Goal: Task Accomplishment & Management: Manage account settings

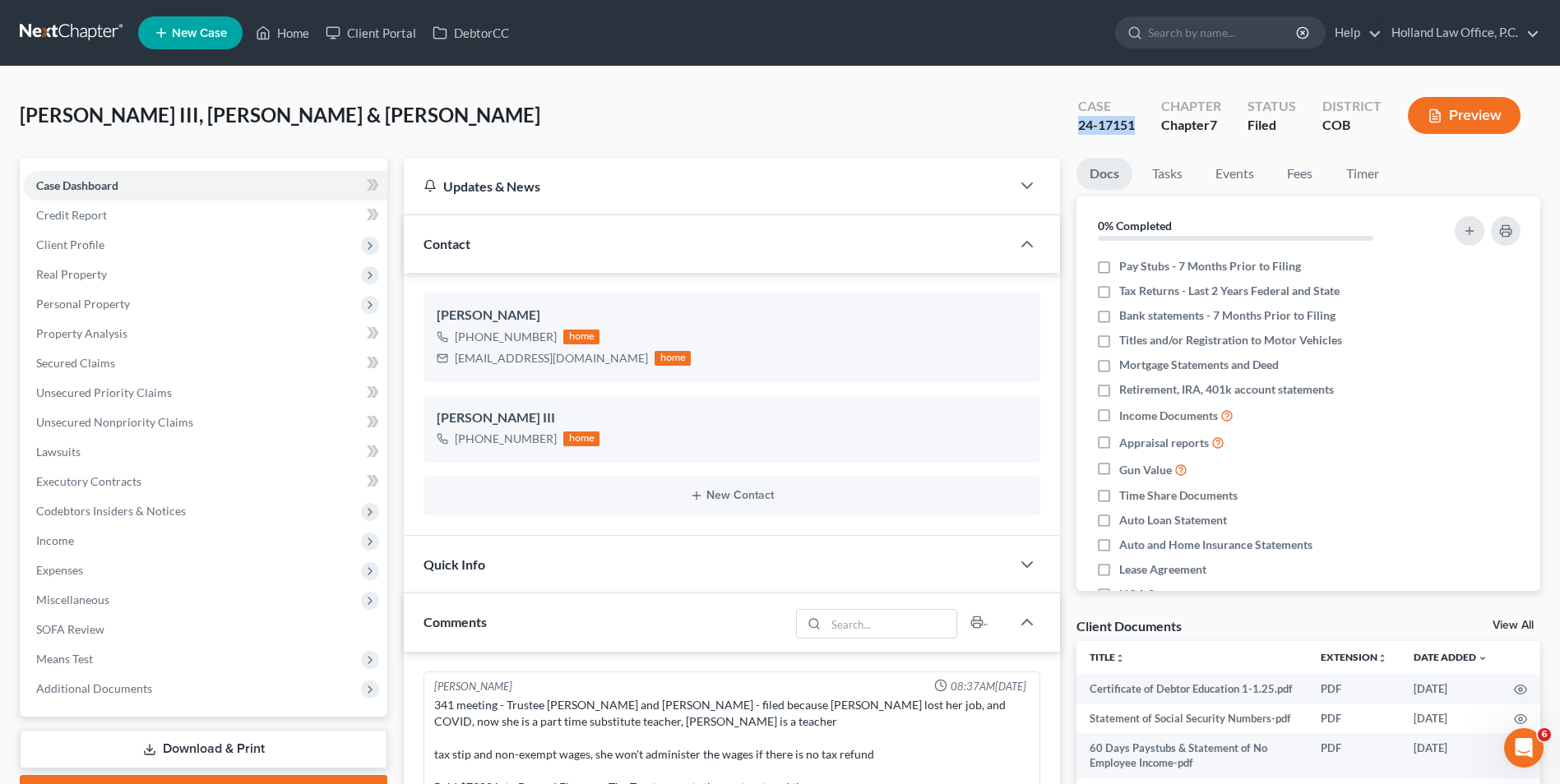
drag, startPoint x: 1114, startPoint y: 129, endPoint x: 1082, endPoint y: 133, distance: 32.2
click at [1082, 133] on div "Case 24-17151" at bounding box center [1107, 116] width 83 height 48
click at [282, 35] on link "Home" at bounding box center [283, 33] width 70 height 30
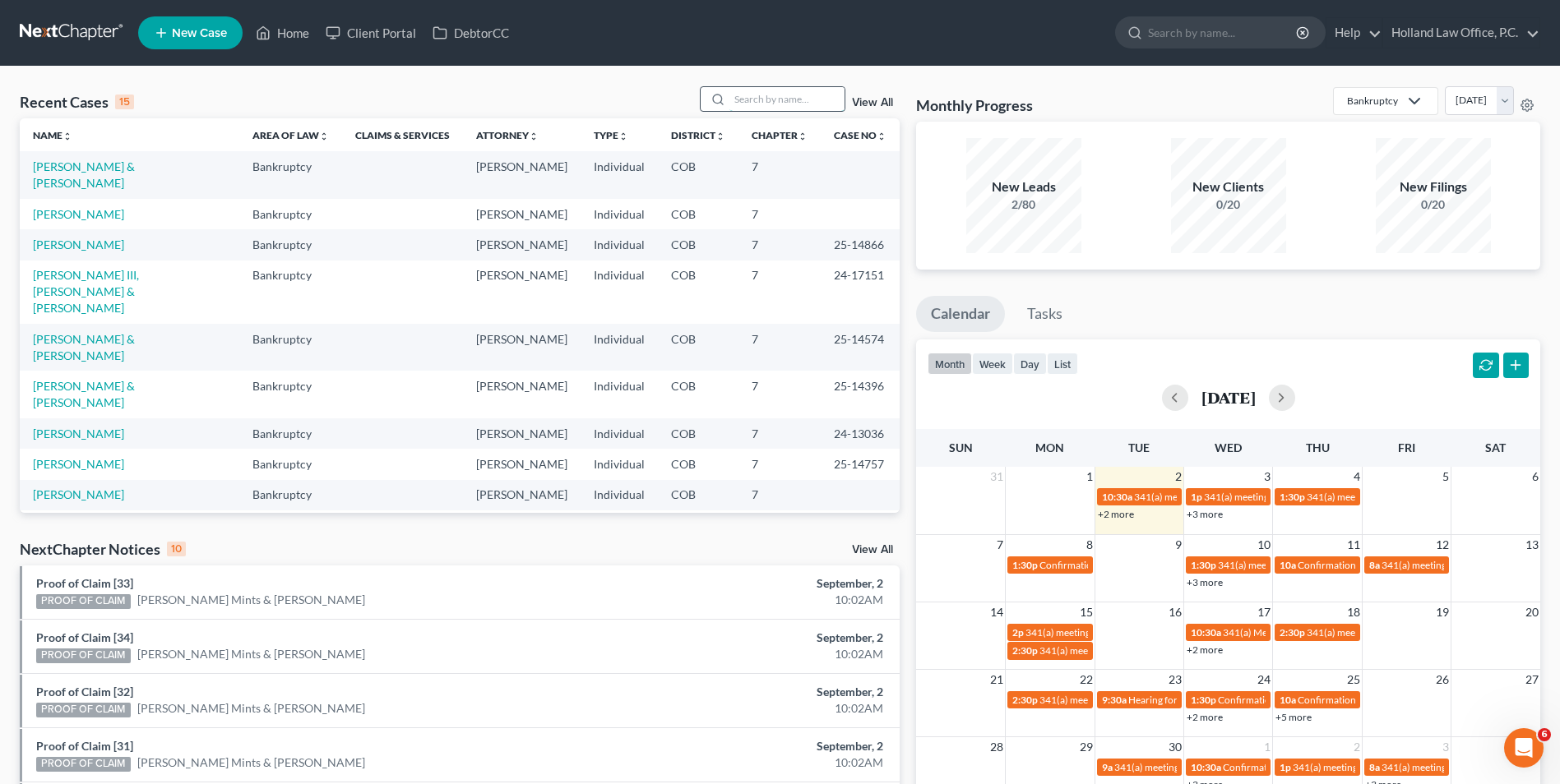
click at [750, 93] on input "search" at bounding box center [787, 99] width 116 height 24
type input "g"
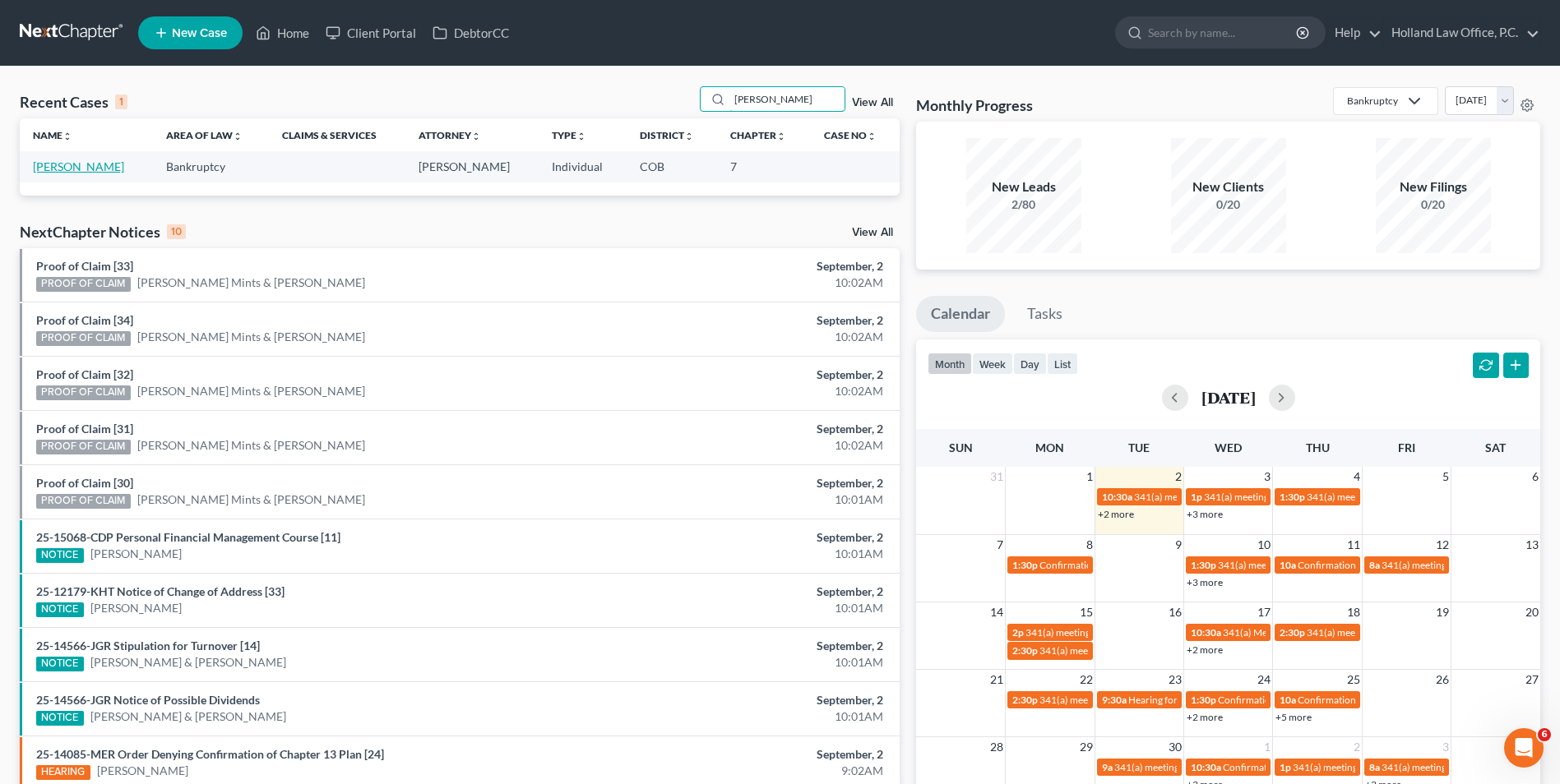
type input "[PERSON_NAME]"
click at [62, 165] on link "[PERSON_NAME]" at bounding box center [79, 166] width 91 height 14
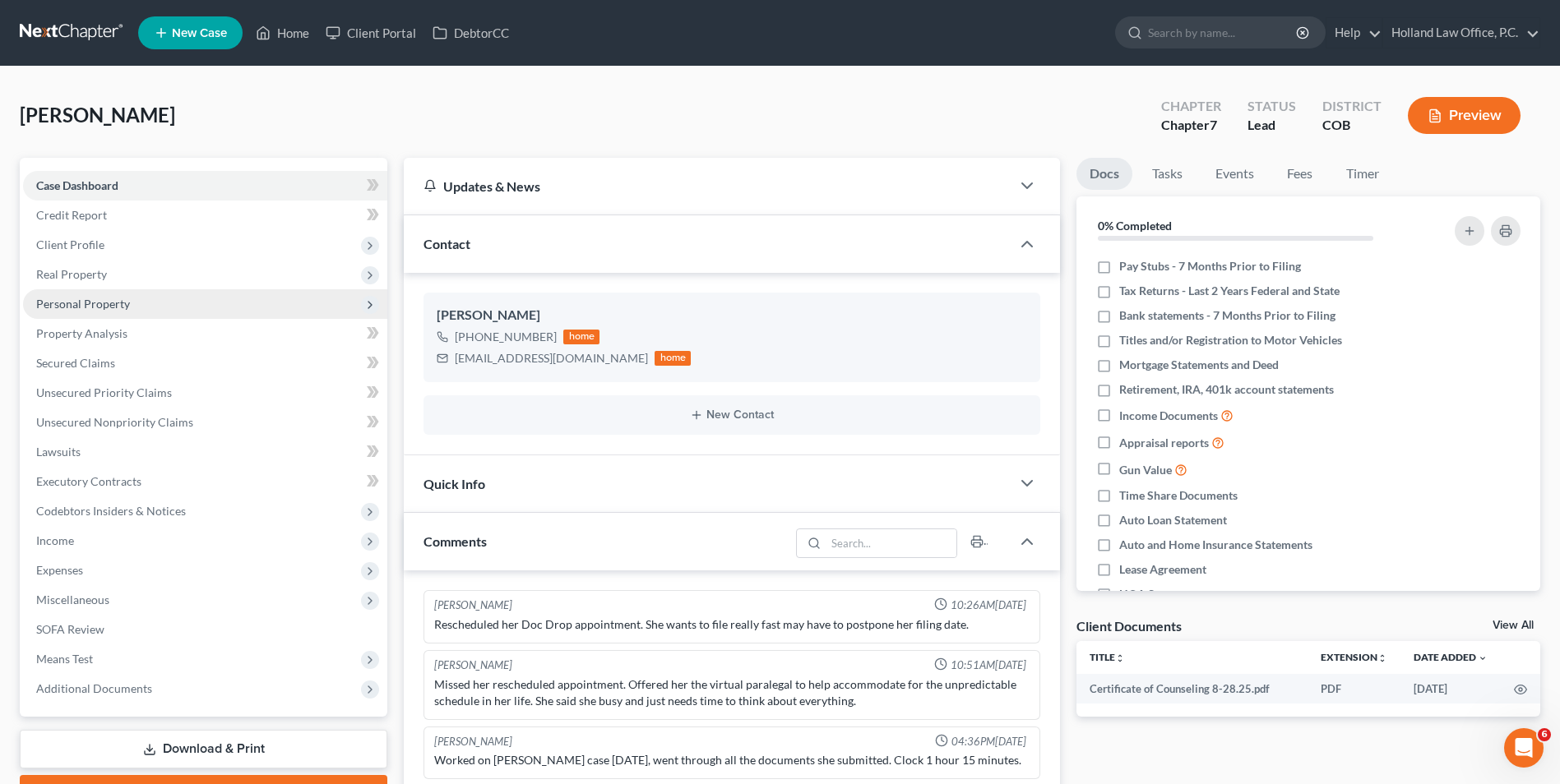
click at [90, 307] on span "Personal Property" at bounding box center [82, 304] width 94 height 14
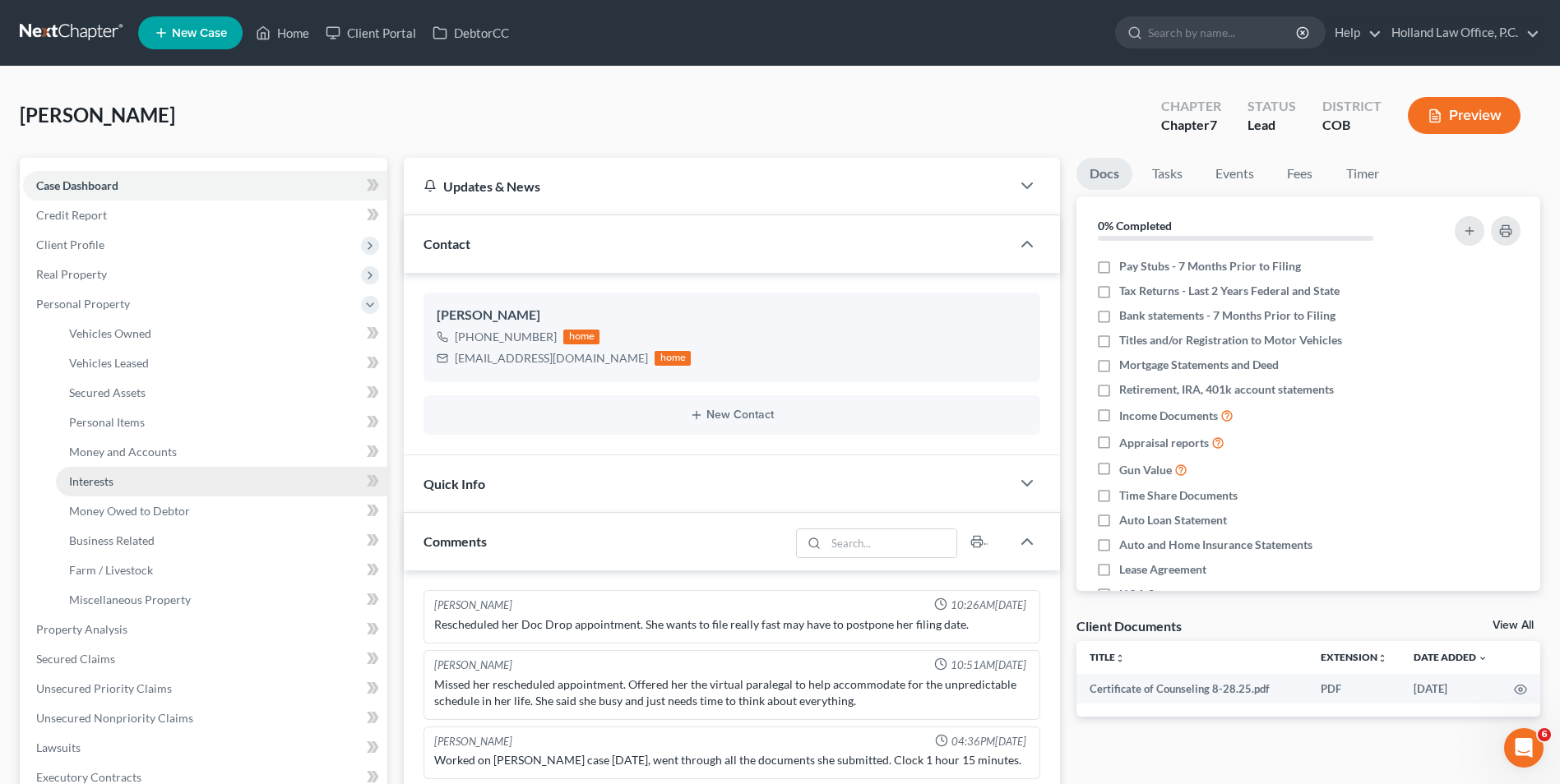
click at [99, 482] on span "Interests" at bounding box center [91, 481] width 45 height 14
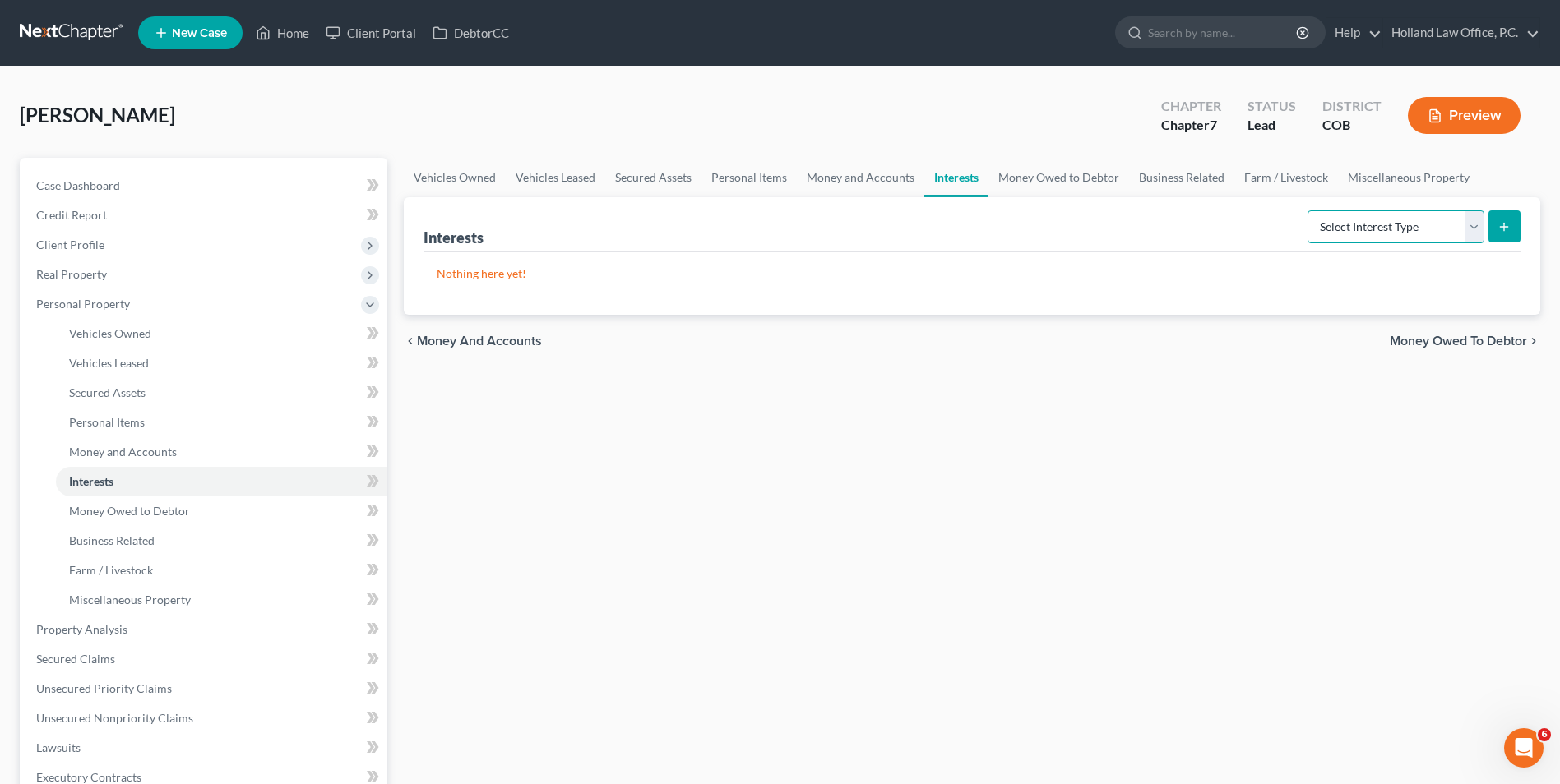
click at [1376, 233] on select "Select Interest Type 401K Annuity Bond Education IRA Government Bond Government…" at bounding box center [1396, 228] width 177 height 33
select select "other_retirement_plan"
click at [1310, 211] on select "Select Interest Type 401K Annuity Bond Education IRA Government Bond Government…" at bounding box center [1396, 228] width 177 height 33
click at [1522, 225] on div "Interests Select Interest Type 401K Annuity Bond Education IRA Government Bond …" at bounding box center [972, 256] width 1136 height 117
click at [1516, 225] on button "submit" at bounding box center [1505, 227] width 32 height 32
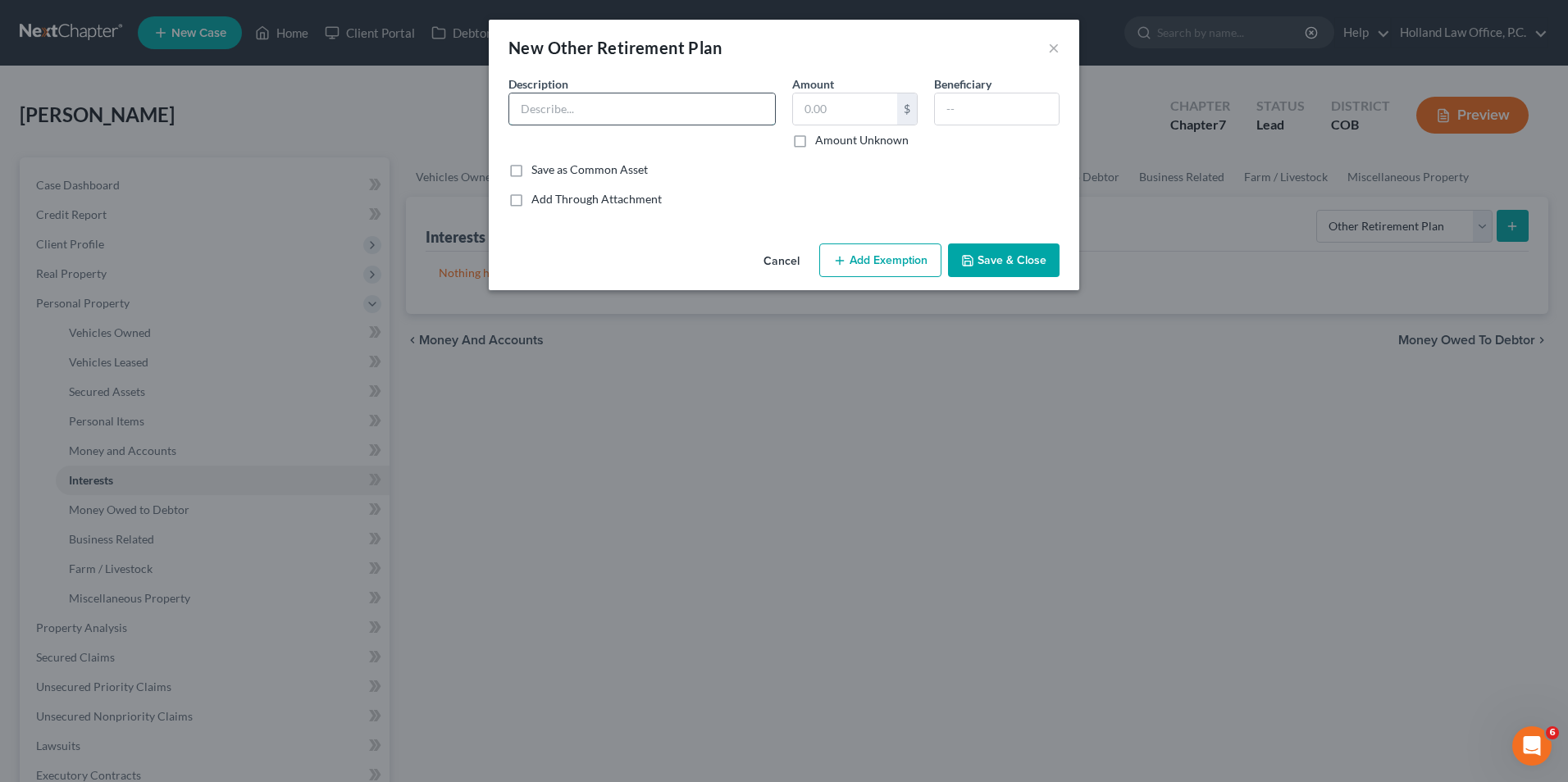
click at [595, 111] on input "text" at bounding box center [642, 109] width 265 height 31
type input "T"
drag, startPoint x: 580, startPoint y: 109, endPoint x: 644, endPoint y: 121, distance: 65.1
click at [579, 109] on input "Retirement TSP" at bounding box center [642, 109] width 265 height 31
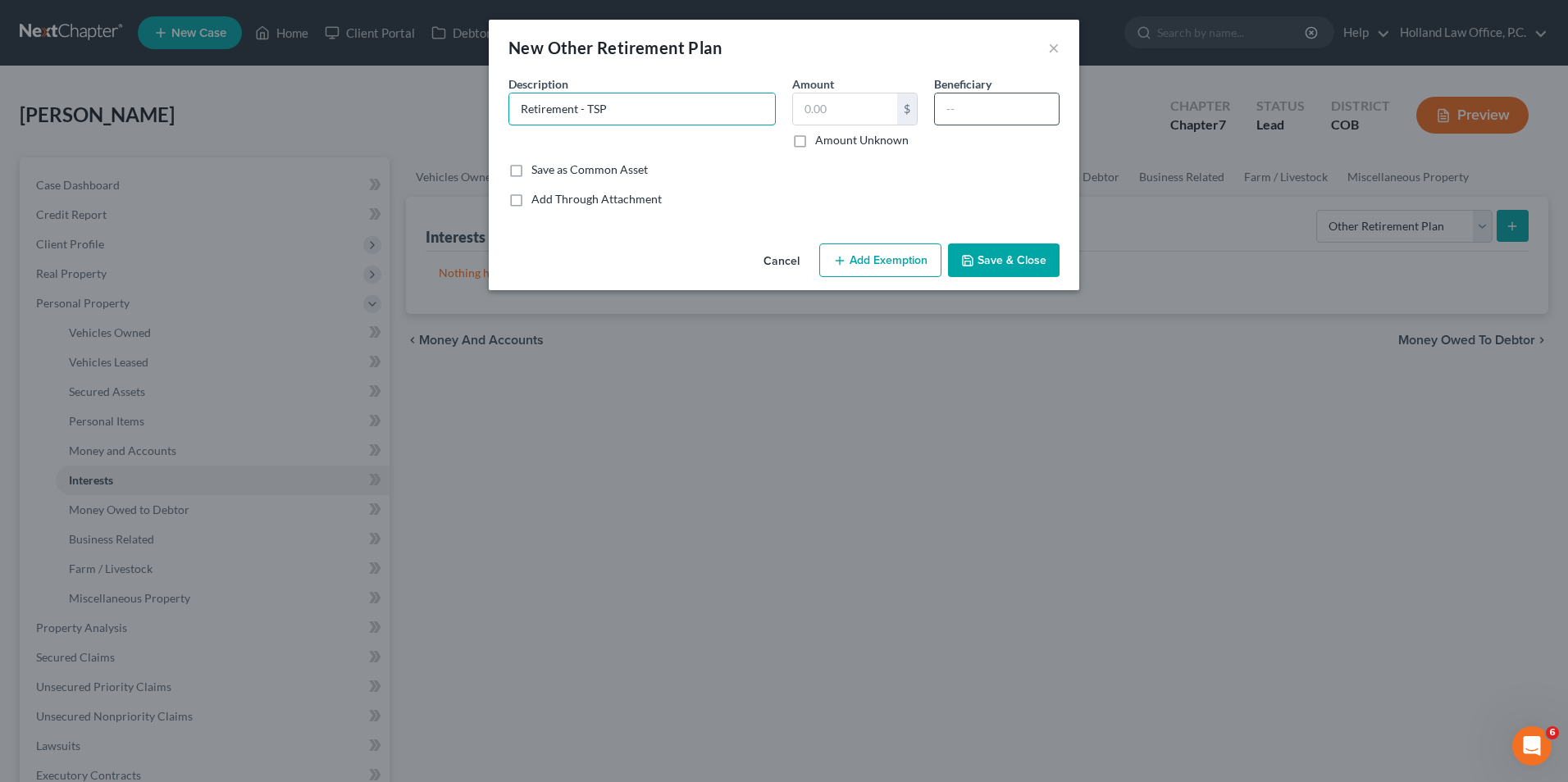
type input "Retirement - TSP"
click at [959, 102] on input "text" at bounding box center [997, 109] width 124 height 31
type input "[PERSON_NAME]"
click at [1014, 260] on button "Save & Close" at bounding box center [1004, 260] width 112 height 34
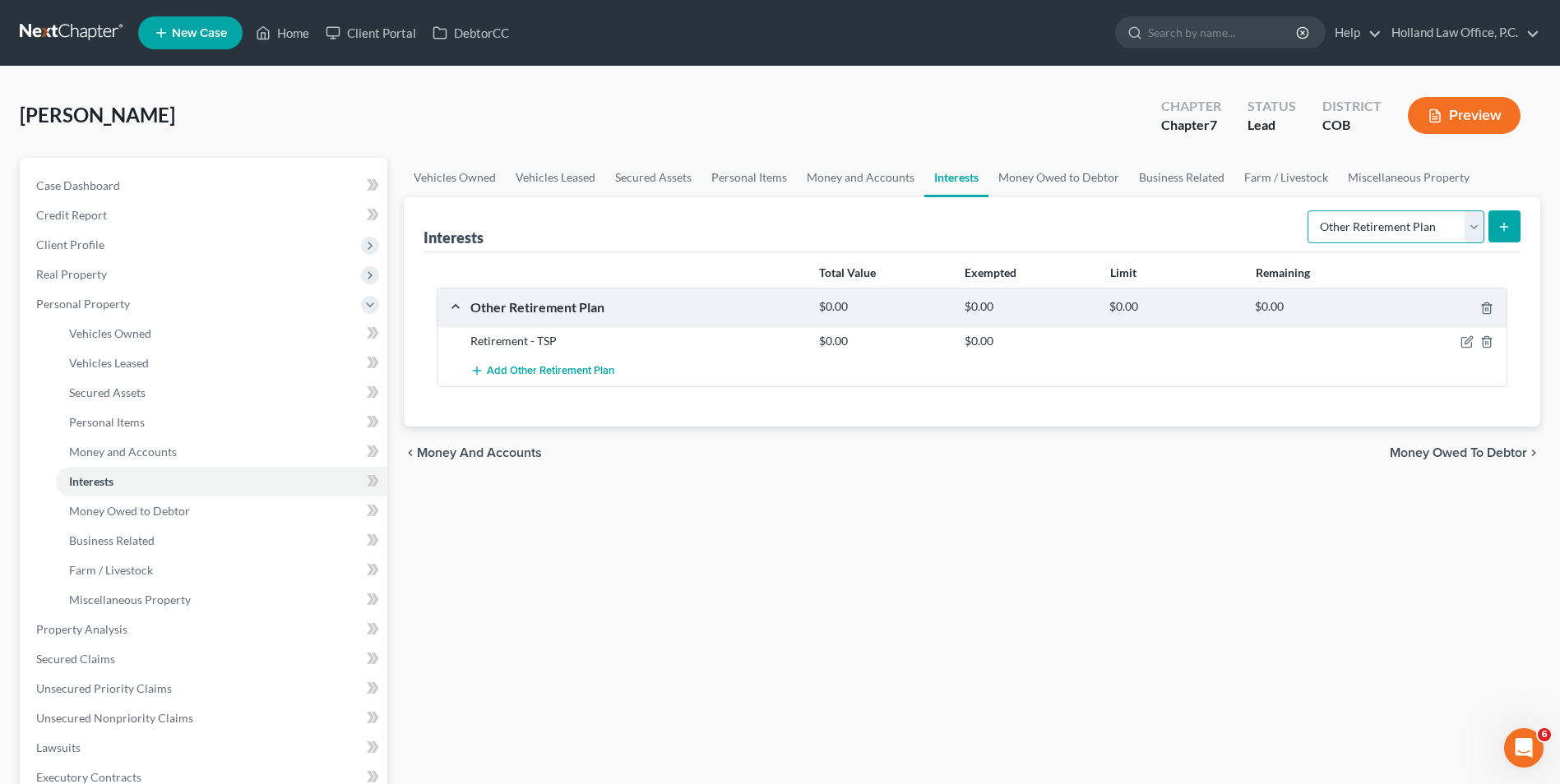
click at [1355, 220] on select "Select Interest Type 401K Annuity Bond Education IRA Government Bond Government…" at bounding box center [1396, 228] width 177 height 33
click at [1310, 211] on select "Select Interest Type 401K Annuity Bond Education IRA Government Bond Government…" at bounding box center [1396, 228] width 177 height 33
click at [1498, 225] on icon "submit" at bounding box center [1504, 227] width 13 height 13
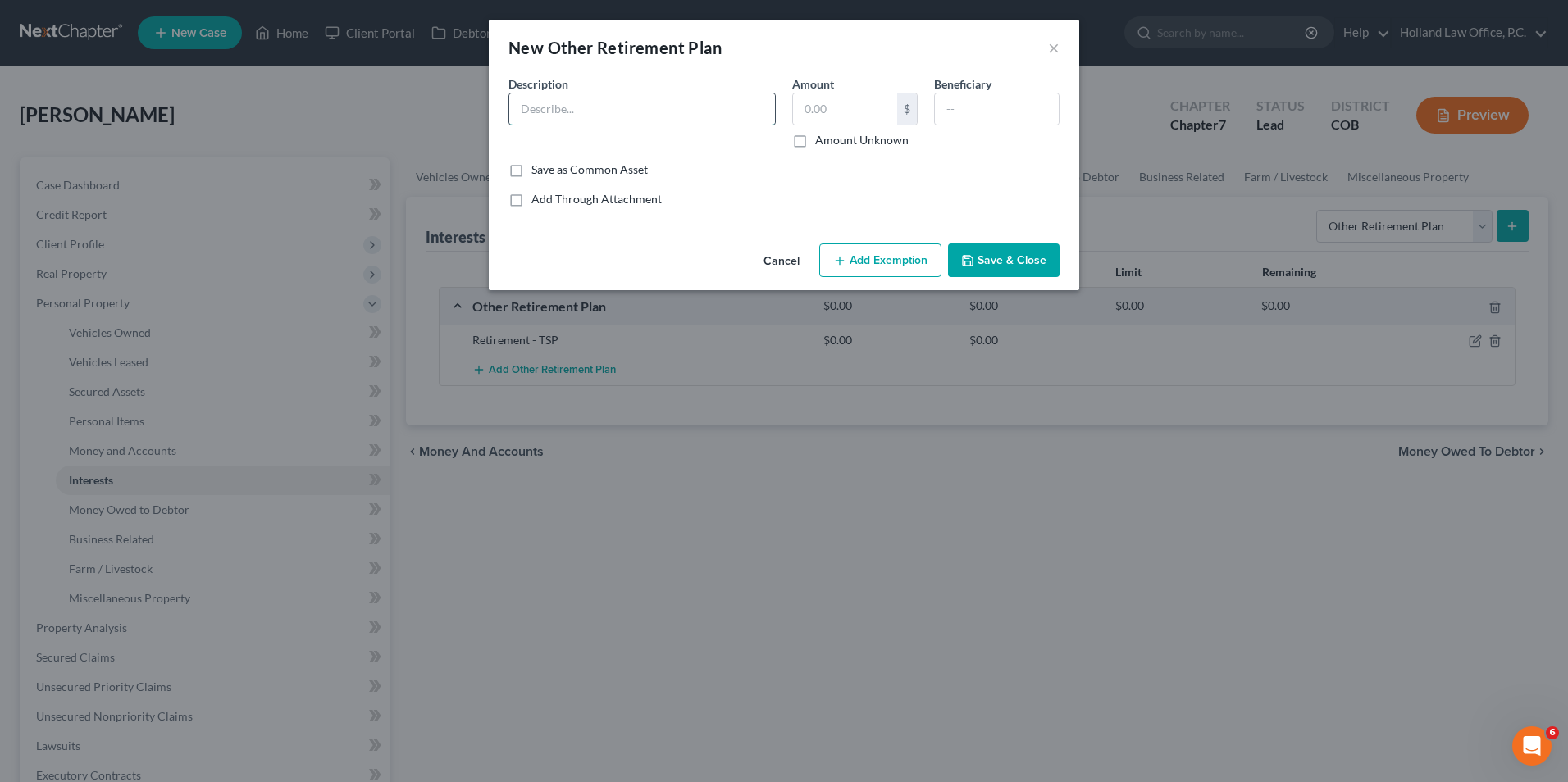
click at [682, 120] on input "text" at bounding box center [642, 109] width 265 height 31
type input "Pension"
click at [969, 99] on input "text" at bounding box center [997, 109] width 124 height 31
type input "[PERSON_NAME]"
click at [987, 269] on button "Save & Close" at bounding box center [1004, 260] width 112 height 34
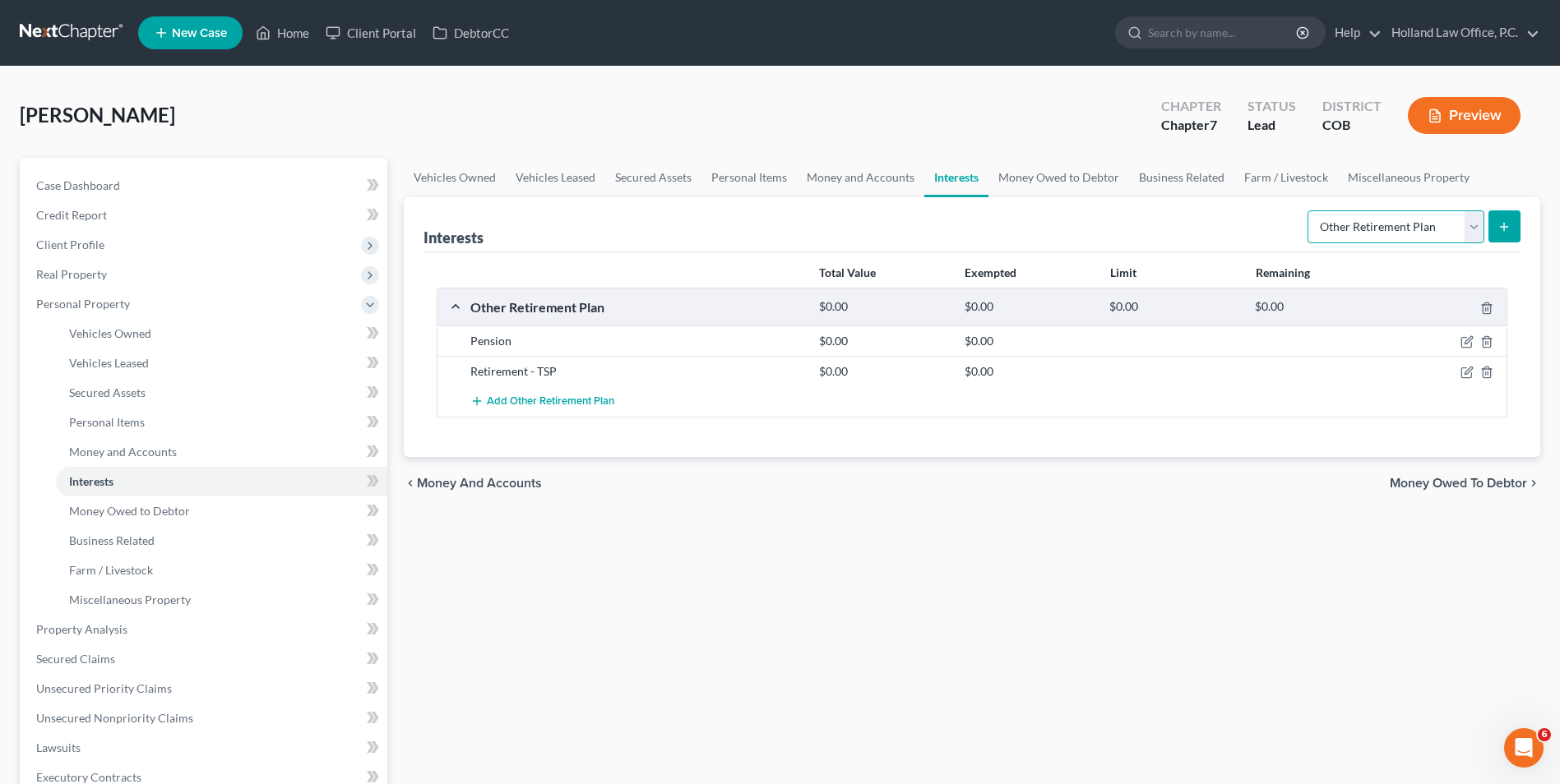
click at [1347, 225] on select "Select Interest Type 401K Annuity Bond Education IRA Government Bond Government…" at bounding box center [1396, 228] width 177 height 33
select select "ira"
click at [1310, 211] on select "Select Interest Type 401K Annuity Bond Education IRA Government Bond Government…" at bounding box center [1396, 228] width 177 height 33
click at [1512, 221] on button "submit" at bounding box center [1505, 227] width 32 height 32
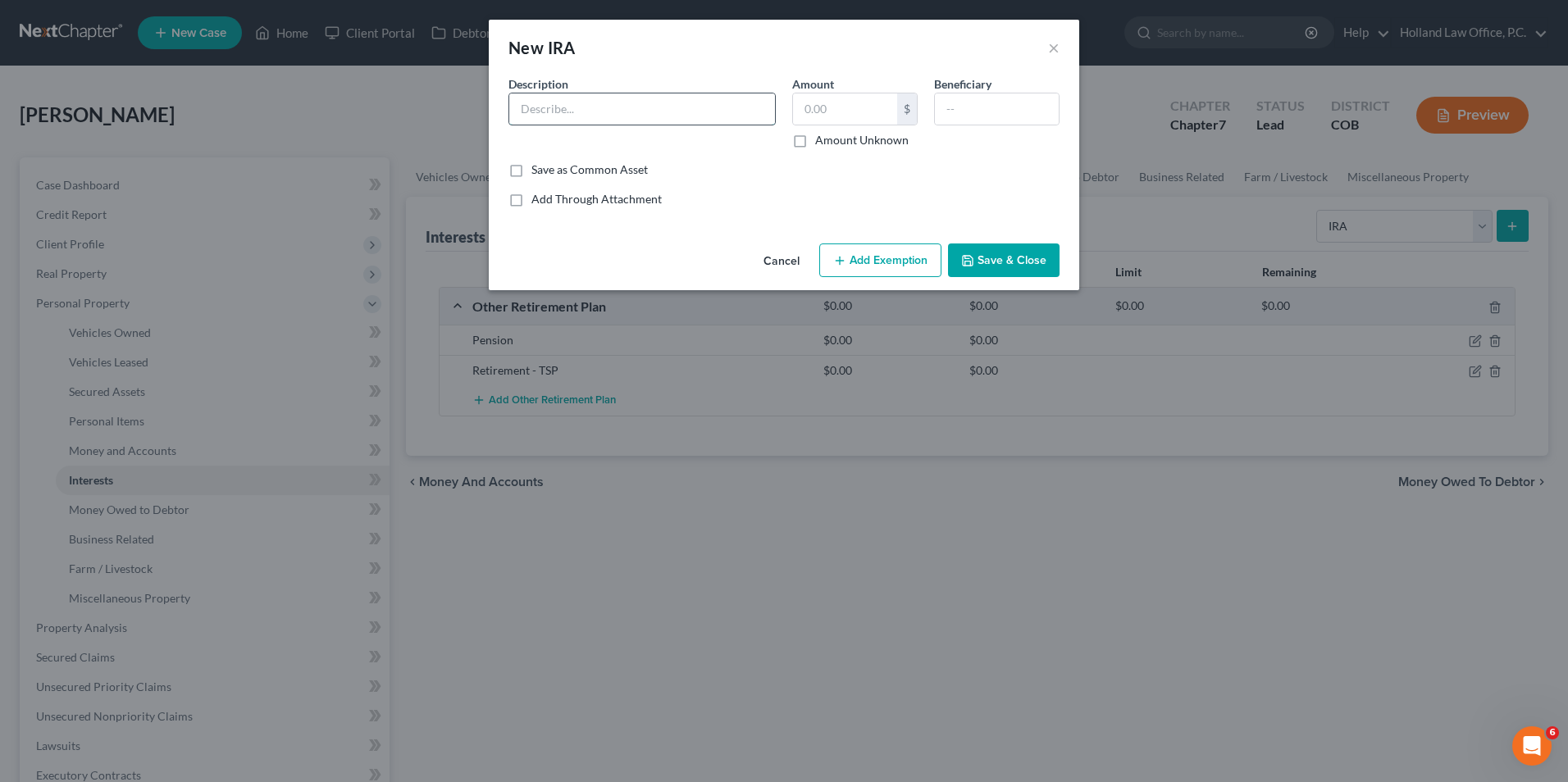
click at [658, 96] on input "text" at bounding box center [642, 109] width 265 height 31
type input "IRA - Midland National"
click at [994, 250] on button "Save & Close" at bounding box center [1004, 260] width 112 height 34
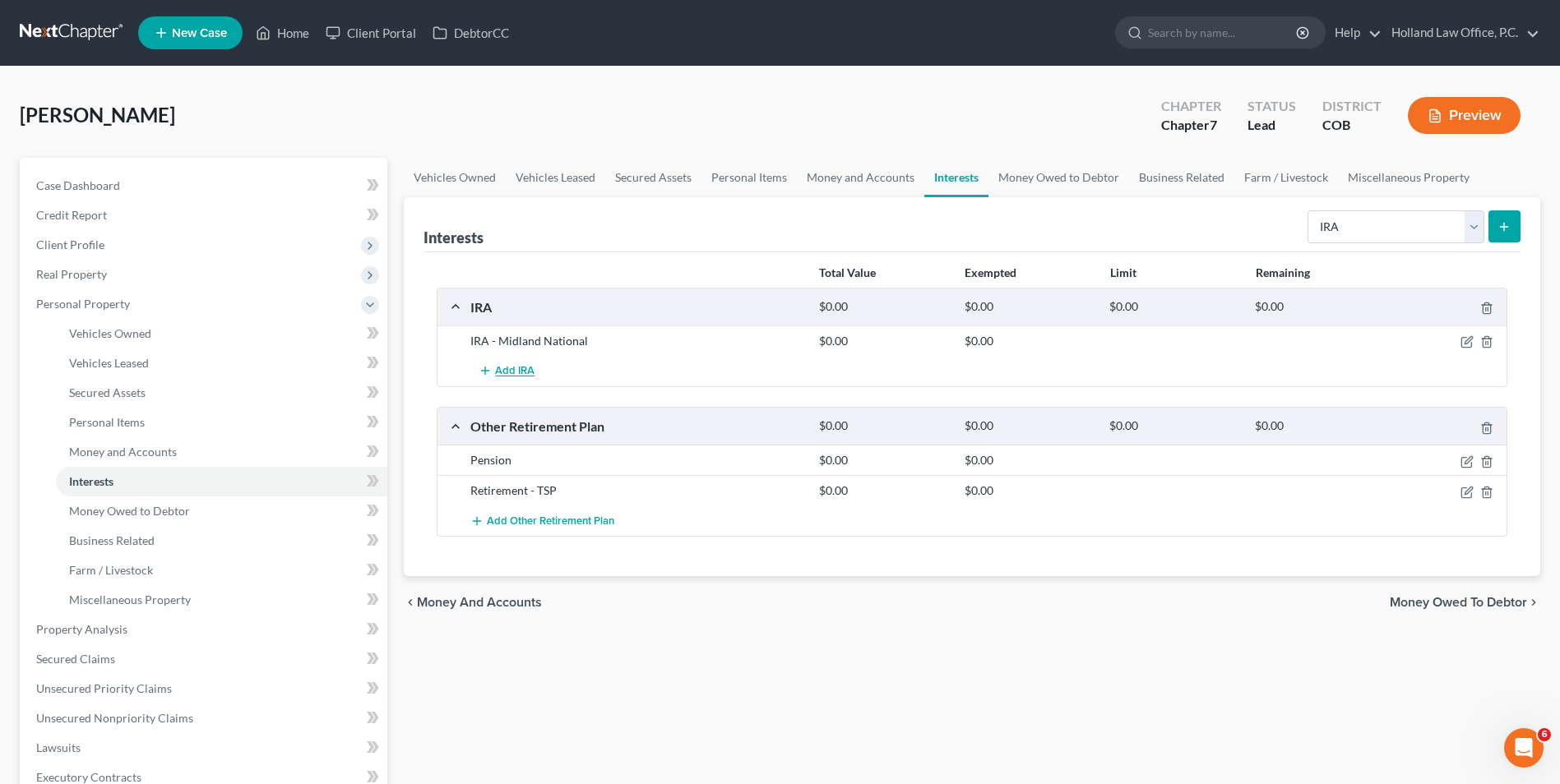
click at [524, 365] on span "Add IRA" at bounding box center [515, 371] width 39 height 13
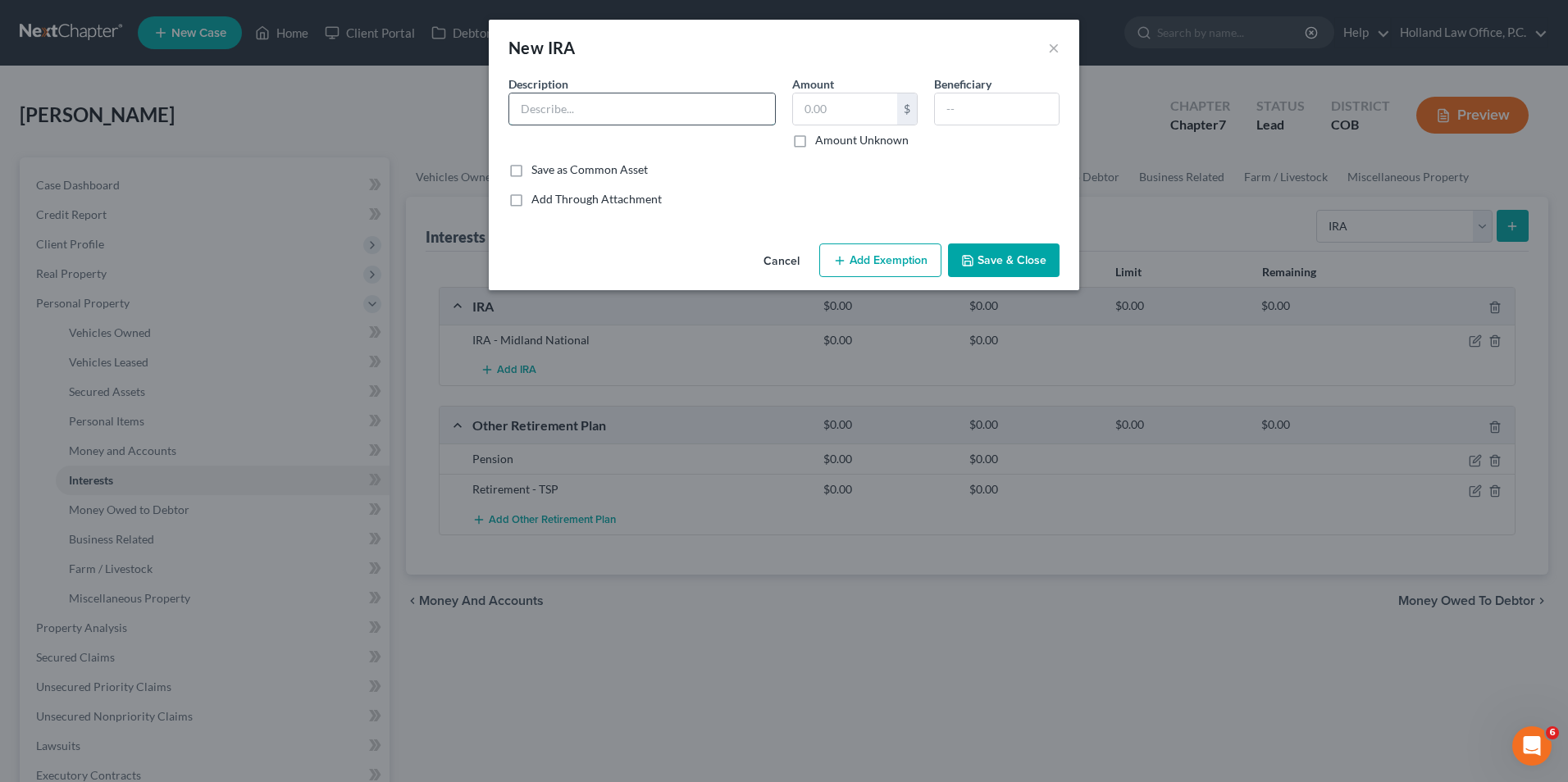
click at [580, 105] on input "text" at bounding box center [642, 109] width 265 height 31
type input "IRA - North"
click at [933, 103] on div "Beneficiary" at bounding box center [997, 112] width 142 height 73
click at [941, 103] on input "text" at bounding box center [997, 109] width 124 height 31
type input "[PERSON_NAME]"
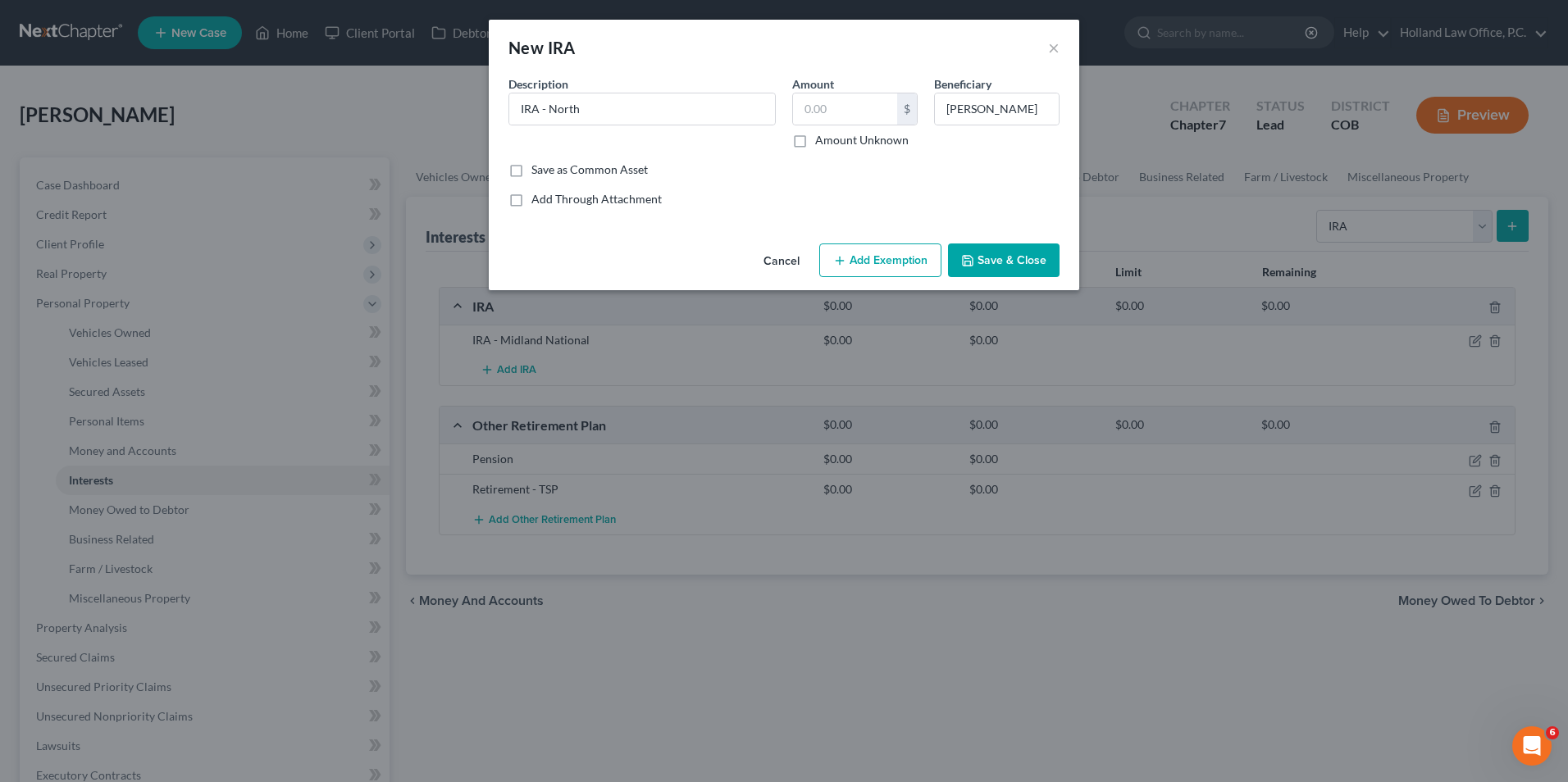
click at [1001, 257] on button "Save & Close" at bounding box center [1004, 260] width 112 height 34
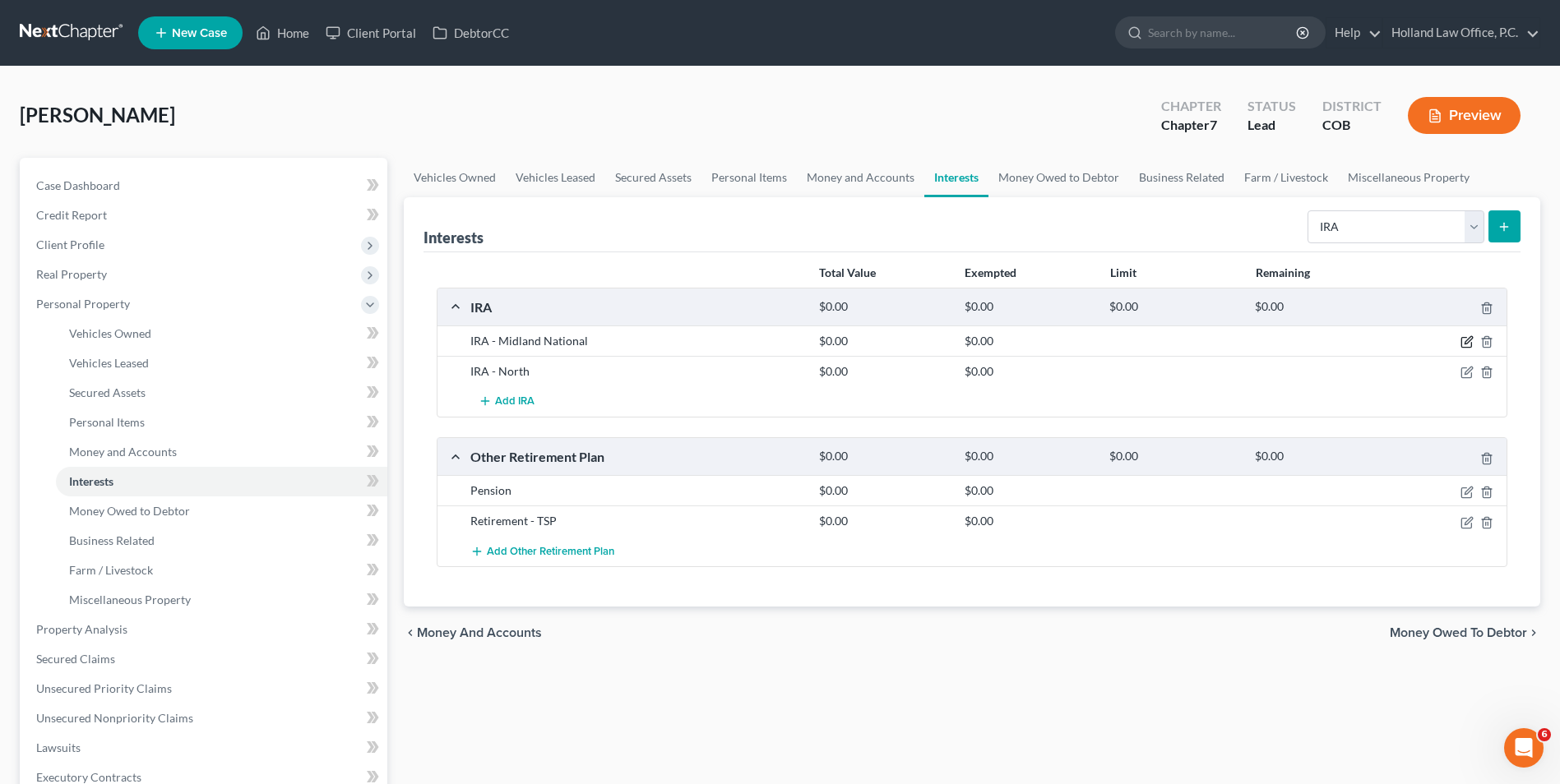
click at [1463, 336] on icon "button" at bounding box center [1467, 341] width 13 height 13
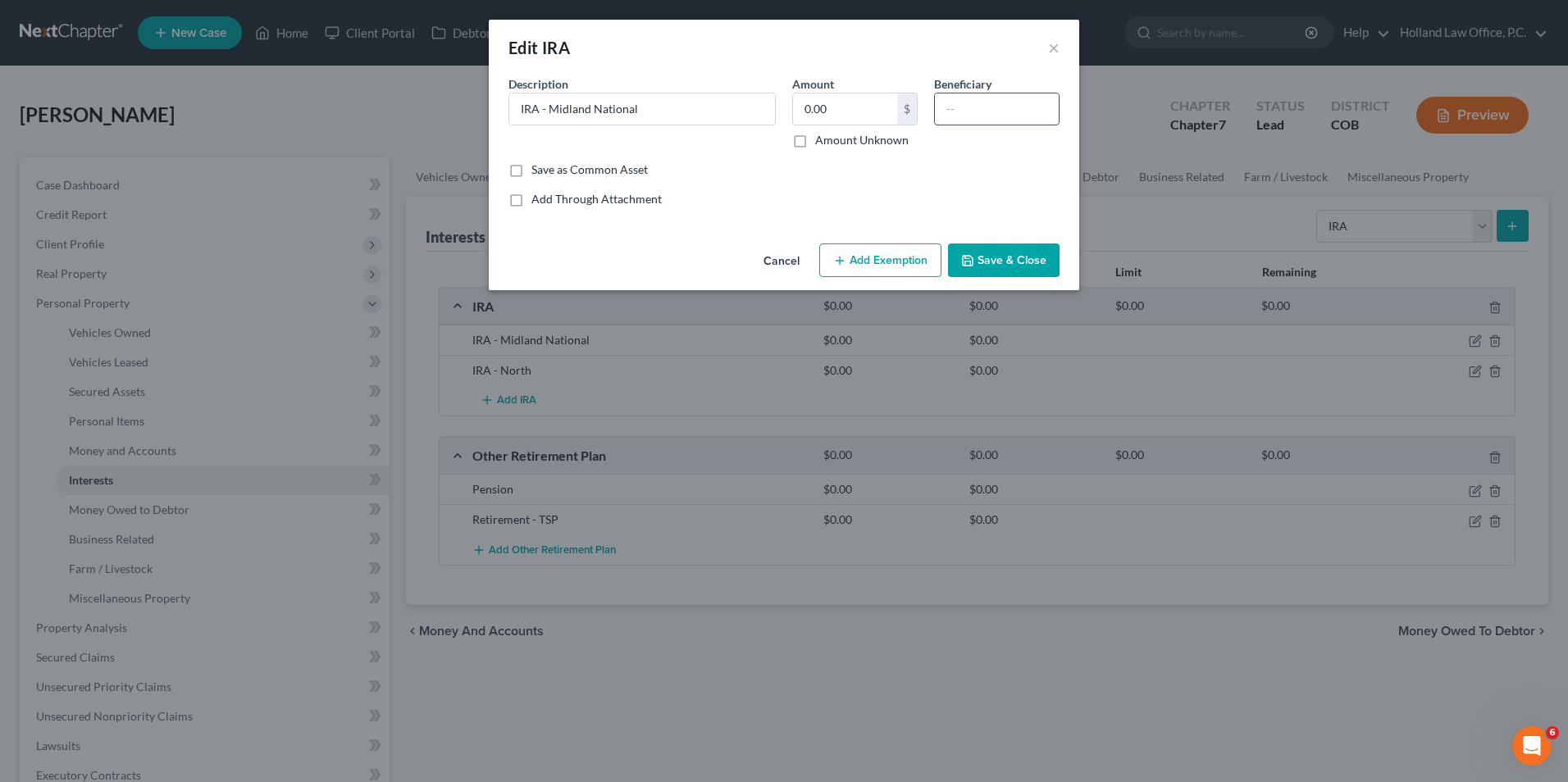
click at [1002, 105] on input "text" at bounding box center [997, 109] width 124 height 31
type input "[PERSON_NAME]"
click at [1017, 265] on button "Save & Close" at bounding box center [1004, 260] width 112 height 34
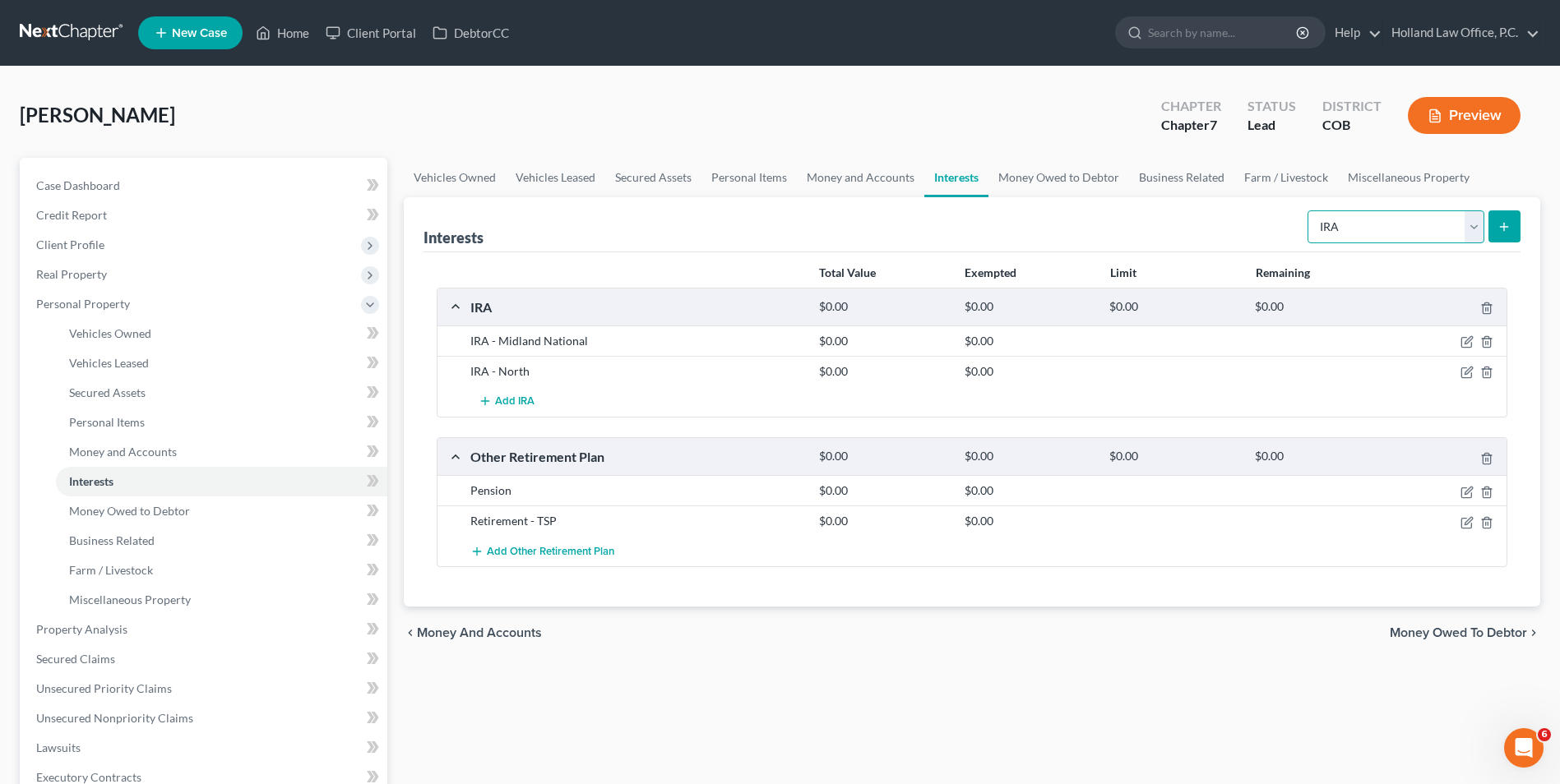
click at [1416, 224] on select "Select Interest Type 401K Annuity Bond Education IRA Government Bond Government…" at bounding box center [1396, 228] width 177 height 33
select select "term_life_insurance"
click at [1310, 211] on select "Select Interest Type 401K Annuity Bond Education IRA Government Bond Government…" at bounding box center [1396, 228] width 177 height 33
click at [1507, 235] on button "submit" at bounding box center [1505, 227] width 32 height 32
click at [1507, 226] on icon "submit" at bounding box center [1504, 227] width 13 height 13
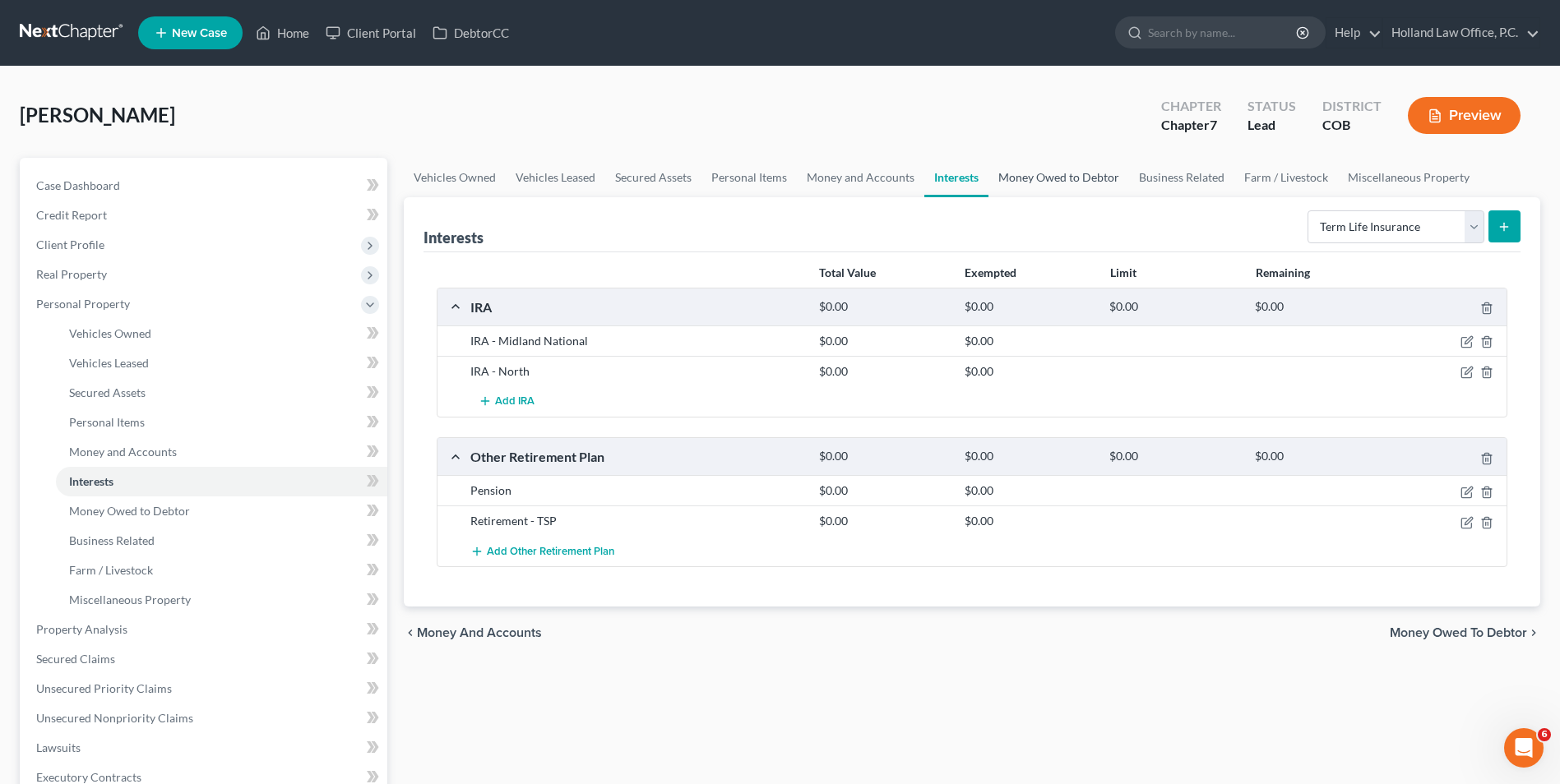
click at [1024, 178] on link "Money Owed to Debtor" at bounding box center [1058, 177] width 141 height 39
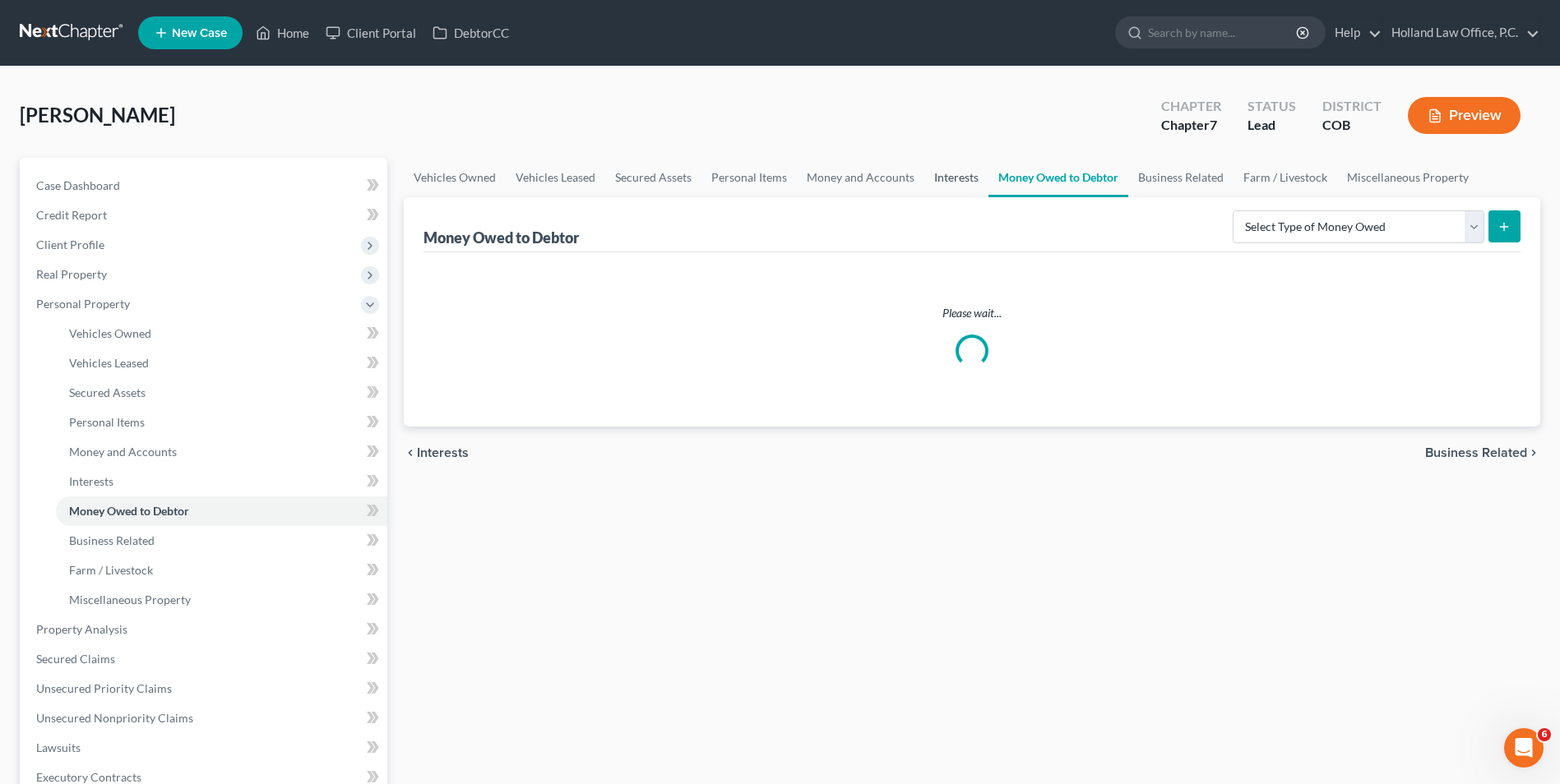
click at [956, 185] on link "Interests" at bounding box center [956, 177] width 64 height 39
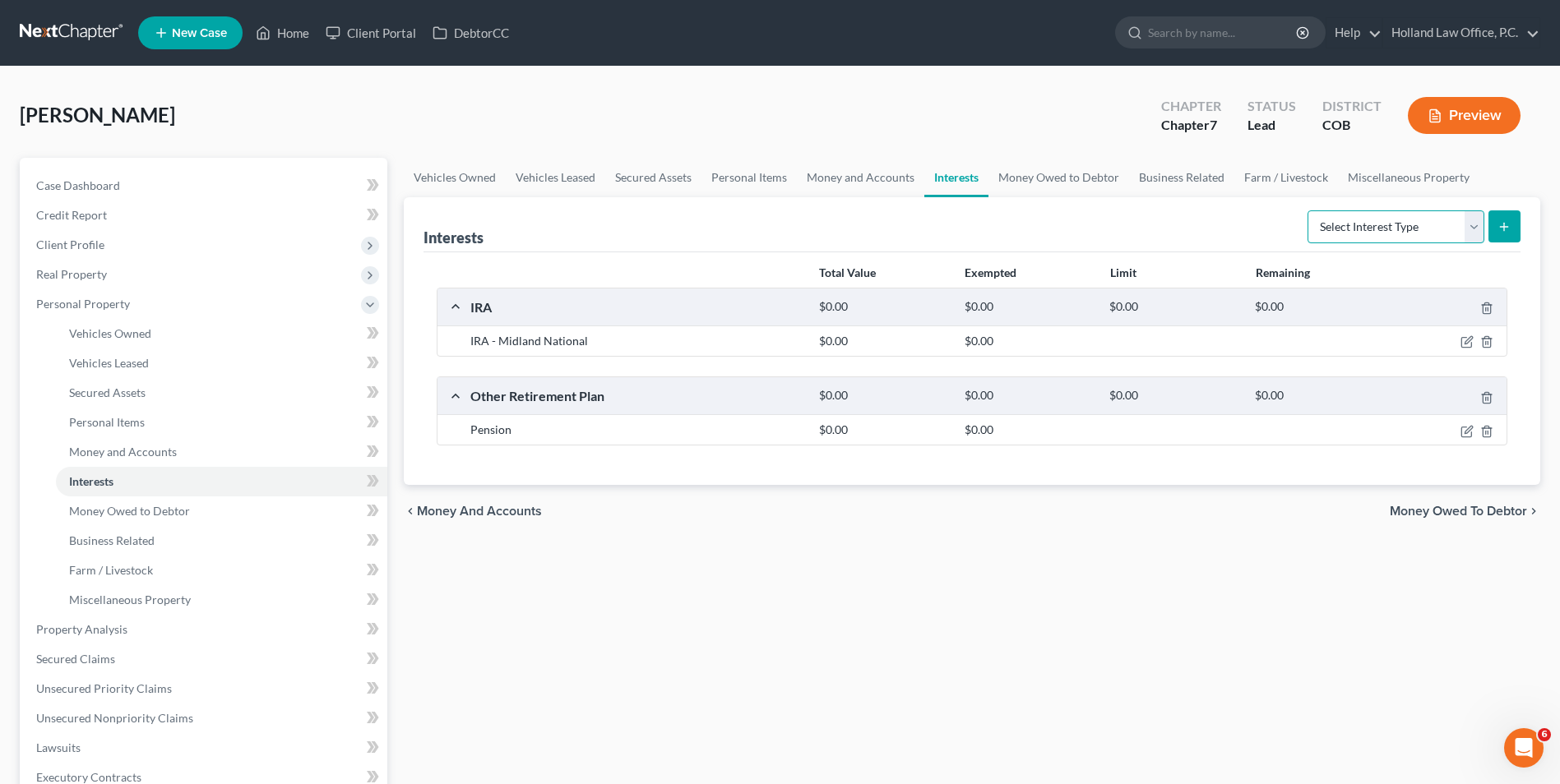
click at [1373, 233] on select "Select Interest Type 401K Annuity Bond Education IRA Government Bond Government…" at bounding box center [1396, 228] width 177 height 33
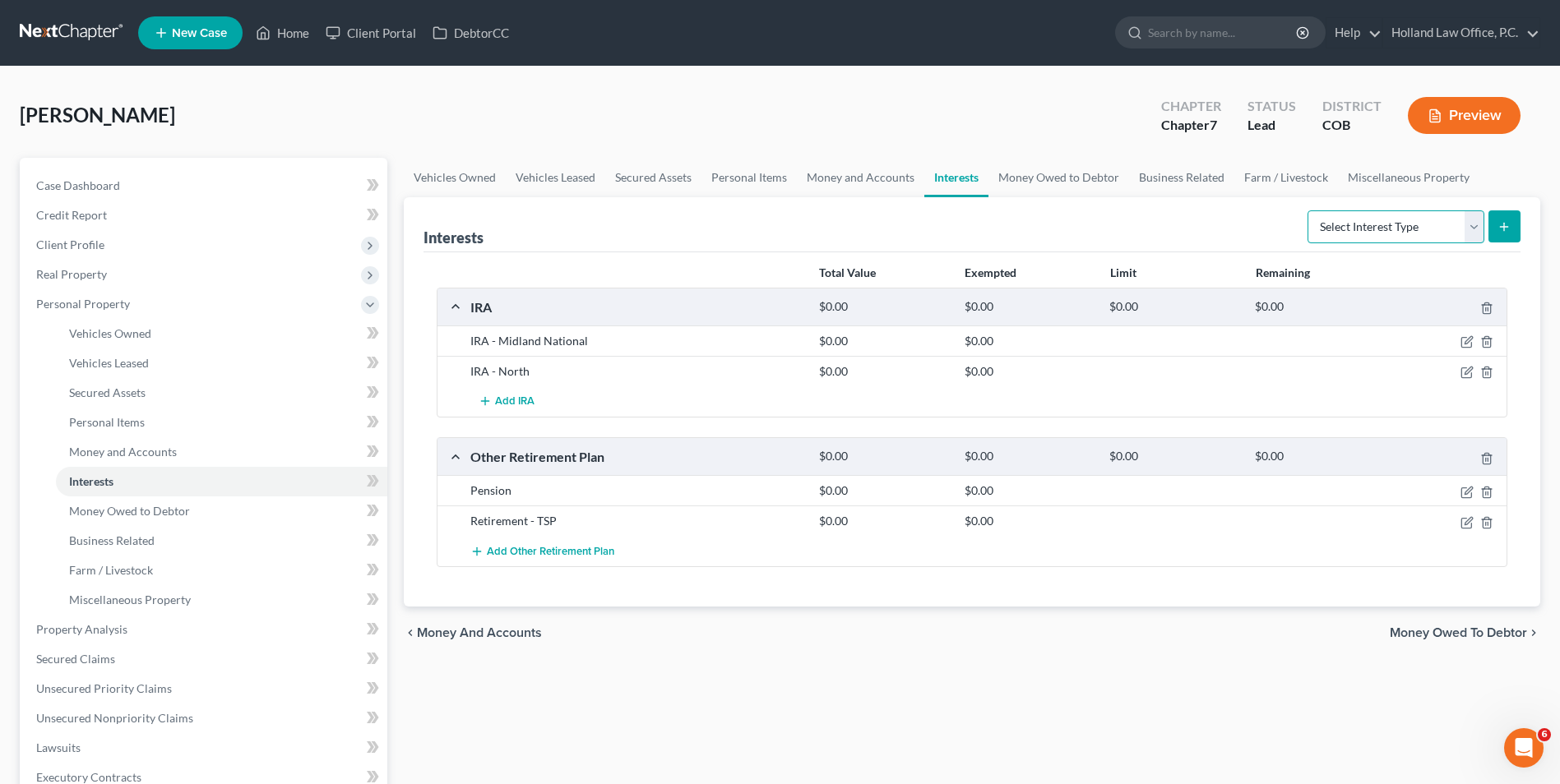
select select "term_life_insurance"
click at [1310, 211] on select "Select Interest Type 401K Annuity Bond Education IRA Government Bond Government…" at bounding box center [1396, 228] width 177 height 33
click at [1503, 227] on line "submit" at bounding box center [1505, 227] width 7 height 0
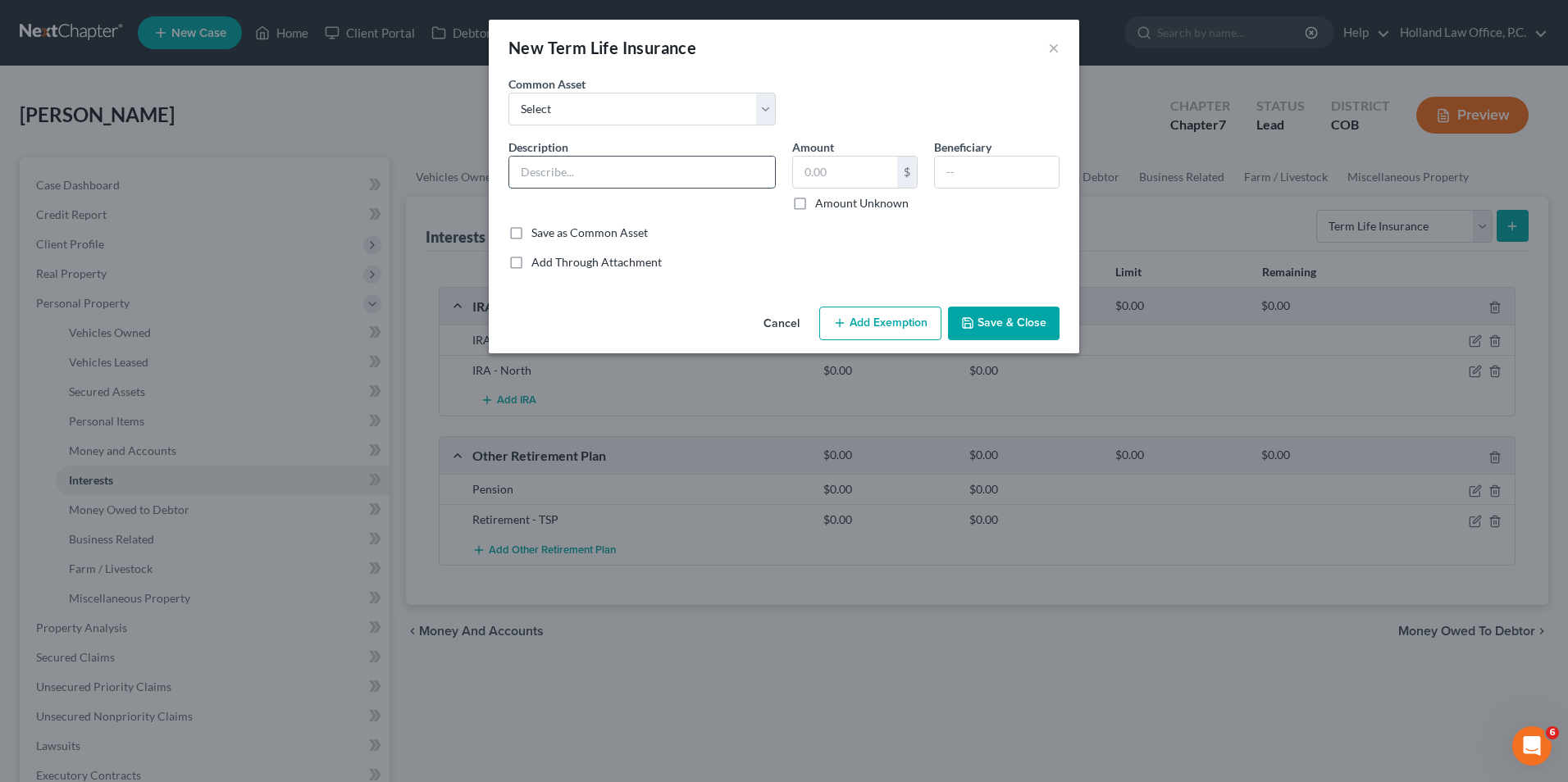
click at [684, 175] on input "text" at bounding box center [642, 172] width 265 height 31
type input "Life - Midland National"
click at [830, 170] on input "text" at bounding box center [845, 172] width 104 height 31
type input "0"
click at [974, 182] on input "text" at bounding box center [997, 172] width 124 height 31
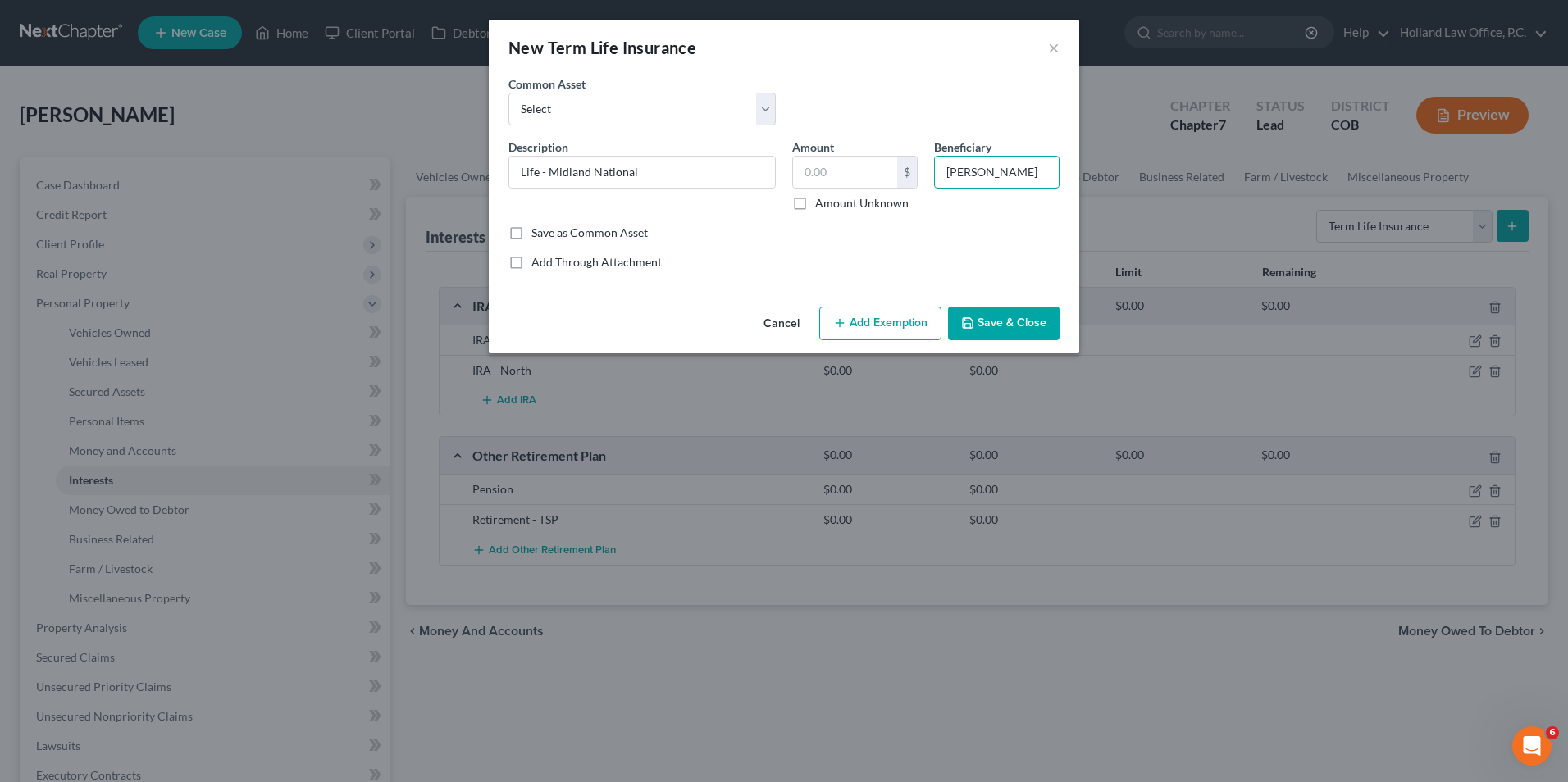
type input "[PERSON_NAME]"
click at [894, 285] on div "An exemption set must first be selected from the Filing Information section. Co…" at bounding box center [784, 187] width 590 height 224
click at [983, 329] on button "Save & Close" at bounding box center [1004, 323] width 112 height 34
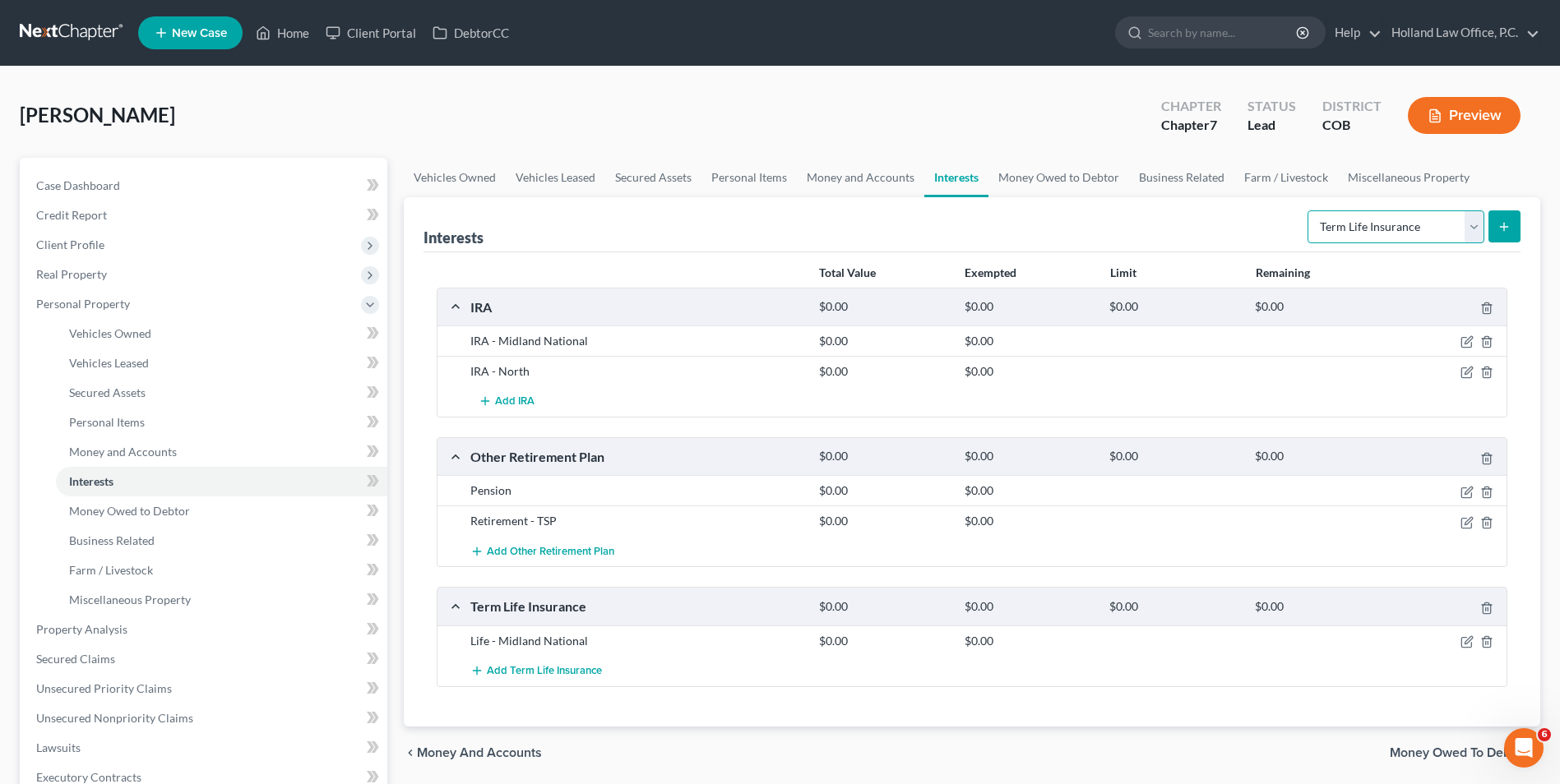
drag, startPoint x: 1382, startPoint y: 232, endPoint x: 1381, endPoint y: 245, distance: 13.0
click at [1382, 232] on select "Select Interest Type 401K Annuity Bond Education IRA Government Bond Government…" at bounding box center [1396, 228] width 177 height 33
click at [1499, 218] on button "submit" at bounding box center [1505, 227] width 32 height 32
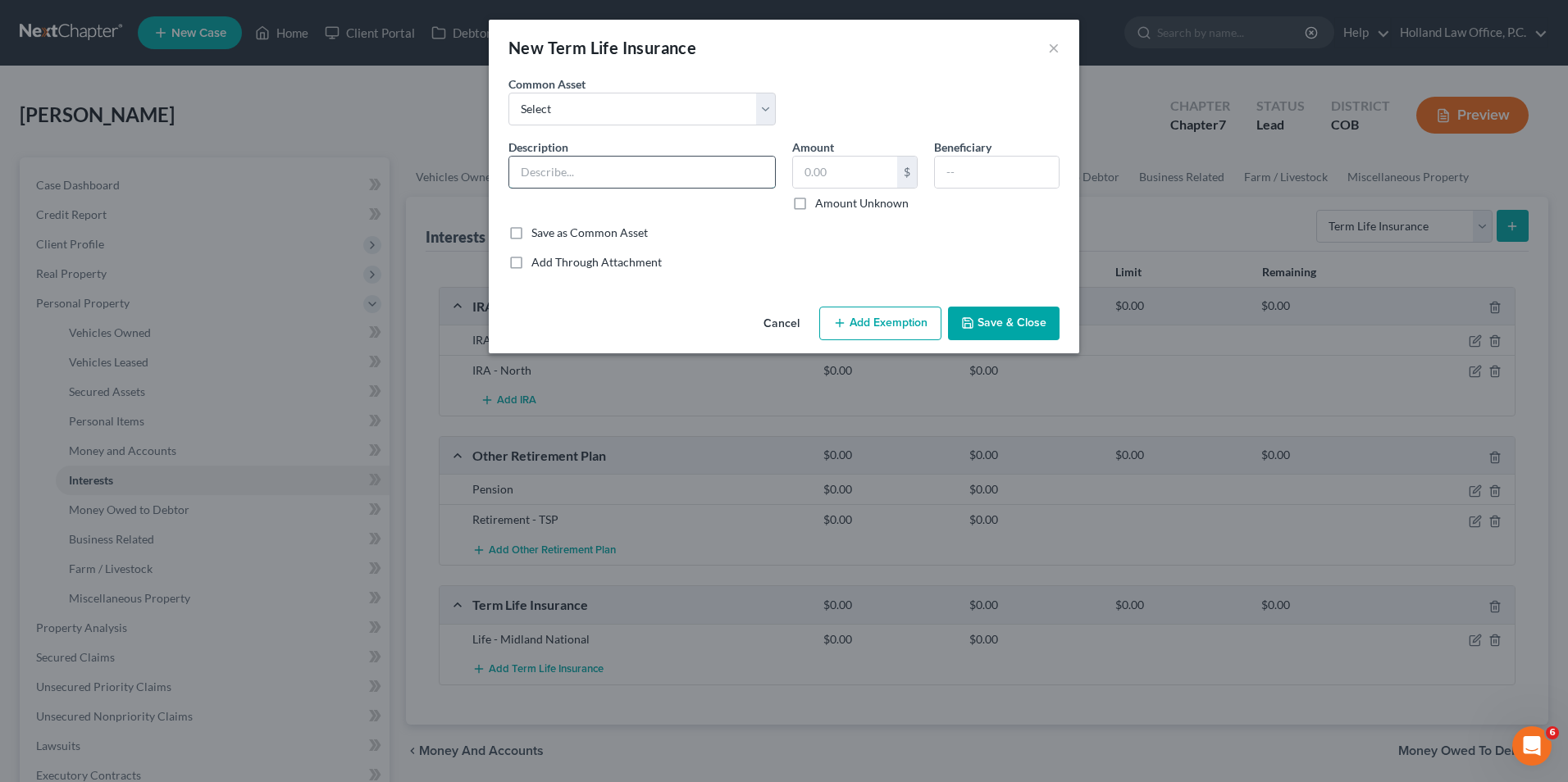
click at [584, 189] on div "Description *" at bounding box center [642, 175] width 284 height 73
click at [586, 164] on input "Auto -" at bounding box center [642, 172] width 265 height 31
type input "Auto - [GEOGRAPHIC_DATA]"
click at [1008, 159] on input "text" at bounding box center [997, 172] width 124 height 31
type input "[PERSON_NAME]"
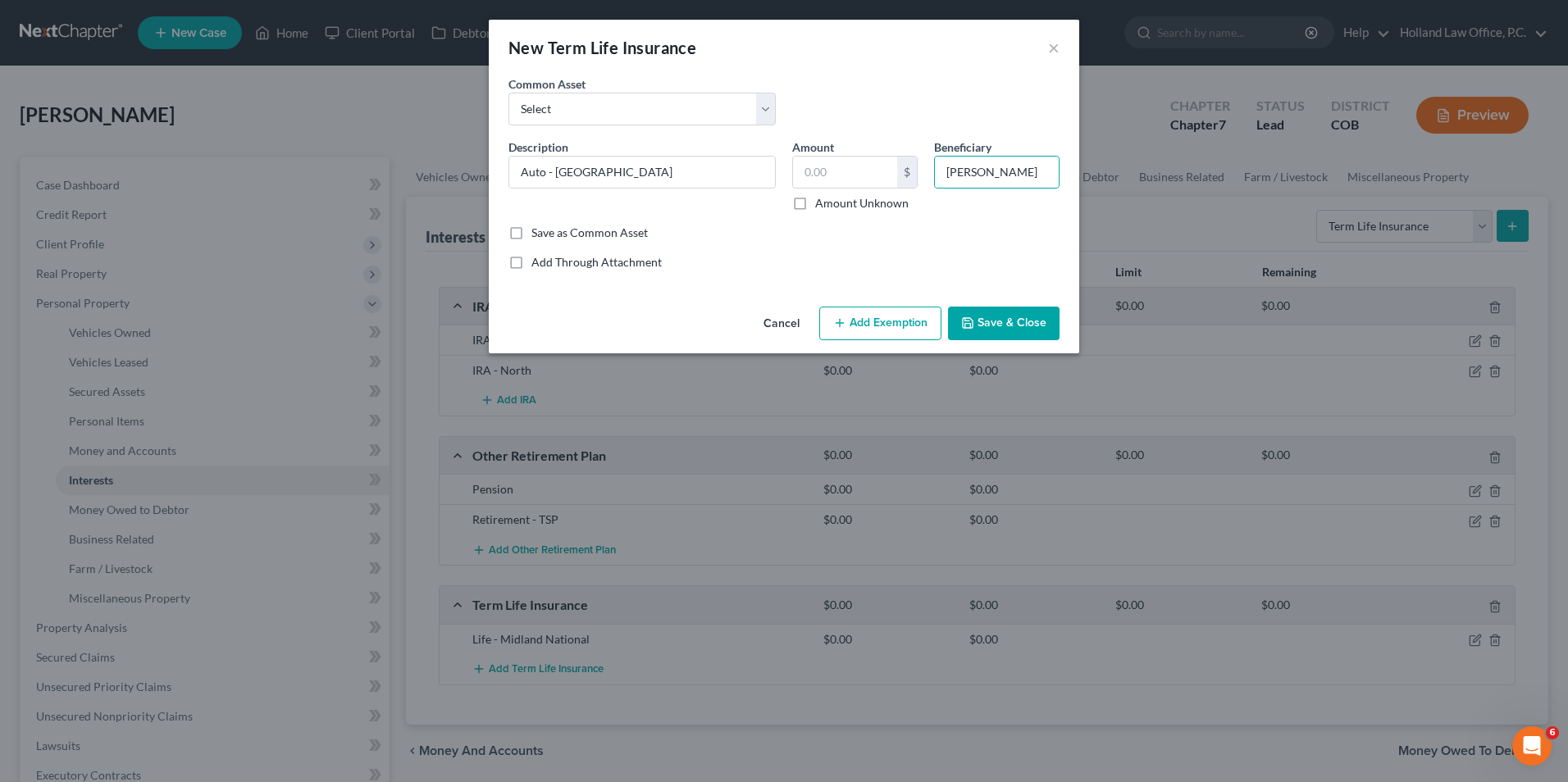
click at [992, 310] on button "Save & Close" at bounding box center [1004, 323] width 112 height 34
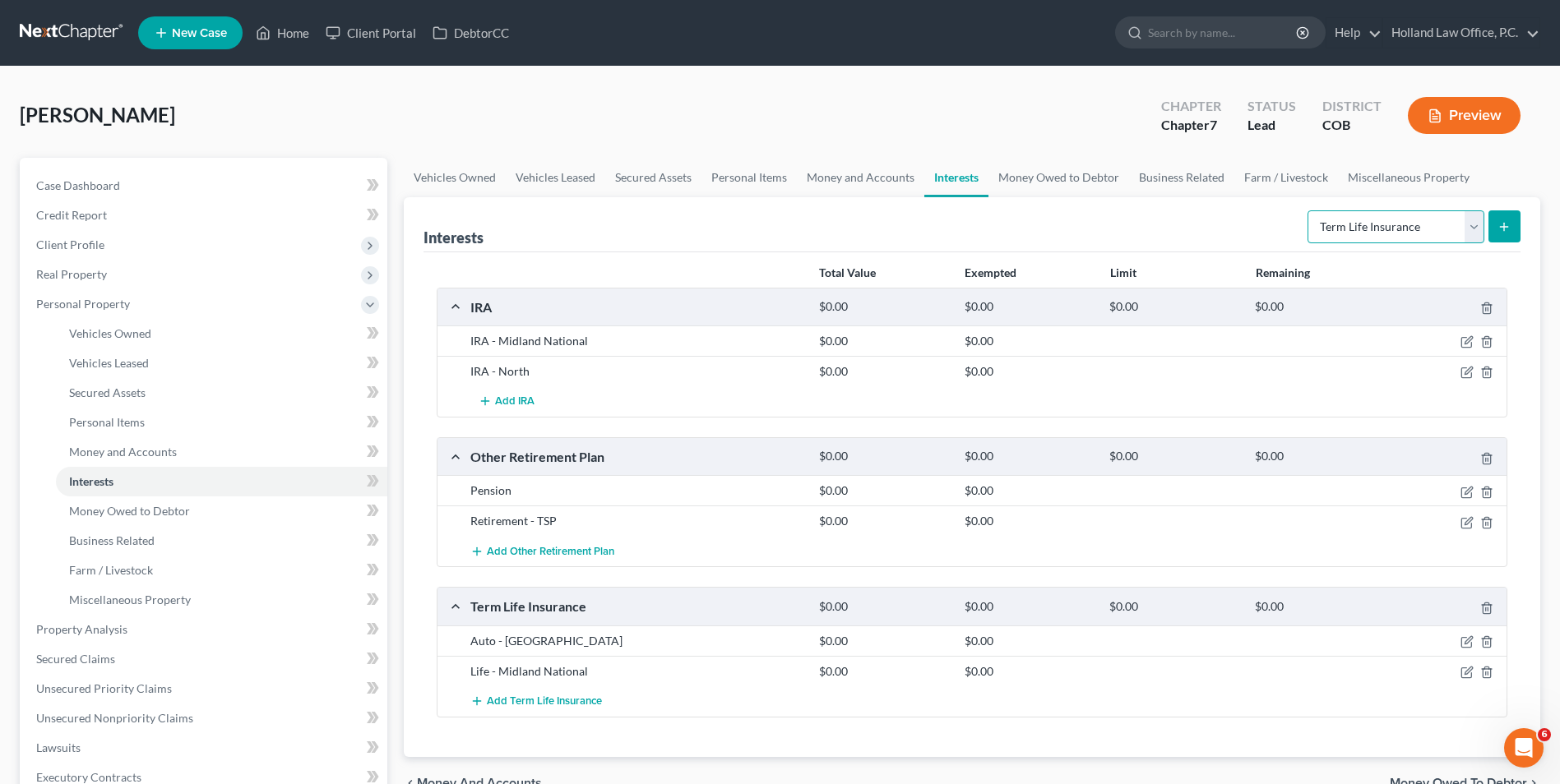
drag, startPoint x: 1391, startPoint y: 222, endPoint x: 1414, endPoint y: 221, distance: 23.0
click at [1391, 222] on select "Select Interest Type 401K Annuity Bond Education IRA Government Bond Government…" at bounding box center [1396, 228] width 177 height 33
click at [572, 698] on span "Add Term Life Insurance" at bounding box center [545, 701] width 116 height 13
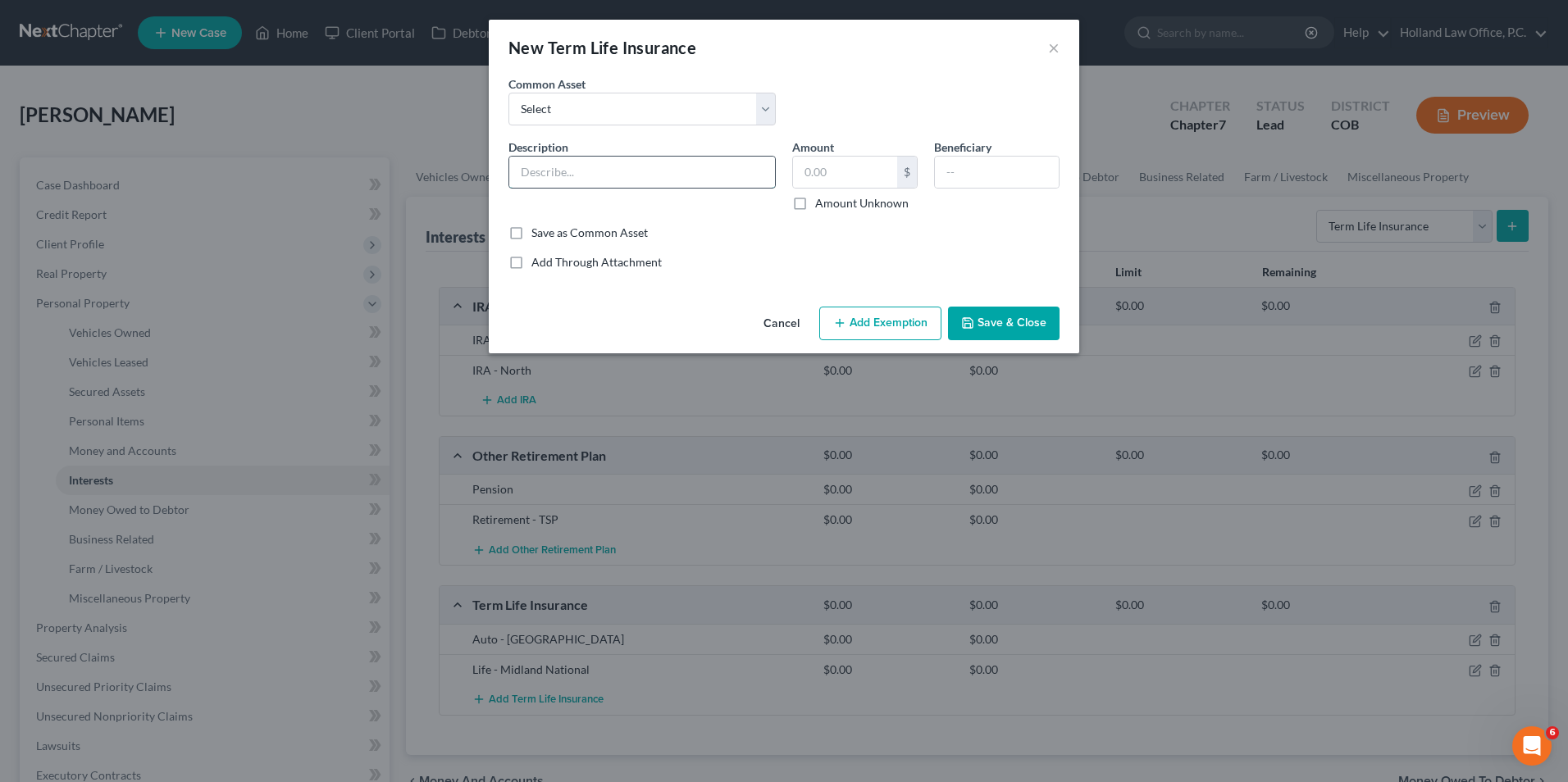
drag, startPoint x: 574, startPoint y: 170, endPoint x: 554, endPoint y: 178, distance: 21.5
click at [566, 175] on input "text" at bounding box center [642, 172] width 265 height 31
type input "Homeowners Insurance - Allstate"
click at [984, 175] on input "text" at bounding box center [997, 172] width 124 height 31
type input "[PERSON_NAME]"
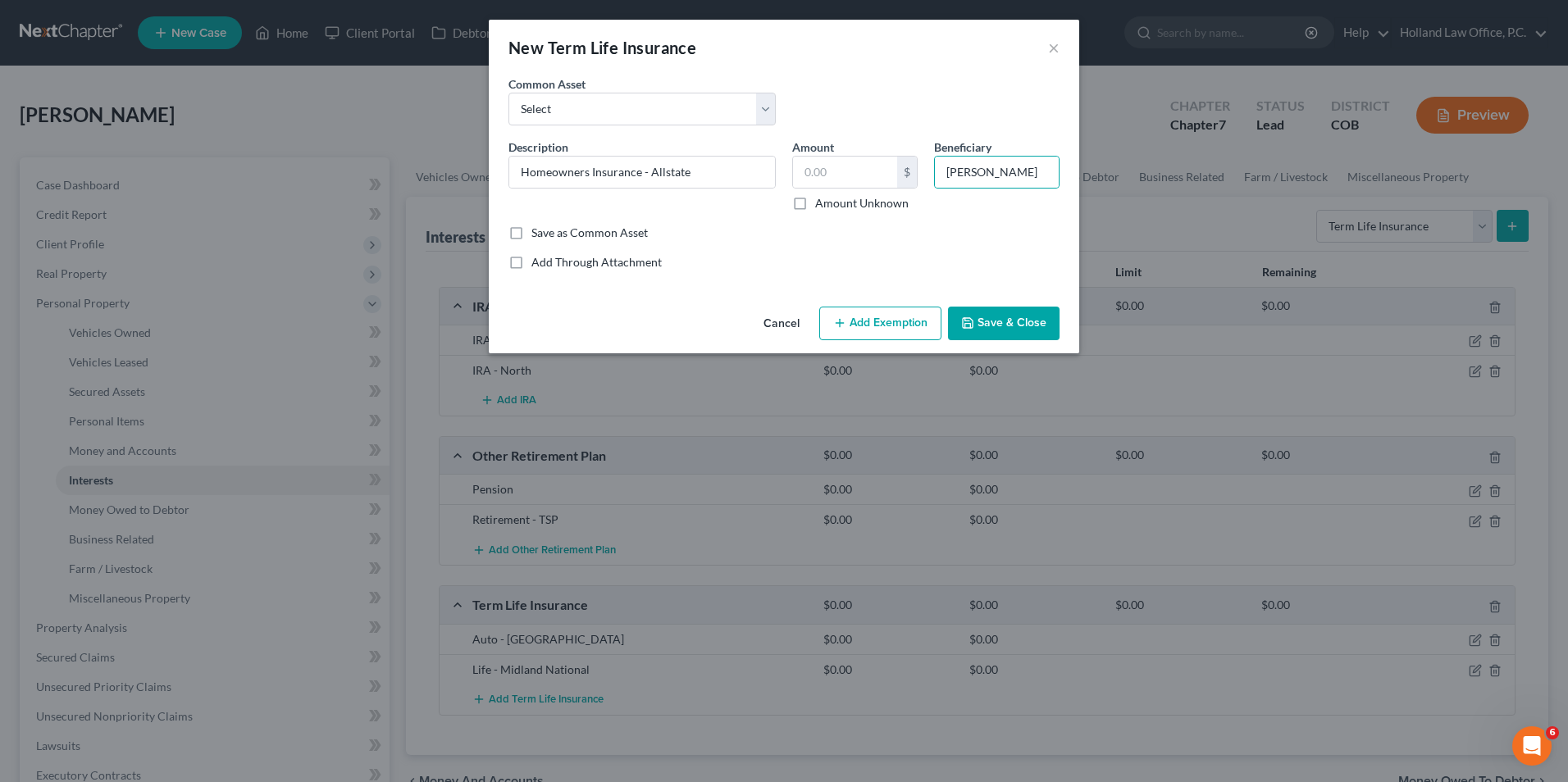
click at [972, 321] on icon "button" at bounding box center [967, 323] width 13 height 13
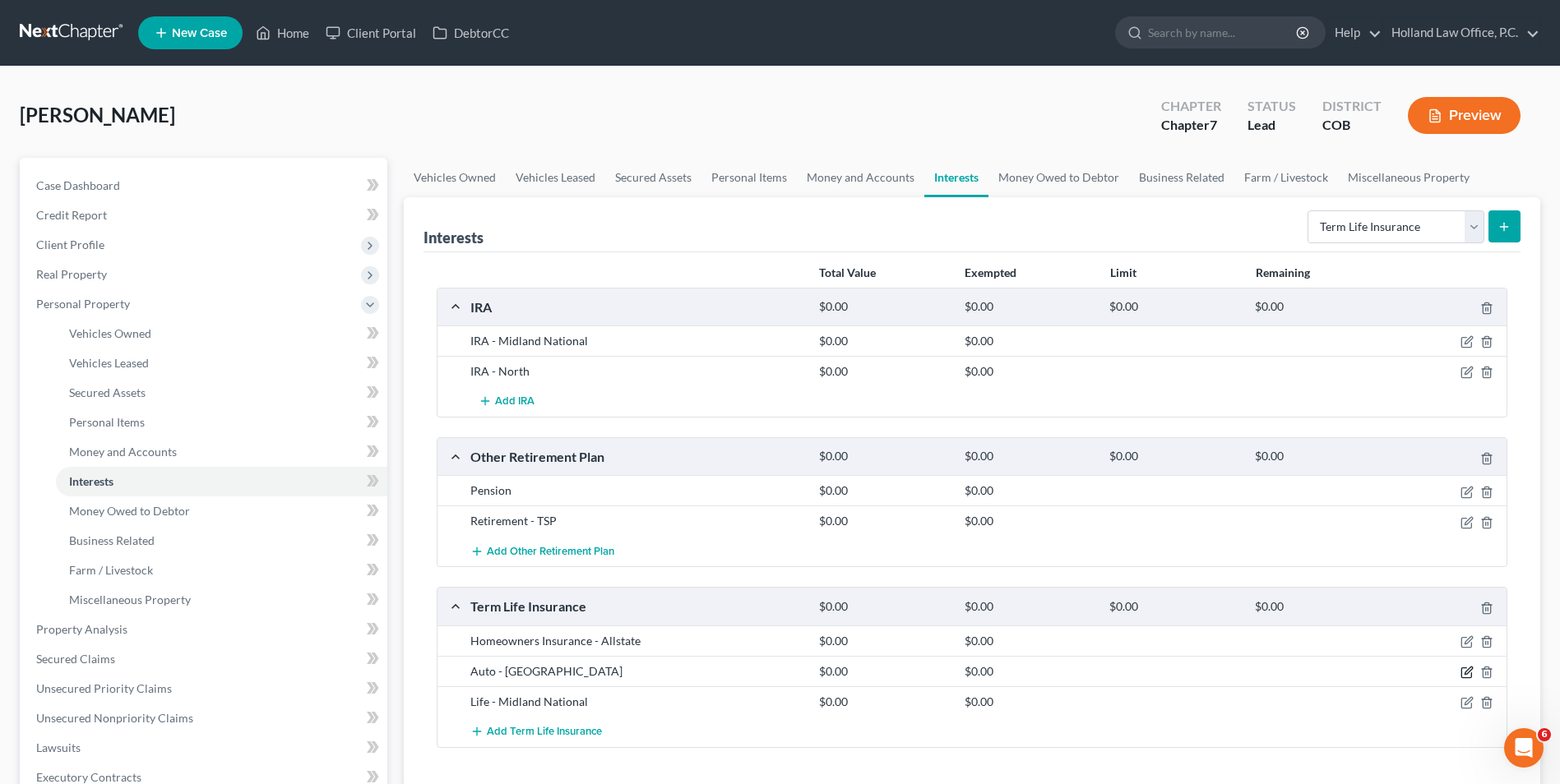
click at [1467, 676] on icon "button" at bounding box center [1467, 672] width 13 height 13
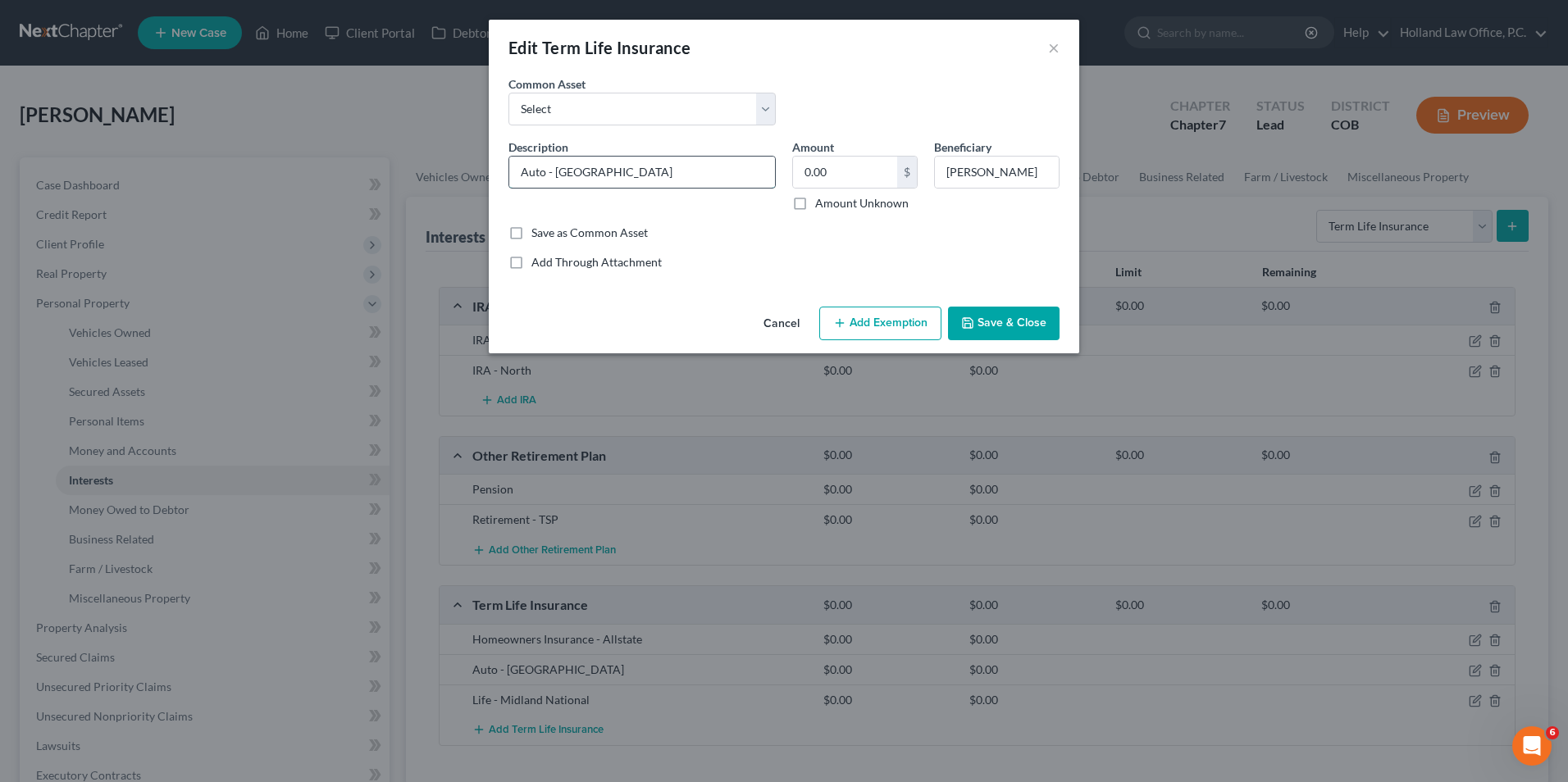
click at [544, 173] on input "Auto - [GEOGRAPHIC_DATA]" at bounding box center [642, 172] width 265 height 31
type input "Auto Insurance - [GEOGRAPHIC_DATA]"
click at [1008, 319] on button "Save & Close" at bounding box center [1004, 323] width 112 height 34
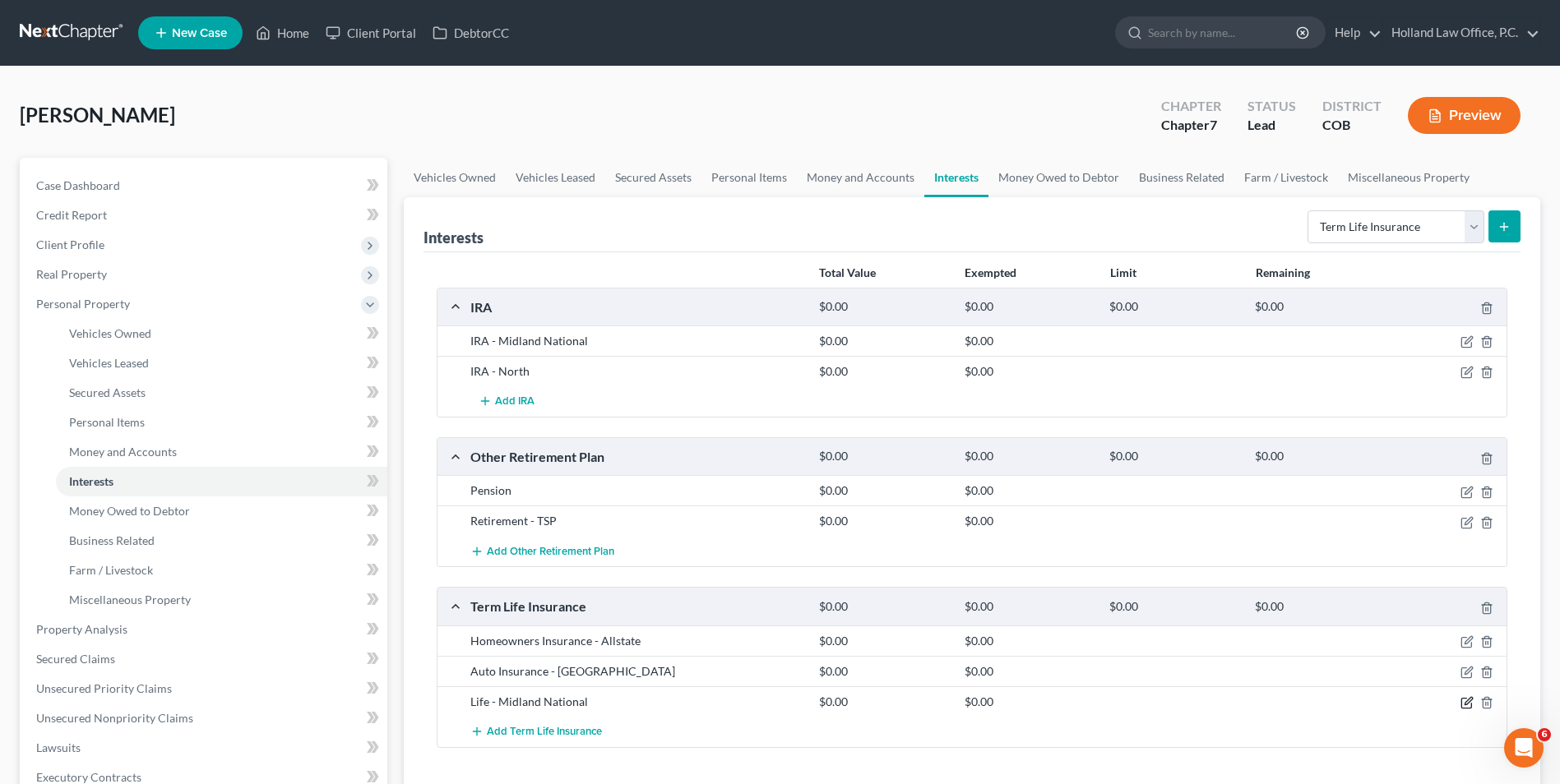
click at [1465, 703] on icon "button" at bounding box center [1468, 701] width 7 height 7
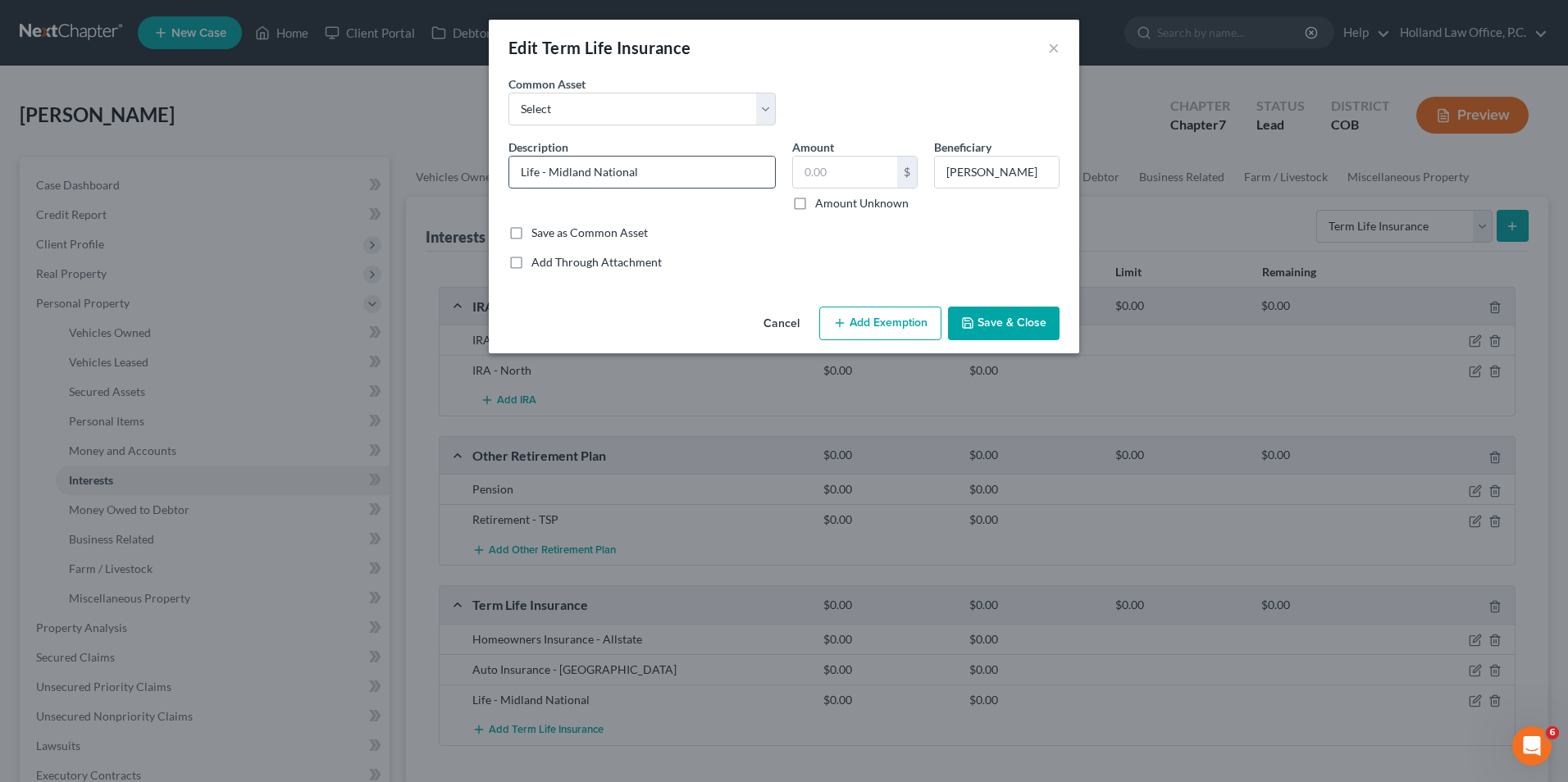
click at [536, 168] on input "Life - Midland National" at bounding box center [642, 172] width 265 height 31
click at [538, 169] on input "Life - Midland National" at bounding box center [642, 172] width 265 height 31
type input "Life Insurance - Midland National"
click at [971, 312] on button "Save & Close" at bounding box center [1004, 323] width 112 height 34
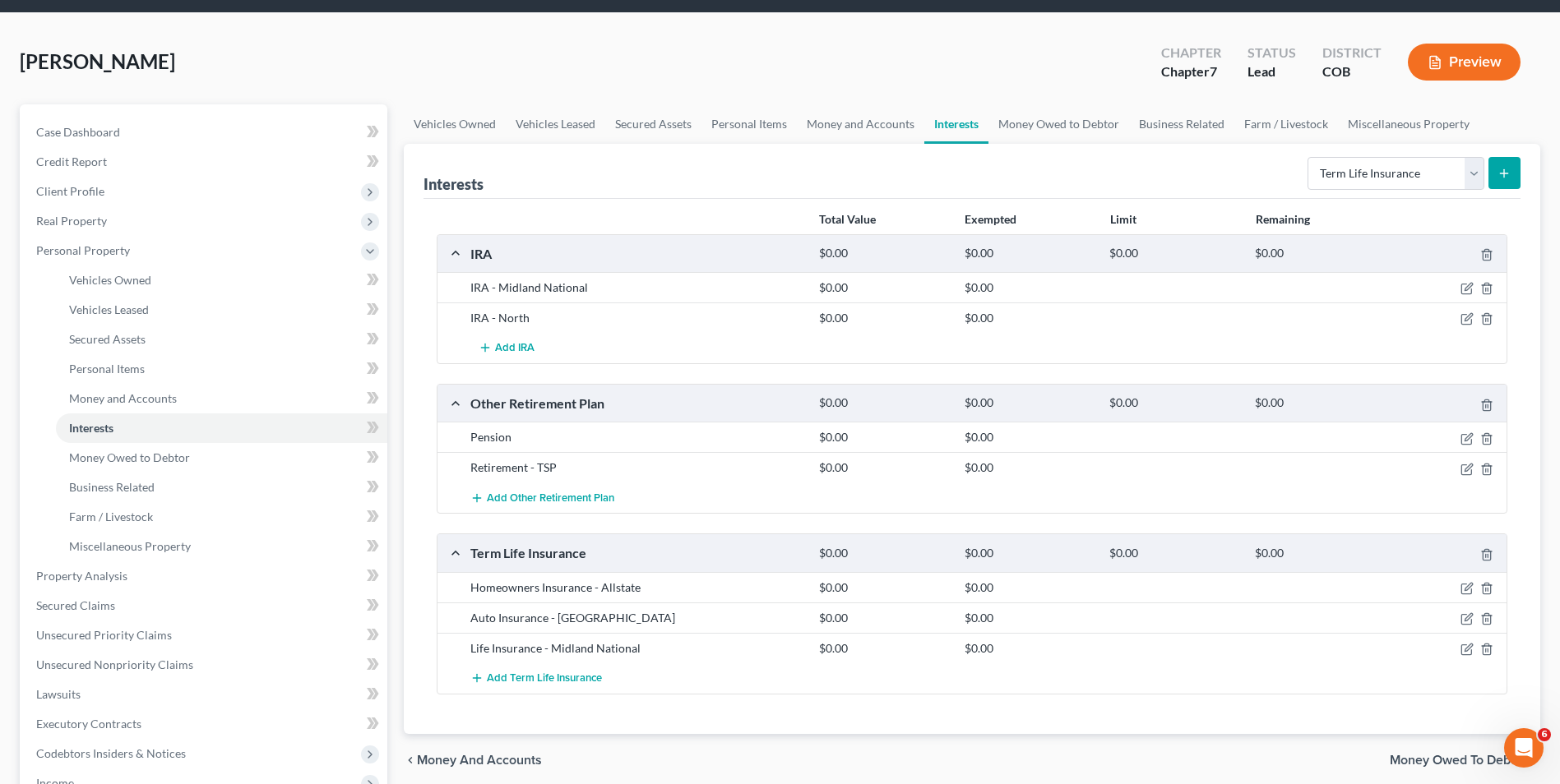
scroll to position [82, 0]
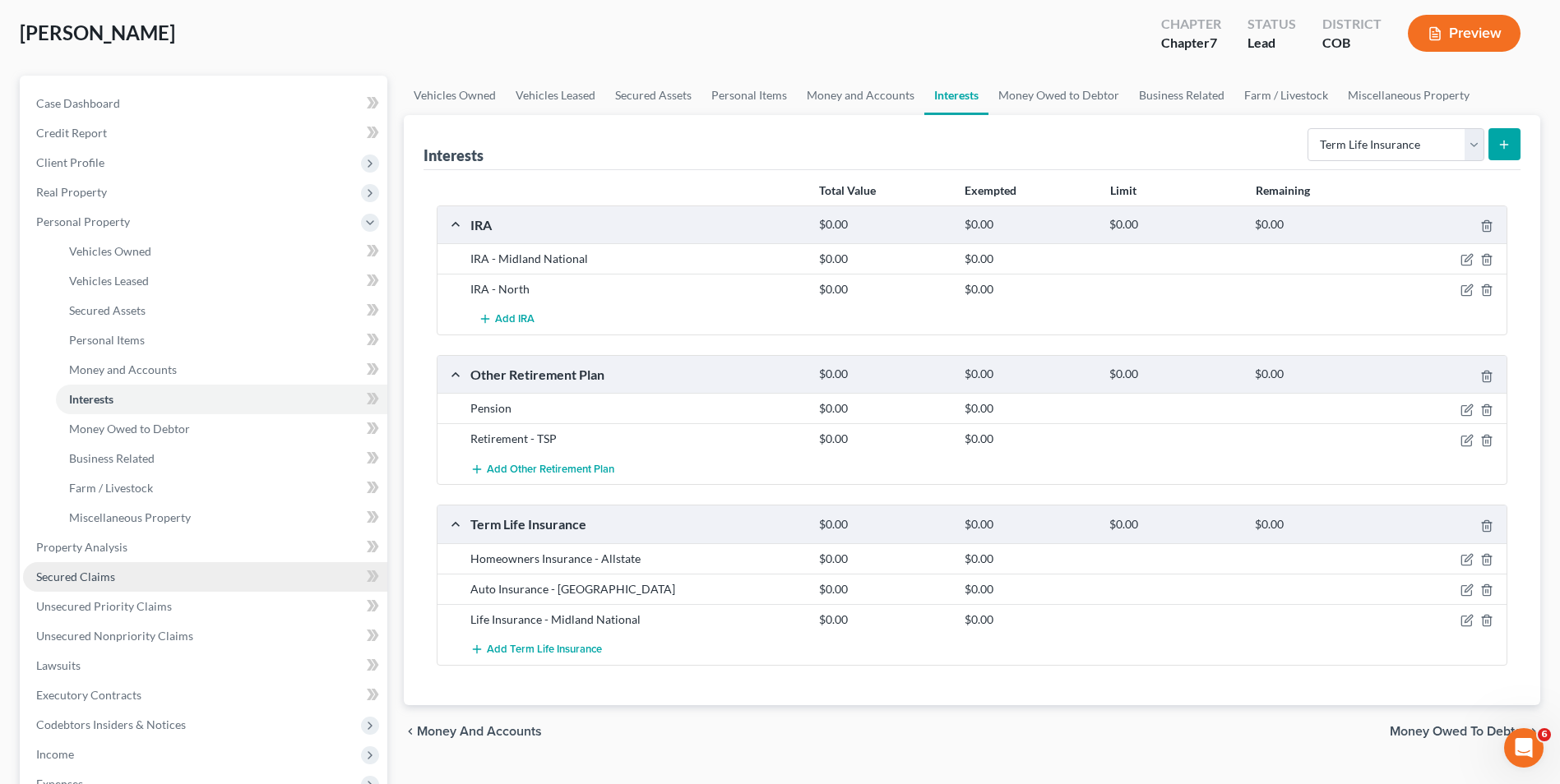
click at [87, 584] on link "Secured Claims" at bounding box center [205, 578] width 364 height 30
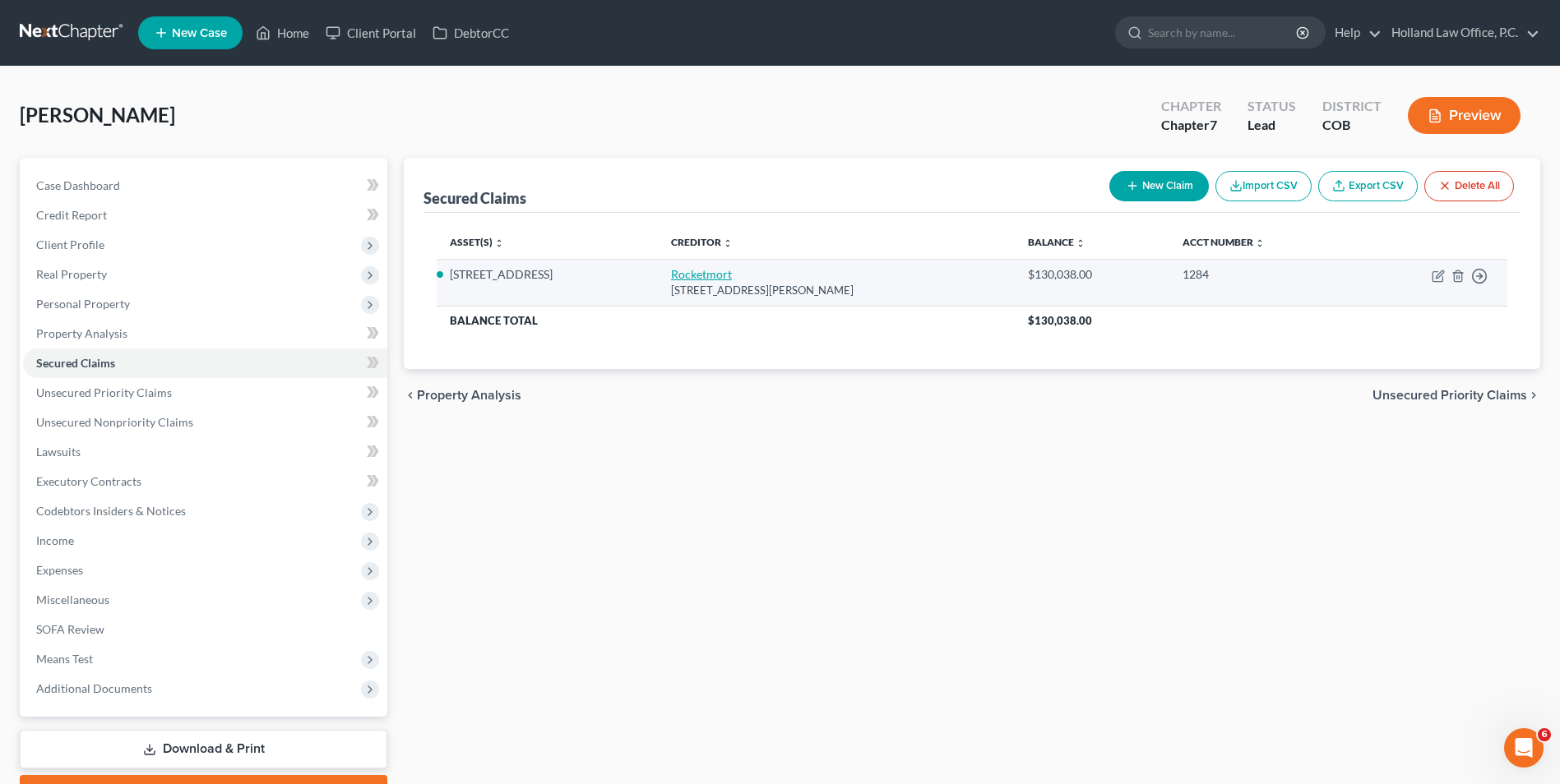
click at [686, 276] on link "Rocketmort" at bounding box center [702, 274] width 61 height 14
select select "23"
select select "0"
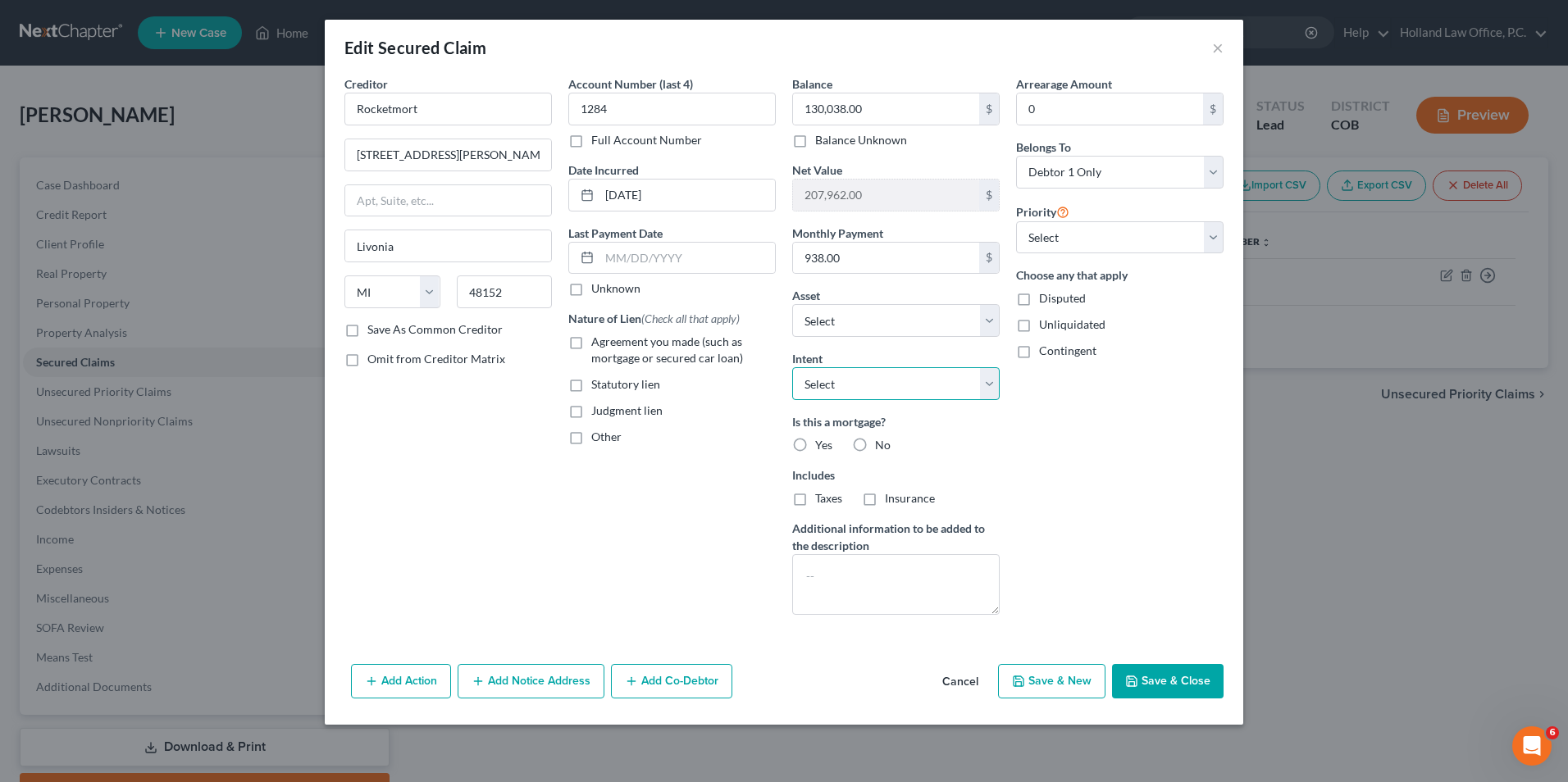
click at [816, 395] on select "Select Surrender Redeem Reaffirm Avoid Other" at bounding box center [897, 384] width 208 height 33
select select "4"
click at [793, 367] on select "Select Surrender Redeem Reaffirm Avoid Other" at bounding box center [897, 384] width 208 height 33
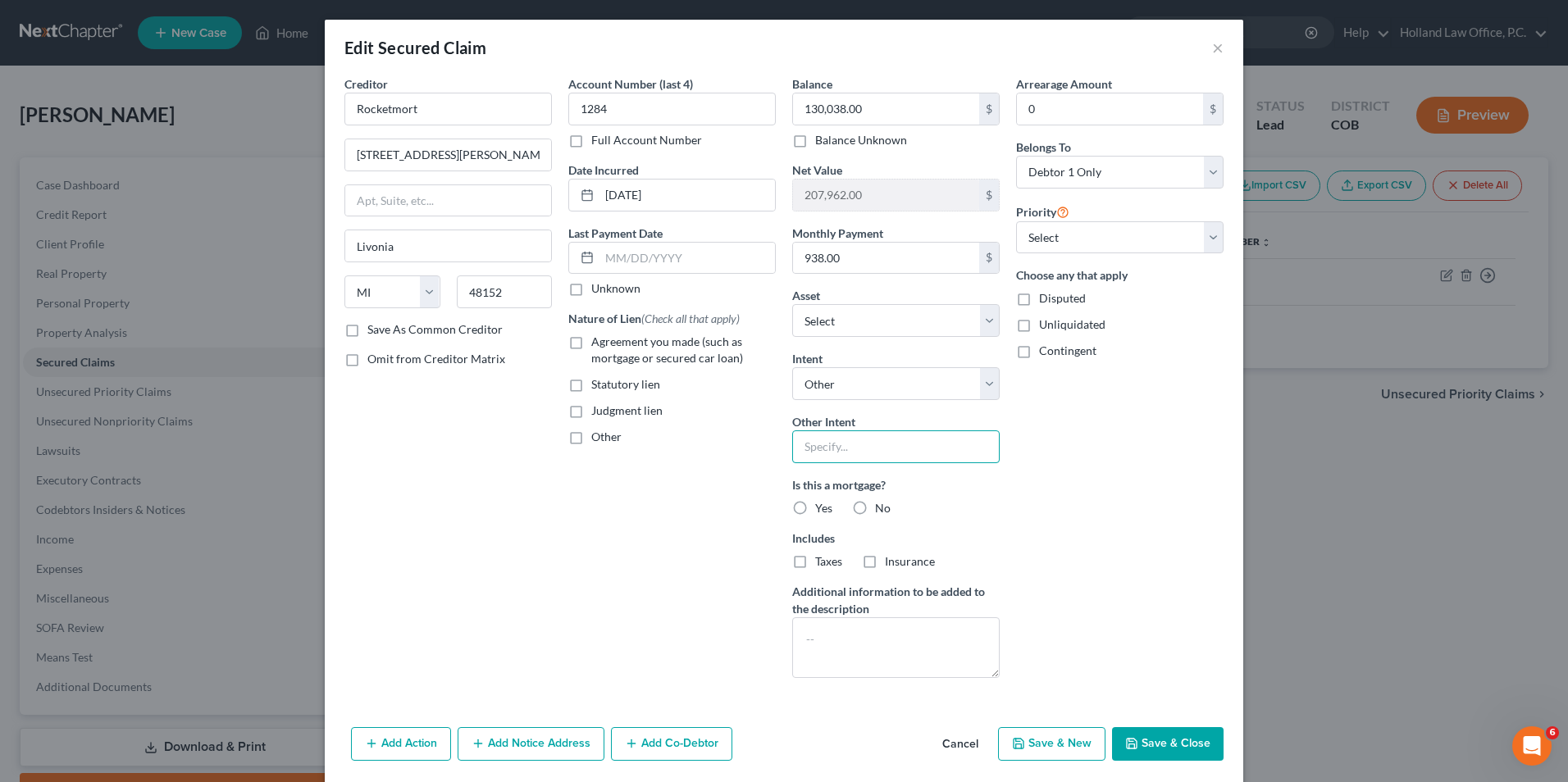
click at [858, 453] on input "text" at bounding box center [897, 447] width 208 height 33
type input "Retain and Pay"
drag, startPoint x: 1112, startPoint y: 234, endPoint x: 1092, endPoint y: 252, distance: 26.9
click at [1112, 234] on select "Select 1st 2nd 3rd 4th 5th 6th 7th 8th 9th 10th 11th 12th 13th 14th 15th 16th 1…" at bounding box center [1120, 238] width 208 height 33
click at [1058, 244] on select "Select 1st 2nd 3rd 4th 5th 6th 7th 8th 9th 10th 11th 12th 13th 14th 15th 16th 1…" at bounding box center [1120, 238] width 208 height 33
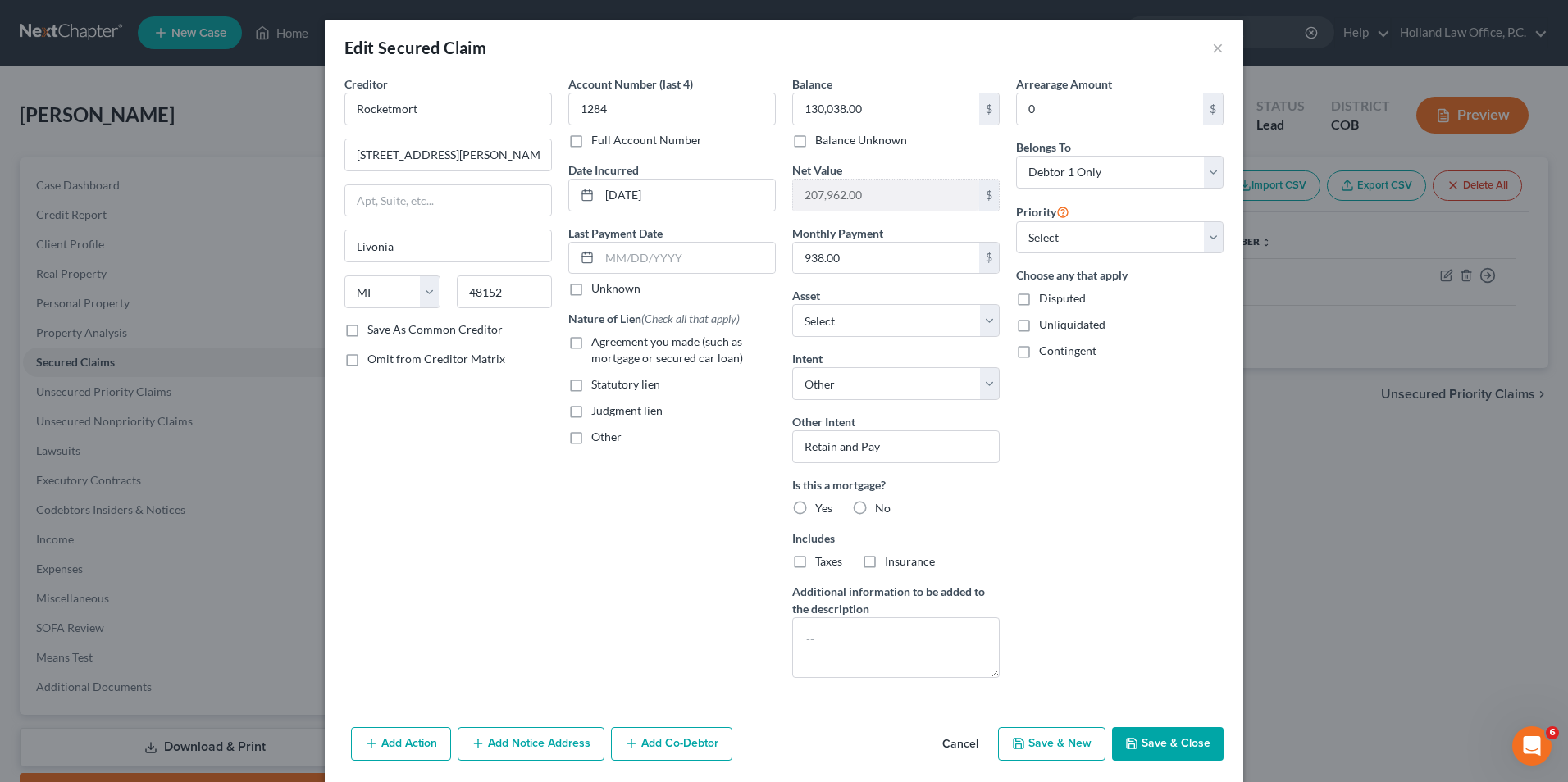
click at [1200, 740] on button "Save & Close" at bounding box center [1168, 744] width 112 height 34
select select "4"
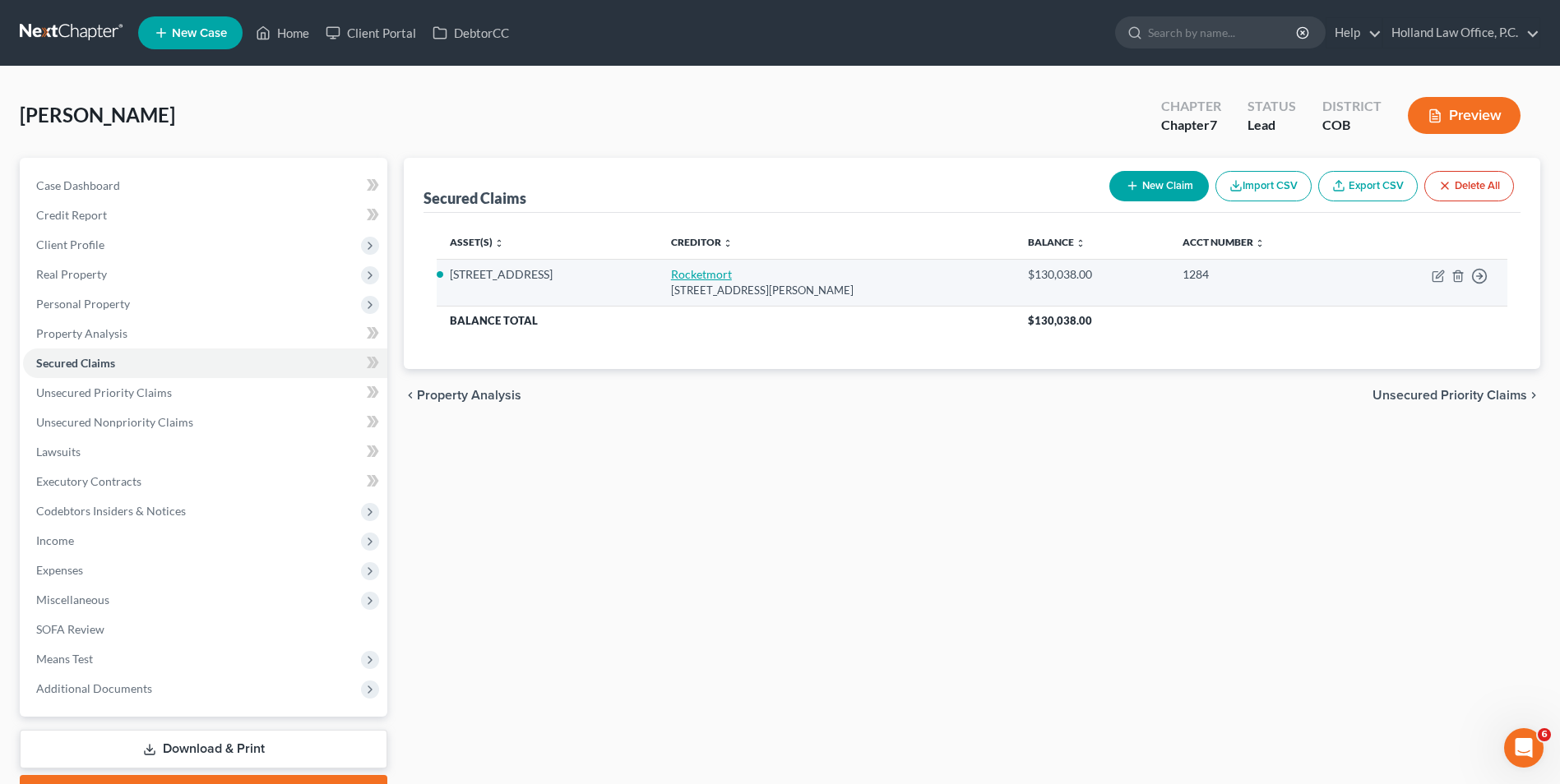
click at [671, 275] on link "Rocketmort" at bounding box center [702, 274] width 61 height 14
select select "23"
select select "4"
select select "0"
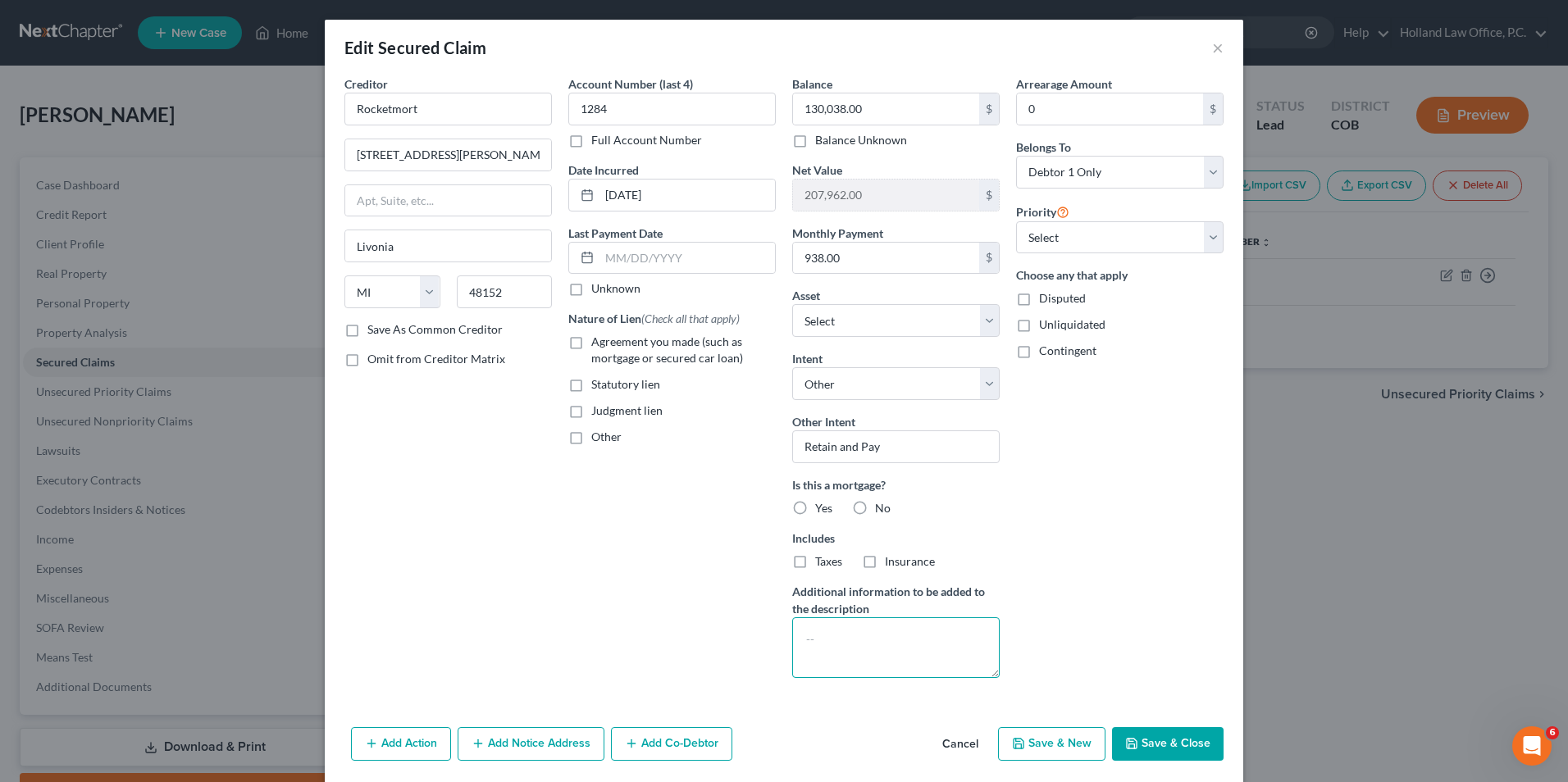
click at [892, 658] on textarea at bounding box center [897, 648] width 208 height 61
click at [1145, 738] on button "Save & Close" at bounding box center [1168, 744] width 112 height 34
select select "4"
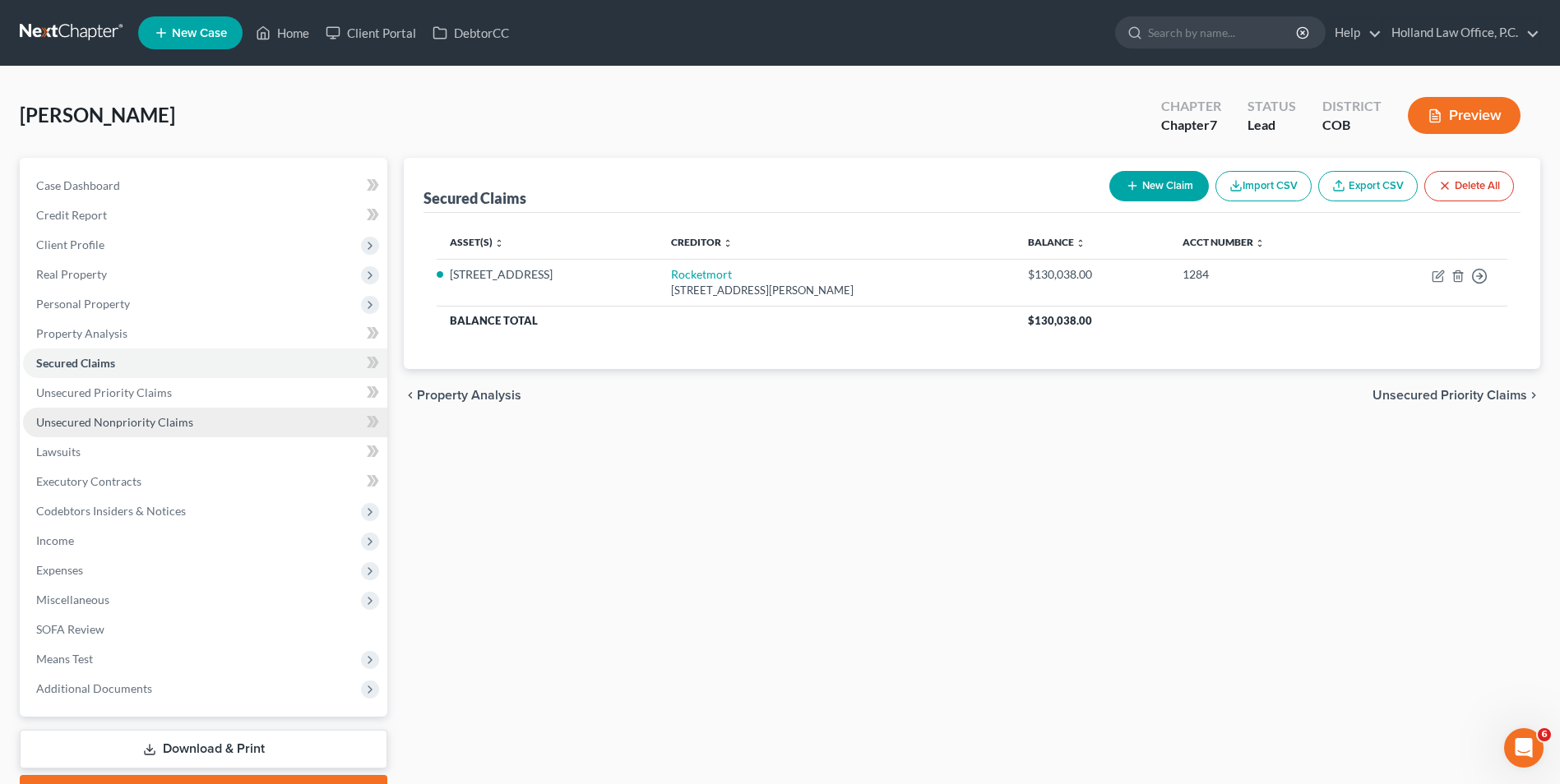
click at [163, 418] on span "Unsecured Nonpriority Claims" at bounding box center [114, 422] width 157 height 14
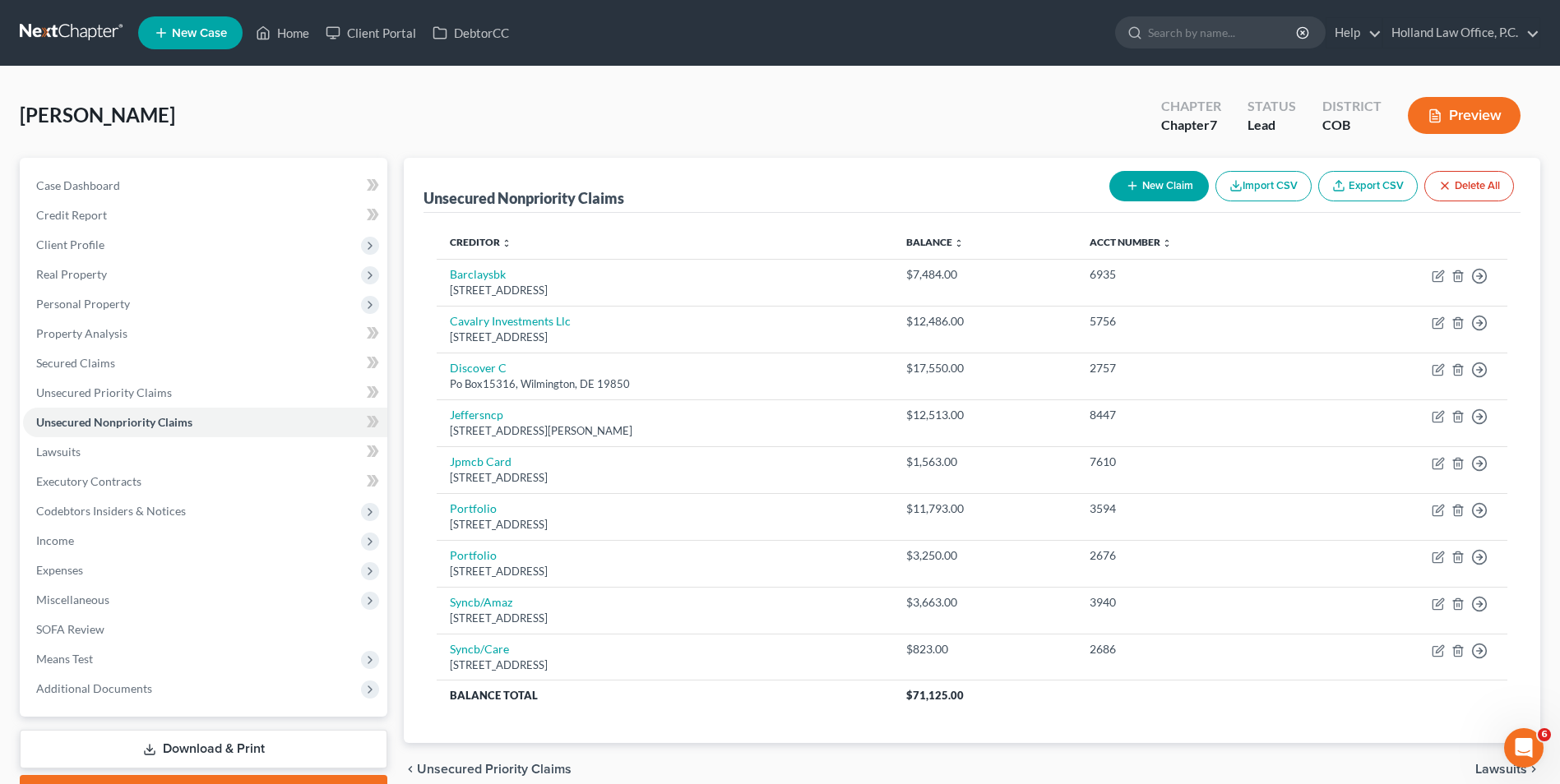
click at [1136, 172] on button "New Claim" at bounding box center [1159, 186] width 100 height 31
select select "0"
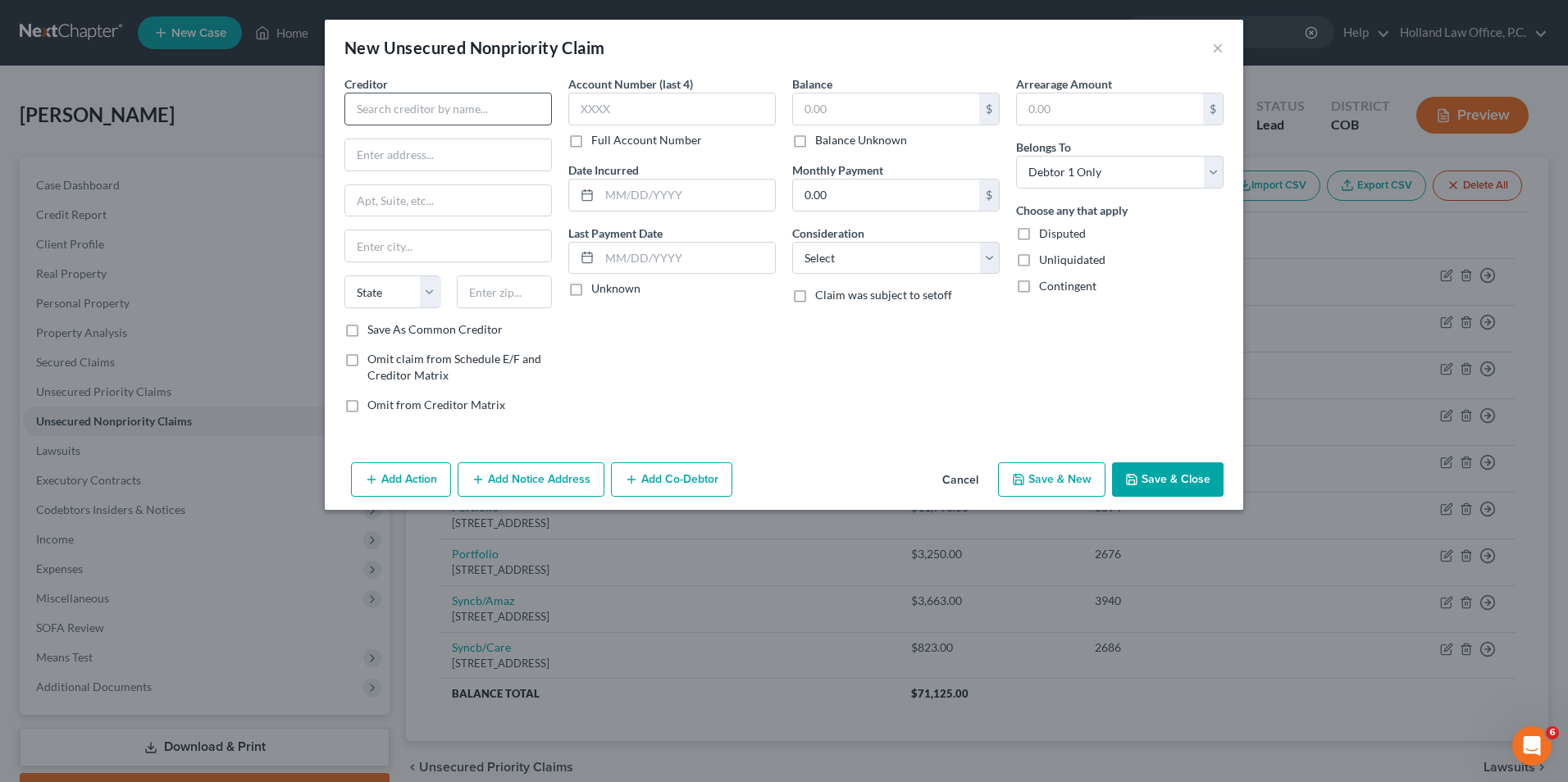
drag, startPoint x: 467, startPoint y: 61, endPoint x: 441, endPoint y: 95, distance: 42.8
click at [460, 73] on div "New Unsecured Nonpriority Claim ×" at bounding box center [784, 48] width 918 height 56
drag, startPoint x: 441, startPoint y: 95, endPoint x: 429, endPoint y: 96, distance: 12.0
click at [441, 95] on input "text" at bounding box center [449, 109] width 208 height 33
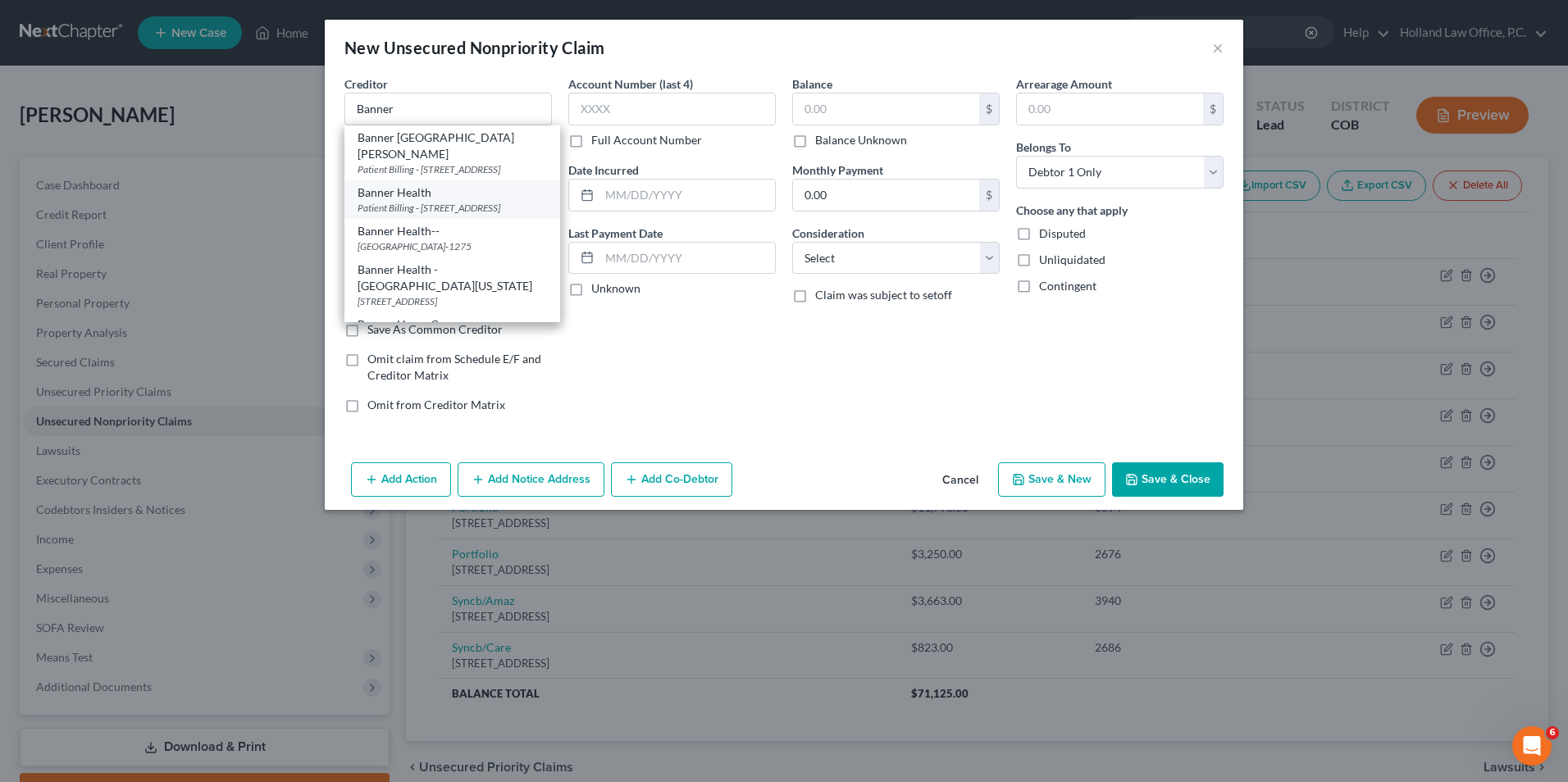
click at [430, 201] on div "Patient Billing - [STREET_ADDRESS]" at bounding box center [452, 208] width 189 height 14
type input "Banner Health"
type input "Patient Billing - PO Box 18"
type input "Phoenix"
select select "3"
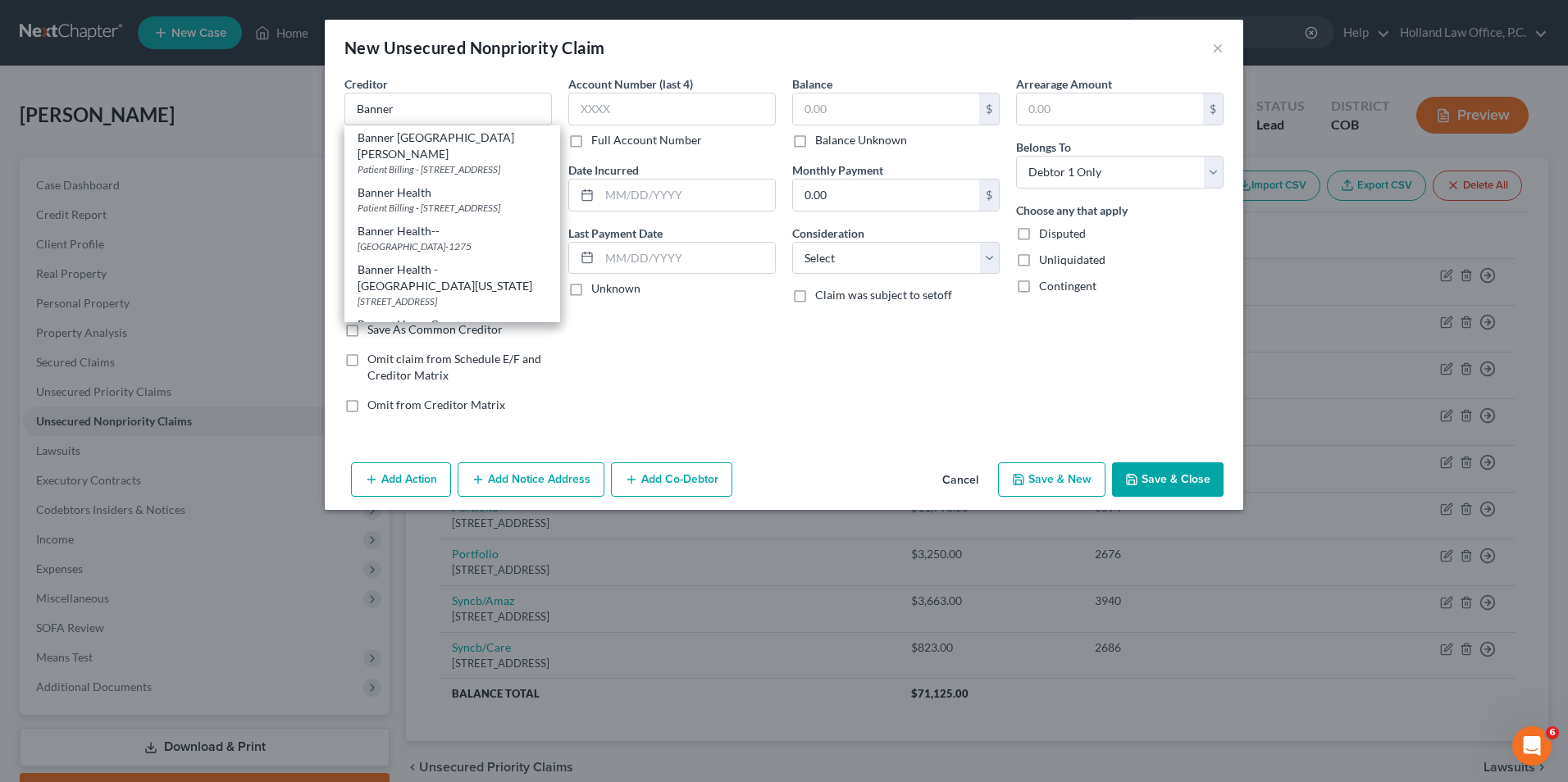
type input "85001"
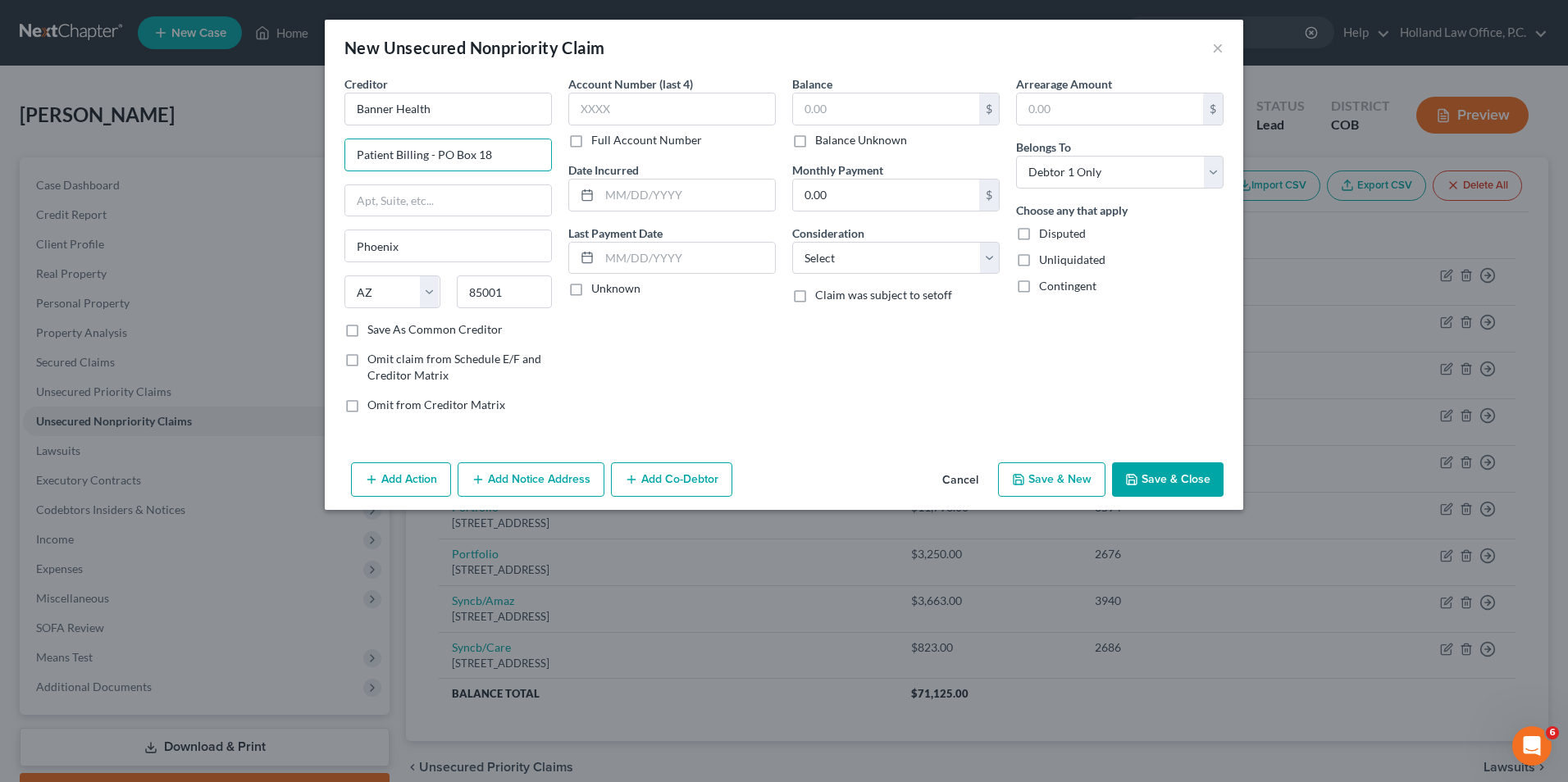
drag, startPoint x: 438, startPoint y: 156, endPoint x: 302, endPoint y: 155, distance: 136.0
click at [302, 155] on div "New Unsecured Nonpriority Claim × Creditor * Banner Health Patient Billing - PO…" at bounding box center [784, 391] width 1568 height 782
type input "PO Box 18"
click at [882, 107] on input "text" at bounding box center [886, 109] width 186 height 31
type input "50.00"
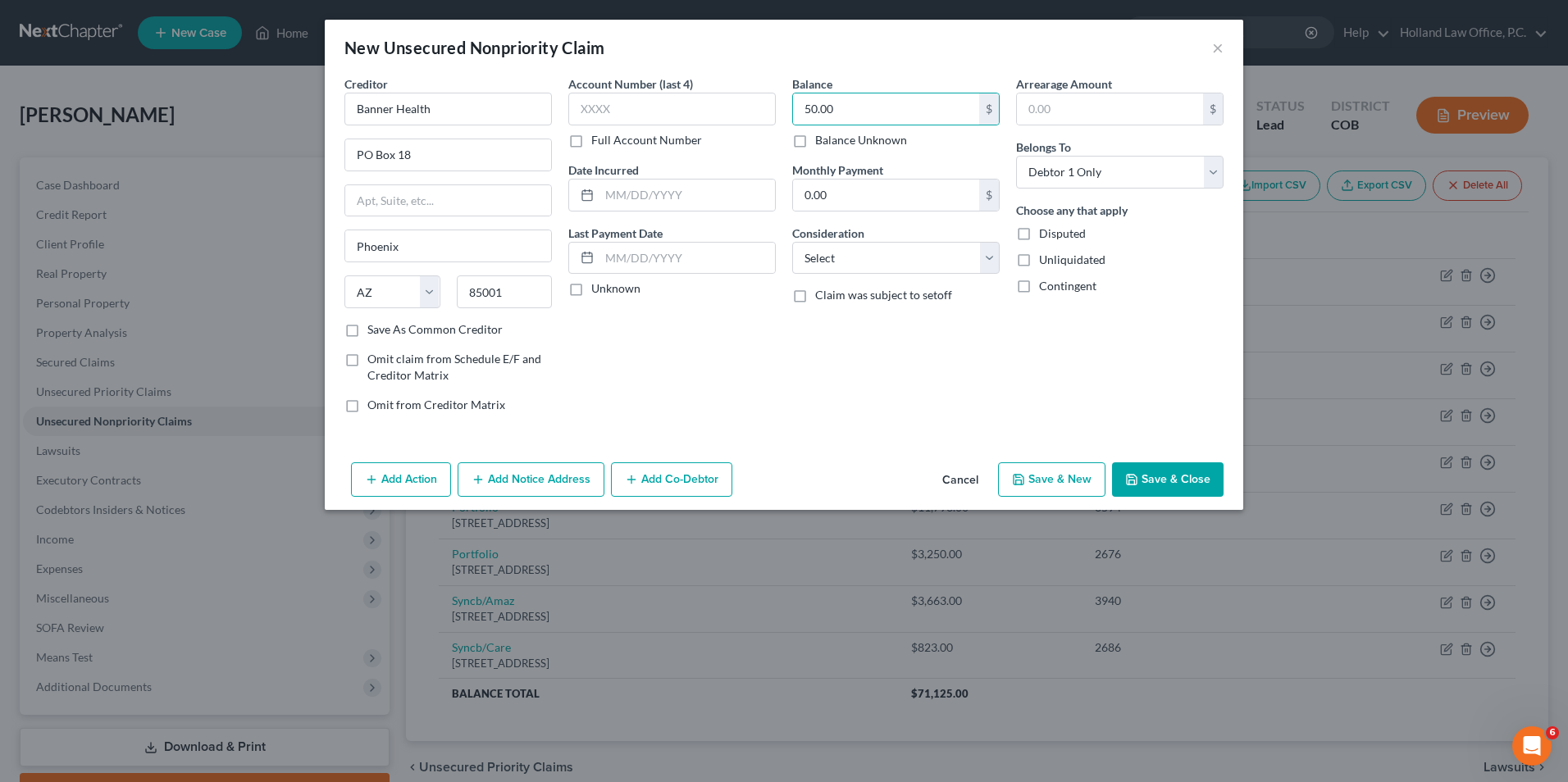
click at [1148, 477] on button "Save & Close" at bounding box center [1168, 479] width 112 height 34
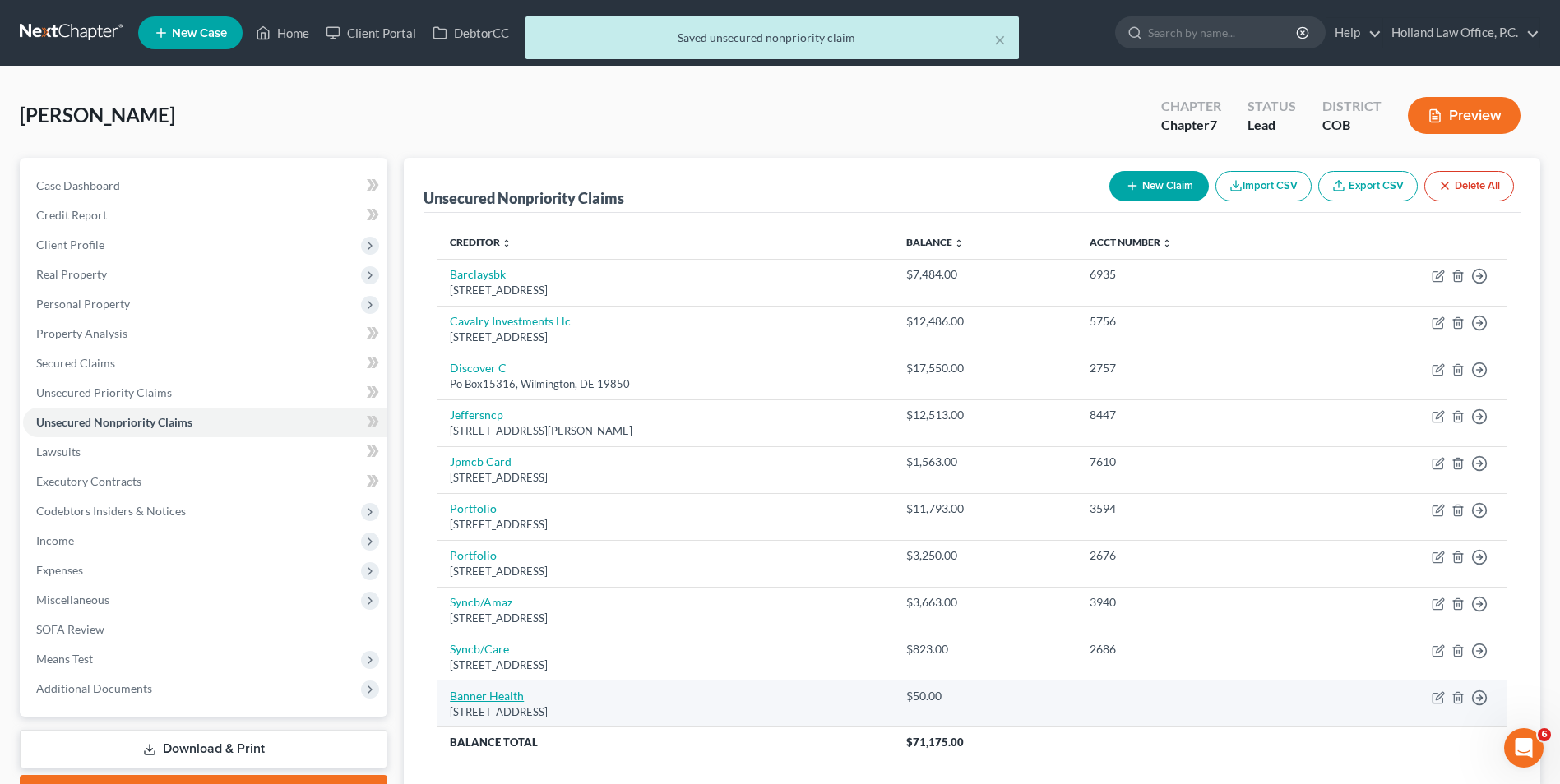
click at [474, 700] on link "Banner Health" at bounding box center [487, 696] width 74 height 14
select select "3"
select select "0"
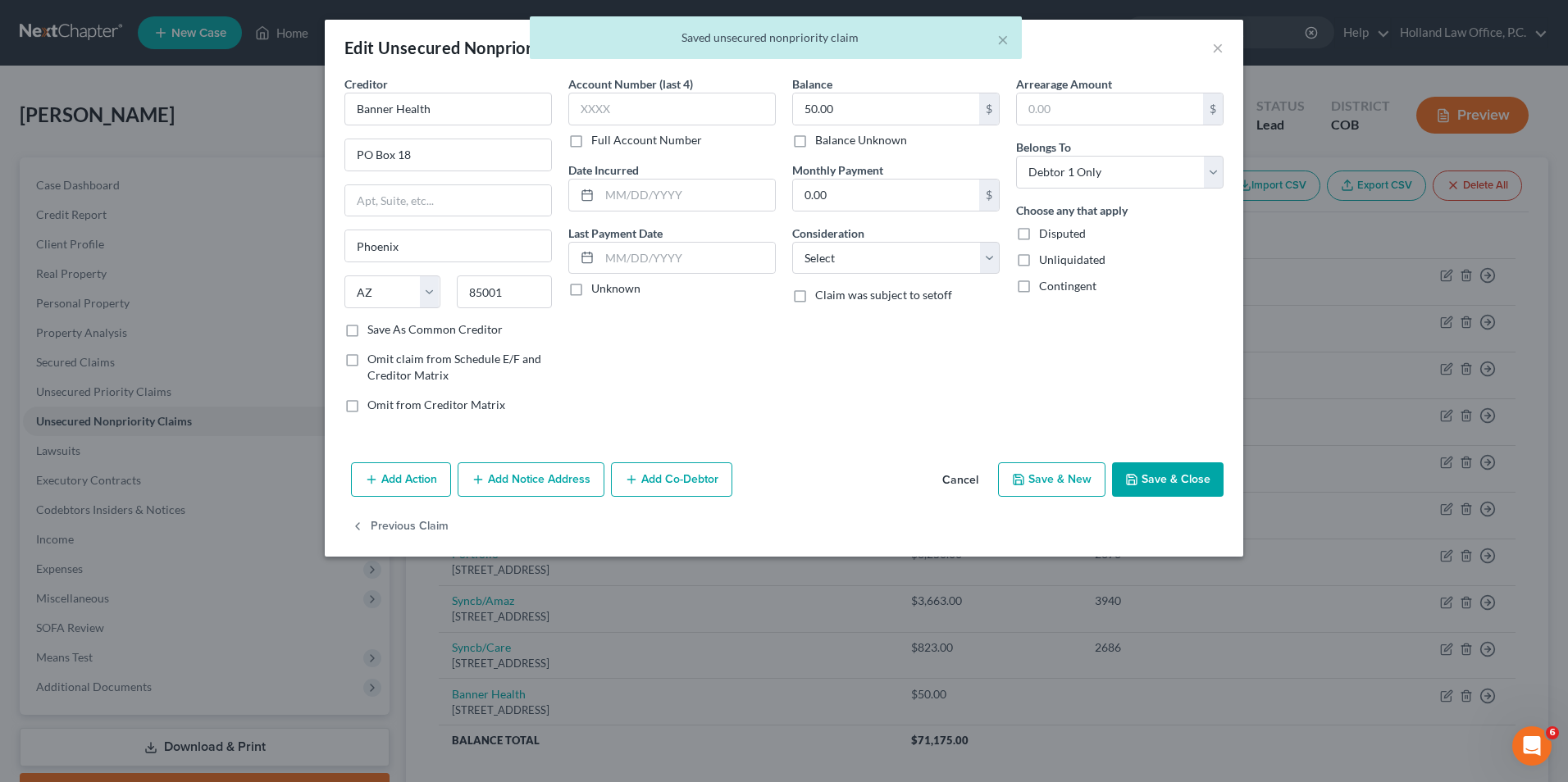
click at [899, 278] on div "Balance 50.00 $ Balance Unknown Balance Undetermined 50.00 $ Balance Unknown Mo…" at bounding box center [896, 250] width 224 height 351
drag, startPoint x: 899, startPoint y: 265, endPoint x: 918, endPoint y: 265, distance: 19.0
click at [899, 265] on select "Select Cable / Satellite Services Collection Agency Credit Card Debt Debt Couns…" at bounding box center [897, 258] width 208 height 33
select select "9"
click at [793, 242] on select "Select Cable / Satellite Services Collection Agency Credit Card Debt Debt Couns…" at bounding box center [897, 258] width 208 height 33
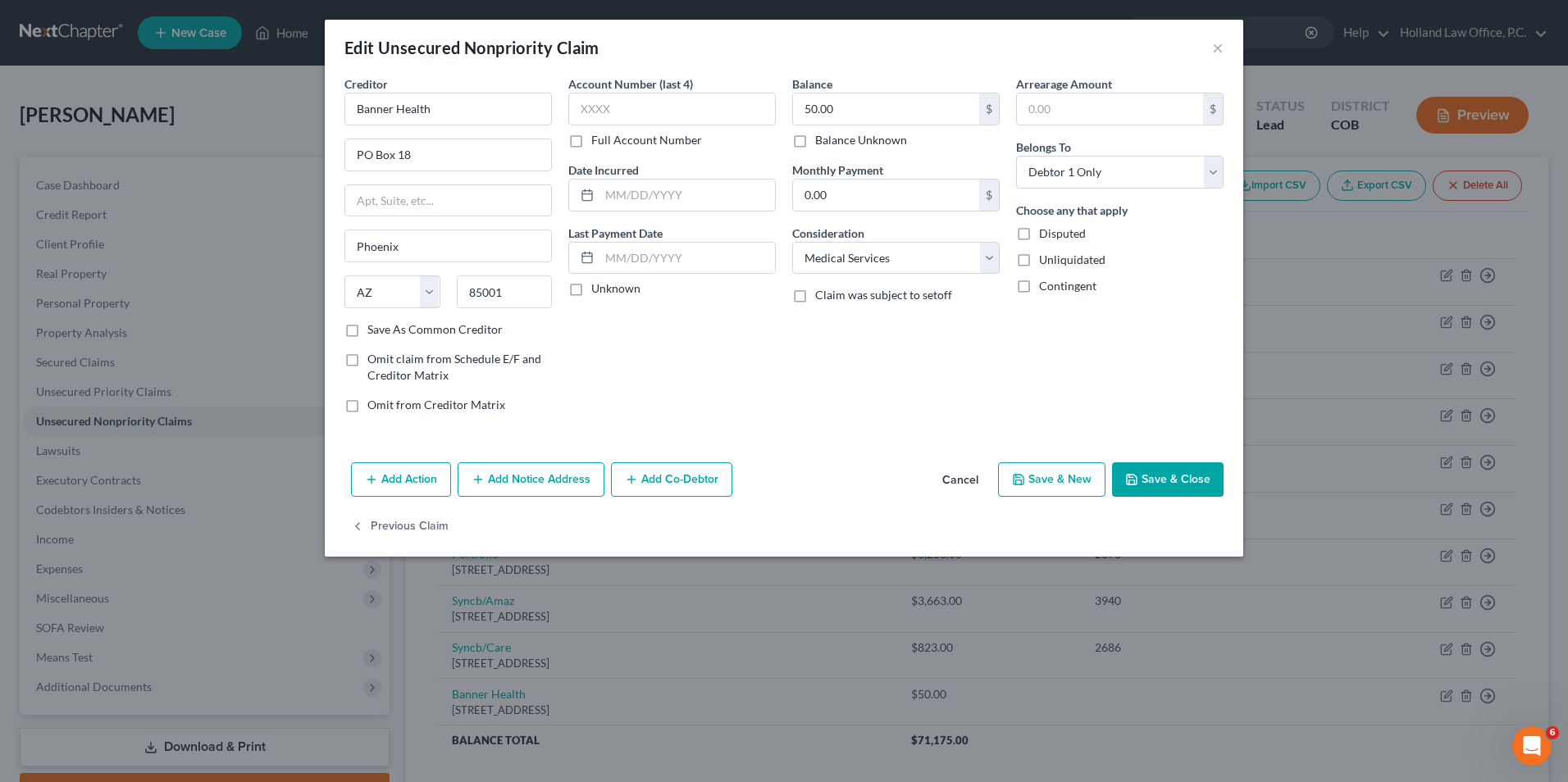
click at [1176, 477] on button "Save & Close" at bounding box center [1168, 479] width 112 height 34
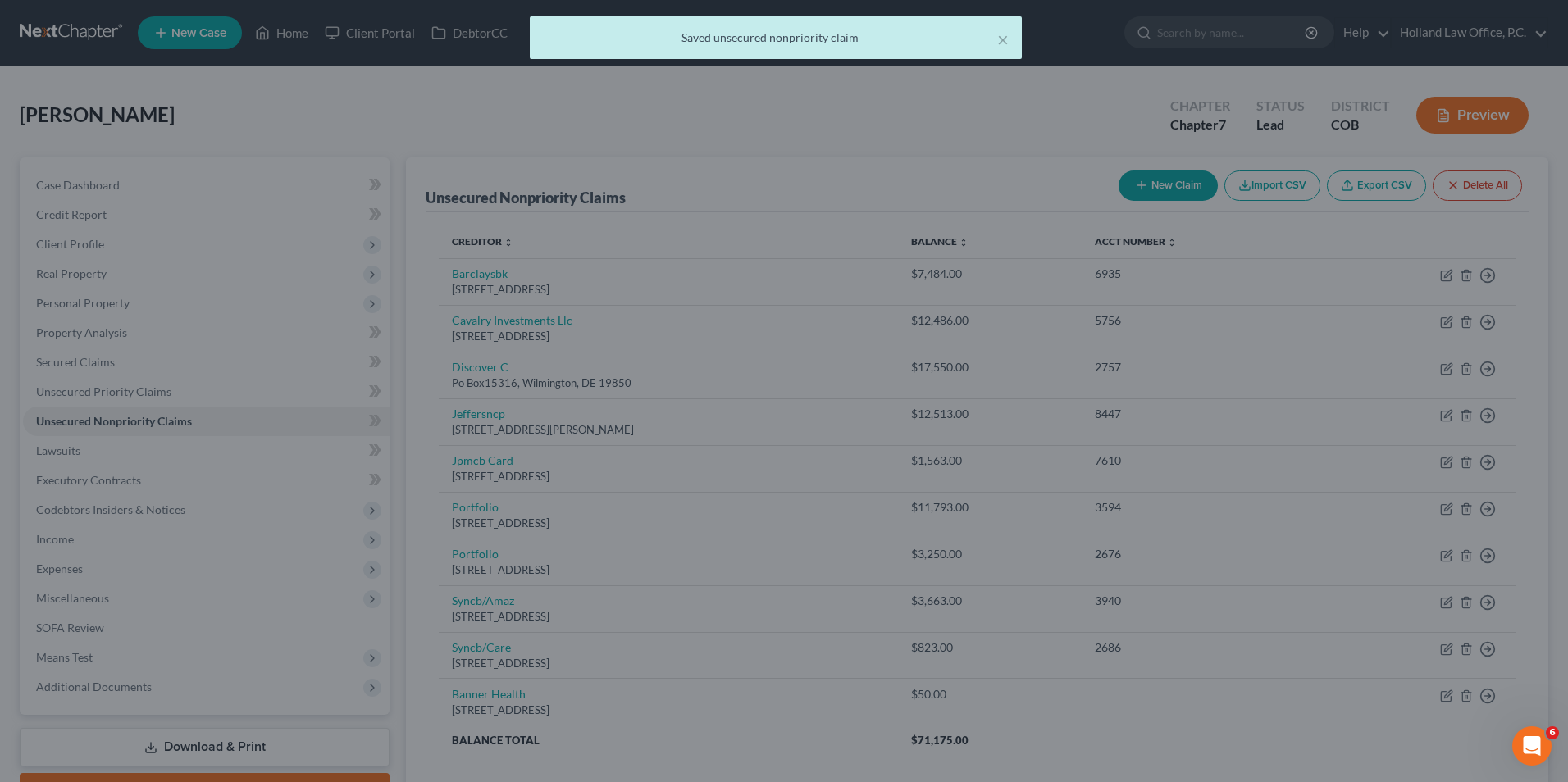
type input "0"
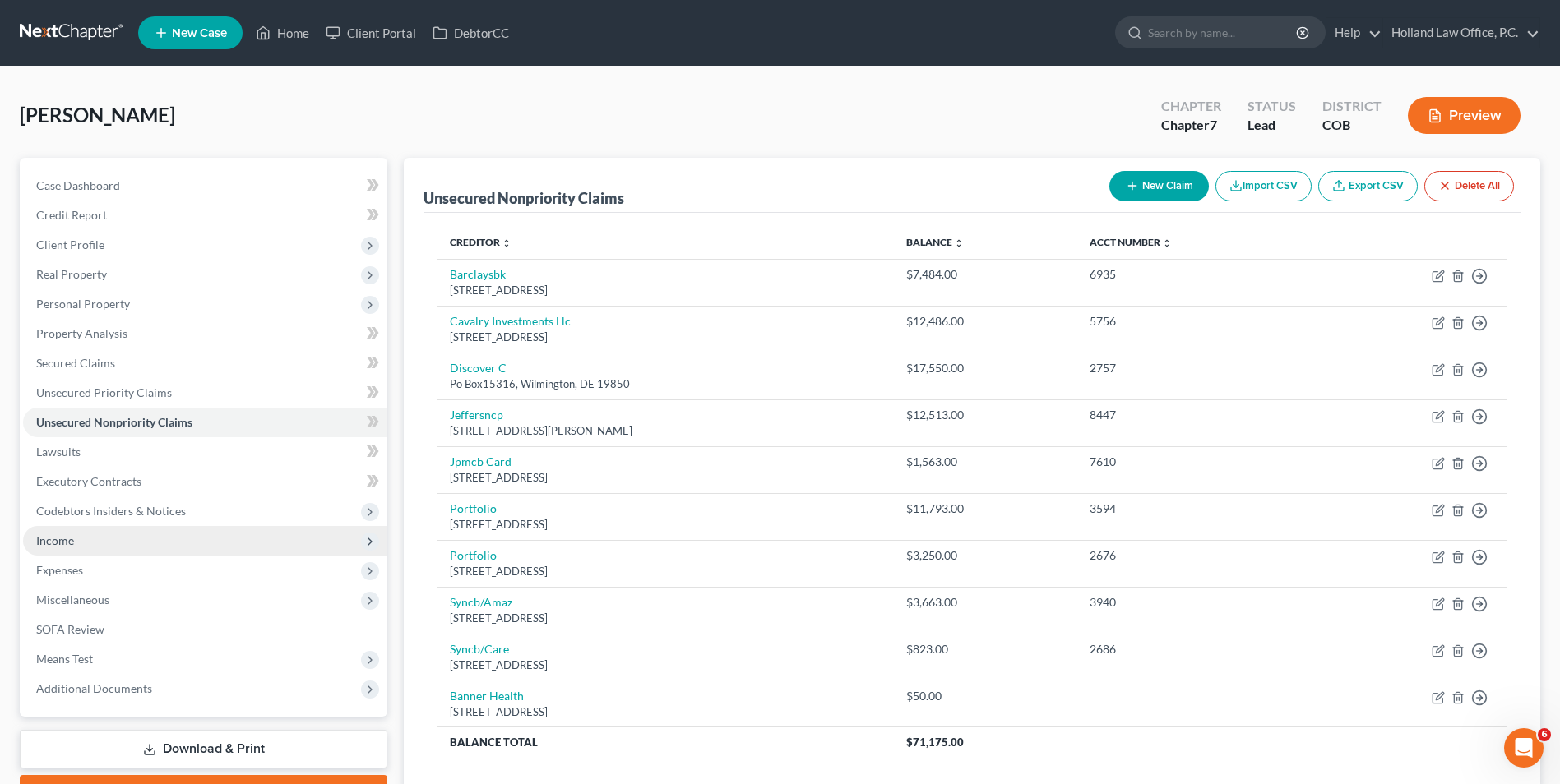
click at [106, 550] on span "Income" at bounding box center [205, 541] width 364 height 30
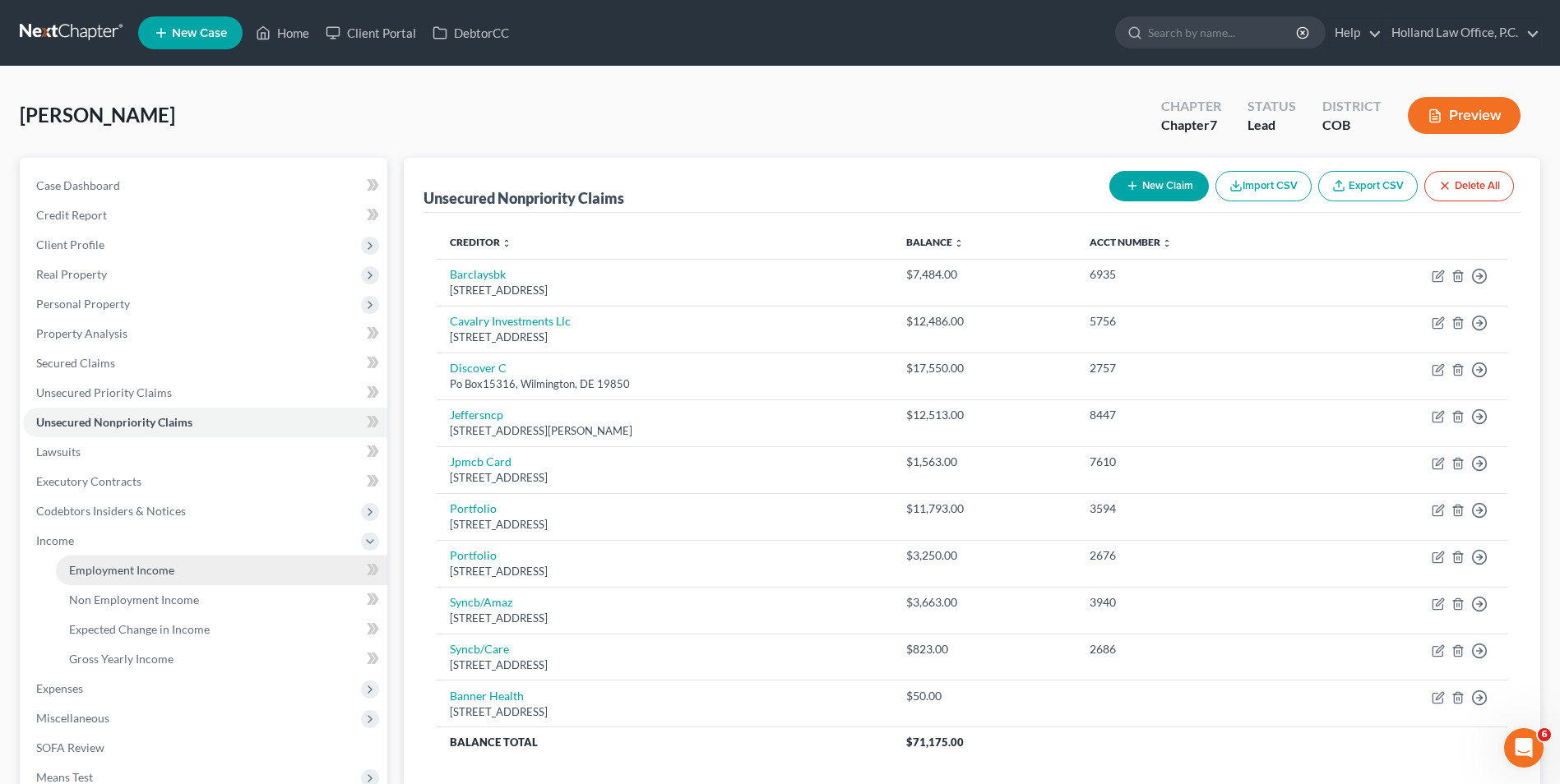
click at [116, 561] on link "Employment Income" at bounding box center [221, 570] width 332 height 30
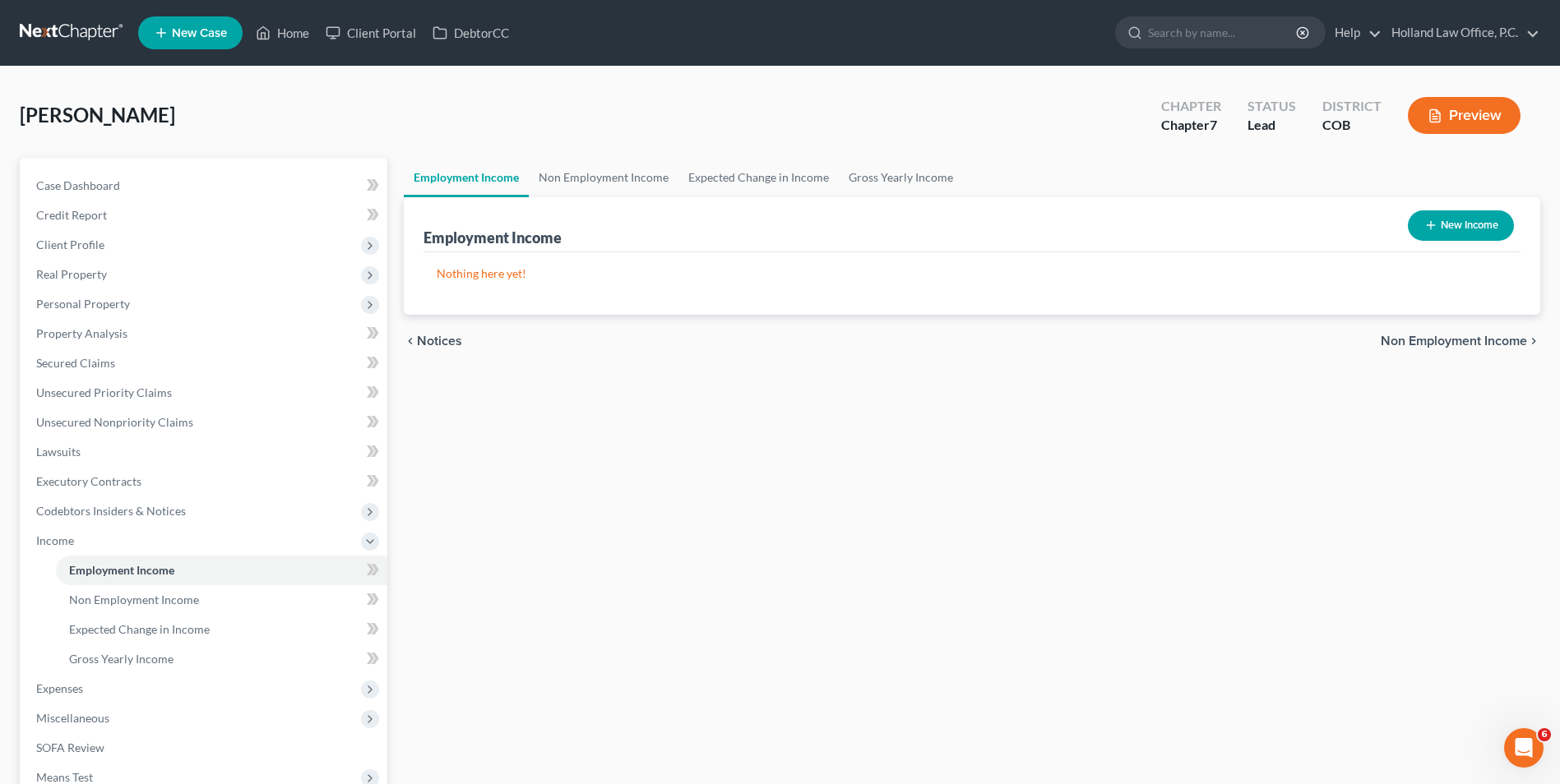
click at [1479, 227] on button "New Income" at bounding box center [1461, 226] width 106 height 31
select select "0"
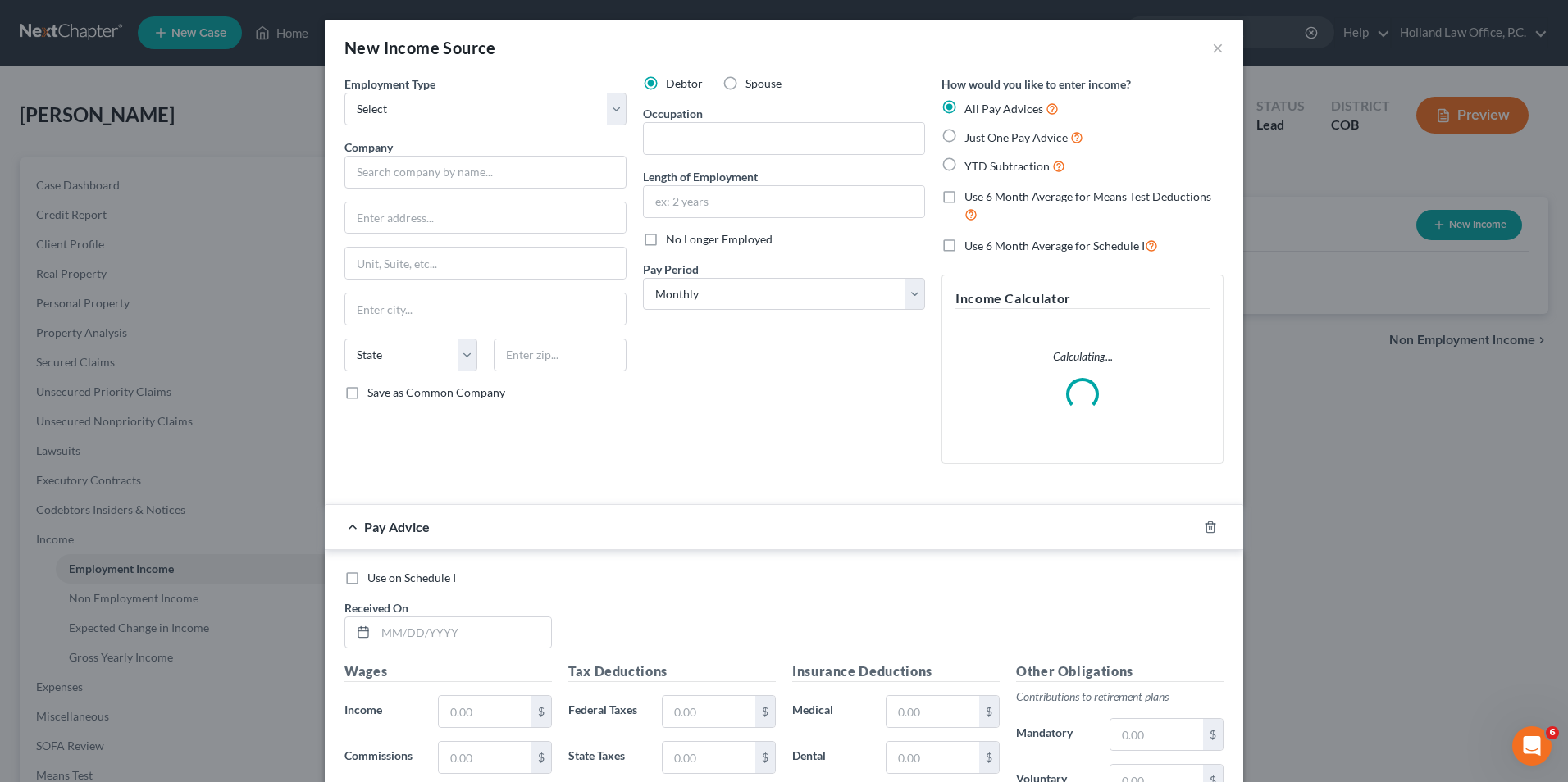
click at [471, 134] on div "Employment Type * Select Full or [DEMOGRAPHIC_DATA] Employment Self Employment …" at bounding box center [485, 276] width 299 height 401
click at [481, 91] on div "Employment Type * Select Full or [DEMOGRAPHIC_DATA] Employment Self Employment" at bounding box center [485, 99] width 282 height 50
click at [471, 111] on select "Select Full or [DEMOGRAPHIC_DATA] Employment Self Employment" at bounding box center [485, 109] width 282 height 33
select select "0"
click at [345, 93] on select "Select Full or [DEMOGRAPHIC_DATA] Employment Self Employment" at bounding box center [485, 109] width 282 height 33
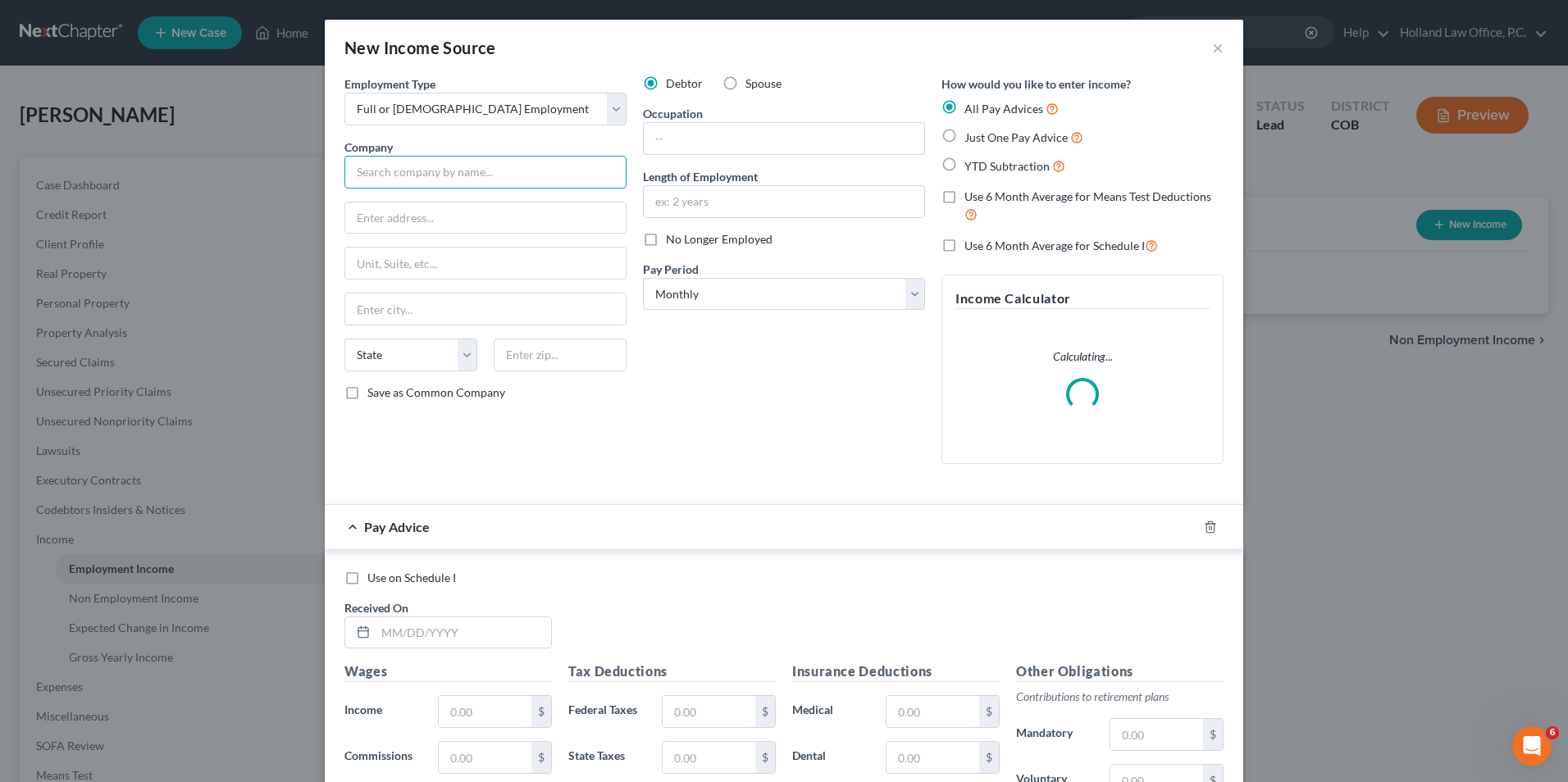
click at [419, 186] on input "text" at bounding box center [485, 173] width 282 height 33
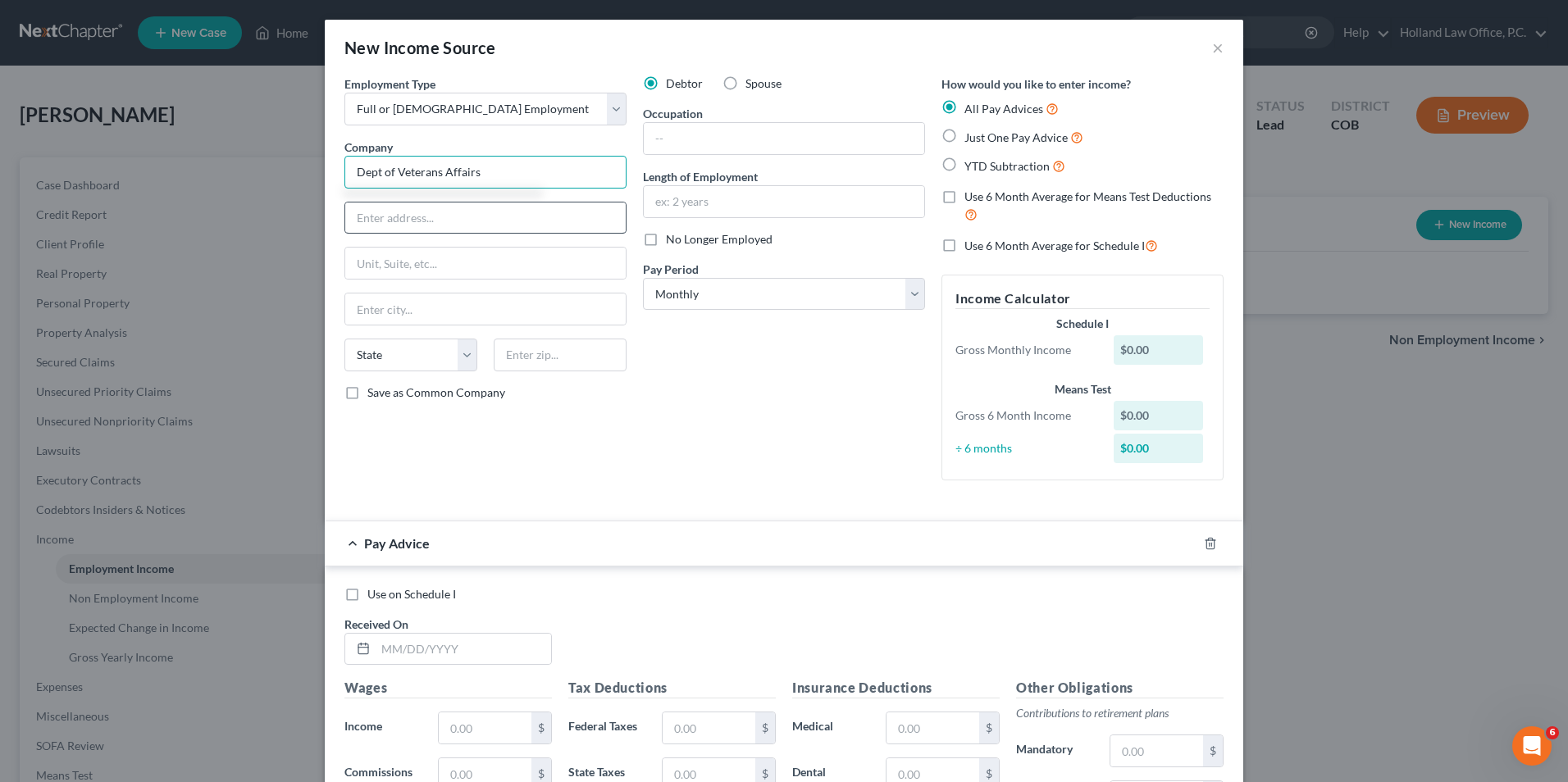
type input "Dept of Veterans Affairs"
click at [402, 221] on input "text" at bounding box center [485, 218] width 280 height 31
type input "[STREET_ADDRESS][US_STATE]"
click at [436, 270] on input "text" at bounding box center [485, 264] width 280 height 31
drag, startPoint x: 740, startPoint y: 388, endPoint x: 635, endPoint y: 377, distance: 105.6
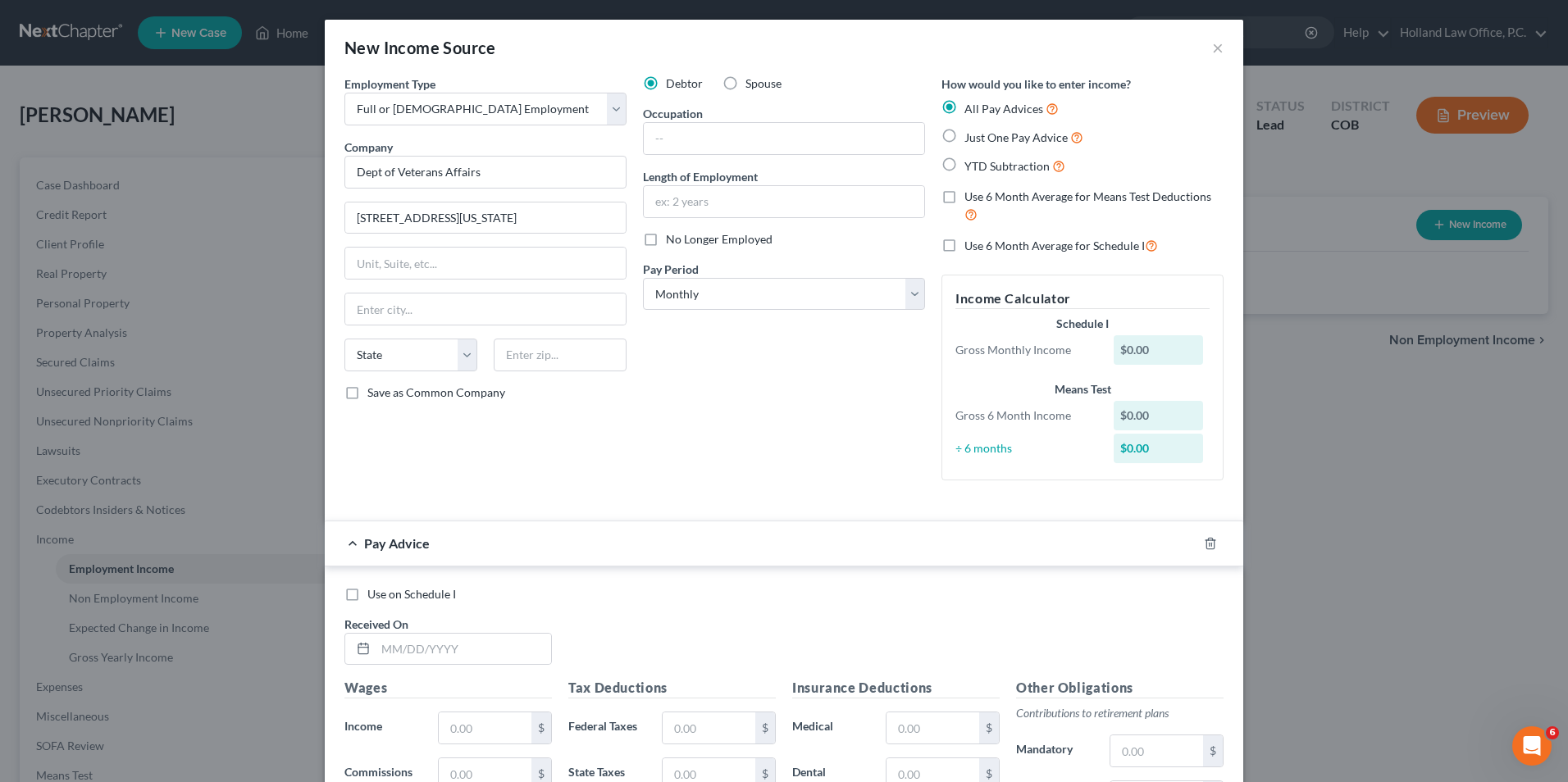
click at [740, 388] on div "Debtor Spouse Occupation Length of Employment No Longer Employed Pay Period * S…" at bounding box center [784, 284] width 299 height 418
click at [587, 362] on input "text" at bounding box center [560, 355] width 133 height 33
type input "20420"
click at [562, 477] on div "Employment Type * Select Full or [DEMOGRAPHIC_DATA] Employment Self Employment …" at bounding box center [485, 284] width 299 height 418
type input "[US_STATE]"
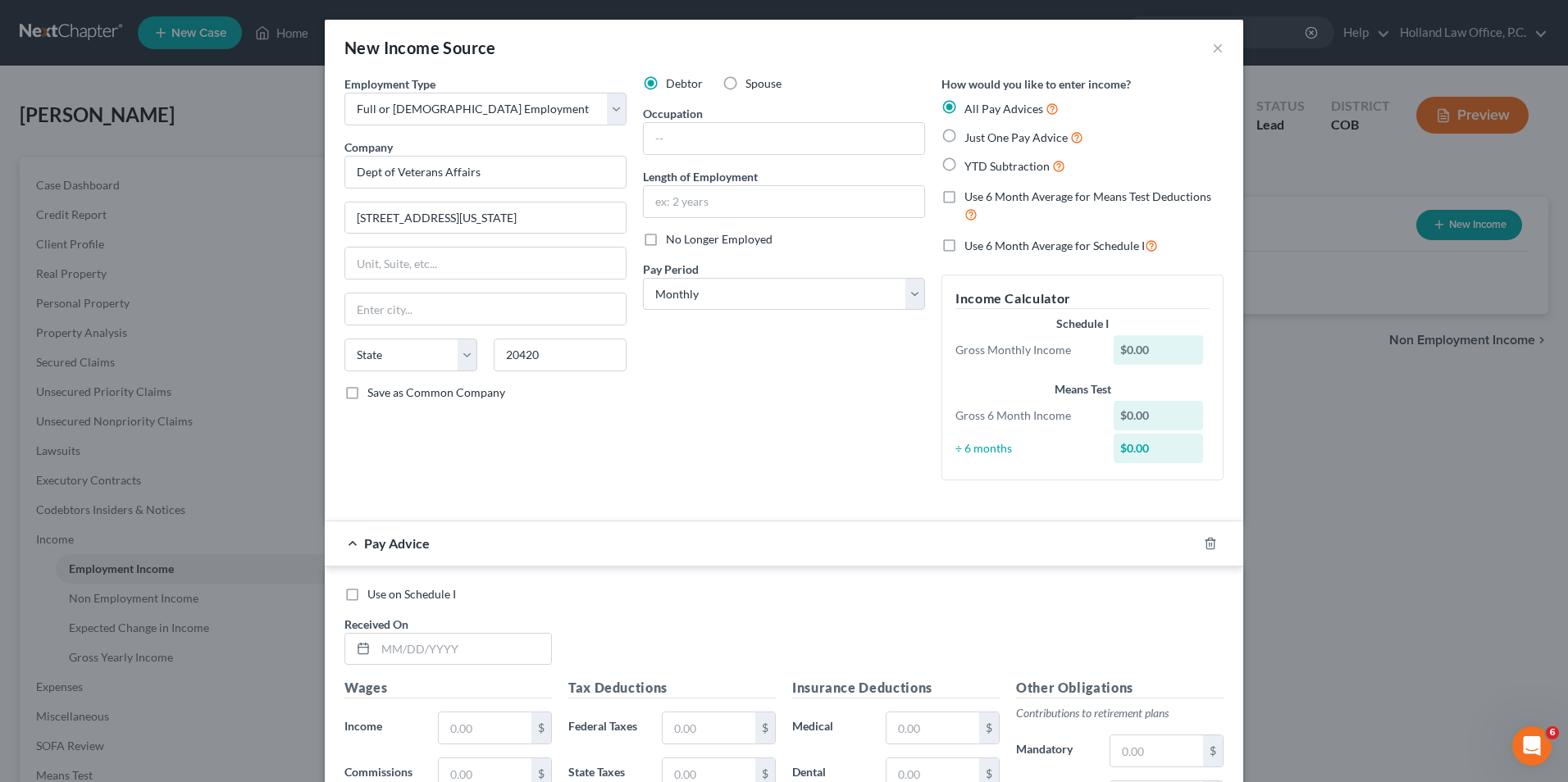
select select "8"
click at [685, 130] on input "text" at bounding box center [784, 139] width 280 height 31
type input "Voucher Examiner"
click at [747, 196] on input "text" at bounding box center [784, 202] width 280 height 31
type input "10.5"
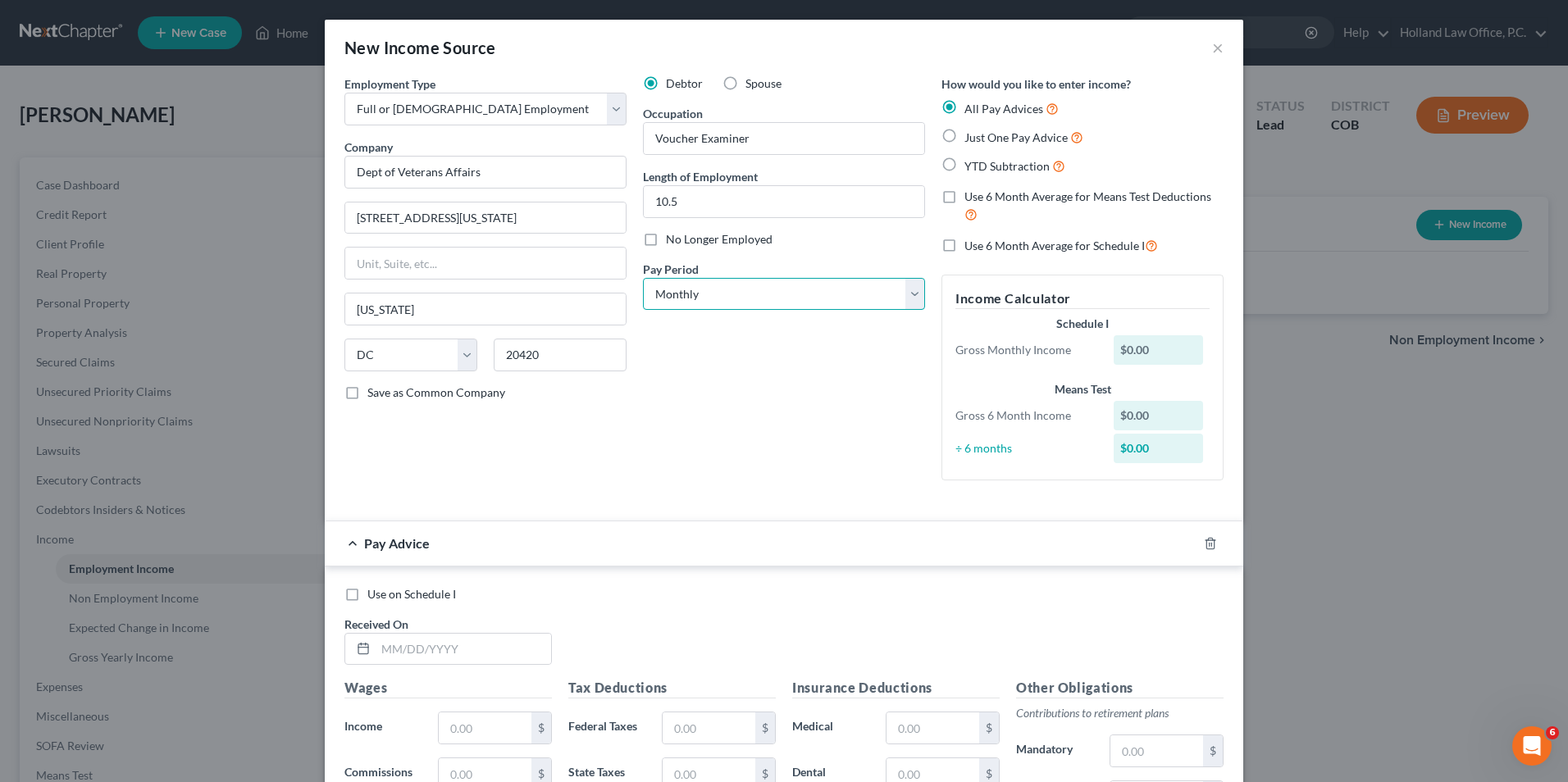
click at [756, 298] on select "Select Monthly Twice Monthly Every Other Week Weekly" at bounding box center [784, 295] width 282 height 33
drag, startPoint x: 814, startPoint y: 318, endPoint x: 813, endPoint y: 302, distance: 16.0
click at [814, 318] on div "Debtor Spouse Occupation Voucher Examiner Length of Employment 10.5 No Longer E…" at bounding box center [784, 284] width 299 height 418
drag, startPoint x: 813, startPoint y: 302, endPoint x: 797, endPoint y: 312, distance: 18.9
click at [813, 302] on select "Select Monthly Twice Monthly Every Other Week Weekly" at bounding box center [784, 295] width 282 height 33
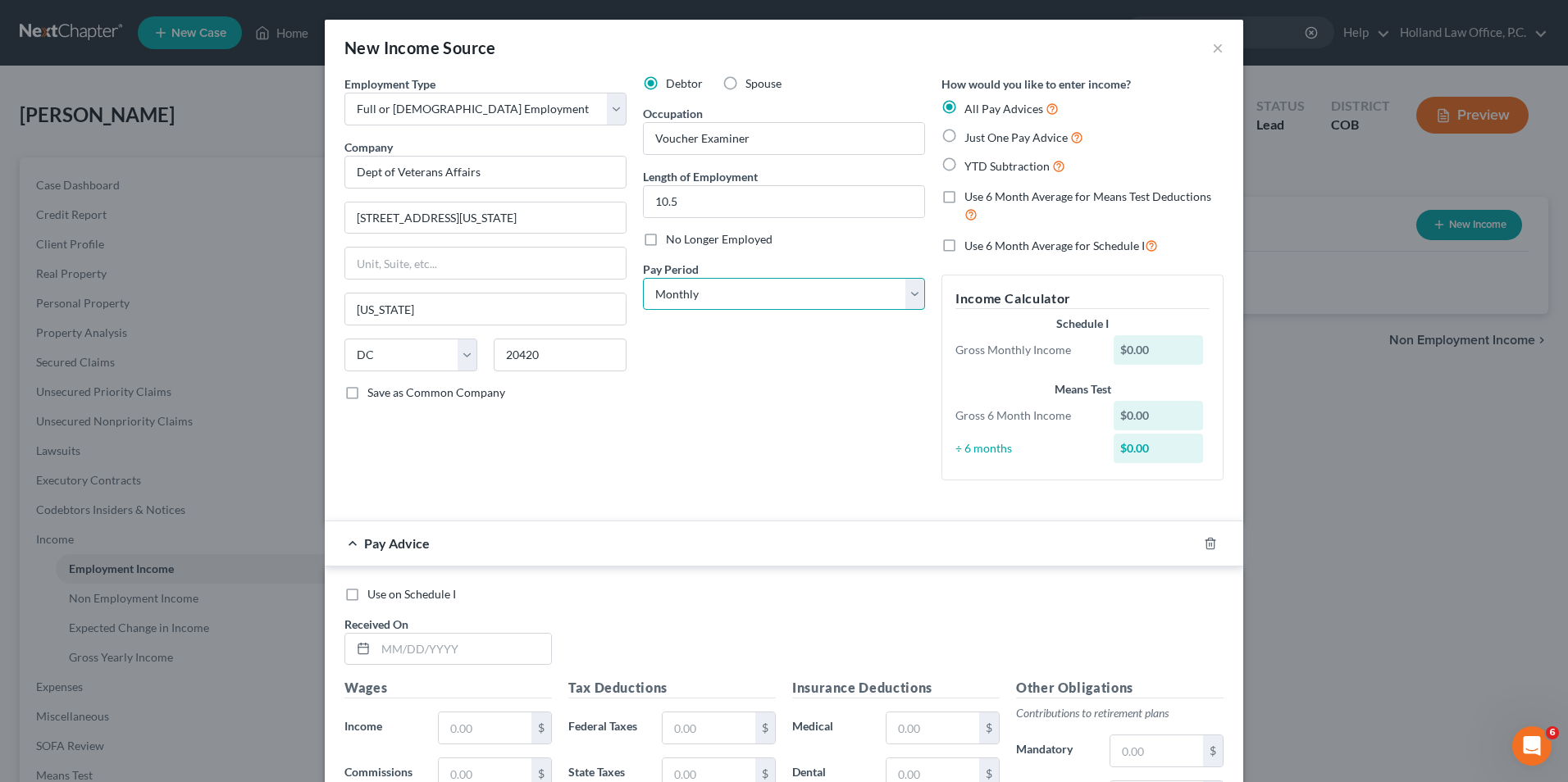
select select "2"
click at [643, 278] on select "Select Monthly Twice Monthly Every Other Week Weekly" at bounding box center [784, 295] width 282 height 33
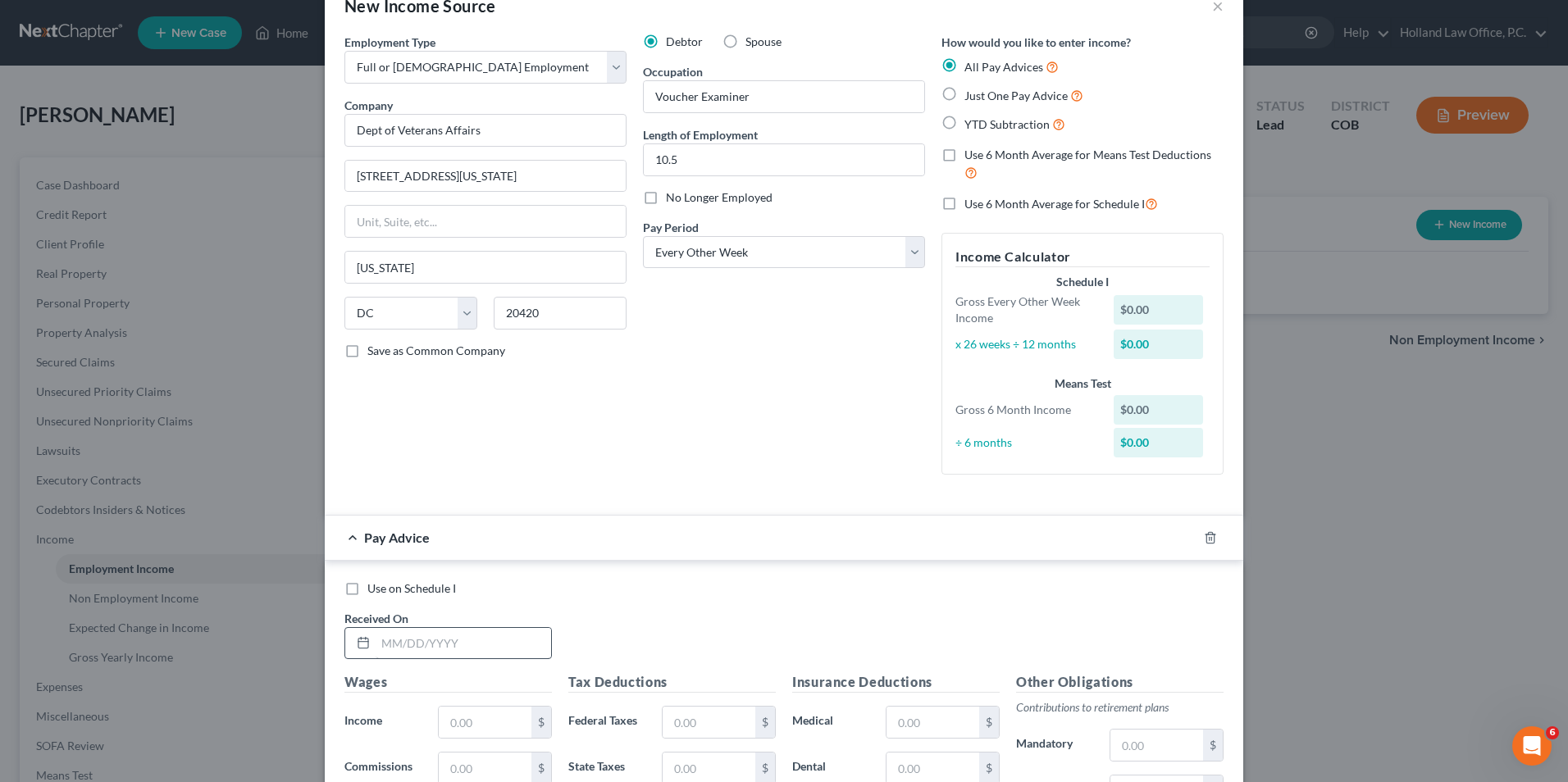
scroll to position [82, 0]
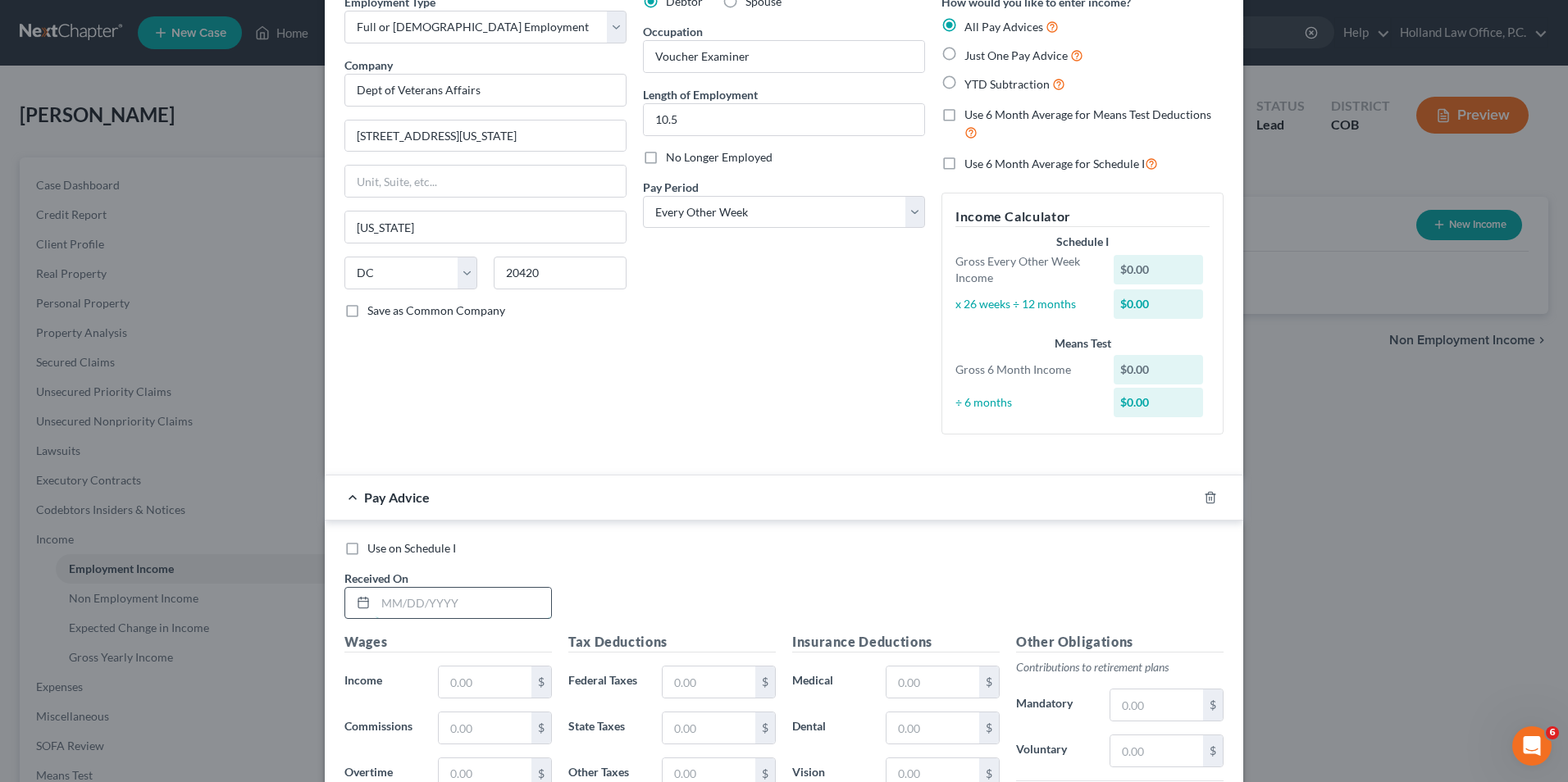
click at [430, 609] on input "text" at bounding box center [463, 604] width 175 height 31
type input "[DATE]"
click at [502, 677] on input "text" at bounding box center [485, 683] width 93 height 31
drag, startPoint x: 475, startPoint y: 687, endPoint x: 471, endPoint y: 696, distance: 9.8
click at [475, 687] on input "text" at bounding box center [485, 683] width 93 height 31
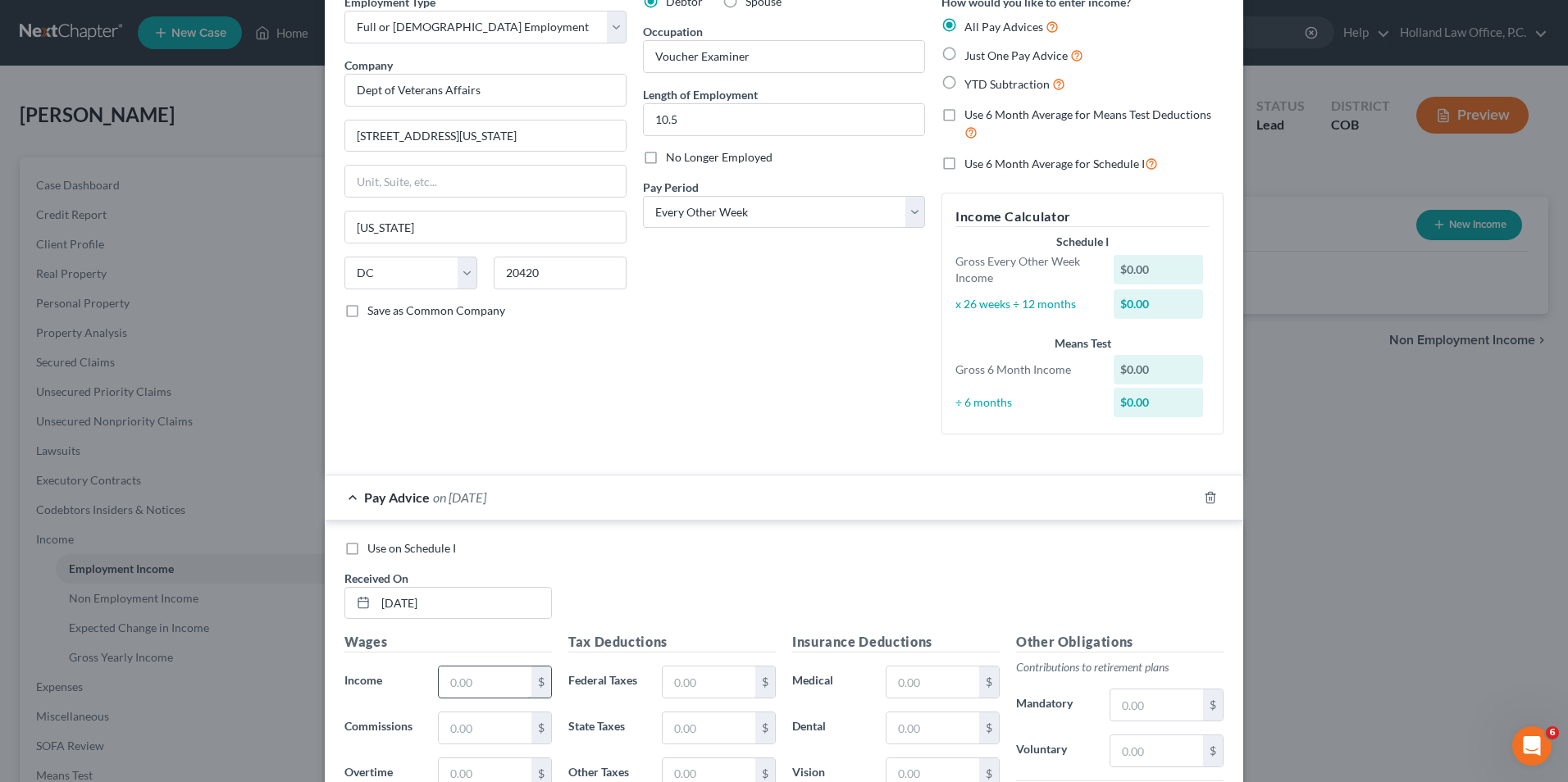
click at [467, 685] on input "text" at bounding box center [485, 683] width 93 height 31
type input "2,305.60"
click at [727, 686] on input "text" at bounding box center [709, 683] width 93 height 31
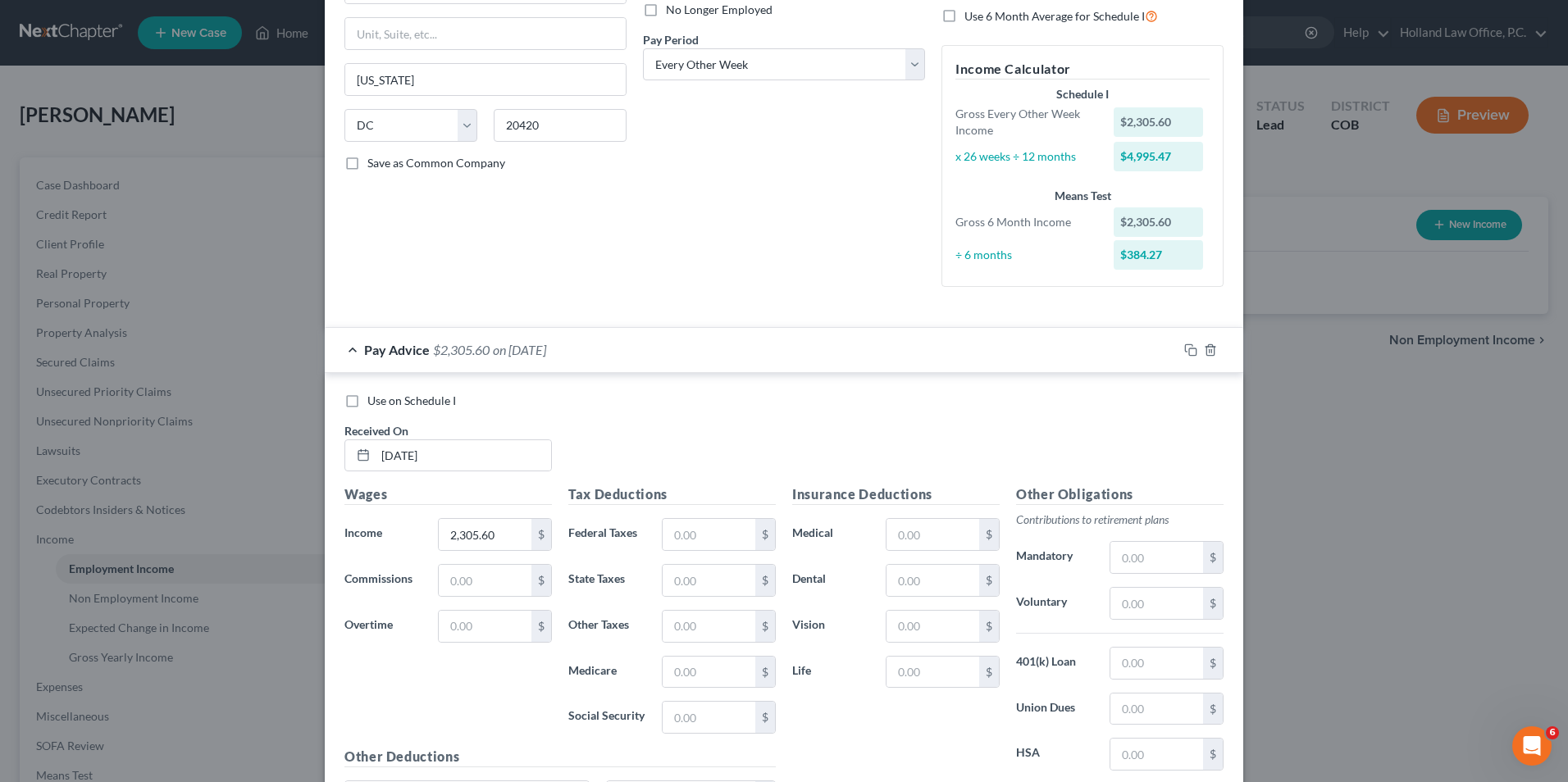
scroll to position [246, 0]
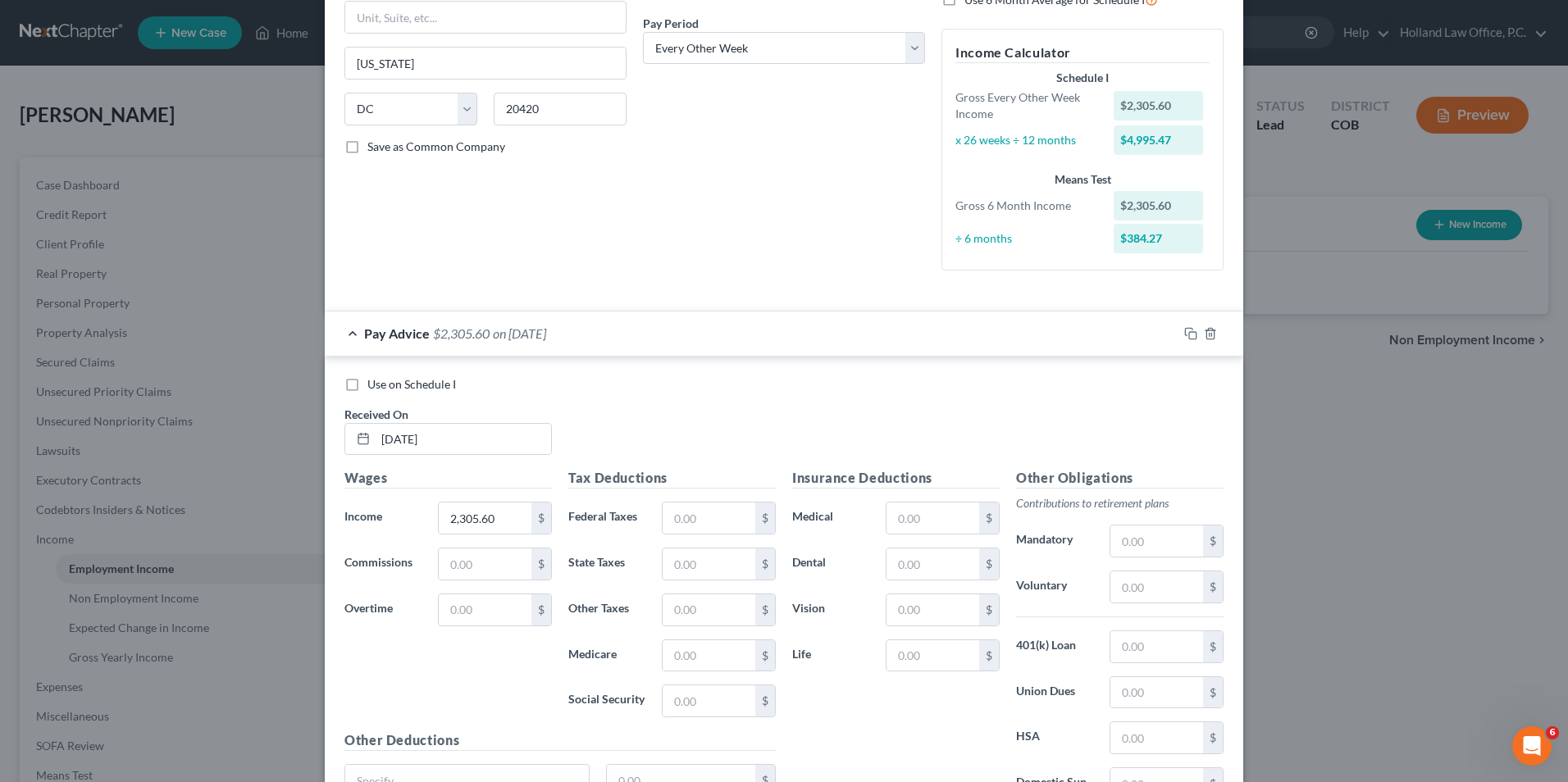
drag, startPoint x: 724, startPoint y: 387, endPoint x: 695, endPoint y: 447, distance: 66.6
click at [724, 387] on div "Use on Schedule I" at bounding box center [784, 384] width 879 height 17
click at [696, 509] on input "text" at bounding box center [709, 518] width 93 height 31
click at [939, 509] on input "text" at bounding box center [933, 518] width 93 height 31
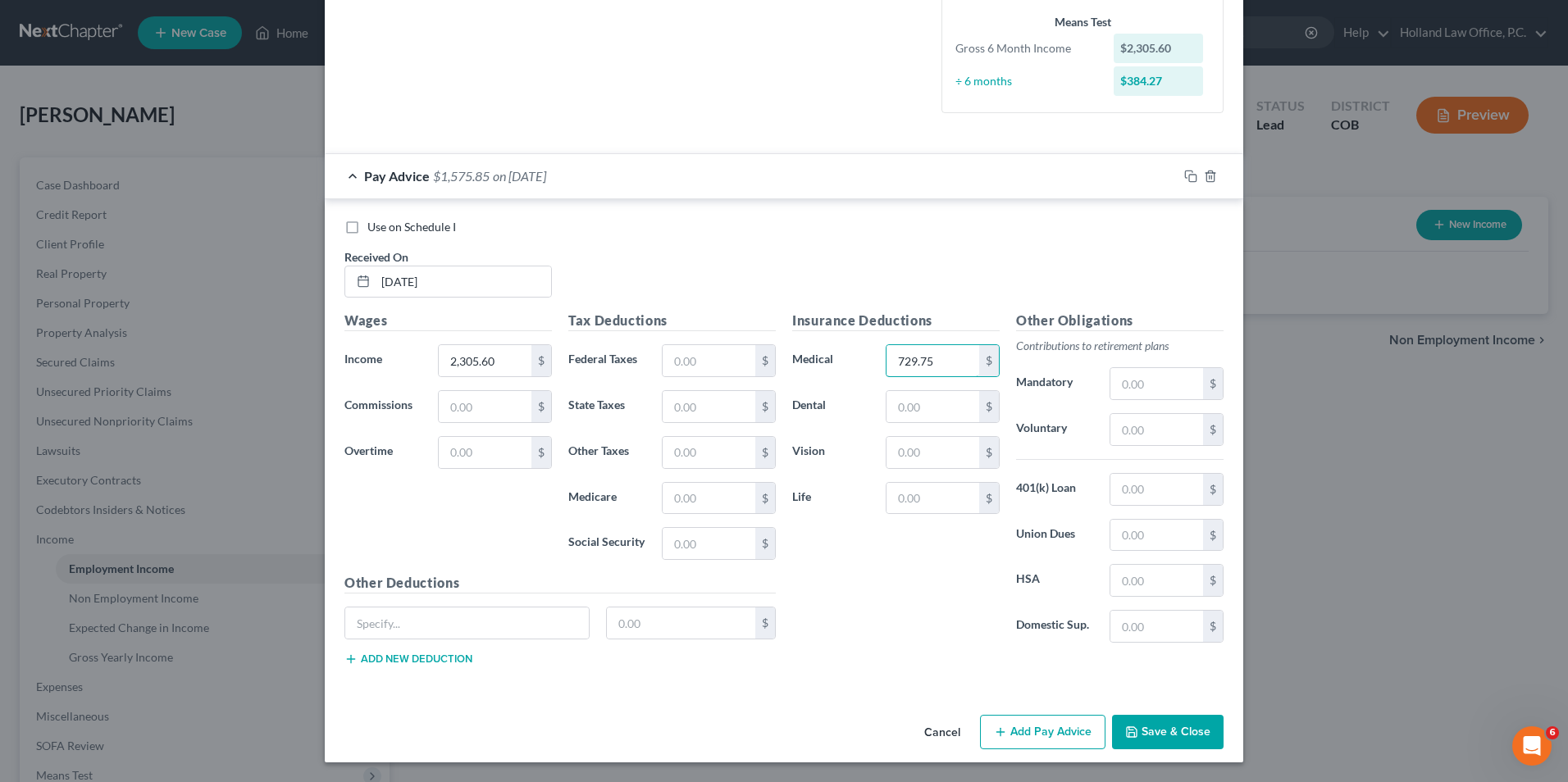
type input "729.75"
click at [1032, 734] on button "Add Pay Advice" at bounding box center [1043, 731] width 126 height 34
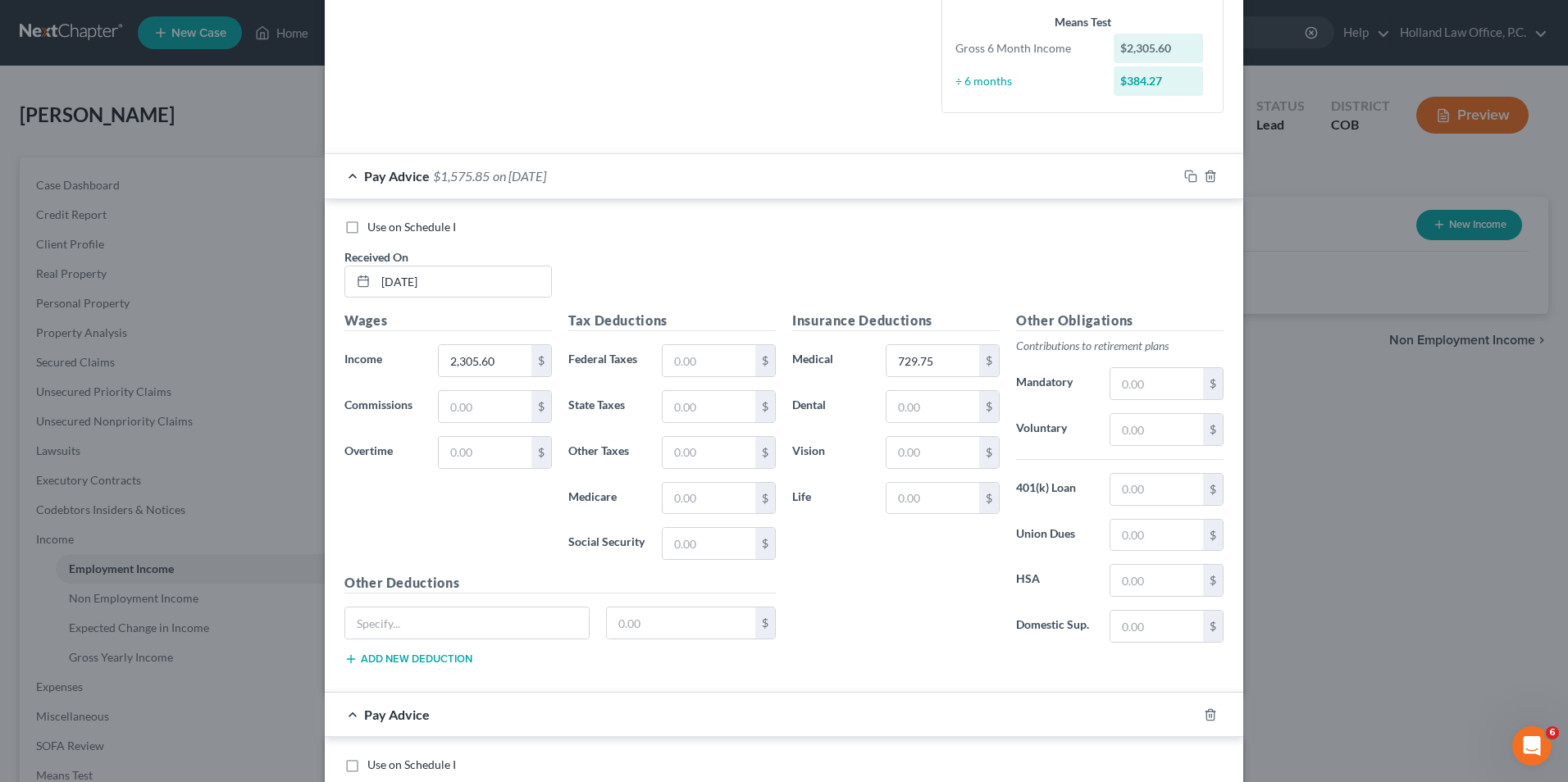
click at [496, 171] on span "on [DATE]" at bounding box center [519, 176] width 53 height 16
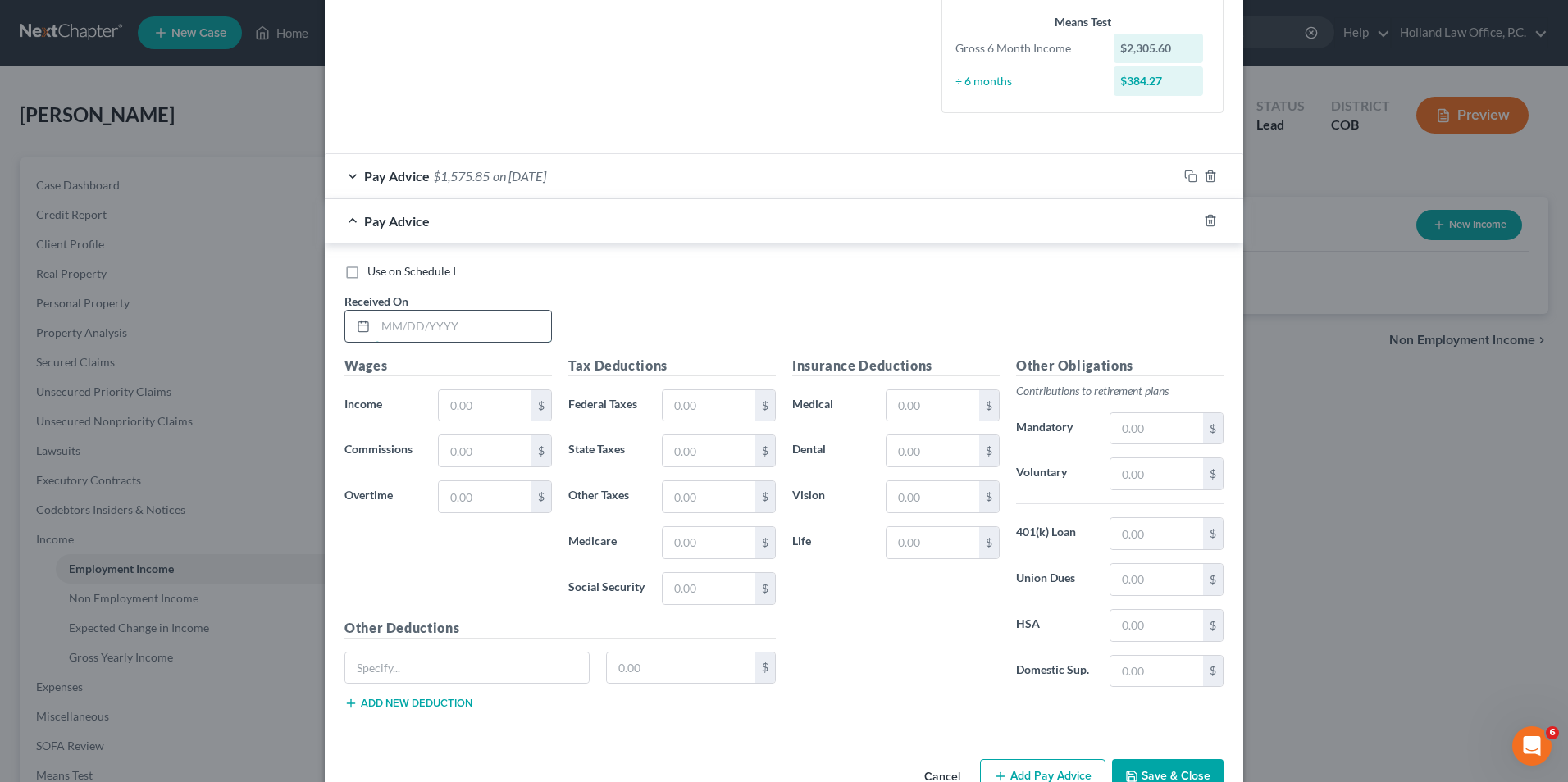
click at [402, 330] on input "text" at bounding box center [463, 326] width 175 height 31
type input "[DATE]"
click at [471, 402] on input "text" at bounding box center [485, 406] width 93 height 31
type input "2,305.60"
click at [736, 411] on input "text" at bounding box center [709, 406] width 93 height 31
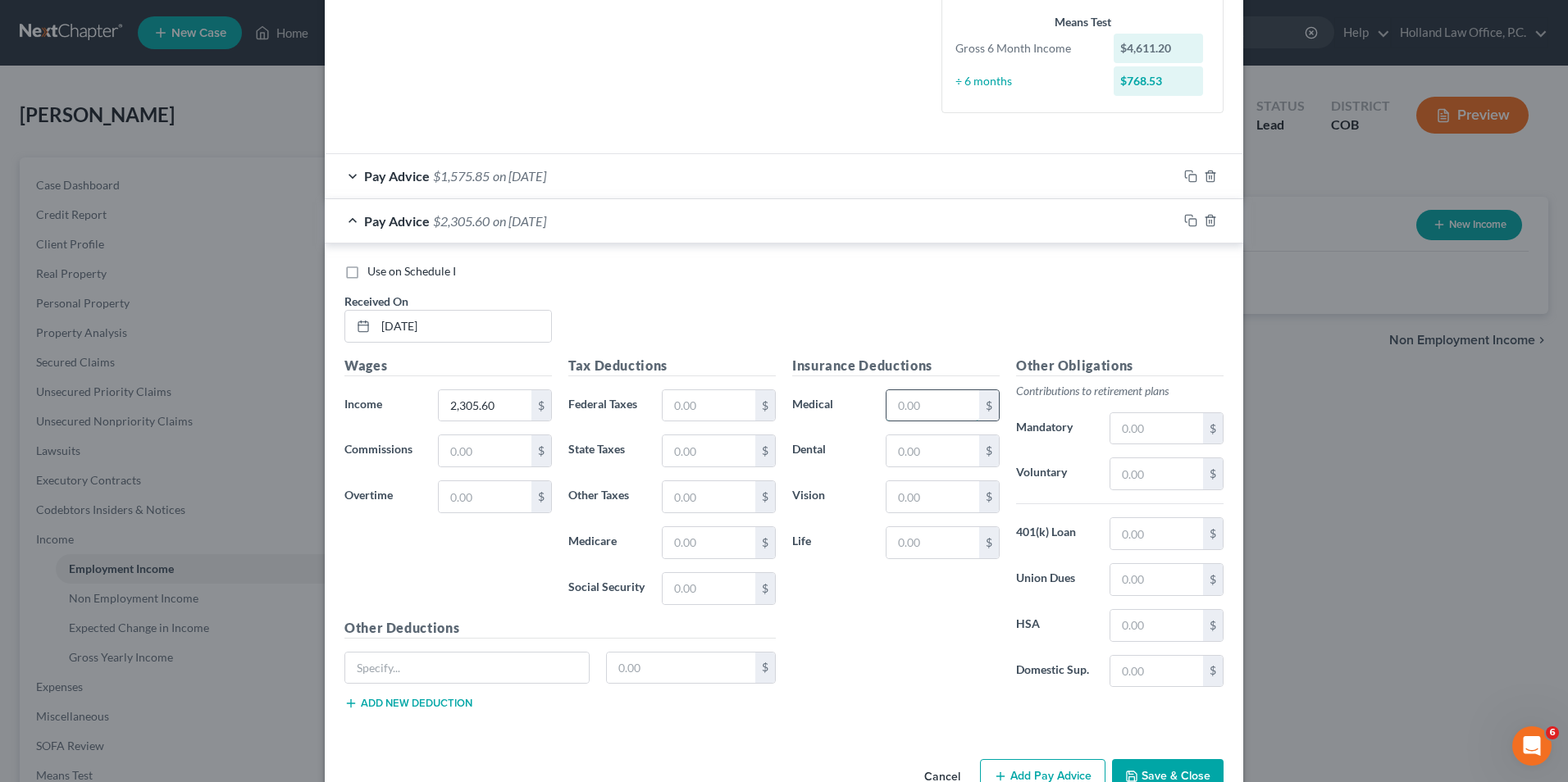
click at [952, 416] on input "text" at bounding box center [933, 406] width 93 height 31
type input "729.77"
click at [809, 225] on div "Pay Advice $1,575.83 on [DATE]" at bounding box center [751, 221] width 853 height 44
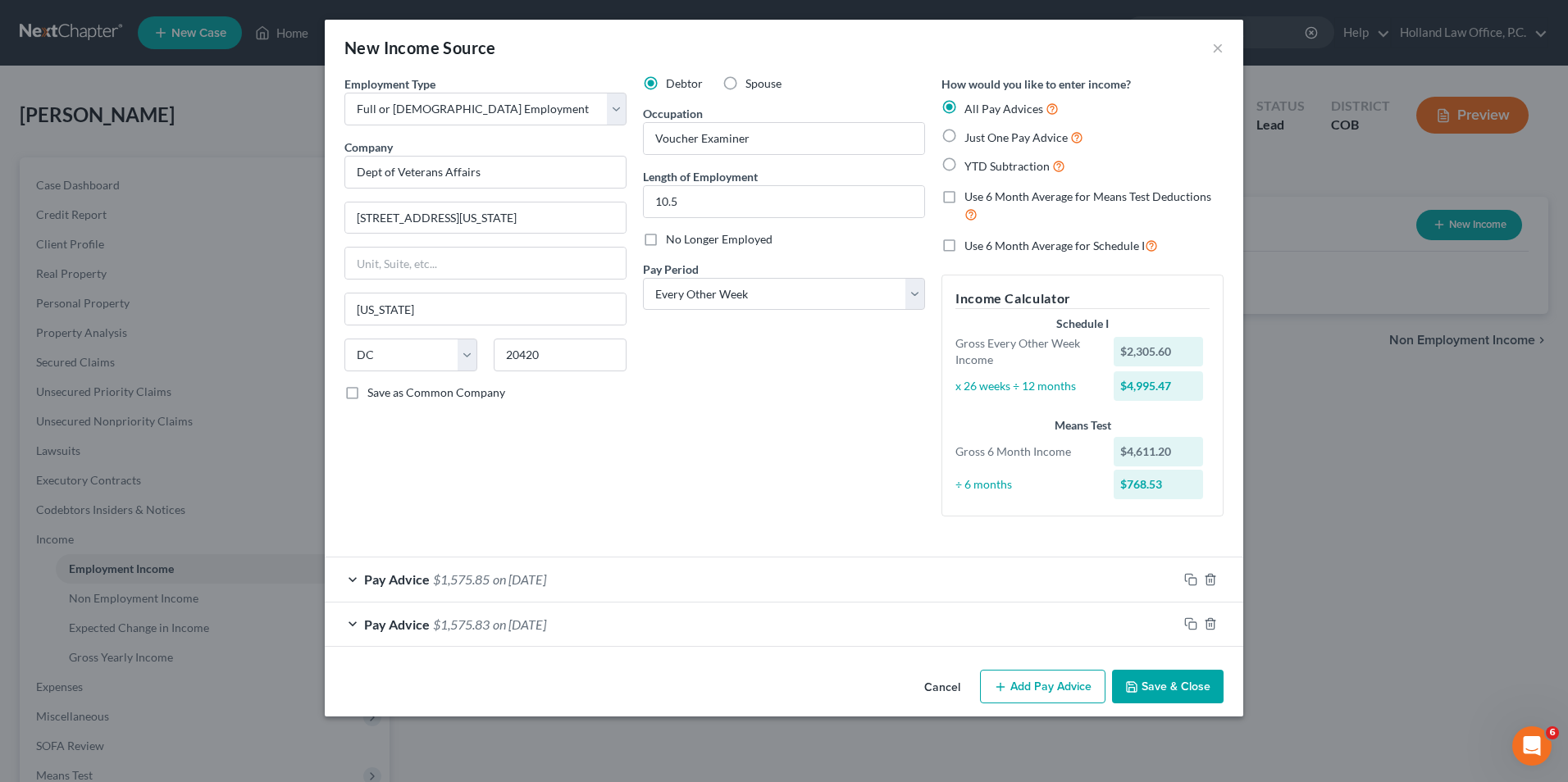
scroll to position [0, 0]
click at [1052, 693] on button "Add Pay Advice" at bounding box center [1043, 687] width 126 height 34
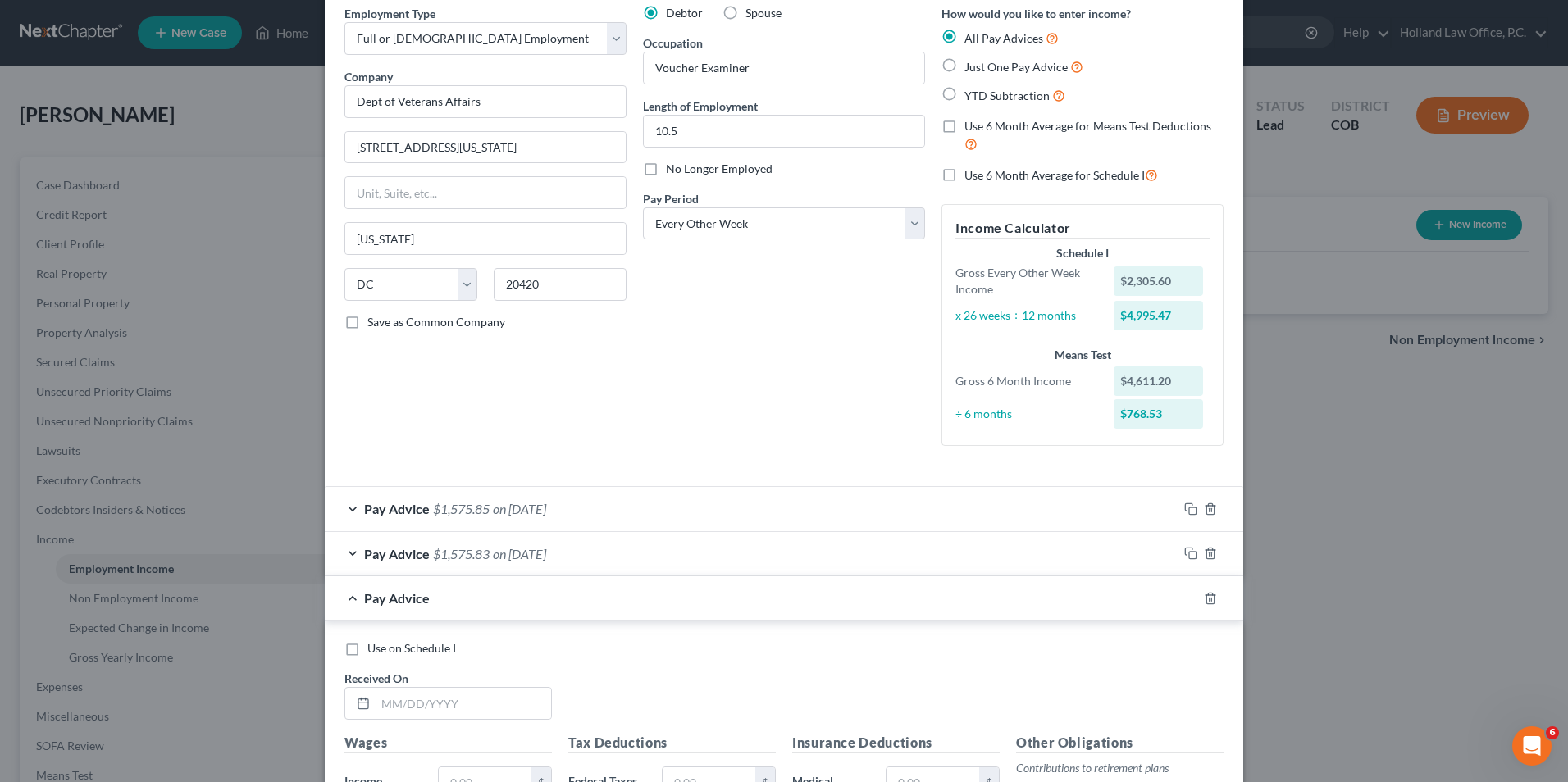
scroll to position [164, 0]
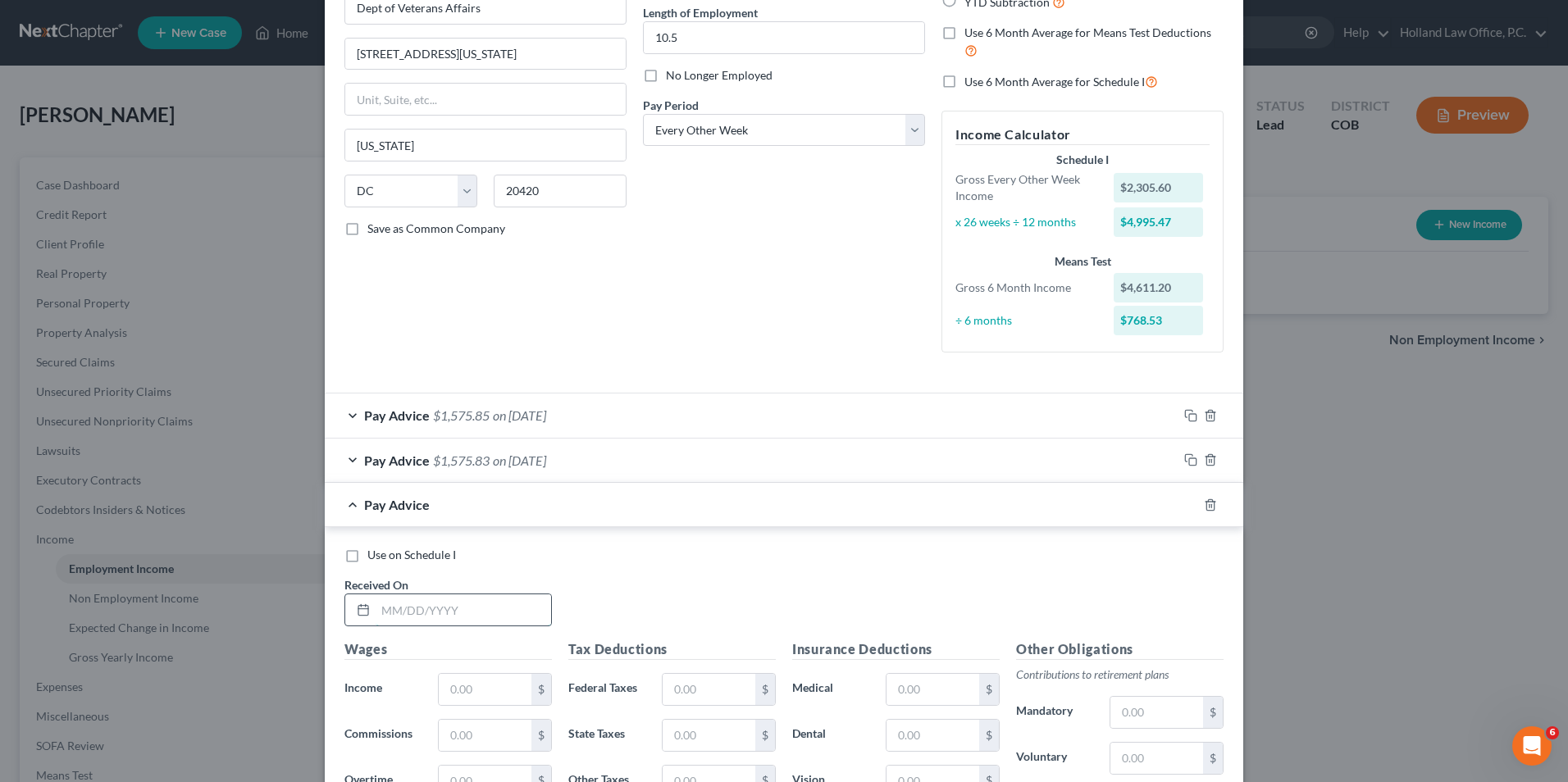
drag, startPoint x: 412, startPoint y: 614, endPoint x: 428, endPoint y: 618, distance: 16.5
click at [414, 615] on input "text" at bounding box center [463, 610] width 175 height 31
type input "[DATE]"
click at [469, 705] on div "$" at bounding box center [495, 689] width 114 height 33
click at [469, 695] on input "text" at bounding box center [485, 689] width 93 height 31
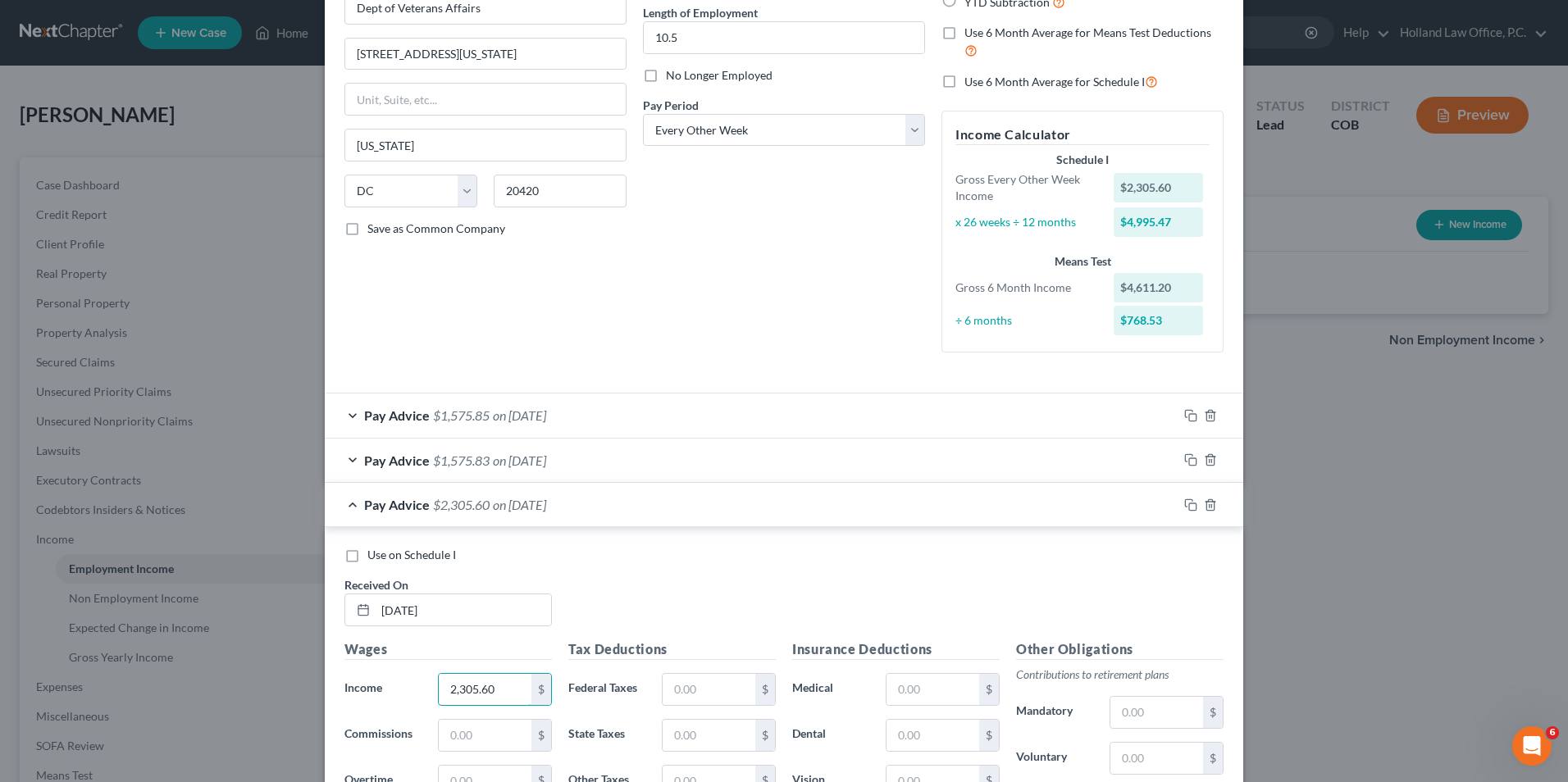
type input "2,305.60"
click at [576, 669] on div "Tax Deductions Federal Taxes $ State Taxes $ Other Taxes $ Medicare $ Social Se…" at bounding box center [672, 771] width 224 height 263
click at [654, 683] on div "$" at bounding box center [719, 689] width 130 height 33
click at [930, 678] on input "text" at bounding box center [933, 689] width 93 height 31
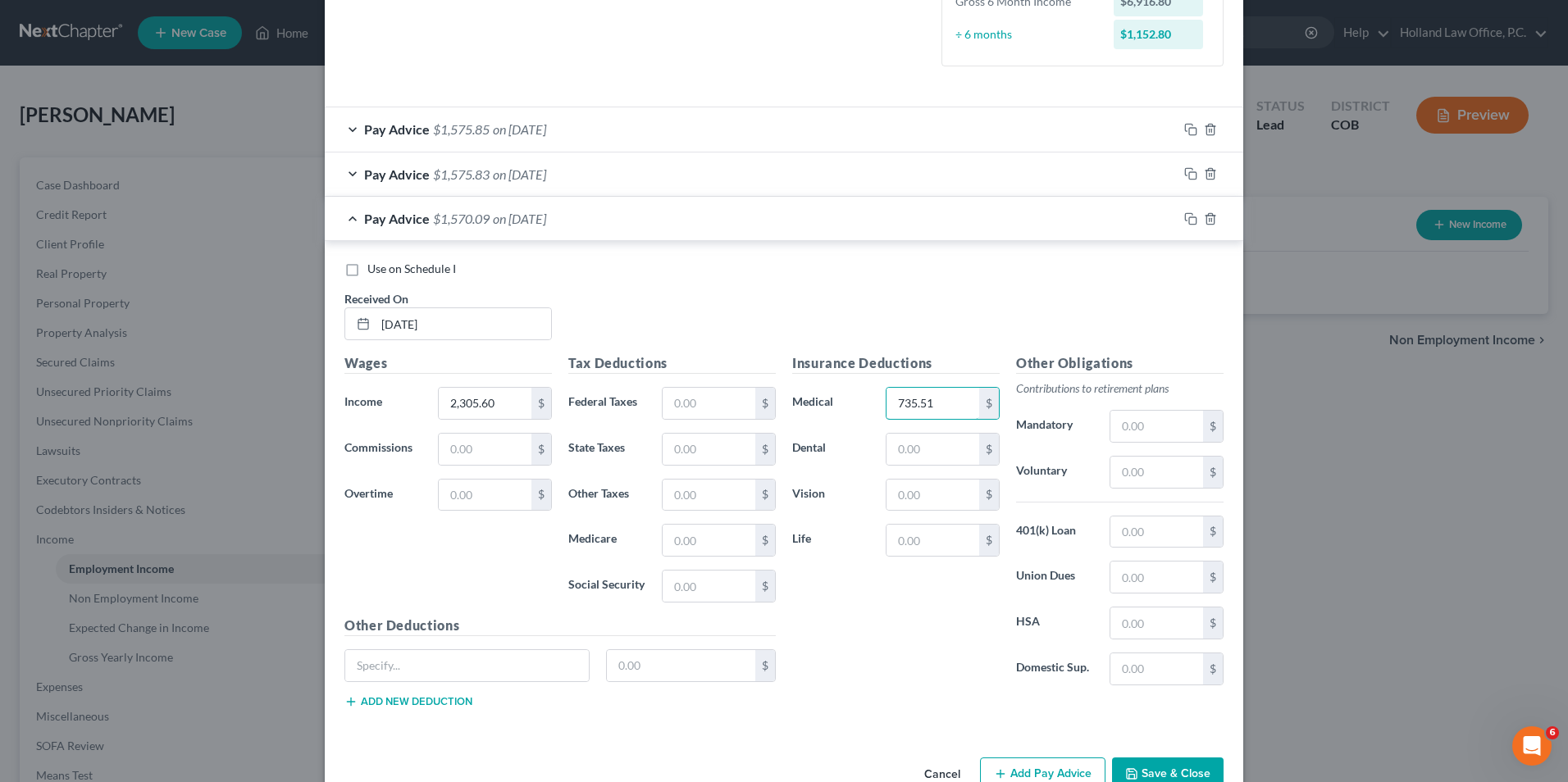
scroll to position [492, 0]
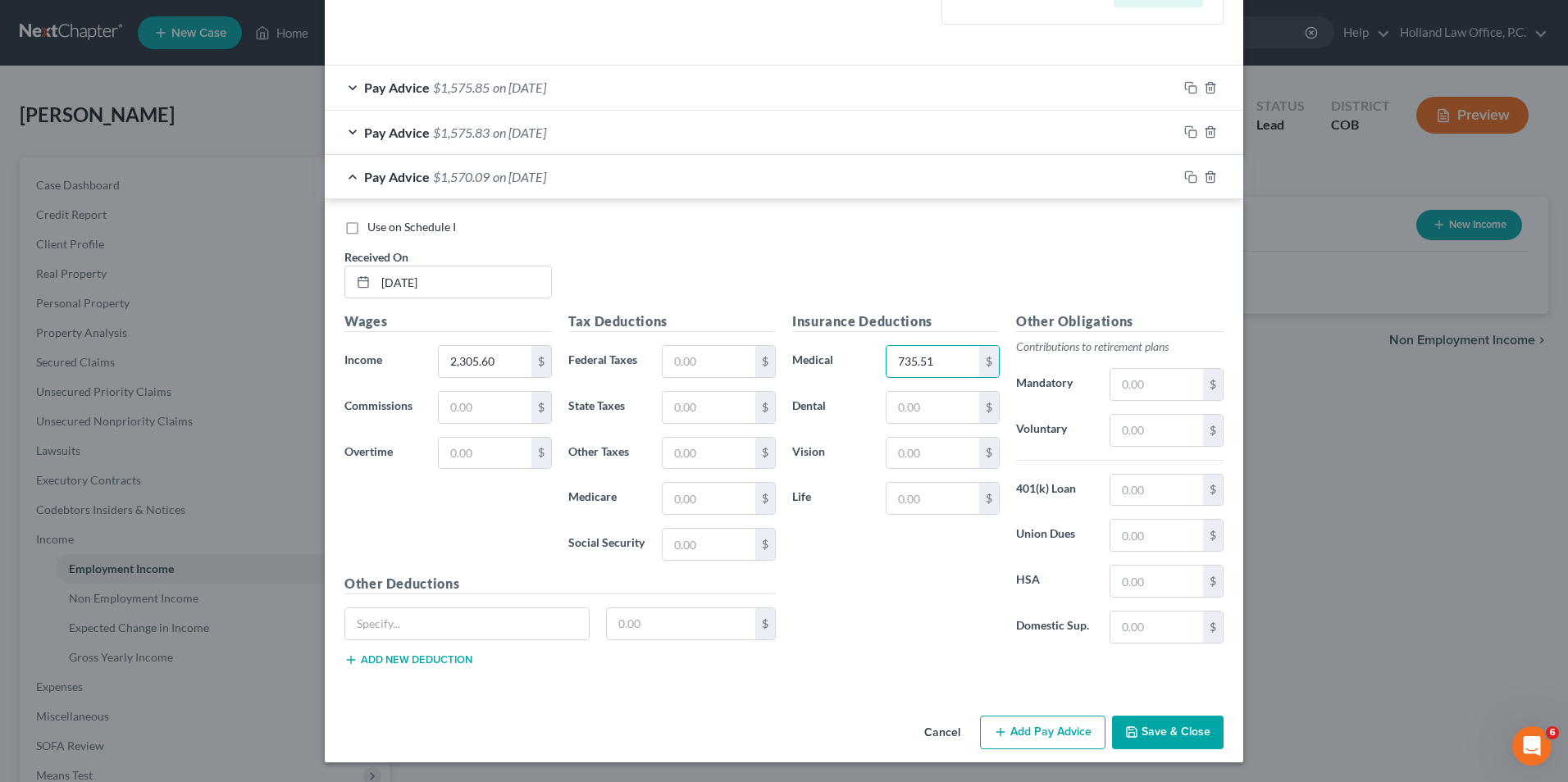
type input "735.51"
drag, startPoint x: 1021, startPoint y: 738, endPoint x: 863, endPoint y: 424, distance: 351.5
click at [1021, 739] on button "Add Pay Advice" at bounding box center [1043, 732] width 126 height 34
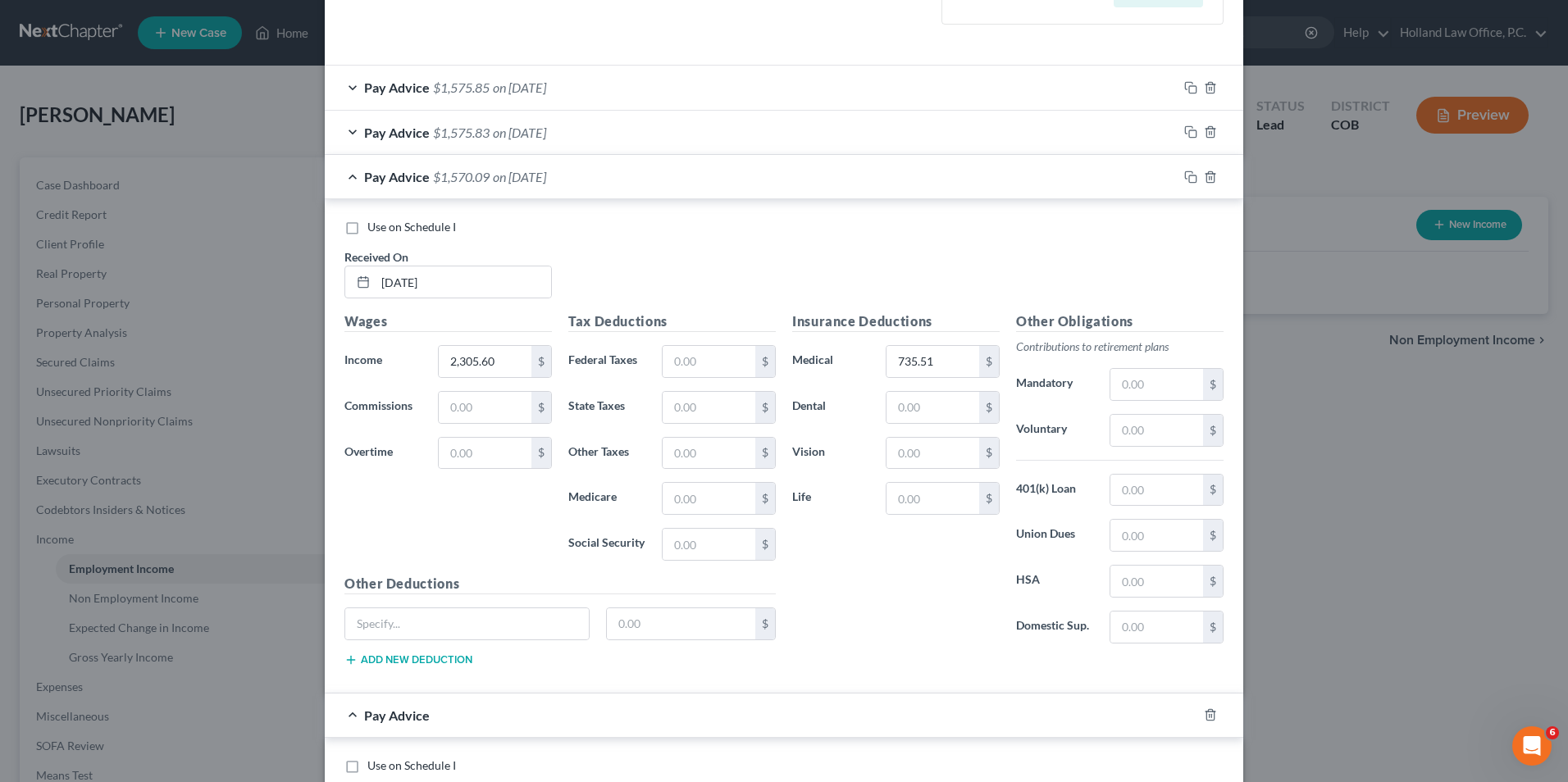
click at [637, 184] on div "Pay Advice $1,570.09 on [DATE]" at bounding box center [751, 177] width 853 height 44
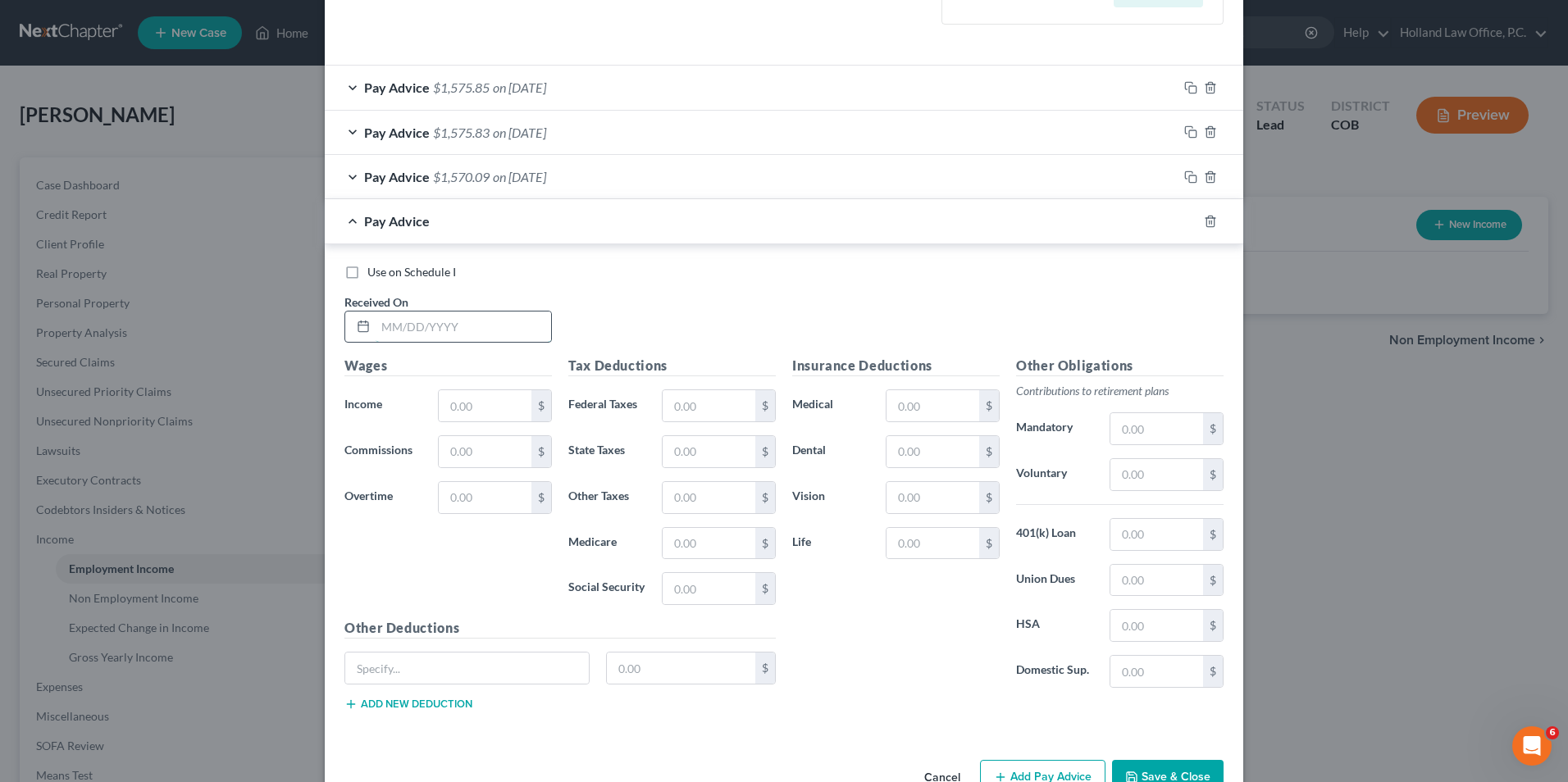
drag, startPoint x: 459, startPoint y: 317, endPoint x: 472, endPoint y: 318, distance: 13.0
click at [459, 317] on input "text" at bounding box center [463, 327] width 175 height 31
type input "[DATE]"
click at [495, 405] on input "text" at bounding box center [485, 406] width 93 height 31
type input "2,305.60"
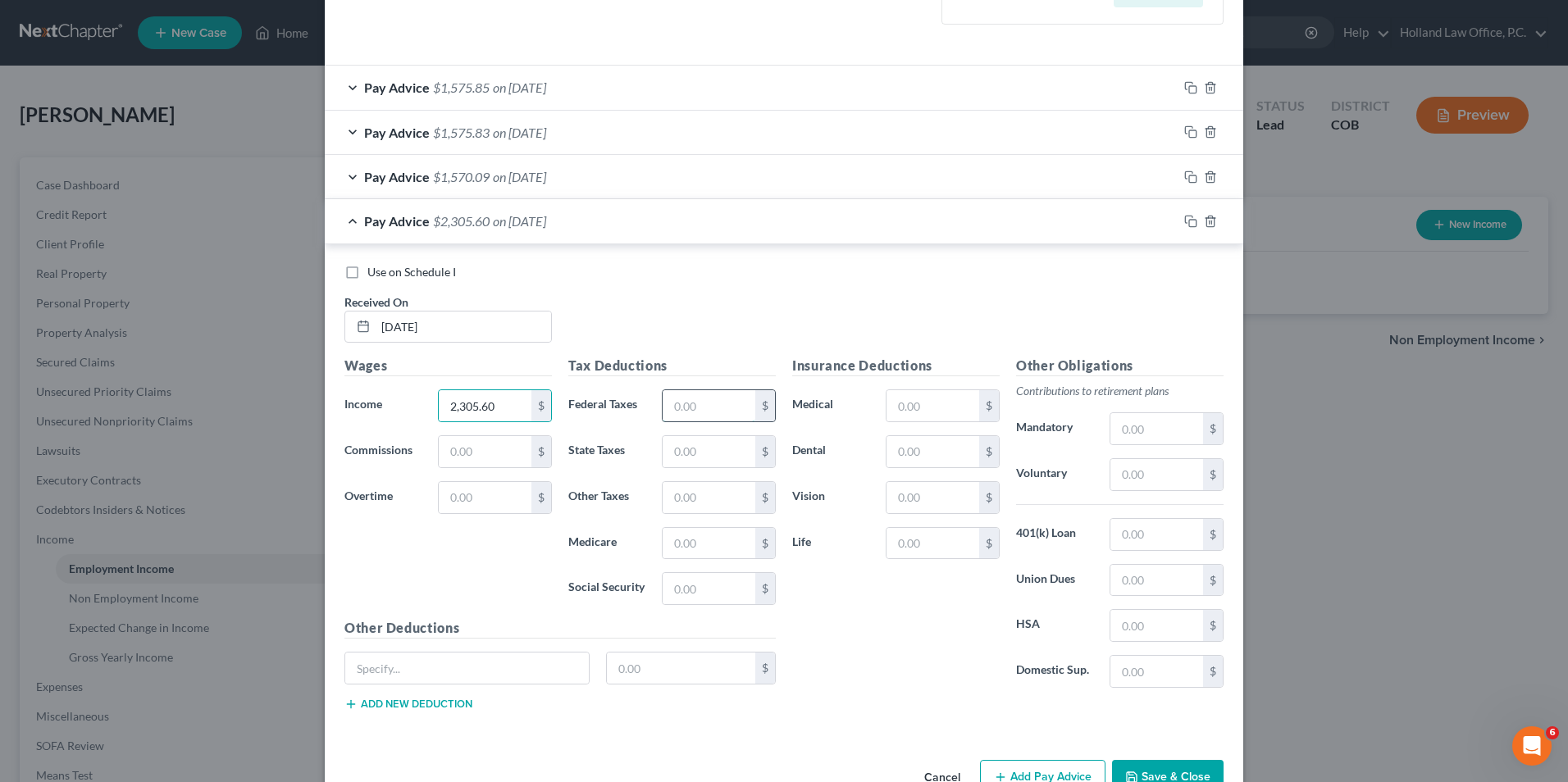
click at [726, 406] on input "text" at bounding box center [709, 406] width 93 height 31
type input "729.77"
drag, startPoint x: 723, startPoint y: 411, endPoint x: 675, endPoint y: 415, distance: 48.2
click at [671, 415] on input "729.77" at bounding box center [709, 406] width 93 height 31
type input "729.77"
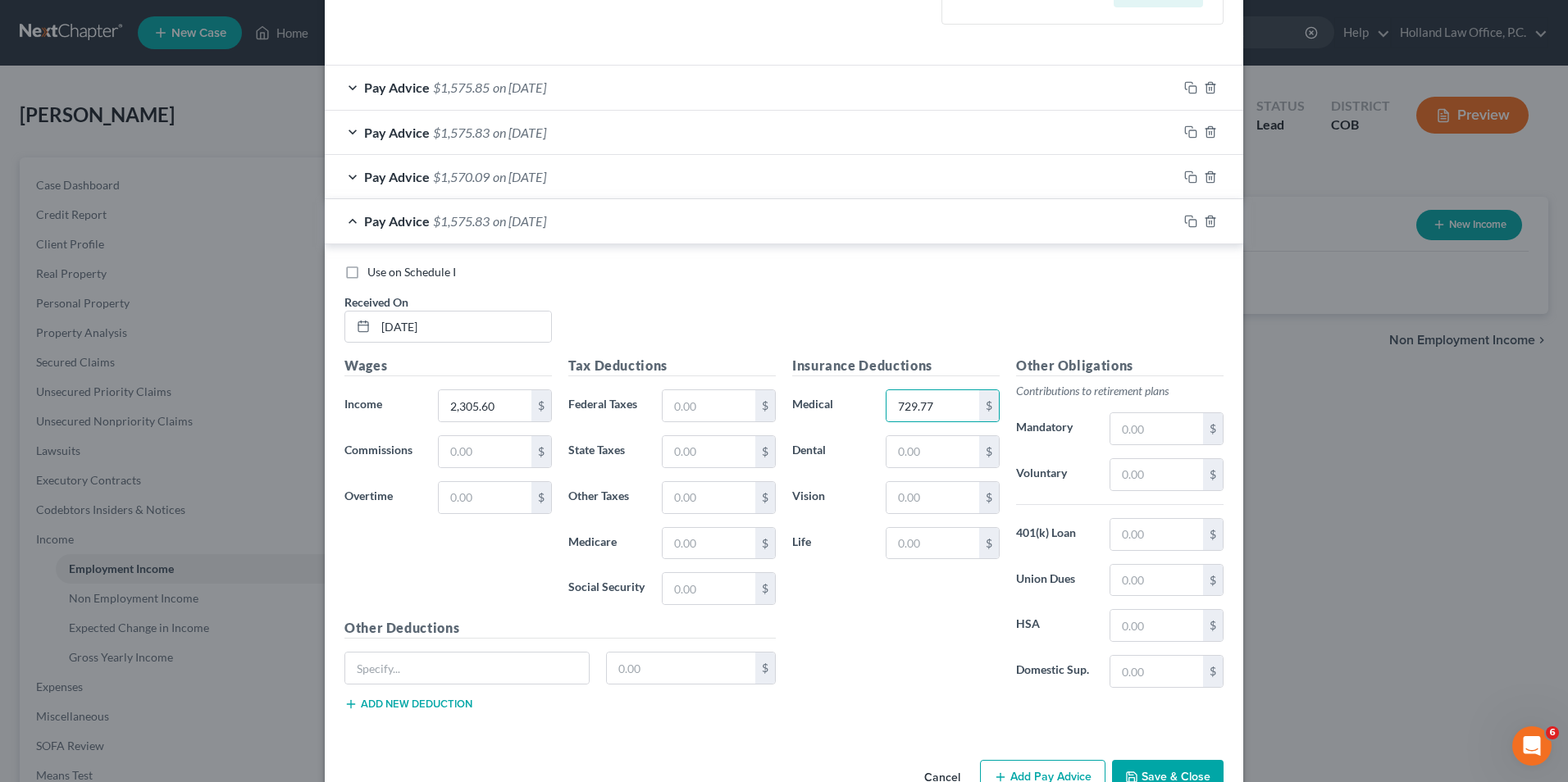
click at [793, 342] on div "Use on Schedule I Received On * [DATE]" at bounding box center [784, 311] width 896 height 93
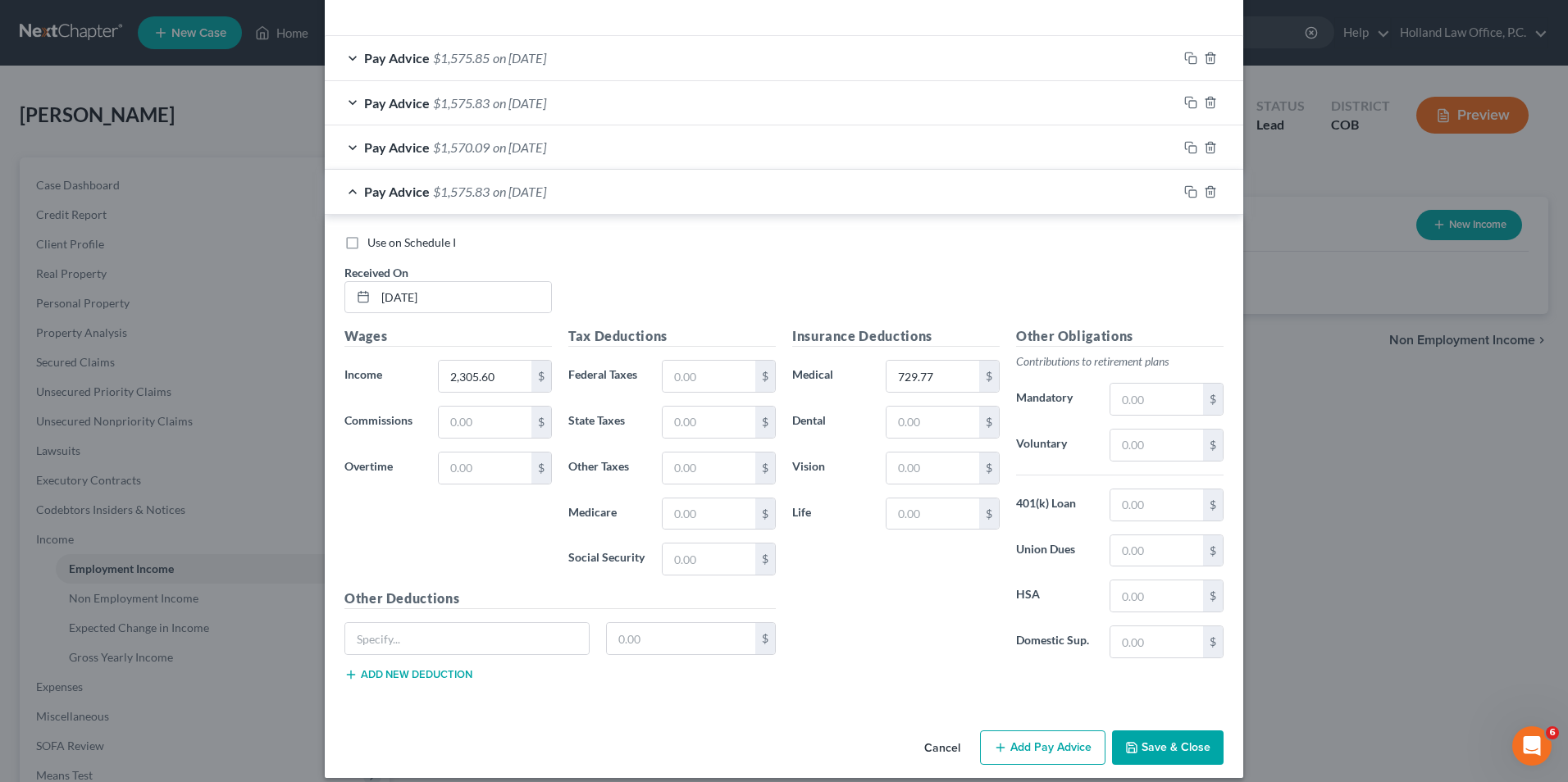
scroll to position [537, 0]
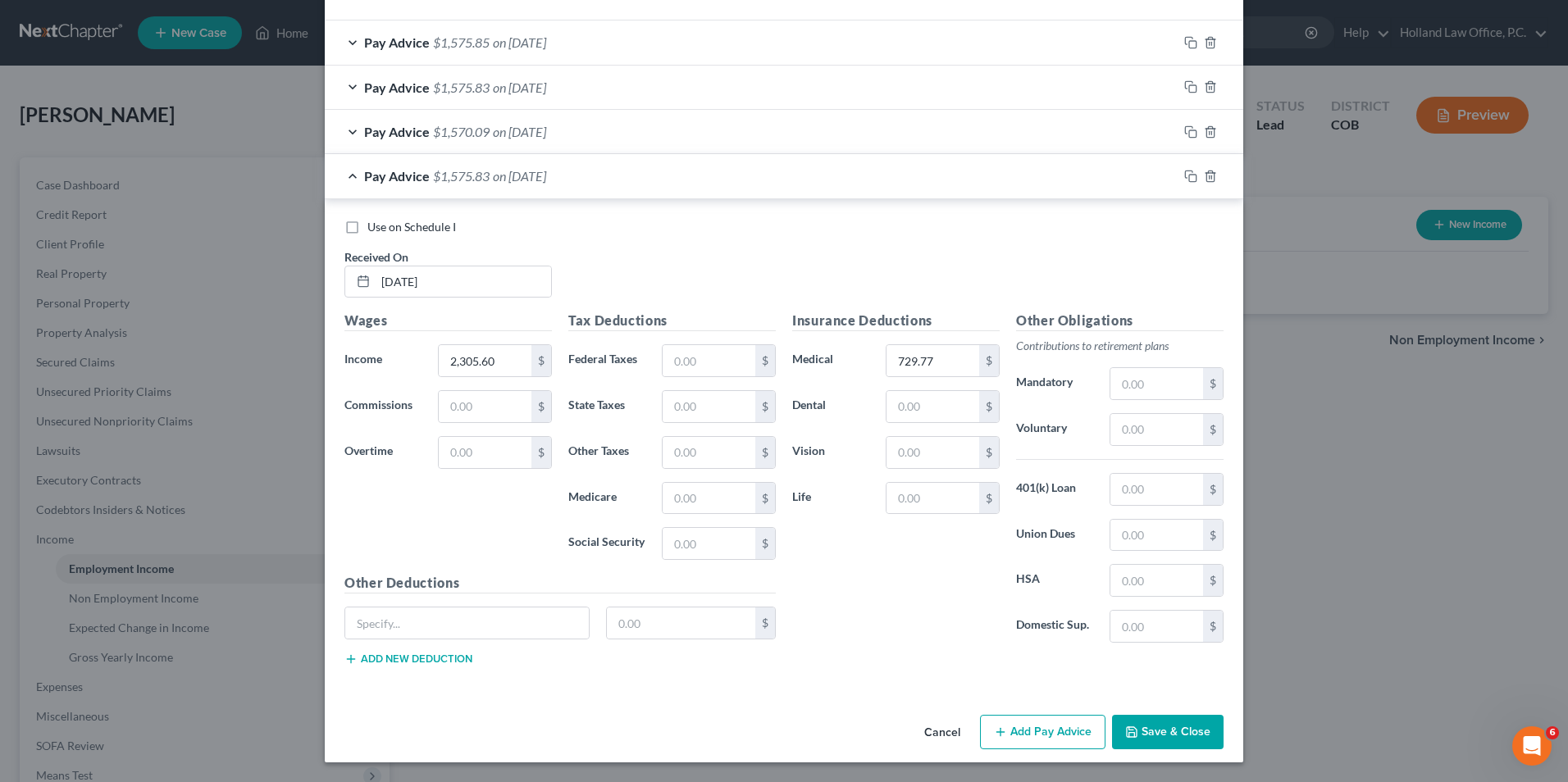
click at [1039, 739] on button "Add Pay Advice" at bounding box center [1043, 731] width 126 height 34
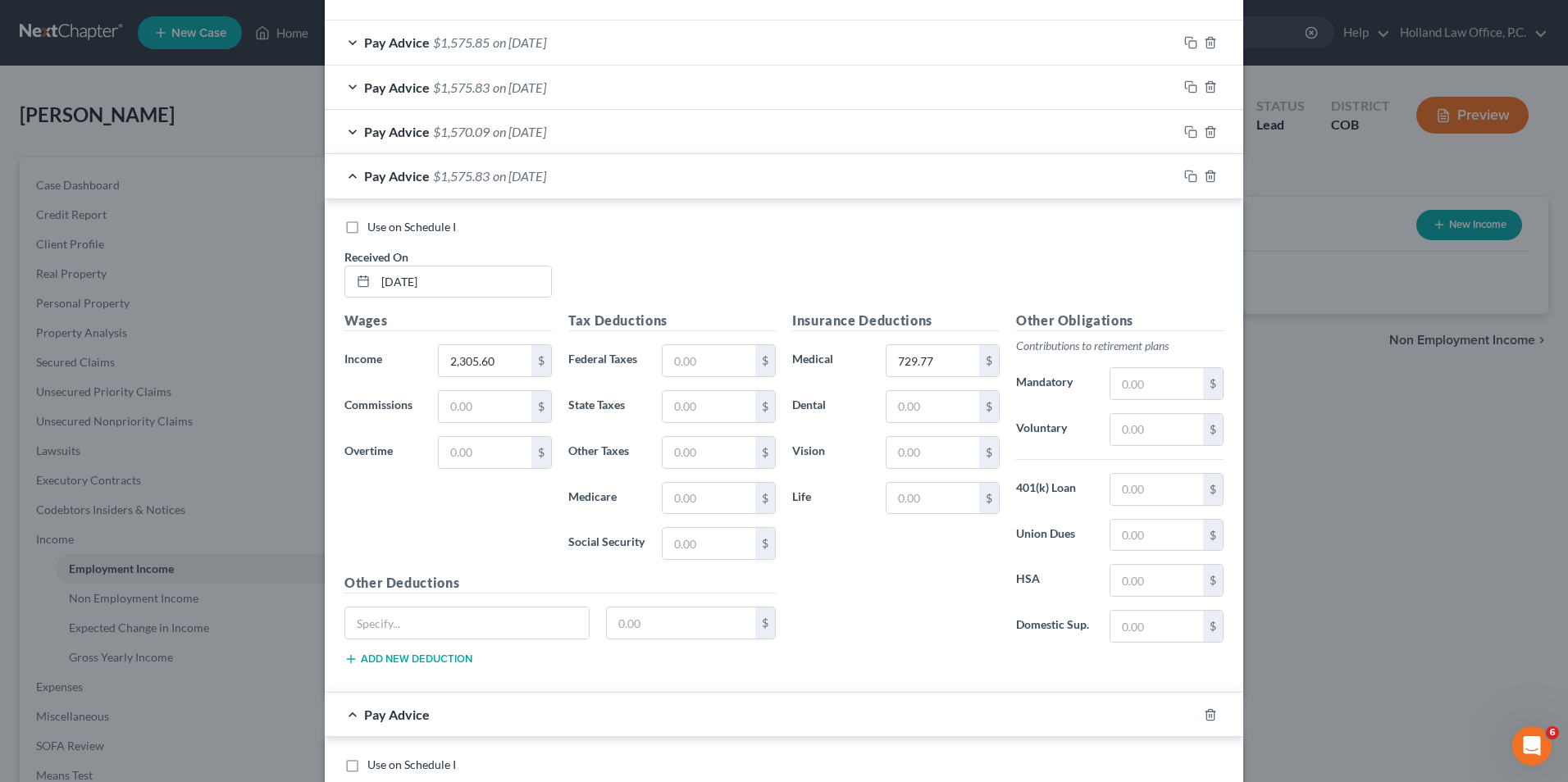
click at [651, 187] on div "Pay Advice $1,575.83 on [DATE]" at bounding box center [751, 176] width 853 height 44
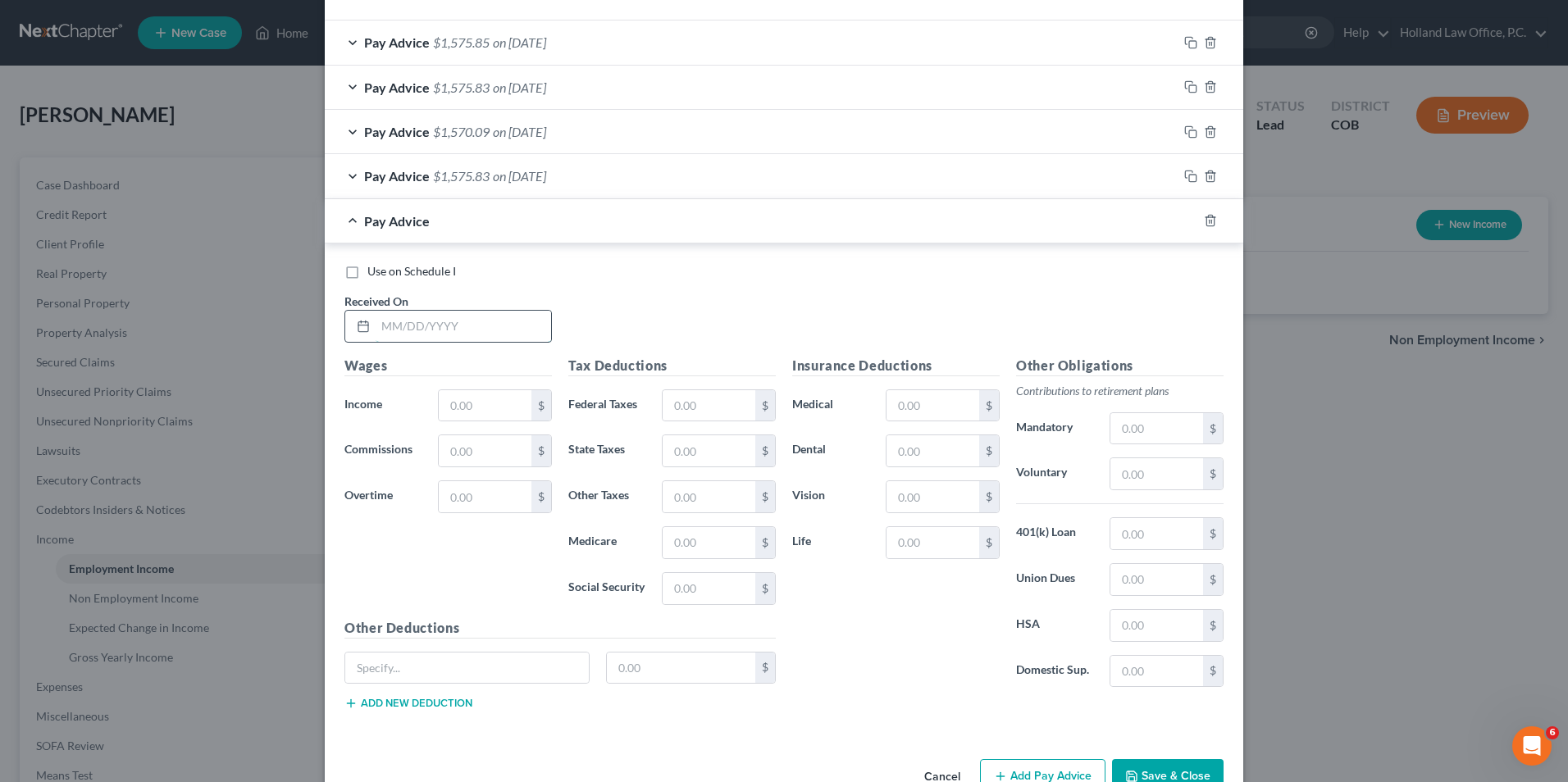
click at [467, 324] on input "text" at bounding box center [463, 326] width 175 height 31
type input "[DATE]"
click at [479, 401] on input "text" at bounding box center [485, 406] width 93 height 31
click at [476, 403] on input "text" at bounding box center [485, 406] width 93 height 31
type input "2,305.60"
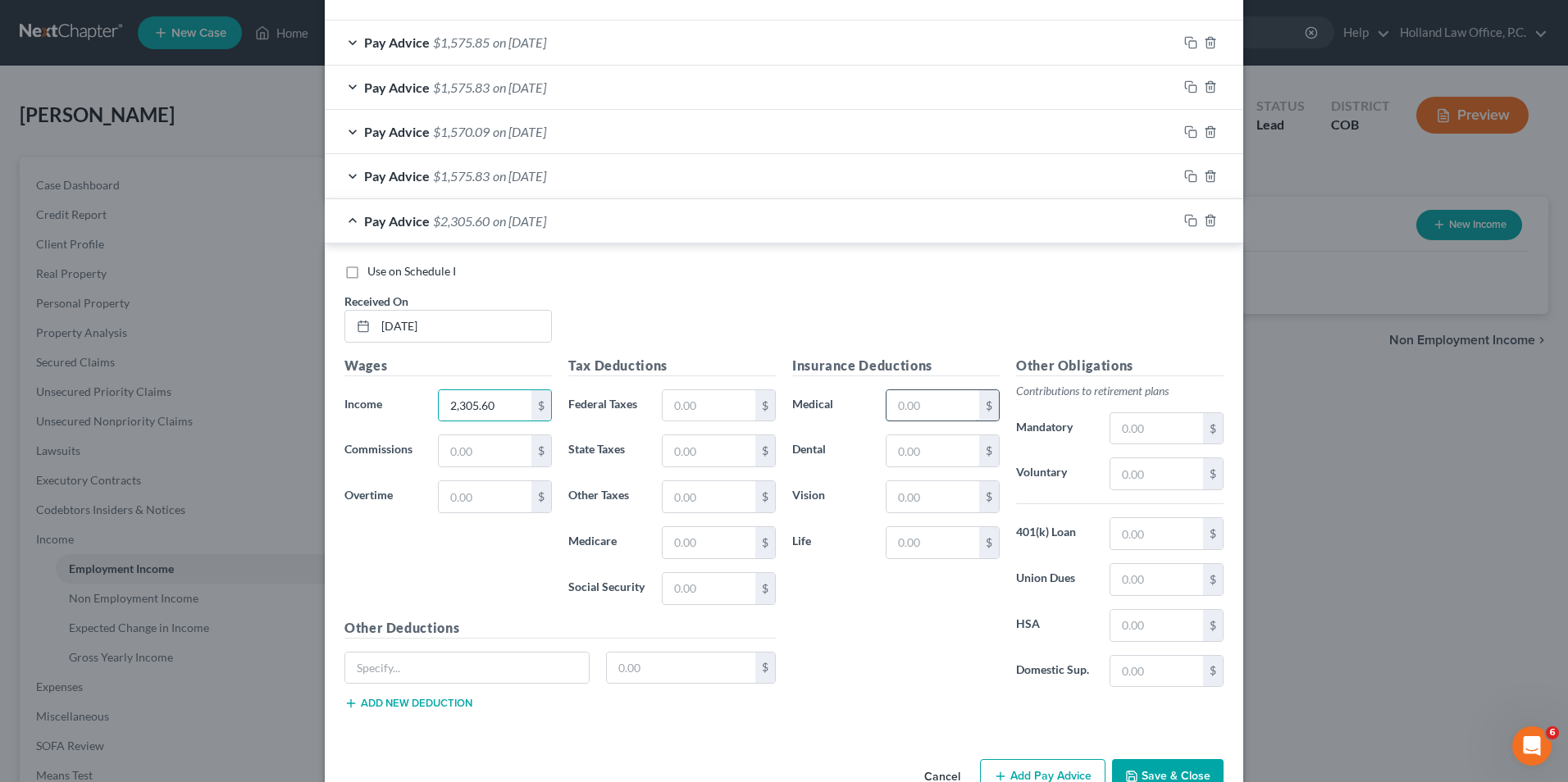
click at [932, 411] on input "text" at bounding box center [933, 406] width 93 height 31
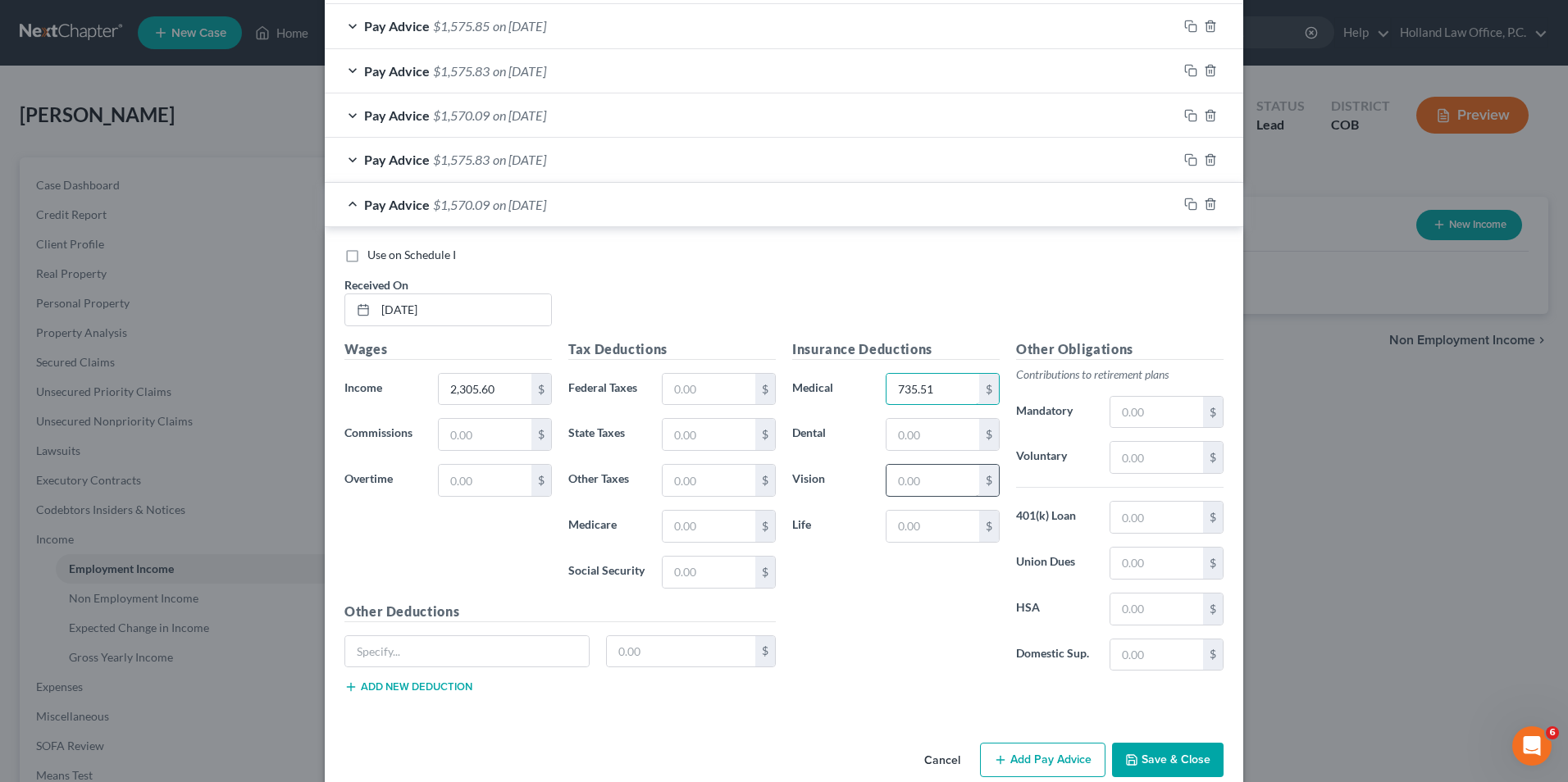
scroll to position [581, 0]
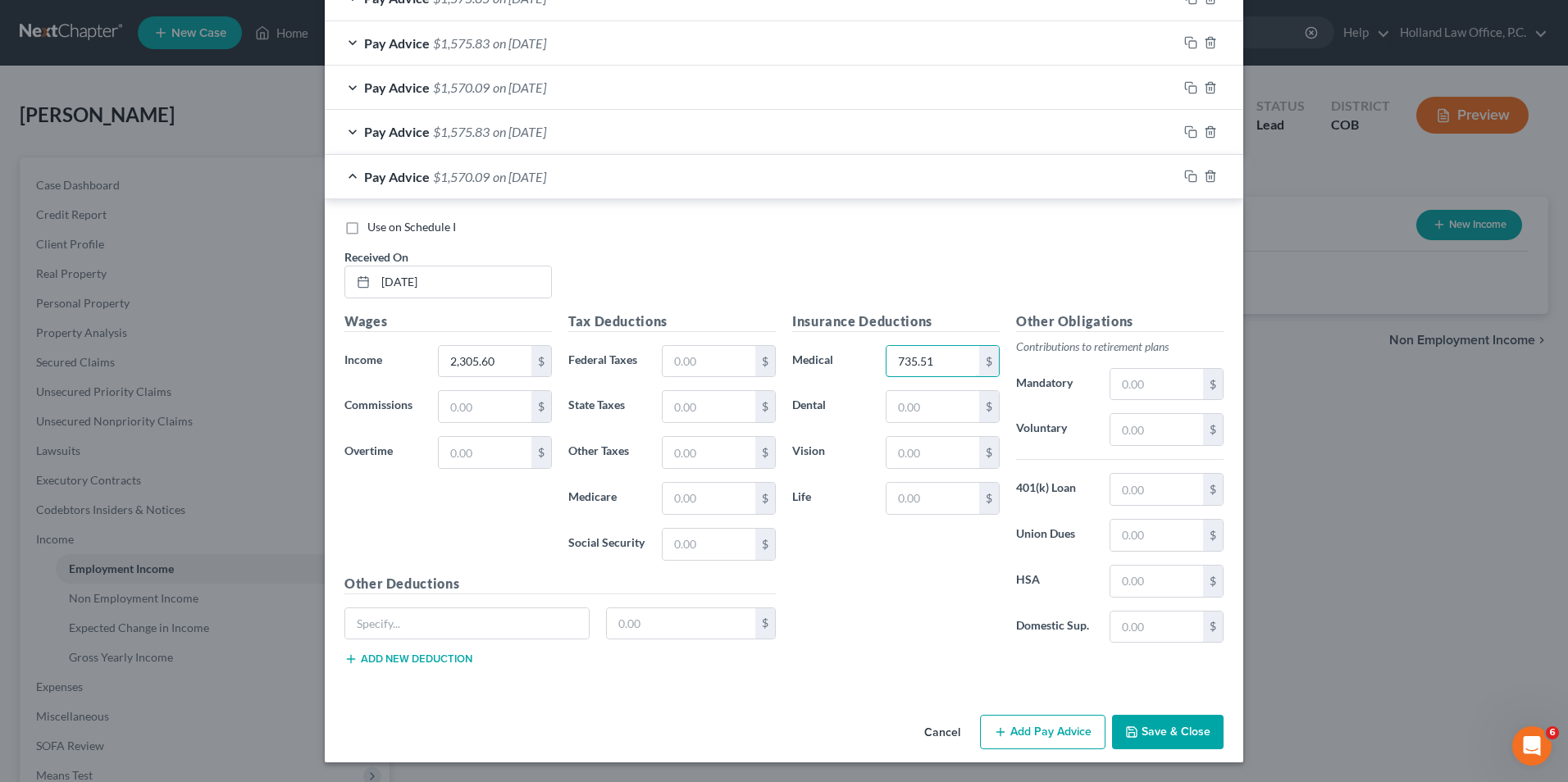
type input "735.51"
click at [1036, 730] on button "Add Pay Advice" at bounding box center [1043, 731] width 126 height 34
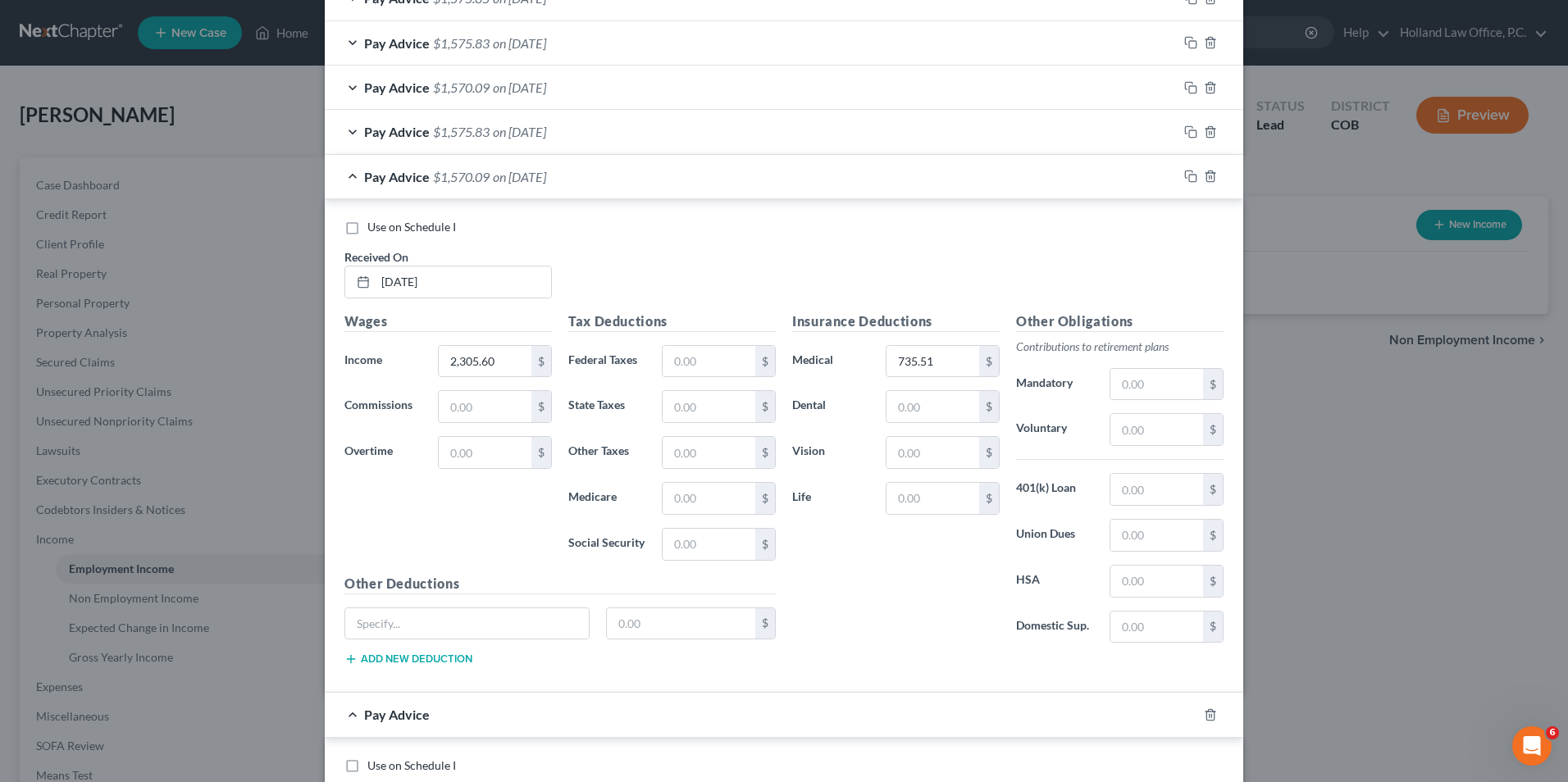
click at [583, 195] on div "Pay Advice $1,570.09 on [DATE]" at bounding box center [751, 177] width 853 height 44
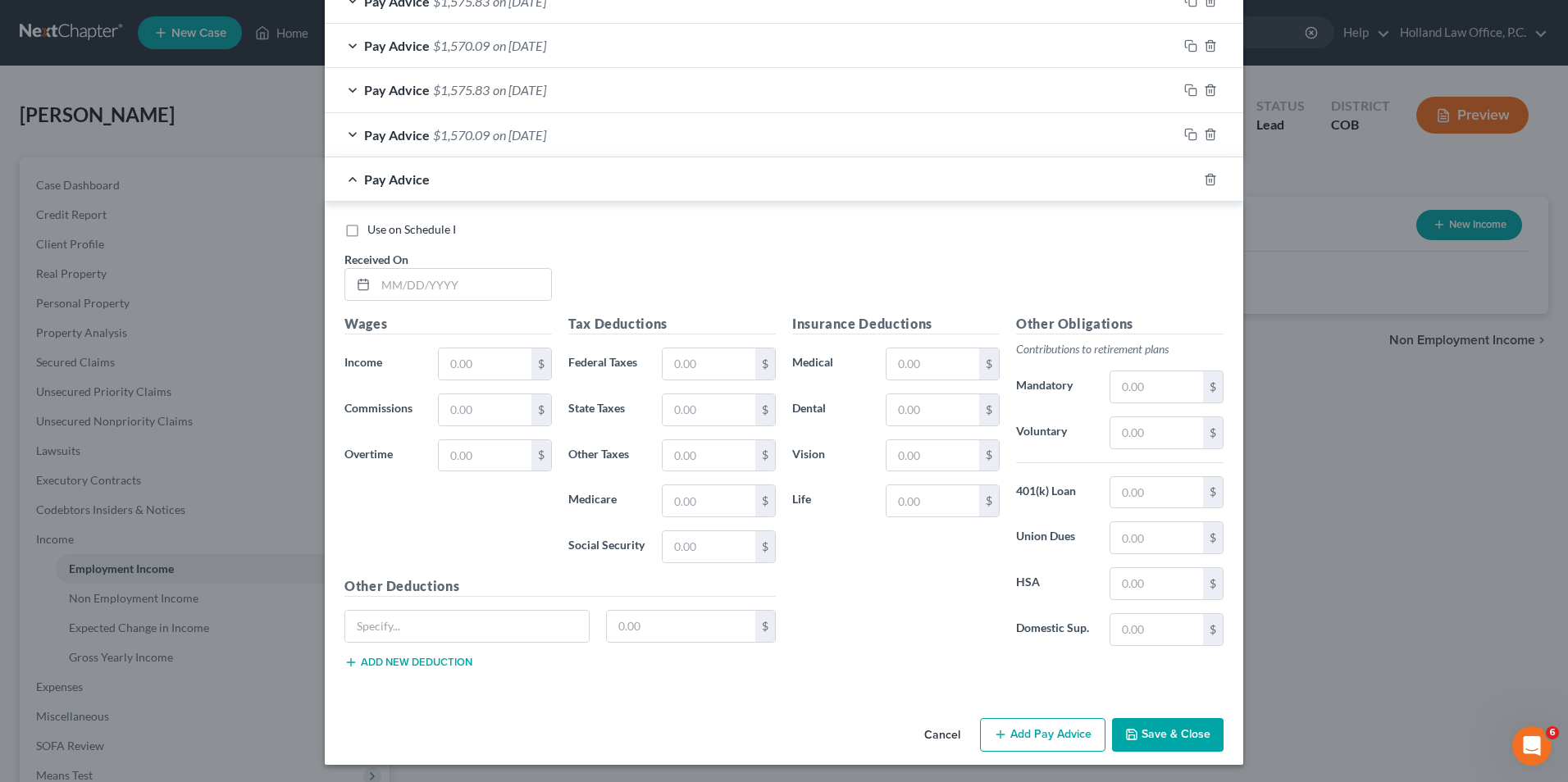
scroll to position [626, 0]
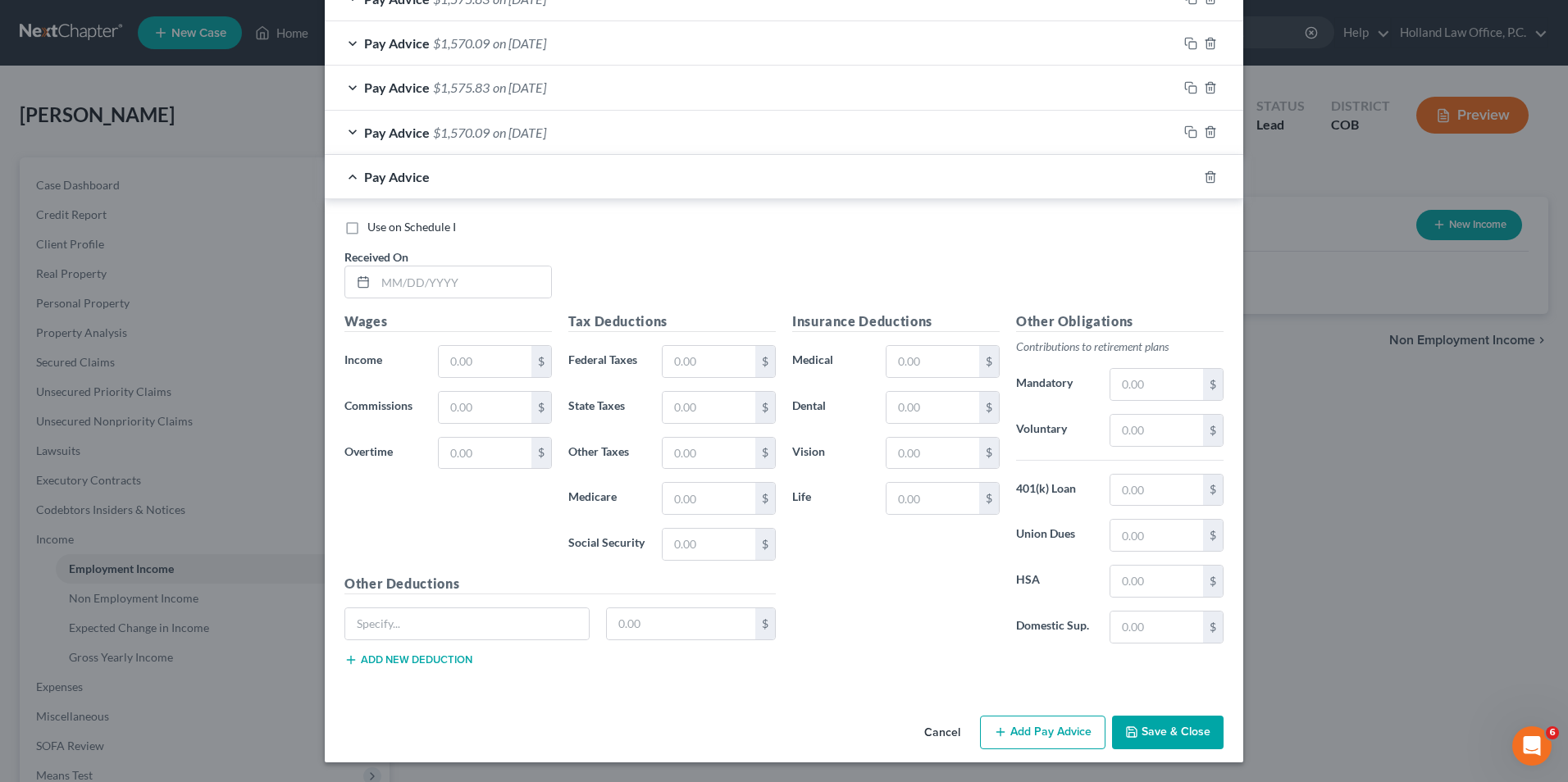
click at [1187, 731] on button "Save & Close" at bounding box center [1168, 732] width 112 height 34
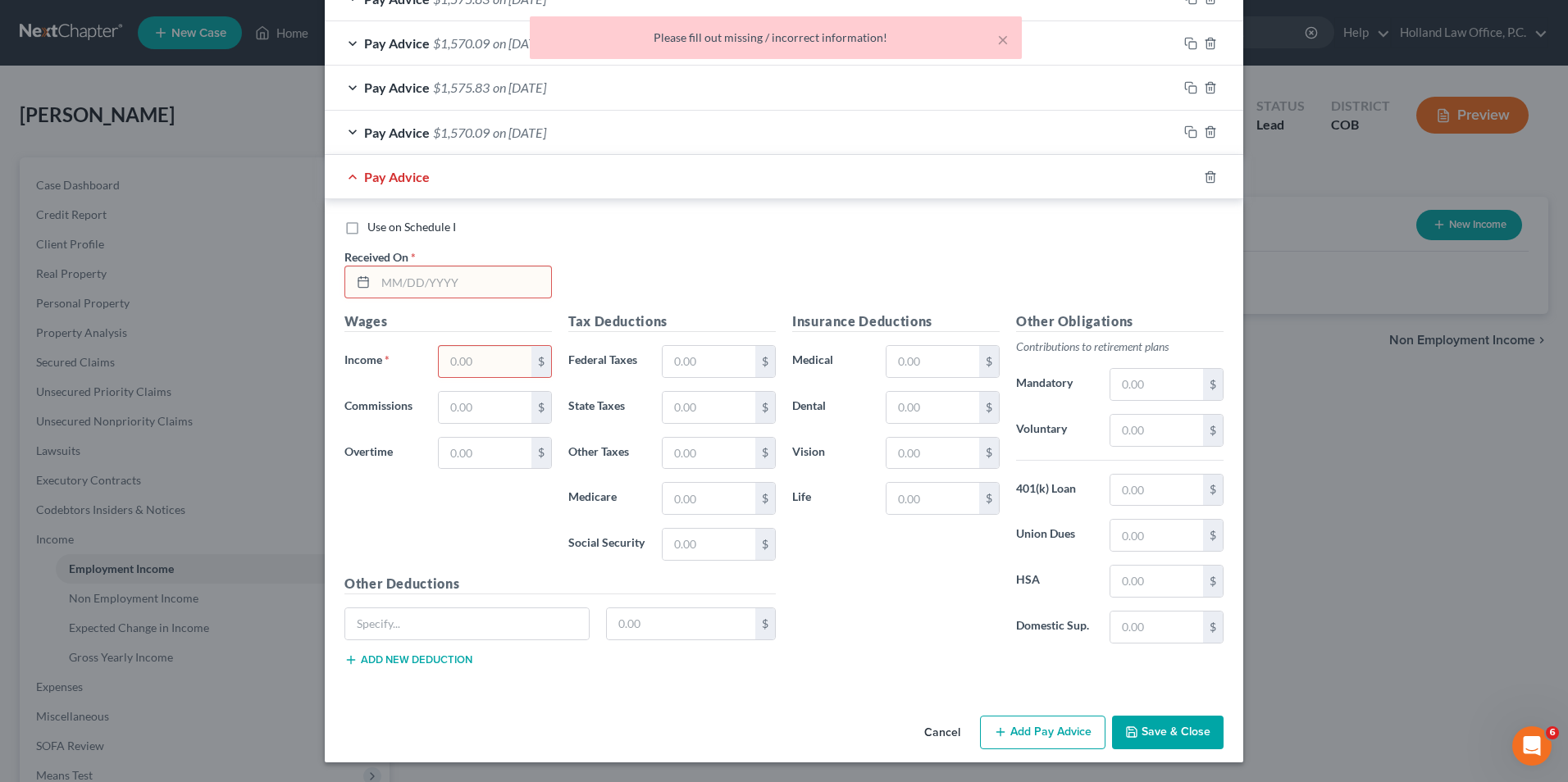
click at [1198, 178] on div at bounding box center [1221, 177] width 46 height 26
click at [1204, 176] on icon "button" at bounding box center [1210, 176] width 13 height 13
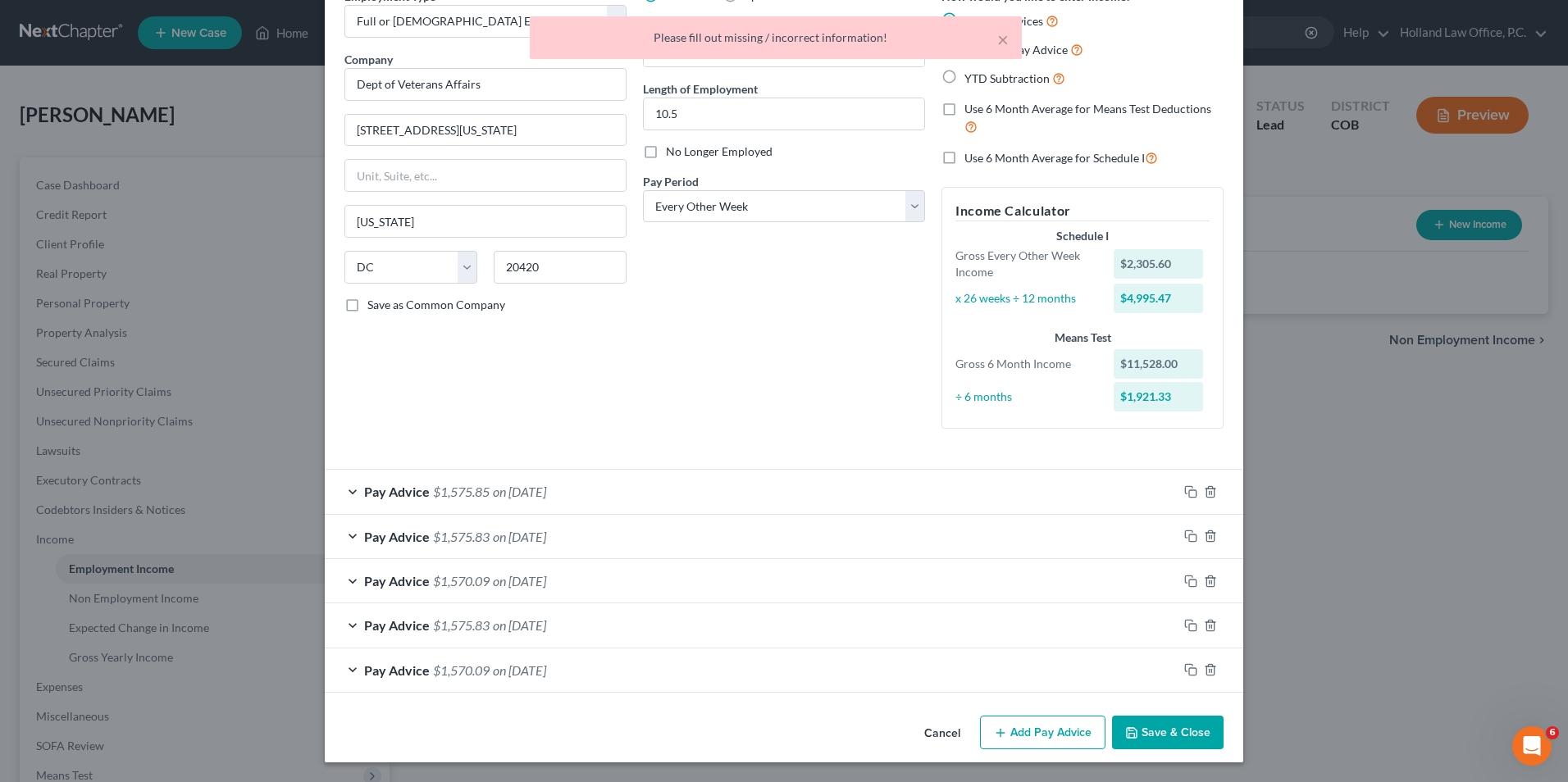
scroll to position [88, 0]
click at [1173, 724] on button "Save & Close" at bounding box center [1168, 732] width 112 height 34
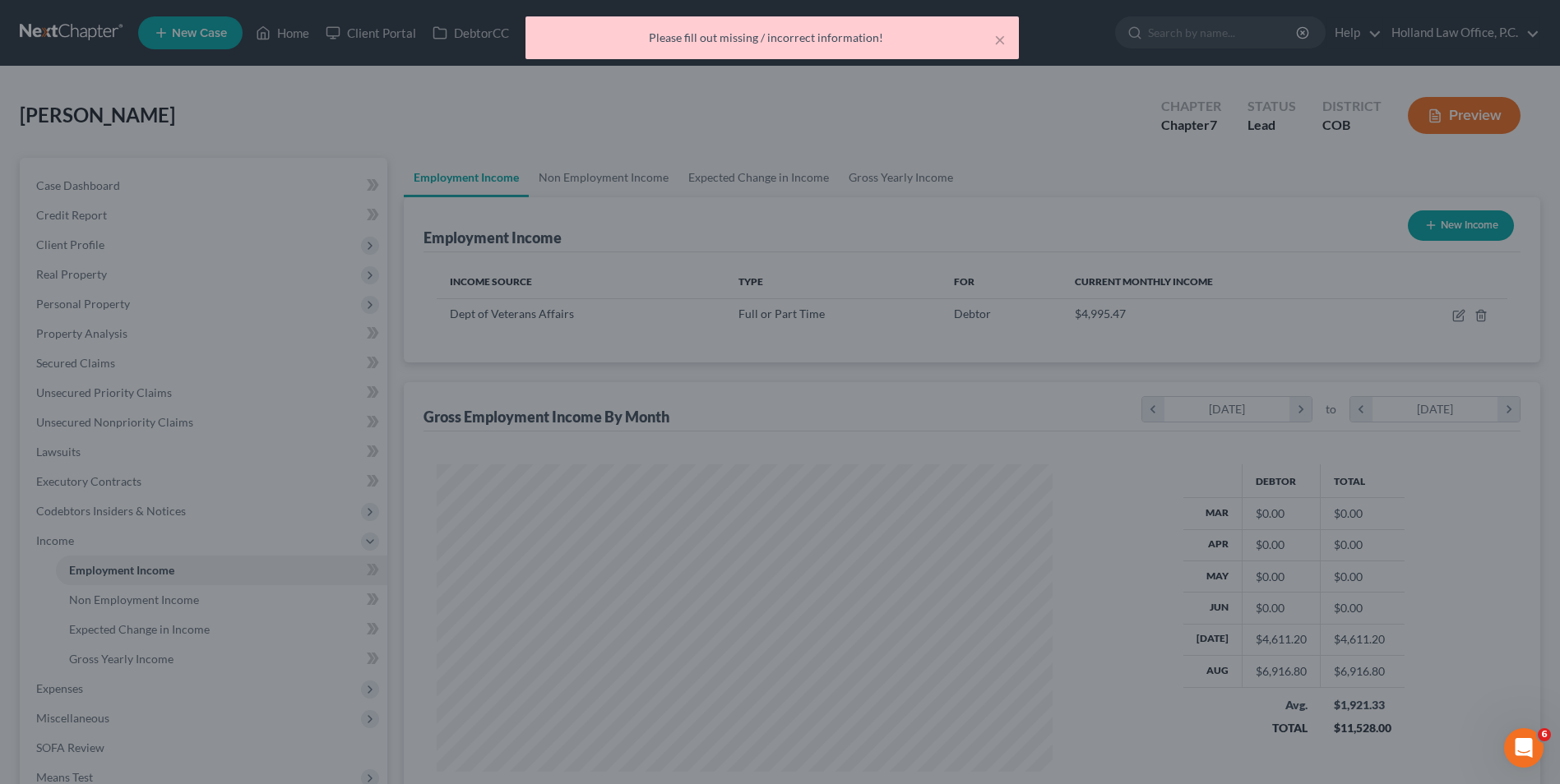
scroll to position [821814, 821871]
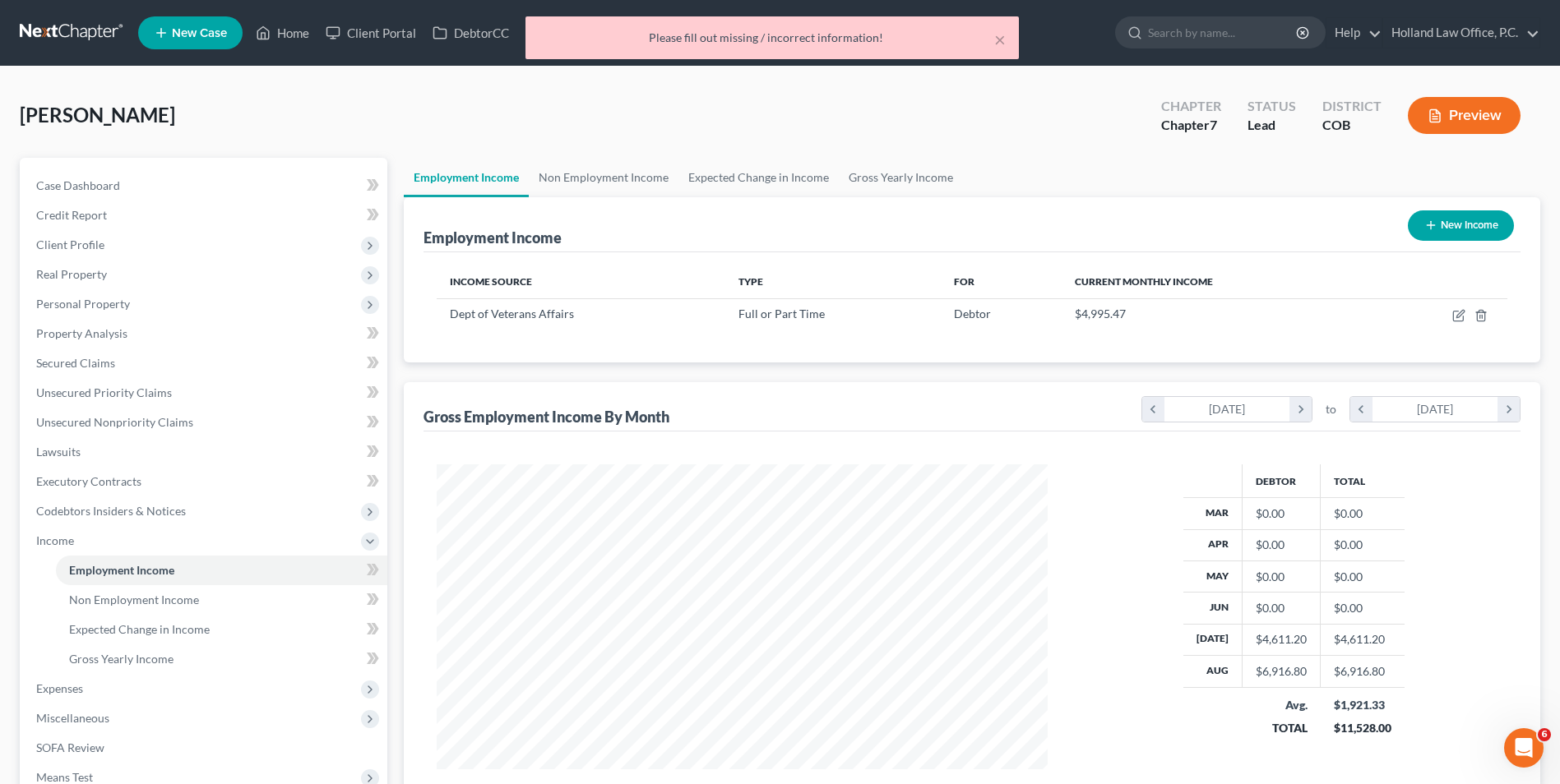
click at [275, 29] on div "× Please fill out missing / incorrect information!" at bounding box center [772, 42] width 1560 height 51
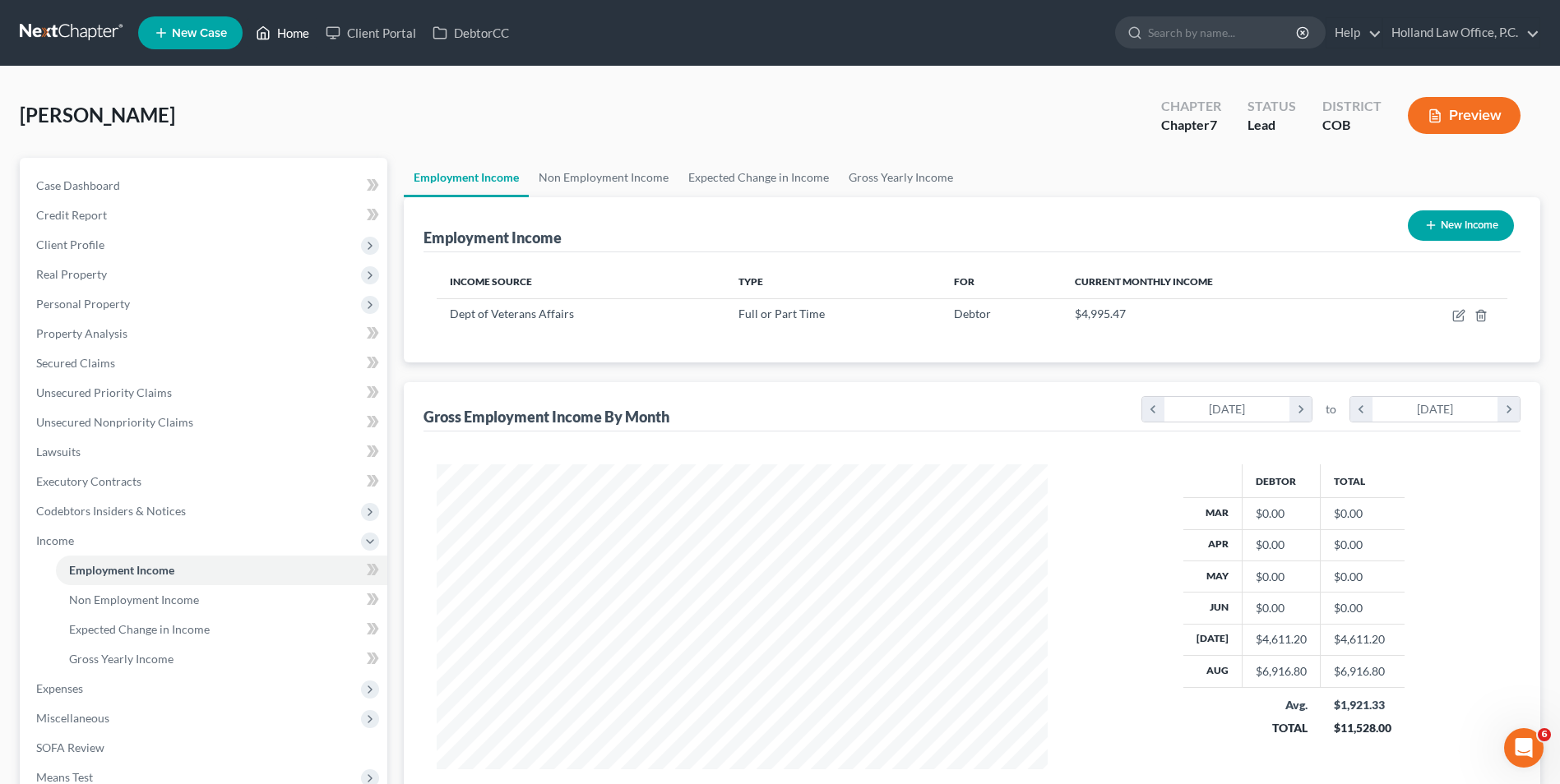
click at [293, 23] on link "Home" at bounding box center [283, 33] width 70 height 30
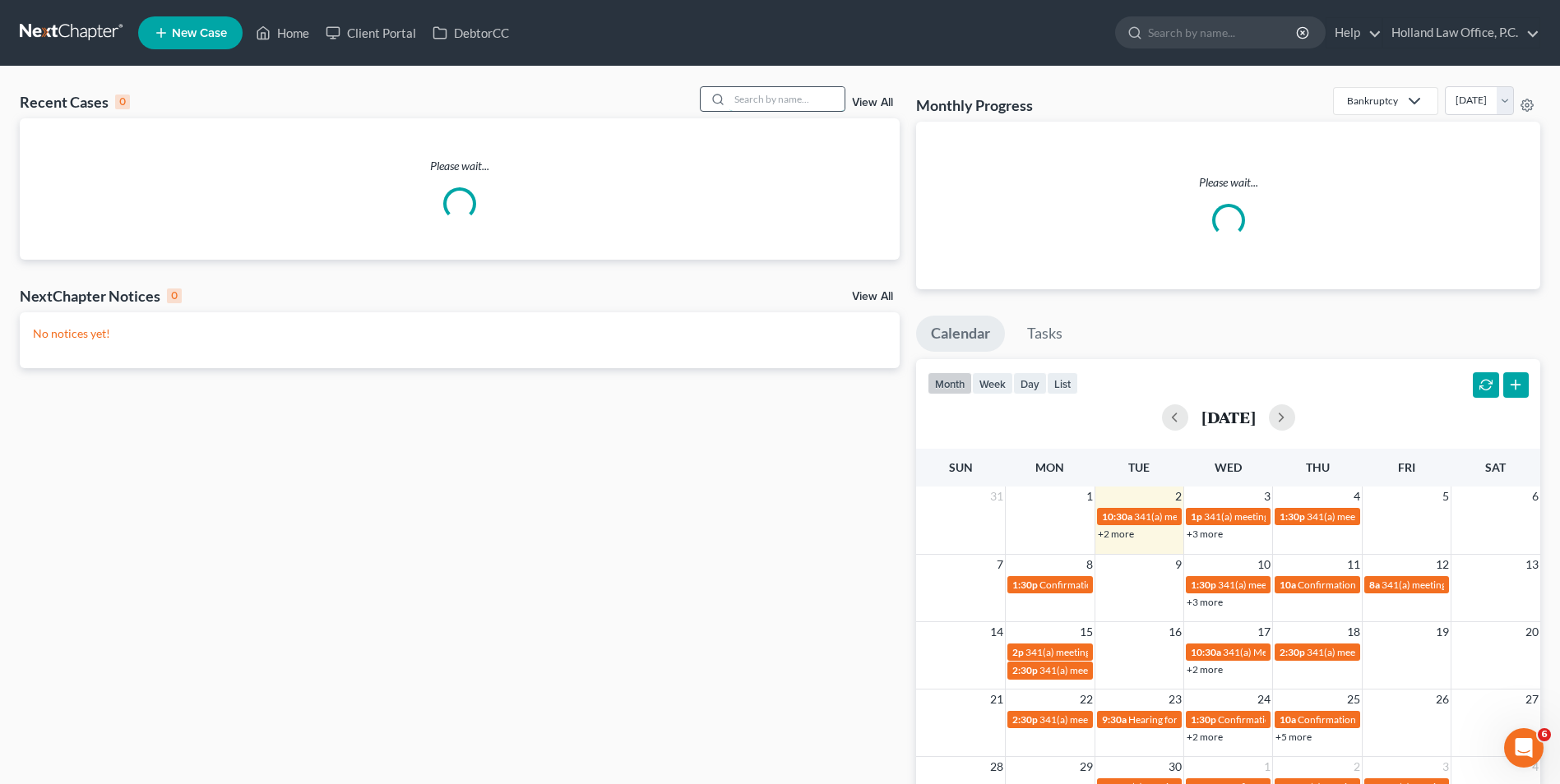
drag, startPoint x: 805, startPoint y: 108, endPoint x: 783, endPoint y: 99, distance: 23.8
click at [805, 106] on input "search" at bounding box center [787, 99] width 116 height 24
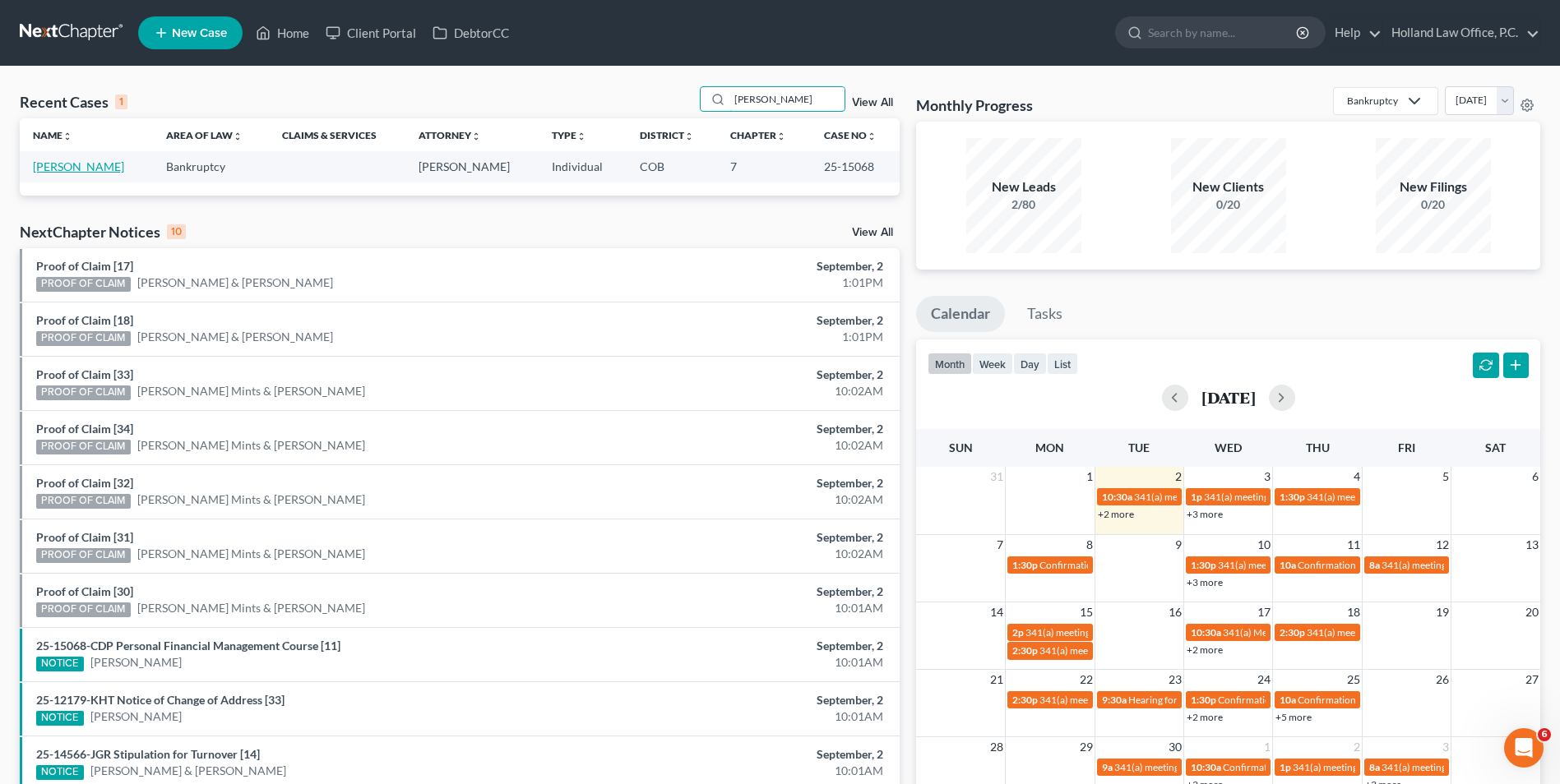
type input "[PERSON_NAME]"
click at [65, 169] on link "[PERSON_NAME]" at bounding box center [79, 166] width 91 height 14
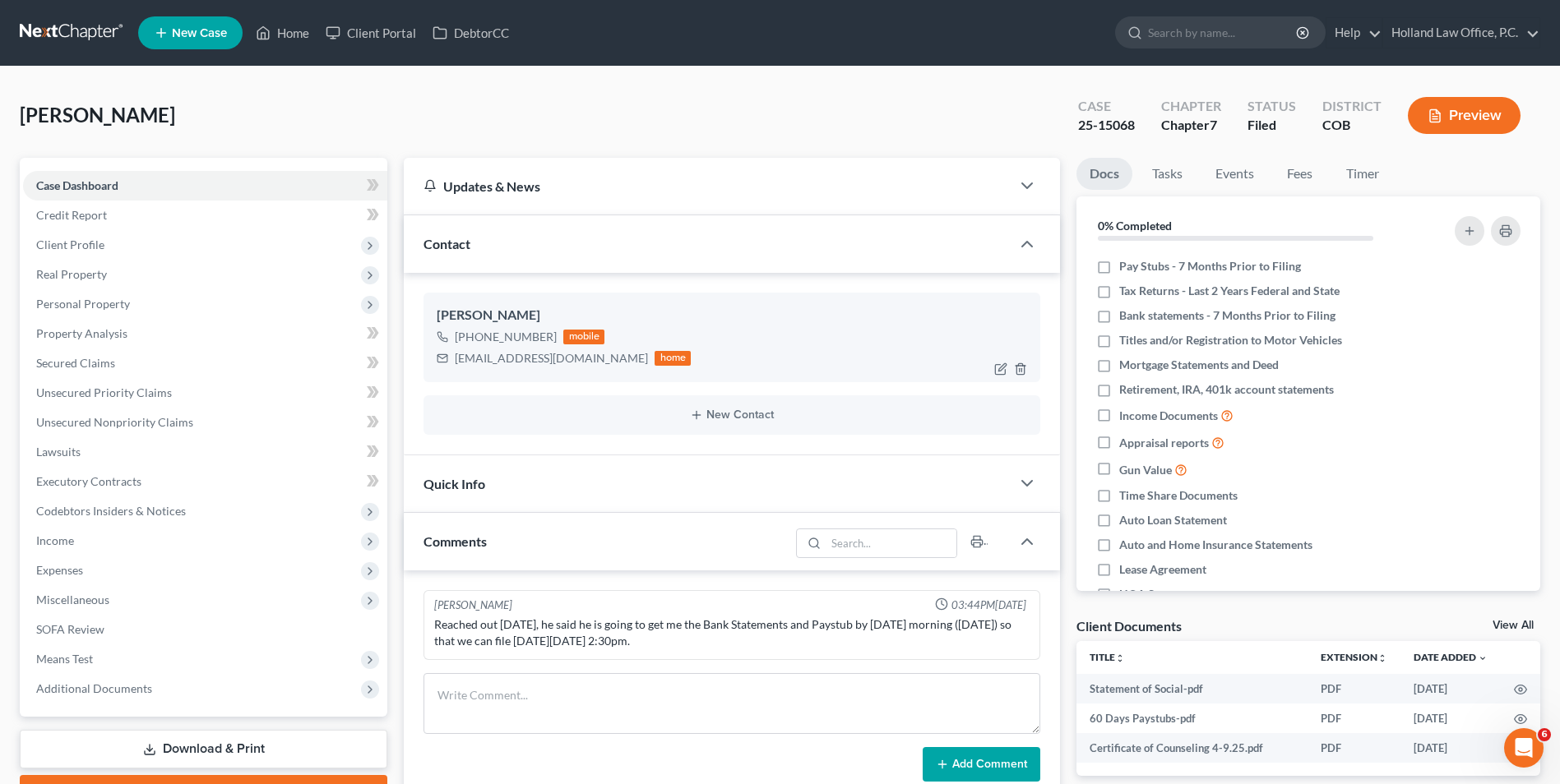
drag, startPoint x: 550, startPoint y: 334, endPoint x: 471, endPoint y: 341, distance: 79.3
click at [471, 341] on div "[PHONE_NUMBER]" at bounding box center [506, 337] width 102 height 17
drag, startPoint x: 520, startPoint y: 339, endPoint x: 536, endPoint y: 333, distance: 17.1
copy div "[PHONE_NUMBER]"
drag, startPoint x: 270, startPoint y: 17, endPoint x: 292, endPoint y: 32, distance: 26.6
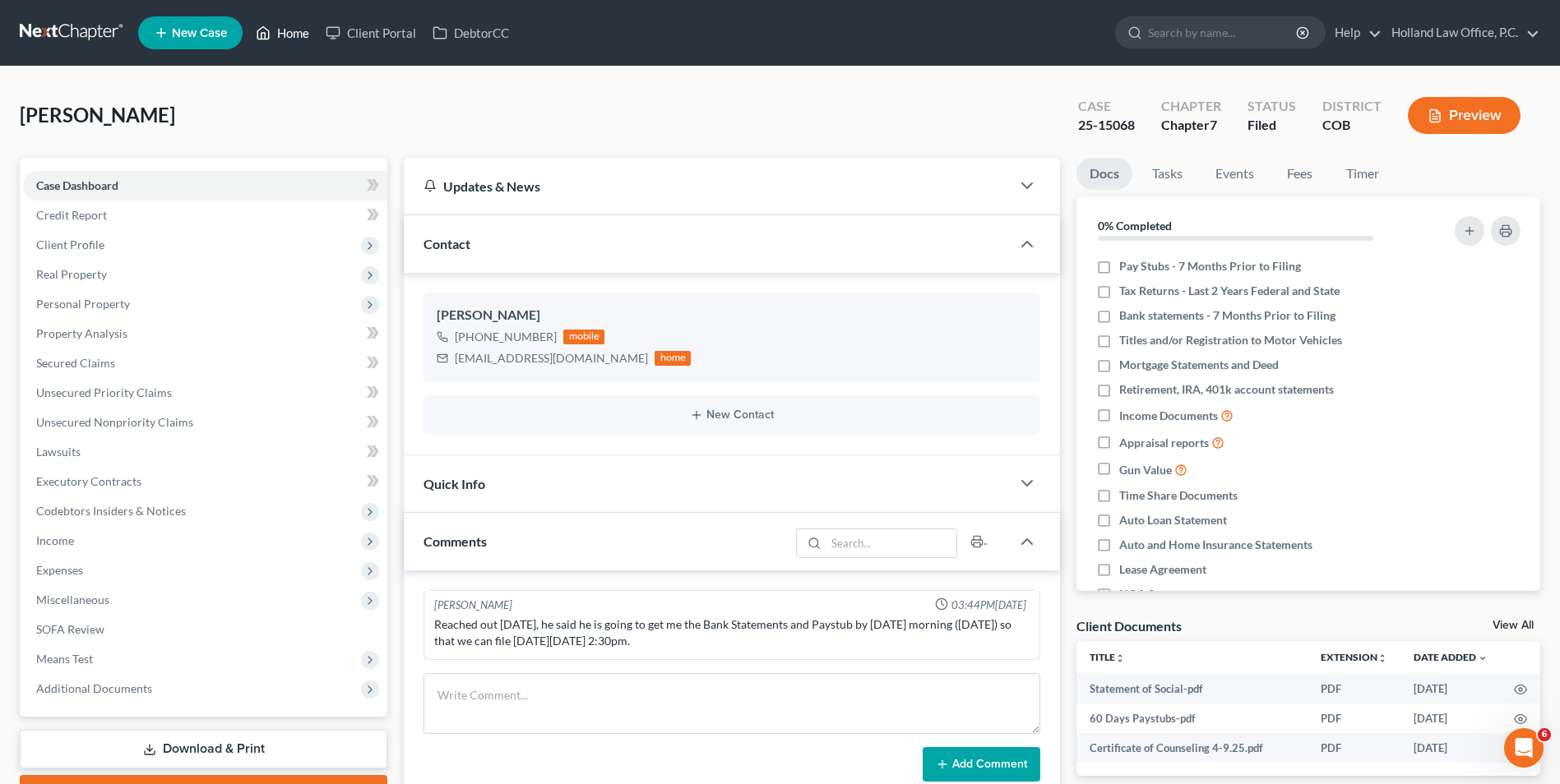
click at [270, 18] on ul "New Case Home Client Portal DebtorCC - No Result - See all results Or Press Ent…" at bounding box center [840, 32] width 1402 height 43
click at [271, 37] on icon at bounding box center [263, 32] width 15 height 20
click at [292, 32] on link "Home" at bounding box center [283, 33] width 70 height 30
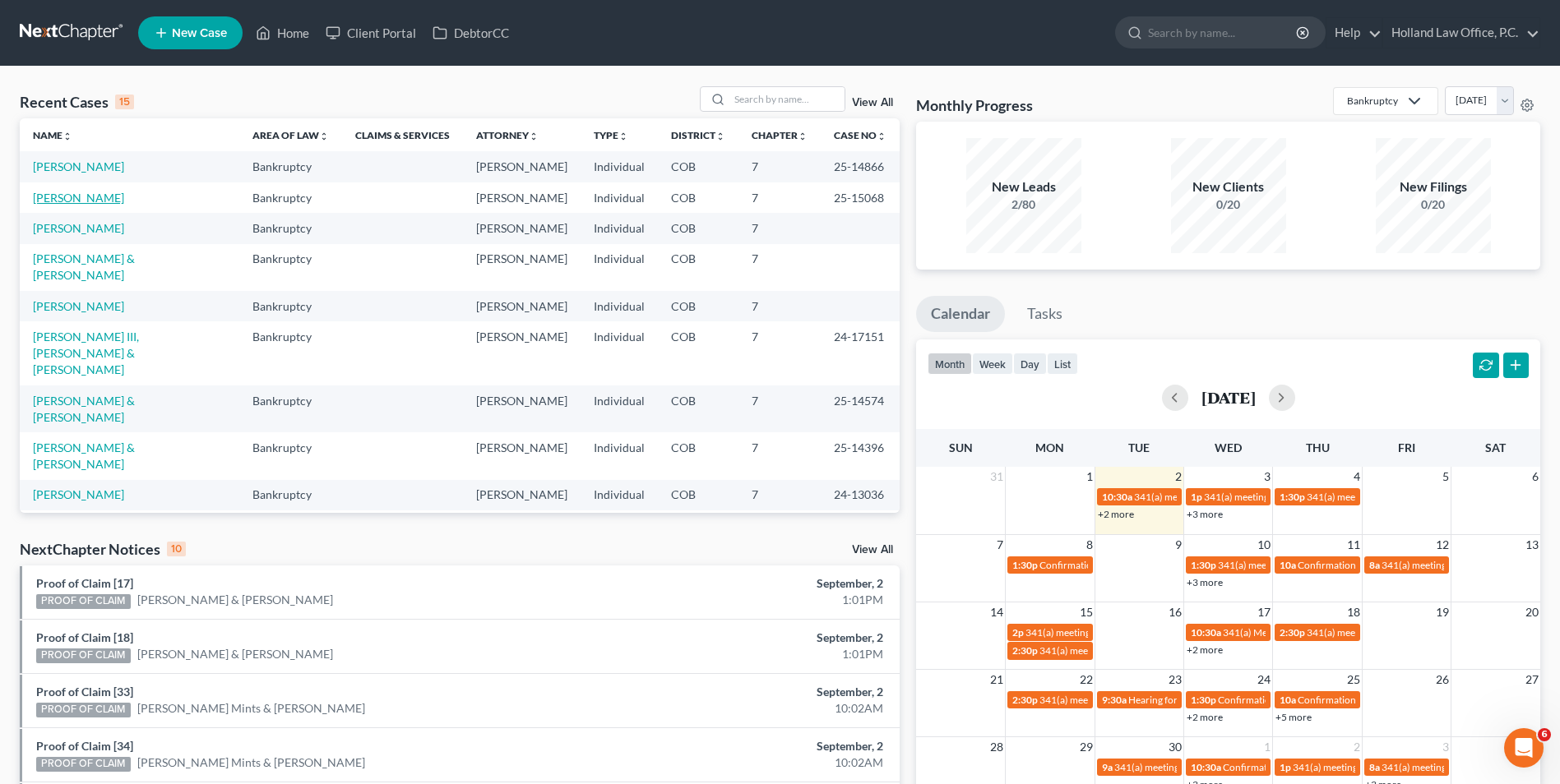
click at [90, 194] on link "[PERSON_NAME]" at bounding box center [79, 198] width 91 height 14
click at [77, 299] on link "[PERSON_NAME]" at bounding box center [79, 306] width 91 height 14
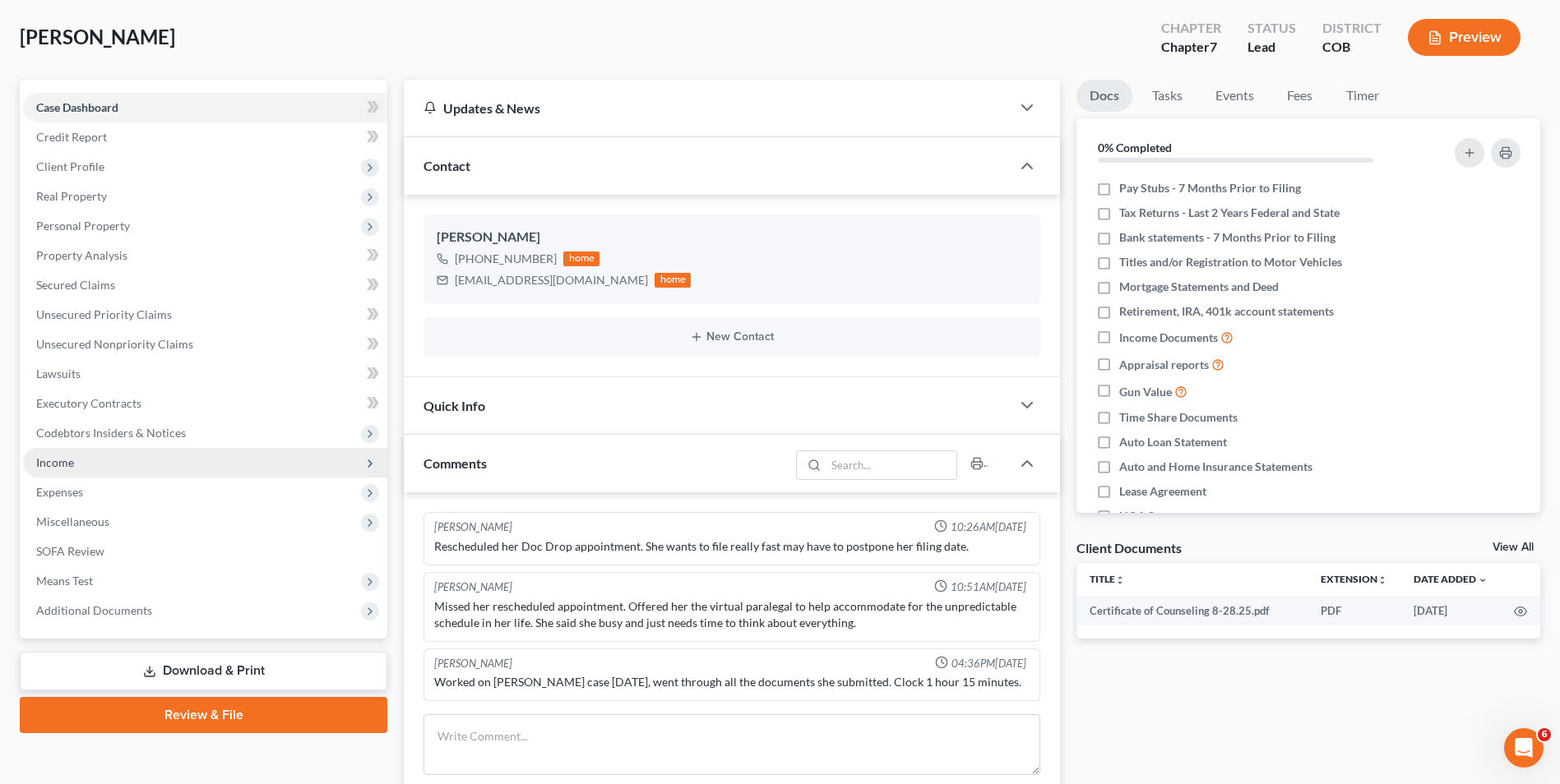
scroll to position [82, 0]
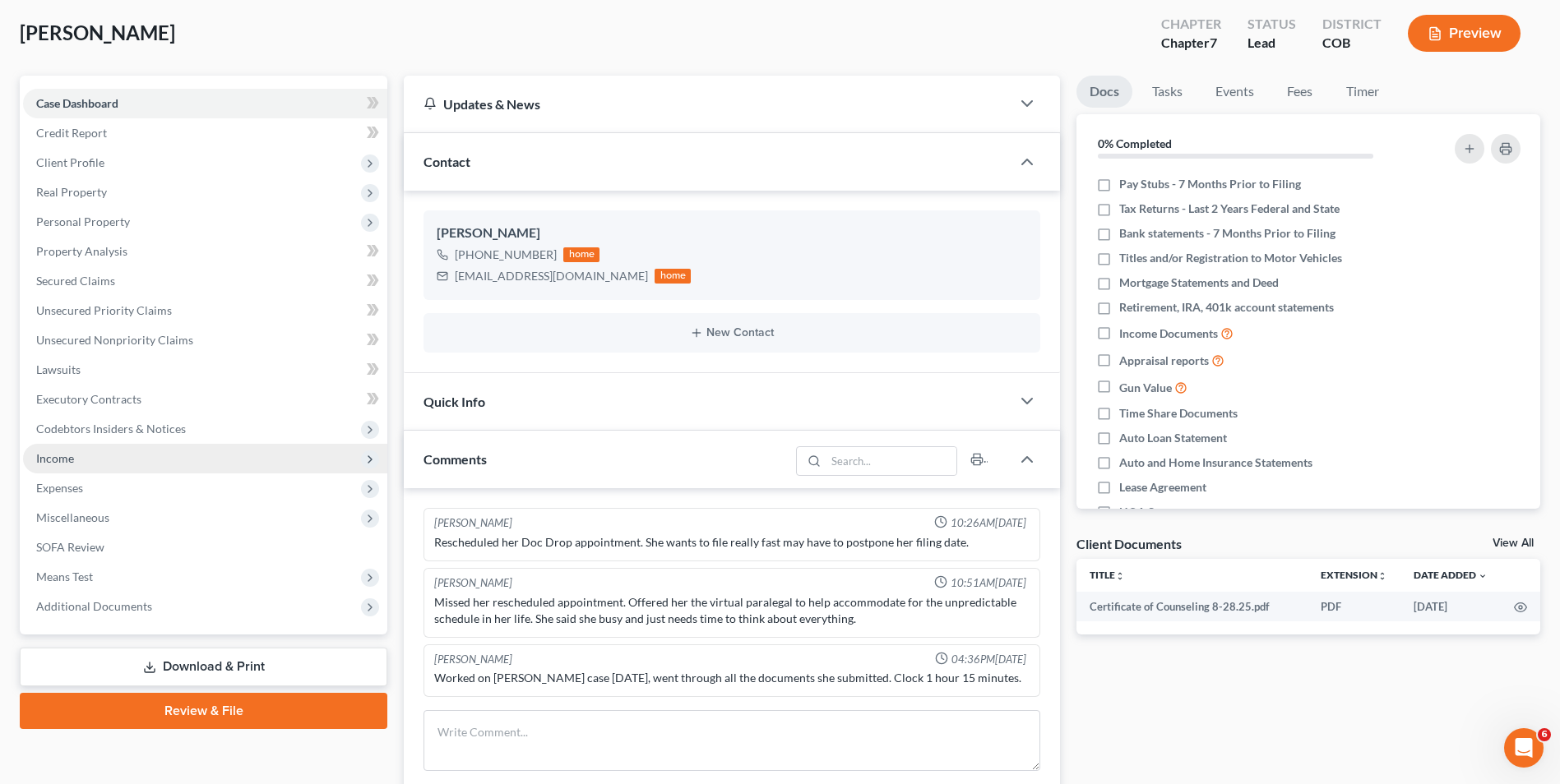
click at [81, 457] on span "Income" at bounding box center [205, 458] width 364 height 30
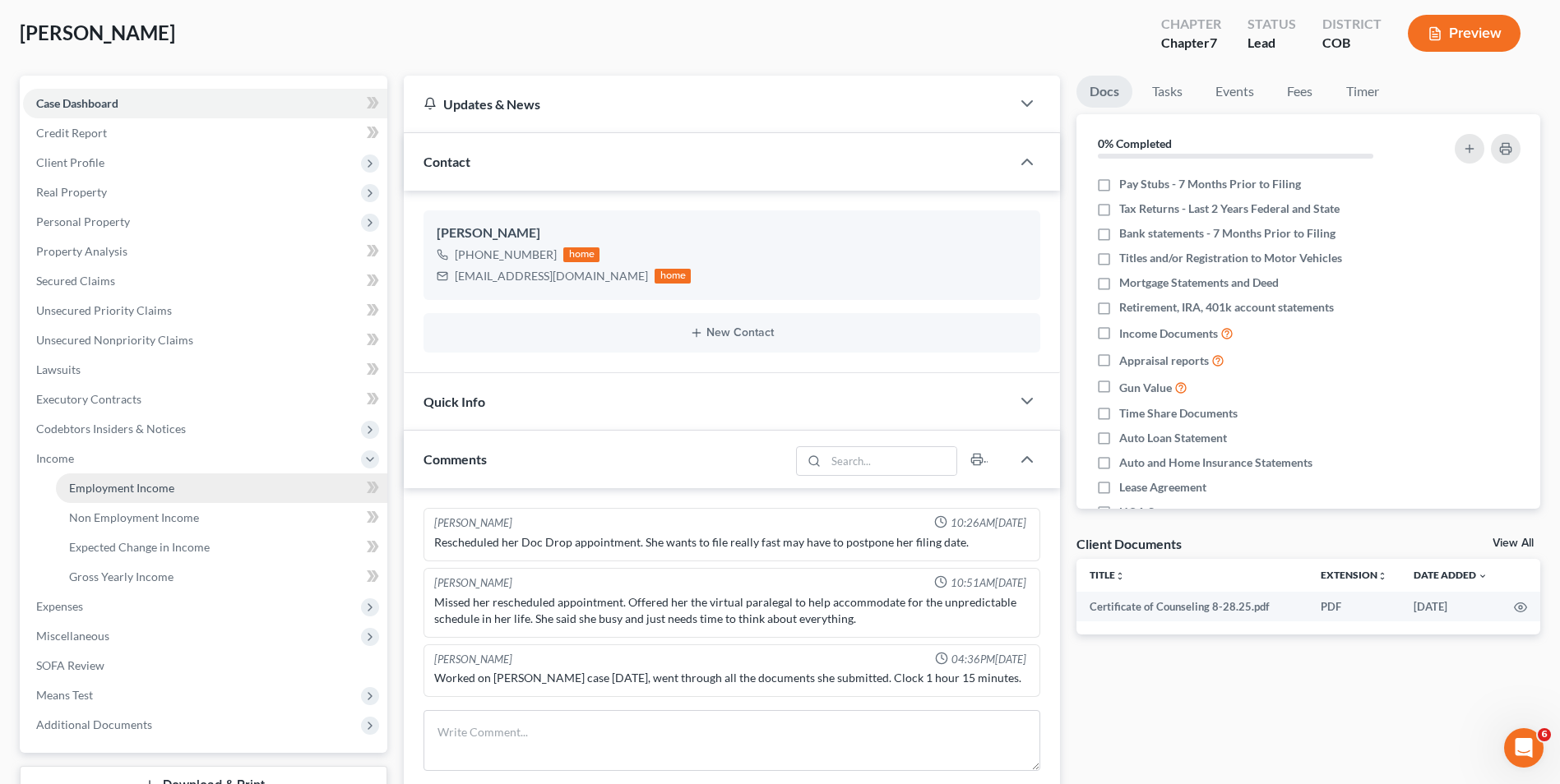
click at [93, 481] on span "Employment Income" at bounding box center [122, 488] width 105 height 14
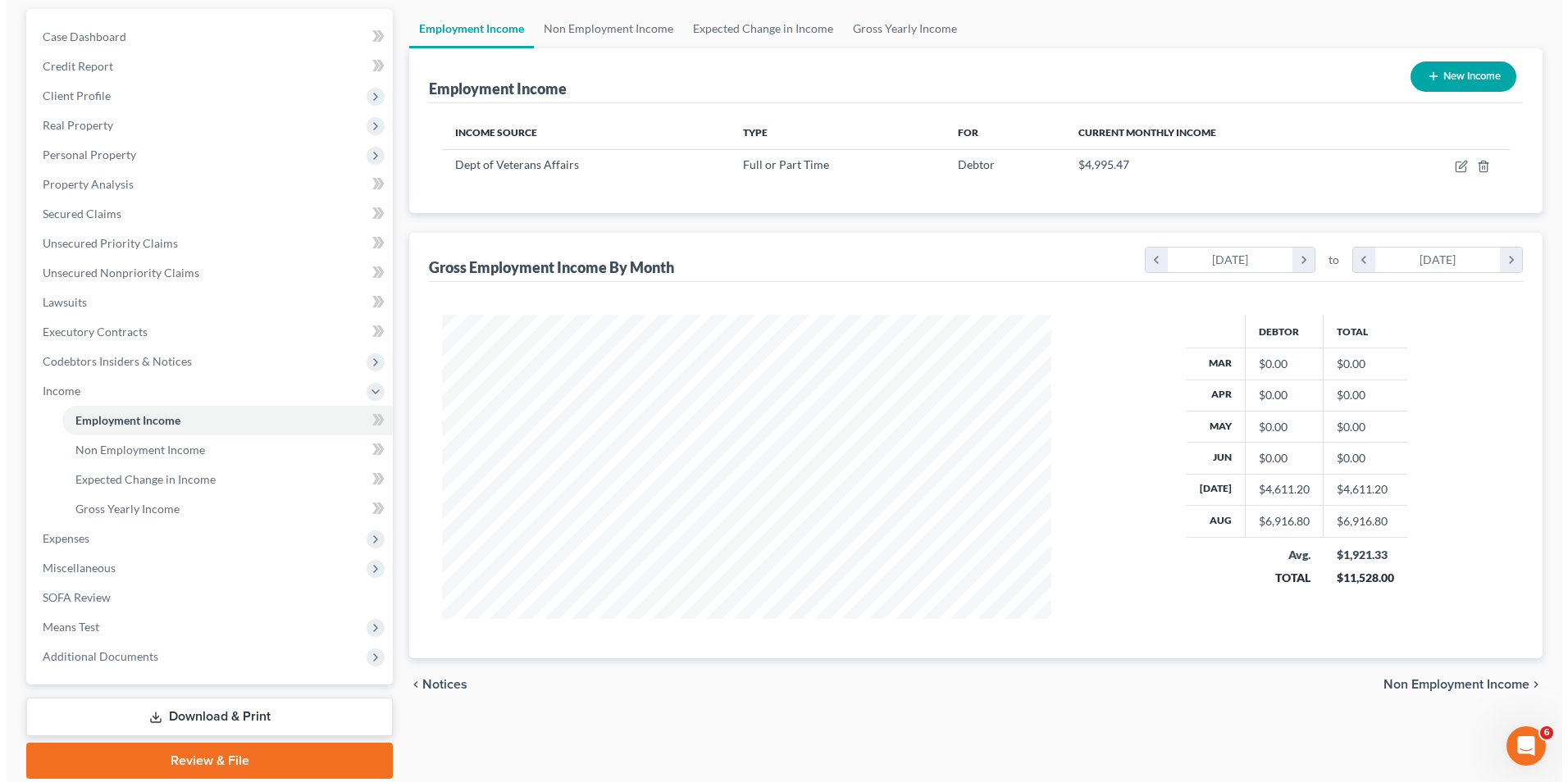
scroll to position [164, 0]
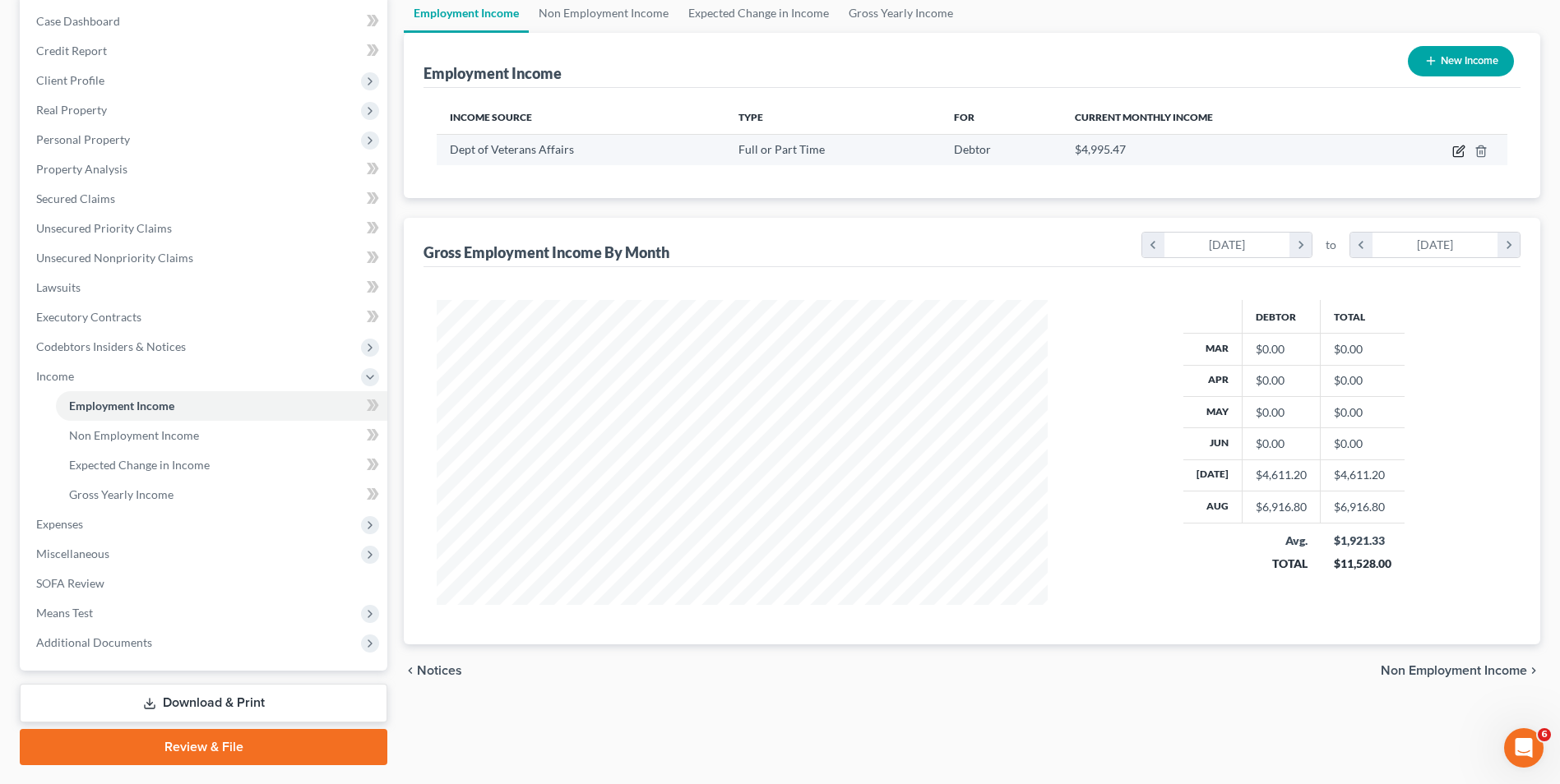
click at [1464, 151] on icon "button" at bounding box center [1458, 150] width 13 height 13
select select "0"
select select "8"
select select "2"
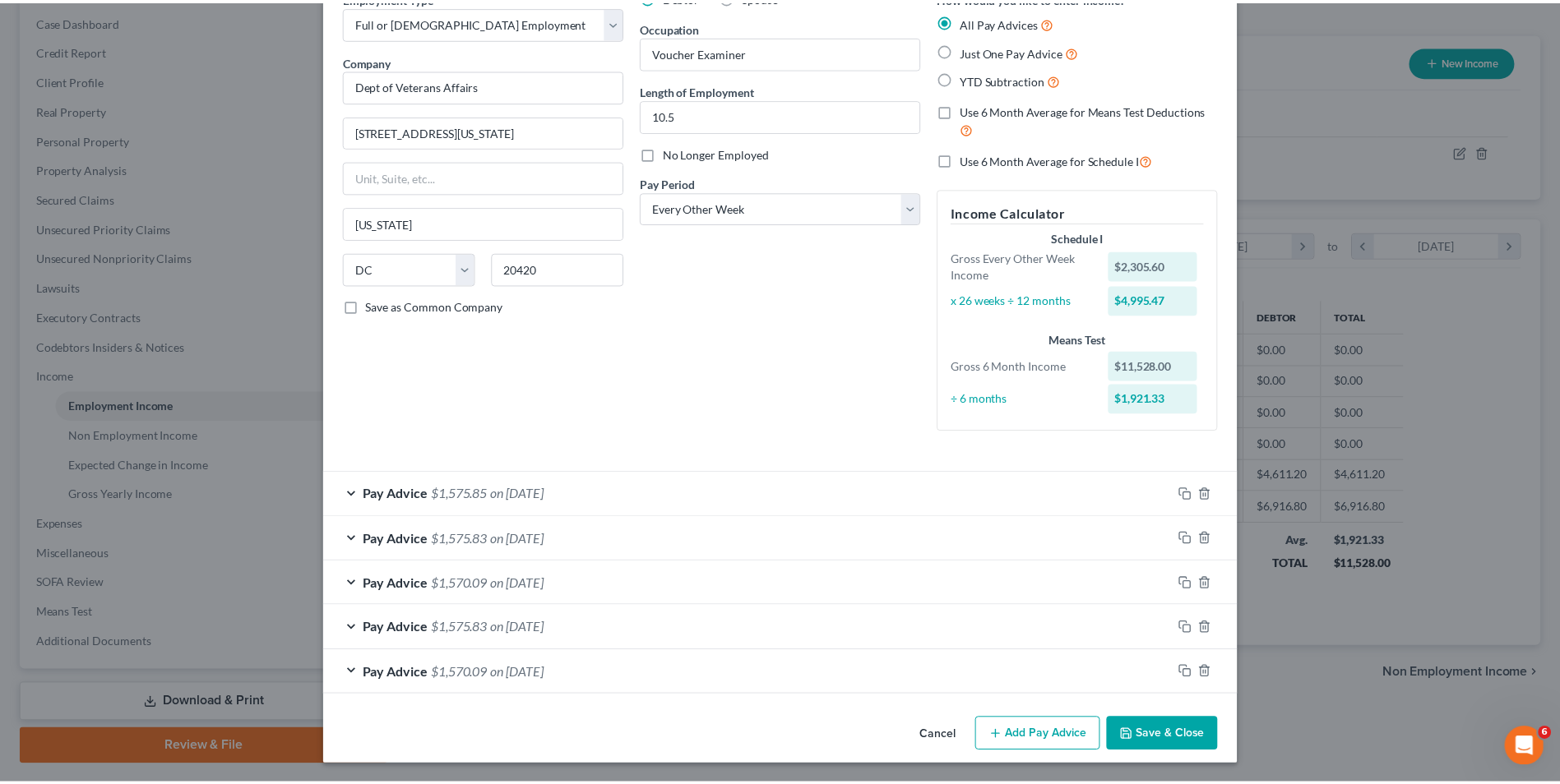
scroll to position [88, 0]
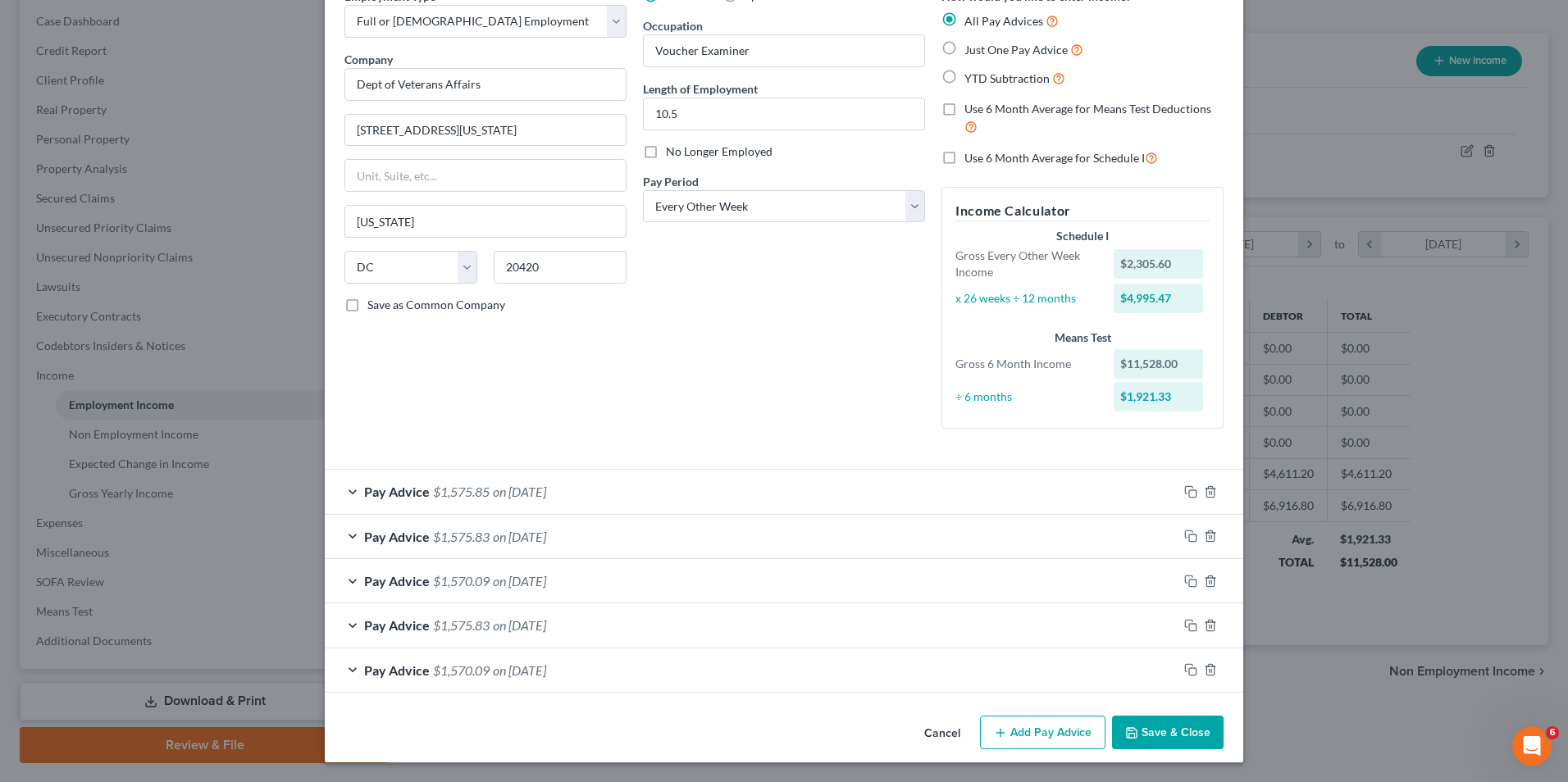
click at [1130, 737] on polyline "button" at bounding box center [1132, 735] width 6 height 4
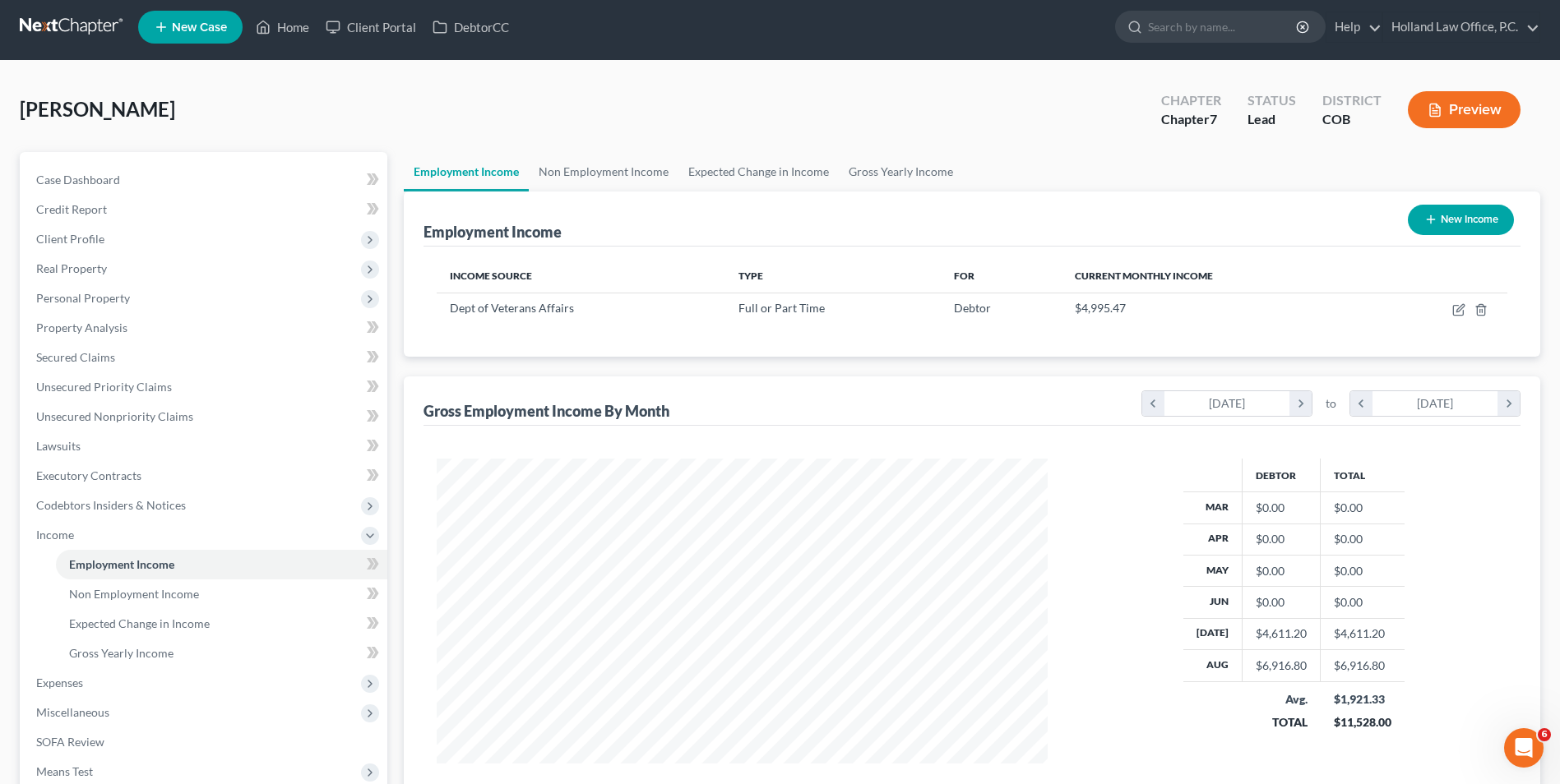
scroll to position [0, 0]
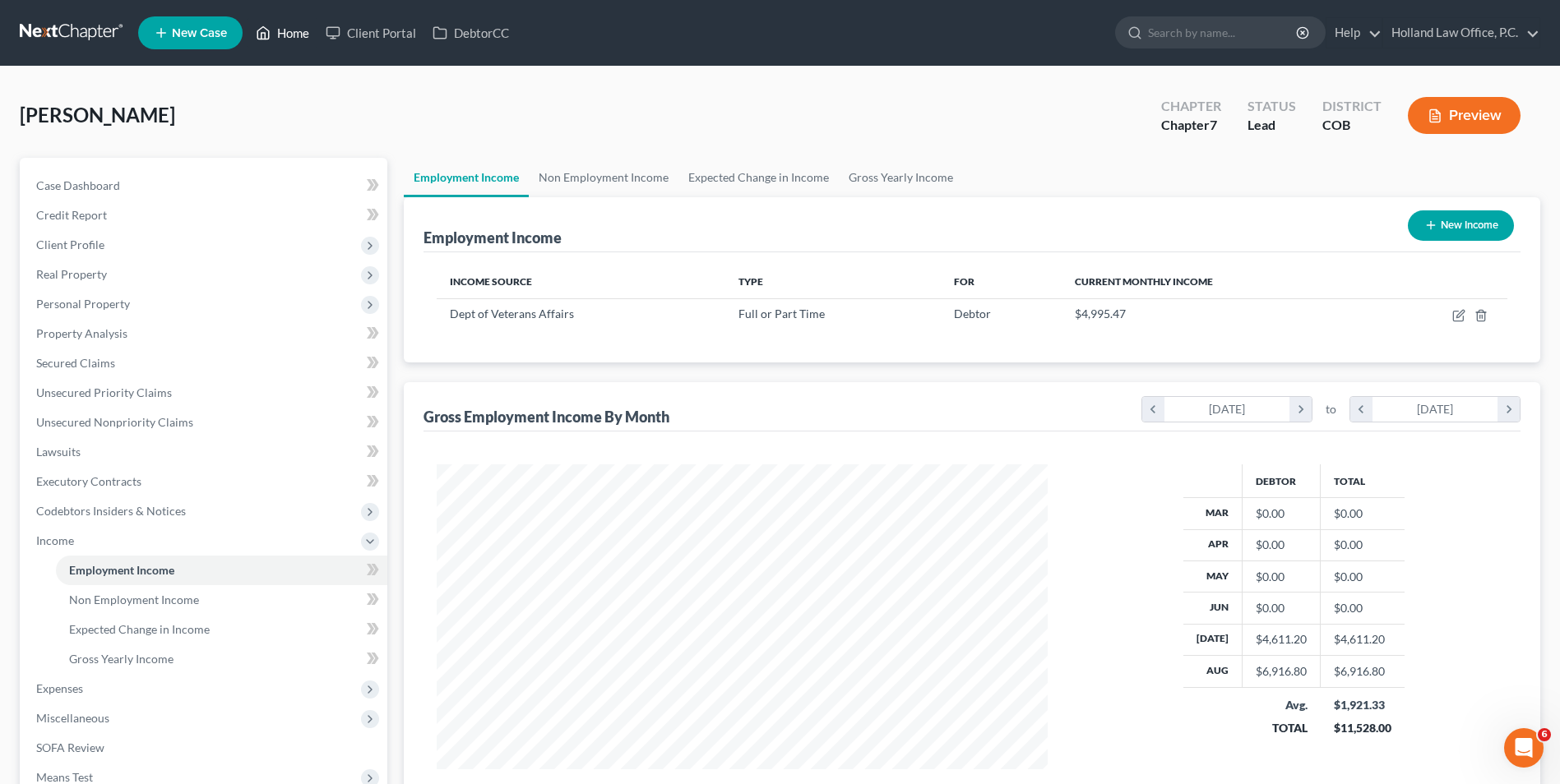
click at [300, 32] on link "Home" at bounding box center [283, 33] width 70 height 30
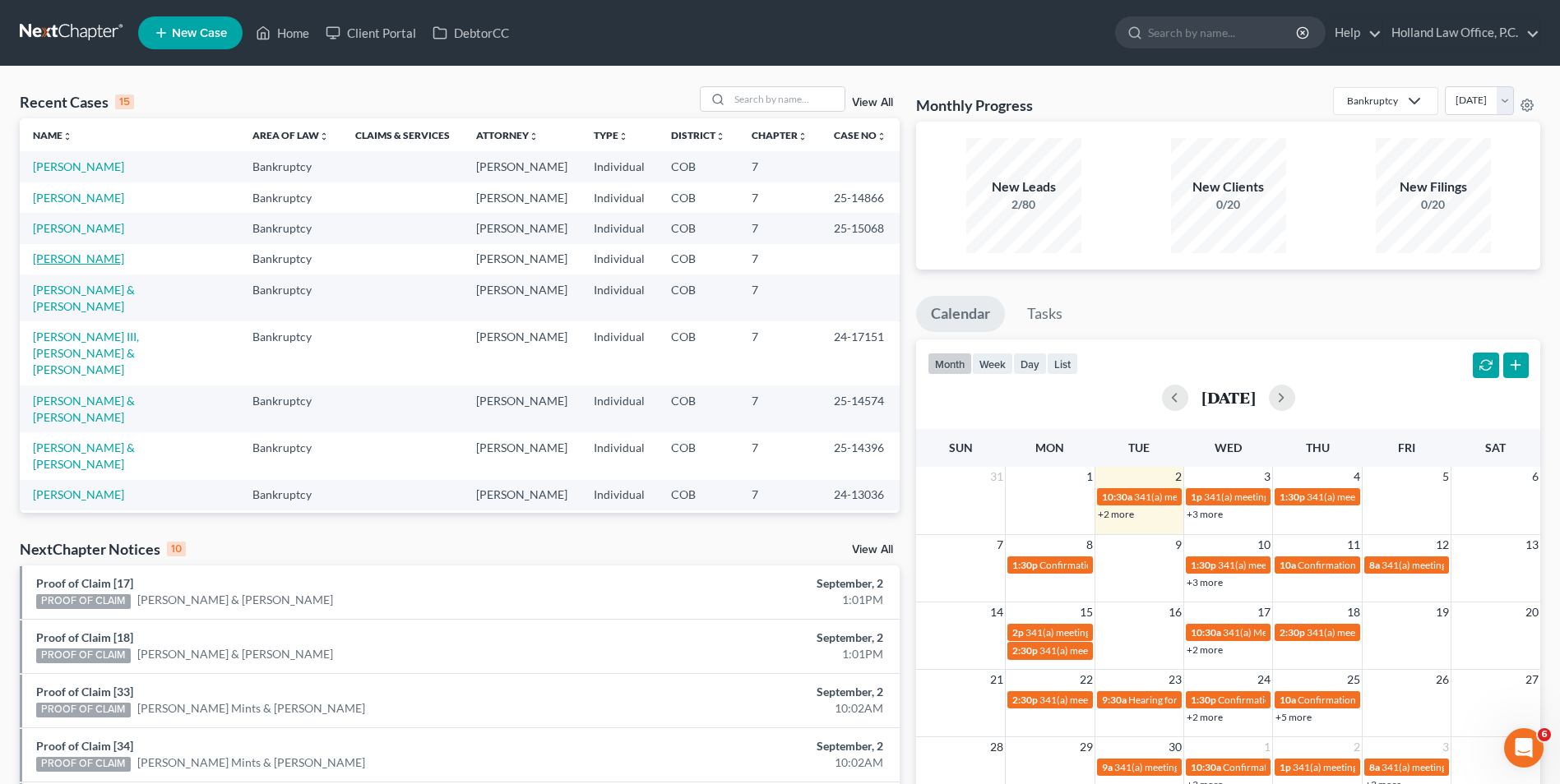
click at [76, 263] on link "[PERSON_NAME]" at bounding box center [79, 259] width 91 height 14
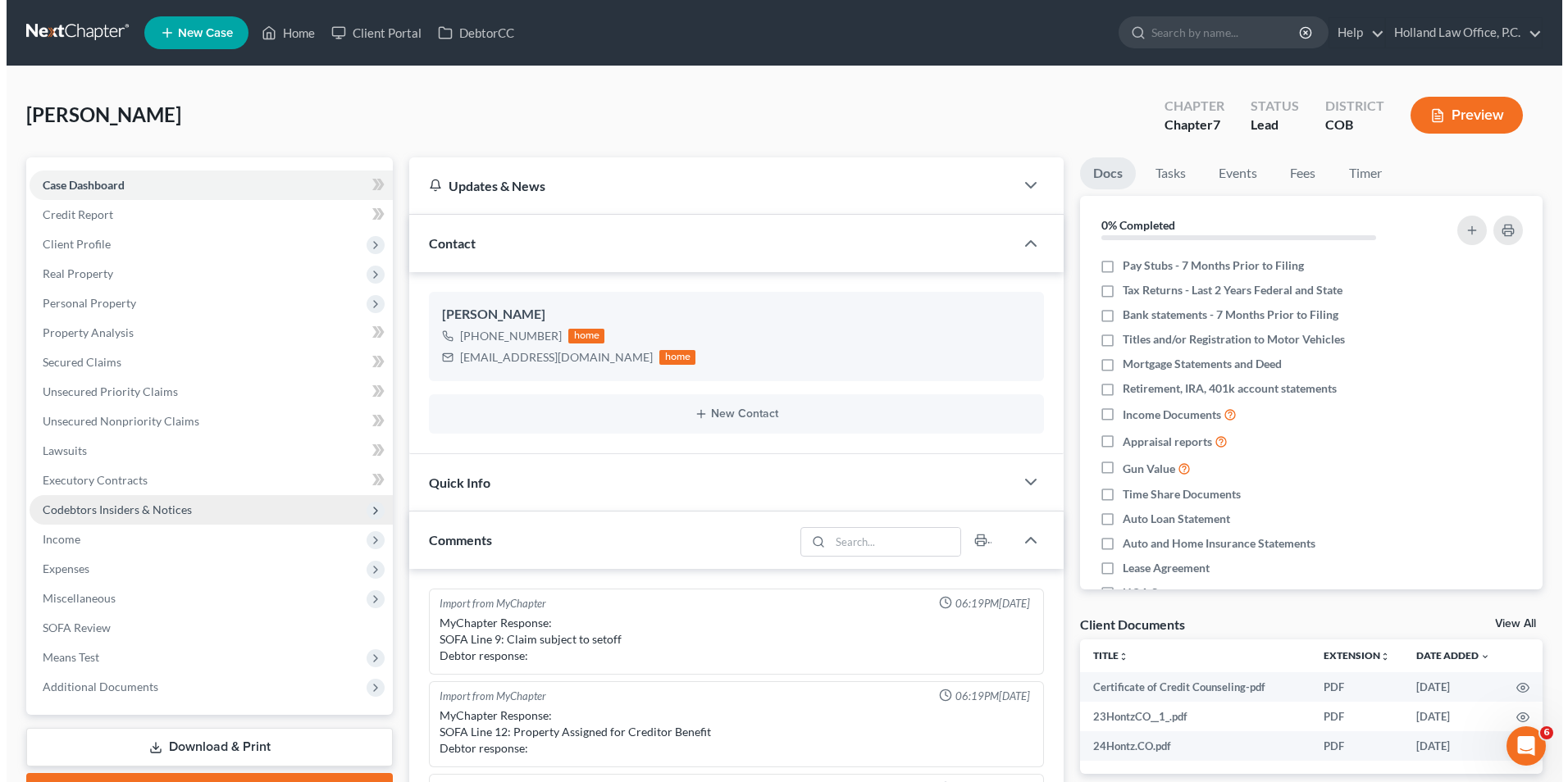
scroll to position [547, 0]
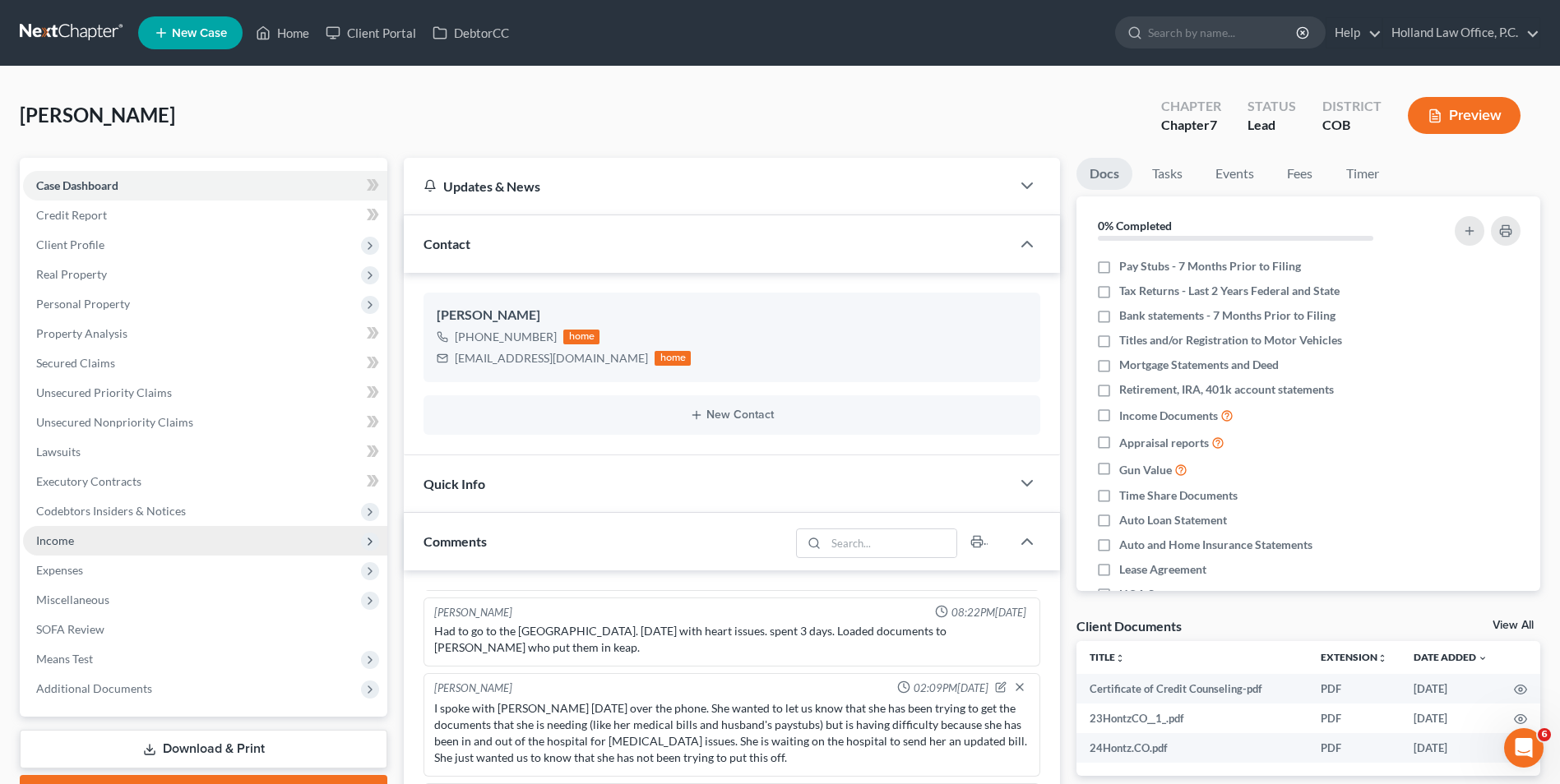
click at [102, 544] on span "Income" at bounding box center [205, 541] width 364 height 30
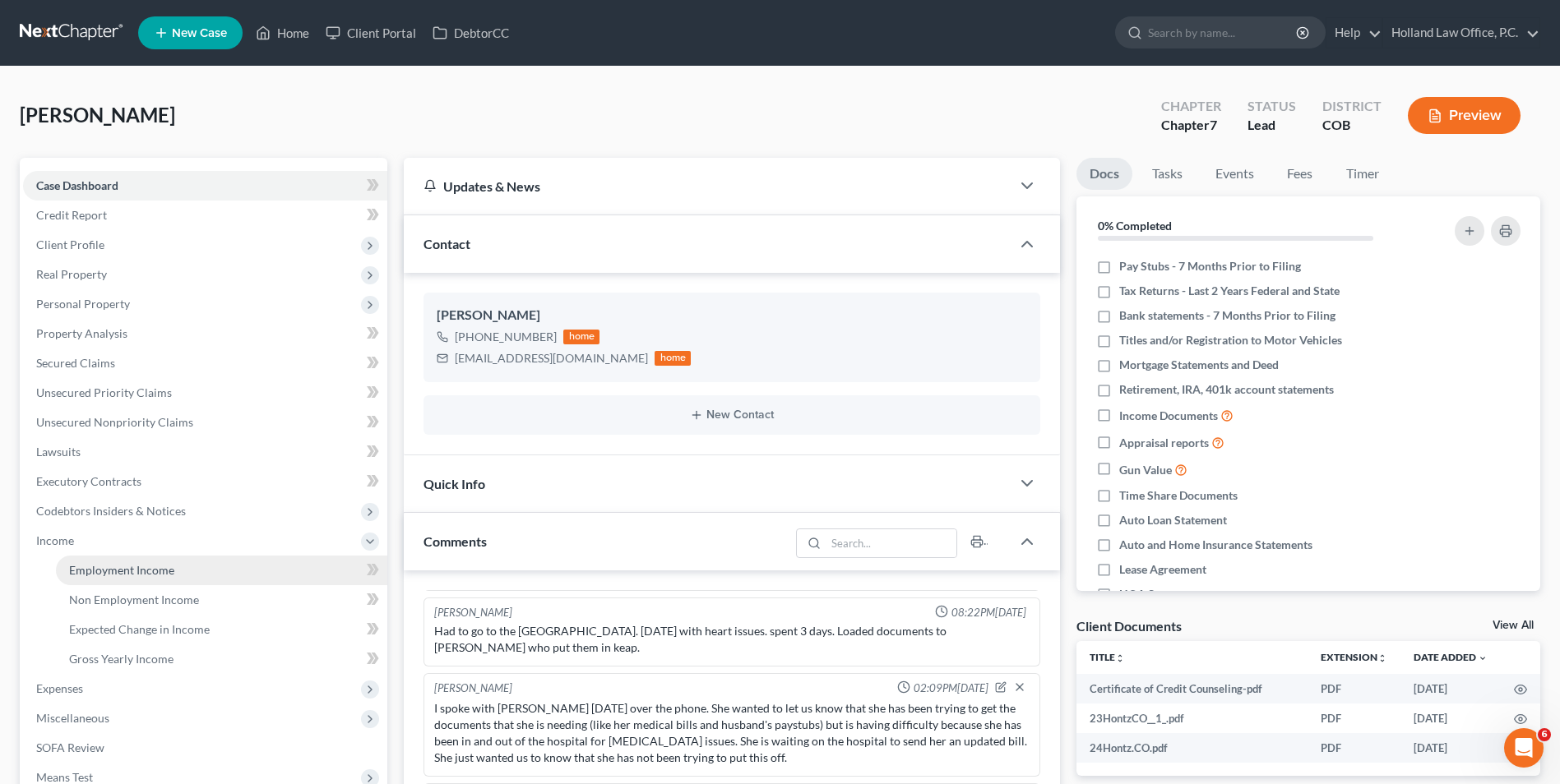
click at [106, 567] on span "Employment Income" at bounding box center [122, 570] width 105 height 14
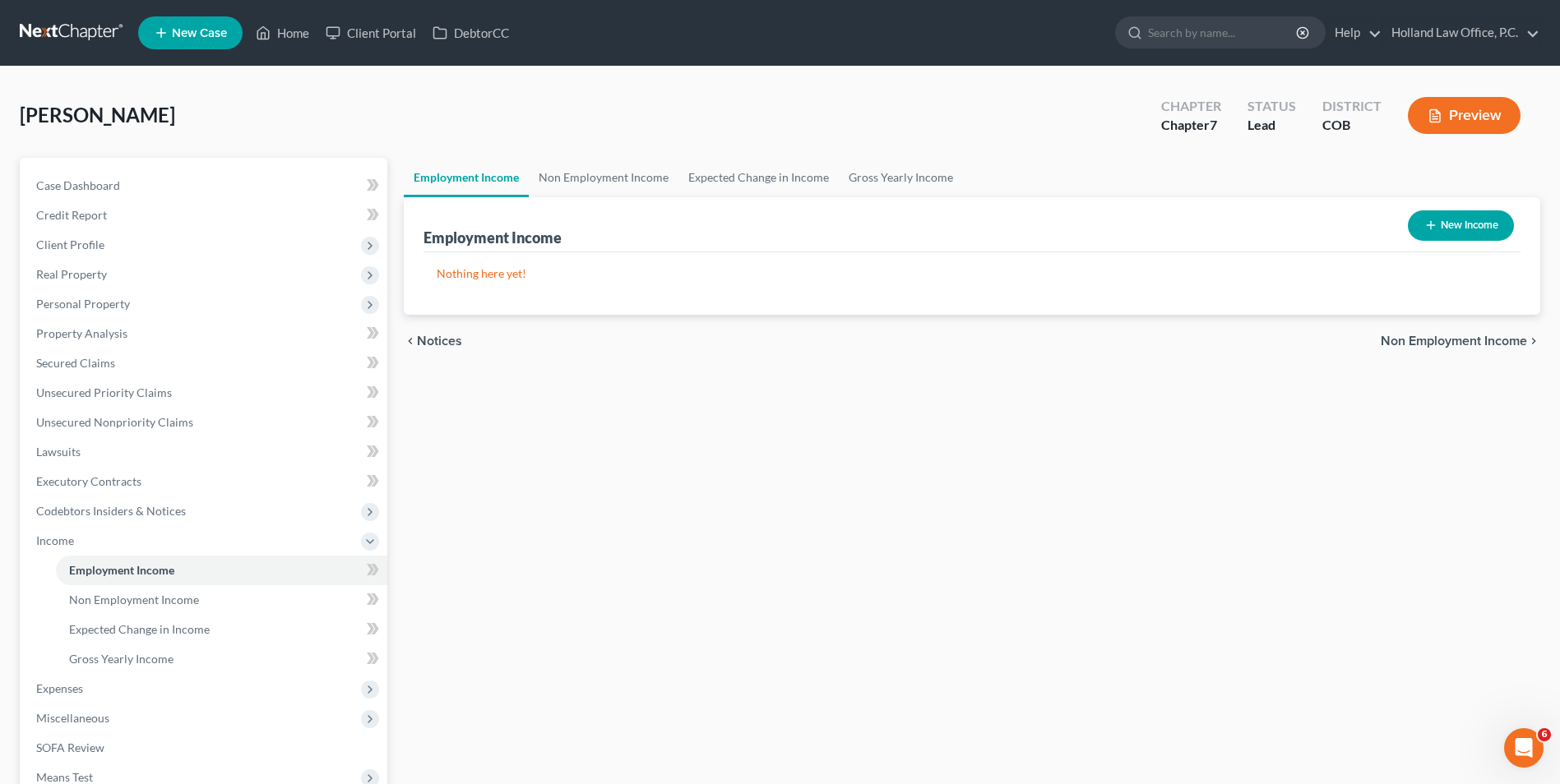
click at [1459, 228] on button "New Income" at bounding box center [1461, 226] width 106 height 31
select select "0"
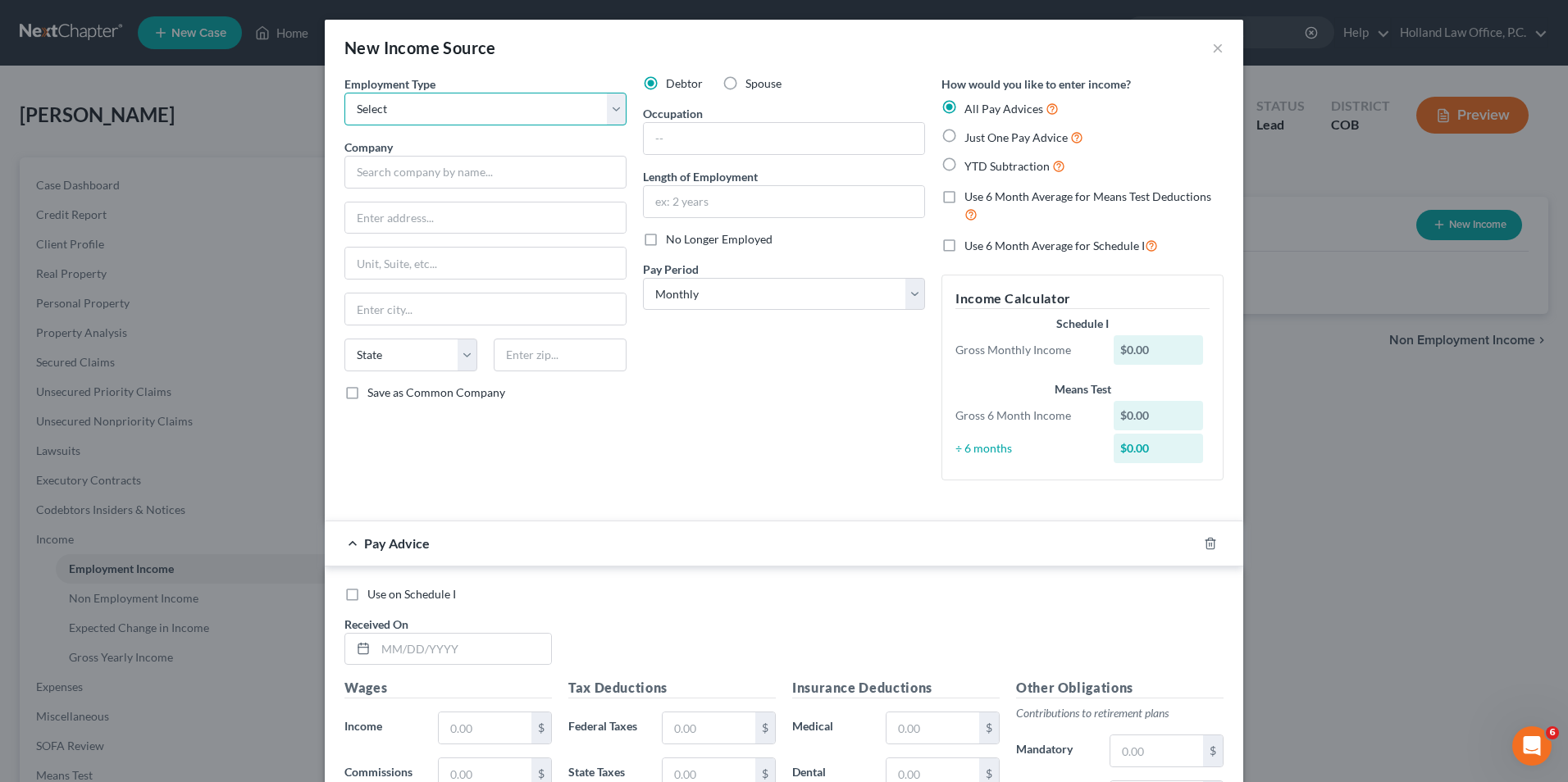
drag, startPoint x: 431, startPoint y: 115, endPoint x: 440, endPoint y: 127, distance: 15.0
click at [431, 115] on select "Select Full or [DEMOGRAPHIC_DATA] Employment Self Employment" at bounding box center [485, 109] width 282 height 33
select select "0"
click at [345, 93] on select "Select Full or [DEMOGRAPHIC_DATA] Employment Self Employment" at bounding box center [485, 109] width 282 height 33
click at [421, 181] on input "text" at bounding box center [485, 173] width 282 height 33
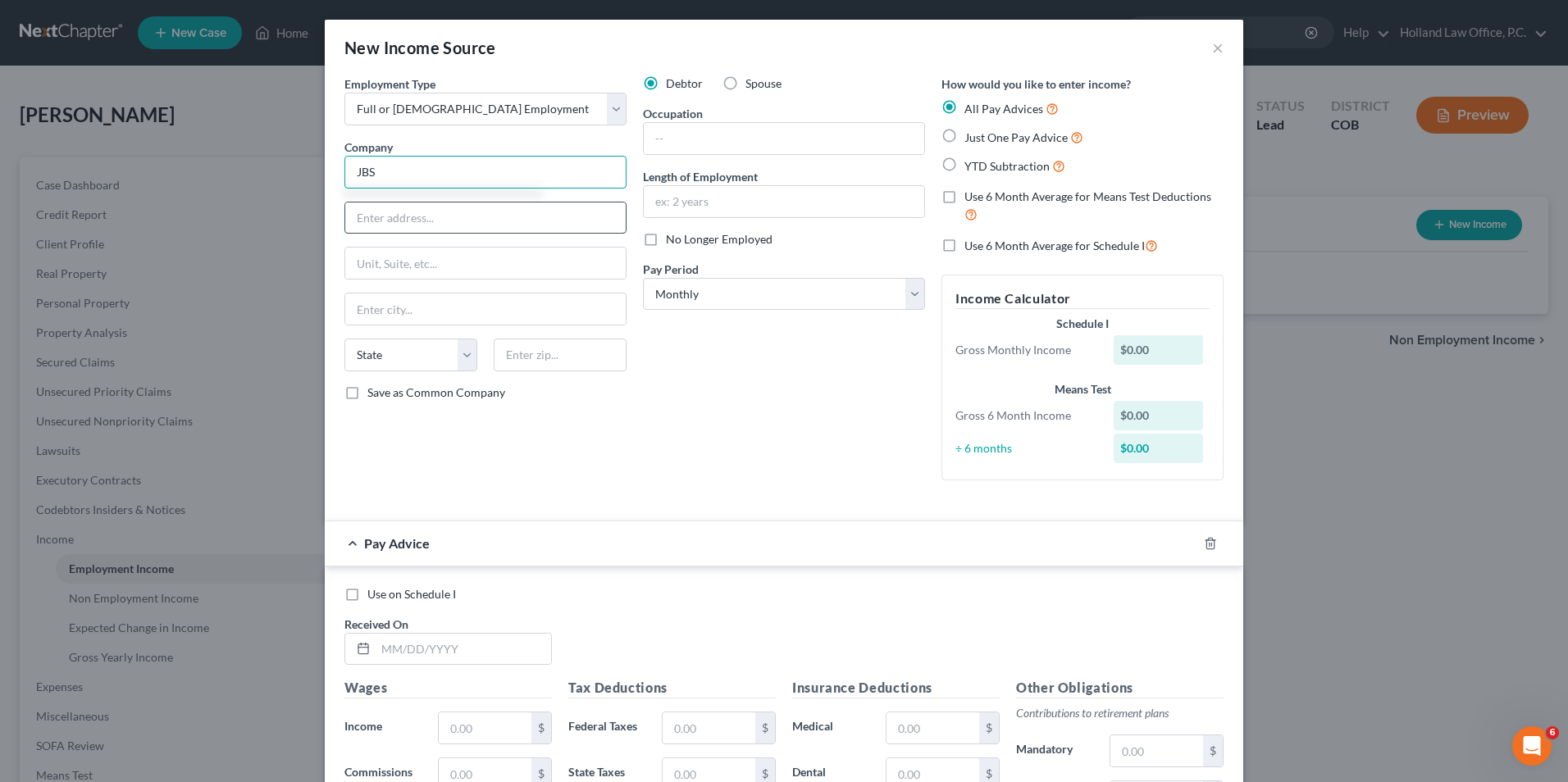
type input "JBS"
click at [418, 226] on input "text" at bounding box center [485, 218] width 280 height 31
type input "1770 Promontory Cir"
click at [532, 361] on input "text" at bounding box center [560, 355] width 133 height 33
click at [521, 361] on input "800634" at bounding box center [560, 355] width 133 height 33
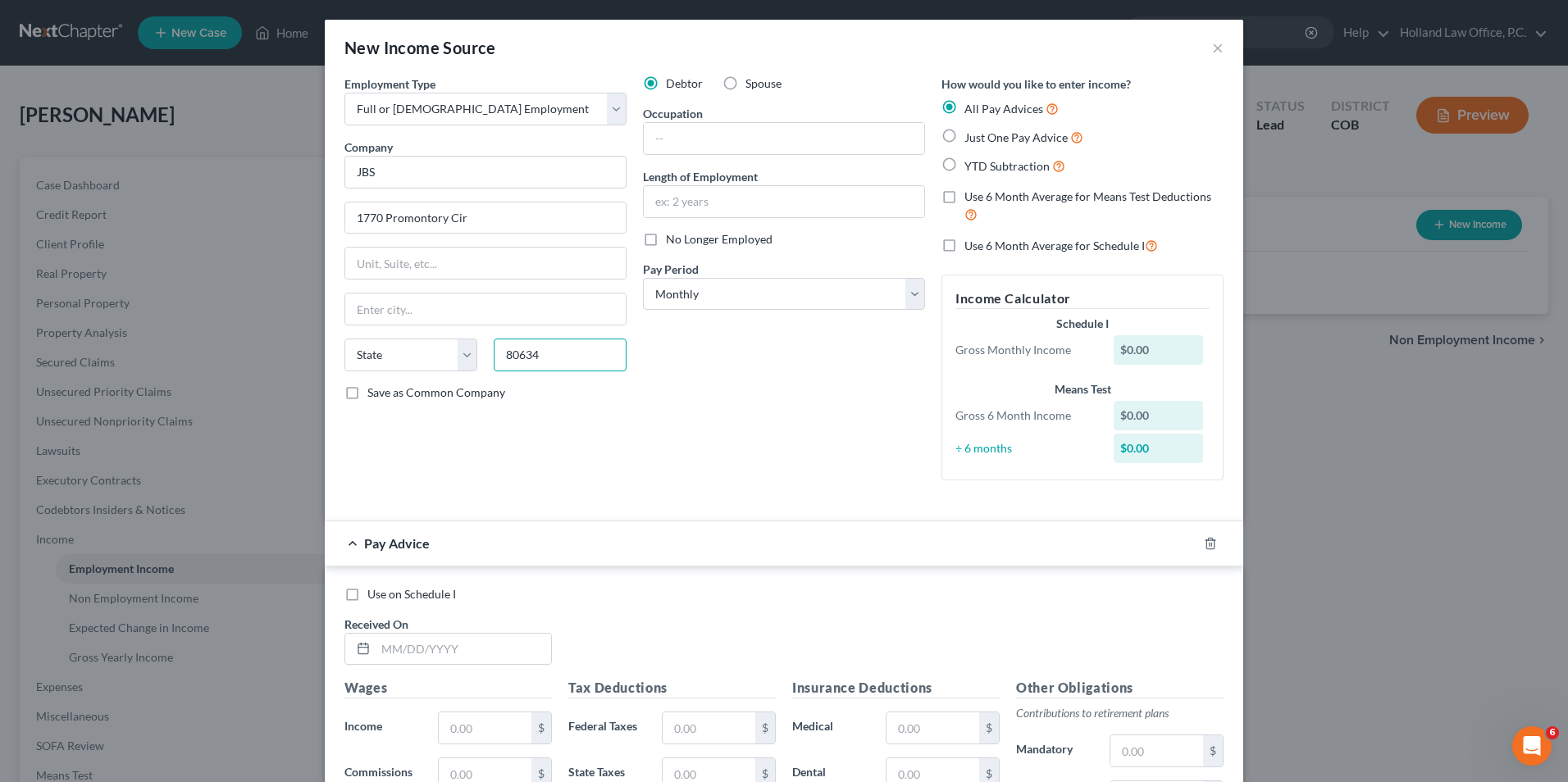
type input "80634"
click at [685, 373] on div "Debtor Spouse Occupation Length of Employment No Longer Employed Pay Period * S…" at bounding box center [784, 284] width 299 height 418
type input "Greeley"
select select "5"
click at [708, 142] on input "text" at bounding box center [784, 139] width 280 height 31
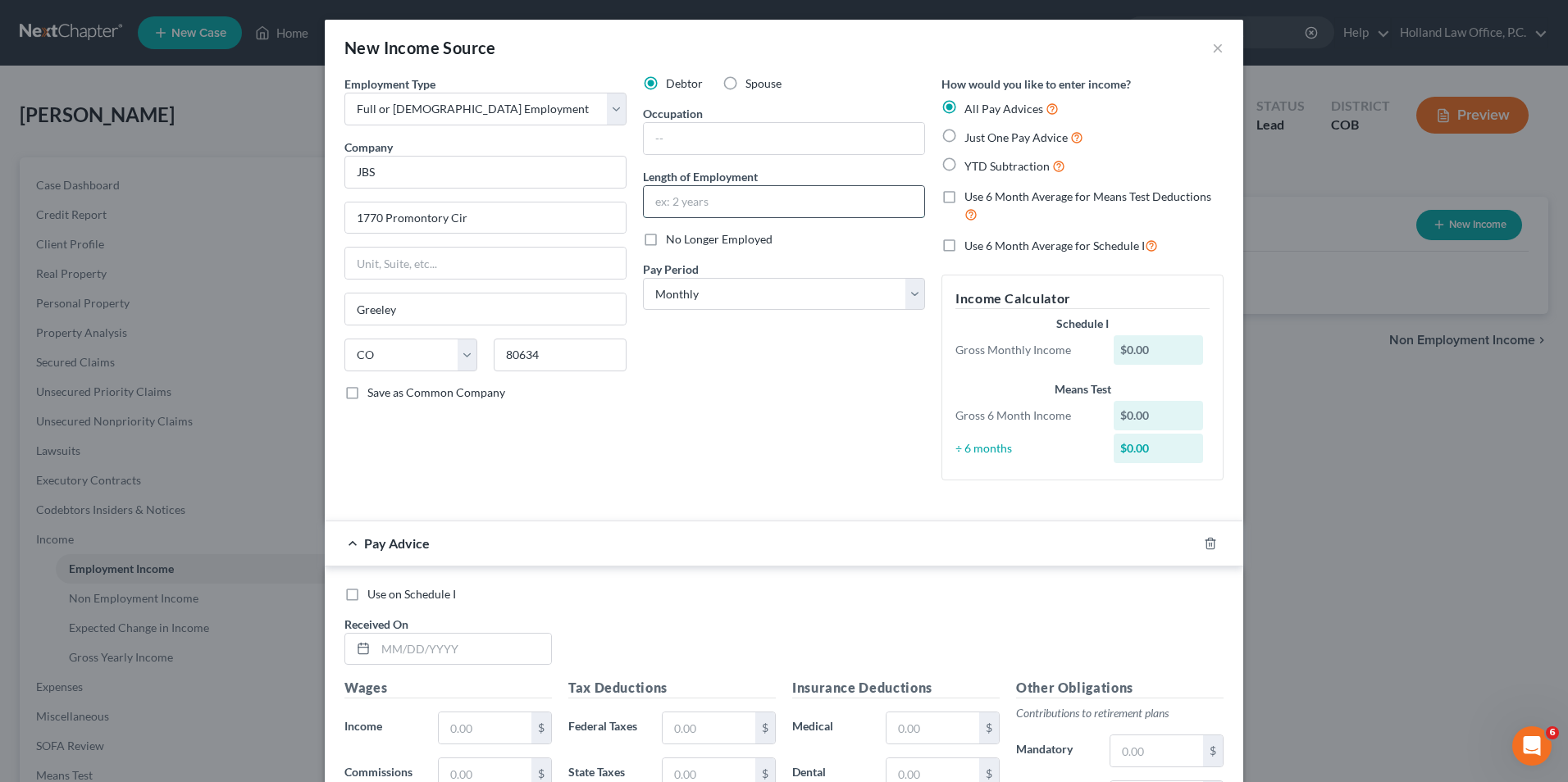
drag, startPoint x: 649, startPoint y: 203, endPoint x: 658, endPoint y: 203, distance: 9.0
click at [649, 203] on input "text" at bounding box center [784, 202] width 280 height 31
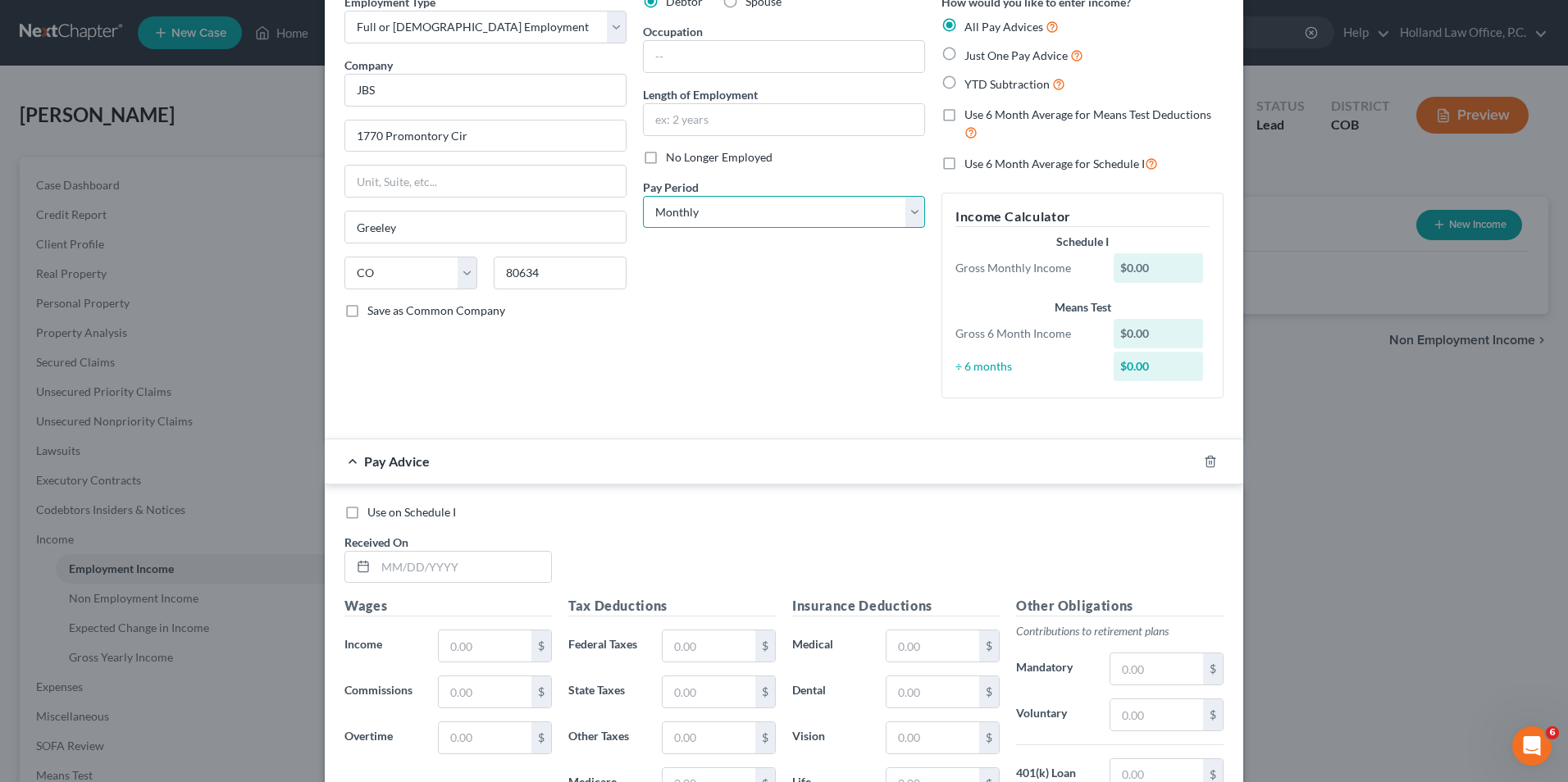
click at [709, 209] on select "Select Monthly Twice Monthly Every Other Week Weekly" at bounding box center [784, 213] width 282 height 33
select select "2"
click at [643, 196] on select "Select Monthly Twice Monthly Every Other Week Weekly" at bounding box center [784, 213] width 282 height 33
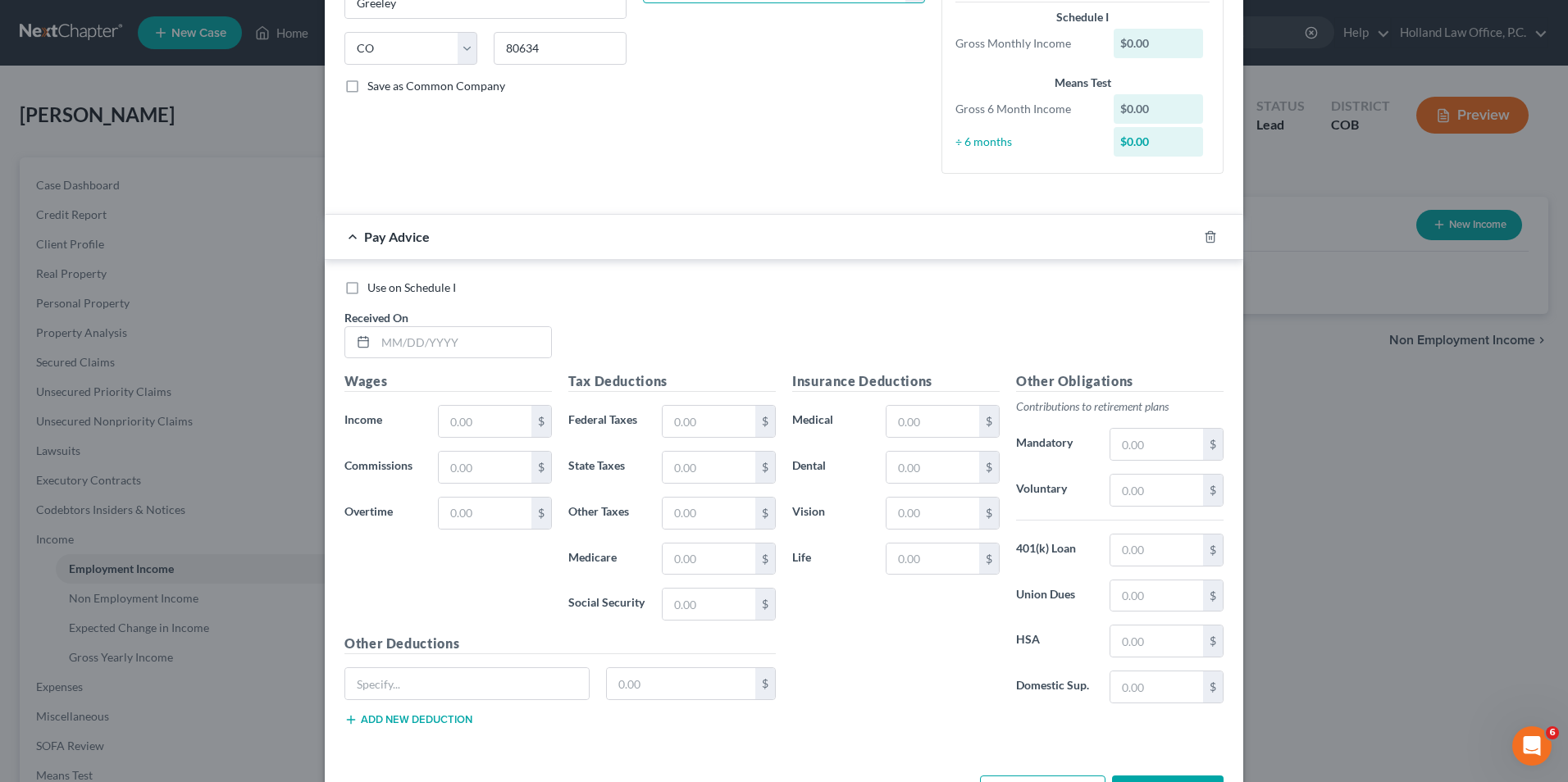
scroll to position [328, 0]
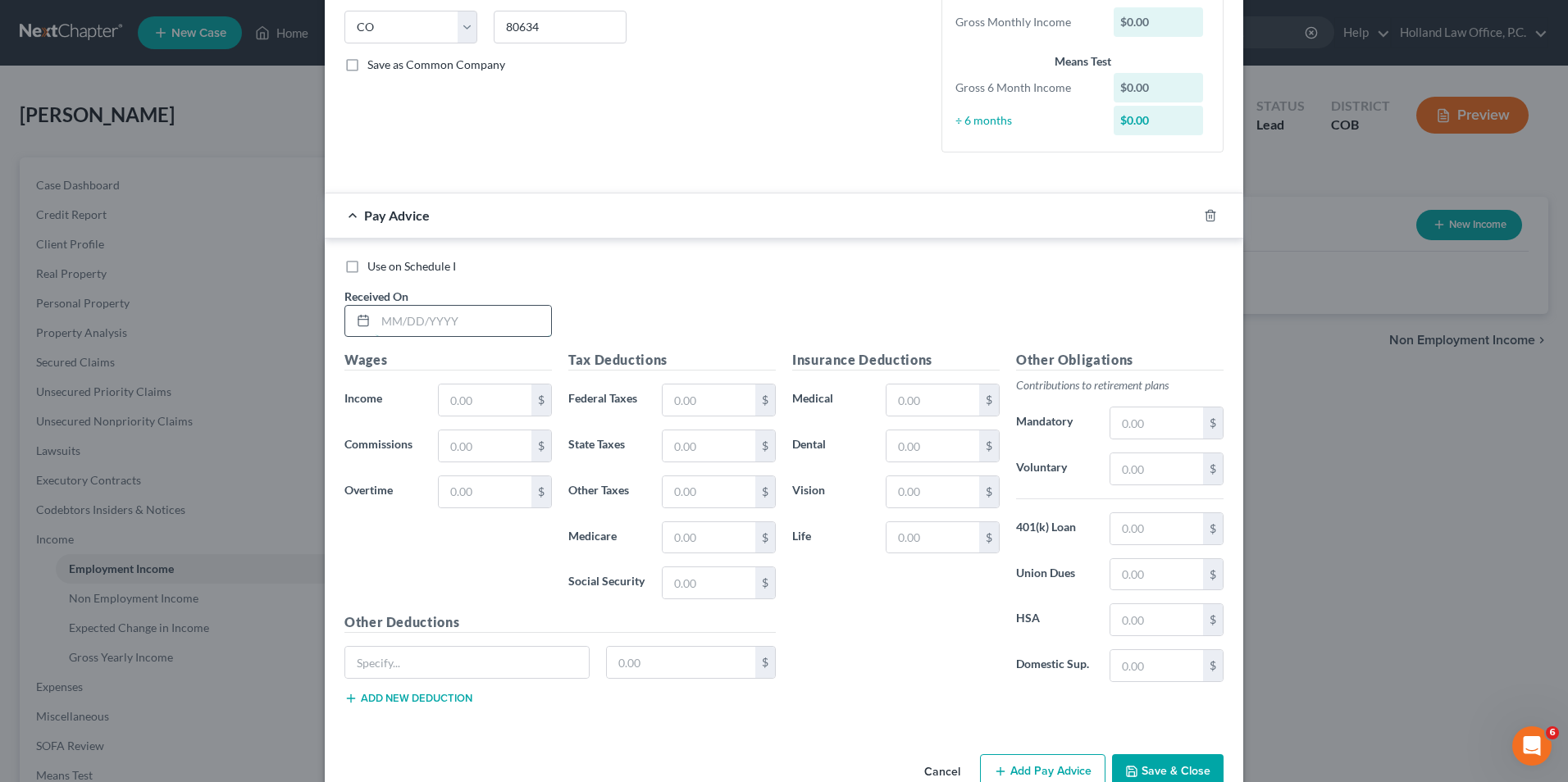
click at [461, 324] on input "text" at bounding box center [463, 321] width 175 height 31
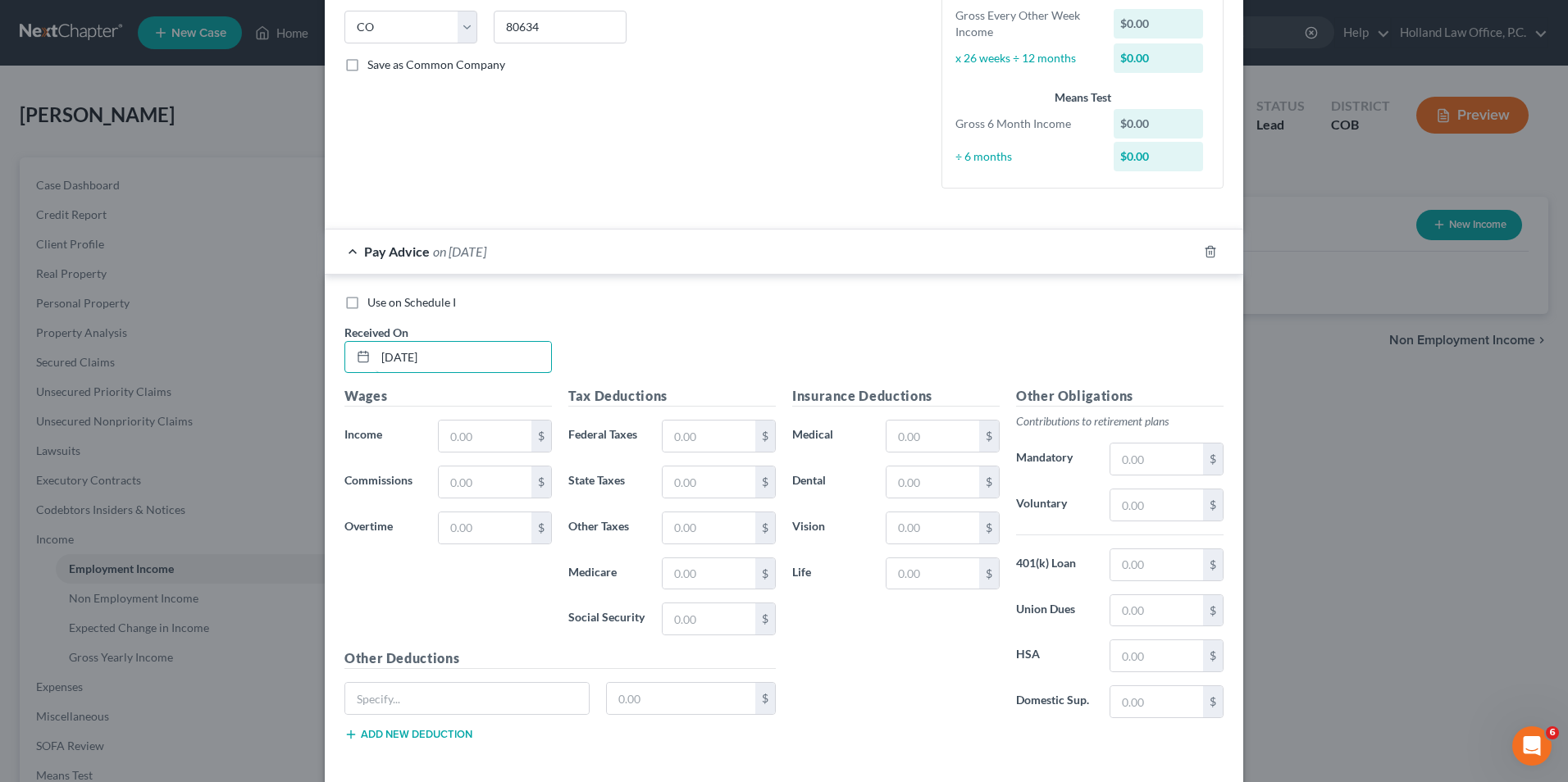
type input "[DATE]"
click at [492, 455] on div "Wages Income * $ Commissions $ Overtime $" at bounding box center [448, 518] width 224 height 263
click at [493, 449] on input "text" at bounding box center [485, 436] width 93 height 31
click at [451, 437] on input "text" at bounding box center [485, 436] width 93 height 31
type input "1,527.70"
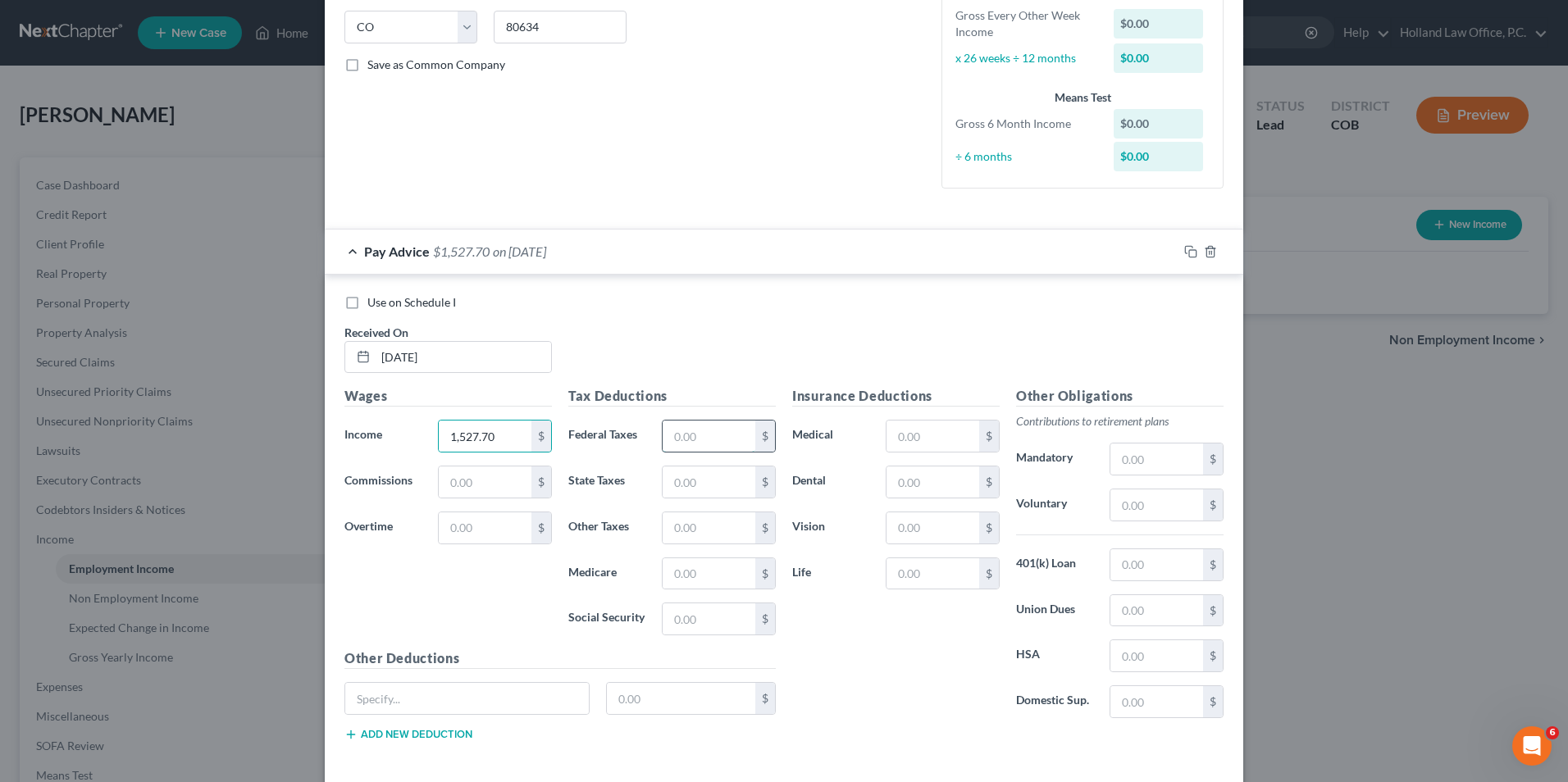
click at [716, 429] on input "text" at bounding box center [709, 436] width 93 height 31
type input "211.13"
click at [647, 342] on div "Use on Schedule I Received On * [DATE]" at bounding box center [784, 340] width 896 height 93
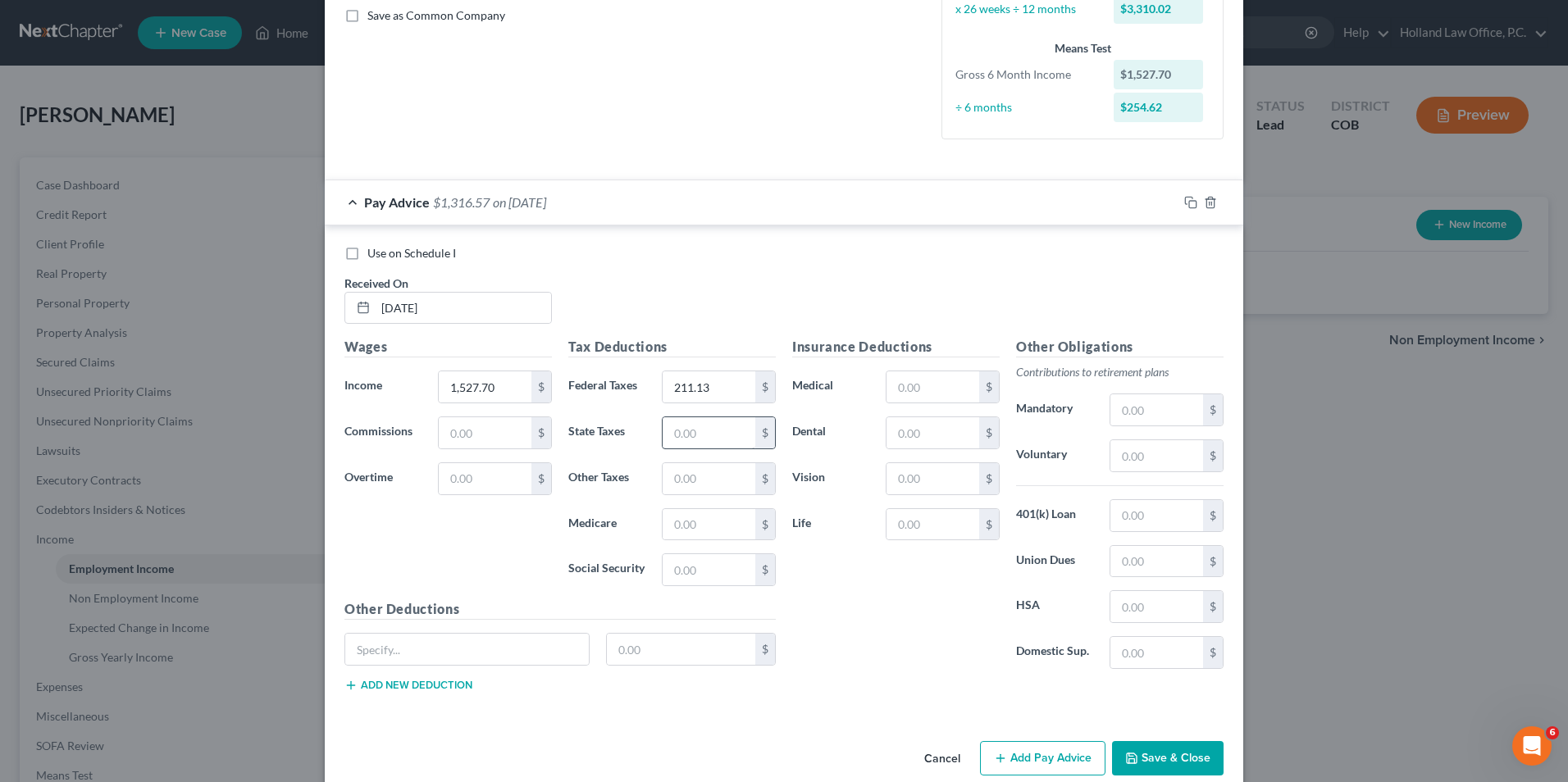
scroll to position [403, 0]
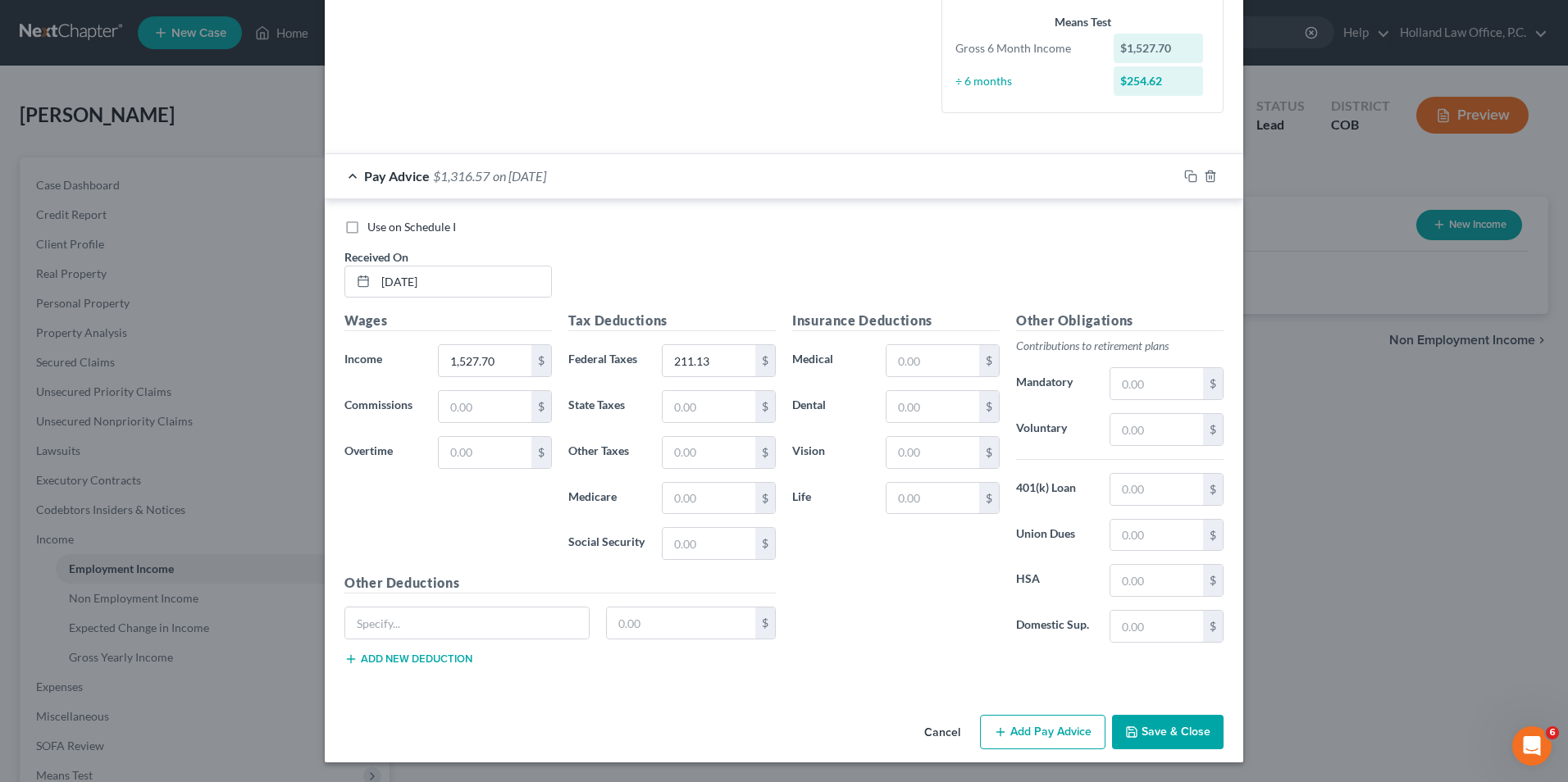
click at [1035, 728] on button "Add Pay Advice" at bounding box center [1043, 731] width 126 height 34
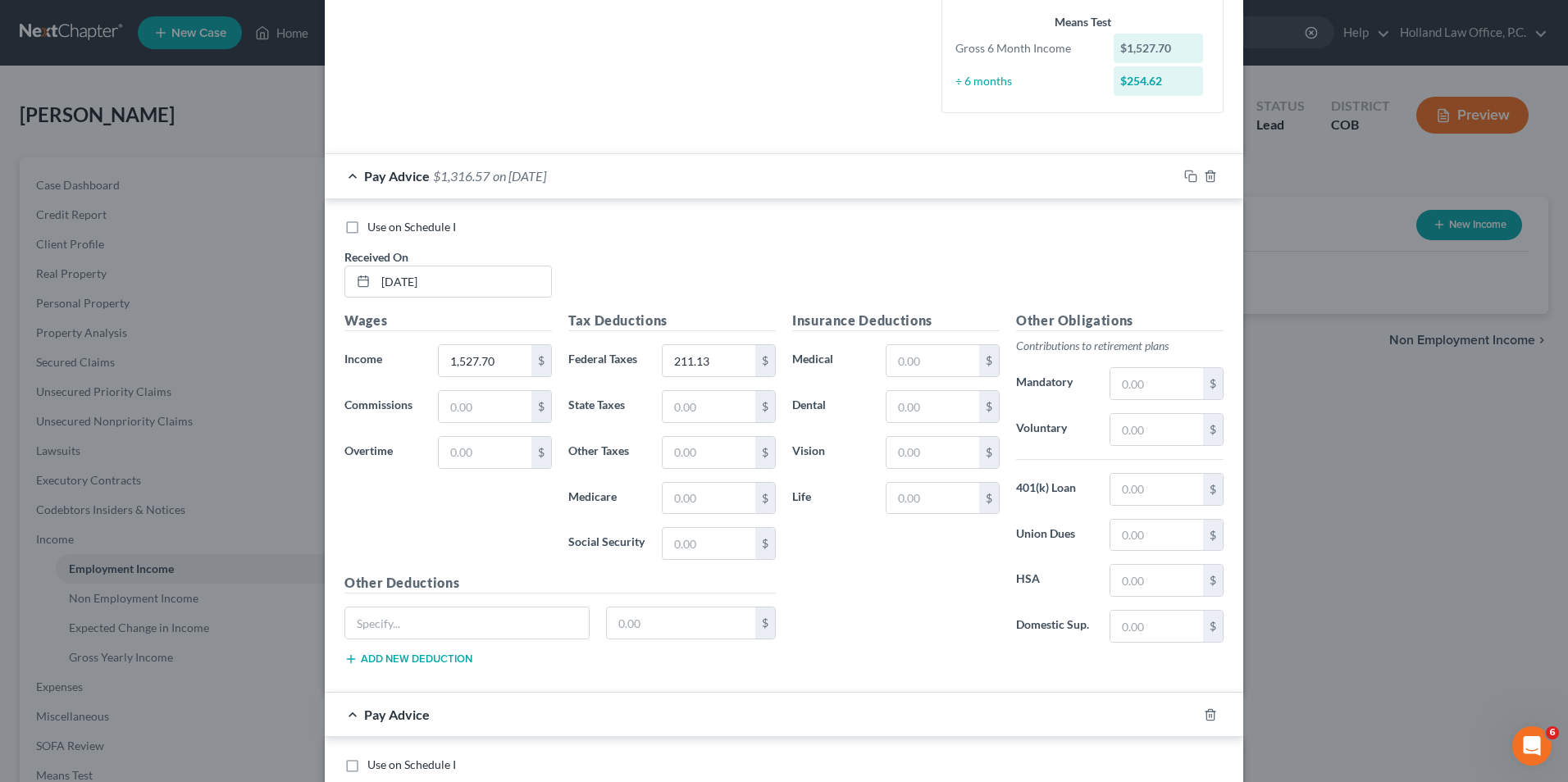
click at [547, 175] on span "on [DATE]" at bounding box center [519, 176] width 53 height 16
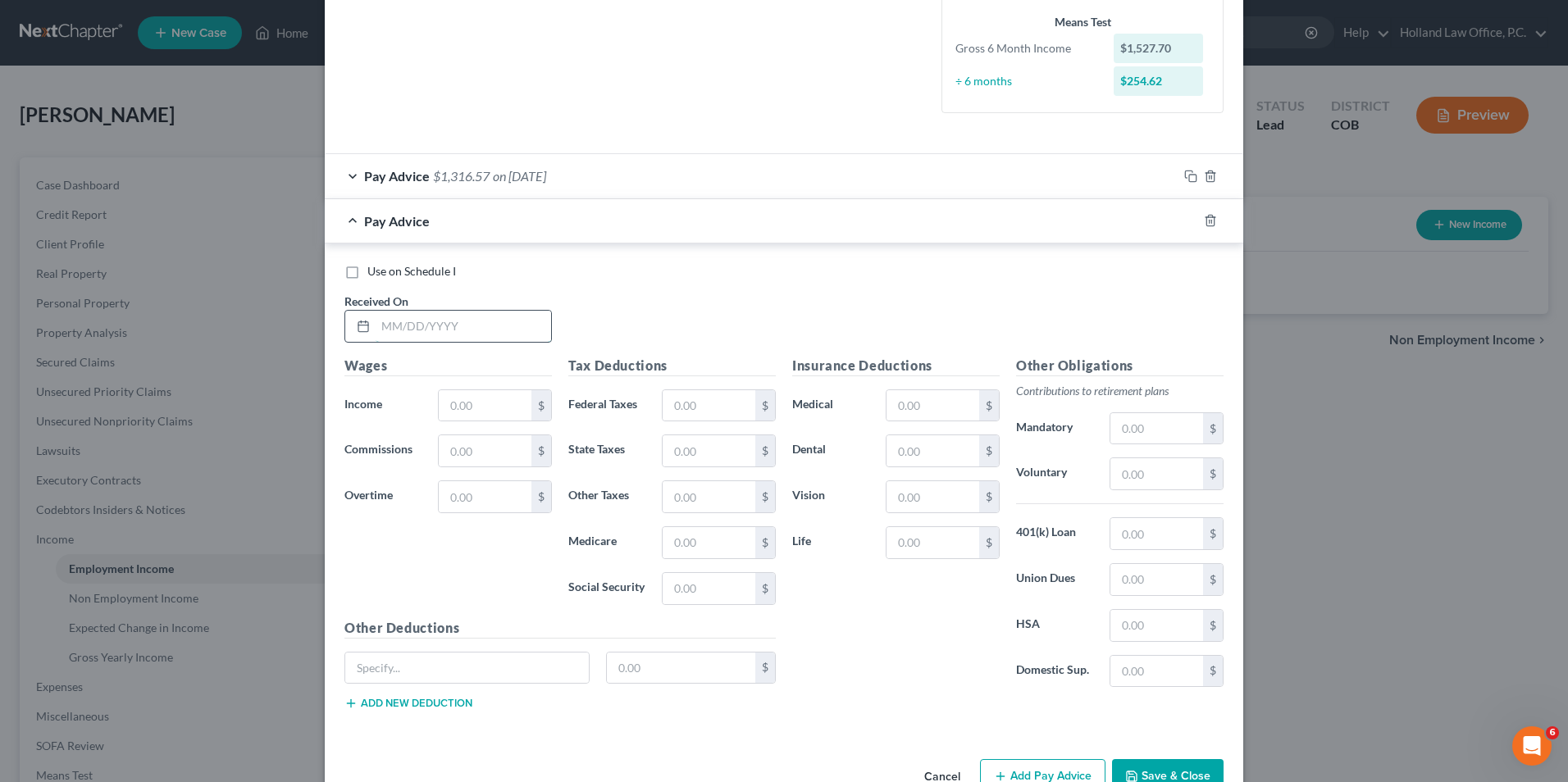
click at [458, 328] on input "text" at bounding box center [463, 326] width 175 height 31
type input "[DATE]"
drag, startPoint x: 469, startPoint y: 417, endPoint x: 457, endPoint y: 412, distance: 13.0
click at [469, 417] on input "text" at bounding box center [485, 406] width 93 height 31
type input "1,531.40"
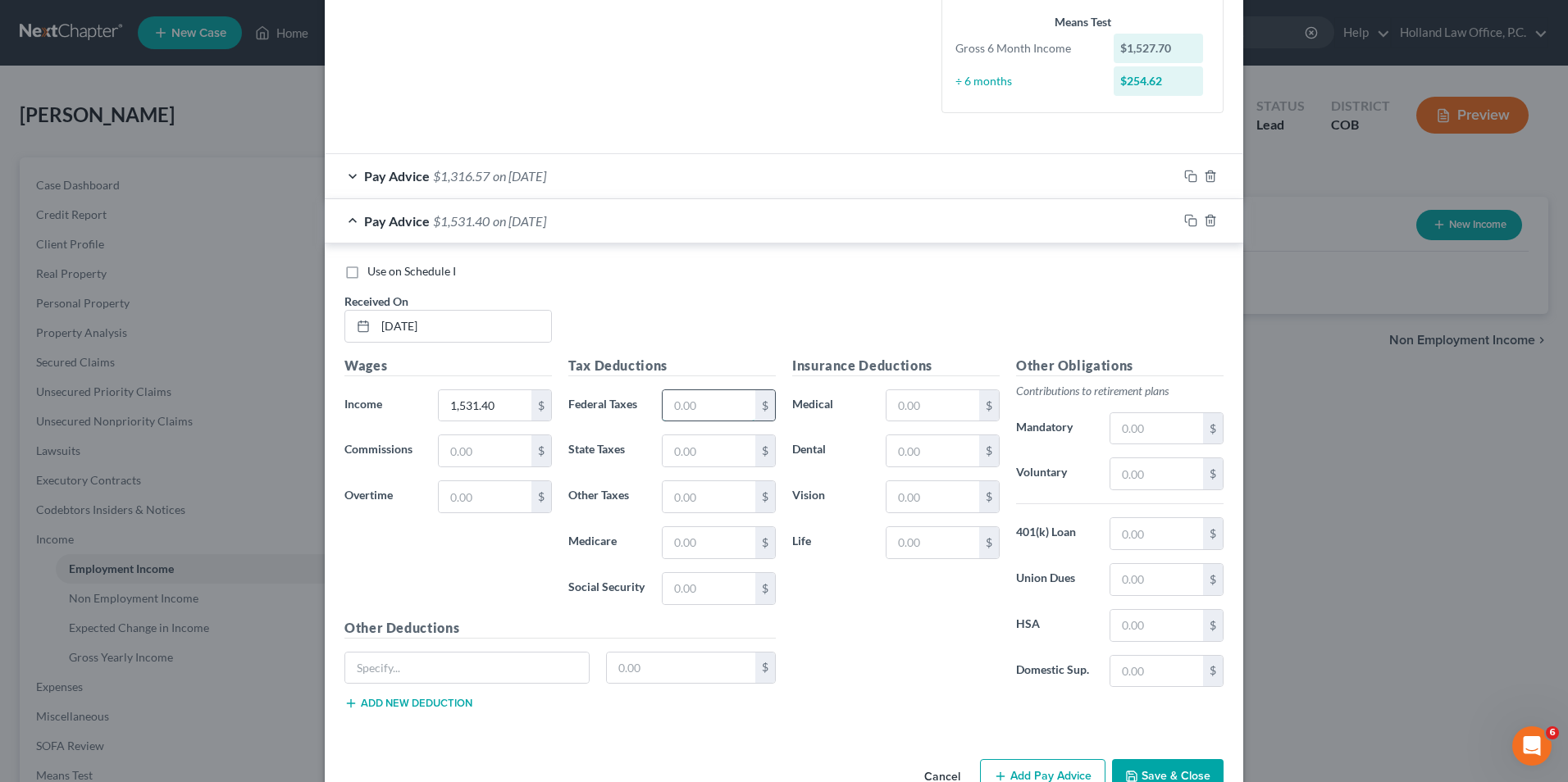
click at [699, 406] on input "text" at bounding box center [709, 406] width 93 height 31
type input "211.80"
click at [696, 292] on div "Use on Schedule I Received On * [DATE]" at bounding box center [784, 310] width 896 height 93
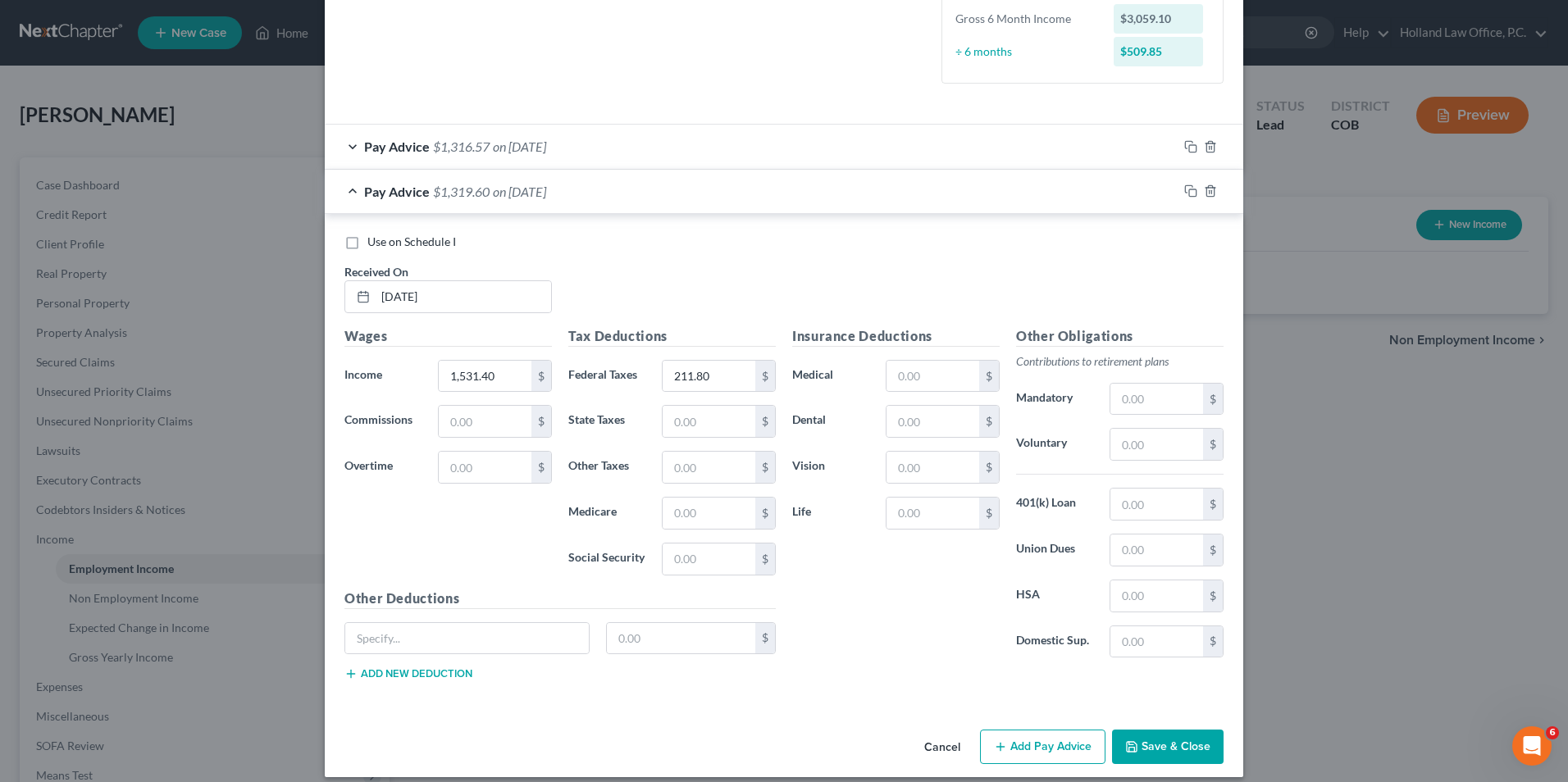
scroll to position [448, 0]
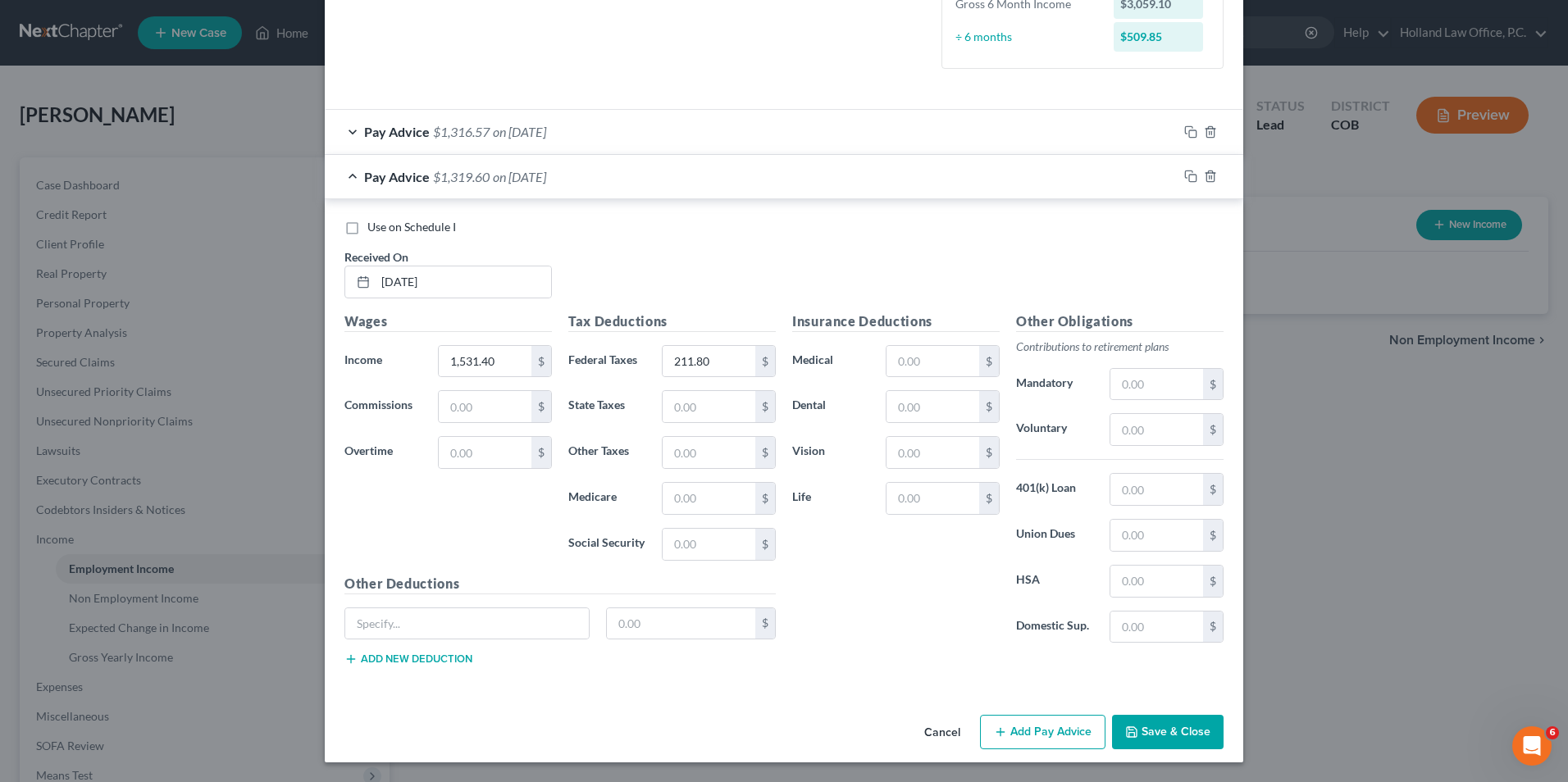
click at [1054, 734] on button "Add Pay Advice" at bounding box center [1043, 731] width 126 height 34
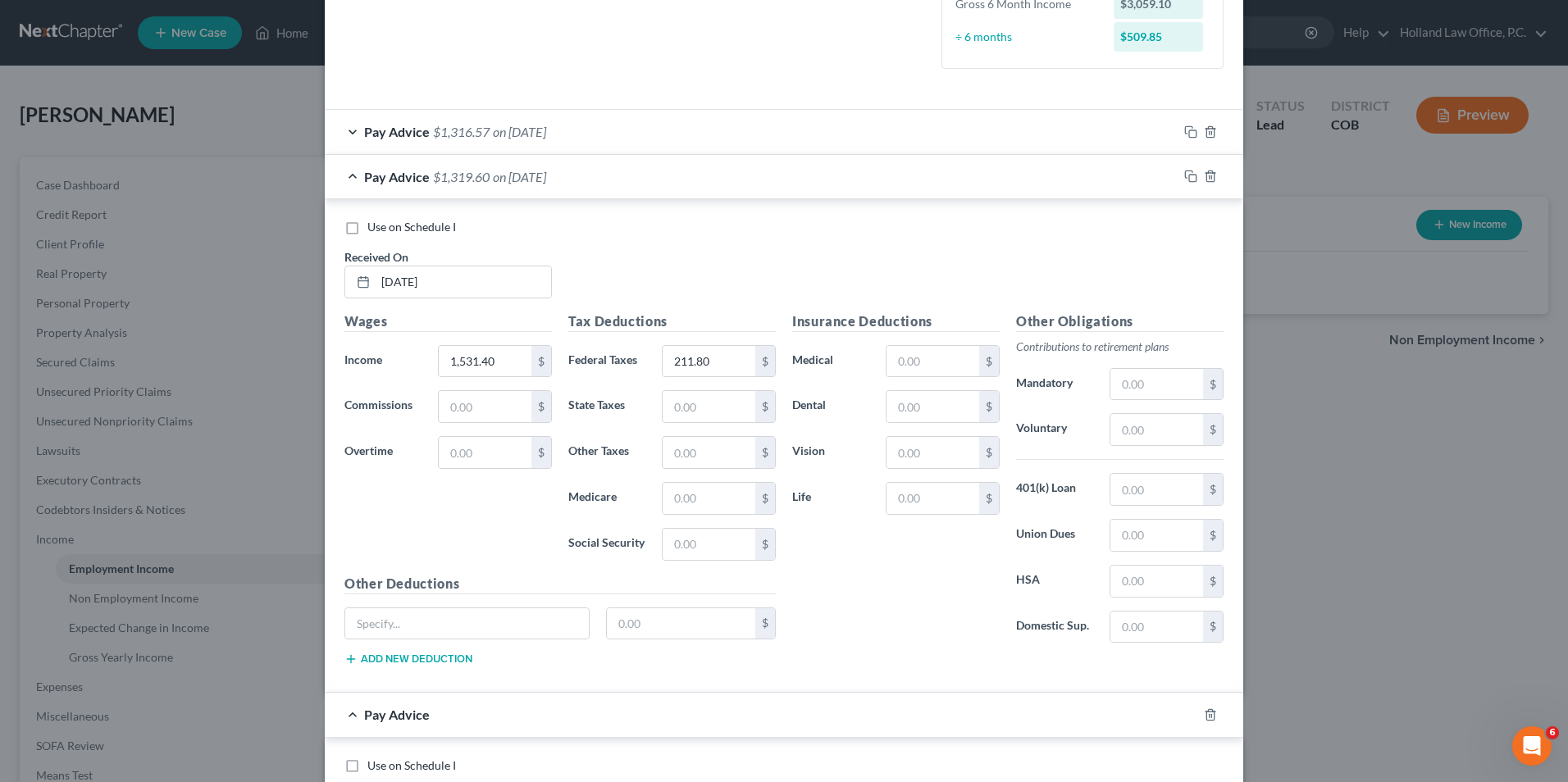
click at [694, 182] on div "Pay Advice $1,319.60 on [DATE]" at bounding box center [751, 177] width 853 height 44
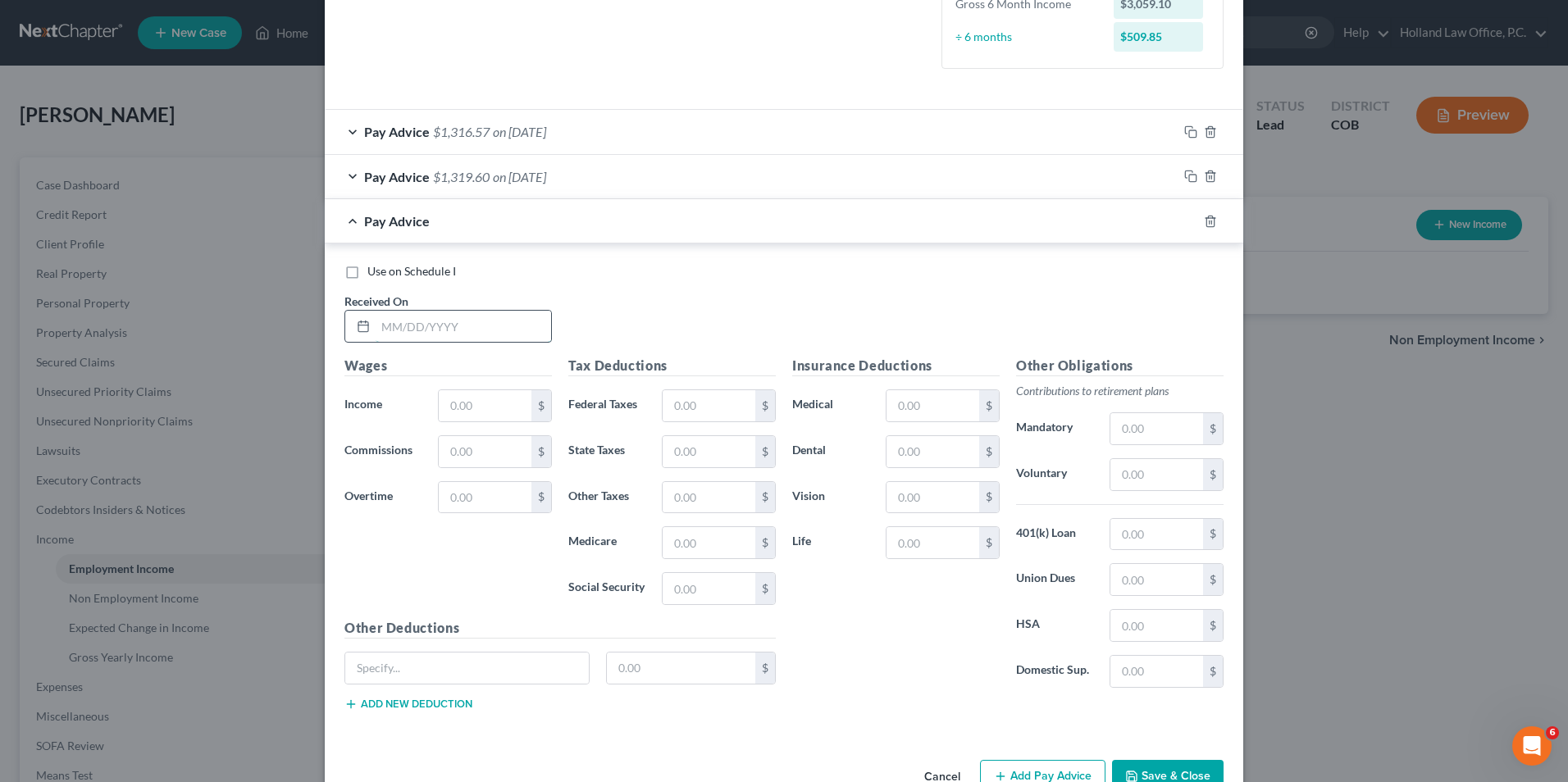
click at [422, 332] on input "text" at bounding box center [463, 326] width 175 height 31
type input "[DATE]"
click at [471, 408] on input "text" at bounding box center [485, 406] width 93 height 31
type input "1,564.18"
click at [680, 409] on input "text" at bounding box center [709, 406] width 93 height 31
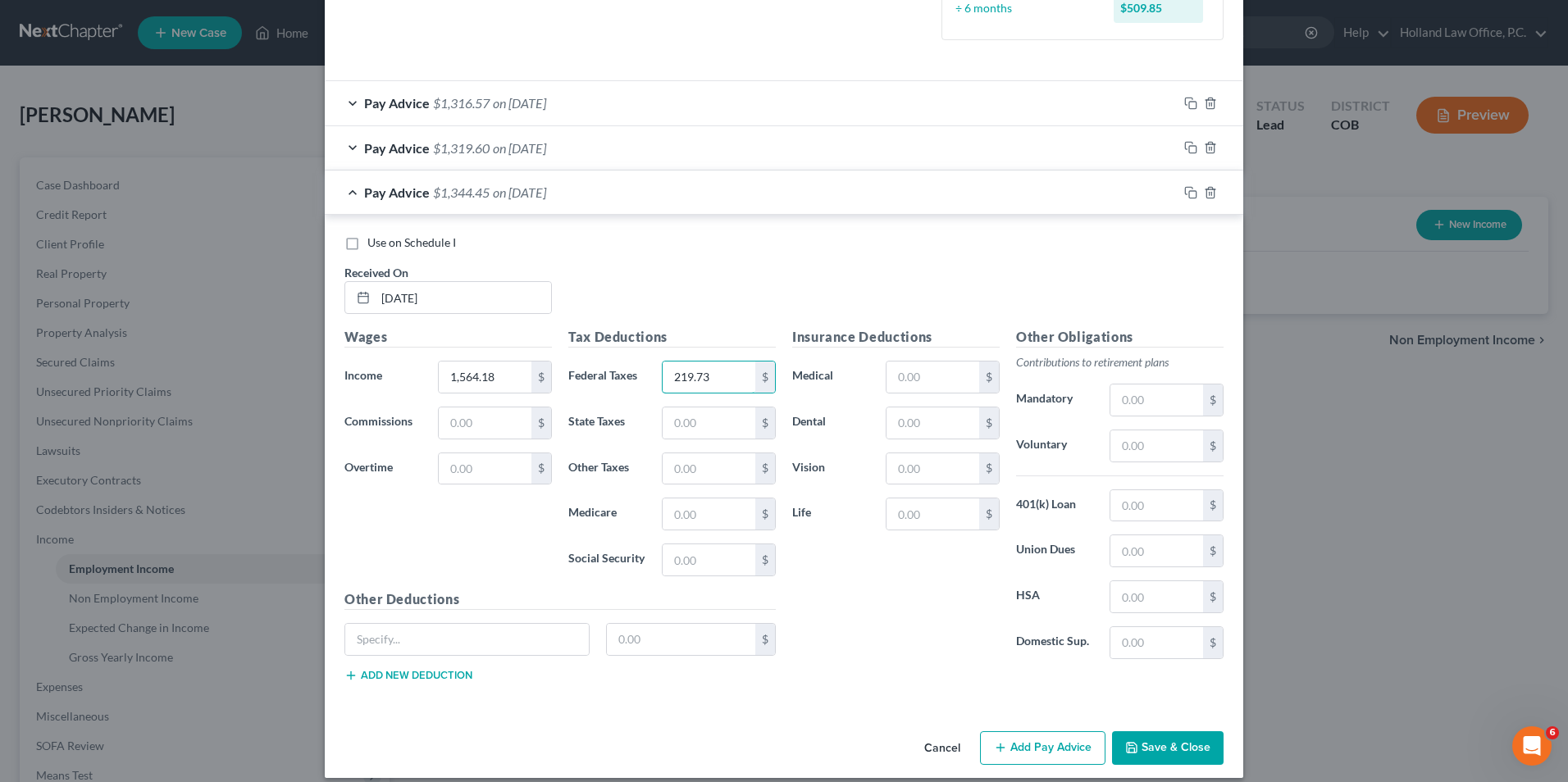
scroll to position [492, 0]
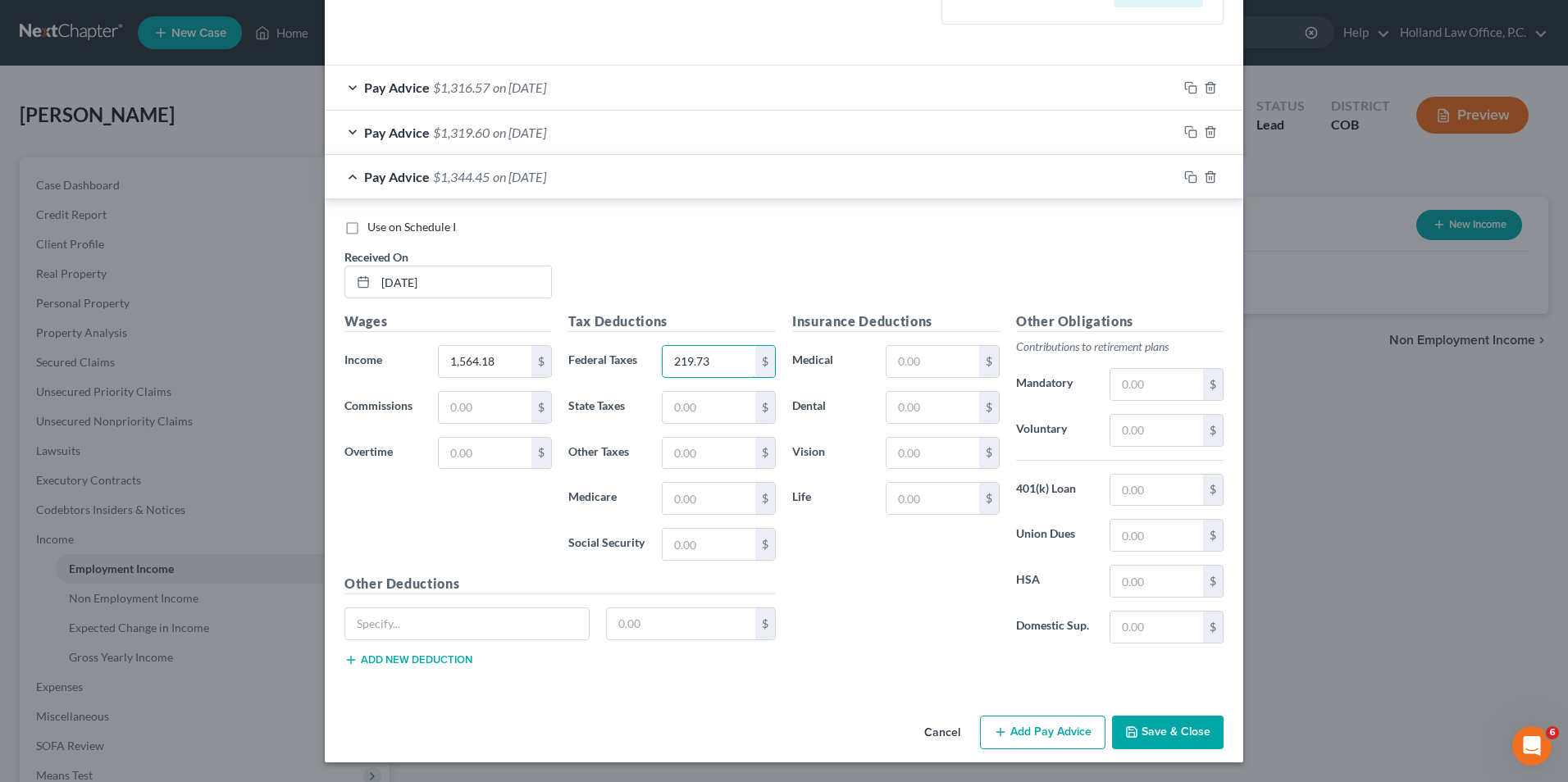
type input "219.73"
click at [1062, 734] on button "Add Pay Advice" at bounding box center [1043, 732] width 126 height 34
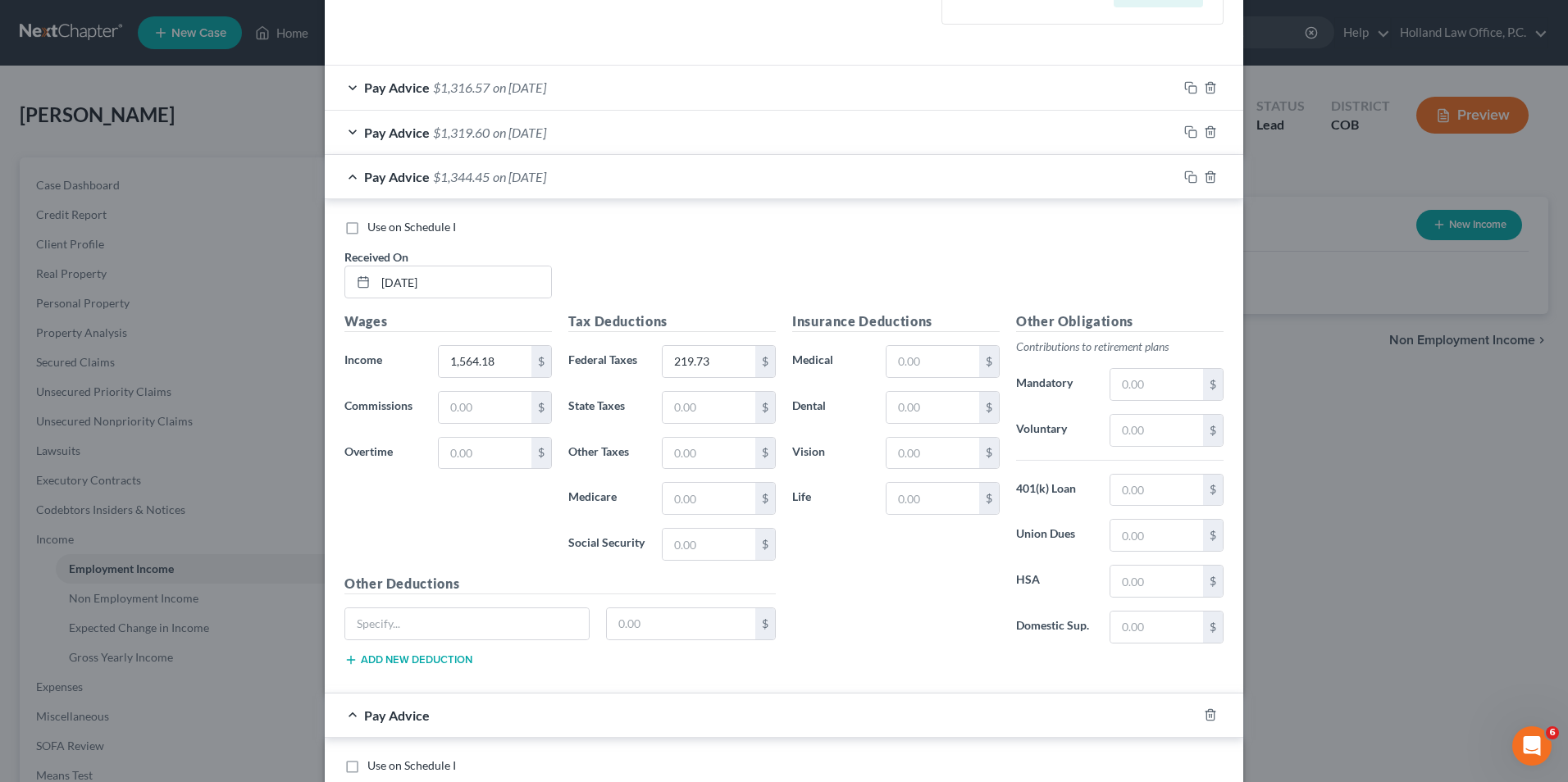
click at [545, 174] on span "on [DATE]" at bounding box center [519, 177] width 53 height 16
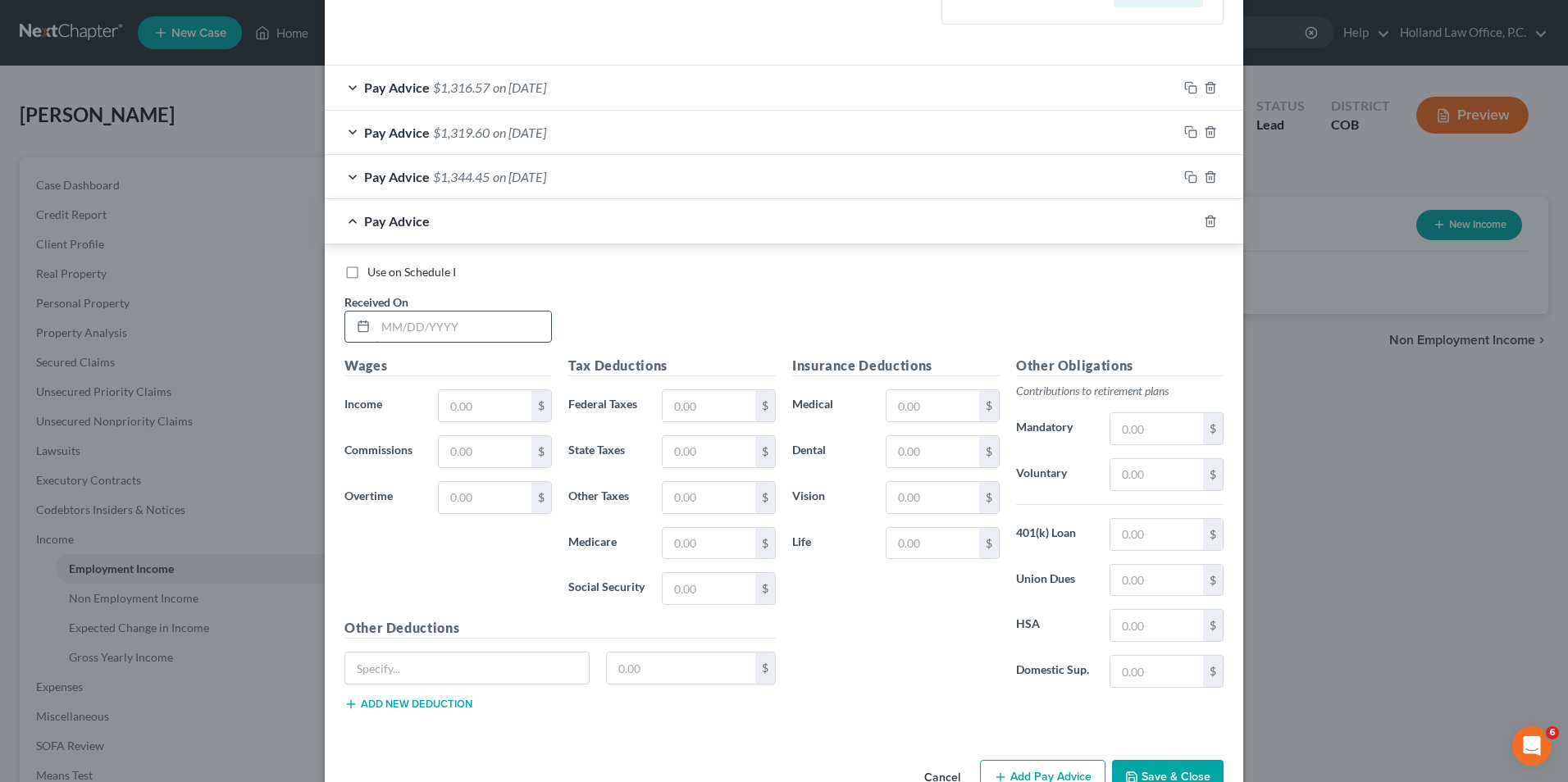
click at [450, 333] on input "text" at bounding box center [463, 327] width 175 height 31
type input "[DATE]"
click at [490, 396] on input "text" at bounding box center [485, 406] width 93 height 31
type input "1,634.86"
click at [712, 412] on input "text" at bounding box center [709, 406] width 93 height 31
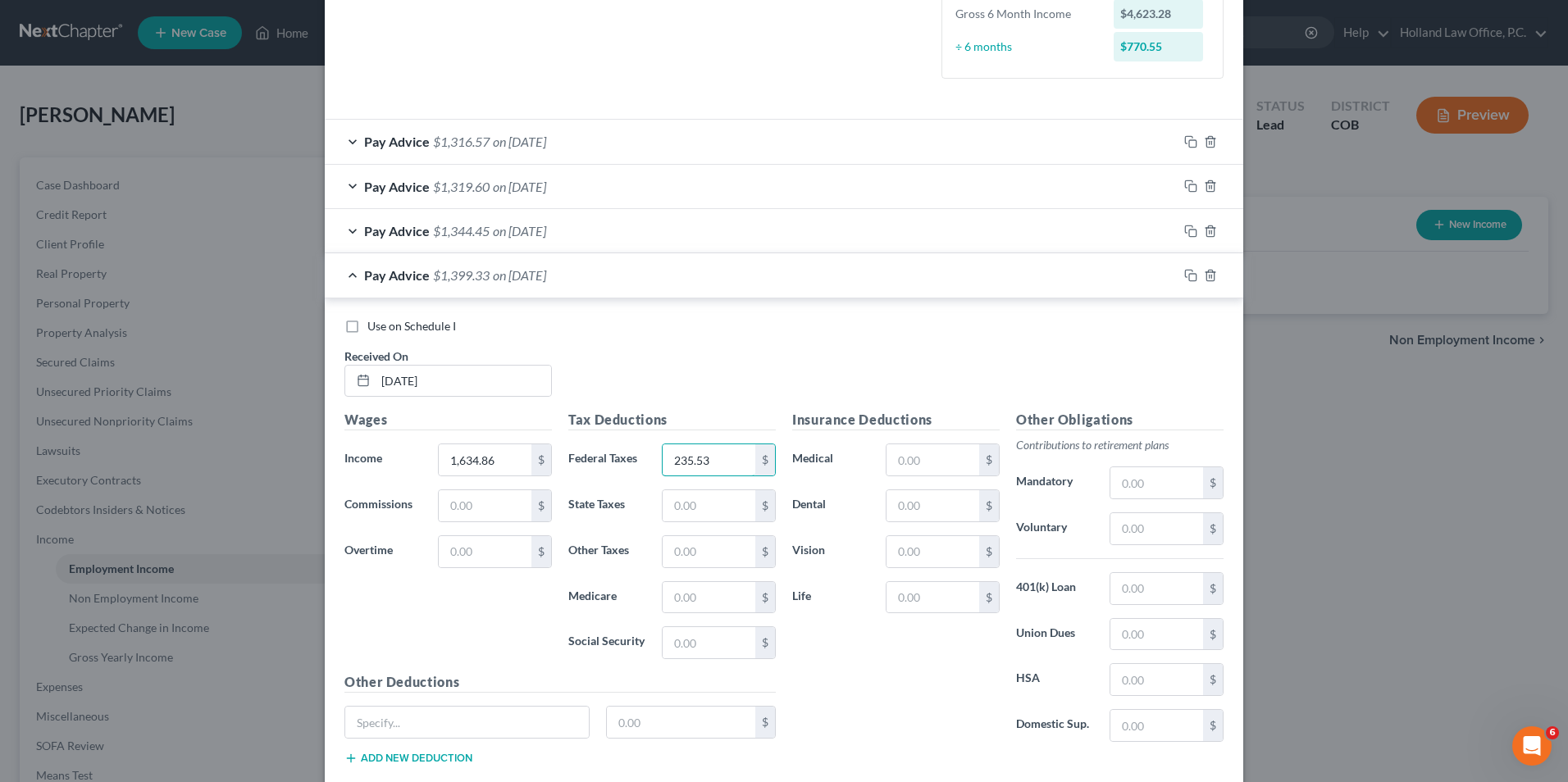
scroll to position [410, 0]
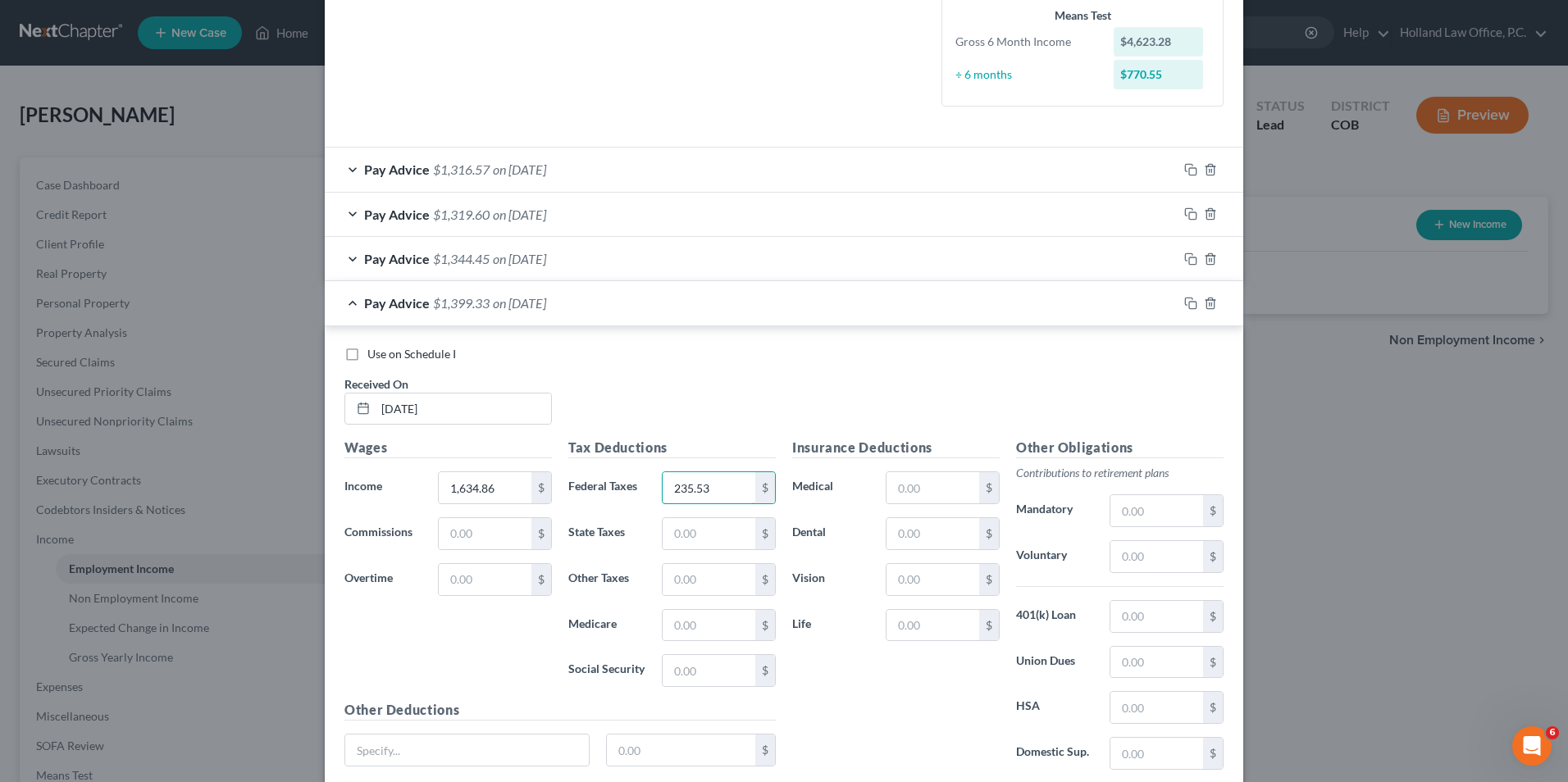
type input "235.53"
click at [722, 364] on div "Use on Schedule I Received On * [DATE]" at bounding box center [784, 392] width 896 height 93
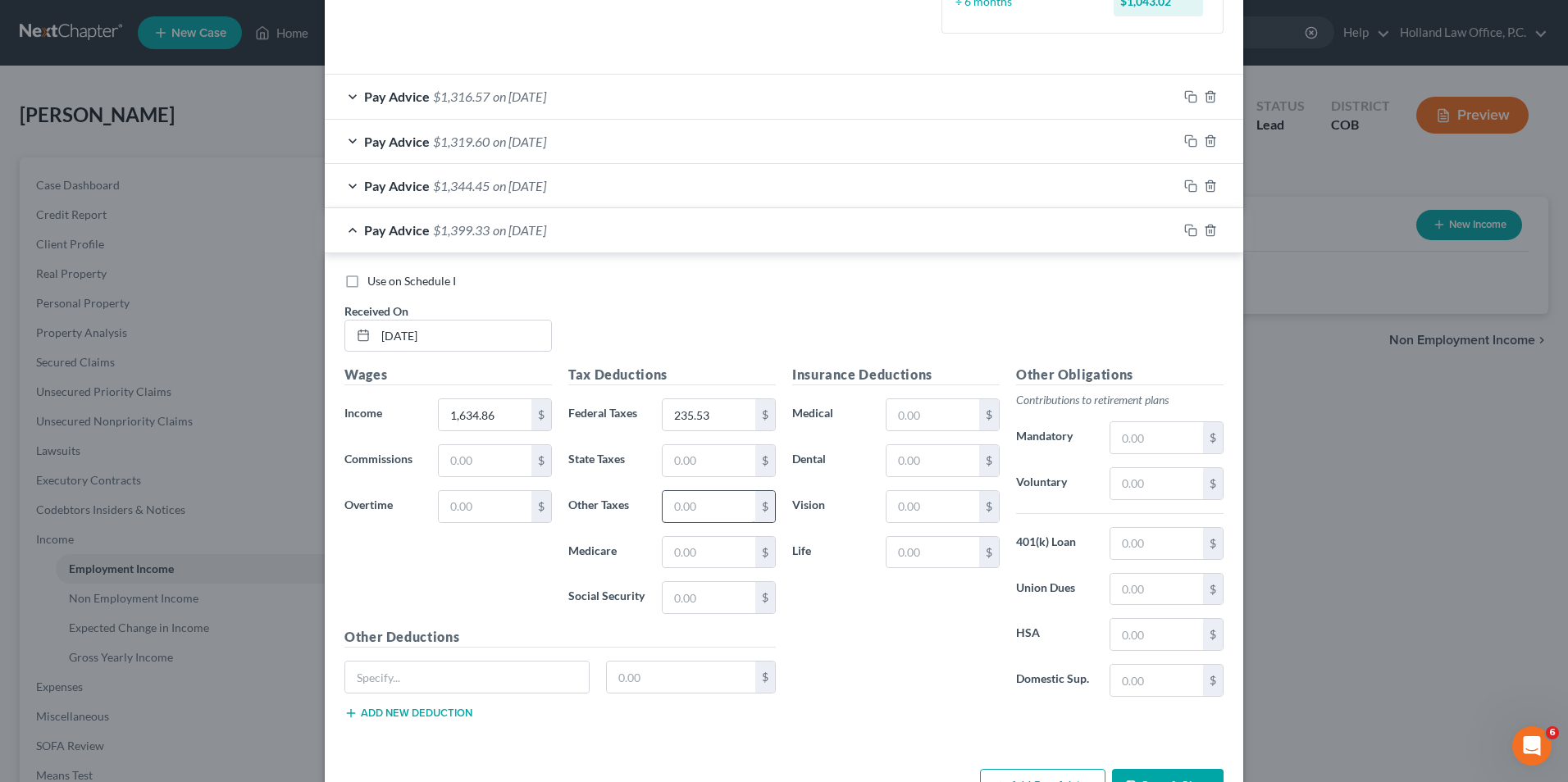
scroll to position [537, 0]
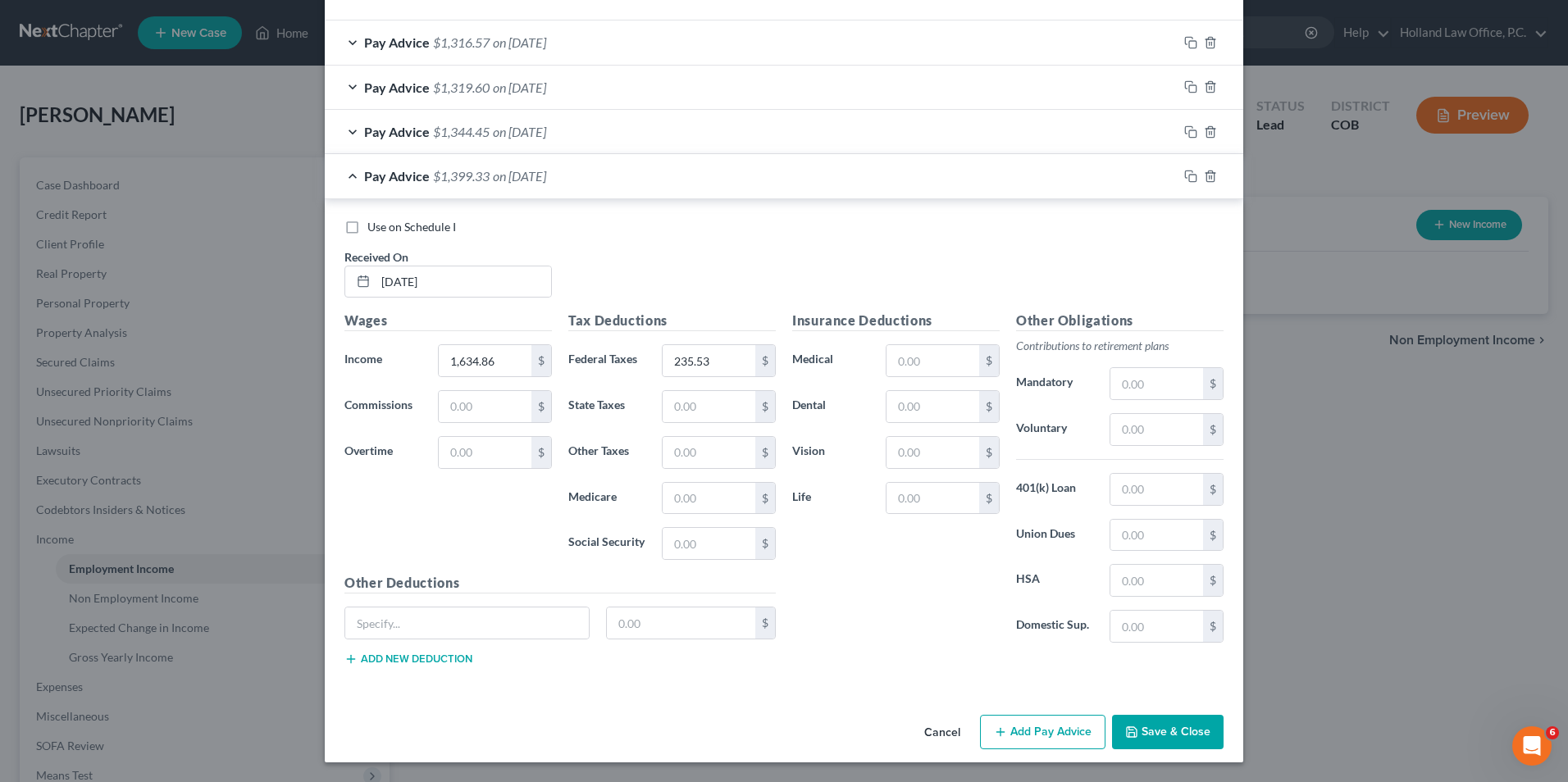
click at [1030, 726] on button "Add Pay Advice" at bounding box center [1043, 731] width 126 height 34
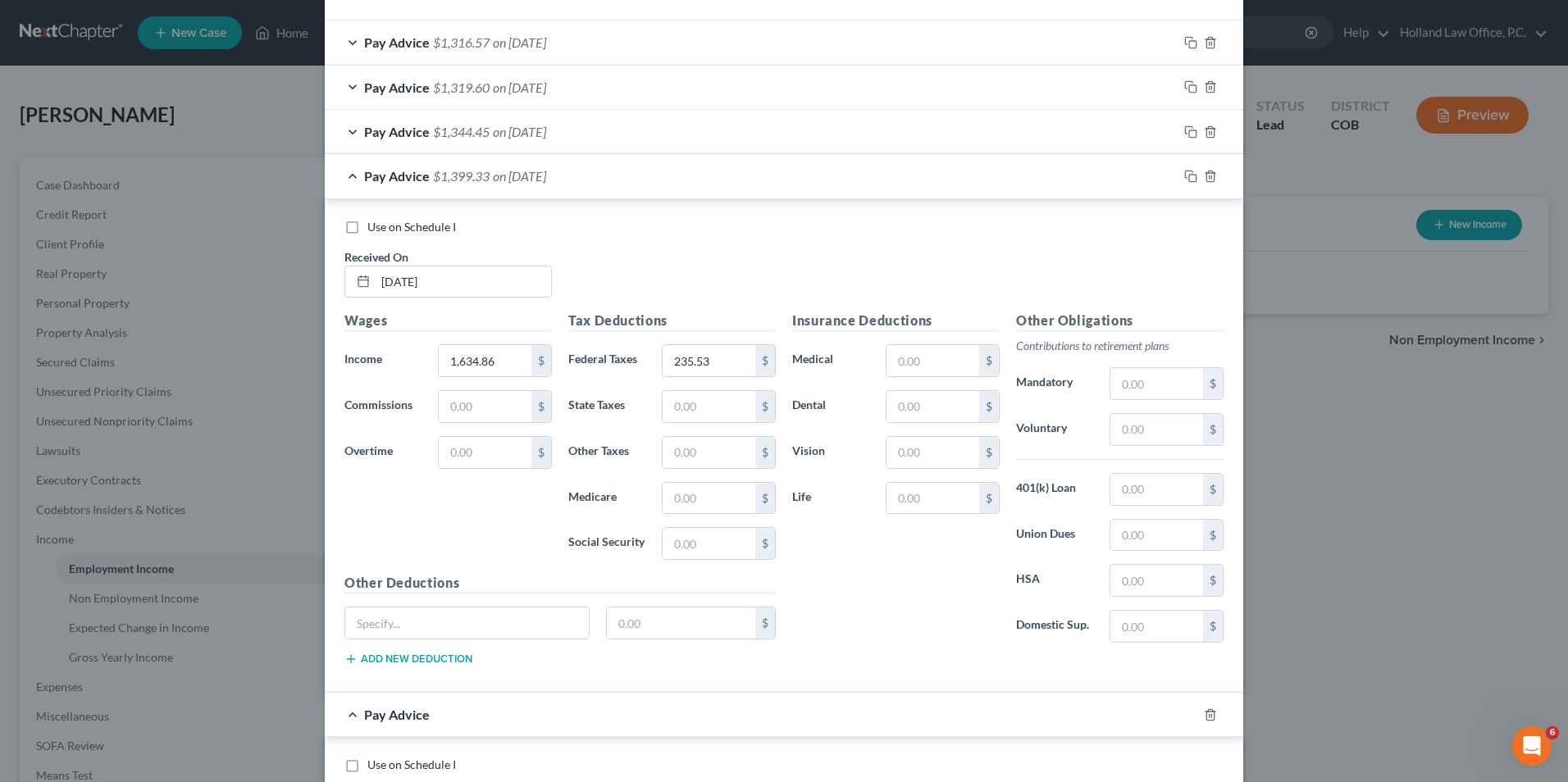
drag, startPoint x: 616, startPoint y: 193, endPoint x: 604, endPoint y: 202, distance: 15.0
click at [614, 195] on div "Pay Advice $1,399.33 on [DATE]" at bounding box center [751, 176] width 853 height 44
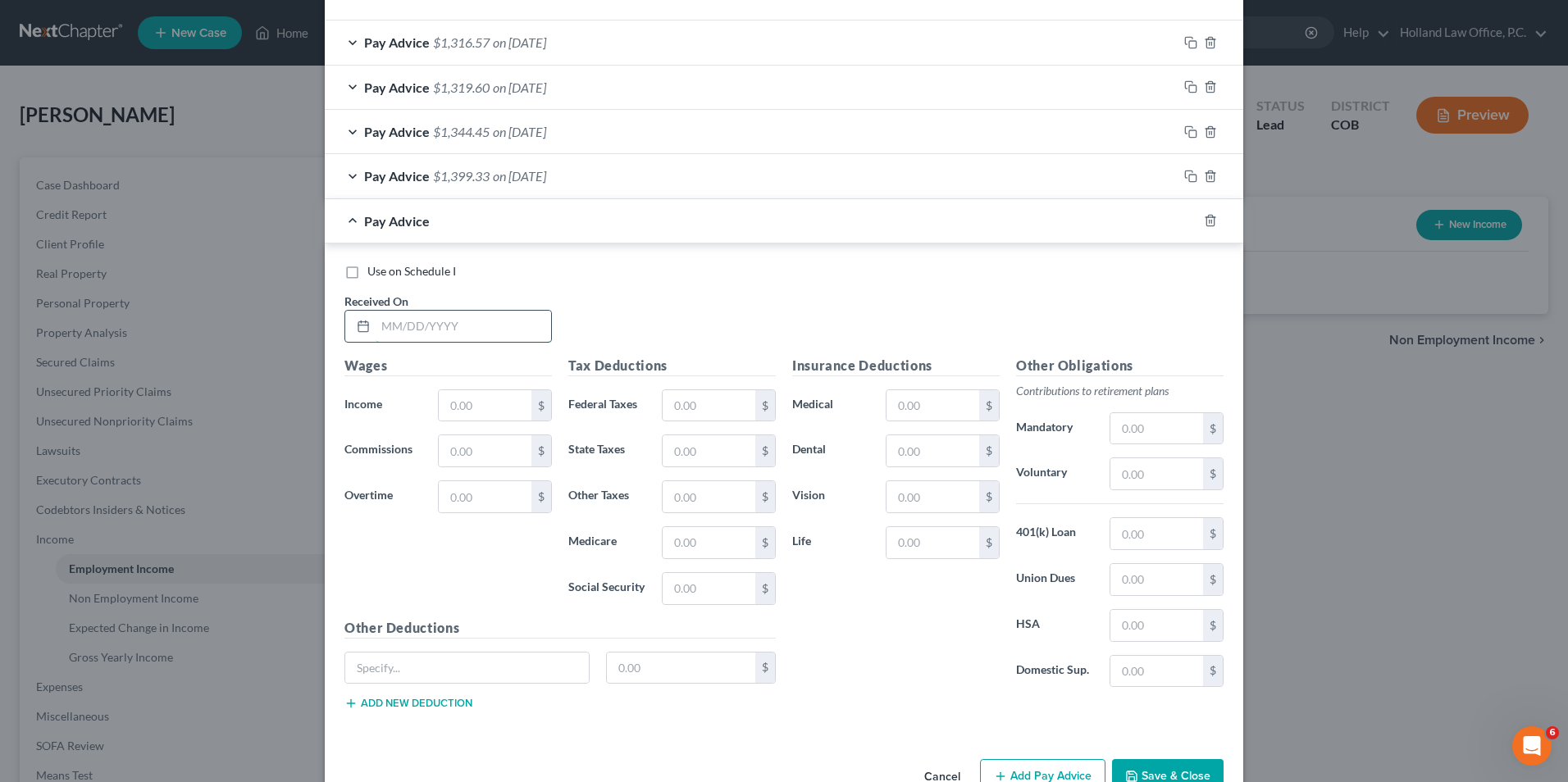
click at [445, 317] on input "text" at bounding box center [463, 326] width 175 height 31
type input "[DATE]"
click at [456, 405] on input "text" at bounding box center [485, 406] width 93 height 31
type input "1,541.85"
click at [684, 398] on input "text" at bounding box center [709, 406] width 93 height 31
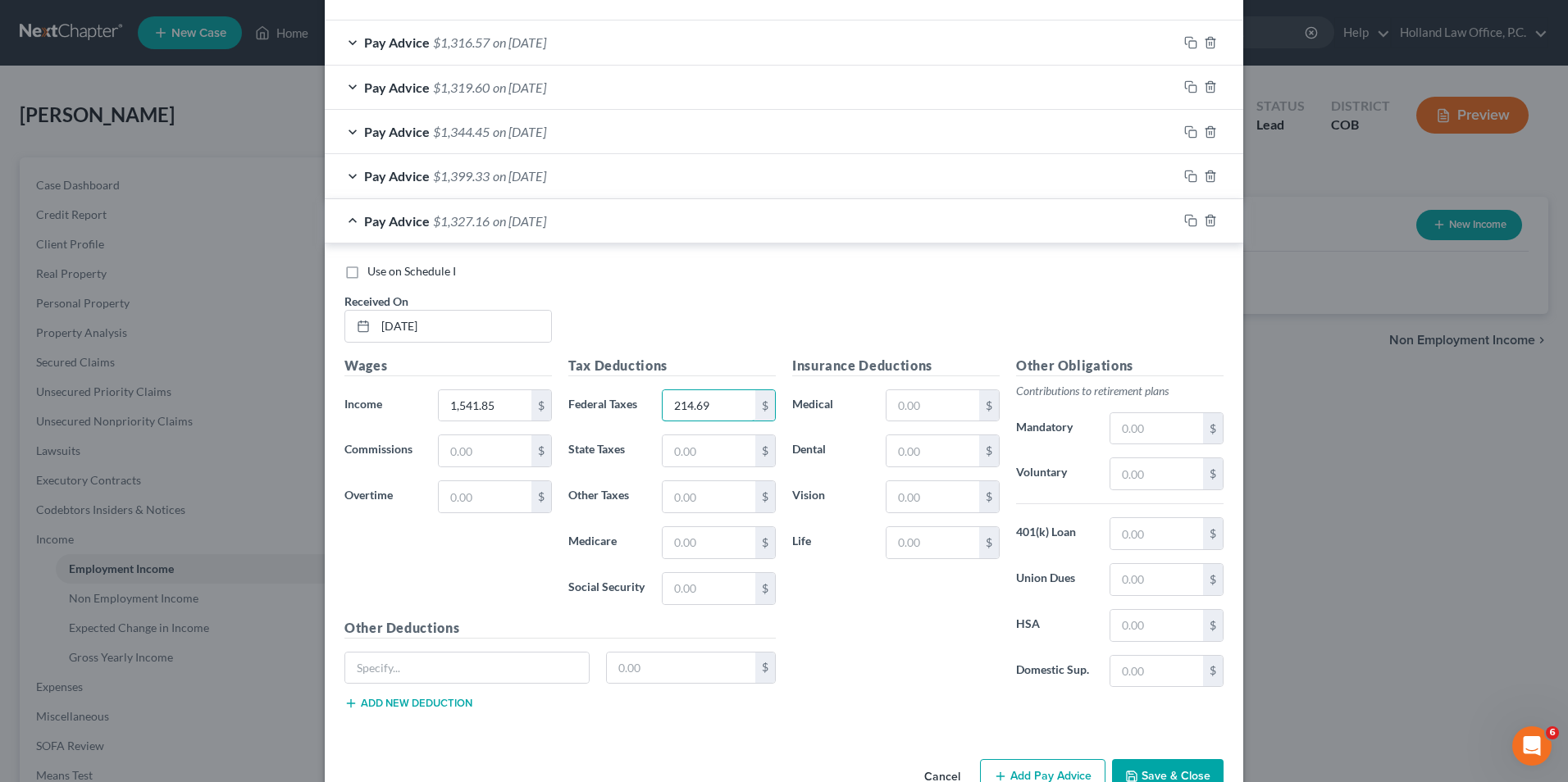
type input "214.69"
click at [850, 287] on div "Use on Schedule I Received On * [DATE]" at bounding box center [784, 310] width 896 height 93
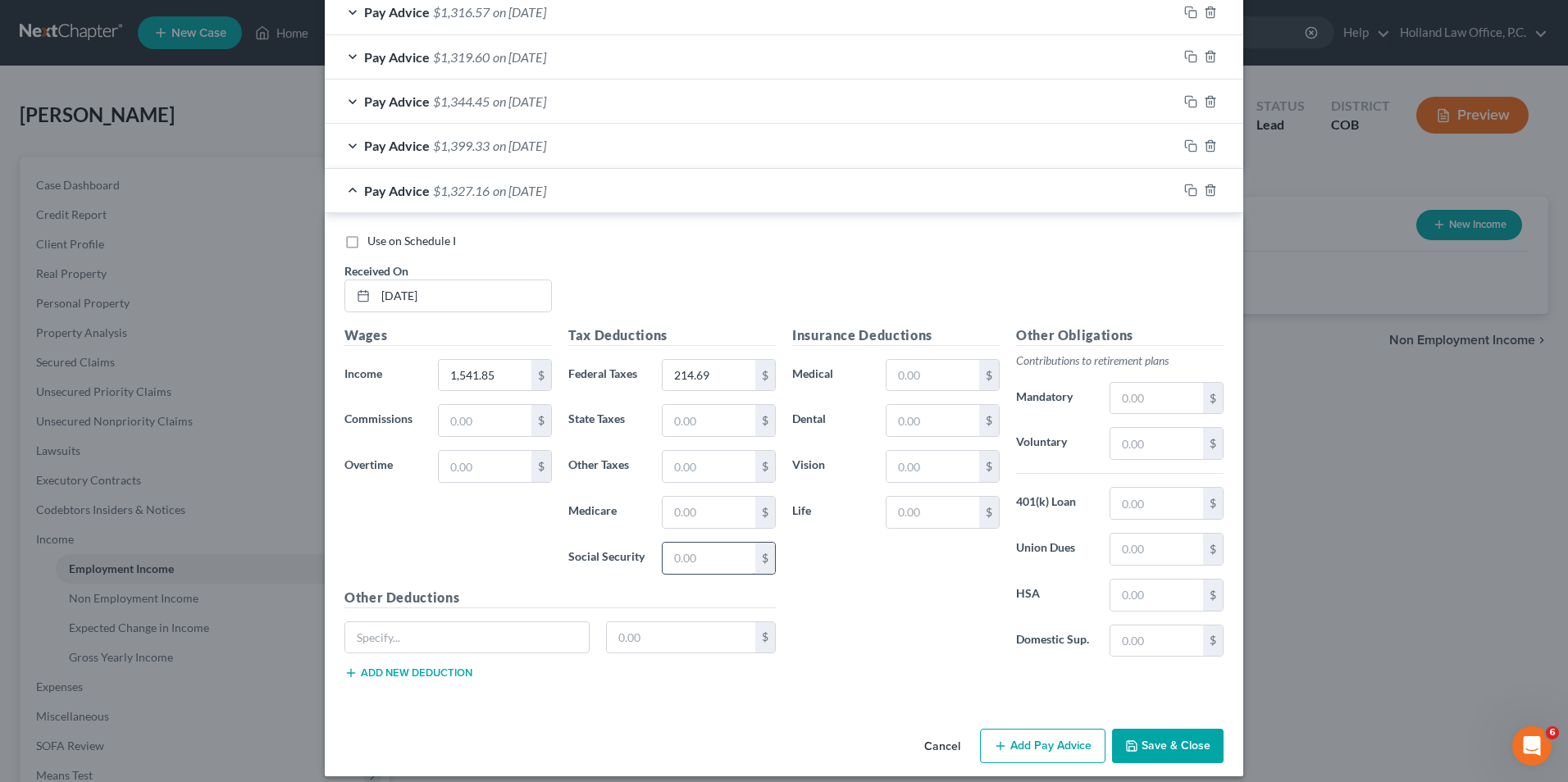
scroll to position [581, 0]
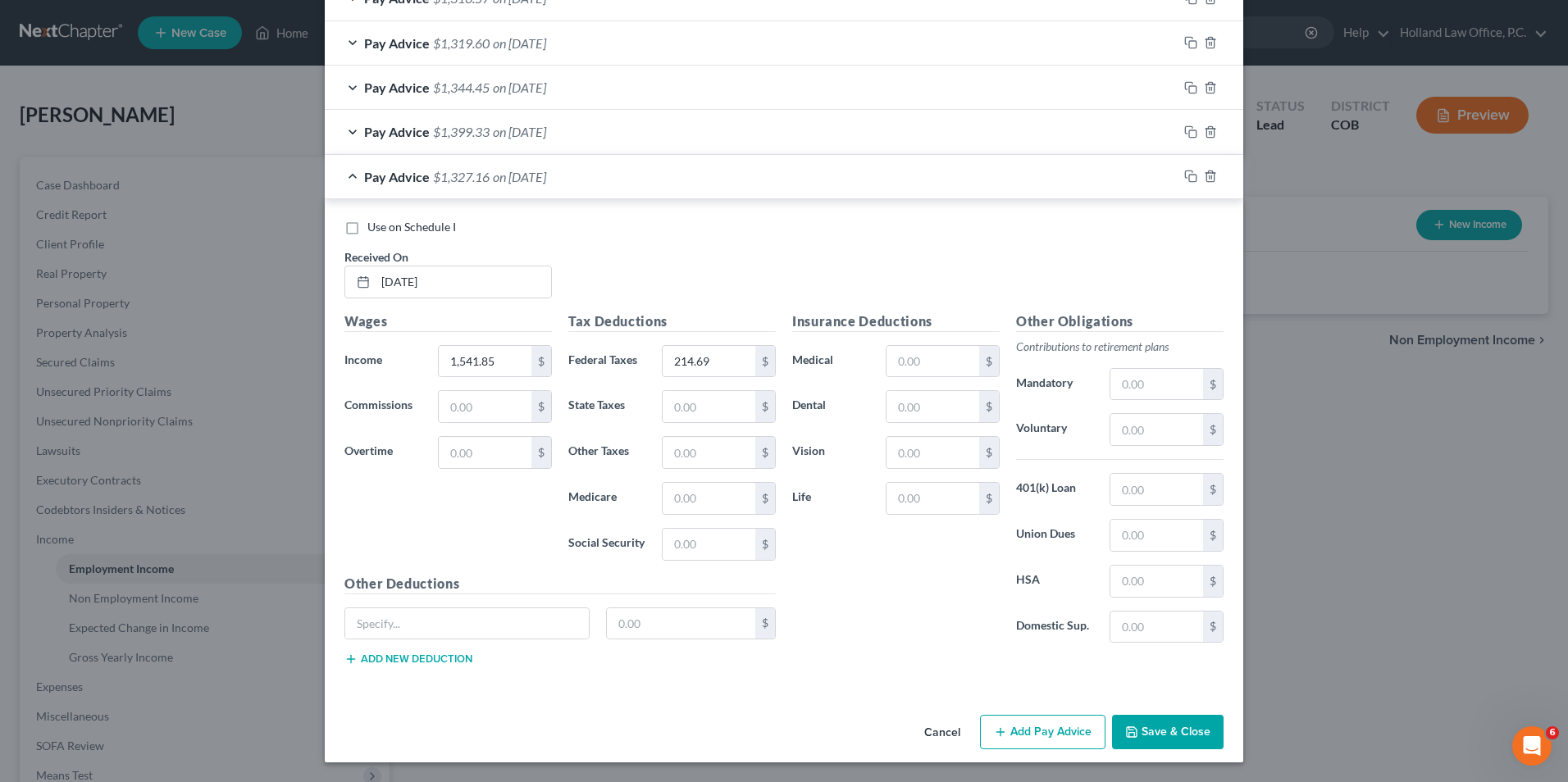
click at [994, 716] on button "Add Pay Advice" at bounding box center [1043, 731] width 126 height 34
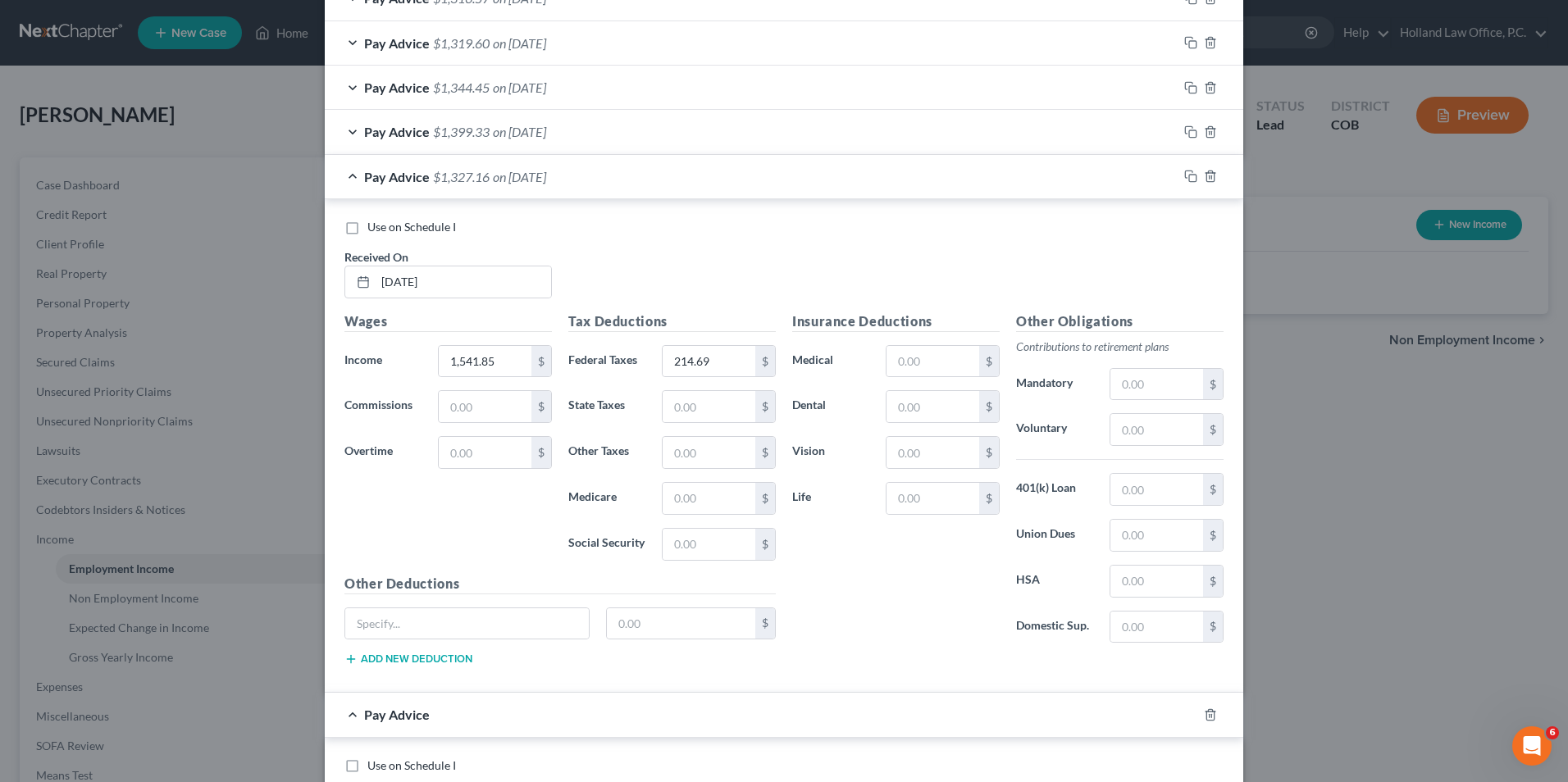
click at [499, 199] on div "Use on Schedule I Received On * [DATE] Wages Income * 1,541.85 $ Commissions $ …" at bounding box center [784, 446] width 918 height 494
click at [503, 185] on div "Pay Advice $1,327.16 on [DATE]" at bounding box center [751, 177] width 853 height 44
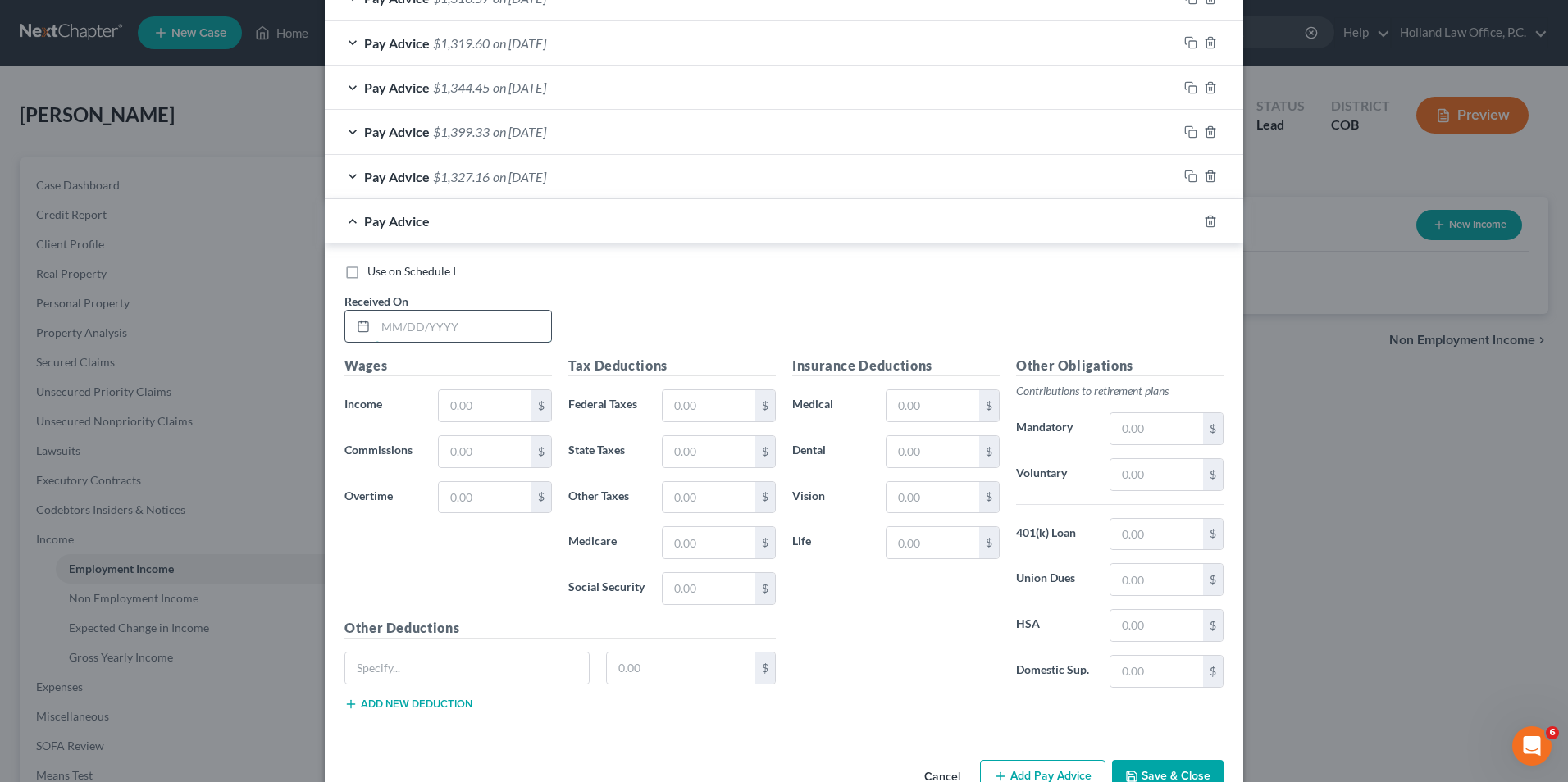
click at [467, 329] on input "text" at bounding box center [463, 326] width 175 height 31
type input "[DATE]"
click at [482, 428] on div "Wages Income * $ Commissions $ Overtime $" at bounding box center [448, 487] width 224 height 263
click at [485, 416] on input "text" at bounding box center [485, 406] width 93 height 31
type input "1,611.77"
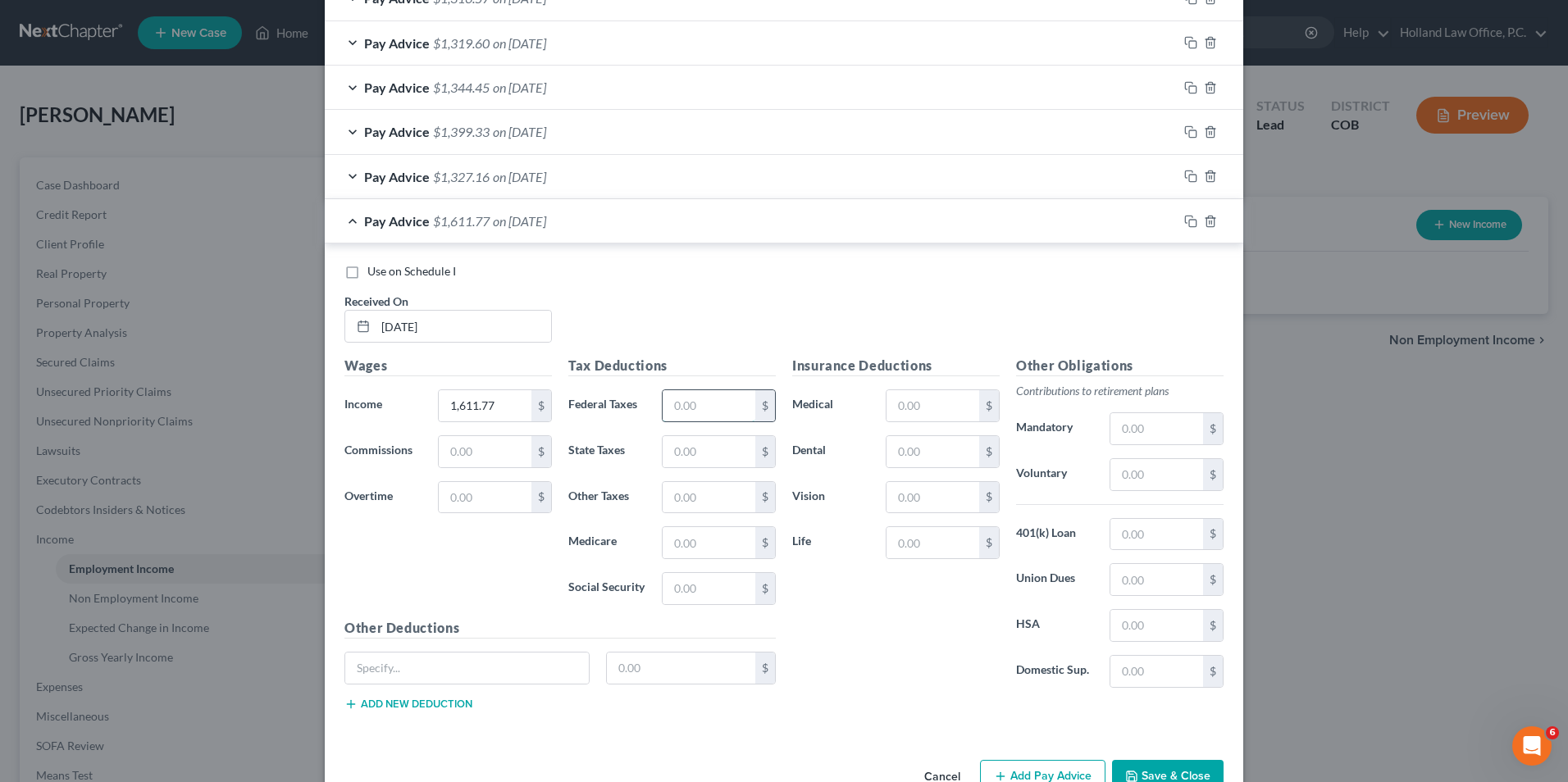
click at [676, 401] on input "text" at bounding box center [709, 406] width 93 height 31
type input "230.35"
click at [727, 282] on div "Use on Schedule I Received On * [DATE]" at bounding box center [784, 310] width 896 height 93
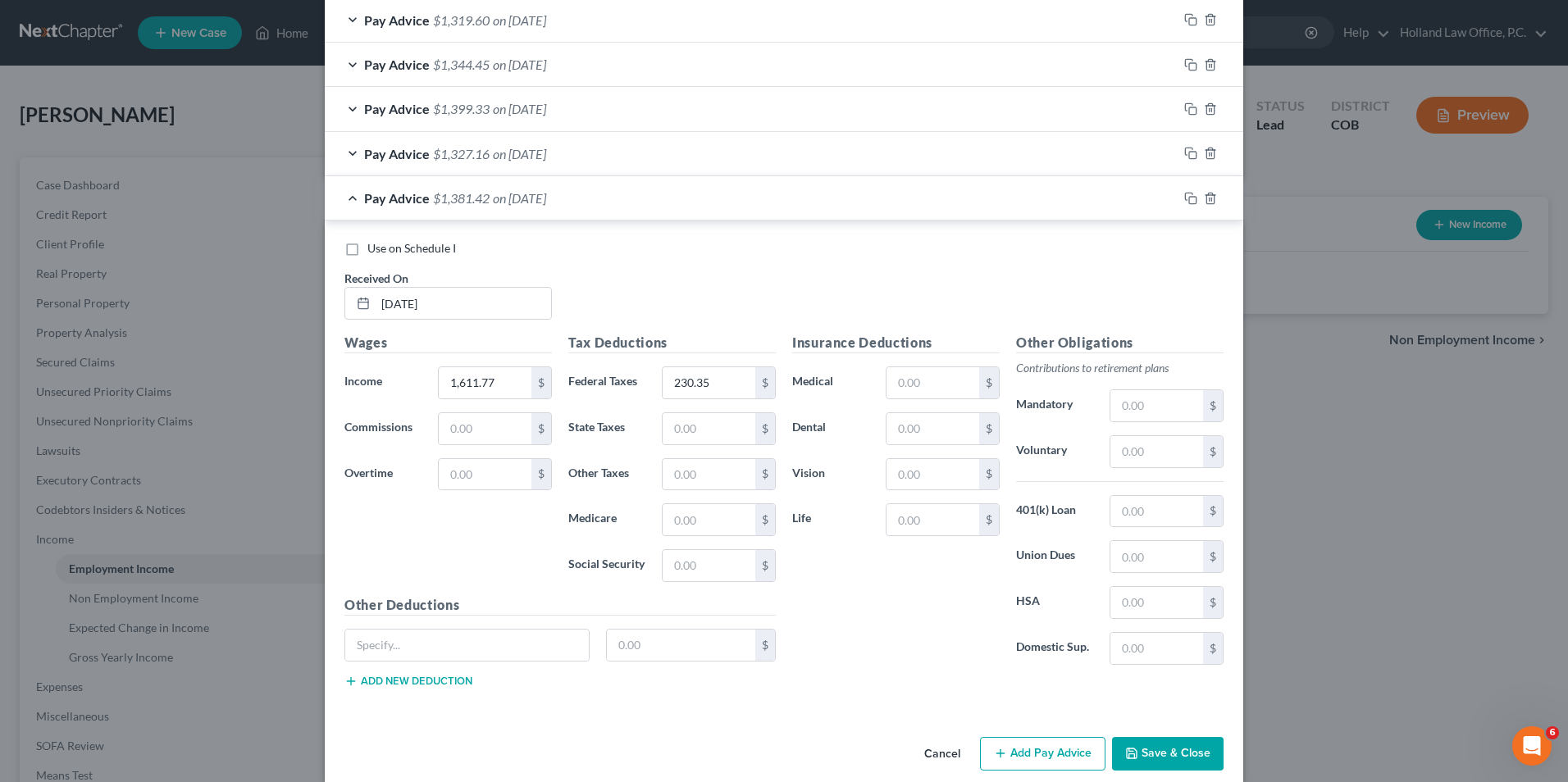
scroll to position [626, 0]
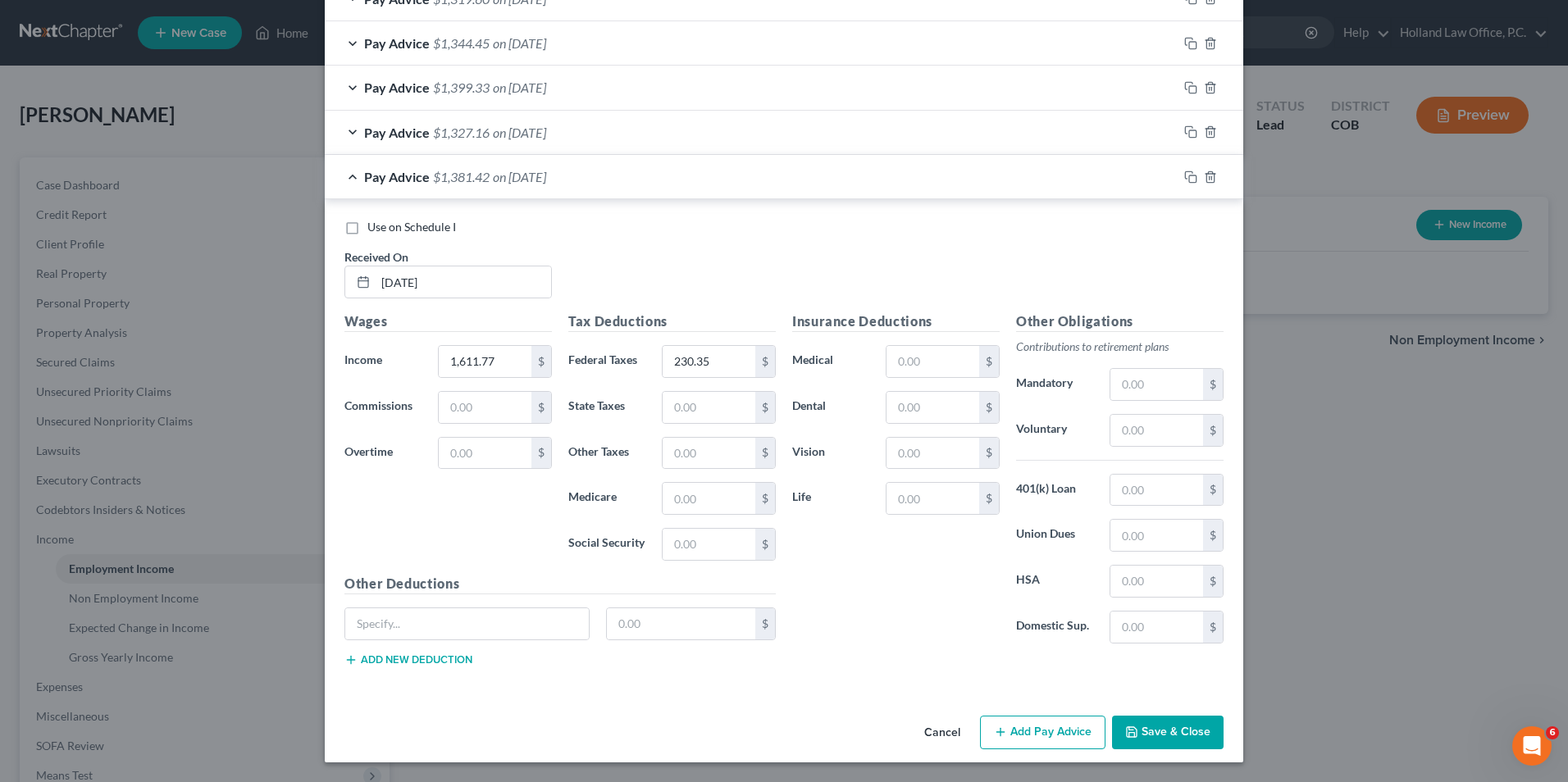
click at [1005, 739] on button "Add Pay Advice" at bounding box center [1043, 732] width 126 height 34
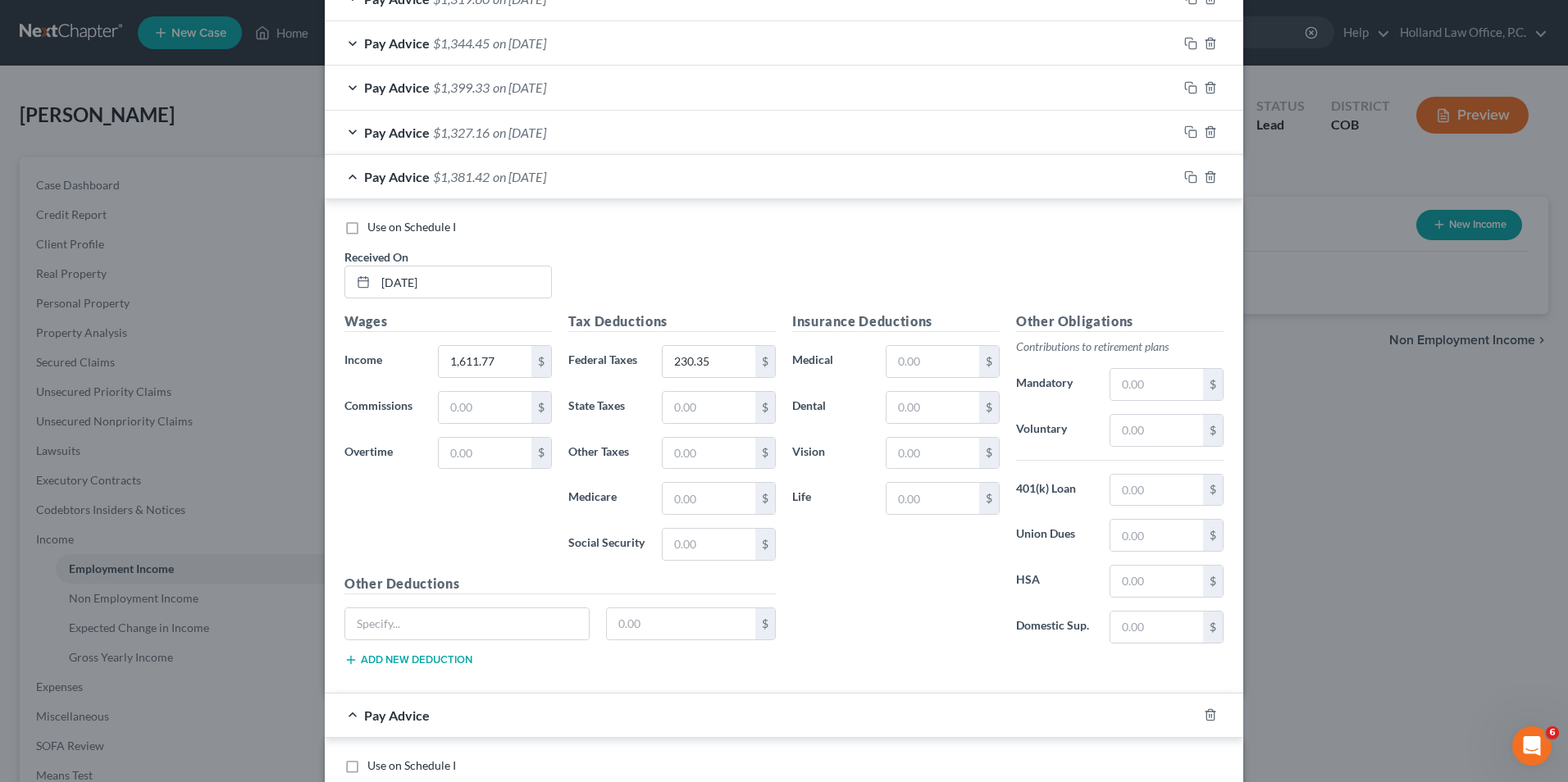
click at [571, 155] on div "Pay Advice $1,381.42 on [DATE]" at bounding box center [751, 177] width 853 height 44
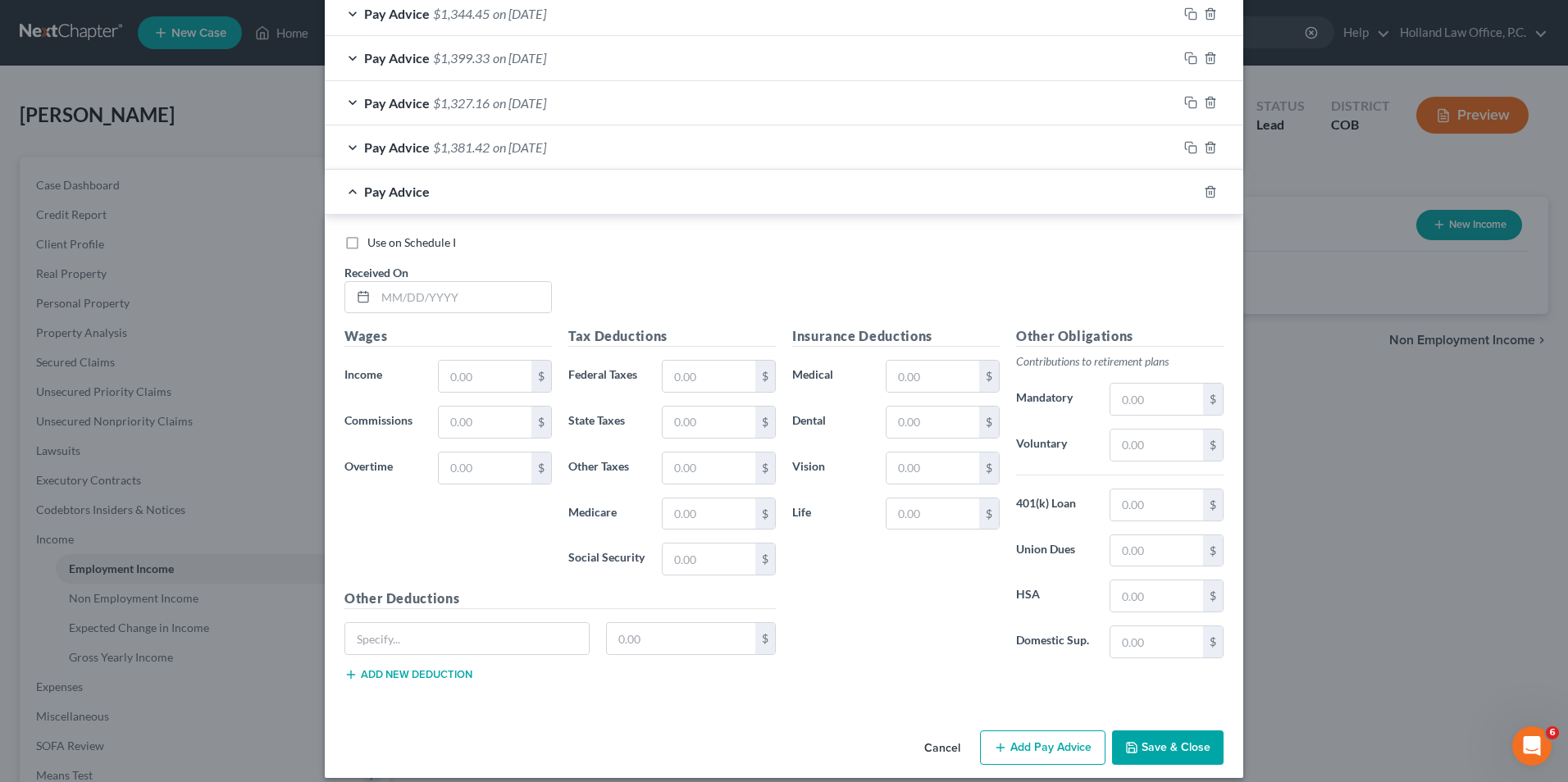
scroll to position [671, 0]
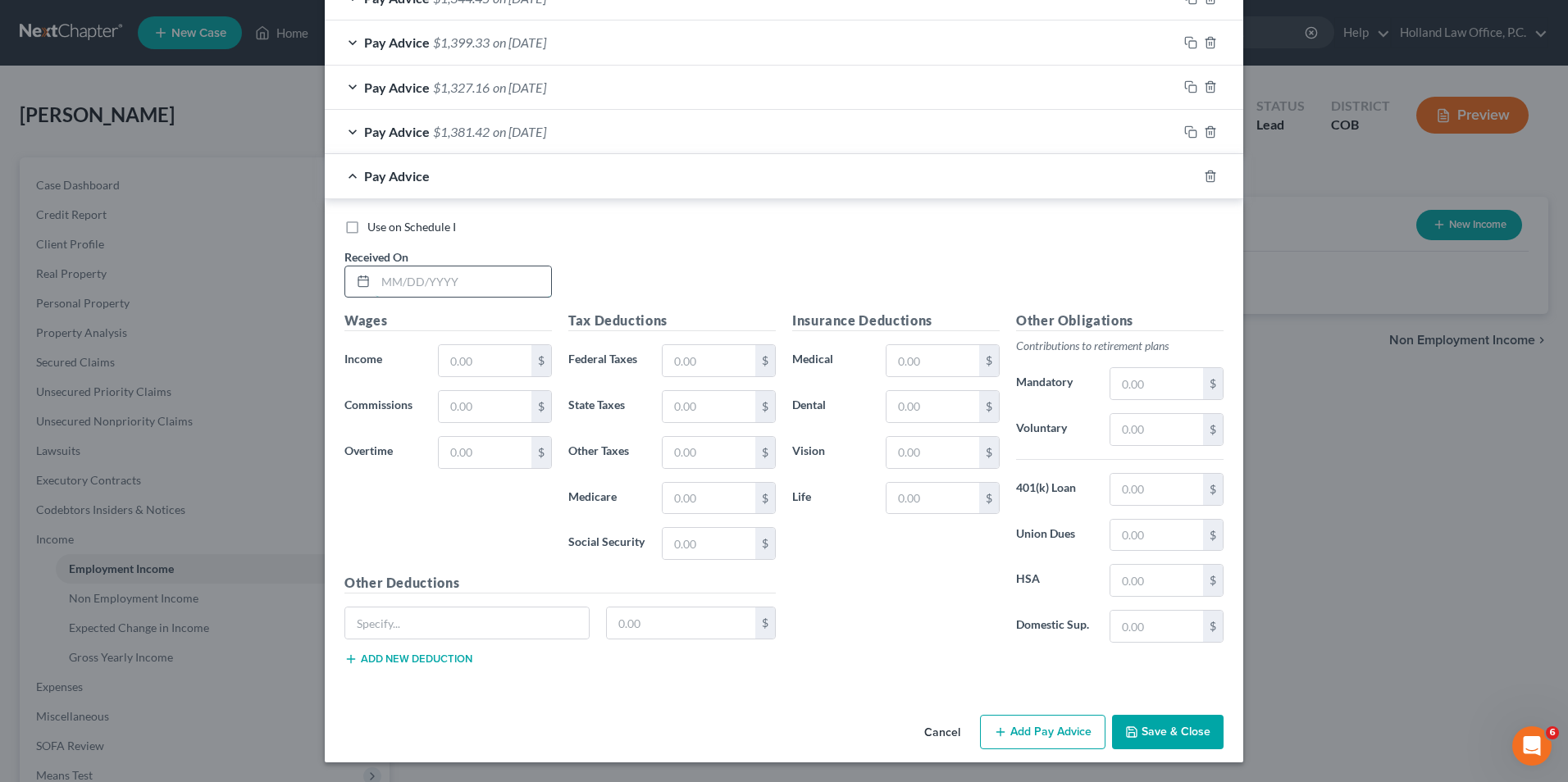
click at [445, 270] on input "text" at bounding box center [463, 282] width 175 height 31
type input "[DATE]"
click at [452, 368] on input "text" at bounding box center [485, 361] width 93 height 31
type input "1,555.06"
click at [712, 352] on input "text" at bounding box center [709, 361] width 93 height 31
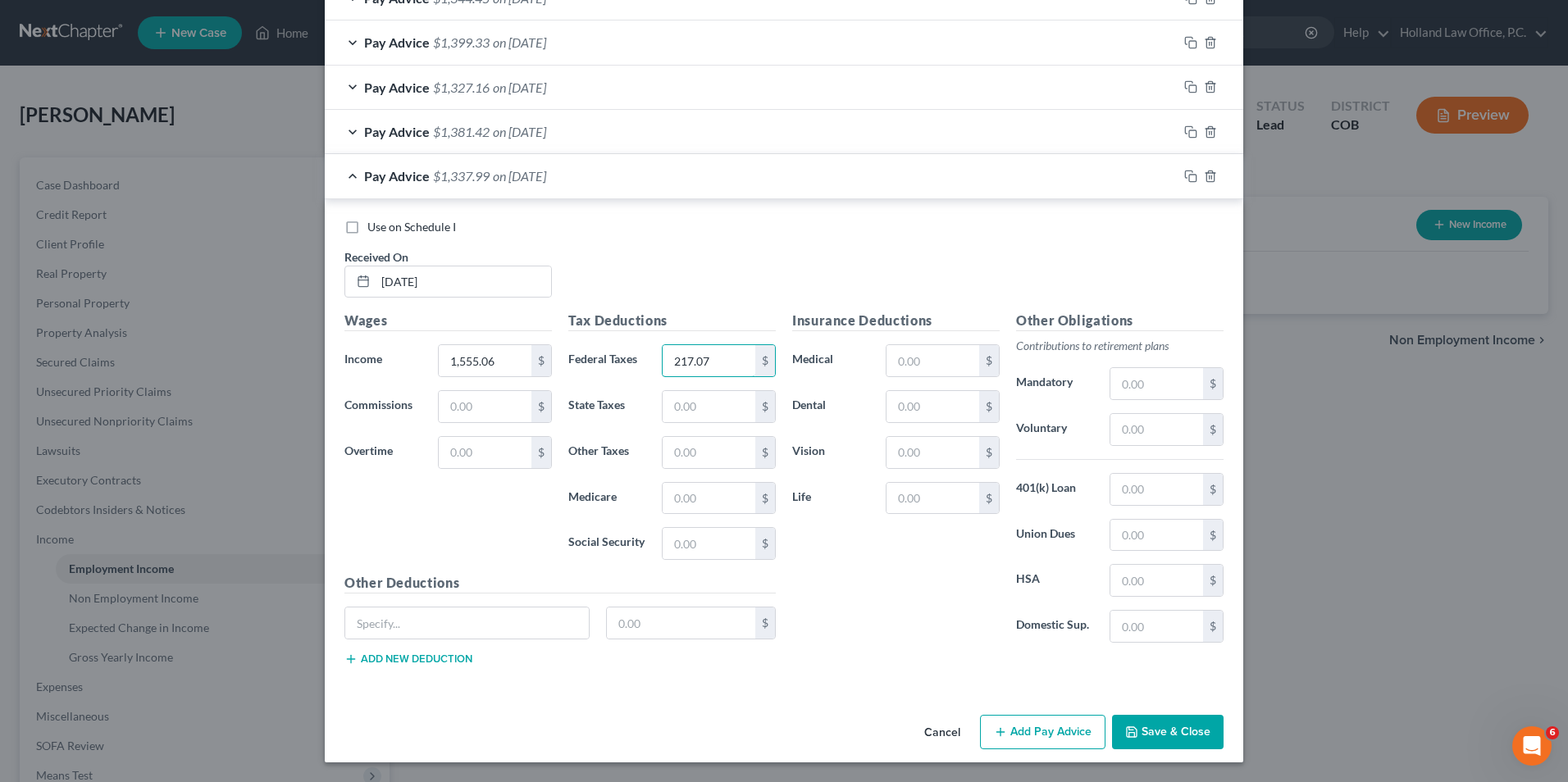
type input "217.07"
click at [1014, 723] on button "Add Pay Advice" at bounding box center [1043, 731] width 126 height 34
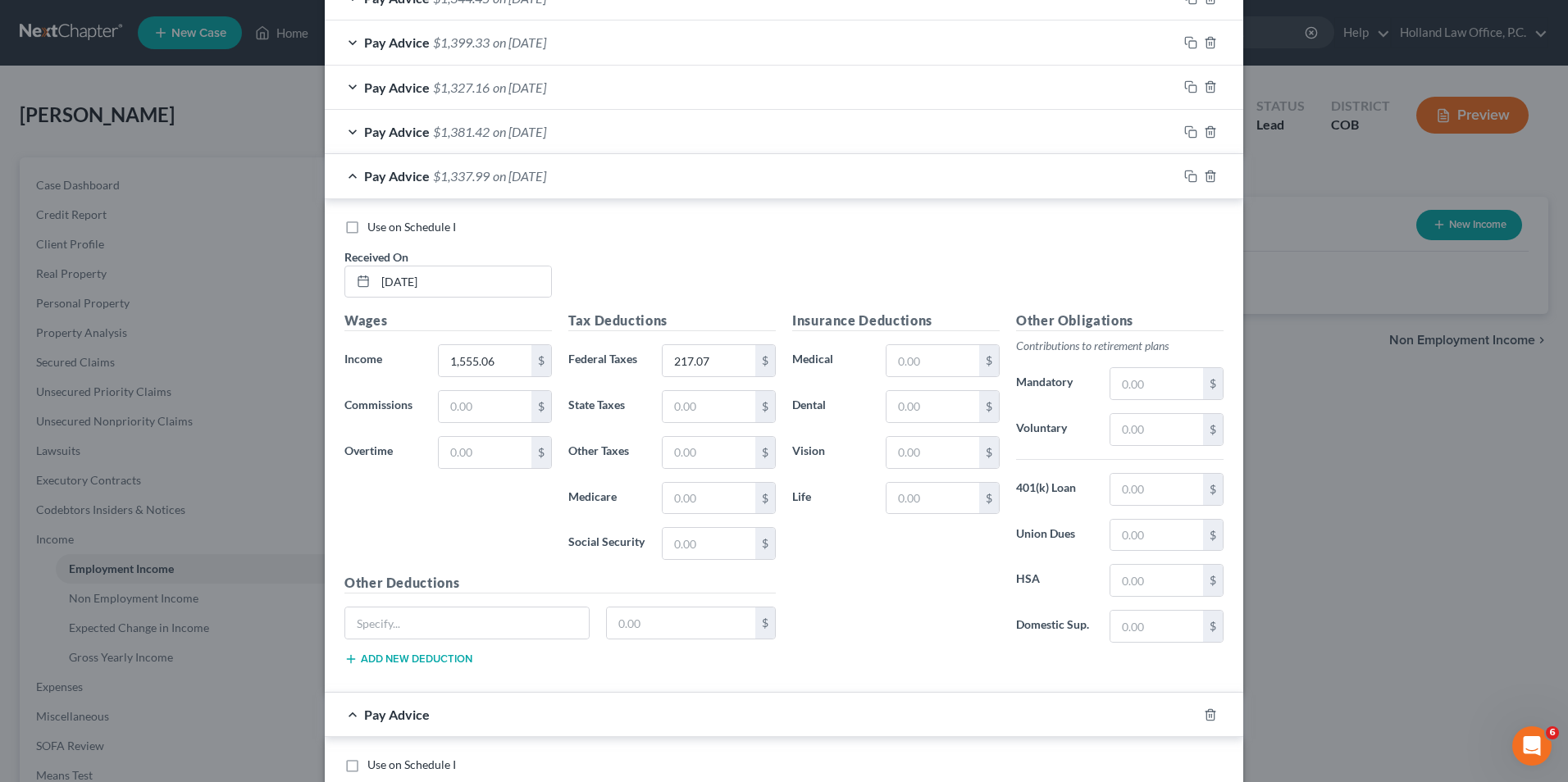
click at [425, 160] on div "Pay Advice $1,337.99 on [DATE]" at bounding box center [751, 176] width 853 height 44
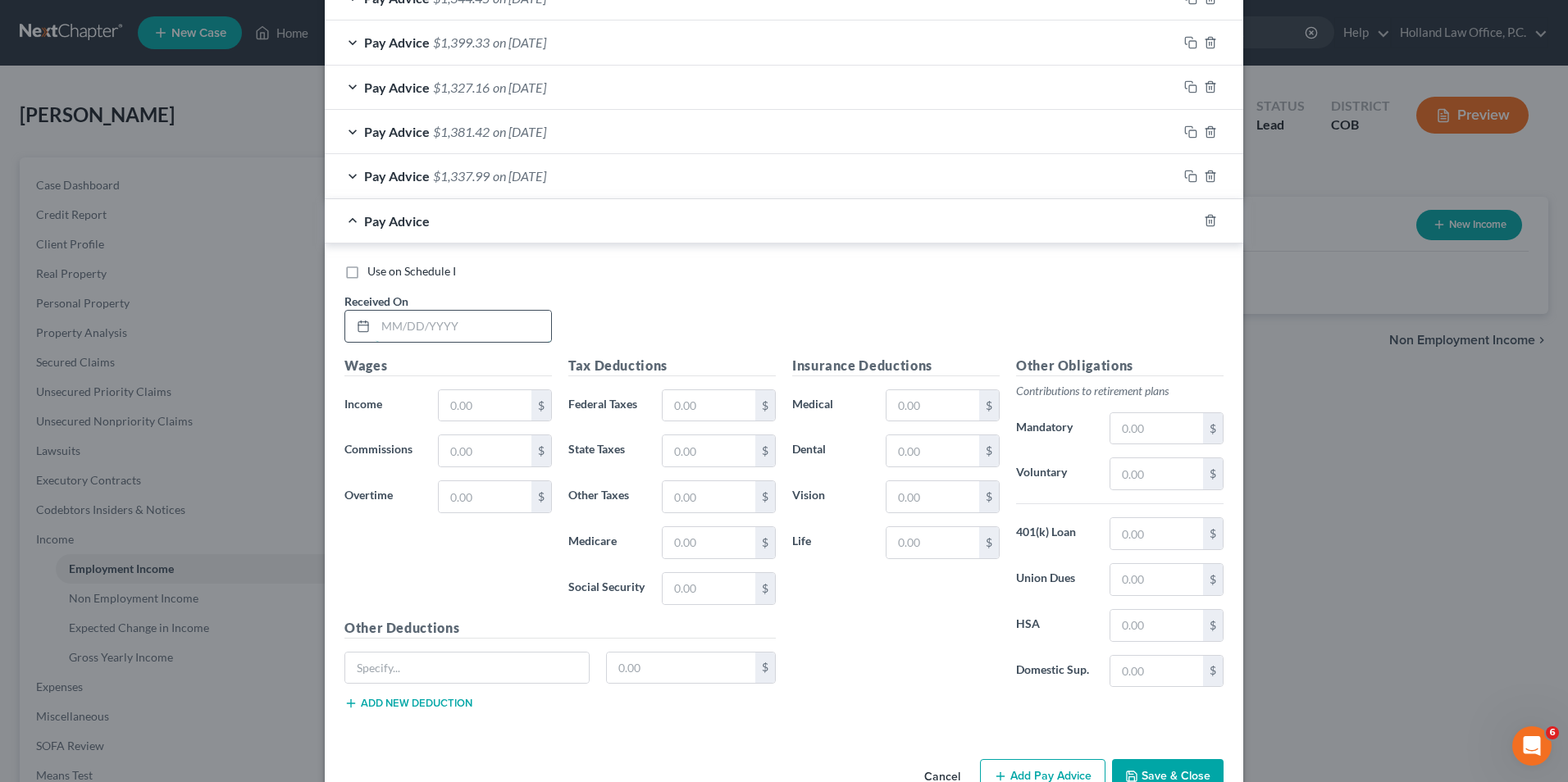
click at [395, 315] on input "text" at bounding box center [463, 326] width 175 height 31
type input "[DATE]"
click at [468, 391] on input "text" at bounding box center [485, 406] width 93 height 31
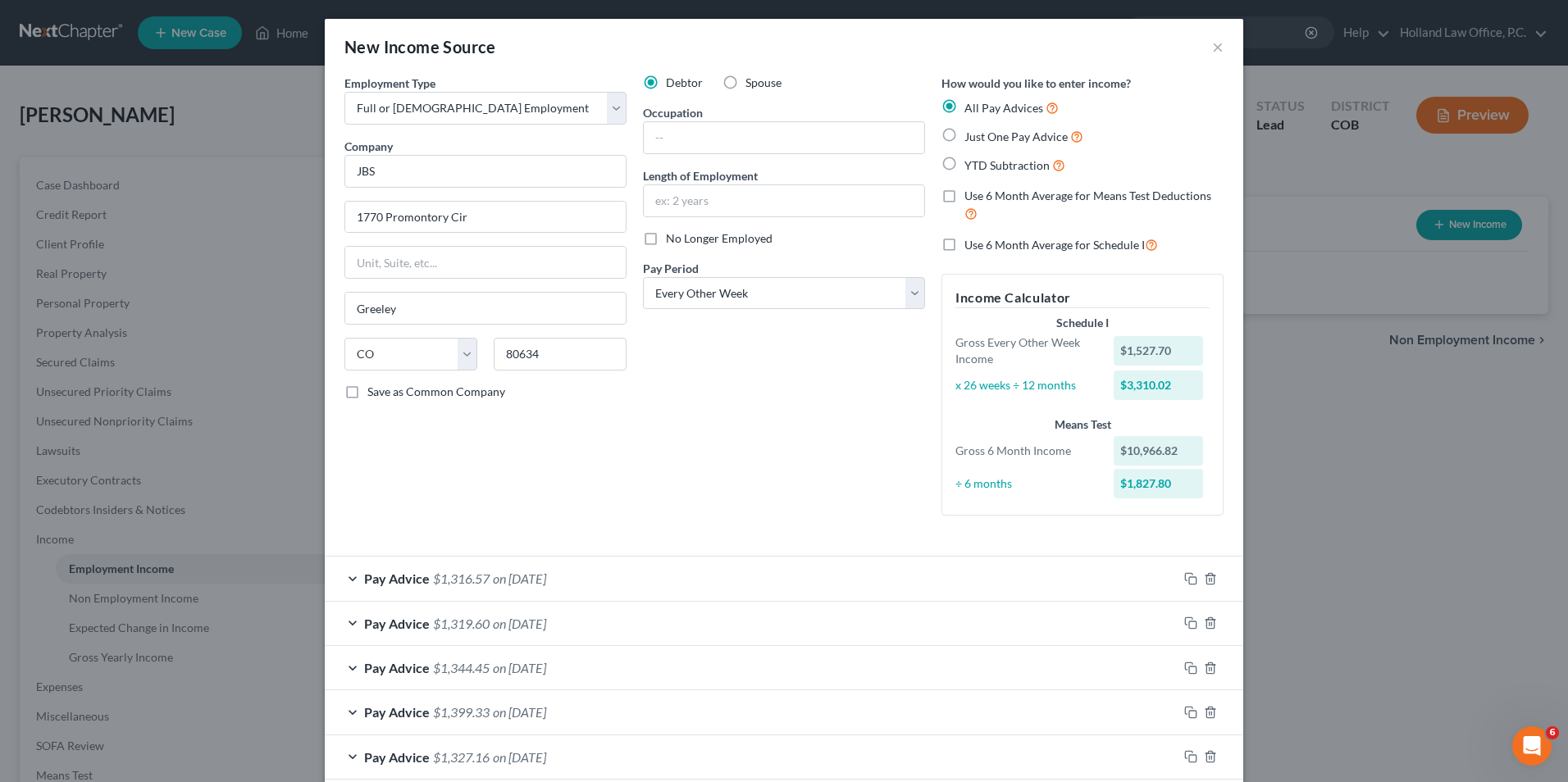
scroll to position [0, 0]
click at [746, 79] on label "Spouse" at bounding box center [763, 83] width 36 height 17
click at [753, 79] on input "Spouse" at bounding box center [758, 80] width 10 height 10
radio input "true"
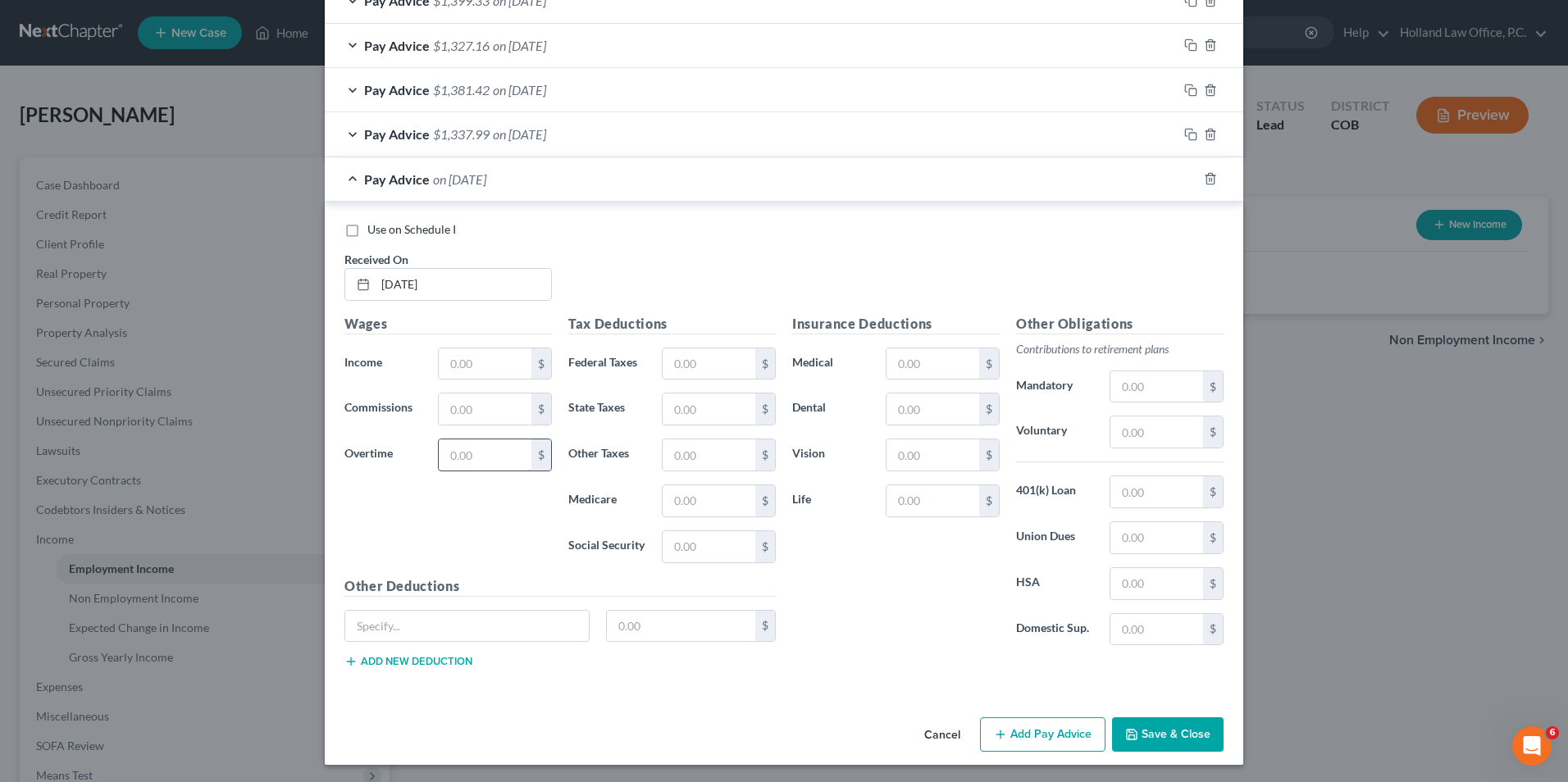
scroll to position [715, 0]
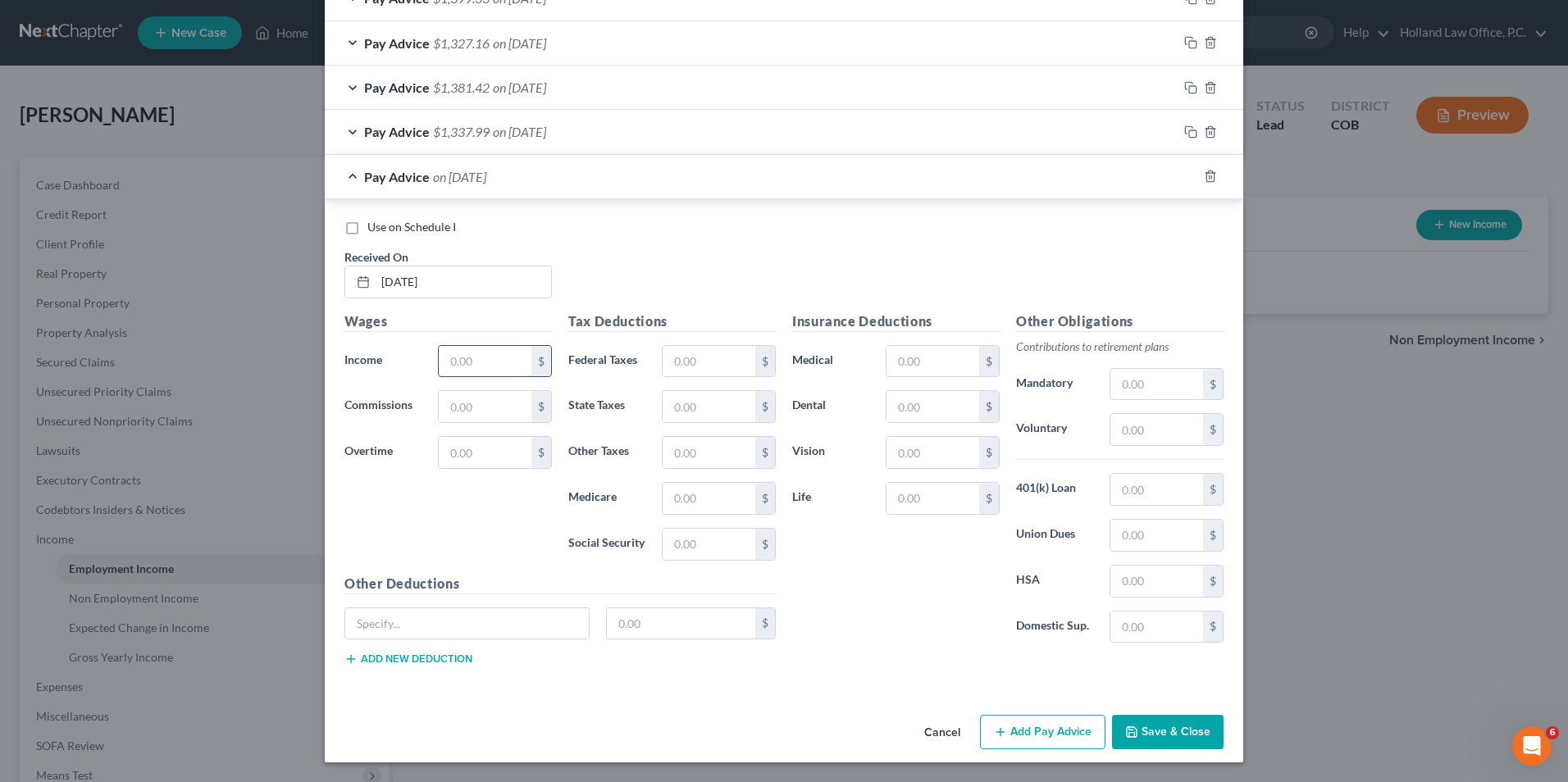
click at [478, 361] on input "text" at bounding box center [485, 361] width 93 height 31
click at [479, 360] on input "155,078" at bounding box center [485, 361] width 93 height 31
click at [475, 362] on input "155,078" at bounding box center [485, 361] width 93 height 31
type input "1,550.78"
click at [655, 362] on div "$" at bounding box center [719, 362] width 130 height 33
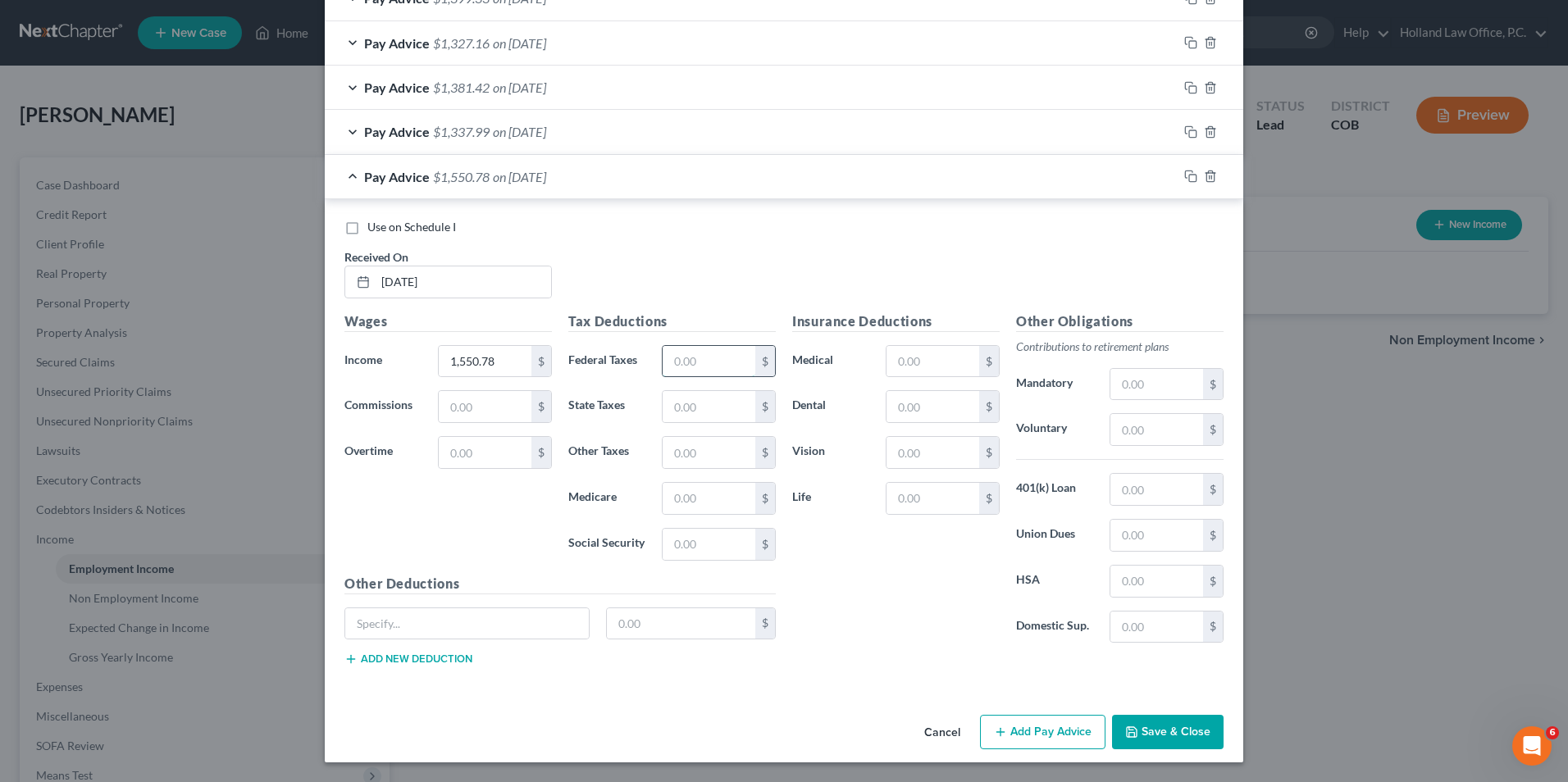
click at [702, 362] on input "text" at bounding box center [709, 361] width 93 height 31
type input "216.31"
click at [698, 228] on div "Use on Schedule I" at bounding box center [784, 227] width 879 height 17
click at [1010, 729] on button "Add Pay Advice" at bounding box center [1043, 731] width 126 height 34
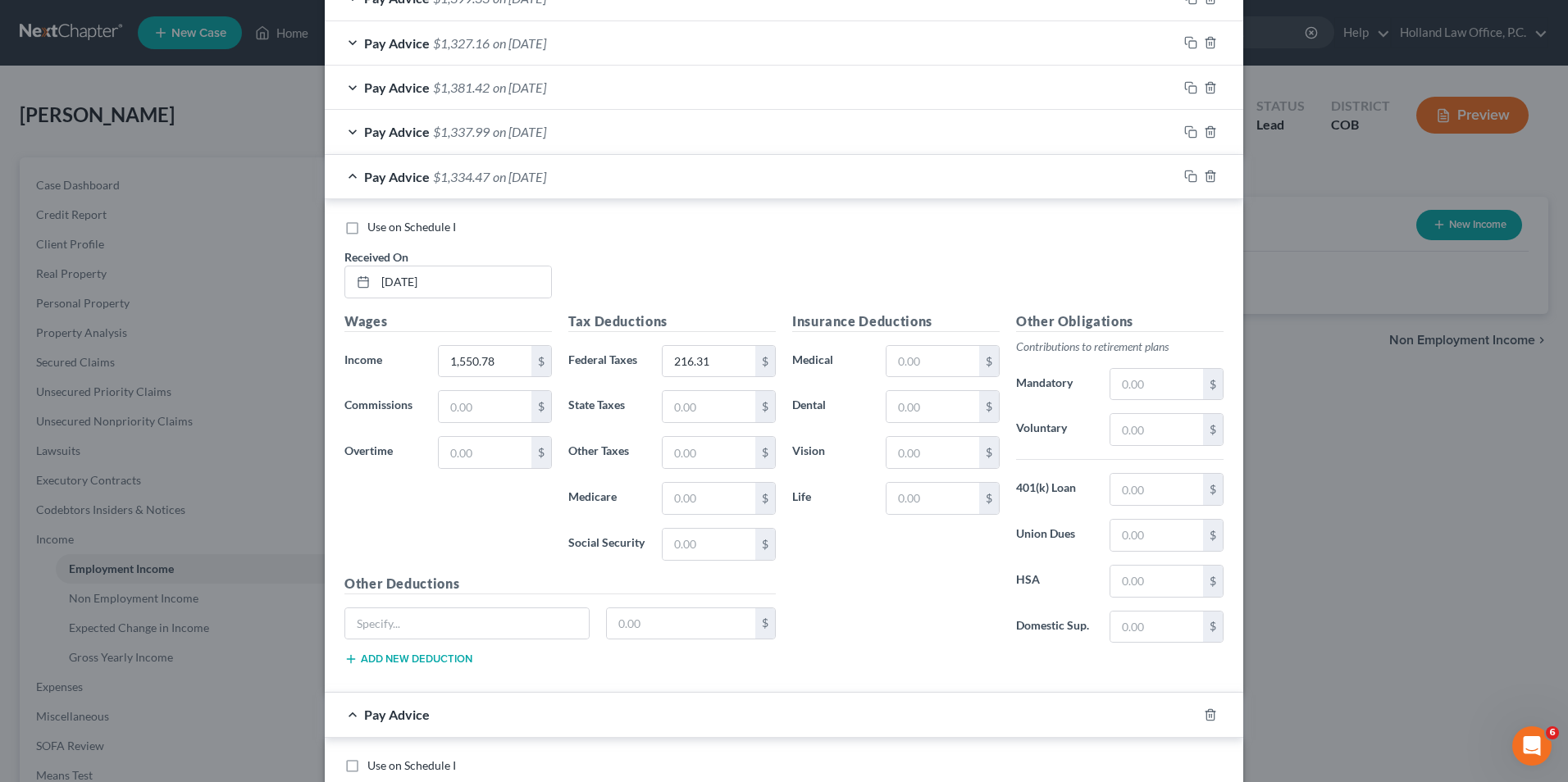
click at [587, 199] on div "Use on Schedule I Received On * [DATE] Wages Income * 1,550.78 $ Commissions $ …" at bounding box center [784, 446] width 918 height 494
click at [587, 183] on div "Pay Advice $1,334.47 on [DATE]" at bounding box center [751, 177] width 853 height 44
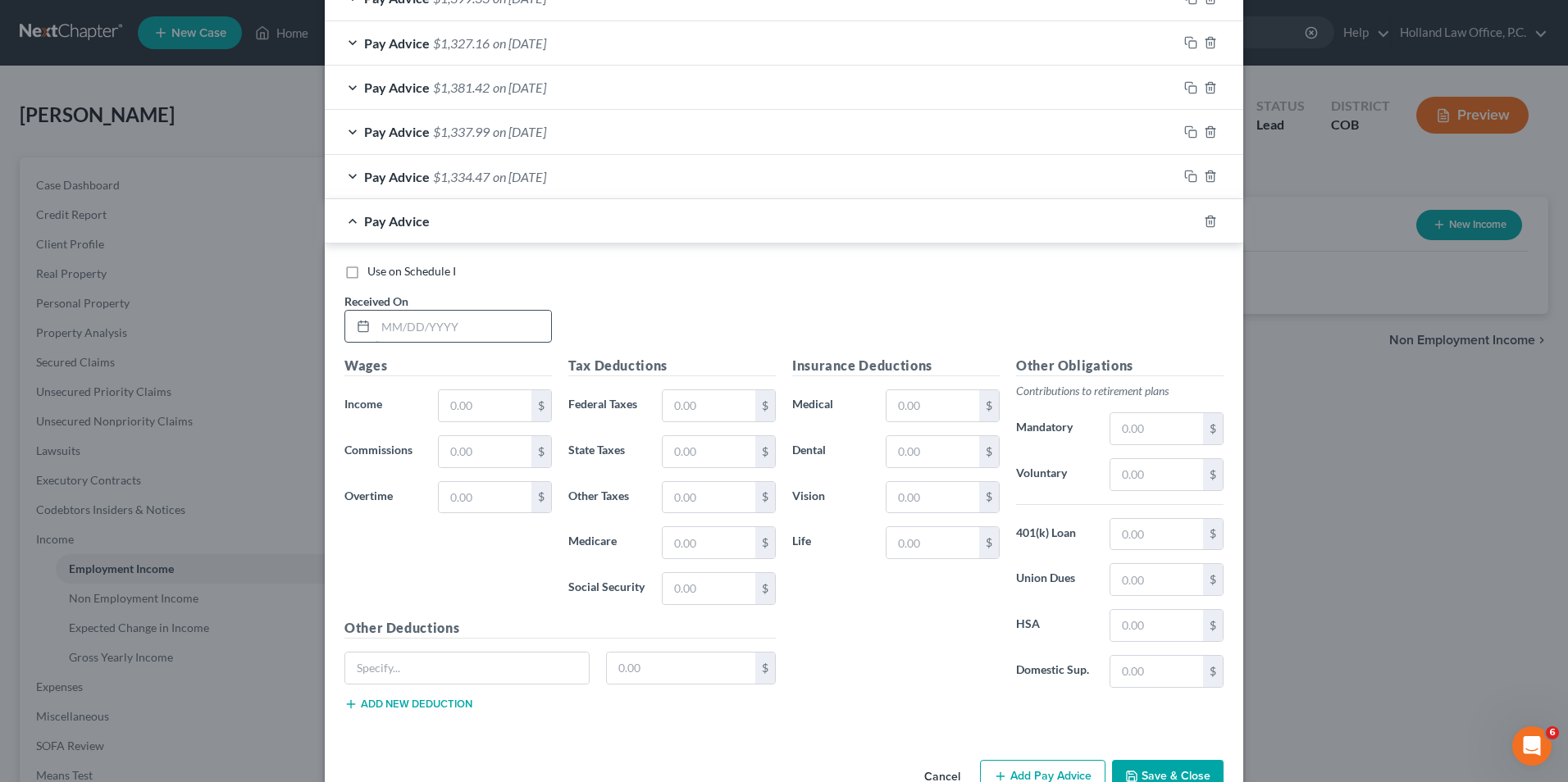
click at [450, 323] on input "text" at bounding box center [463, 326] width 175 height 31
type input "[DATE]"
click at [452, 397] on input "text" at bounding box center [485, 406] width 93 height 31
type input "1,586.41"
click at [671, 394] on input "text" at bounding box center [709, 406] width 93 height 31
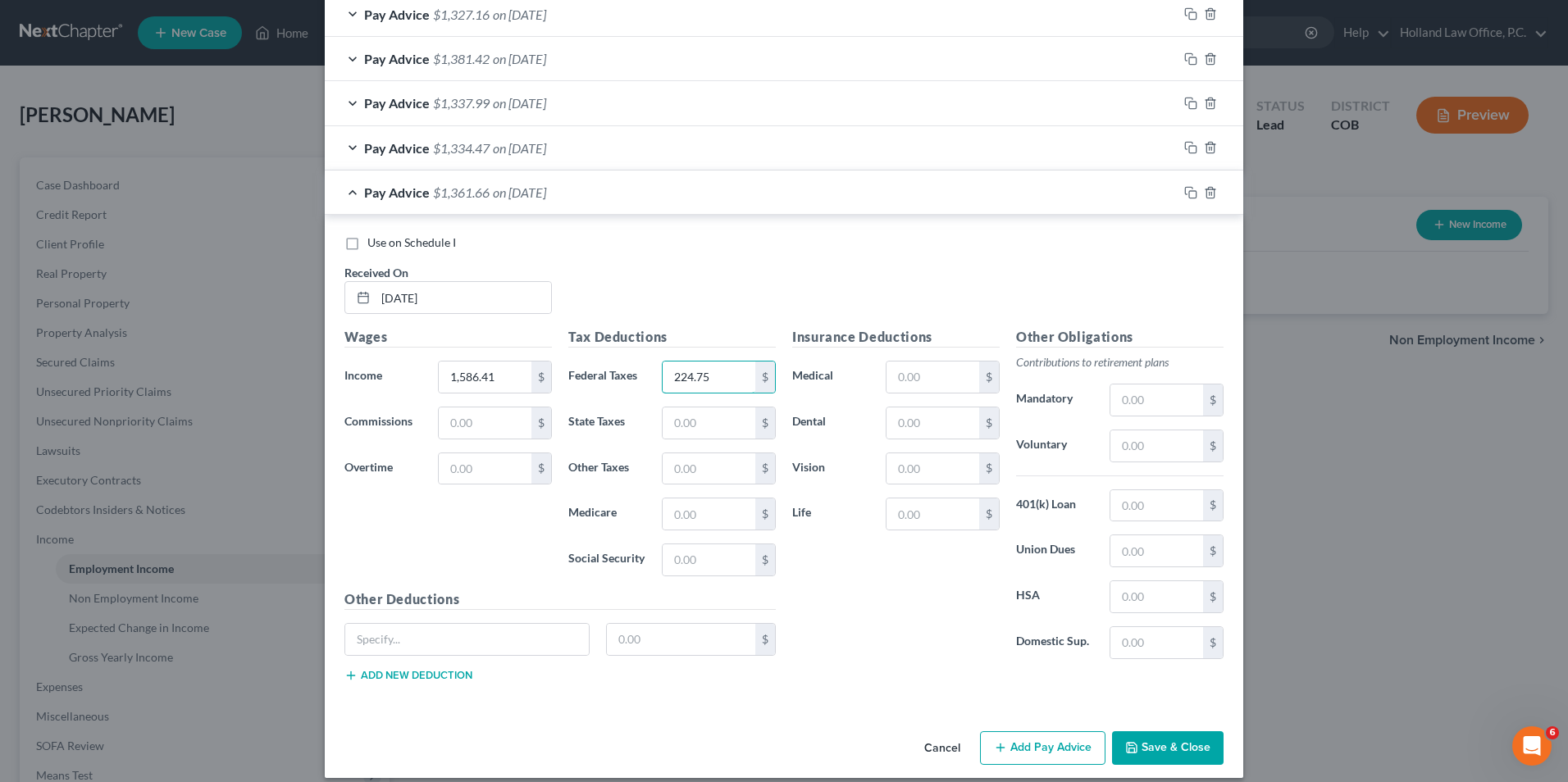
scroll to position [759, 0]
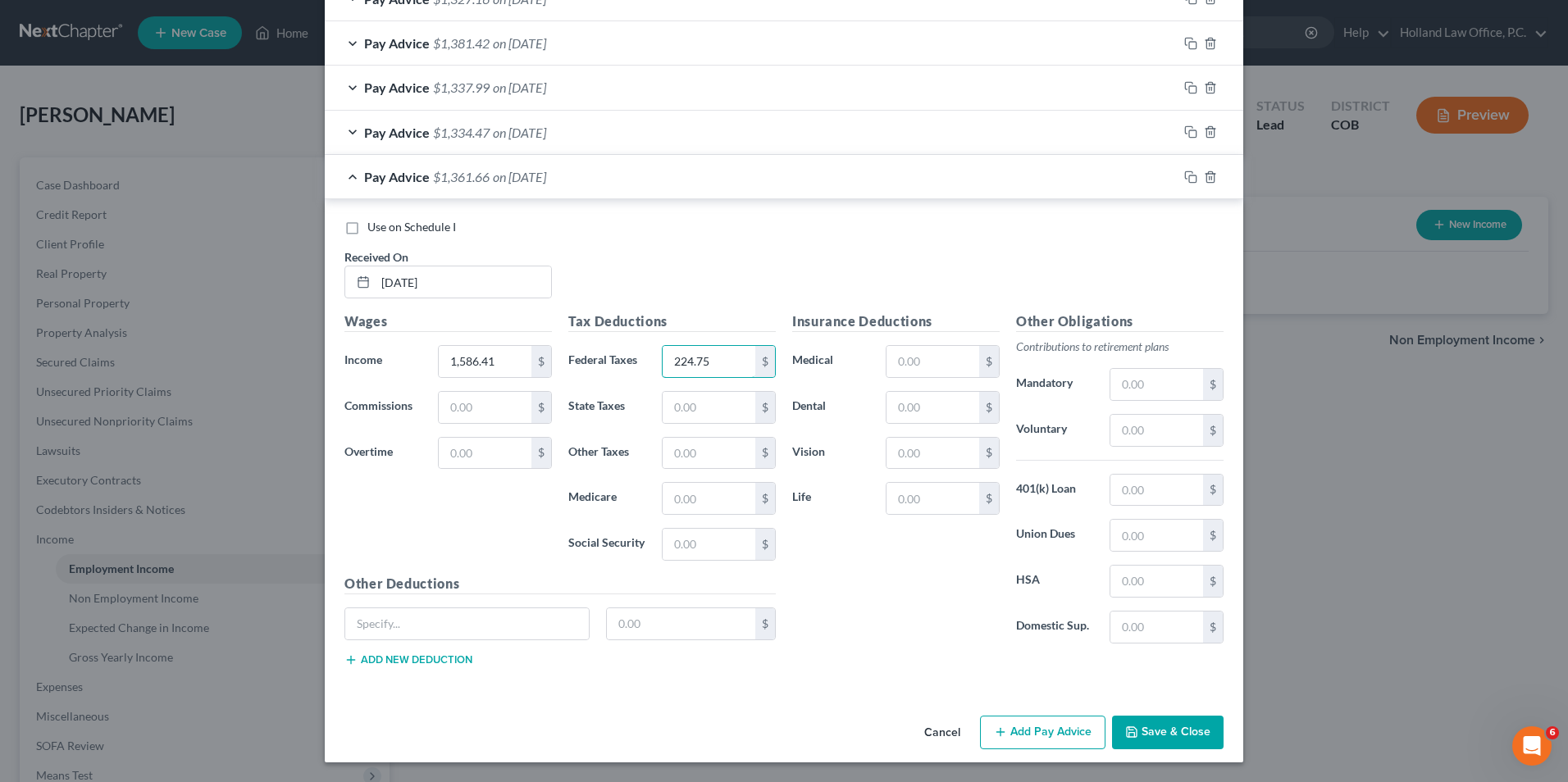
type input "224.75"
click at [1035, 727] on button "Add Pay Advice" at bounding box center [1043, 732] width 126 height 34
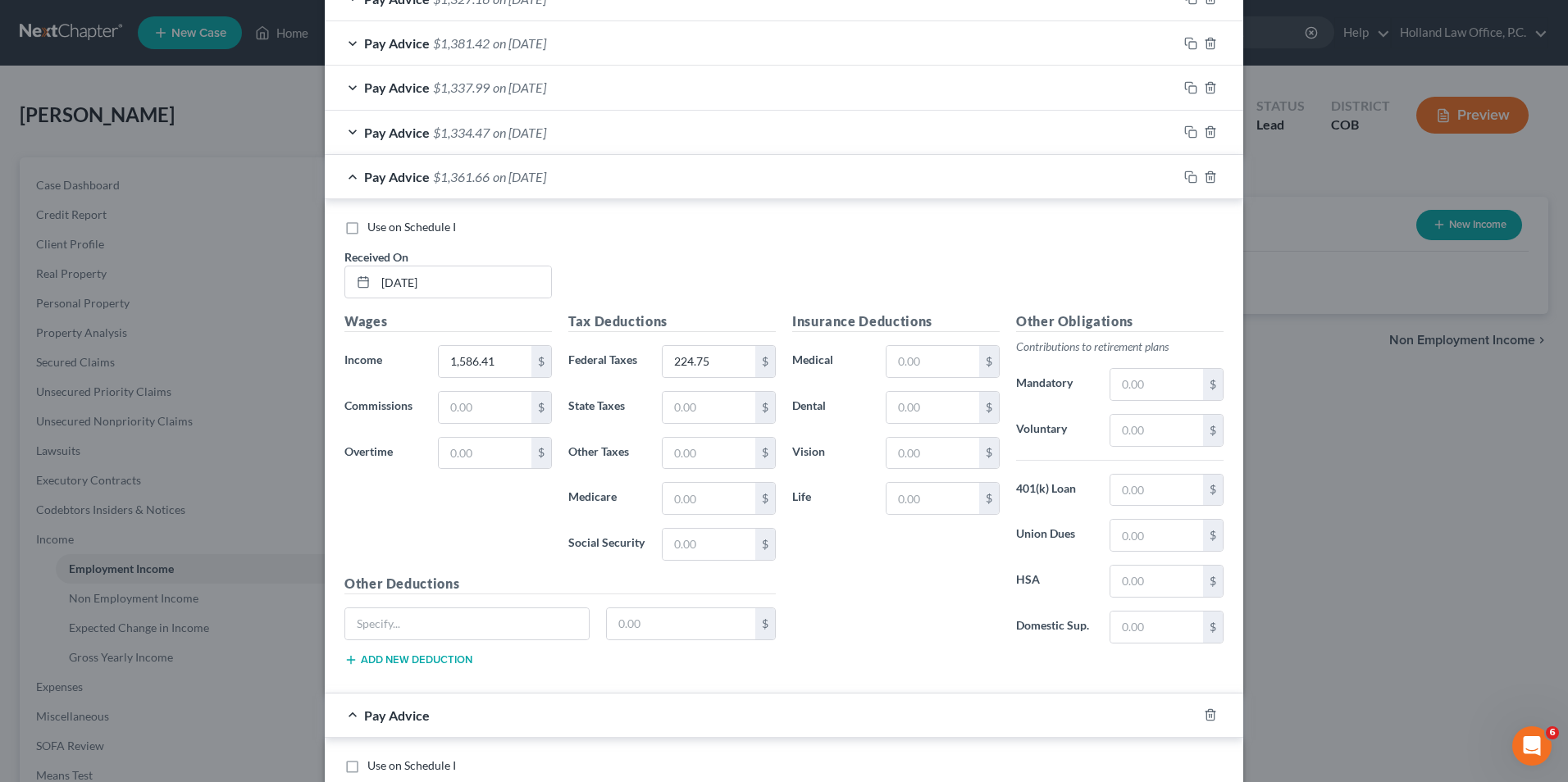
click at [547, 176] on span "on [DATE]" at bounding box center [519, 177] width 53 height 16
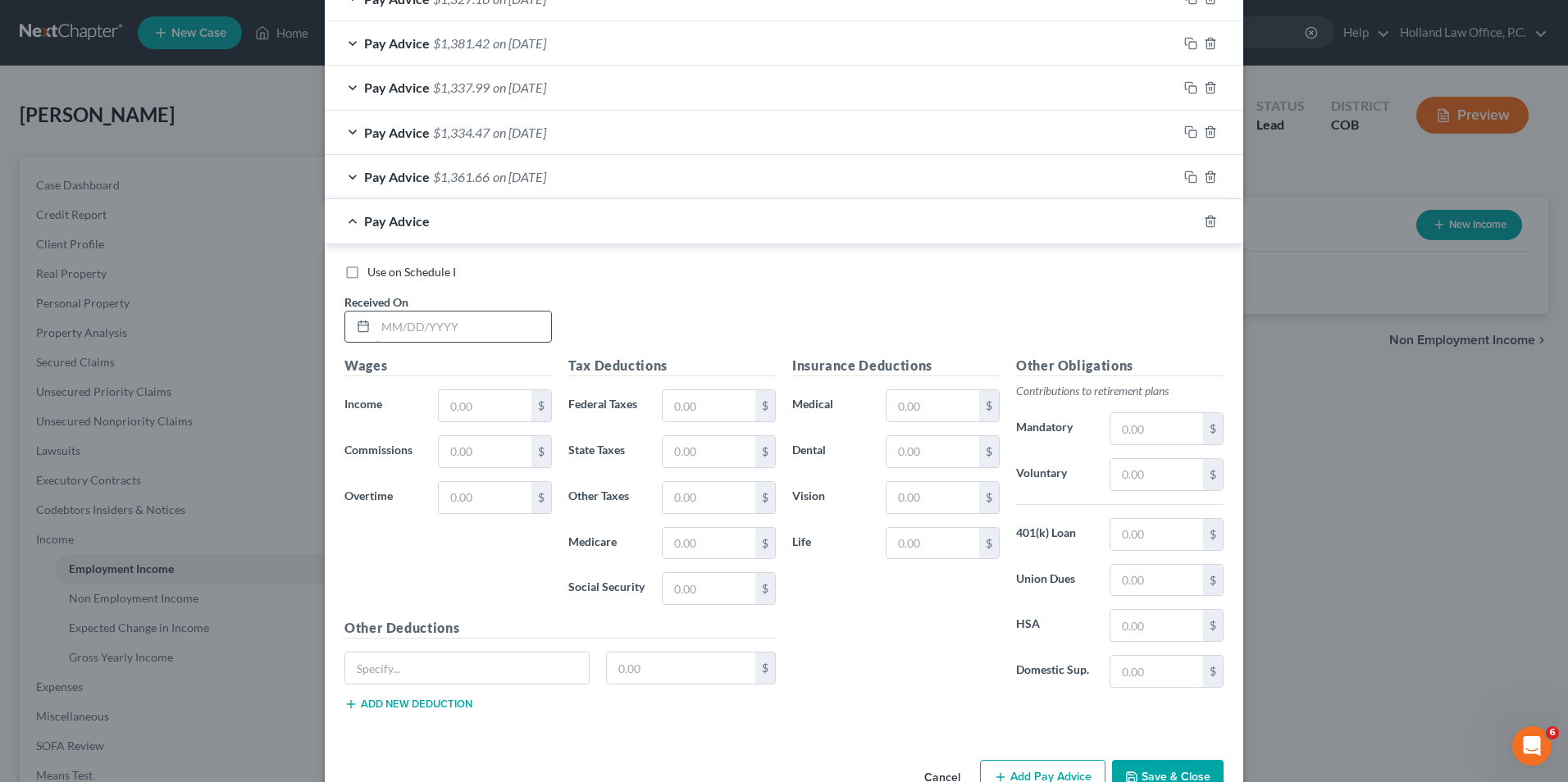
click at [468, 322] on input "text" at bounding box center [463, 327] width 175 height 31
type input "[DATE]"
click at [456, 399] on input "text" at bounding box center [485, 406] width 93 height 31
type input "779.10"
click at [691, 415] on input "text" at bounding box center [709, 406] width 93 height 31
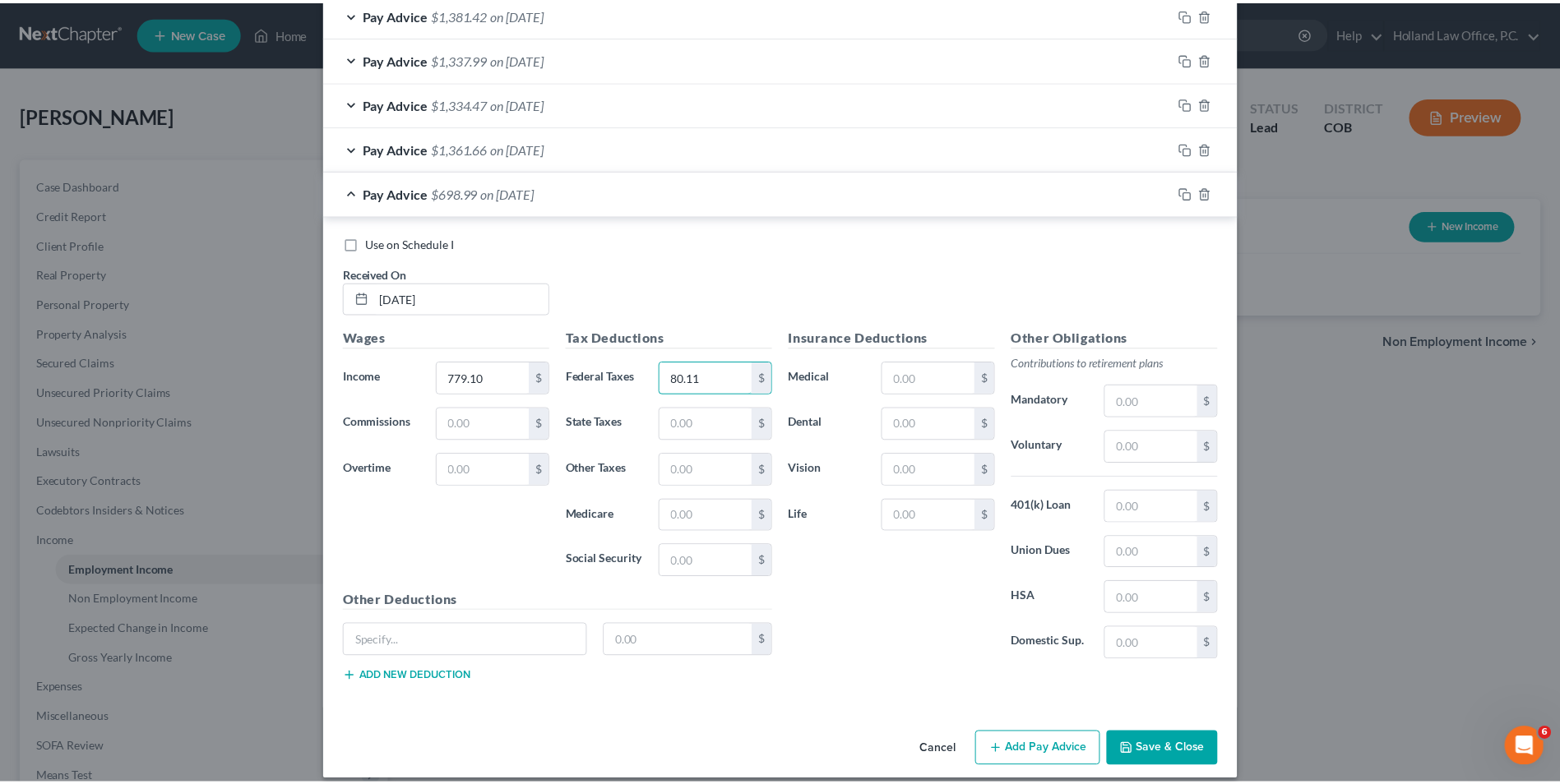
scroll to position [807, 0]
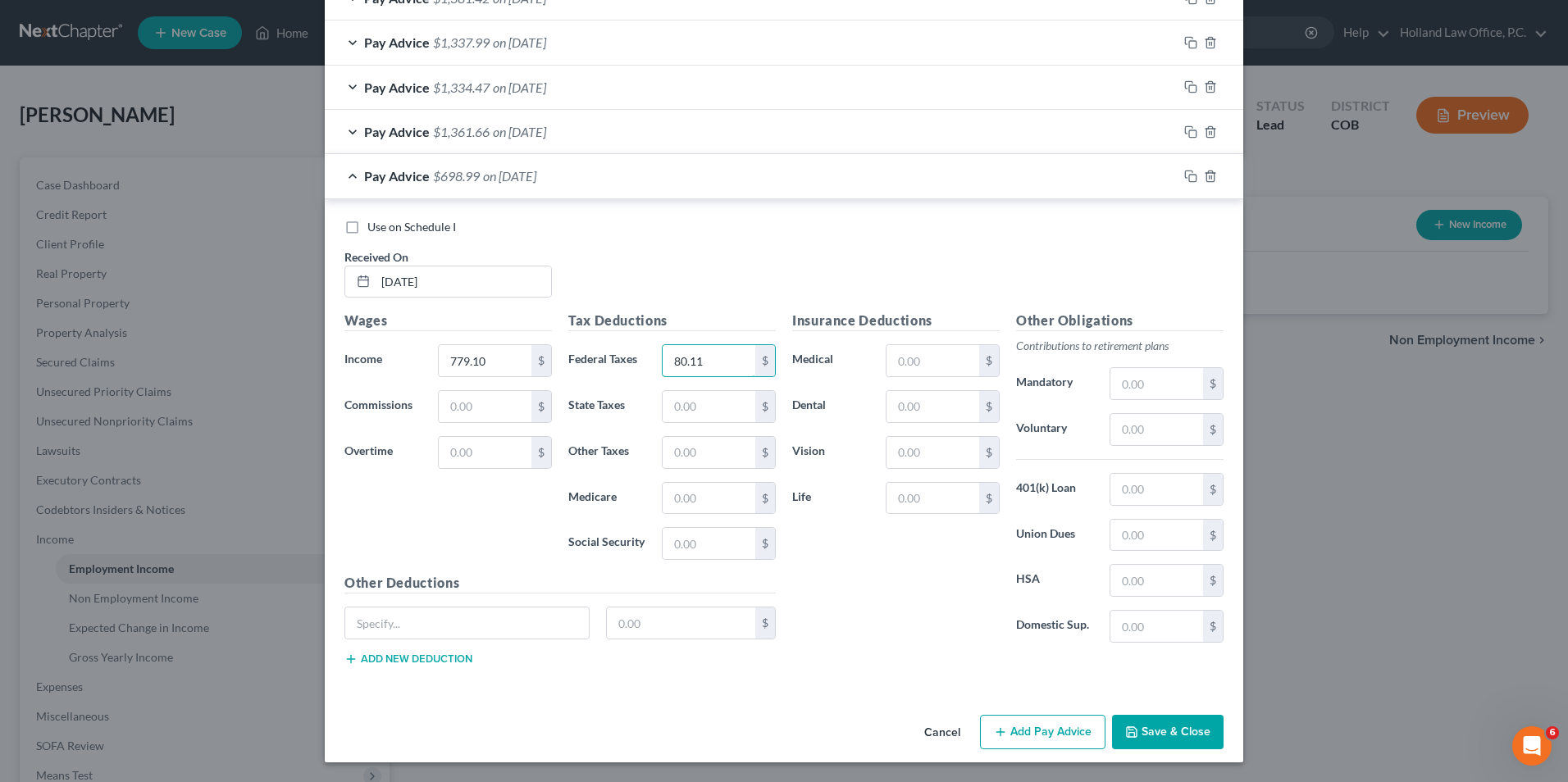
type input "80.11"
click at [1188, 750] on div "Cancel Add Pay Advice Save & Close" at bounding box center [784, 736] width 918 height 54
click at [1184, 737] on button "Save & Close" at bounding box center [1168, 731] width 112 height 34
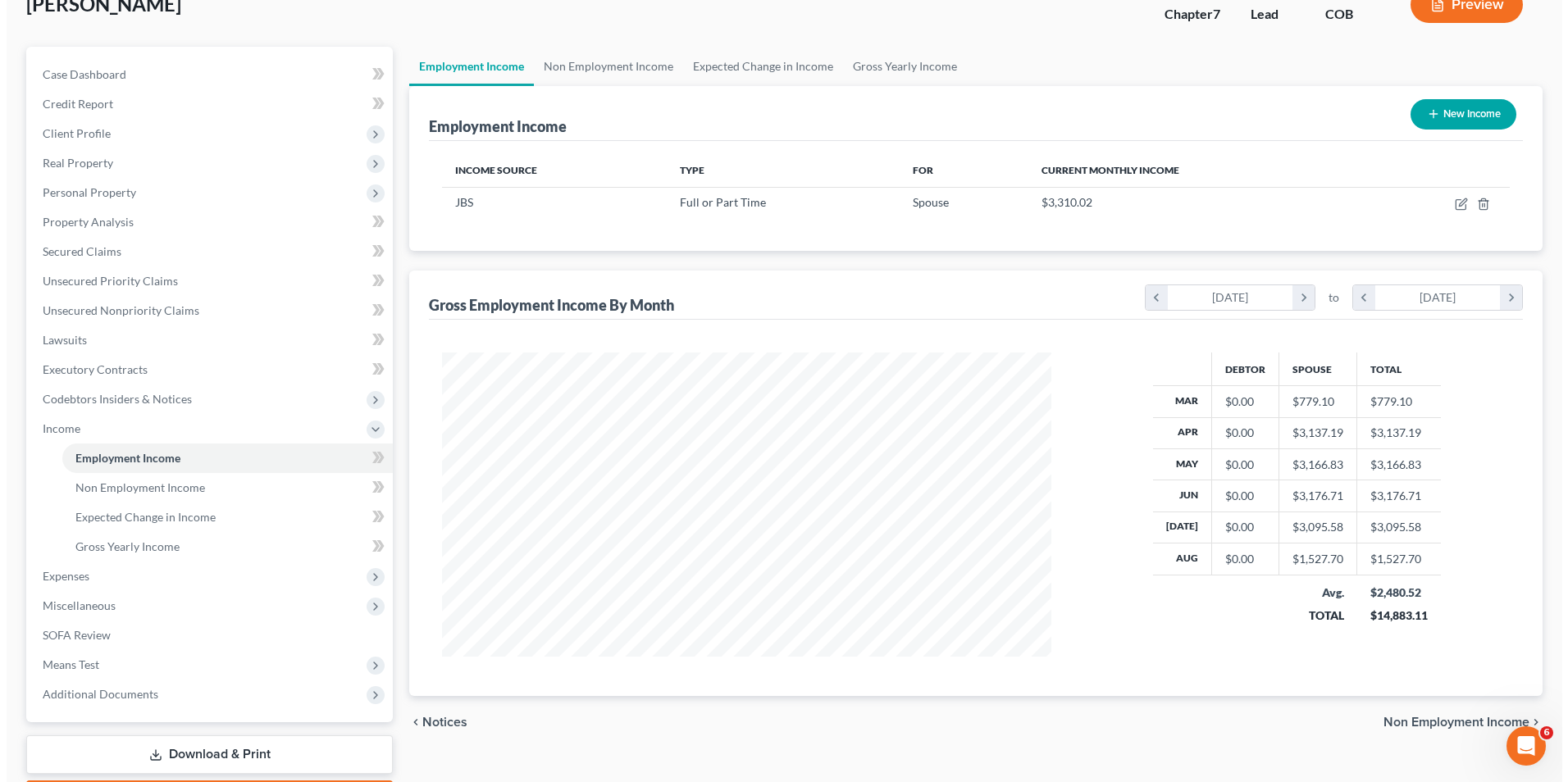
scroll to position [82, 0]
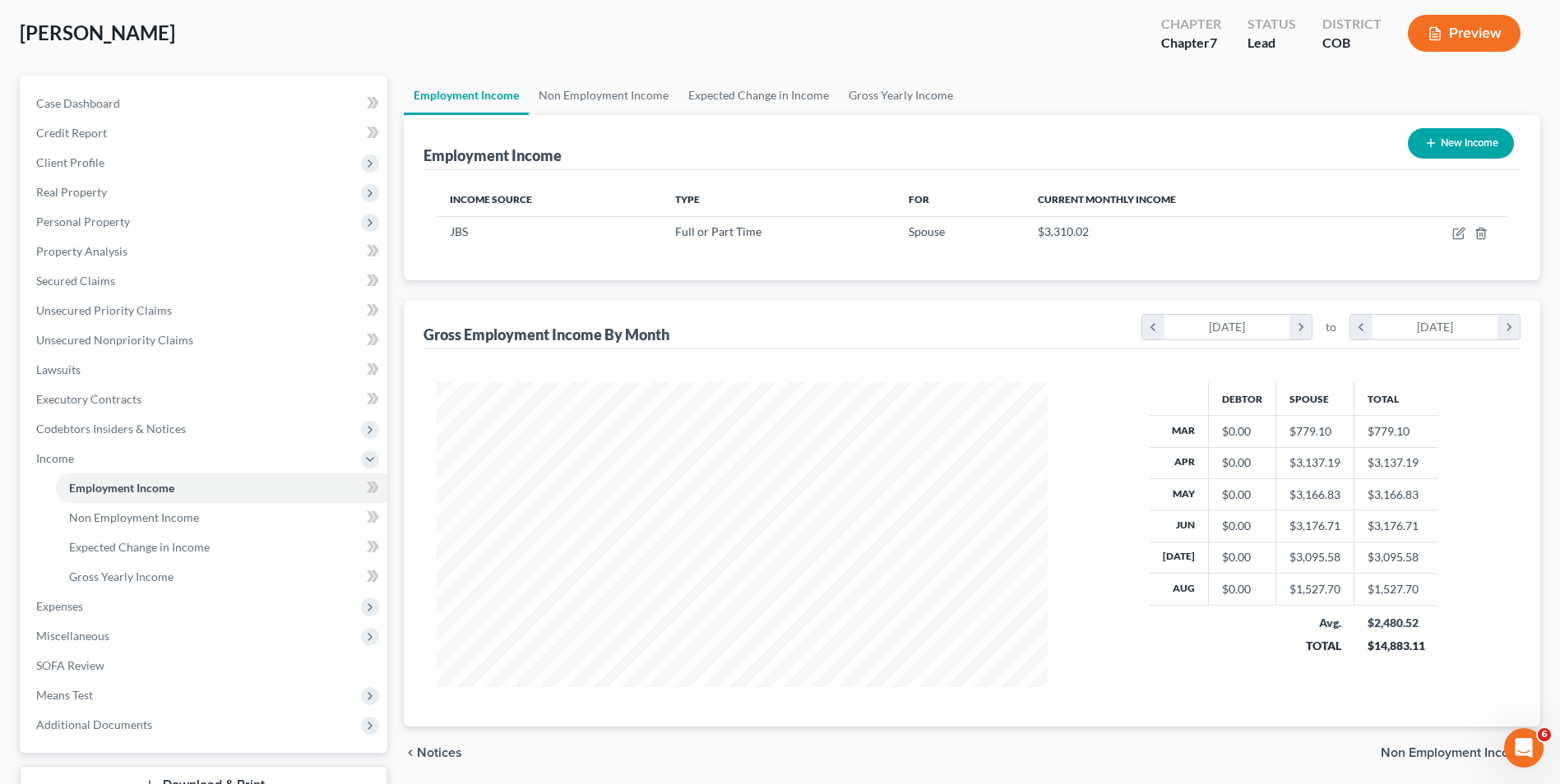
click at [1450, 147] on button "New Income" at bounding box center [1461, 144] width 106 height 31
select select "0"
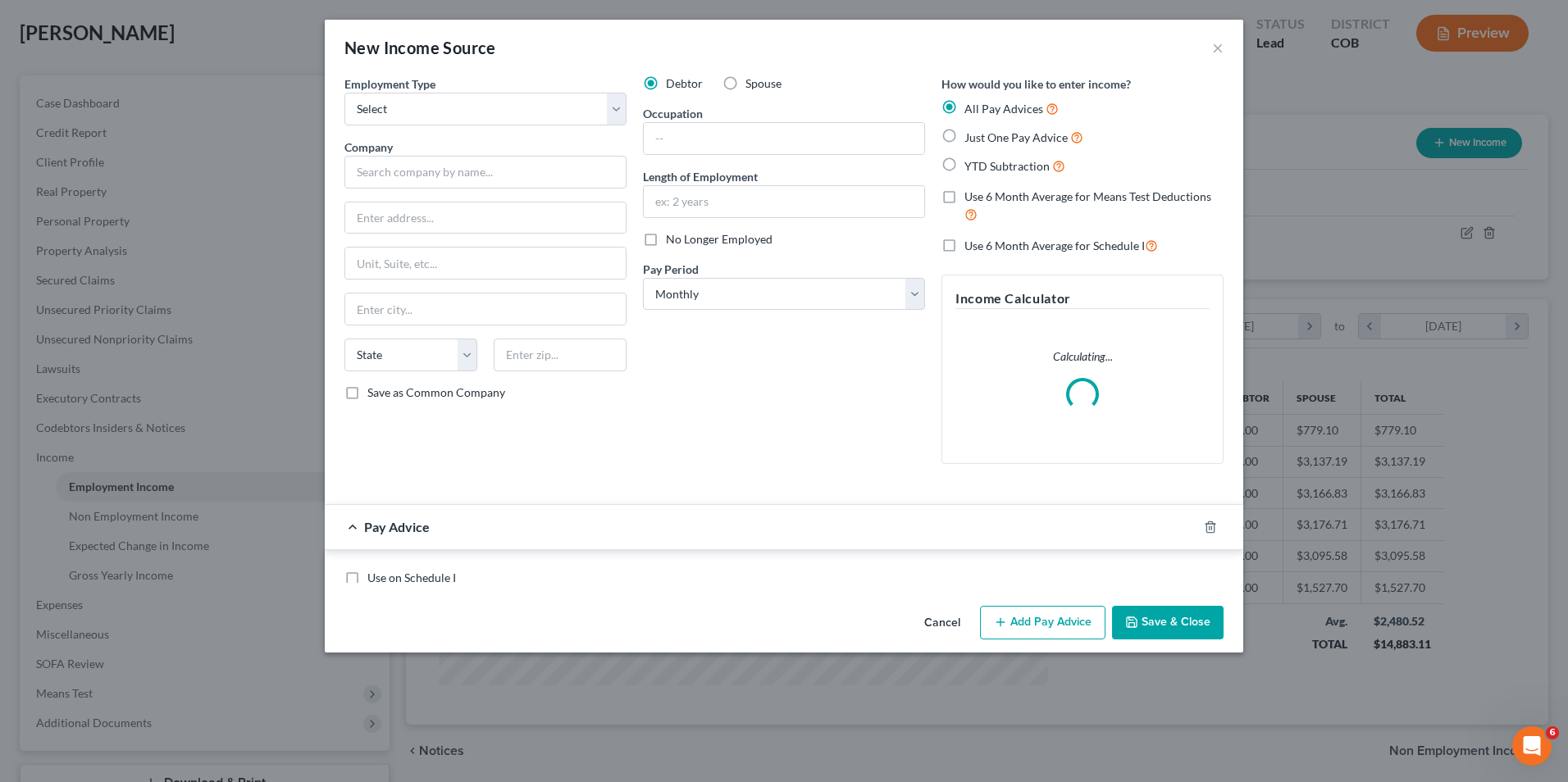
scroll to position [306, 648]
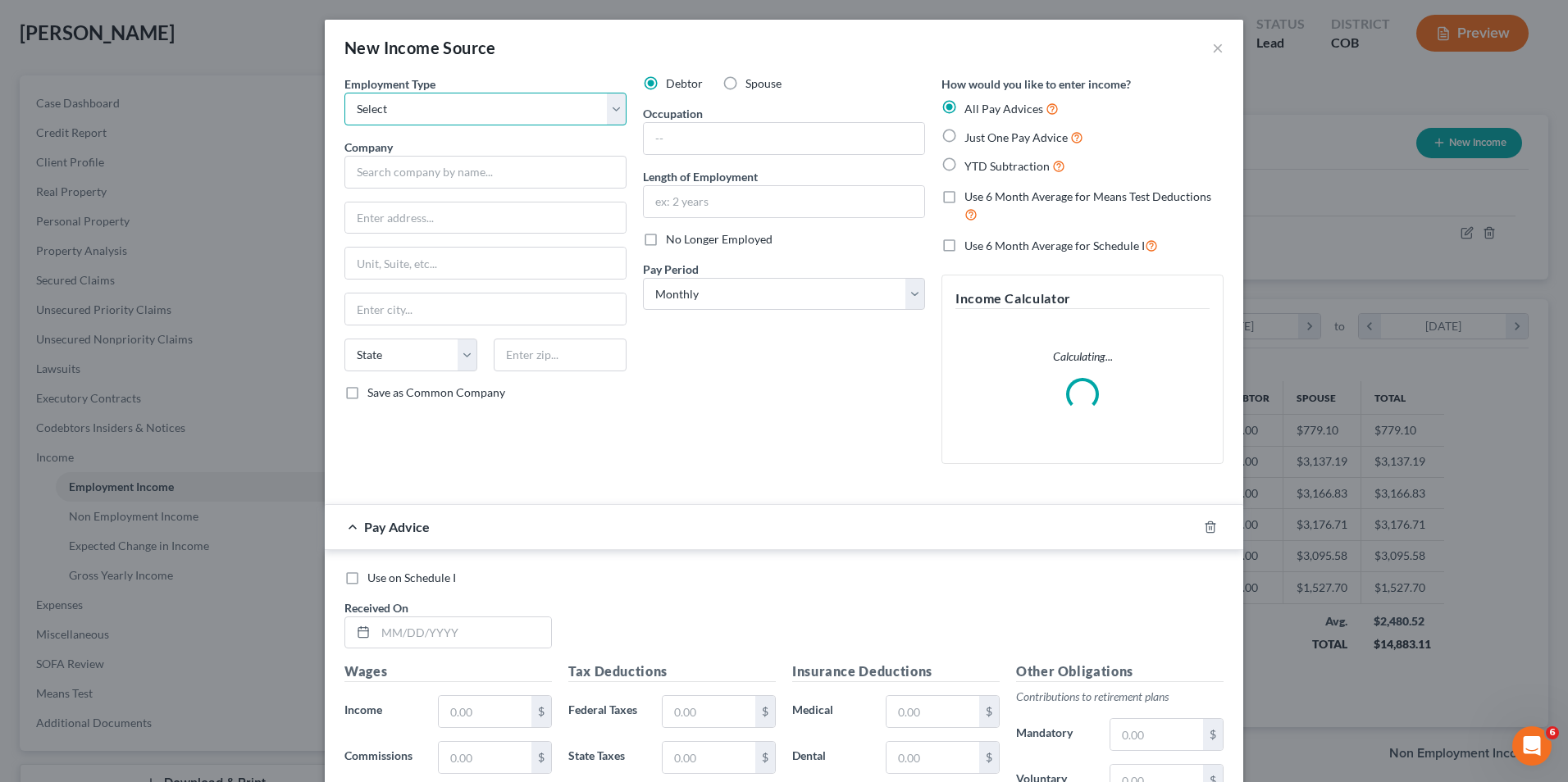
click at [514, 106] on select "Select Full or [DEMOGRAPHIC_DATA] Employment Self Employment" at bounding box center [485, 109] width 282 height 33
select select "0"
click at [345, 93] on select "Select Full or [DEMOGRAPHIC_DATA] Employment Self Employment" at bounding box center [485, 109] width 282 height 33
click at [432, 168] on input "text" at bounding box center [485, 173] width 282 height 33
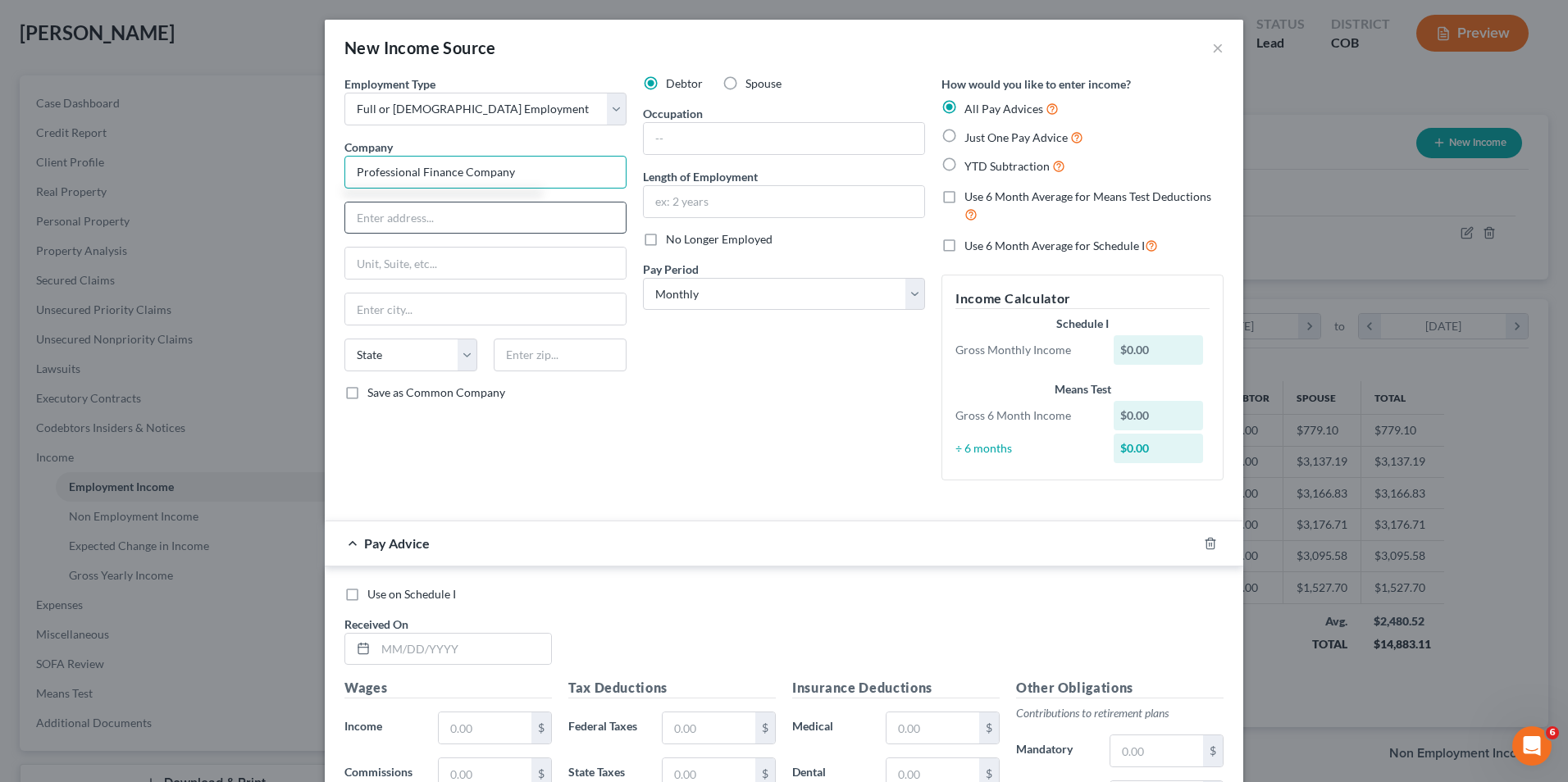
type input "Professional Finance Company"
click at [360, 220] on input "text" at bounding box center [485, 218] width 280 height 31
type input "[STREET_ADDRESS]"
drag, startPoint x: 543, startPoint y: 346, endPoint x: 536, endPoint y: 353, distance: 9.9
click at [536, 353] on input "text" at bounding box center [560, 355] width 133 height 33
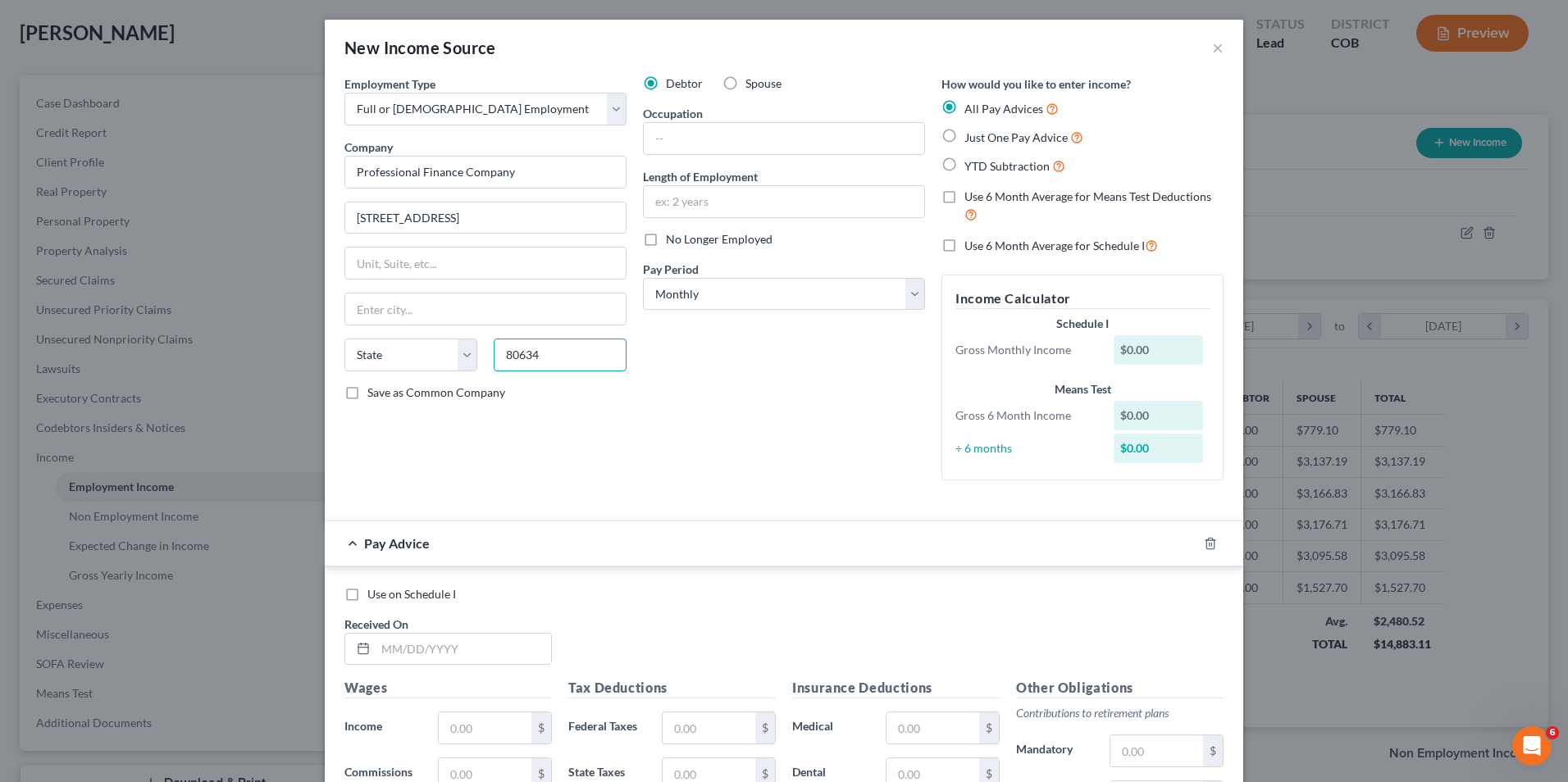
type input "80634"
click at [873, 377] on div "Debtor Spouse Occupation Length of Employment No Longer Employed Pay Period * S…" at bounding box center [784, 284] width 299 height 418
type input "Greeley"
select select "5"
click at [677, 295] on select "Select Monthly Twice Monthly Every Other Week Weekly" at bounding box center [784, 295] width 282 height 33
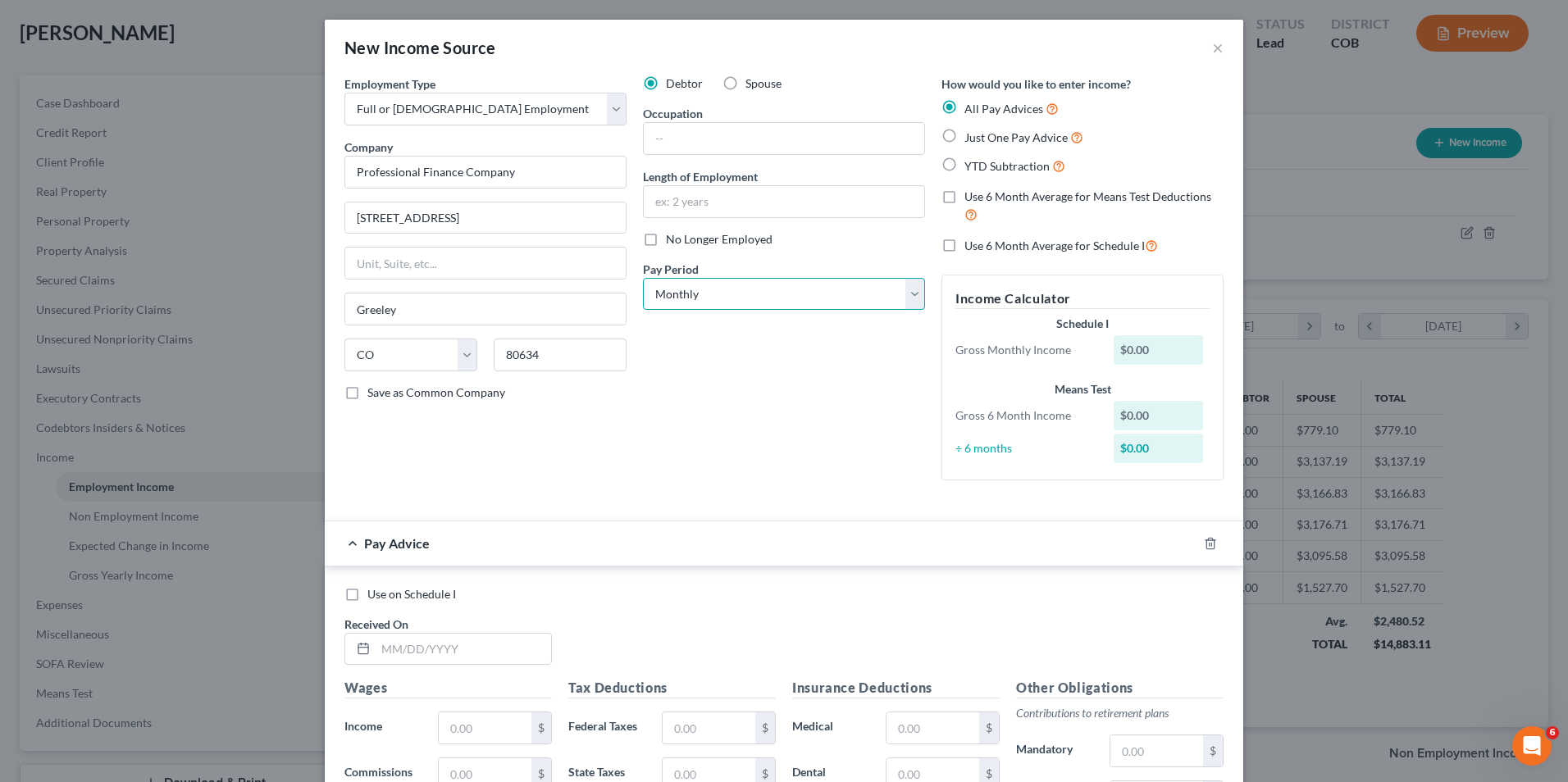
select select "1"
click at [643, 278] on select "Select Monthly Twice Monthly Every Other Week Weekly" at bounding box center [784, 295] width 282 height 33
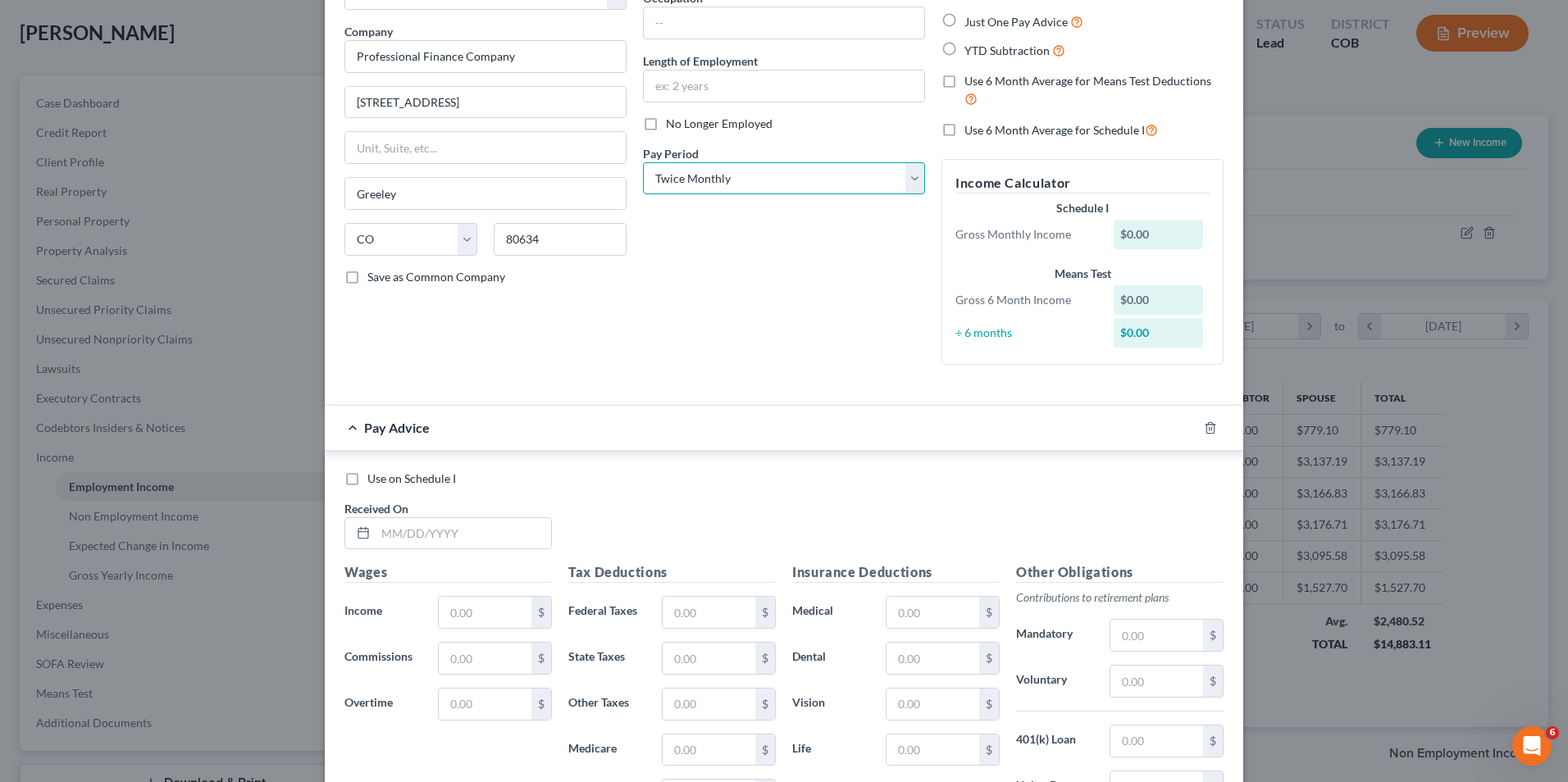
scroll to position [164, 0]
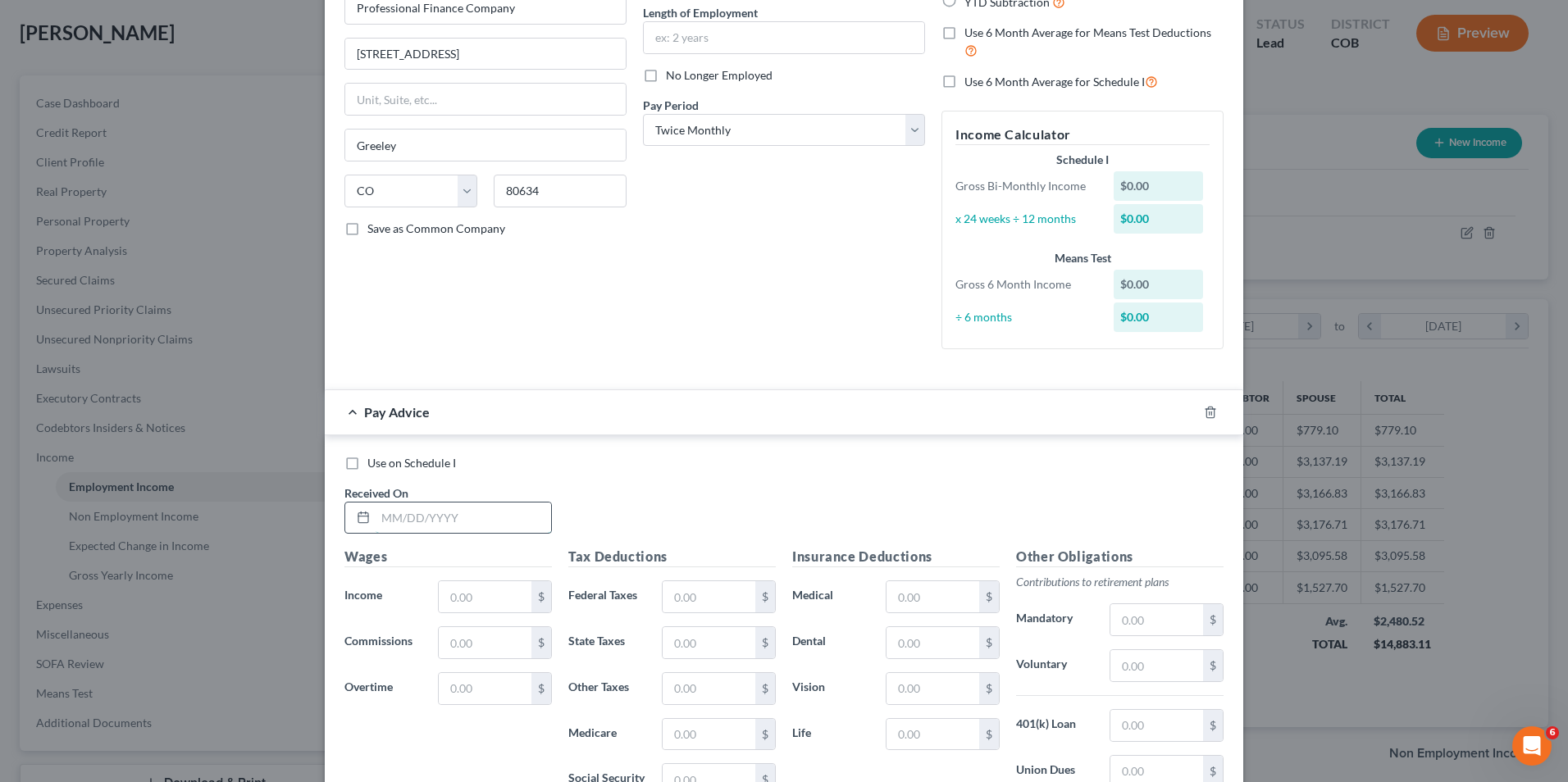
click at [435, 521] on input "text" at bounding box center [463, 518] width 175 height 31
click at [458, 523] on input "text" at bounding box center [463, 518] width 175 height 31
drag, startPoint x: 452, startPoint y: 515, endPoint x: 461, endPoint y: 514, distance: 9.1
click at [452, 515] on input "text" at bounding box center [463, 518] width 175 height 31
click at [443, 515] on input "2/" at bounding box center [463, 518] width 175 height 31
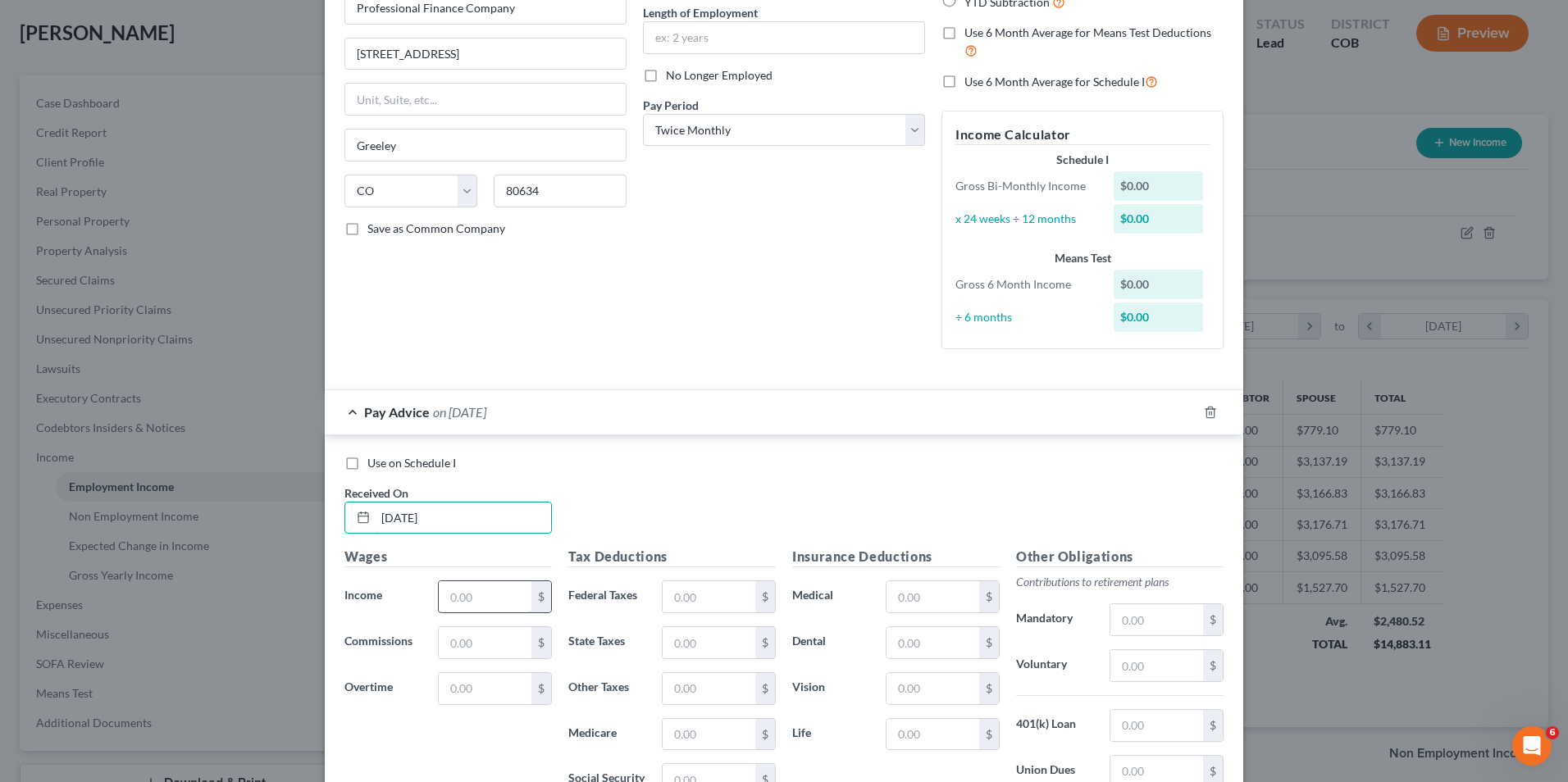
type input "[DATE]"
click at [471, 592] on input "text" at bounding box center [485, 597] width 93 height 31
type input "1,562.41"
click at [694, 604] on input "text" at bounding box center [709, 597] width 93 height 31
type input "282.07"
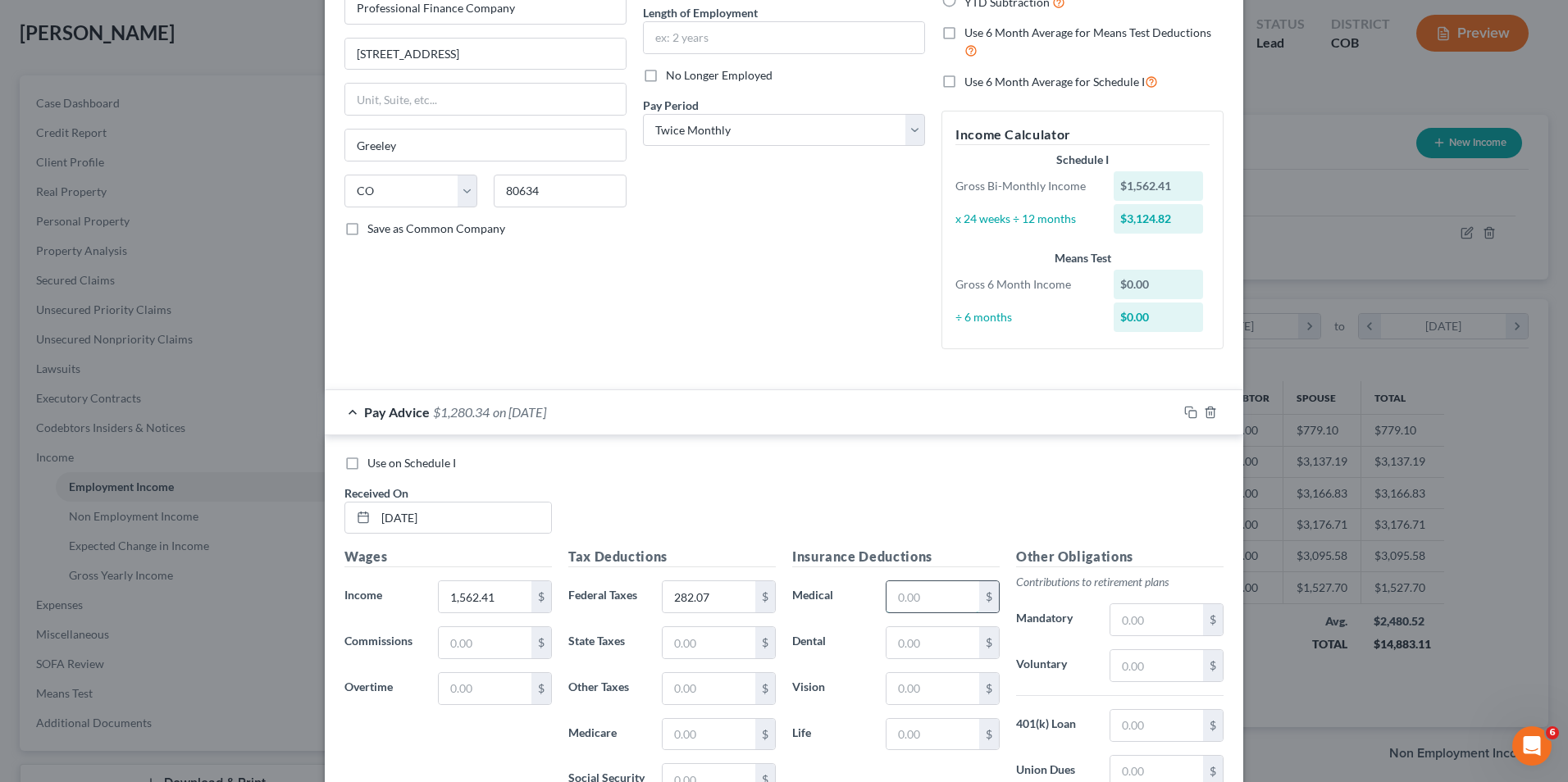
click at [889, 583] on input "text" at bounding box center [933, 597] width 93 height 31
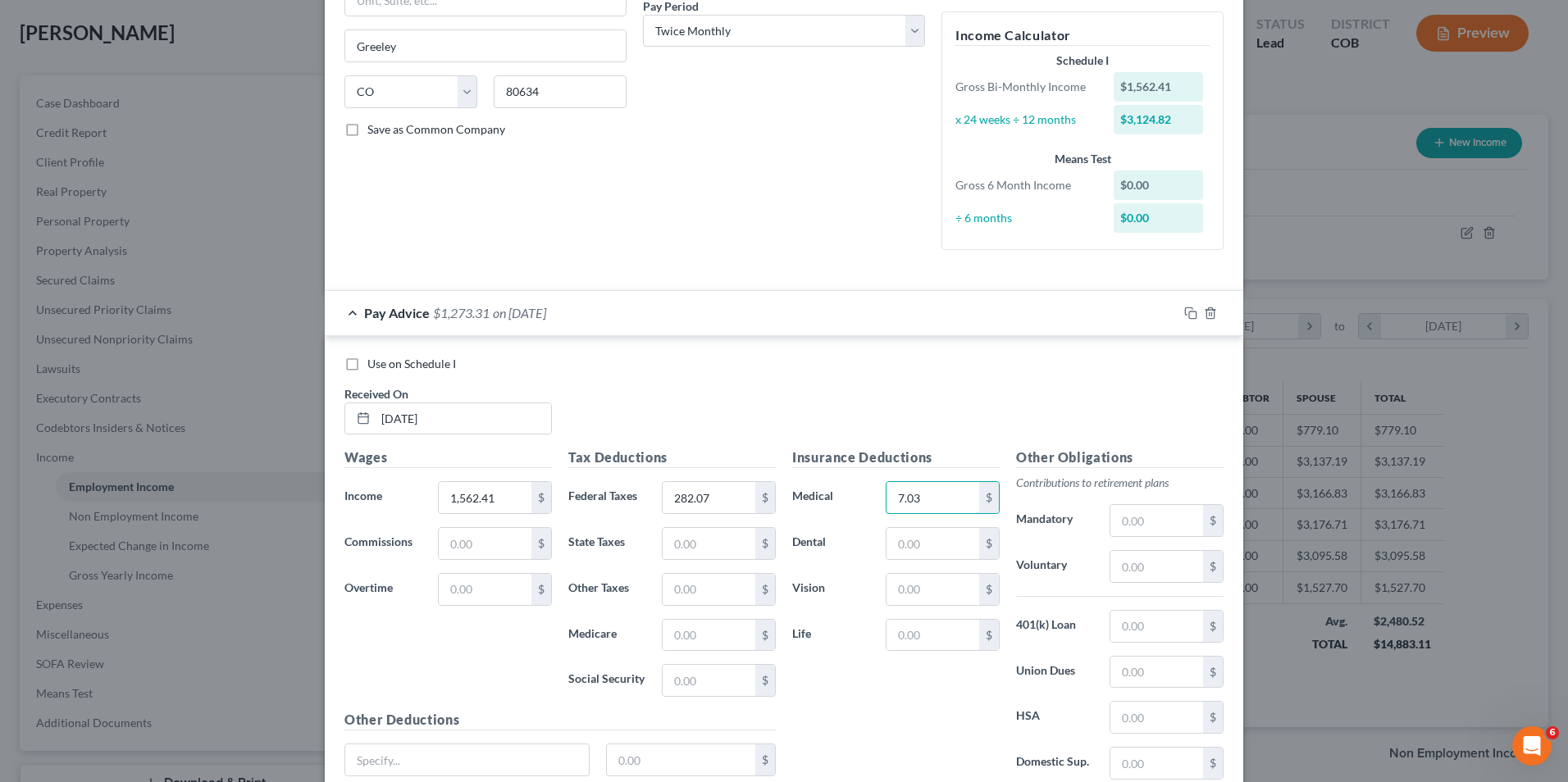
scroll to position [401, 0]
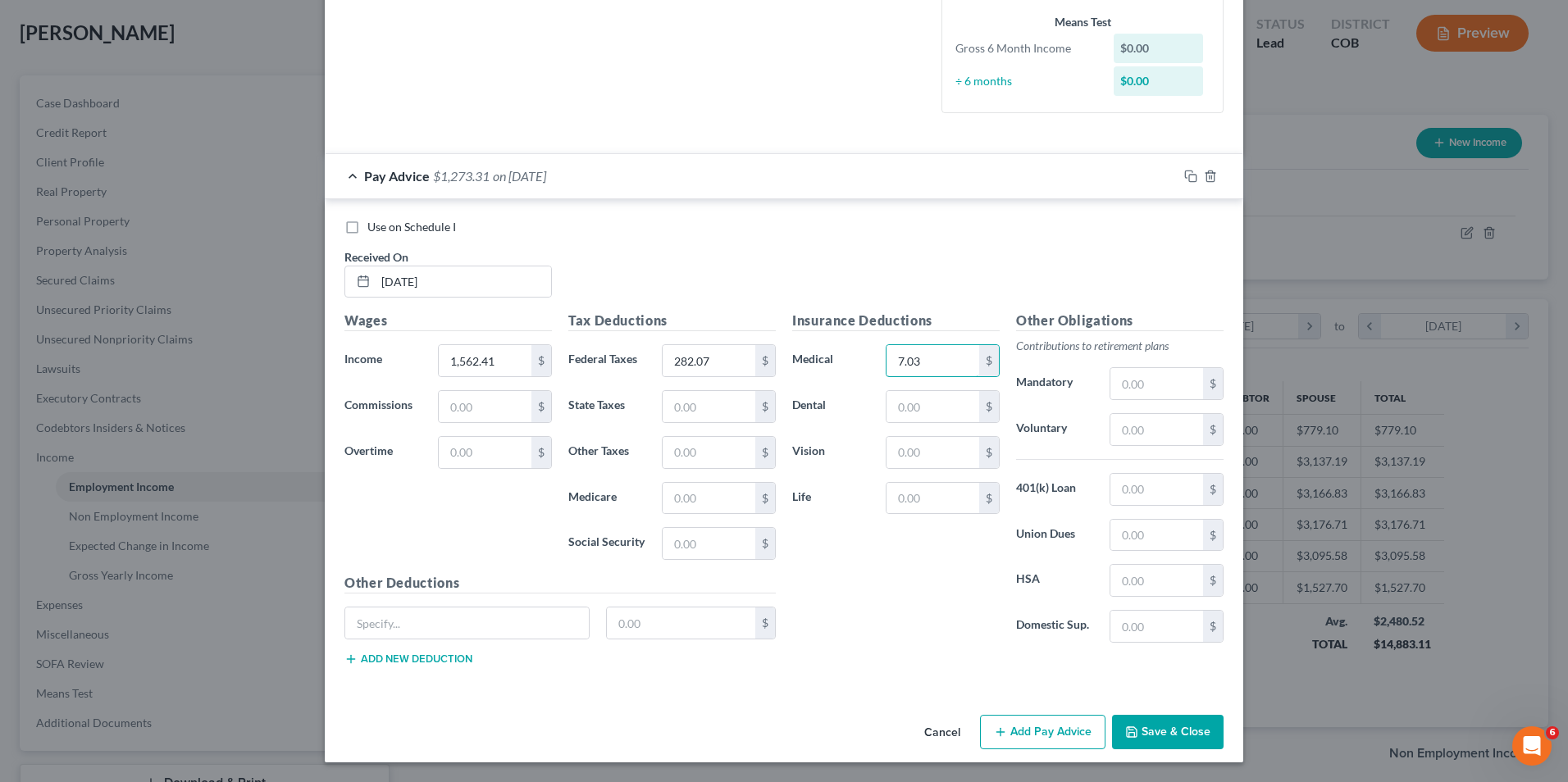
type input "7.03"
click at [1016, 726] on button "Add Pay Advice" at bounding box center [1043, 731] width 126 height 34
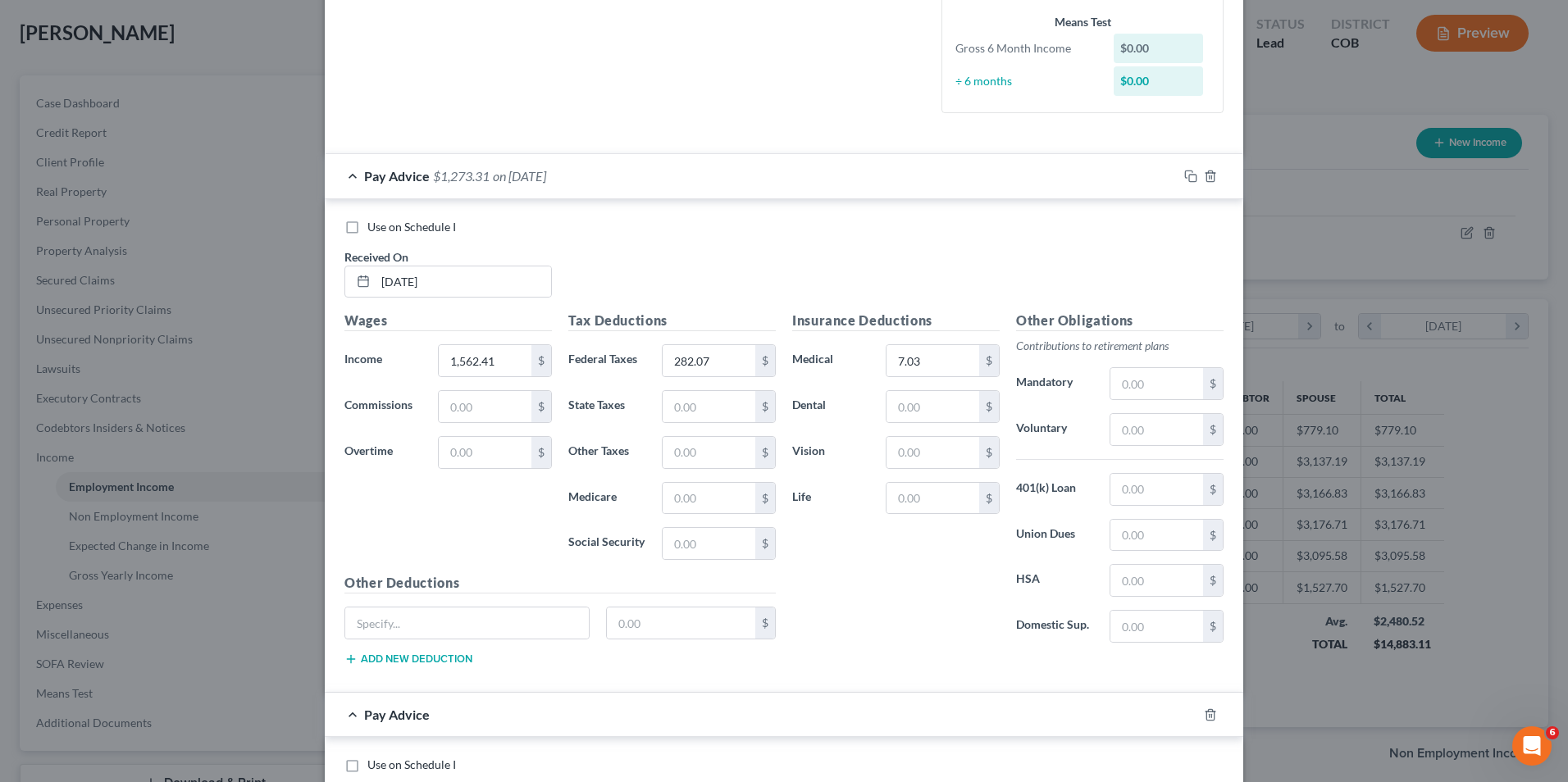
click at [516, 189] on div "Pay Advice $1,273.31 on [DATE]" at bounding box center [751, 176] width 853 height 44
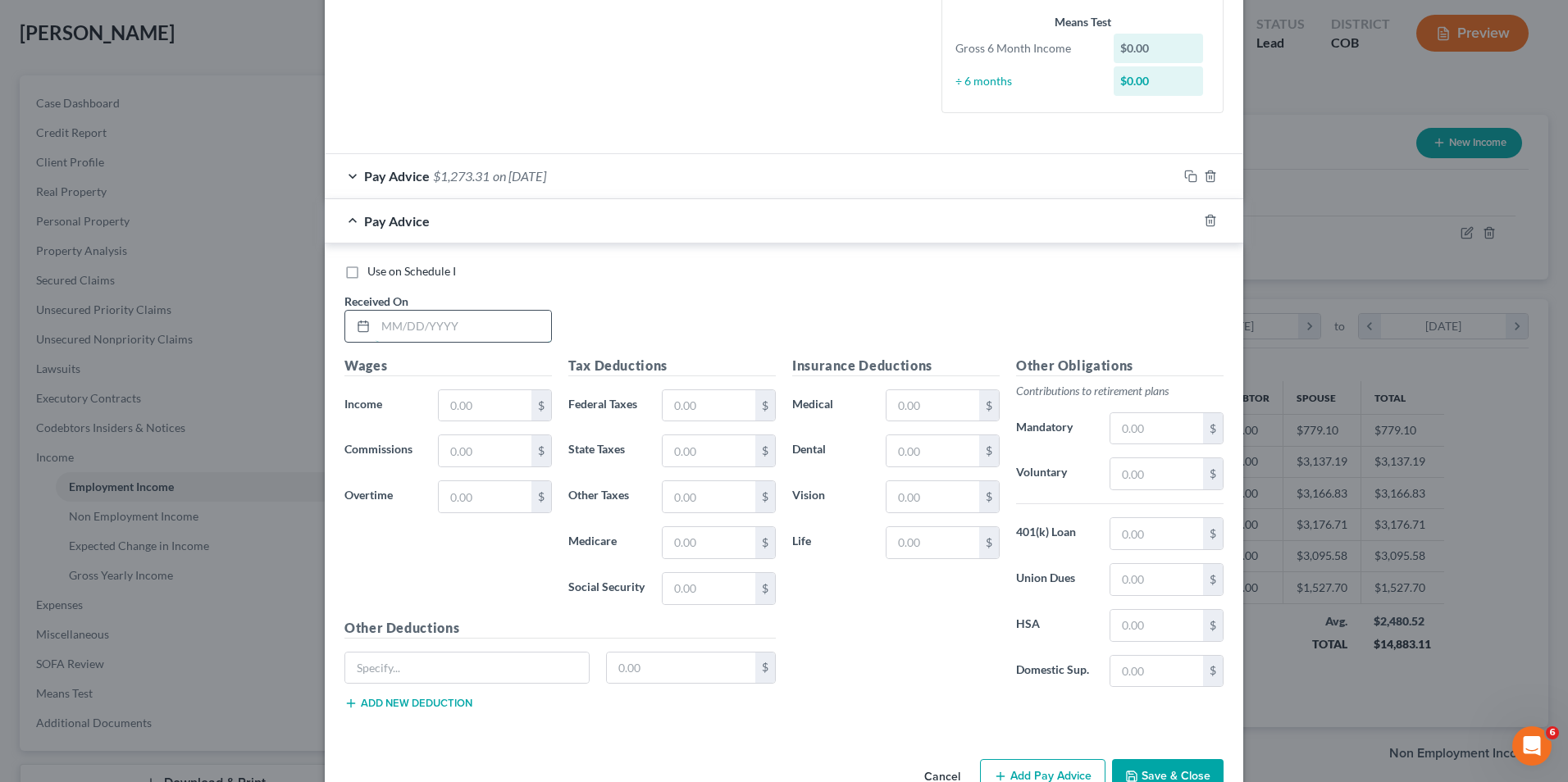
click at [482, 328] on input "text" at bounding box center [463, 326] width 175 height 31
type input "[DATE]"
click at [479, 410] on input "text" at bounding box center [485, 406] width 93 height 31
type input "1,377.74"
click at [724, 401] on input "text" at bounding box center [709, 406] width 93 height 31
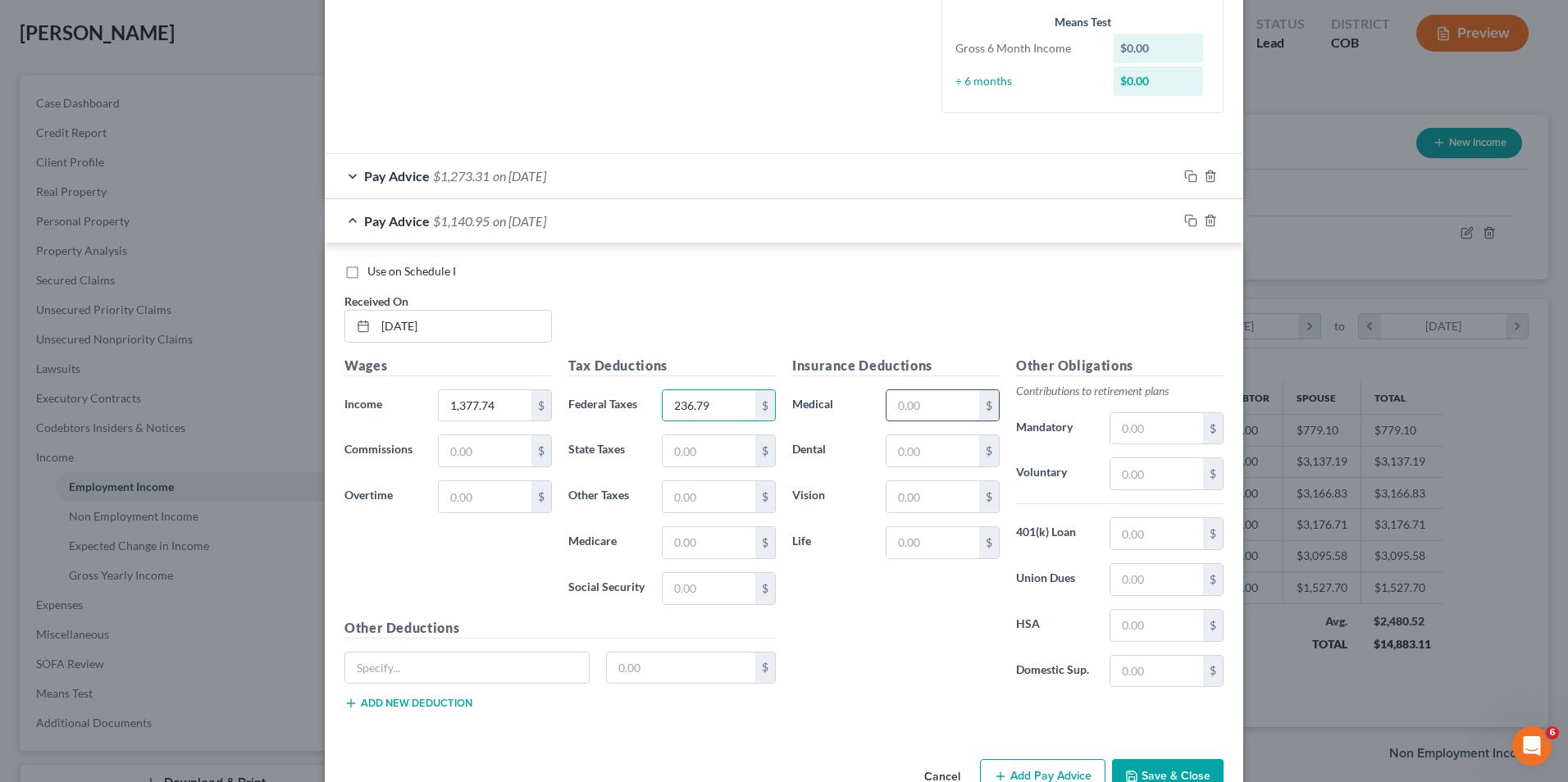
type input "236.79"
click at [942, 407] on input "text" at bounding box center [933, 406] width 93 height 31
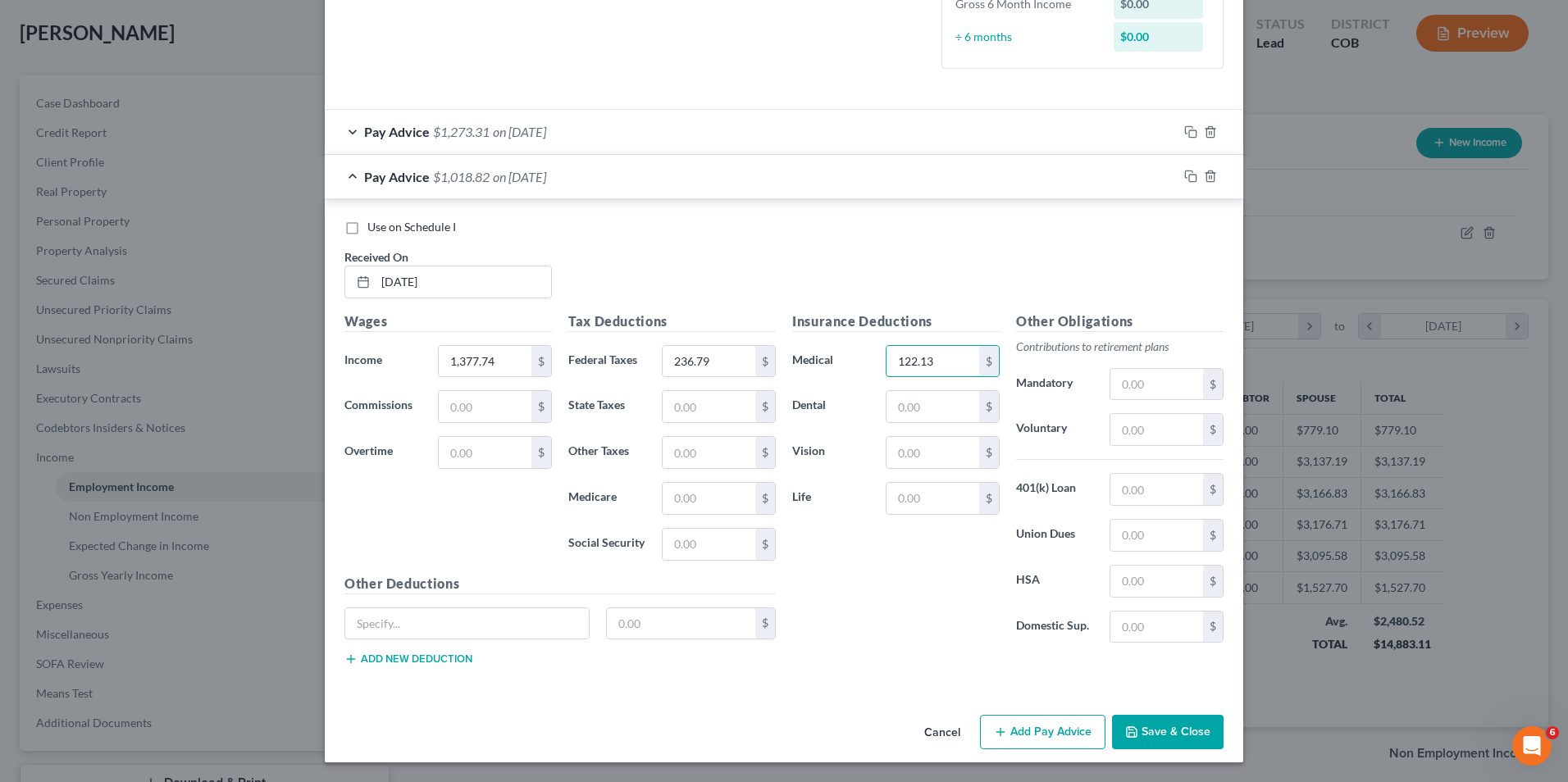
type input "122.13"
click at [1038, 724] on button "Add Pay Advice" at bounding box center [1043, 731] width 126 height 34
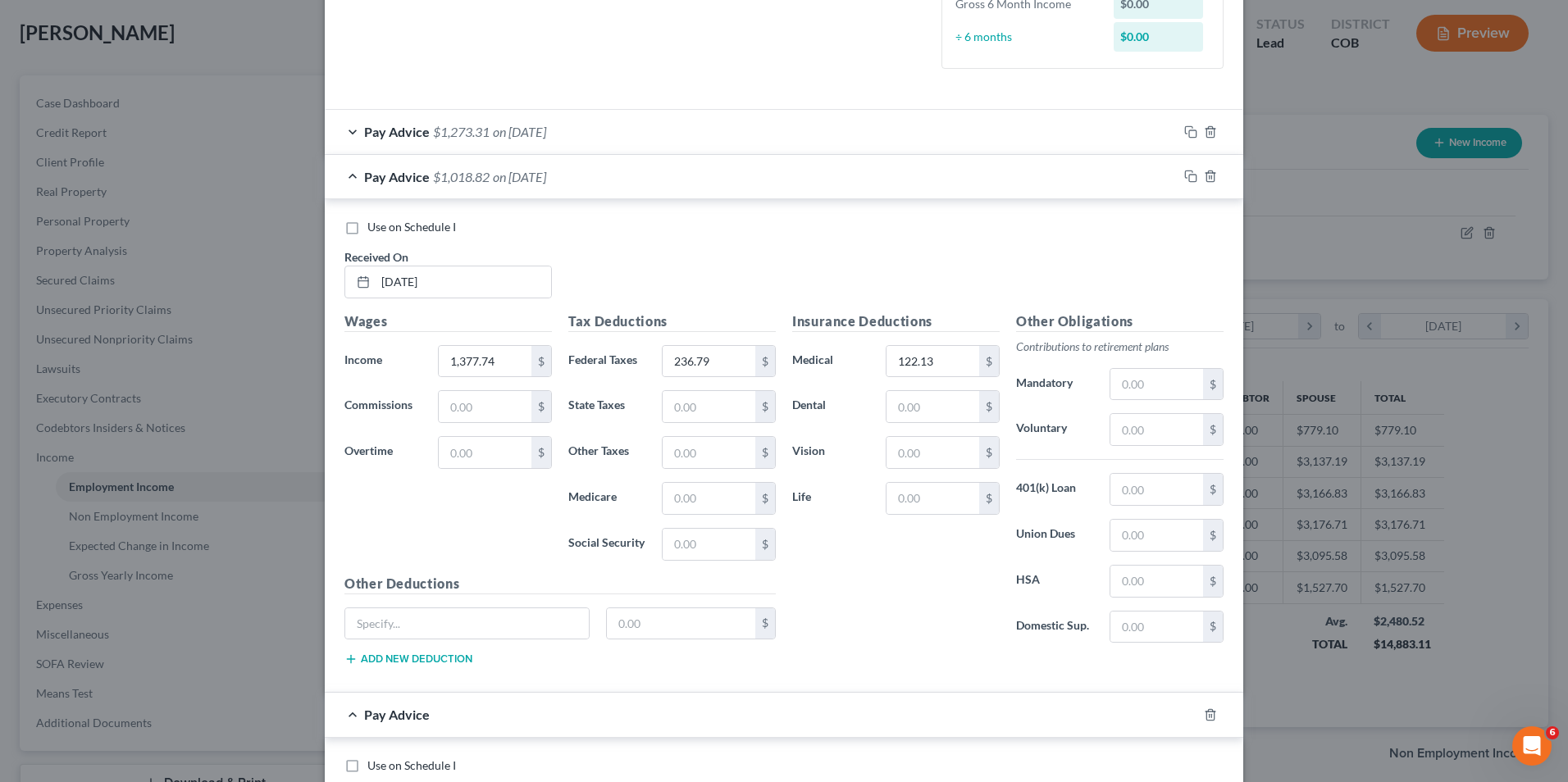
click at [514, 180] on span "on [DATE]" at bounding box center [519, 177] width 53 height 16
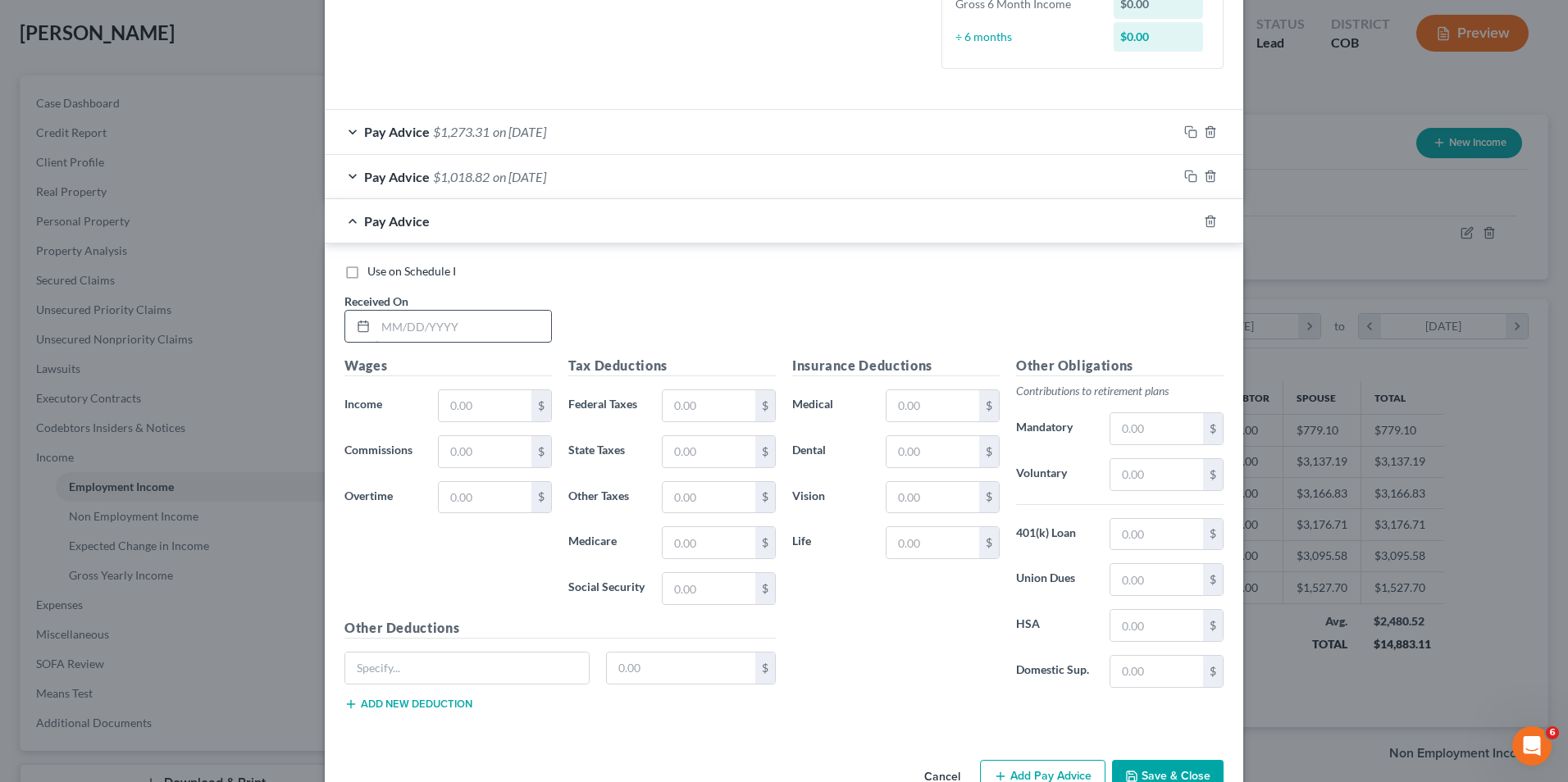
click at [460, 332] on input "text" at bounding box center [463, 326] width 175 height 31
drag, startPoint x: 394, startPoint y: 321, endPoint x: 375, endPoint y: 306, distance: 24.2
click at [393, 321] on input "text" at bounding box center [463, 326] width 175 height 31
type input "[DATE]"
click at [480, 412] on input "text" at bounding box center [485, 406] width 93 height 31
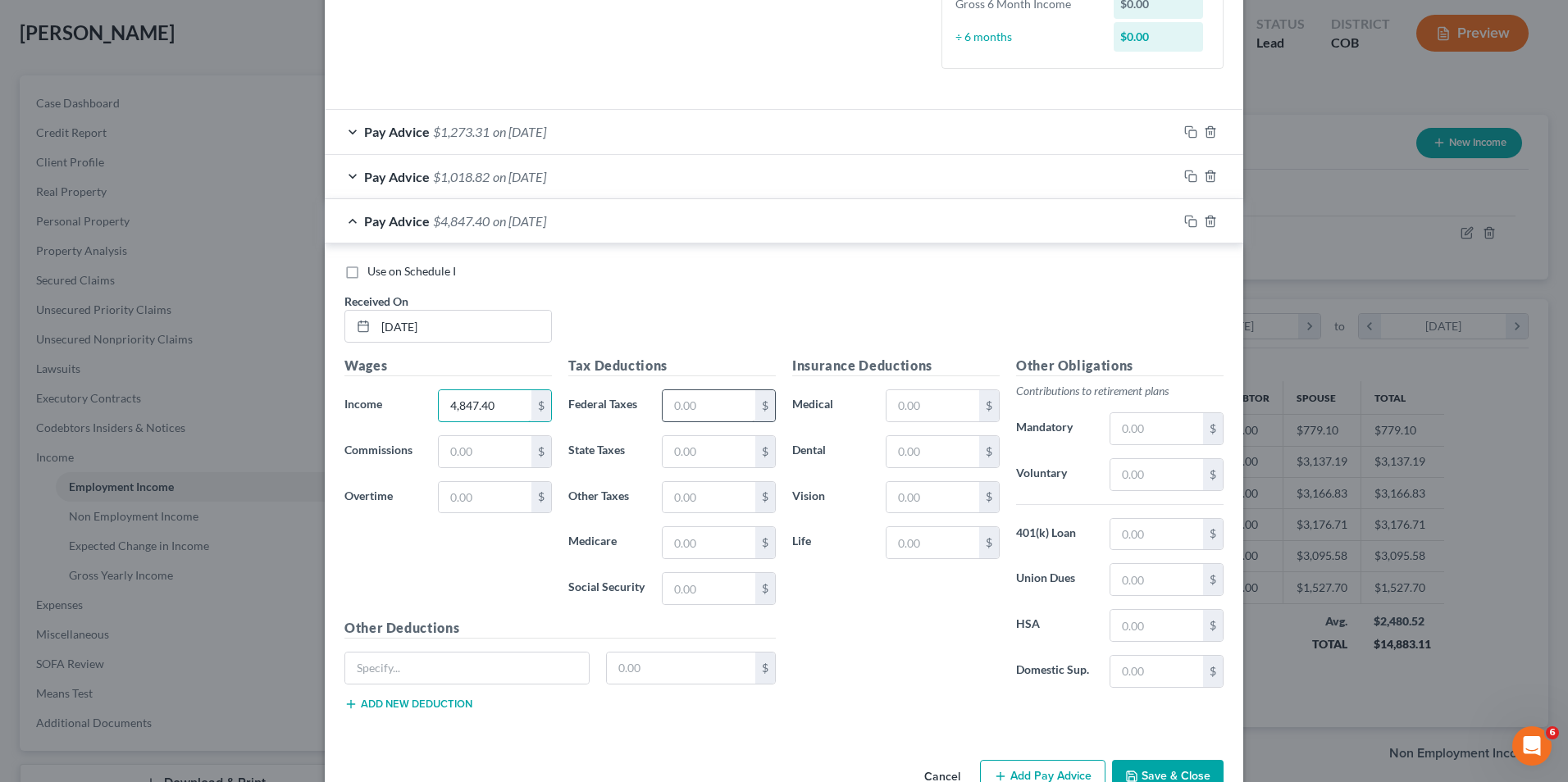
type input "4,847.40"
click at [709, 401] on input "text" at bounding box center [709, 406] width 93 height 31
type input "6.40"
click at [495, 400] on input "4,847.40" at bounding box center [485, 406] width 93 height 31
type input "83.73"
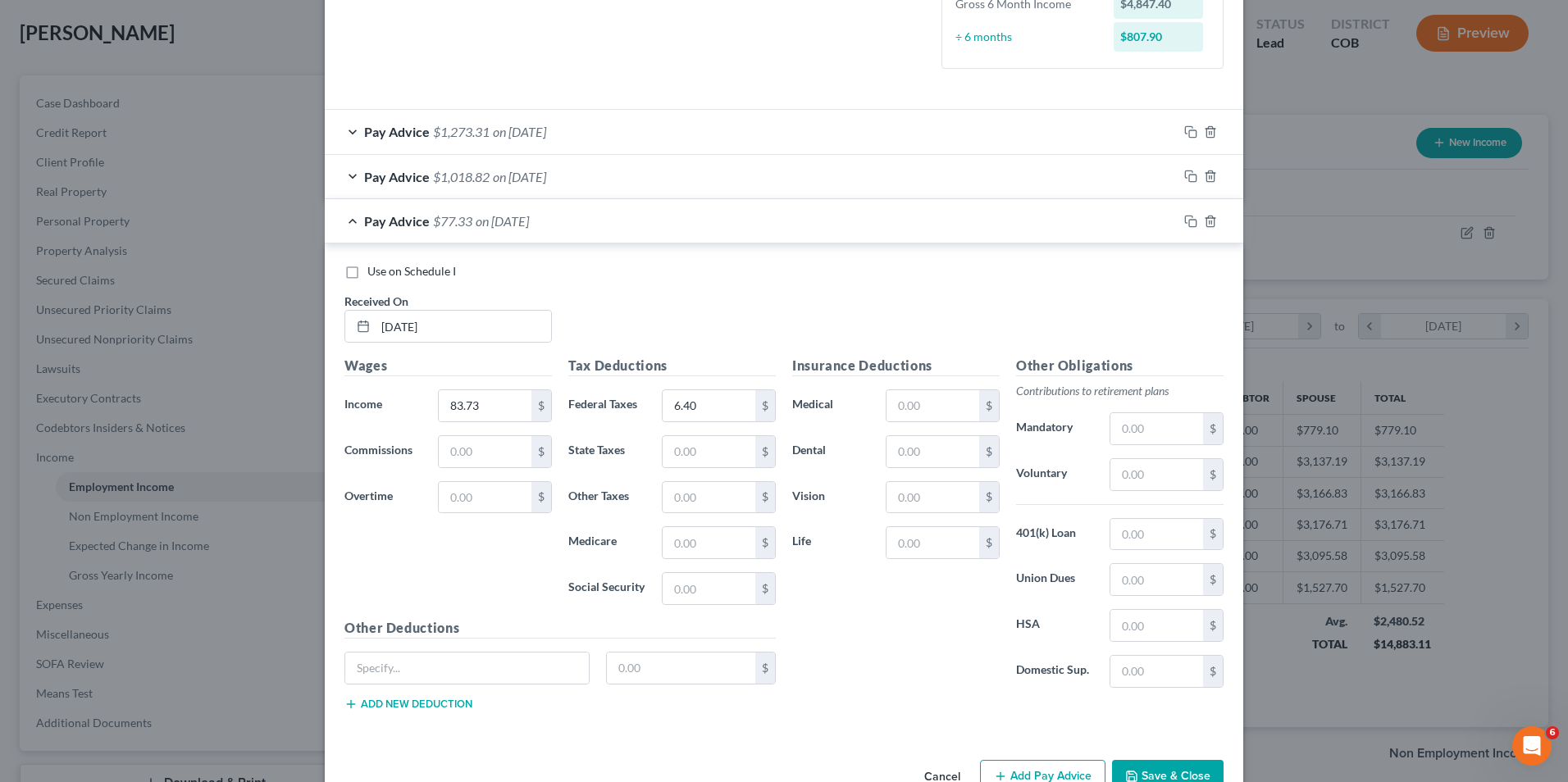
click at [602, 260] on div "Use on Schedule I Received On * [DATE] Wages Income * 83.73 $ Commissions $ Ove…" at bounding box center [784, 490] width 918 height 493
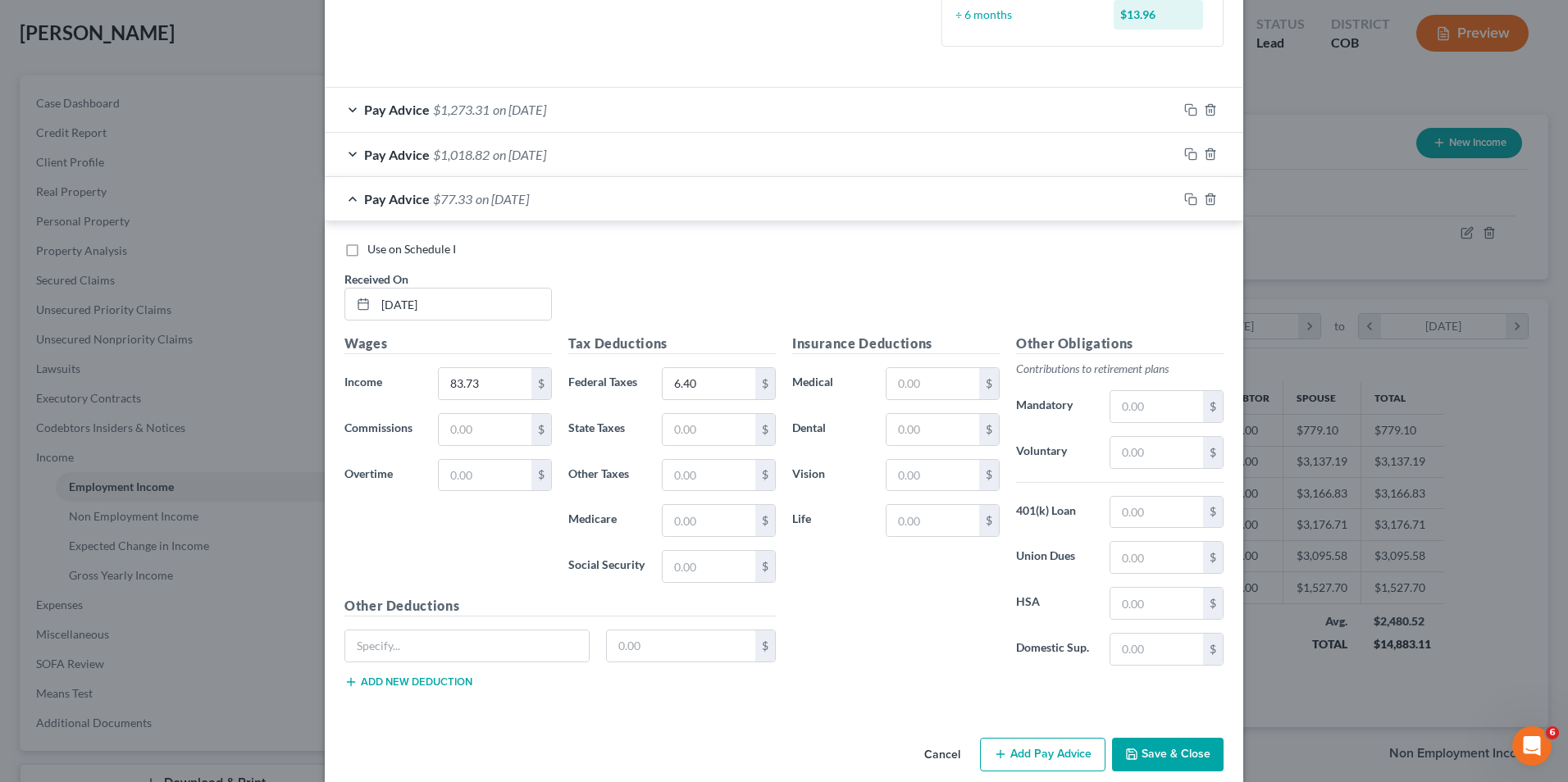
scroll to position [489, 0]
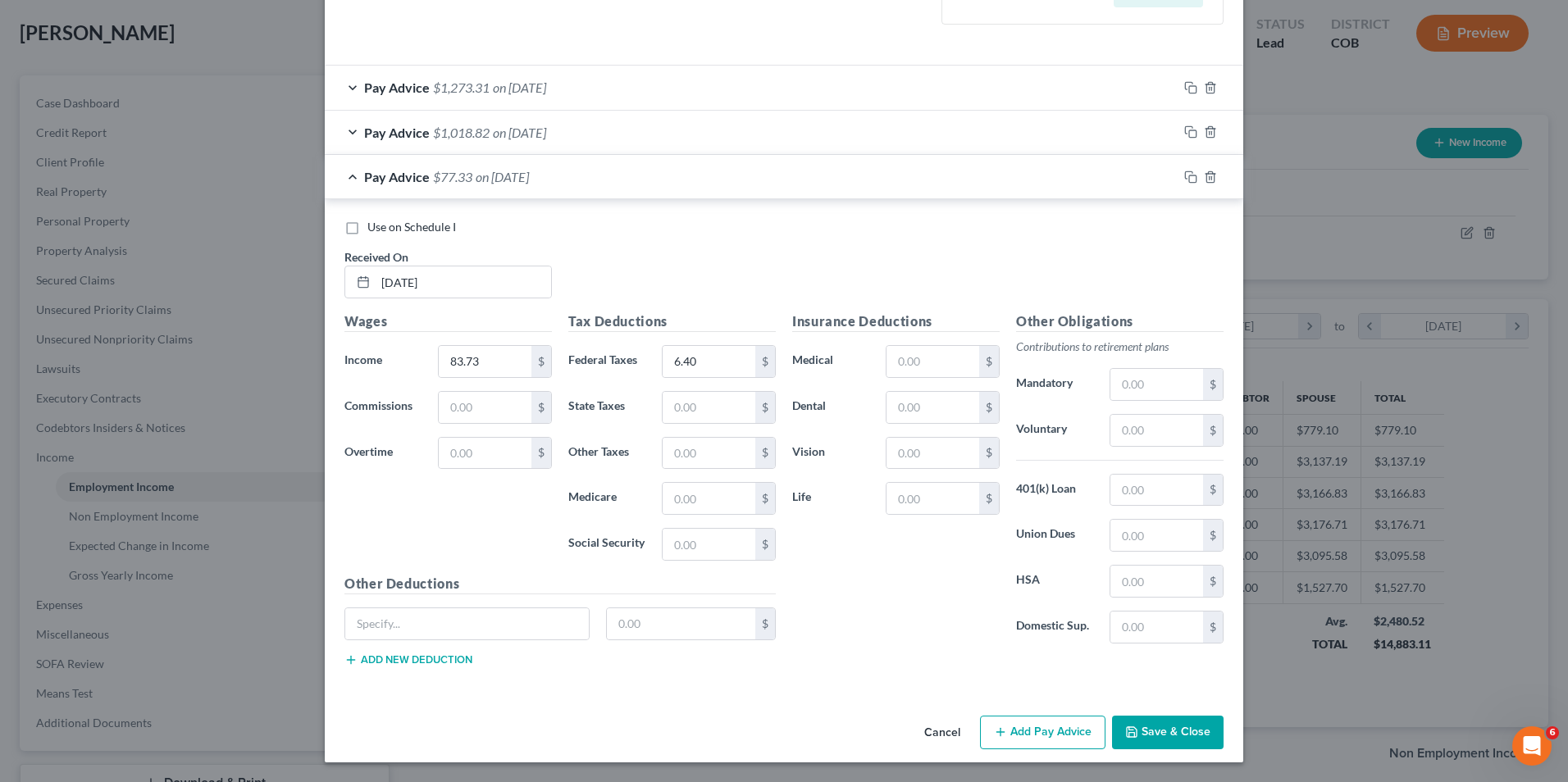
click at [1063, 742] on button "Add Pay Advice" at bounding box center [1043, 732] width 126 height 34
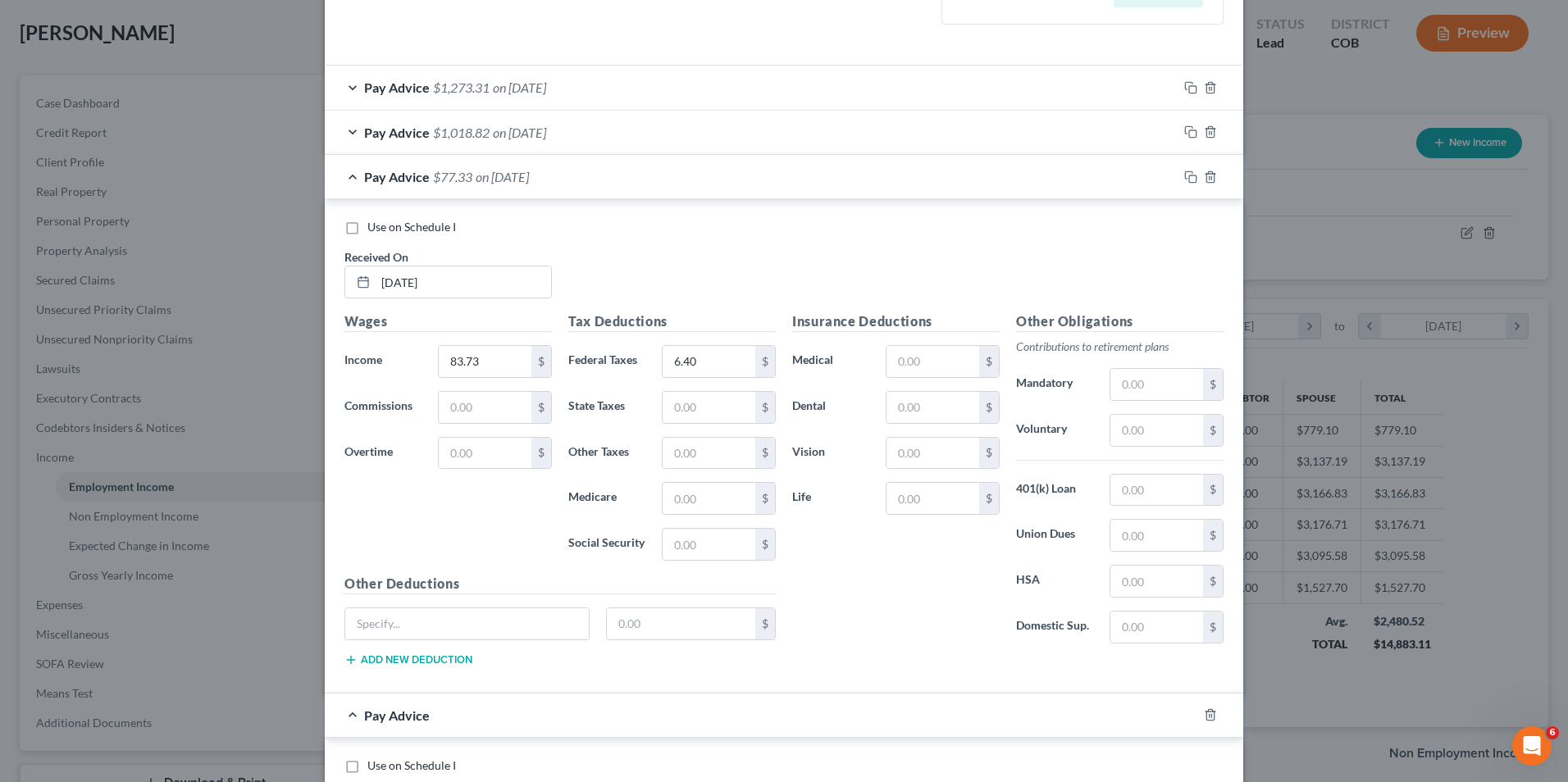
click at [453, 196] on div "Pay Advice $77.33 on [DATE]" at bounding box center [751, 177] width 853 height 44
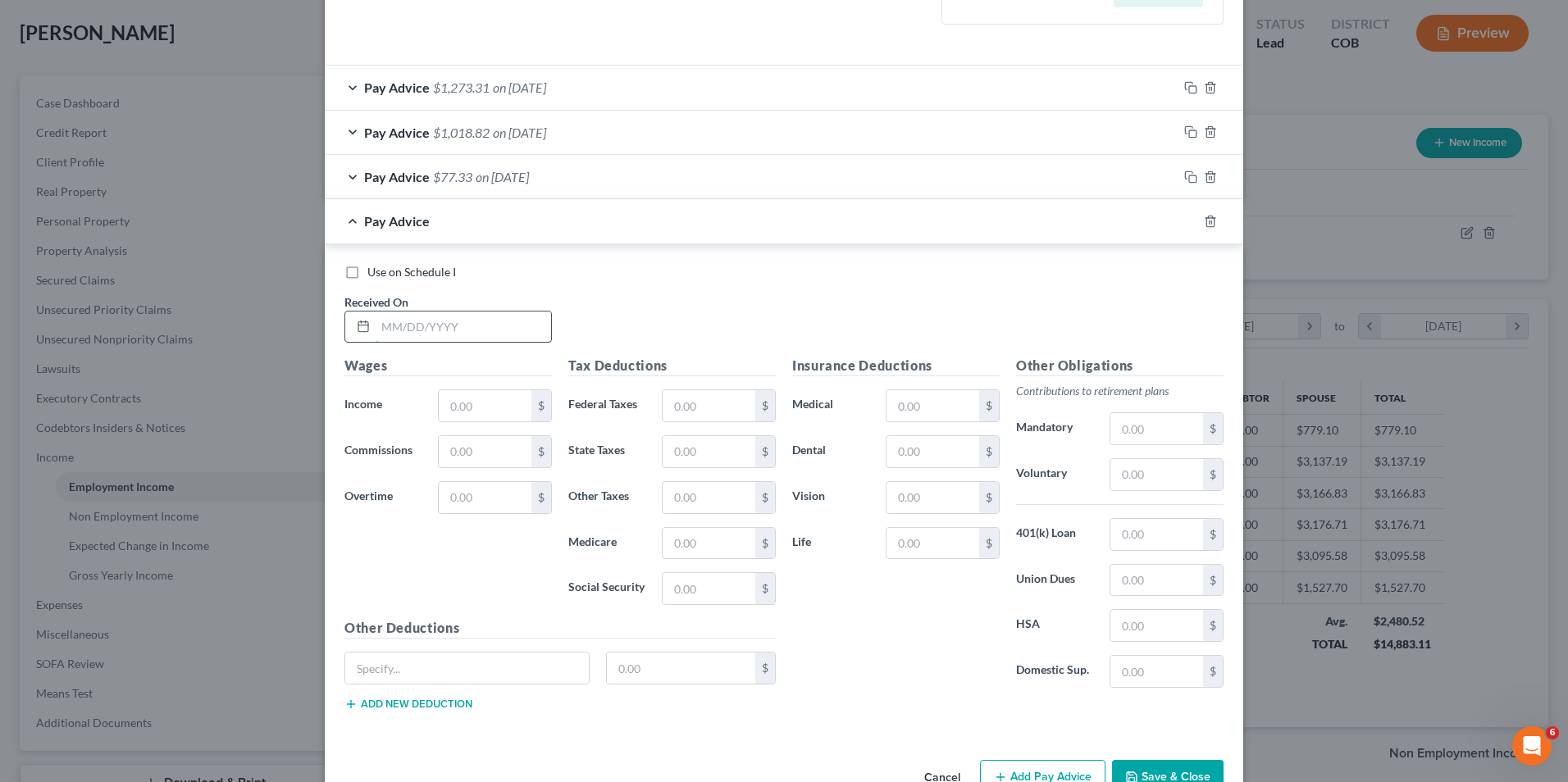
click at [410, 331] on input "text" at bounding box center [463, 327] width 175 height 31
drag, startPoint x: 391, startPoint y: 335, endPoint x: 401, endPoint y: 345, distance: 14.1
click at [396, 340] on input "text" at bounding box center [463, 327] width 175 height 31
type input "[DATE]"
click at [451, 402] on input "text" at bounding box center [485, 406] width 93 height 31
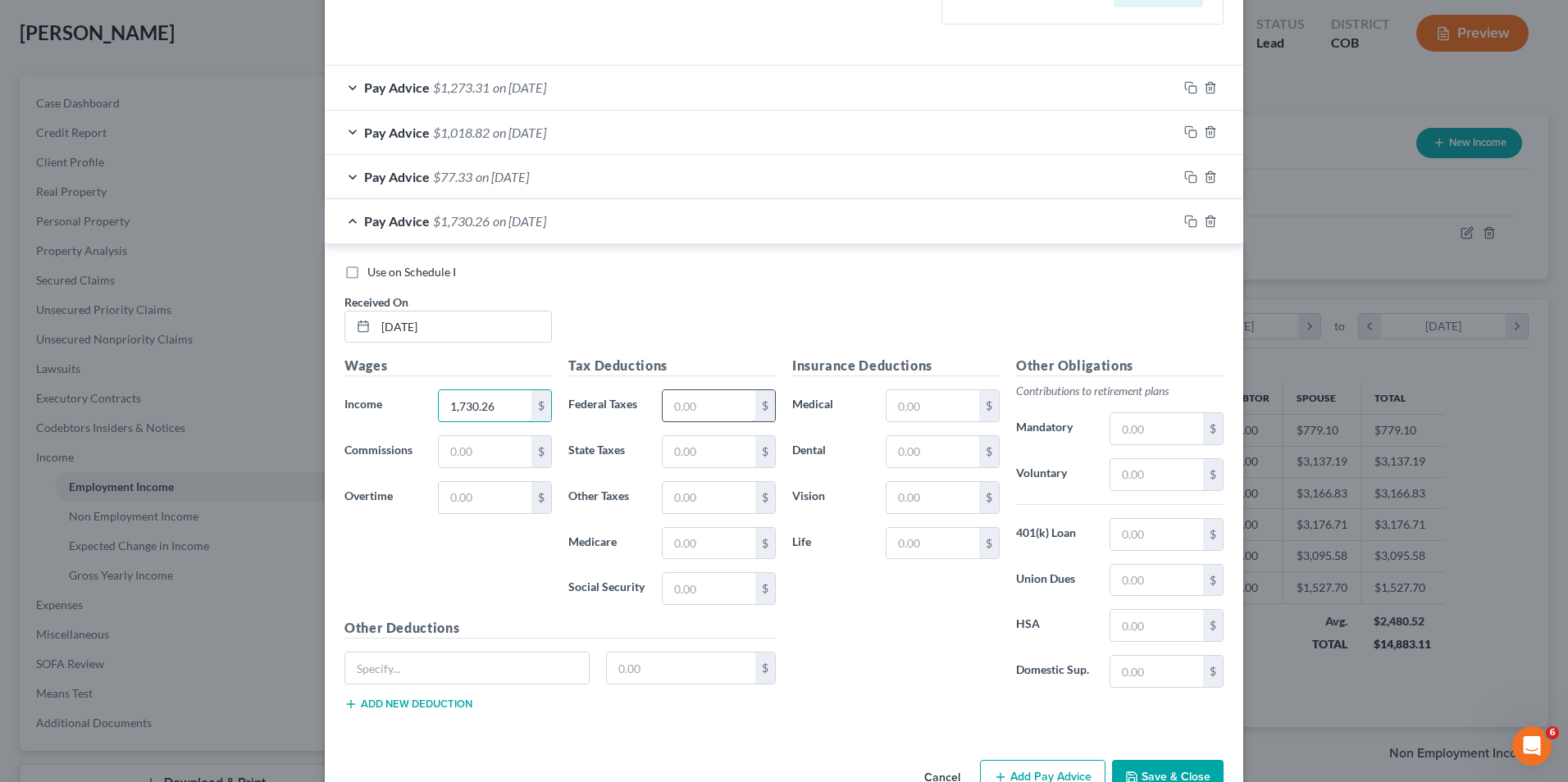
type input "1,730.26"
click at [698, 404] on input "text" at bounding box center [709, 406] width 93 height 31
type input "322.06"
click at [931, 398] on input "text" at bounding box center [933, 406] width 93 height 31
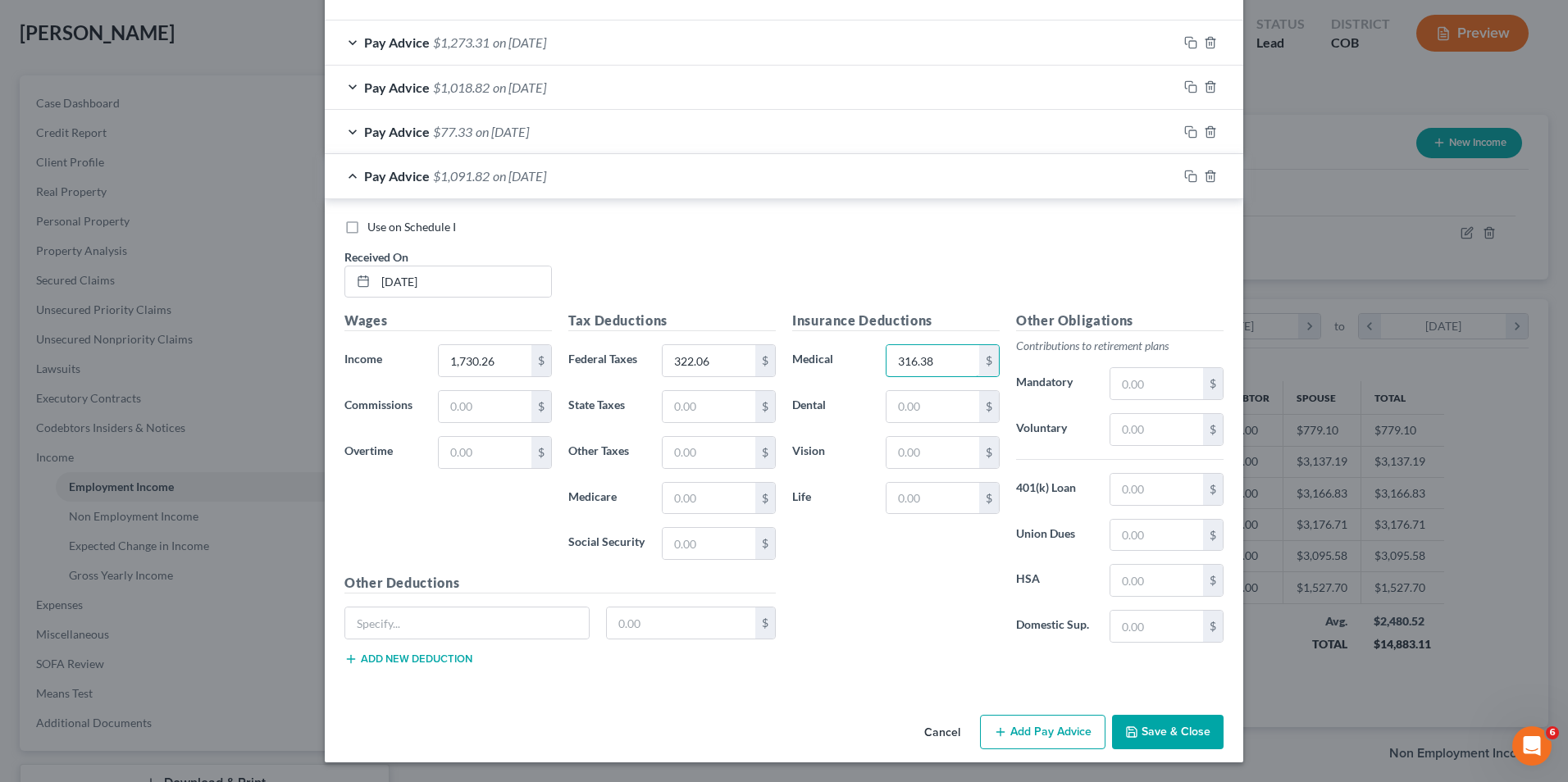
type input "316.38"
drag, startPoint x: 996, startPoint y: 709, endPoint x: 1012, endPoint y: 753, distance: 46.8
click at [996, 711] on div "Cancel Add Pay Advice Save & Close" at bounding box center [784, 736] width 918 height 54
click at [1014, 747] on button "Add Pay Advice" at bounding box center [1043, 731] width 126 height 34
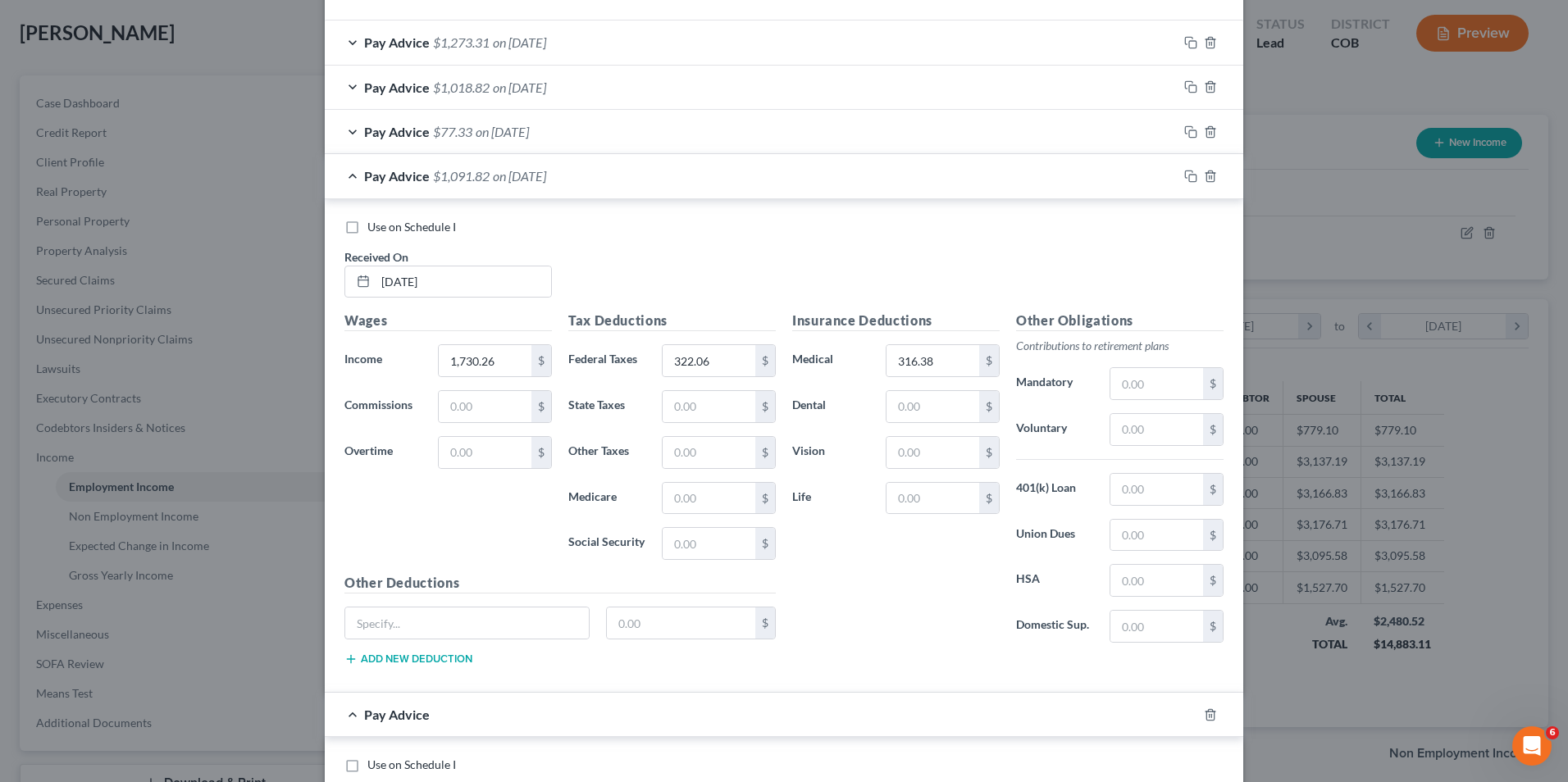
click at [413, 181] on span "Pay Advice" at bounding box center [396, 176] width 65 height 16
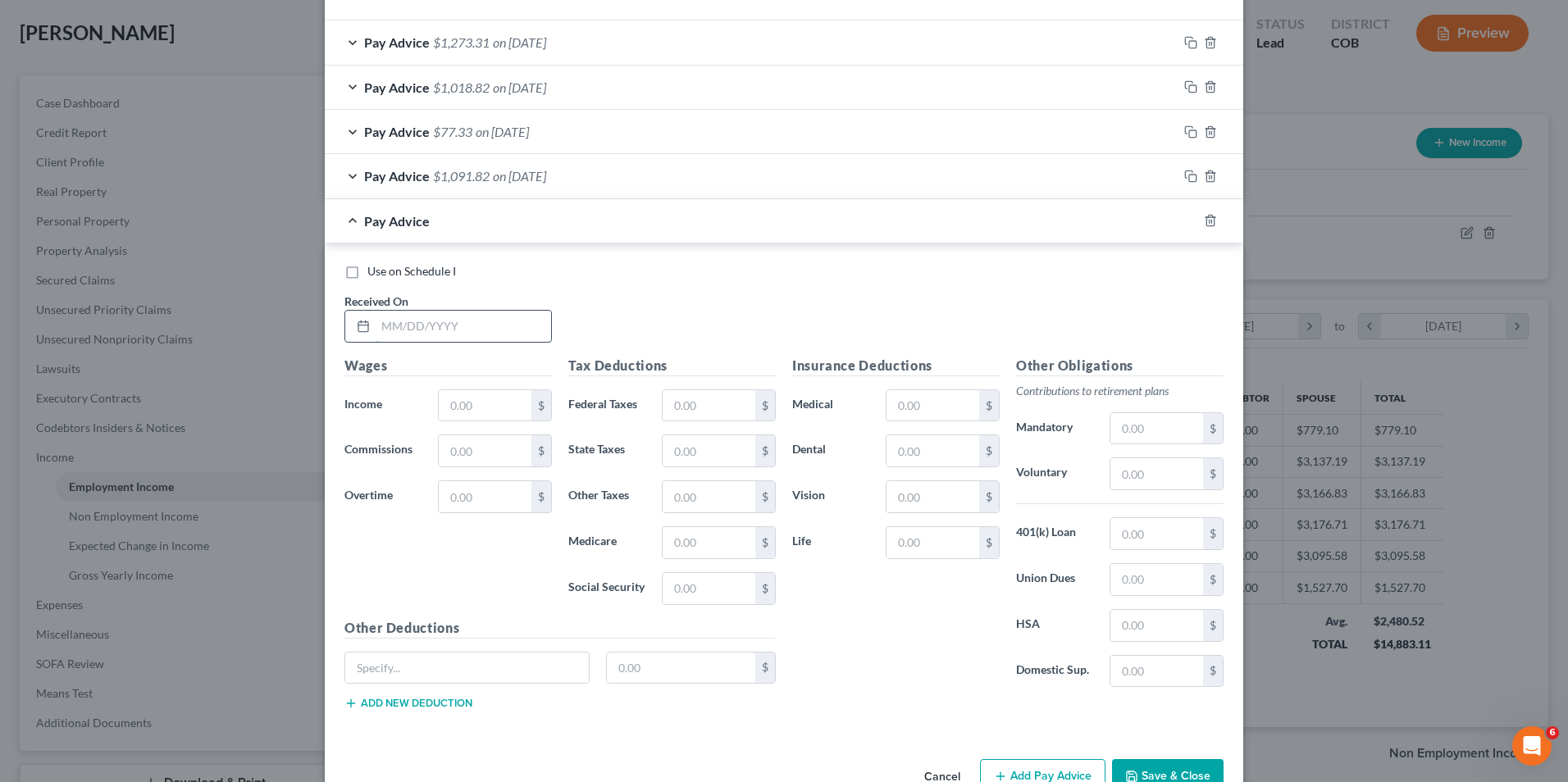
click at [443, 324] on input "text" at bounding box center [463, 326] width 175 height 31
type input "[DATE]"
click at [449, 399] on input "text" at bounding box center [485, 406] width 93 height 31
type input "696.36"
click at [682, 396] on input "text" at bounding box center [709, 406] width 93 height 31
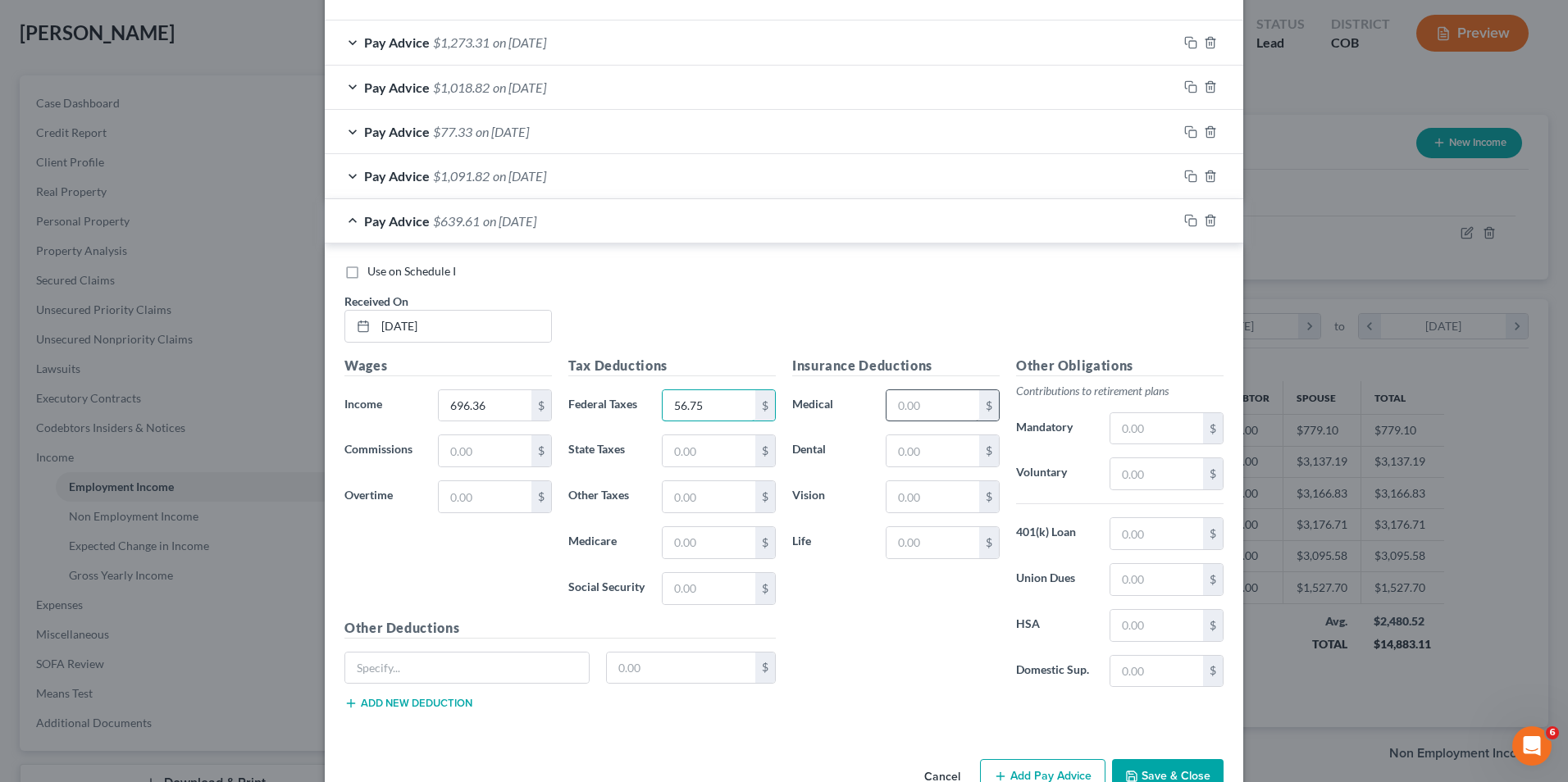
type input "56.75"
click at [907, 415] on input "text" at bounding box center [933, 406] width 93 height 31
type input "290.42"
click at [747, 293] on div "Use on Schedule I Received On * [DATE]" at bounding box center [784, 310] width 896 height 93
click at [658, 240] on div "Pay Advice $349.19 on [DATE]" at bounding box center [751, 221] width 853 height 44
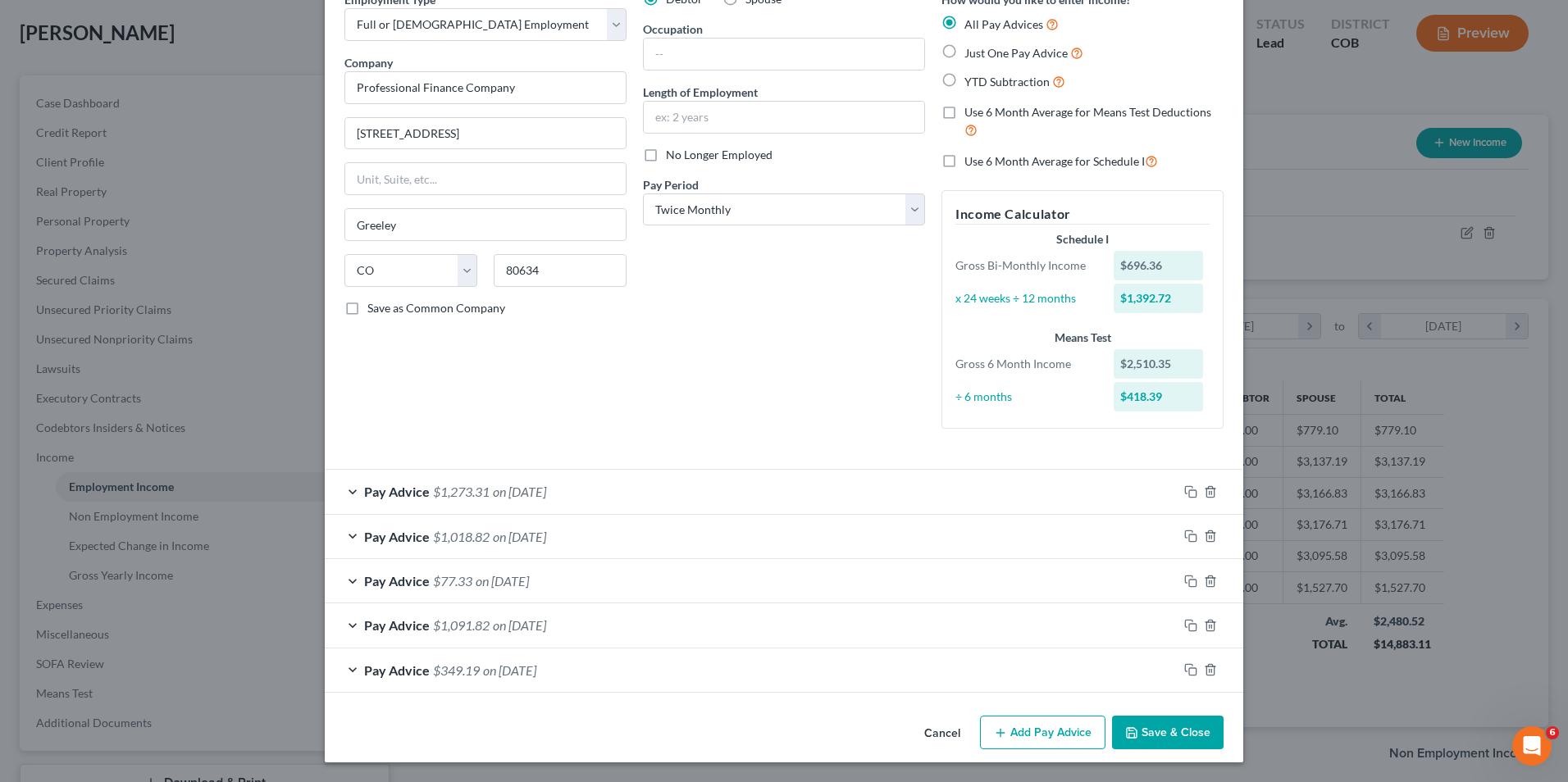
scroll to position [85, 0]
click at [1004, 725] on button "Add Pay Advice" at bounding box center [1043, 732] width 126 height 34
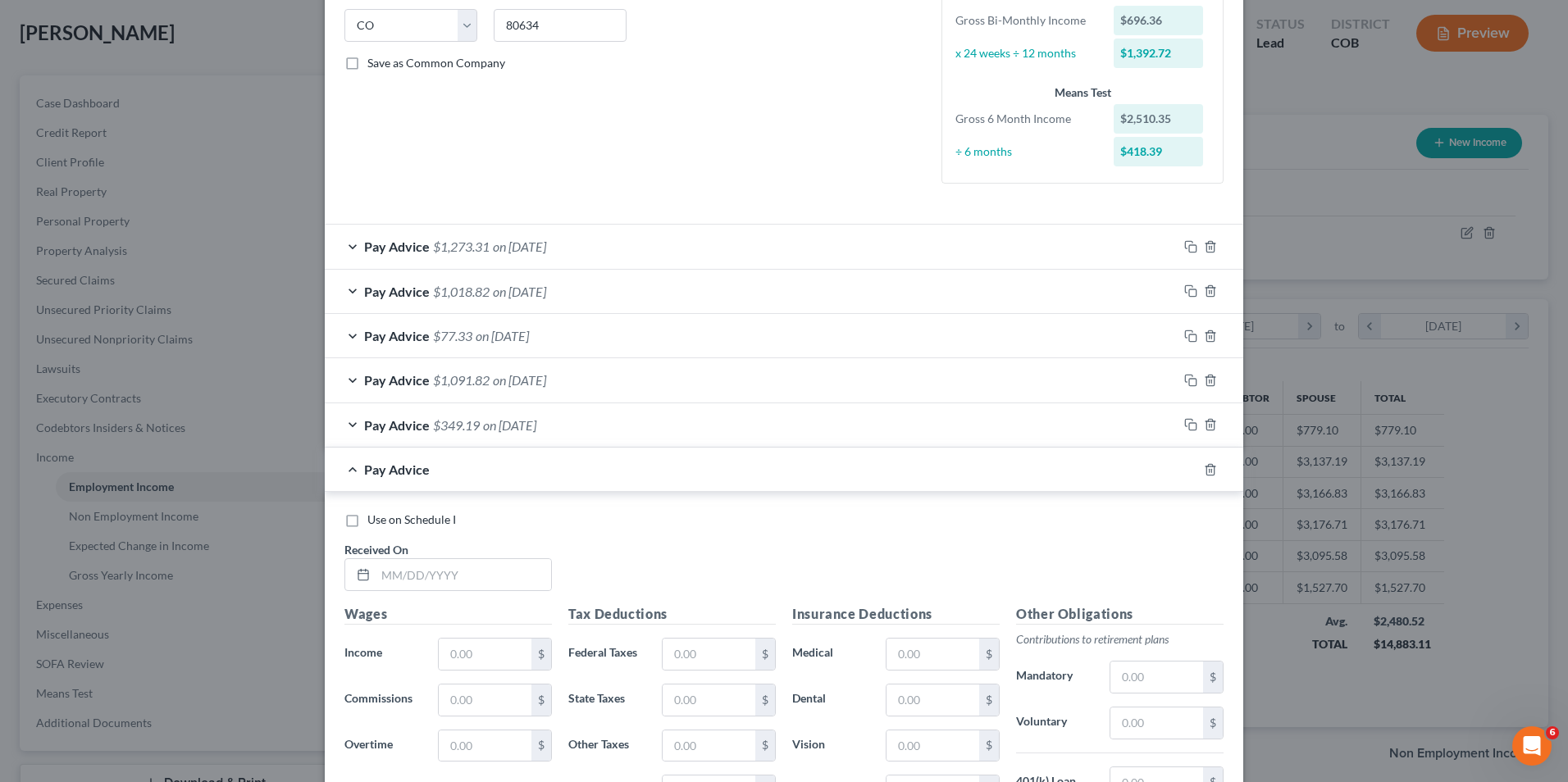
scroll to position [331, 0]
drag, startPoint x: 393, startPoint y: 580, endPoint x: 409, endPoint y: 580, distance: 16.0
click at [393, 580] on input "text" at bounding box center [463, 574] width 175 height 31
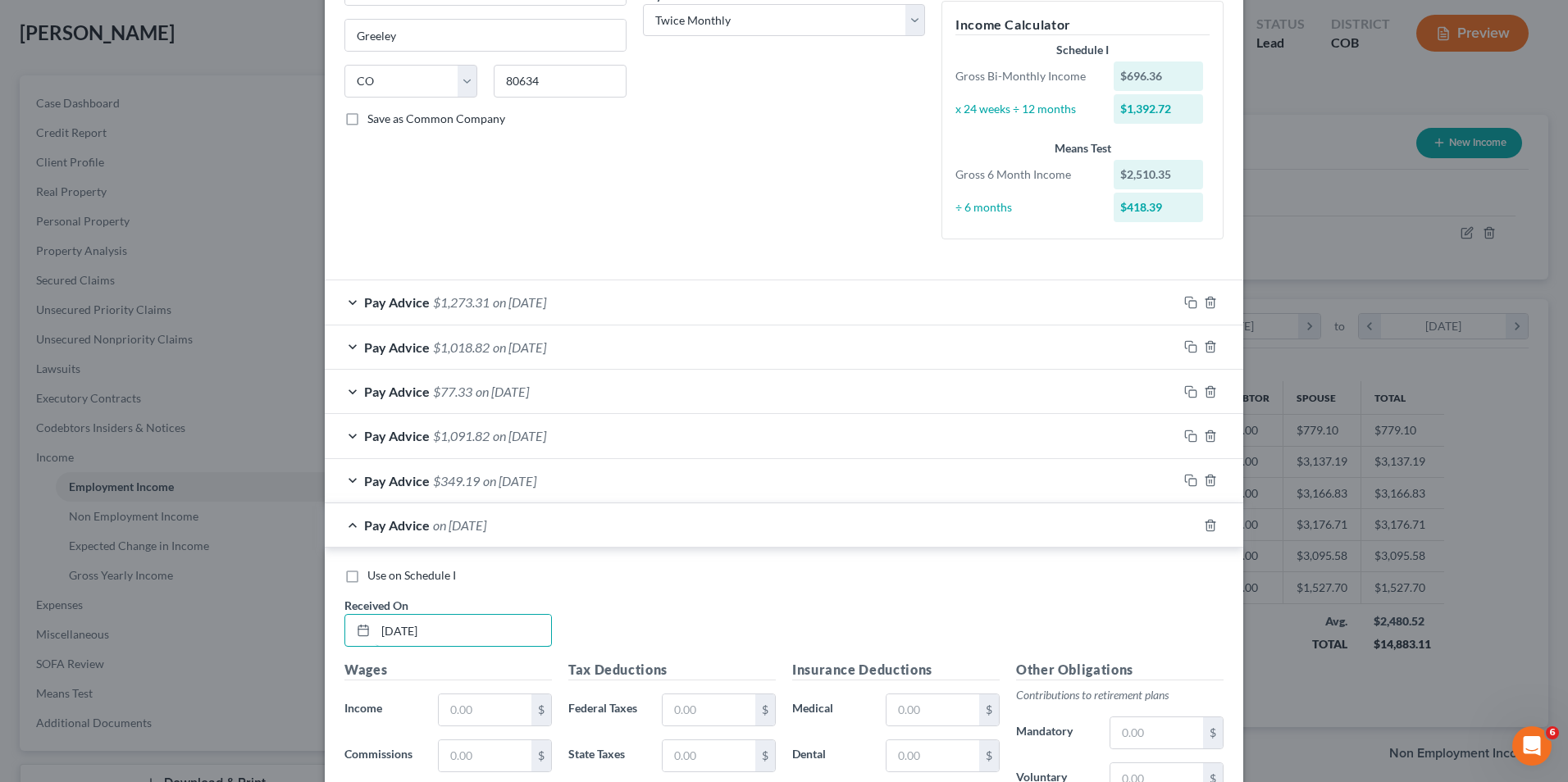
scroll to position [249, 0]
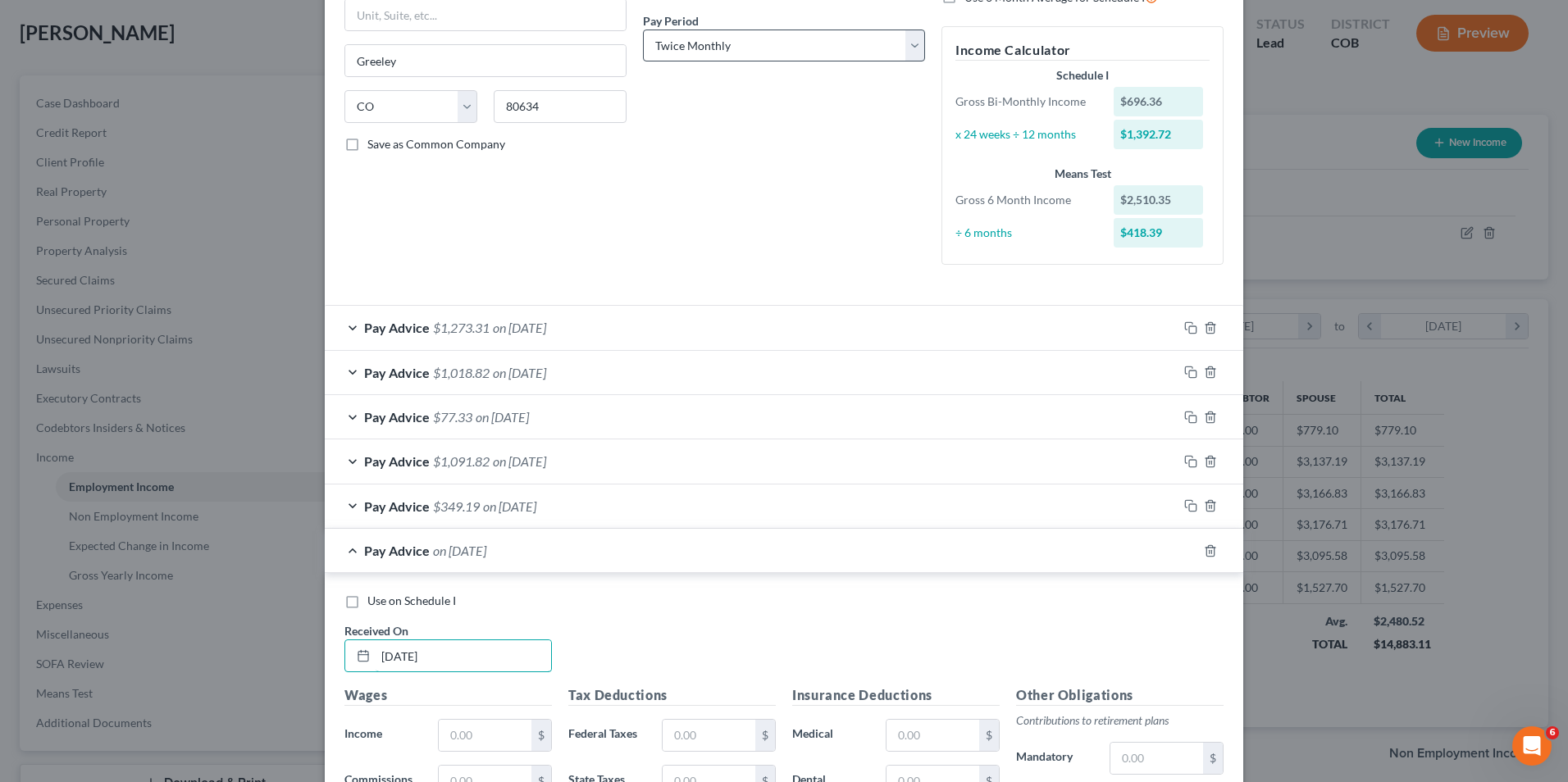
type input "[DATE]"
click at [728, 55] on select "Select Monthly Twice Monthly Every Other Week Weekly" at bounding box center [784, 46] width 282 height 33
select select "2"
click at [643, 30] on select "Select Monthly Twice Monthly Every Other Week Weekly" at bounding box center [784, 46] width 282 height 33
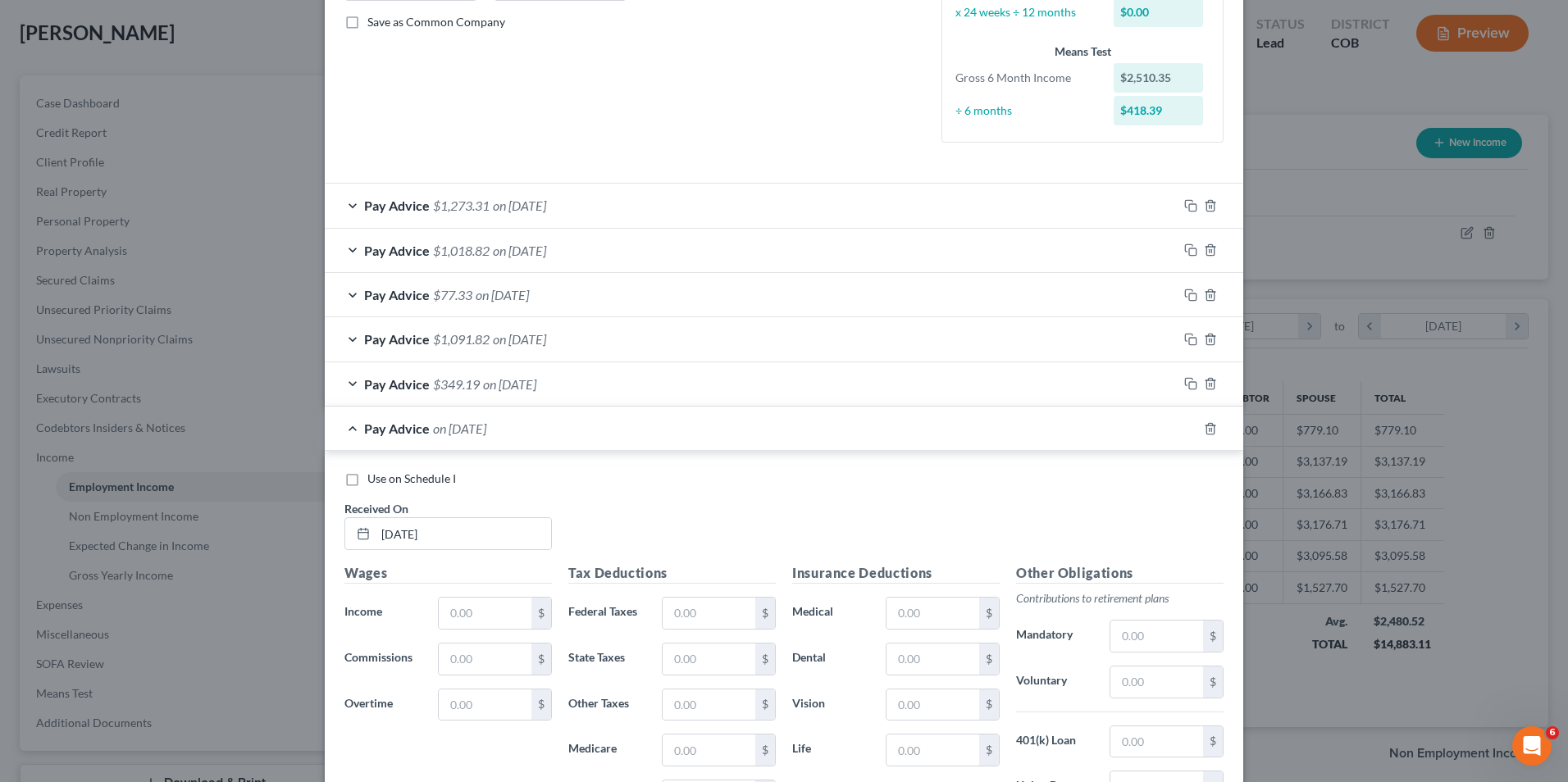
scroll to position [413, 0]
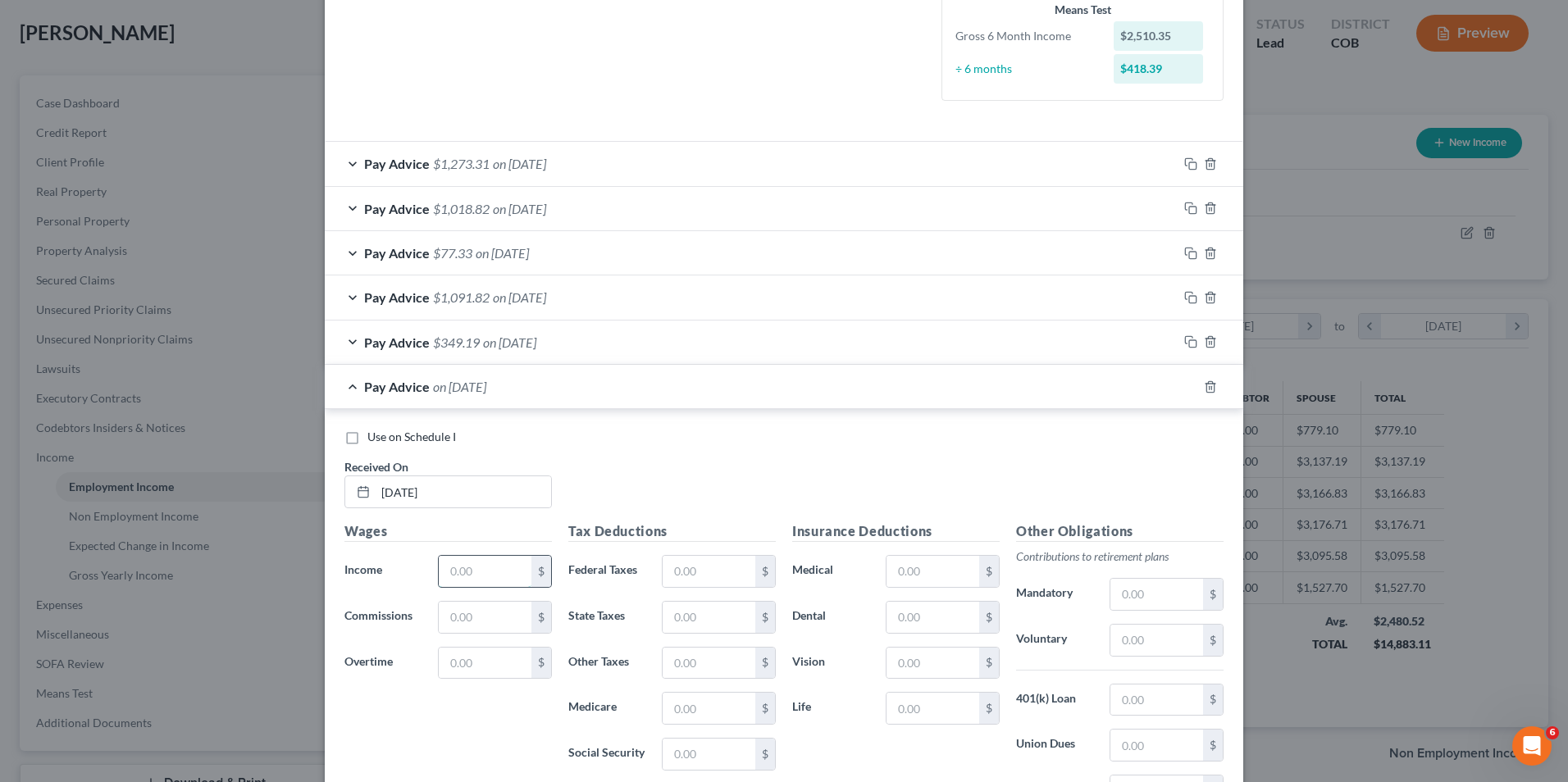
click at [445, 573] on input "text" at bounding box center [485, 572] width 93 height 31
type input "1,488.52"
click at [682, 568] on input "text" at bounding box center [709, 575] width 93 height 31
type input "152.35"
click at [924, 567] on input "text" at bounding box center [933, 575] width 93 height 31
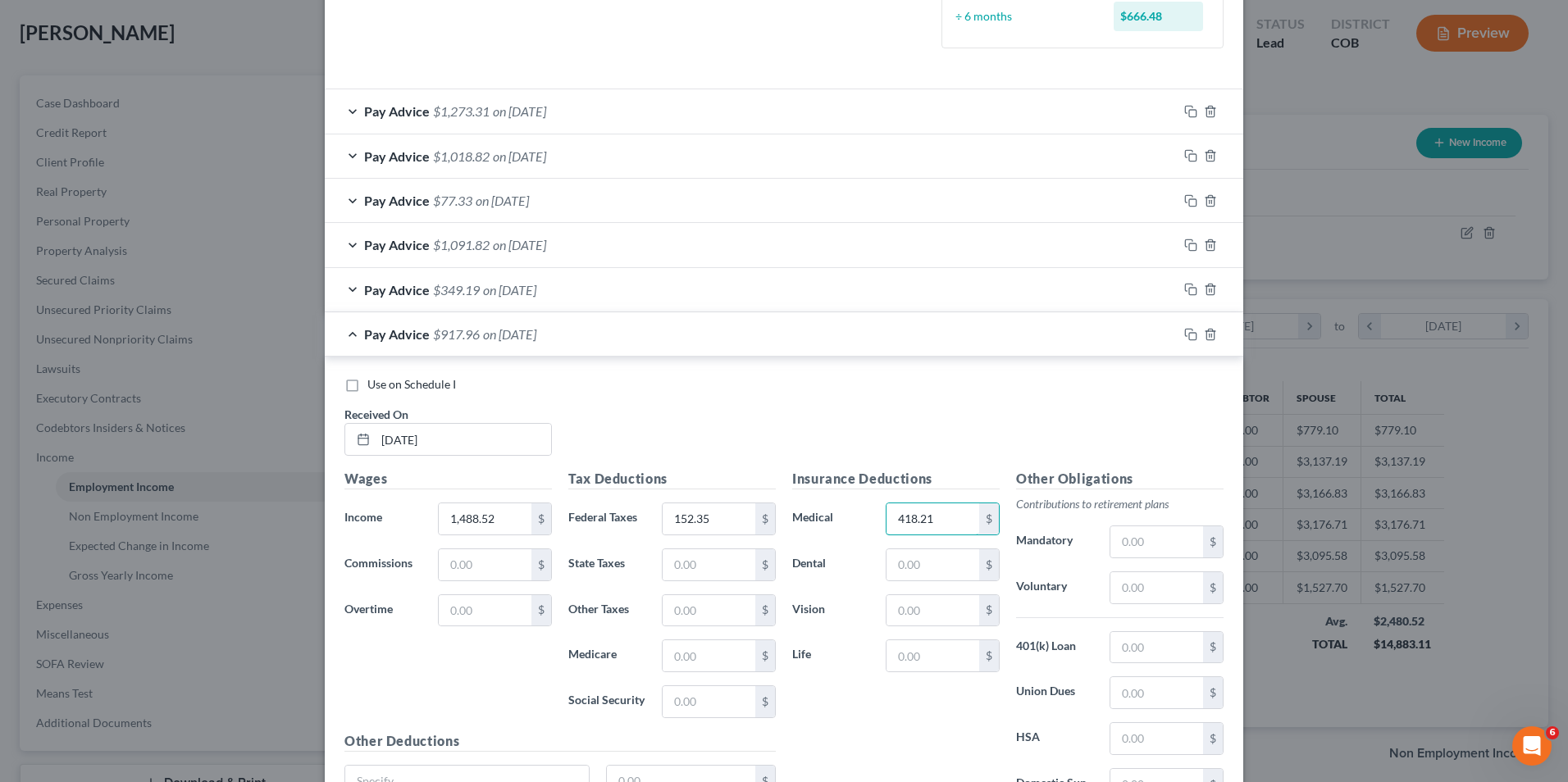
scroll to position [495, 0]
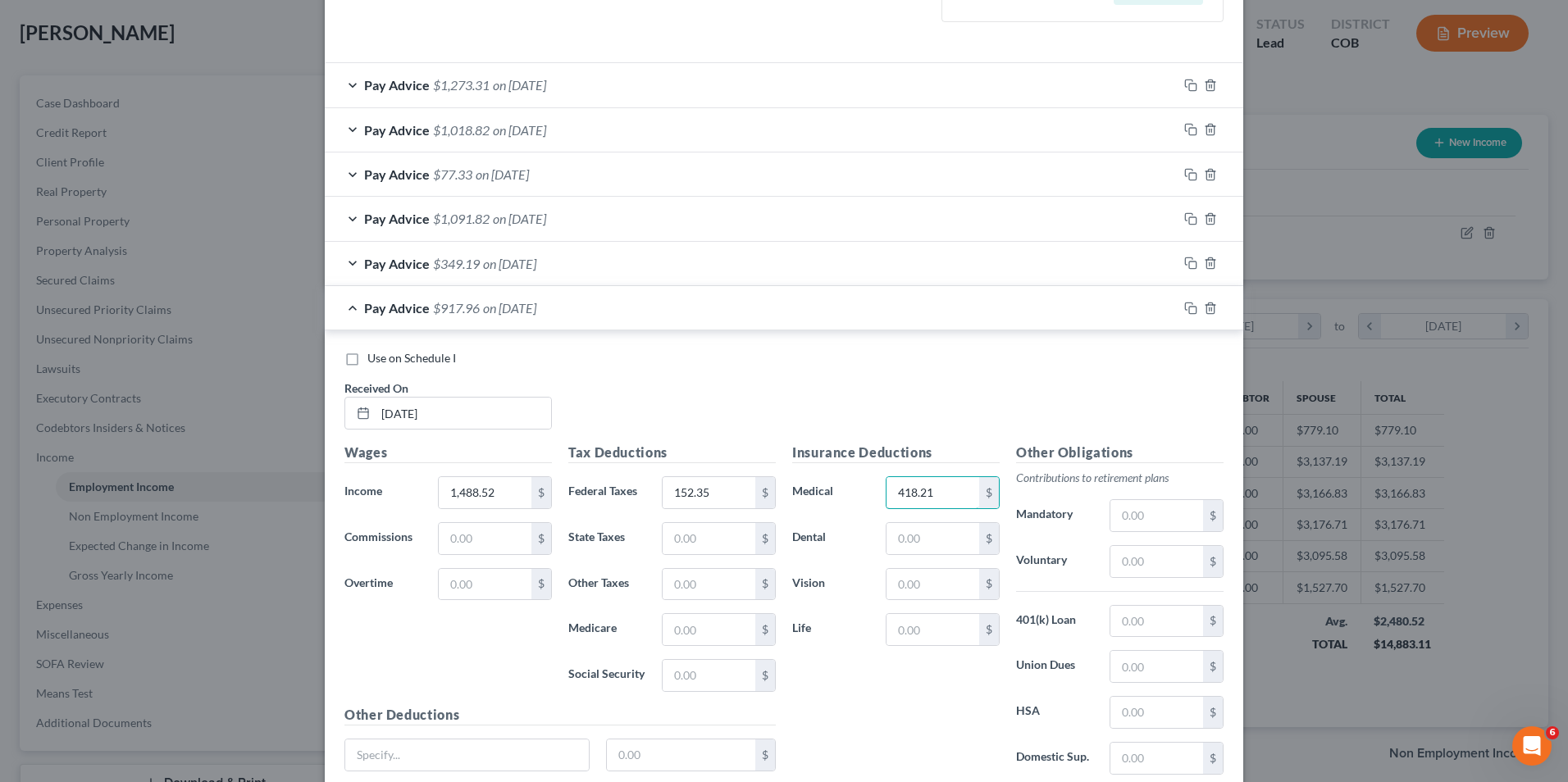
type input "418.21"
click at [602, 316] on div "Pay Advice $917.96 on [DATE]" at bounding box center [751, 308] width 853 height 44
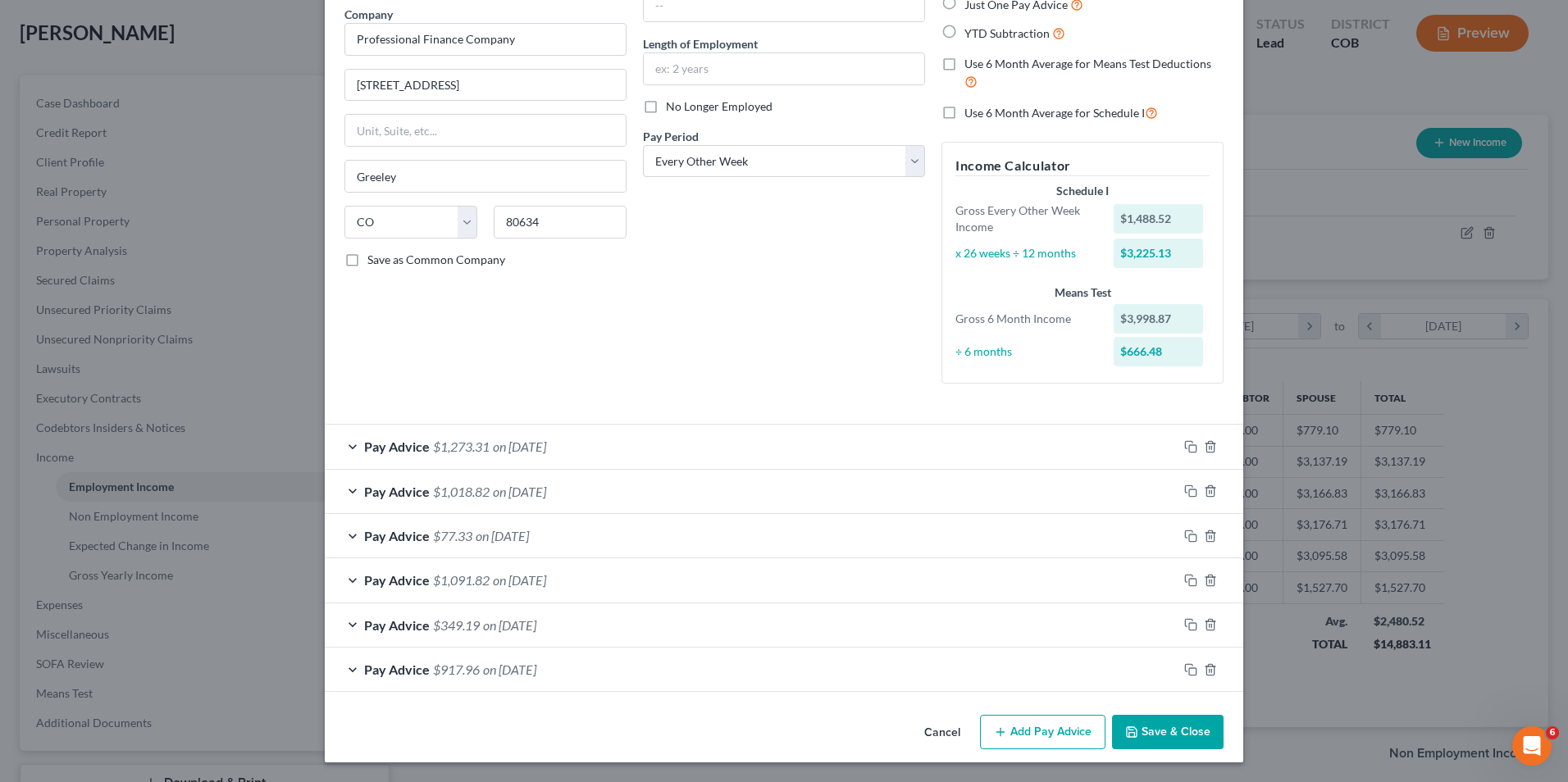
scroll to position [133, 0]
click at [1017, 720] on button "Add Pay Advice" at bounding box center [1043, 731] width 126 height 34
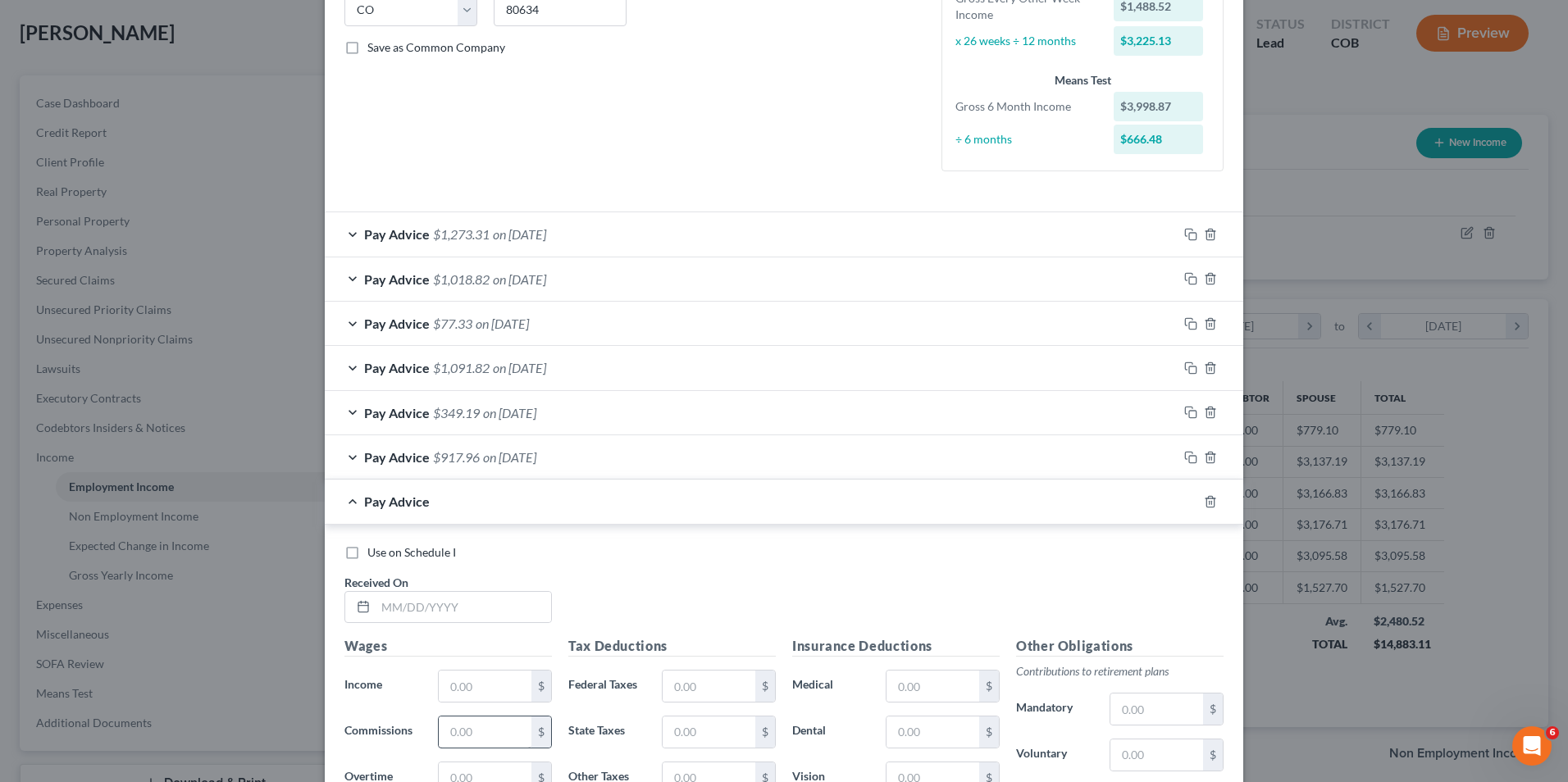
scroll to position [379, 0]
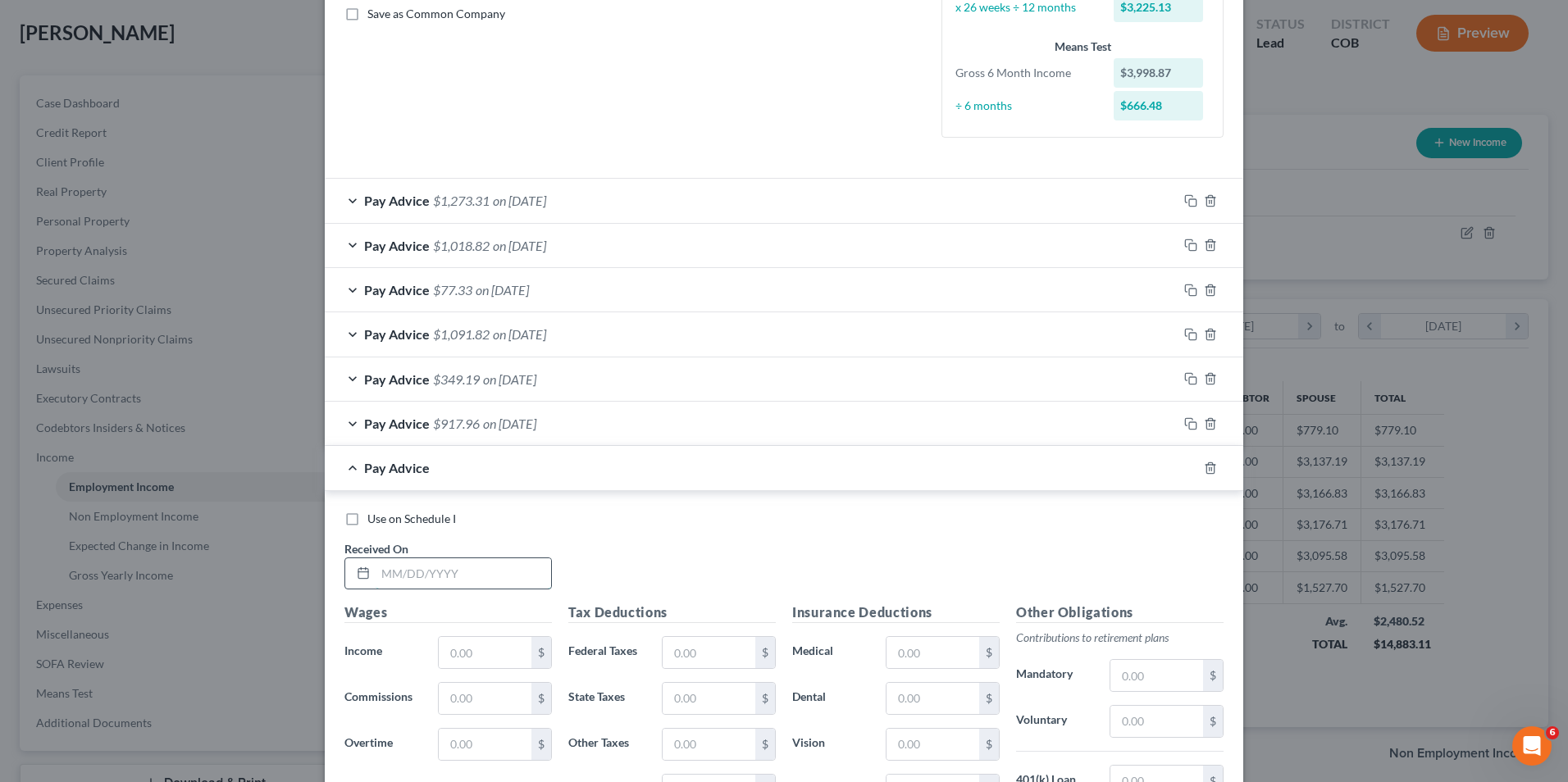
click at [474, 573] on input "text" at bounding box center [463, 574] width 175 height 31
type input "[DATE]"
click at [479, 645] on input "text" at bounding box center [485, 653] width 93 height 31
type input "950.99"
click at [673, 648] on input "text" at bounding box center [709, 653] width 93 height 31
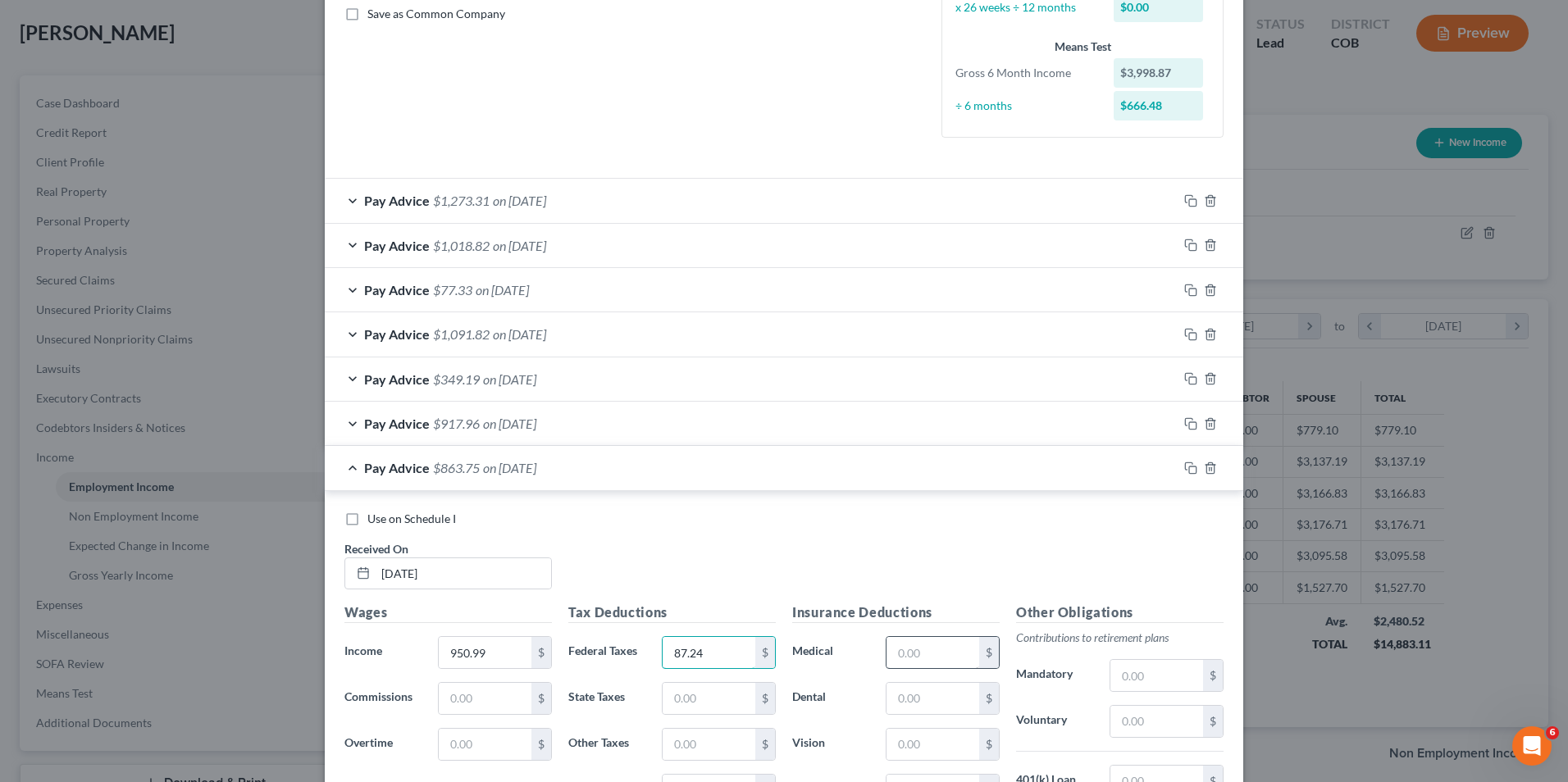
type input "87.24"
click at [927, 660] on input "text" at bounding box center [933, 653] width 93 height 31
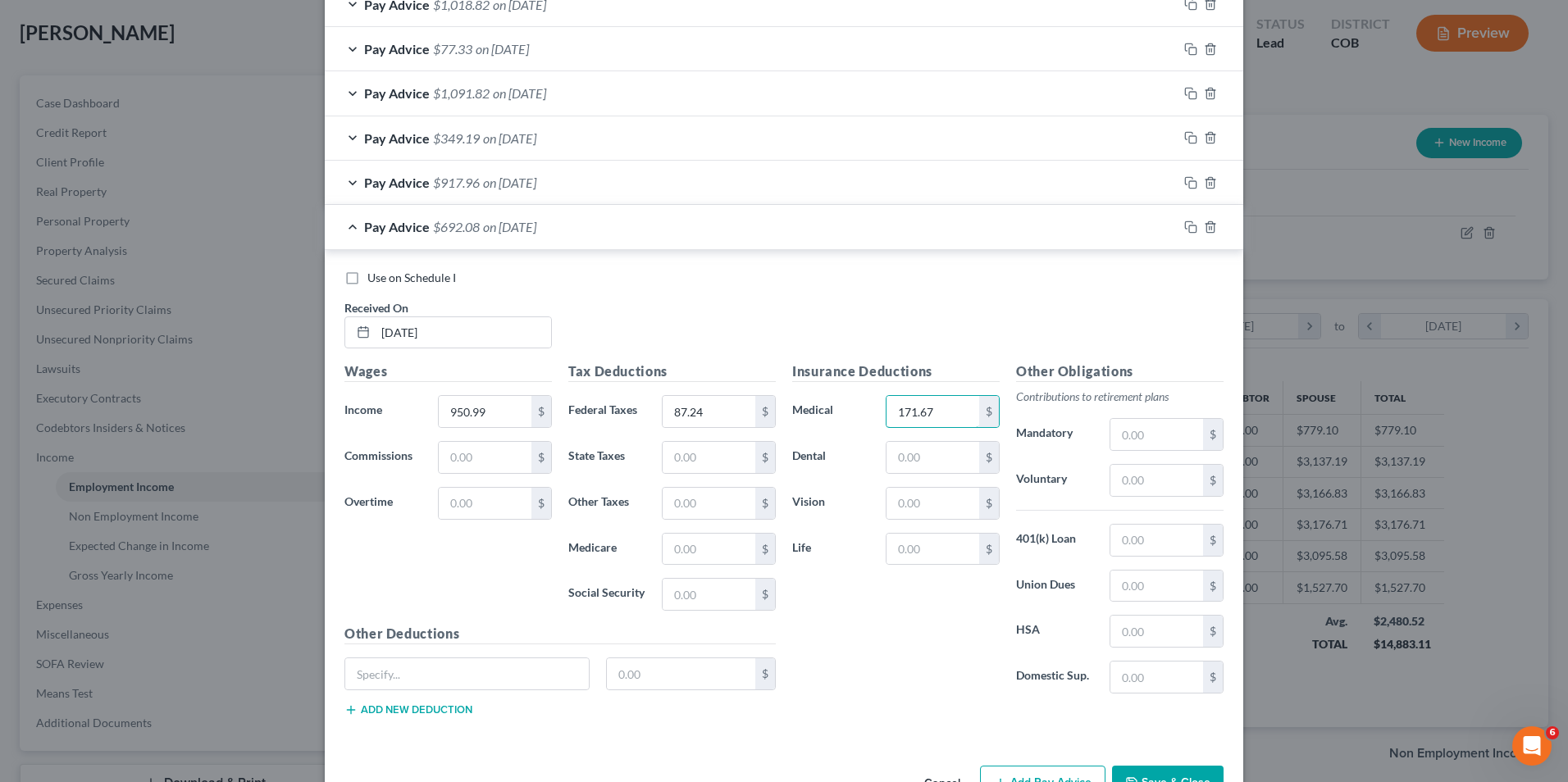
scroll to position [671, 0]
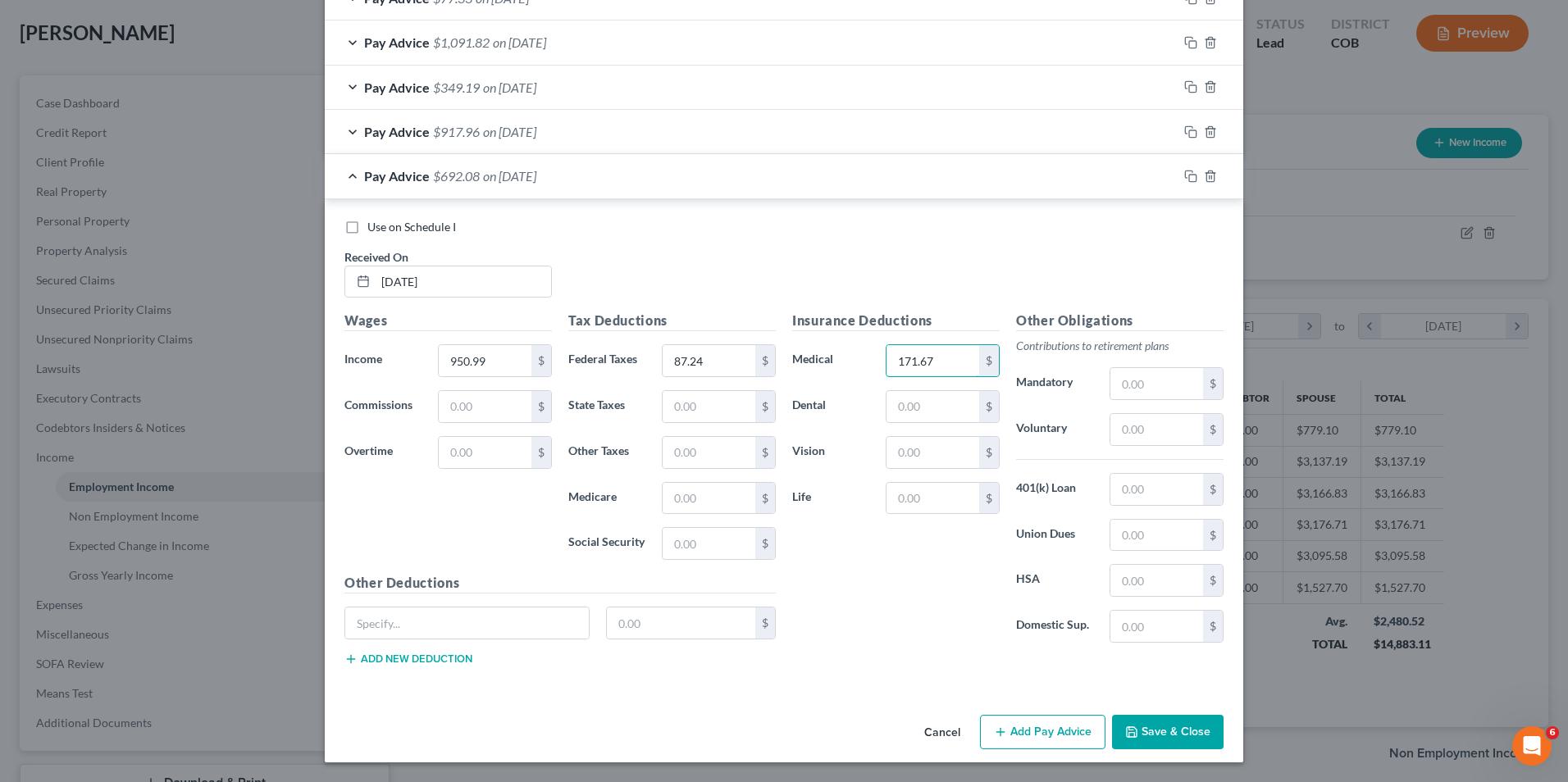
type input "171.67"
click at [1083, 724] on button "Add Pay Advice" at bounding box center [1043, 731] width 126 height 34
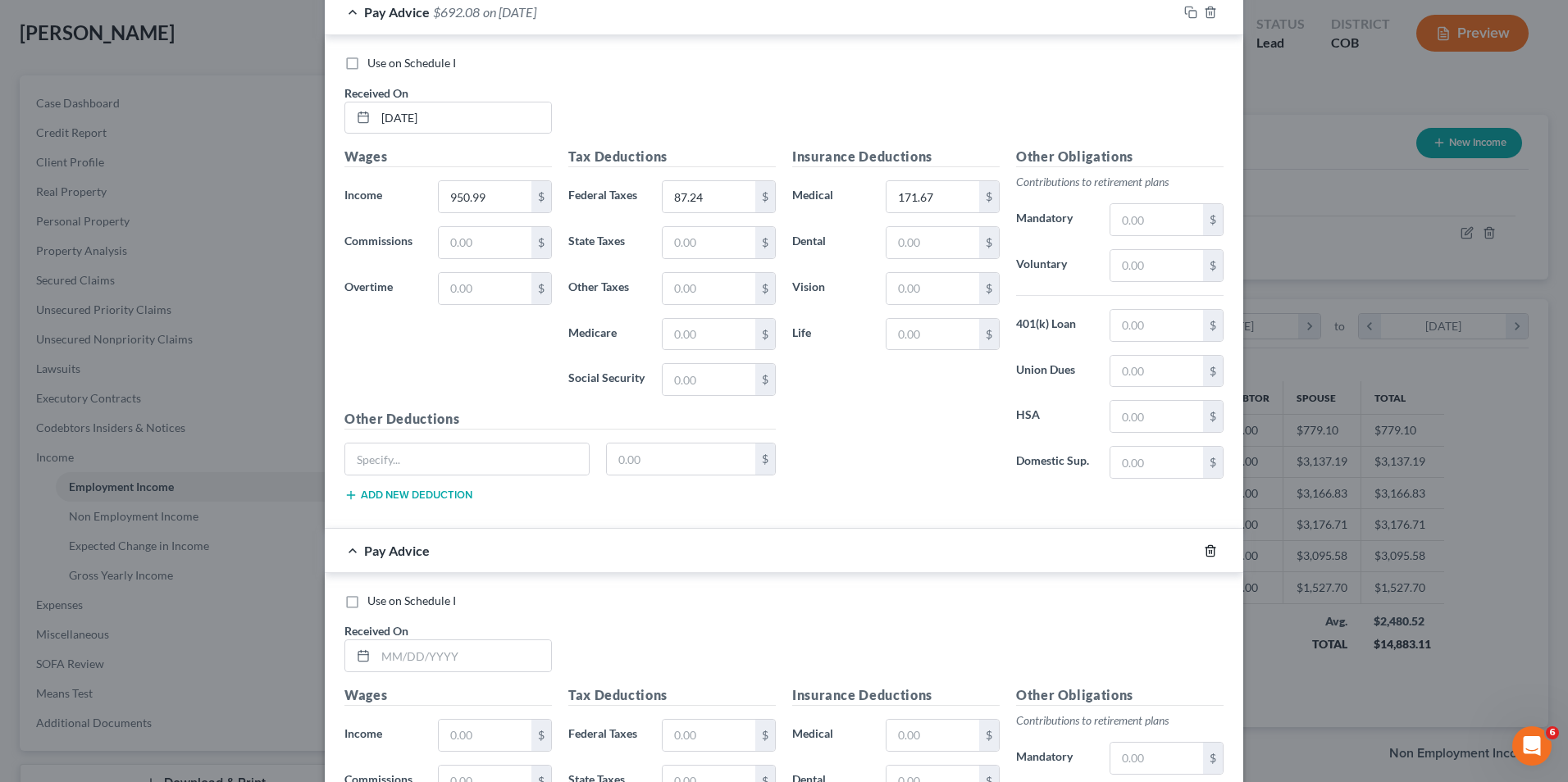
click at [1204, 550] on icon "button" at bounding box center [1210, 551] width 13 height 13
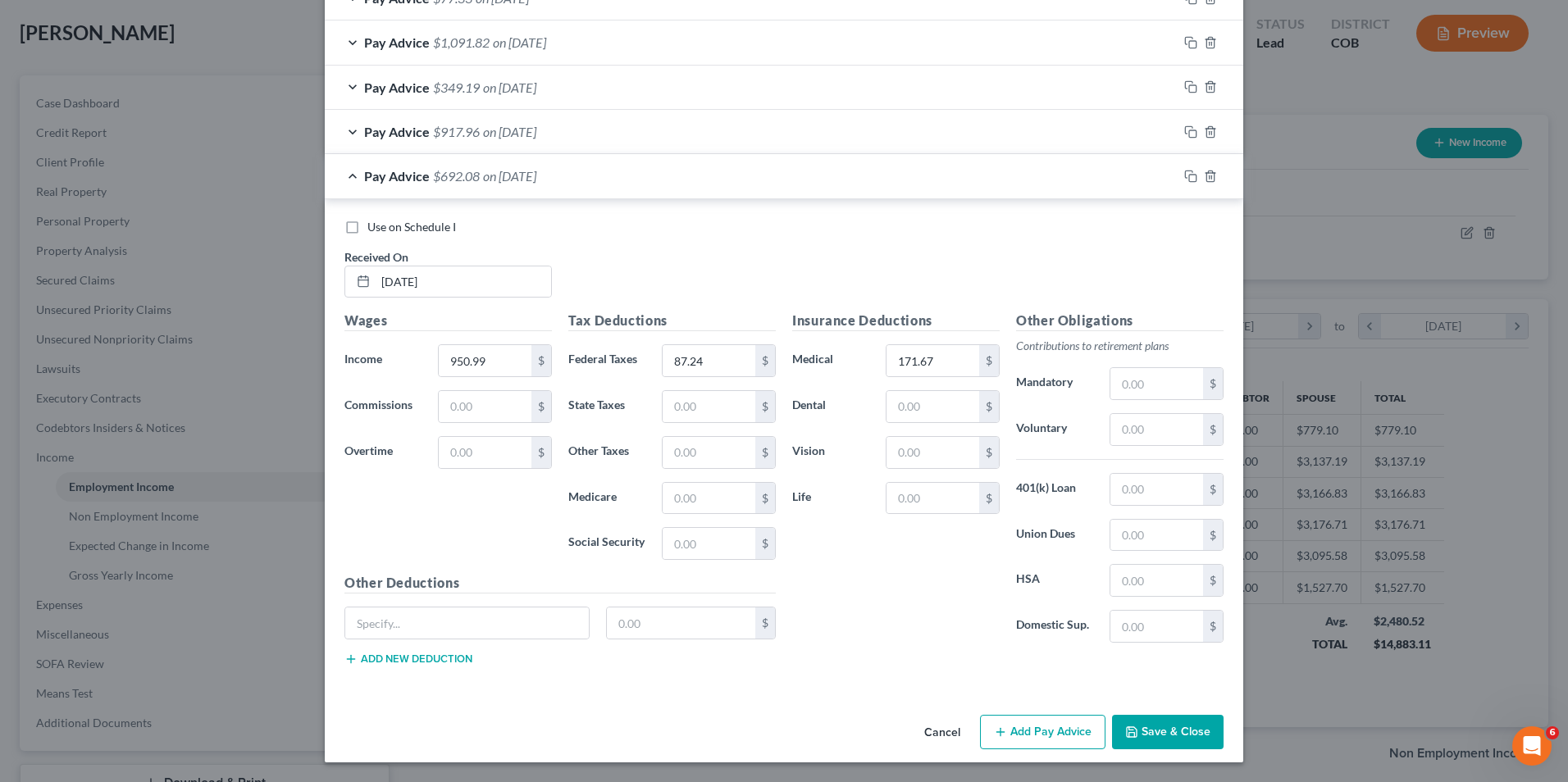
click at [1184, 738] on button "Save & Close" at bounding box center [1168, 731] width 112 height 34
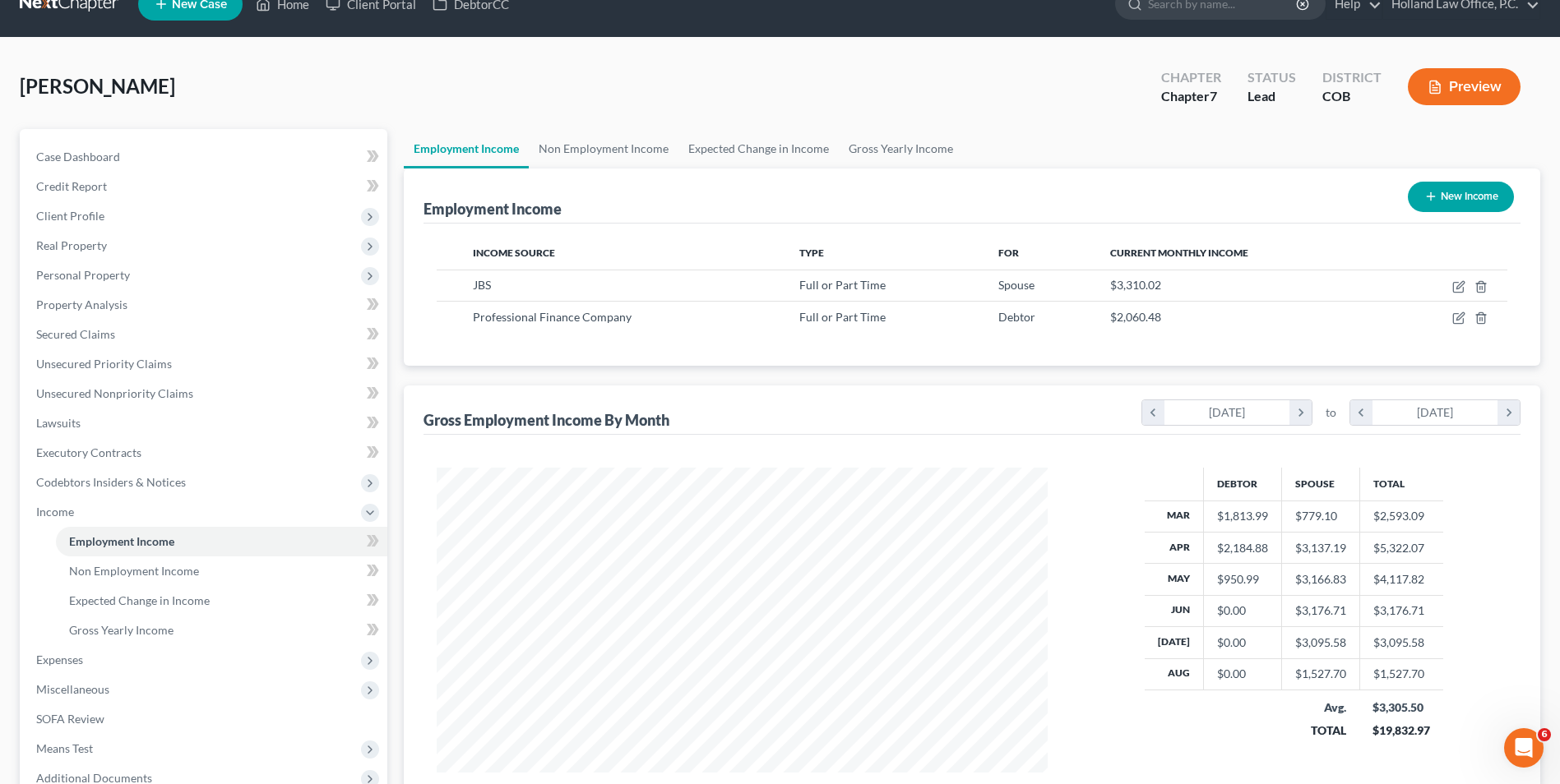
scroll to position [0, 0]
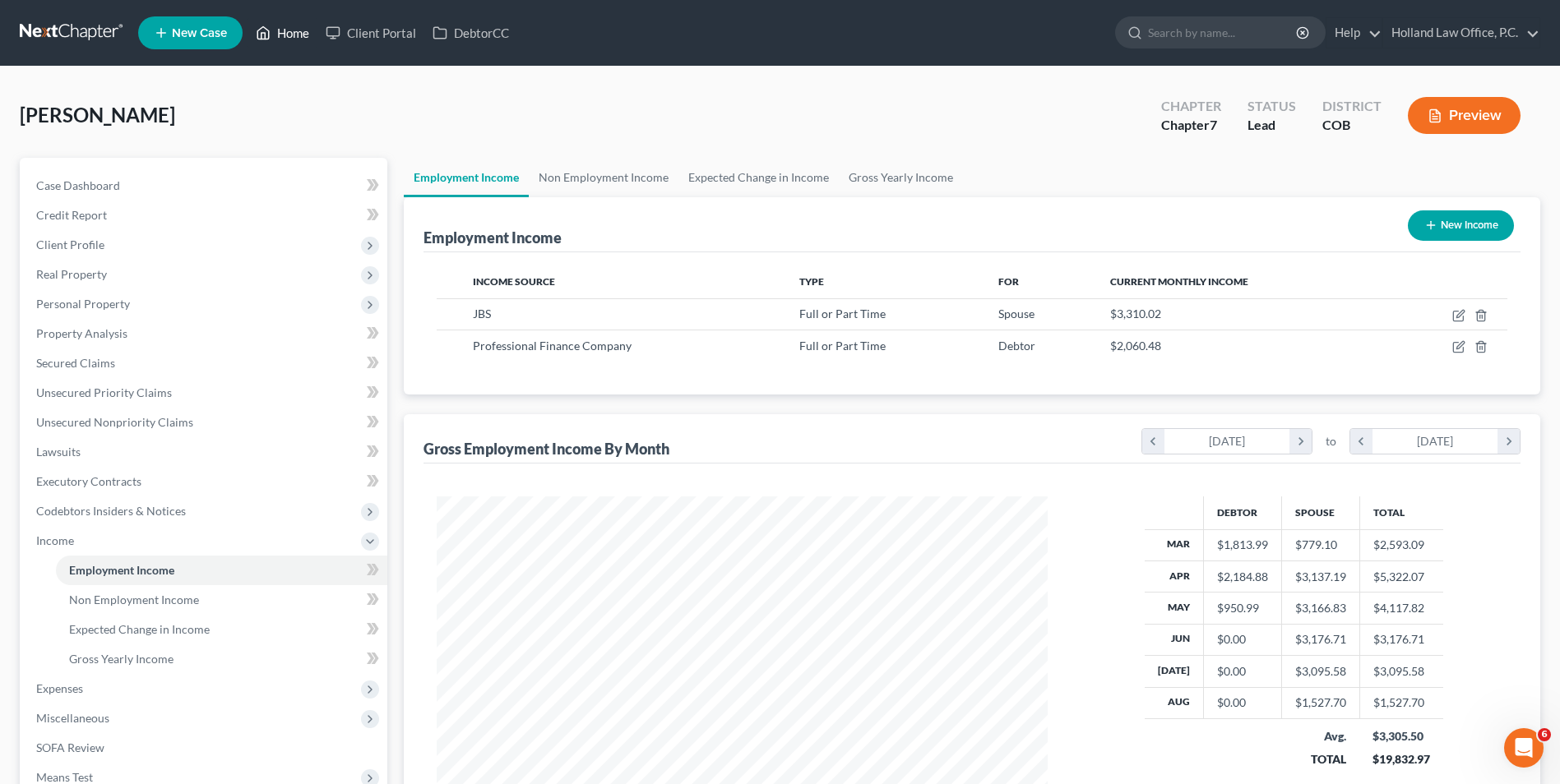
click at [272, 30] on link "Home" at bounding box center [283, 33] width 70 height 30
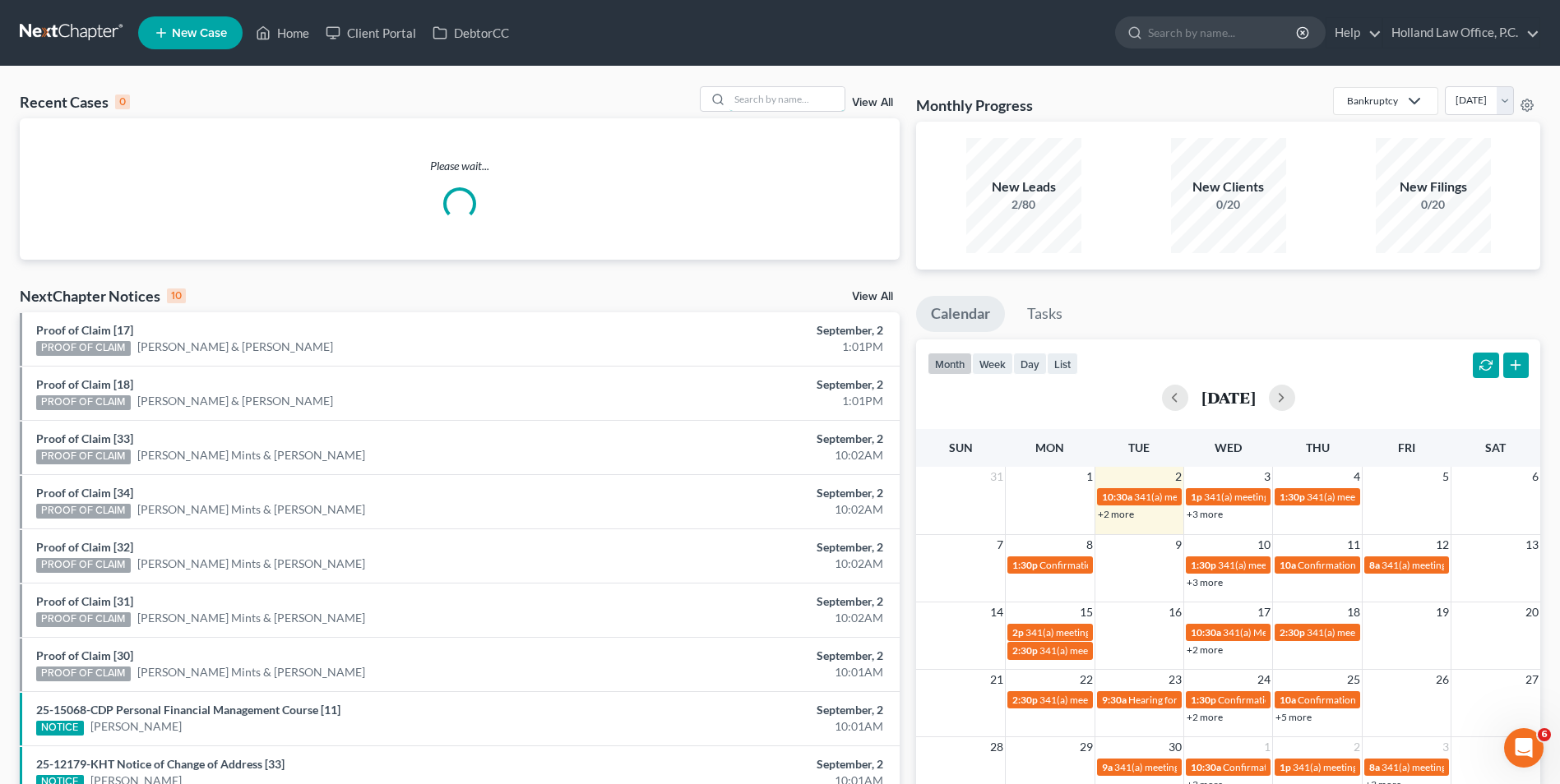
click at [757, 116] on div "Recent Cases 0 View All" at bounding box center [460, 102] width 880 height 32
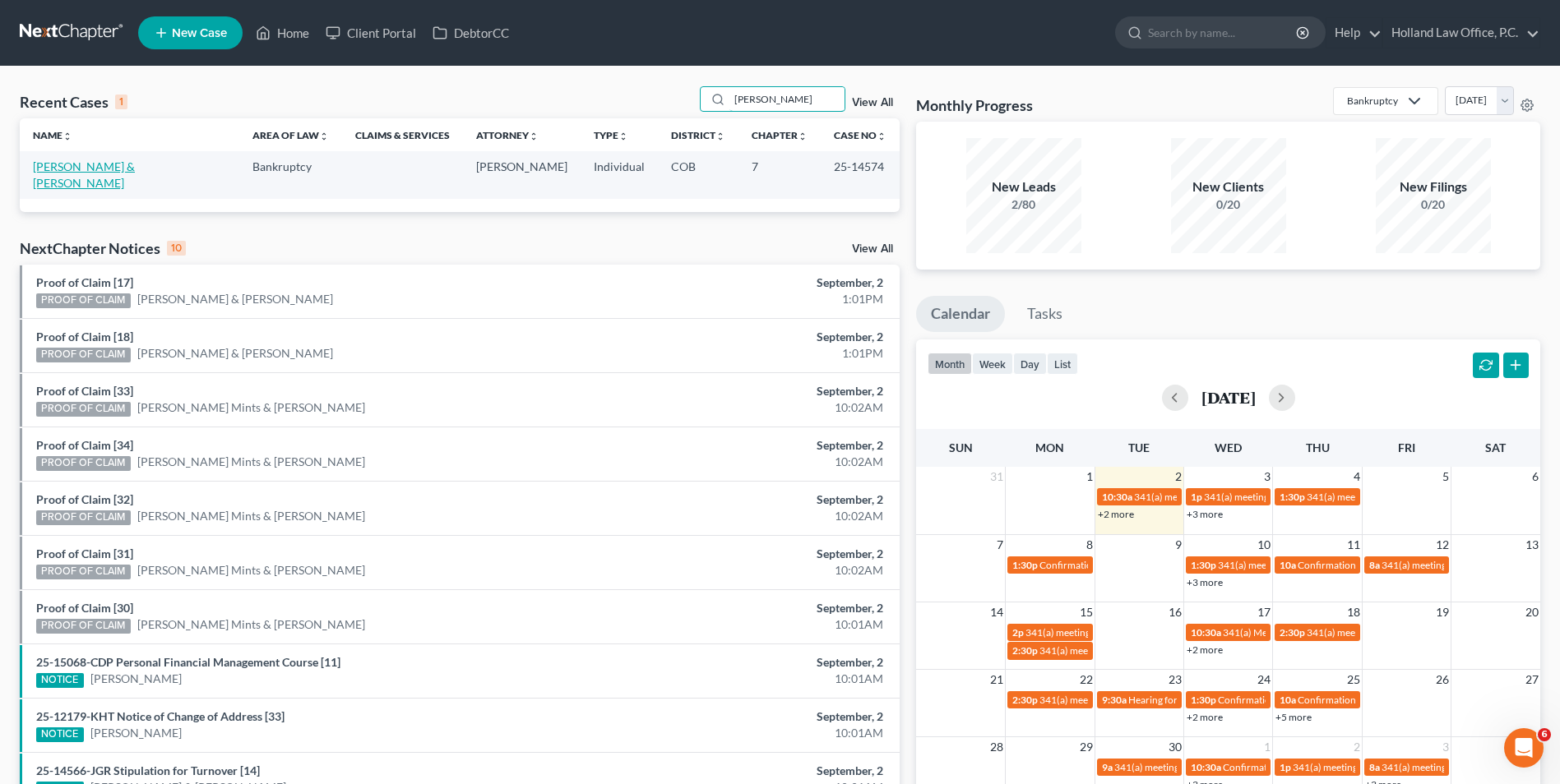
type input "[PERSON_NAME]"
click at [85, 168] on link "[PERSON_NAME] & [PERSON_NAME]" at bounding box center [84, 174] width 102 height 31
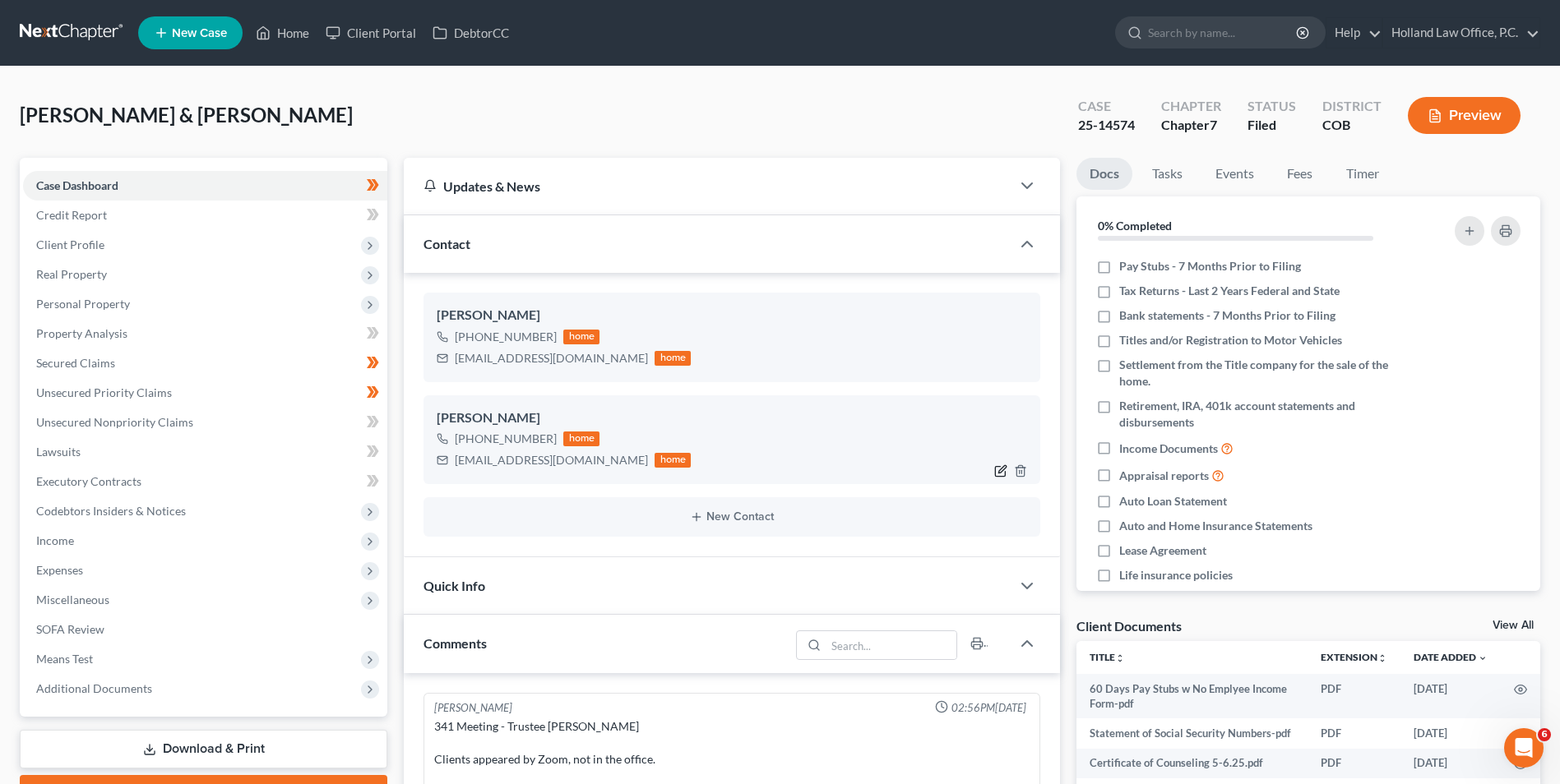
click at [1001, 469] on icon "button" at bounding box center [1001, 471] width 13 height 13
select select "1"
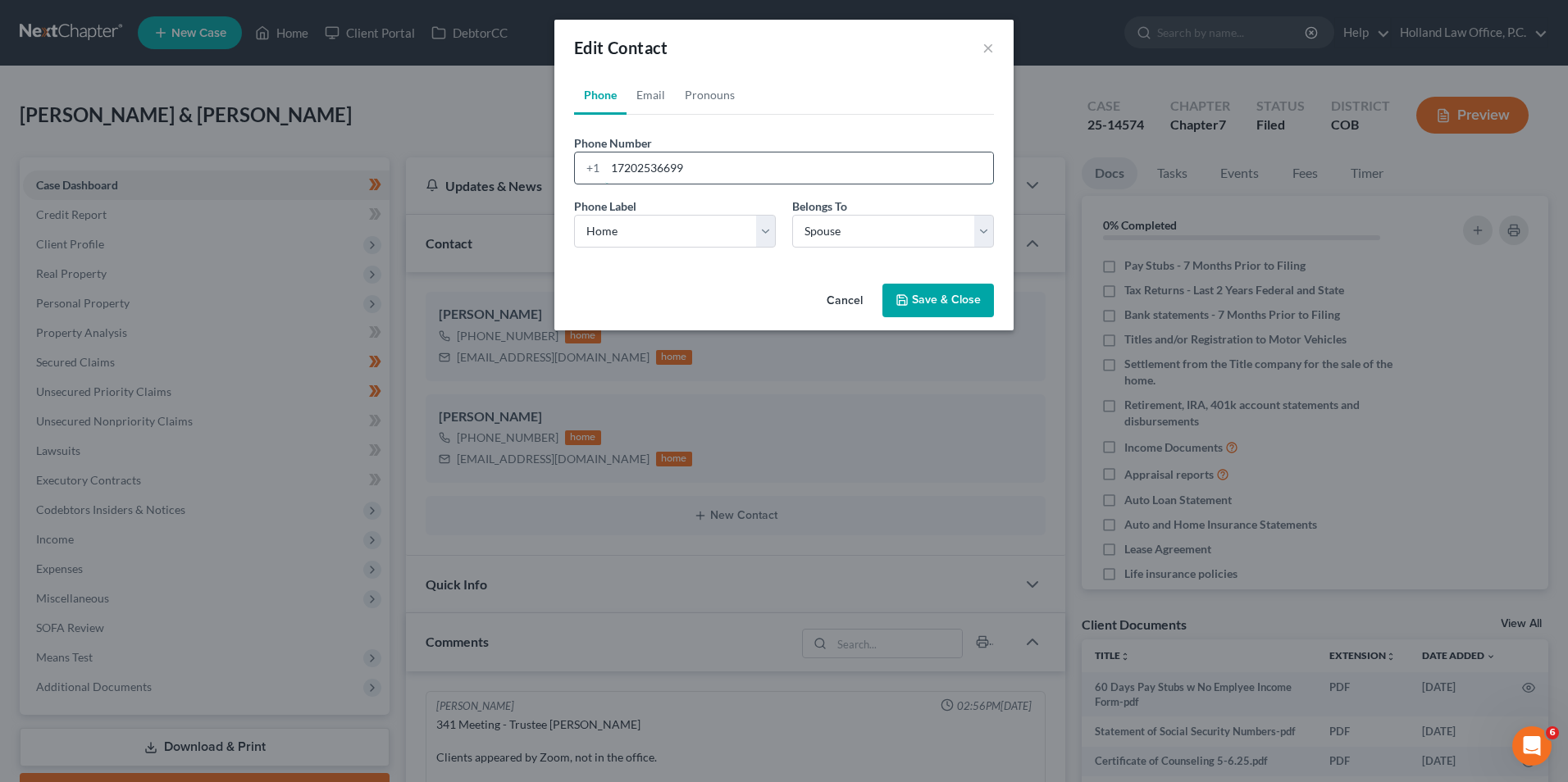
drag, startPoint x: 643, startPoint y: 165, endPoint x: 591, endPoint y: 161, distance: 52.2
click at [596, 162] on div "[PHONE_NUMBER]" at bounding box center [784, 168] width 420 height 33
paste input "720.254.6438"
click at [631, 169] on input "720.254.6438" at bounding box center [799, 168] width 388 height 31
drag, startPoint x: 664, startPoint y: 168, endPoint x: 656, endPoint y: 171, distance: 8.5
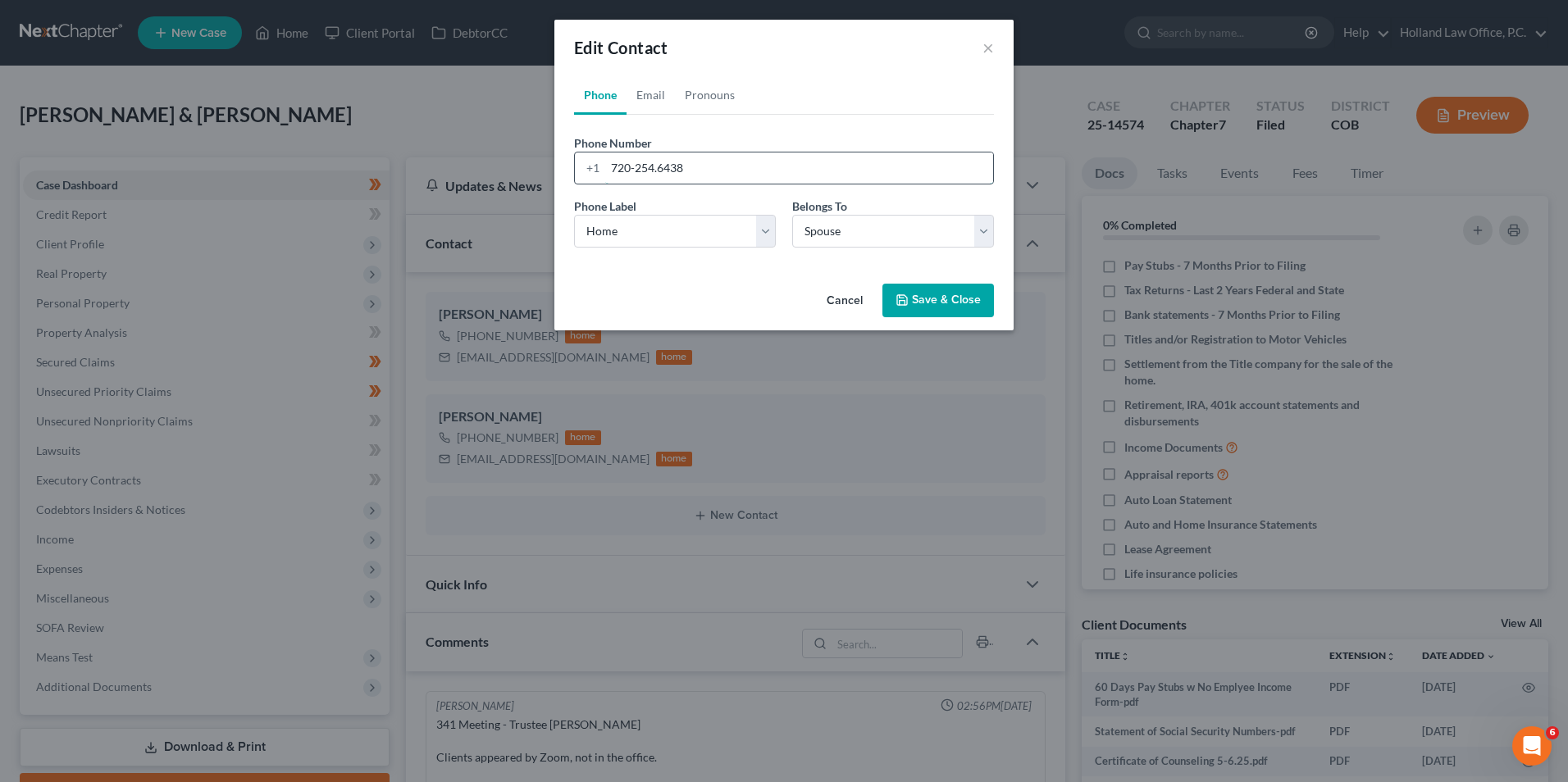
click at [656, 171] on input "720-254.6438" at bounding box center [799, 168] width 388 height 31
click at [657, 171] on input "720-254.6438" at bounding box center [799, 168] width 388 height 31
click at [657, 171] on input "720-254.6438" at bounding box center [799, 168] width 388 height 31
click at [657, 169] on input "720-254.6438" at bounding box center [799, 168] width 388 height 31
click at [658, 169] on input "720-254.6438" at bounding box center [799, 168] width 388 height 31
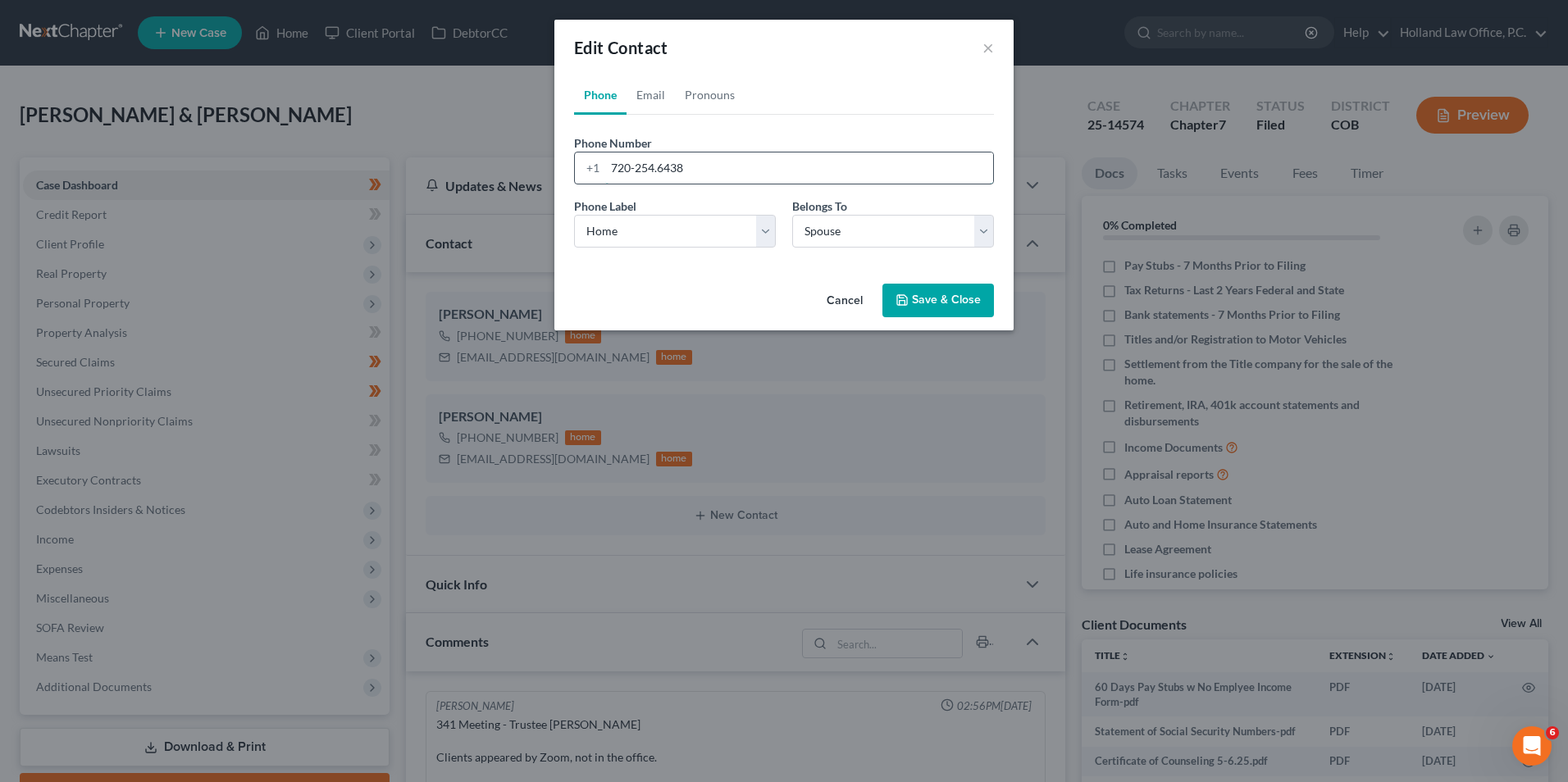
click at [658, 168] on input "720-254.6438" at bounding box center [799, 168] width 388 height 31
type input "[PHONE_NUMBER]"
click at [920, 289] on button "Save & Close" at bounding box center [939, 300] width 112 height 34
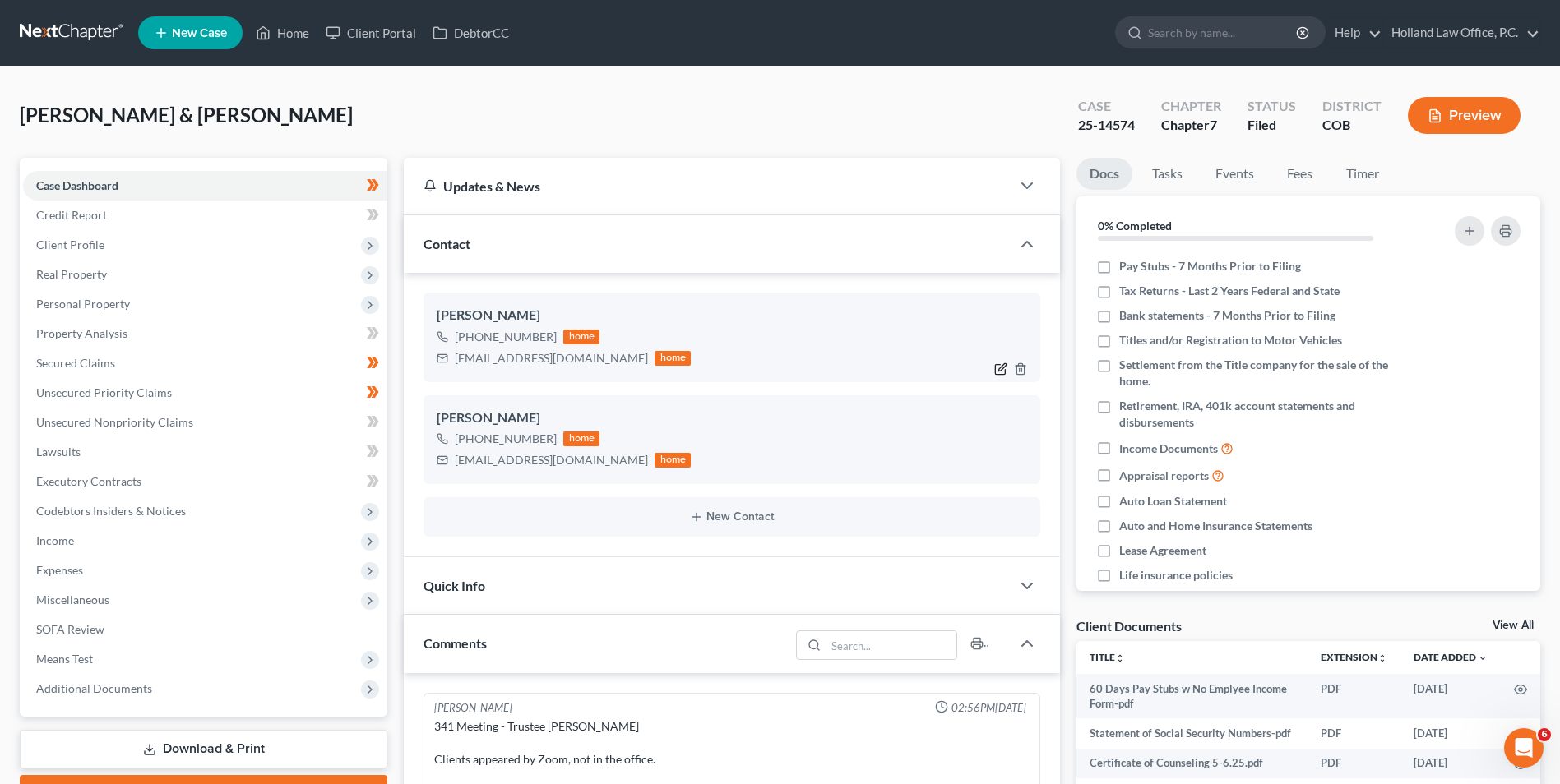
click at [1002, 369] on icon "button" at bounding box center [1002, 367] width 7 height 7
select select "1"
select select "0"
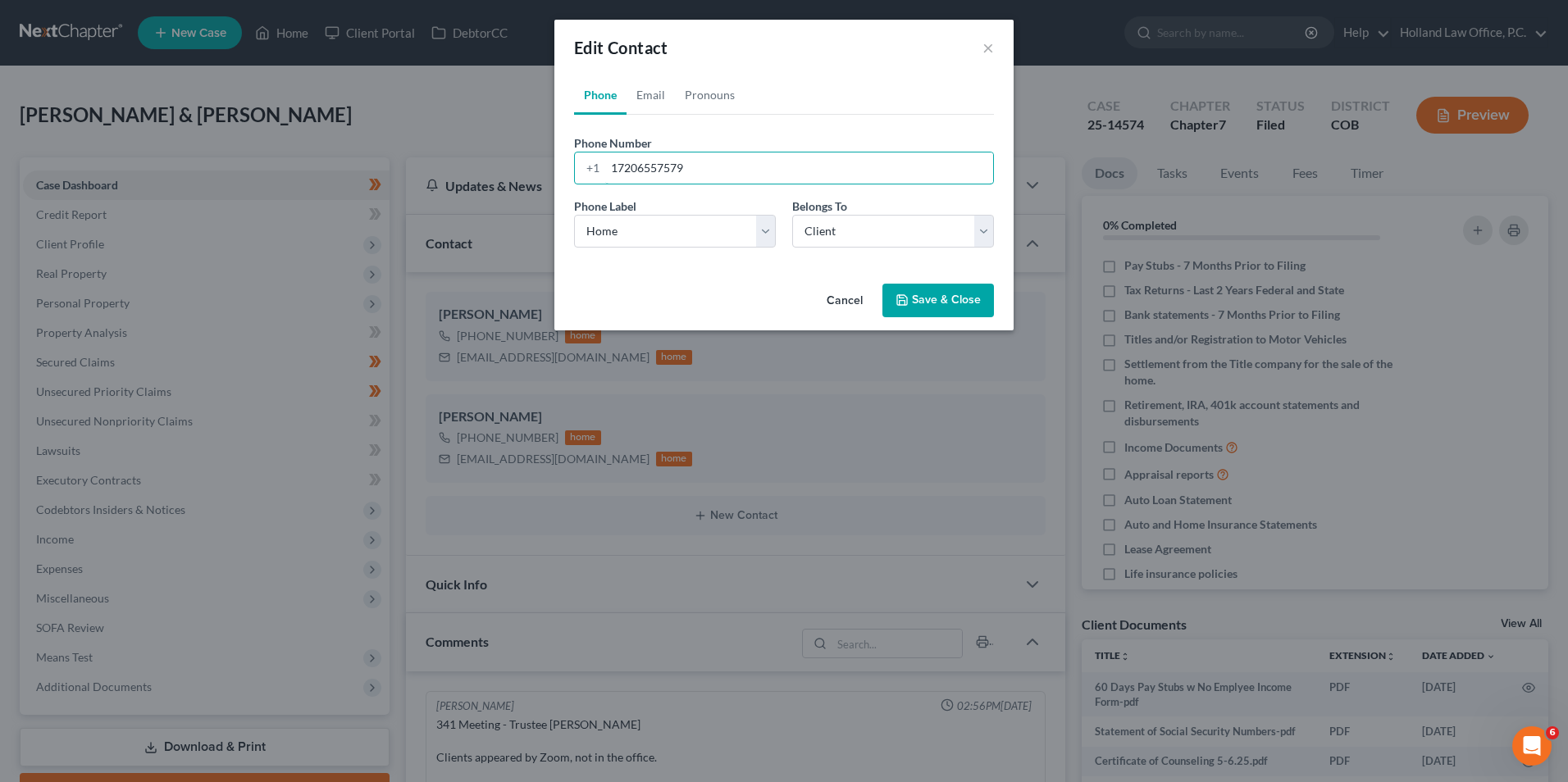
drag, startPoint x: 714, startPoint y: 169, endPoint x: 550, endPoint y: 161, distance: 164.2
click at [556, 166] on div "Phone Email Pronouns Phone Number * [PHONE_NUMBER] Ext. Phone Label * Select Mo…" at bounding box center [784, 175] width 459 height 202
paste input "303.995.2245"
click at [636, 172] on input "303.995.2245" at bounding box center [799, 168] width 388 height 31
click at [656, 172] on input "303-995.2245" at bounding box center [799, 168] width 388 height 31
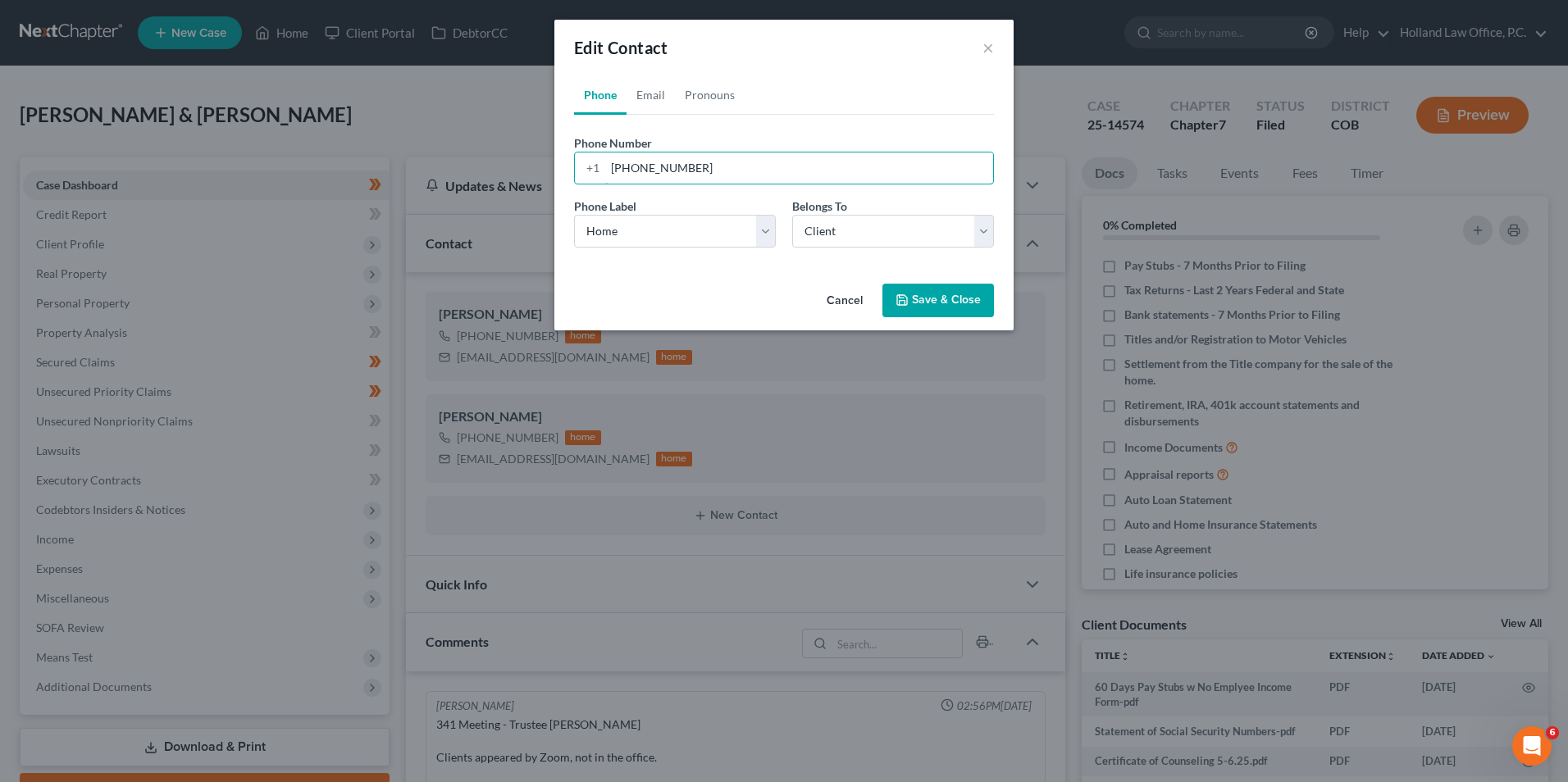
type input "[PHONE_NUMBER]"
click at [897, 278] on div "Cancel Save & Close" at bounding box center [784, 305] width 459 height 54
click at [901, 293] on icon "button" at bounding box center [902, 299] width 13 height 13
click at [925, 303] on button "Save & Close" at bounding box center [939, 300] width 112 height 34
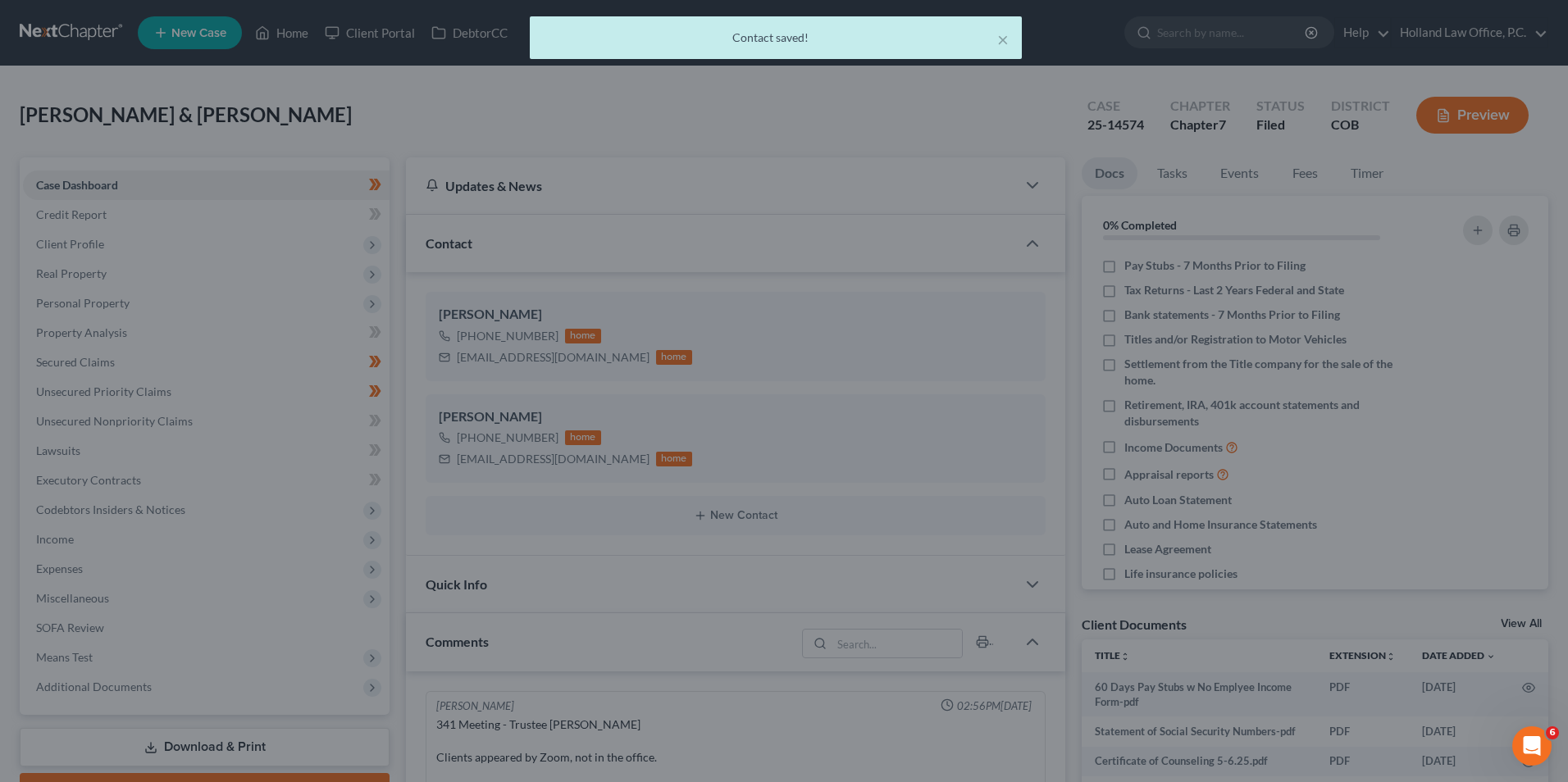
click at [933, 287] on button "Save & Close" at bounding box center [918, 284] width 97 height 30
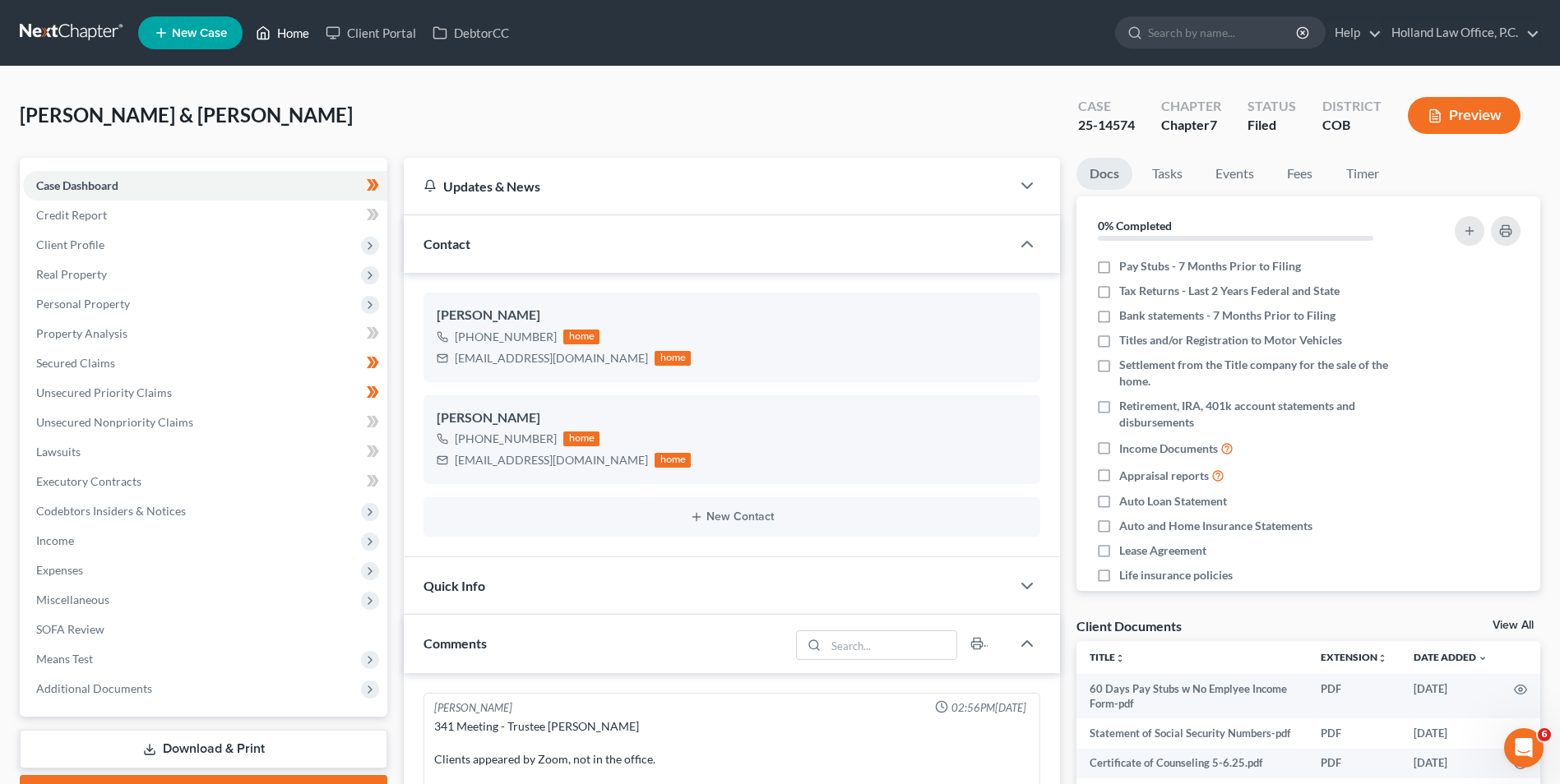
click at [290, 37] on link "Home" at bounding box center [283, 33] width 70 height 30
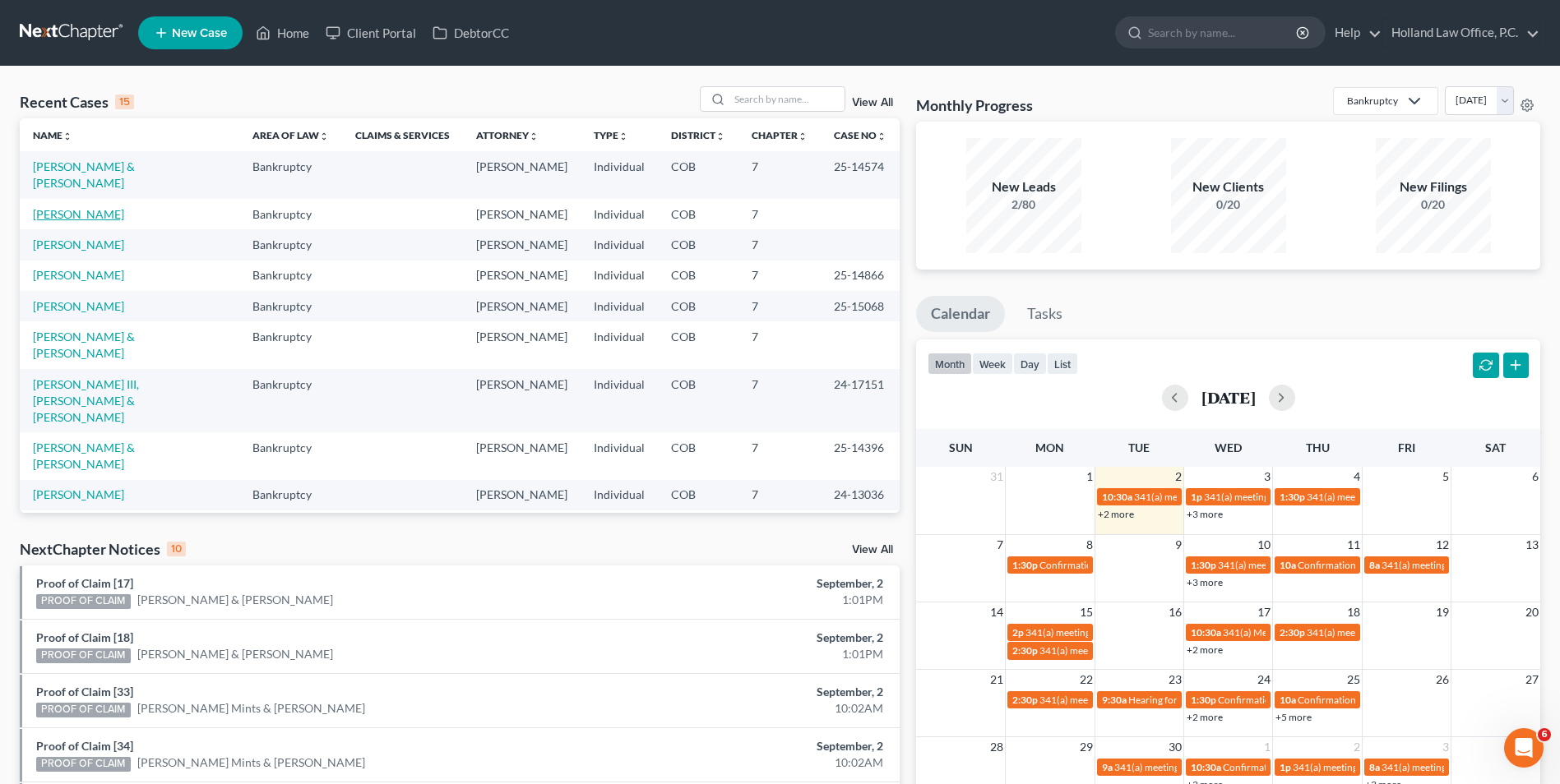
click at [88, 207] on link "[PERSON_NAME]" at bounding box center [79, 214] width 91 height 14
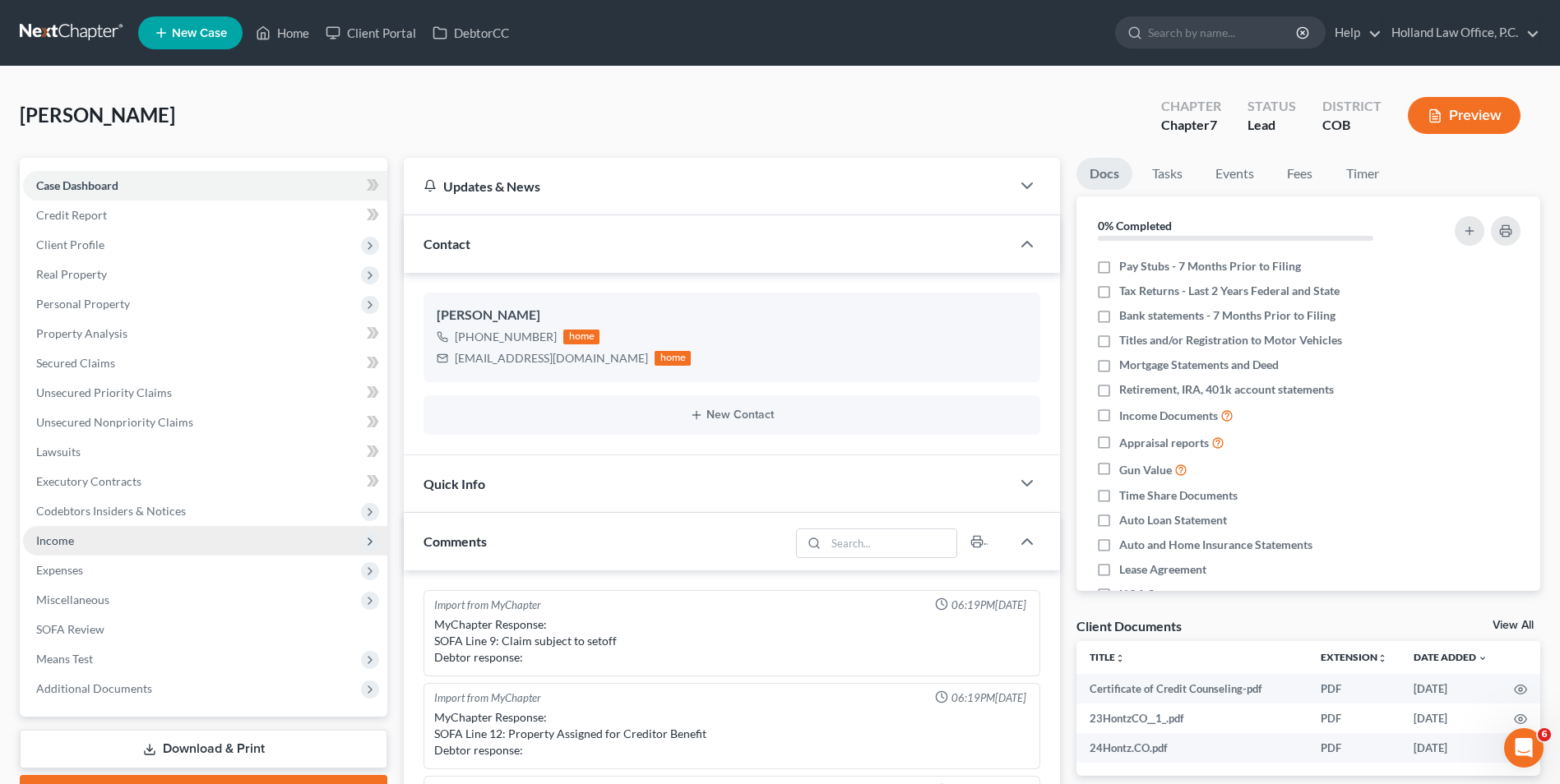
scroll to position [549, 0]
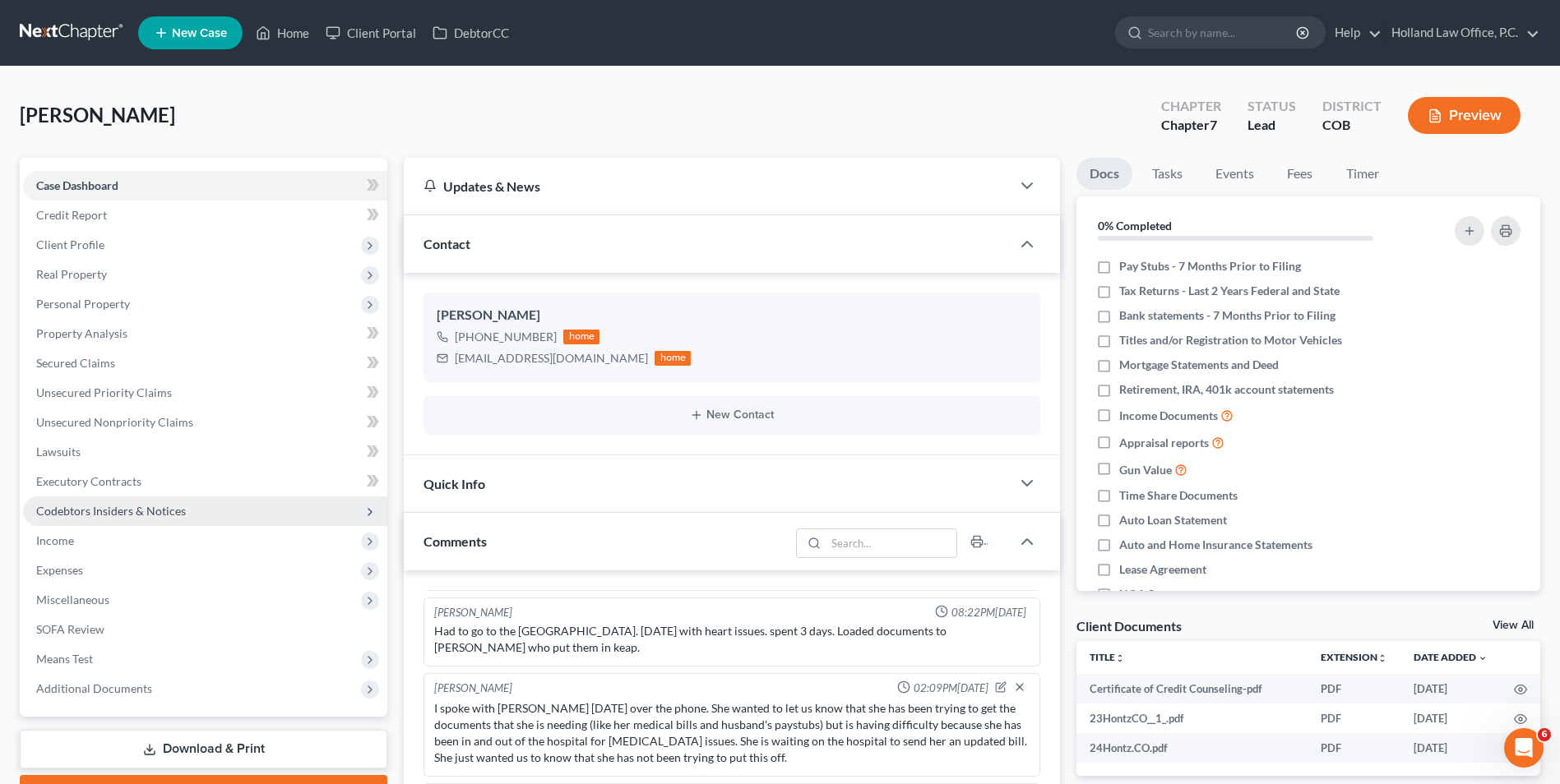
drag, startPoint x: 101, startPoint y: 534, endPoint x: 180, endPoint y: 504, distance: 84.5
click at [101, 534] on span "Income" at bounding box center [205, 541] width 364 height 30
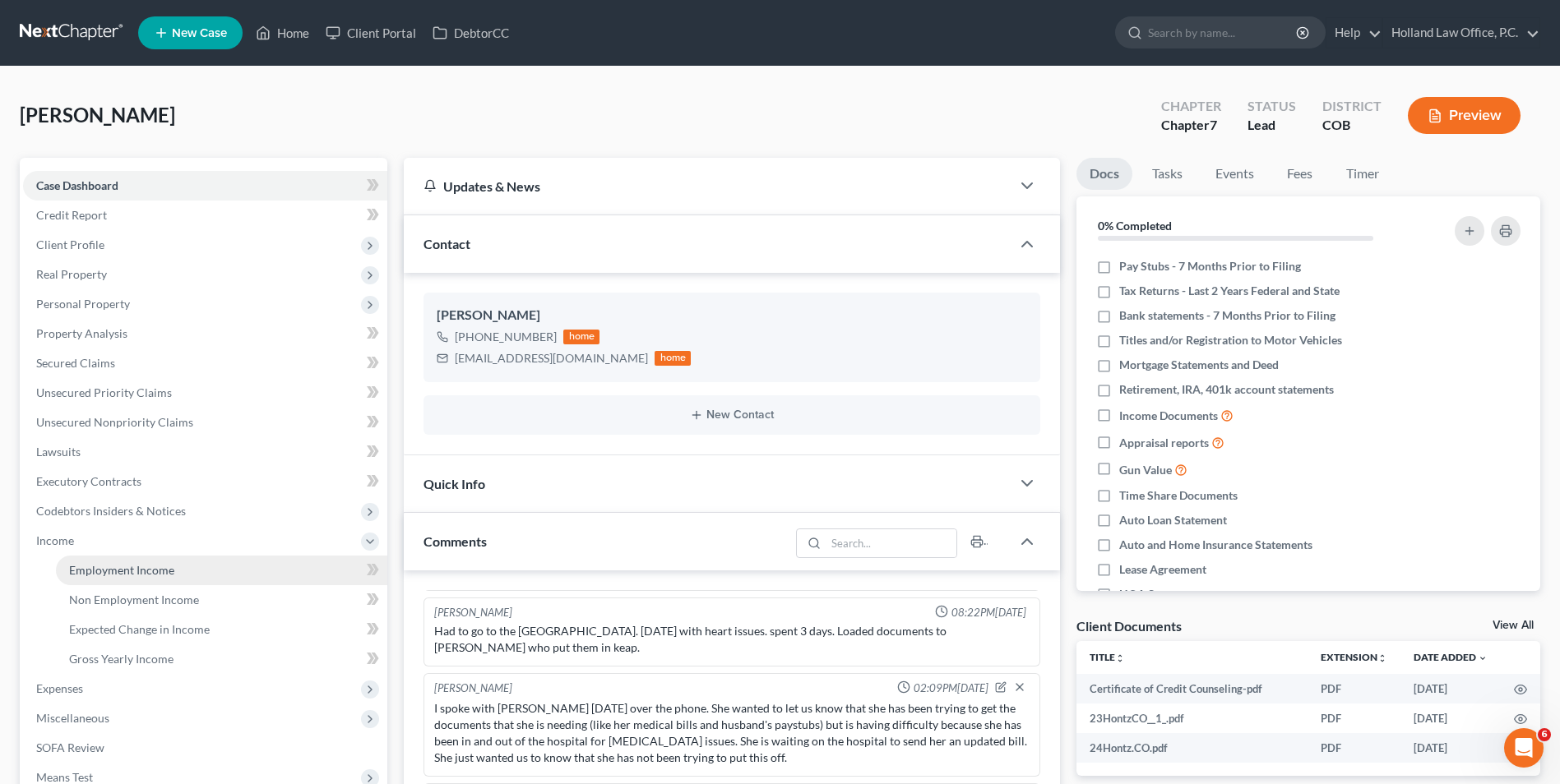
click at [144, 581] on link "Employment Income" at bounding box center [221, 570] width 332 height 30
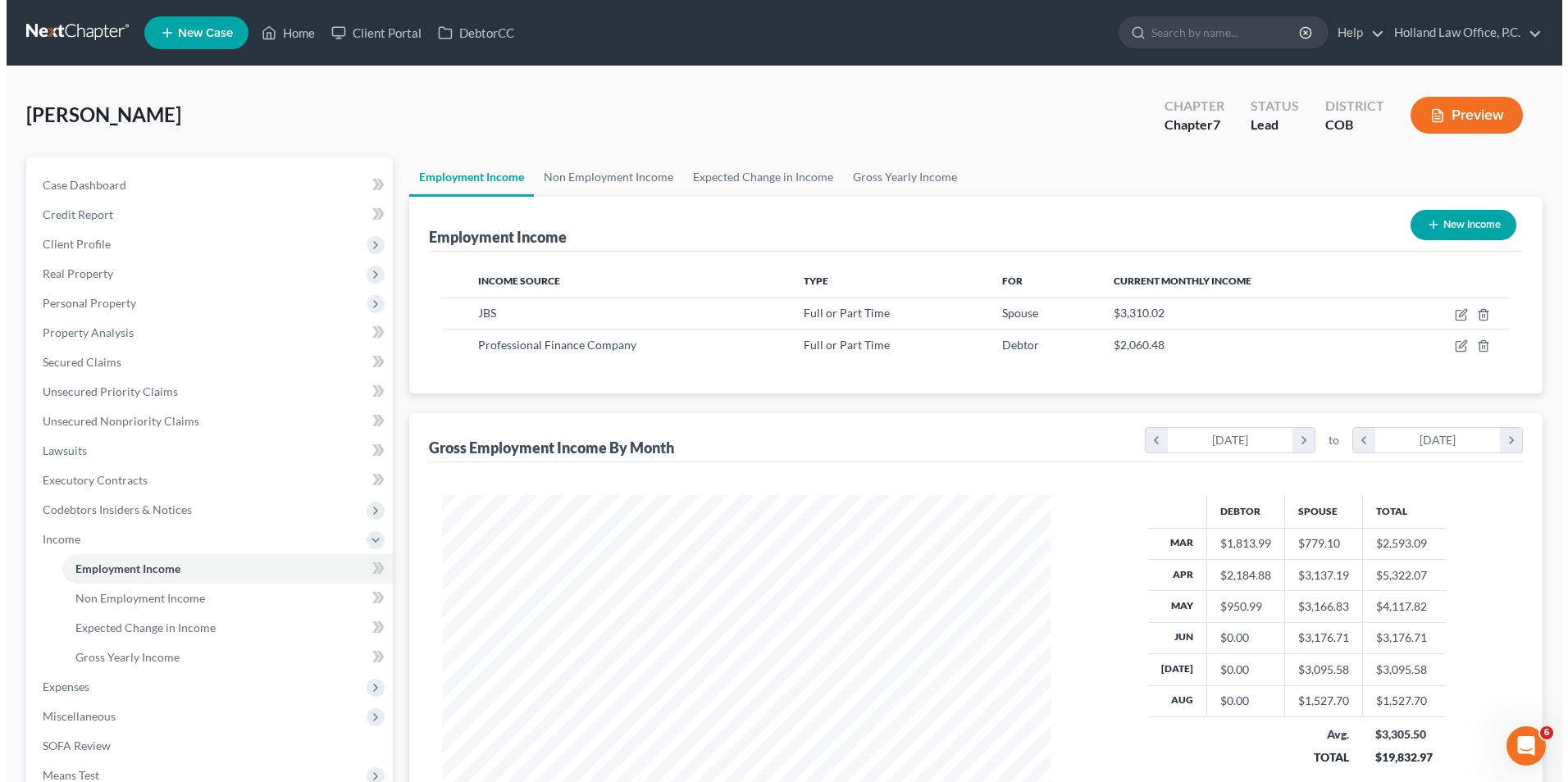
scroll to position [305, 642]
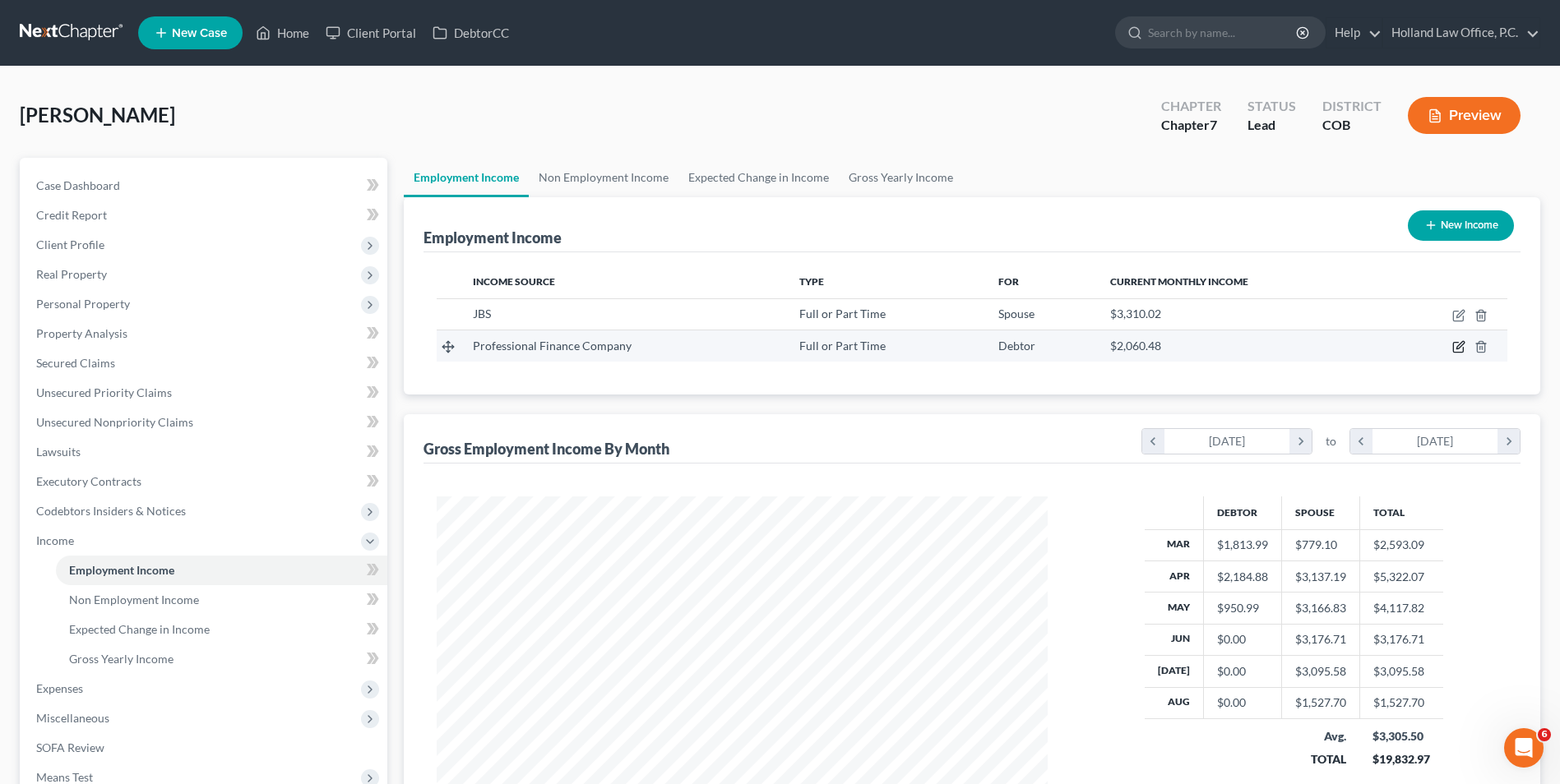
click at [1461, 349] on icon "button" at bounding box center [1458, 346] width 13 height 13
select select "0"
select select "5"
select select "2"
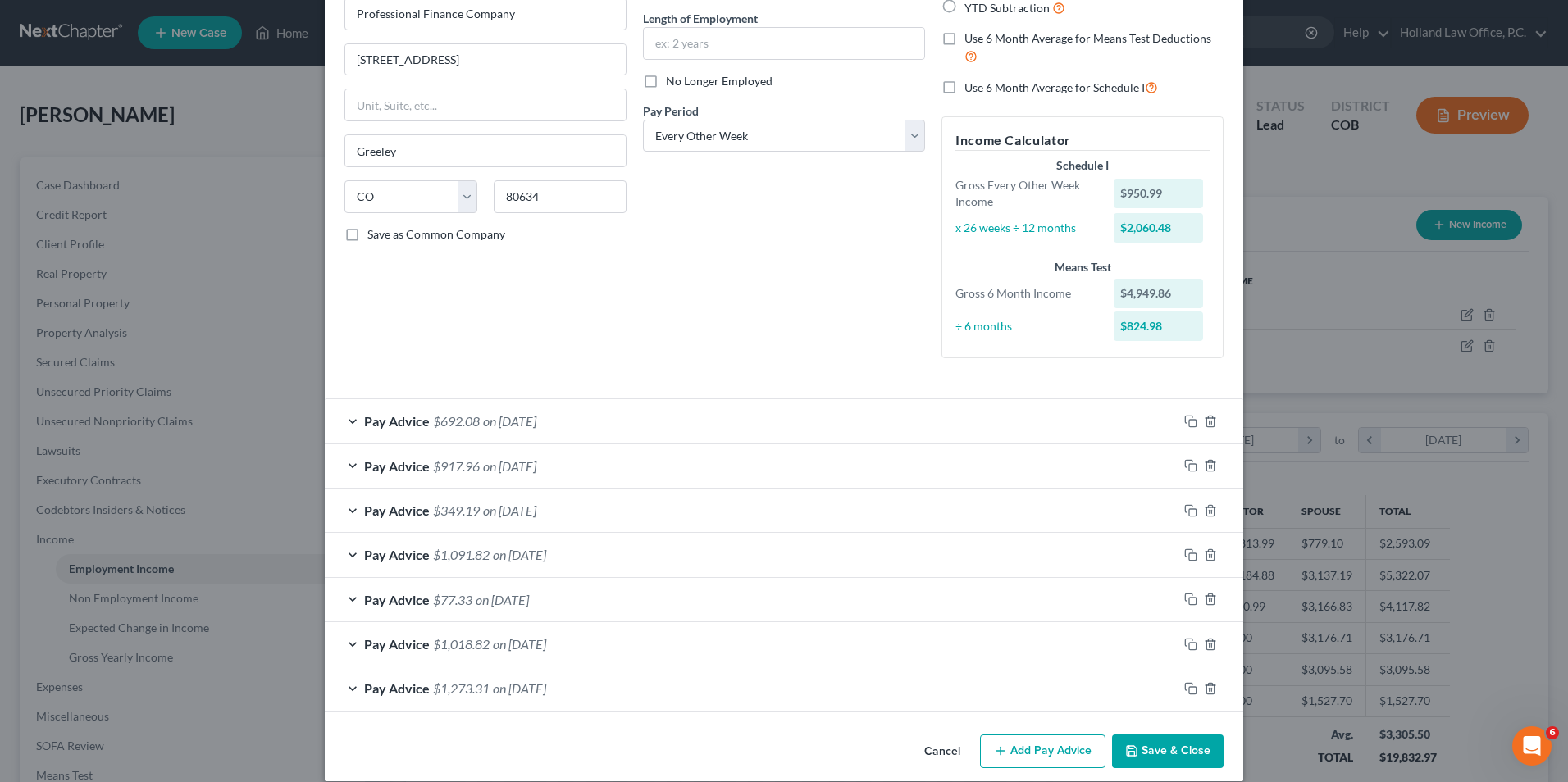
scroll to position [177, 0]
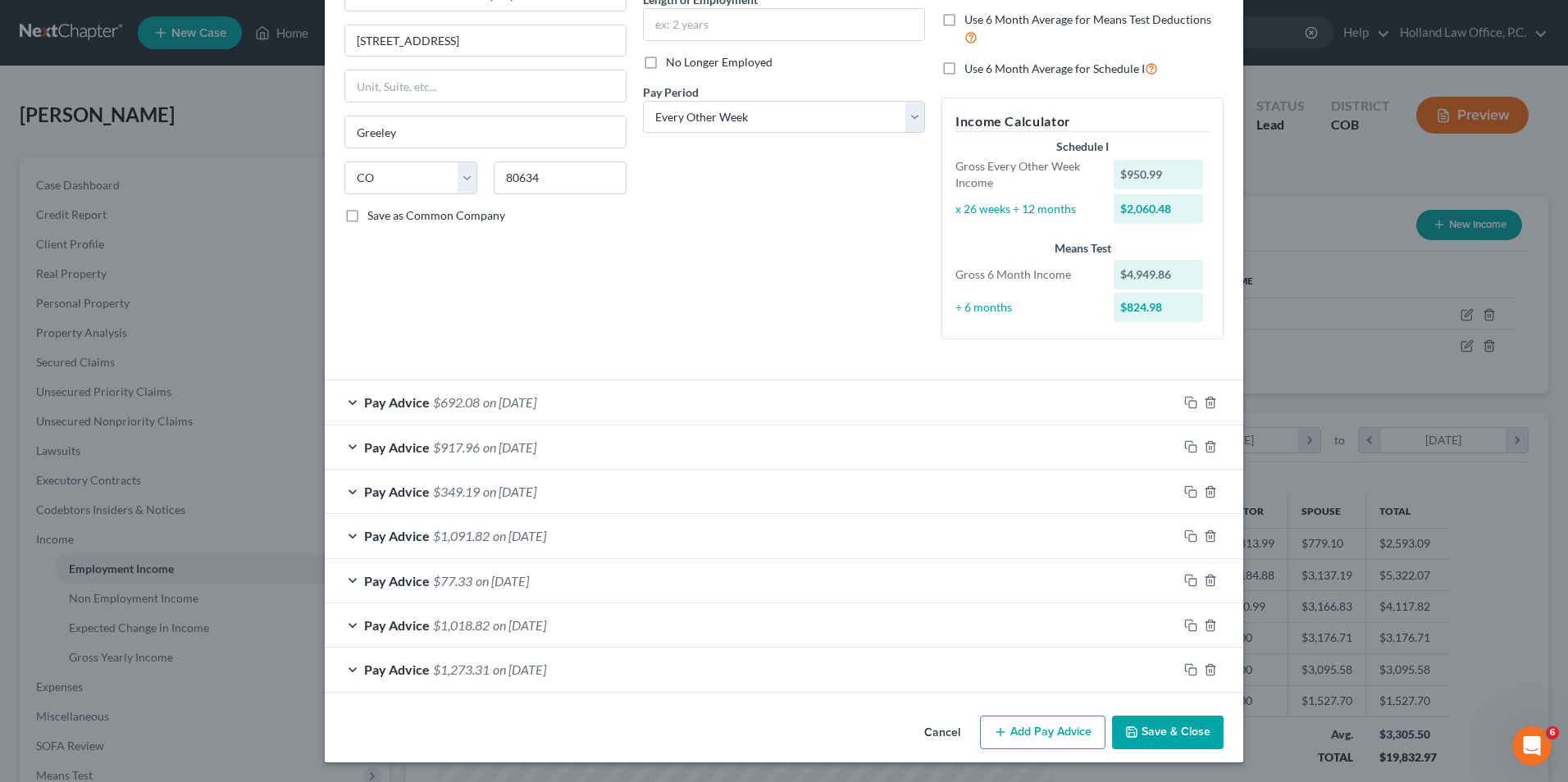
click at [1022, 718] on button "Add Pay Advice" at bounding box center [1043, 732] width 126 height 34
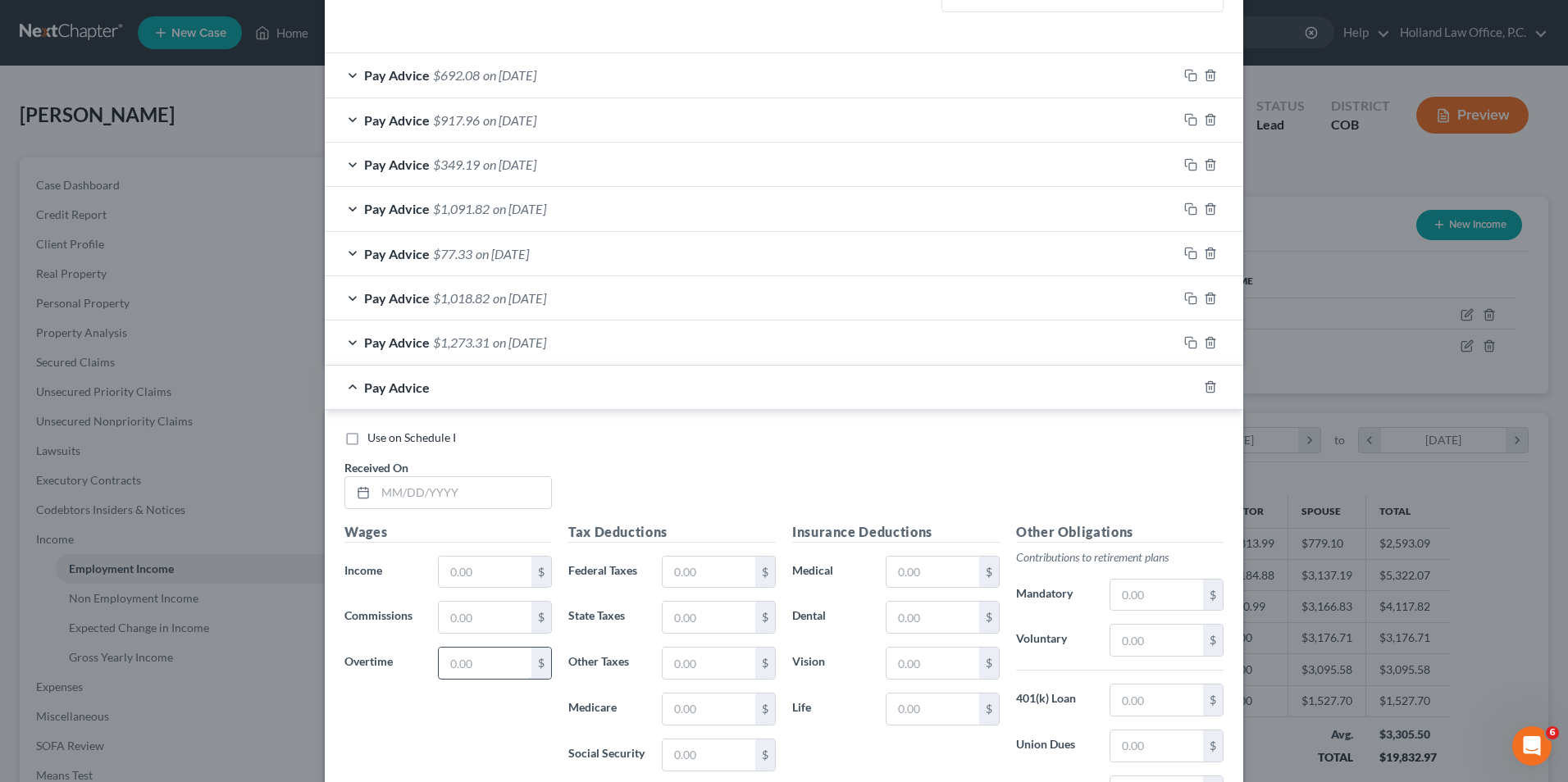
scroll to position [505, 0]
drag, startPoint x: 464, startPoint y: 490, endPoint x: 465, endPoint y: 481, distance: 9.1
click at [464, 490] on input "text" at bounding box center [463, 492] width 175 height 31
type input "[DATE]"
click at [464, 567] on input "text" at bounding box center [485, 572] width 93 height 31
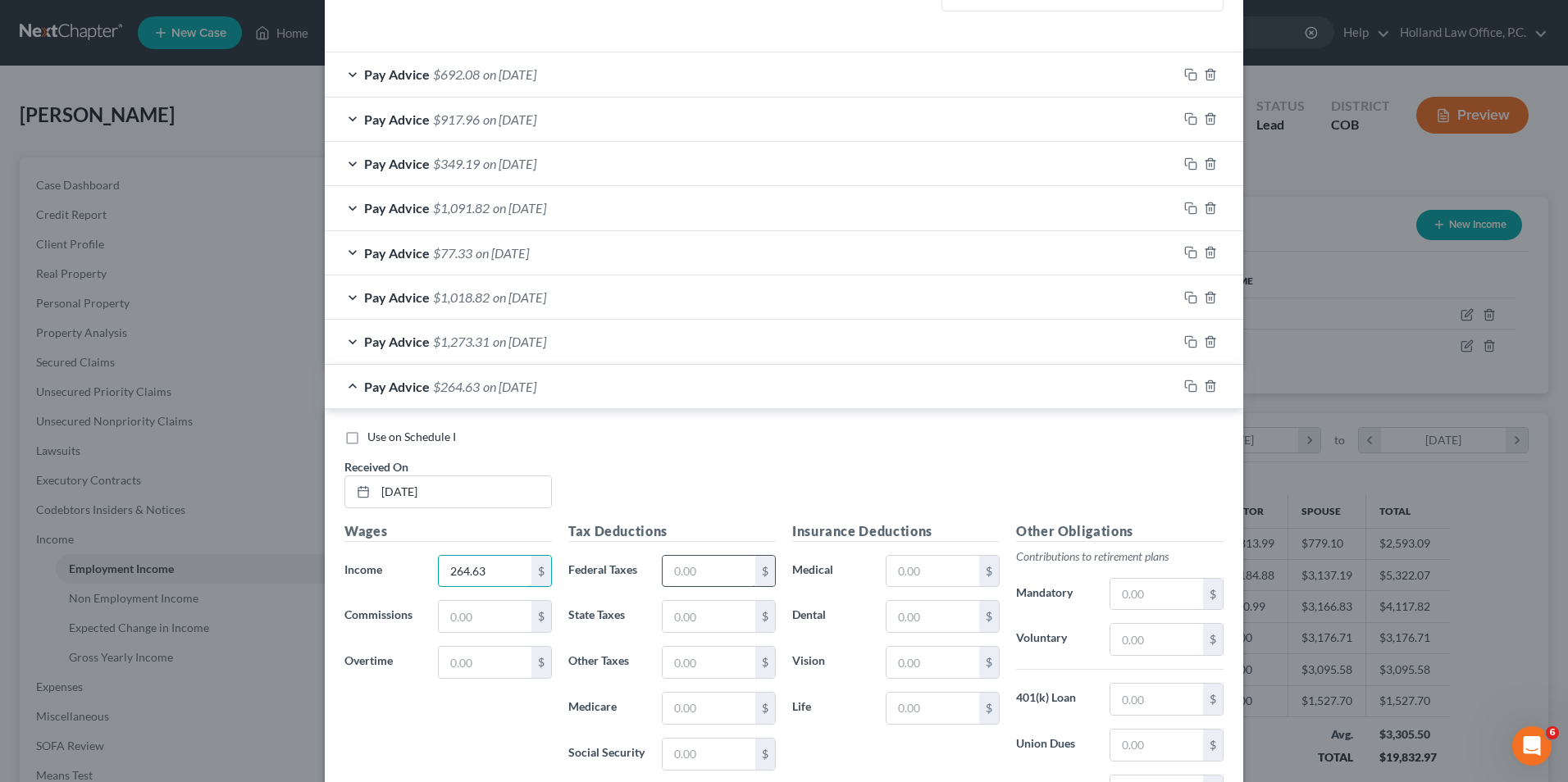
type input "264.63"
click at [692, 577] on input "text" at bounding box center [709, 572] width 93 height 31
type input "22.25"
click at [892, 560] on input "text" at bounding box center [933, 572] width 93 height 31
type input "214.63"
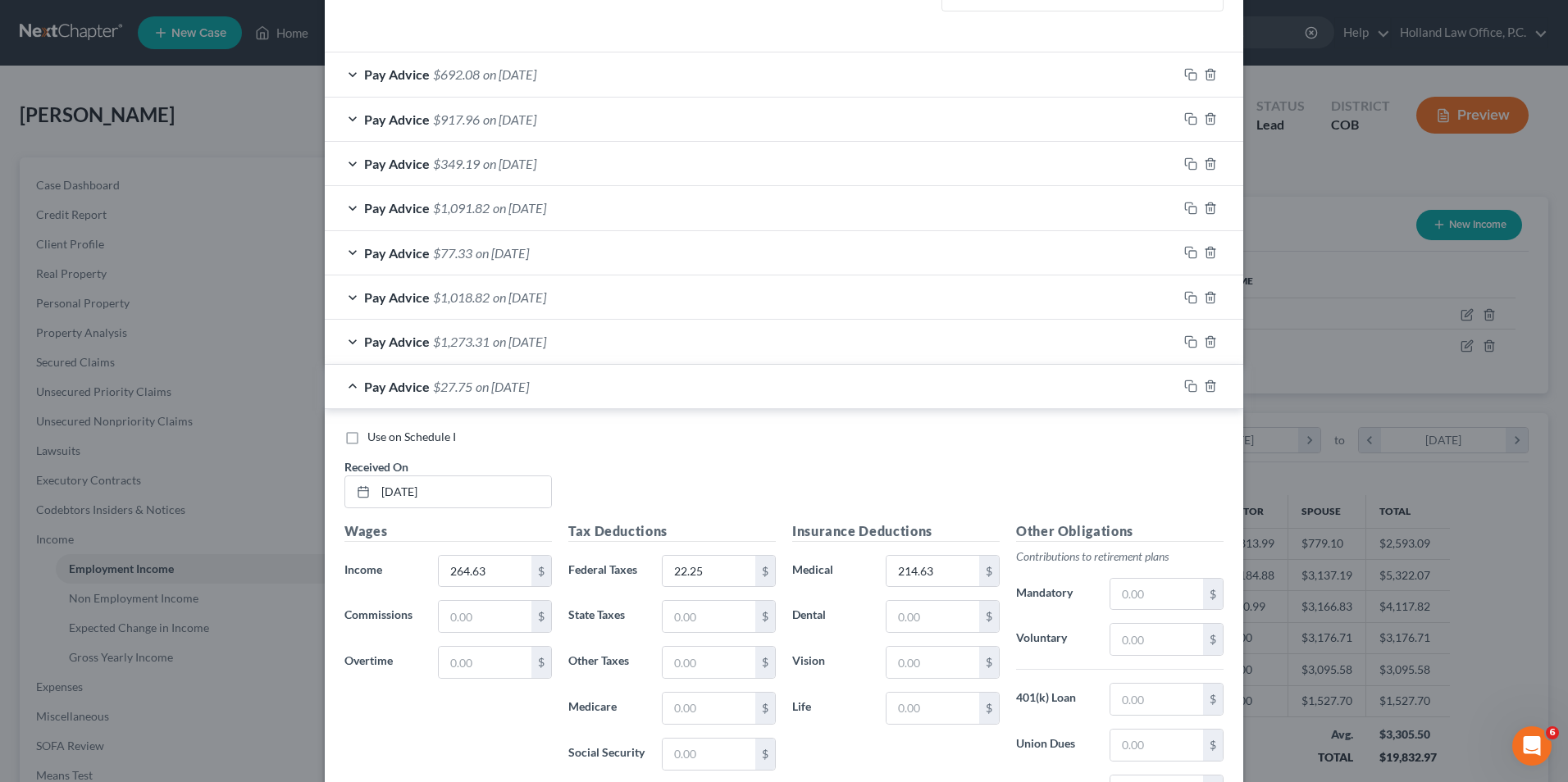
click at [774, 498] on div "Use on Schedule I Received On * [DATE]" at bounding box center [784, 475] width 896 height 93
click at [545, 394] on div "Pay Advice $27.75 on [DATE]" at bounding box center [751, 387] width 853 height 44
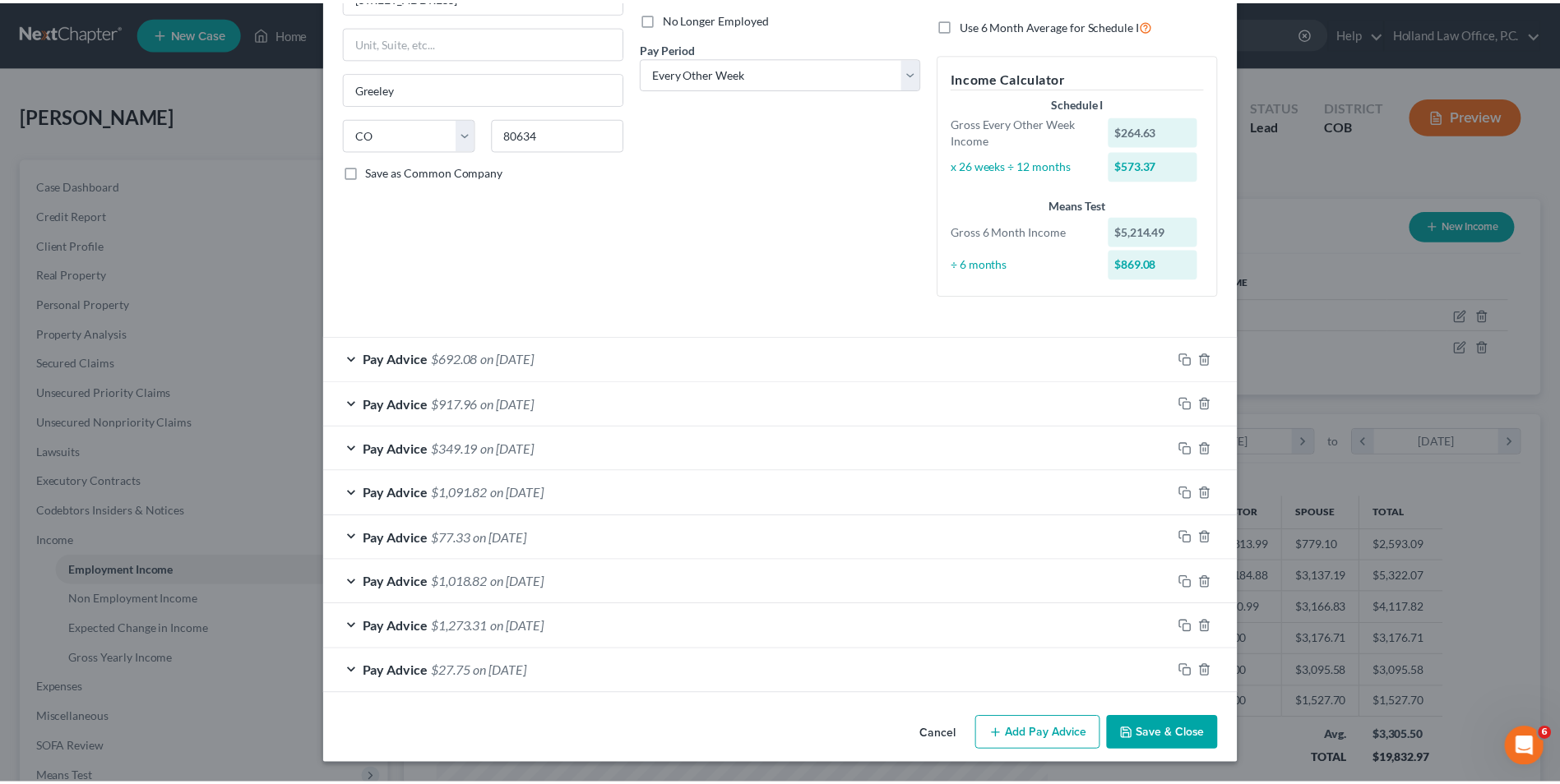
scroll to position [222, 0]
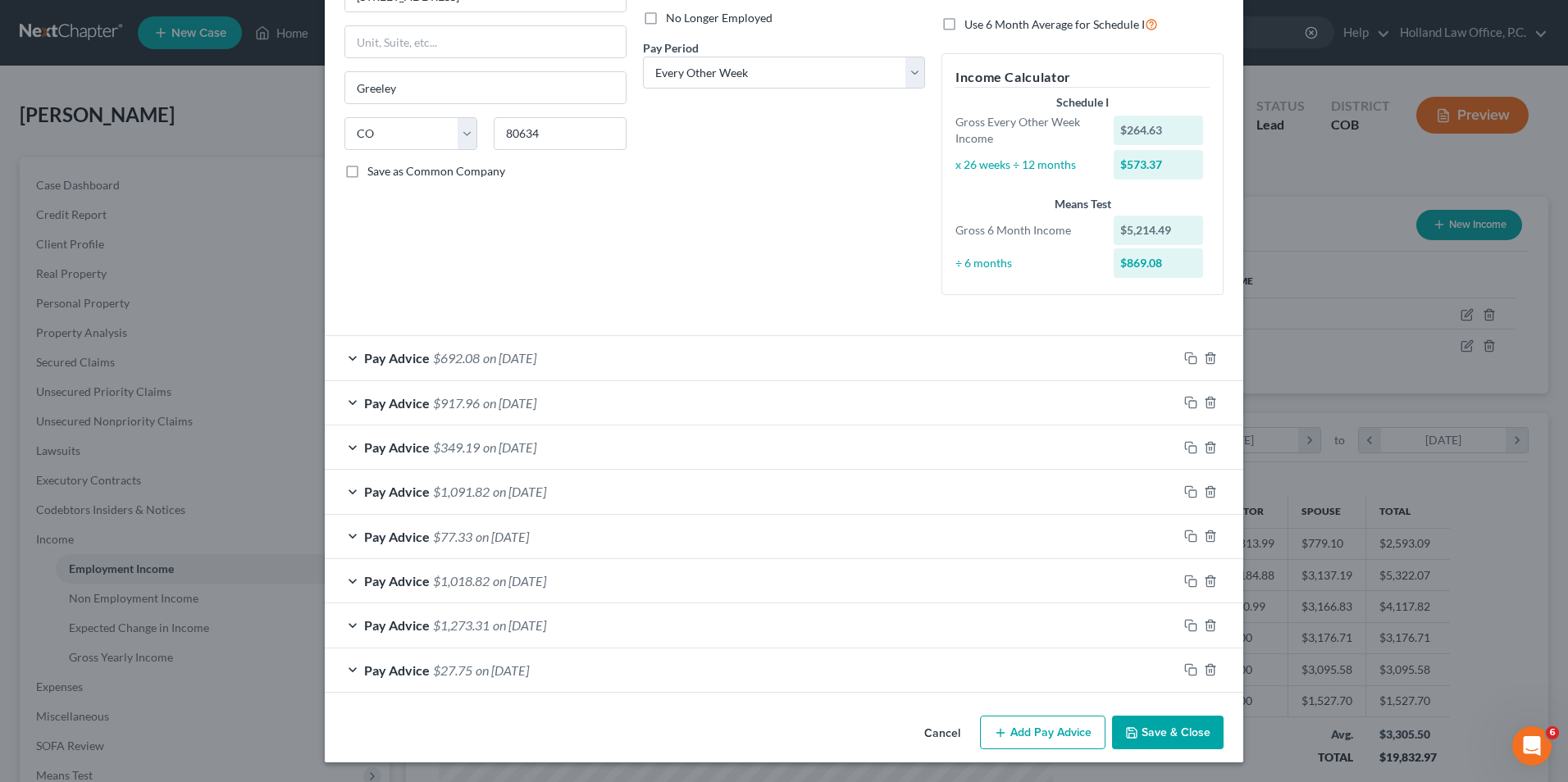
click at [1147, 729] on button "Save & Close" at bounding box center [1168, 732] width 112 height 34
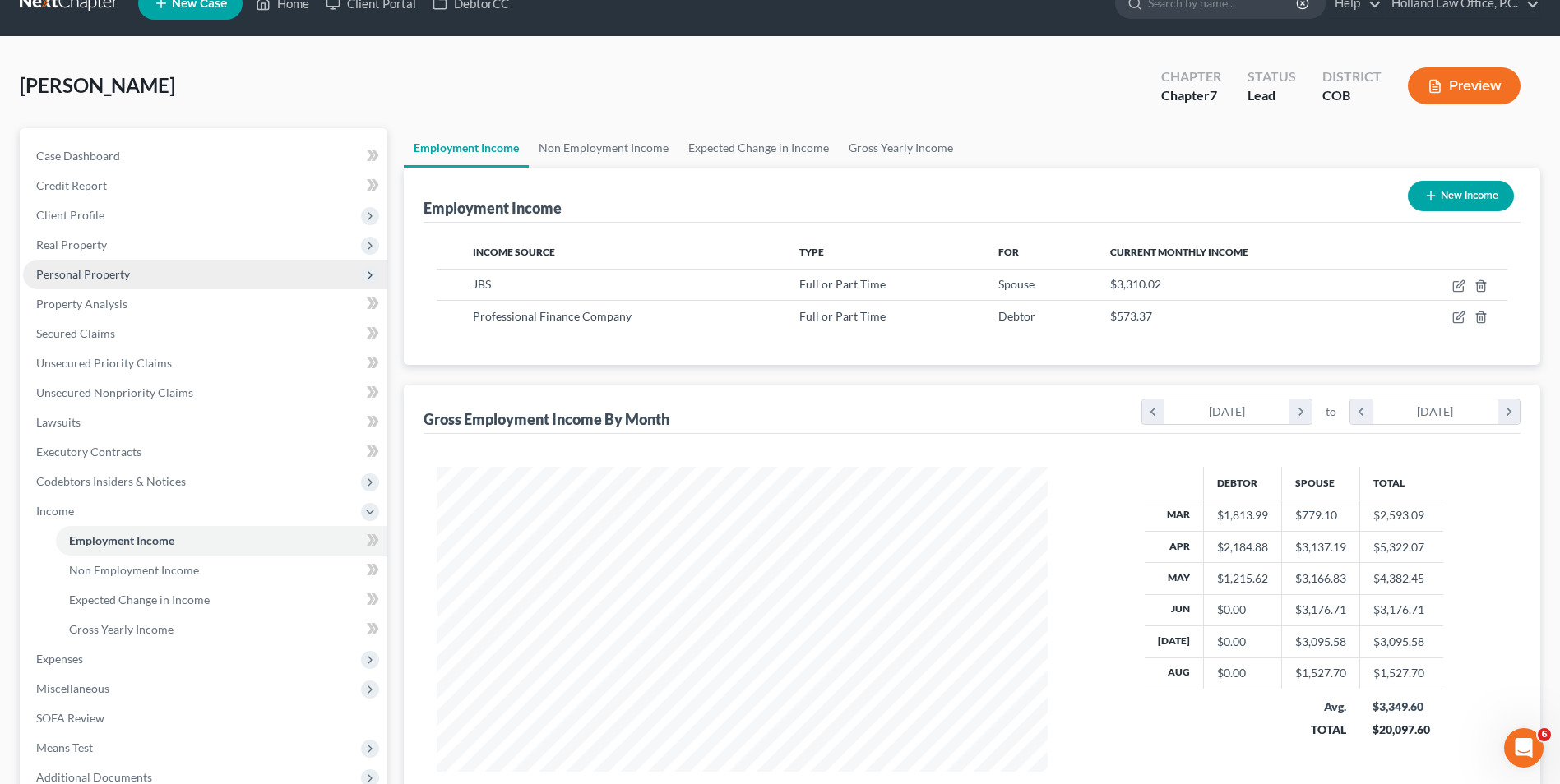
scroll to position [0, 0]
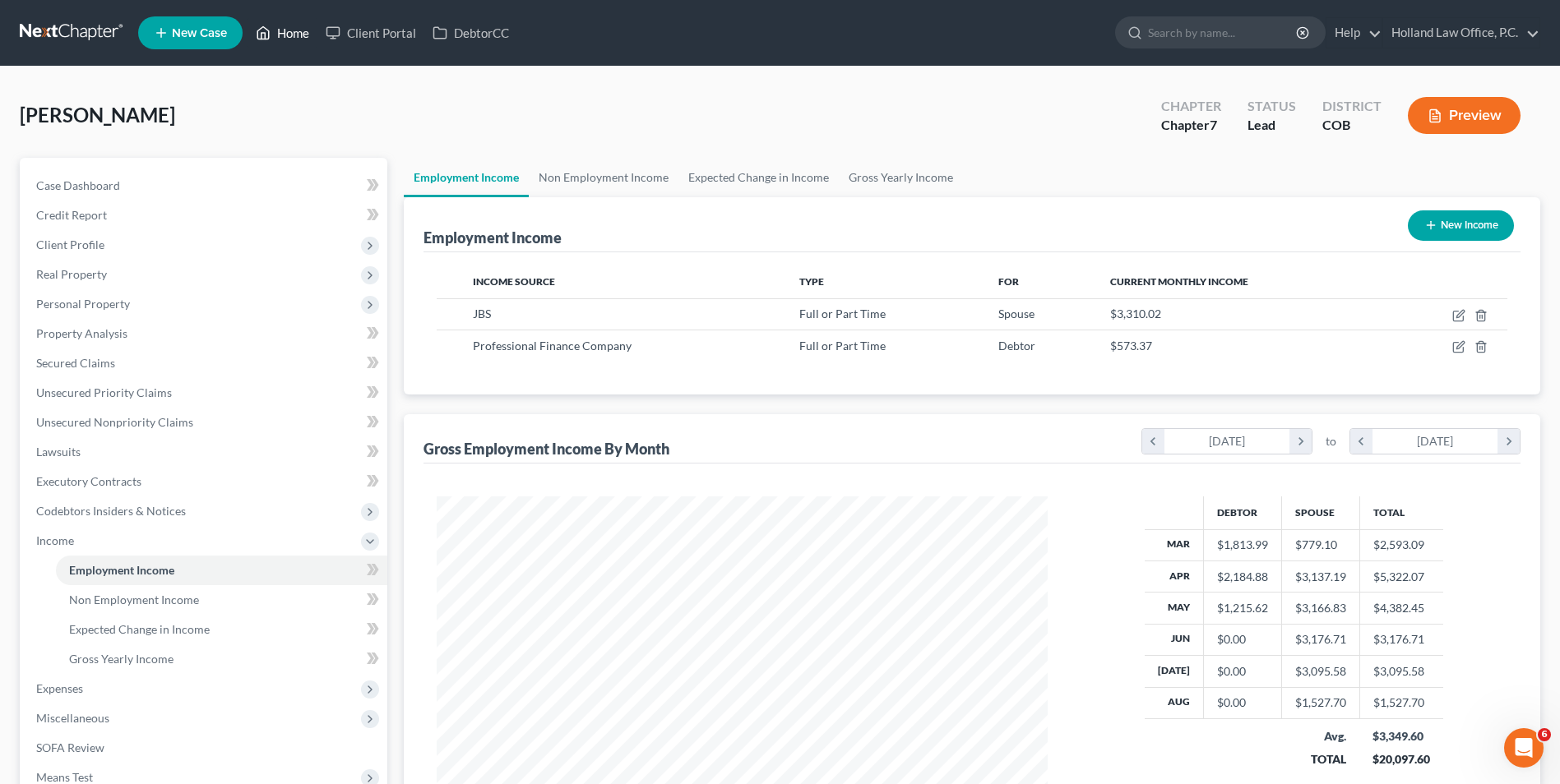
click at [290, 28] on link "Home" at bounding box center [283, 33] width 70 height 30
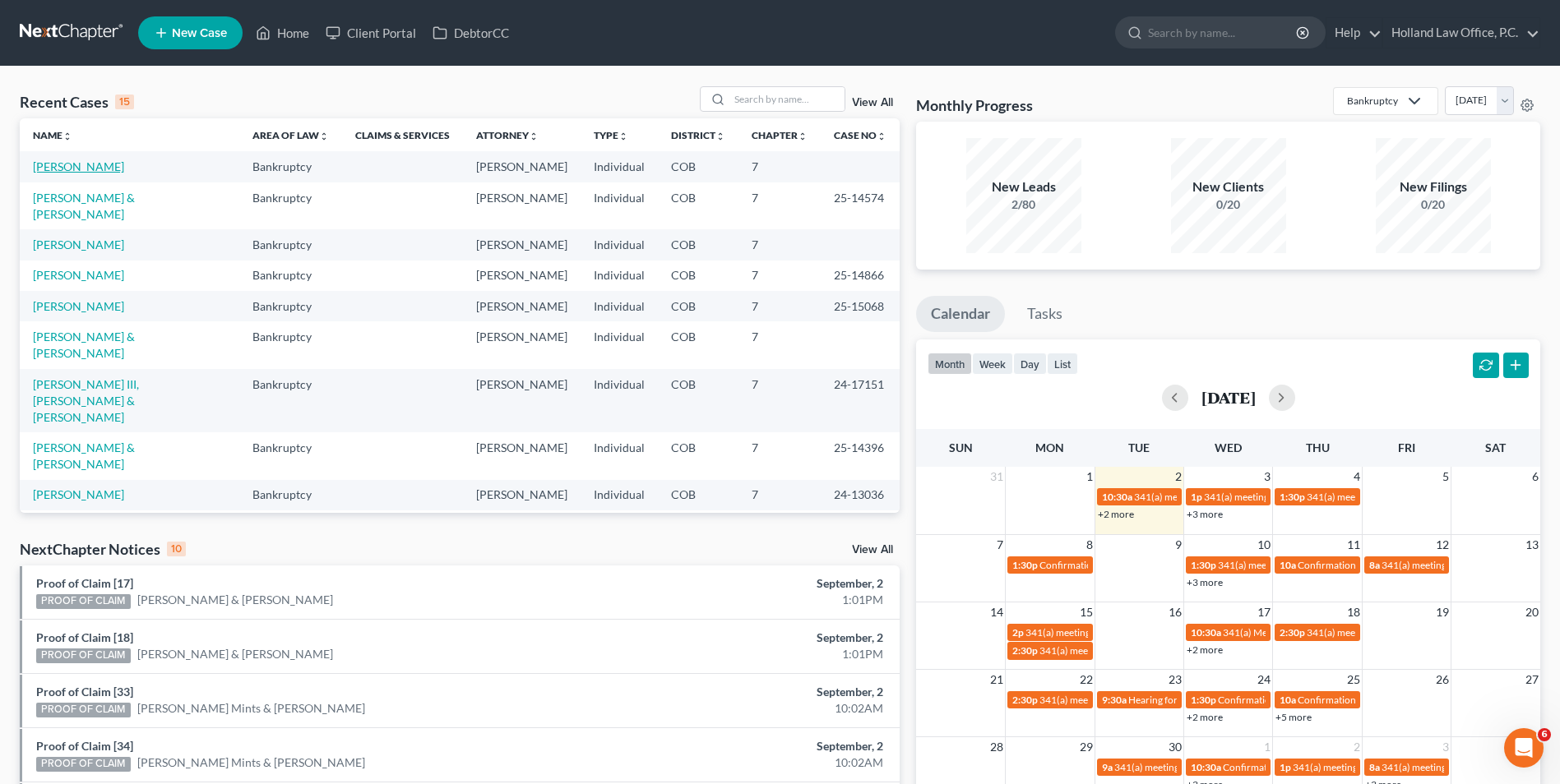
click at [75, 168] on link "[PERSON_NAME]" at bounding box center [79, 166] width 91 height 14
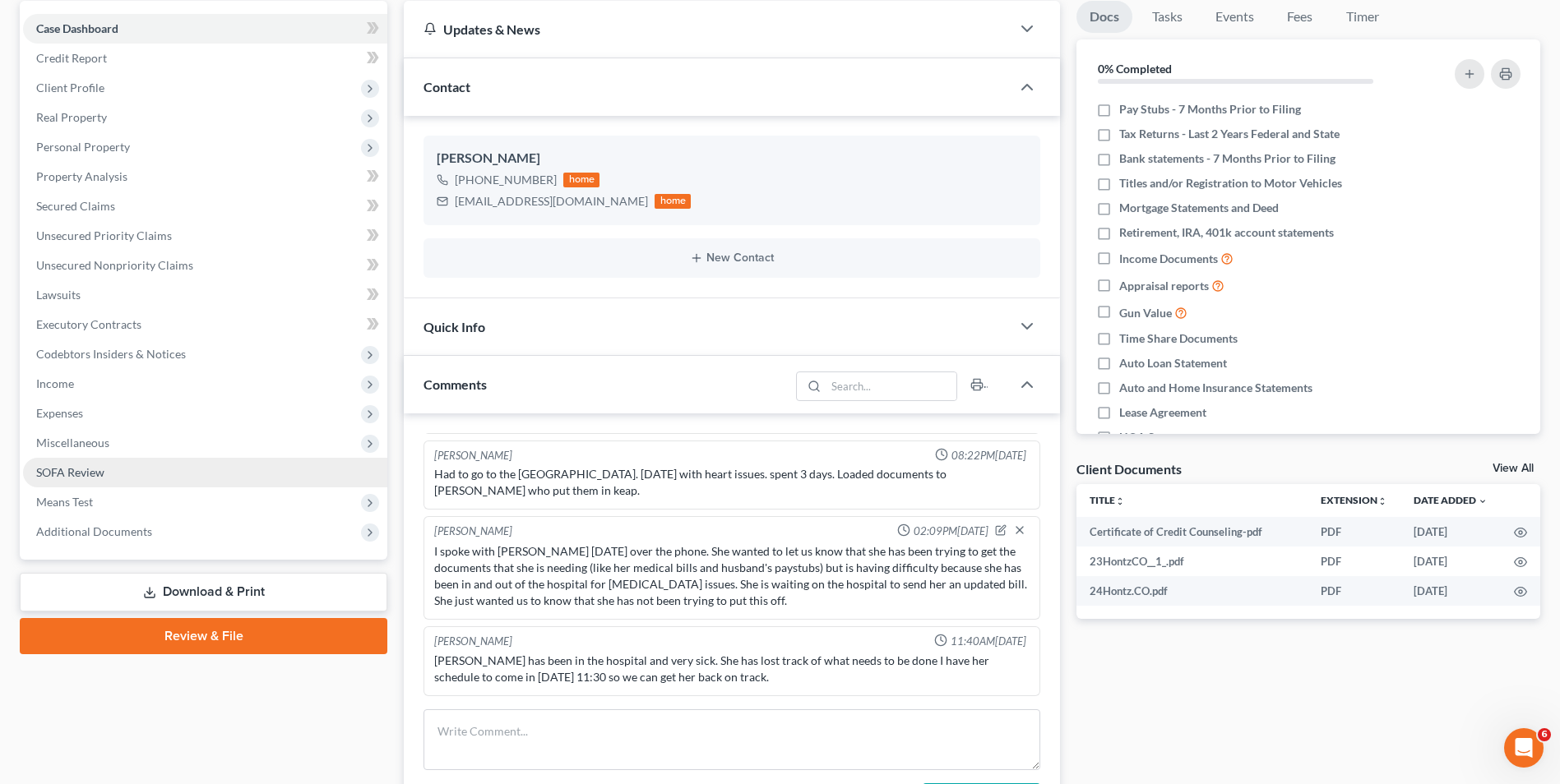
scroll to position [164, 0]
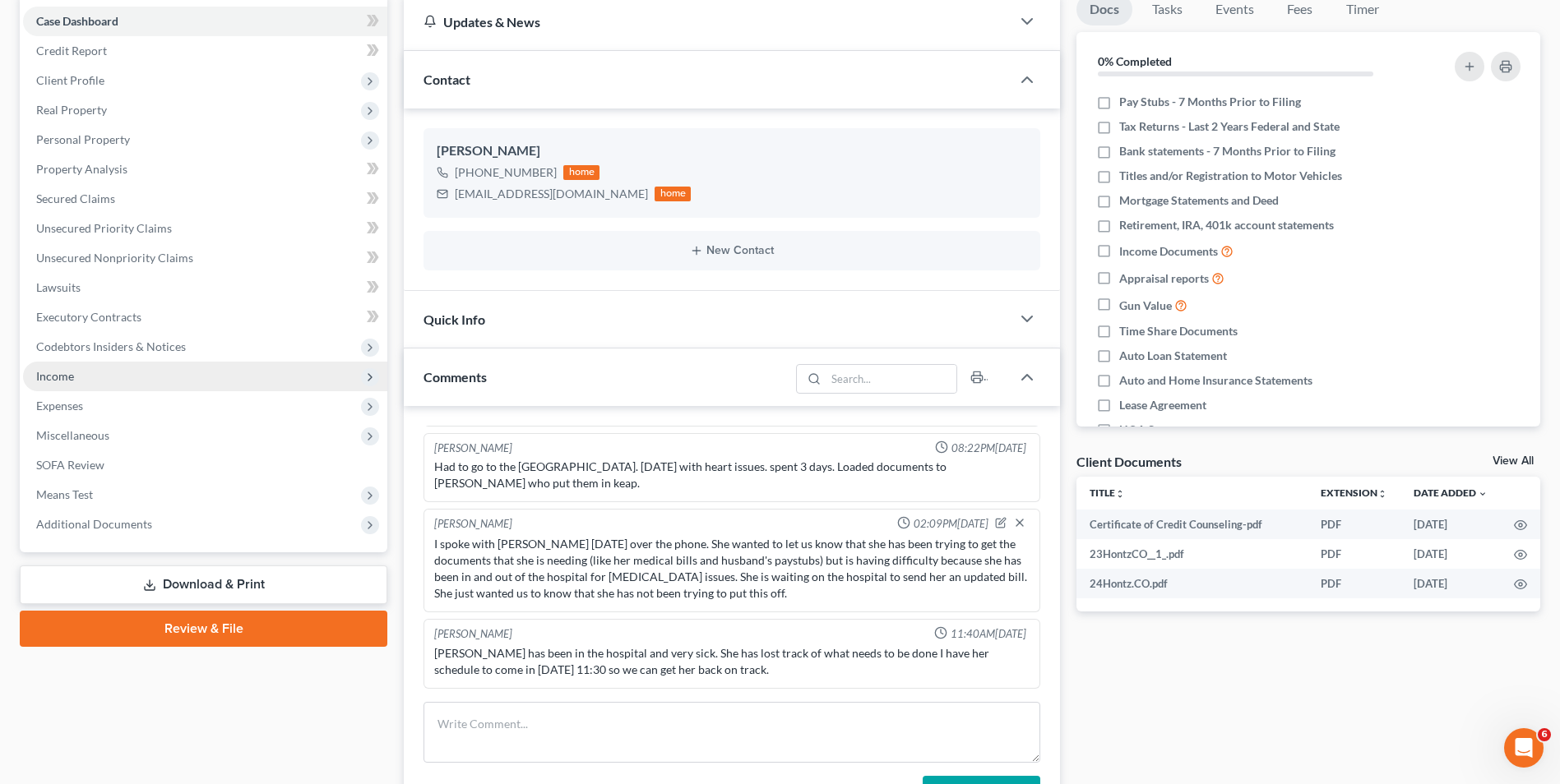
click at [83, 371] on span "Income" at bounding box center [205, 376] width 364 height 30
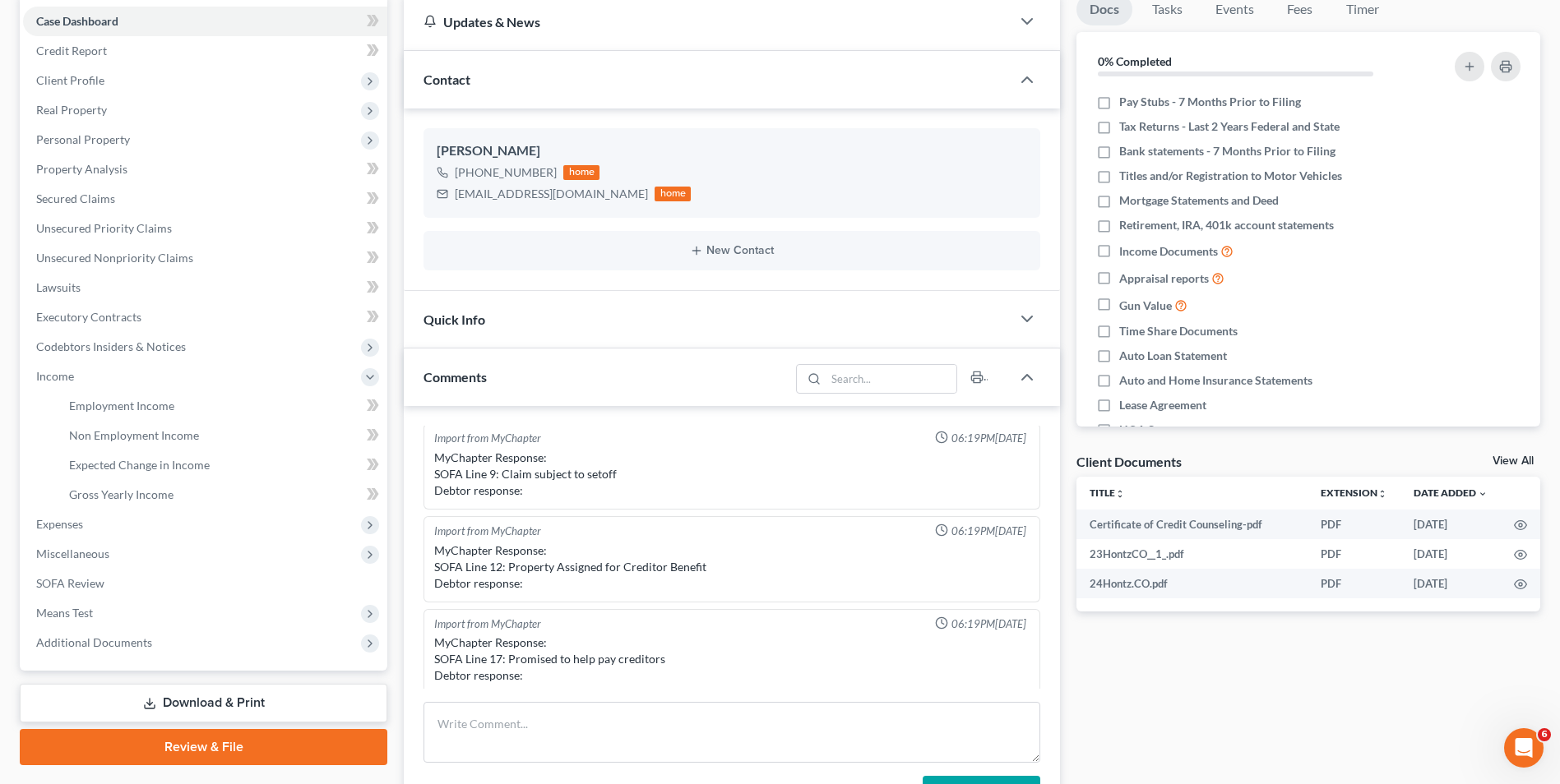
scroll to position [0, 0]
drag, startPoint x: 81, startPoint y: 400, endPoint x: 102, endPoint y: 399, distance: 21.0
click at [81, 400] on span "Employment Income" at bounding box center [122, 406] width 105 height 14
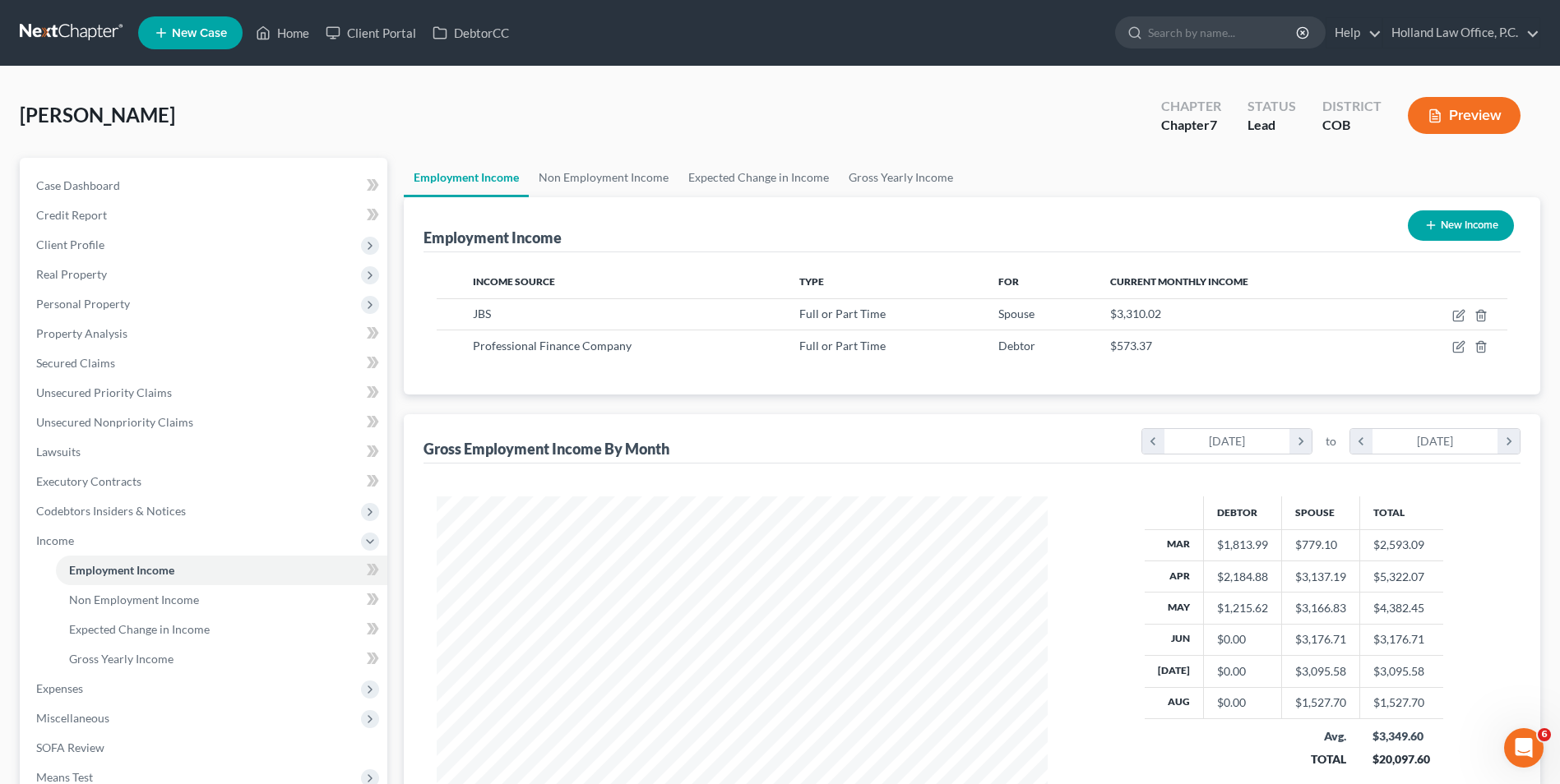
scroll to position [82, 0]
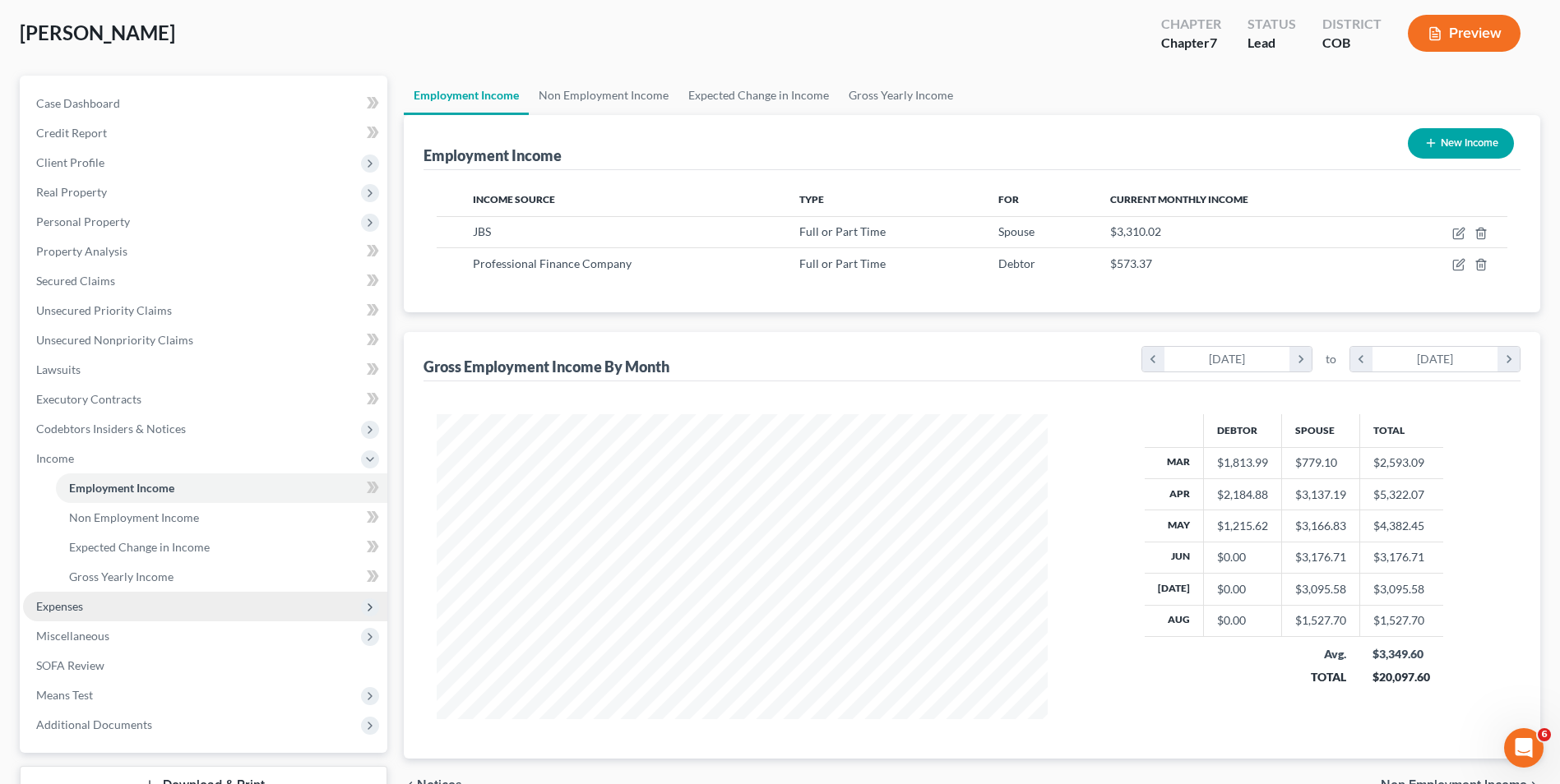
click at [75, 606] on span "Expenses" at bounding box center [60, 606] width 47 height 14
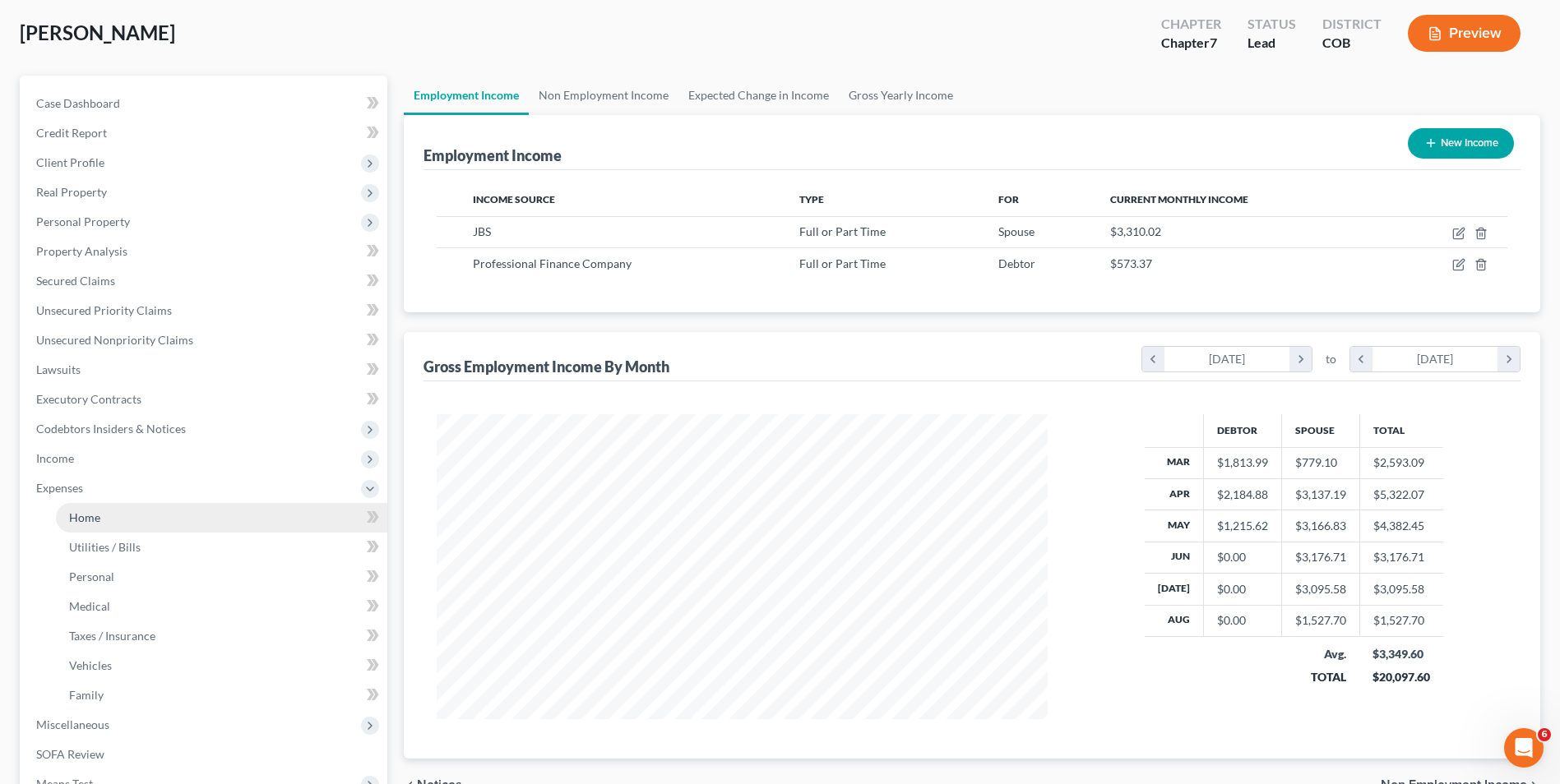
click at [107, 508] on link "Home" at bounding box center [221, 518] width 332 height 30
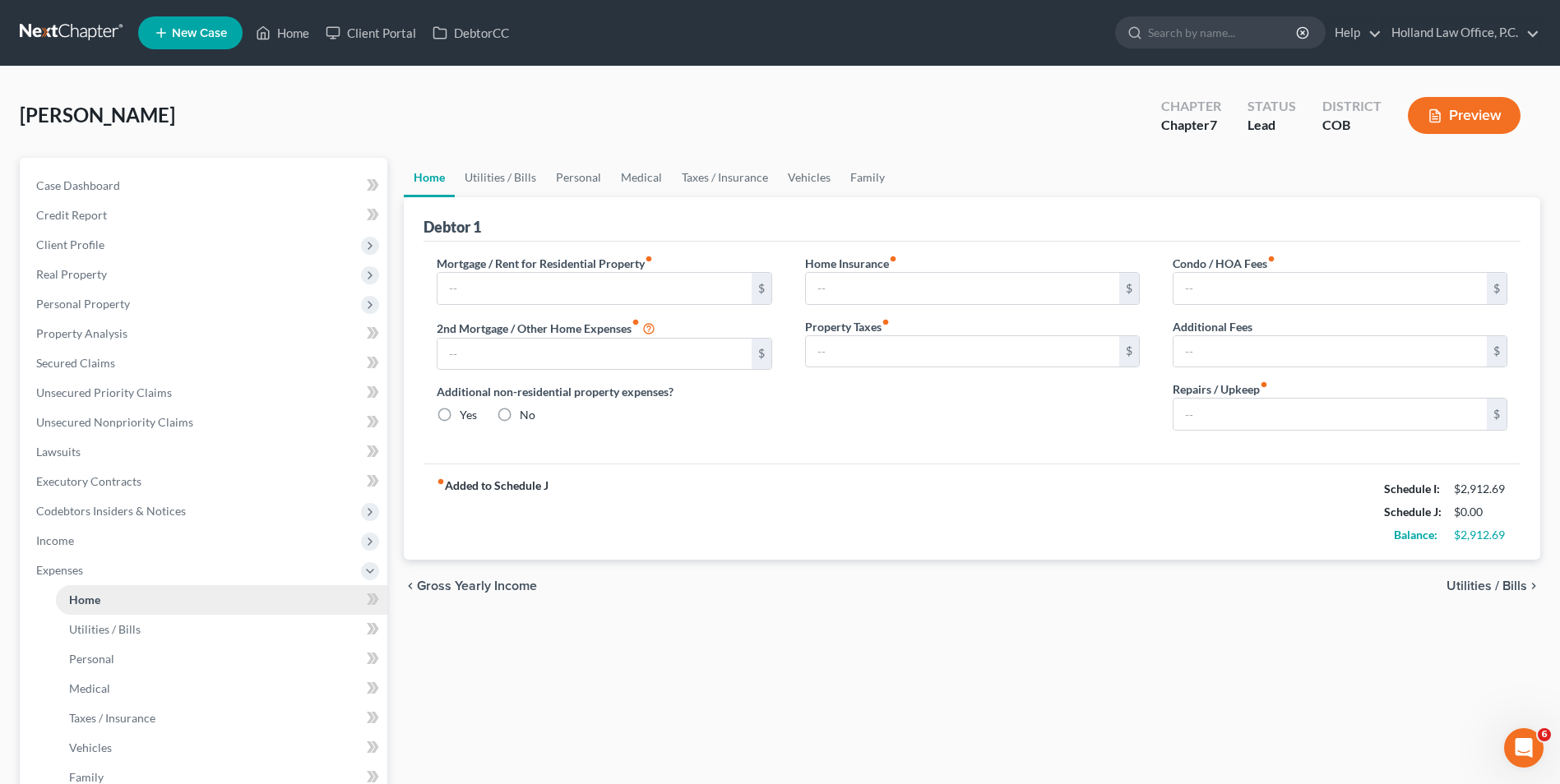
radio input "true"
click at [550, 186] on link "Personal" at bounding box center [579, 177] width 65 height 39
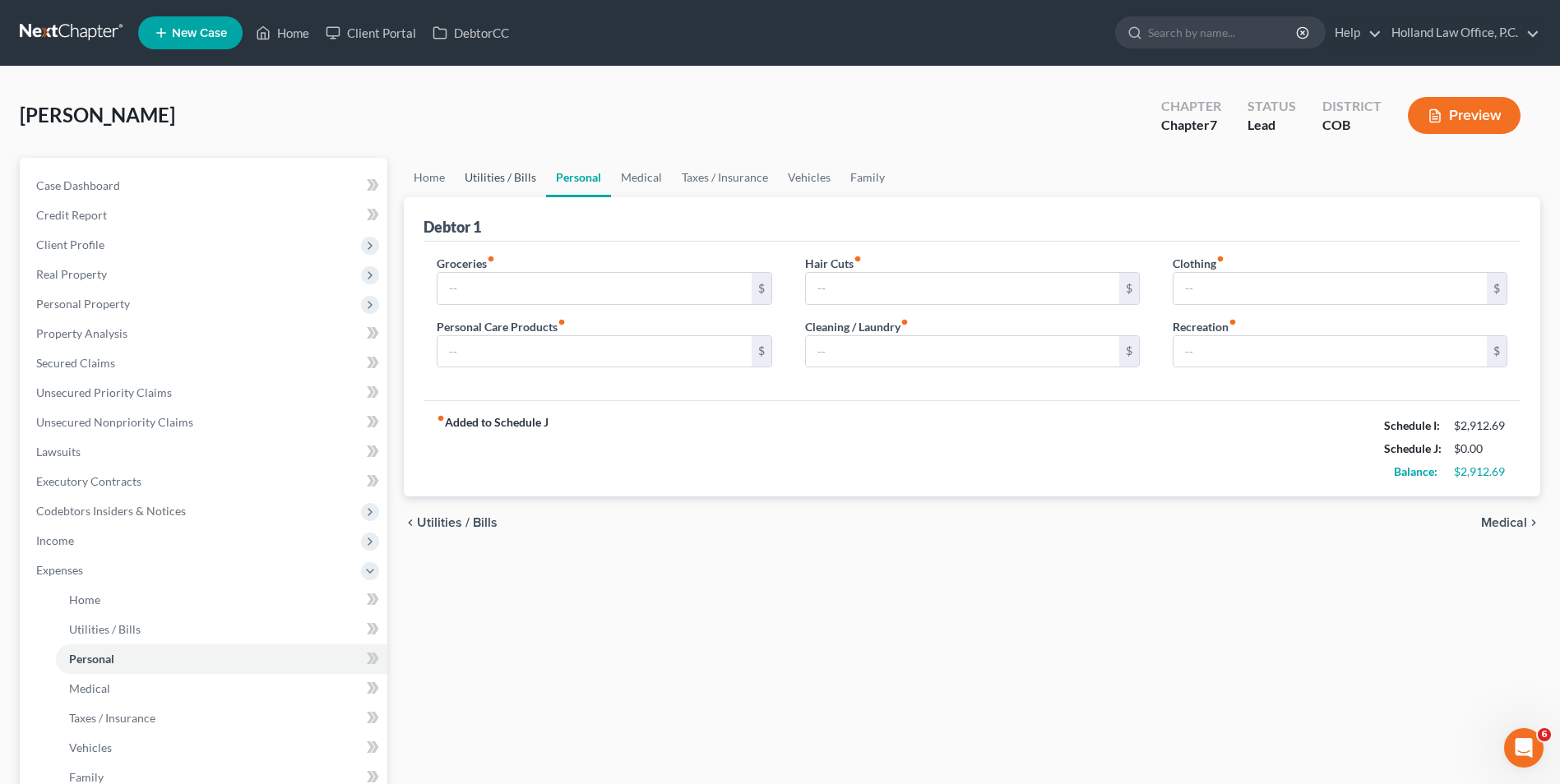
click at [509, 182] on link "Utilities / Bills" at bounding box center [501, 177] width 91 height 39
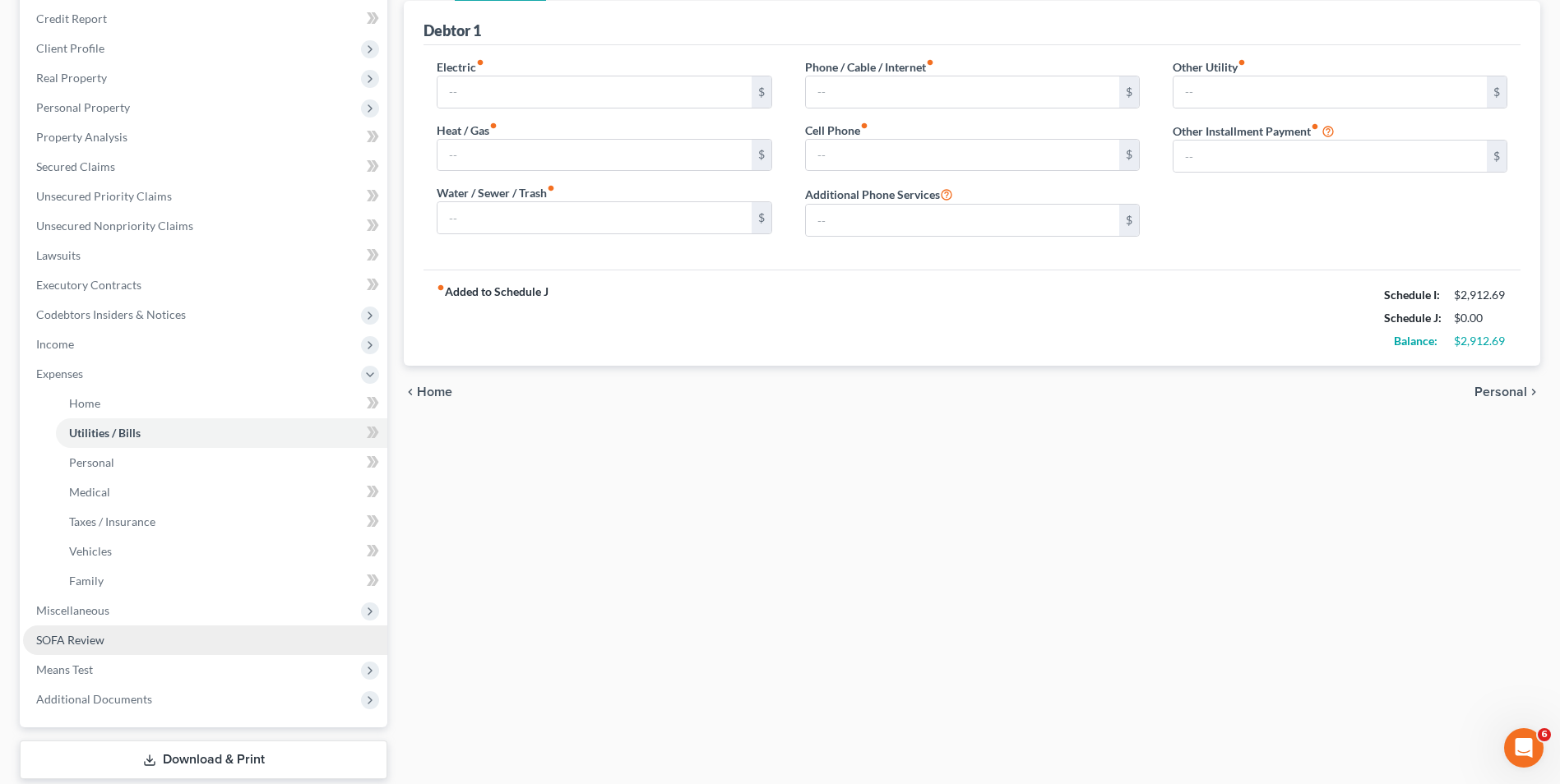
scroll to position [247, 0]
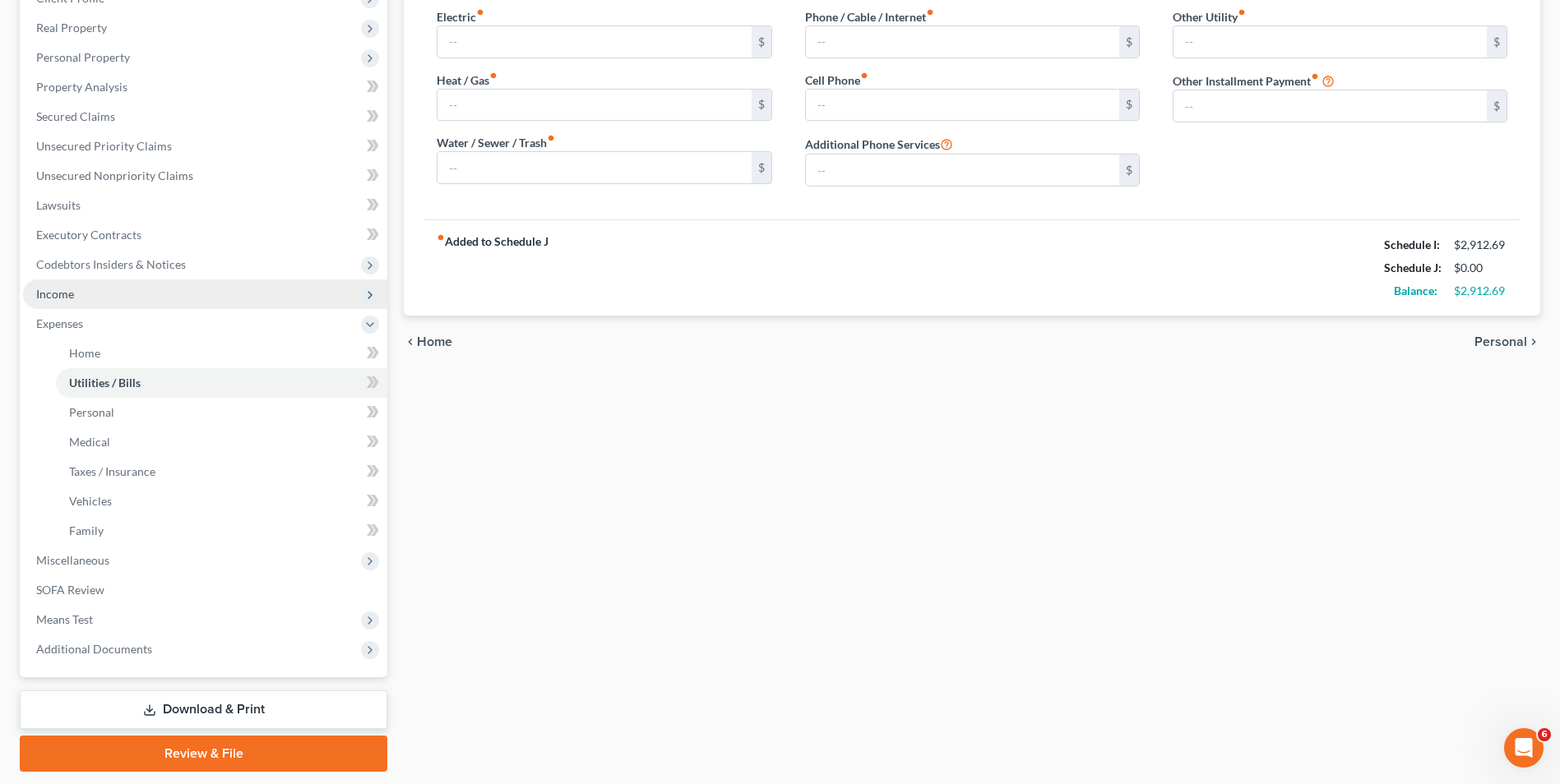
click at [89, 290] on span "Income" at bounding box center [205, 294] width 364 height 30
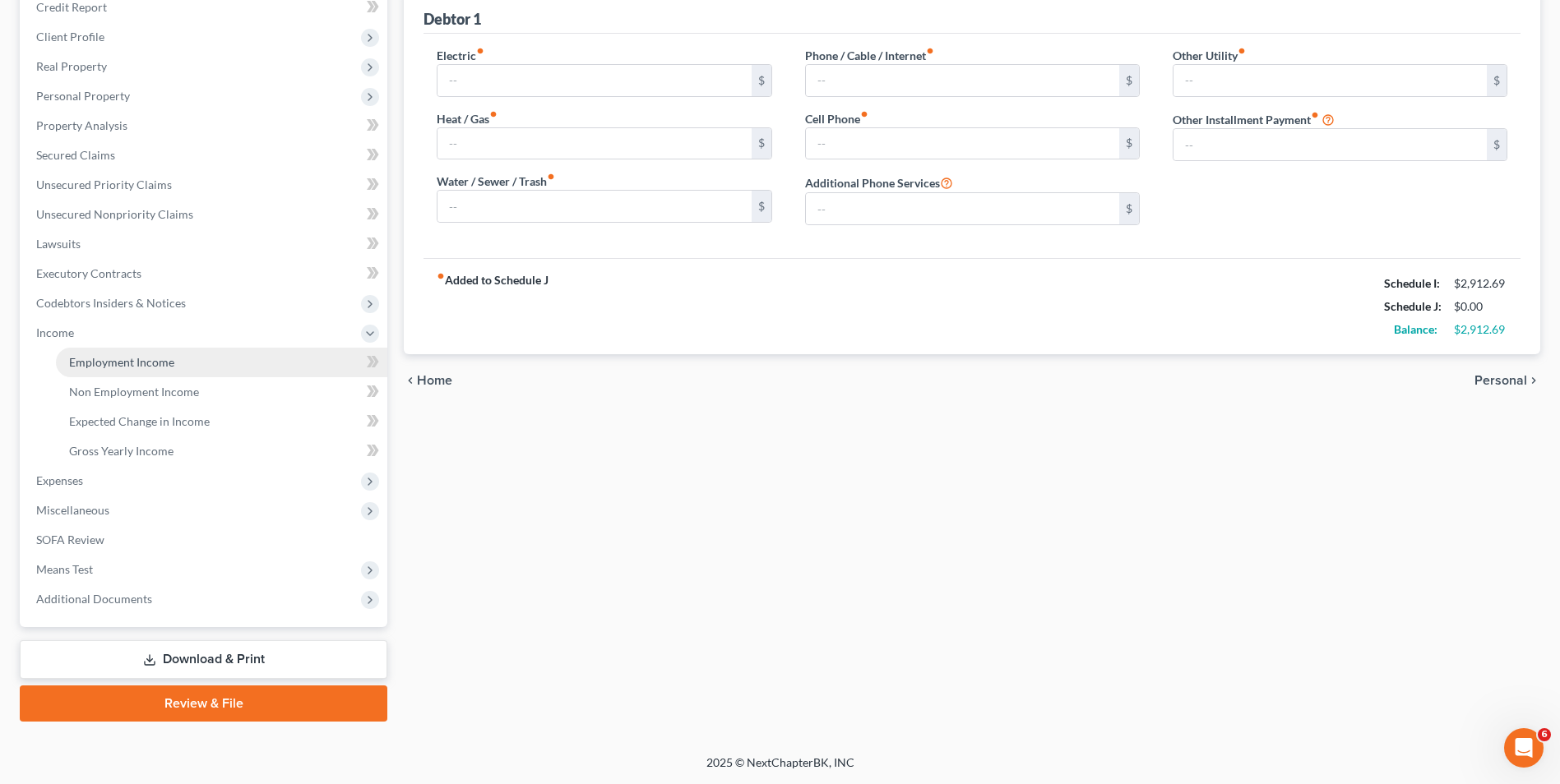
click at [98, 355] on span "Employment Income" at bounding box center [122, 362] width 105 height 14
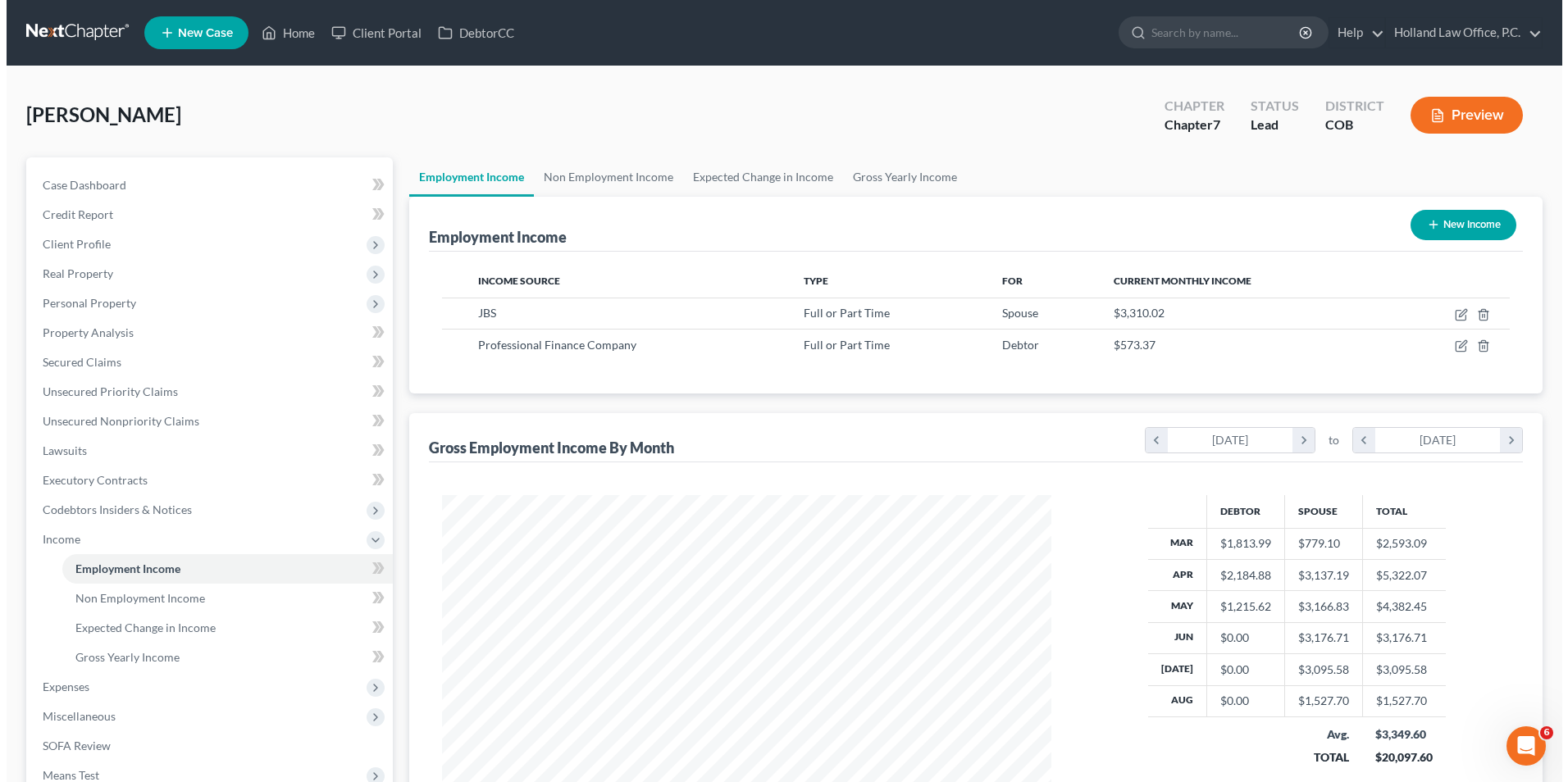
scroll to position [305, 642]
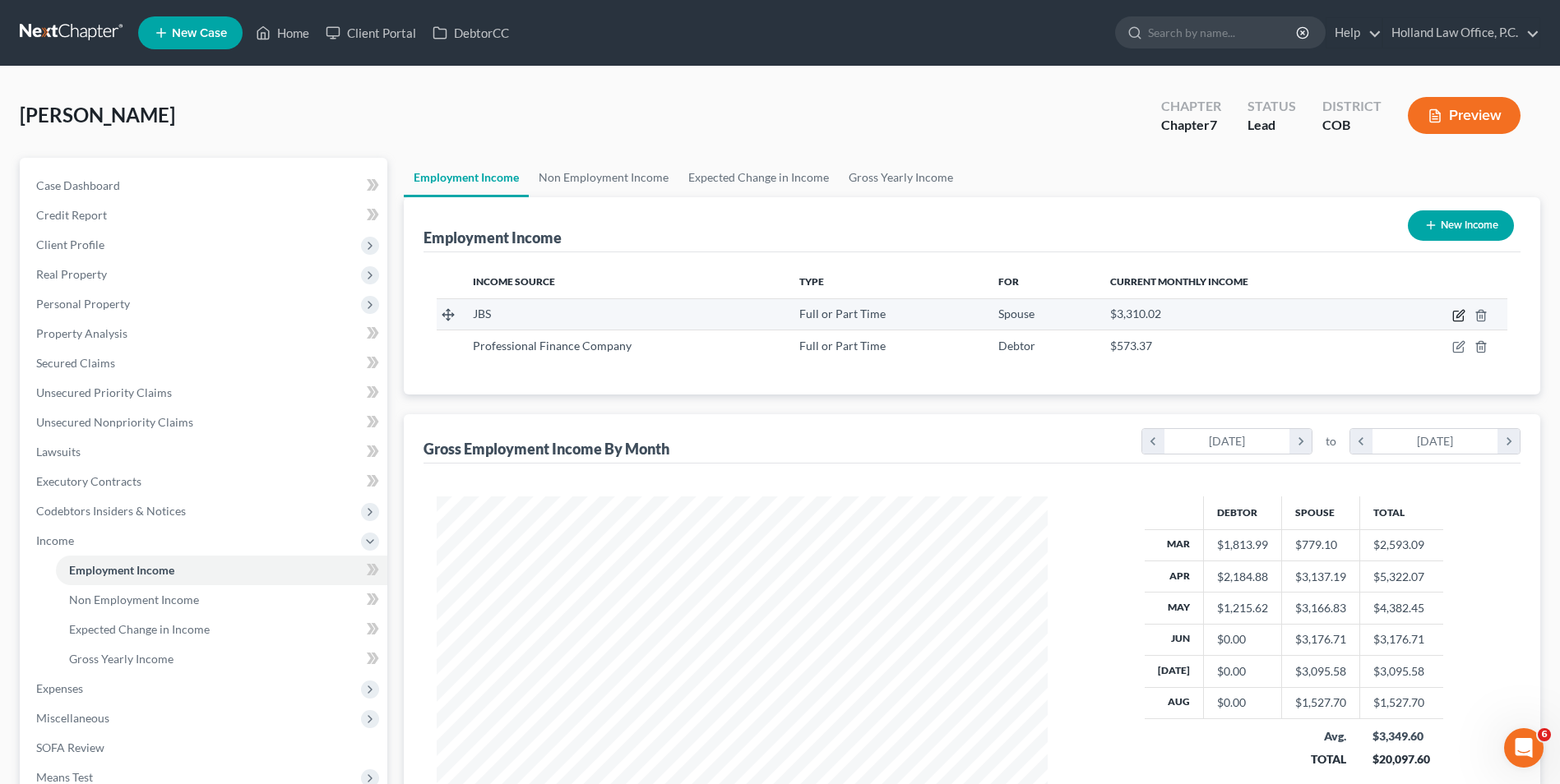
click at [1463, 316] on icon "button" at bounding box center [1458, 315] width 13 height 13
select select "0"
select select "5"
select select "2"
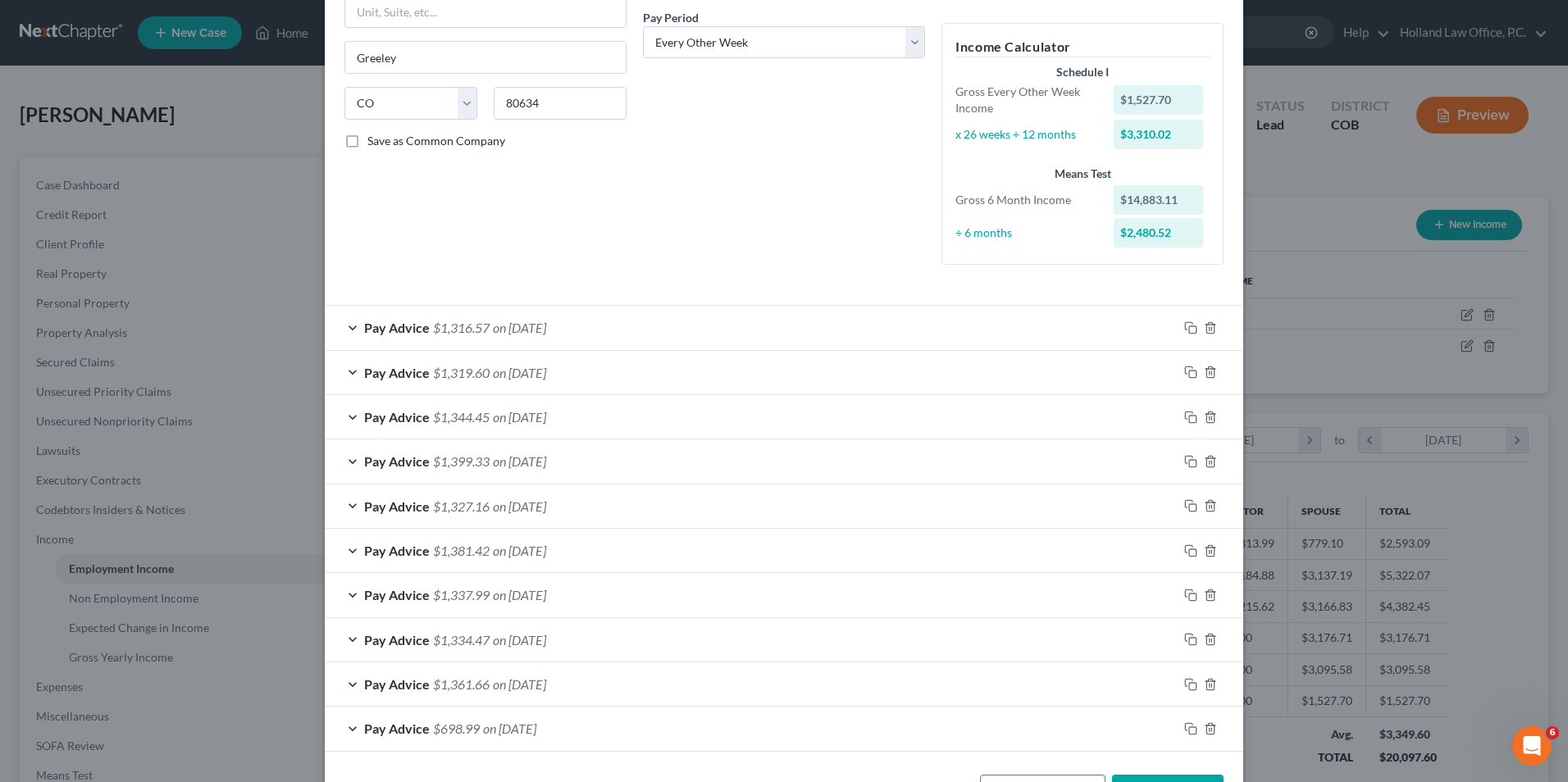
scroll to position [311, 0]
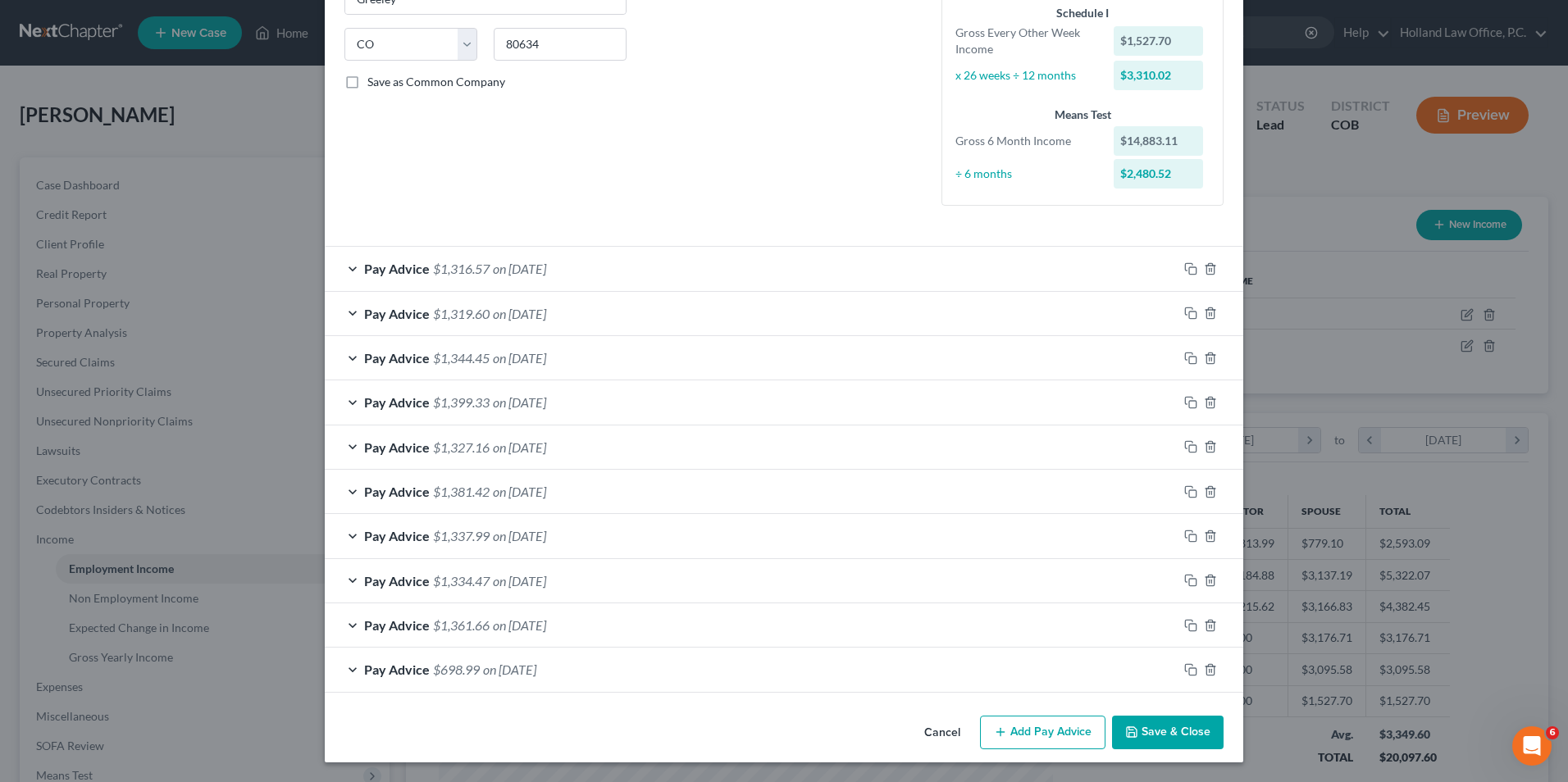
click at [1041, 737] on button "Add Pay Advice" at bounding box center [1043, 732] width 126 height 34
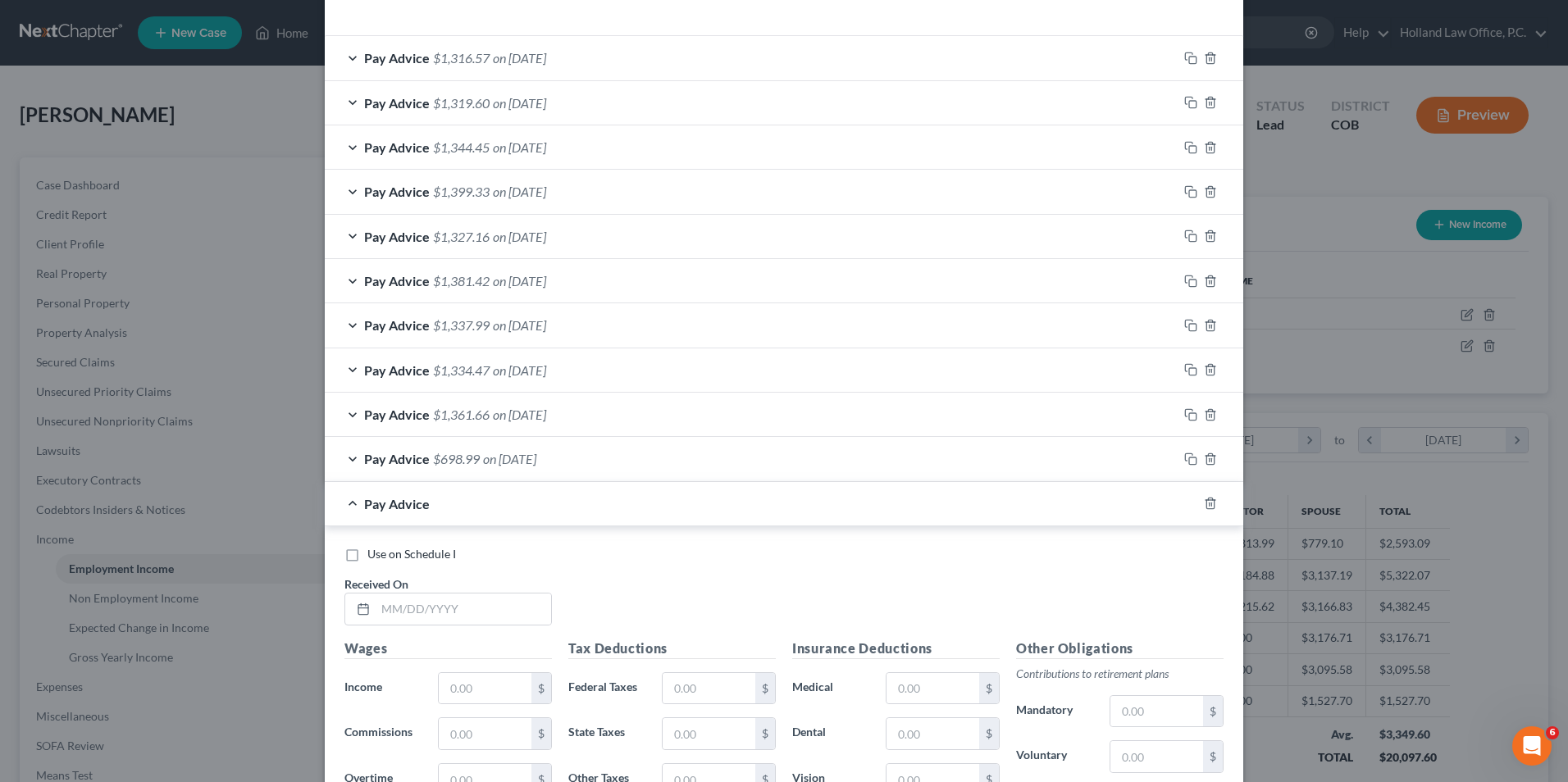
scroll to position [557, 0]
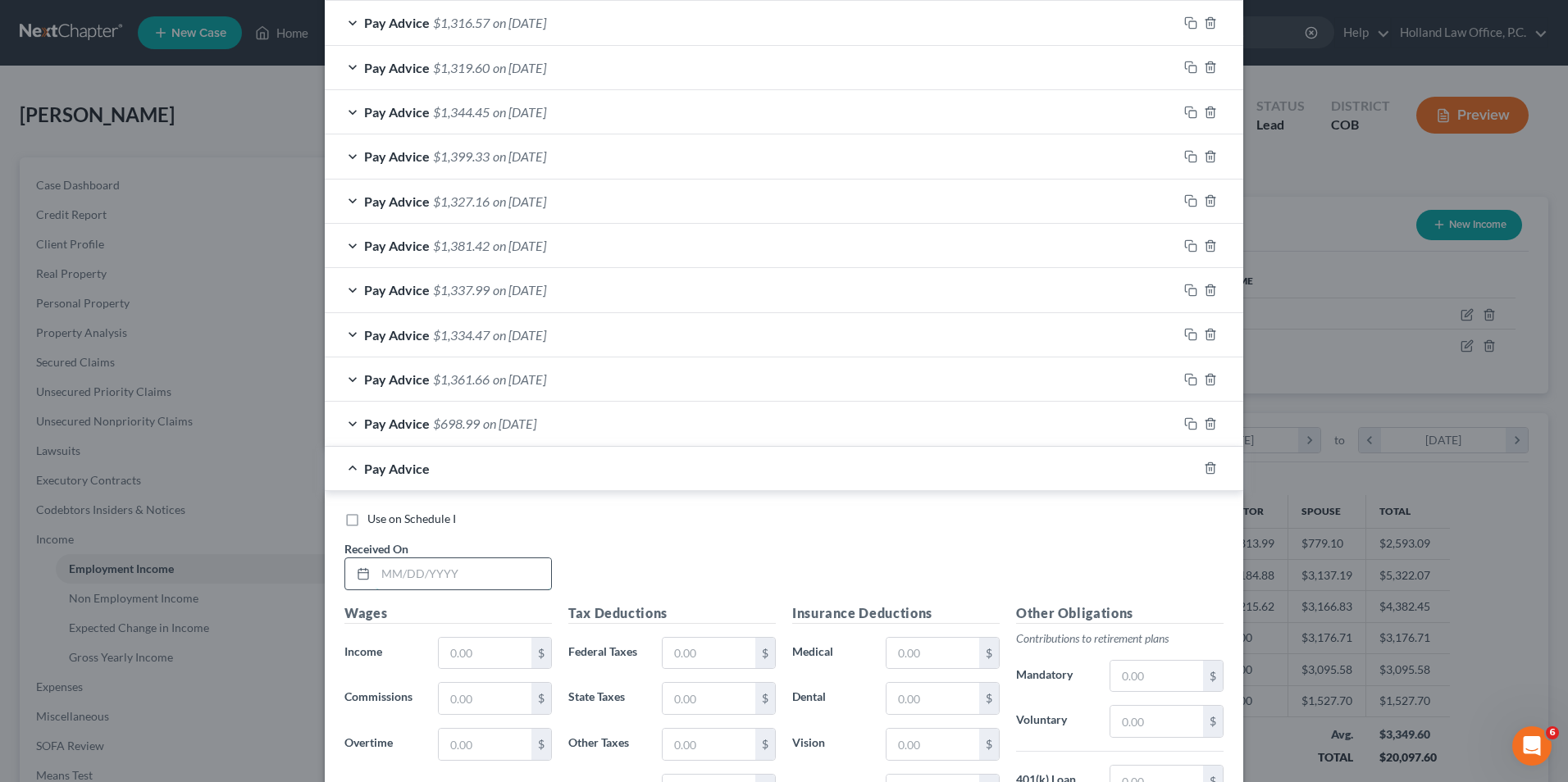
click at [441, 573] on input "text" at bounding box center [463, 574] width 175 height 31
type input "[DATE]"
click at [532, 650] on div "$" at bounding box center [541, 654] width 20 height 31
click at [518, 655] on input "text" at bounding box center [485, 654] width 93 height 31
type input "1,530.83"
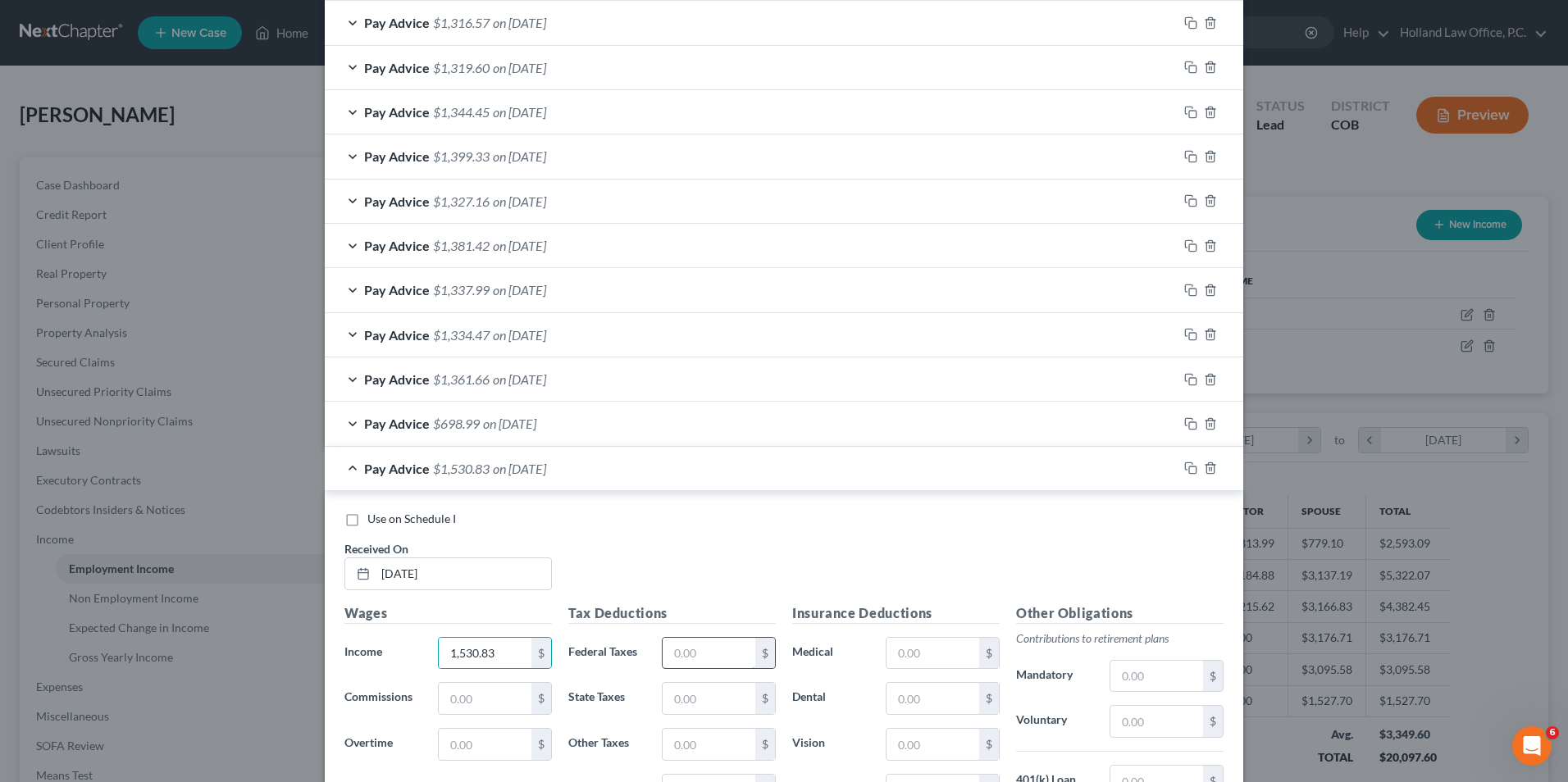
click at [680, 655] on input "text" at bounding box center [709, 654] width 93 height 31
type input "211.69"
click at [746, 544] on div "Use on Schedule I Received On * [DATE]" at bounding box center [784, 557] width 896 height 93
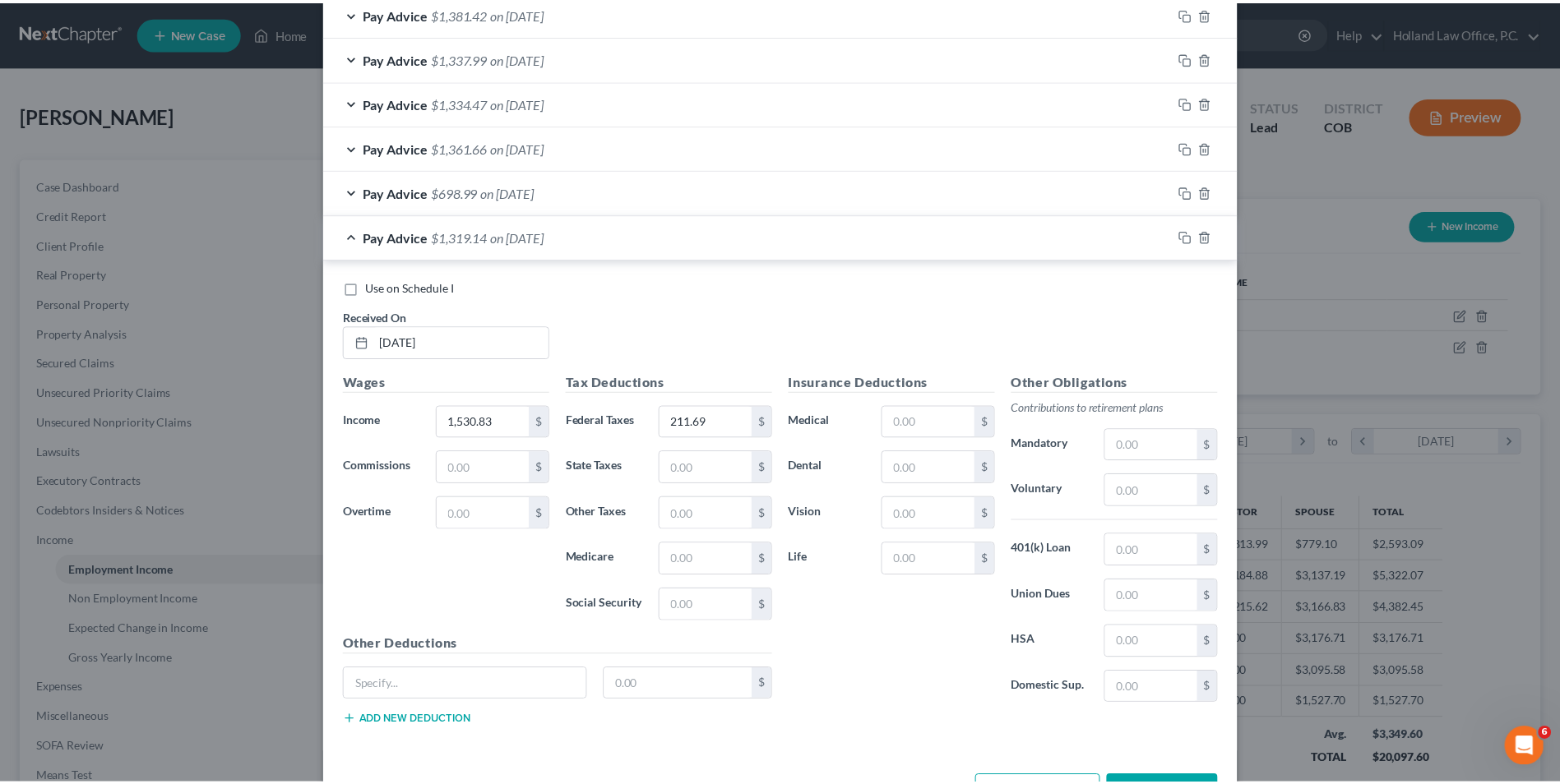
scroll to position [850, 0]
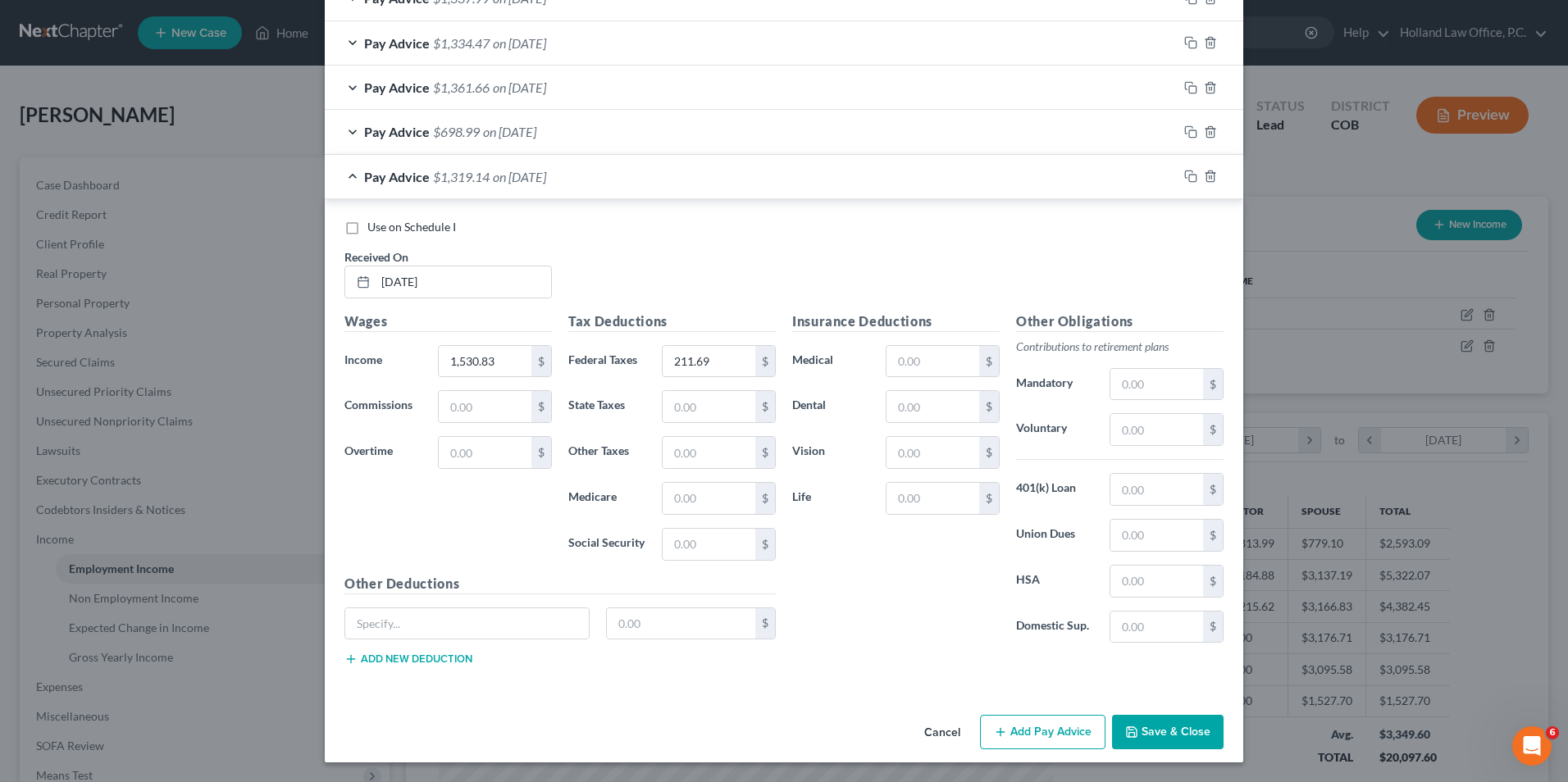
click at [1174, 731] on button "Save & Close" at bounding box center [1168, 731] width 112 height 34
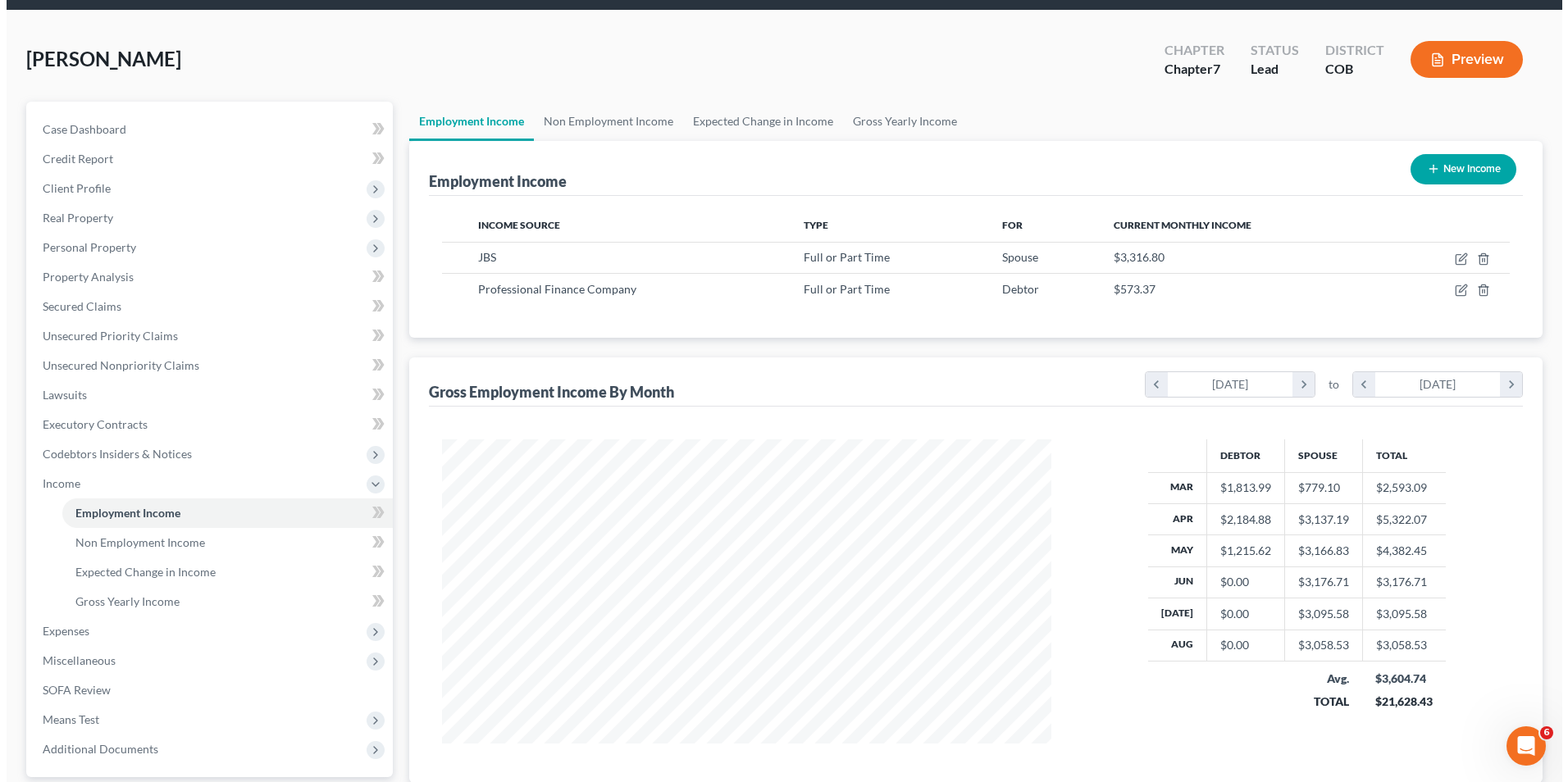
scroll to position [82, 0]
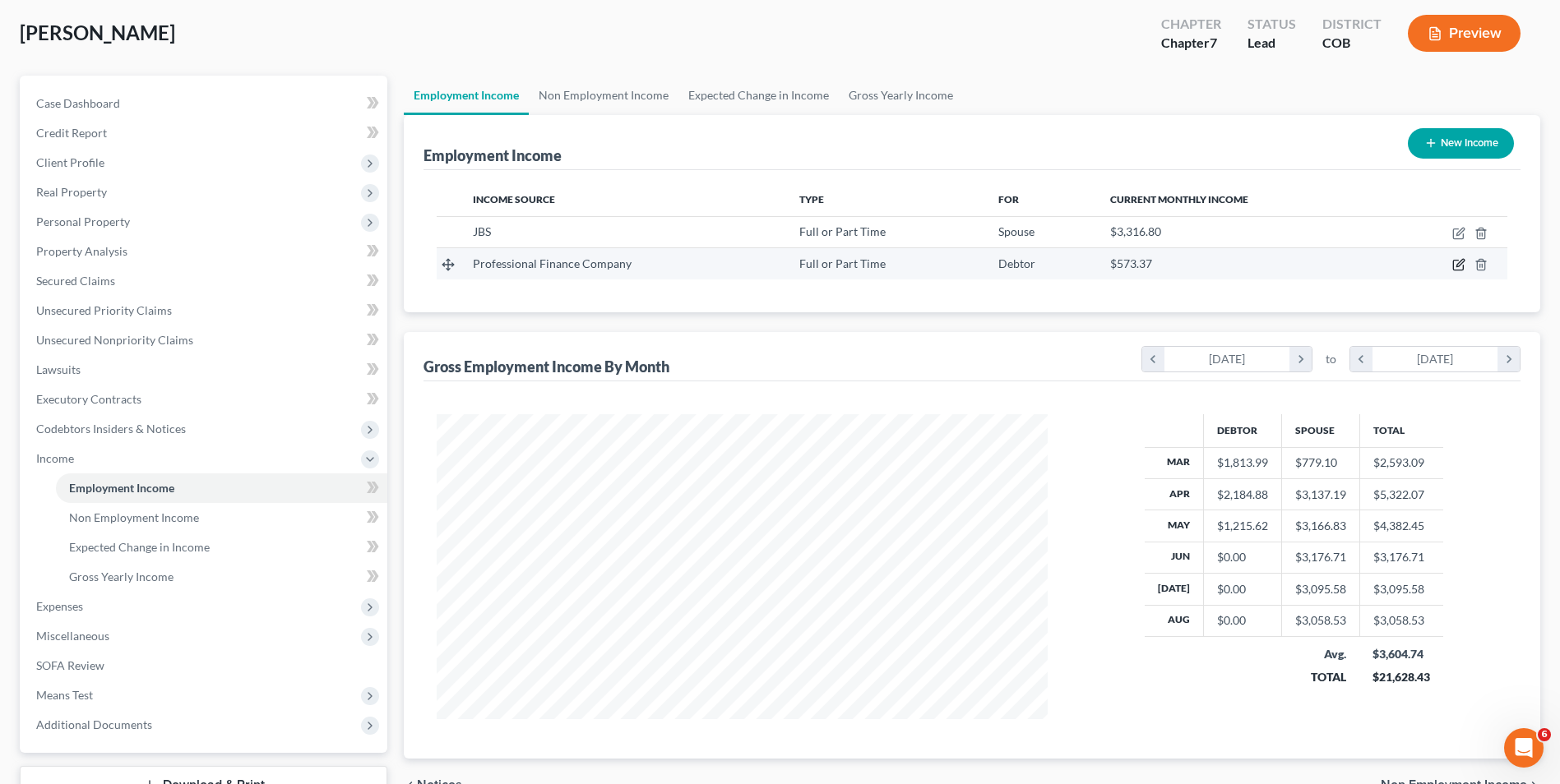
click at [1456, 265] on icon "button" at bounding box center [1458, 264] width 13 height 13
select select "0"
select select "5"
select select "2"
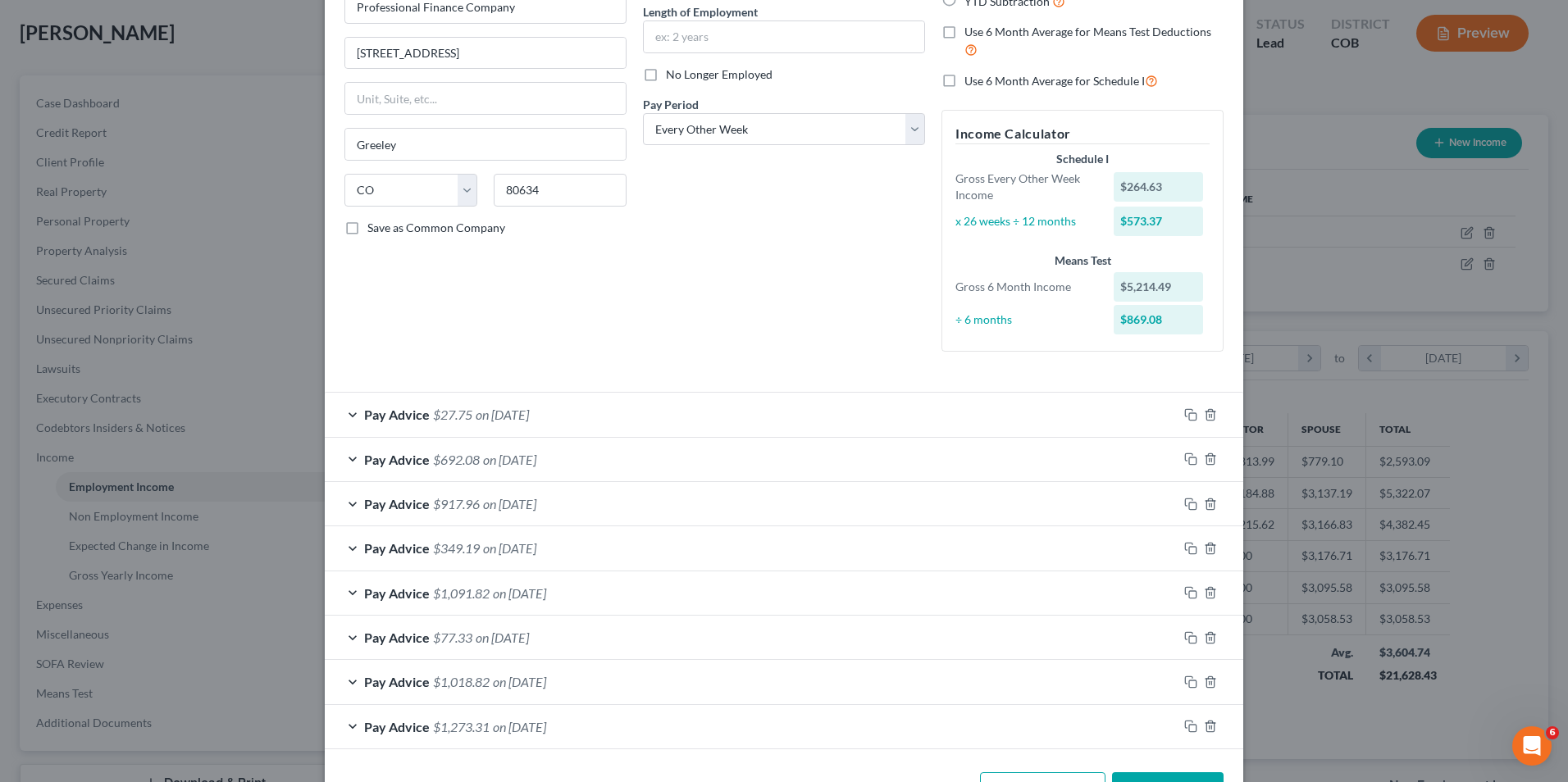
scroll to position [222, 0]
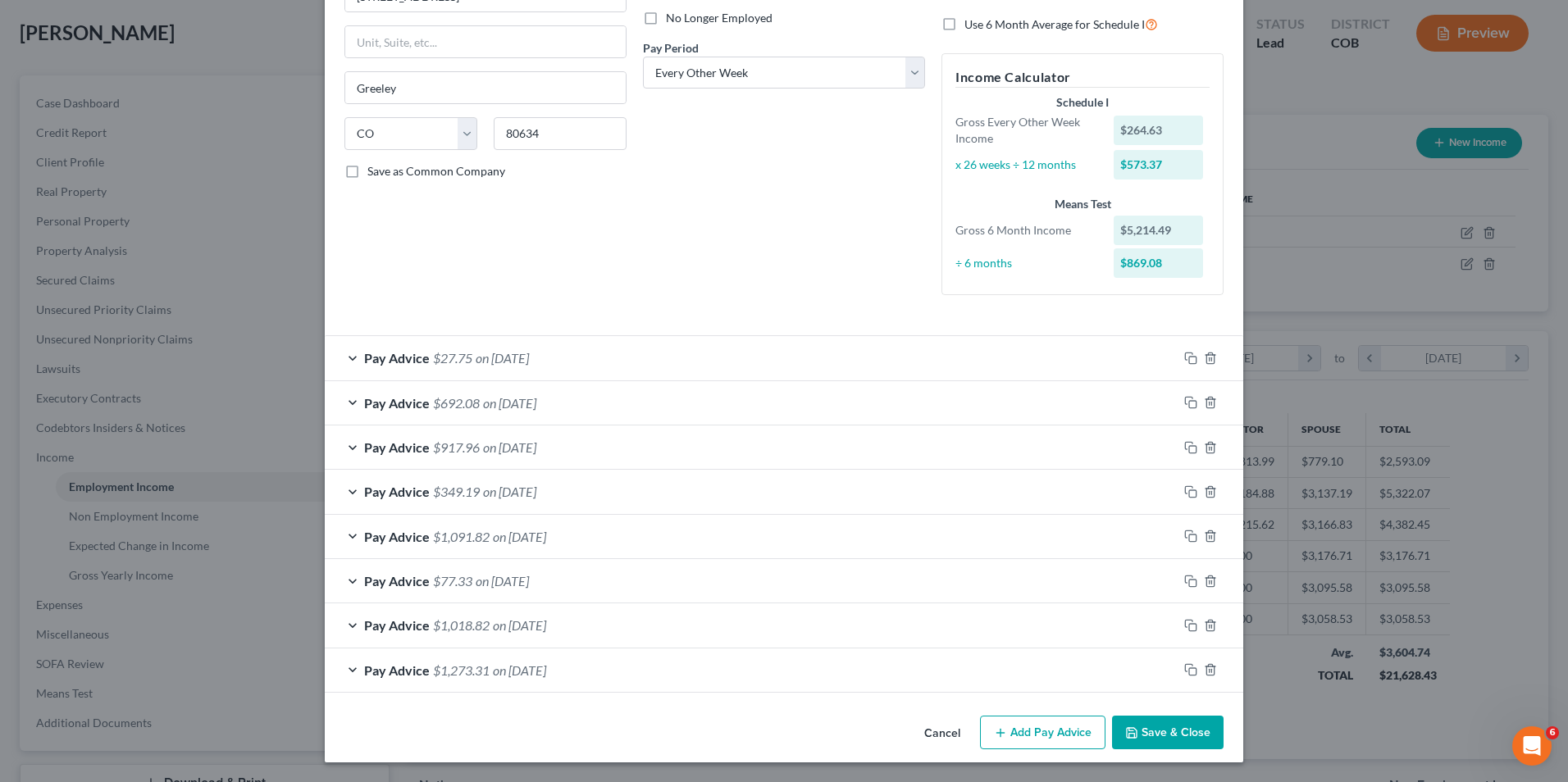
click at [1080, 739] on button "Add Pay Advice" at bounding box center [1043, 732] width 126 height 34
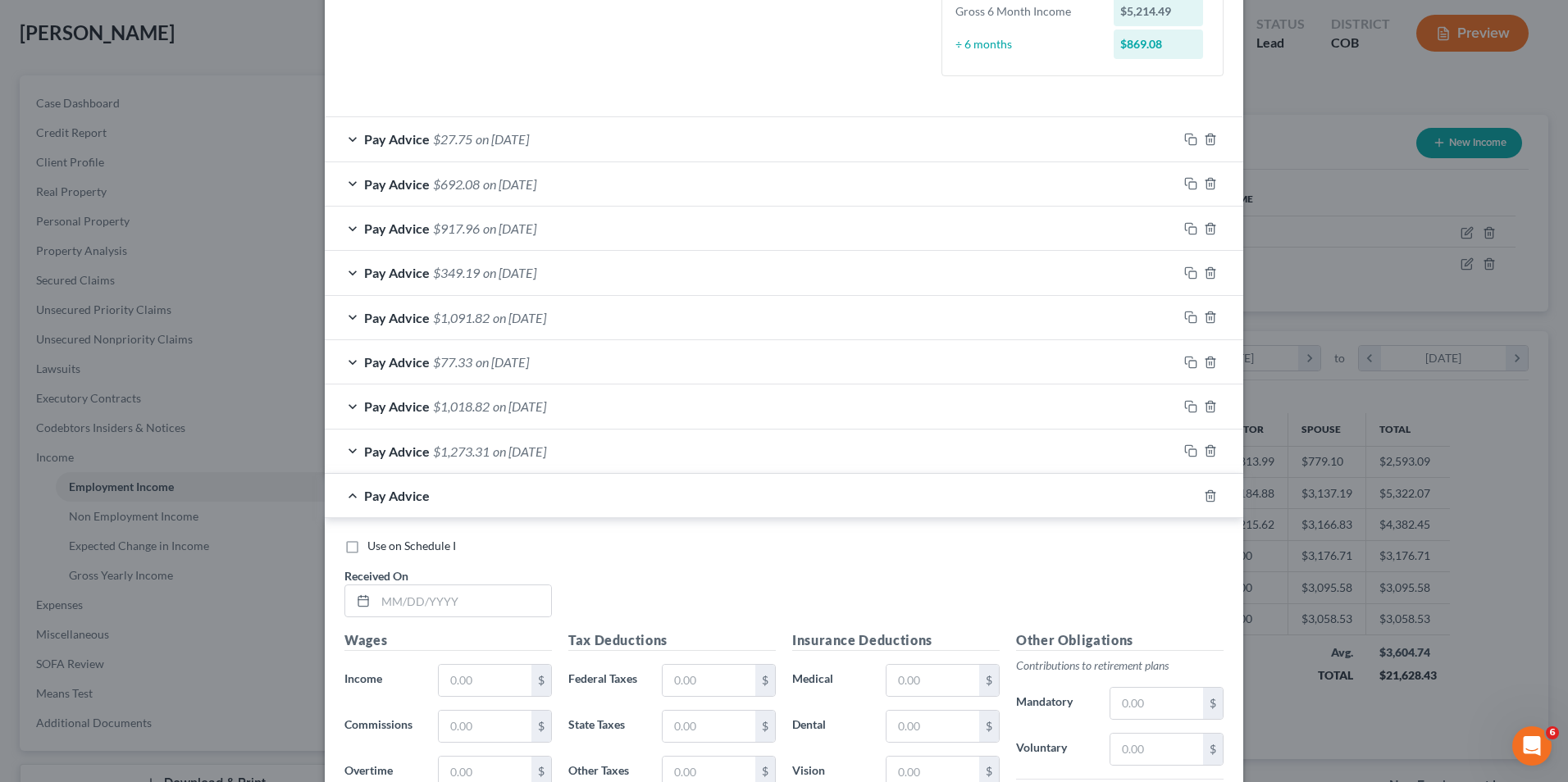
scroll to position [386, 0]
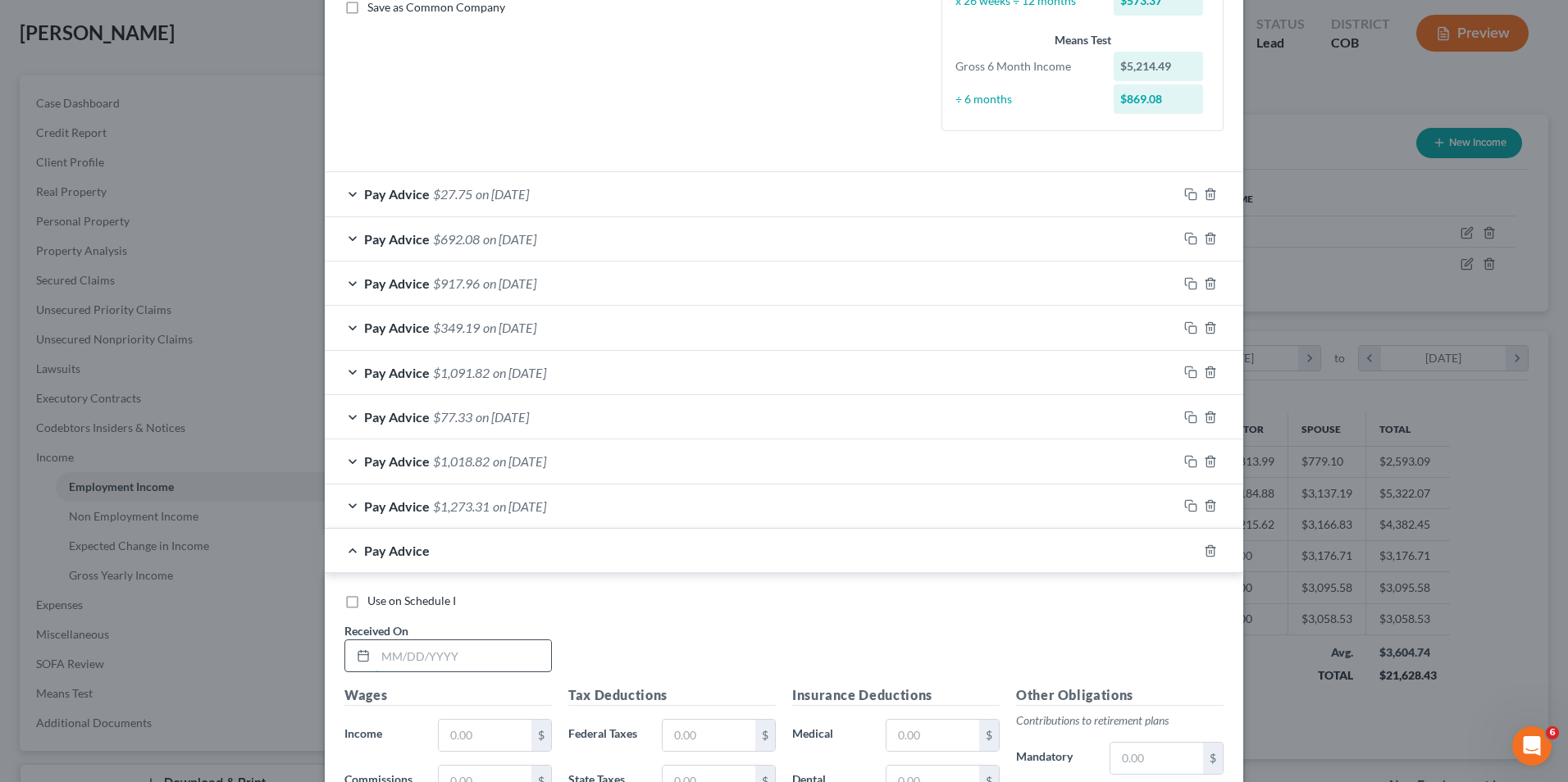
drag, startPoint x: 416, startPoint y: 660, endPoint x: 527, endPoint y: 667, distance: 111.2
click at [426, 663] on input "text" at bounding box center [463, 656] width 175 height 31
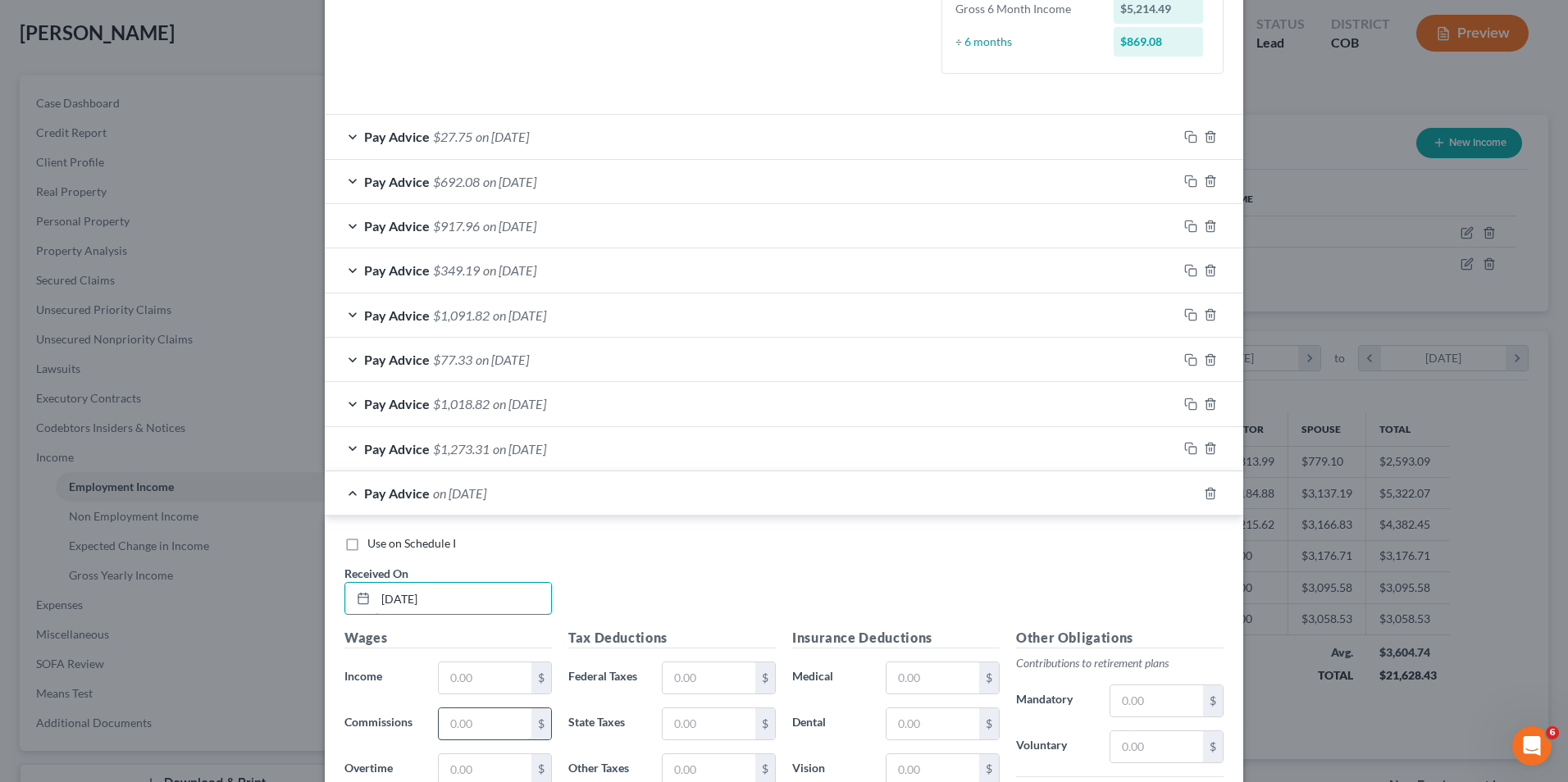
scroll to position [468, 0]
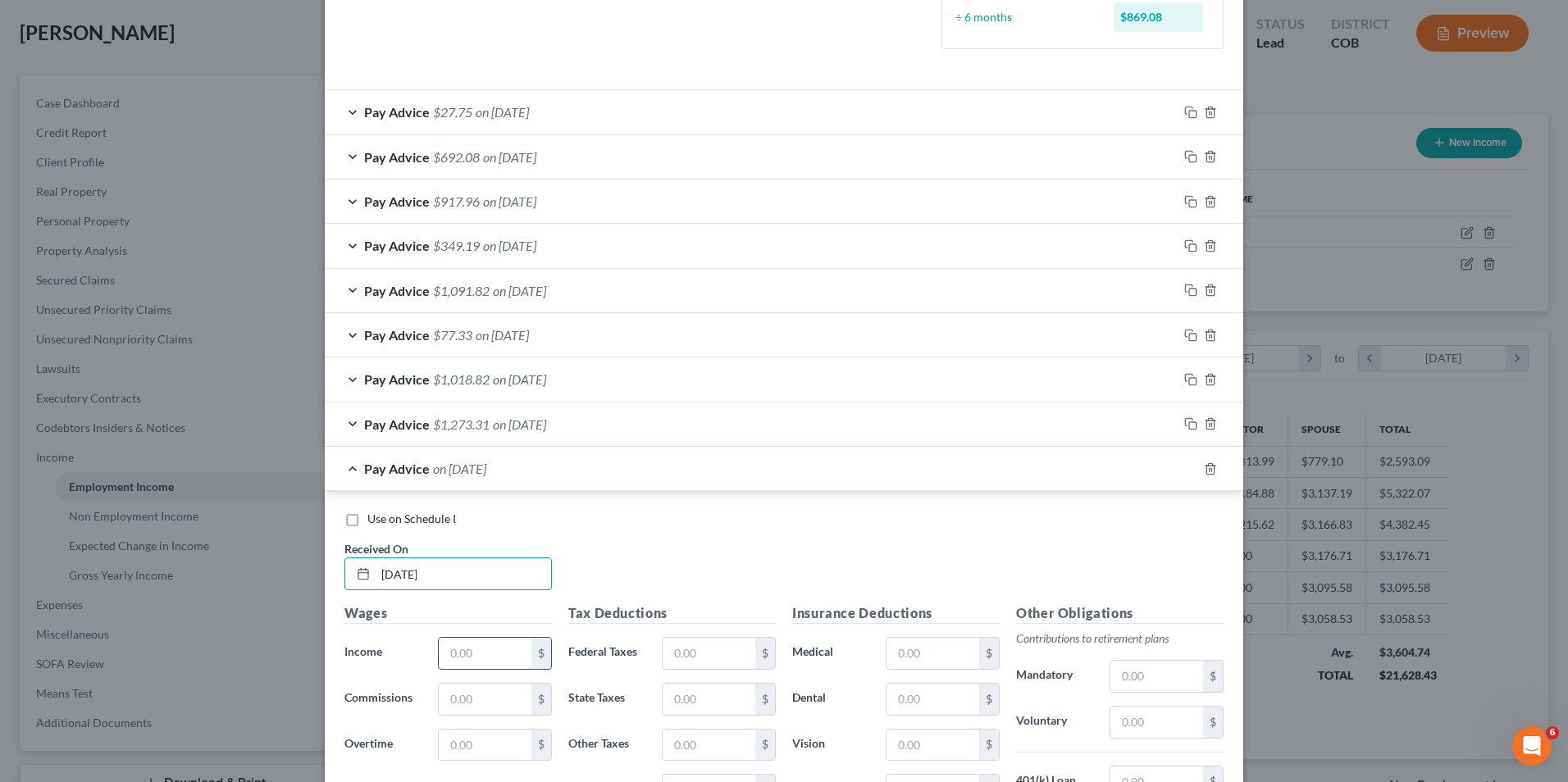
type input "[DATE]"
click at [468, 649] on input "text" at bounding box center [485, 654] width 93 height 31
type input "1,384.52"
click at [692, 651] on input "text" at bounding box center [709, 654] width 93 height 31
click at [703, 663] on input "text" at bounding box center [709, 654] width 93 height 31
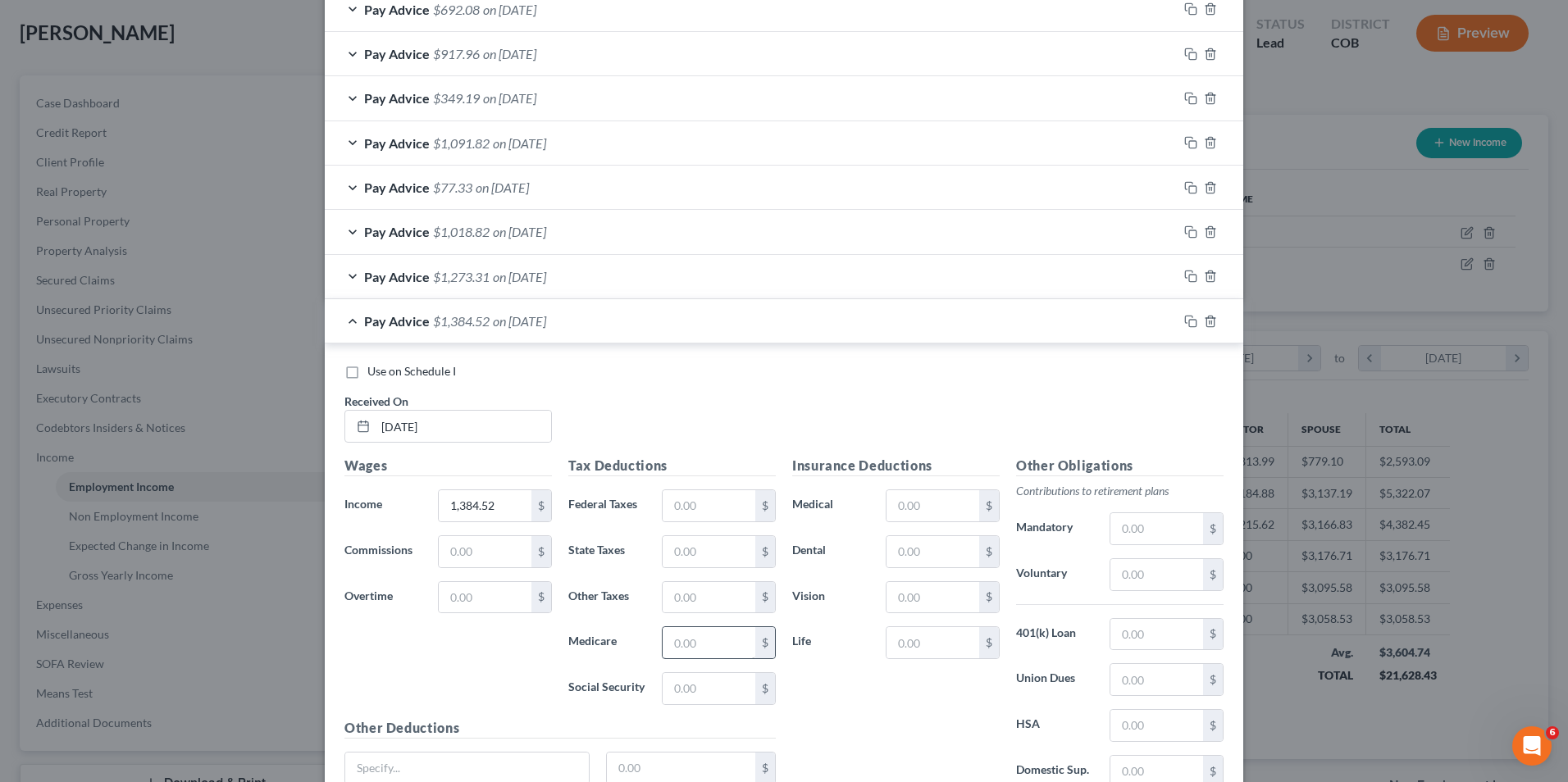
scroll to position [631, 0]
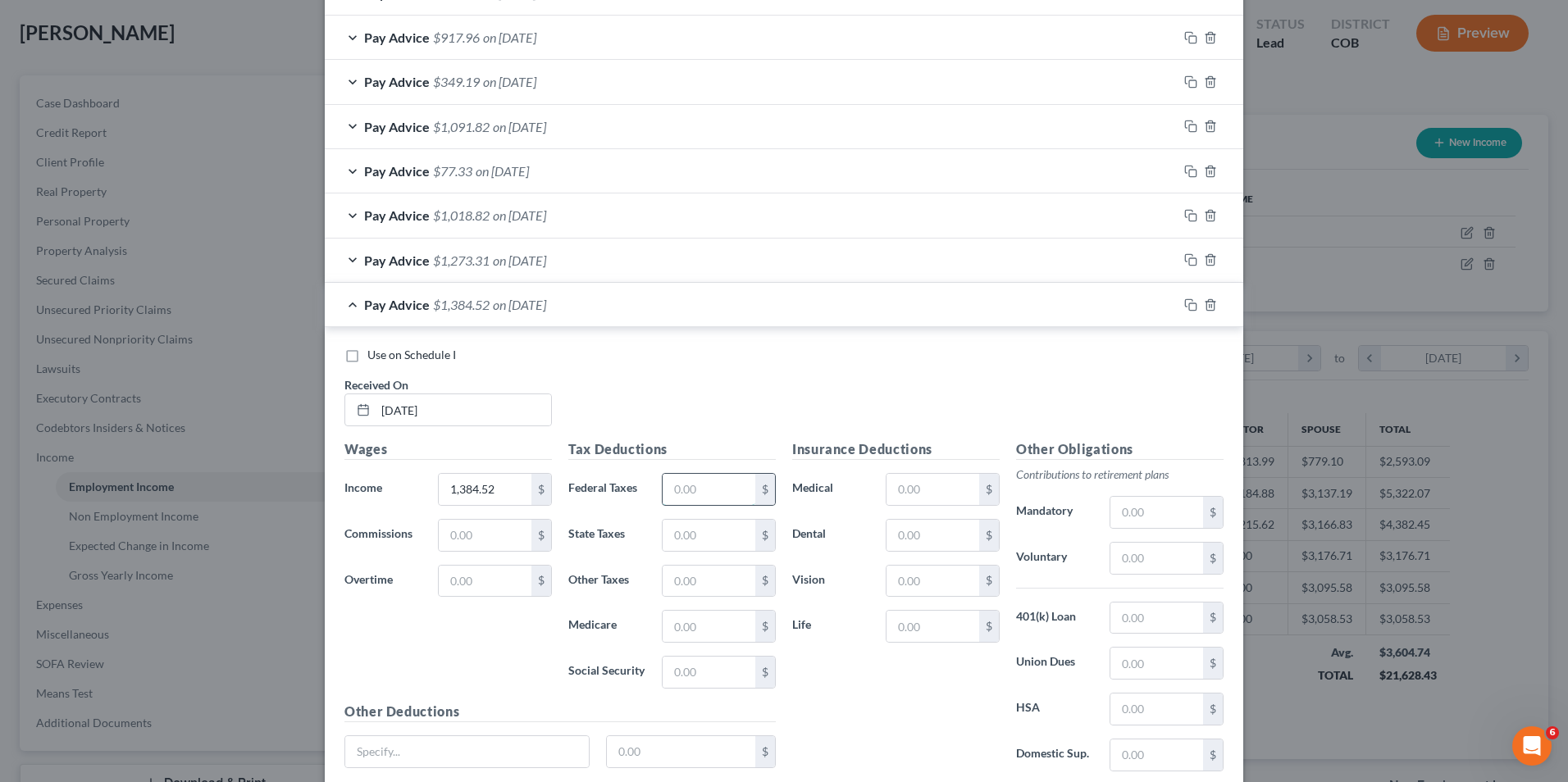
click at [690, 496] on input "text" at bounding box center [709, 490] width 93 height 31
type input "181.71"
click at [918, 494] on input "text" at bounding box center [933, 490] width 93 height 31
click at [932, 497] on input "text" at bounding box center [933, 490] width 93 height 31
type input "169.56"
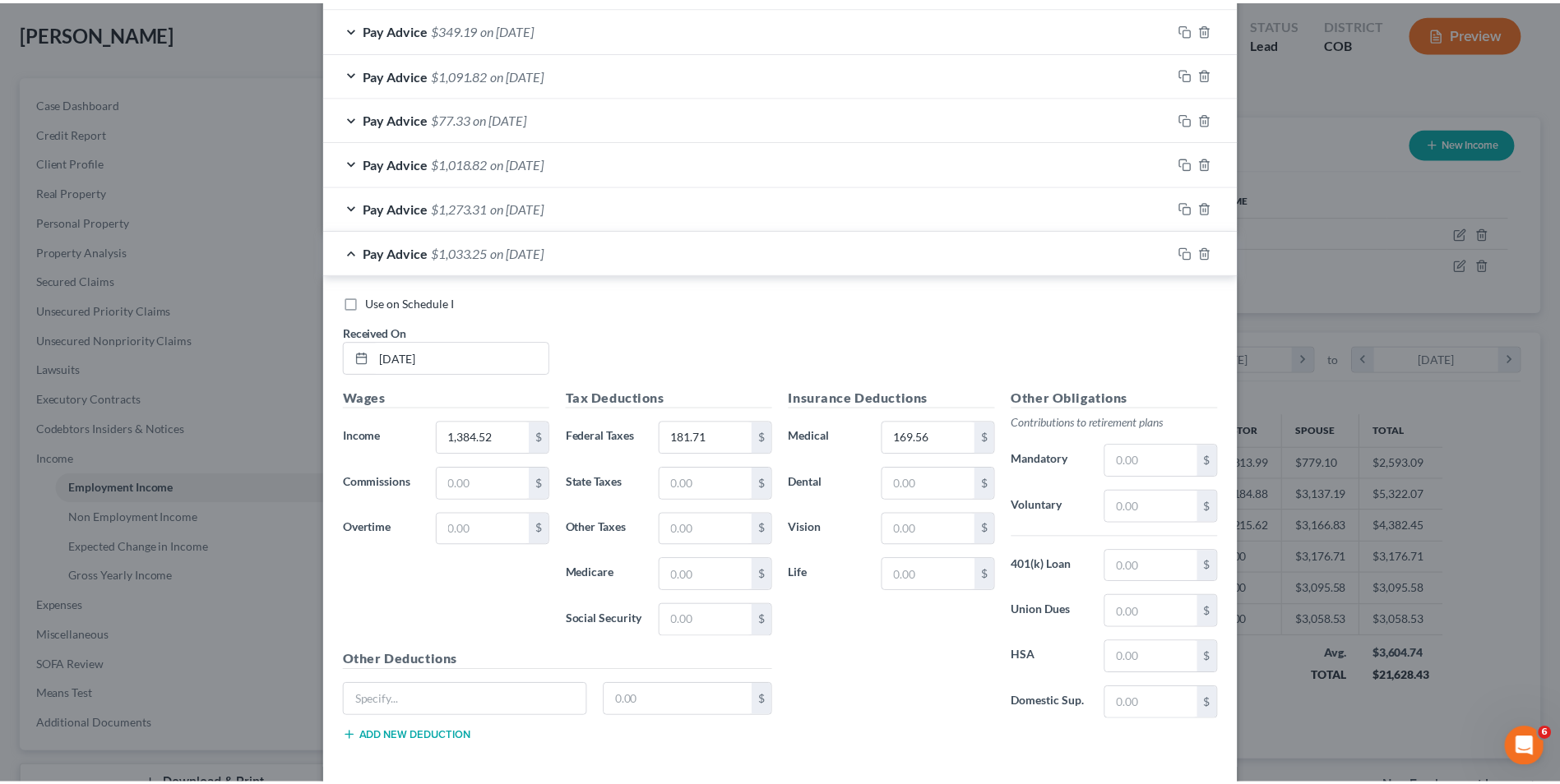
scroll to position [715, 0]
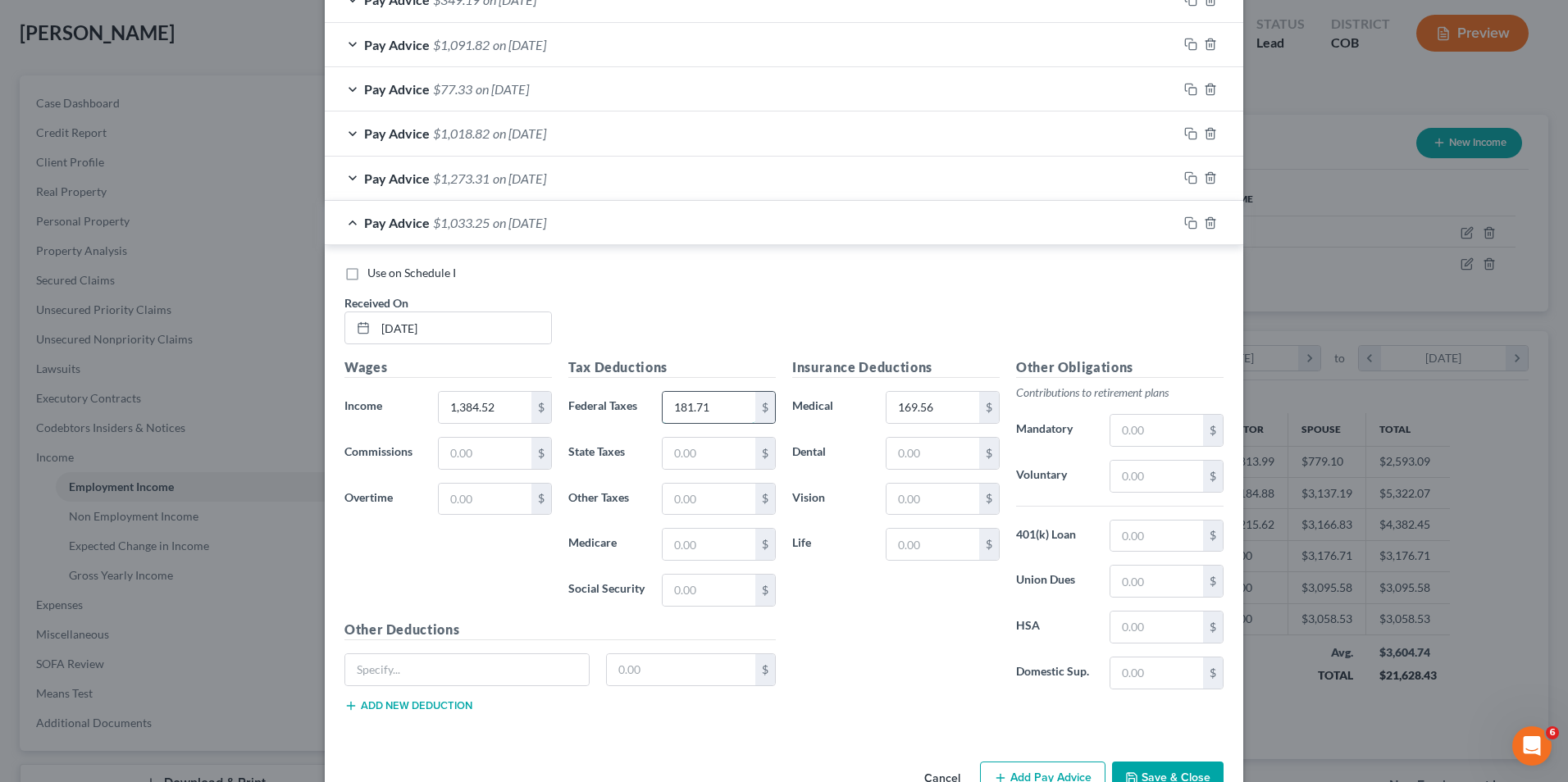
click at [710, 416] on input "181.71" at bounding box center [709, 408] width 93 height 31
click at [712, 409] on input "181.71" at bounding box center [709, 408] width 93 height 31
click at [714, 402] on input "181.71" at bounding box center [709, 408] width 93 height 31
drag, startPoint x: 468, startPoint y: 458, endPoint x: 505, endPoint y: 395, distance: 73.1
click at [468, 458] on input "text" at bounding box center [485, 454] width 93 height 31
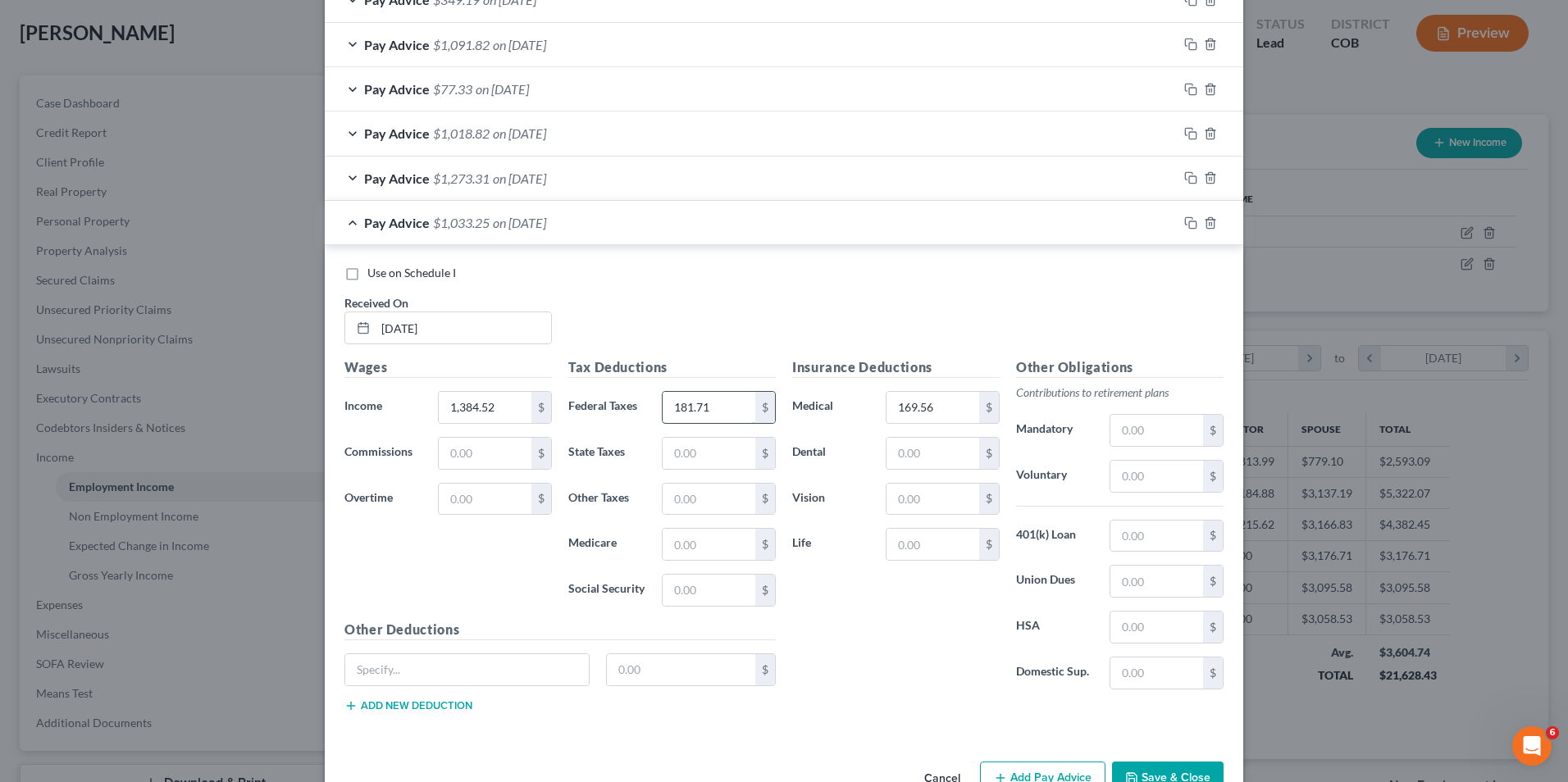
click at [727, 408] on input "181.71" at bounding box center [709, 408] width 93 height 31
click at [728, 409] on input "181.71" at bounding box center [709, 408] width 93 height 31
drag, startPoint x: 711, startPoint y: 401, endPoint x: 612, endPoint y: 412, distance: 99.6
click at [612, 412] on div "Federal Taxes 181.71 $" at bounding box center [672, 408] width 224 height 33
click at [712, 415] on input "181.71" at bounding box center [709, 408] width 93 height 31
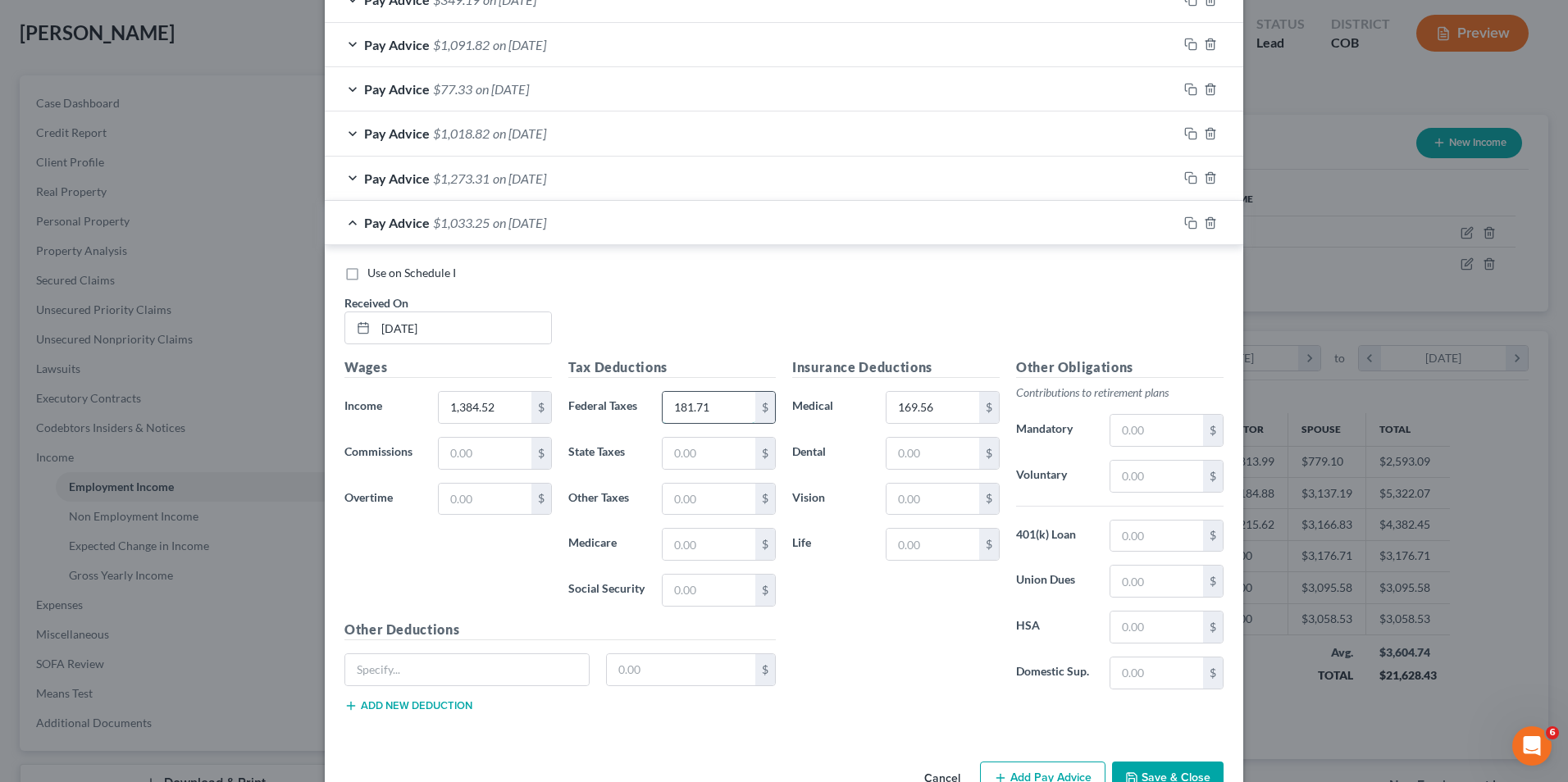
click at [714, 415] on input "181.71" at bounding box center [709, 408] width 93 height 31
drag, startPoint x: 726, startPoint y: 401, endPoint x: 632, endPoint y: 400, distance: 94.0
click at [654, 401] on div "181.71 $" at bounding box center [719, 408] width 130 height 33
type input "42.31"
drag, startPoint x: 682, startPoint y: 461, endPoint x: 698, endPoint y: 455, distance: 17.1
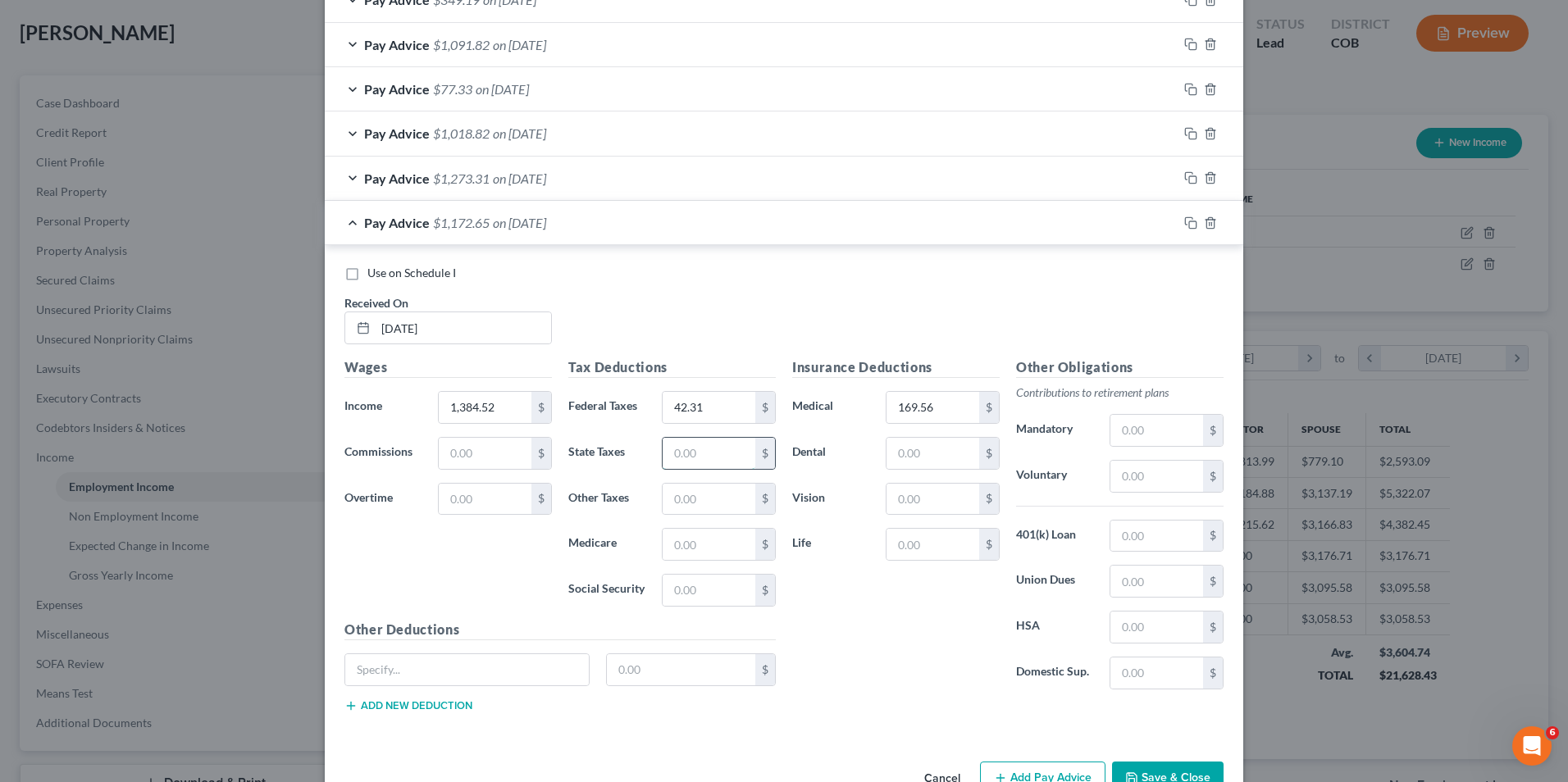
click at [682, 461] on input "text" at bounding box center [709, 454] width 93 height 31
type input "45.00"
click at [704, 553] on input "text" at bounding box center [709, 545] width 93 height 31
type input "17.89"
drag, startPoint x: 717, startPoint y: 604, endPoint x: 719, endPoint y: 591, distance: 13.2
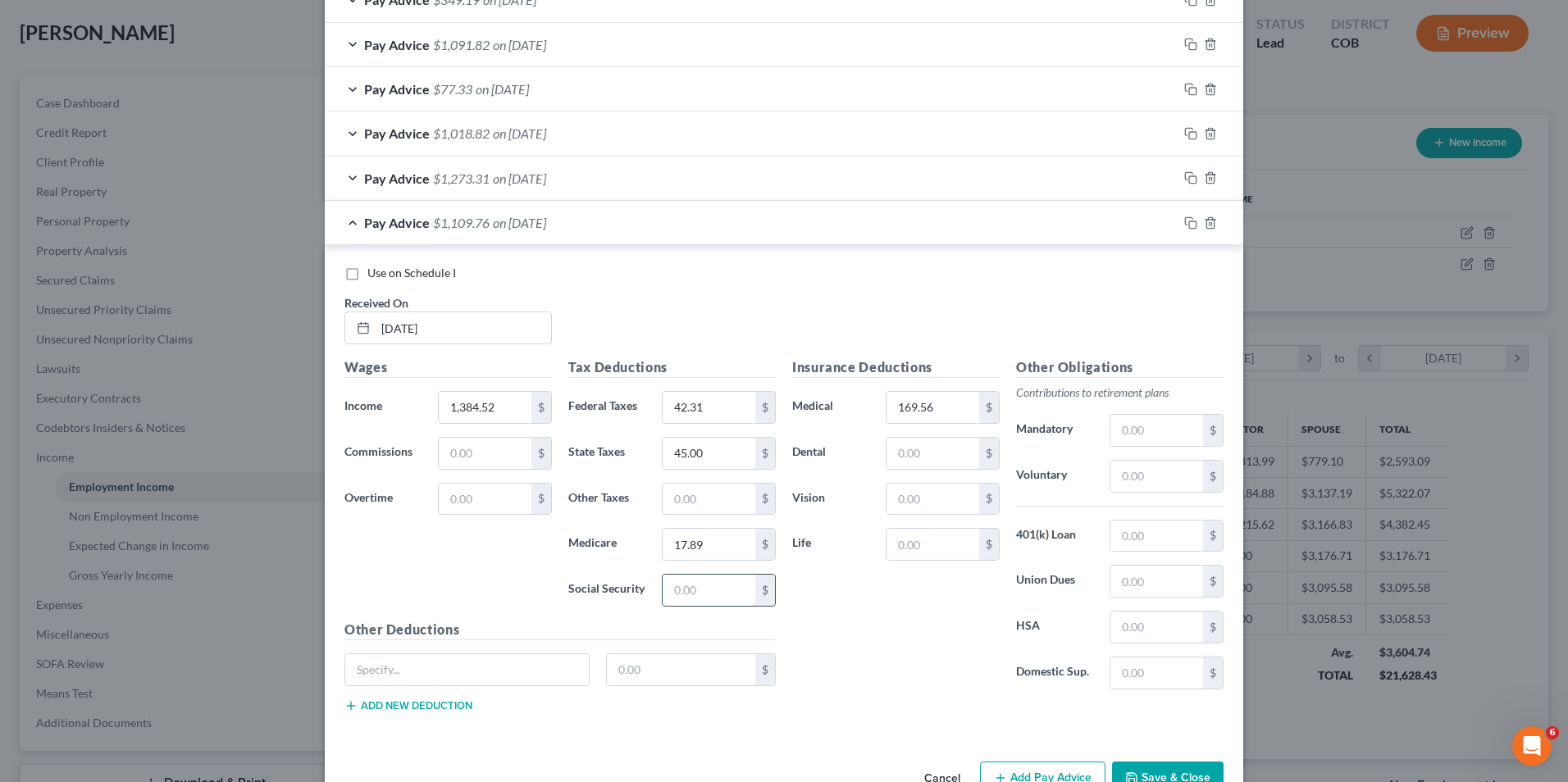
click at [717, 604] on input "text" at bounding box center [709, 591] width 93 height 31
type input "76.51"
click at [954, 415] on input "169.56" at bounding box center [933, 408] width 93 height 31
drag, startPoint x: 445, startPoint y: 674, endPoint x: 447, endPoint y: 485, distance: 189.0
click at [445, 674] on input "text" at bounding box center [467, 670] width 244 height 31
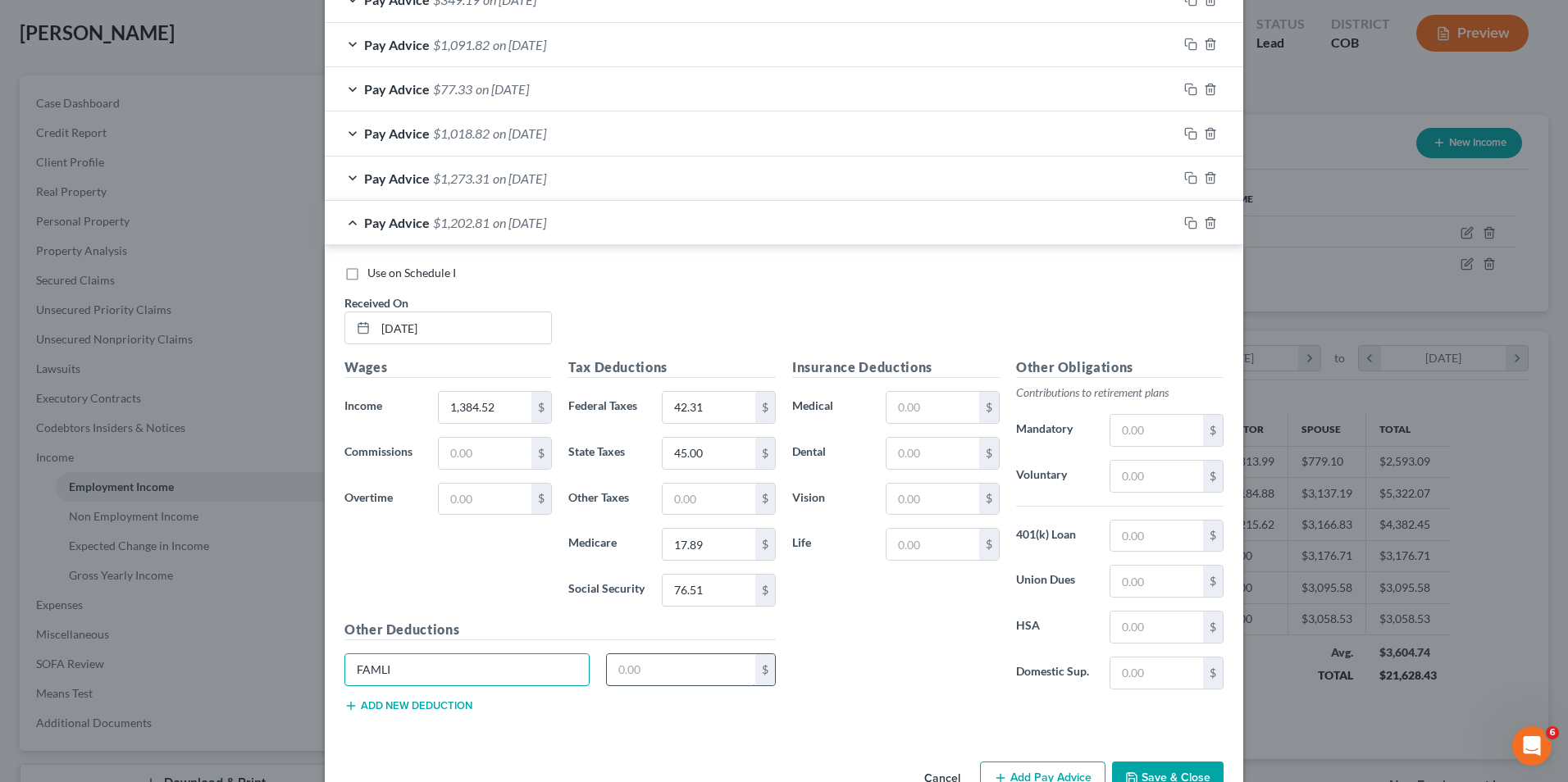
type input "FAMLI"
click at [687, 668] on input "text" at bounding box center [681, 670] width 149 height 31
type input "6.33"
drag, startPoint x: 922, startPoint y: 411, endPoint x: 891, endPoint y: 297, distance: 118.1
click at [922, 411] on input "text" at bounding box center [933, 408] width 93 height 31
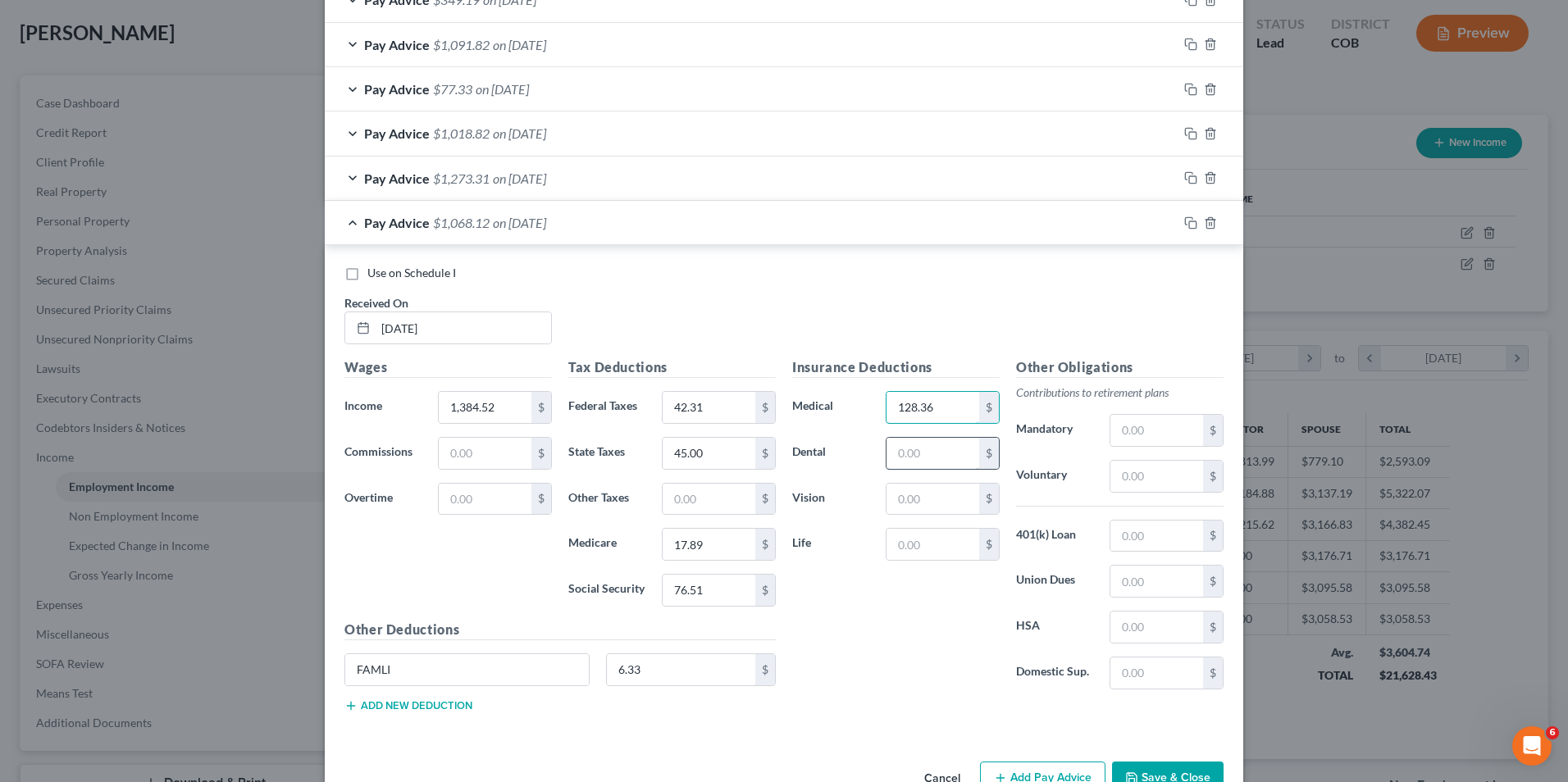
type input "128.36"
click at [915, 442] on input "text" at bounding box center [933, 454] width 93 height 31
type input "17.58"
click at [917, 509] on input "text" at bounding box center [933, 499] width 93 height 31
type input "4.62"
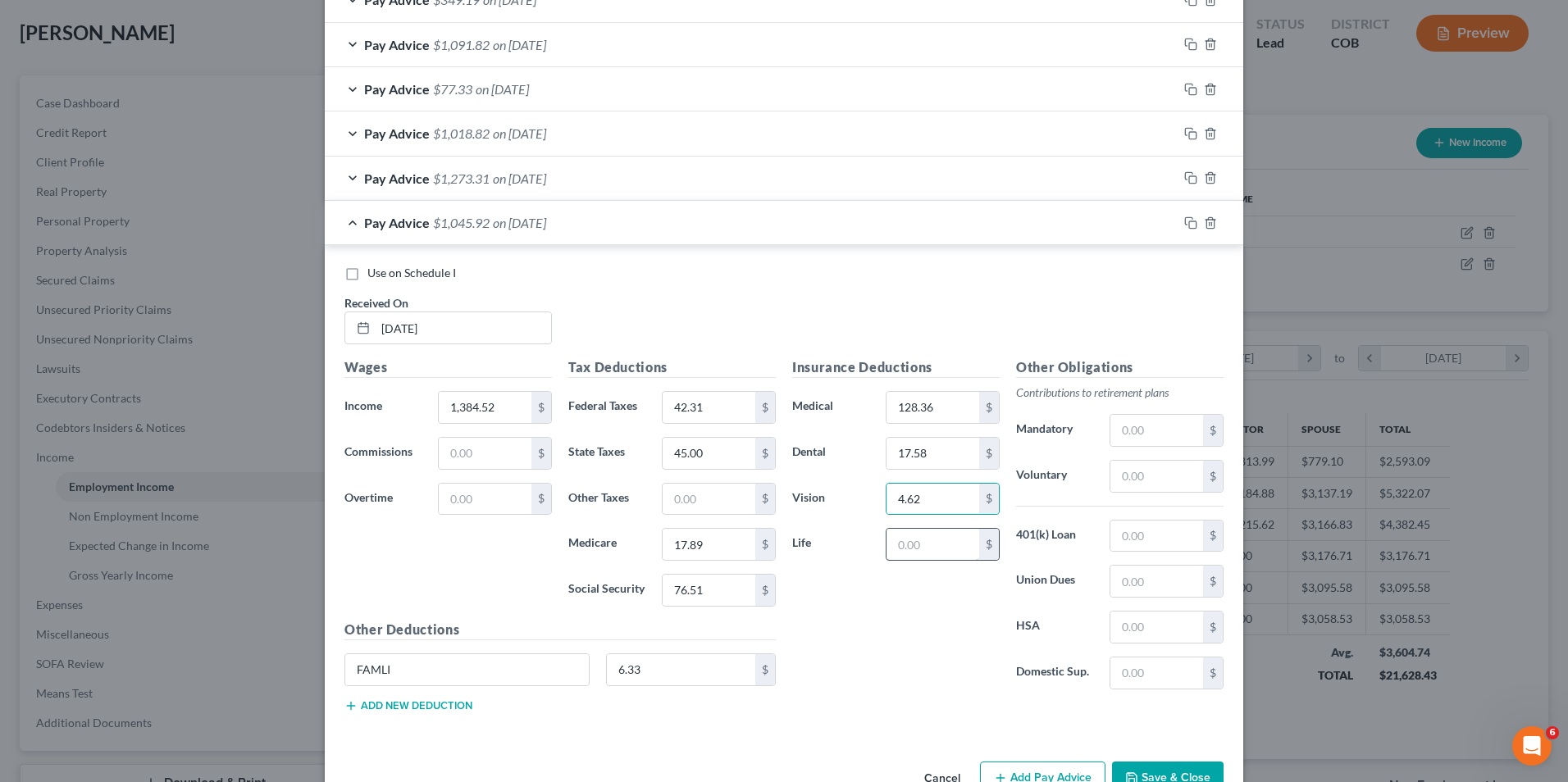
drag, startPoint x: 921, startPoint y: 527, endPoint x: 924, endPoint y: 548, distance: 21.2
click at [921, 536] on div "Insurance Deductions Medical 128.36 $ Dental 17.58 $ Vision 4.62 $ Life $" at bounding box center [896, 531] width 224 height 346
drag, startPoint x: 926, startPoint y: 559, endPoint x: 923, endPoint y: 538, distance: 21.2
click at [926, 559] on input "text" at bounding box center [933, 545] width 93 height 31
type input "12.67"
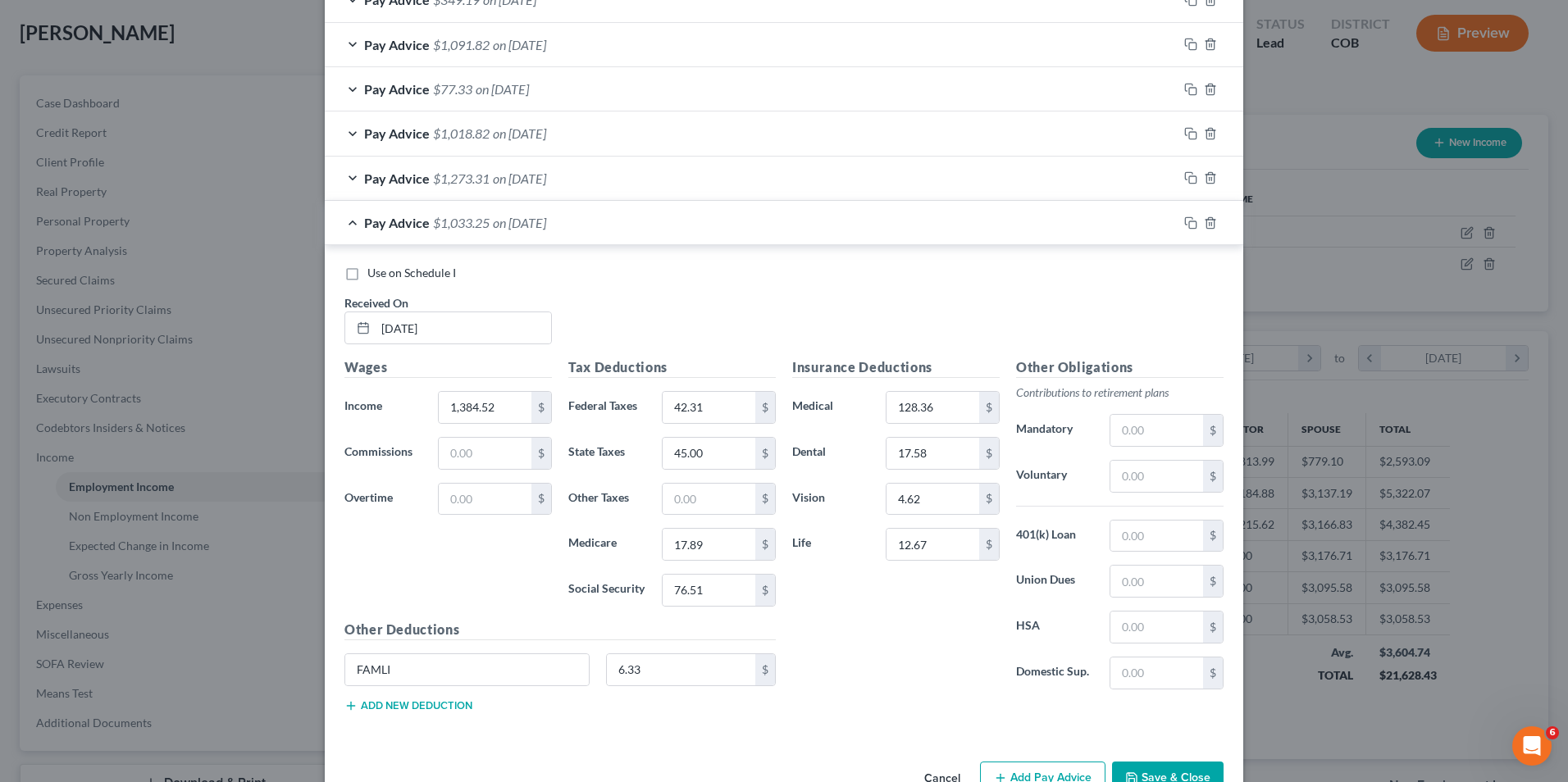
click at [1157, 779] on button "Save & Close" at bounding box center [1168, 779] width 112 height 34
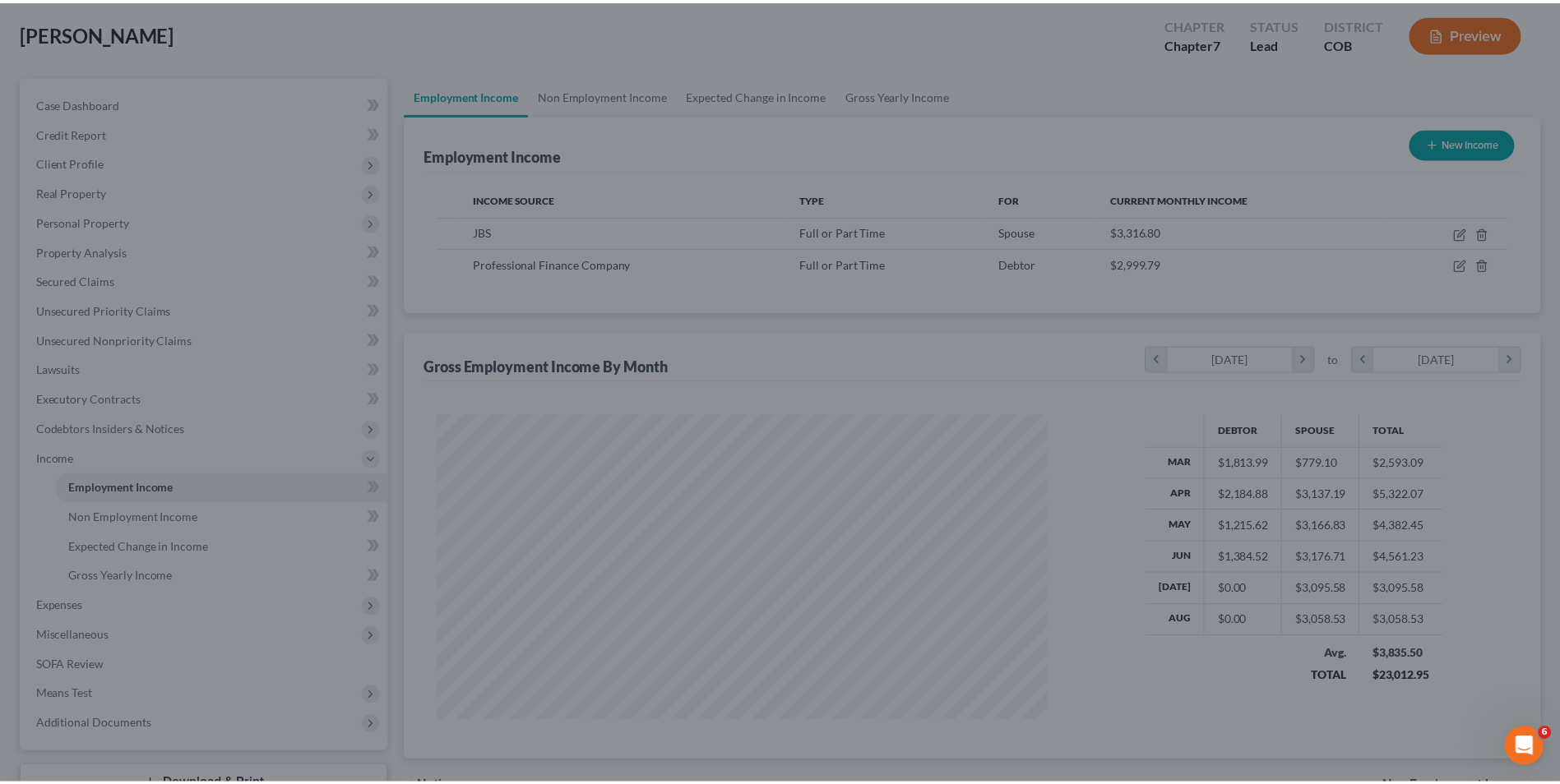
scroll to position [821814, 821871]
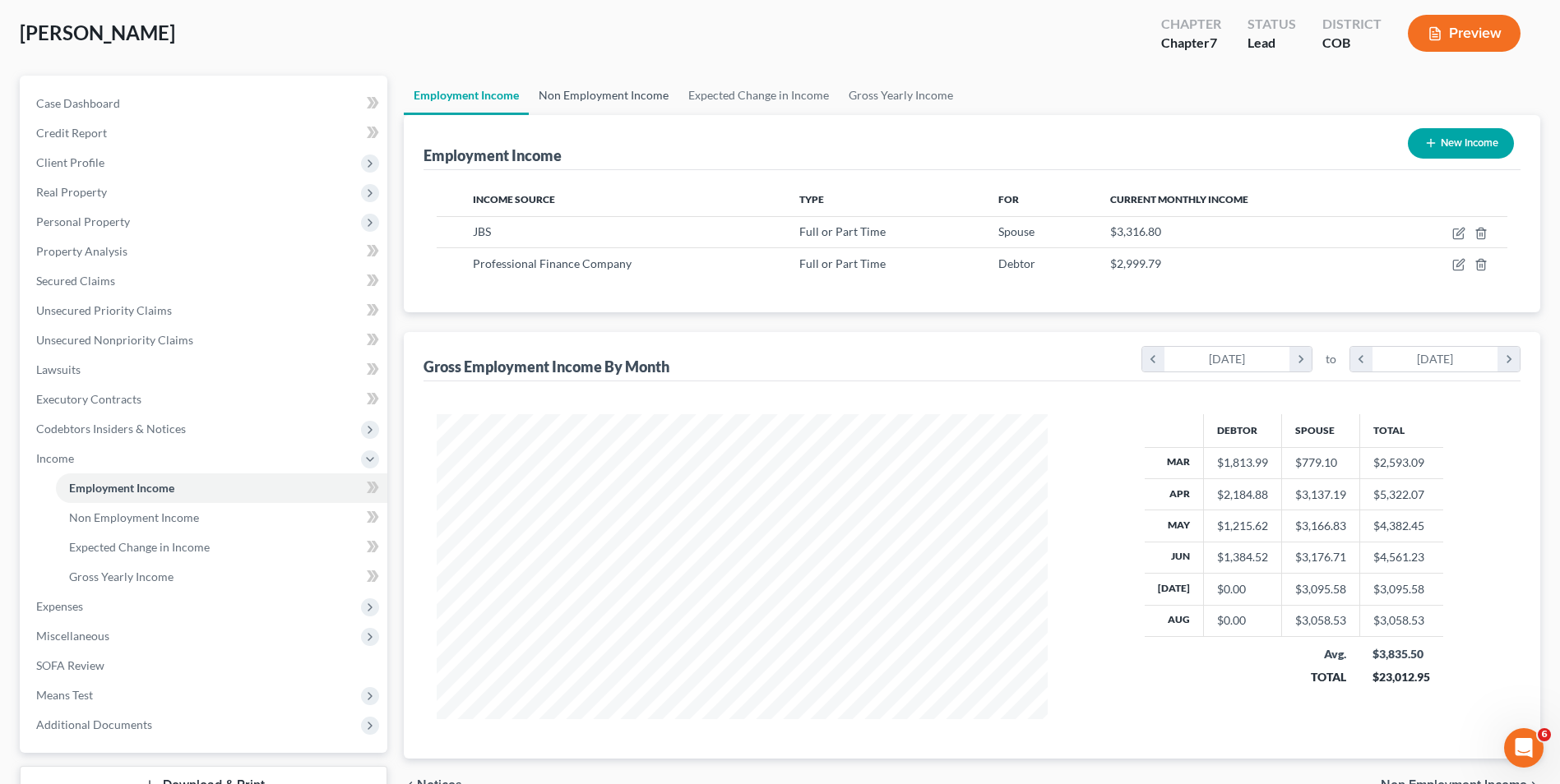
click at [590, 98] on link "Non Employment Income" at bounding box center [603, 94] width 150 height 39
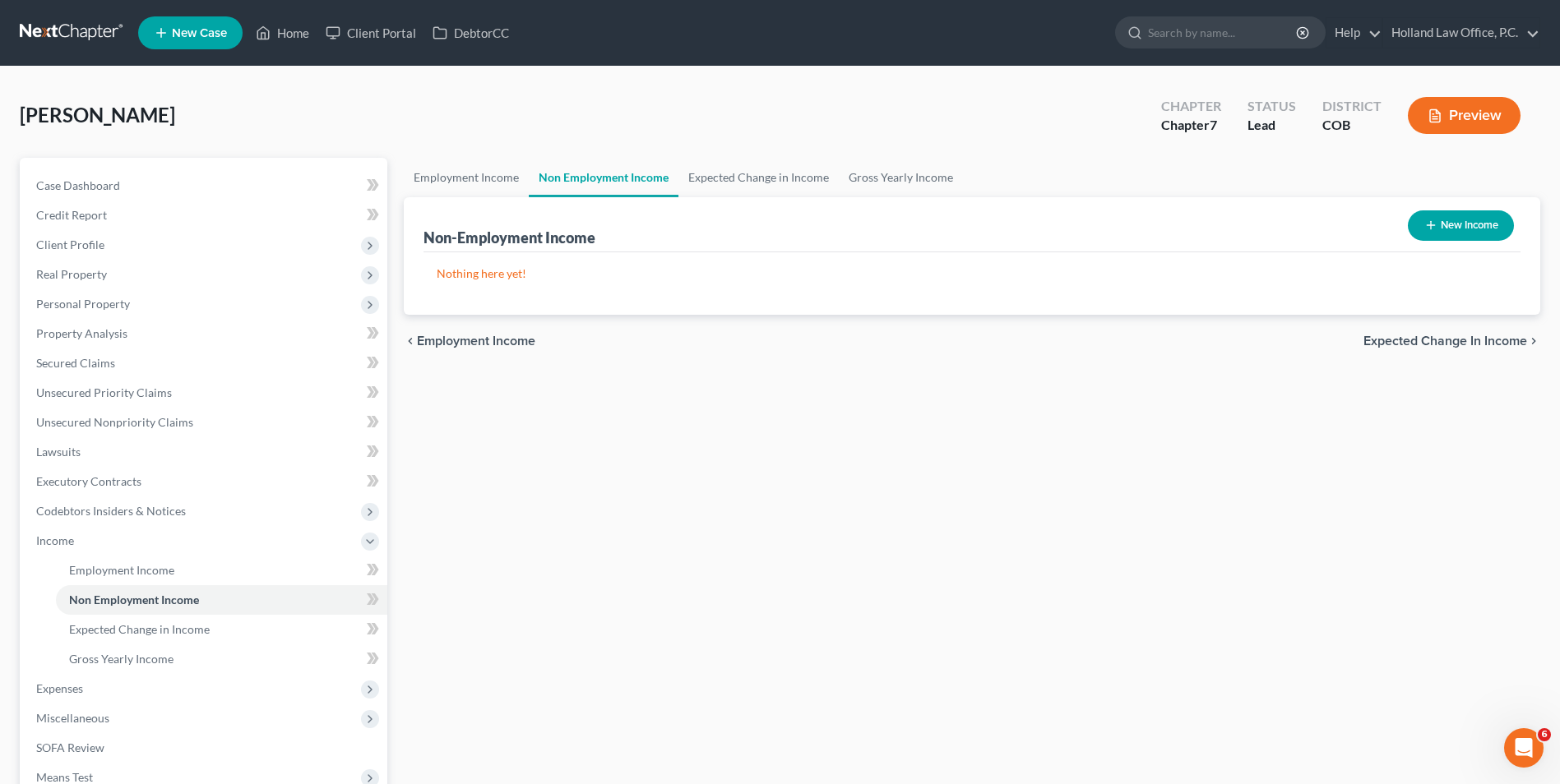
click at [1444, 220] on button "New Income" at bounding box center [1461, 226] width 106 height 31
select select "0"
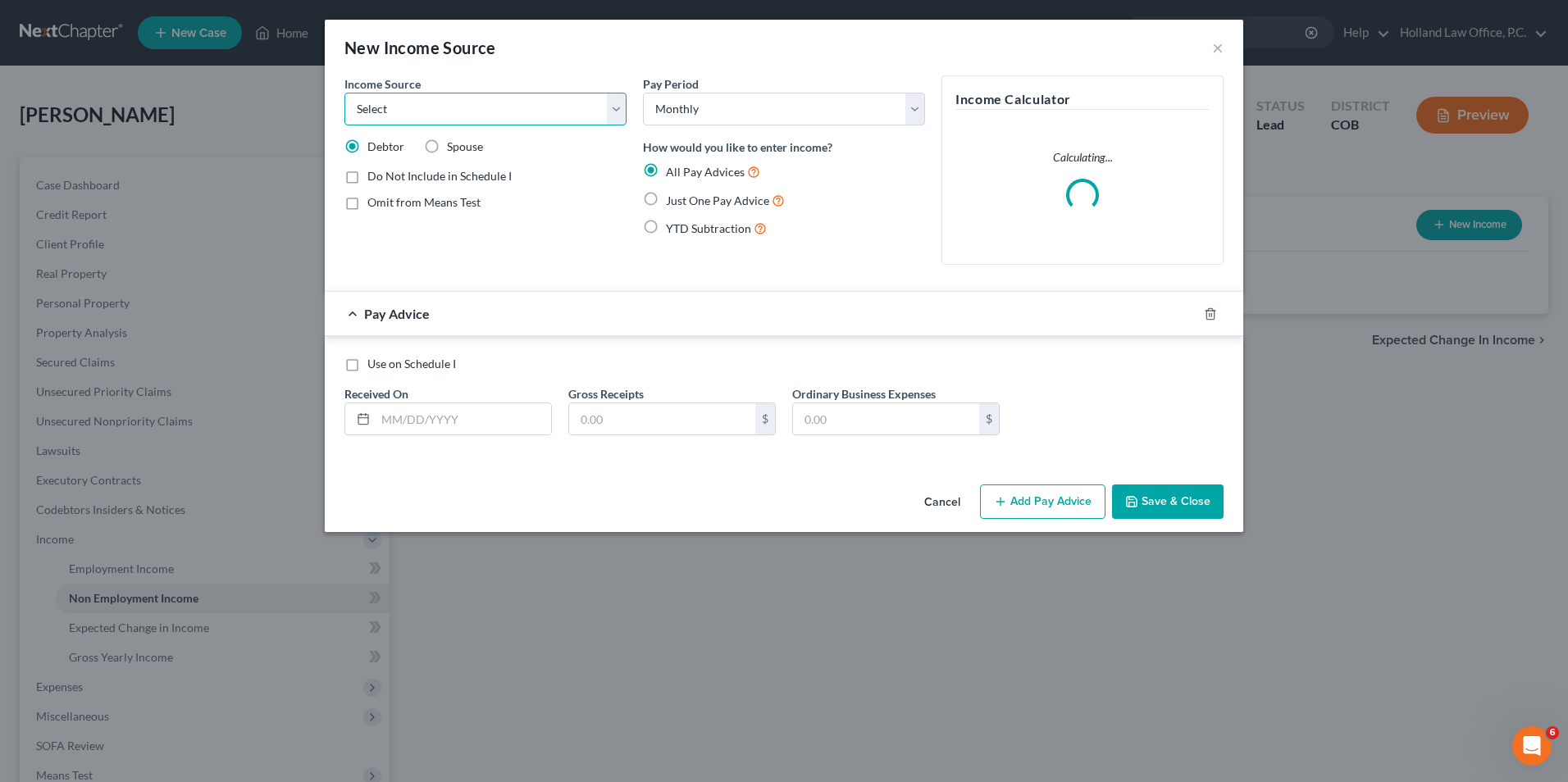
click at [445, 105] on select "Select Unemployment Disability (from employer) Pension Retirement Social Securi…" at bounding box center [485, 109] width 282 height 33
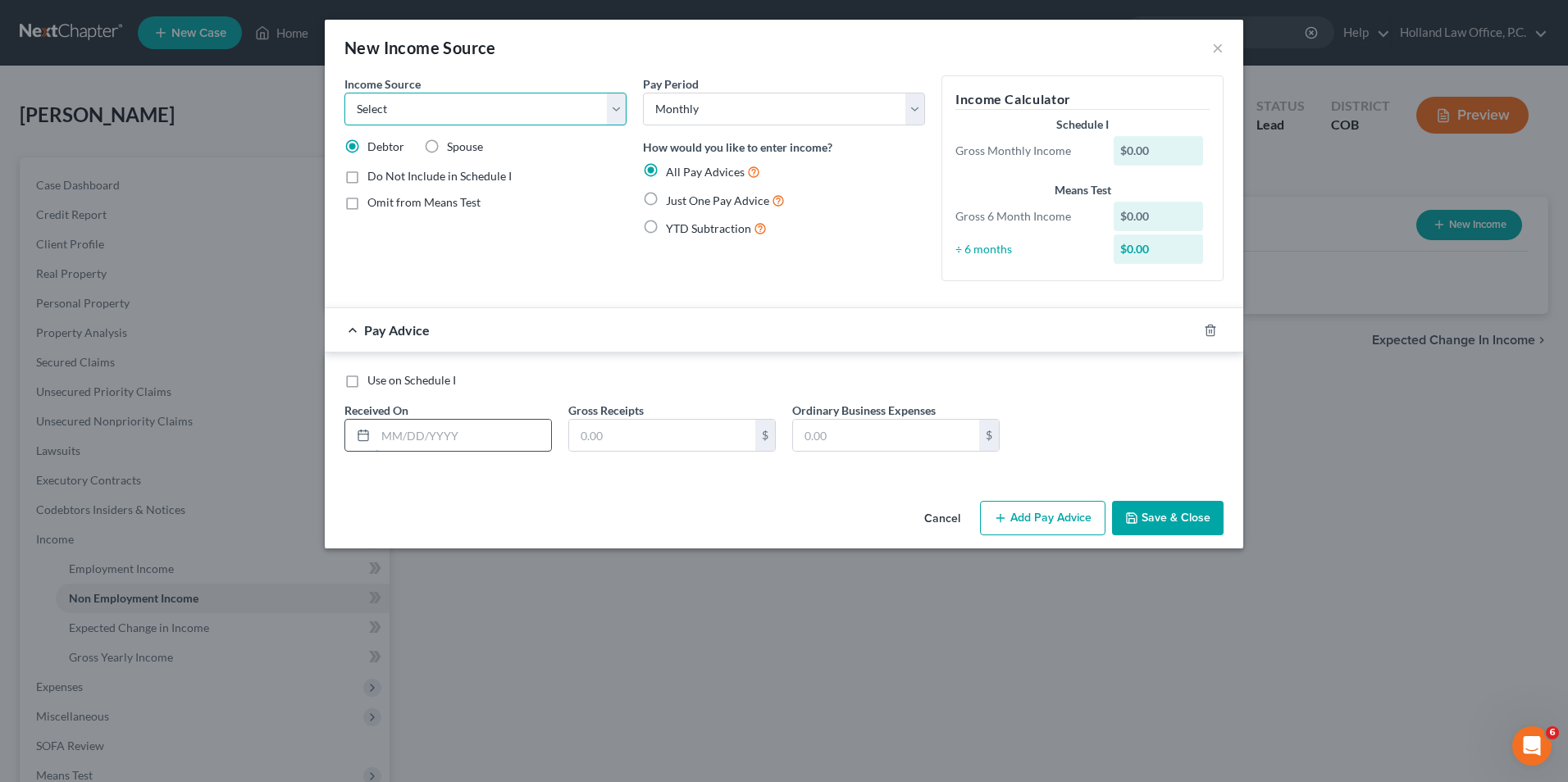
select select "13"
click at [345, 93] on select "Select Unemployment Disability (from employer) Pension Retirement Social Securi…" at bounding box center [485, 109] width 282 height 33
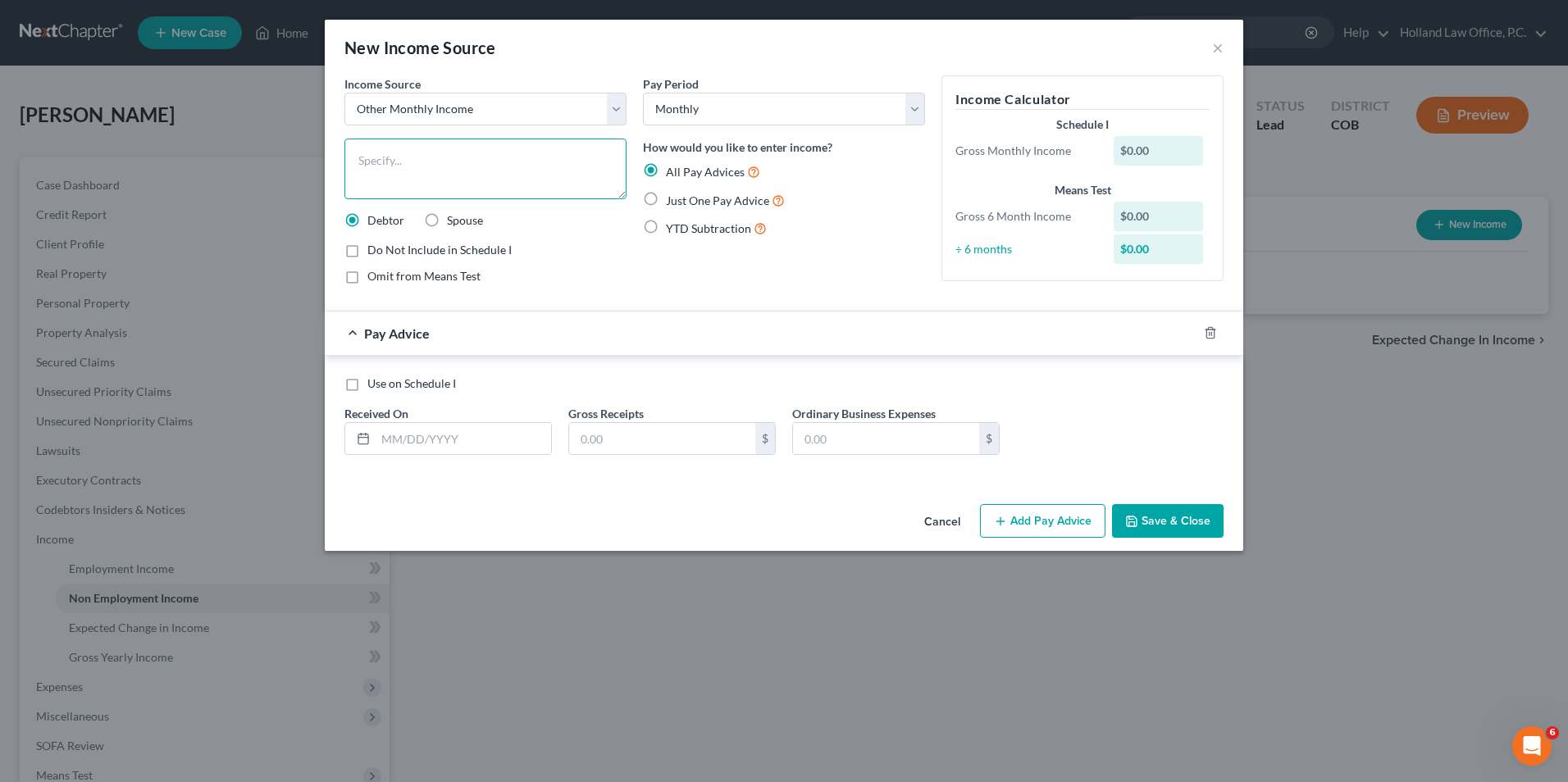
click at [446, 157] on textarea at bounding box center [485, 169] width 282 height 61
click at [498, 106] on select "Select Unemployment Disability (from employer) Pension Retirement Social Securi…" at bounding box center [485, 109] width 282 height 33
click at [486, 101] on select "Select Unemployment Disability (from employer) Pension Retirement Social Securi…" at bounding box center [485, 109] width 282 height 33
drag, startPoint x: 487, startPoint y: 100, endPoint x: 471, endPoint y: 116, distance: 22.6
click at [487, 100] on select "Select Unemployment Disability (from employer) Pension Retirement Social Securi…" at bounding box center [485, 109] width 282 height 33
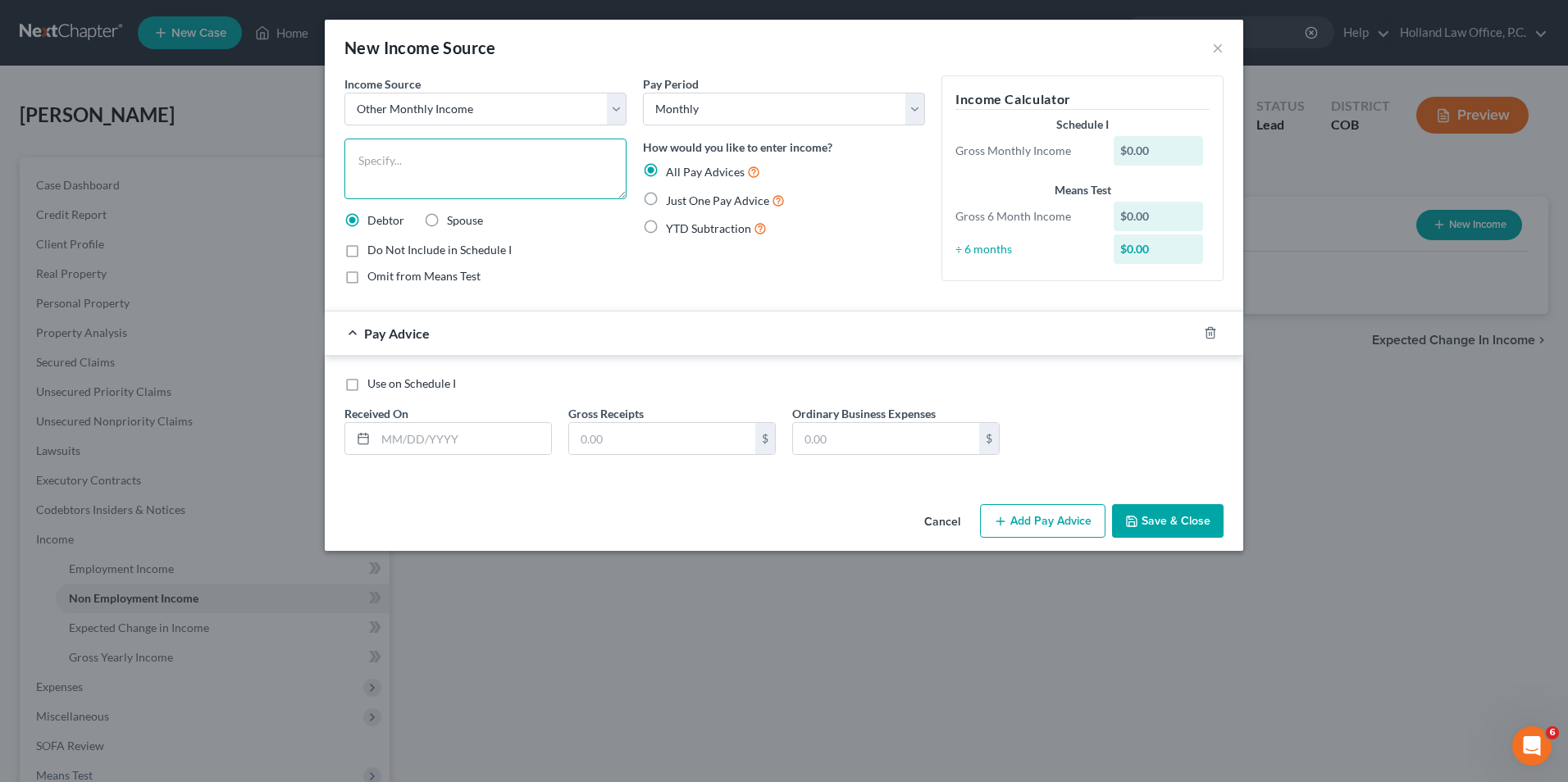
click at [427, 156] on textarea at bounding box center [485, 169] width 282 height 61
type textarea "Paid Medical Leave"
click at [404, 435] on input "text" at bounding box center [463, 439] width 175 height 31
click at [455, 439] on input "text" at bounding box center [463, 439] width 175 height 31
type input "[DATE]"
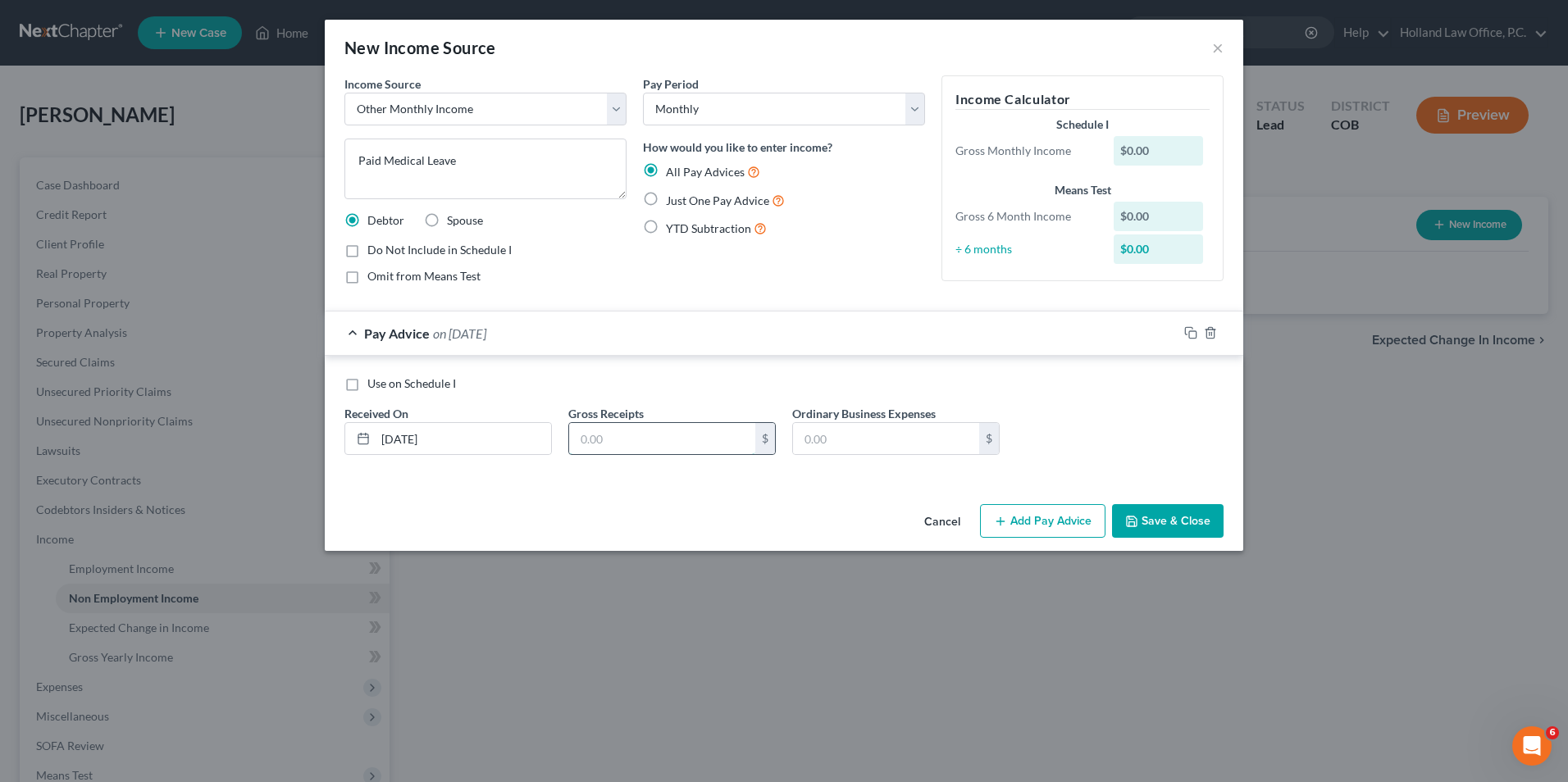
click at [614, 434] on input "text" at bounding box center [662, 439] width 186 height 31
drag, startPoint x: 652, startPoint y: 422, endPoint x: 650, endPoint y: 436, distance: 14.1
click at [652, 422] on div "Gross Receipts $" at bounding box center [672, 429] width 224 height 50
click at [646, 442] on input "text" at bounding box center [662, 439] width 186 height 31
type input "419.65"
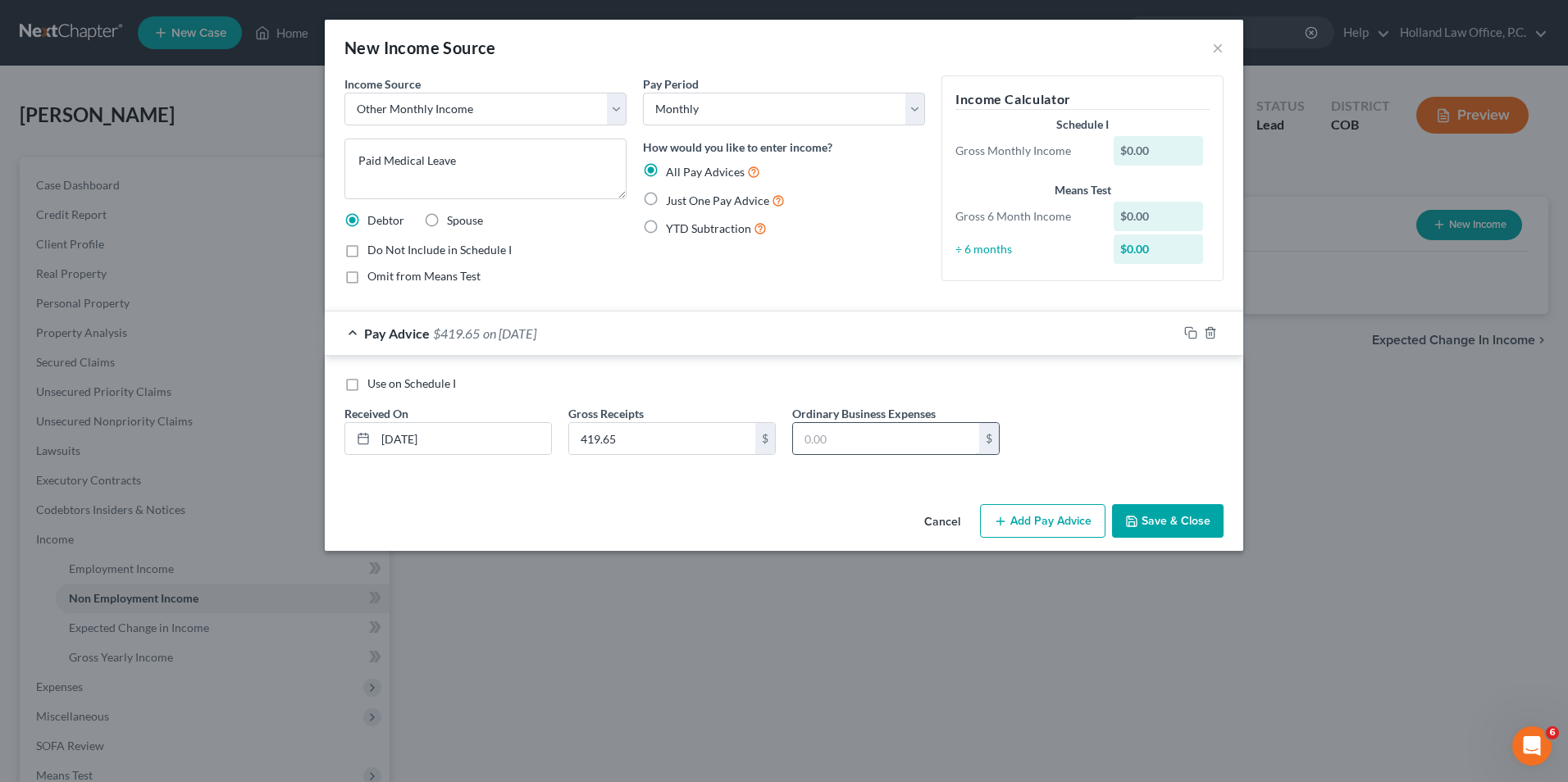
click at [899, 442] on input "text" at bounding box center [886, 439] width 186 height 31
type input "16.05"
click at [1059, 526] on button "Add Pay Advice" at bounding box center [1043, 521] width 126 height 34
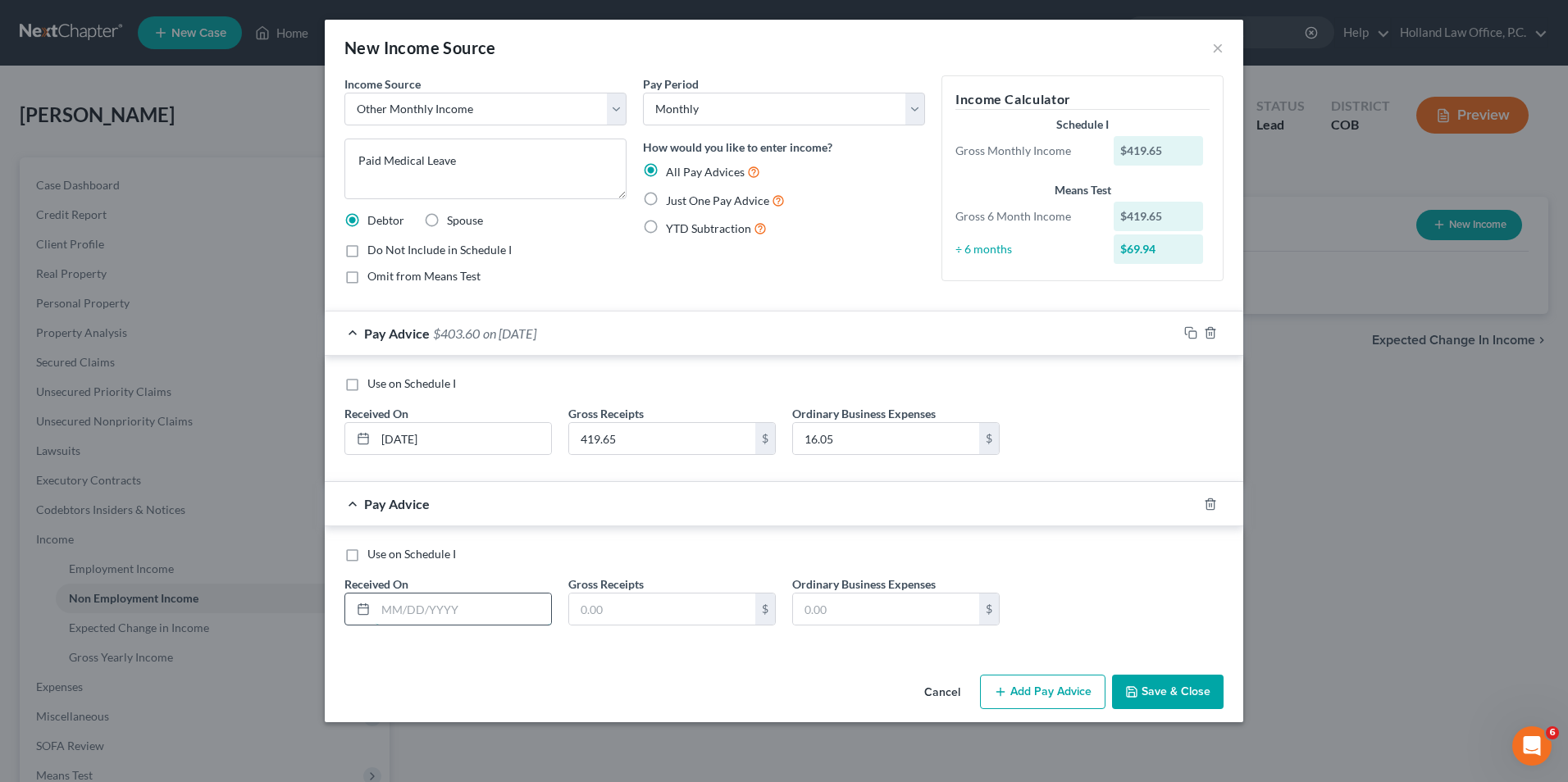
drag, startPoint x: 412, startPoint y: 612, endPoint x: 421, endPoint y: 625, distance: 15.8
click at [412, 616] on input "text" at bounding box center [463, 609] width 175 height 31
type input "[DATE]"
click at [635, 607] on input "text" at bounding box center [662, 609] width 186 height 31
drag, startPoint x: 662, startPoint y: 608, endPoint x: 680, endPoint y: 600, distance: 19.7
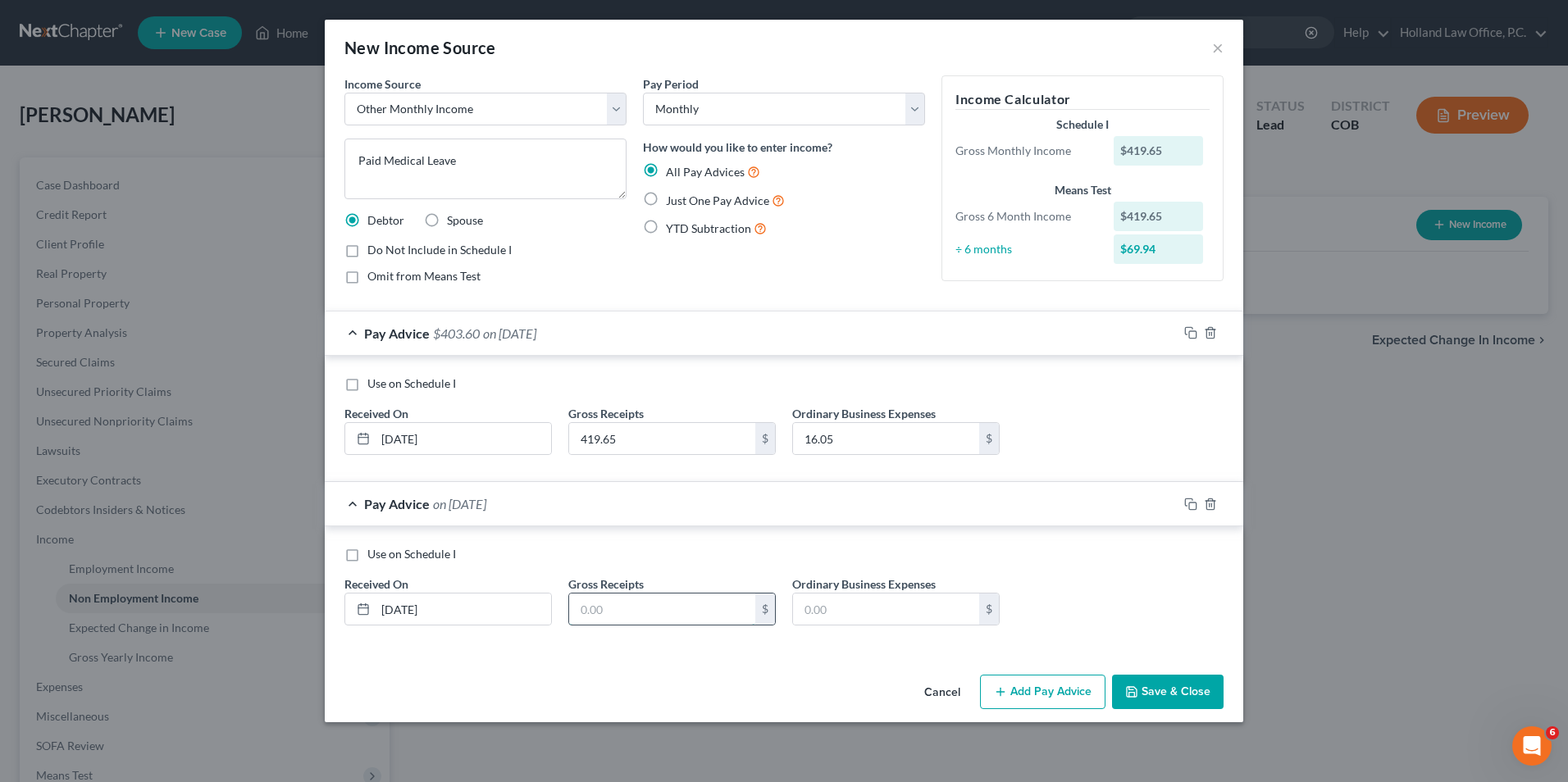
click at [662, 608] on input "text" at bounding box center [662, 609] width 186 height 31
click at [867, 621] on input "text" at bounding box center [886, 609] width 186 height 31
drag, startPoint x: 1044, startPoint y: 696, endPoint x: 550, endPoint y: 640, distance: 497.2
click at [1044, 696] on button "Add Pay Advice" at bounding box center [1043, 691] width 126 height 34
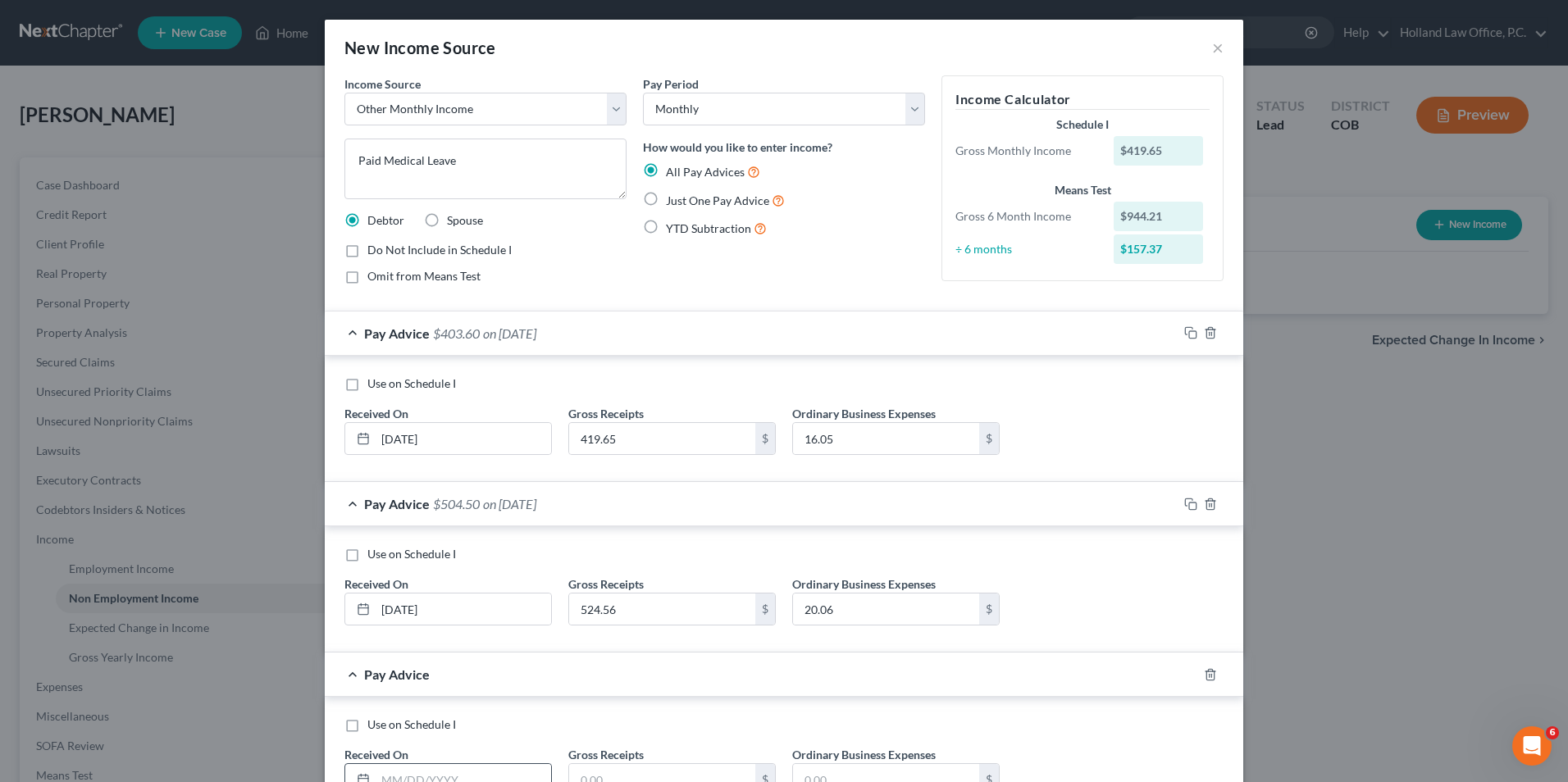
click at [430, 781] on input "text" at bounding box center [463, 780] width 175 height 31
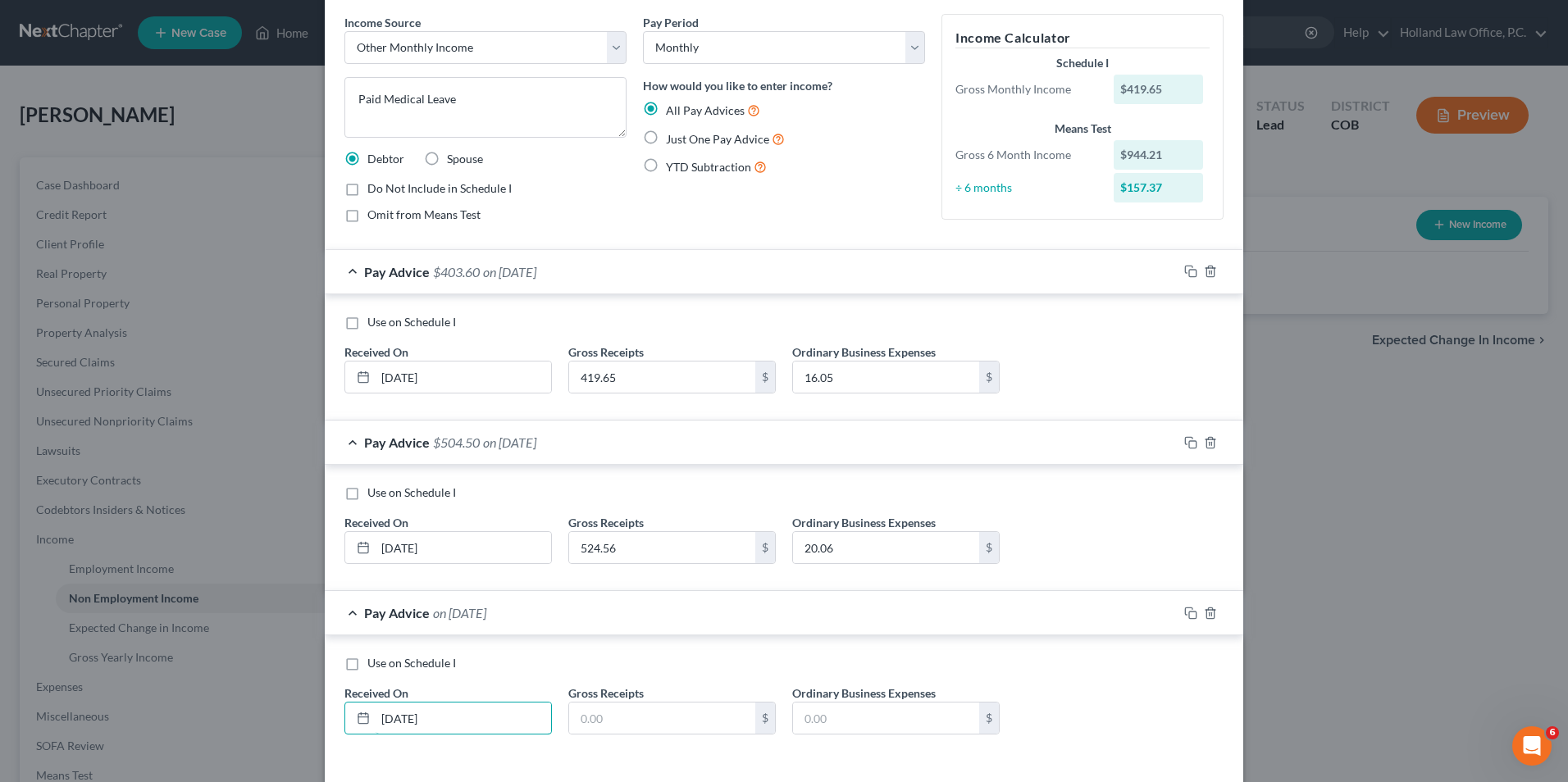
scroll to position [87, 0]
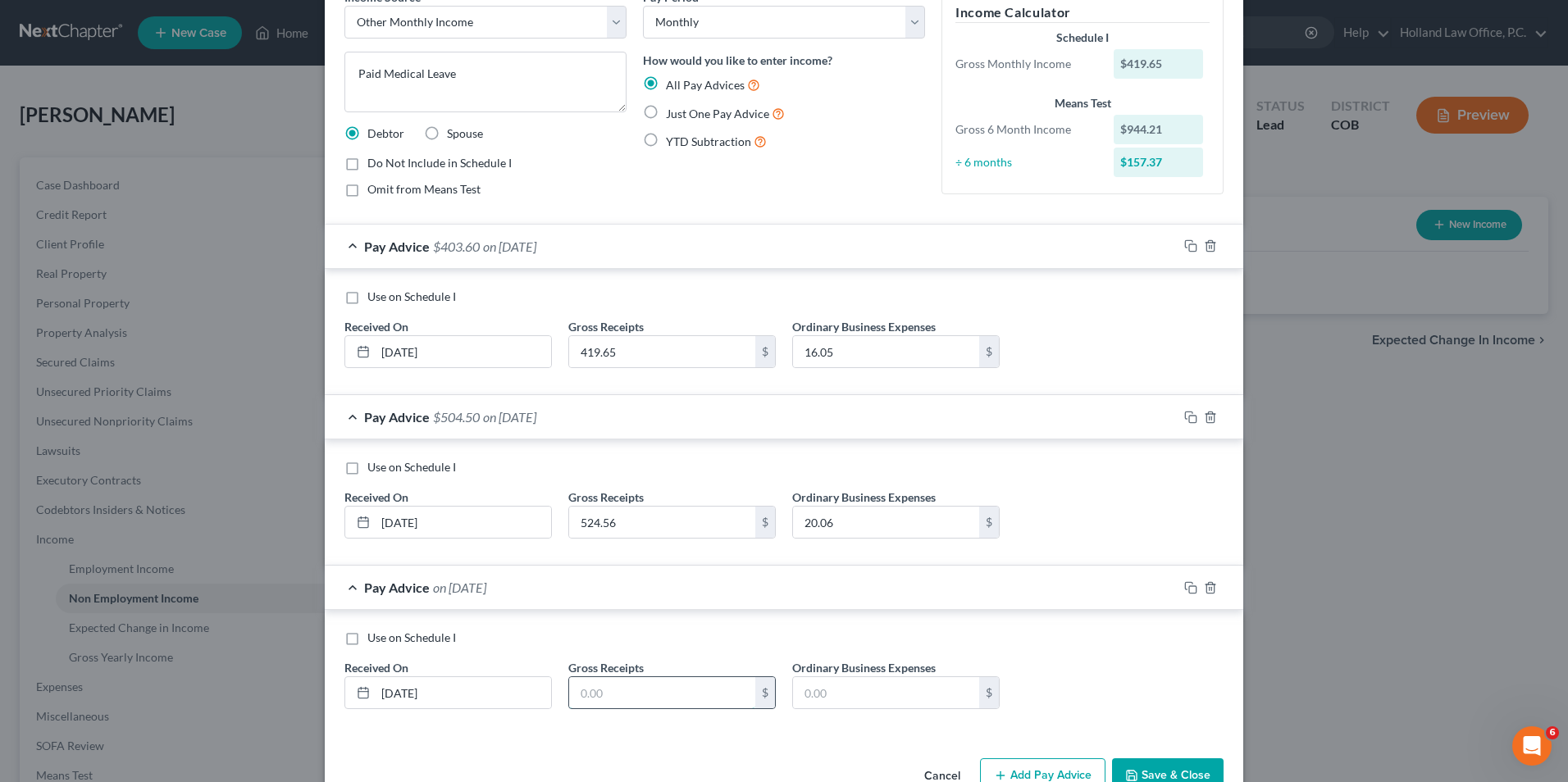
click at [683, 696] on input "text" at bounding box center [662, 693] width 186 height 31
click at [867, 683] on input "text" at bounding box center [886, 693] width 186 height 31
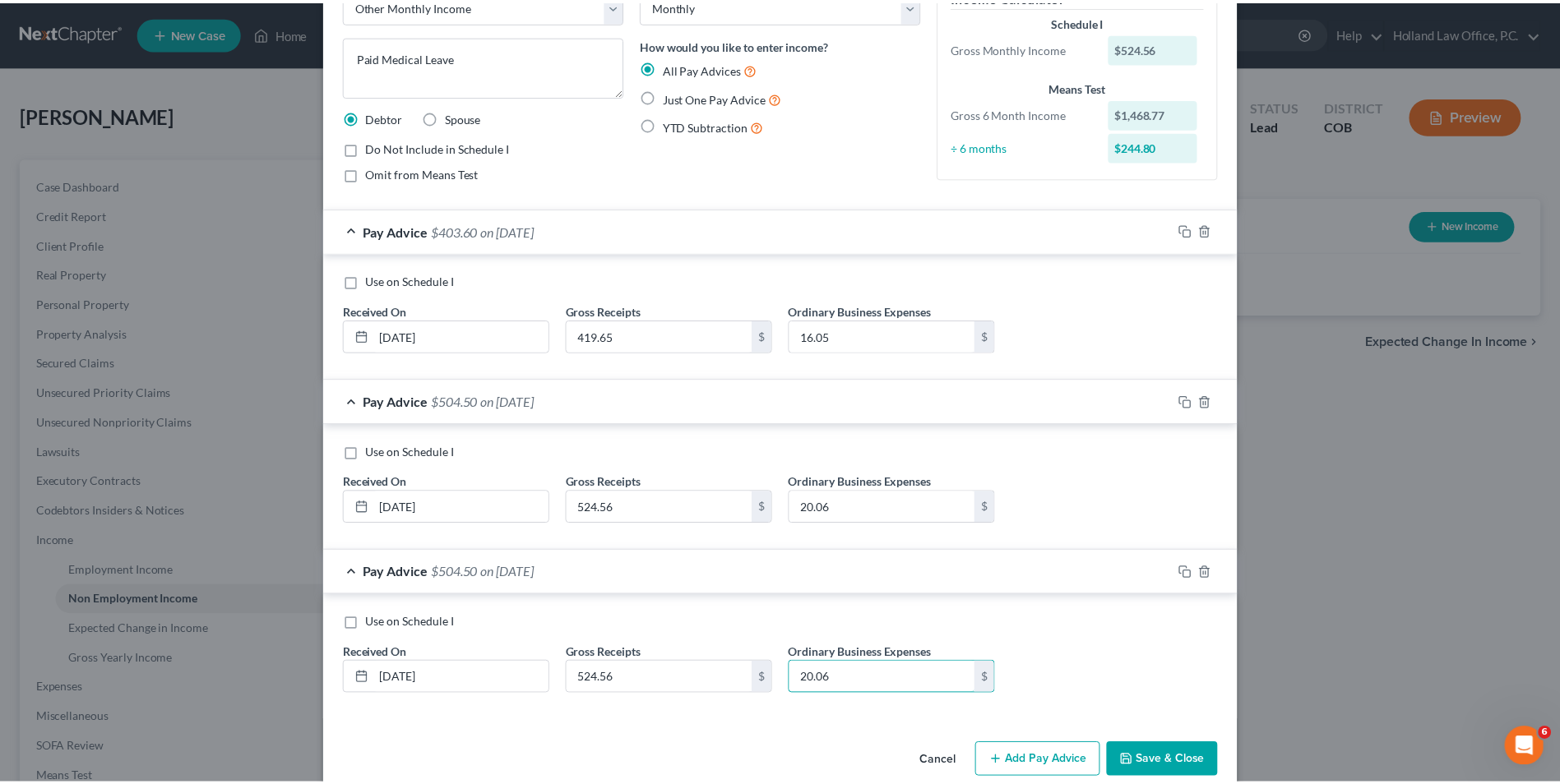
scroll to position [130, 0]
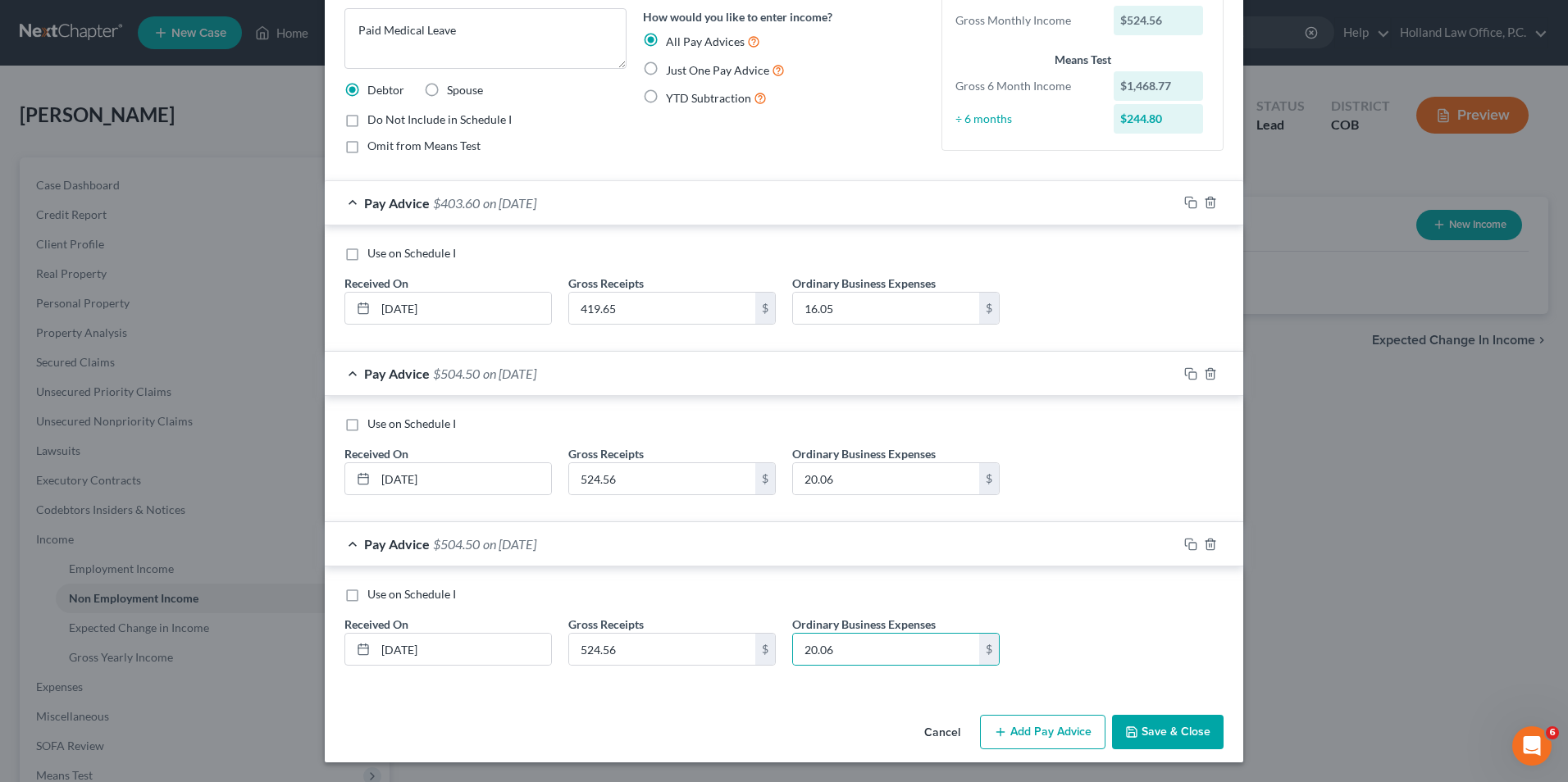
click at [1163, 738] on button "Save & Close" at bounding box center [1168, 731] width 112 height 34
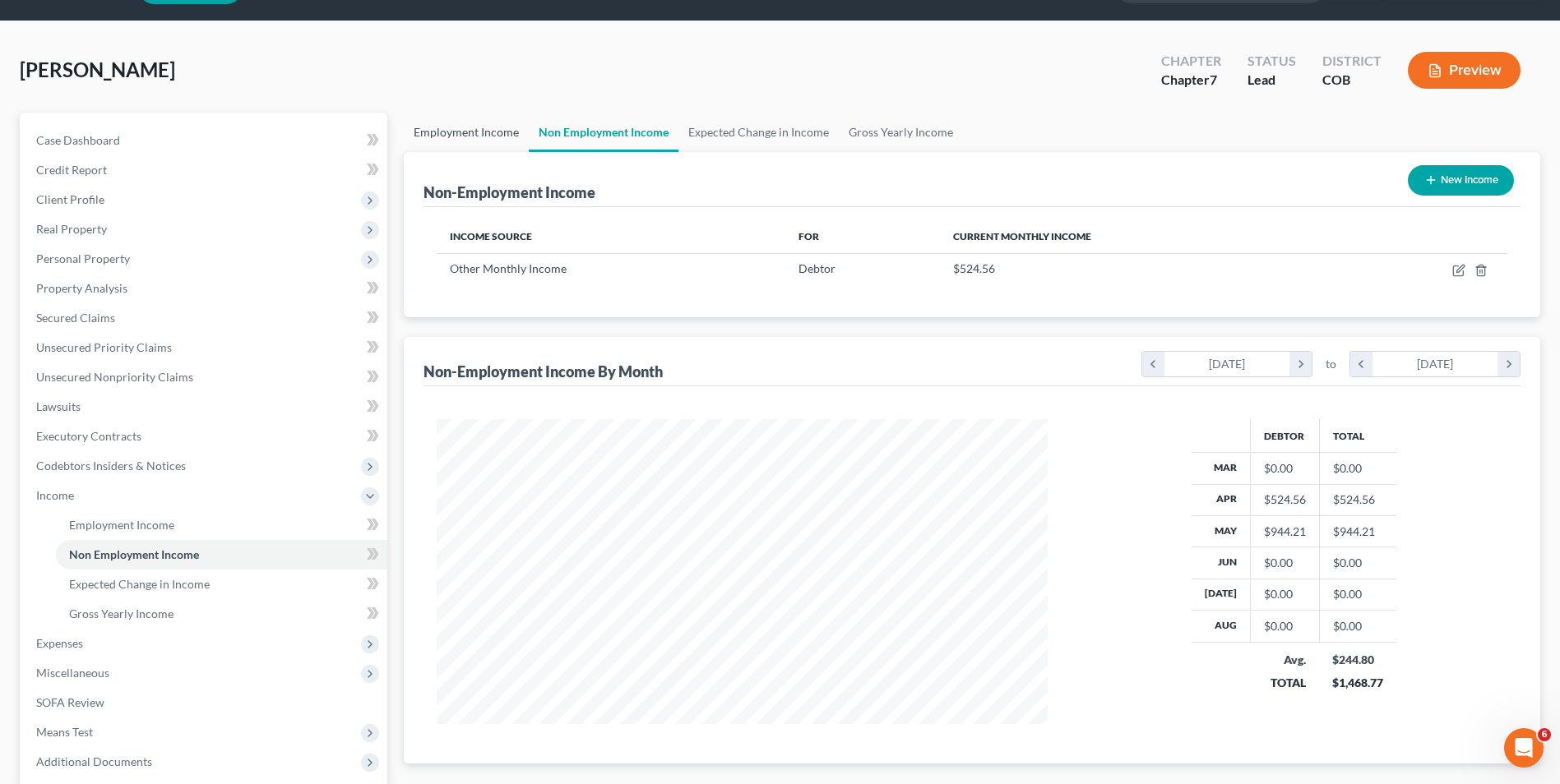
scroll to position [44, 0]
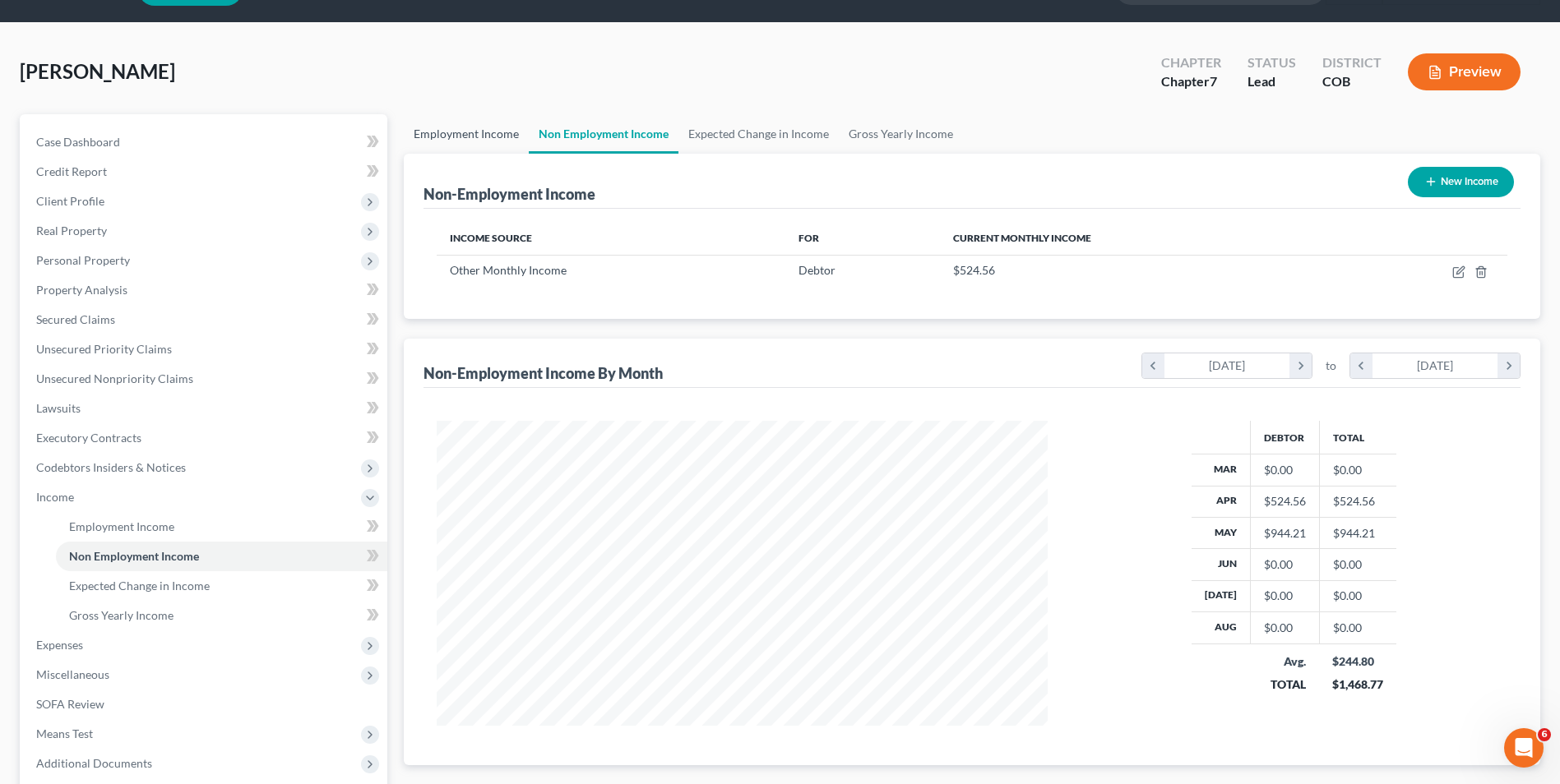
click at [480, 137] on link "Employment Income" at bounding box center [466, 134] width 125 height 39
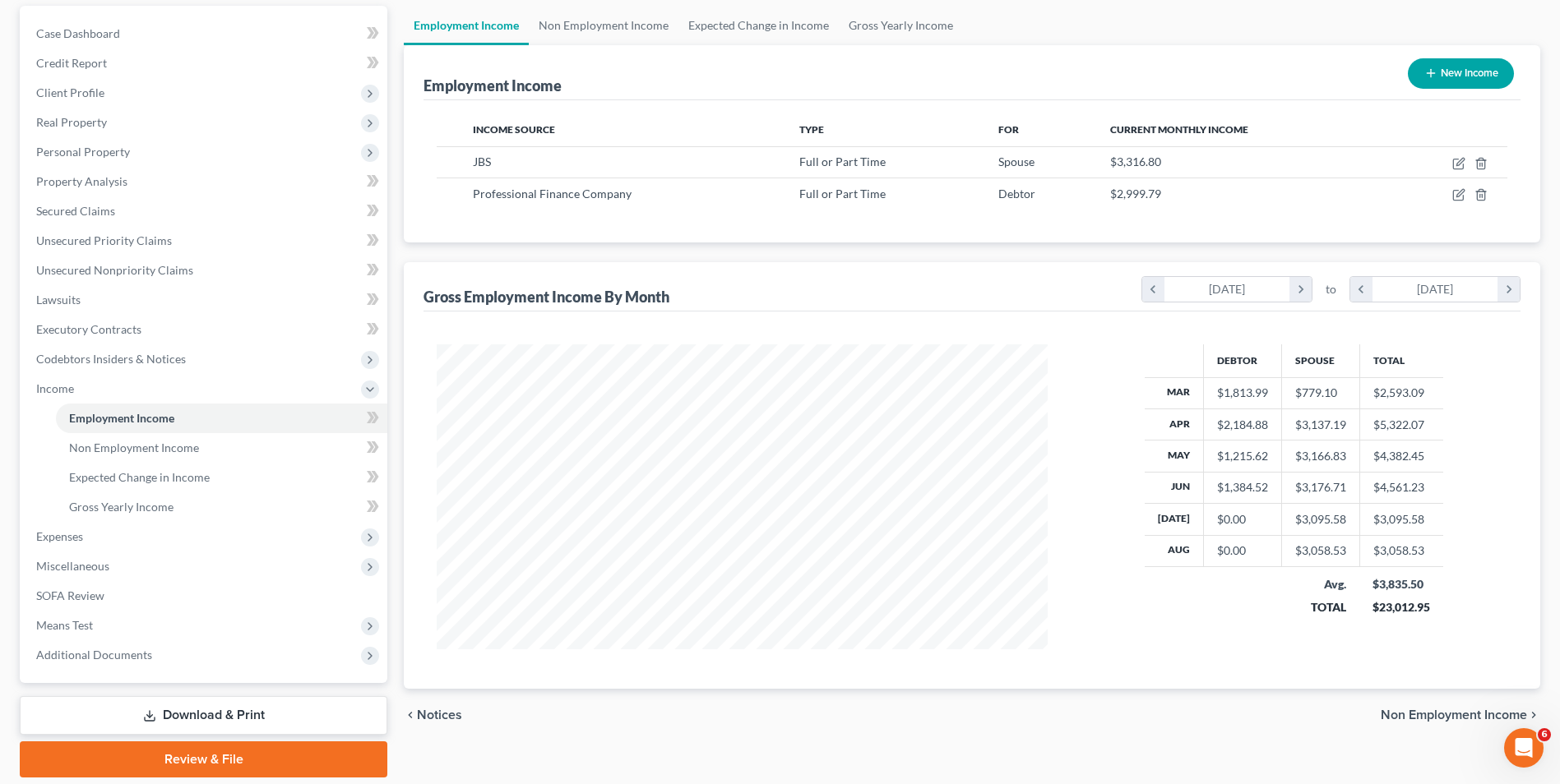
scroll to position [164, 0]
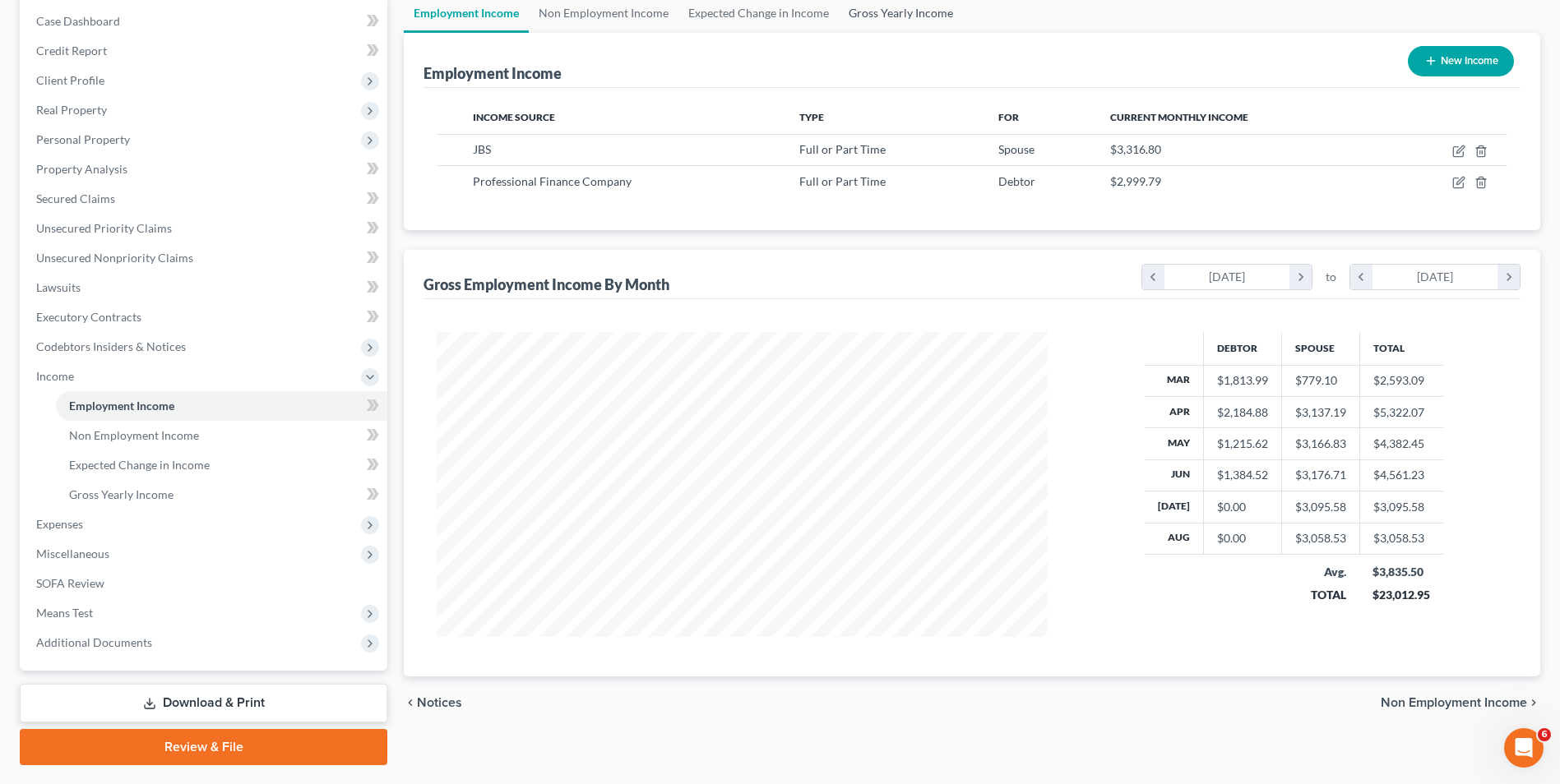
click at [877, 21] on link "Gross Yearly Income" at bounding box center [901, 12] width 124 height 39
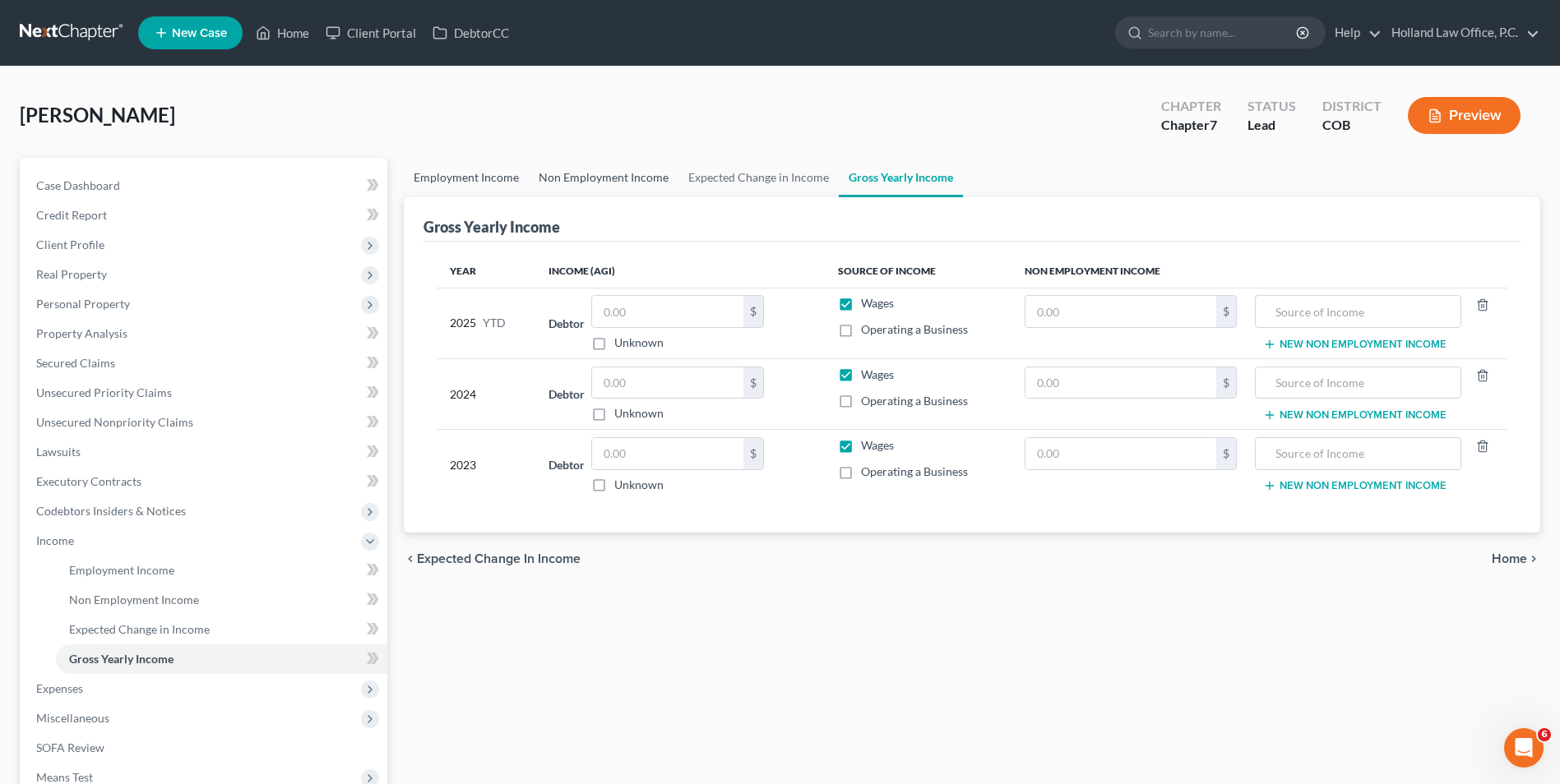
drag, startPoint x: 450, startPoint y: 187, endPoint x: 552, endPoint y: 185, distance: 102.0
click at [450, 187] on link "Employment Income" at bounding box center [466, 177] width 125 height 39
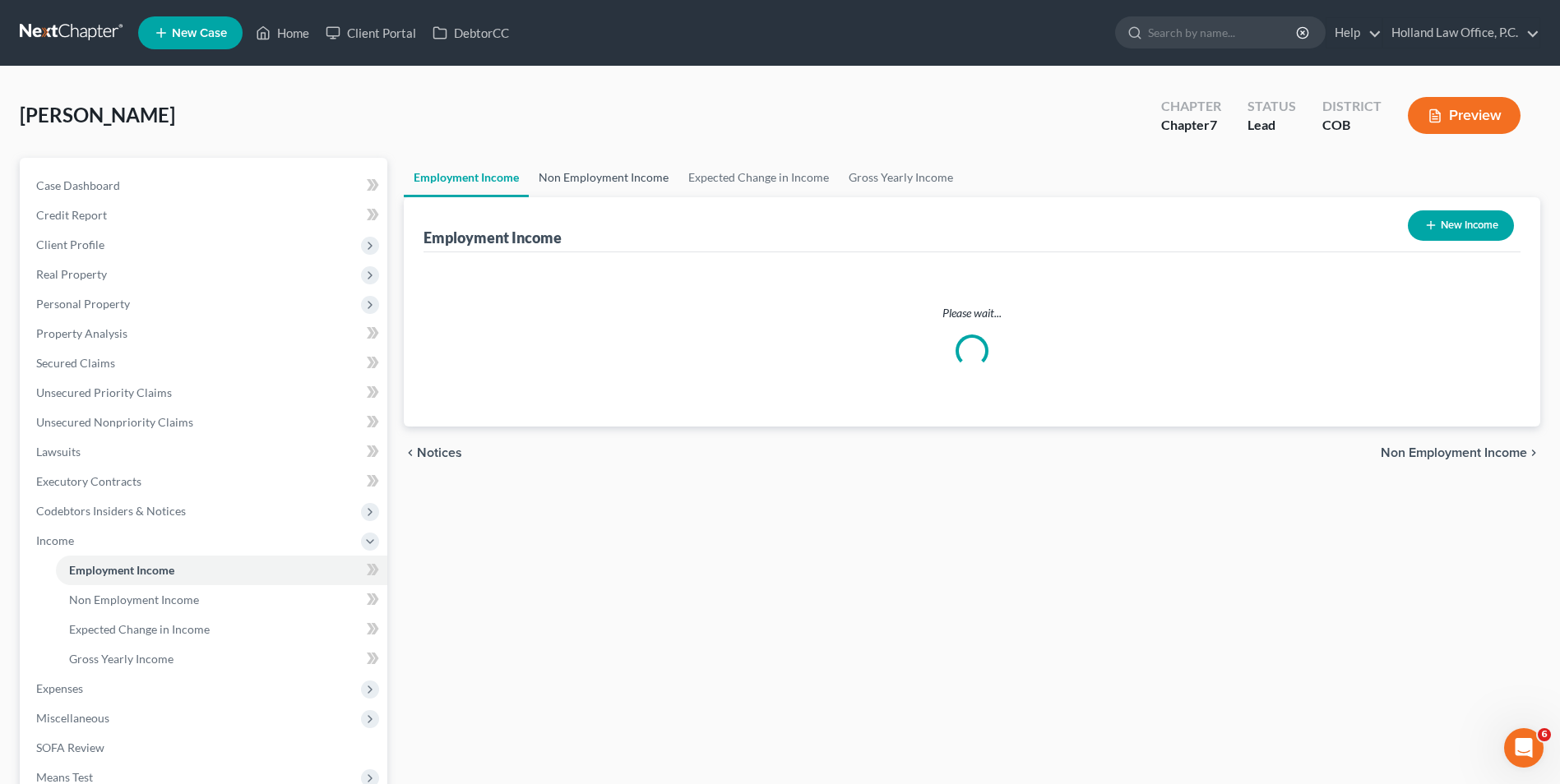
click at [568, 177] on link "Non Employment Income" at bounding box center [603, 177] width 150 height 39
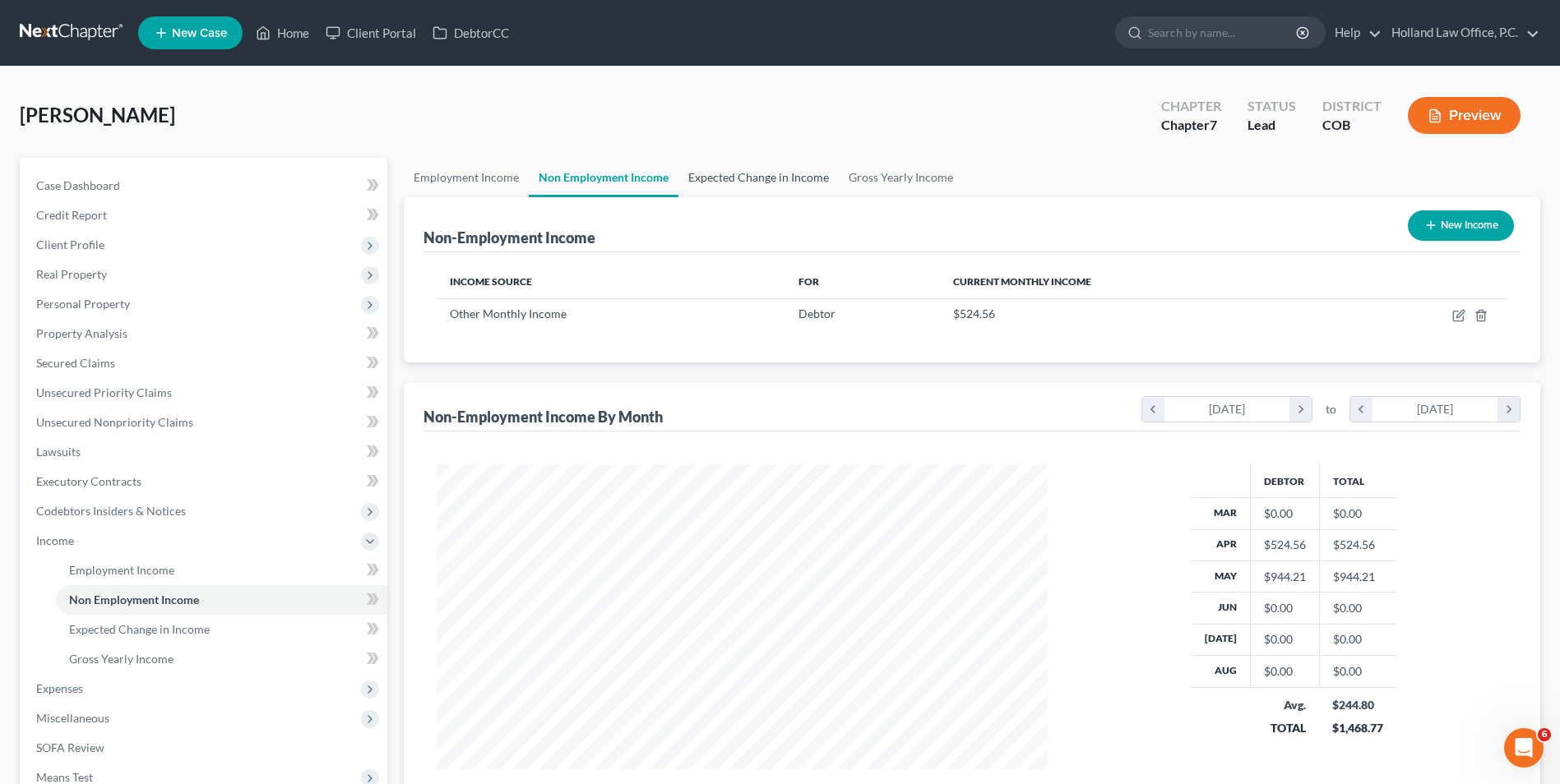
scroll to position [305, 643]
click at [812, 170] on link "Expected Change in Income" at bounding box center [758, 177] width 160 height 39
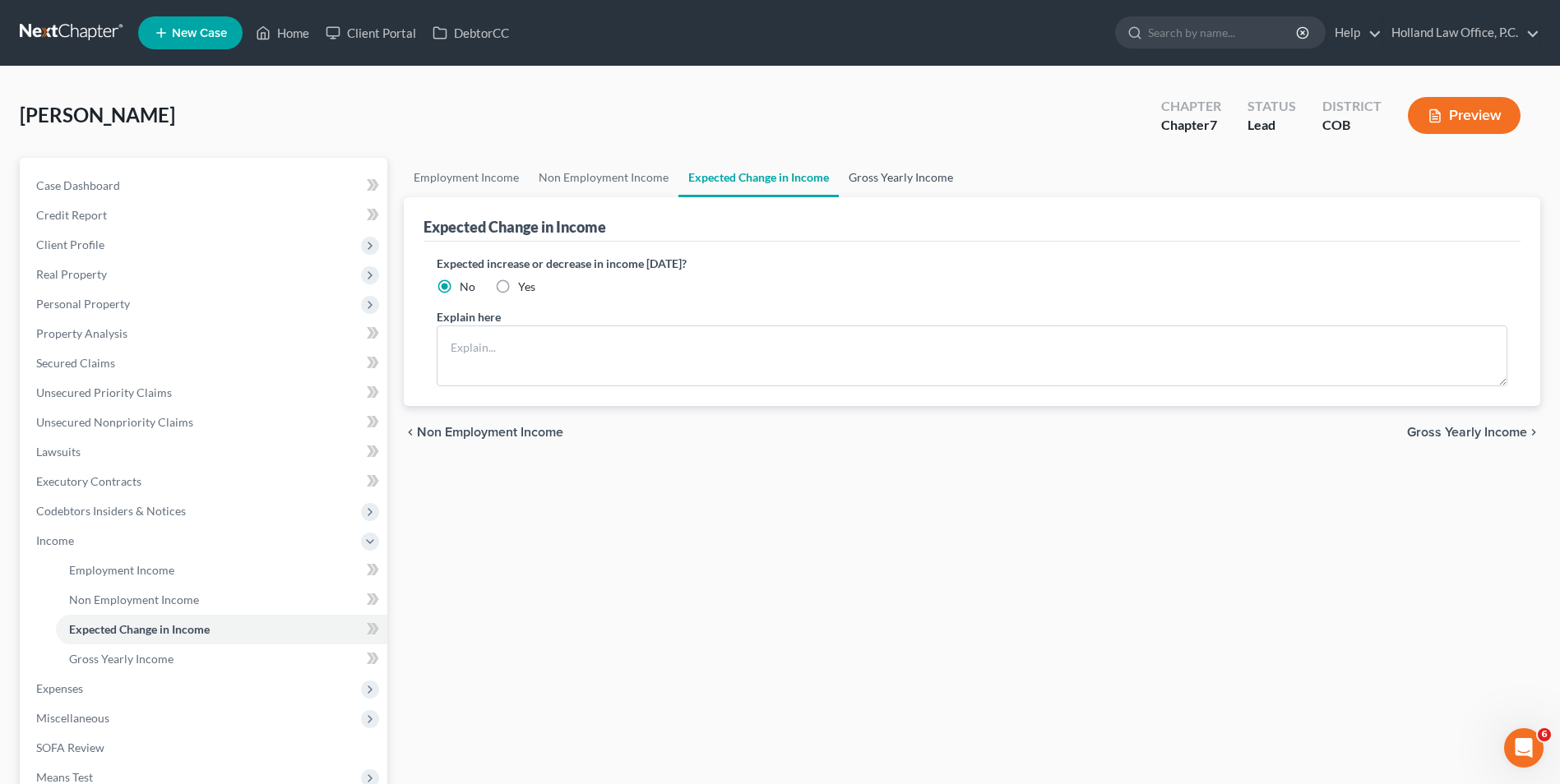
click at [898, 172] on link "Gross Yearly Income" at bounding box center [901, 177] width 124 height 39
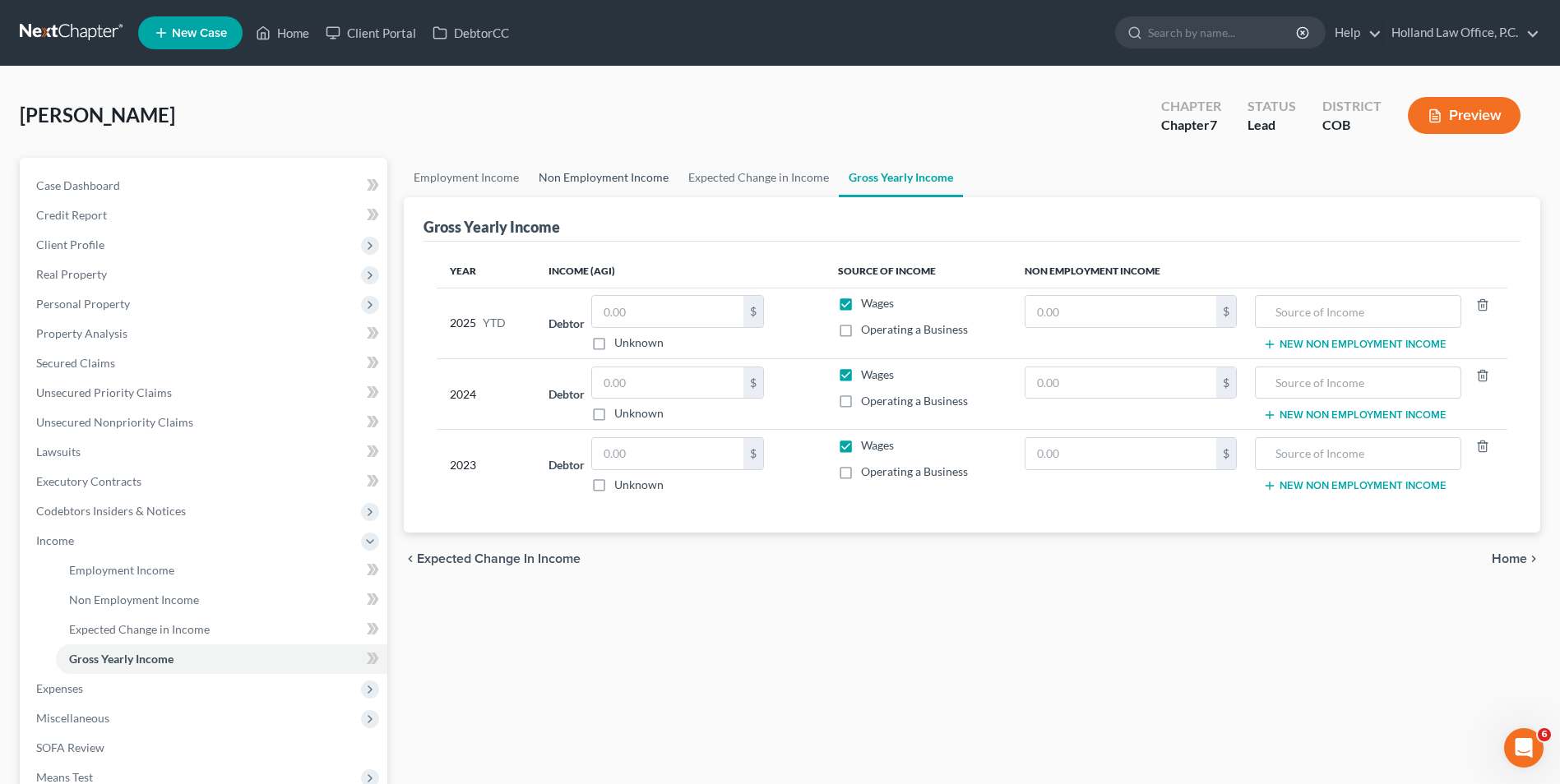
click at [621, 185] on link "Non Employment Income" at bounding box center [603, 177] width 150 height 39
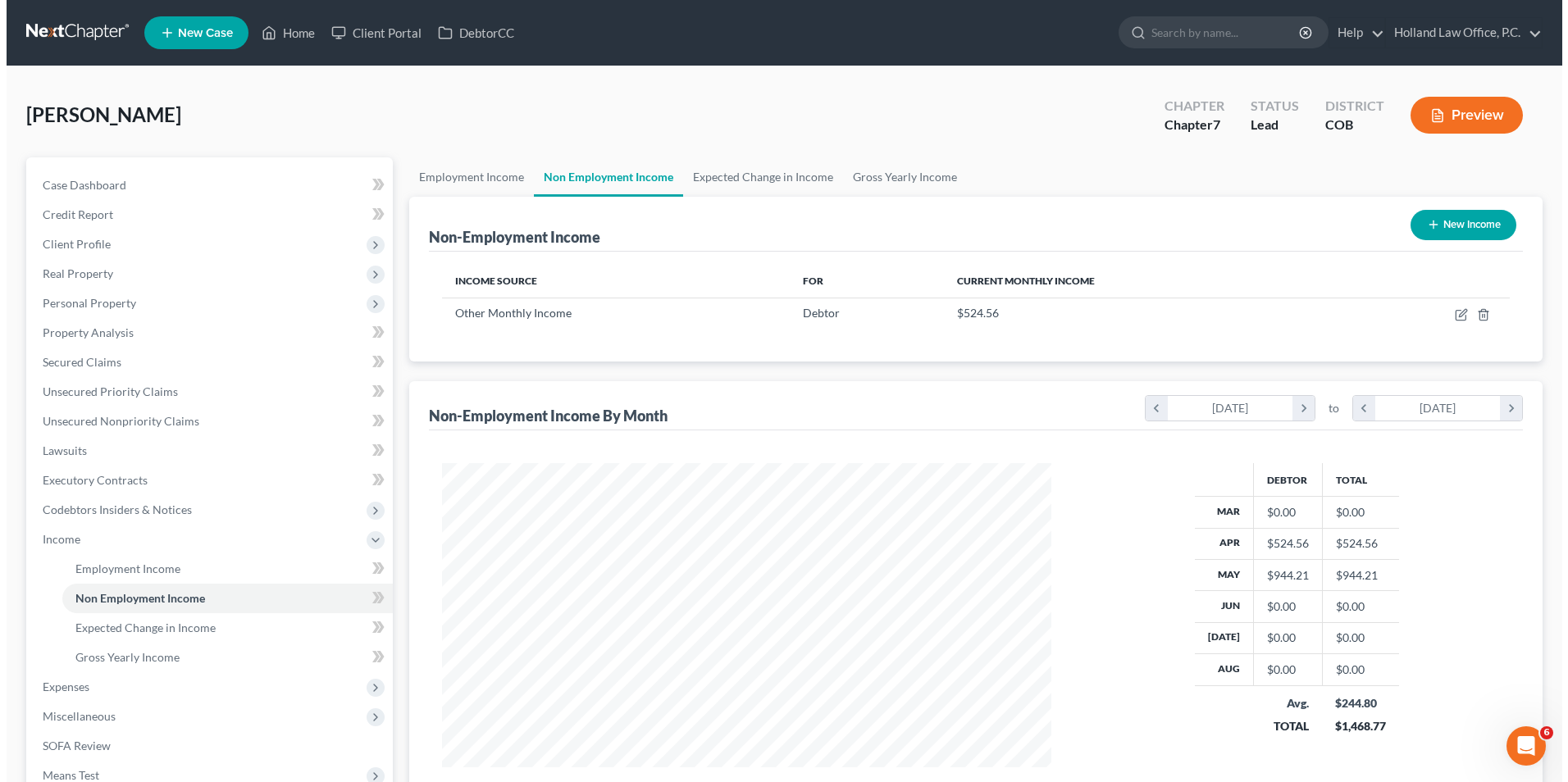
scroll to position [305, 642]
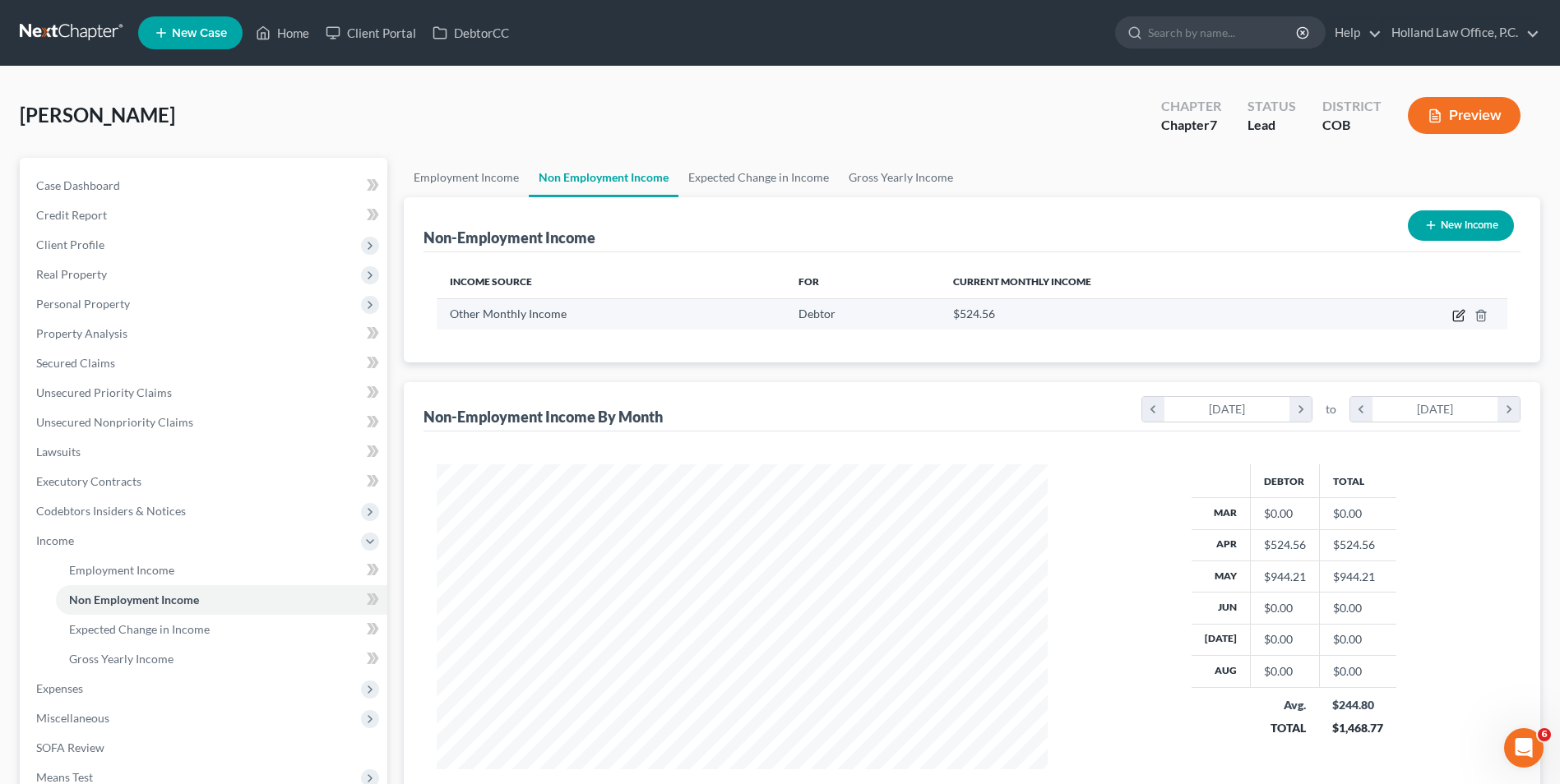
click at [1457, 318] on icon "button" at bounding box center [1458, 315] width 13 height 13
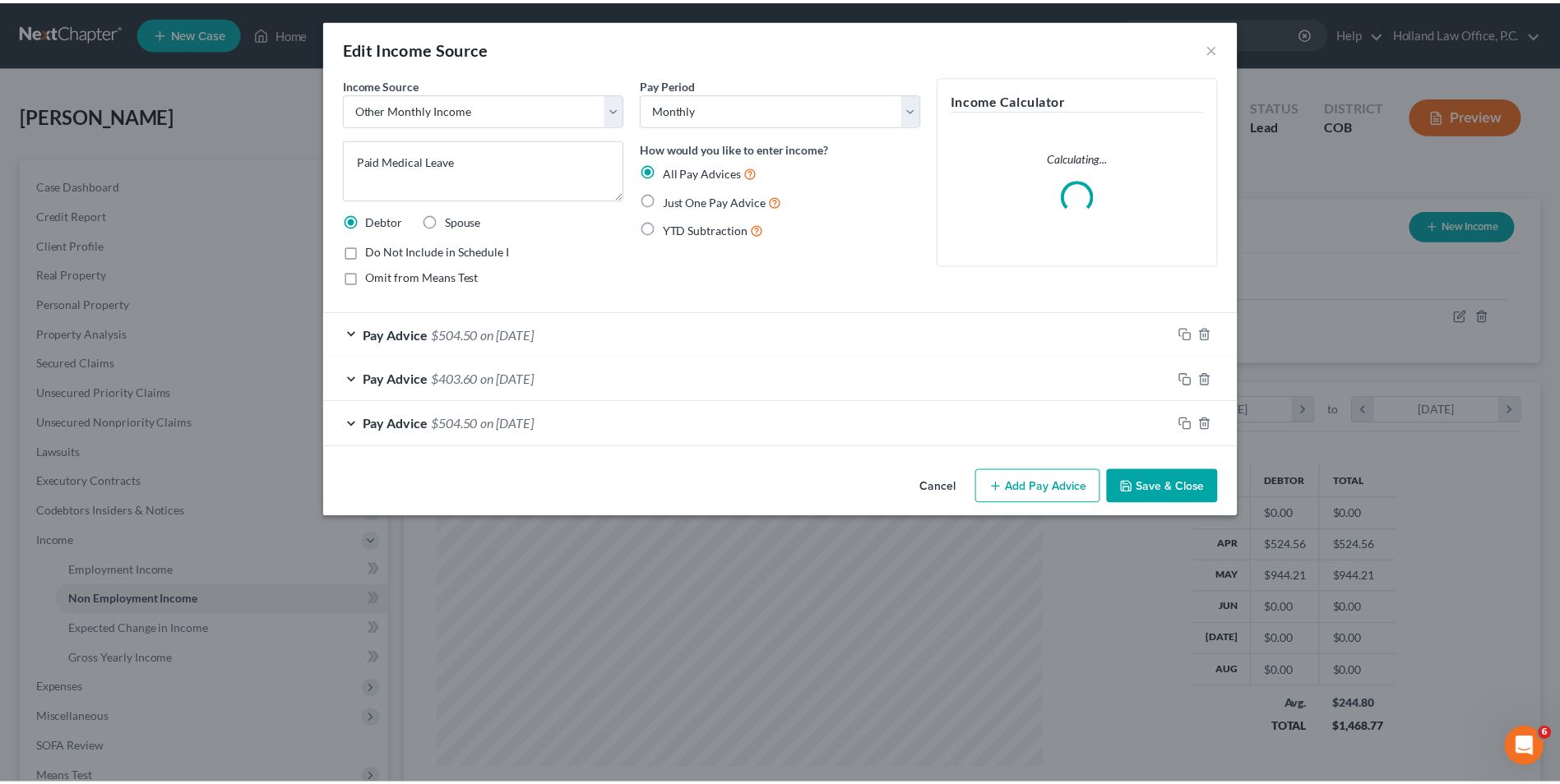
scroll to position [307, 650]
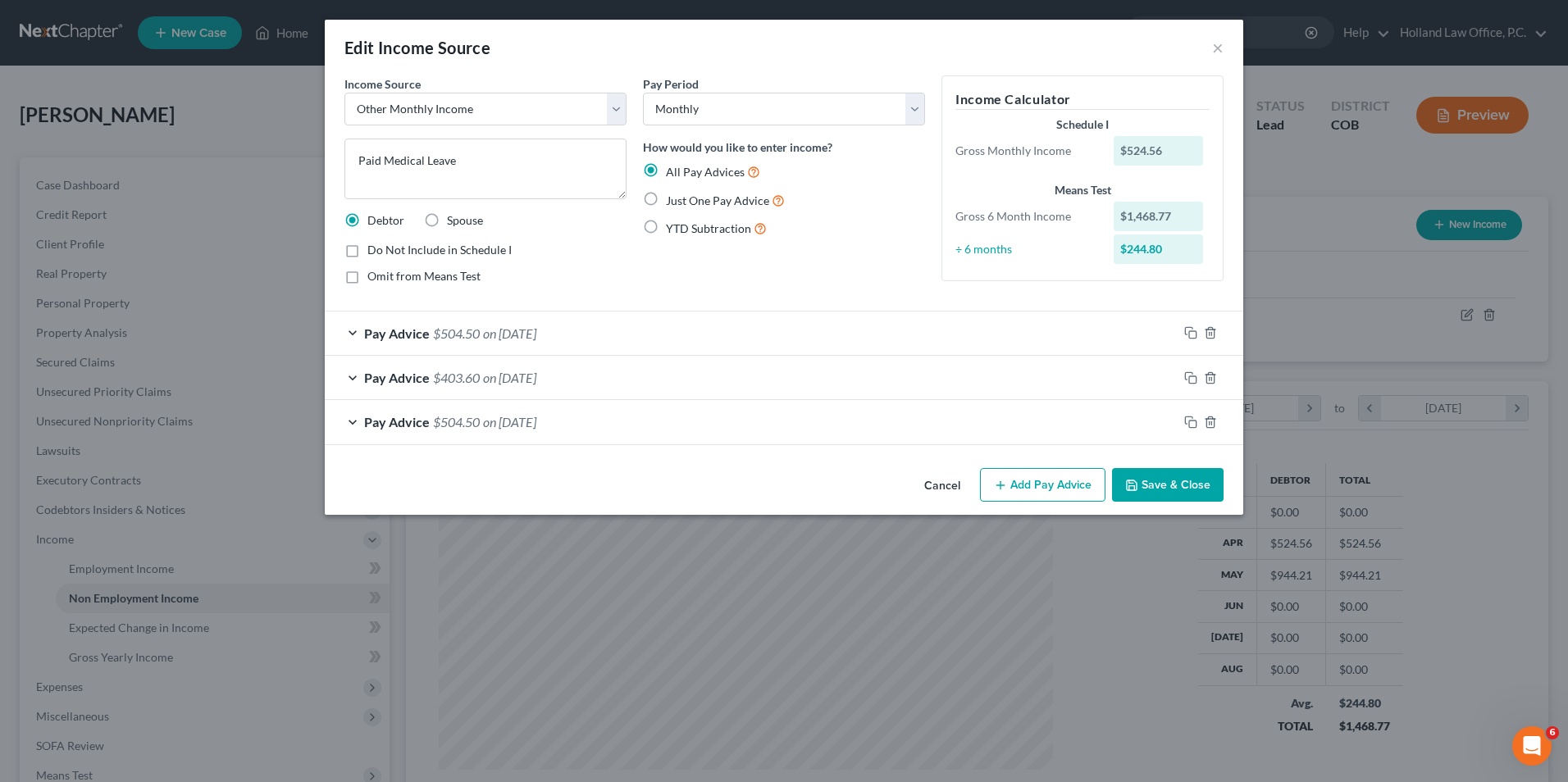
drag, startPoint x: 1073, startPoint y: 502, endPoint x: 921, endPoint y: 463, distance: 156.9
click at [1073, 503] on div "Cancel Add Pay Advice Save & Close" at bounding box center [784, 489] width 918 height 54
click at [1025, 477] on button "Add Pay Advice" at bounding box center [1043, 484] width 126 height 34
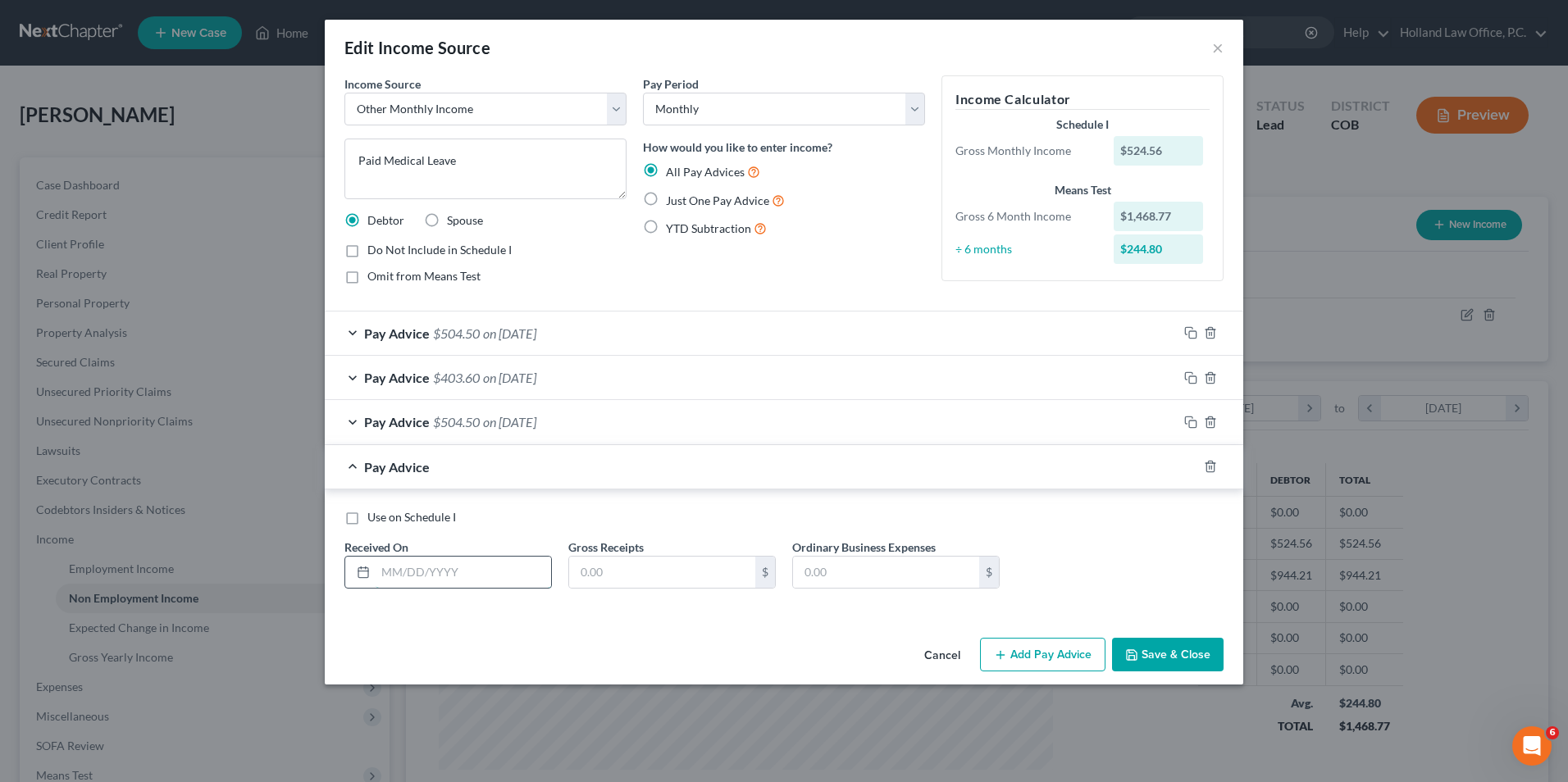
click at [403, 569] on input "text" at bounding box center [463, 573] width 175 height 31
click at [642, 581] on input "text" at bounding box center [662, 573] width 186 height 31
click at [861, 565] on input "text" at bounding box center [886, 573] width 186 height 31
click at [1175, 651] on button "Save & Close" at bounding box center [1168, 655] width 112 height 34
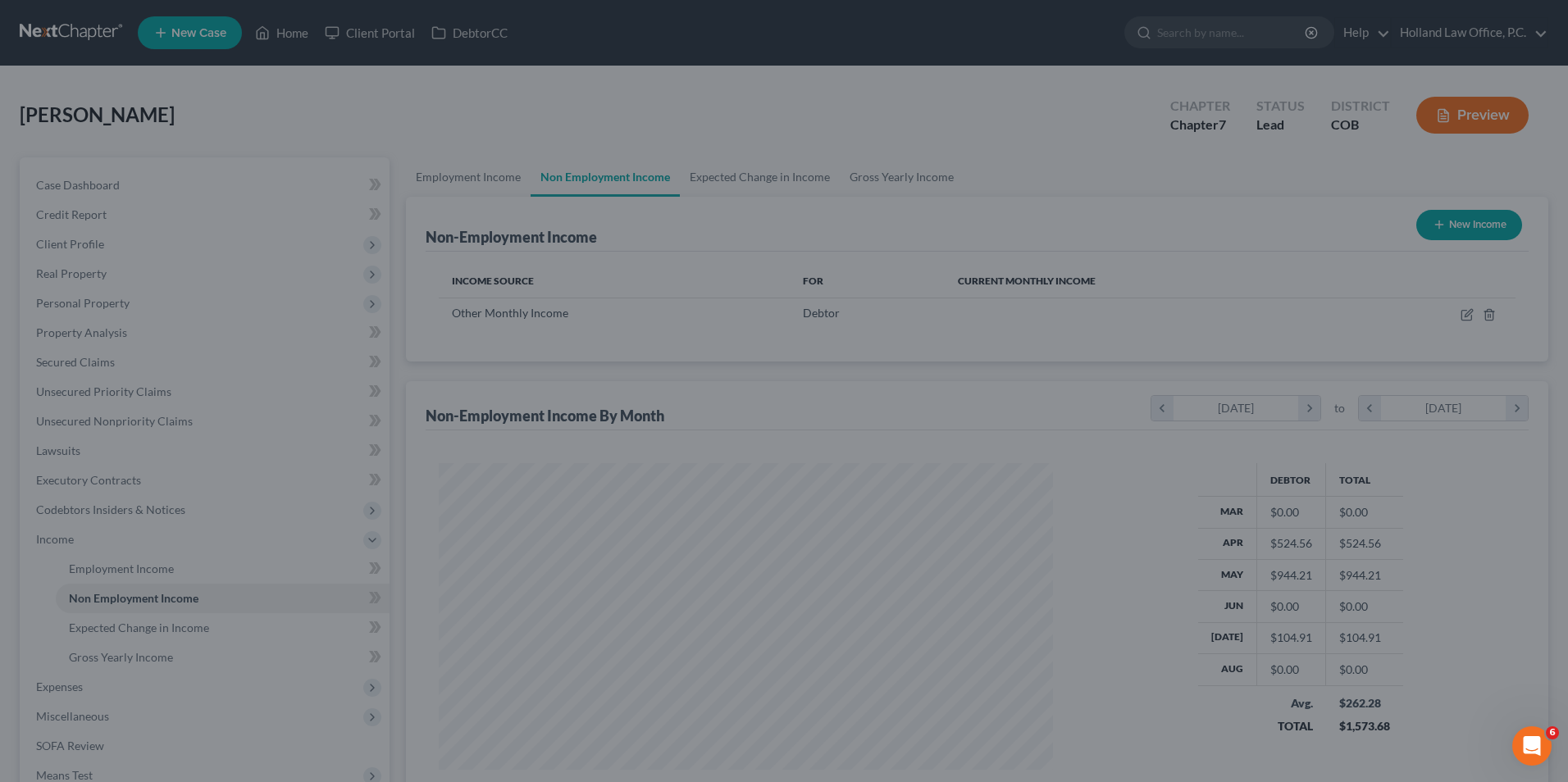
scroll to position [819718, 819646]
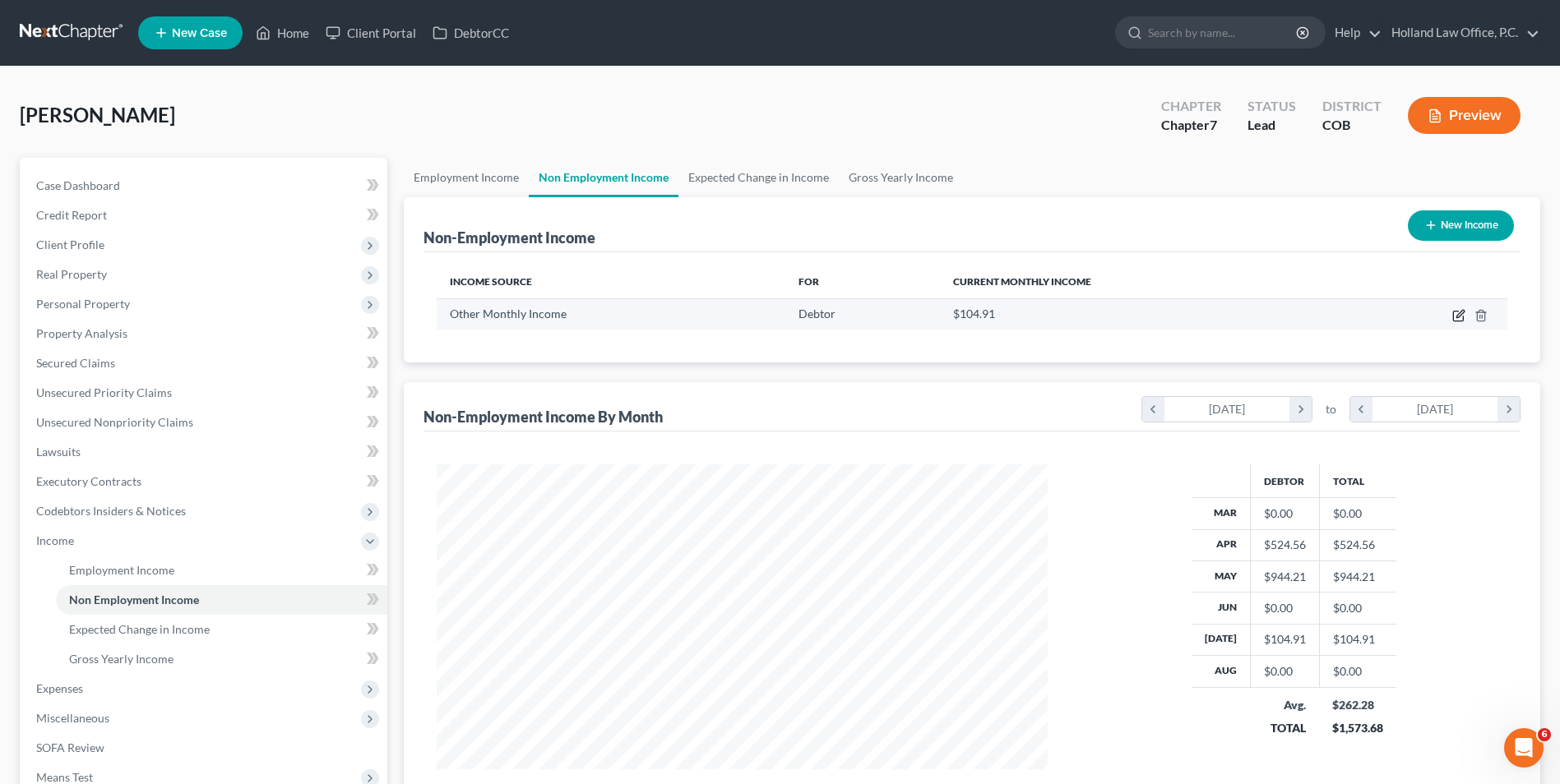
click at [1458, 313] on icon "button" at bounding box center [1458, 315] width 13 height 13
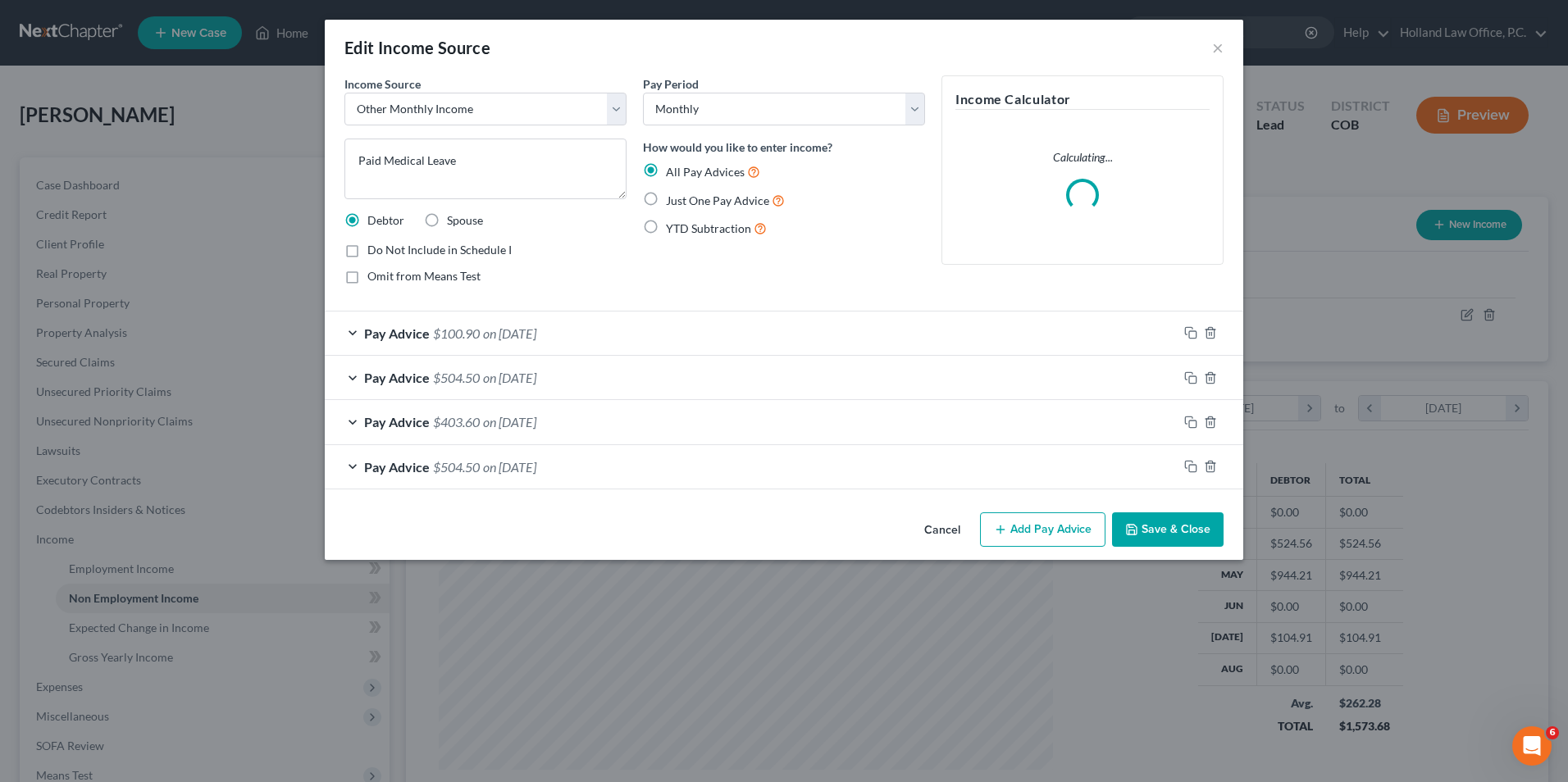
scroll to position [306, 648]
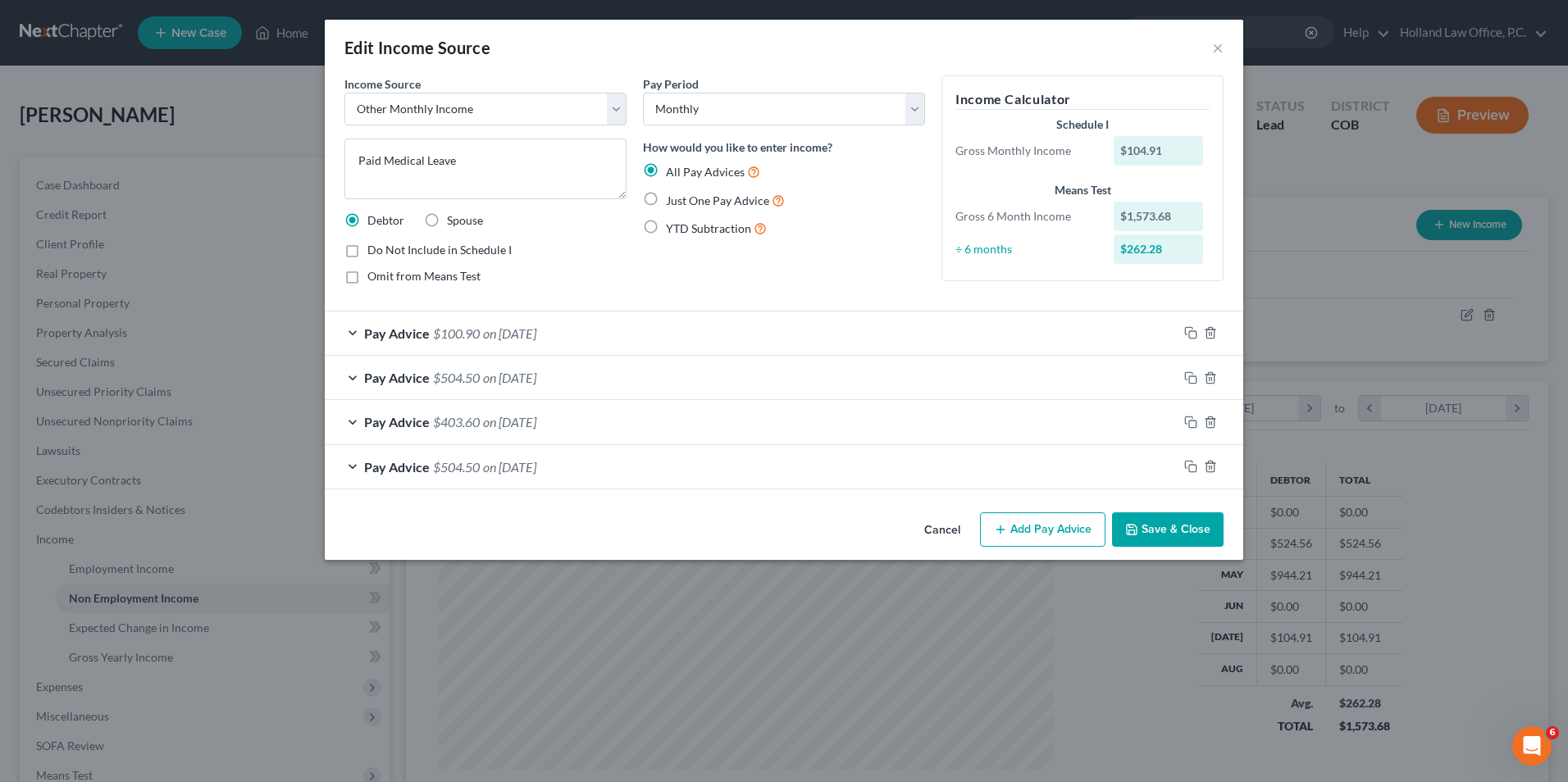
click at [1046, 528] on button "Add Pay Advice" at bounding box center [1043, 529] width 126 height 34
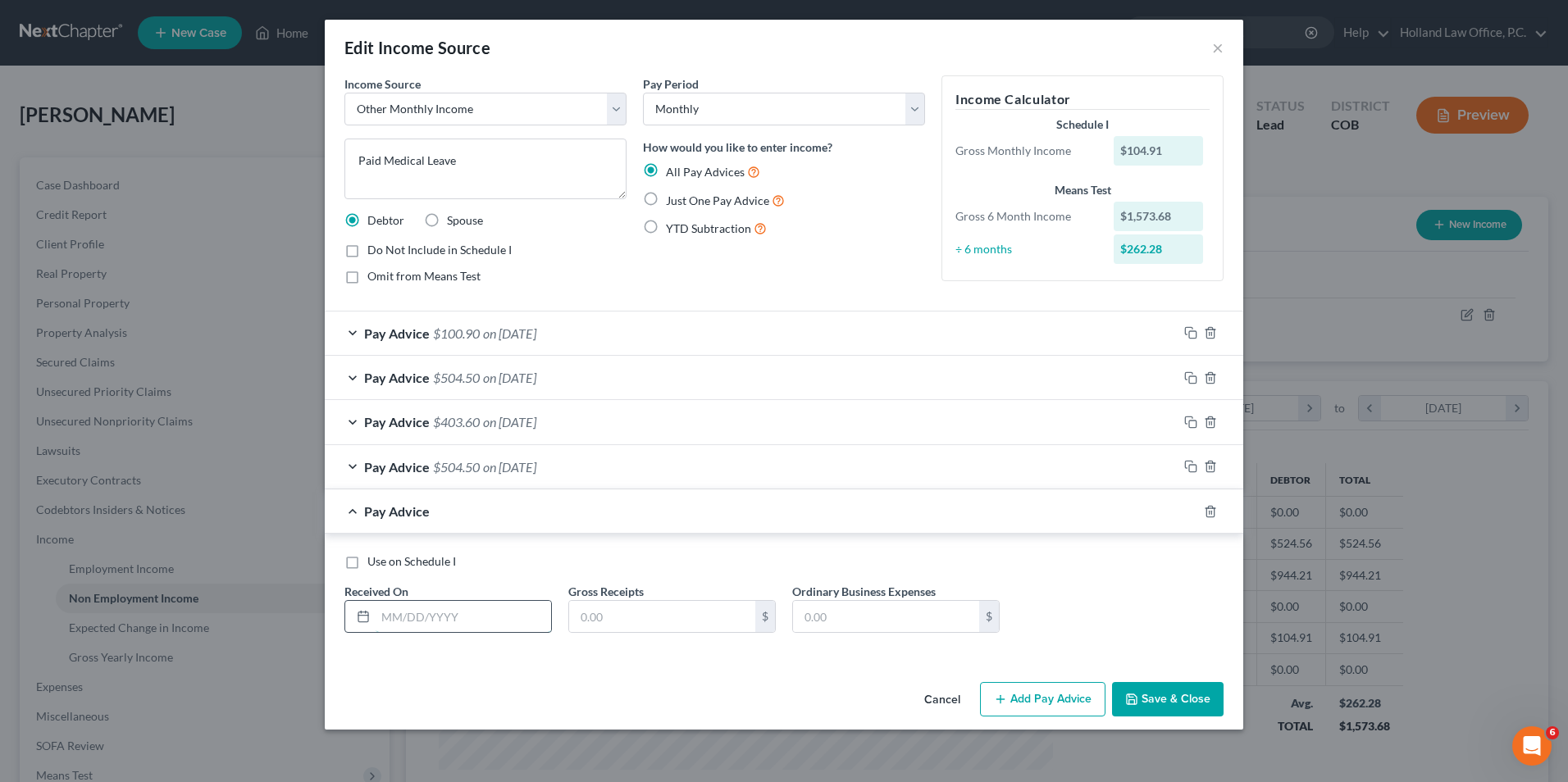
drag, startPoint x: 445, startPoint y: 617, endPoint x: 453, endPoint y: 612, distance: 9.4
click at [445, 617] on input "text" at bounding box center [463, 617] width 175 height 31
drag, startPoint x: 448, startPoint y: 626, endPoint x: 595, endPoint y: 644, distance: 148.1
click at [466, 632] on input "text" at bounding box center [463, 617] width 175 height 31
click at [677, 610] on input "text" at bounding box center [662, 617] width 186 height 31
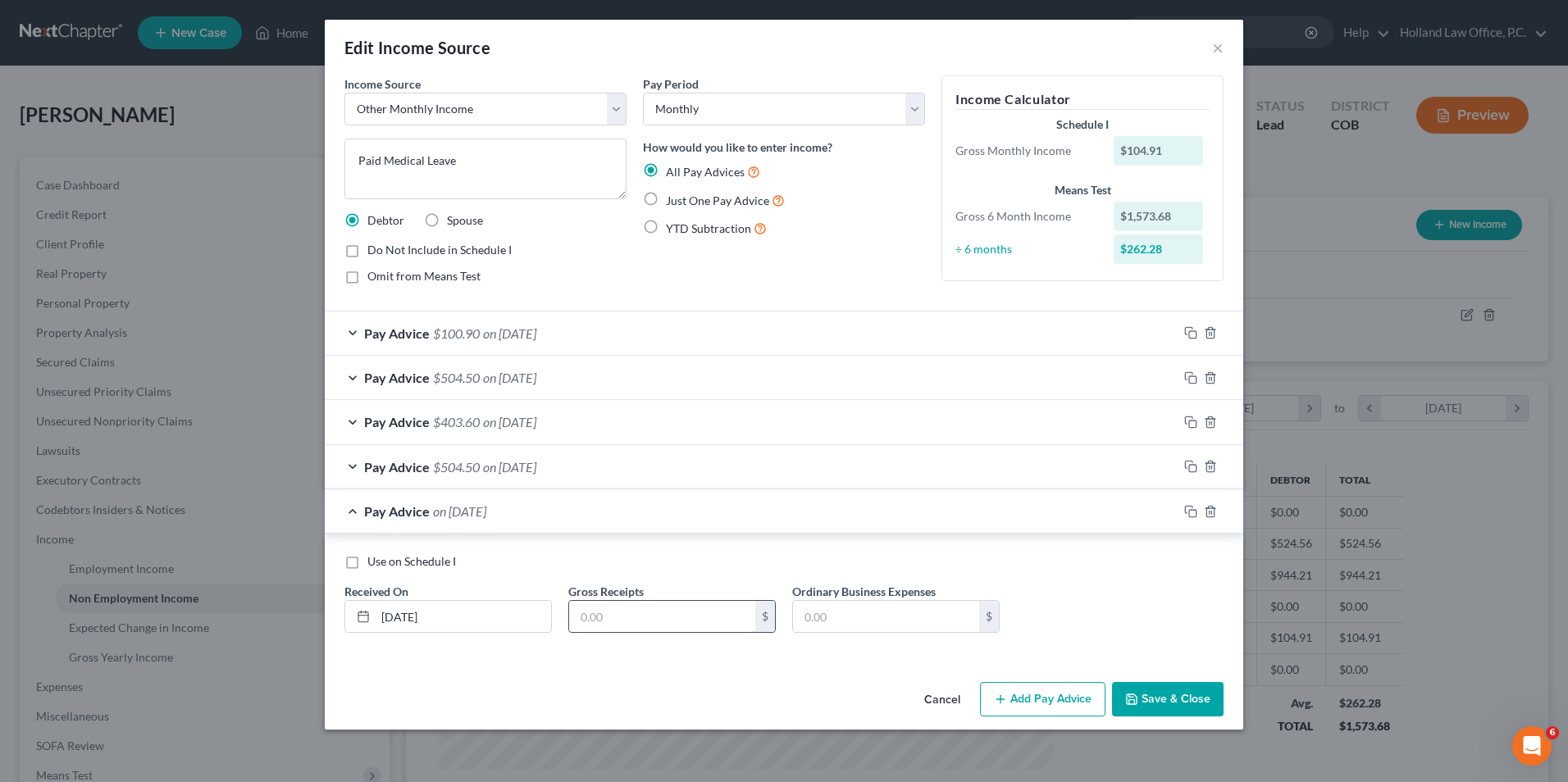
click at [649, 624] on input "text" at bounding box center [662, 617] width 186 height 31
click at [878, 616] on input "text" at bounding box center [886, 617] width 186 height 31
drag, startPoint x: 567, startPoint y: 333, endPoint x: 567, endPoint y: 357, distance: 24.0
click at [536, 333] on span "on [DATE]" at bounding box center [509, 333] width 53 height 16
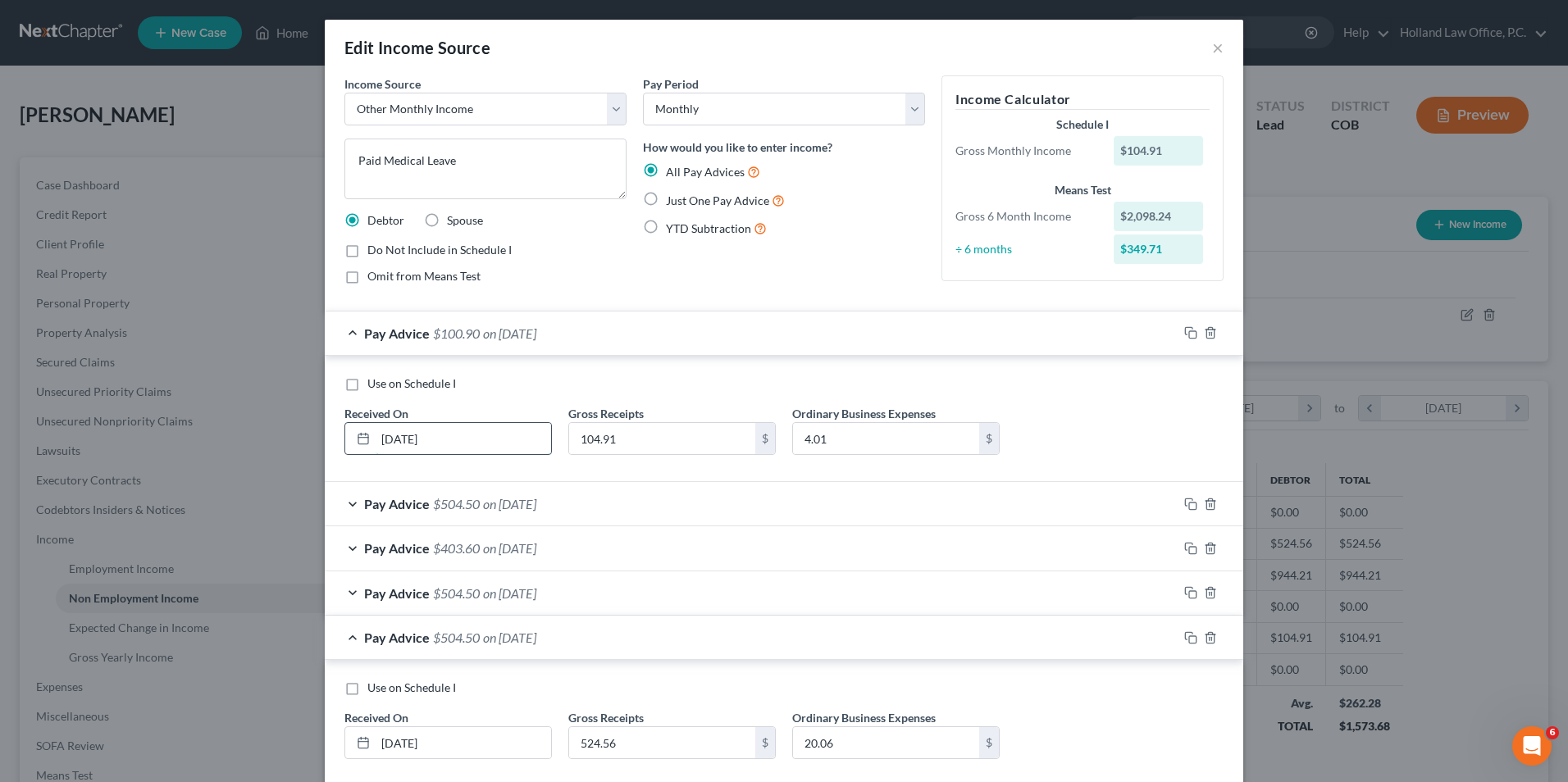
click at [398, 441] on input "[DATE]" at bounding box center [463, 439] width 175 height 31
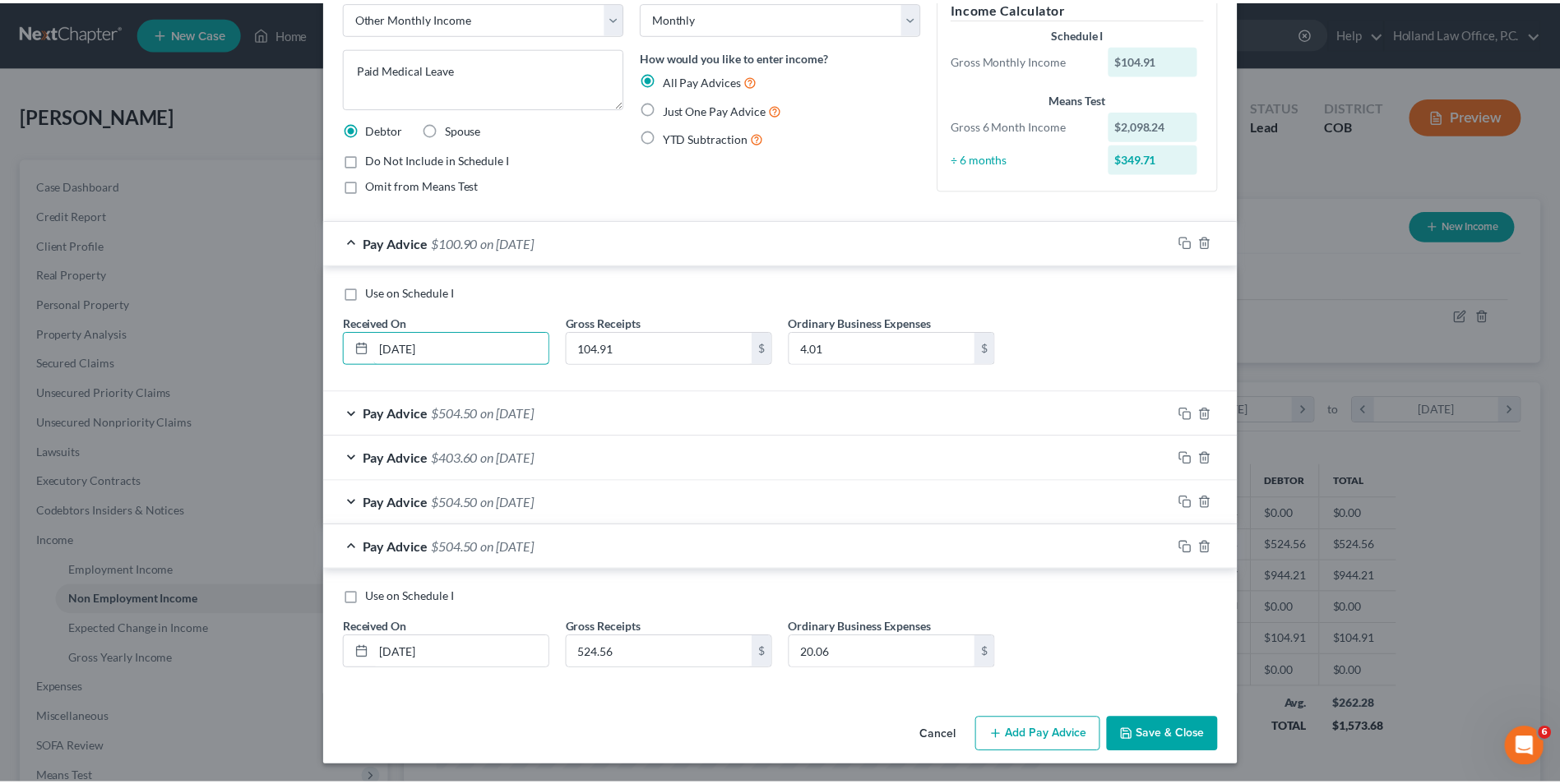
scroll to position [94, 0]
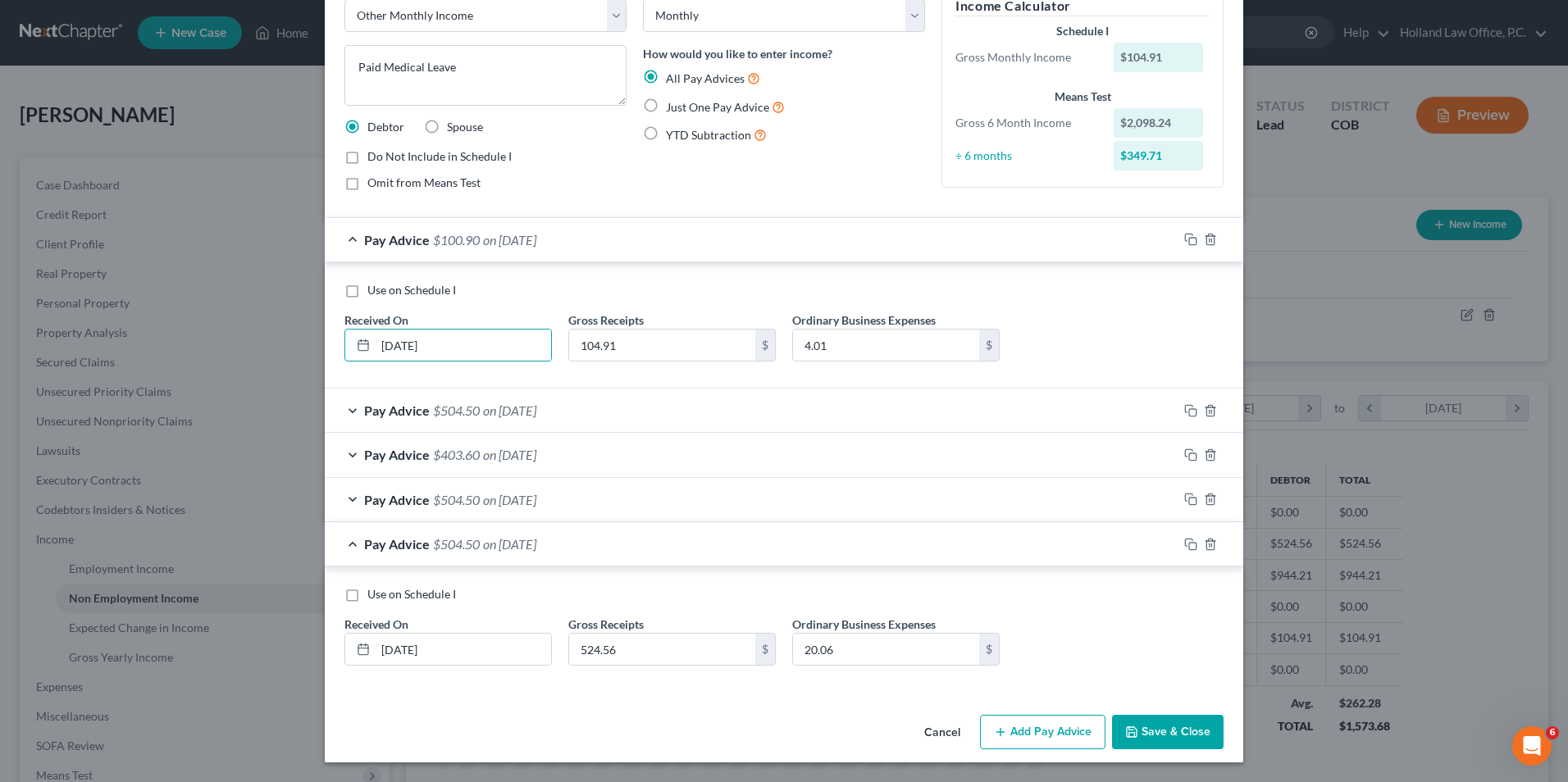
click at [1132, 730] on icon "button" at bounding box center [1131, 731] width 10 height 10
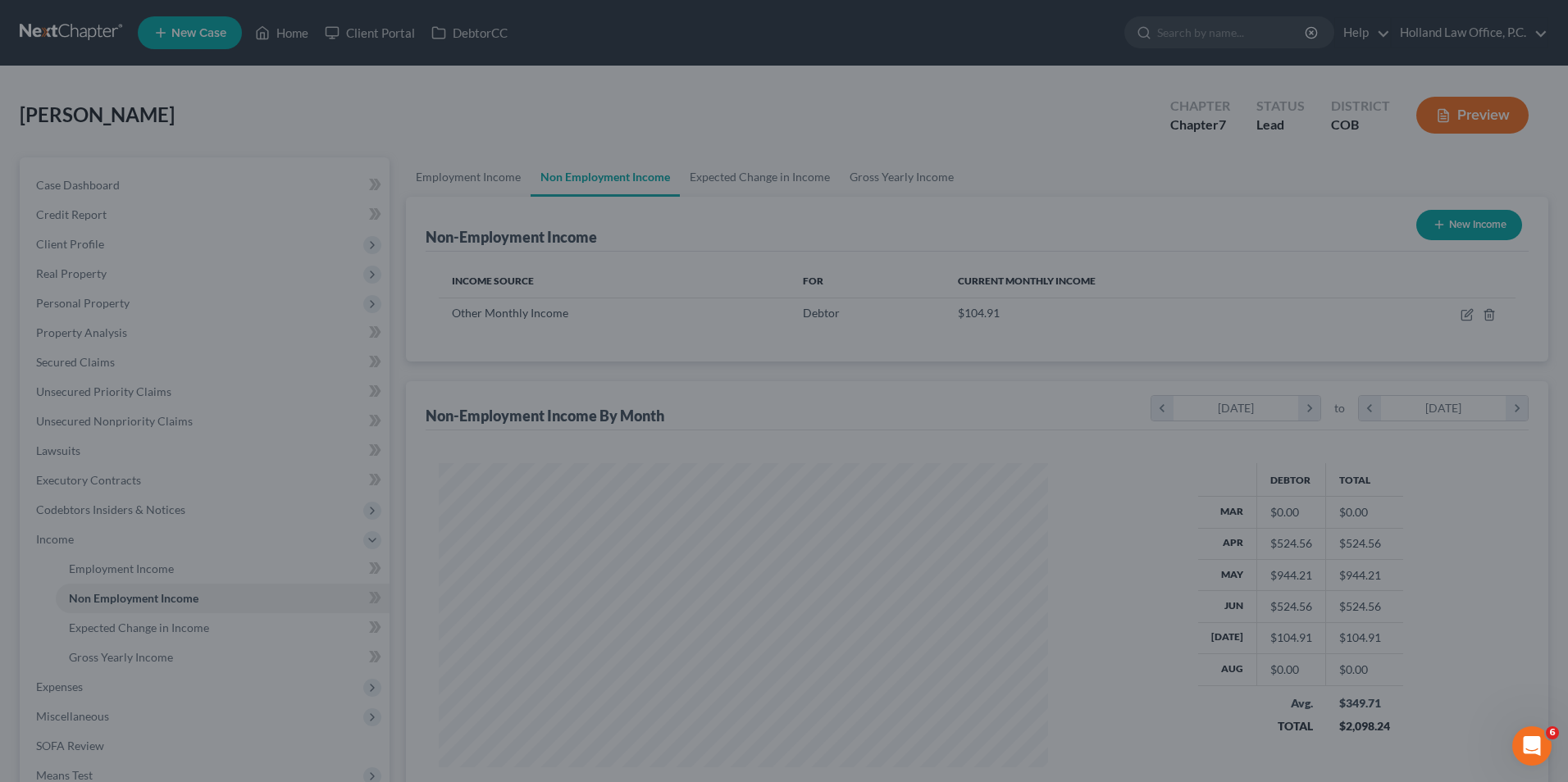
scroll to position [819718, 819646]
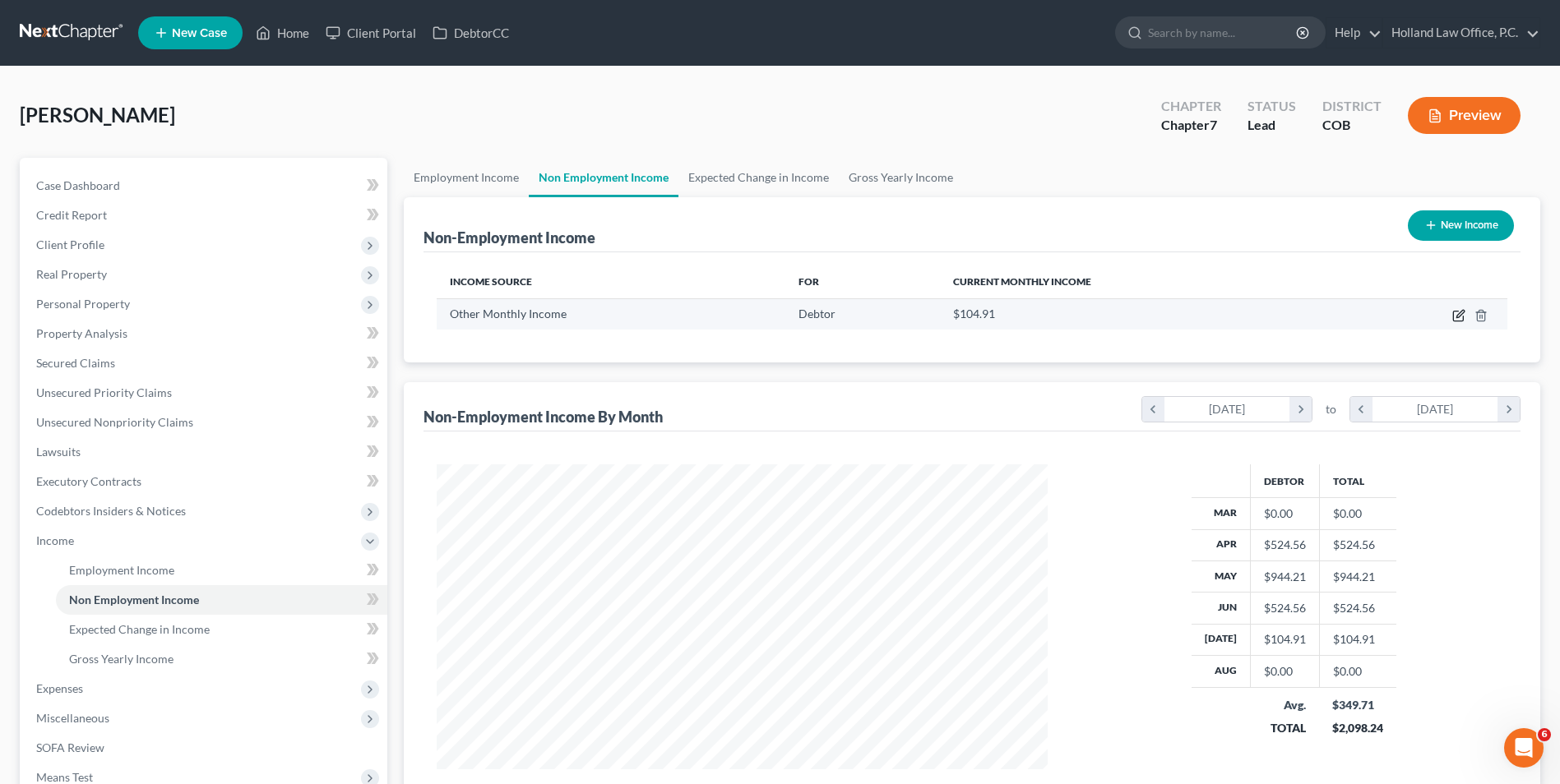
click at [1458, 316] on icon "button" at bounding box center [1460, 313] width 7 height 7
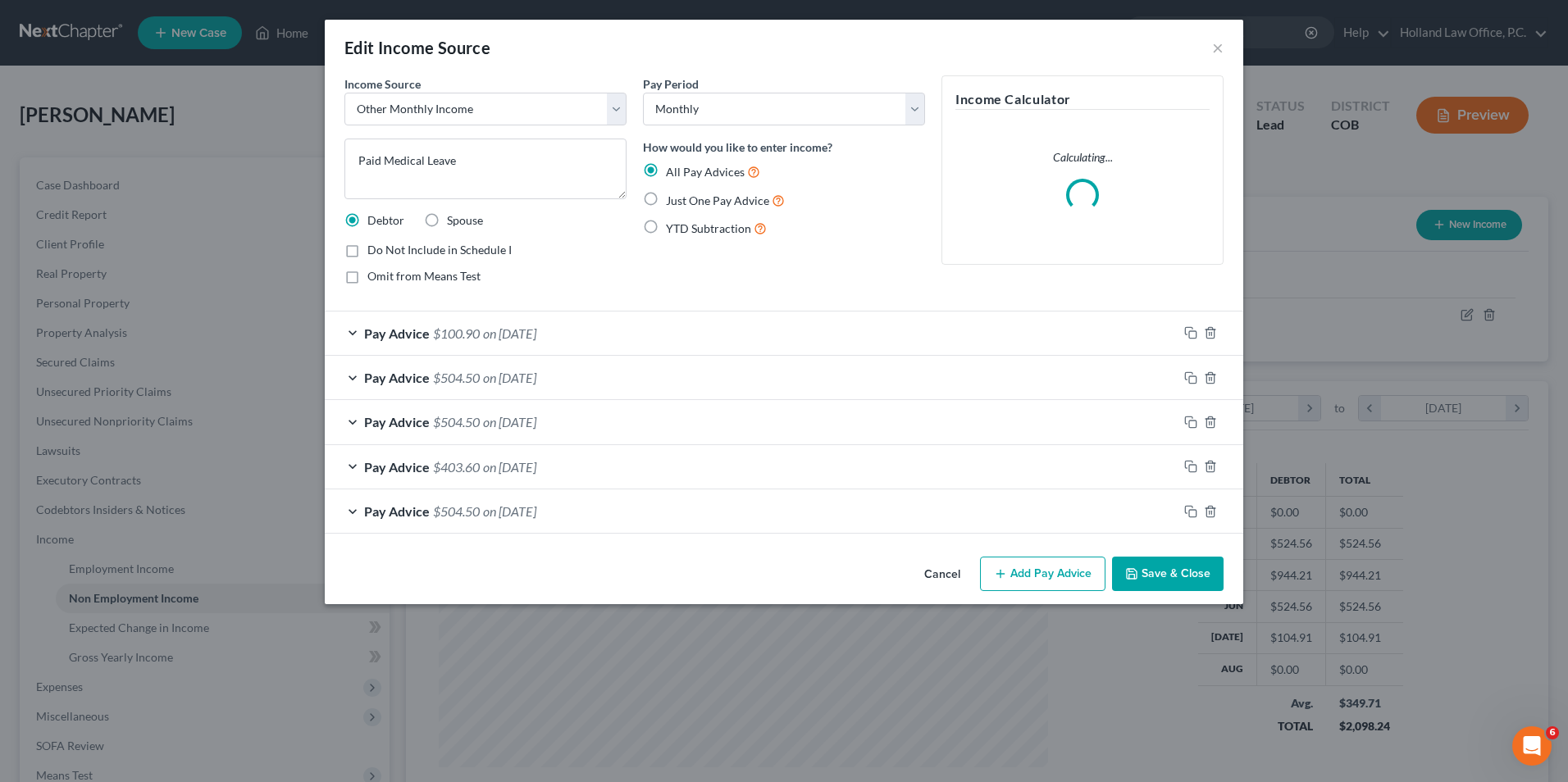
scroll to position [306, 648]
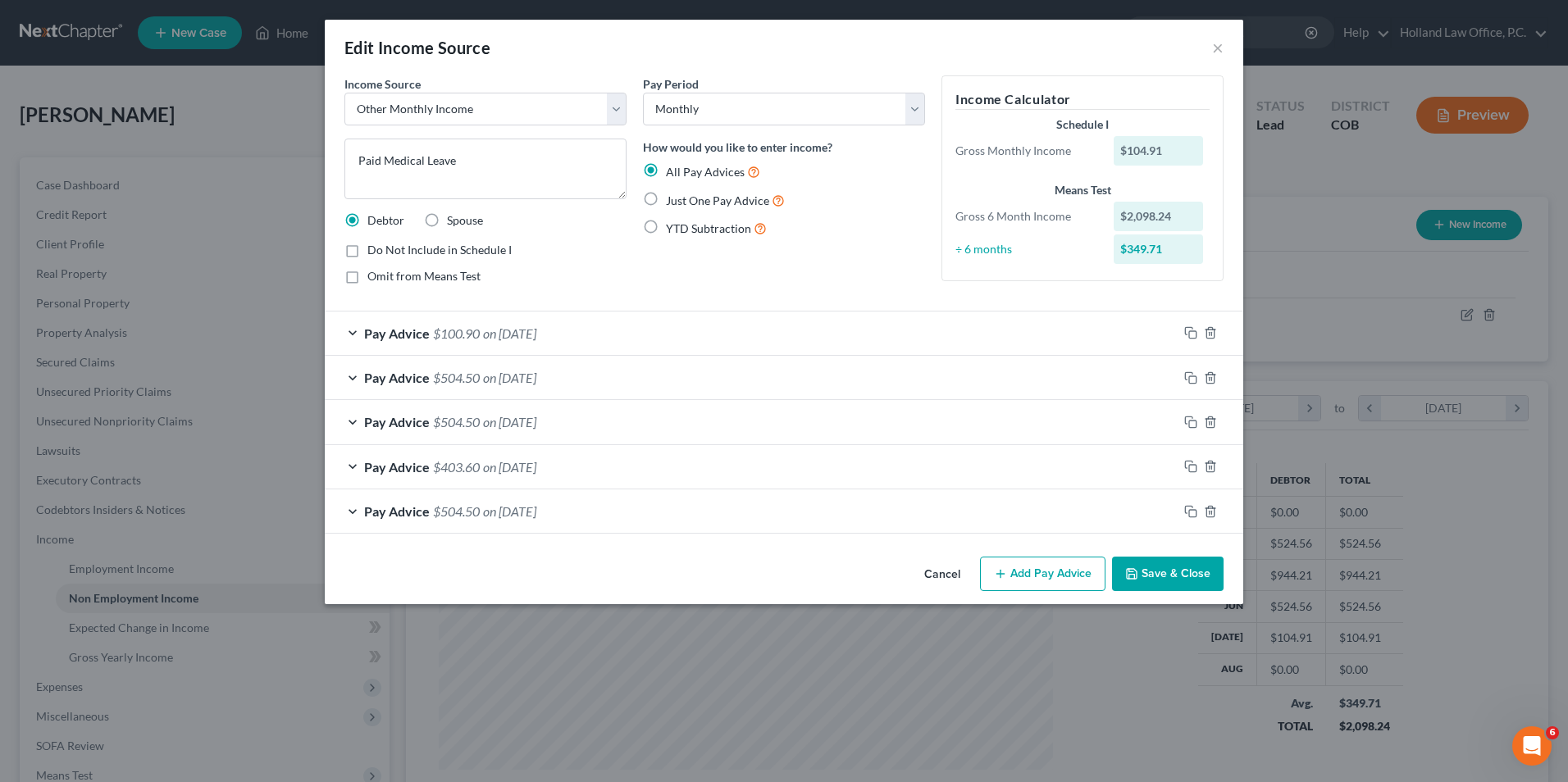
click at [536, 510] on span "on [DATE]" at bounding box center [509, 511] width 53 height 16
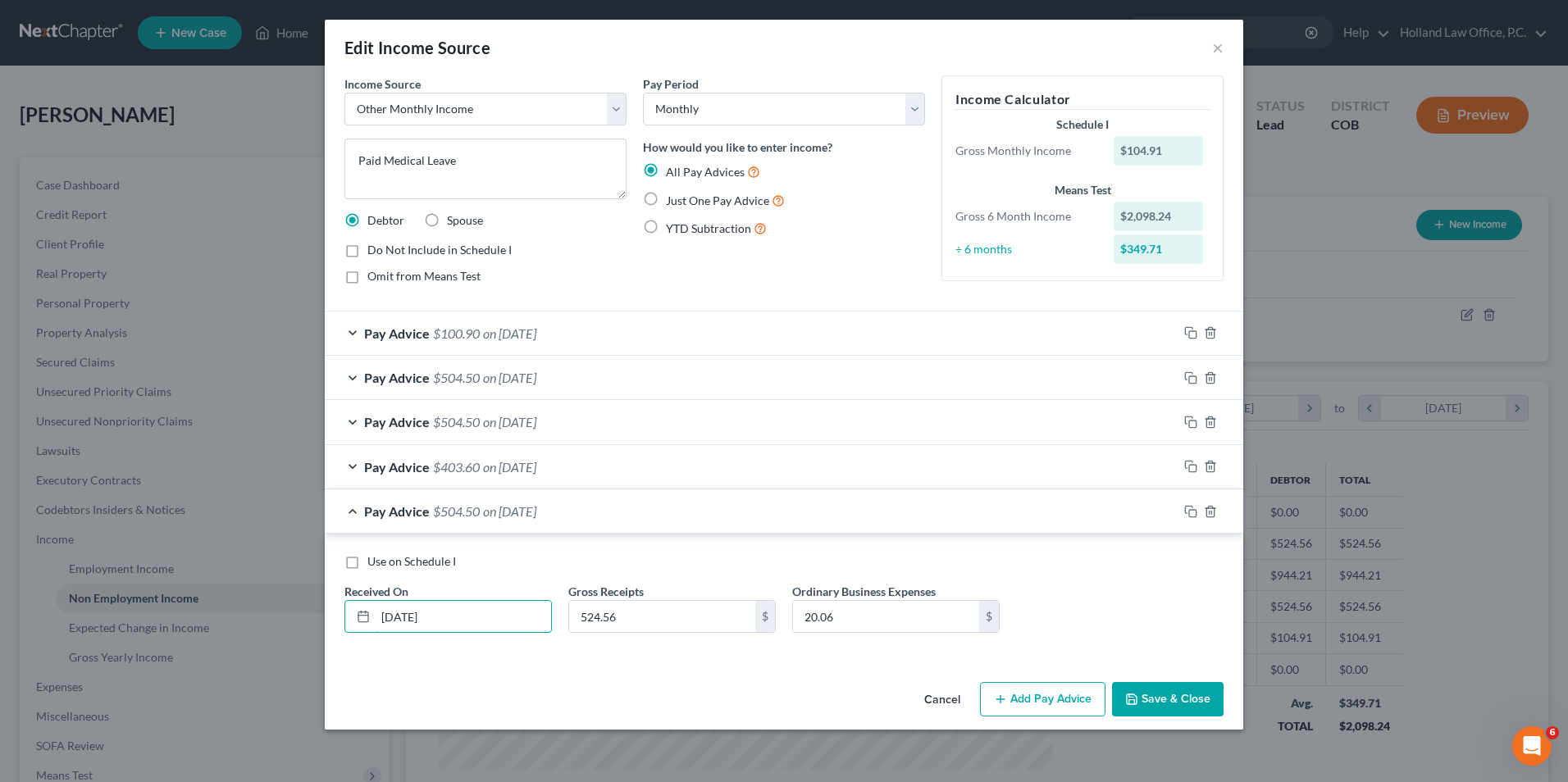
drag, startPoint x: 451, startPoint y: 619, endPoint x: 341, endPoint y: 617, distance: 110.0
click at [341, 617] on div "Received On * [DATE]" at bounding box center [448, 607] width 224 height 50
click at [536, 466] on span "on [DATE]" at bounding box center [509, 467] width 53 height 16
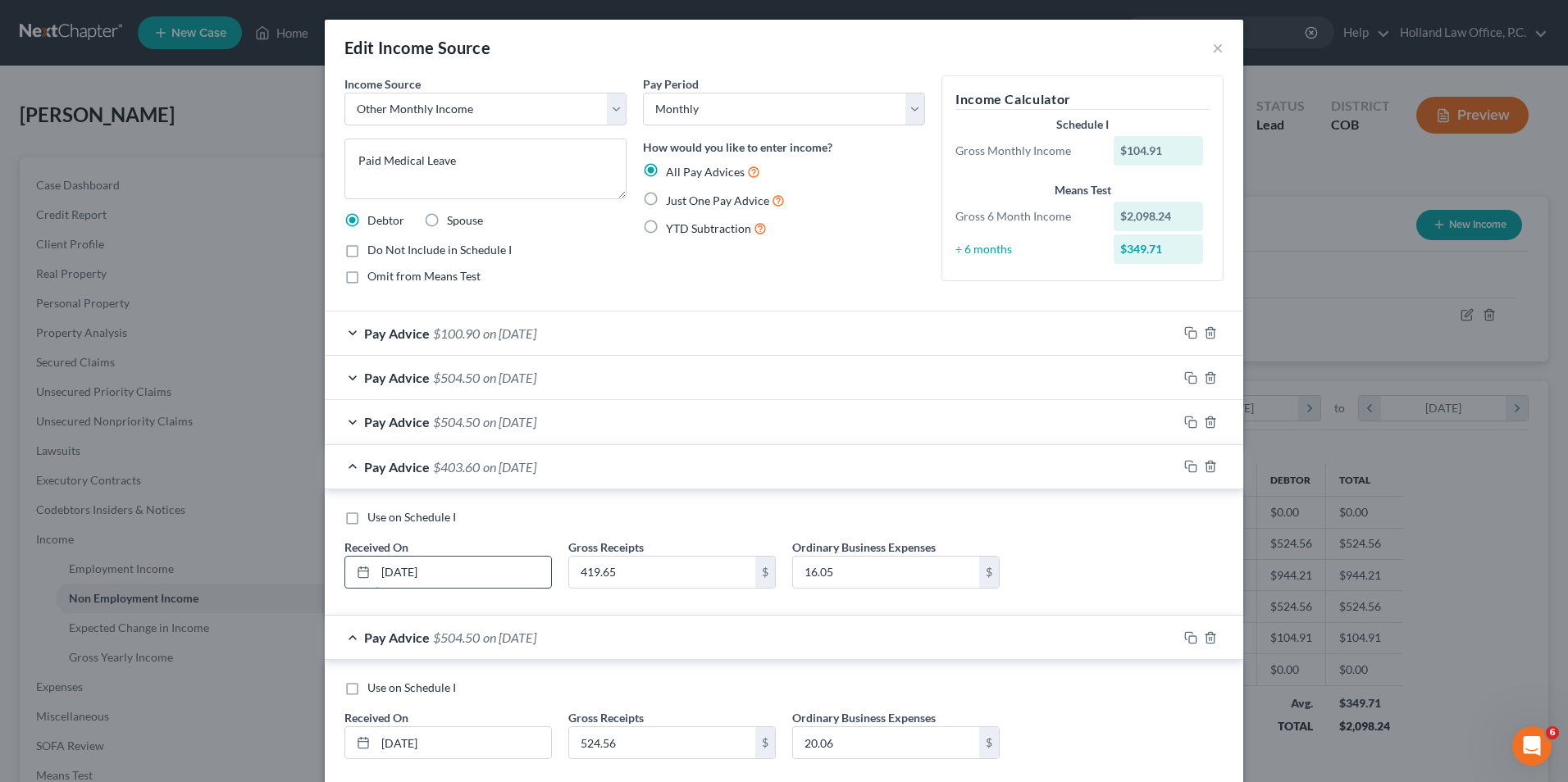
drag, startPoint x: 404, startPoint y: 573, endPoint x: 393, endPoint y: 573, distance: 11.0
click at [393, 573] on input "[DATE]" at bounding box center [463, 573] width 175 height 31
click at [536, 420] on span "on [DATE]" at bounding box center [509, 422] width 53 height 16
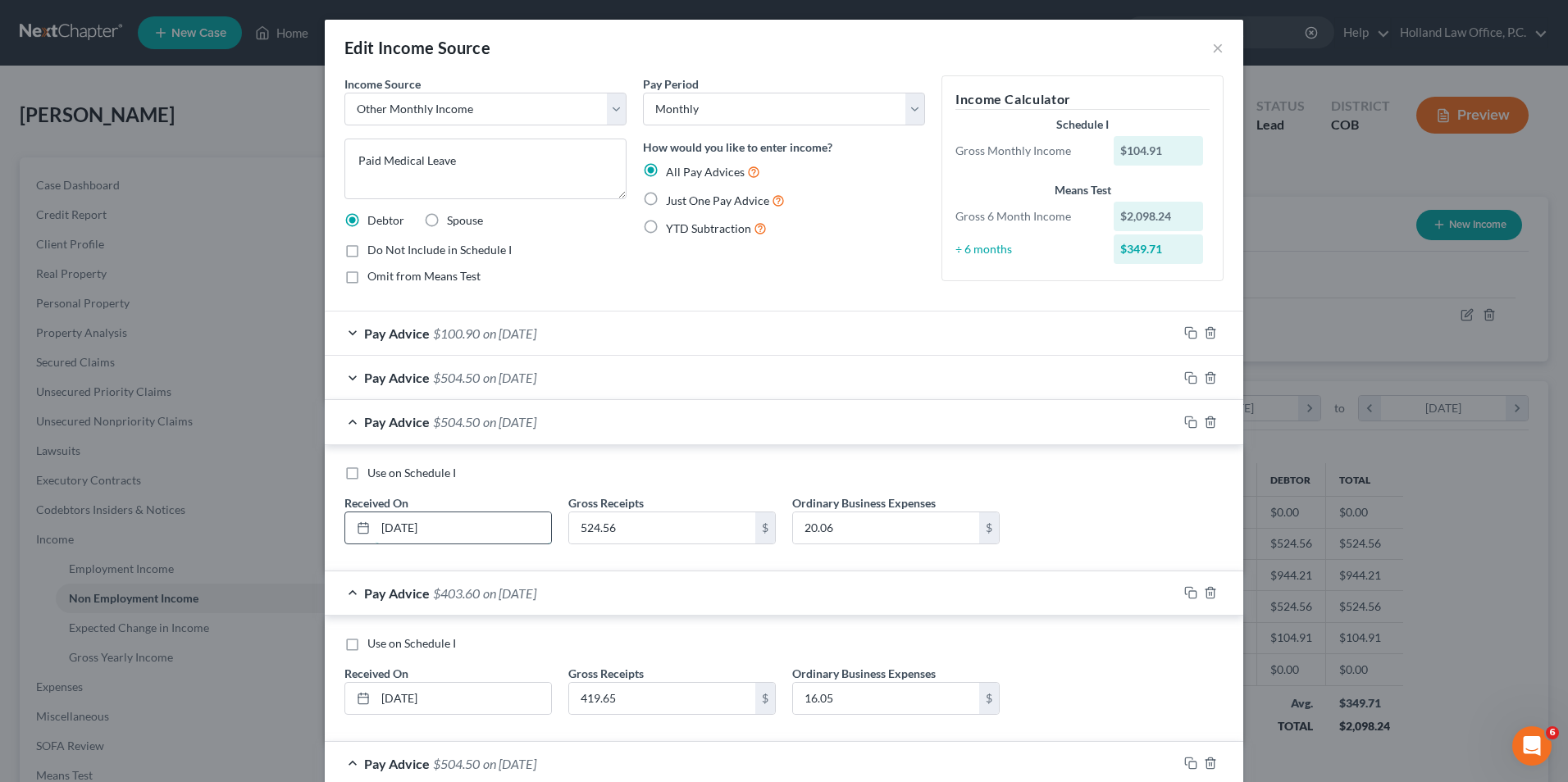
click at [403, 530] on input "[DATE]" at bounding box center [463, 528] width 175 height 31
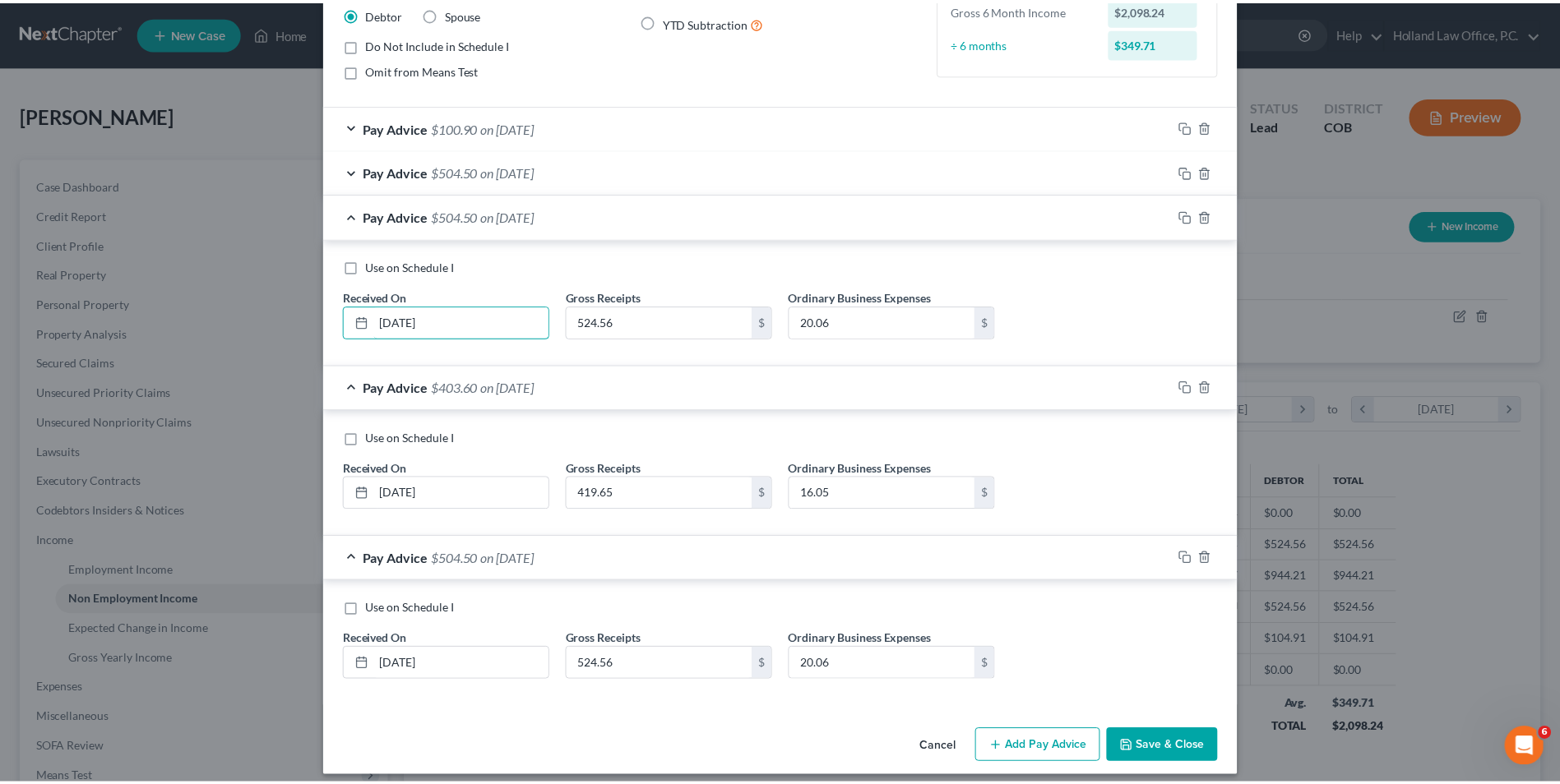
scroll to position [220, 0]
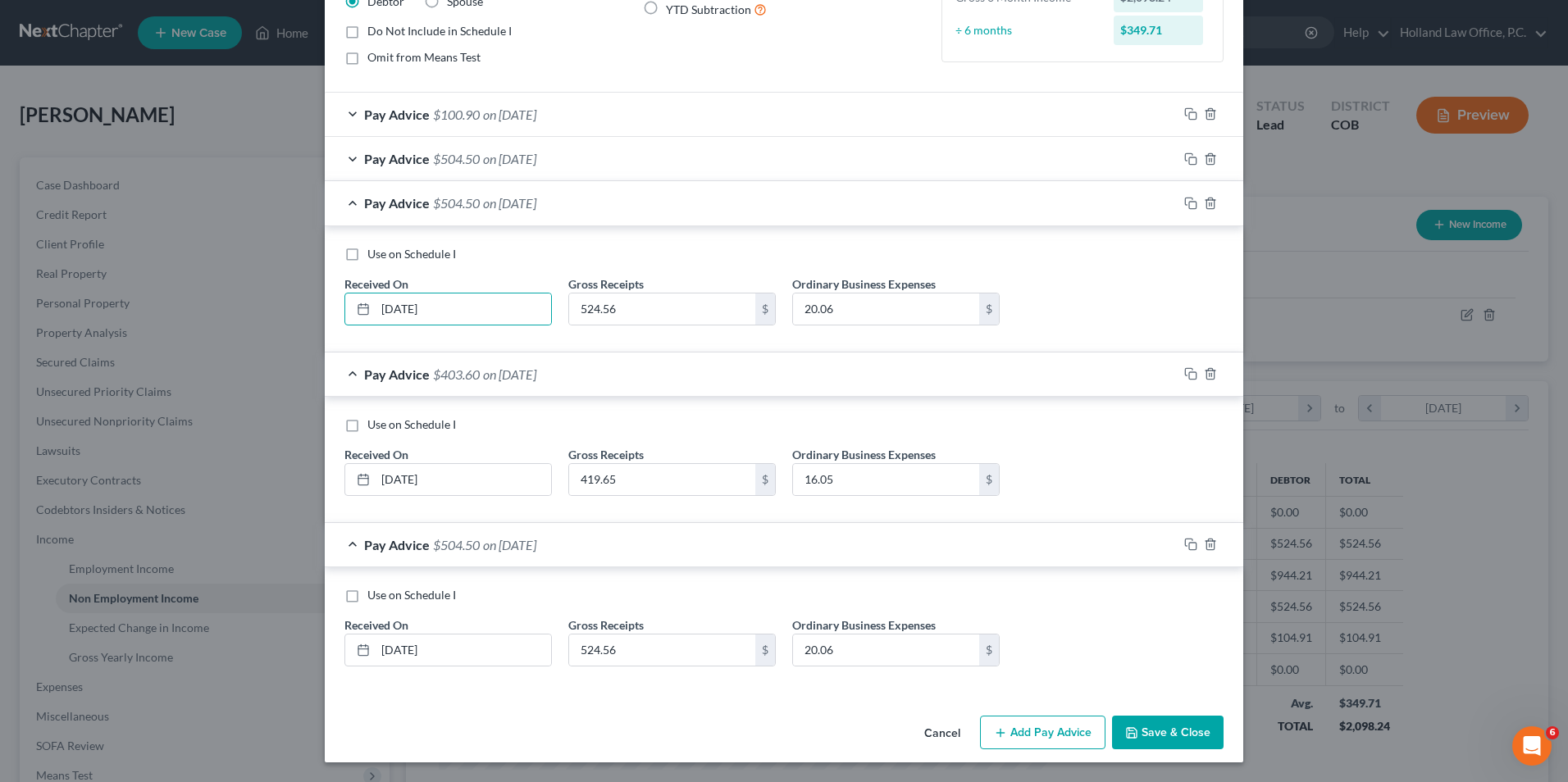
click at [1113, 719] on button "Save & Close" at bounding box center [1168, 732] width 112 height 34
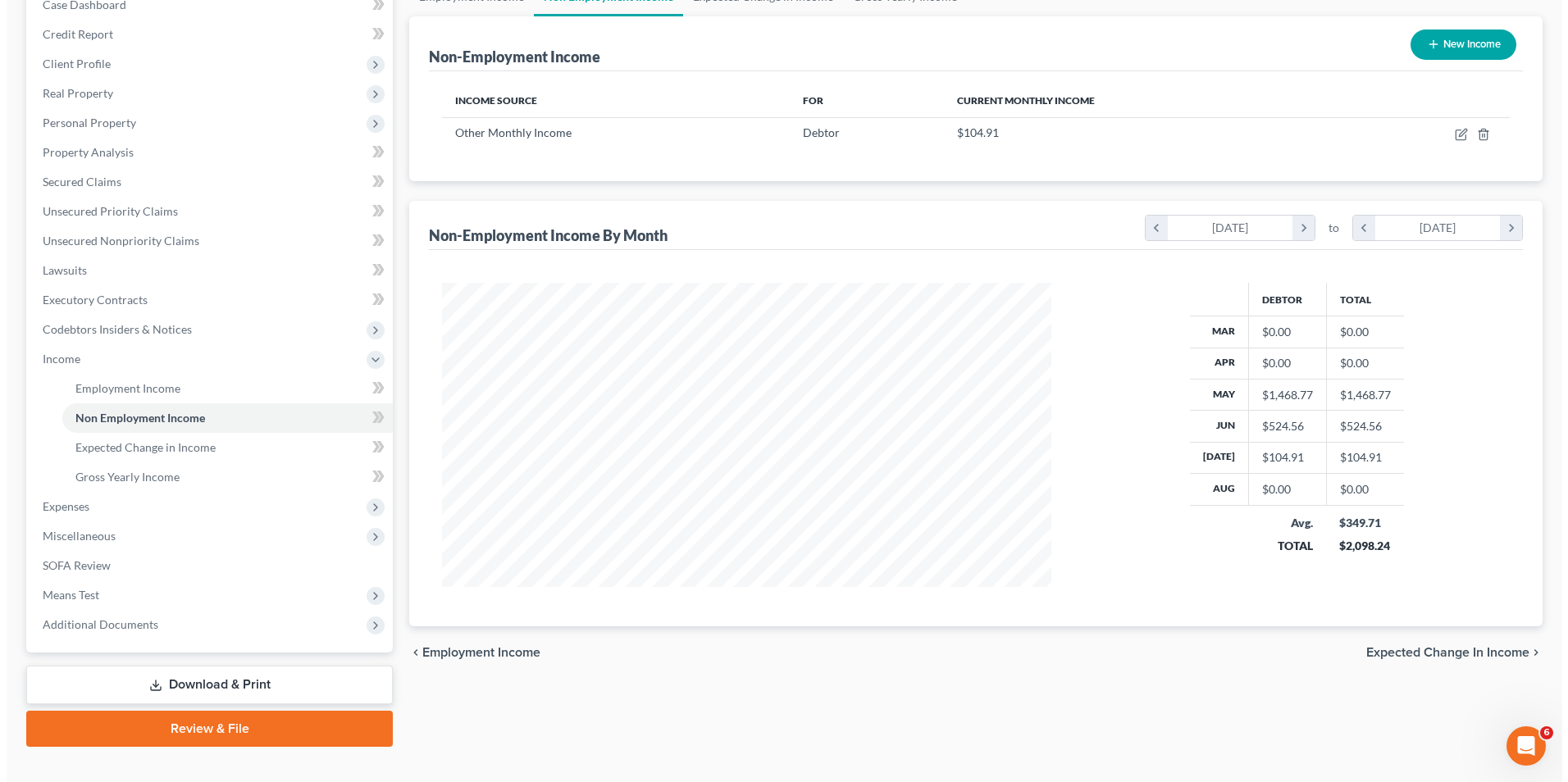
scroll to position [208, 0]
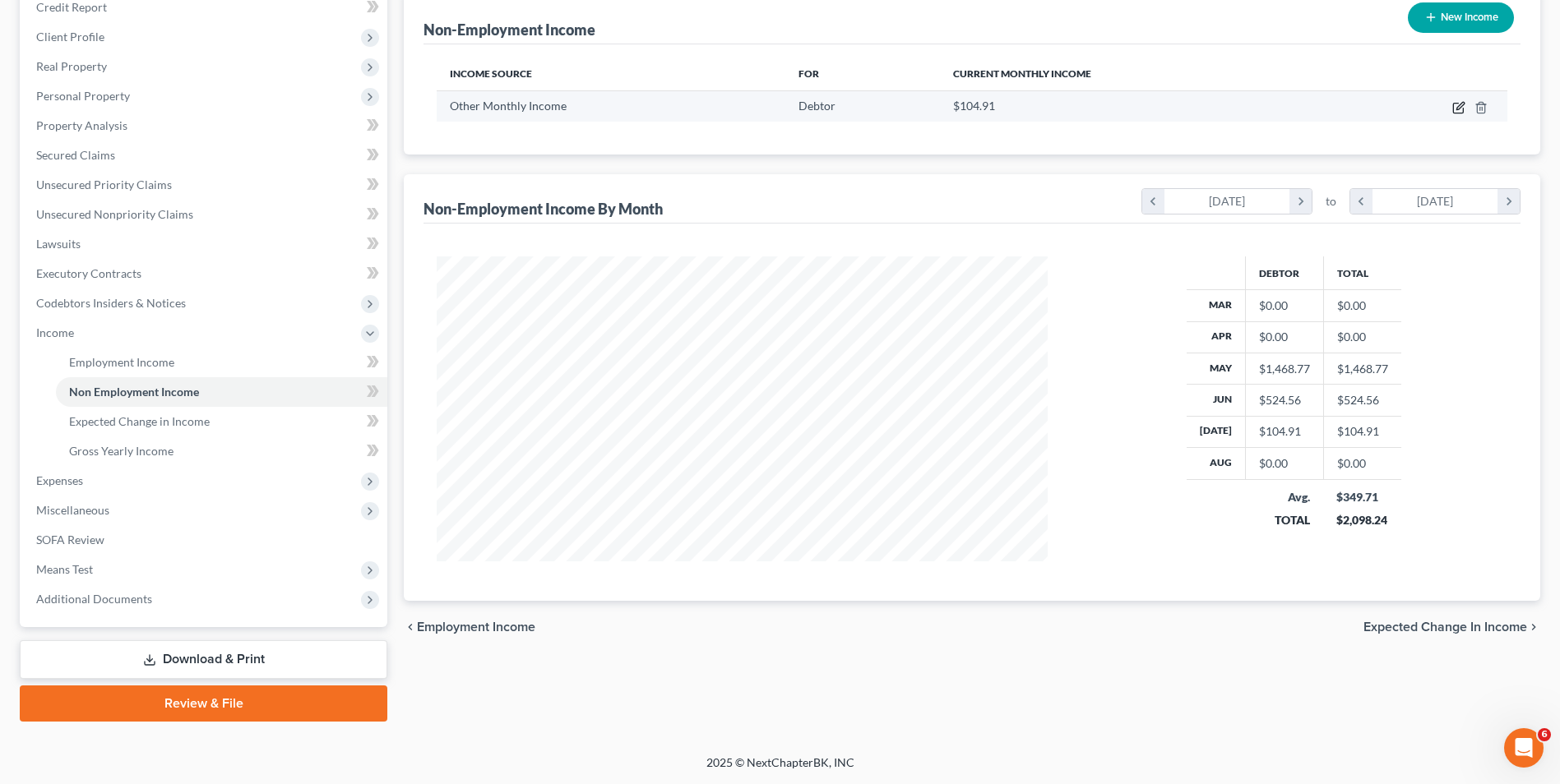
click at [1463, 113] on icon "button" at bounding box center [1458, 108] width 10 height 10
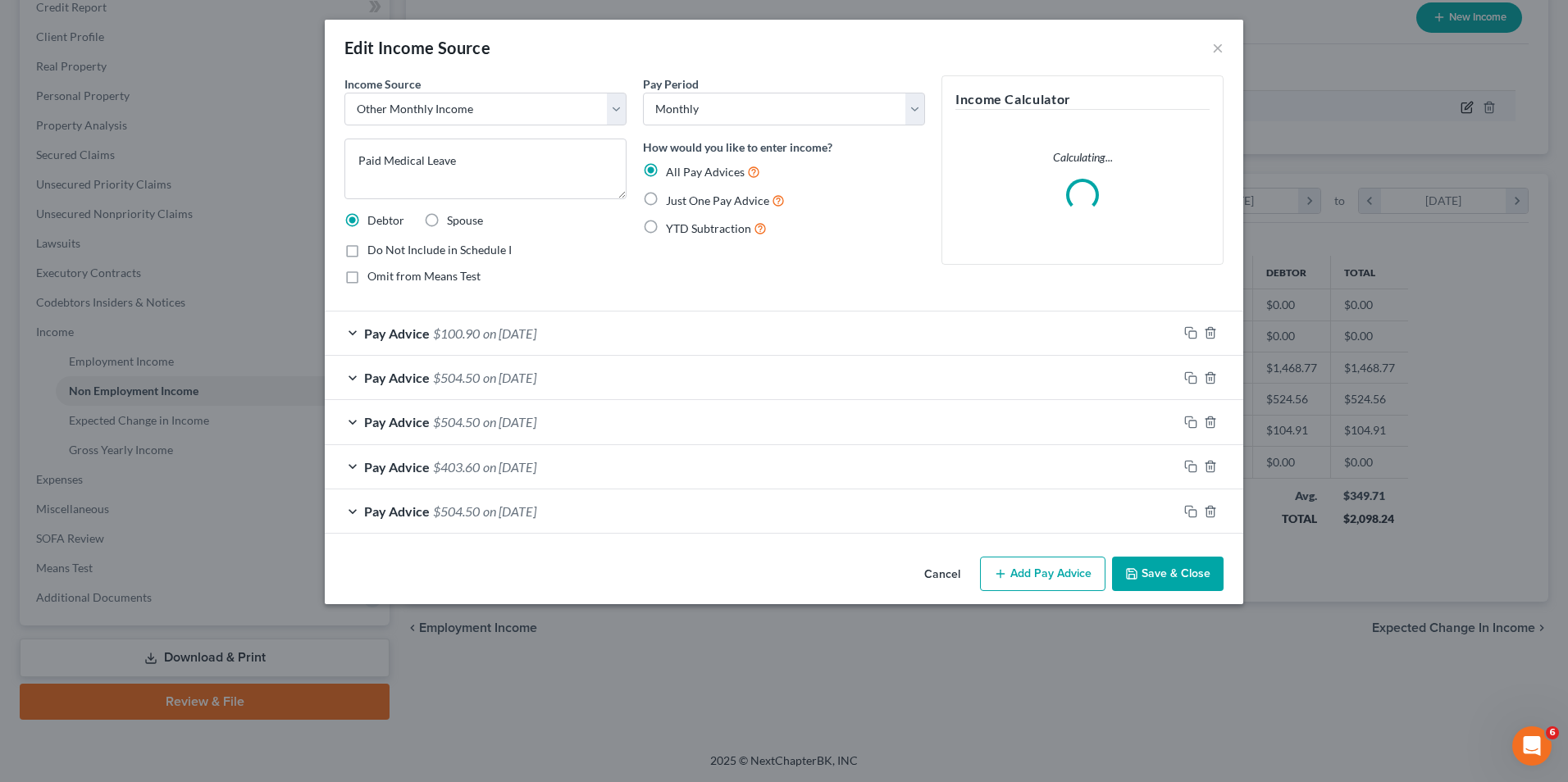
scroll to position [306, 648]
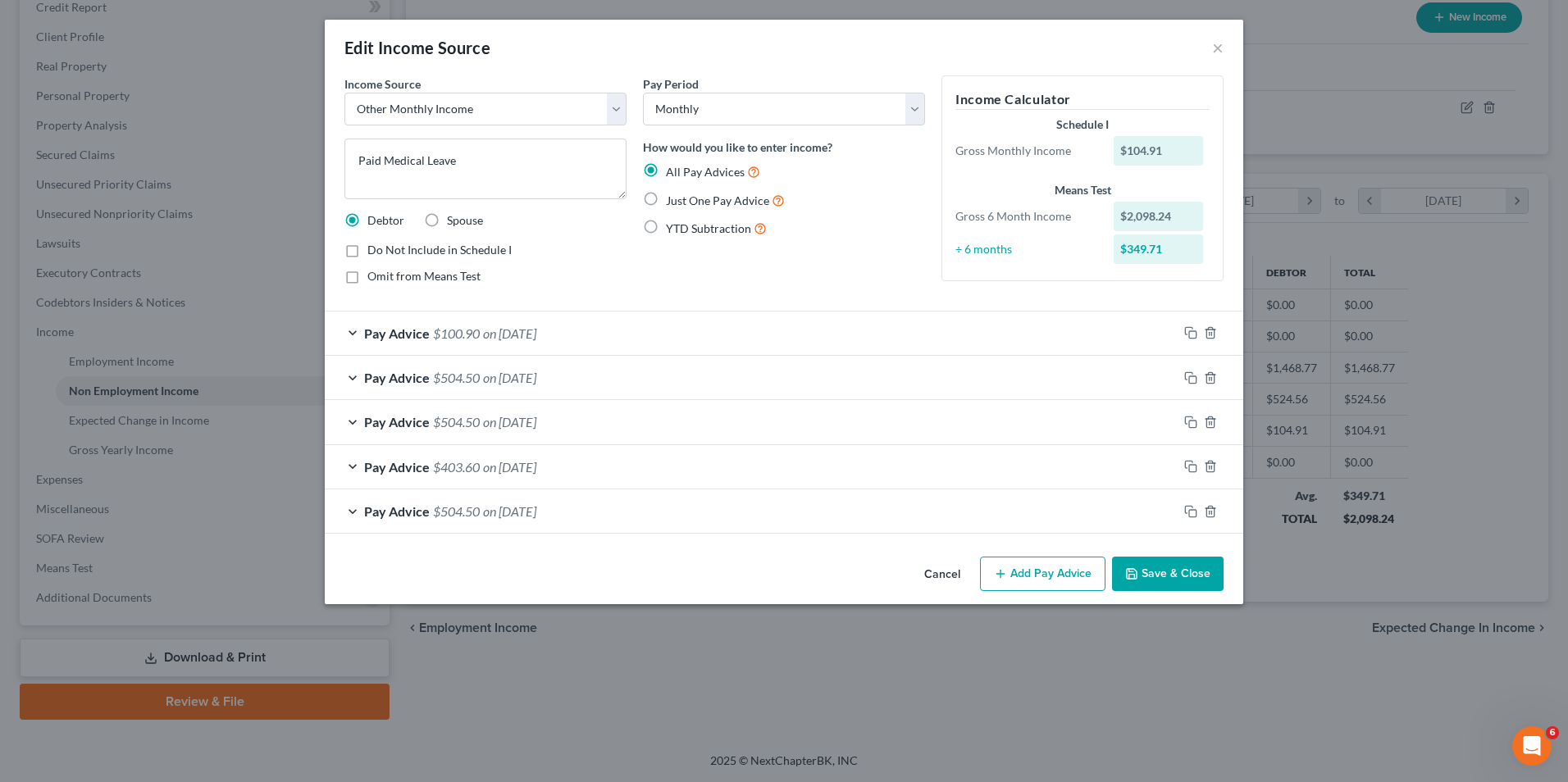
click at [1000, 566] on button "Add Pay Advice" at bounding box center [1043, 573] width 126 height 34
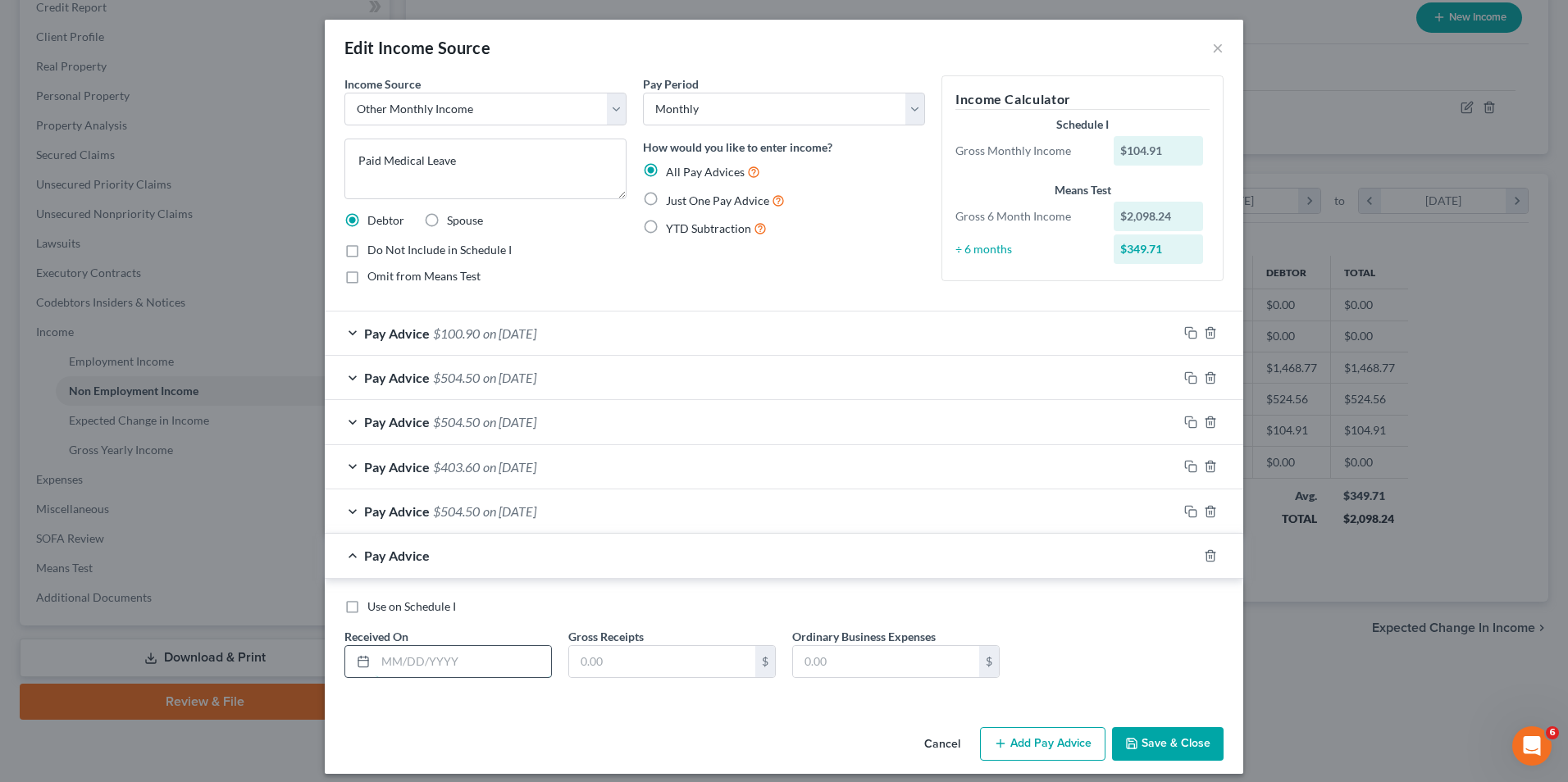
drag, startPoint x: 418, startPoint y: 657, endPoint x: 449, endPoint y: 663, distance: 31.6
click at [422, 657] on input "text" at bounding box center [463, 662] width 175 height 31
click at [635, 679] on div "Use on Schedule I Received On * [DATE] Gross Receipts $ Ordinary Business Expen…" at bounding box center [784, 645] width 896 height 93
click at [635, 671] on input "text" at bounding box center [662, 662] width 186 height 31
click at [880, 658] on input "text" at bounding box center [886, 662] width 186 height 31
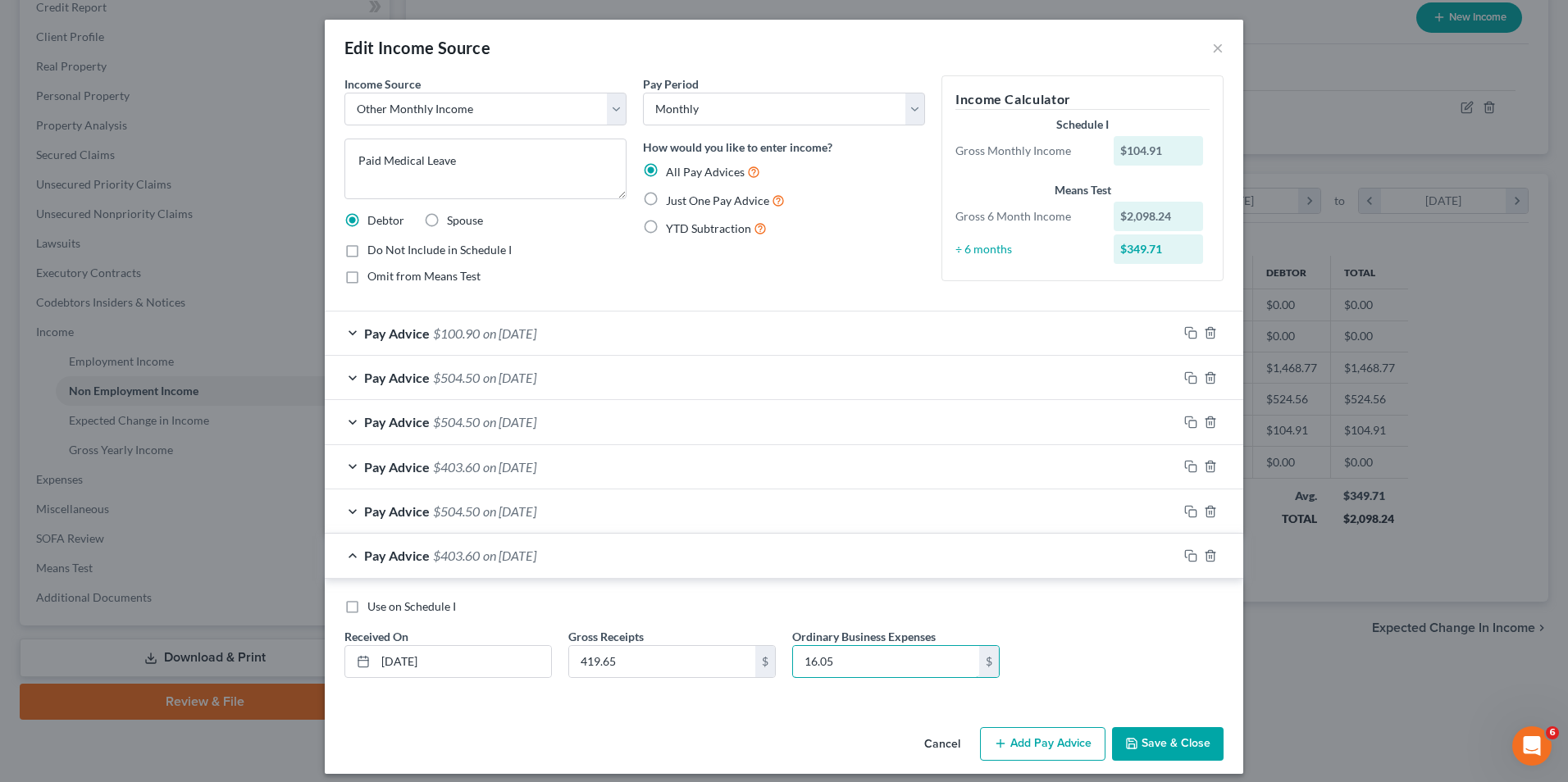
scroll to position [11, 0]
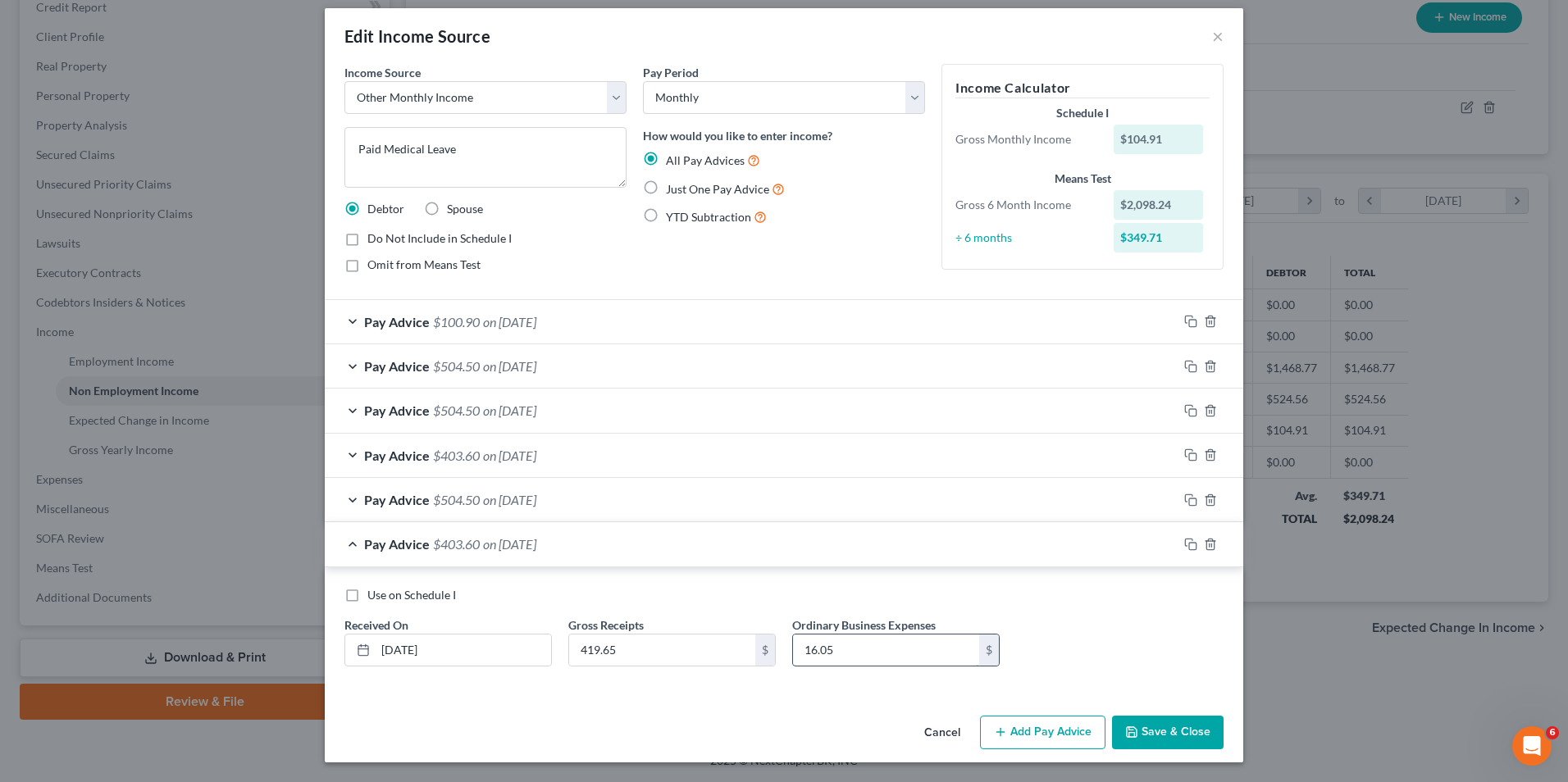
drag, startPoint x: 1090, startPoint y: 729, endPoint x: 914, endPoint y: 635, distance: 199.5
click at [1090, 729] on button "Add Pay Advice" at bounding box center [1043, 732] width 126 height 34
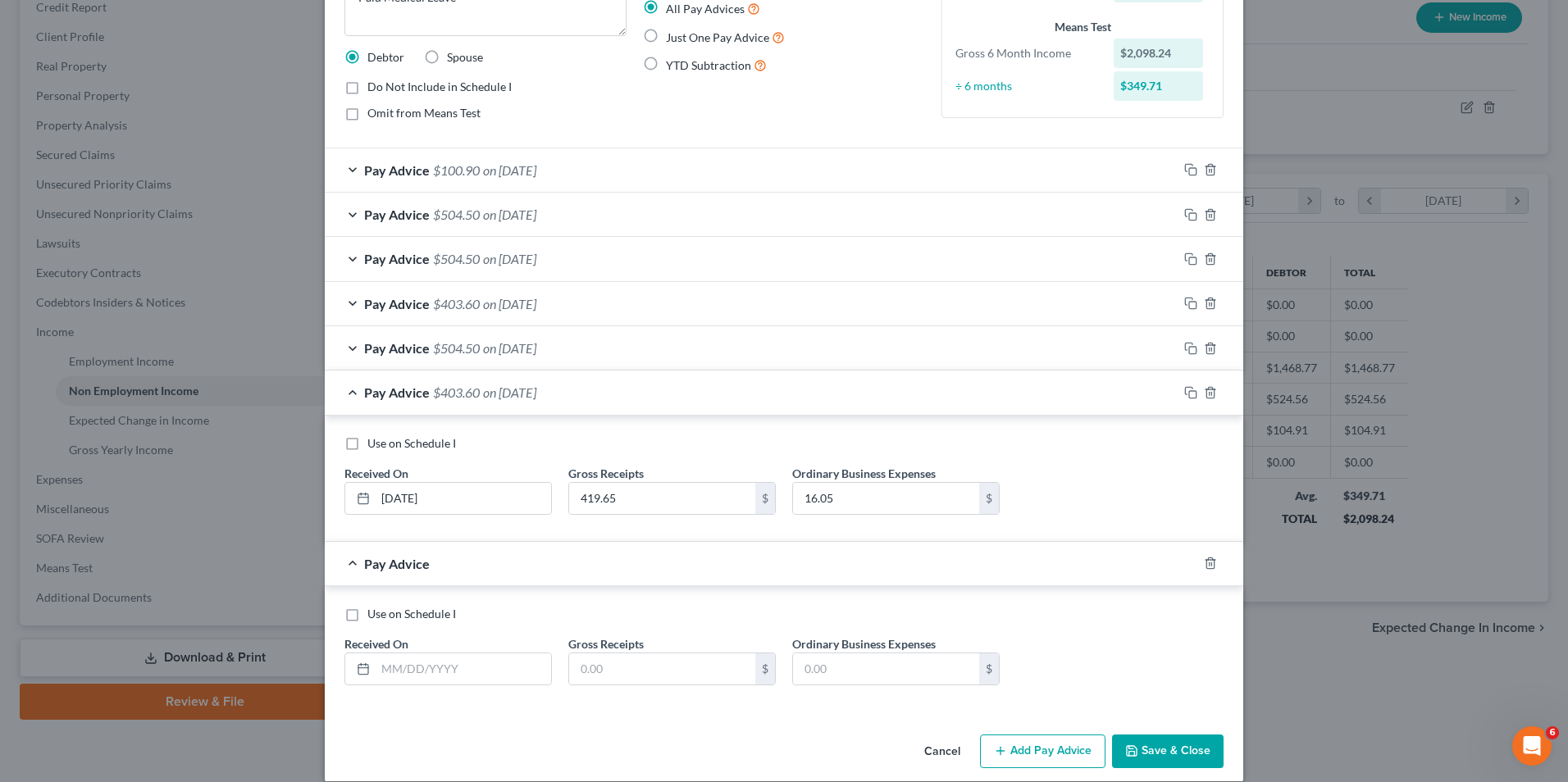
scroll to position [175, 0]
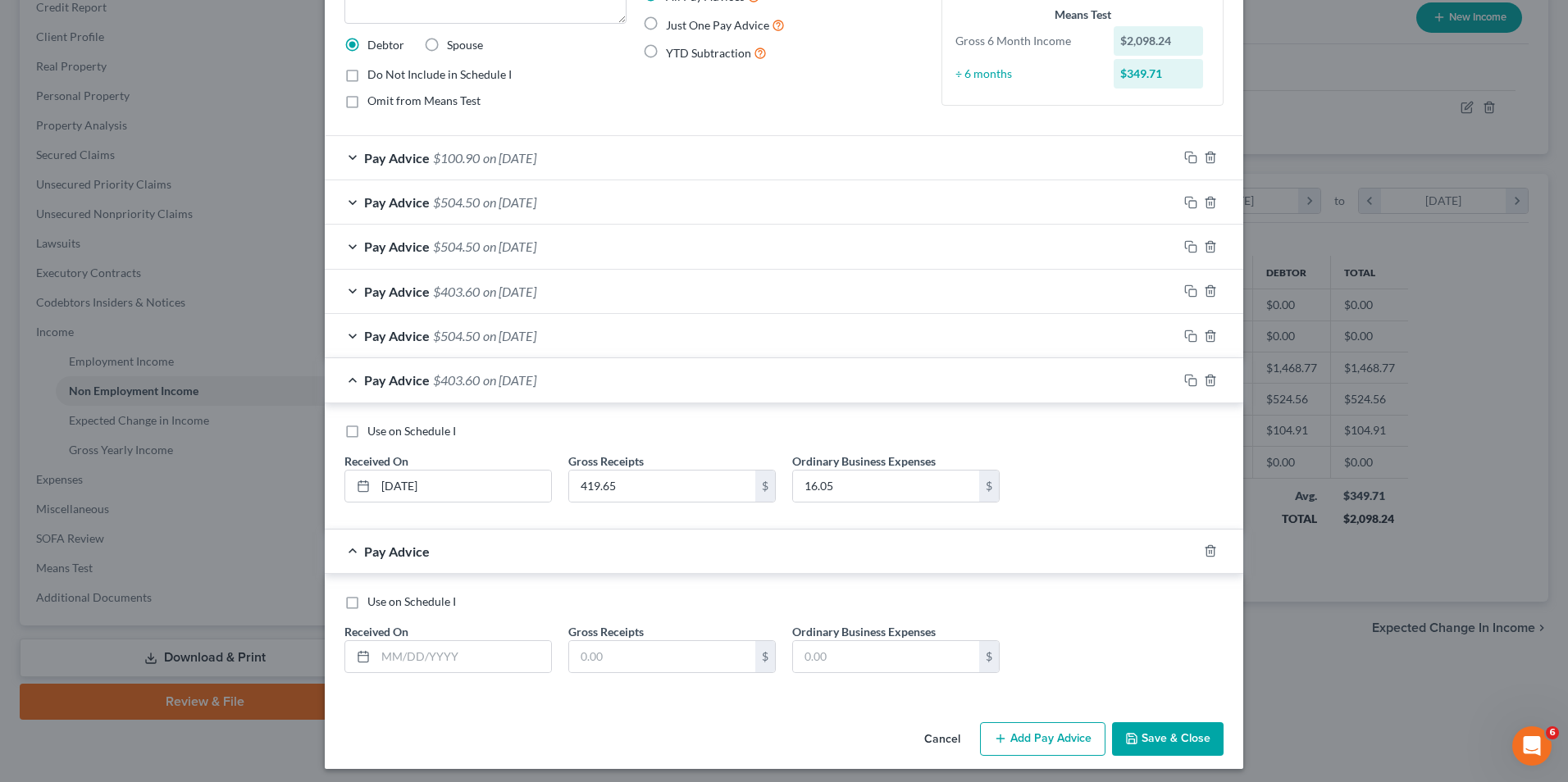
click at [550, 407] on div "Use on Schedule I Received On * [DATE] Gross Receipts 419.65 $ Ordinary Busines…" at bounding box center [784, 466] width 918 height 127
click at [551, 392] on div "Pay Advice $403.60 on [DATE]" at bounding box center [751, 381] width 853 height 44
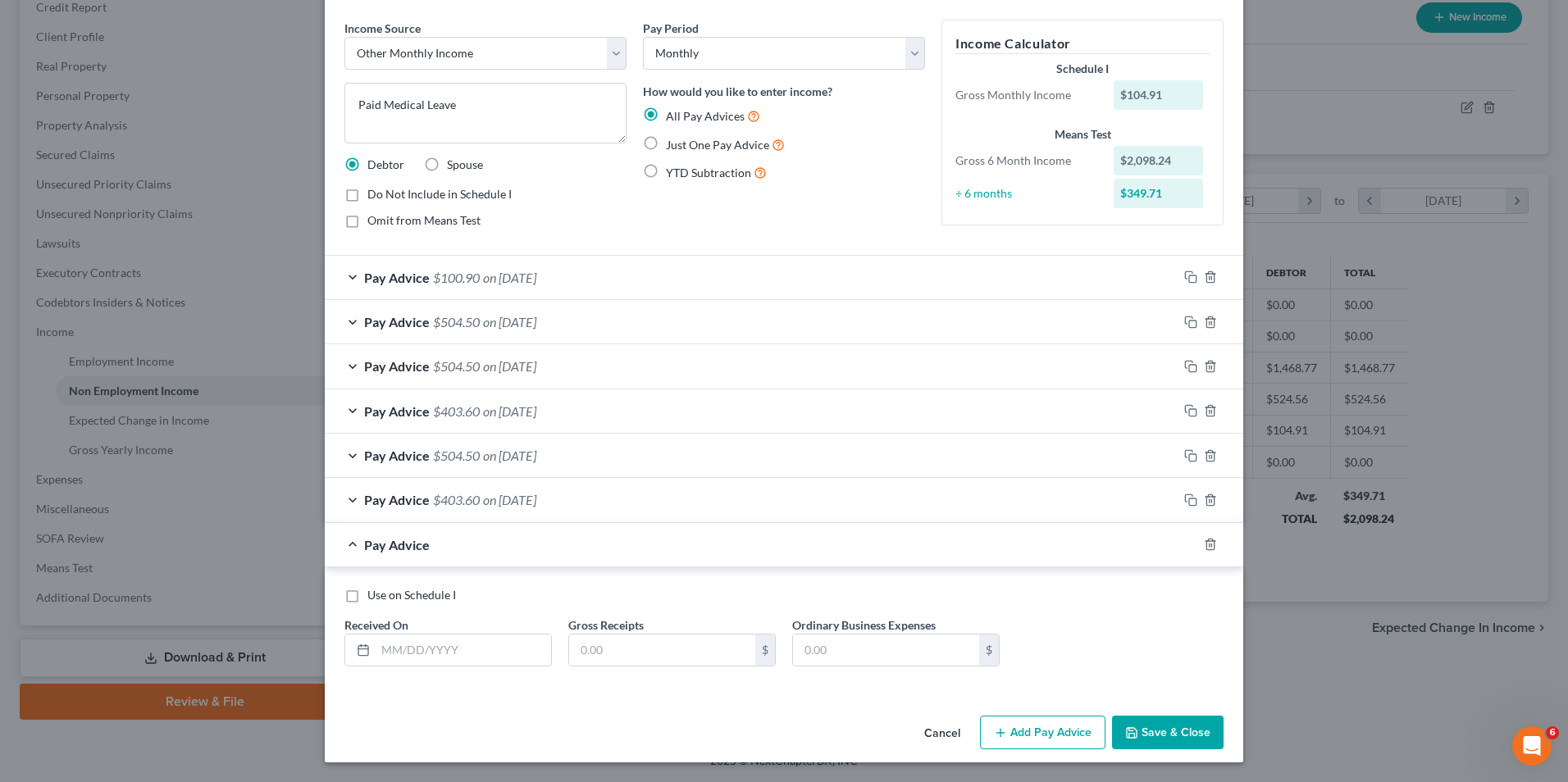
scroll to position [56, 0]
click at [526, 271] on span "on [DATE]" at bounding box center [509, 278] width 53 height 16
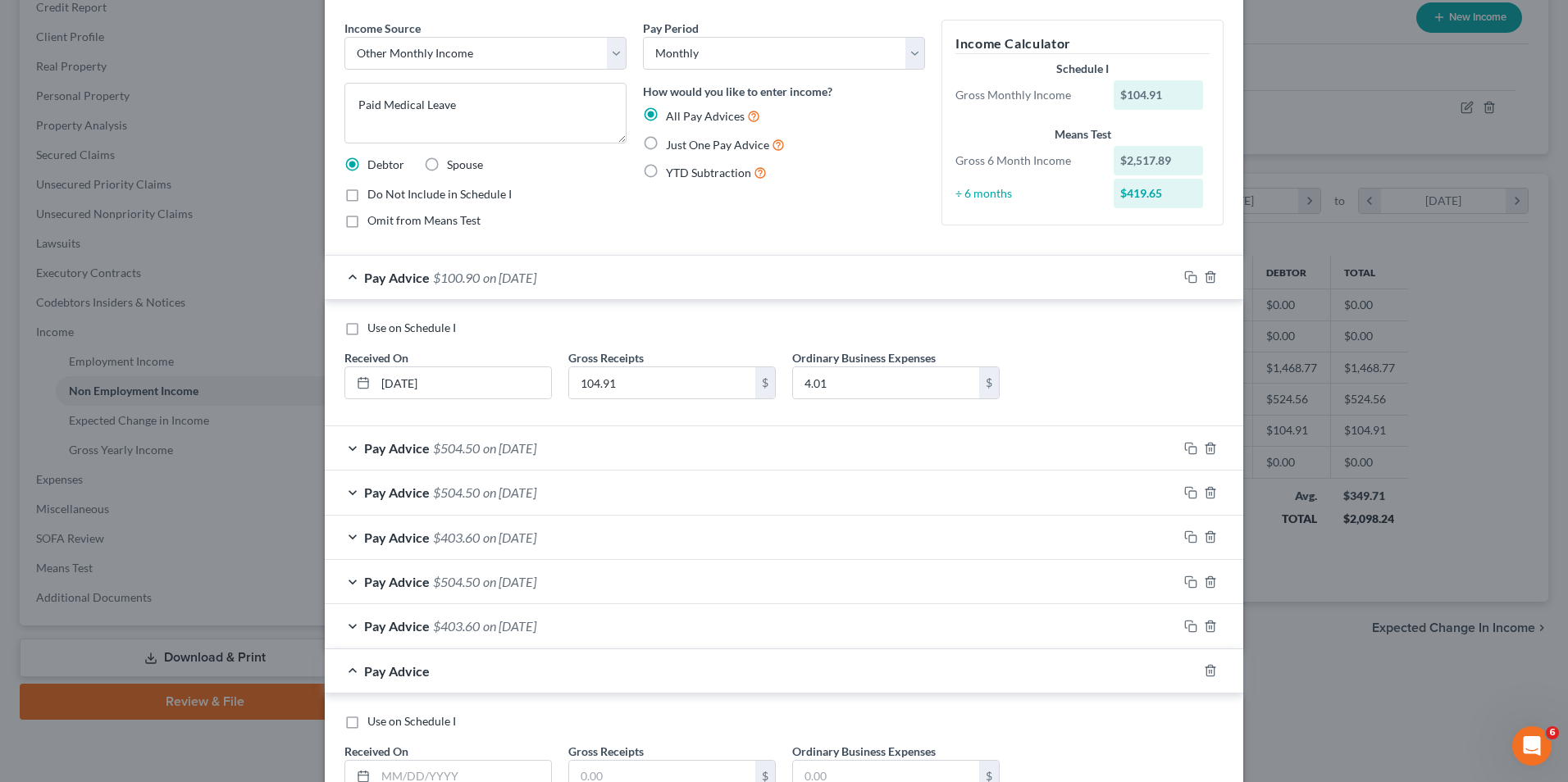
scroll to position [175, 0]
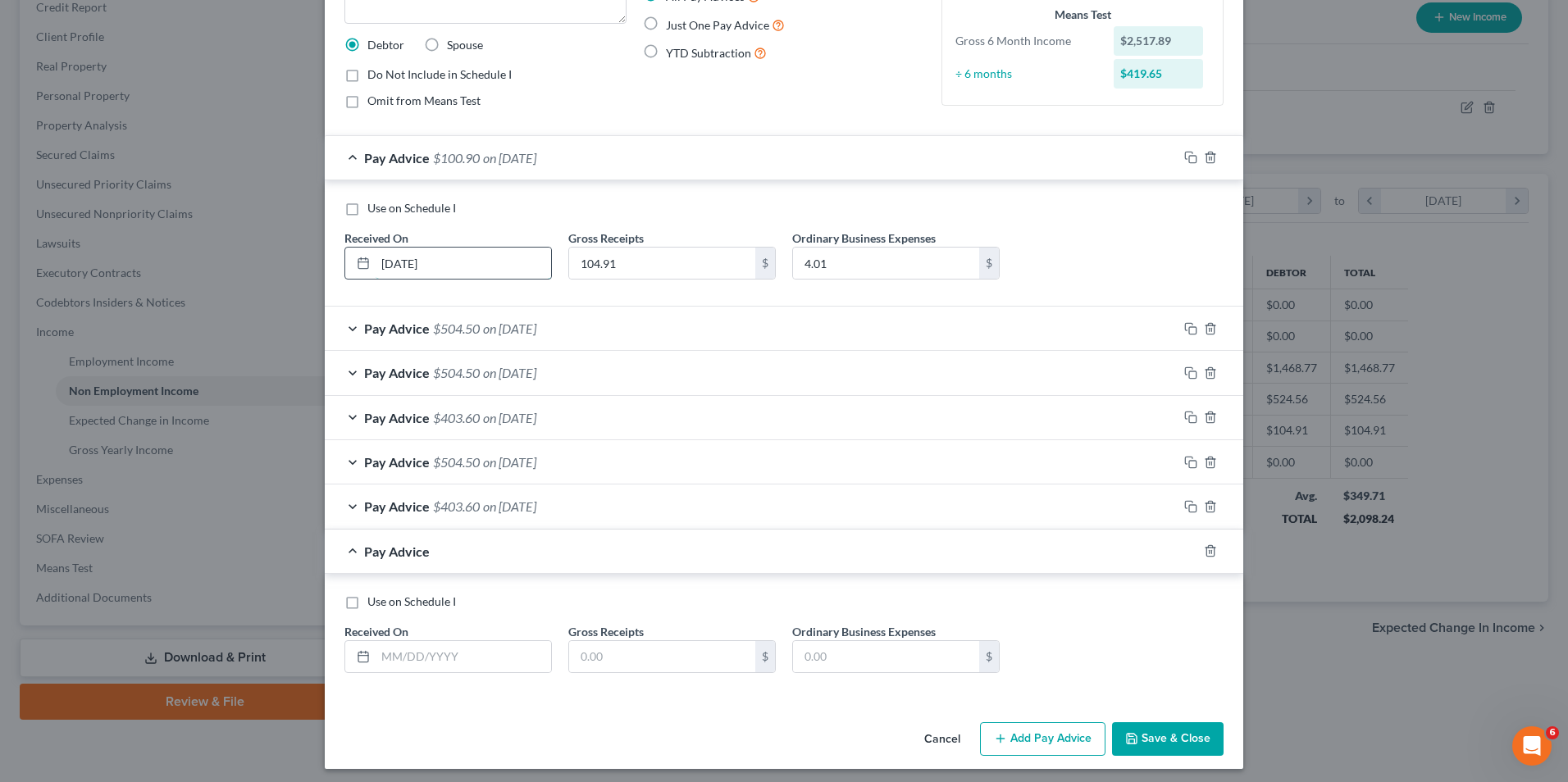
click at [405, 264] on input "[DATE]" at bounding box center [463, 264] width 175 height 31
click at [546, 232] on div "Received On * [DATE]" at bounding box center [448, 254] width 224 height 50
drag, startPoint x: 554, startPoint y: 334, endPoint x: 545, endPoint y: 337, distance: 9.5
click at [536, 334] on span "on [DATE]" at bounding box center [509, 328] width 53 height 16
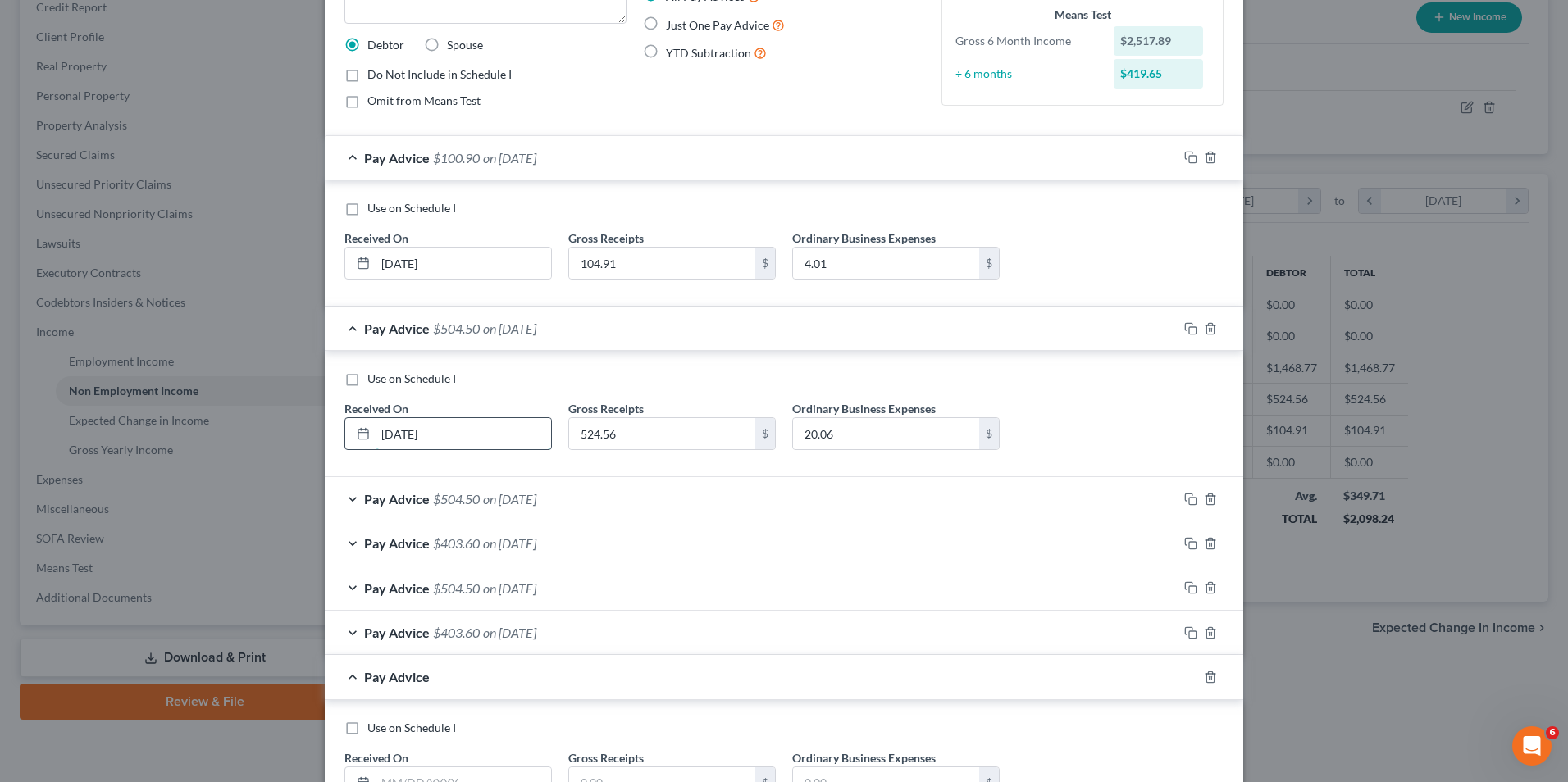
drag, startPoint x: 408, startPoint y: 436, endPoint x: 399, endPoint y: 438, distance: 9.2
click at [399, 438] on input "[DATE]" at bounding box center [463, 434] width 175 height 31
click at [503, 329] on span "on [DATE]" at bounding box center [509, 328] width 53 height 16
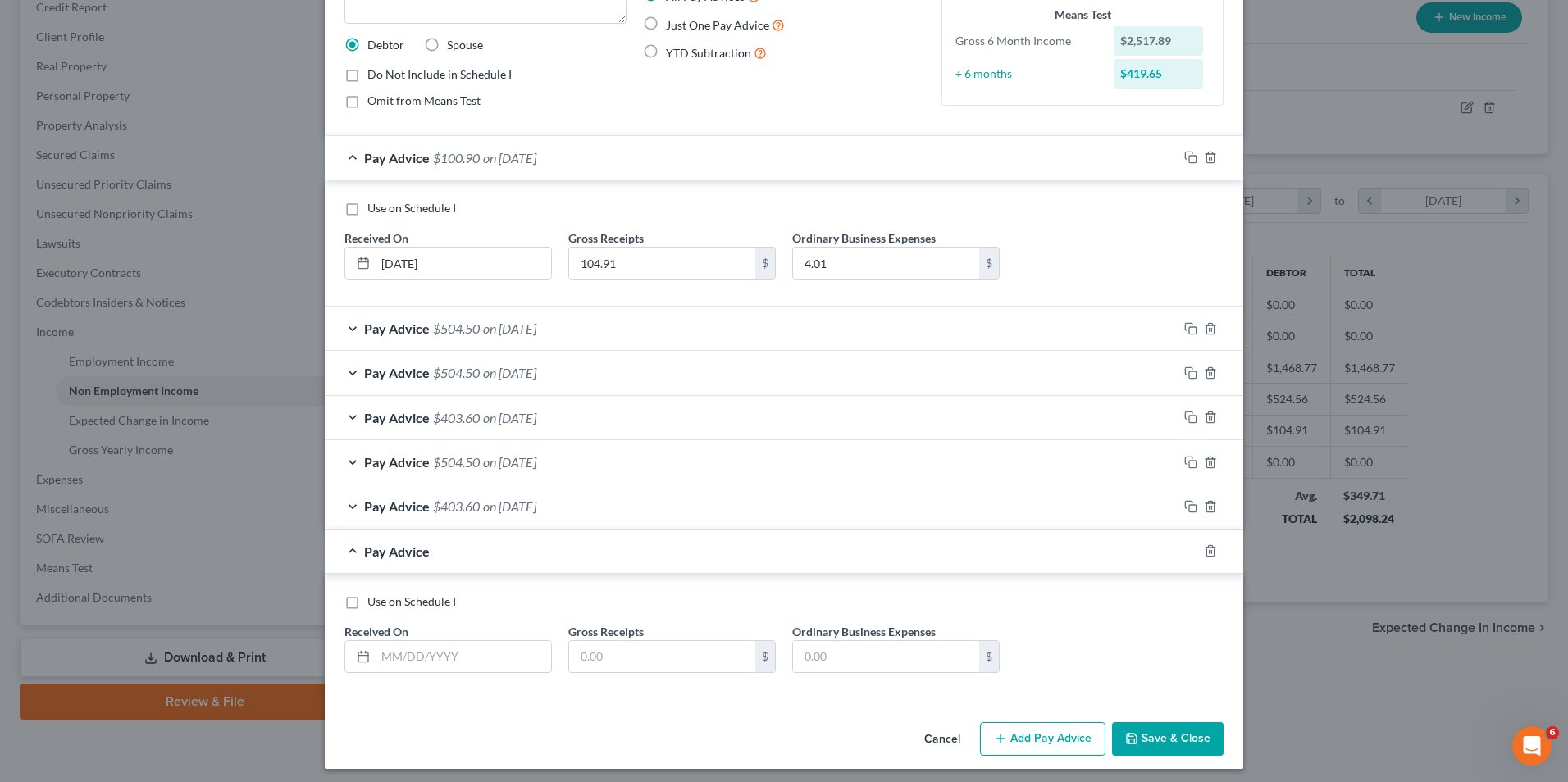
click at [536, 157] on span "on [DATE]" at bounding box center [509, 158] width 53 height 16
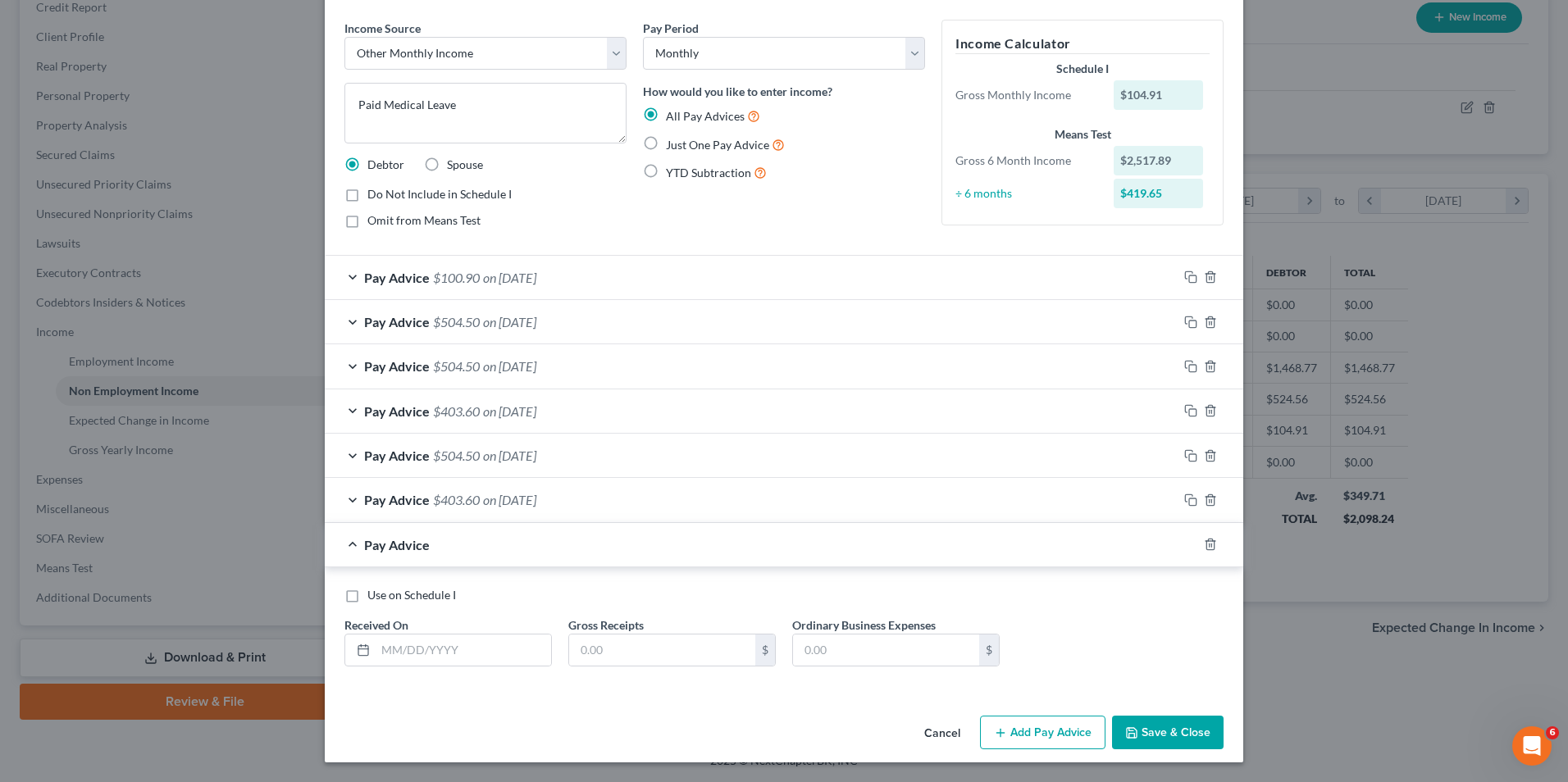
scroll to position [56, 0]
click at [535, 497] on span "on [DATE]" at bounding box center [509, 500] width 53 height 16
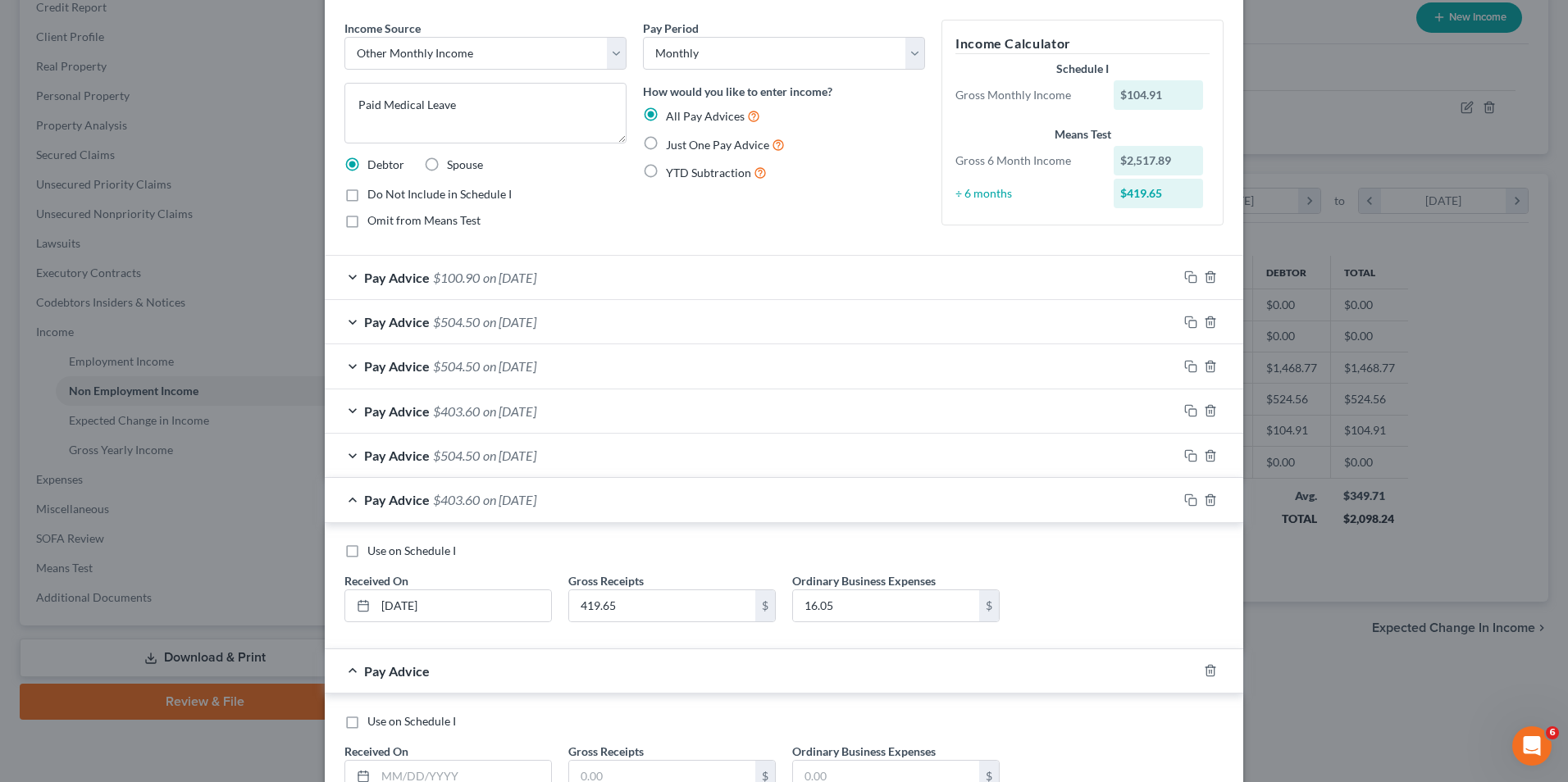
scroll to position [175, 0]
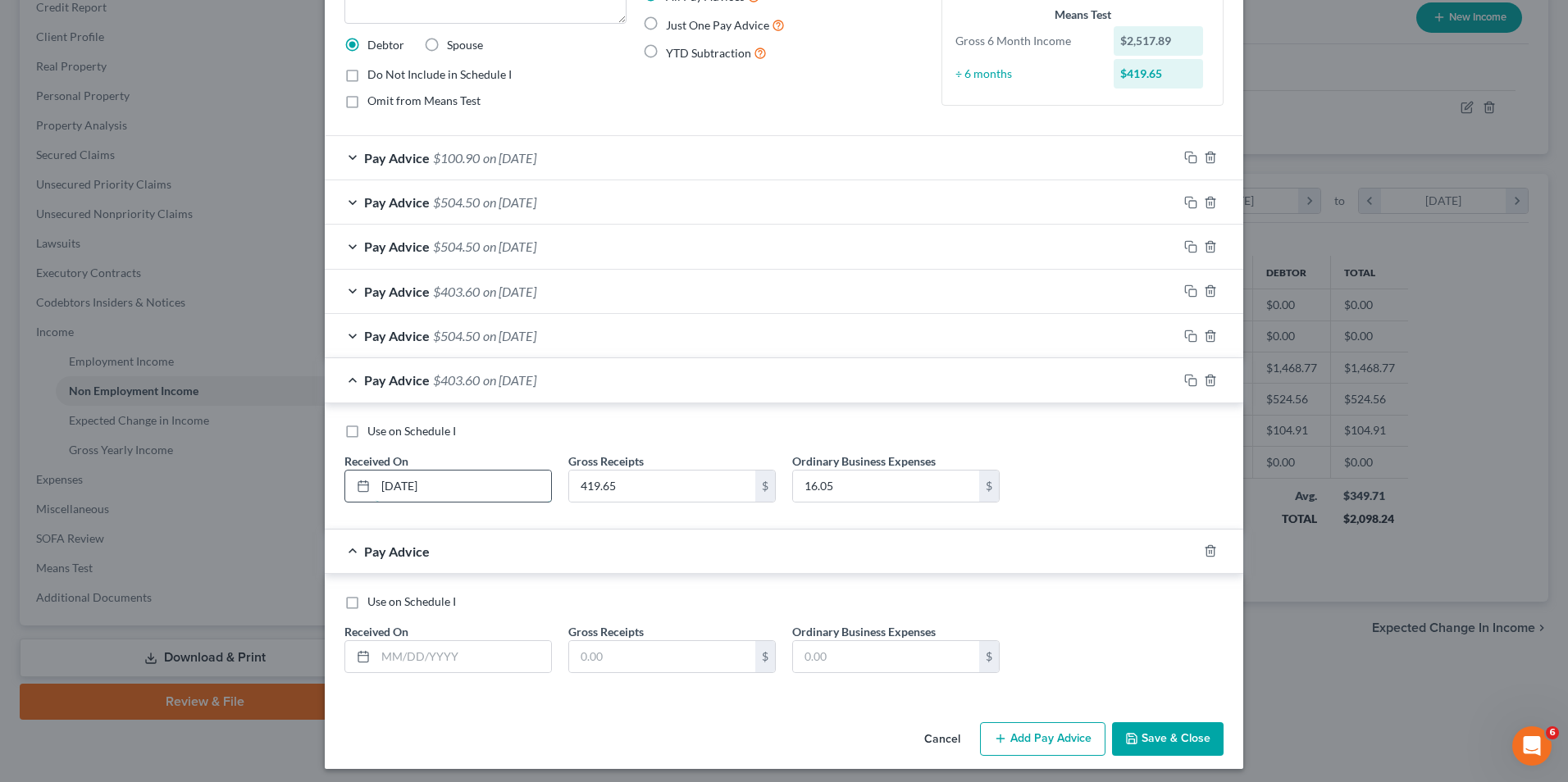
click at [392, 488] on input "[DATE]" at bounding box center [463, 486] width 175 height 31
click at [389, 484] on input "[DATE]" at bounding box center [463, 486] width 175 height 31
click at [425, 648] on input "text" at bounding box center [463, 657] width 175 height 31
click at [644, 658] on input "text" at bounding box center [662, 657] width 186 height 31
click at [821, 658] on input "text" at bounding box center [886, 657] width 186 height 31
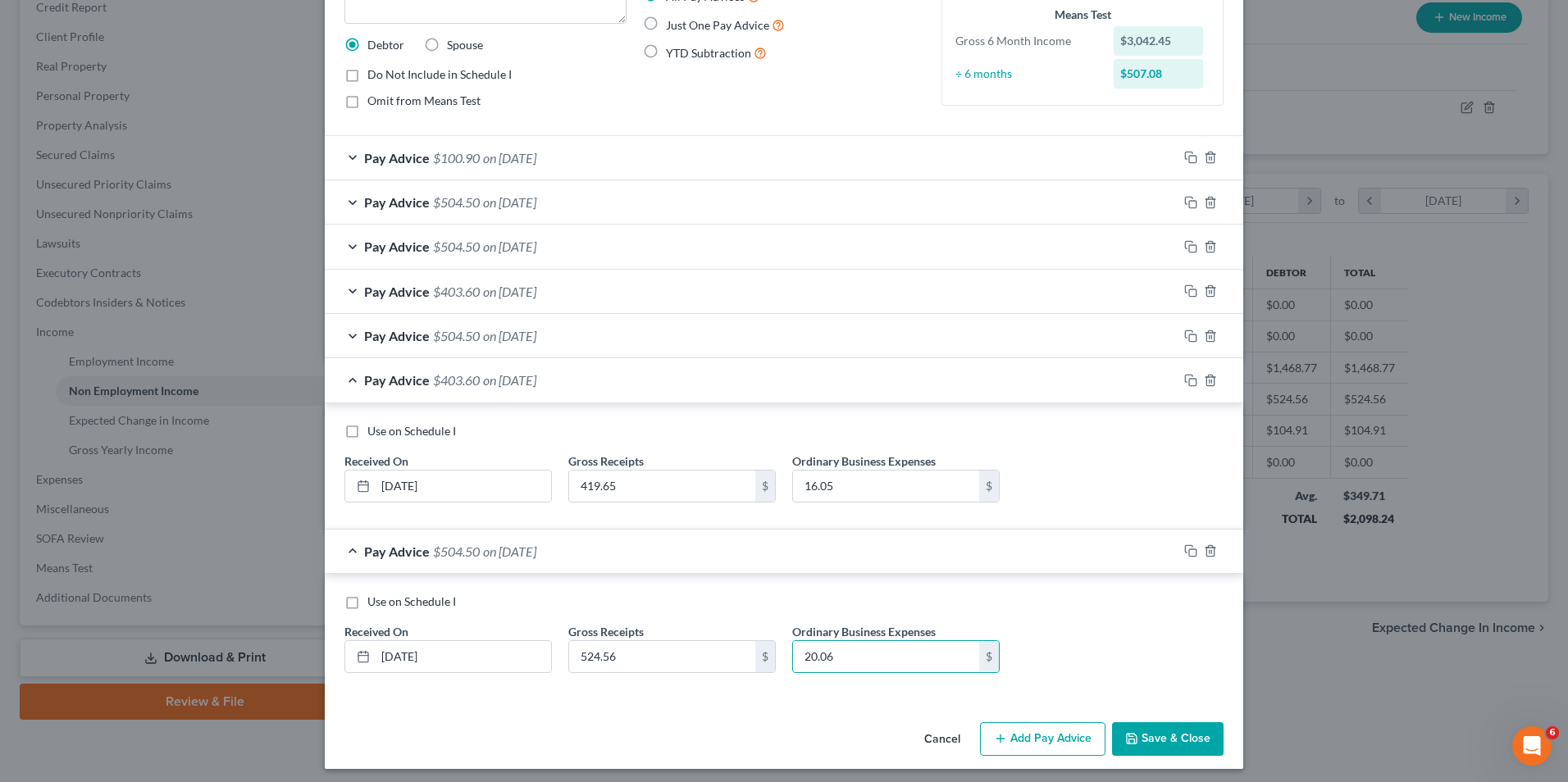
click at [829, 381] on div "Pay Advice $403.60 on [DATE]" at bounding box center [751, 381] width 853 height 44
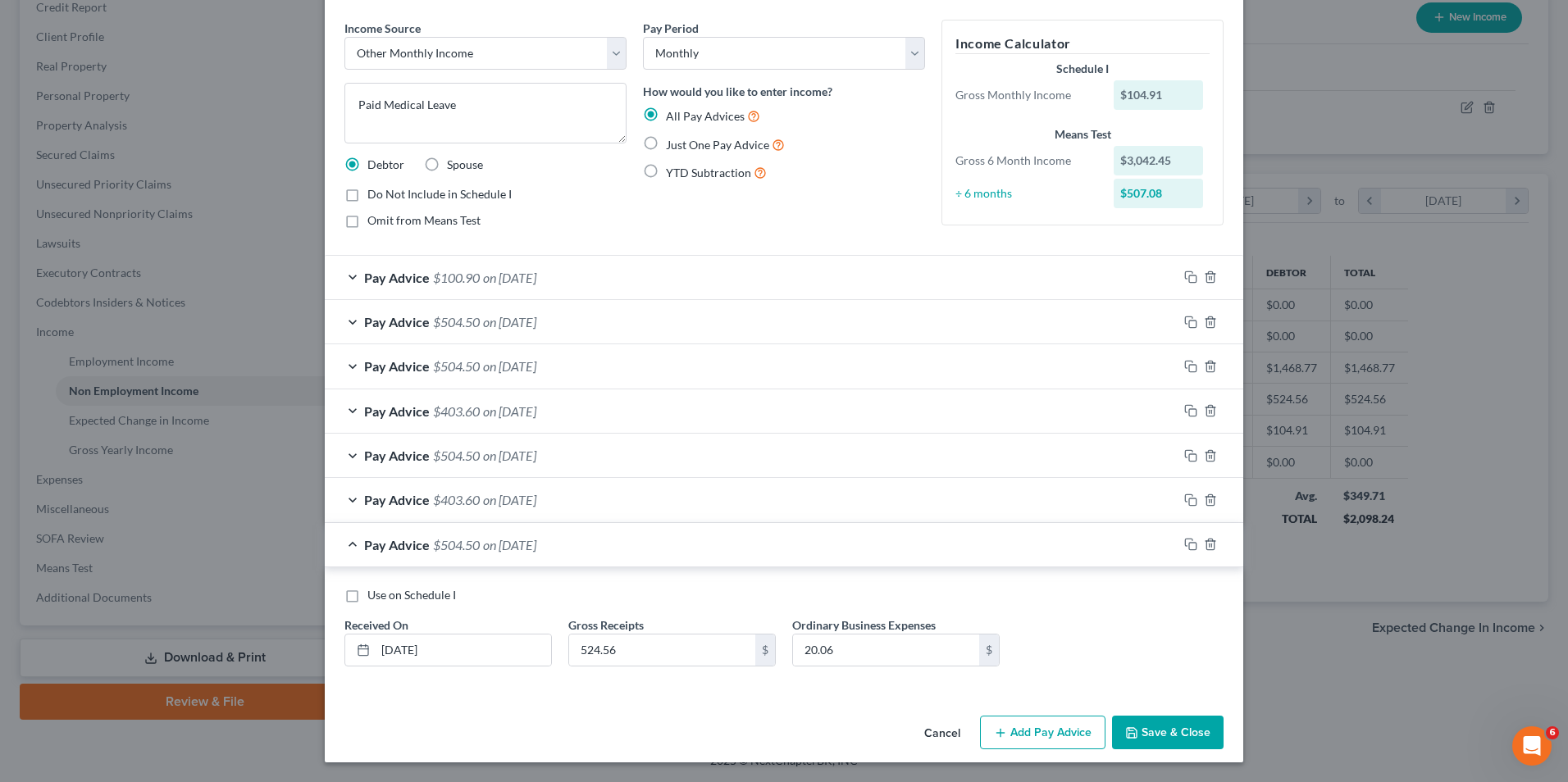
scroll to position [56, 0]
click at [1061, 726] on button "Add Pay Advice" at bounding box center [1043, 732] width 126 height 34
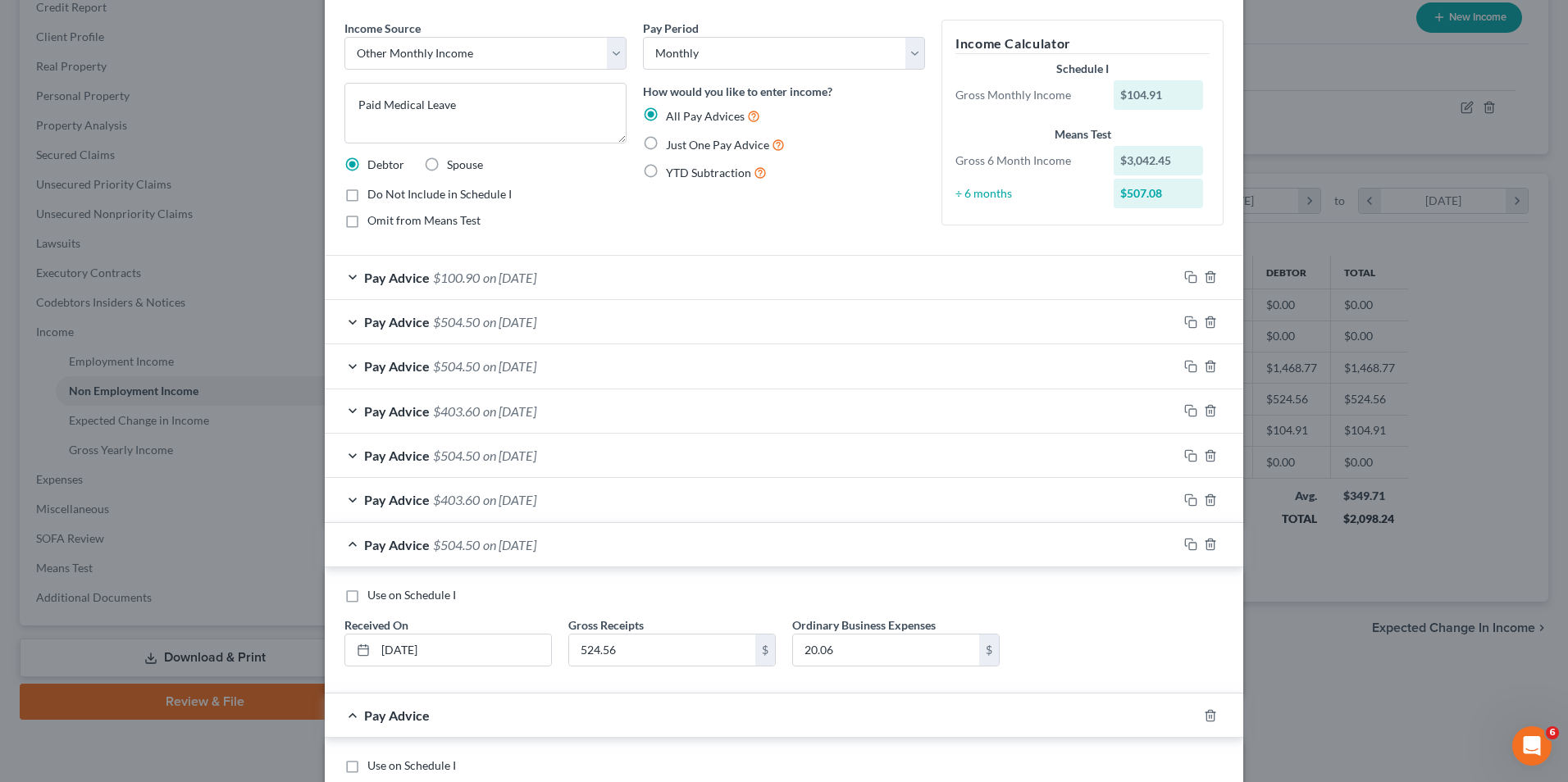
click at [595, 554] on div "Pay Advice $504.50 on [DATE]" at bounding box center [751, 545] width 853 height 44
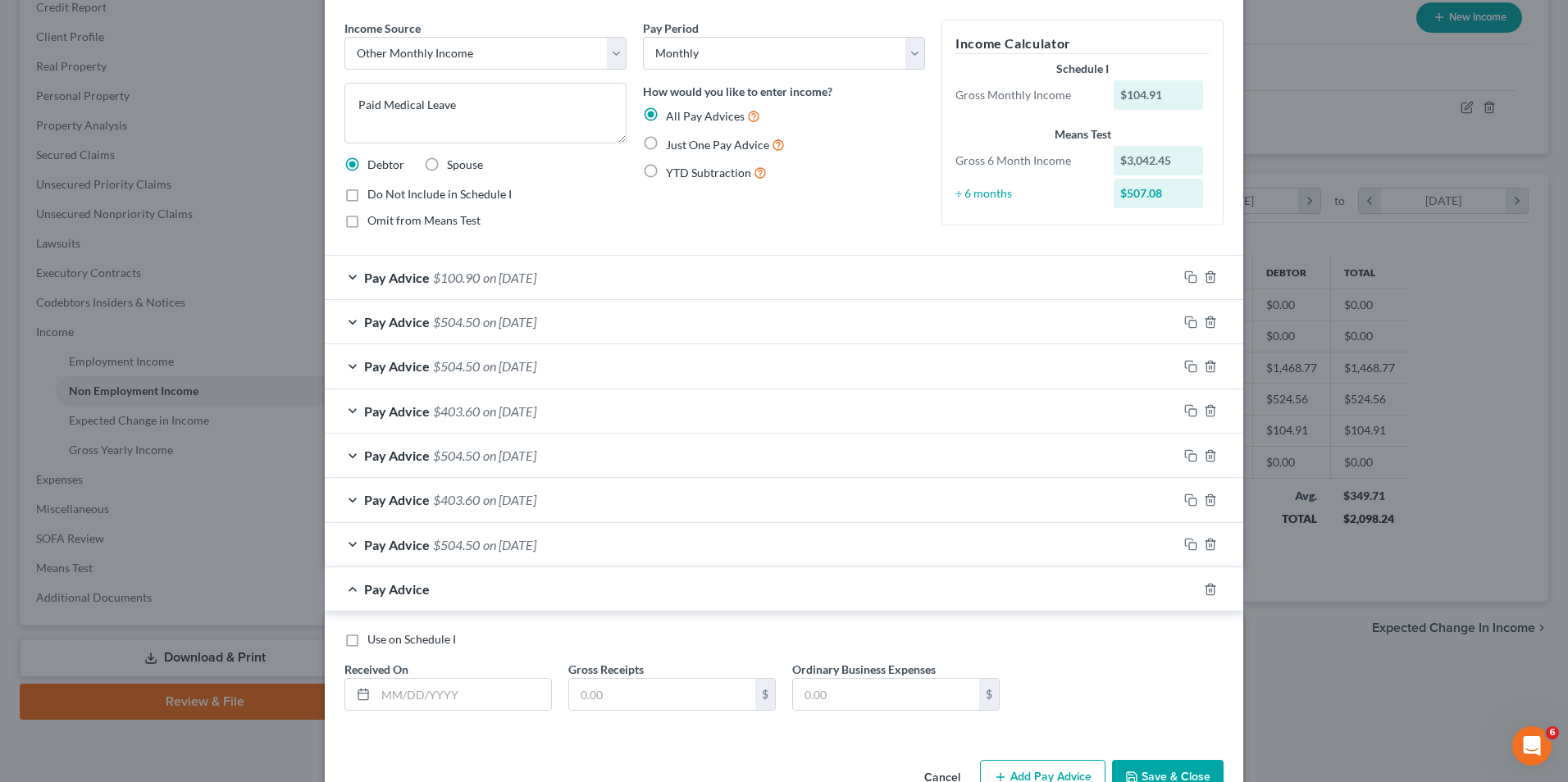
scroll to position [101, 0]
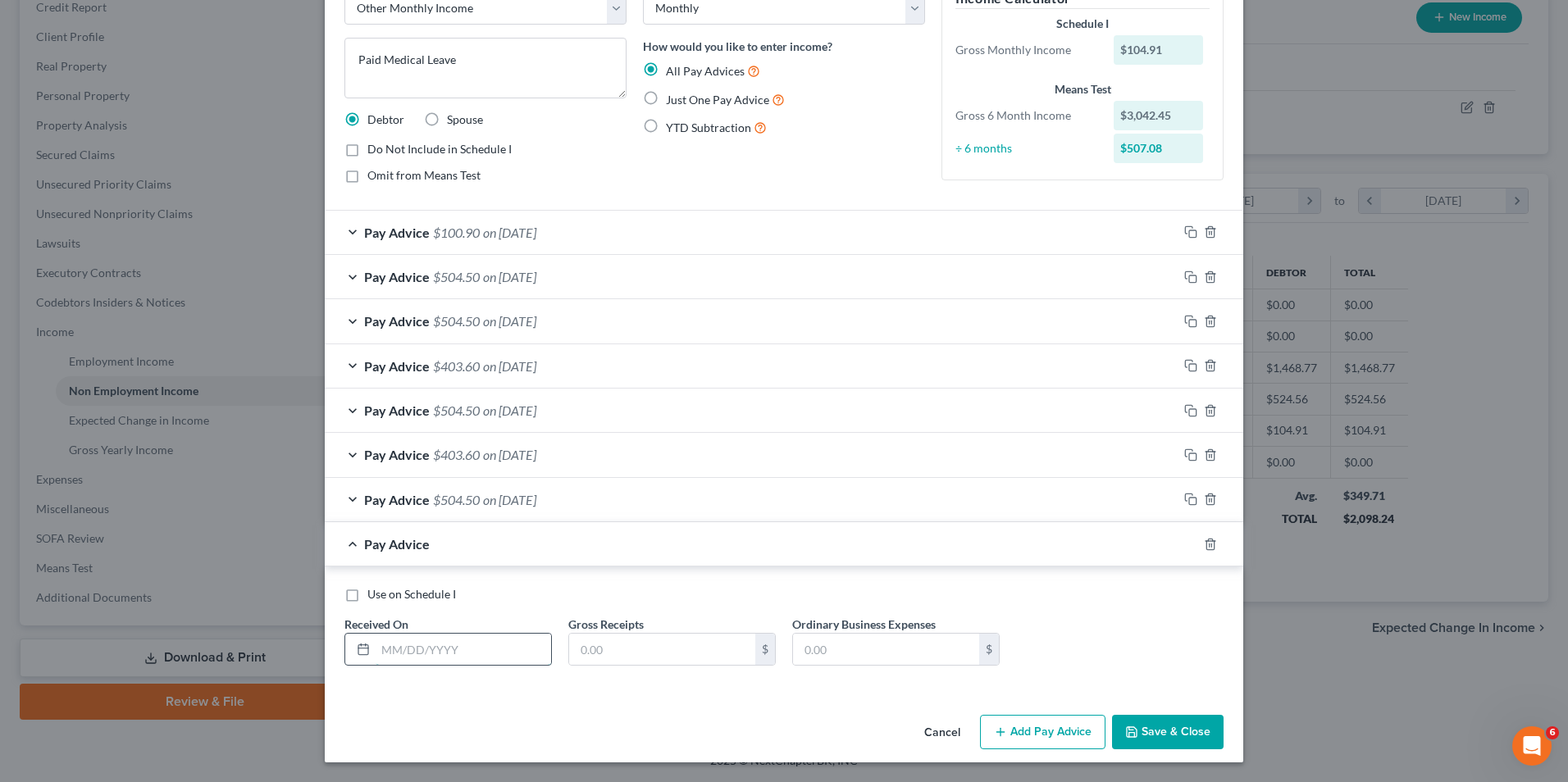
click at [469, 646] on input "text" at bounding box center [463, 649] width 175 height 31
click at [614, 644] on input "text" at bounding box center [662, 649] width 186 height 31
click at [936, 643] on input "text" at bounding box center [886, 649] width 186 height 31
click at [1065, 735] on button "Add Pay Advice" at bounding box center [1043, 731] width 126 height 34
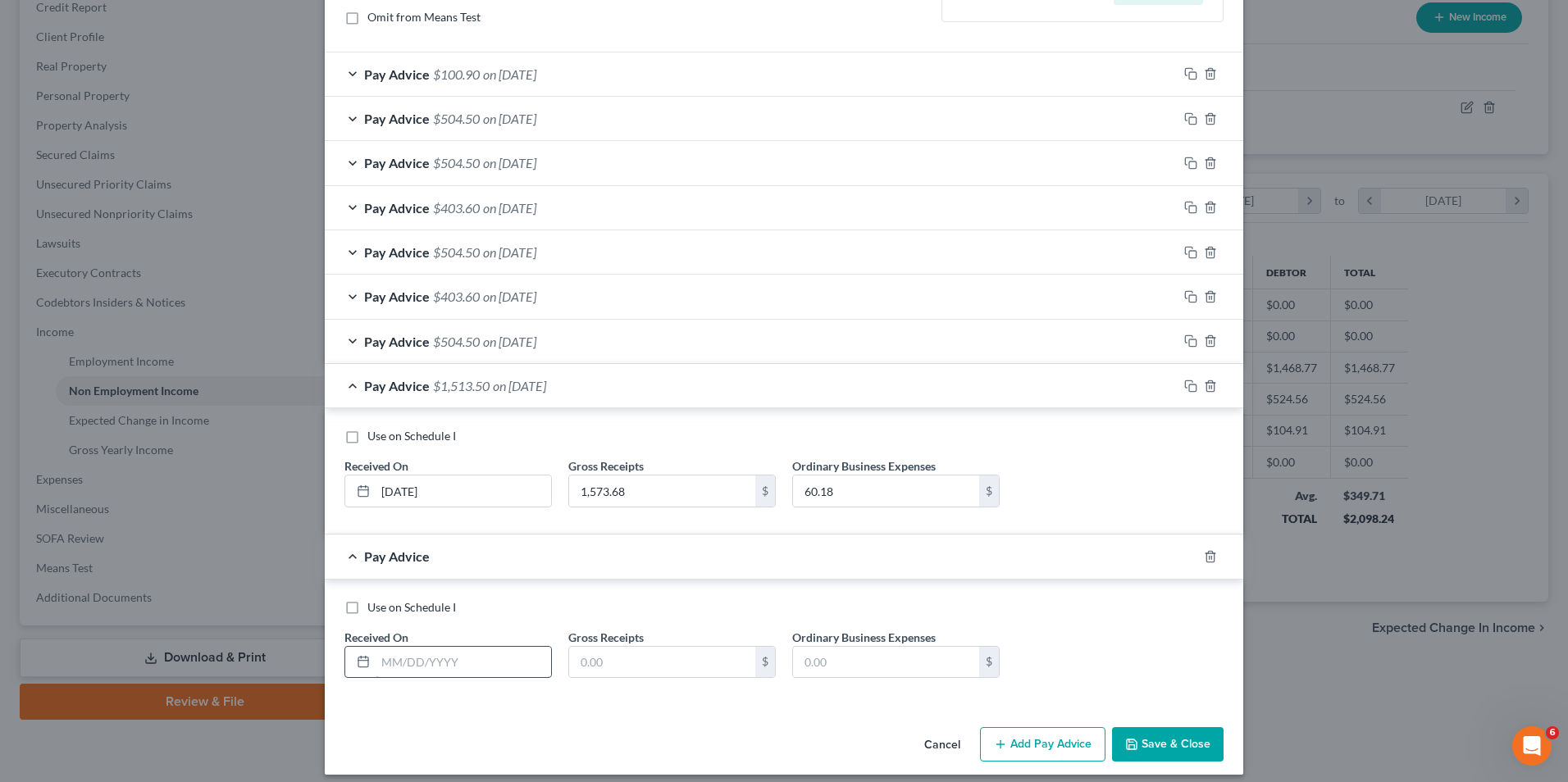
scroll to position [271, 0]
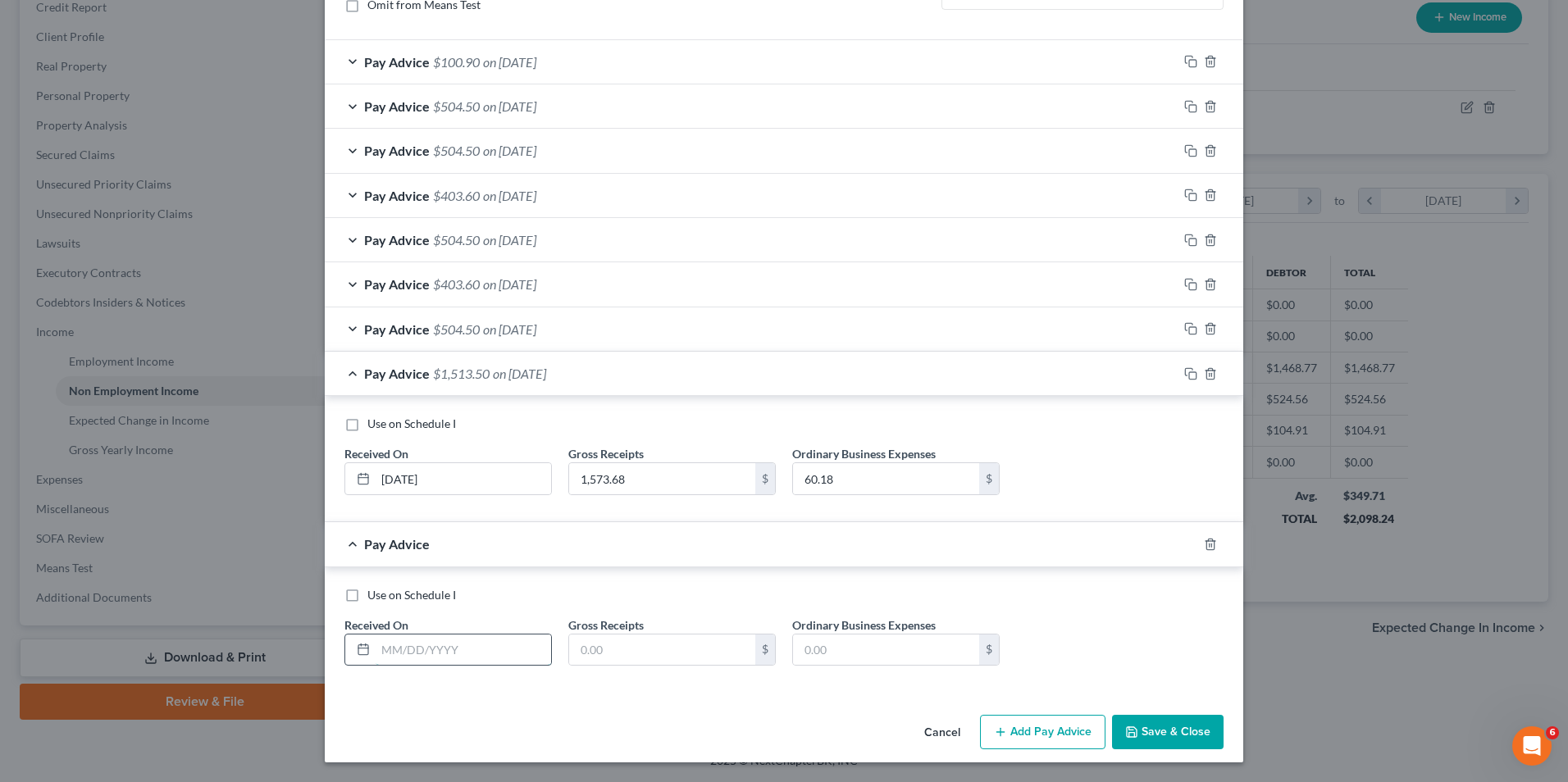
click at [454, 655] on input "text" at bounding box center [463, 650] width 175 height 31
click at [680, 646] on input "text" at bounding box center [662, 650] width 186 height 31
click at [865, 649] on input "text" at bounding box center [886, 650] width 186 height 31
click at [1065, 731] on button "Add Pay Advice" at bounding box center [1043, 731] width 126 height 34
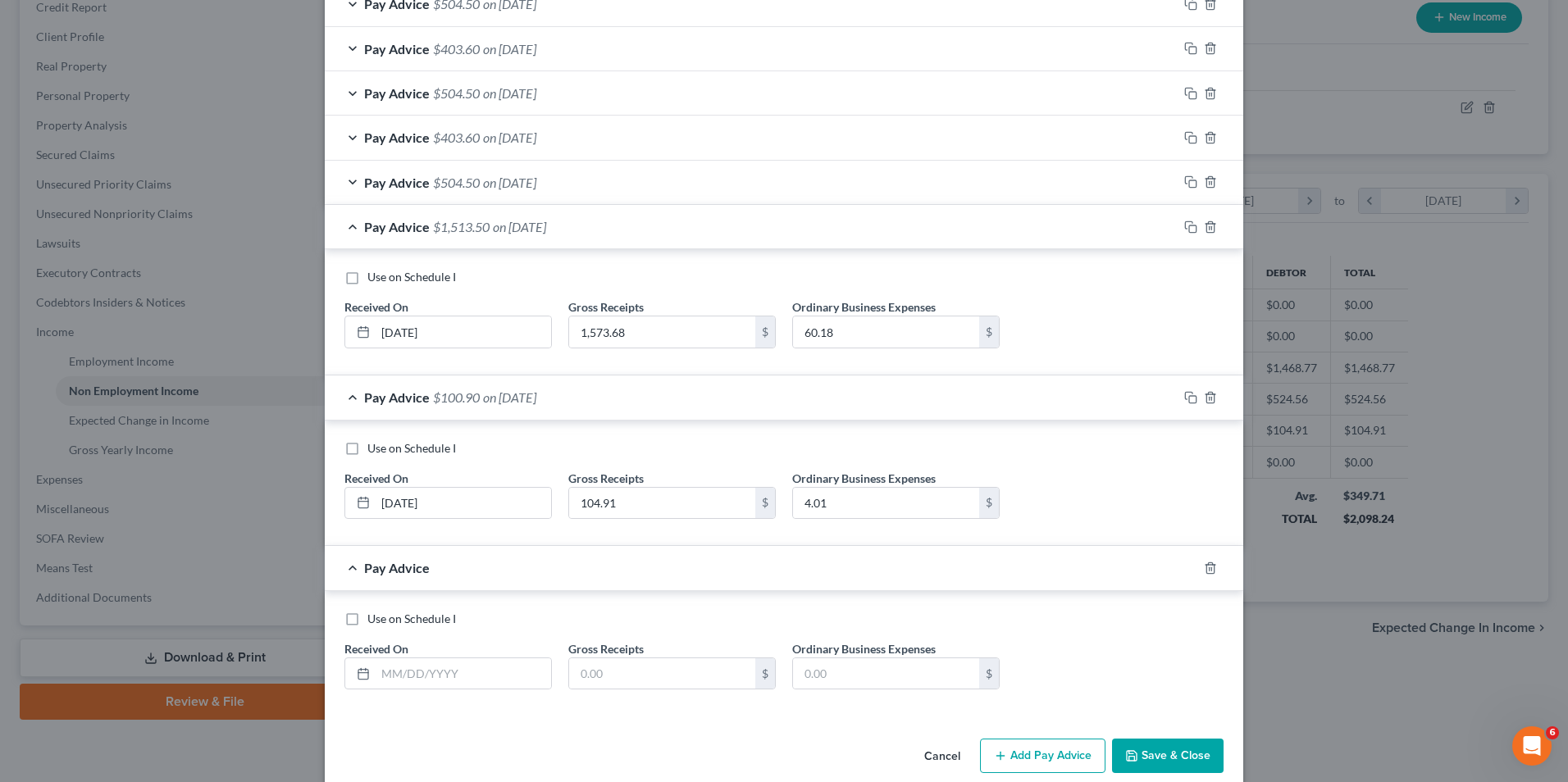
scroll to position [442, 0]
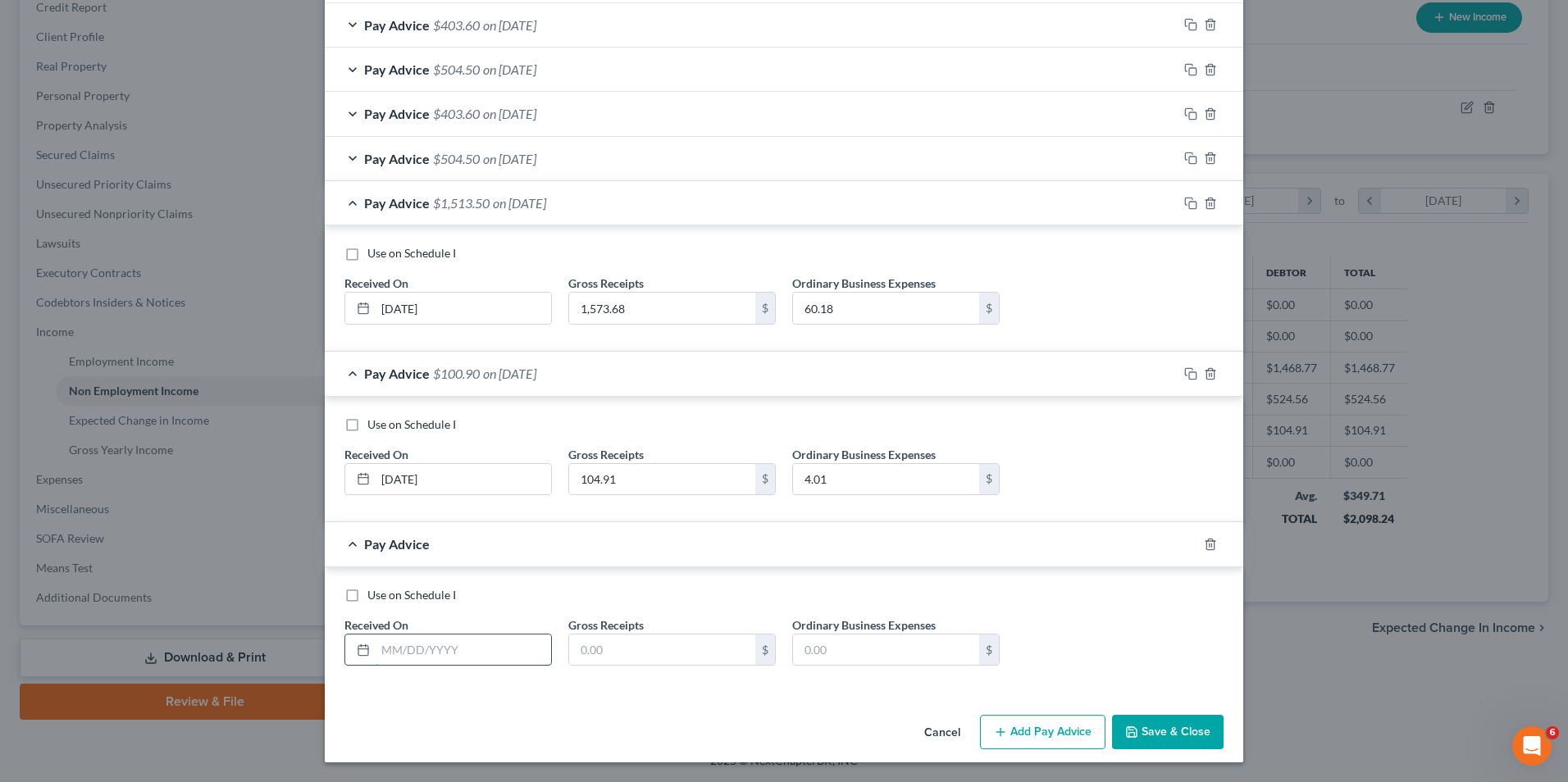
drag, startPoint x: 457, startPoint y: 657, endPoint x: 772, endPoint y: 550, distance: 332.7
click at [457, 657] on input "text" at bounding box center [463, 650] width 175 height 31
click at [643, 636] on input "text" at bounding box center [662, 650] width 186 height 31
click at [869, 641] on input "text" at bounding box center [886, 650] width 186 height 31
click at [1046, 726] on button "Add Pay Advice" at bounding box center [1043, 731] width 126 height 34
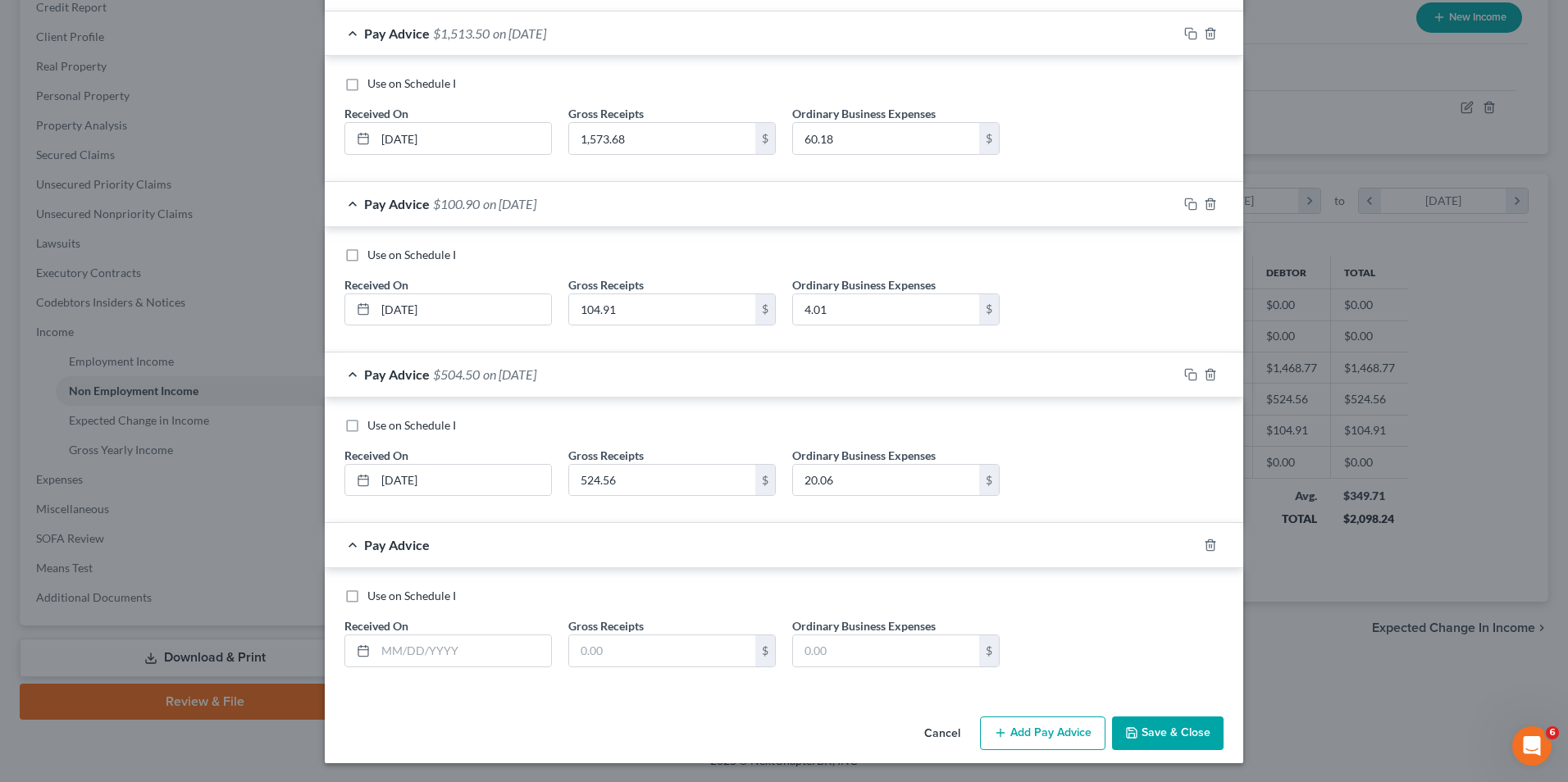
scroll to position [613, 0]
drag, startPoint x: 440, startPoint y: 650, endPoint x: 564, endPoint y: 647, distance: 124.0
click at [447, 650] on input "text" at bounding box center [463, 650] width 175 height 31
click at [652, 667] on div "Use on Schedule I Received On * [DATE] Gross Receipts $ Ordinary Business Expen…" at bounding box center [784, 634] width 896 height 93
click at [657, 659] on input "text" at bounding box center [662, 650] width 186 height 31
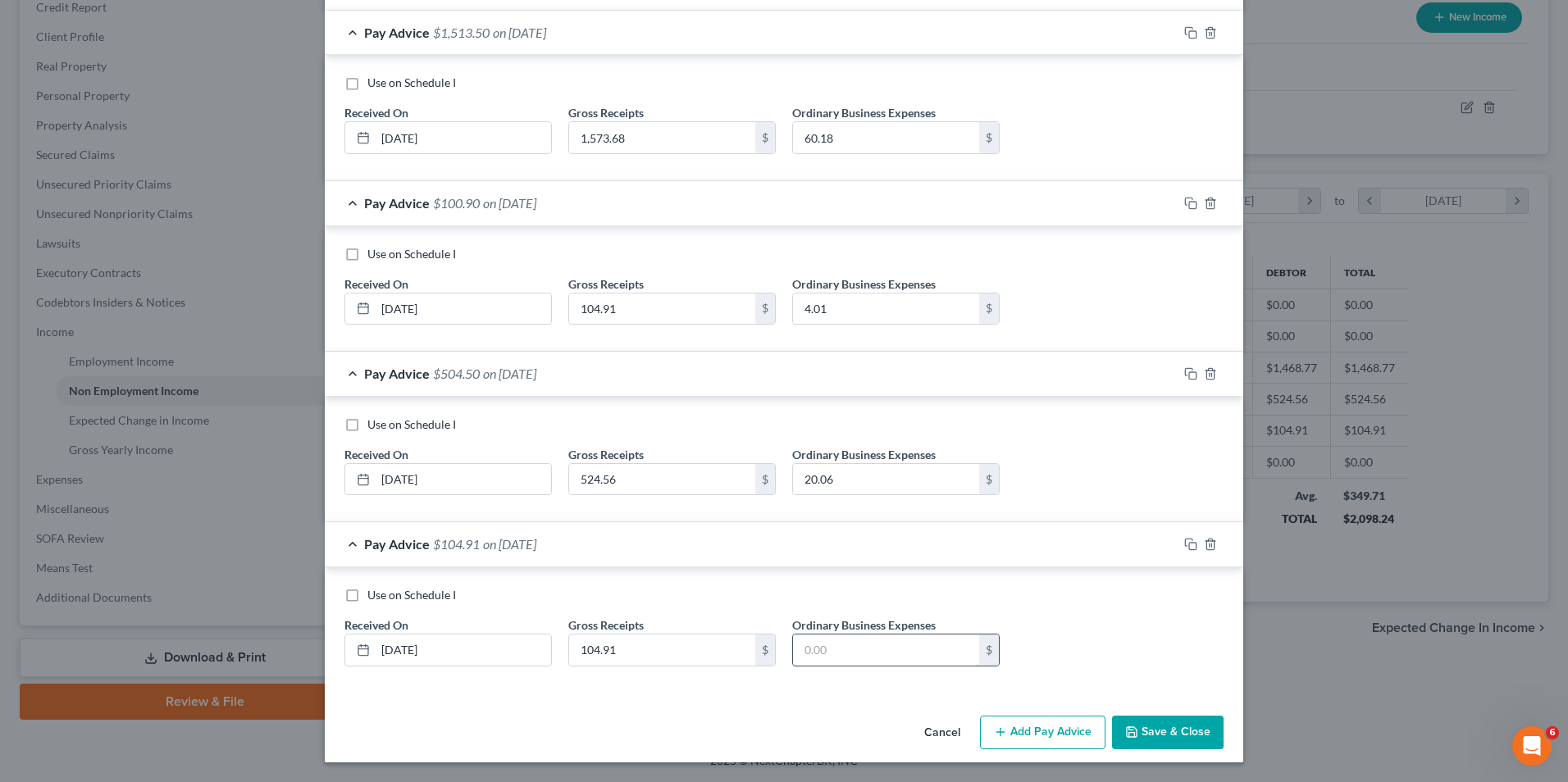
drag, startPoint x: 847, startPoint y: 654, endPoint x: 855, endPoint y: 655, distance: 8.1
click at [847, 654] on input "text" at bounding box center [886, 650] width 186 height 31
click at [1063, 728] on button "Add Pay Advice" at bounding box center [1043, 732] width 126 height 34
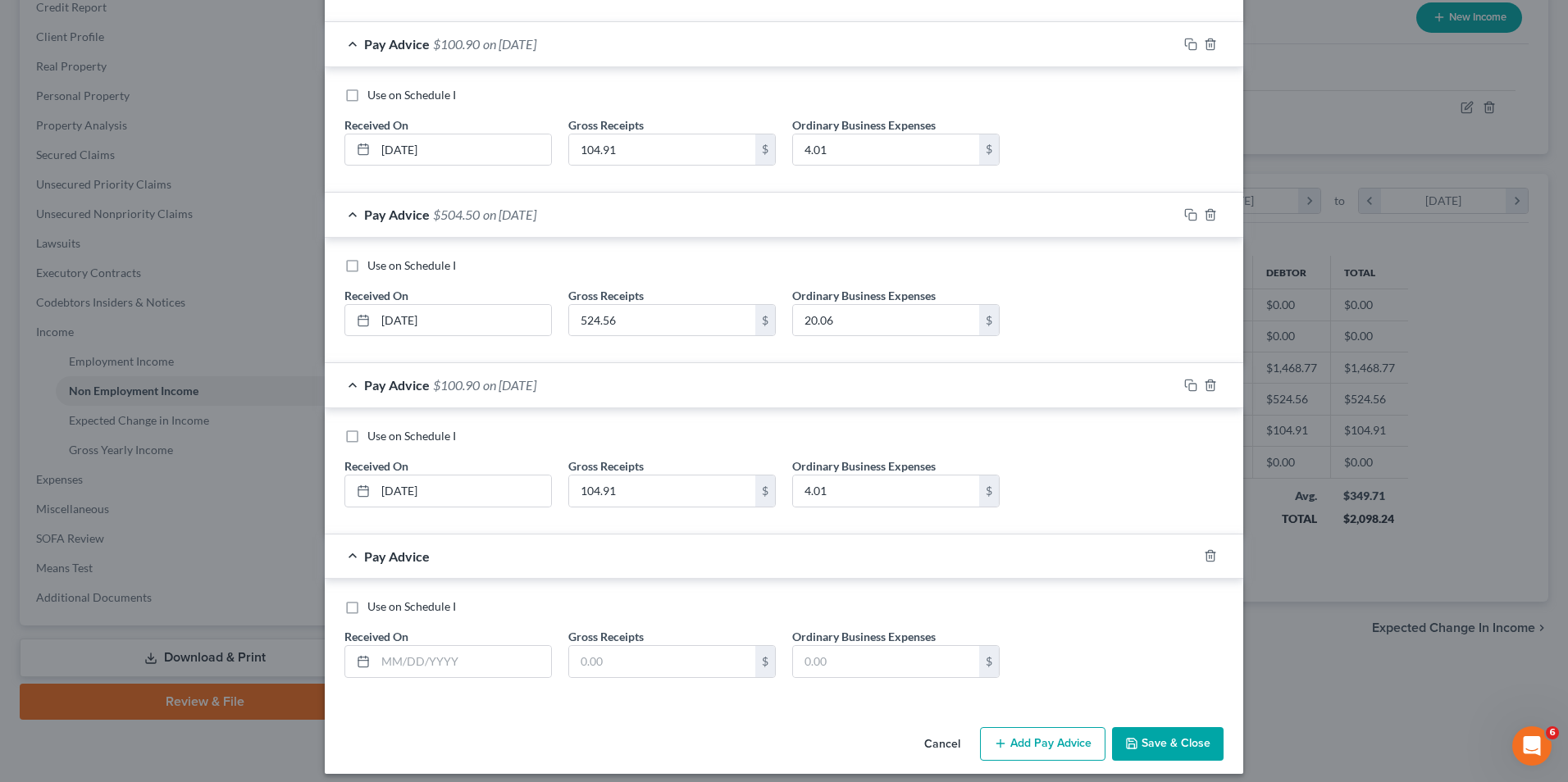
scroll to position [777, 0]
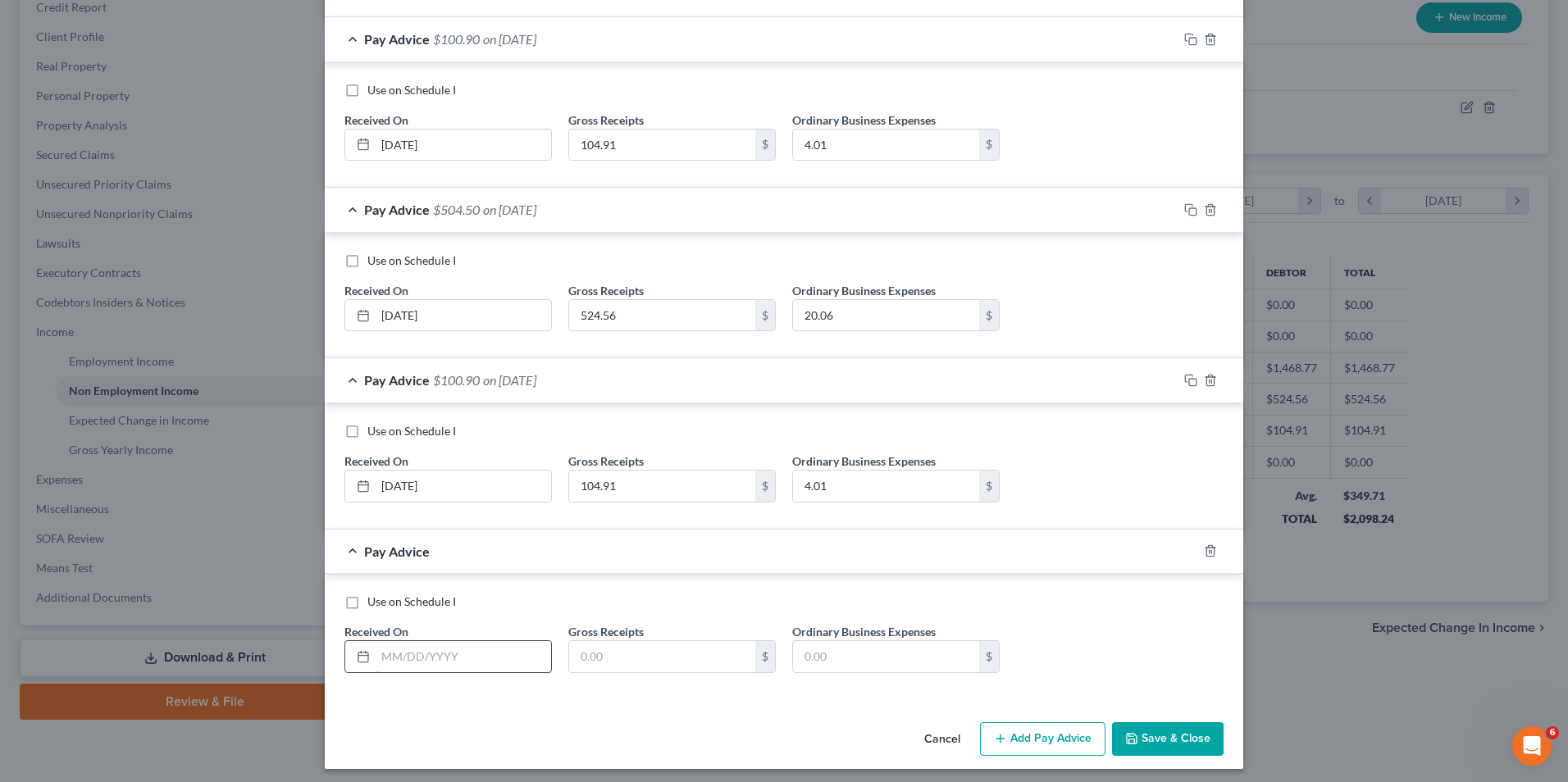
click at [420, 644] on input "text" at bounding box center [463, 657] width 175 height 31
click at [604, 645] on input "text" at bounding box center [662, 657] width 186 height 31
click at [852, 659] on input "text" at bounding box center [886, 657] width 186 height 31
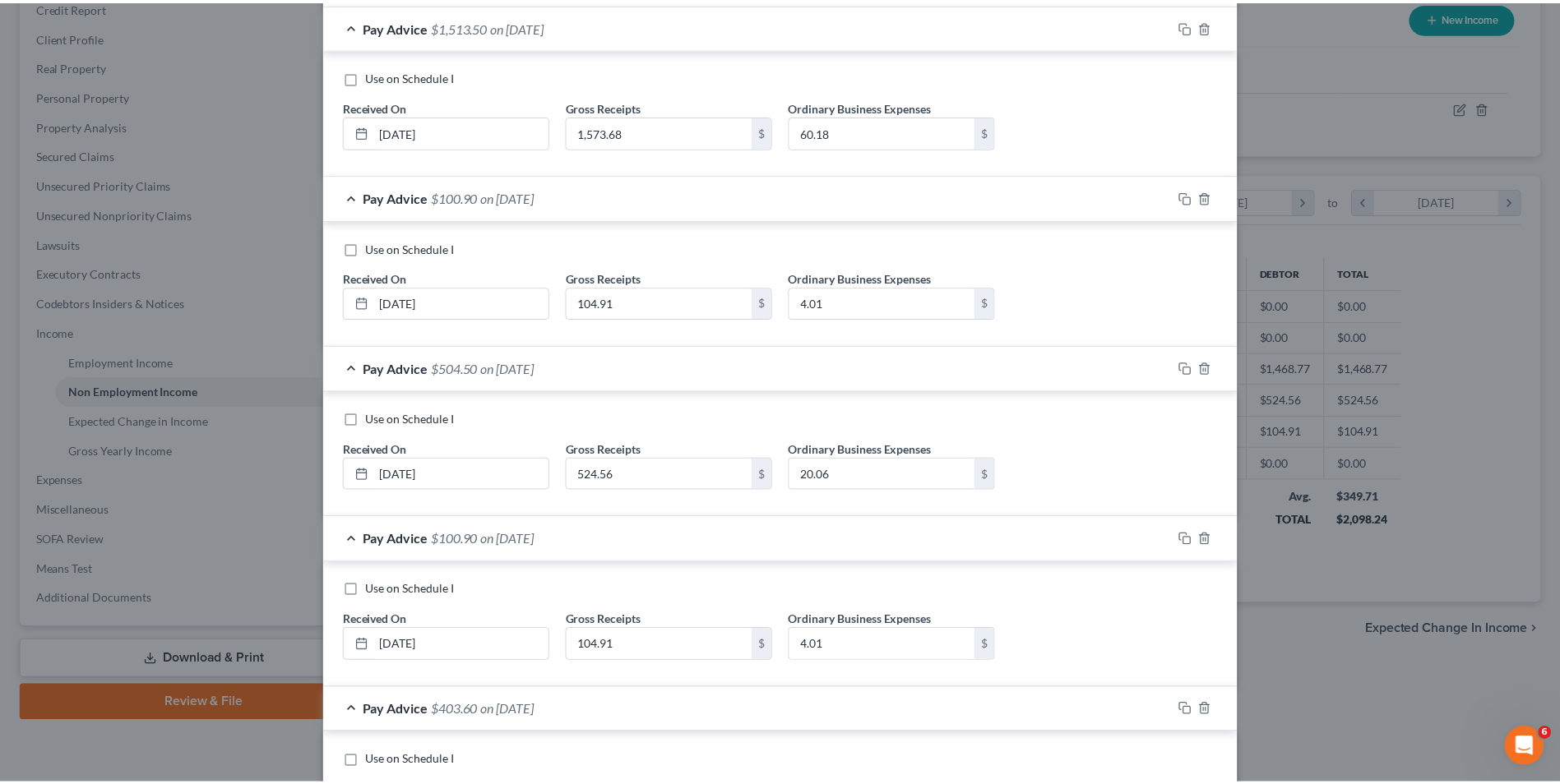
scroll to position [785, 0]
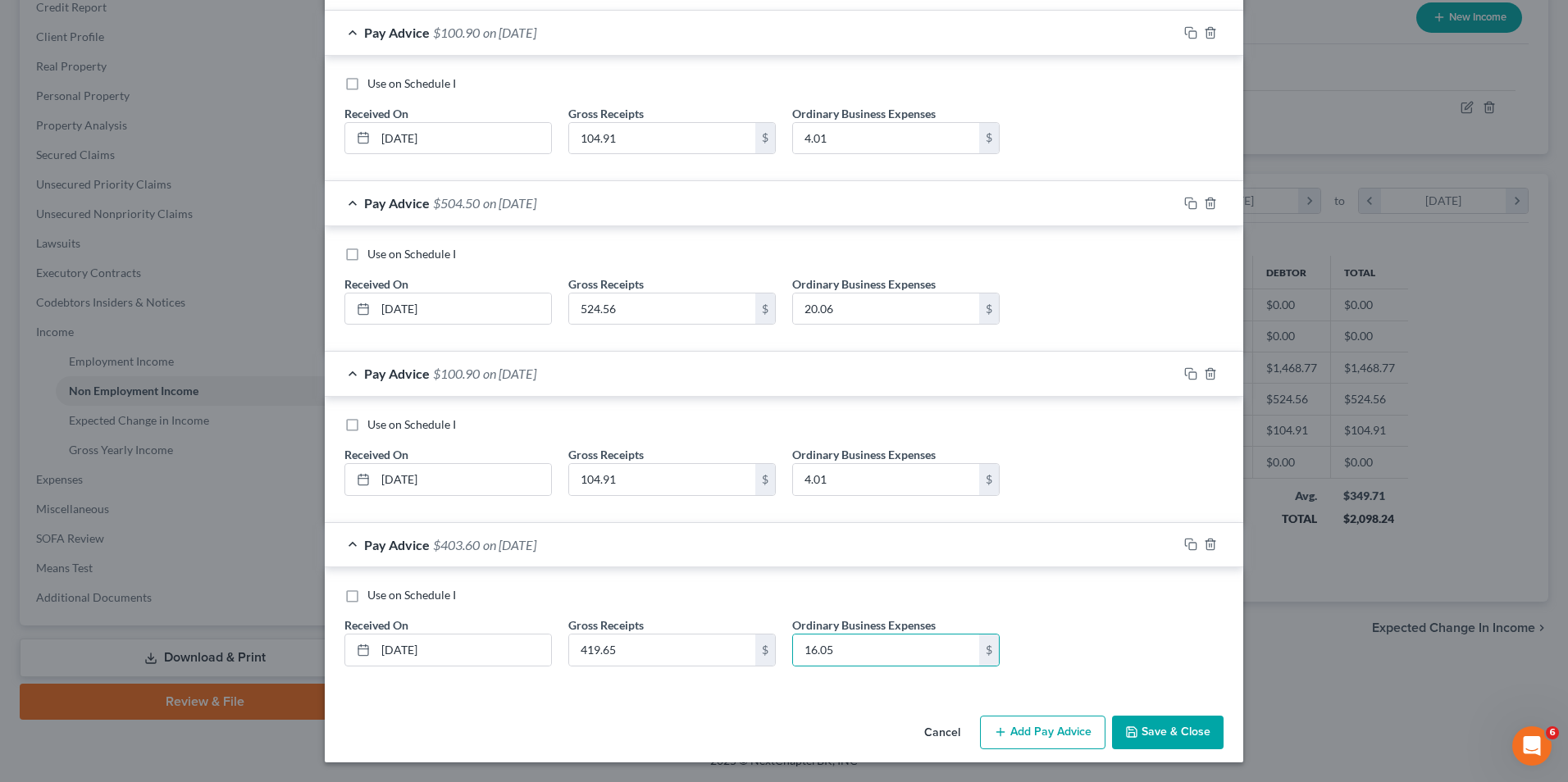
click at [1189, 722] on button "Save & Close" at bounding box center [1168, 732] width 112 height 34
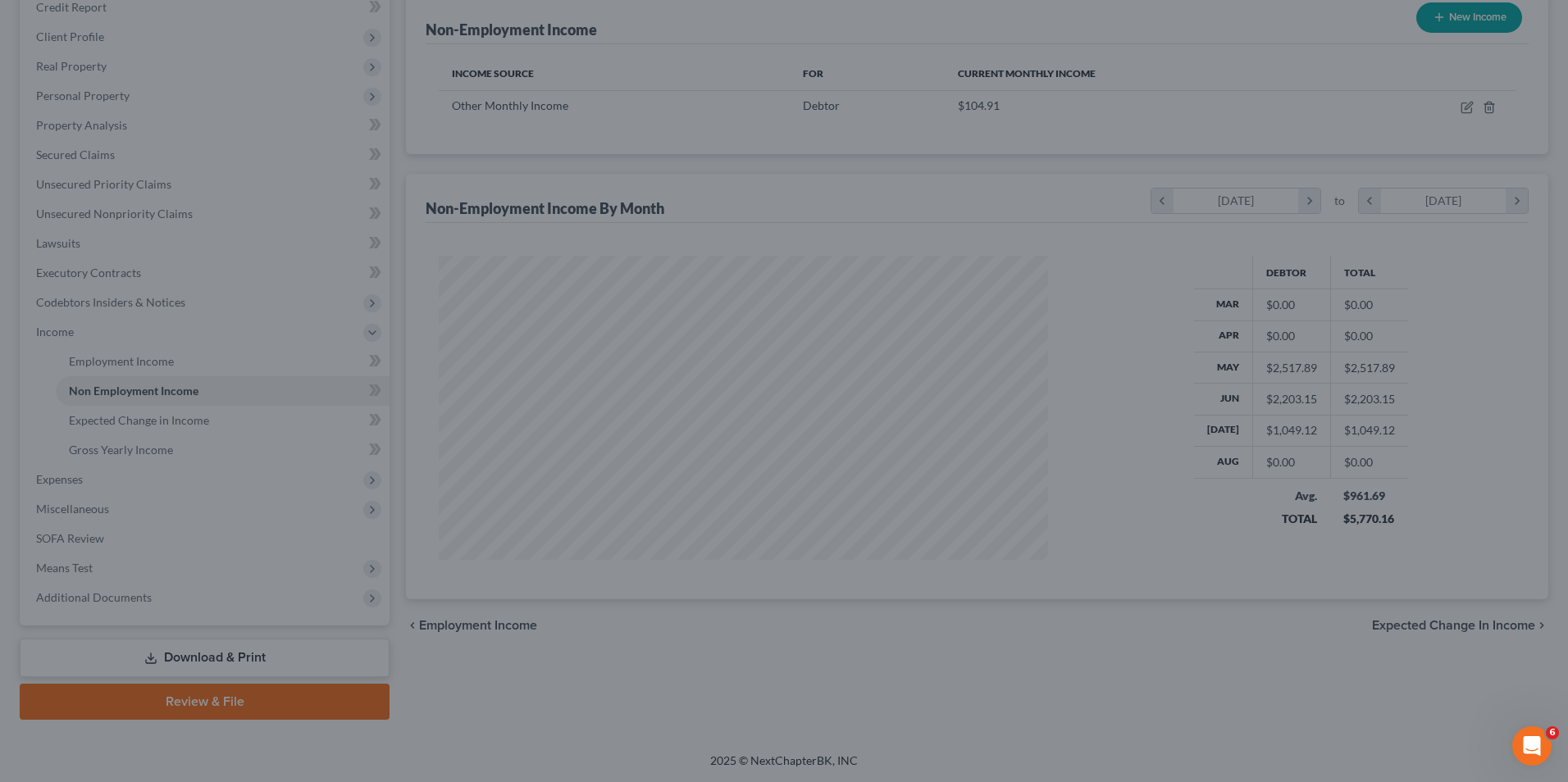
scroll to position [819718, 819646]
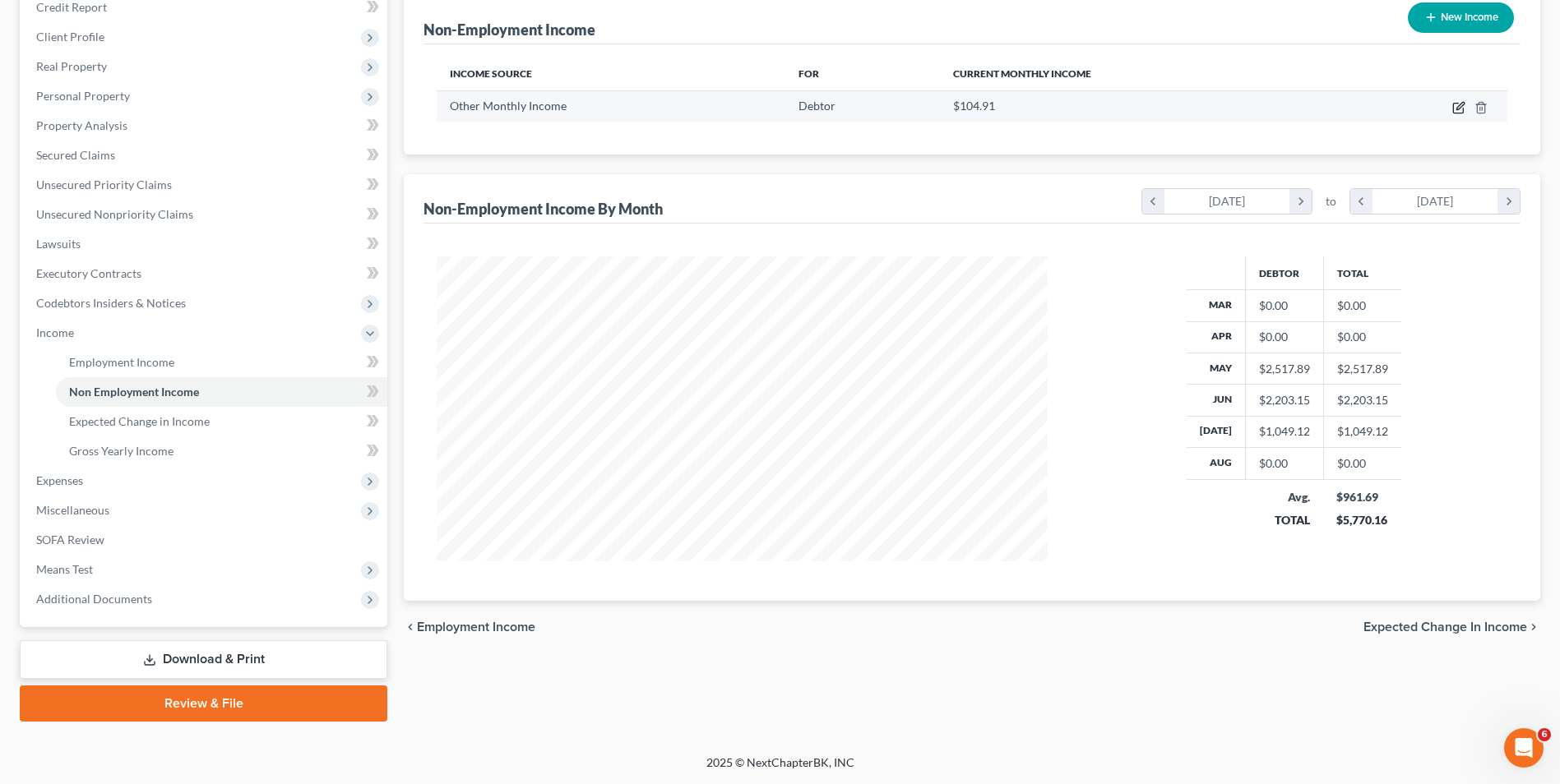
click at [1463, 109] on icon "button" at bounding box center [1458, 108] width 10 height 10
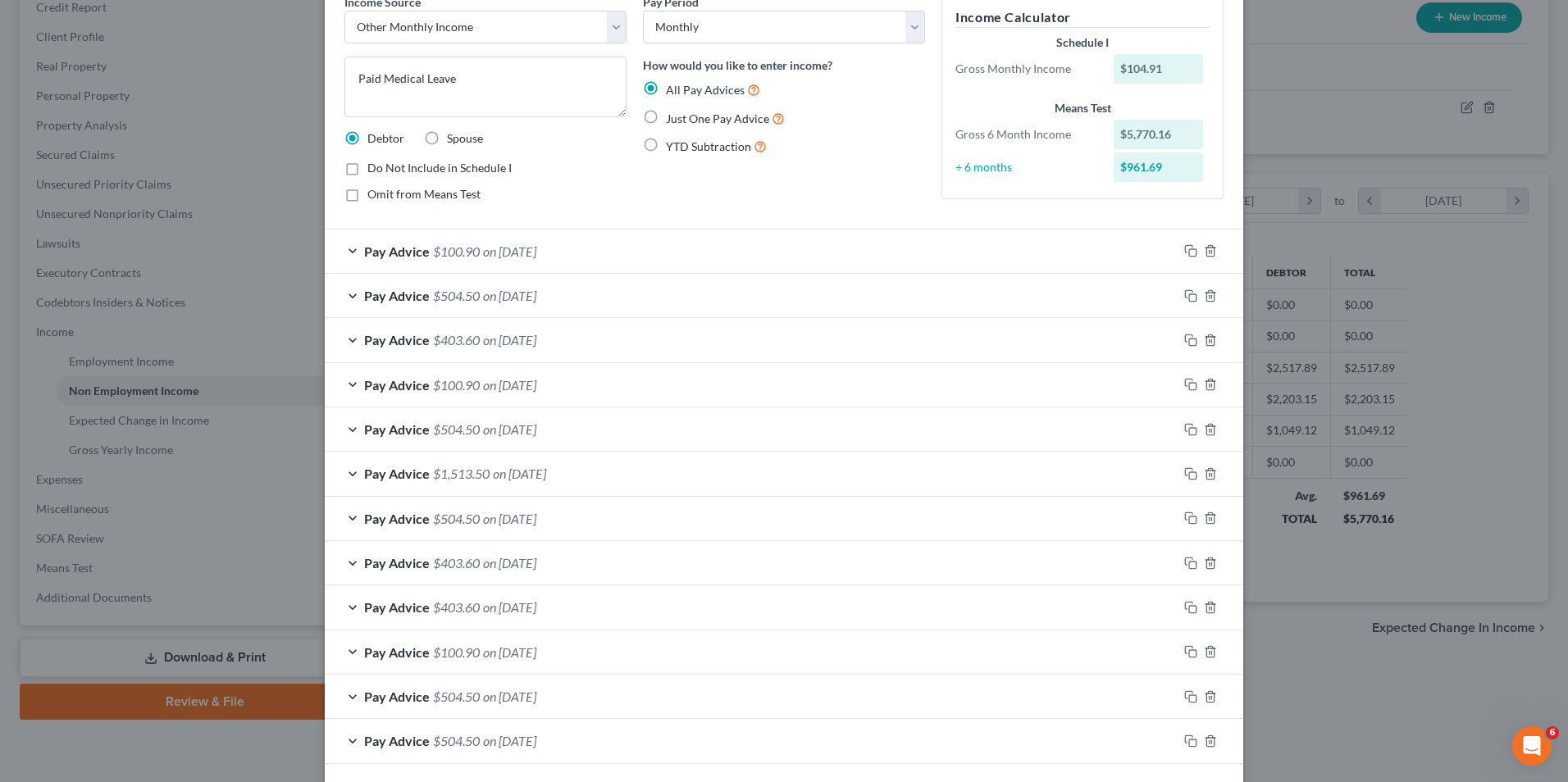
scroll to position [154, 0]
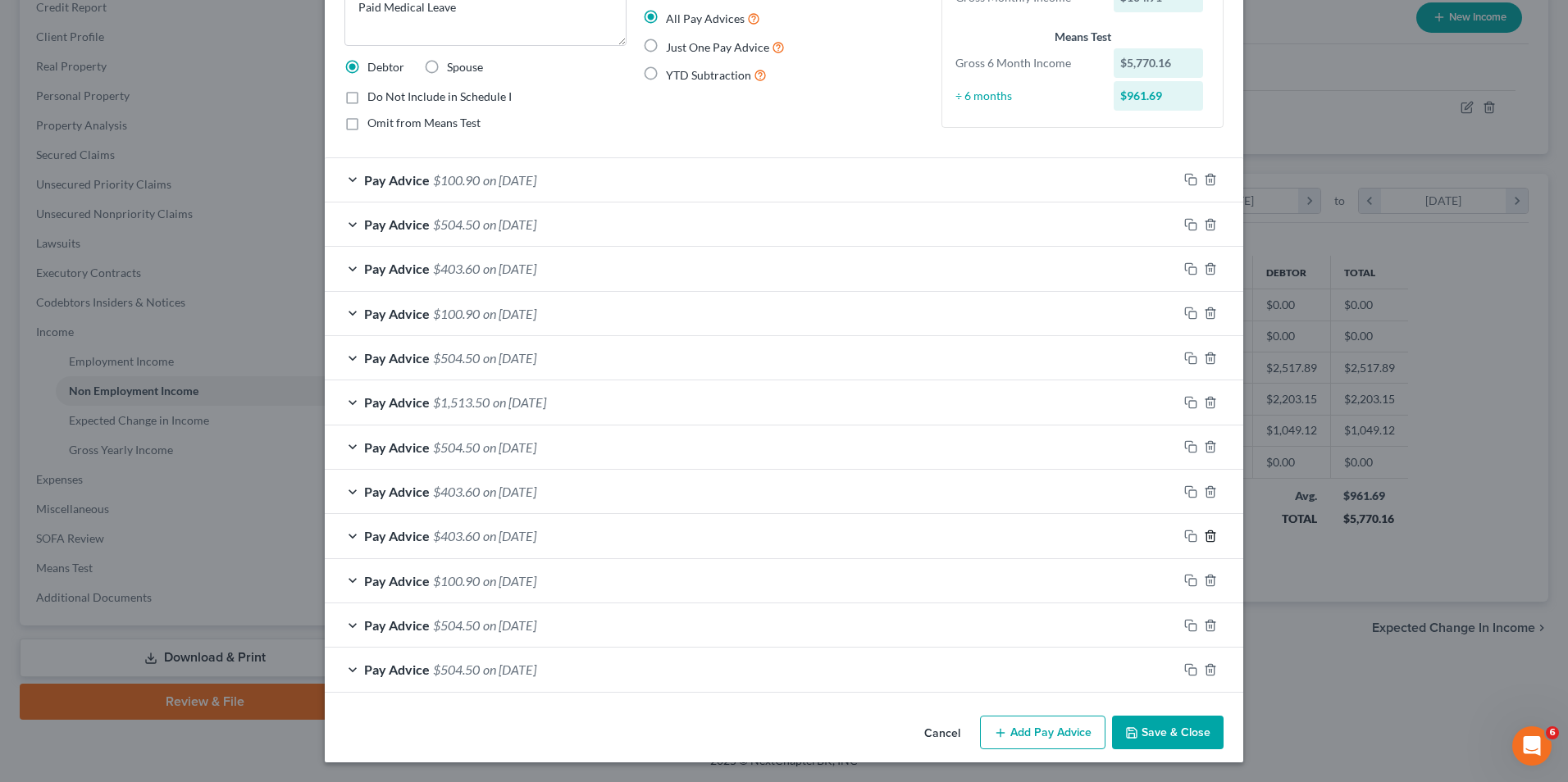
click at [1210, 537] on icon "button" at bounding box center [1210, 536] width 13 height 13
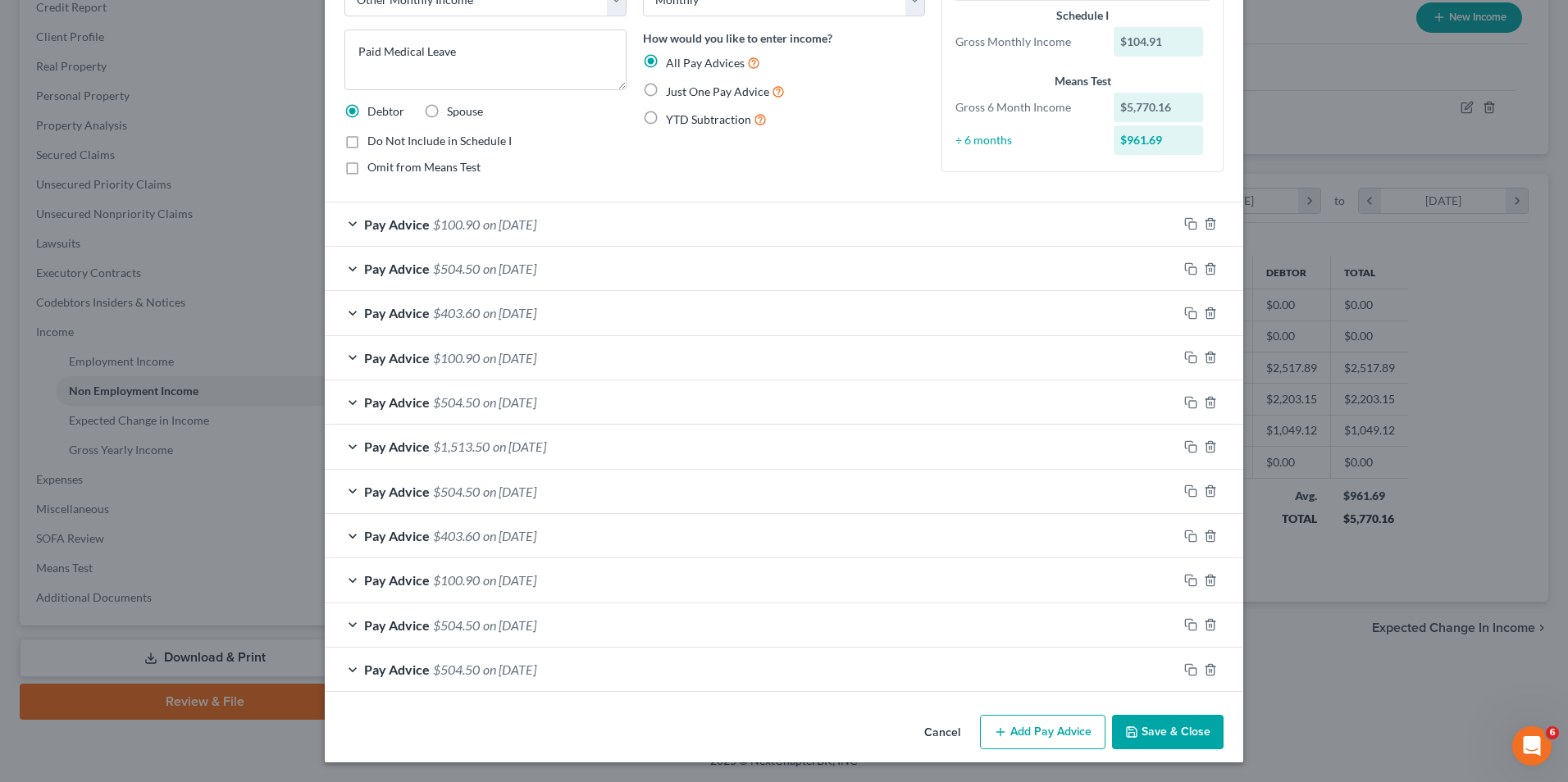
scroll to position [109, 0]
click at [1210, 671] on line "button" at bounding box center [1210, 671] width 0 height 3
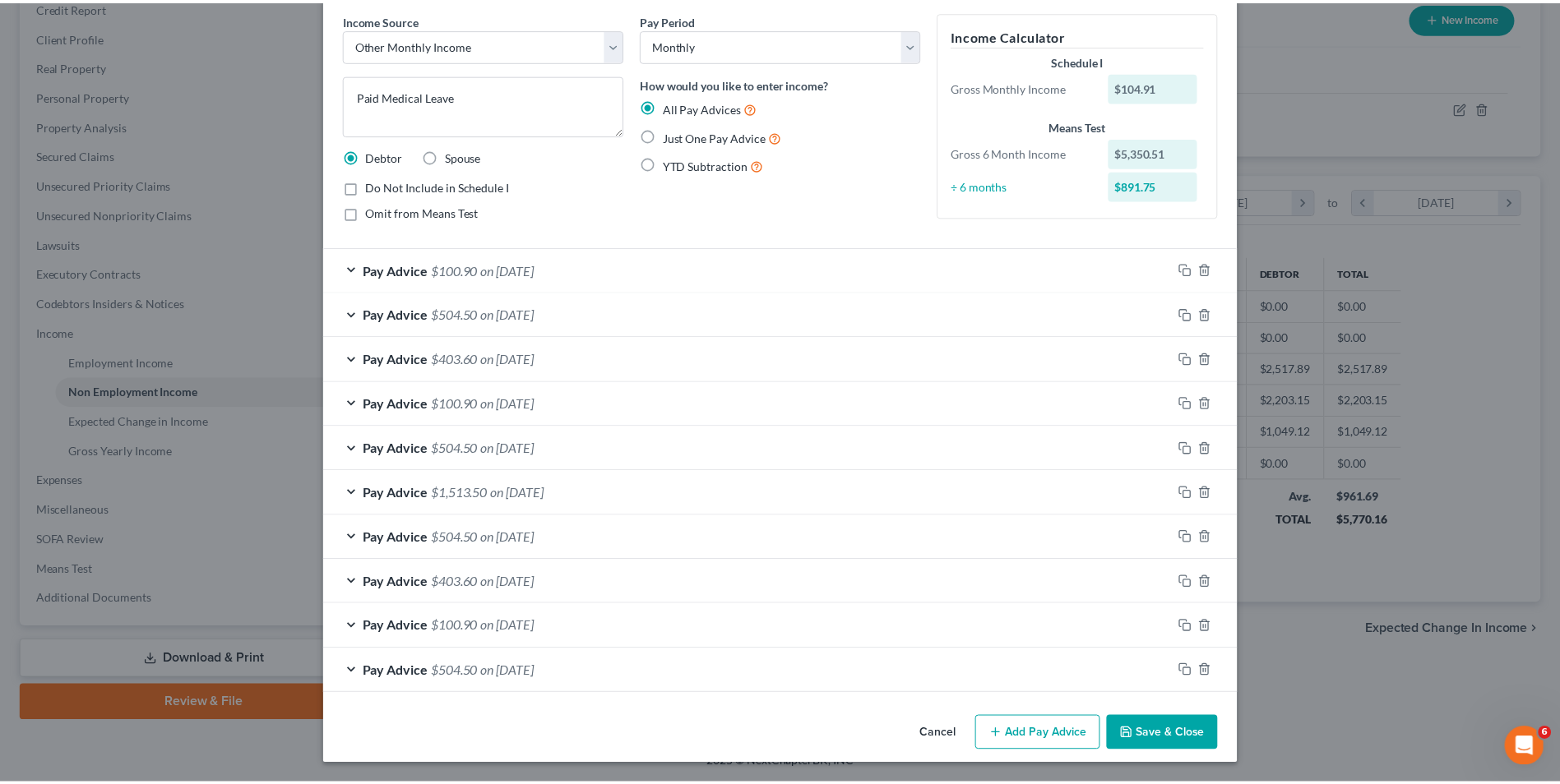
scroll to position [65, 0]
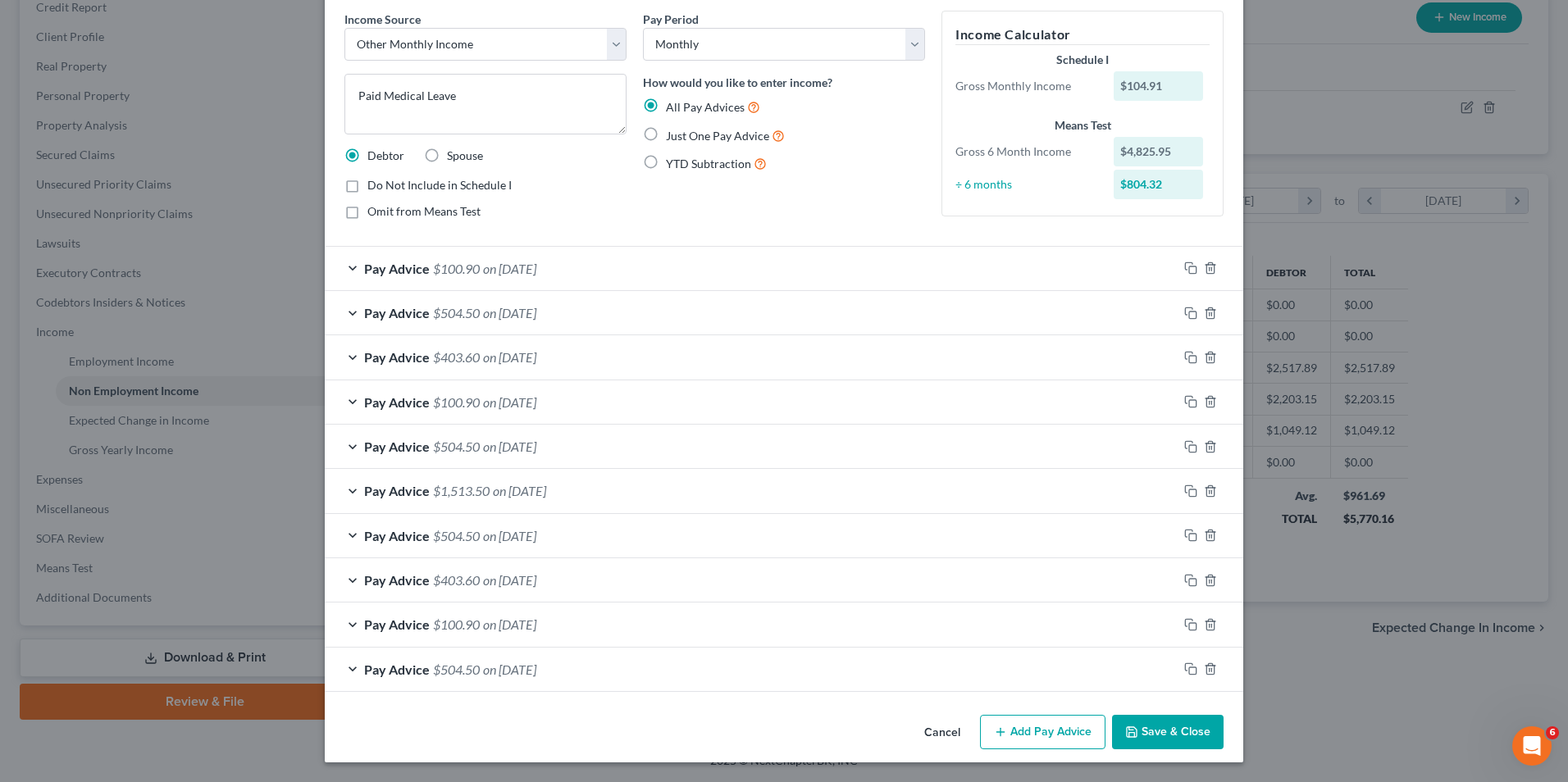
drag, startPoint x: 1143, startPoint y: 745, endPoint x: 1140, endPoint y: 699, distance: 46.1
click at [1143, 745] on button "Save & Close" at bounding box center [1168, 731] width 112 height 34
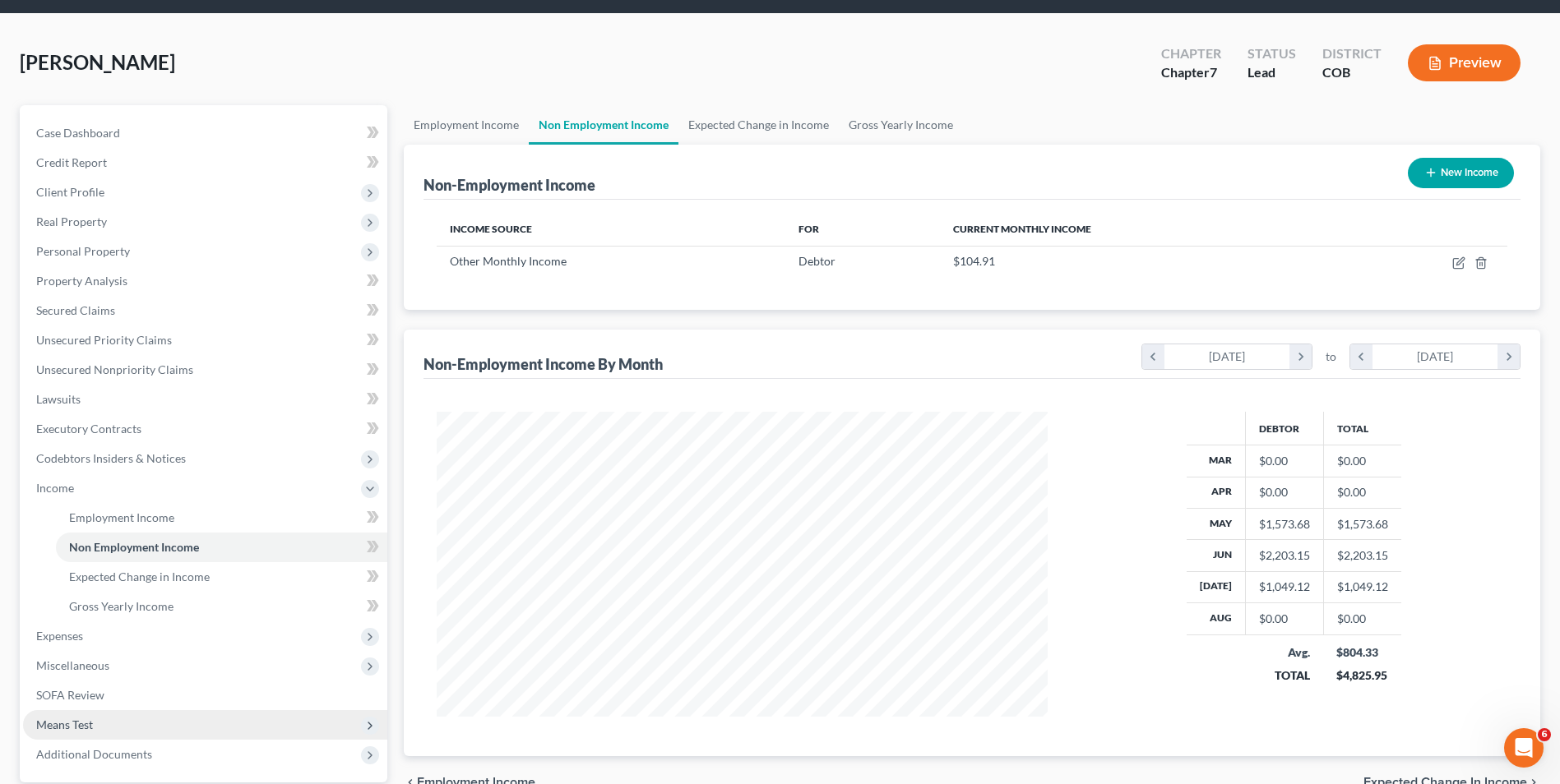
scroll to position [82, 0]
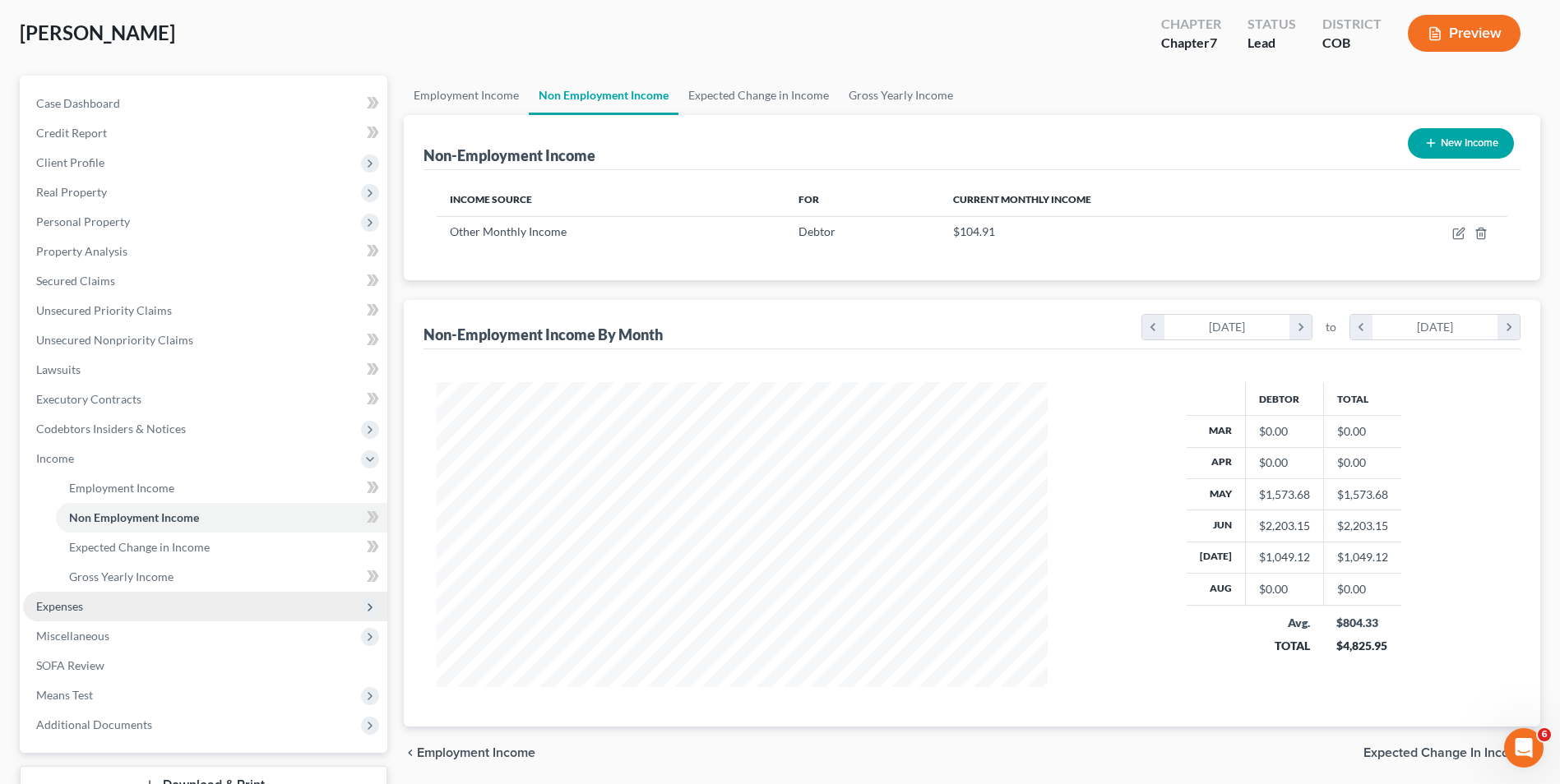
click at [45, 605] on span "Expenses" at bounding box center [60, 606] width 47 height 14
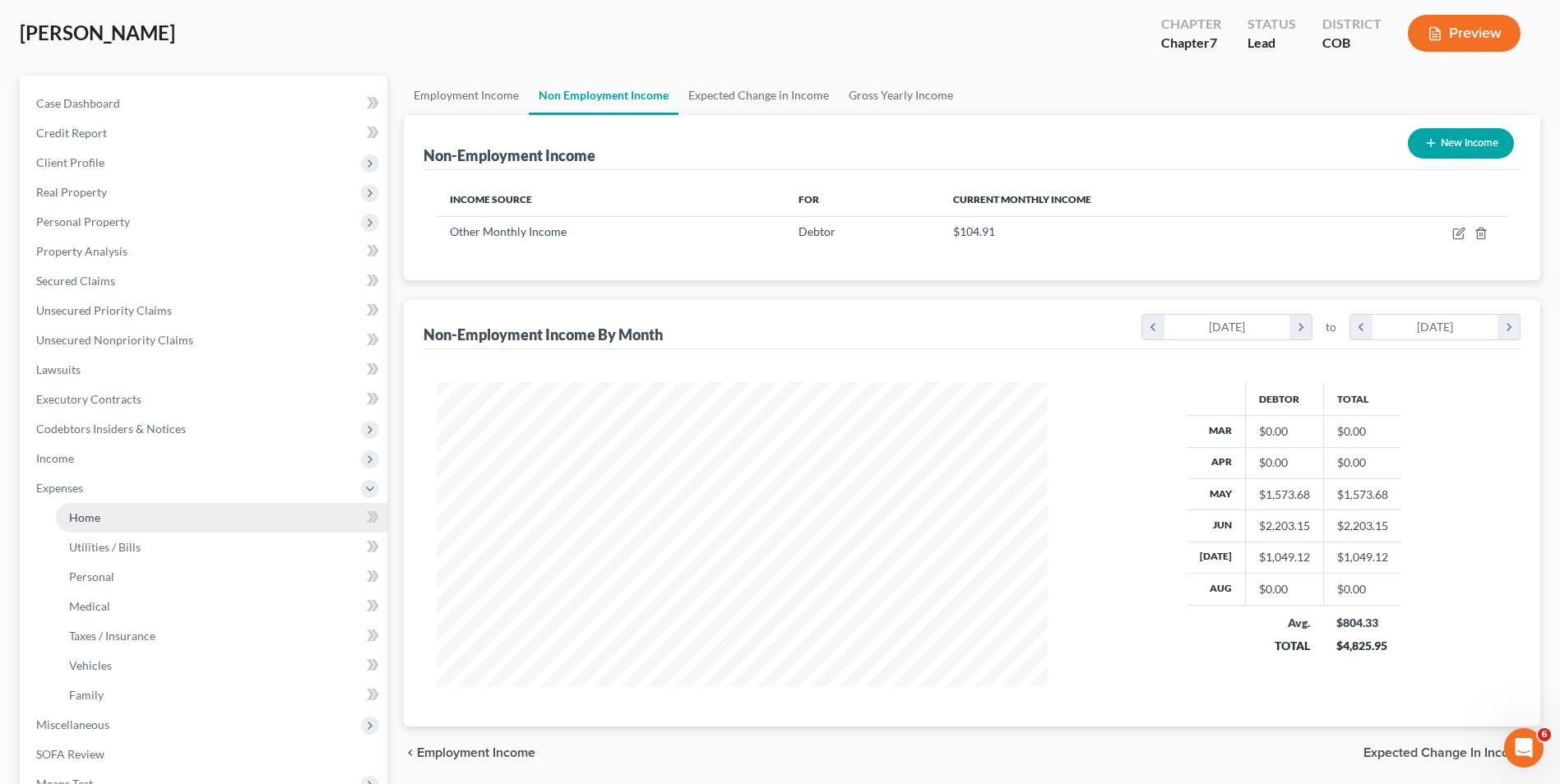
click at [92, 514] on span "Home" at bounding box center [85, 517] width 32 height 14
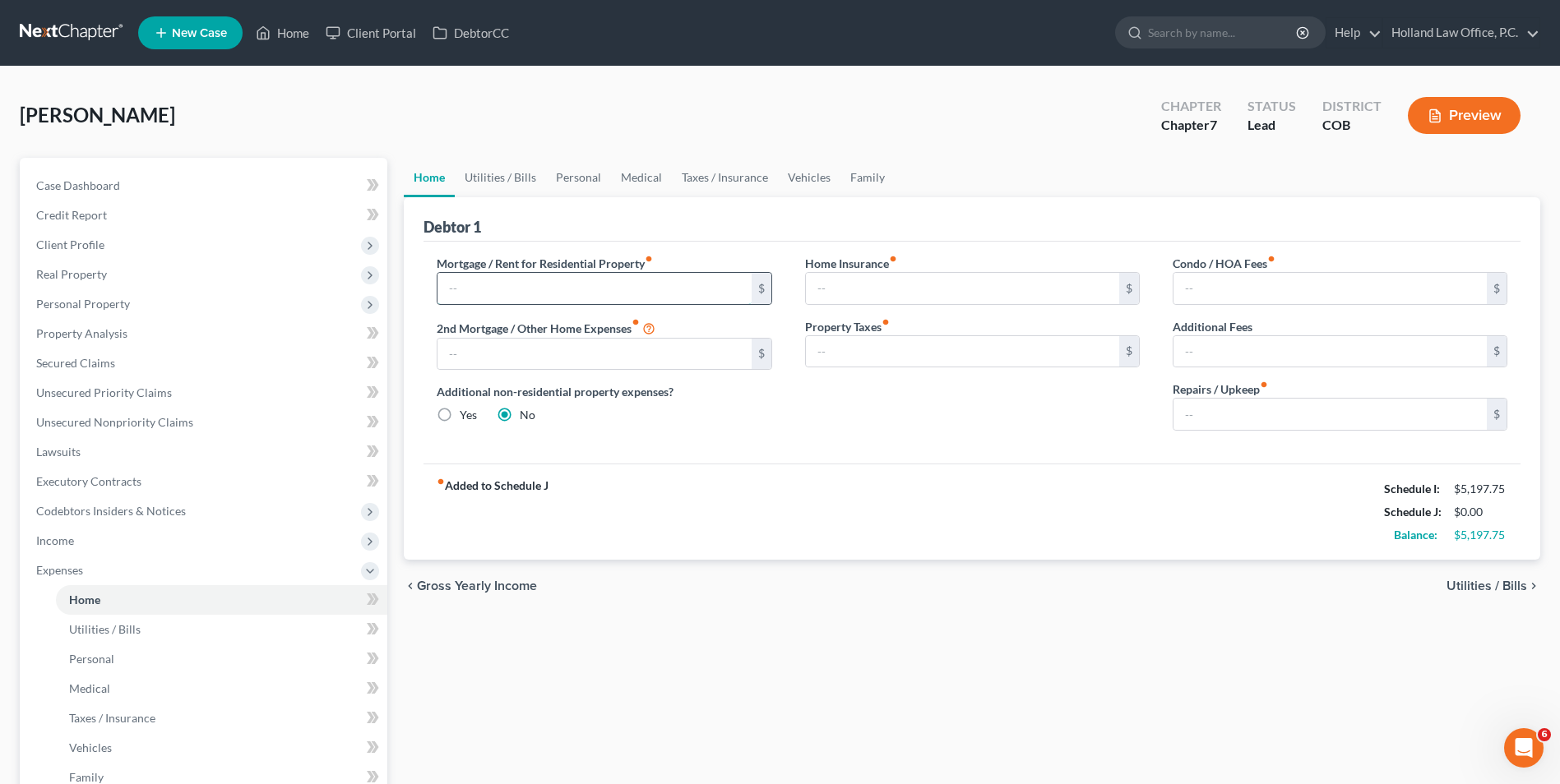
drag, startPoint x: 550, startPoint y: 294, endPoint x: 559, endPoint y: 287, distance: 11.4
click at [550, 294] on input "text" at bounding box center [594, 289] width 313 height 32
click at [495, 167] on link "Utilities / Bills" at bounding box center [501, 177] width 91 height 39
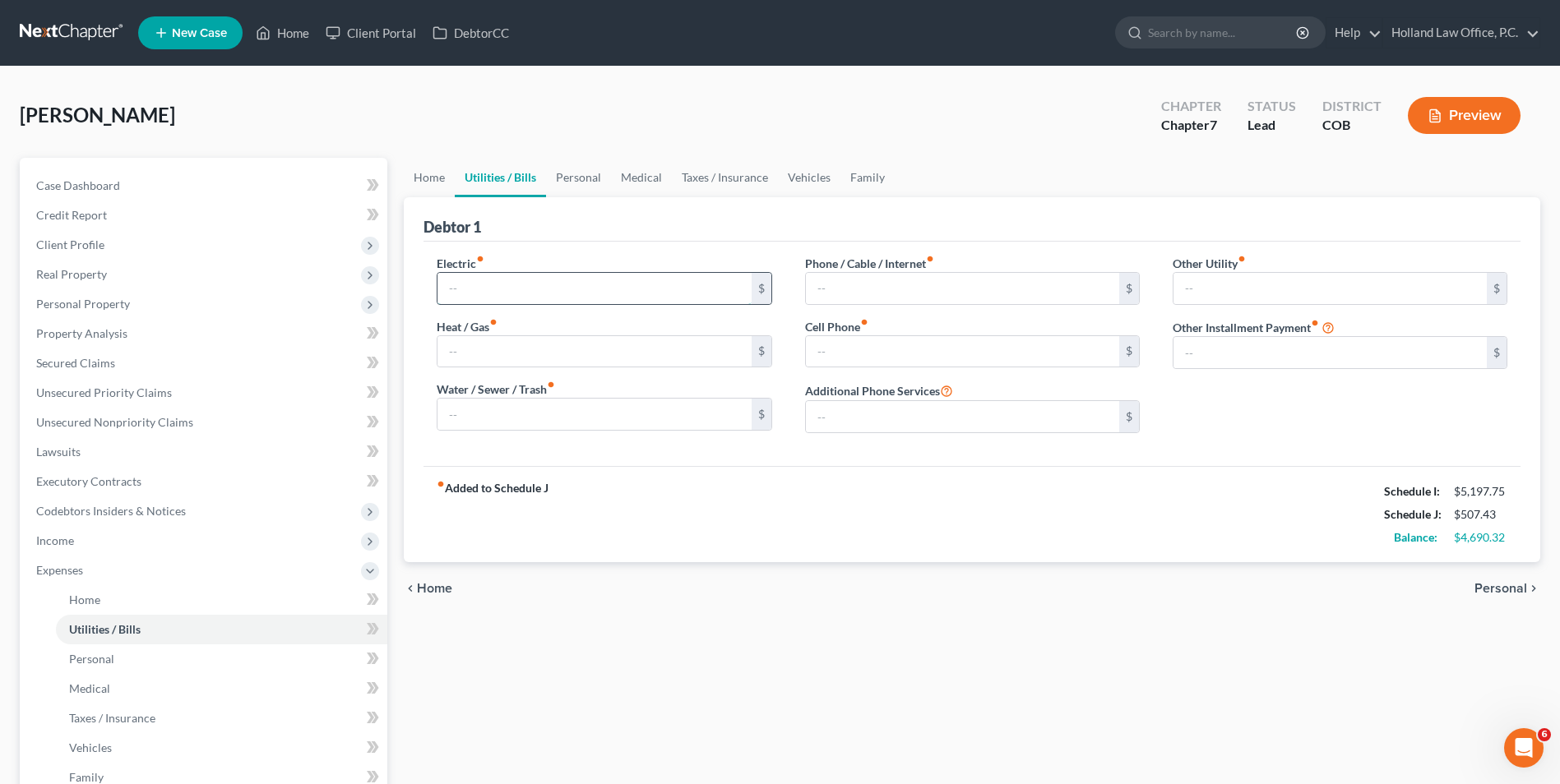
click at [512, 294] on input "text" at bounding box center [594, 289] width 313 height 32
click at [526, 414] on input "text" at bounding box center [594, 415] width 313 height 32
click at [859, 348] on input "text" at bounding box center [963, 352] width 313 height 32
drag, startPoint x: 904, startPoint y: 293, endPoint x: 896, endPoint y: 276, distance: 18.8
click at [904, 293] on input "text" at bounding box center [963, 289] width 313 height 32
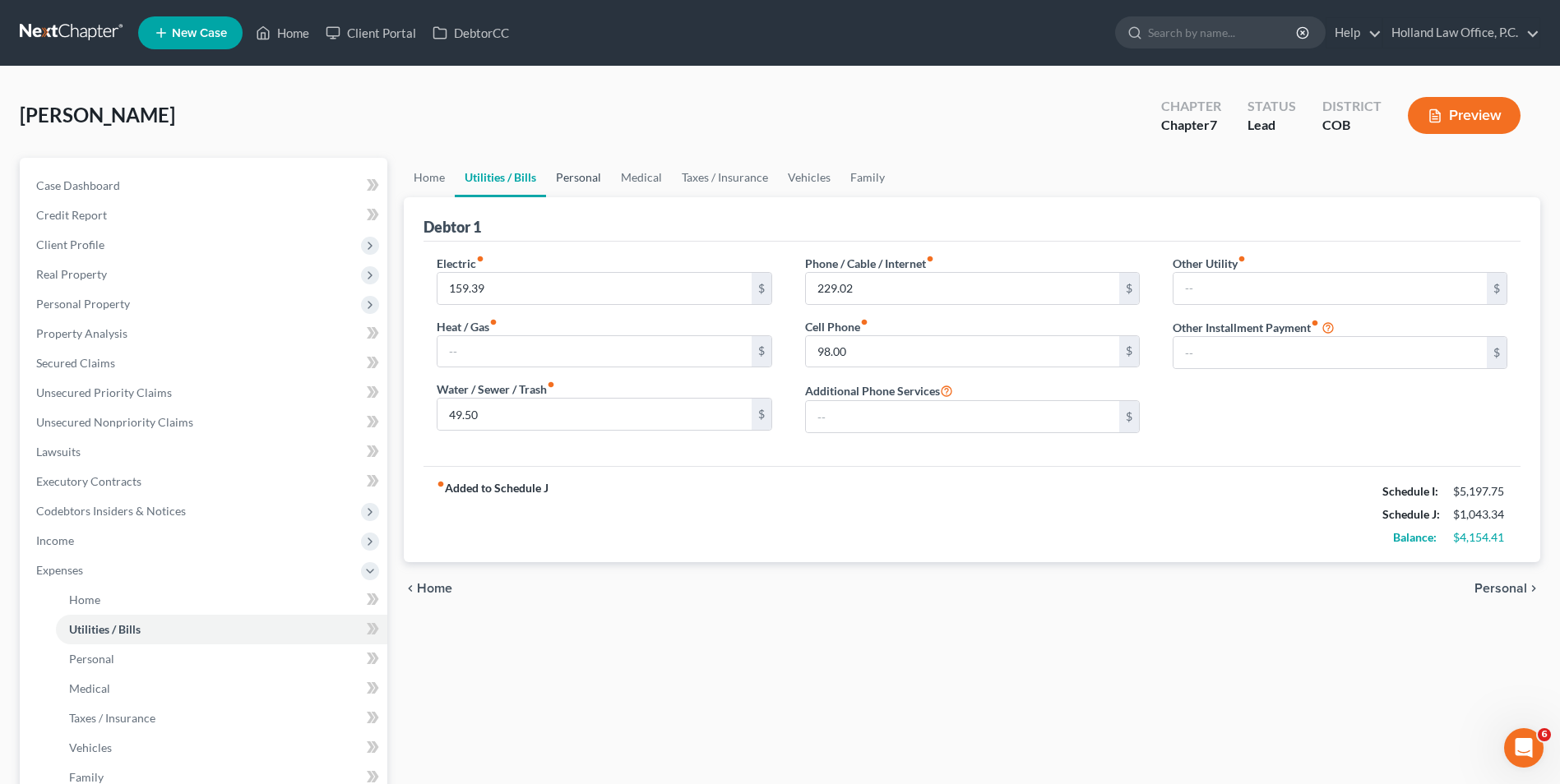
click at [567, 184] on link "Personal" at bounding box center [579, 177] width 65 height 39
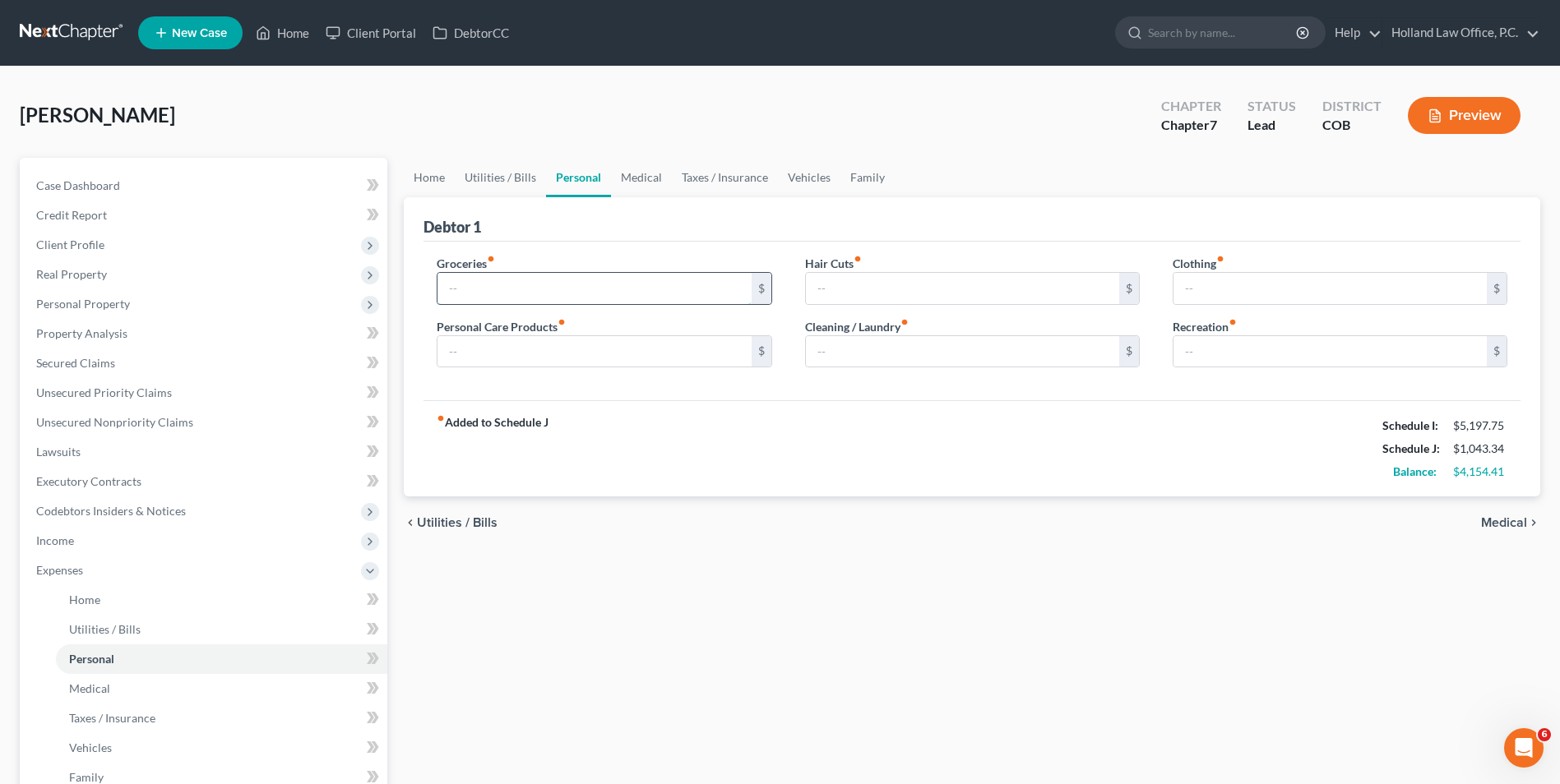
click at [496, 280] on input "text" at bounding box center [594, 289] width 313 height 32
click at [1219, 279] on input "text" at bounding box center [1331, 289] width 313 height 32
drag, startPoint x: 555, startPoint y: 365, endPoint x: 546, endPoint y: 340, distance: 26.6
click at [555, 365] on input "text" at bounding box center [594, 352] width 313 height 32
drag, startPoint x: 645, startPoint y: 185, endPoint x: 603, endPoint y: 230, distance: 61.6
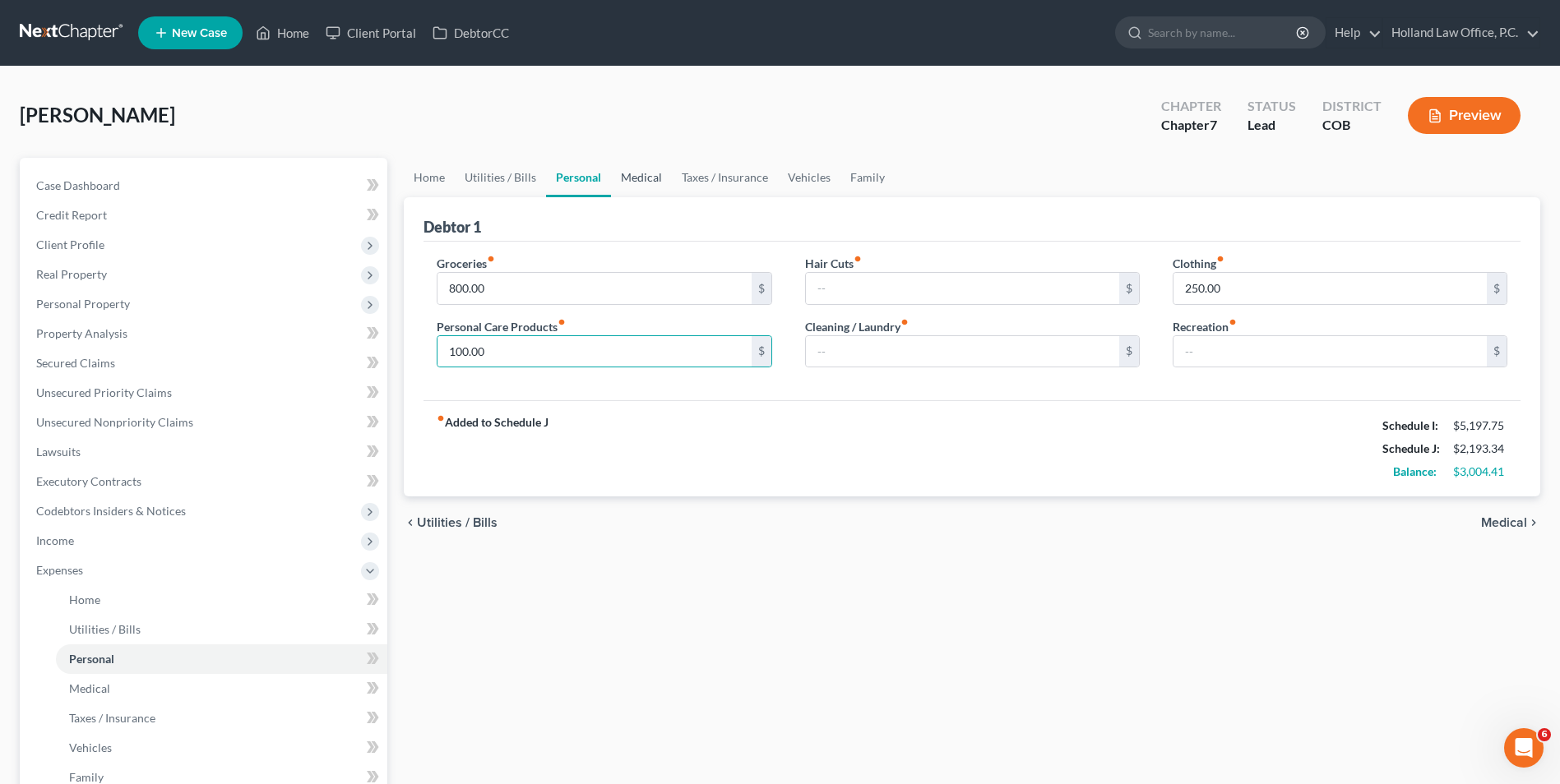
click at [645, 185] on link "Medical" at bounding box center [642, 177] width 61 height 39
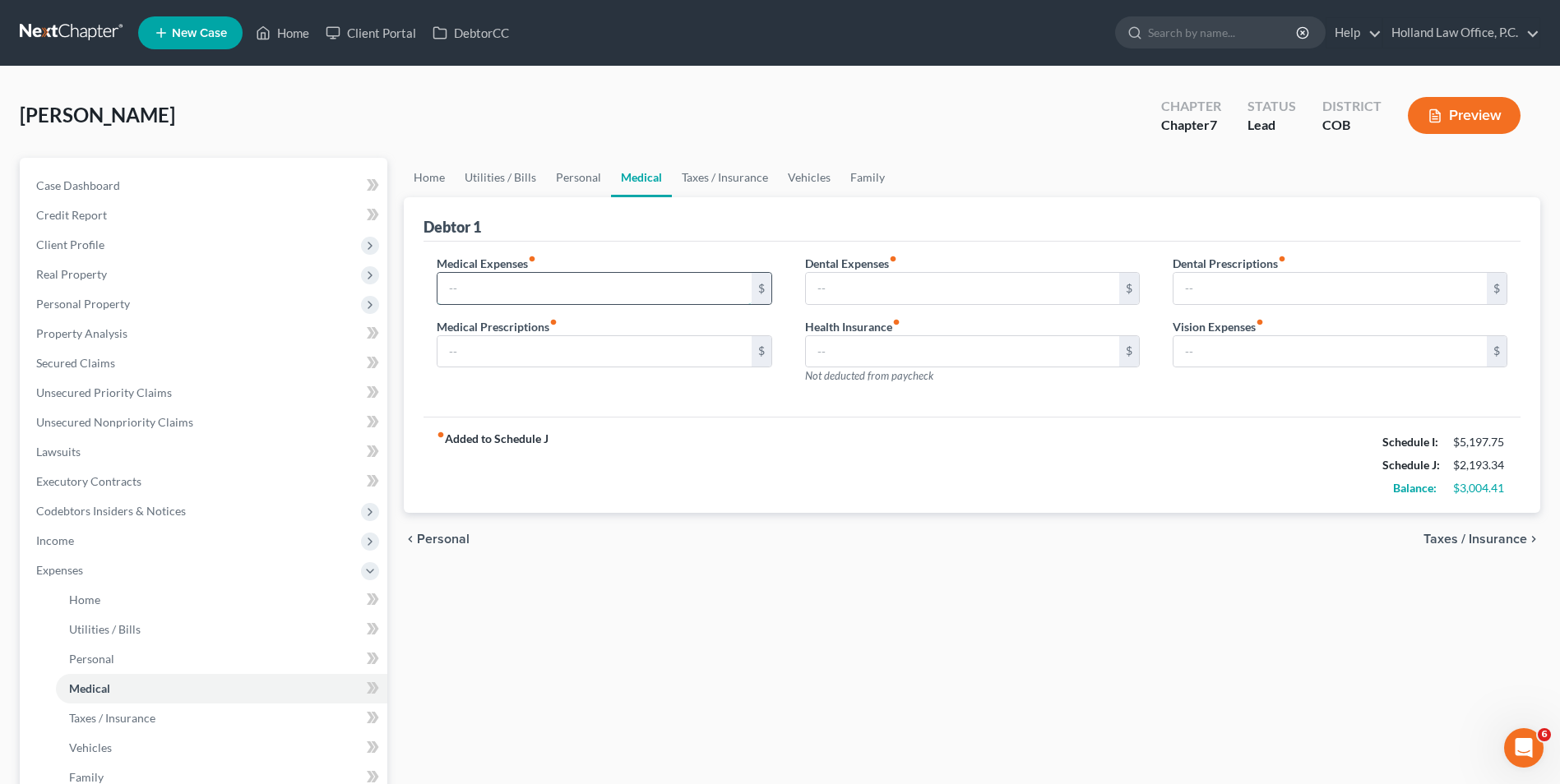
click at [533, 285] on input "text" at bounding box center [594, 289] width 313 height 32
click at [692, 176] on link "Taxes / Insurance" at bounding box center [725, 177] width 106 height 39
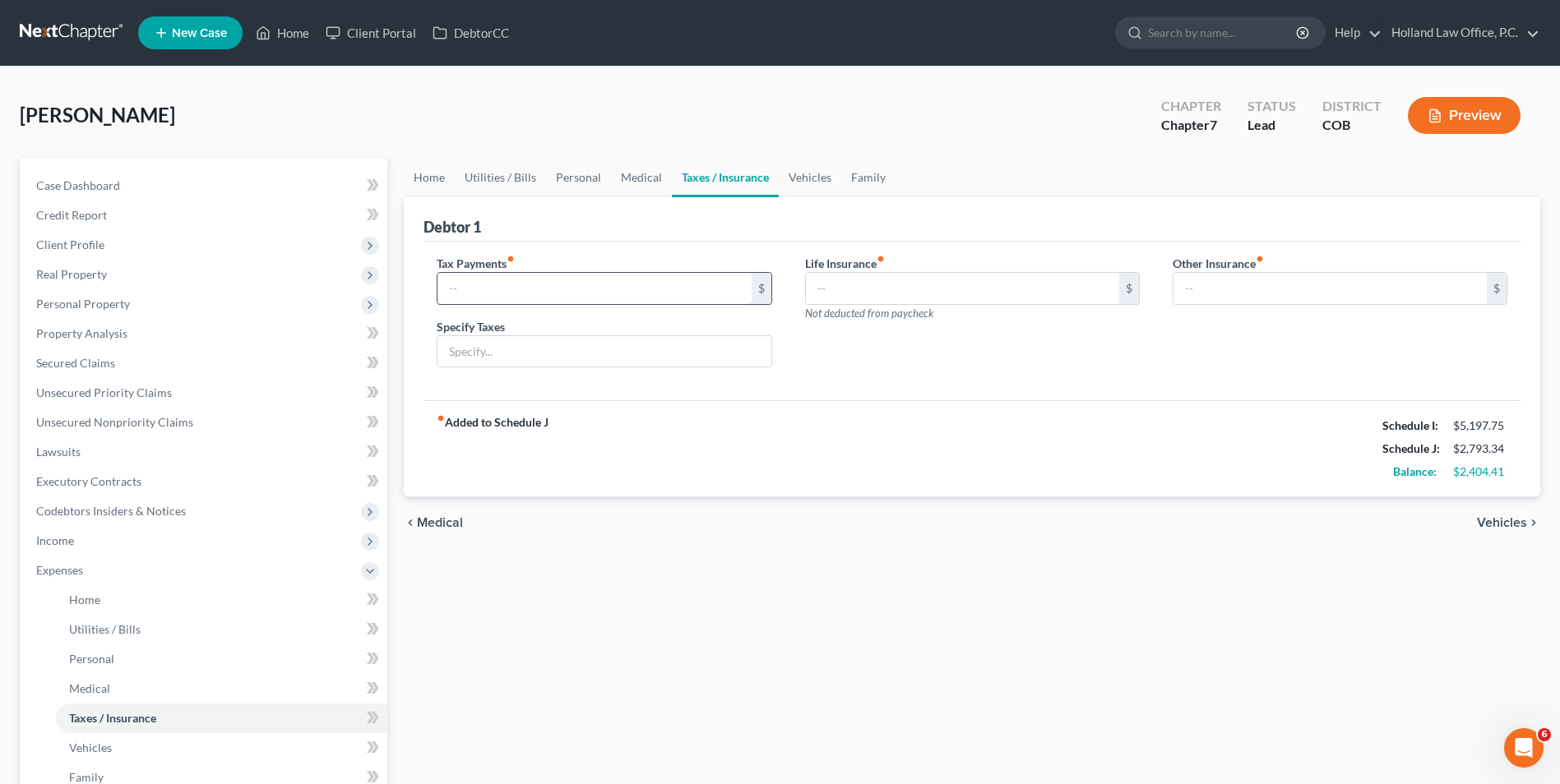
click at [512, 284] on input "text" at bounding box center [594, 289] width 313 height 32
drag, startPoint x: 805, startPoint y: 173, endPoint x: 766, endPoint y: 200, distance: 47.4
click at [805, 173] on link "Vehicles" at bounding box center [810, 177] width 62 height 39
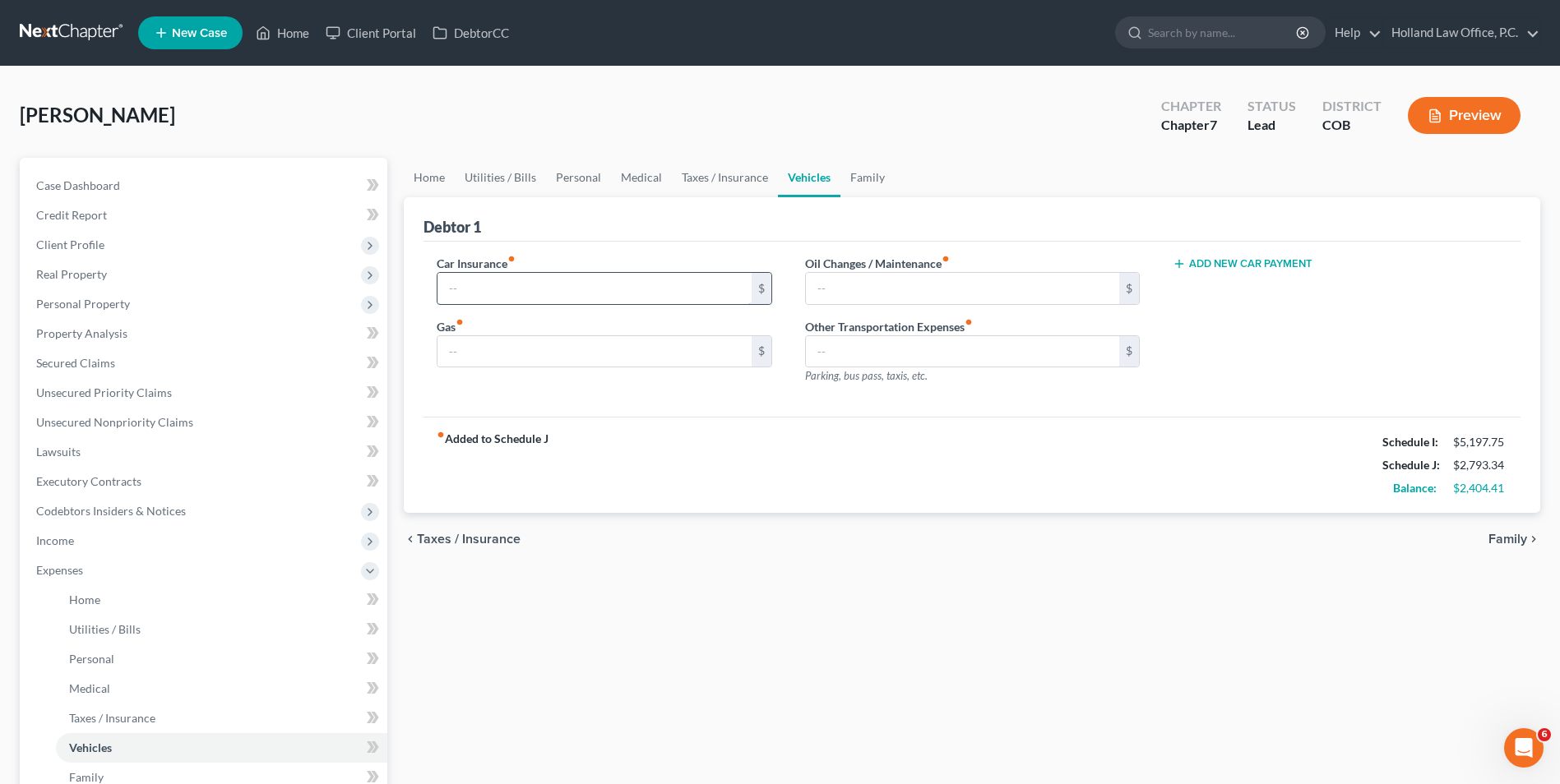
click at [573, 283] on input "text" at bounding box center [594, 289] width 313 height 32
click at [538, 339] on input "text" at bounding box center [594, 352] width 313 height 32
click at [878, 279] on input "text" at bounding box center [963, 289] width 313 height 32
click at [660, 176] on link "Medical" at bounding box center [642, 177] width 61 height 39
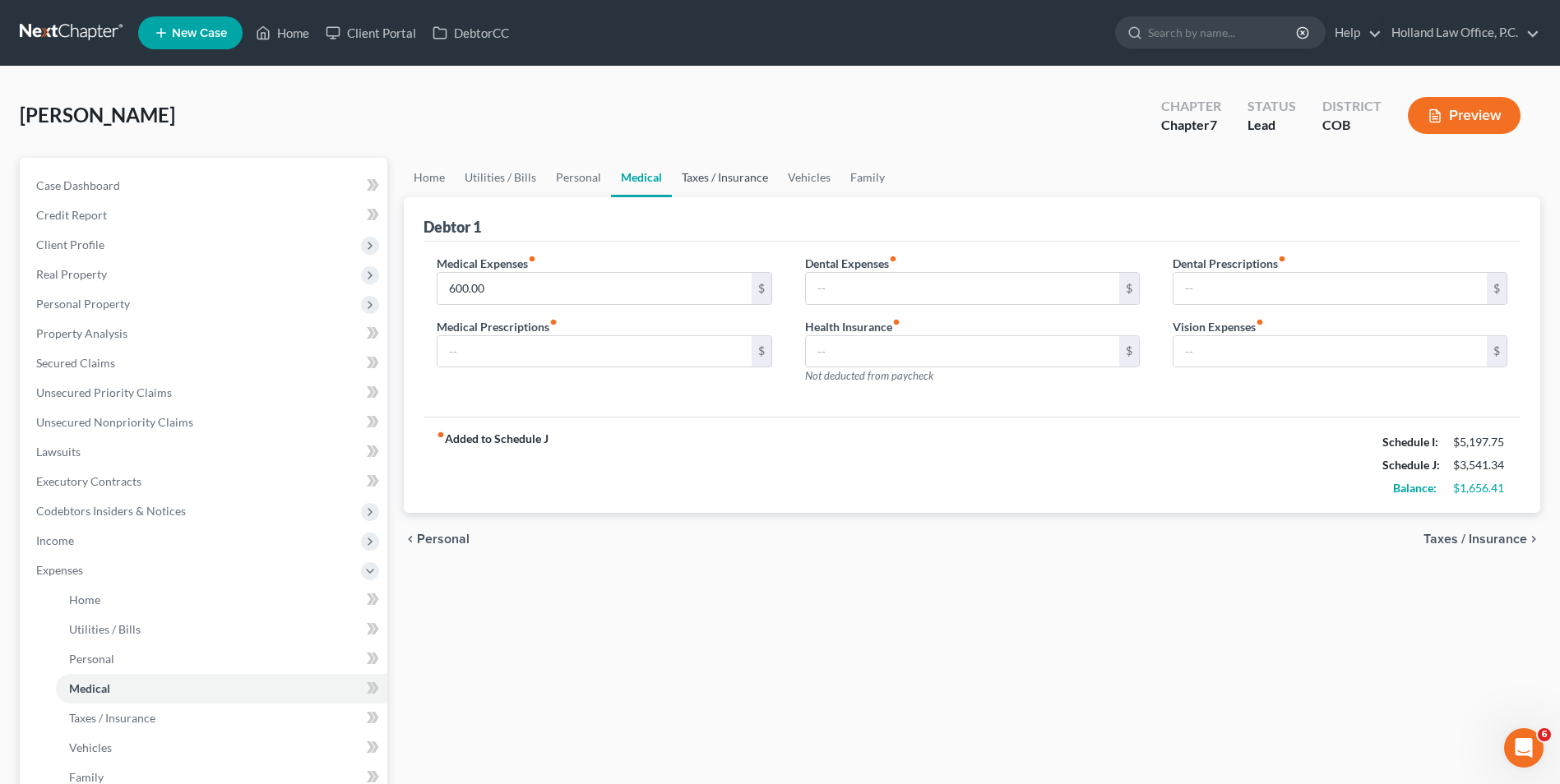
click at [702, 181] on link "Taxes / Insurance" at bounding box center [725, 177] width 106 height 39
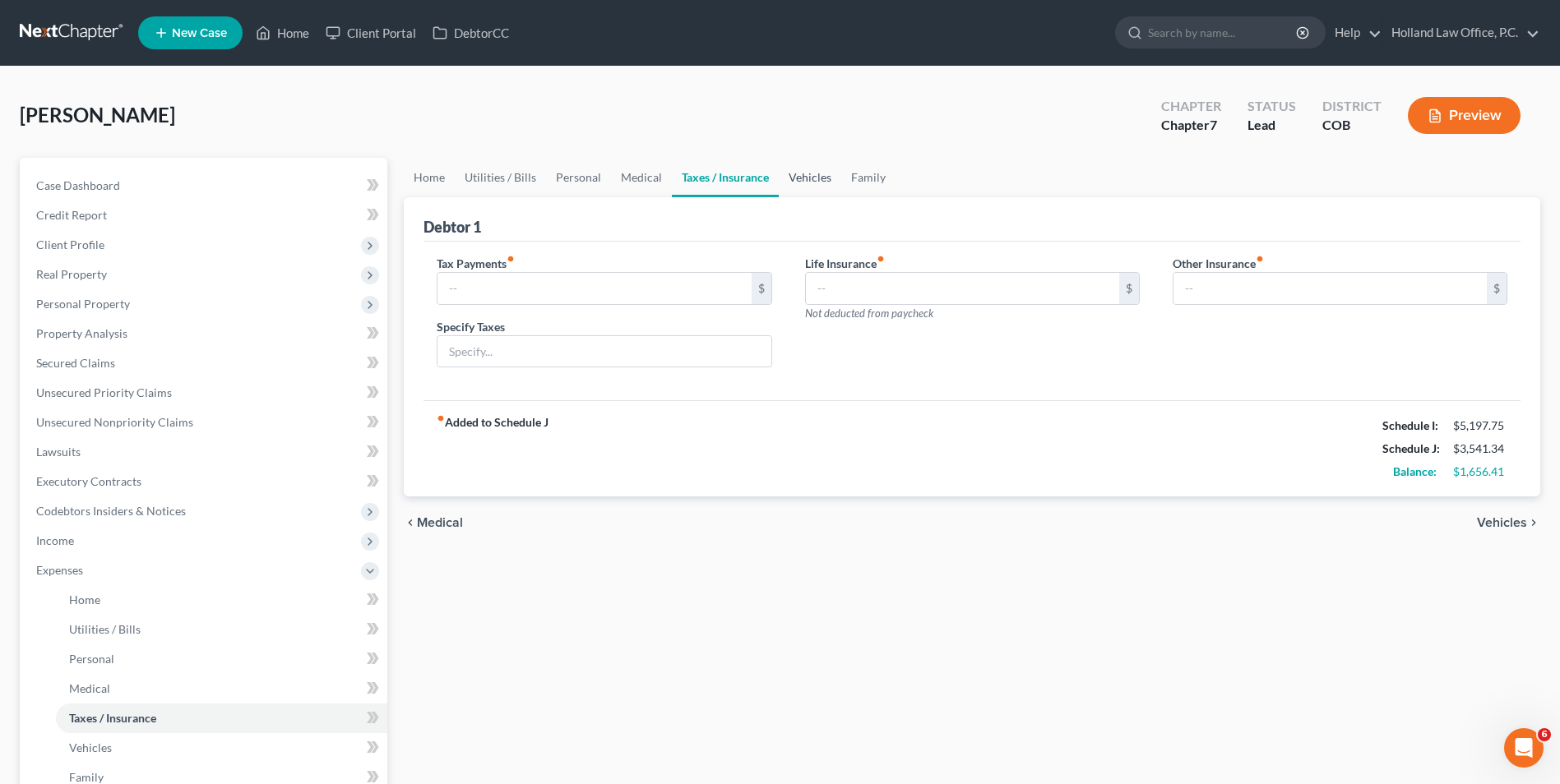
click at [818, 179] on link "Vehicles" at bounding box center [810, 177] width 62 height 39
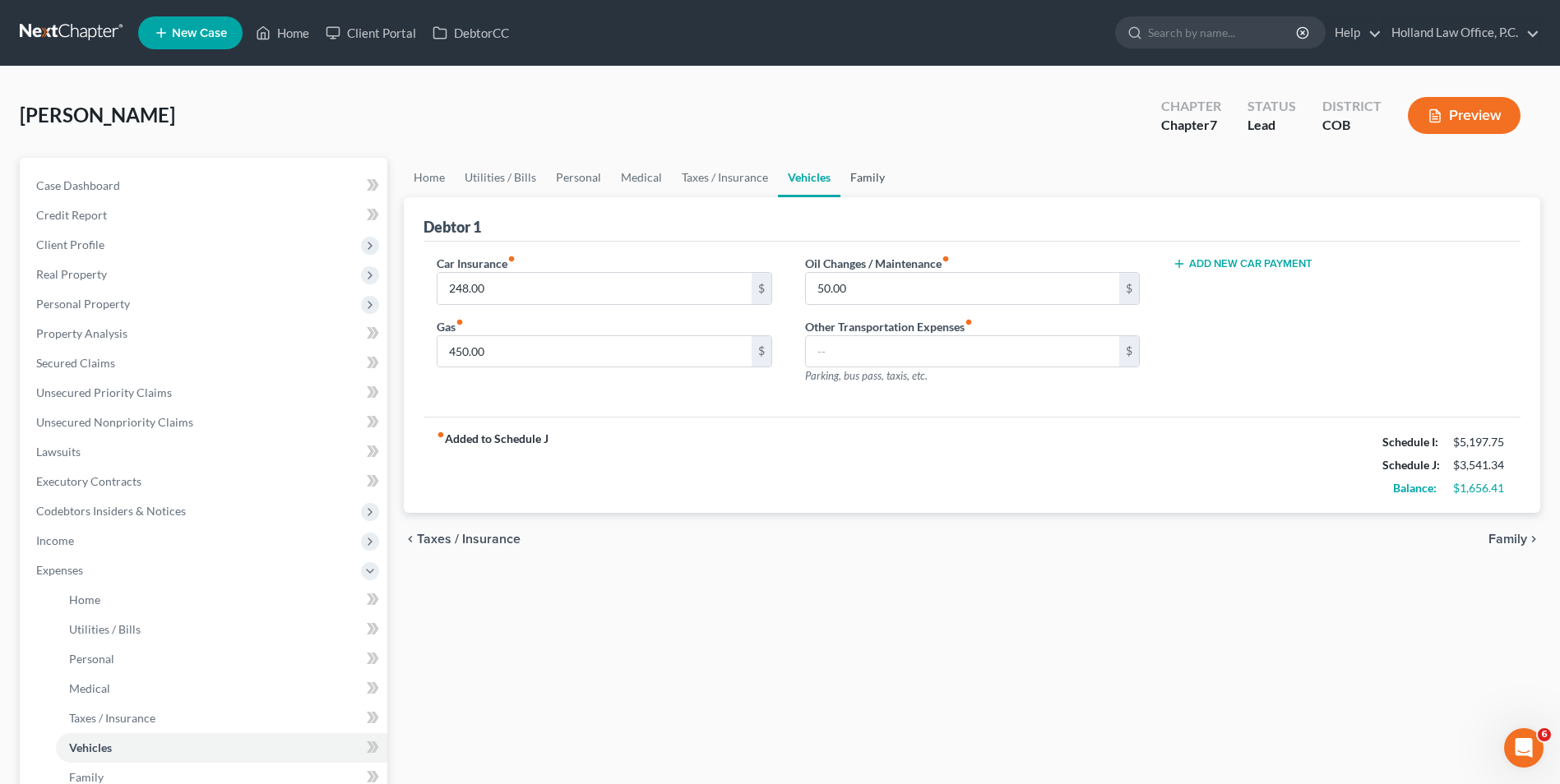
click at [869, 179] on link "Family" at bounding box center [868, 177] width 54 height 39
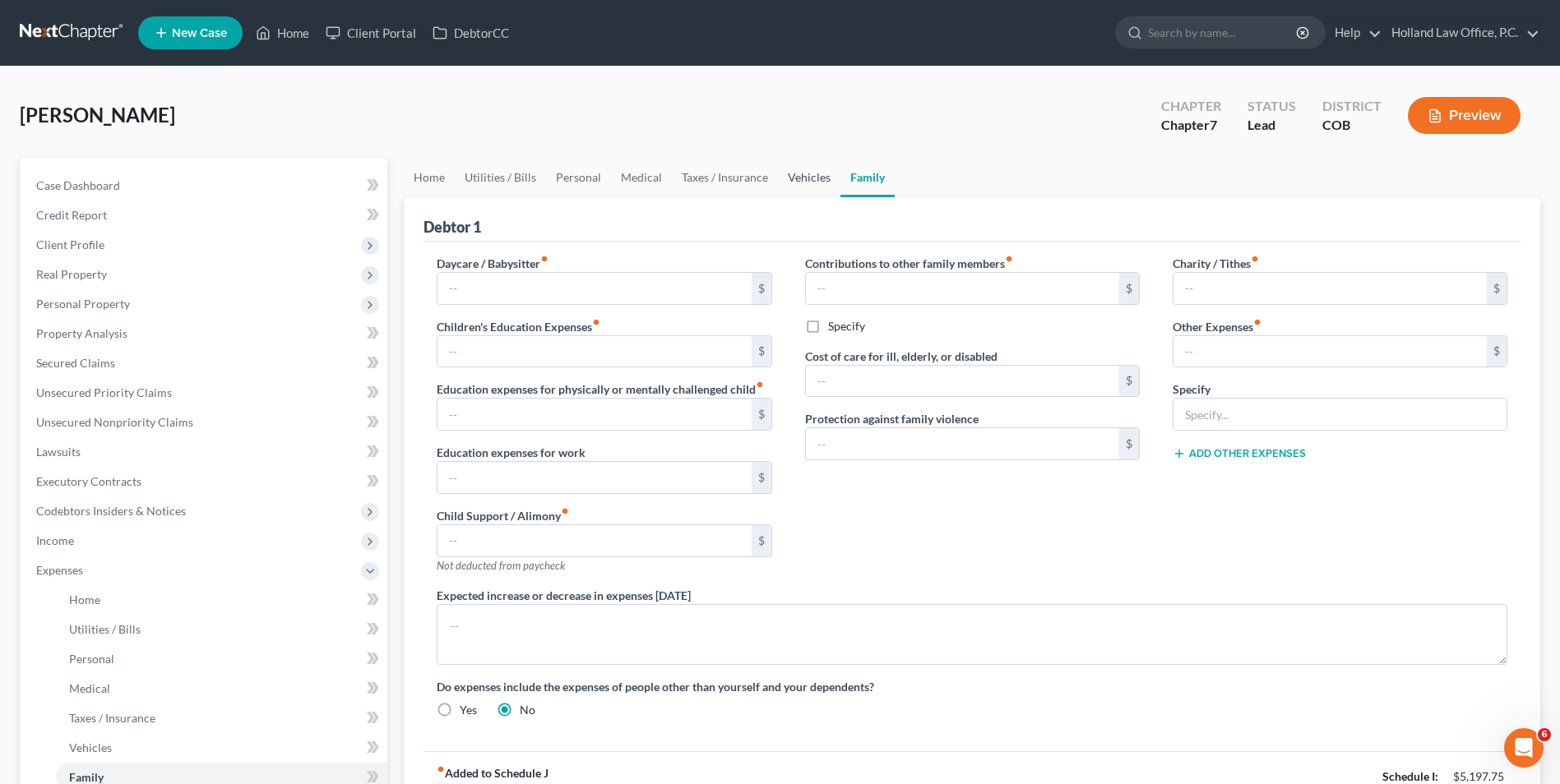
click at [799, 196] on link "Vehicles" at bounding box center [809, 177] width 62 height 39
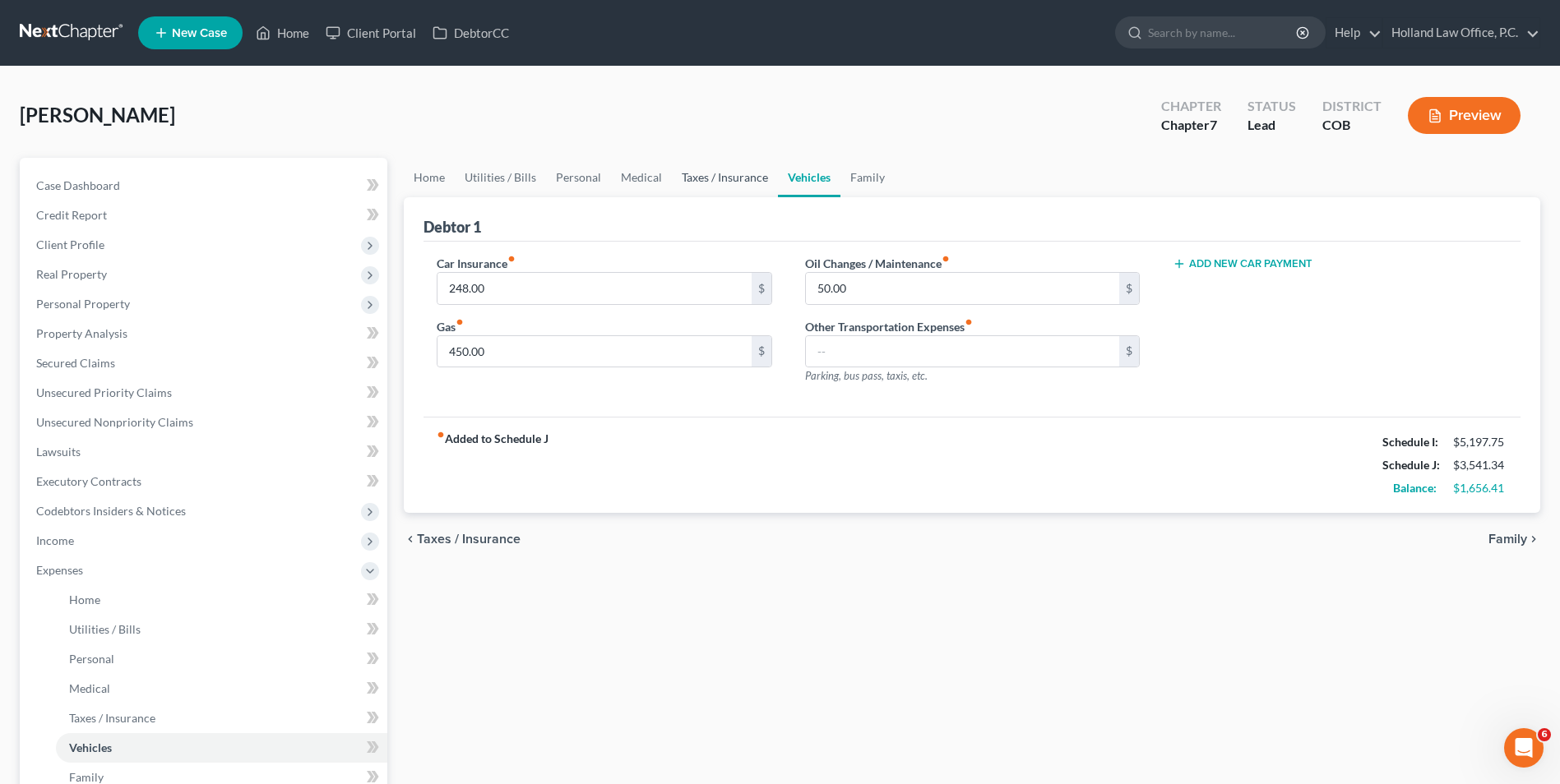
click at [744, 188] on link "Taxes / Insurance" at bounding box center [725, 177] width 106 height 39
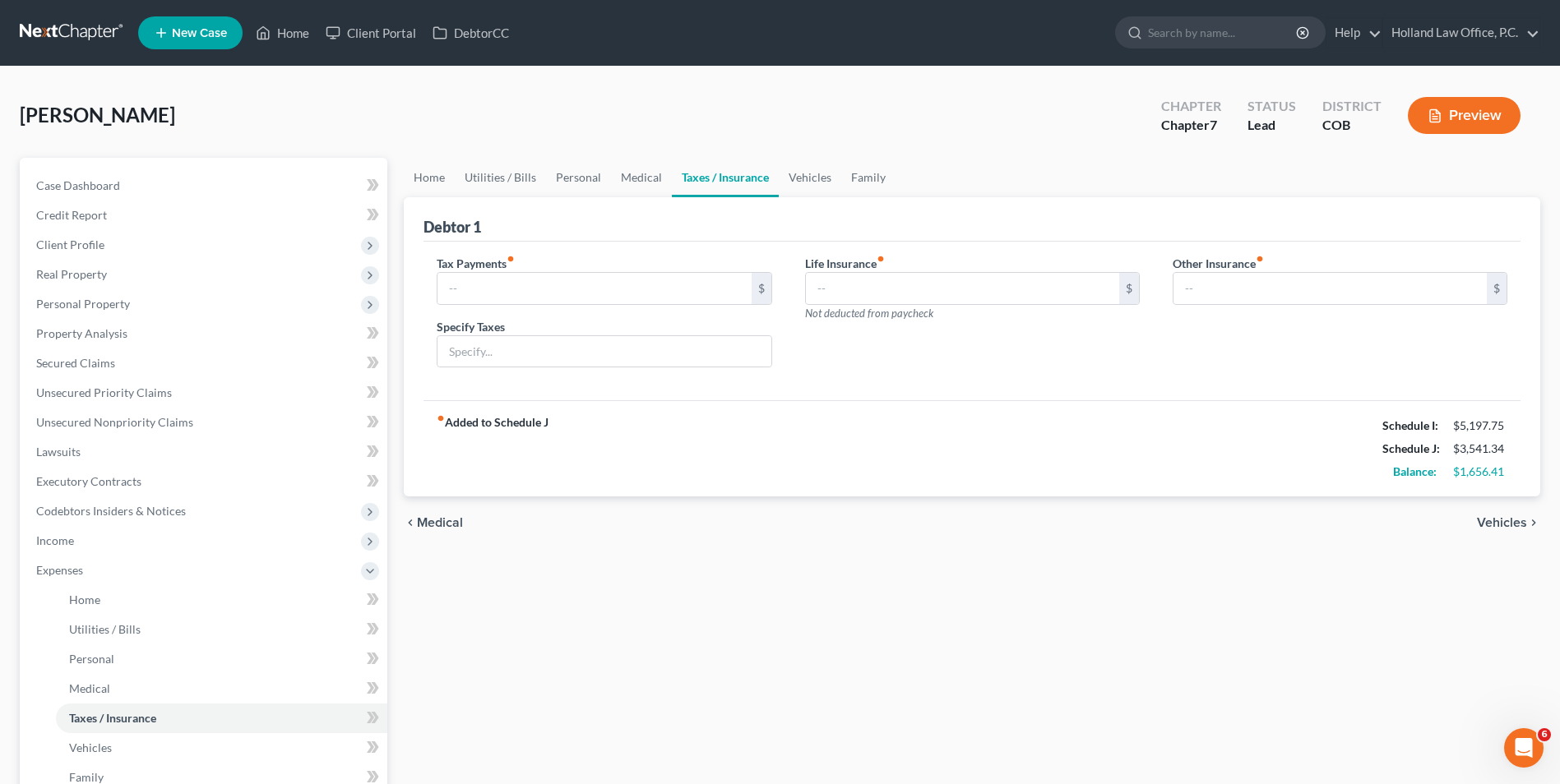
click at [683, 191] on link "Taxes / Insurance" at bounding box center [726, 177] width 107 height 39
click at [628, 181] on link "Medical" at bounding box center [642, 177] width 61 height 39
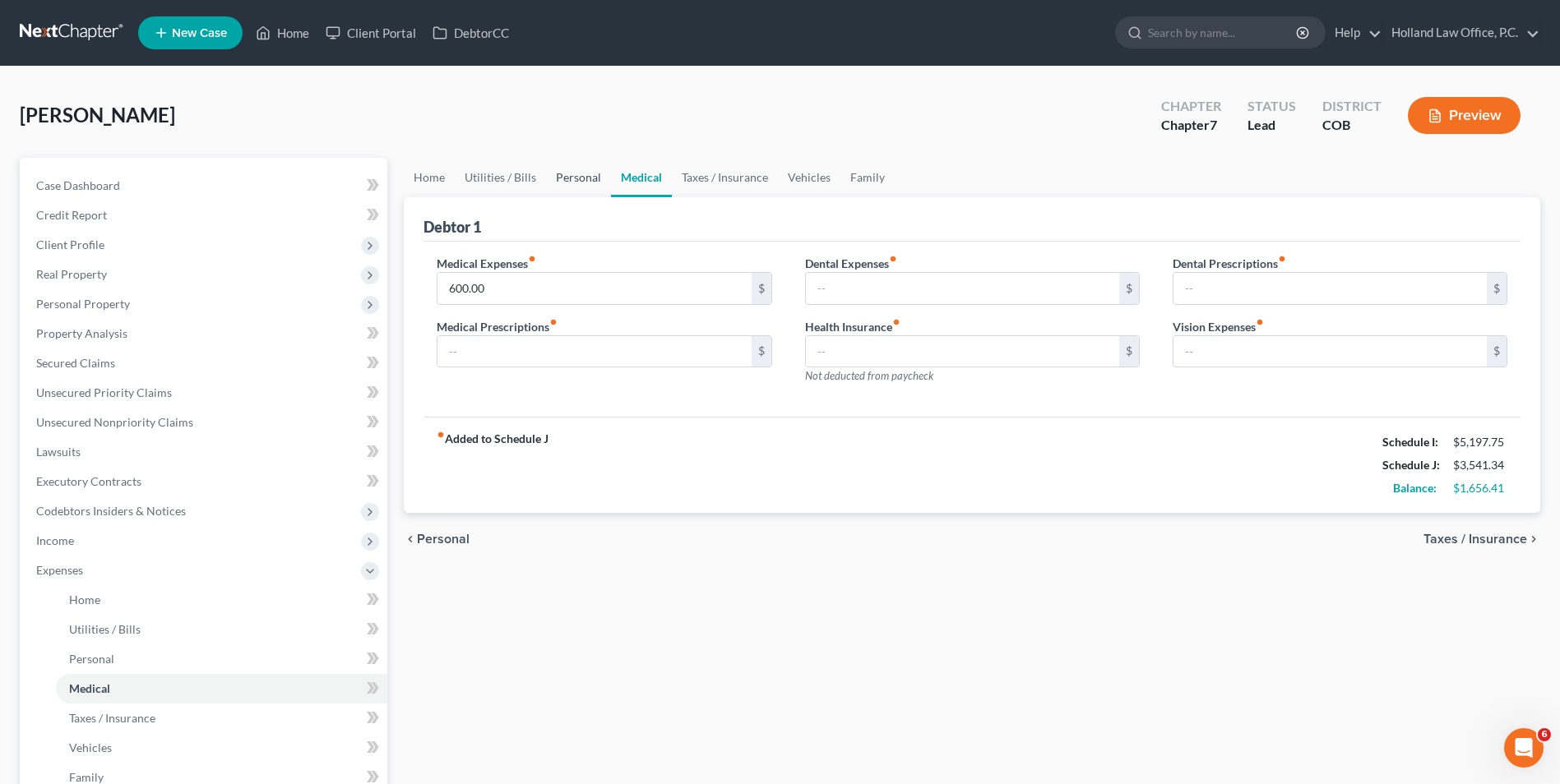
click at [559, 183] on link "Personal" at bounding box center [579, 177] width 65 height 39
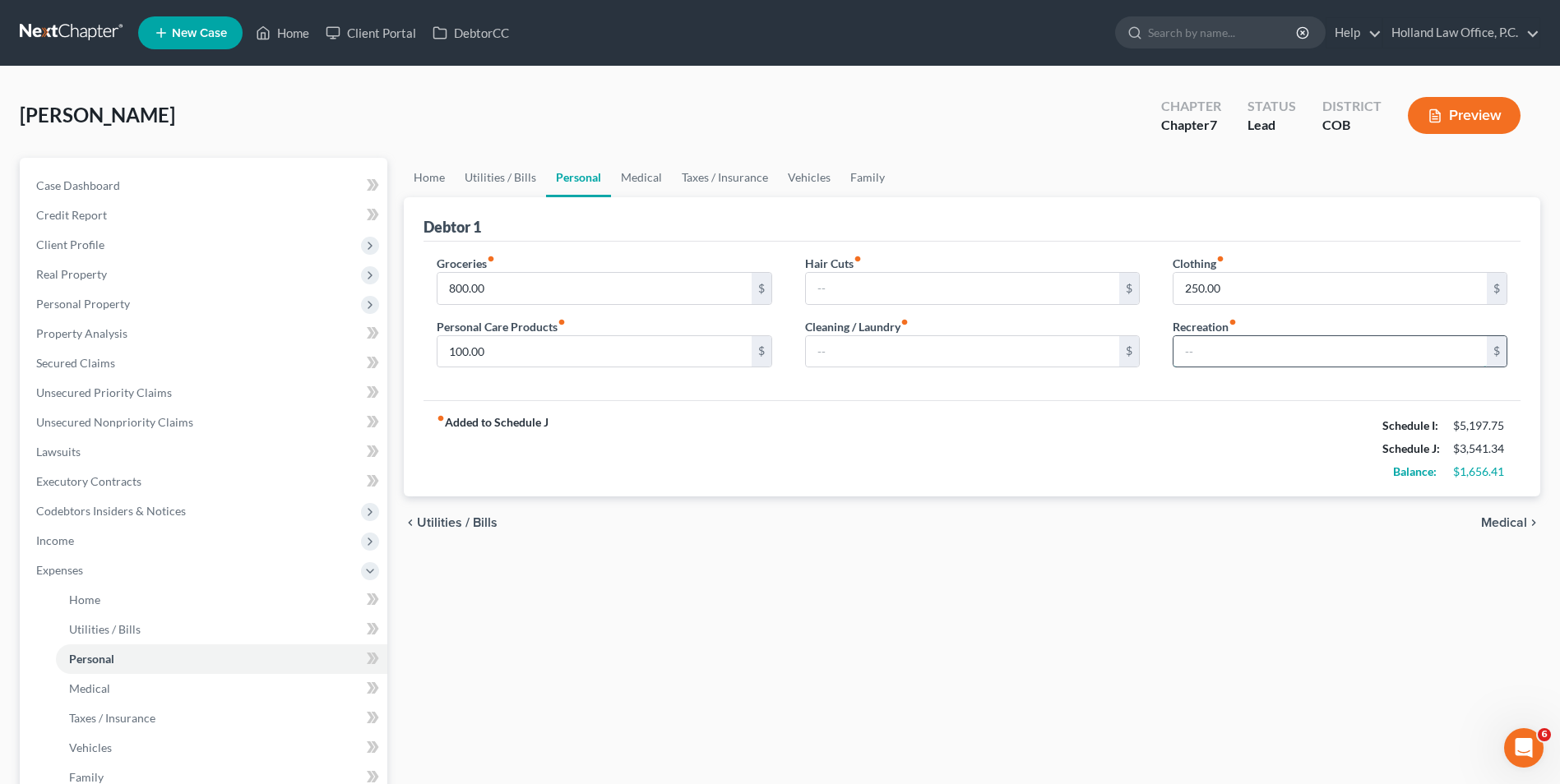
drag, startPoint x: 1272, startPoint y: 360, endPoint x: 1278, endPoint y: 349, distance: 12.5
click at [1273, 360] on input "text" at bounding box center [1331, 352] width 313 height 32
click at [847, 172] on link "Family" at bounding box center [868, 177] width 54 height 39
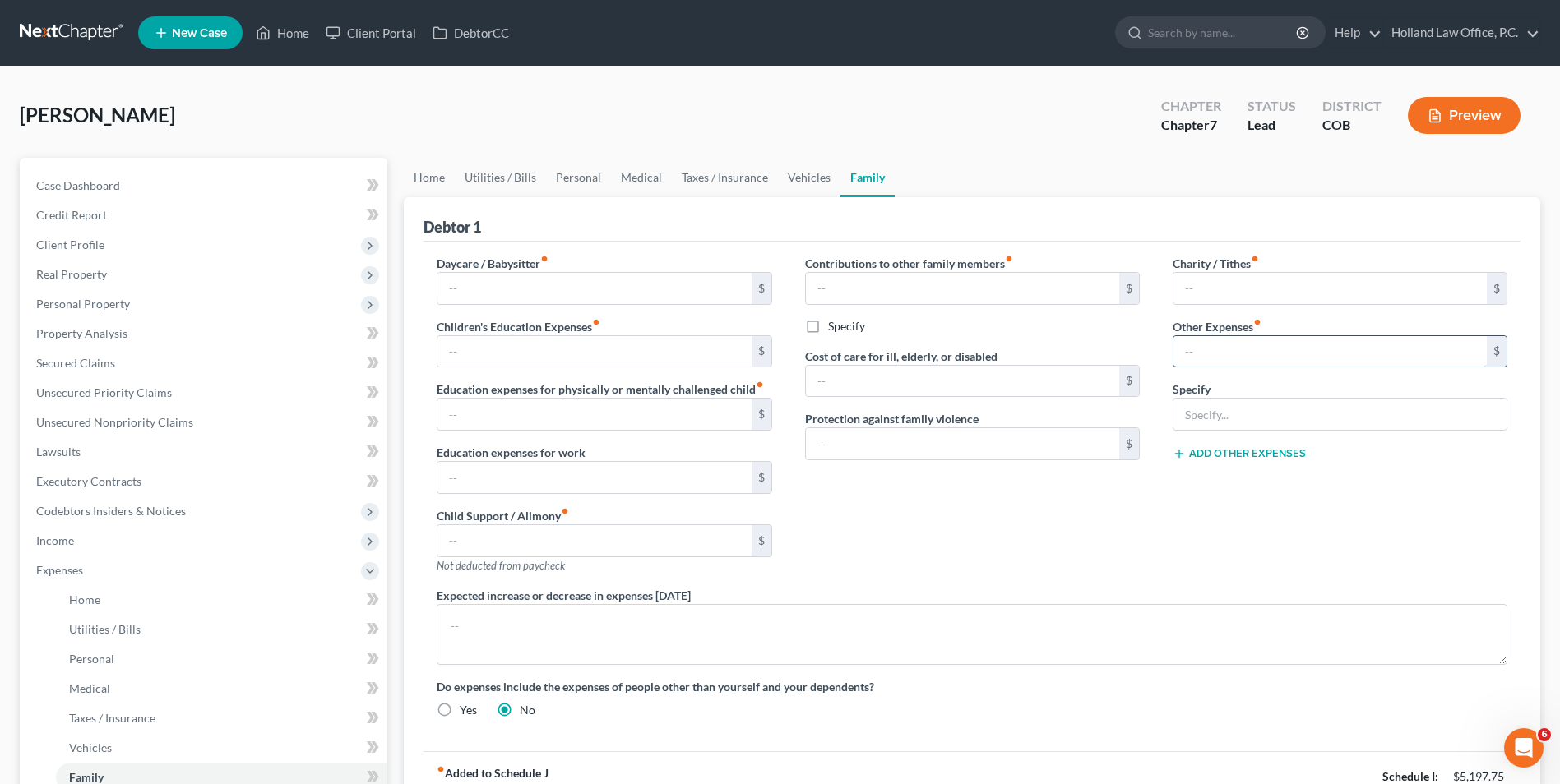
click at [1230, 362] on input "text" at bounding box center [1331, 352] width 313 height 32
click at [1219, 295] on input "text" at bounding box center [1331, 289] width 313 height 32
click at [1184, 338] on input "text" at bounding box center [1331, 352] width 313 height 32
click at [1237, 398] on div at bounding box center [1340, 415] width 334 height 33
click at [1198, 403] on input "text" at bounding box center [1340, 415] width 334 height 32
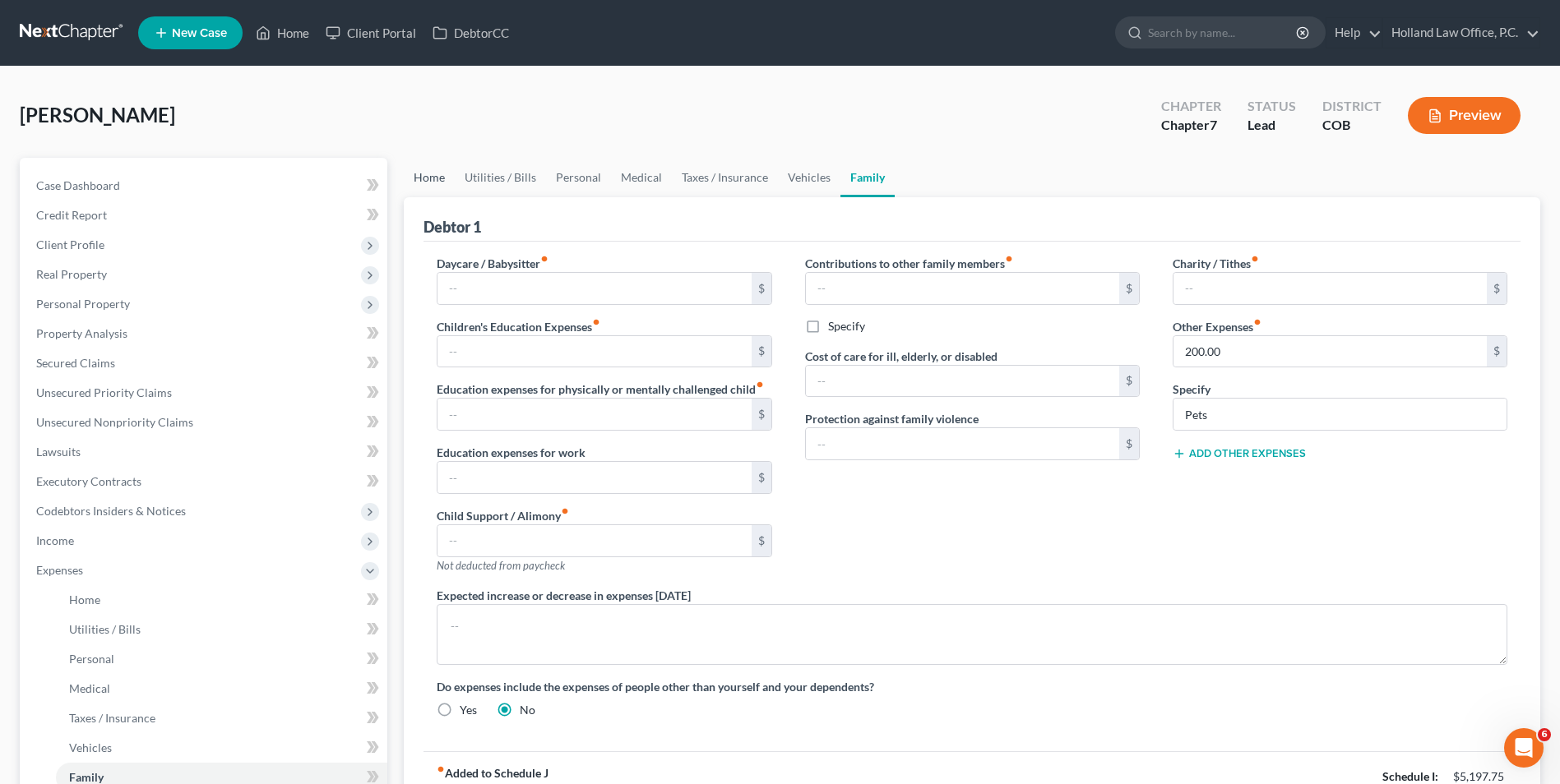
click at [450, 183] on link "Home" at bounding box center [429, 177] width 51 height 39
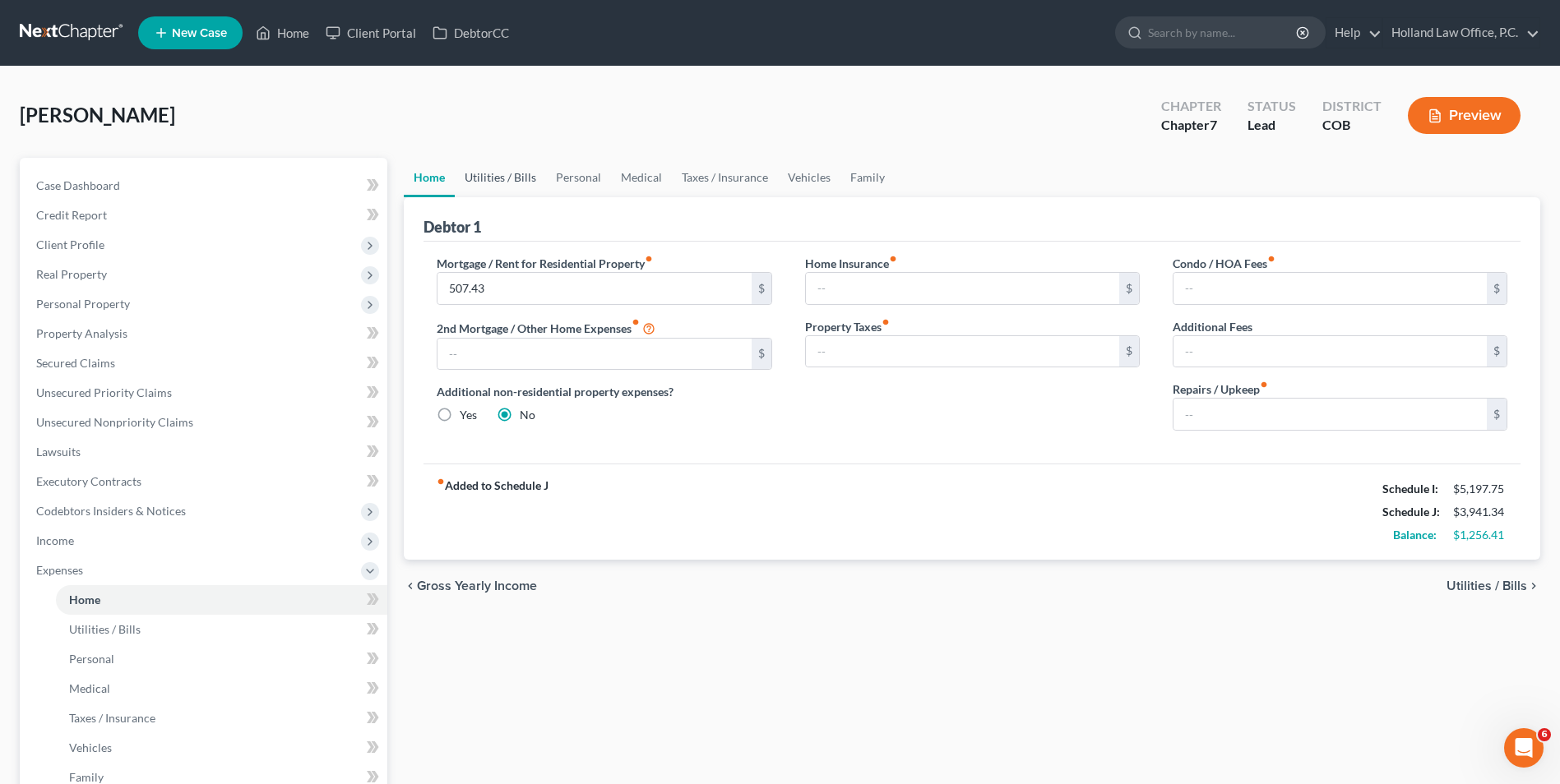
click at [494, 161] on link "Utilities / Bills" at bounding box center [501, 177] width 91 height 39
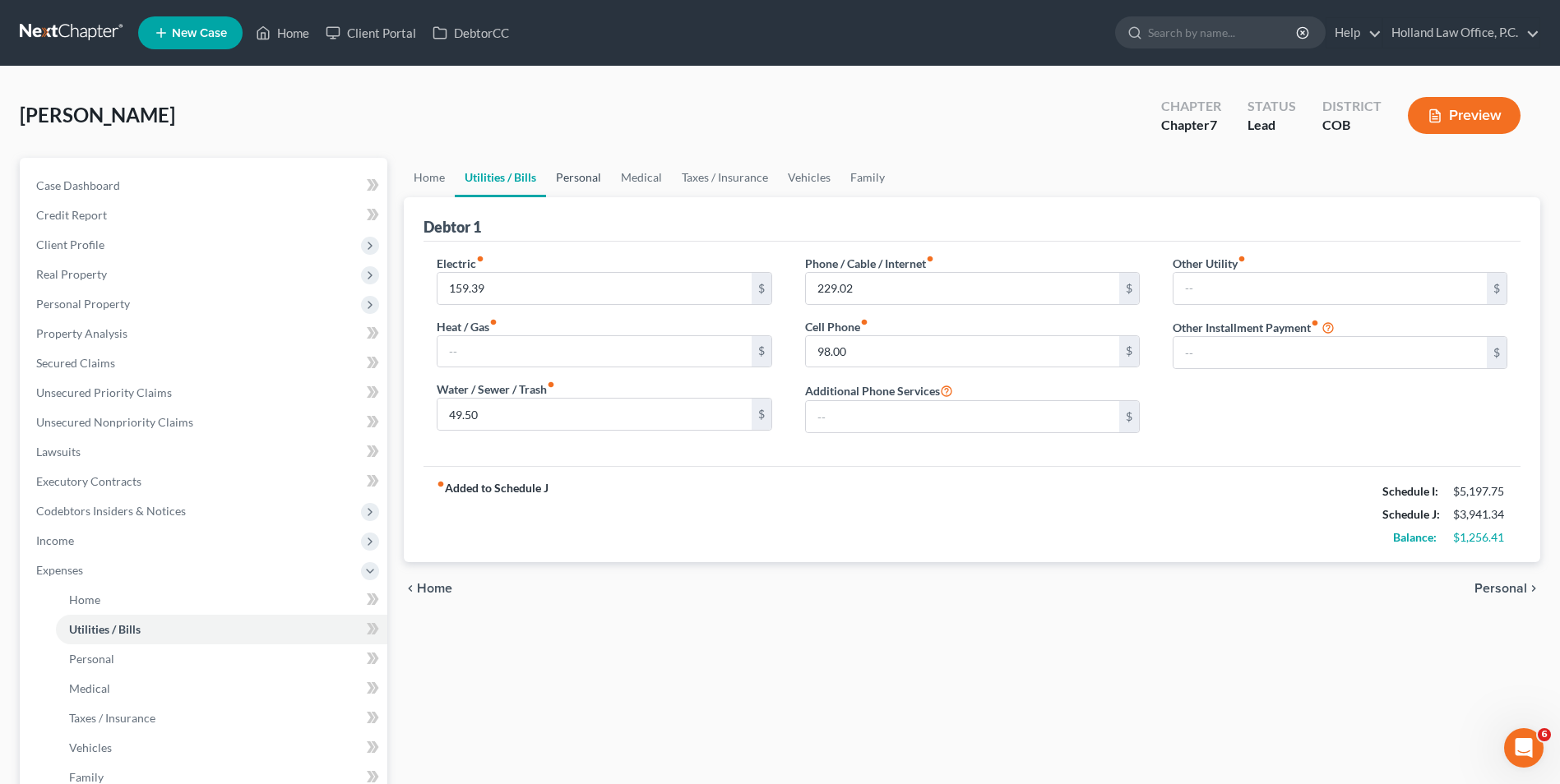
click at [602, 177] on link "Personal" at bounding box center [579, 177] width 65 height 39
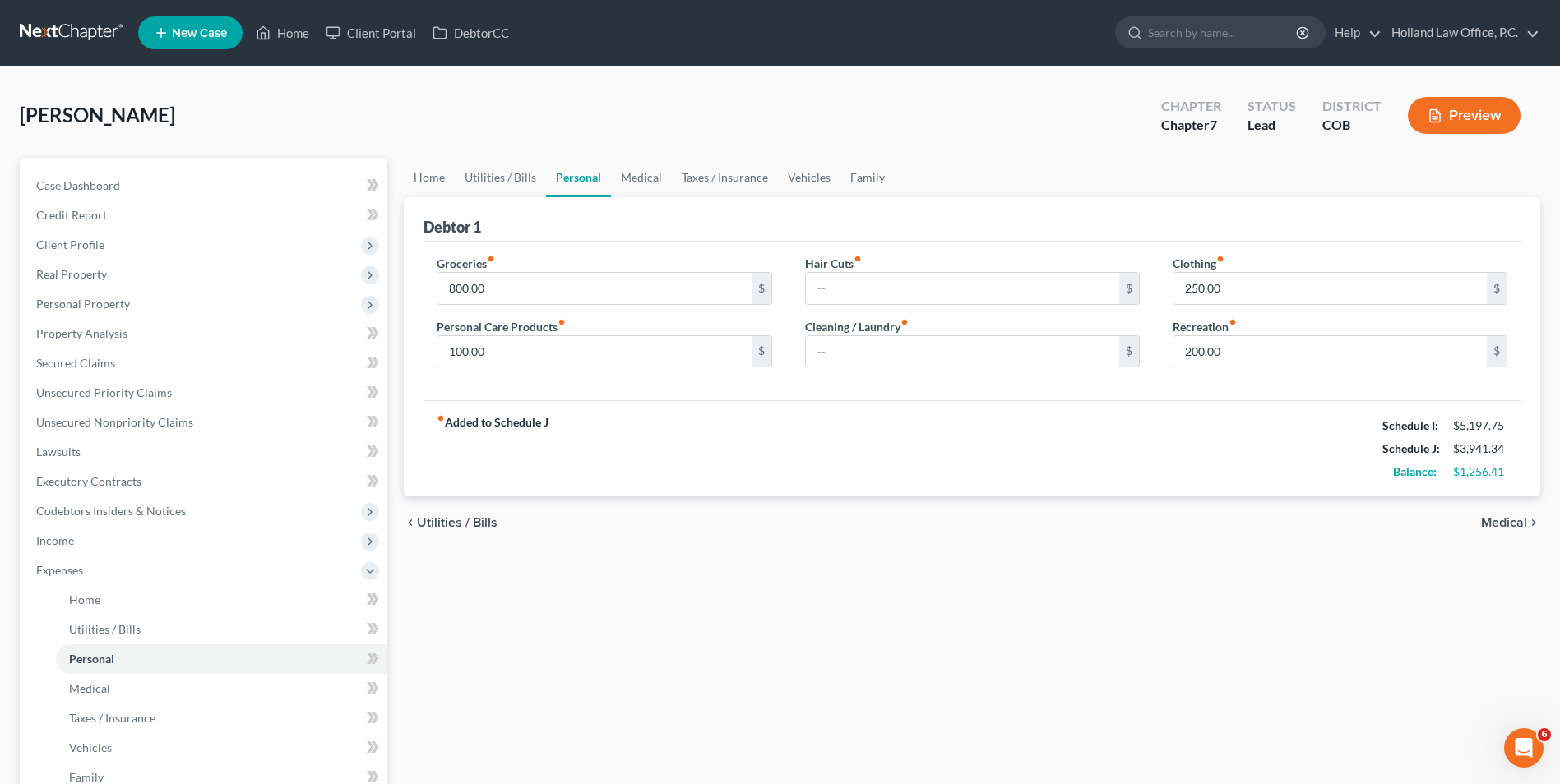
click at [176, 169] on div "Case Dashboard Payments Invoices Payments Payments Credit Report Client Profile…" at bounding box center [204, 541] width 368 height 766
click at [160, 186] on link "Case Dashboard" at bounding box center [205, 186] width 364 height 30
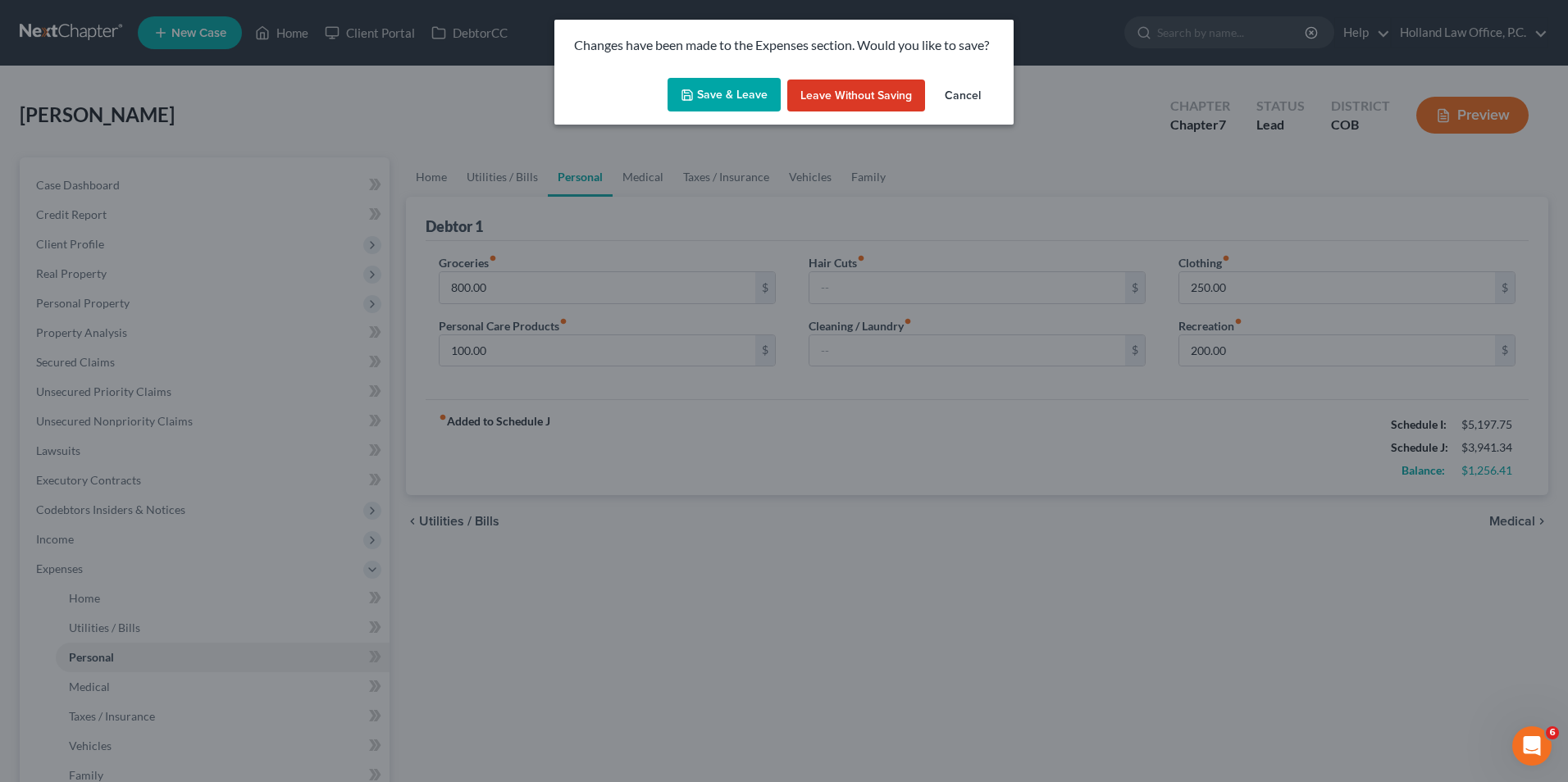
click at [713, 106] on button "Save & Leave" at bounding box center [725, 94] width 113 height 34
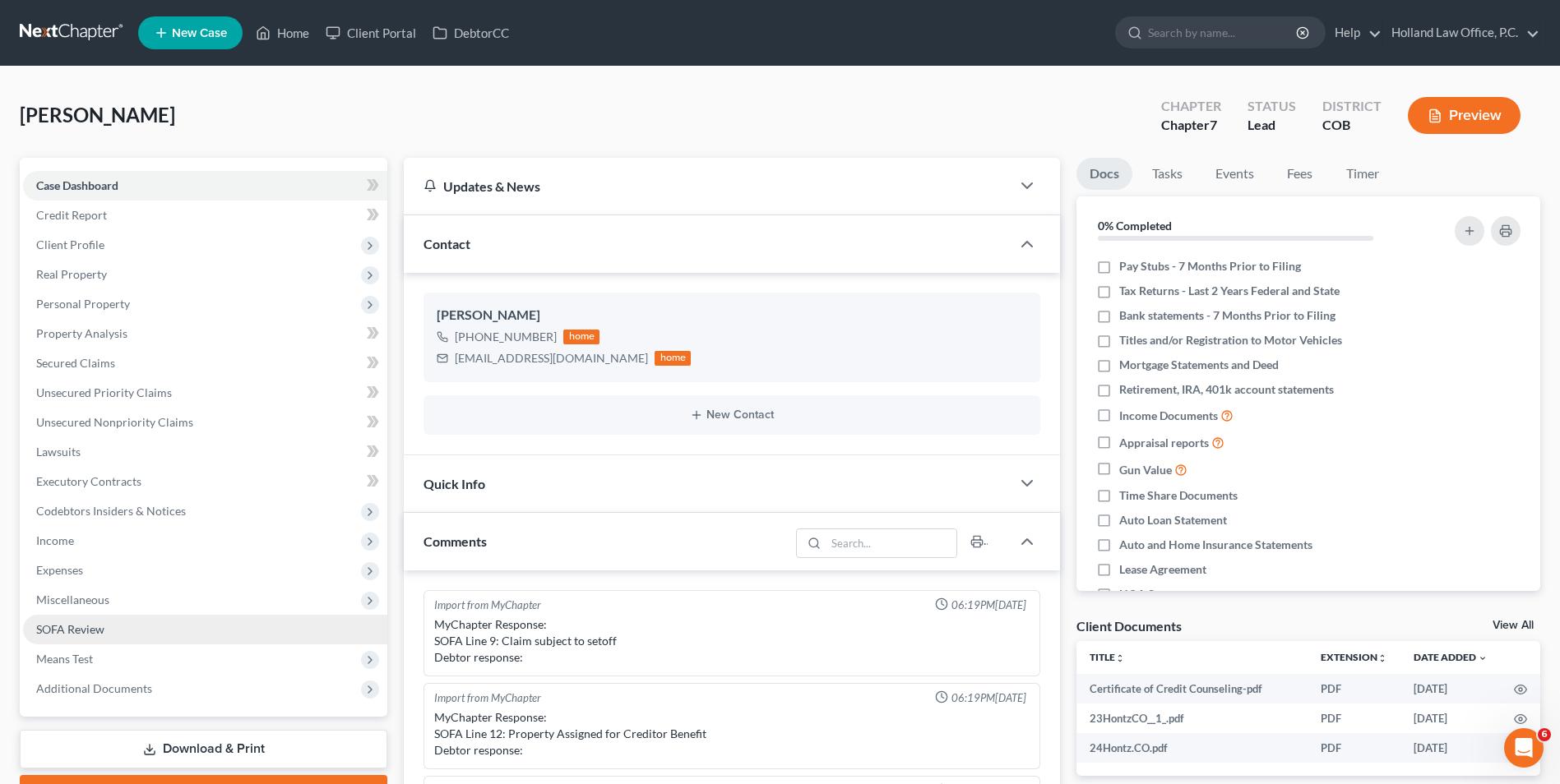
scroll to position [549, 0]
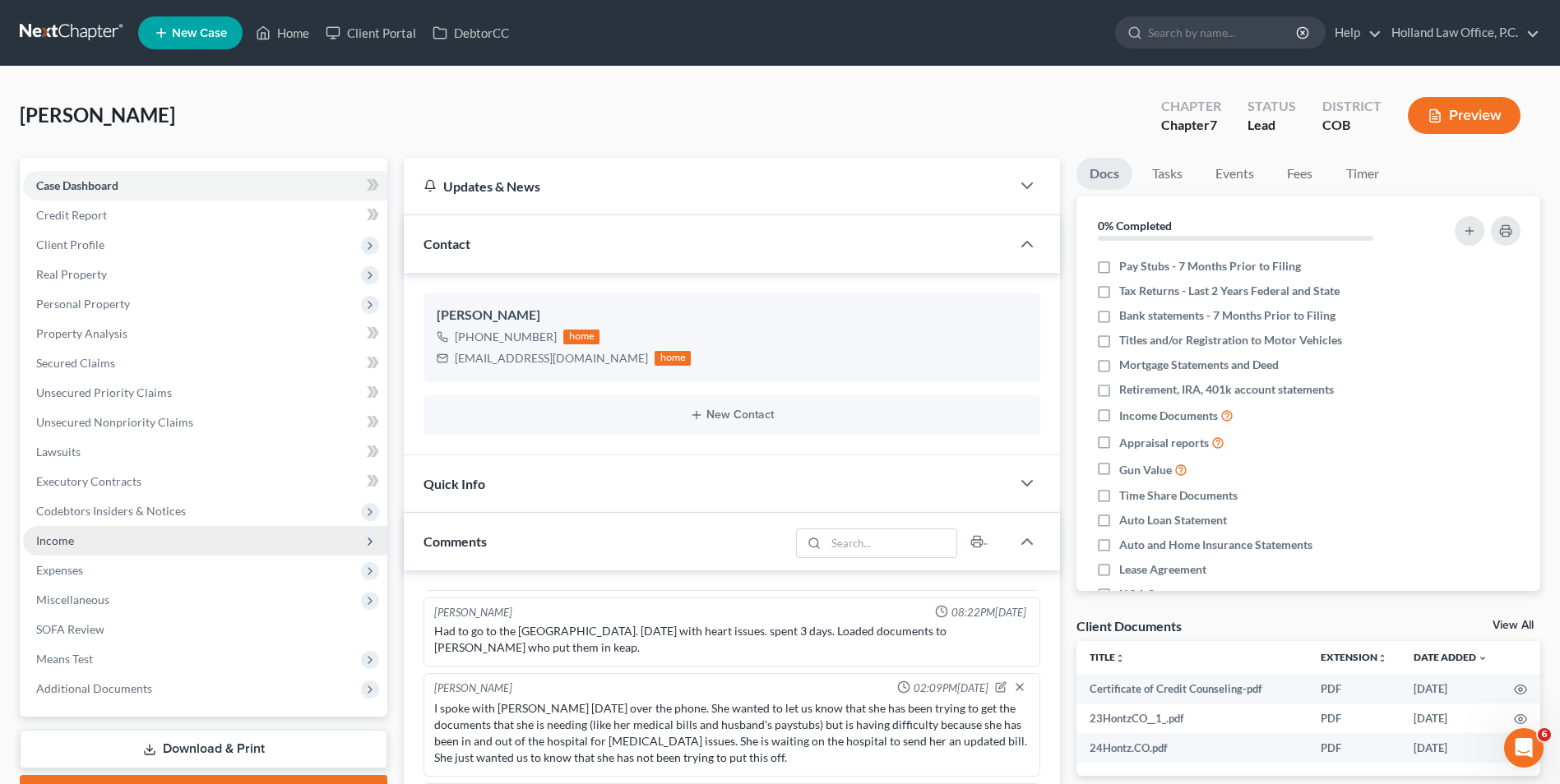
click at [76, 542] on span "Income" at bounding box center [205, 541] width 364 height 30
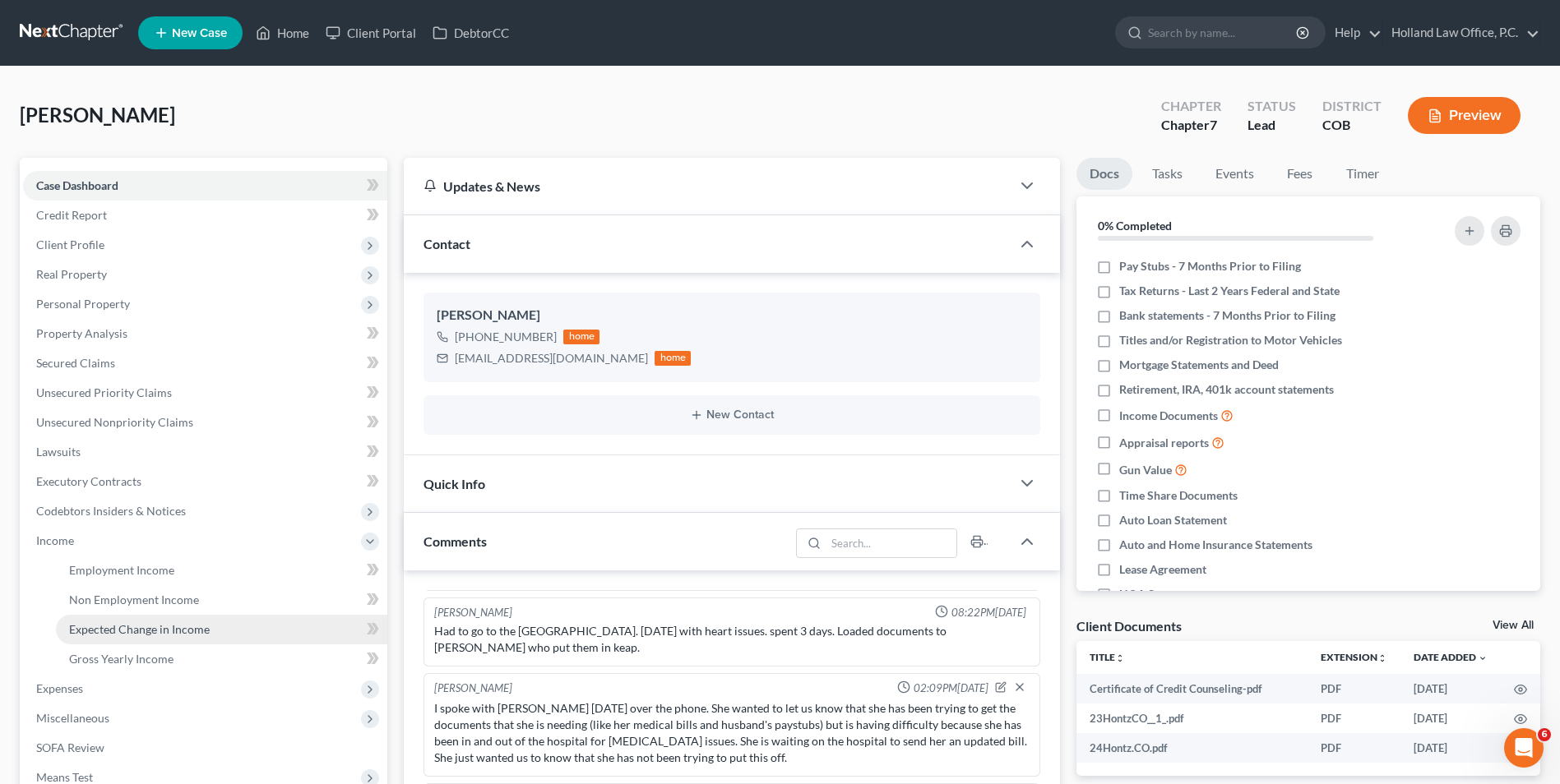
click at [168, 633] on span "Expected Change in Income" at bounding box center [139, 629] width 141 height 14
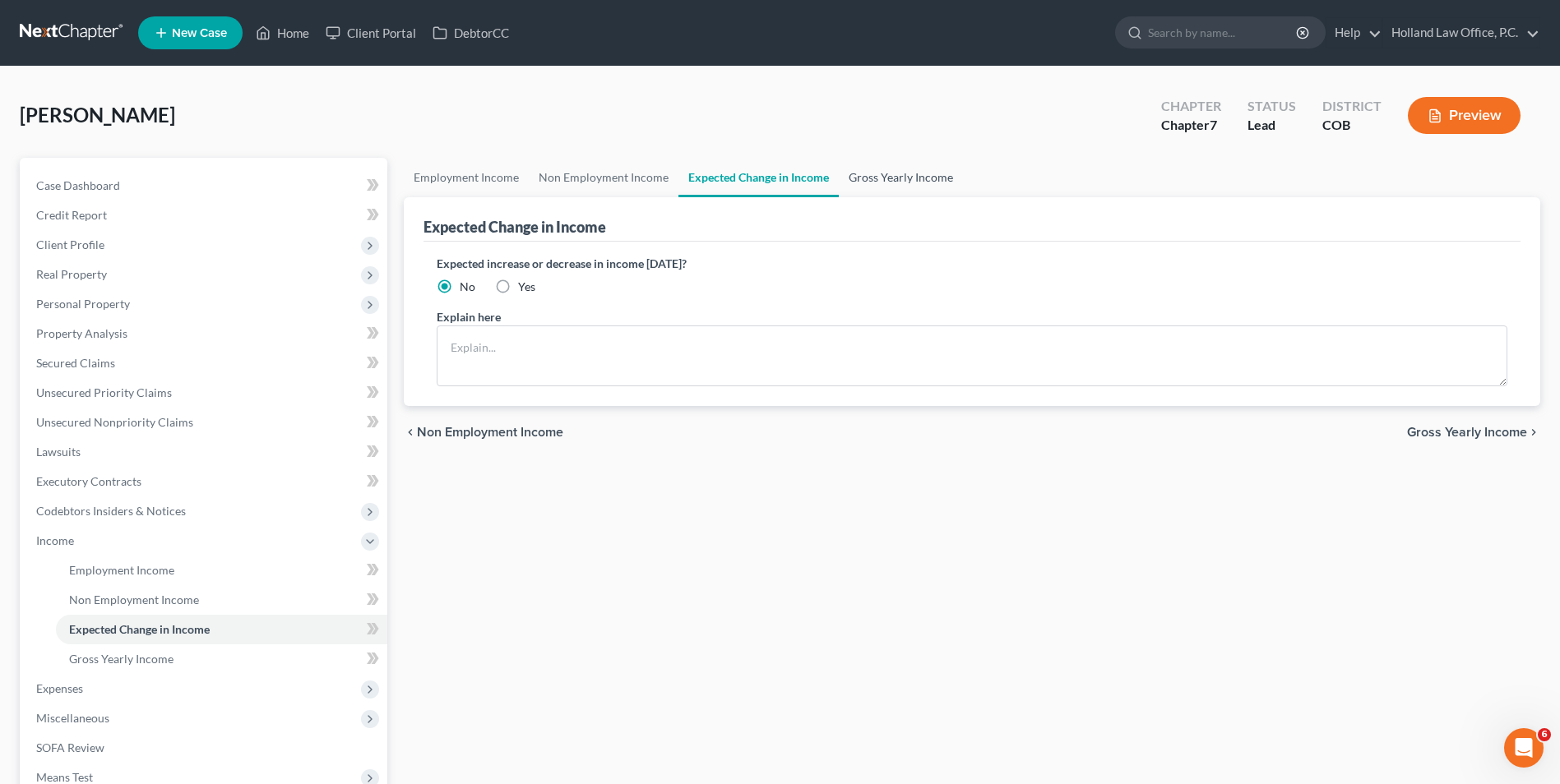
click at [839, 174] on link "Gross Yearly Income" at bounding box center [901, 177] width 124 height 39
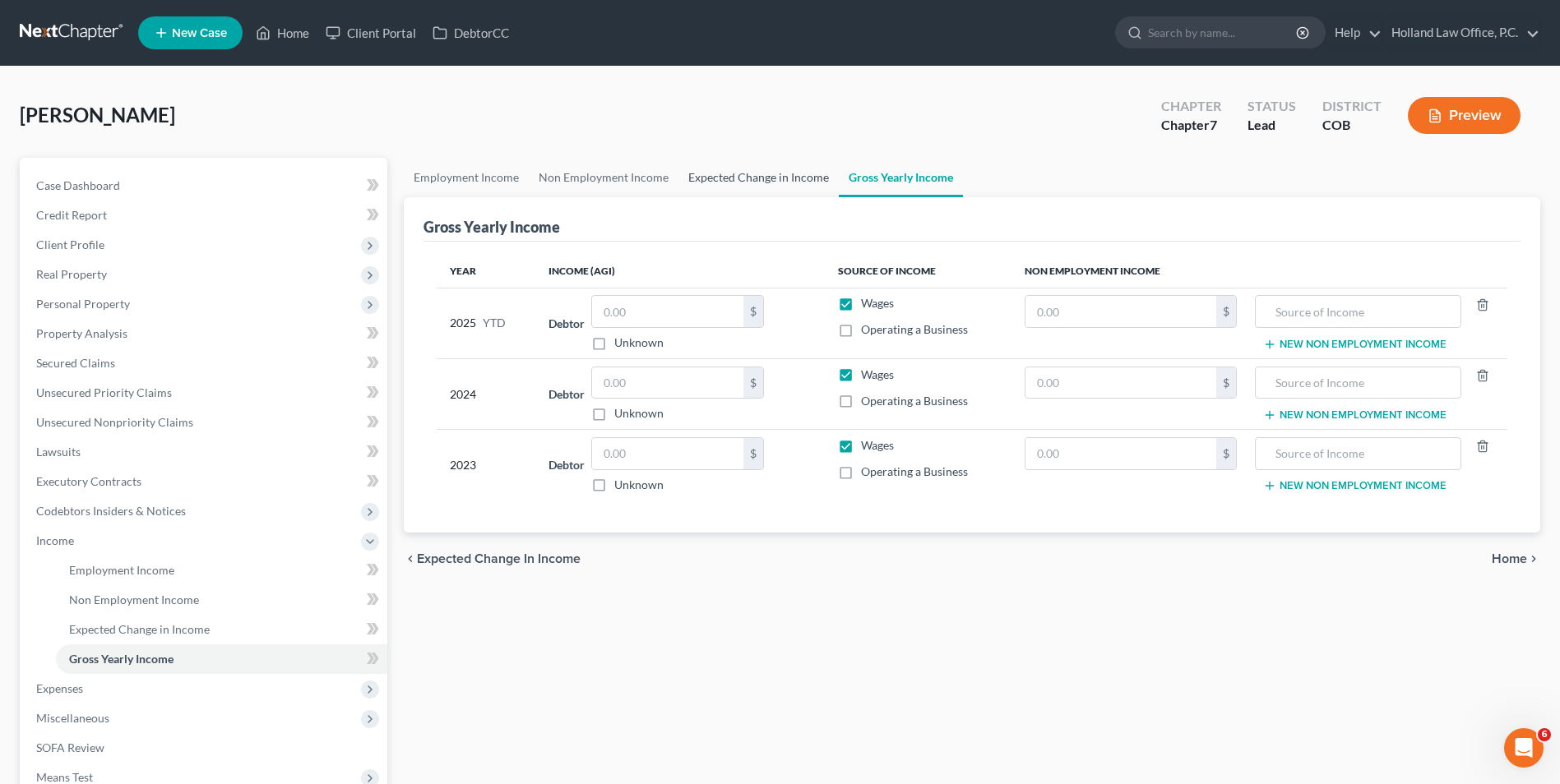
click at [732, 183] on link "Expected Change in Income" at bounding box center [758, 177] width 160 height 39
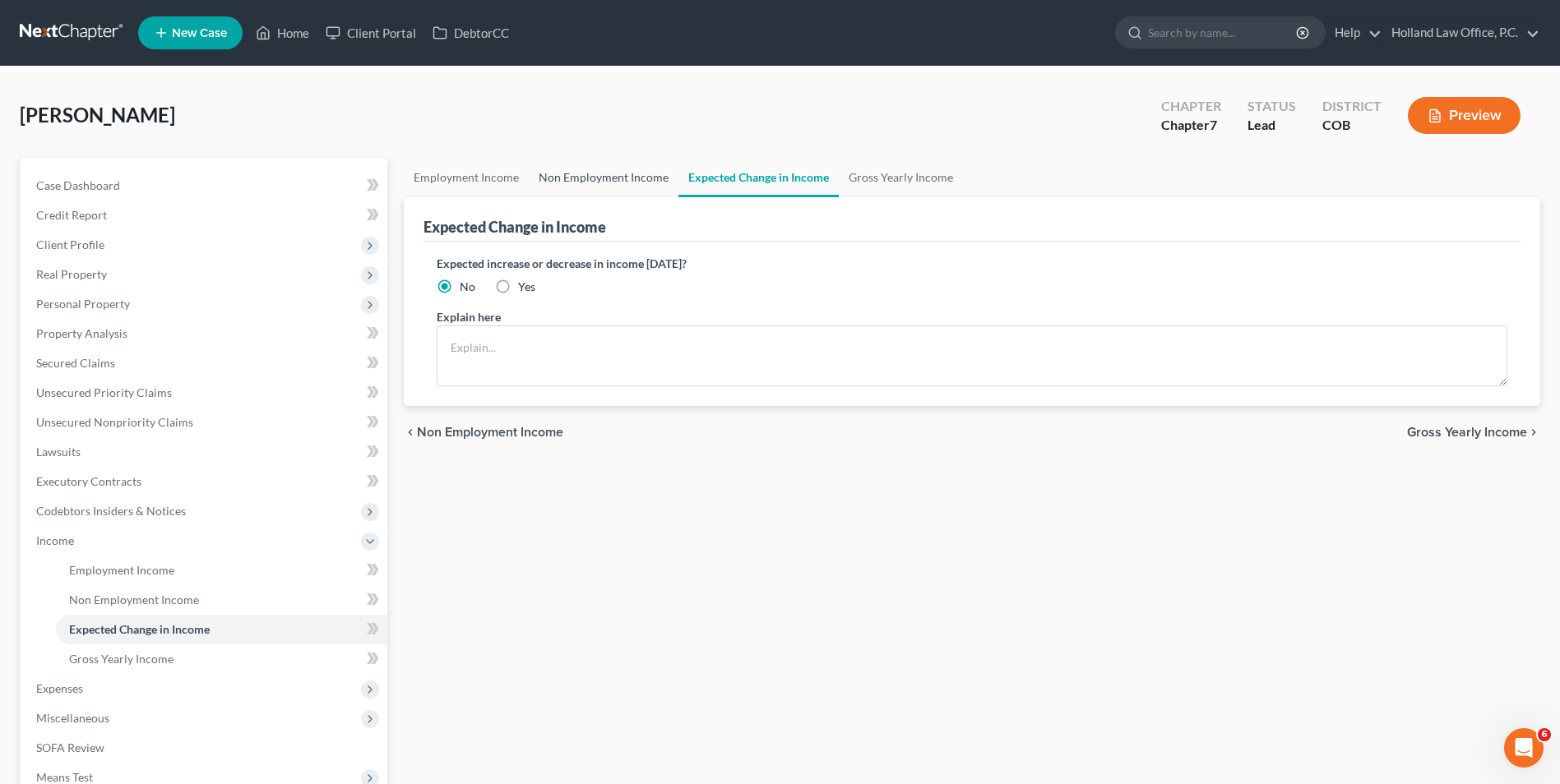
click at [649, 173] on link "Non Employment Income" at bounding box center [603, 177] width 150 height 39
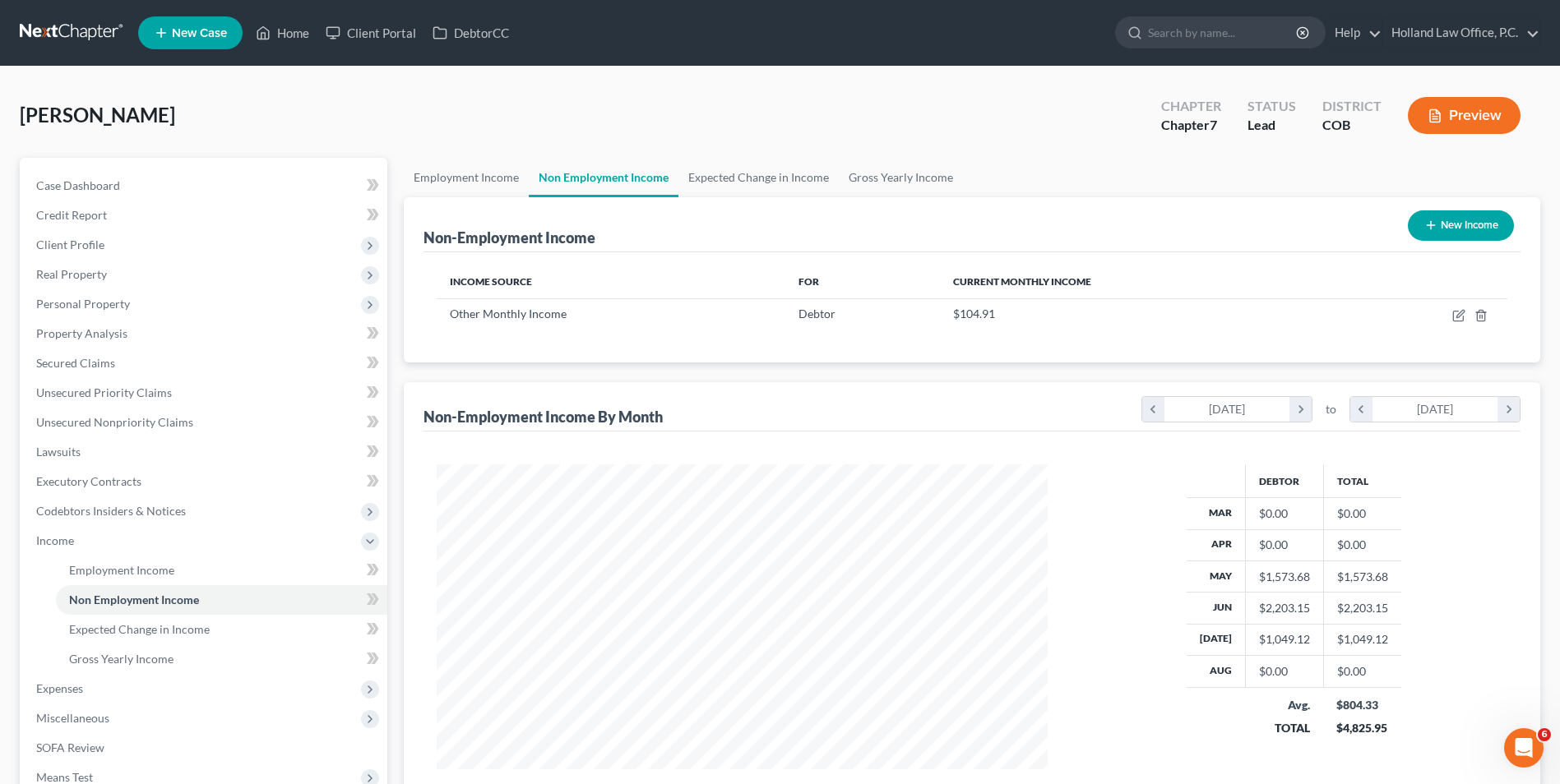
scroll to position [305, 643]
click at [512, 172] on link "Employment Income" at bounding box center [466, 177] width 125 height 39
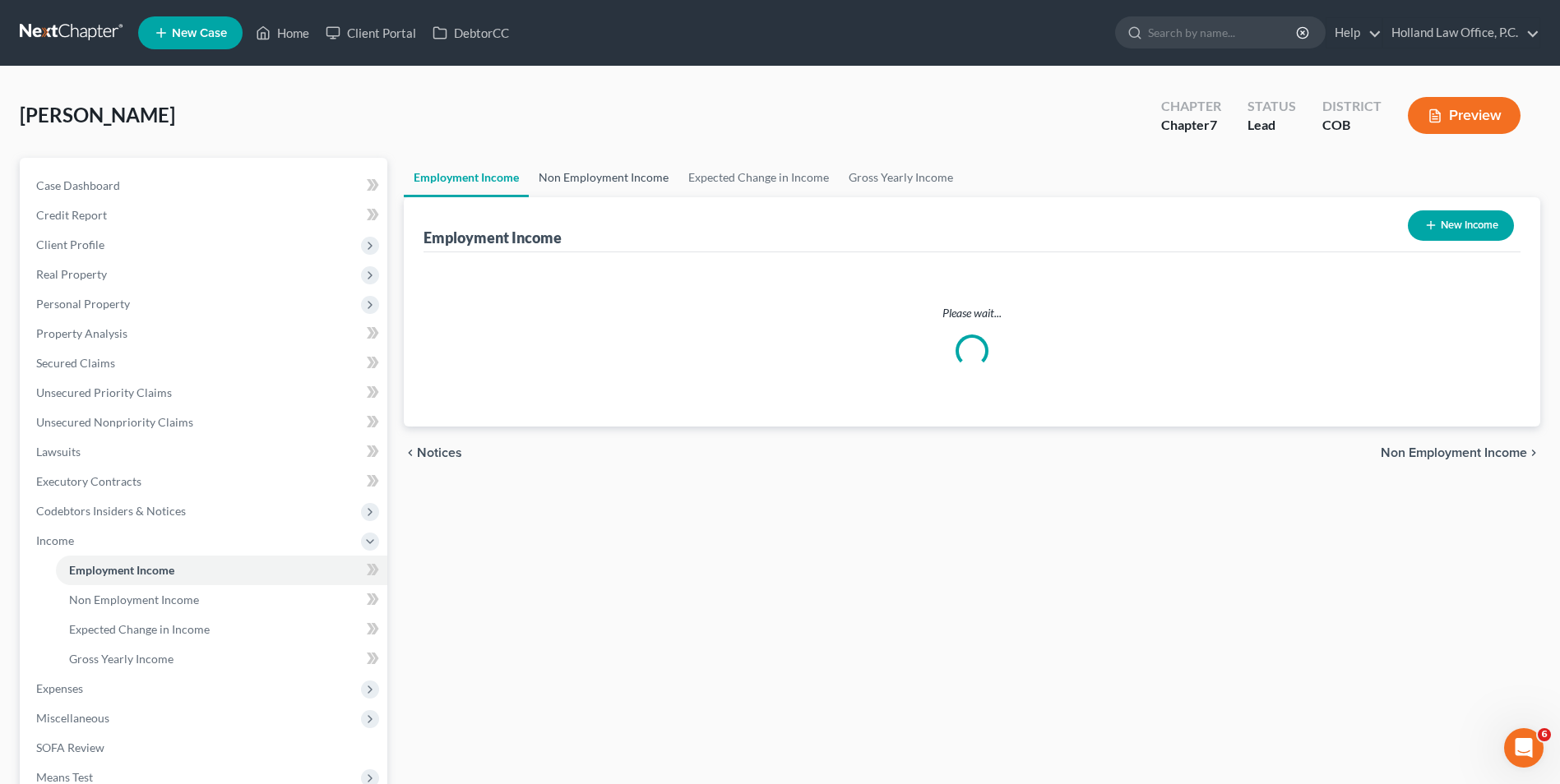
click at [626, 185] on link "Non Employment Income" at bounding box center [603, 177] width 150 height 39
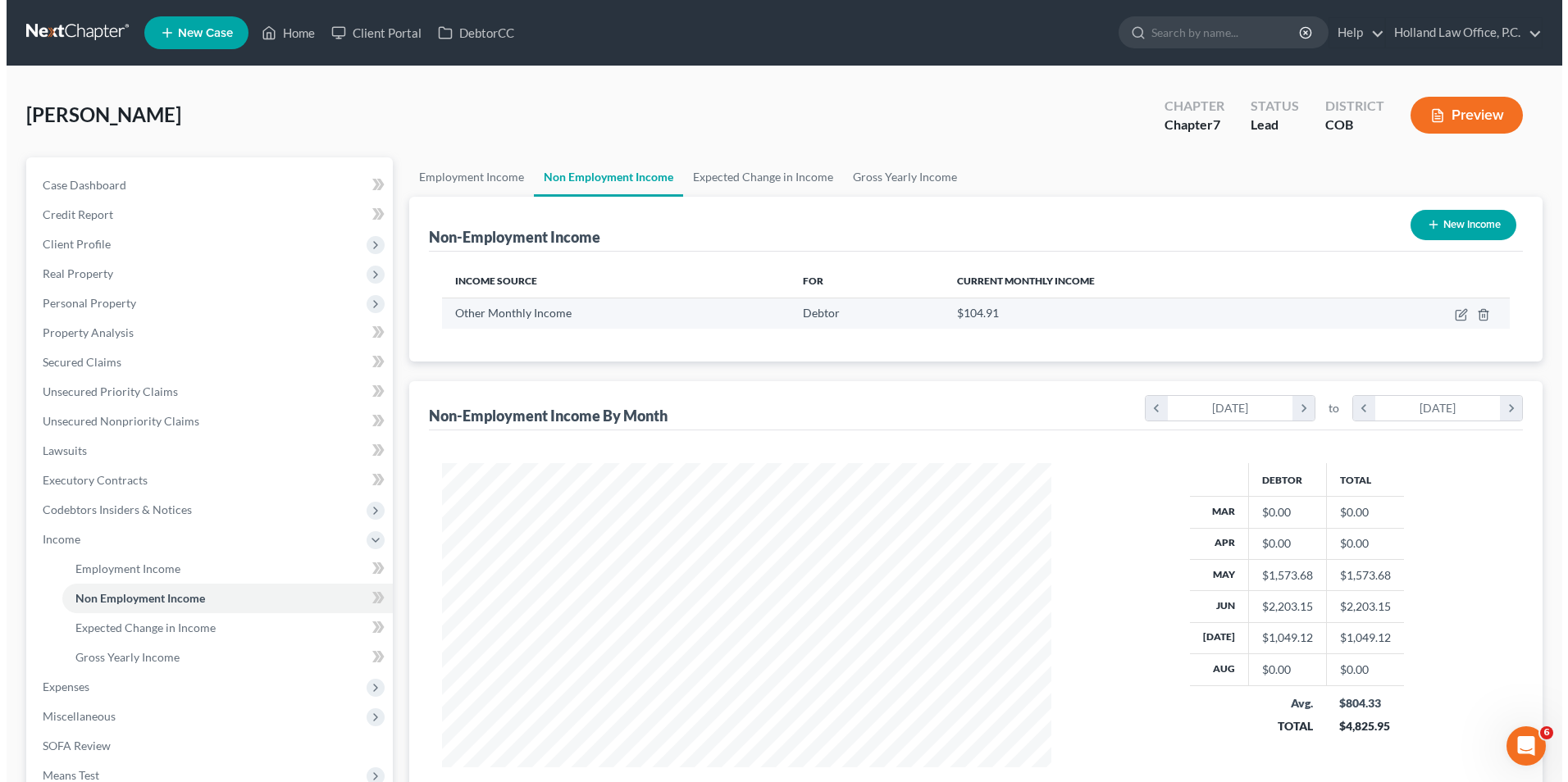
scroll to position [305, 642]
click at [1450, 318] on icon "button" at bounding box center [1454, 315] width 10 height 10
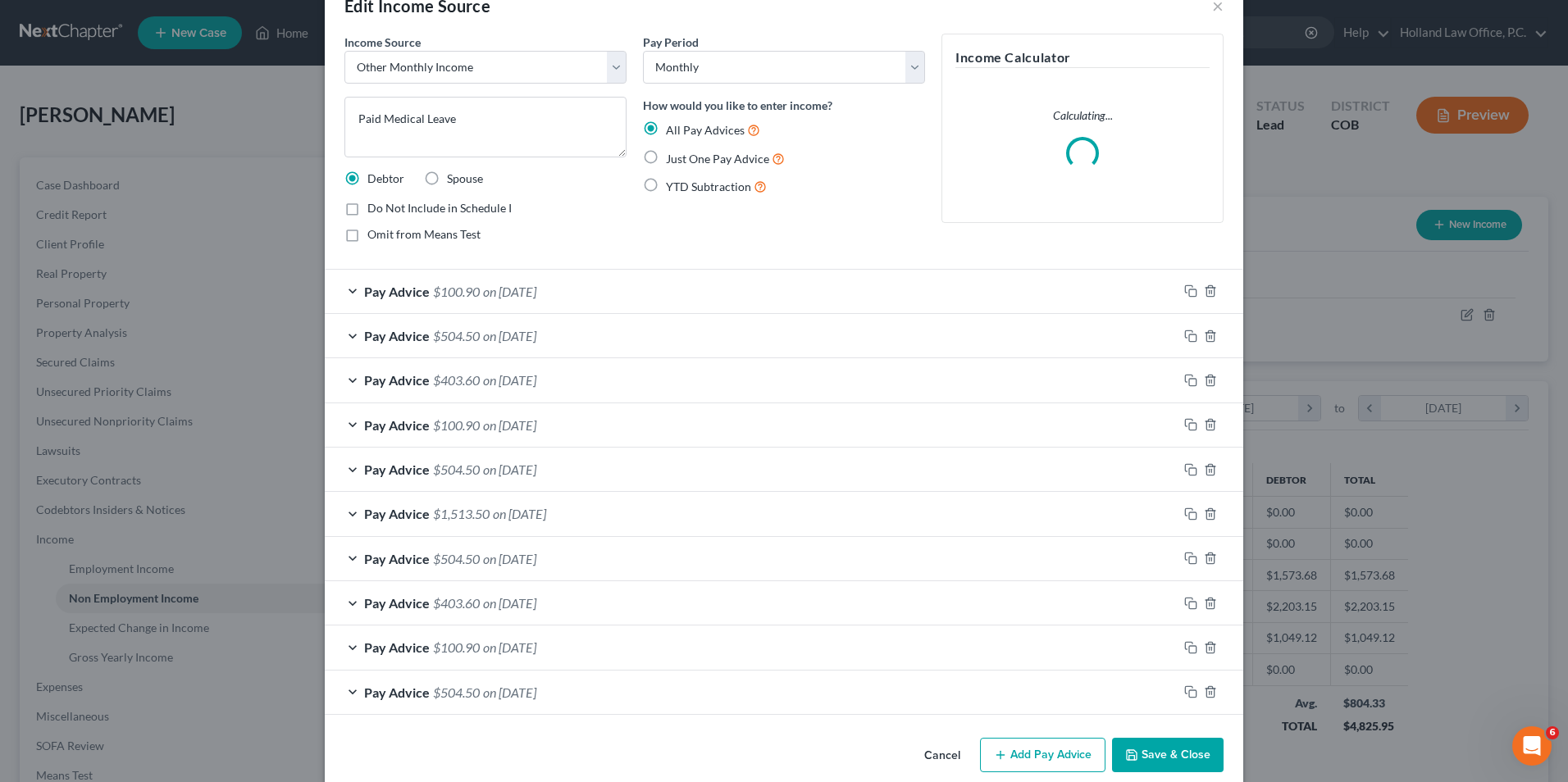
scroll to position [65, 0]
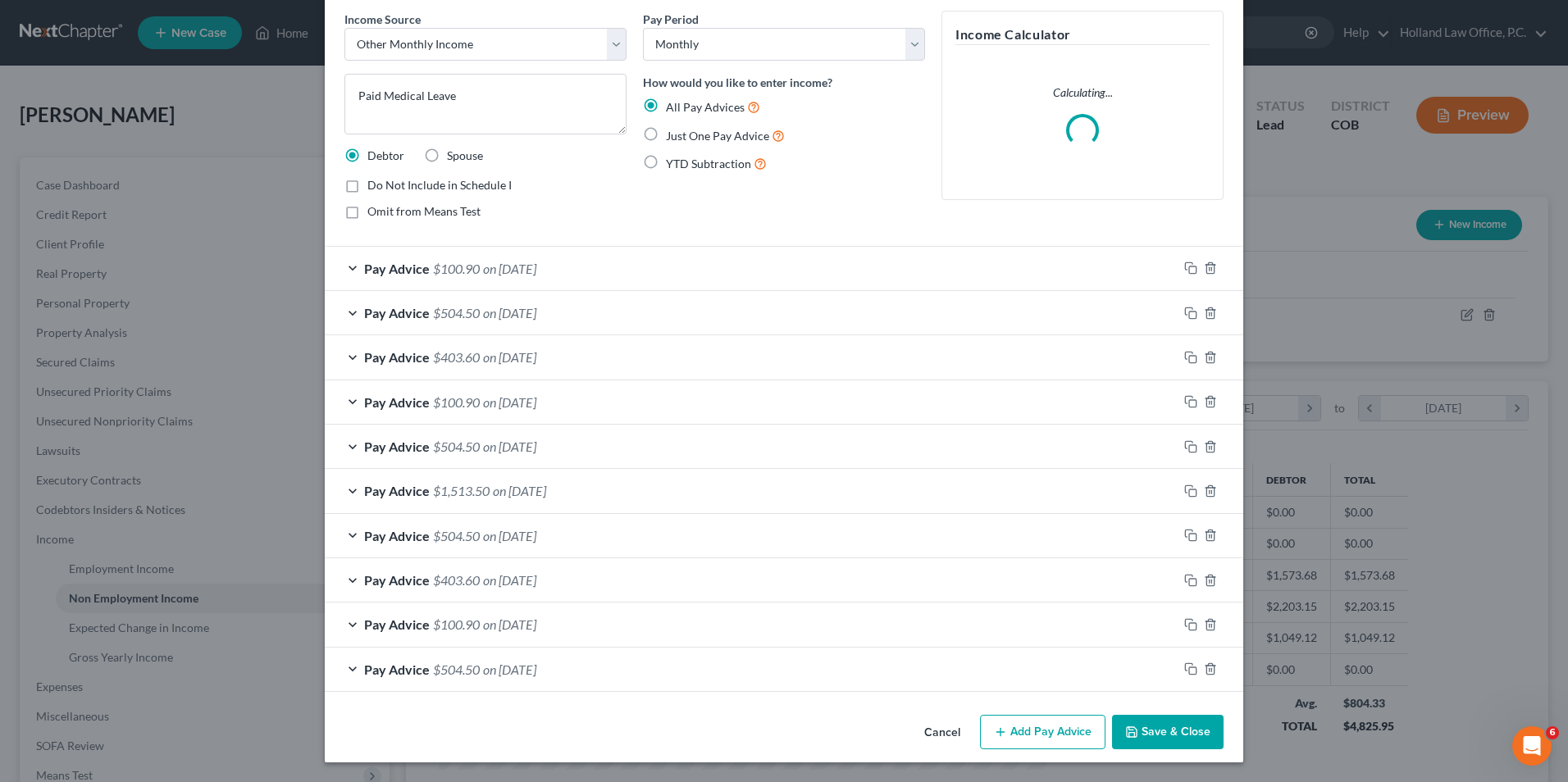
click at [601, 286] on div "Pay Advice $100.90 on [DATE]" at bounding box center [751, 269] width 853 height 44
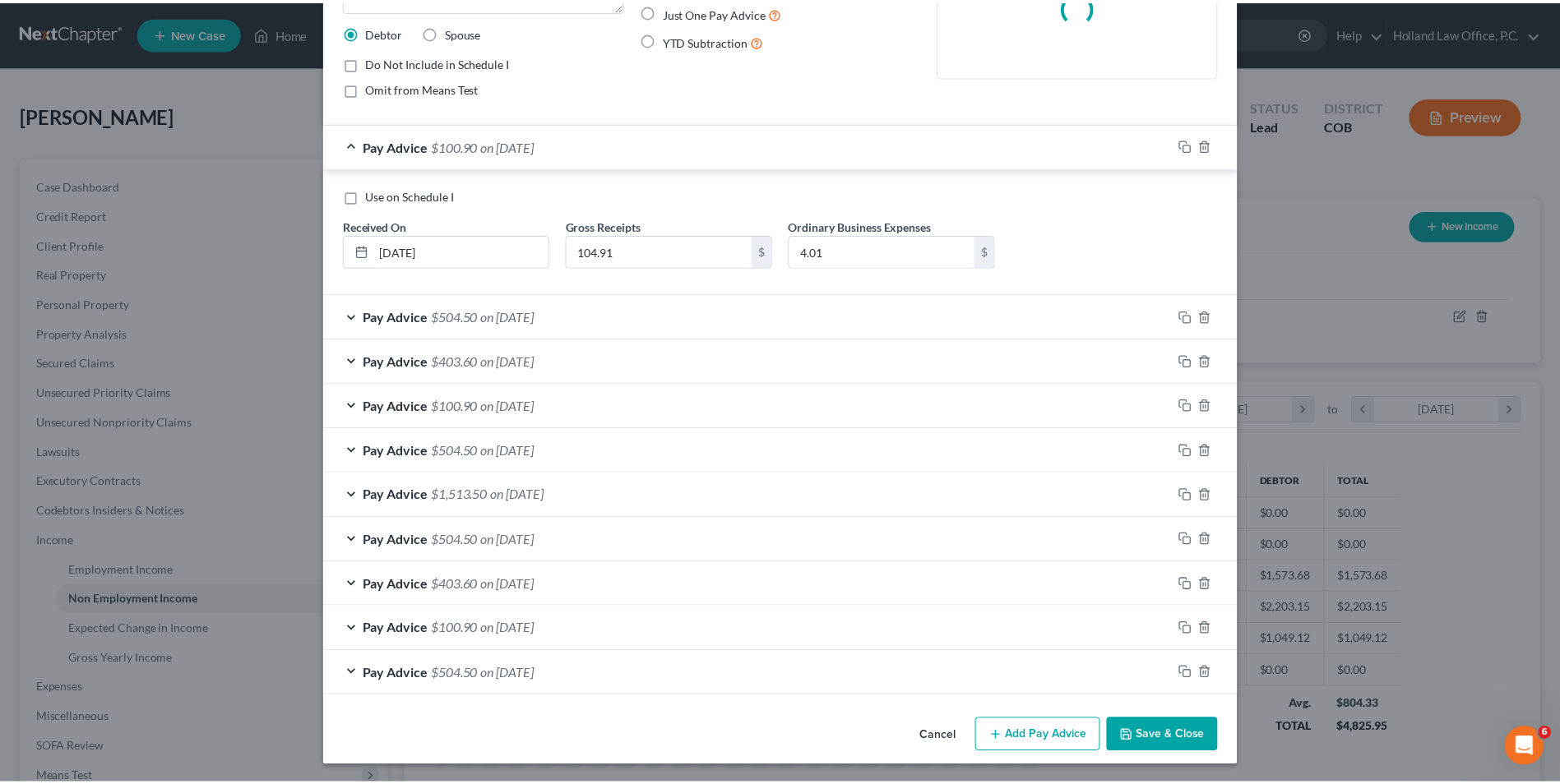
scroll to position [191, 0]
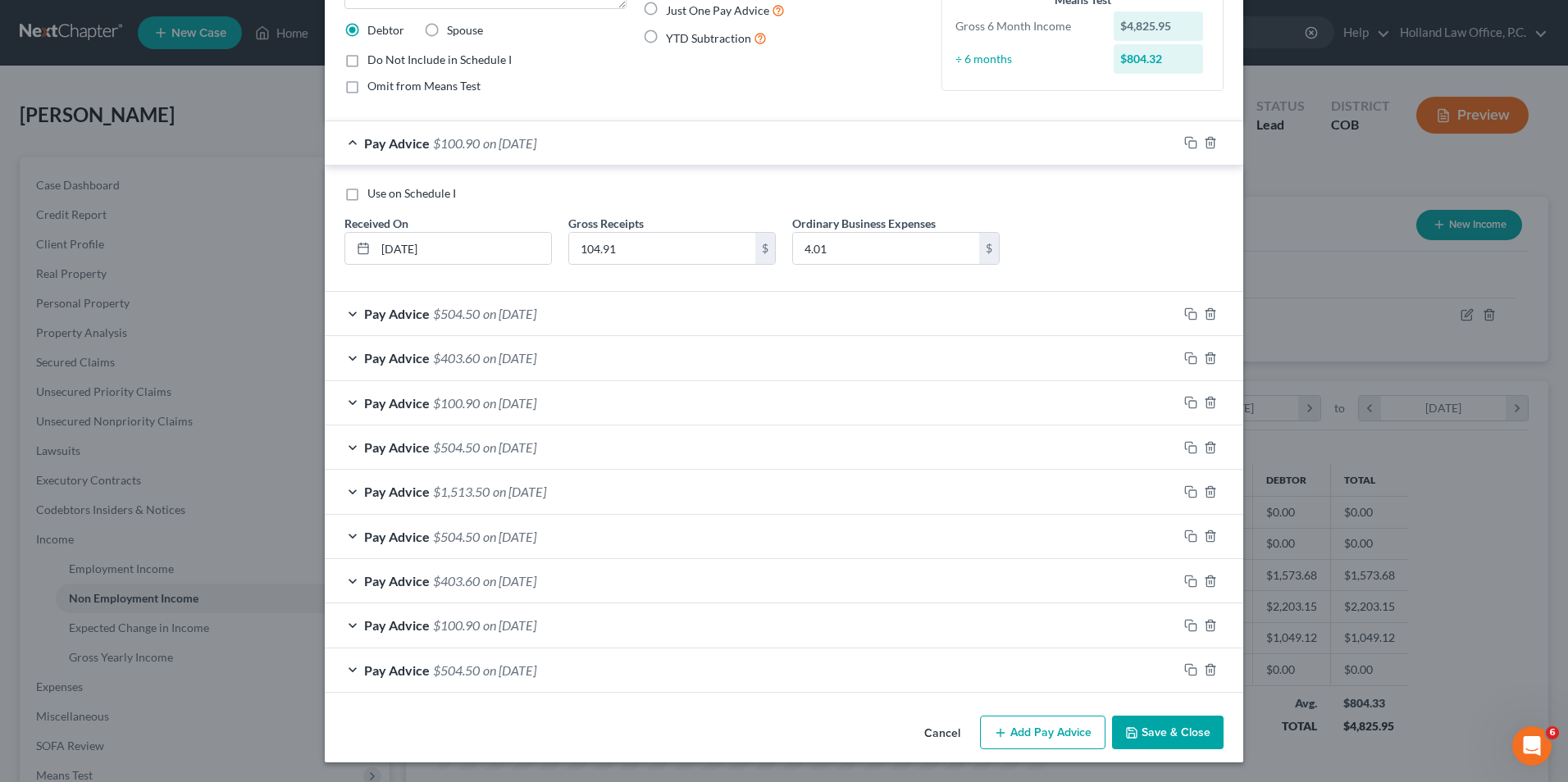
click at [1133, 739] on icon "button" at bounding box center [1131, 732] width 13 height 13
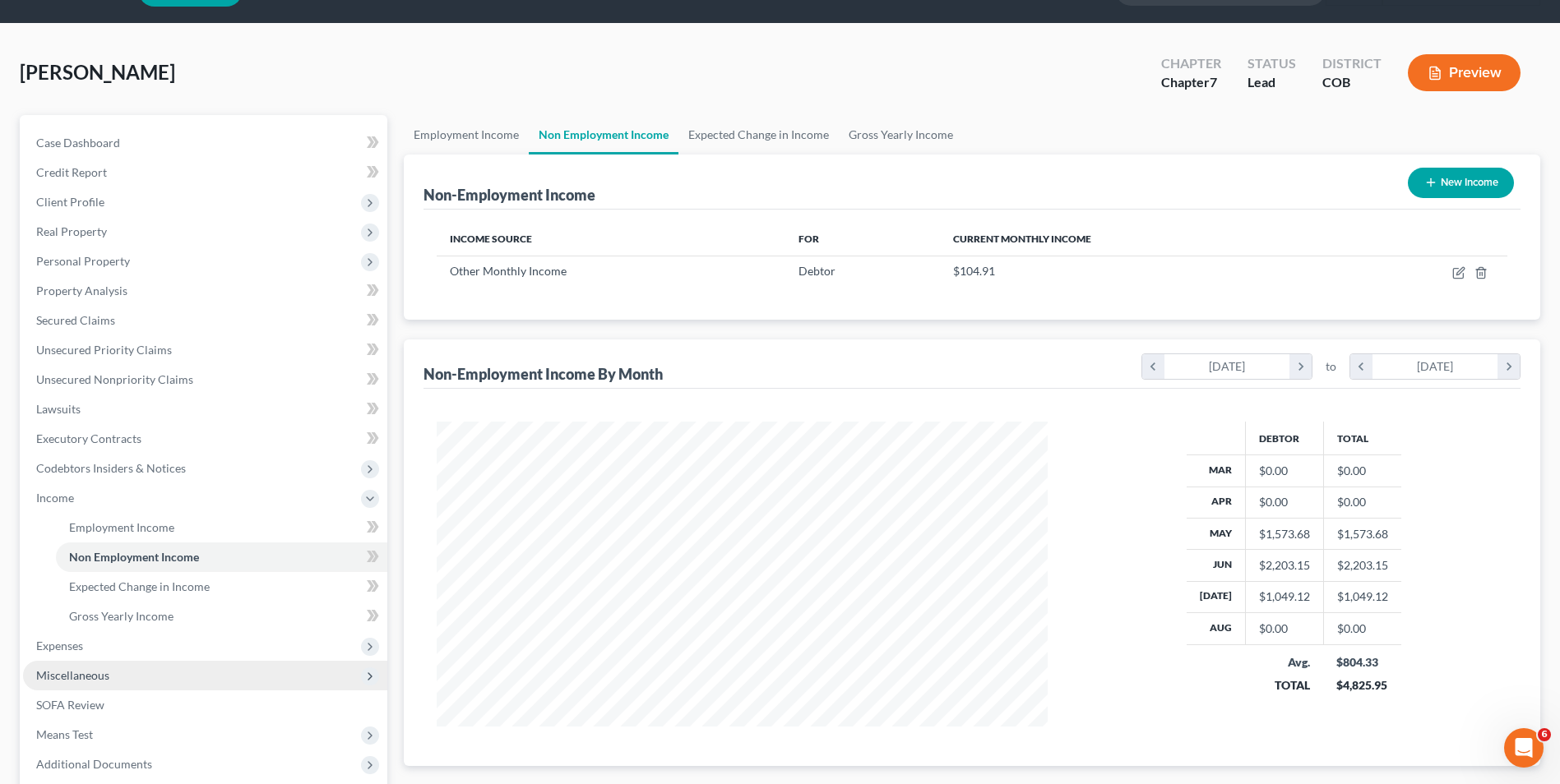
scroll to position [82, 0]
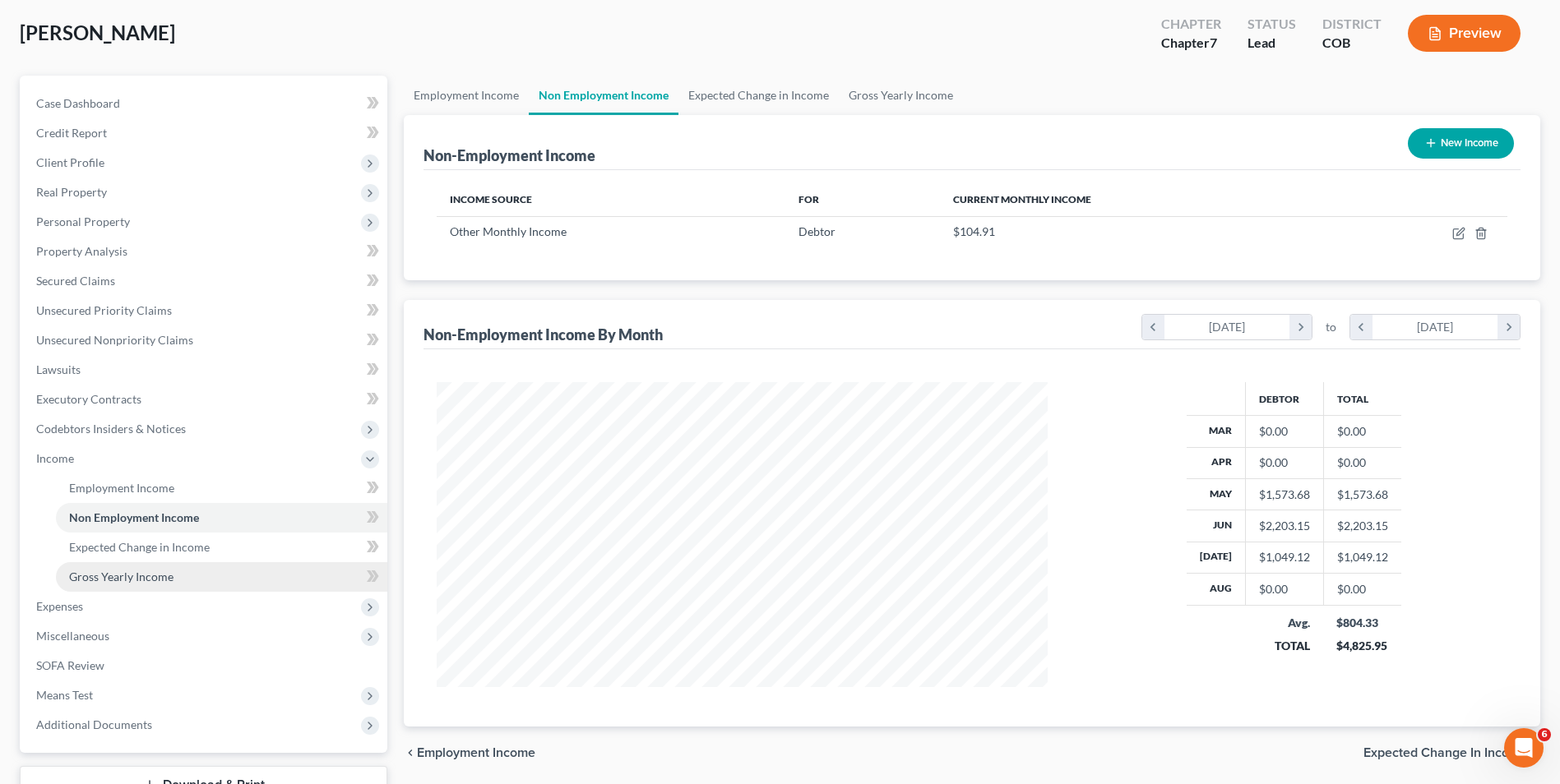
drag, startPoint x: 113, startPoint y: 612, endPoint x: 183, endPoint y: 574, distance: 79.6
click at [113, 612] on span "Expenses" at bounding box center [205, 606] width 364 height 30
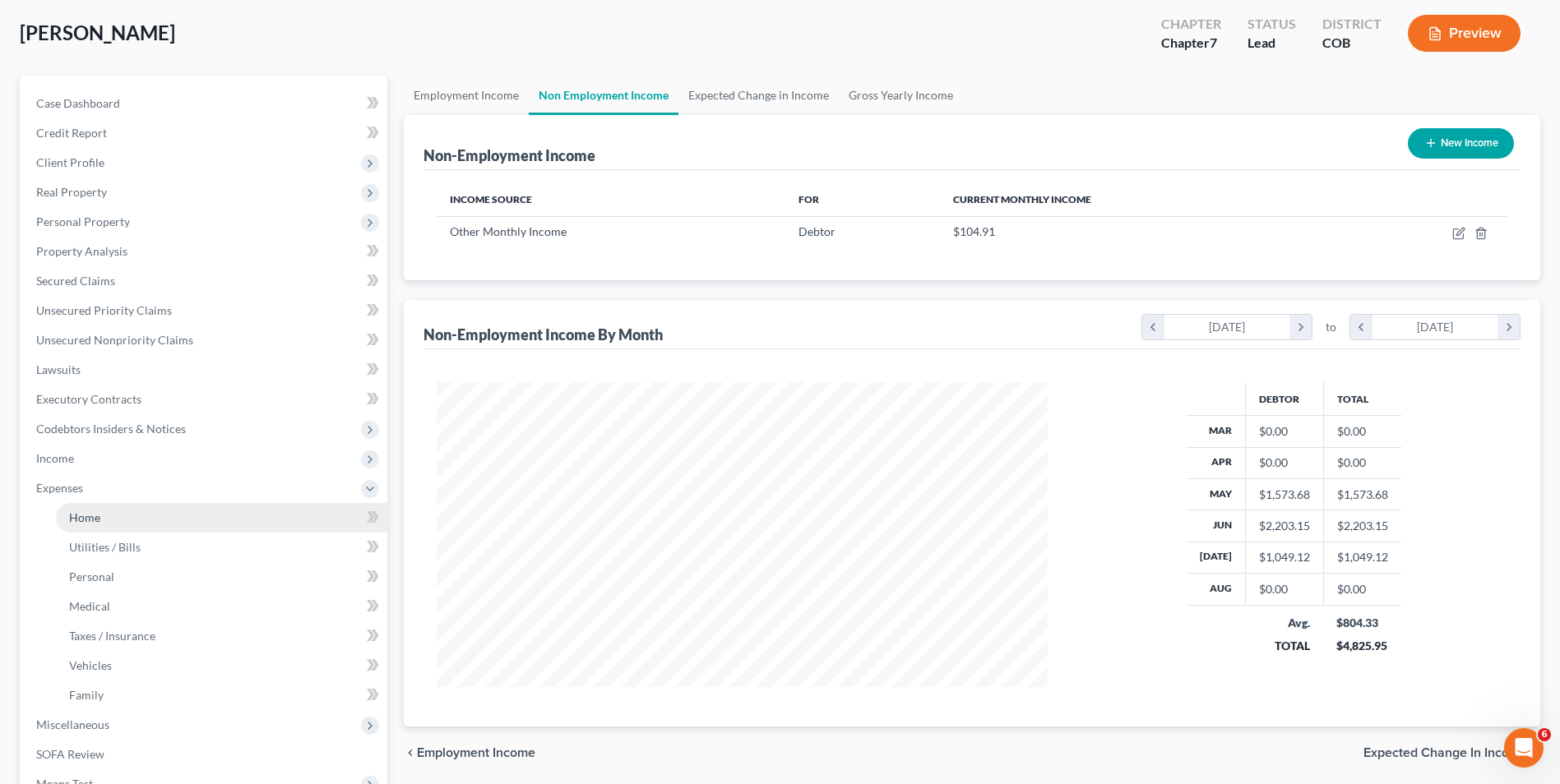
click at [117, 520] on link "Home" at bounding box center [221, 518] width 332 height 30
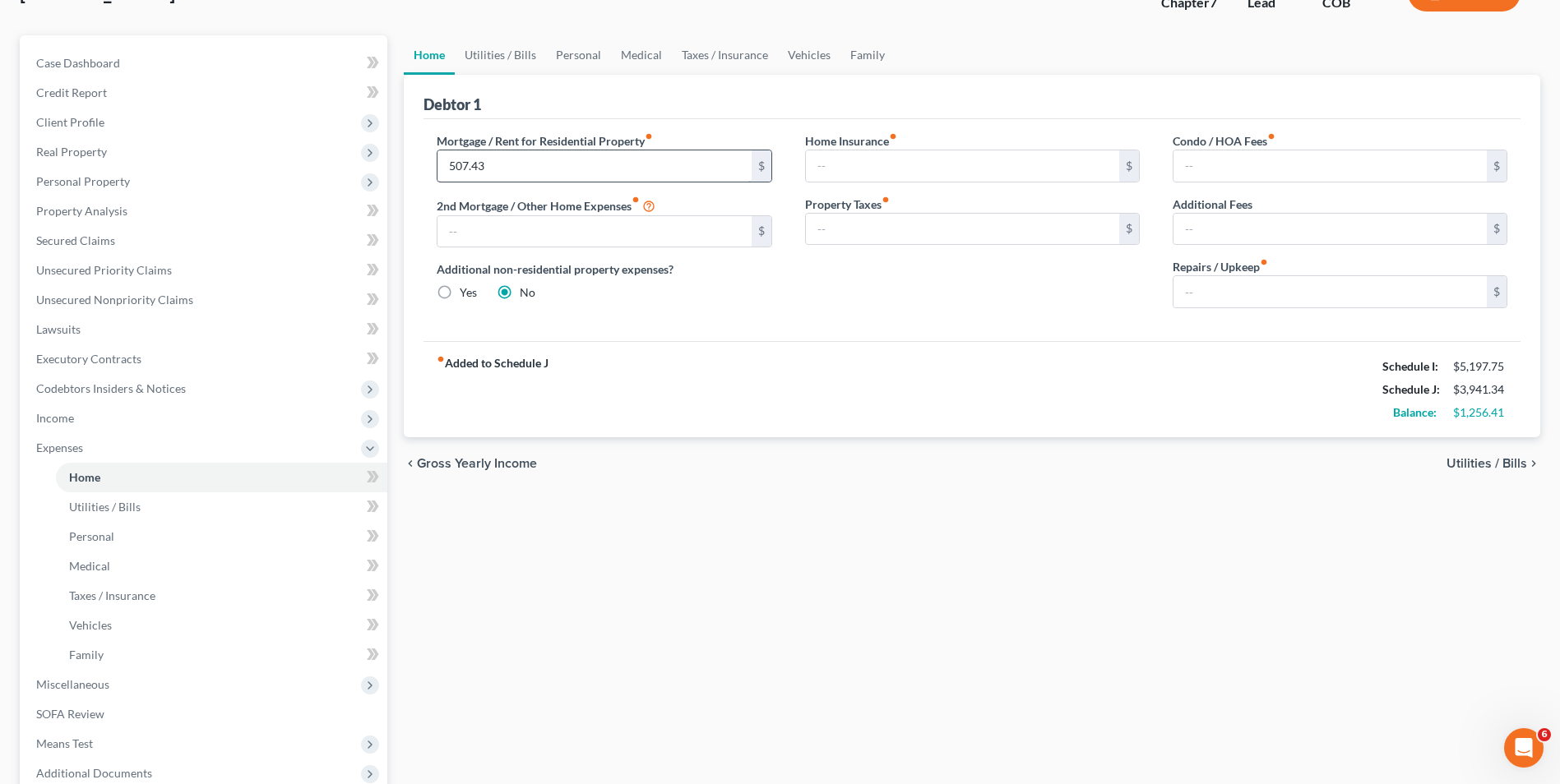
scroll to position [164, 0]
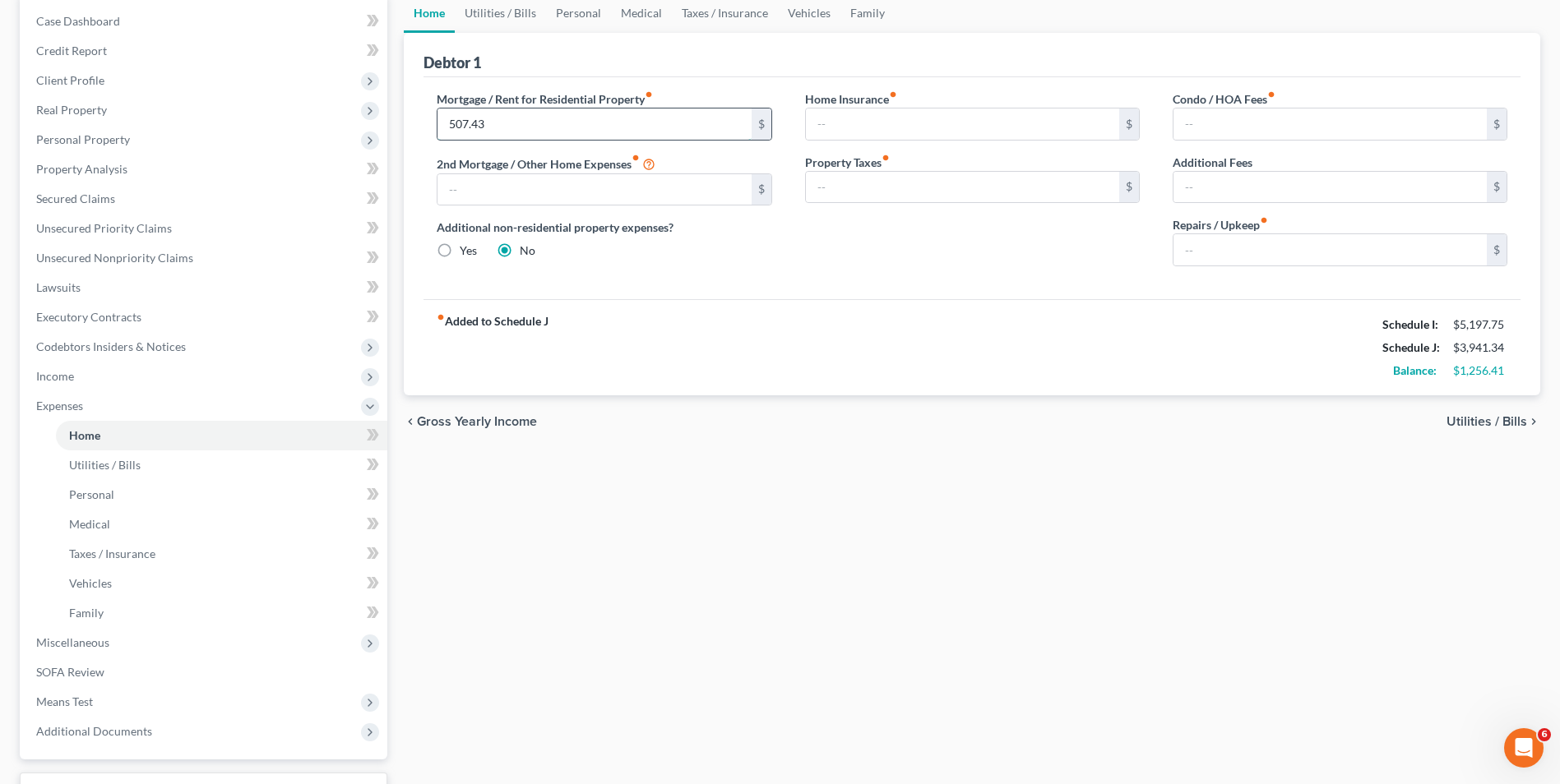
click at [496, 136] on input "507.43" at bounding box center [594, 124] width 313 height 32
drag, startPoint x: 1011, startPoint y: 412, endPoint x: 724, endPoint y: 221, distance: 344.7
click at [1010, 413] on div "chevron_left Gross Yearly Income Utilities / Bills chevron_right" at bounding box center [972, 422] width 1136 height 52
click at [114, 375] on span "Income" at bounding box center [205, 376] width 364 height 30
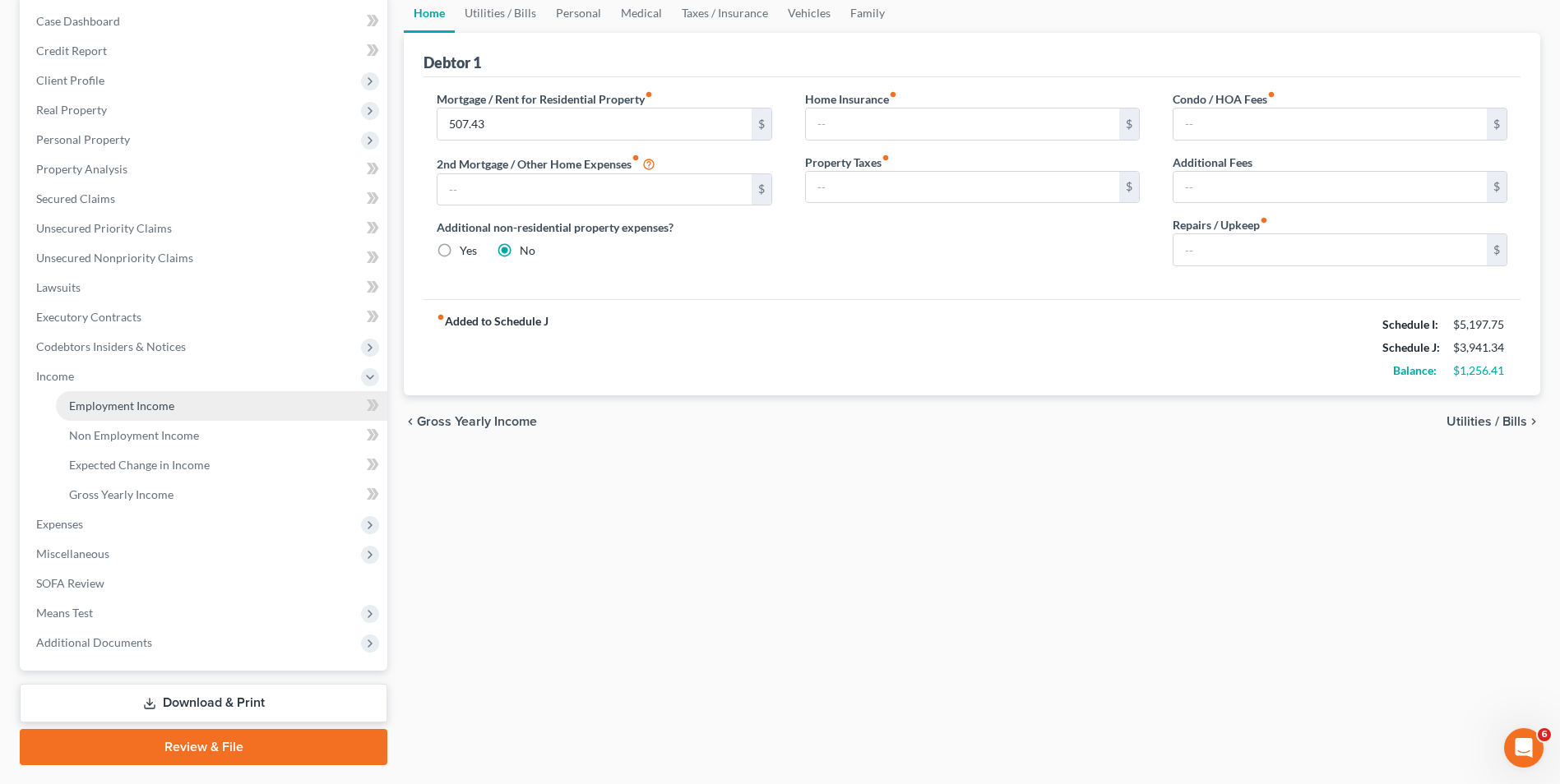
click at [126, 396] on link "Employment Income" at bounding box center [221, 406] width 332 height 30
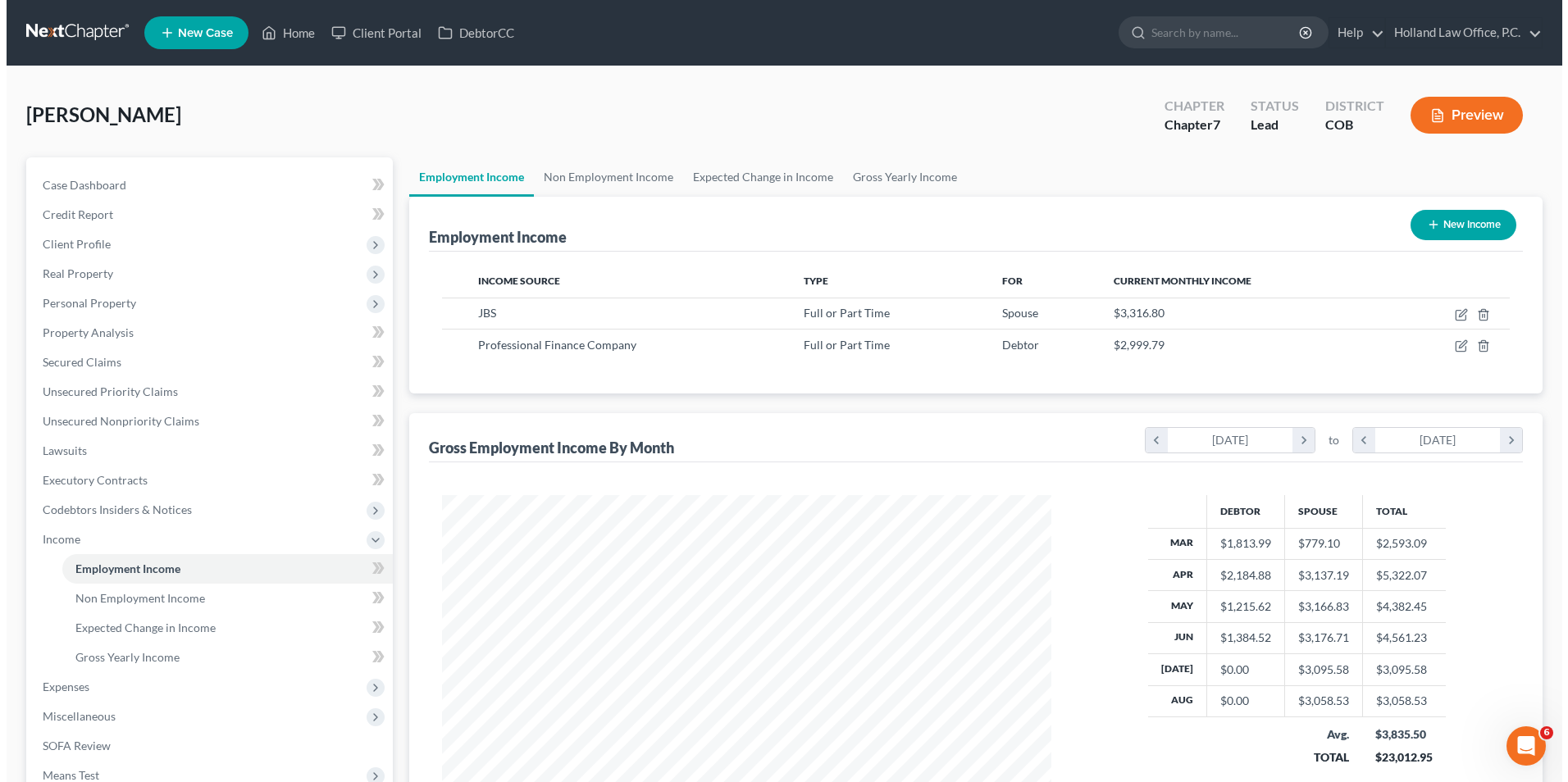
scroll to position [305, 642]
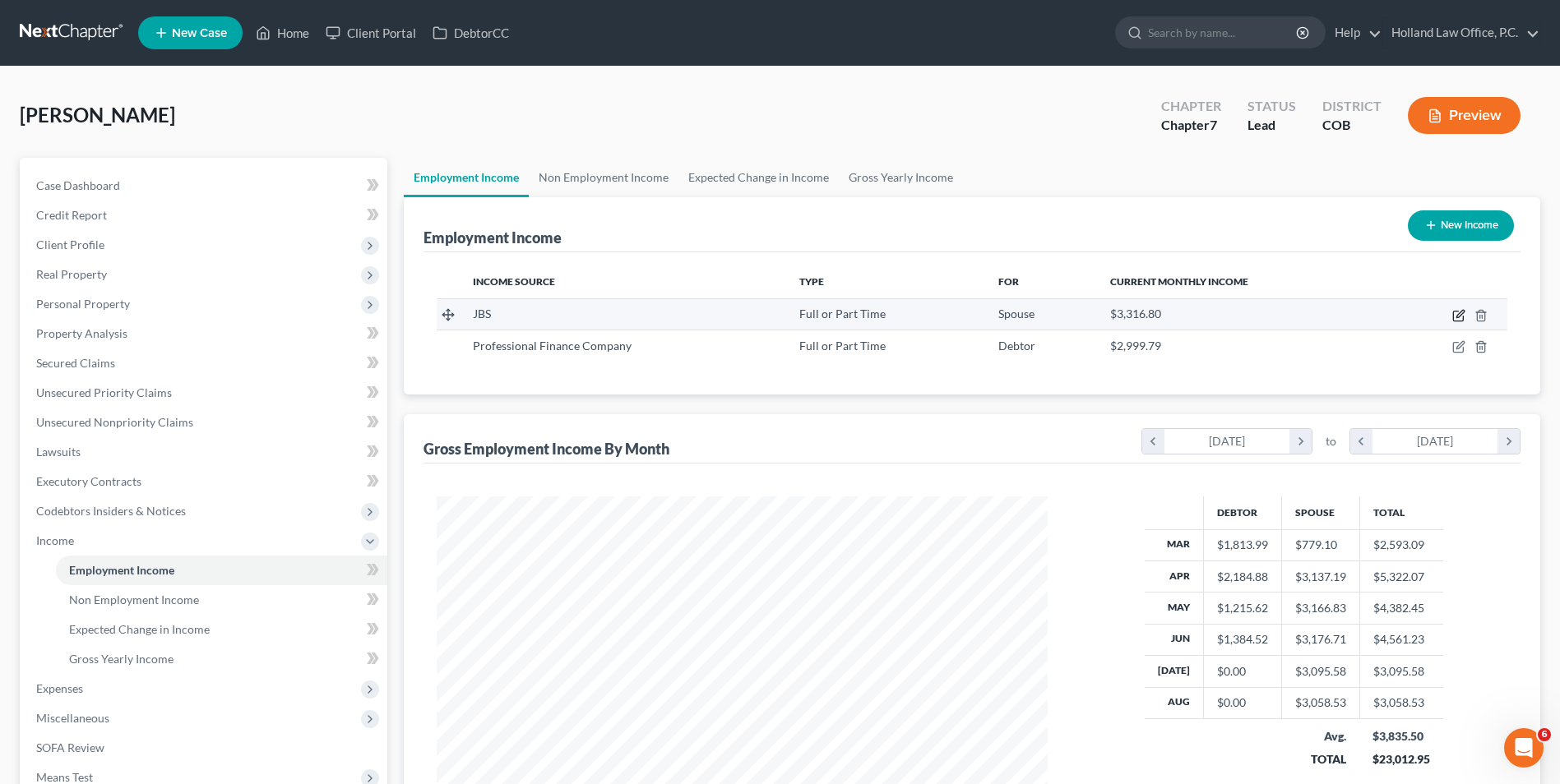
click at [1457, 318] on icon "button" at bounding box center [1458, 315] width 13 height 13
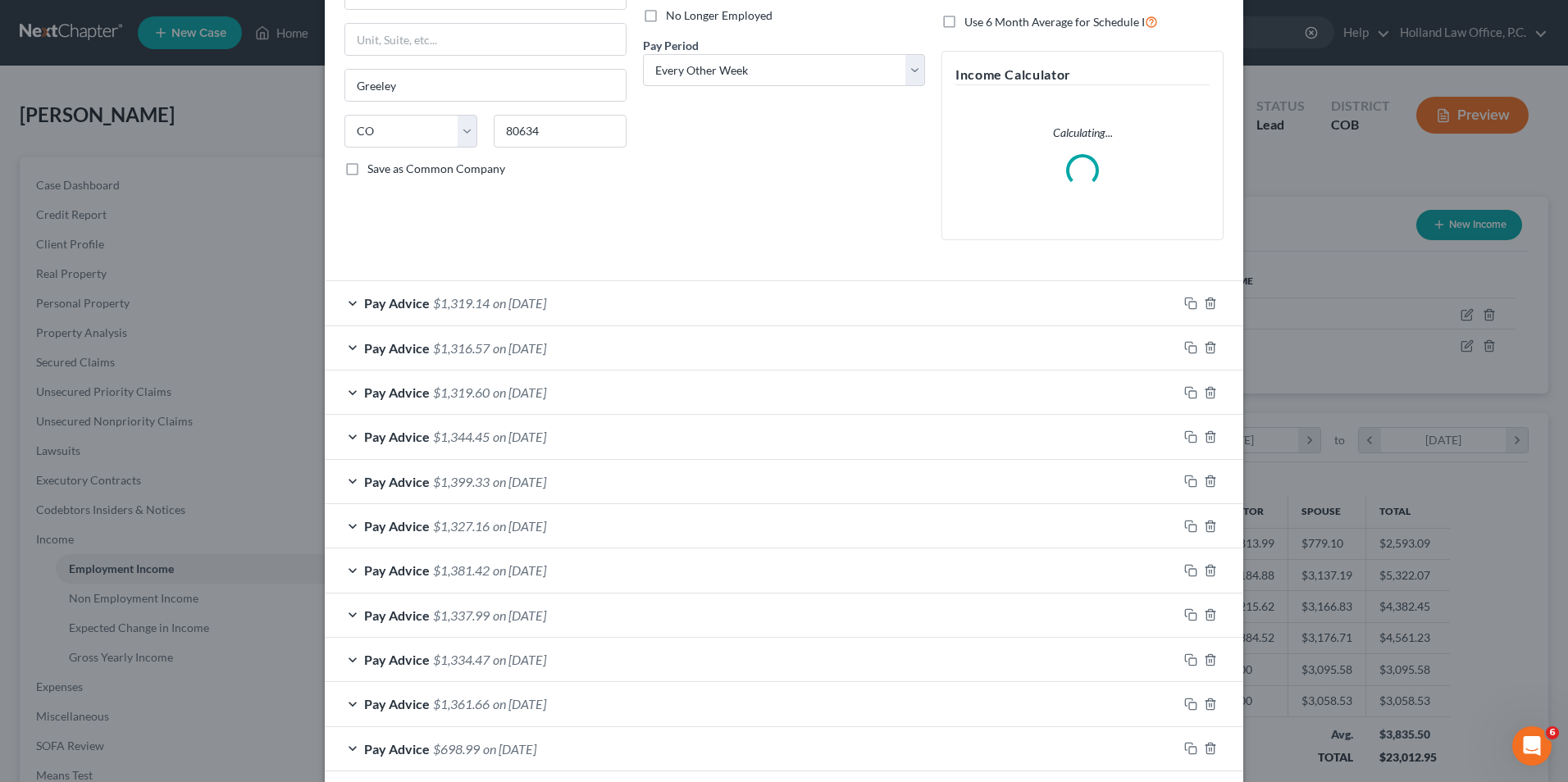
scroll to position [303, 0]
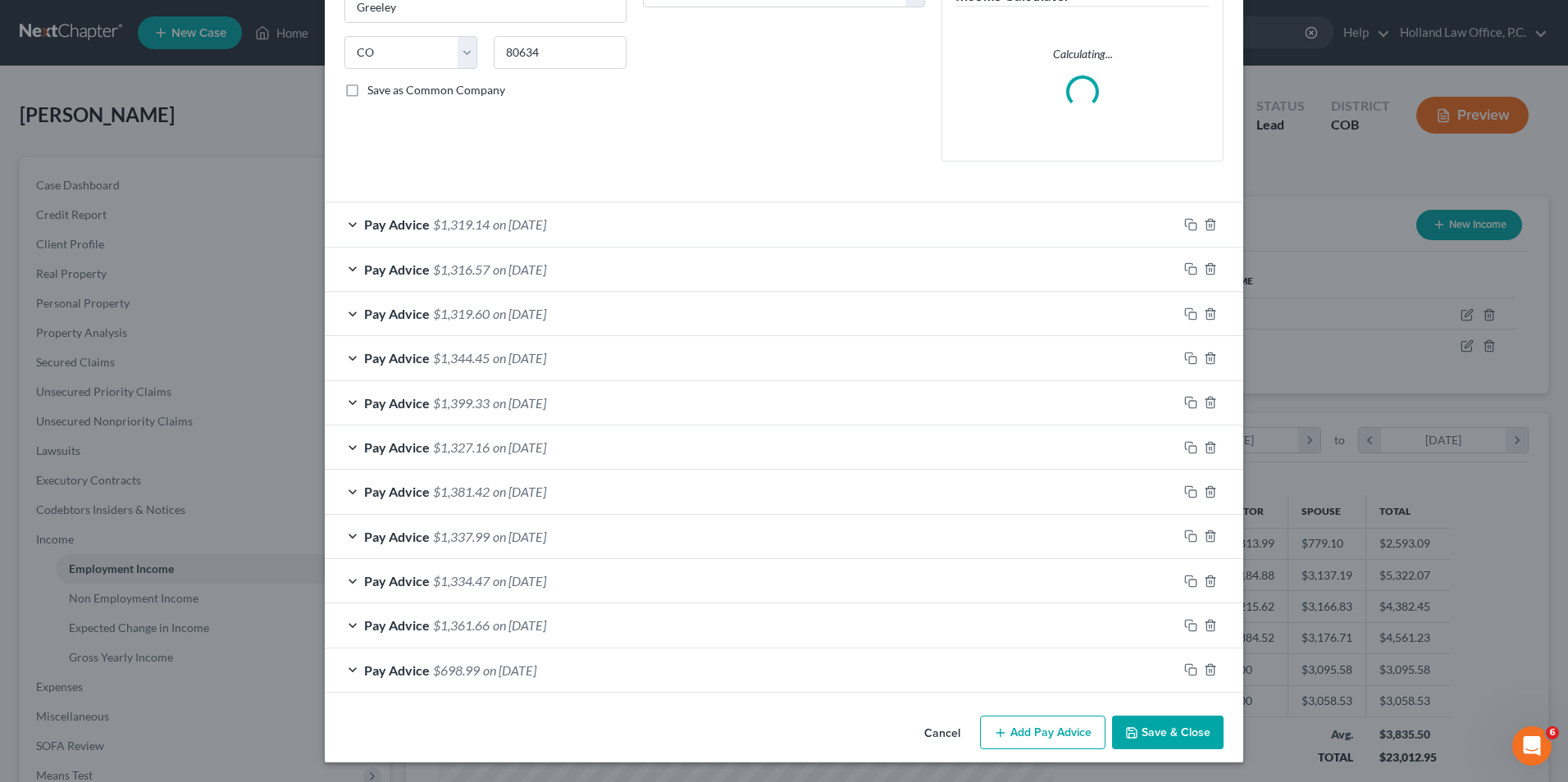
click at [1023, 730] on button "Add Pay Advice" at bounding box center [1043, 732] width 126 height 34
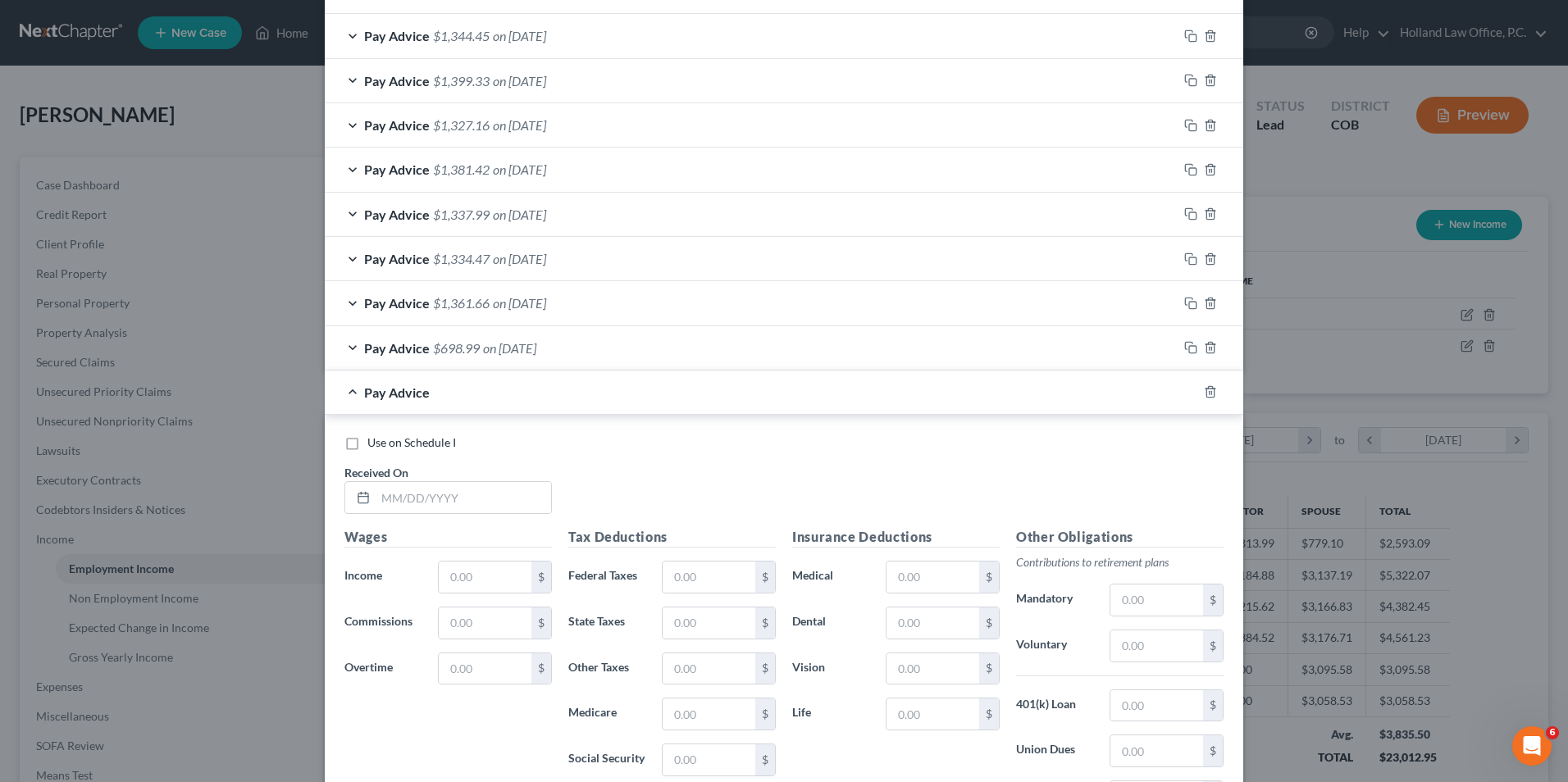
scroll to position [631, 0]
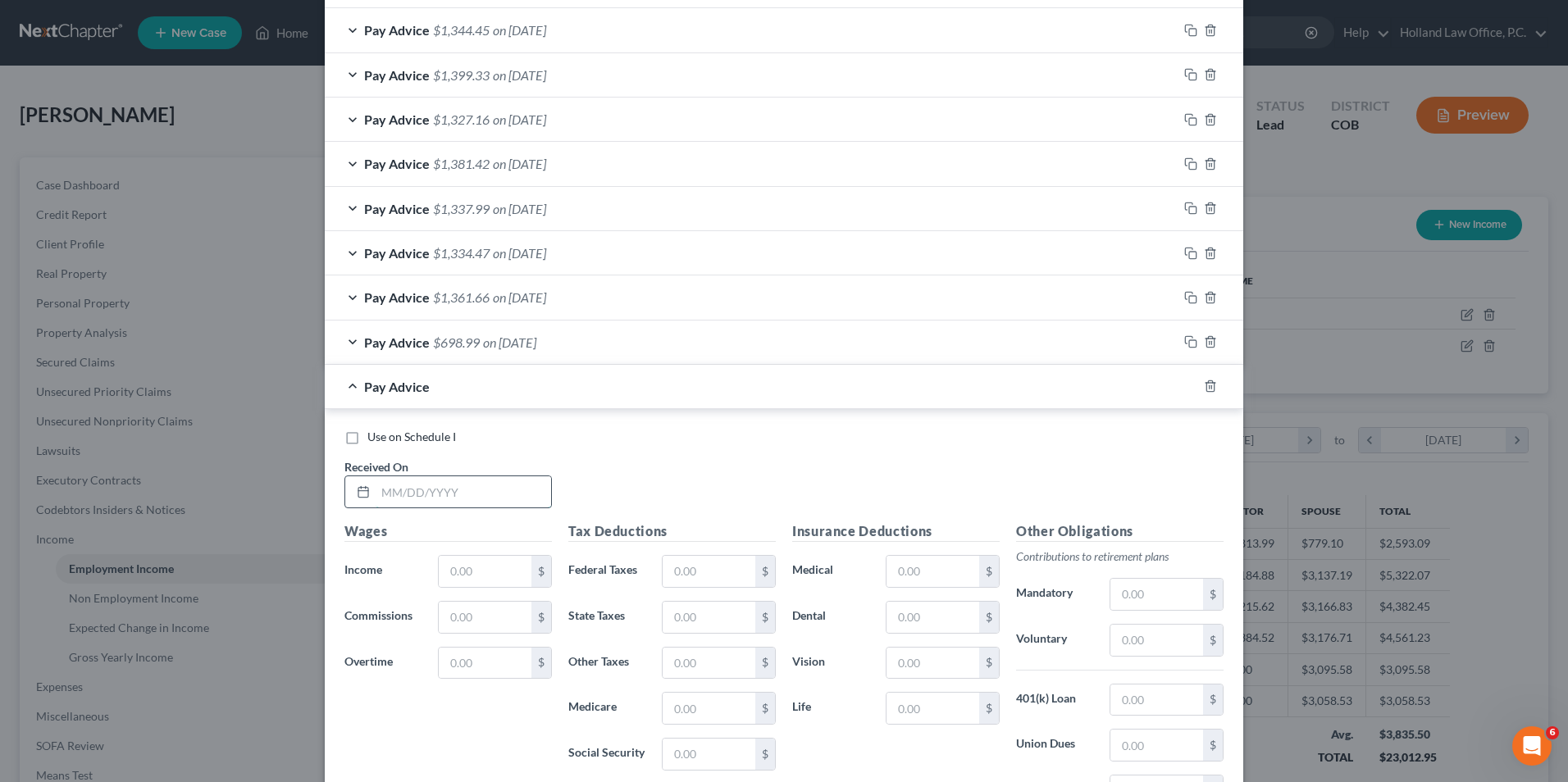
click at [422, 485] on input "text" at bounding box center [463, 492] width 175 height 31
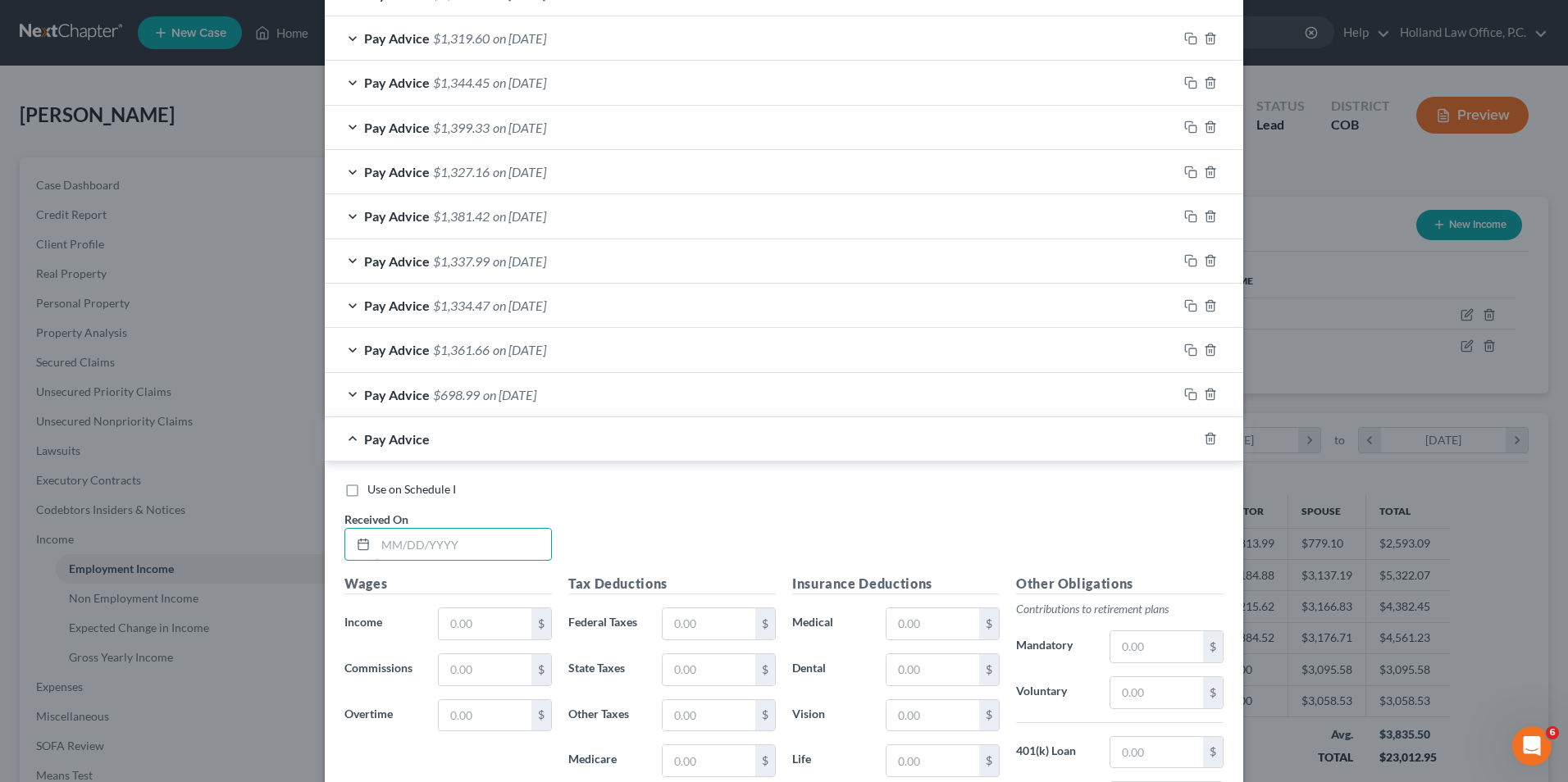
scroll to position [683, 0]
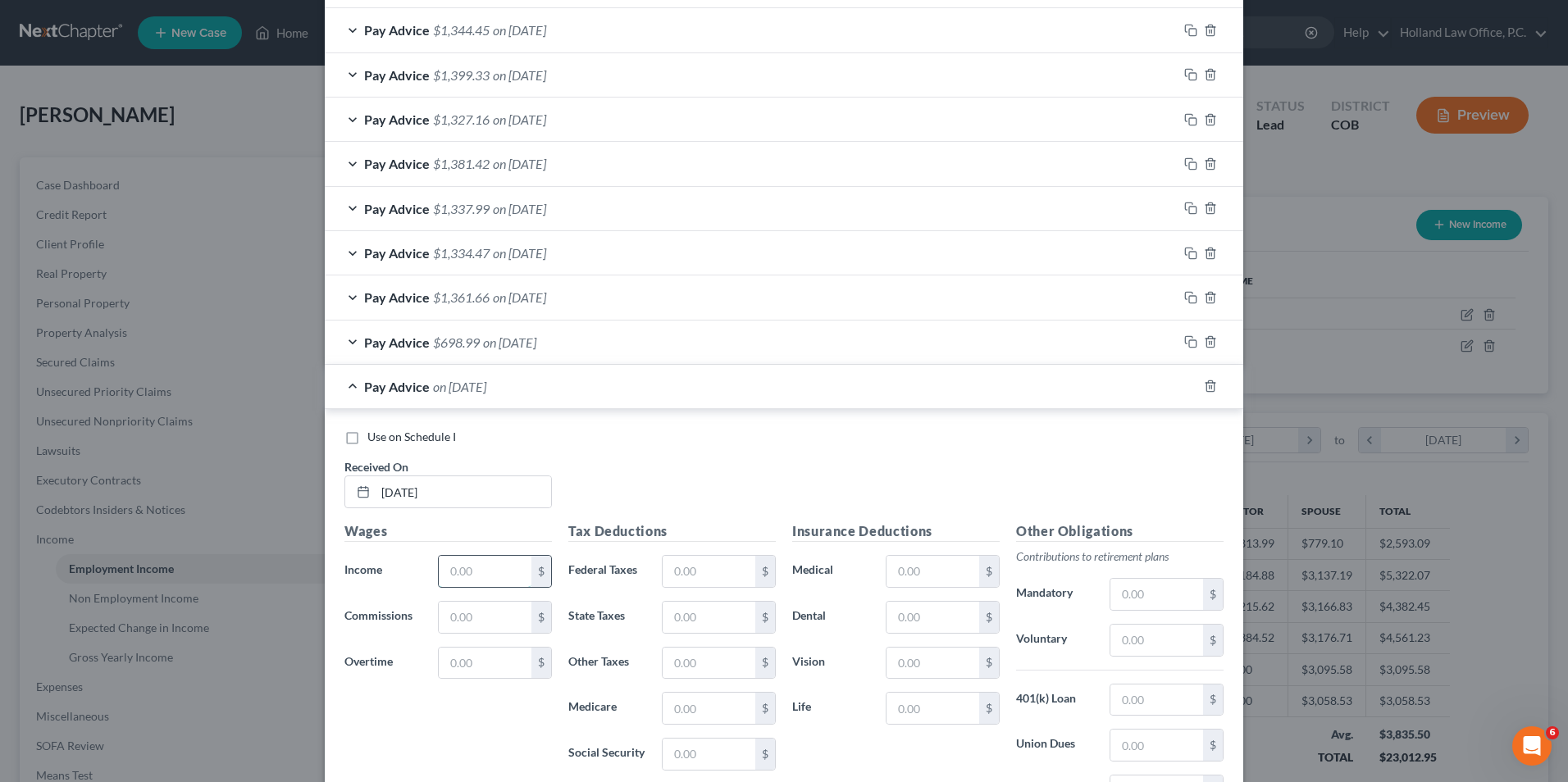
click at [464, 559] on input "text" at bounding box center [485, 572] width 93 height 31
click at [673, 564] on input "text" at bounding box center [709, 572] width 93 height 31
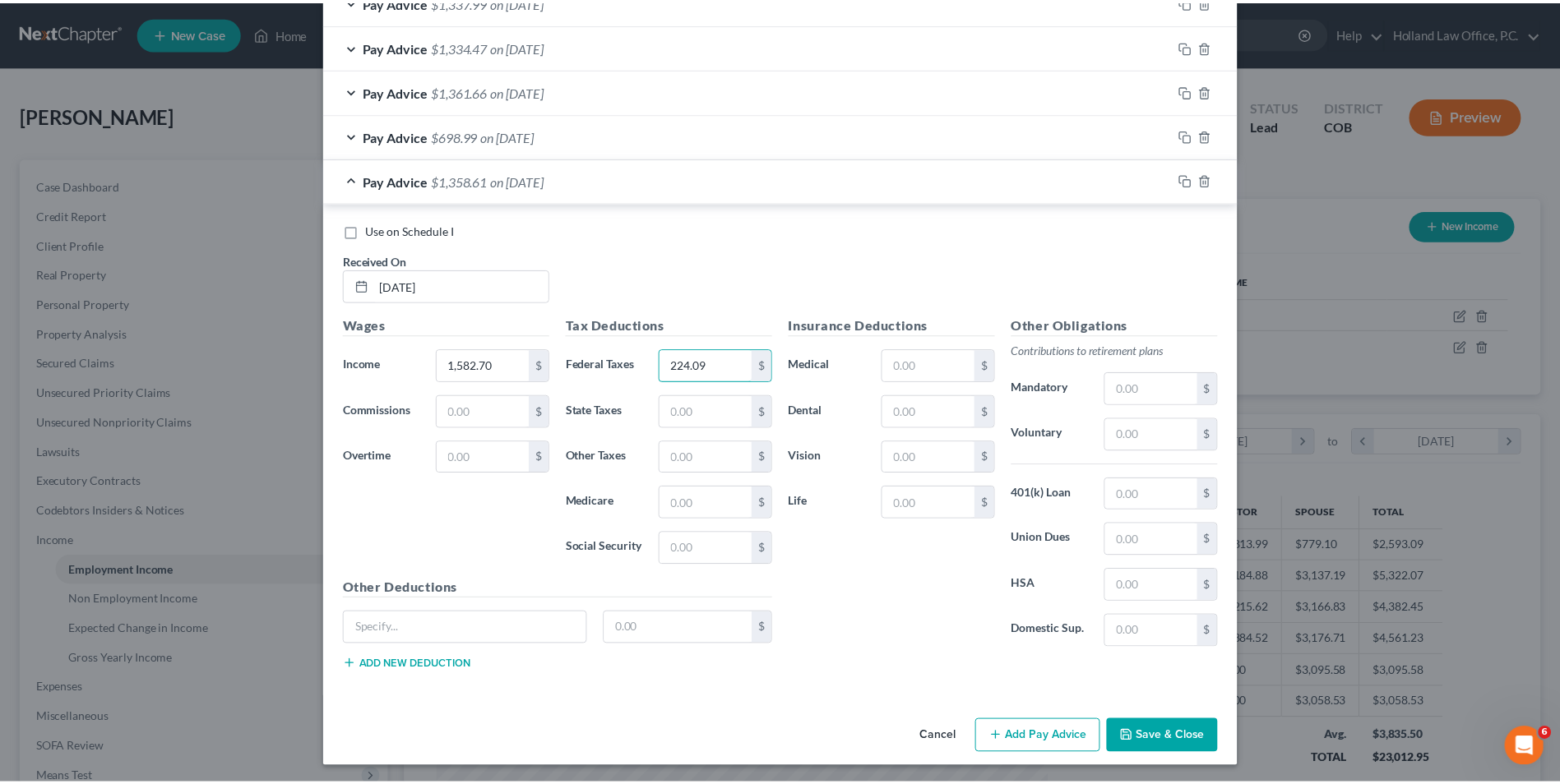
scroll to position [895, 0]
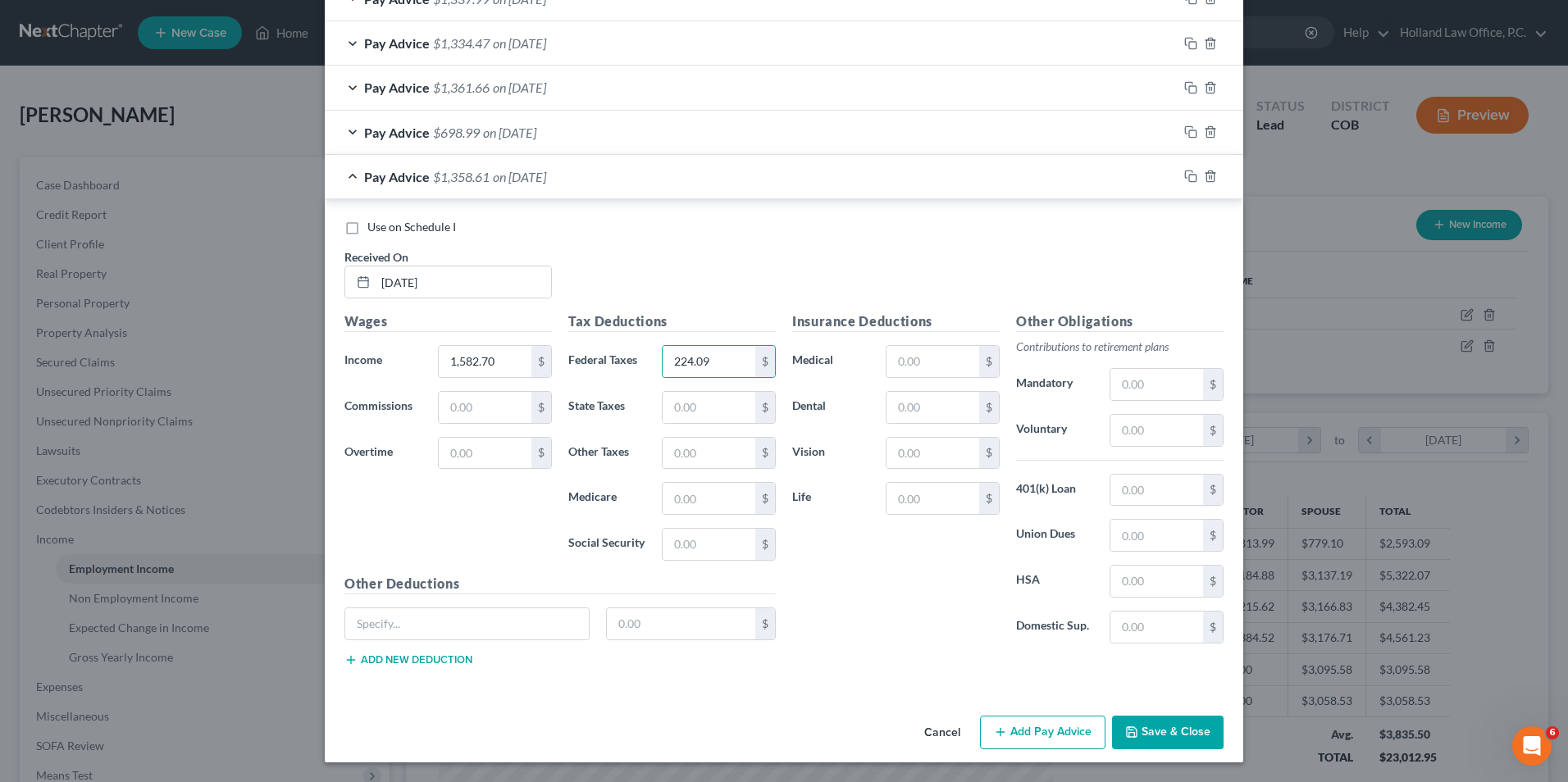
click at [1141, 724] on button "Save & Close" at bounding box center [1168, 732] width 112 height 34
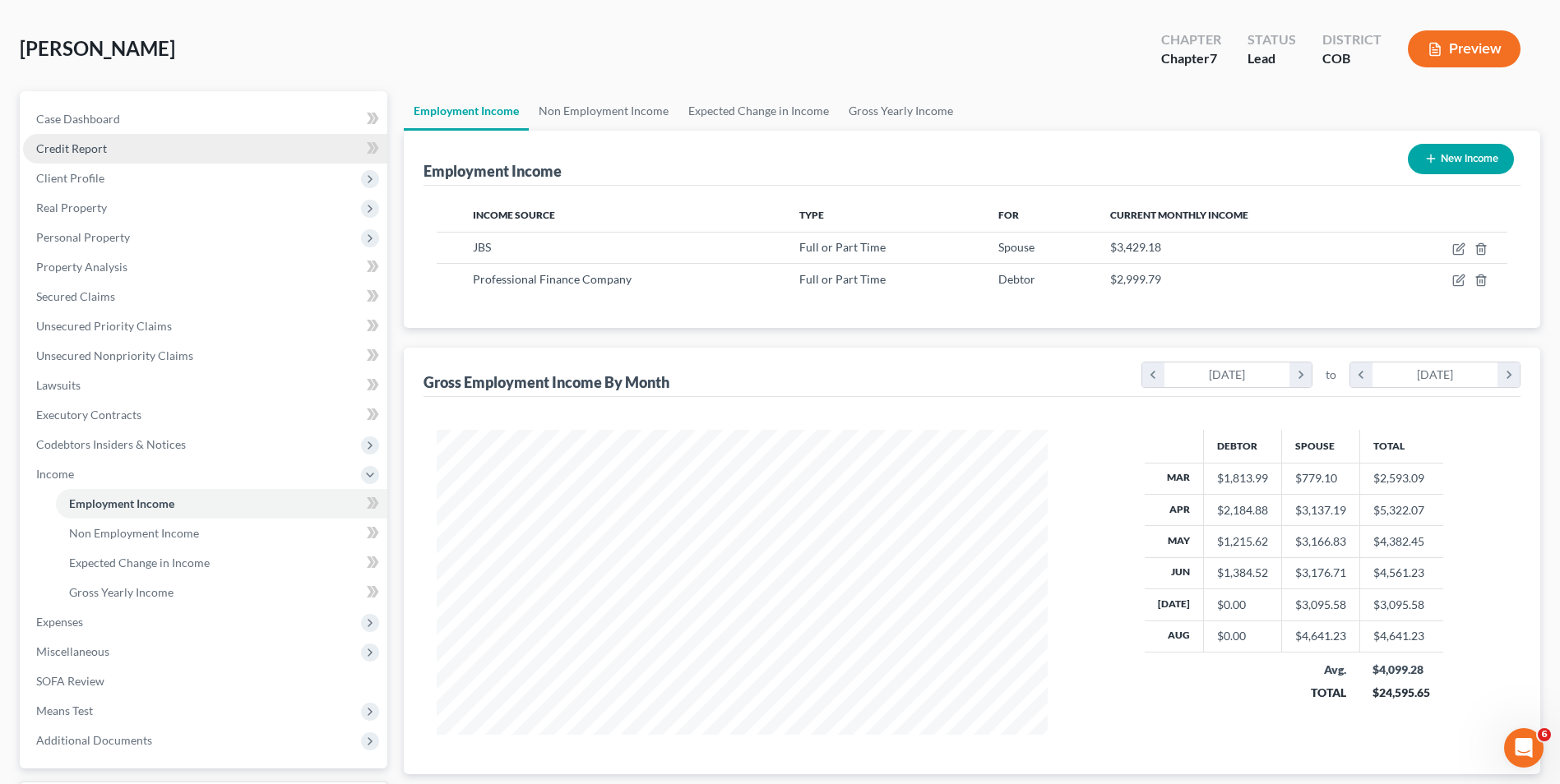
scroll to position [0, 0]
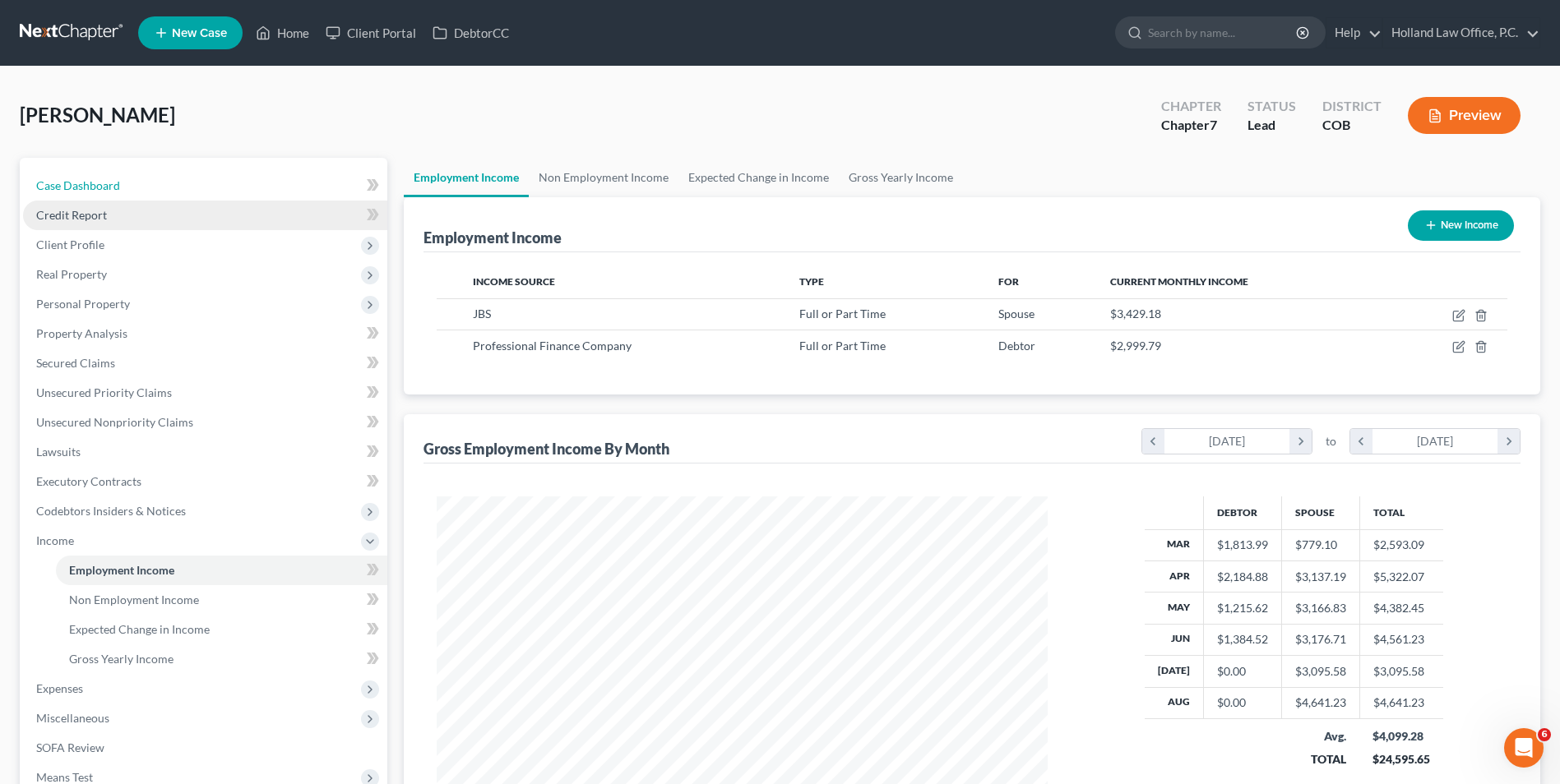
drag, startPoint x: 102, startPoint y: 182, endPoint x: 112, endPoint y: 215, distance: 34.5
click at [102, 182] on span "Case Dashboard" at bounding box center [78, 186] width 84 height 14
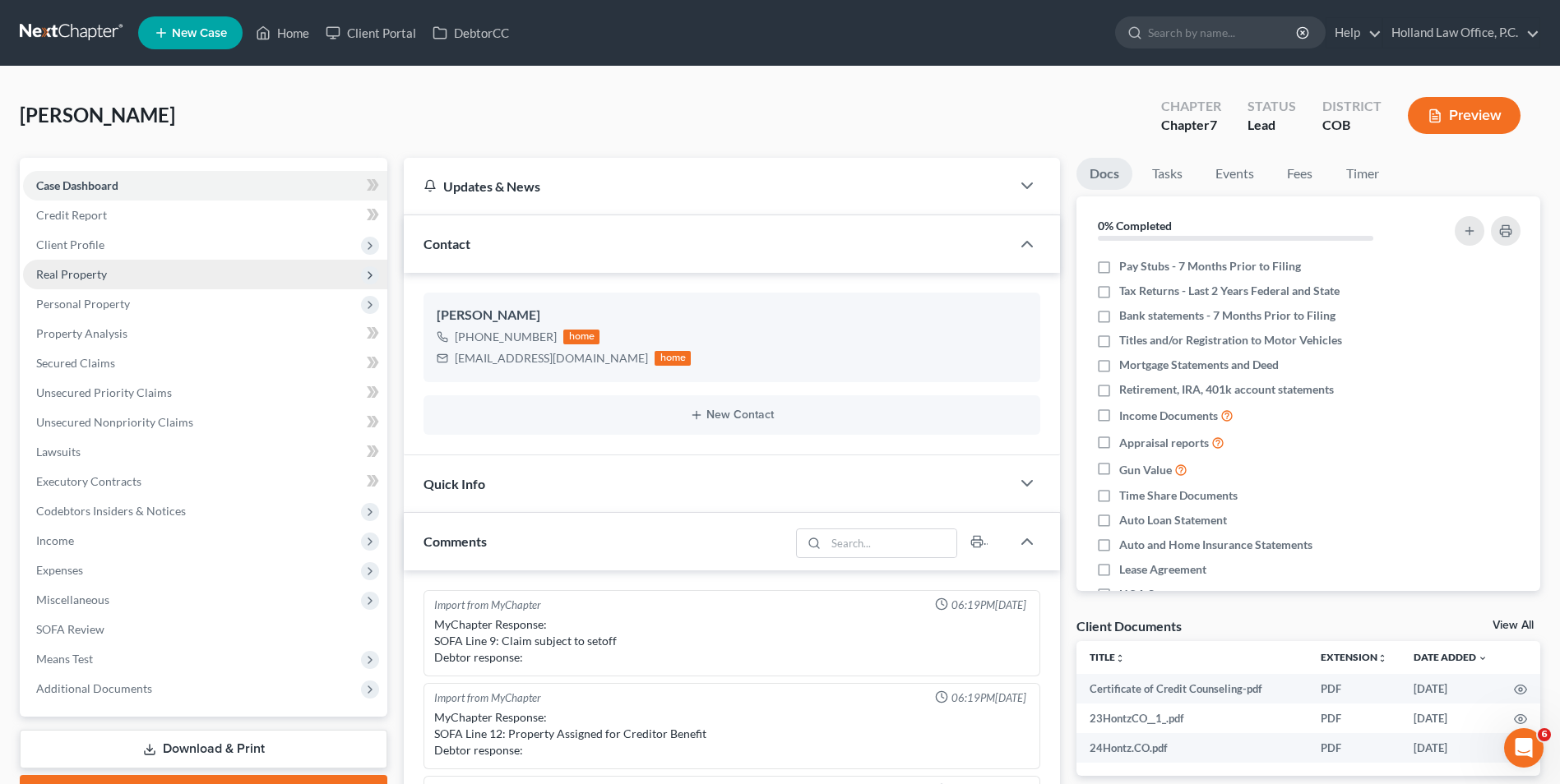
scroll to position [549, 0]
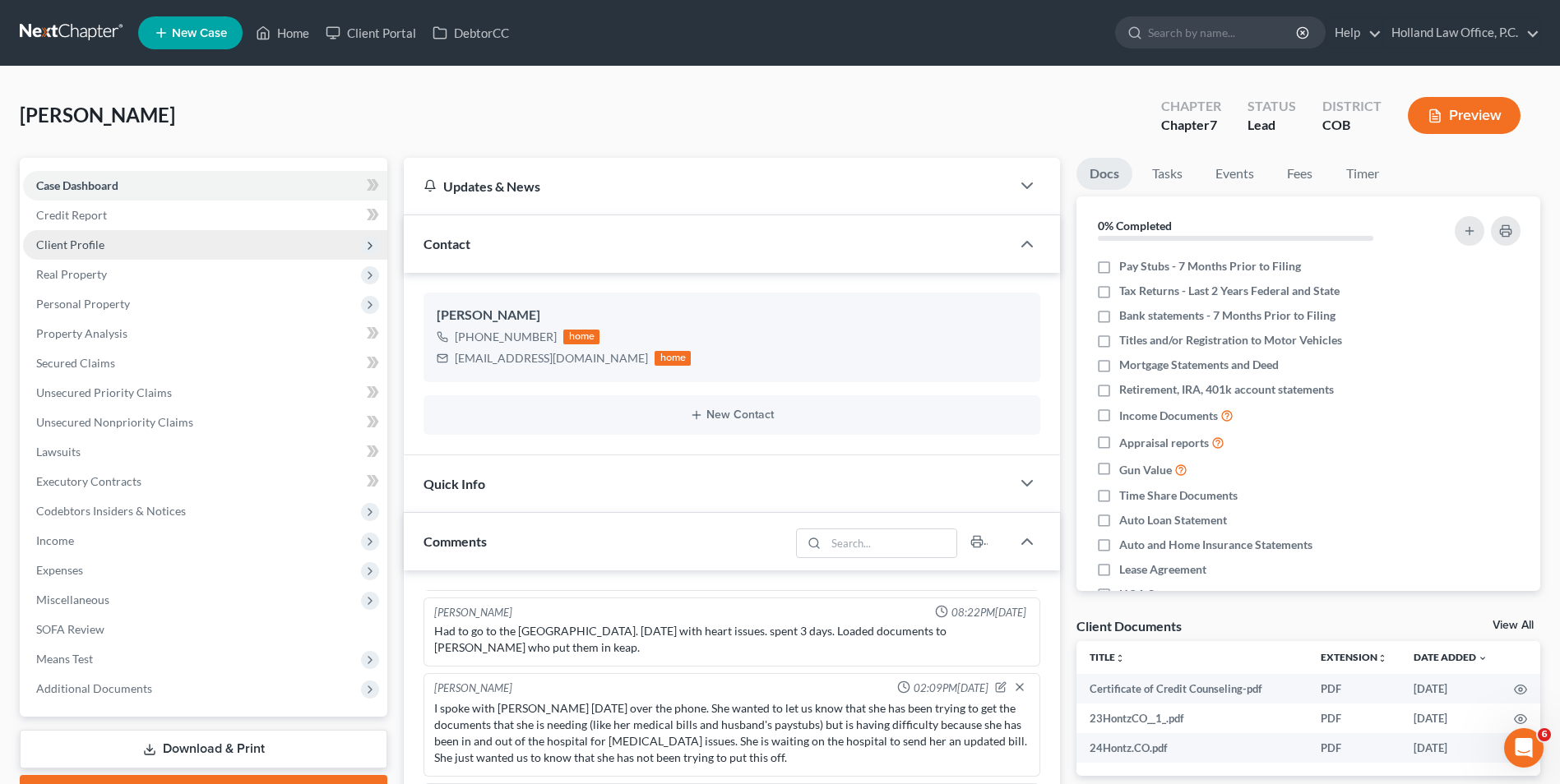
click at [79, 242] on span "Client Profile" at bounding box center [70, 245] width 68 height 14
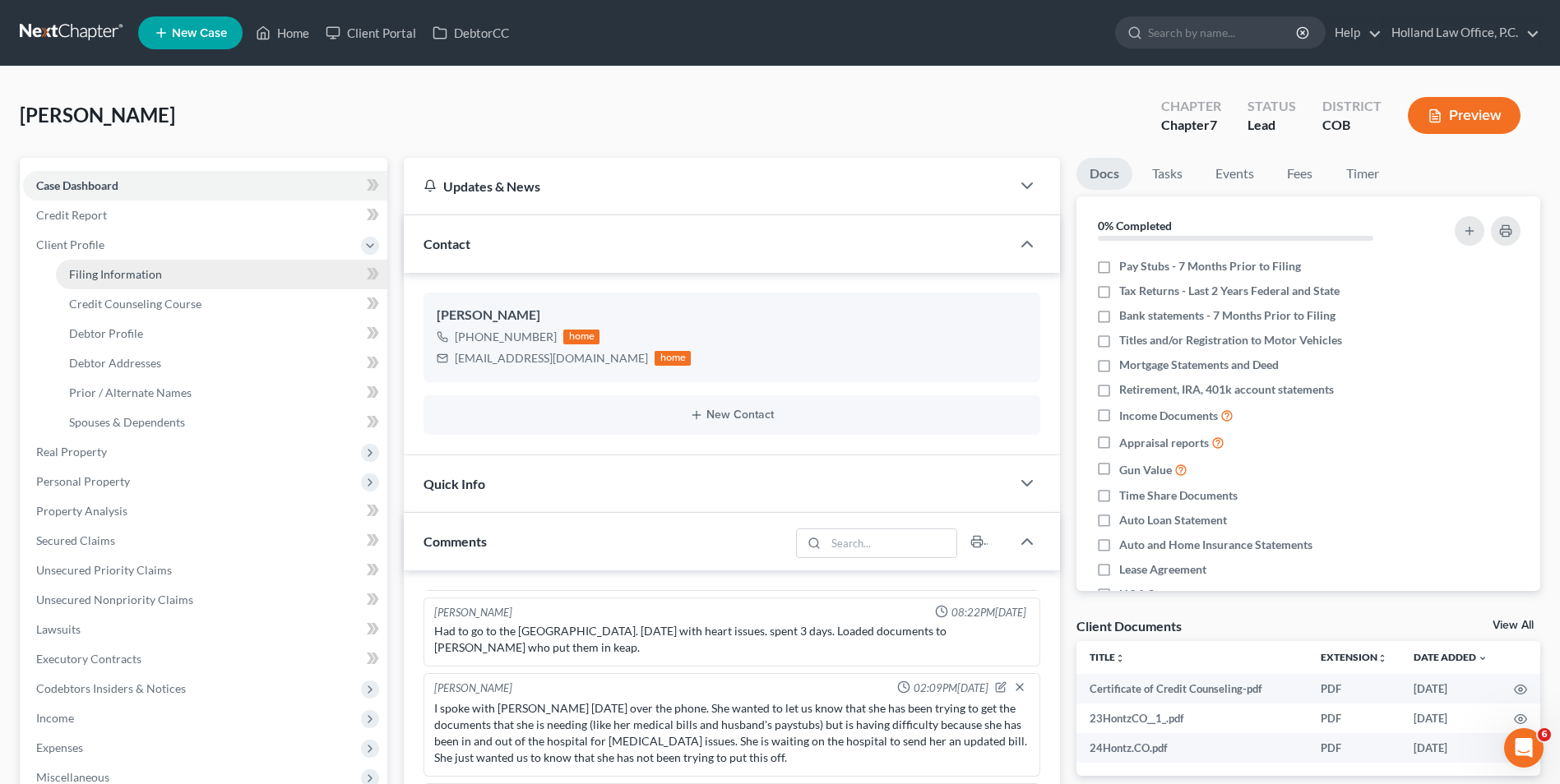
click at [128, 273] on span "Filing Information" at bounding box center [116, 274] width 93 height 14
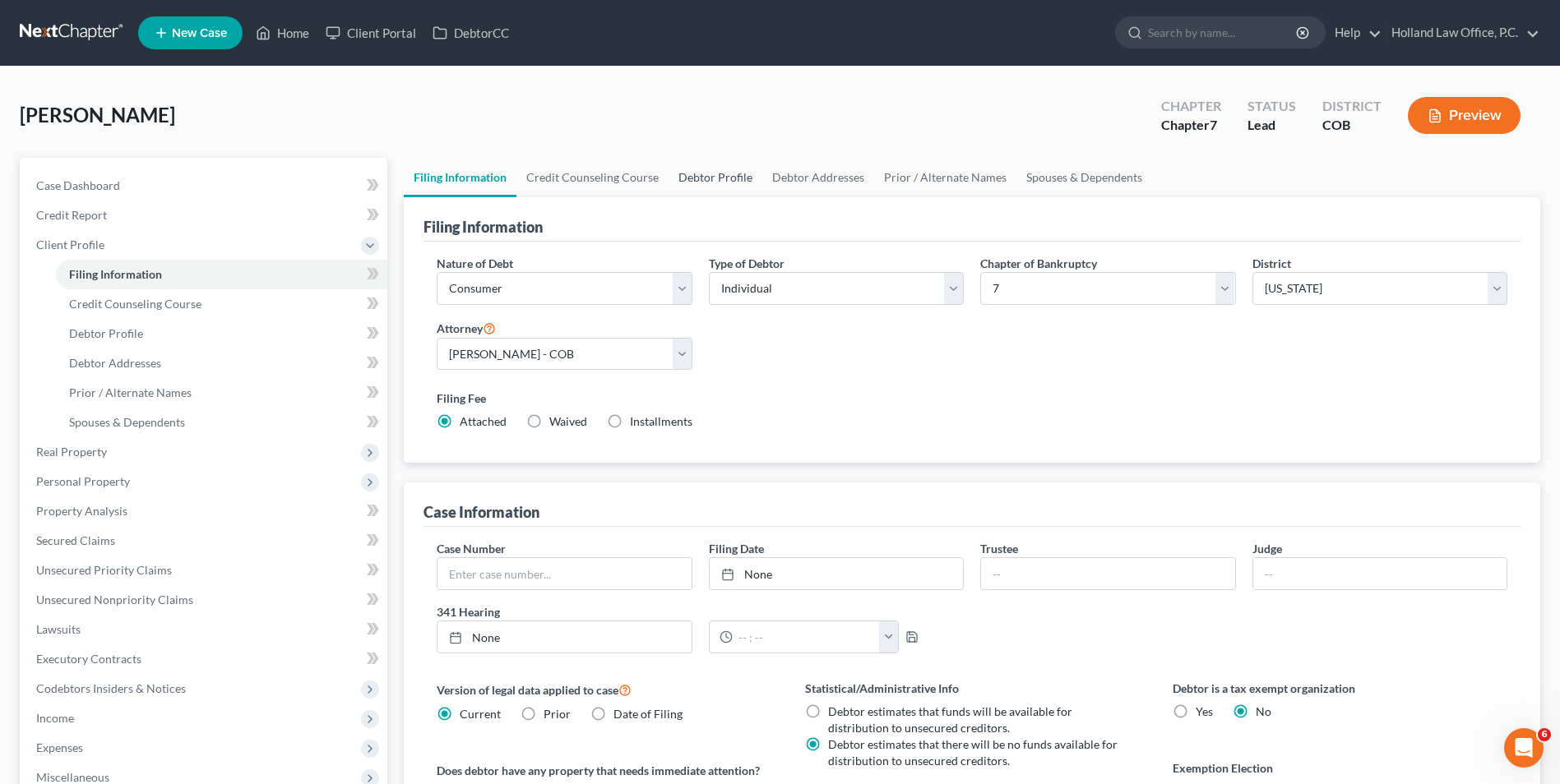
click at [722, 164] on link "Debtor Profile" at bounding box center [715, 177] width 94 height 39
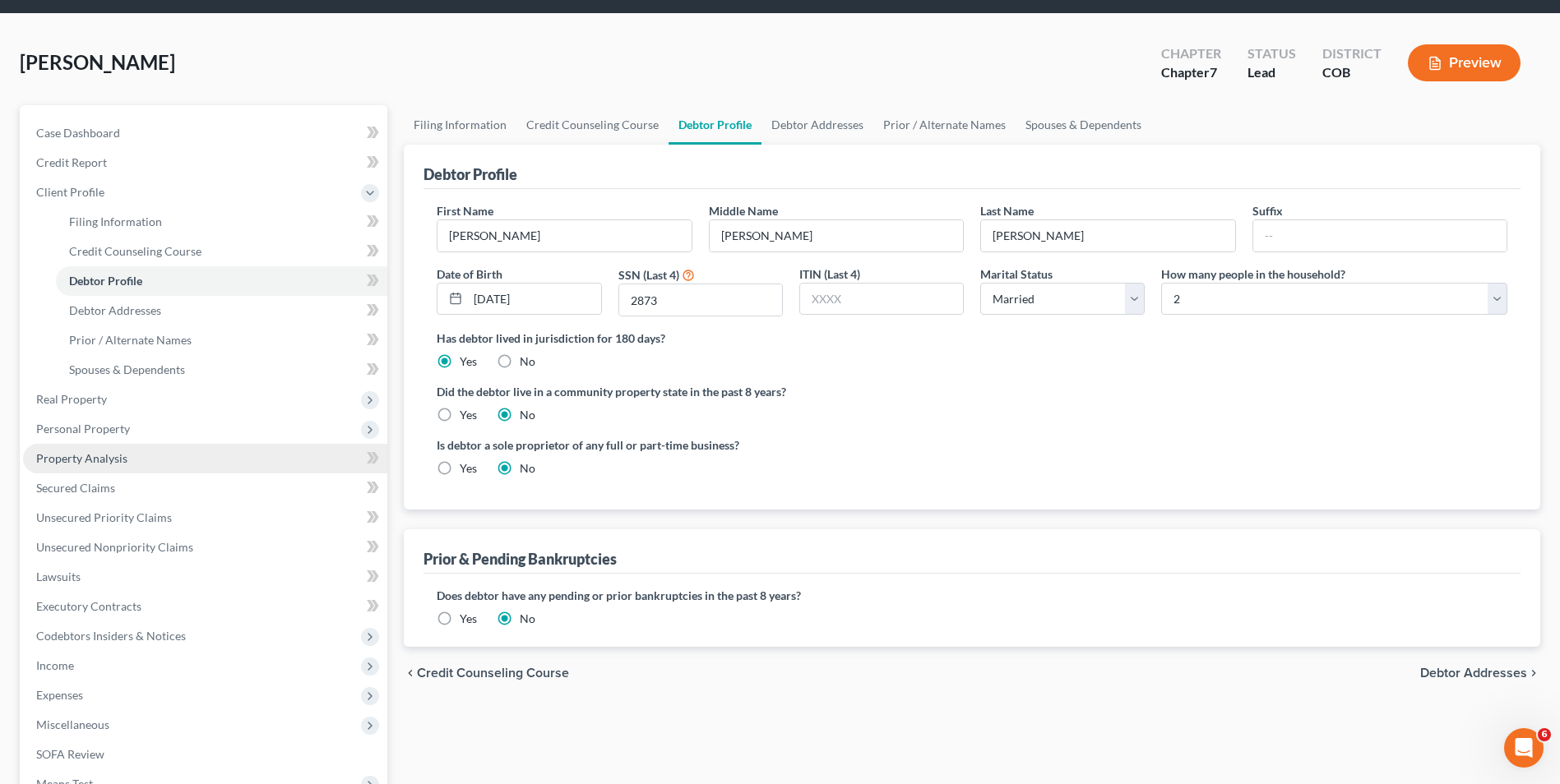
scroll to position [82, 0]
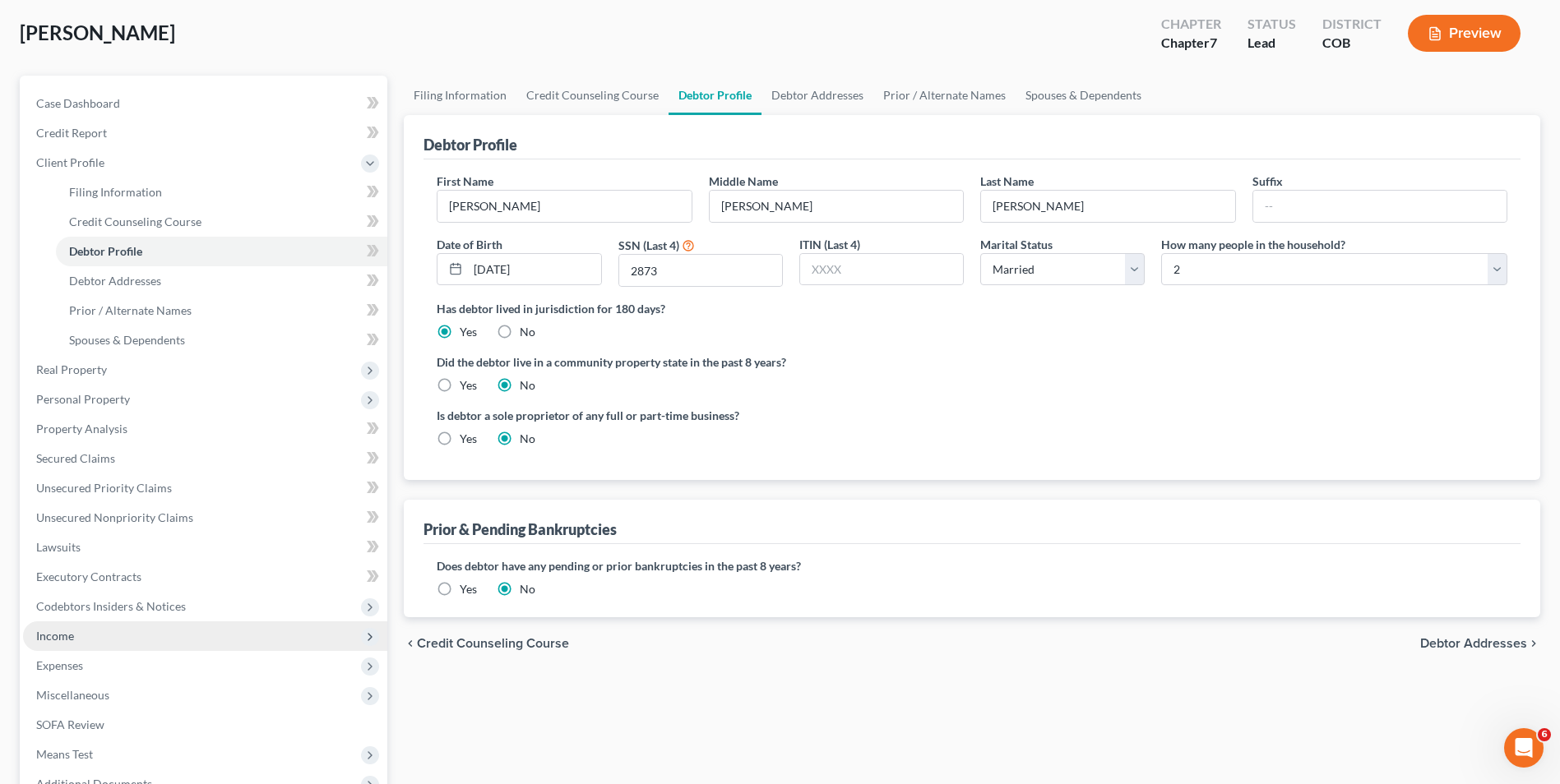
click at [88, 640] on span "Income" at bounding box center [205, 636] width 364 height 30
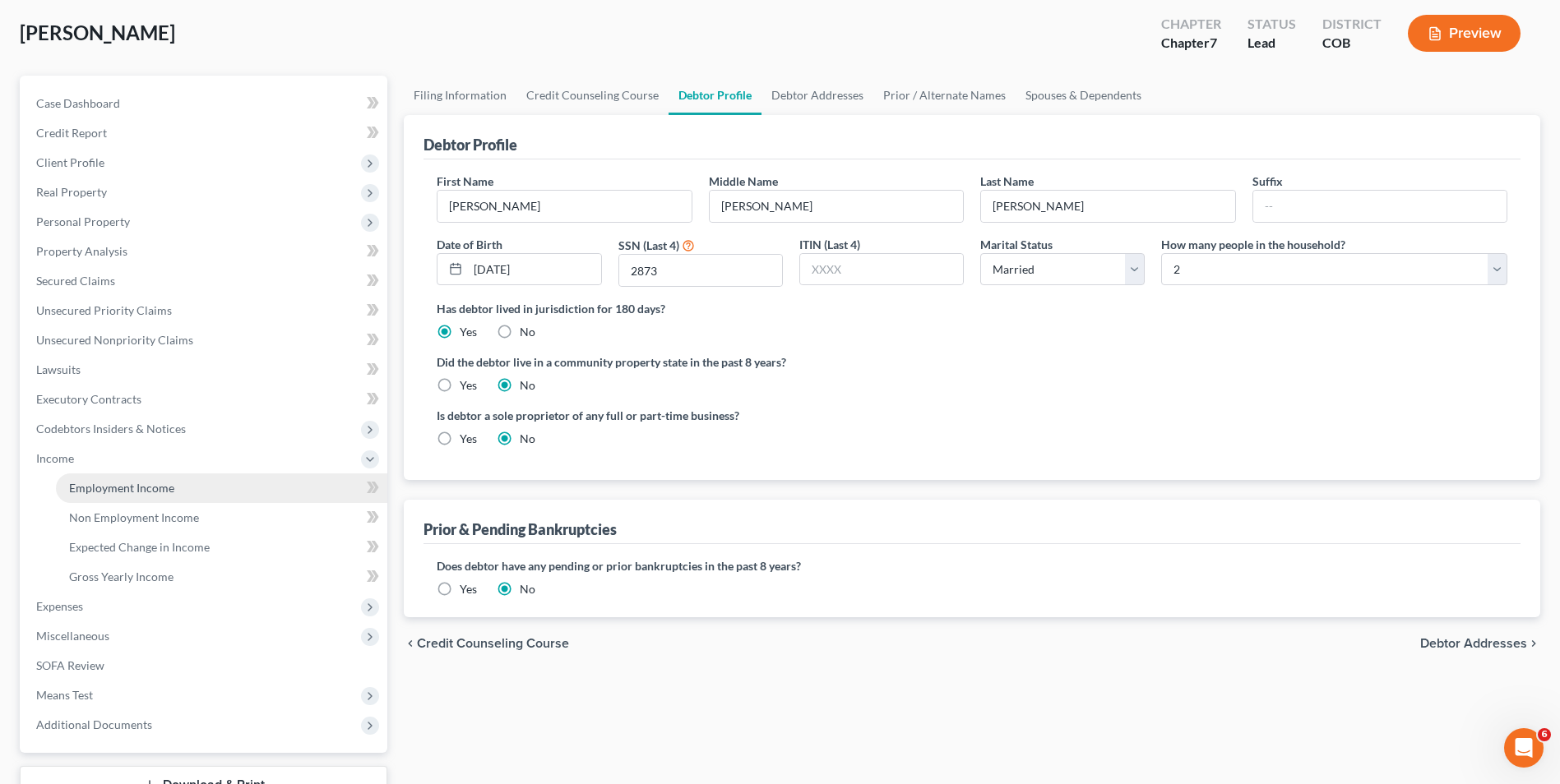
click at [123, 494] on span "Employment Income" at bounding box center [122, 488] width 105 height 14
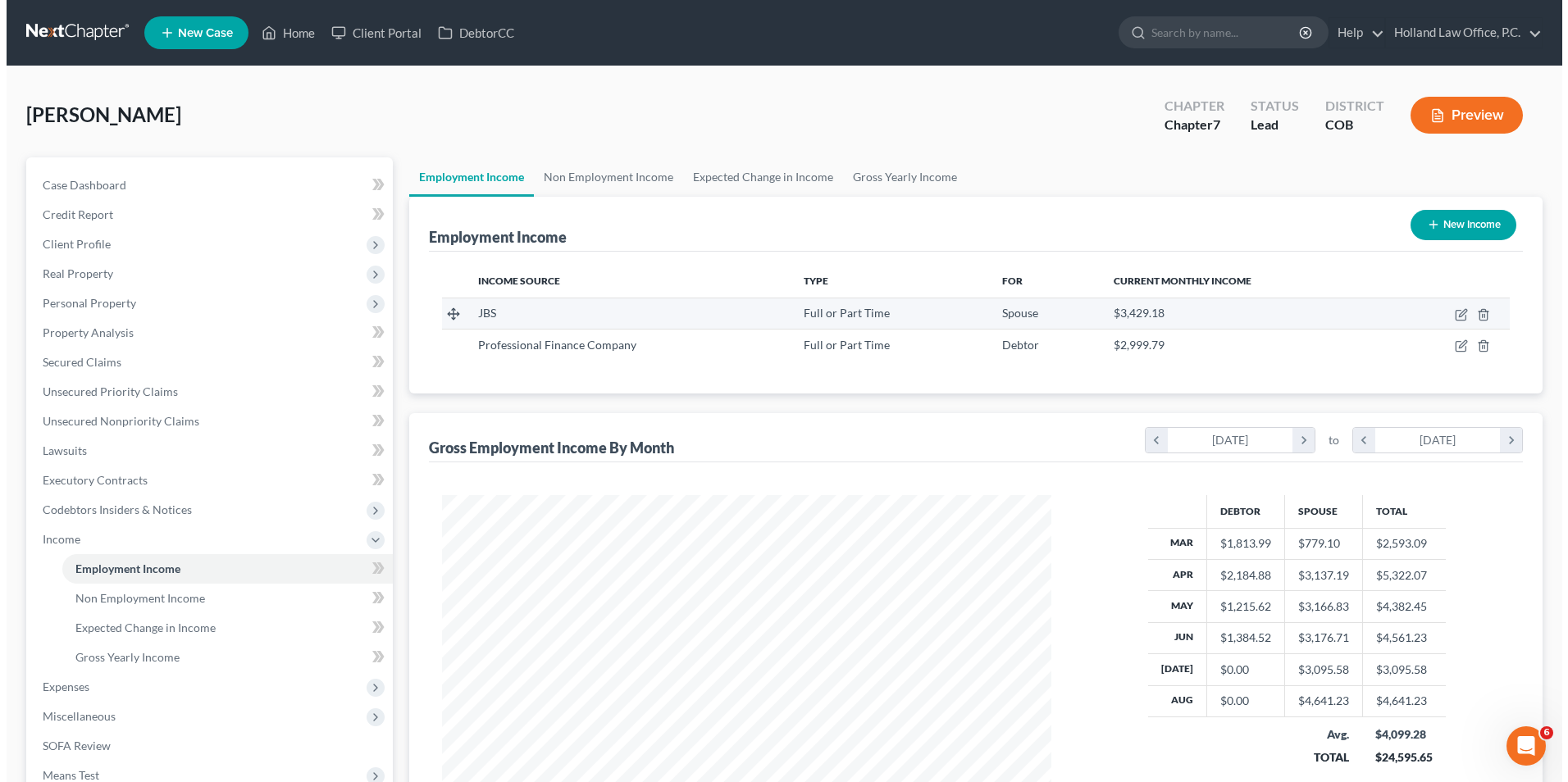
scroll to position [305, 642]
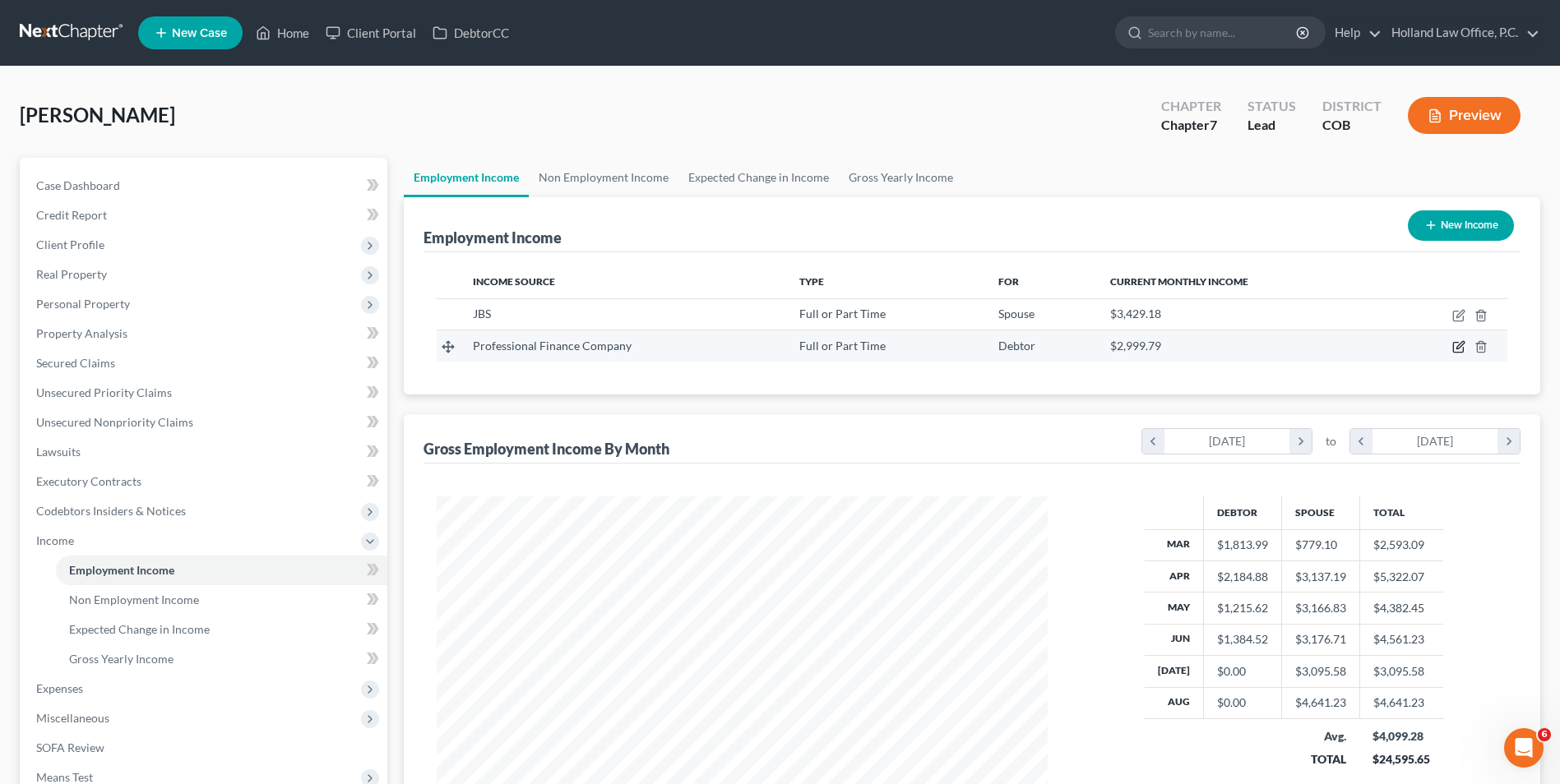
click at [1460, 347] on icon "button" at bounding box center [1460, 346] width 7 height 7
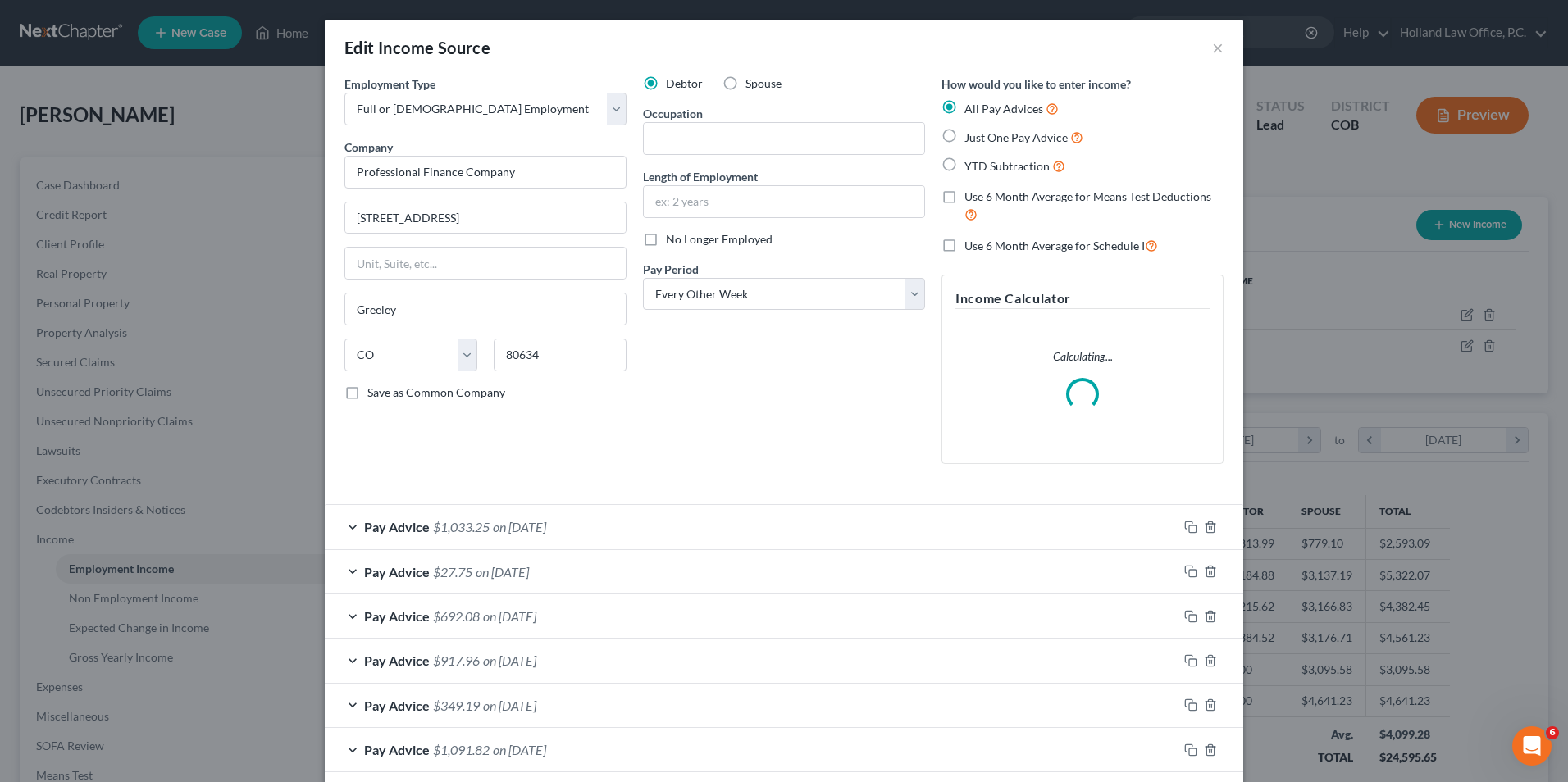
scroll to position [306, 648]
click at [712, 136] on input "text" at bounding box center [784, 139] width 280 height 31
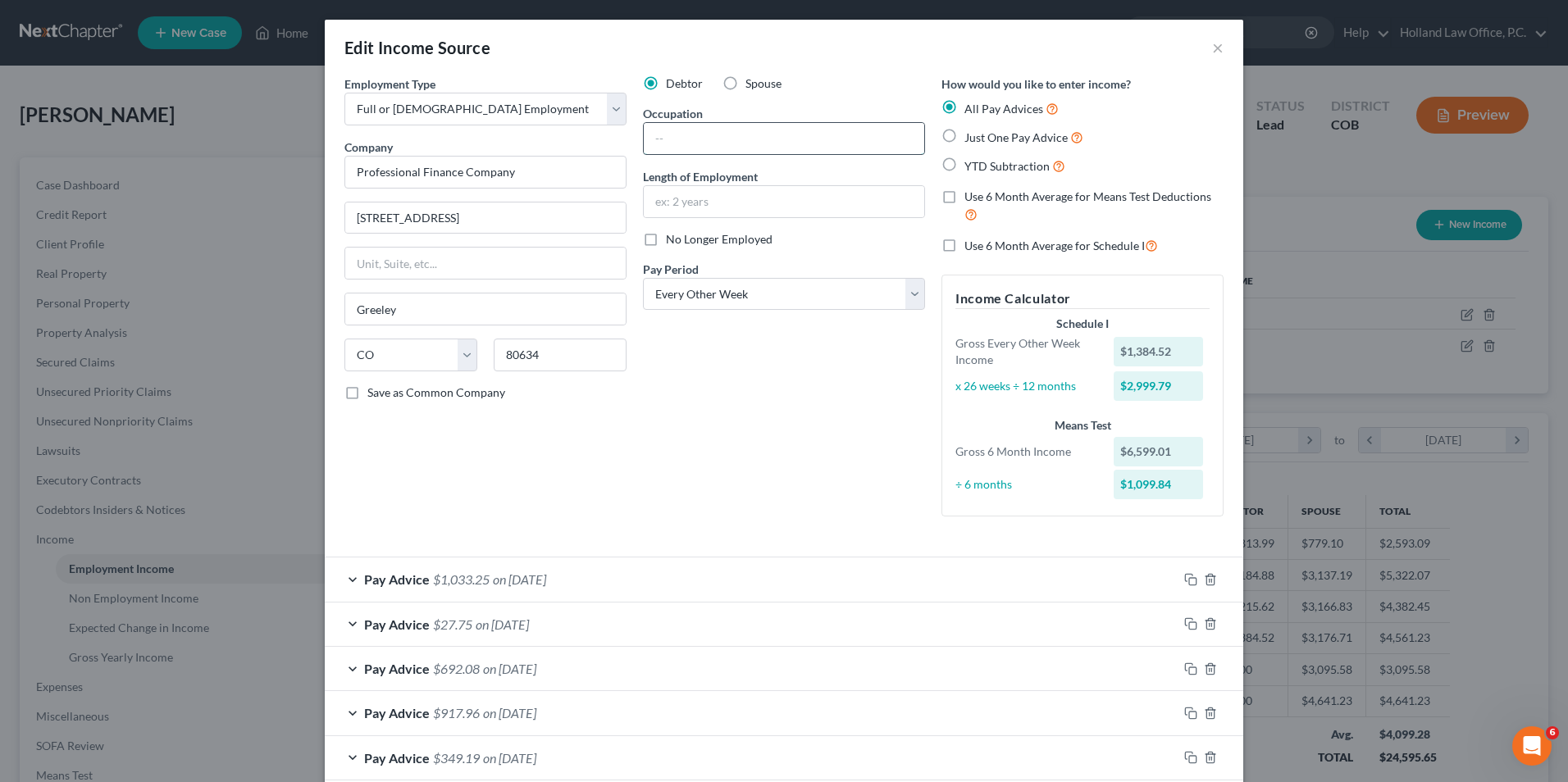
click at [710, 134] on input "text" at bounding box center [784, 139] width 280 height 31
click at [744, 209] on input "text" at bounding box center [784, 202] width 280 height 31
drag, startPoint x: 725, startPoint y: 169, endPoint x: 727, endPoint y: 213, distance: 44.0
click at [725, 169] on label "Length of Employment" at bounding box center [701, 177] width 115 height 17
click at [721, 244] on span "No Longer Employed" at bounding box center [719, 239] width 107 height 14
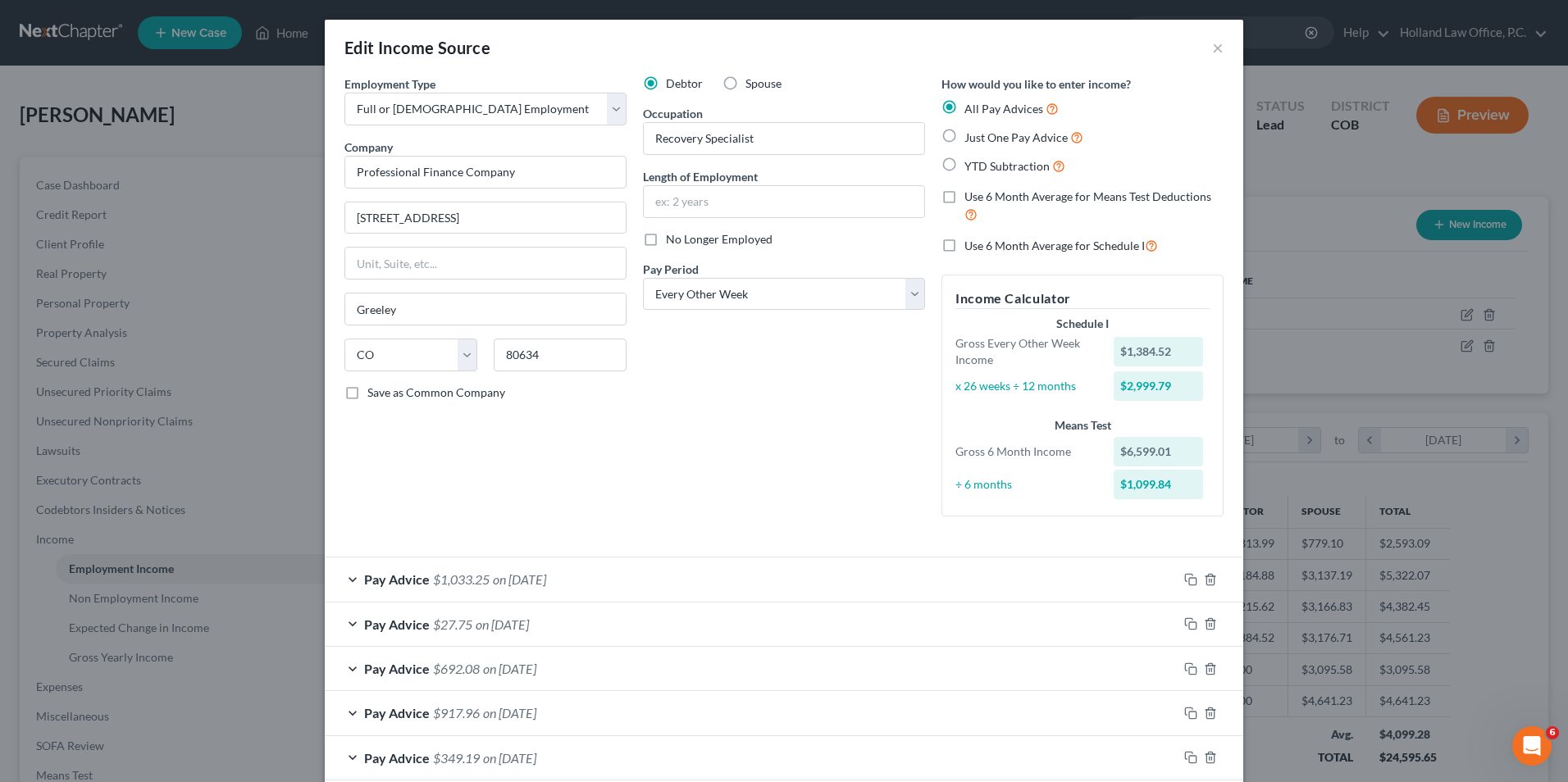
click at [684, 242] on input "No Longer Employed" at bounding box center [677, 237] width 10 height 10
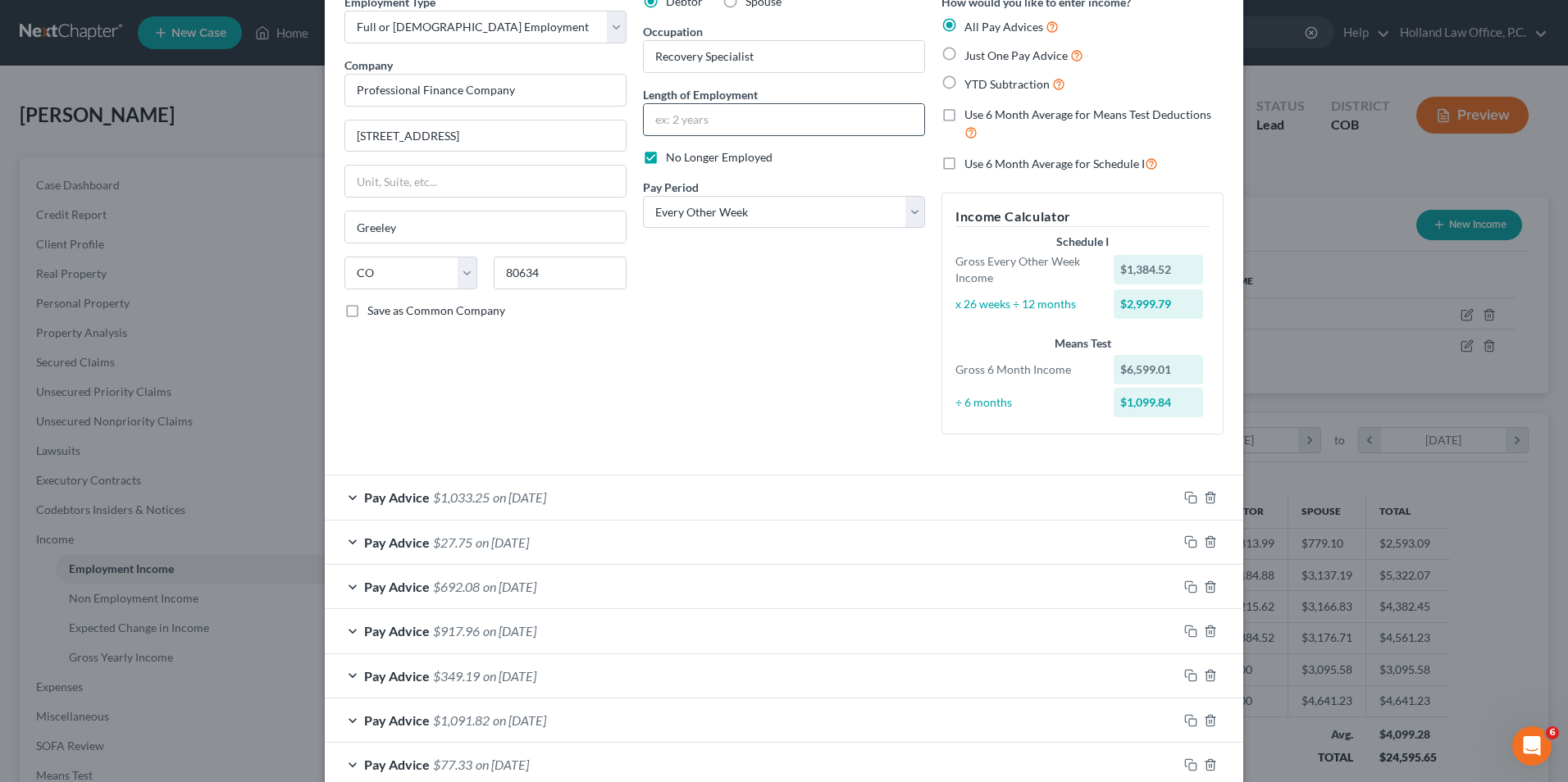
click at [722, 128] on input "text" at bounding box center [784, 120] width 280 height 31
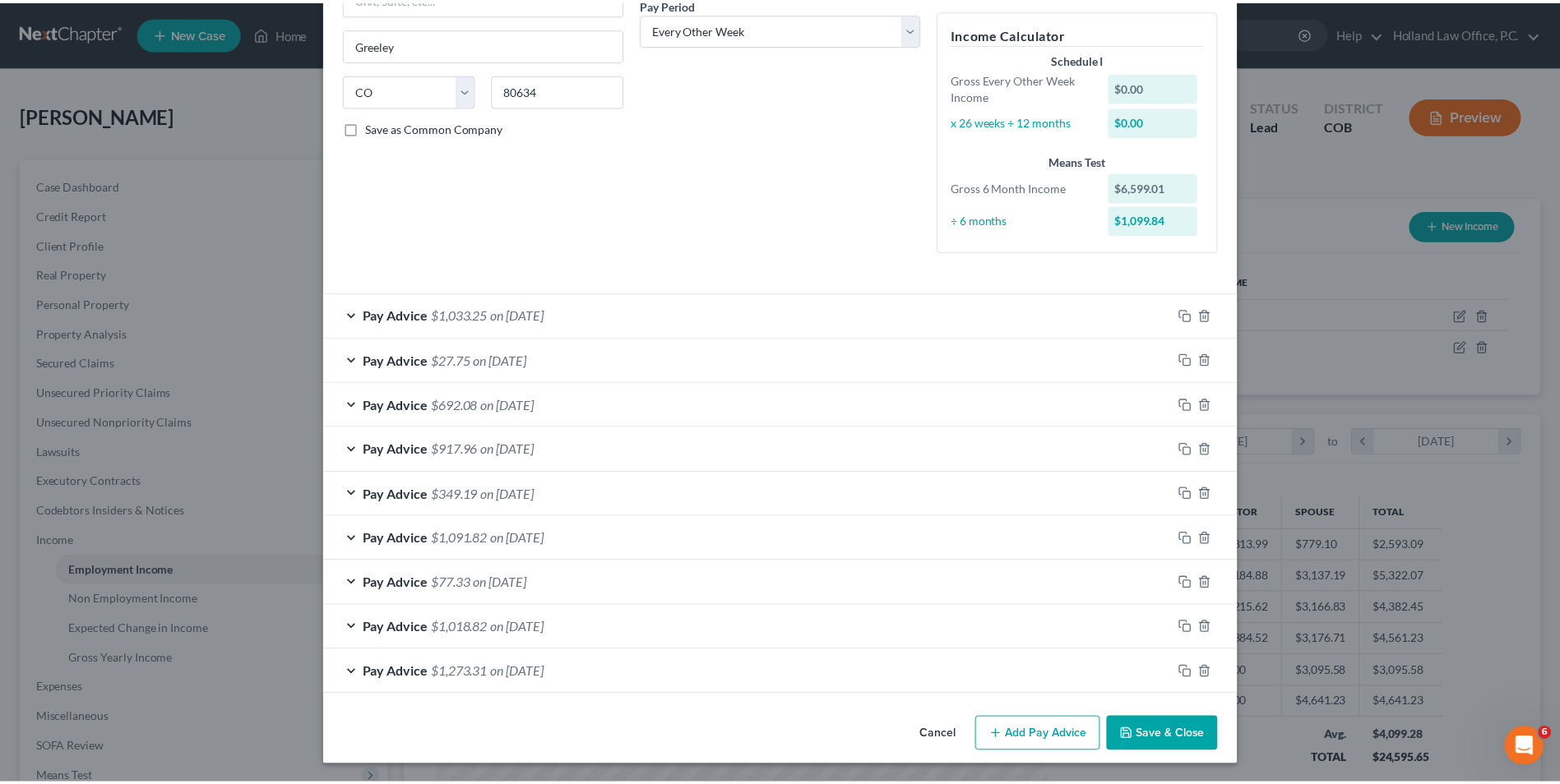
scroll to position [267, 0]
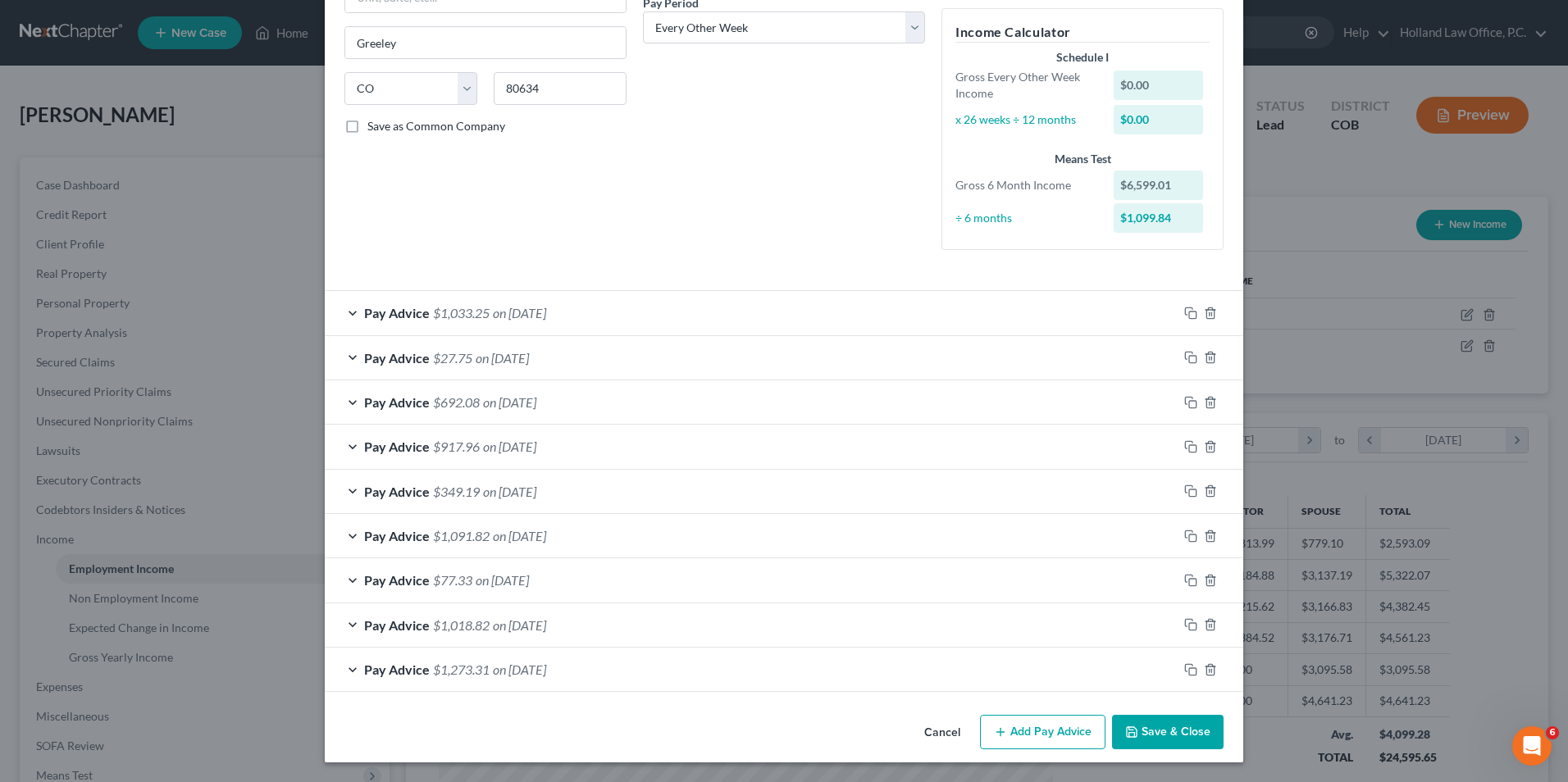
drag, startPoint x: 1164, startPoint y: 735, endPoint x: 1167, endPoint y: 724, distance: 11.4
click at [1163, 737] on button "Save & Close" at bounding box center [1168, 731] width 112 height 34
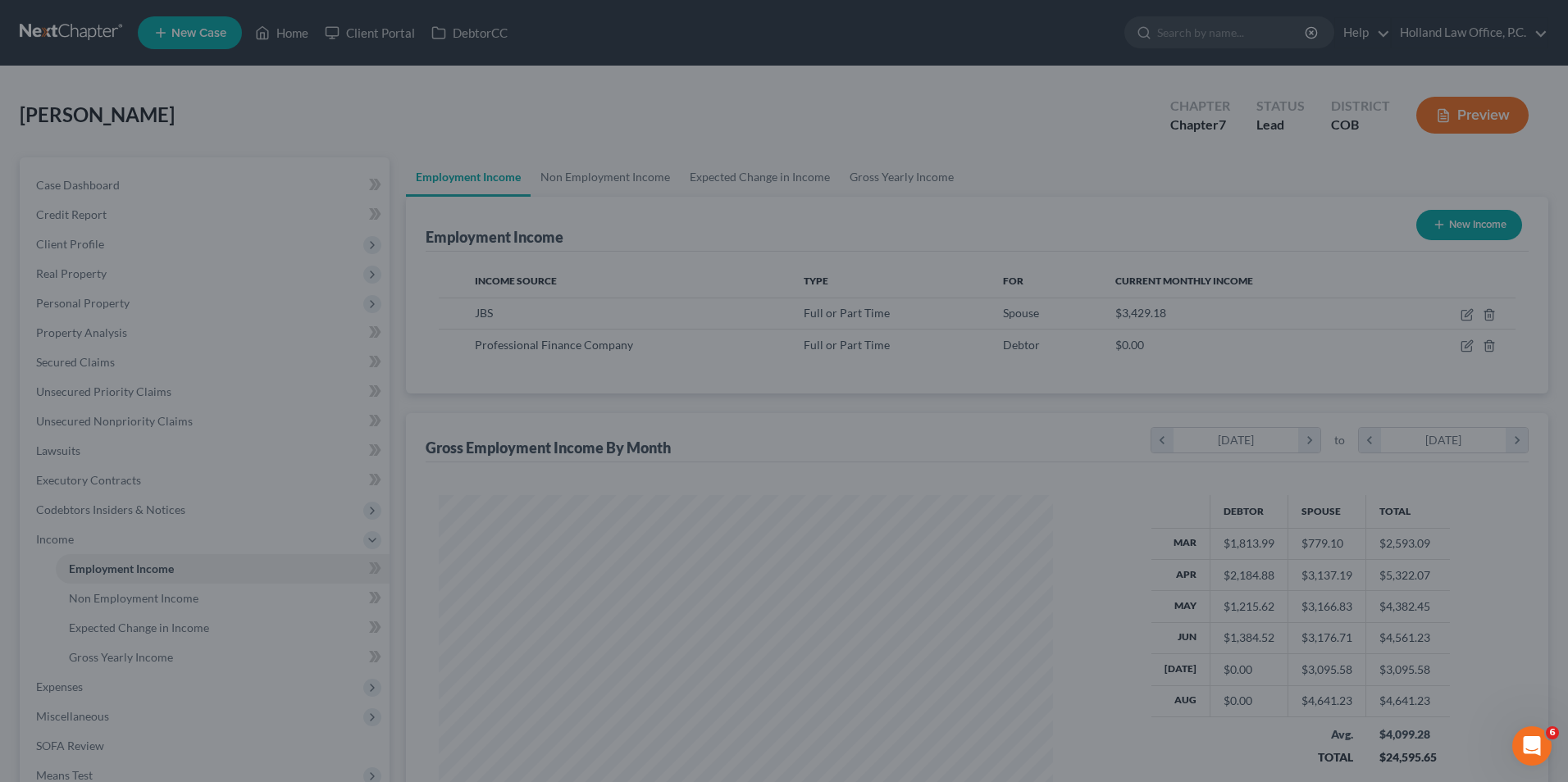
scroll to position [819718, 819646]
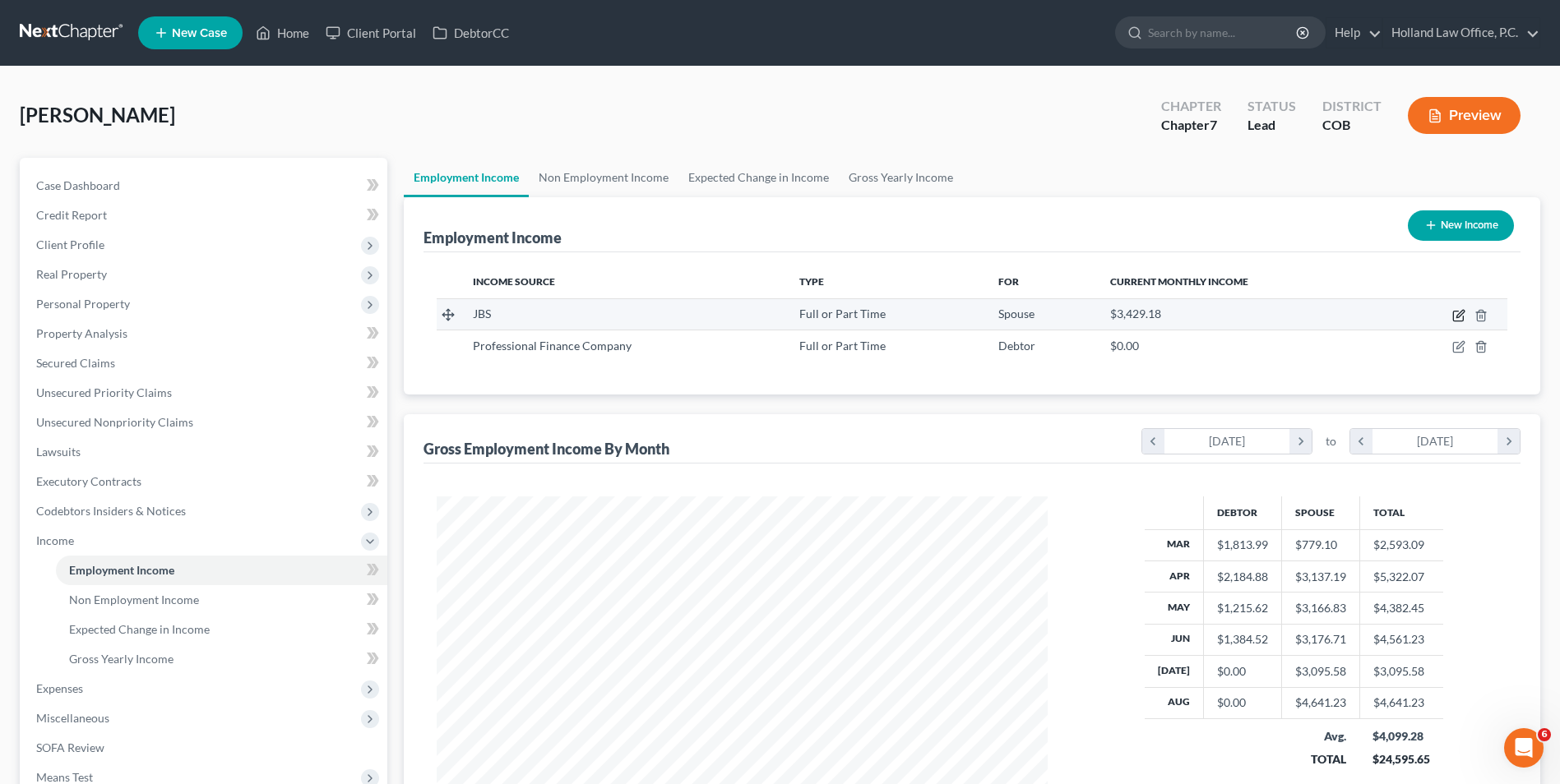
click at [1463, 311] on icon "button" at bounding box center [1460, 313] width 7 height 7
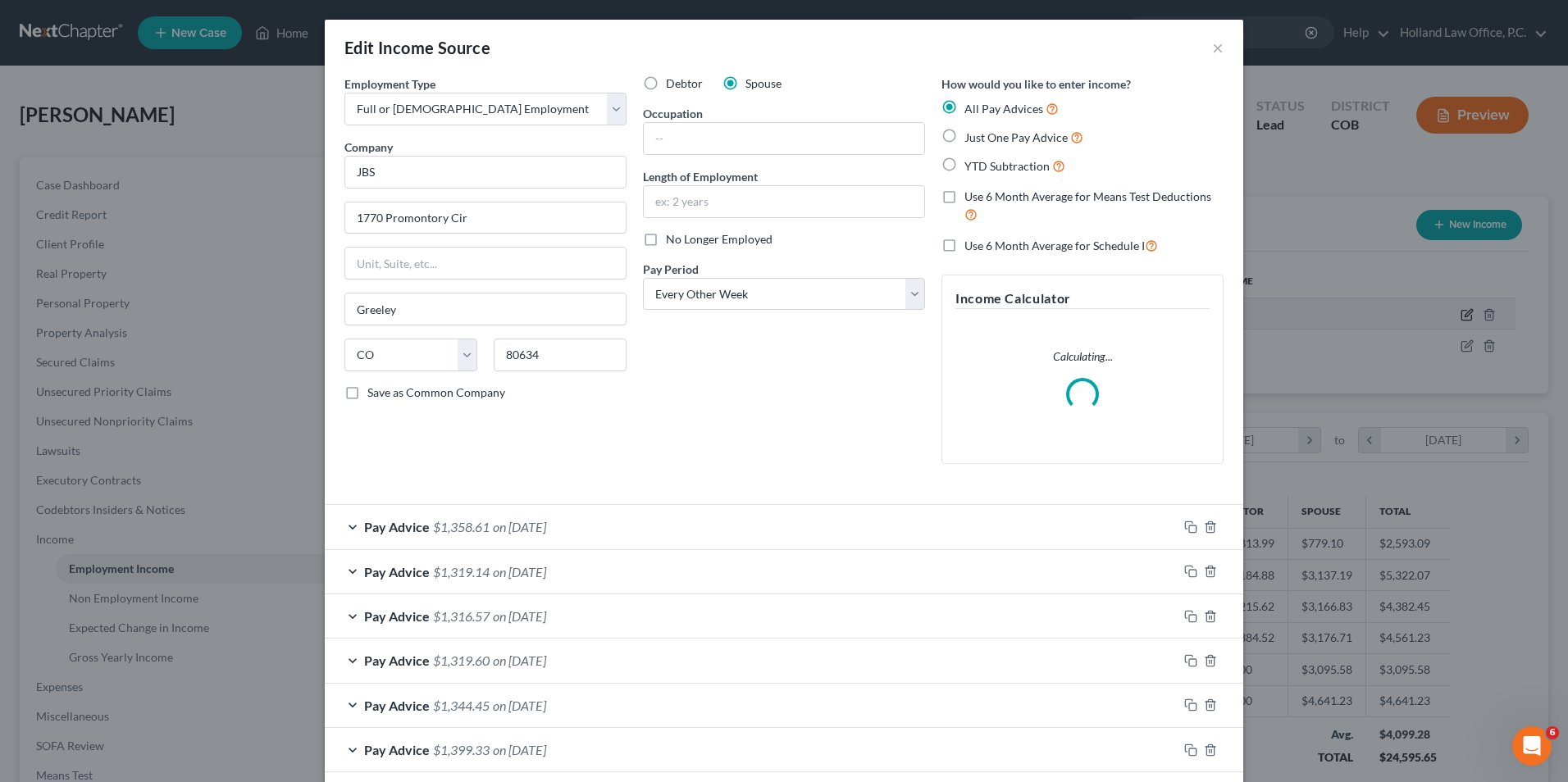
scroll to position [306, 648]
click at [746, 125] on input "text" at bounding box center [784, 139] width 280 height 31
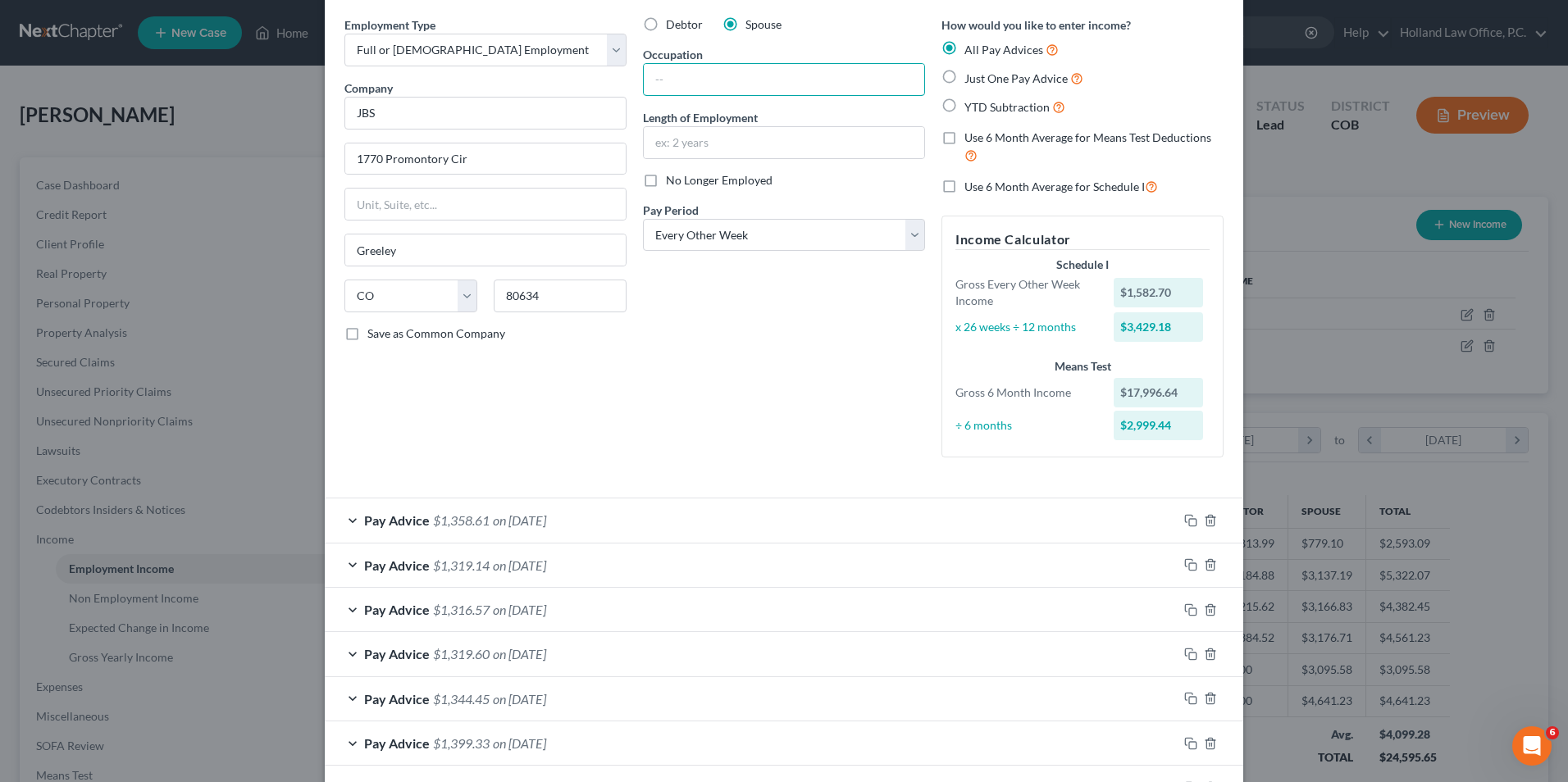
scroll to position [0, 0]
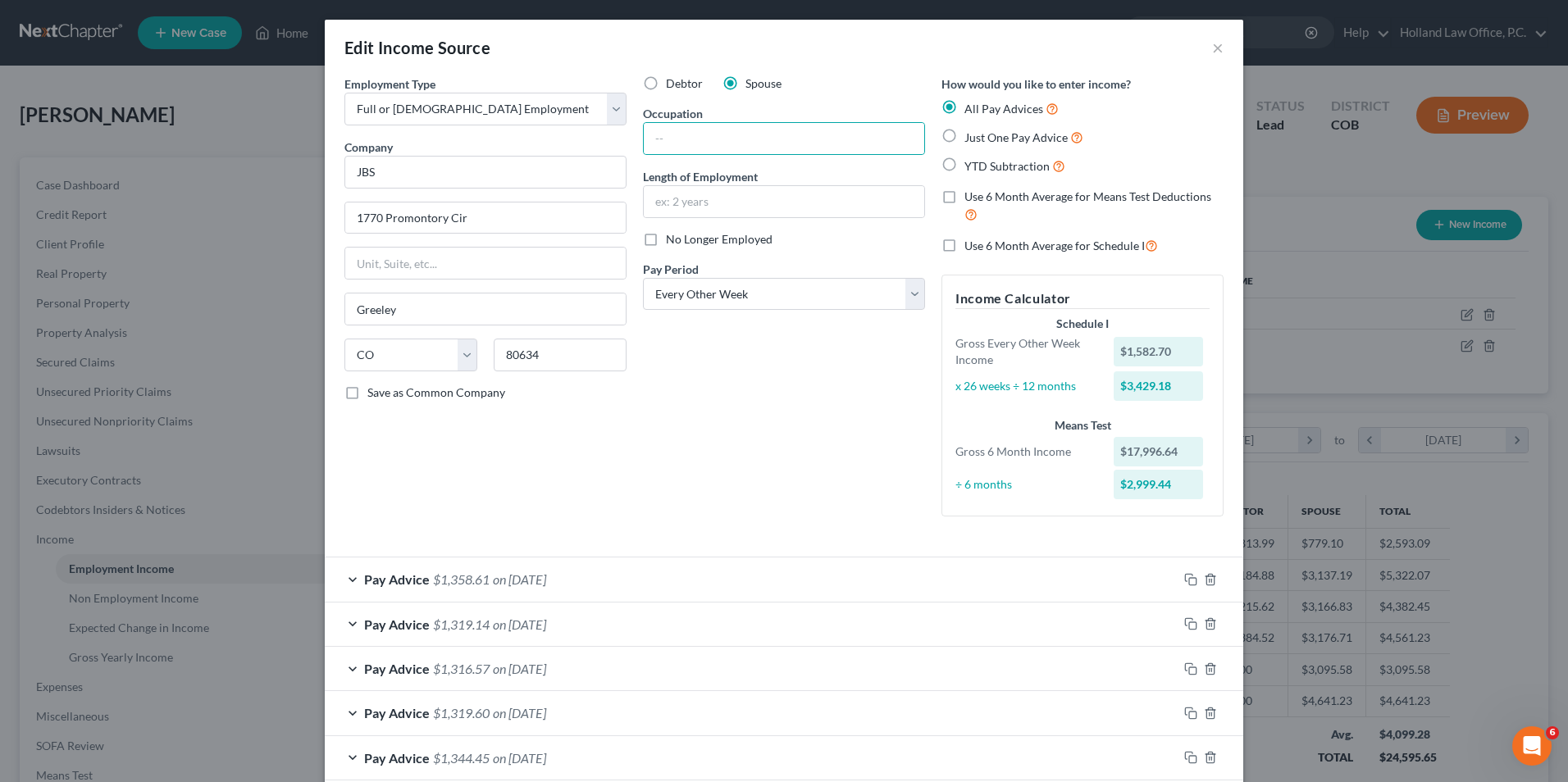
click at [732, 103] on div "Debtor Spouse Occupation Length of Employment No Longer Employed Pay Period * S…" at bounding box center [784, 302] width 299 height 455
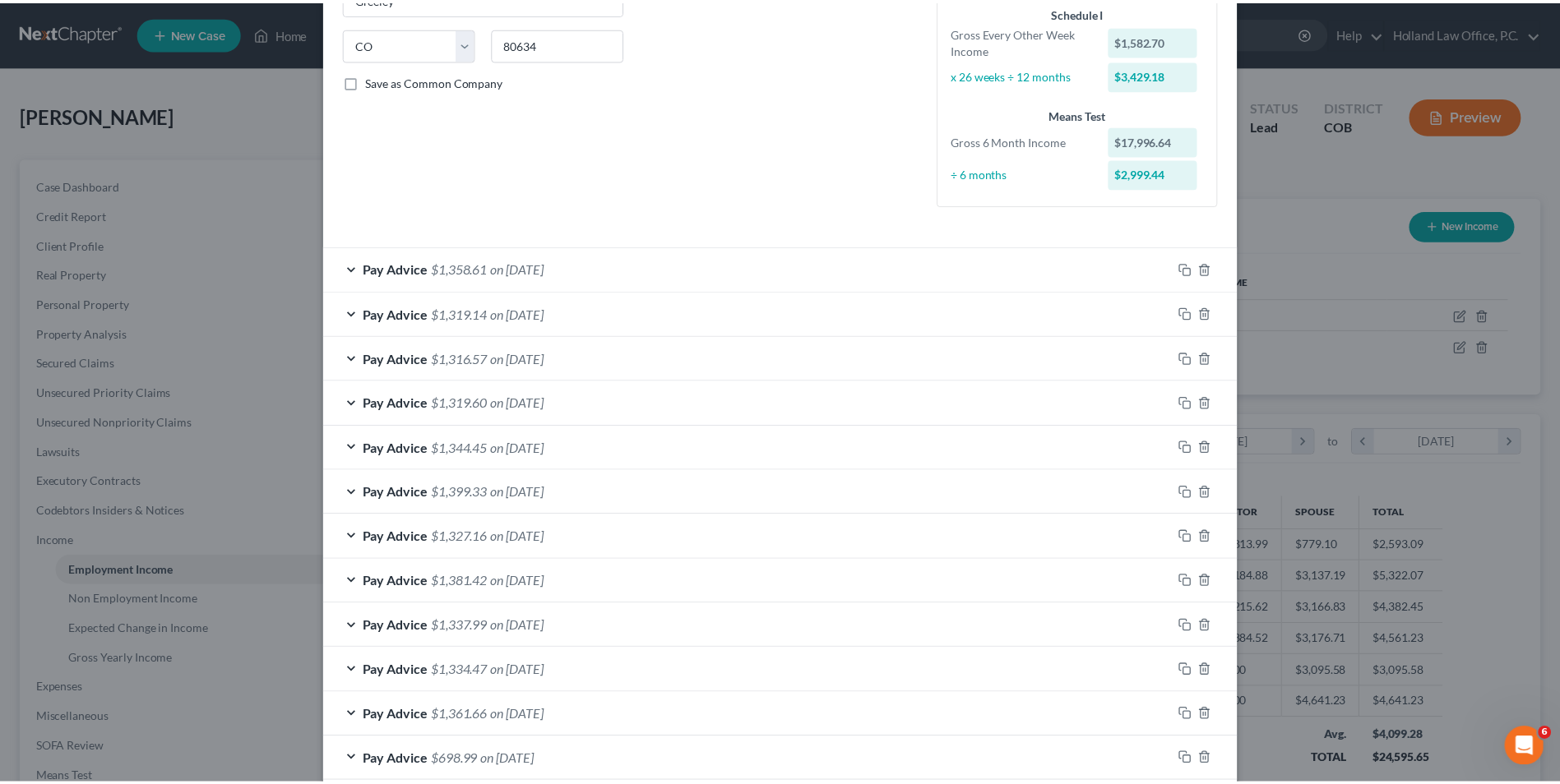
scroll to position [402, 0]
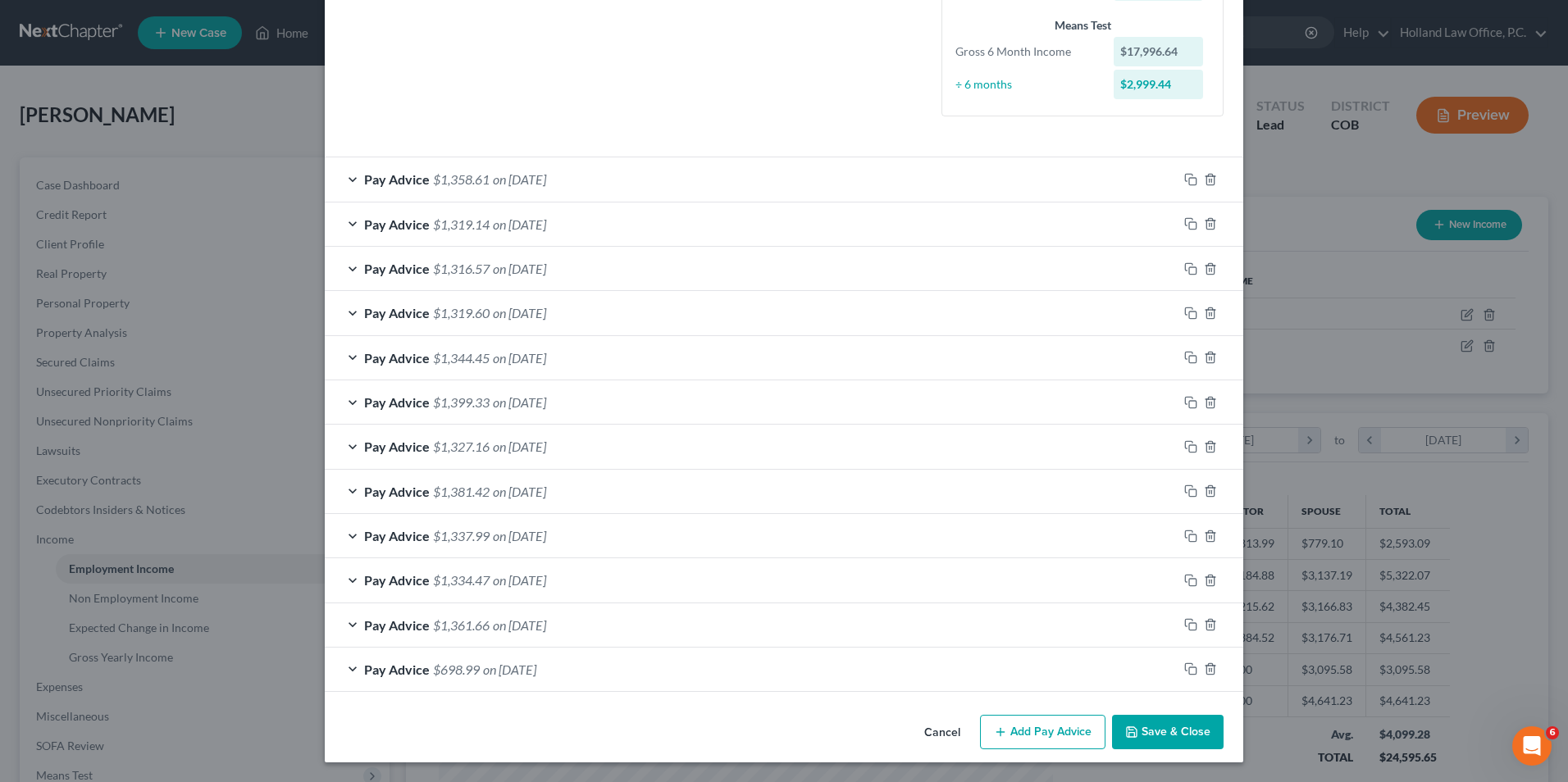
drag, startPoint x: 1164, startPoint y: 739, endPoint x: 984, endPoint y: 604, distance: 225.0
click at [1164, 740] on button "Save & Close" at bounding box center [1168, 731] width 112 height 34
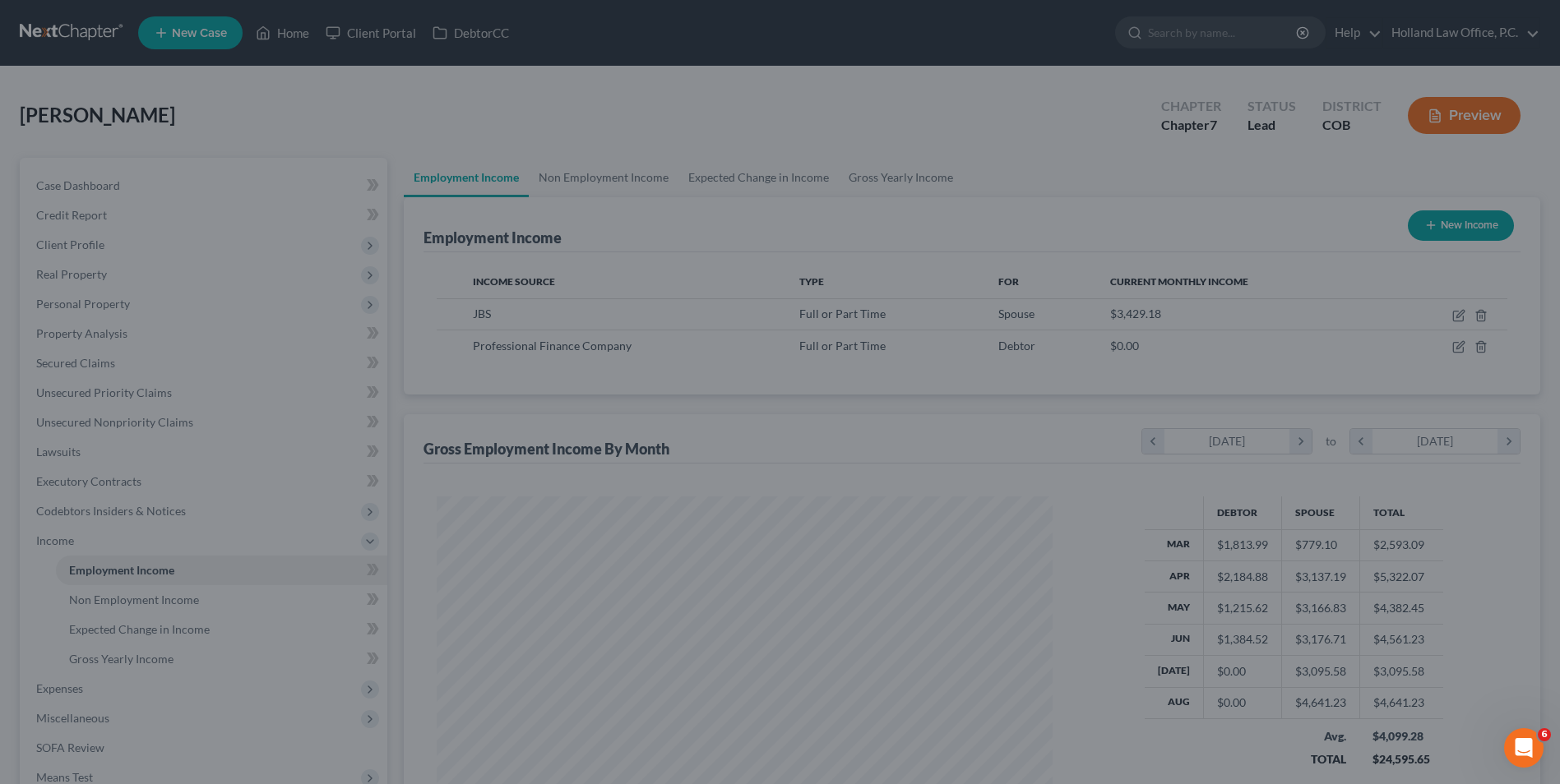
scroll to position [821814, 821871]
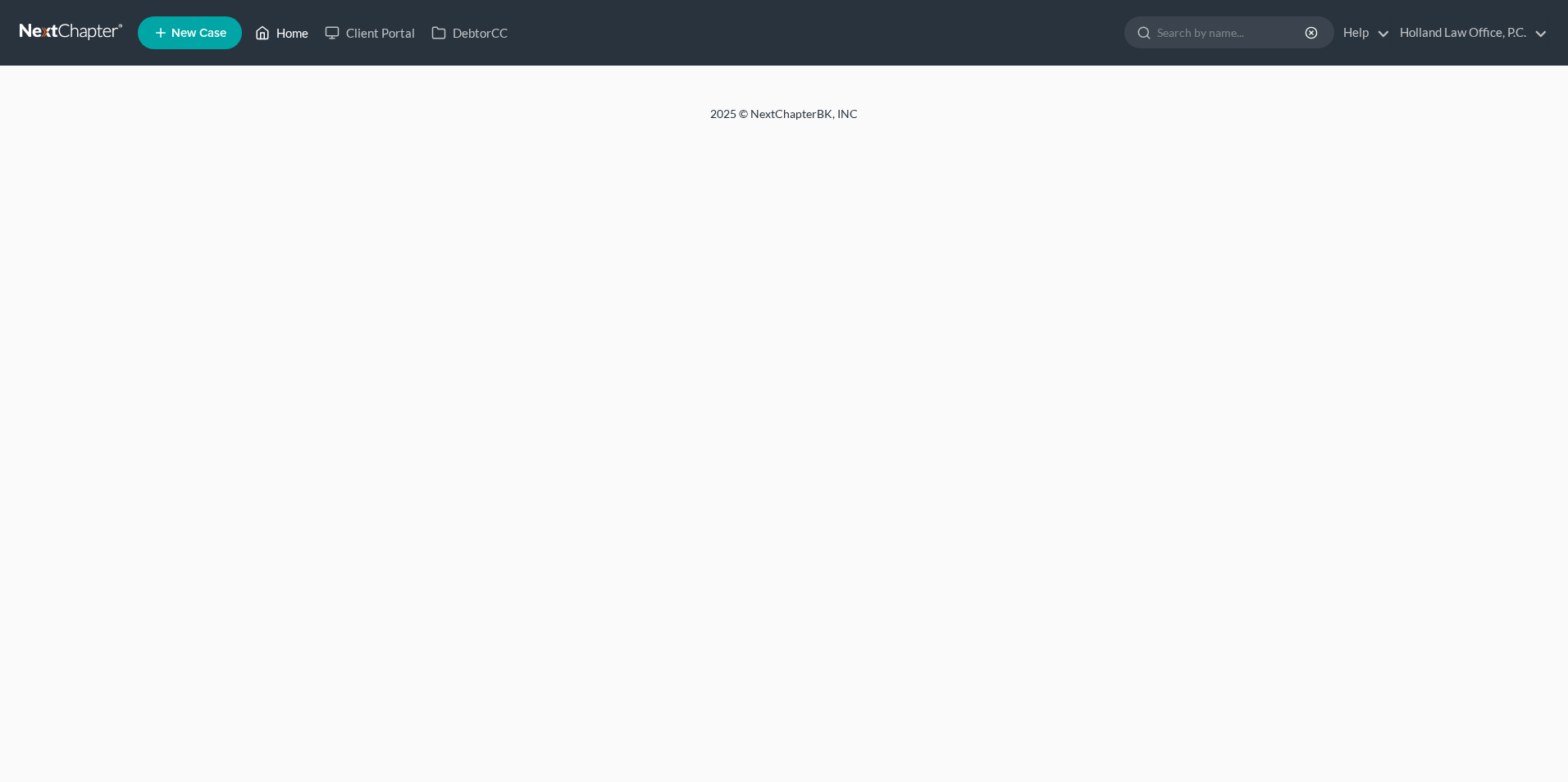
select select "1"
select select "2"
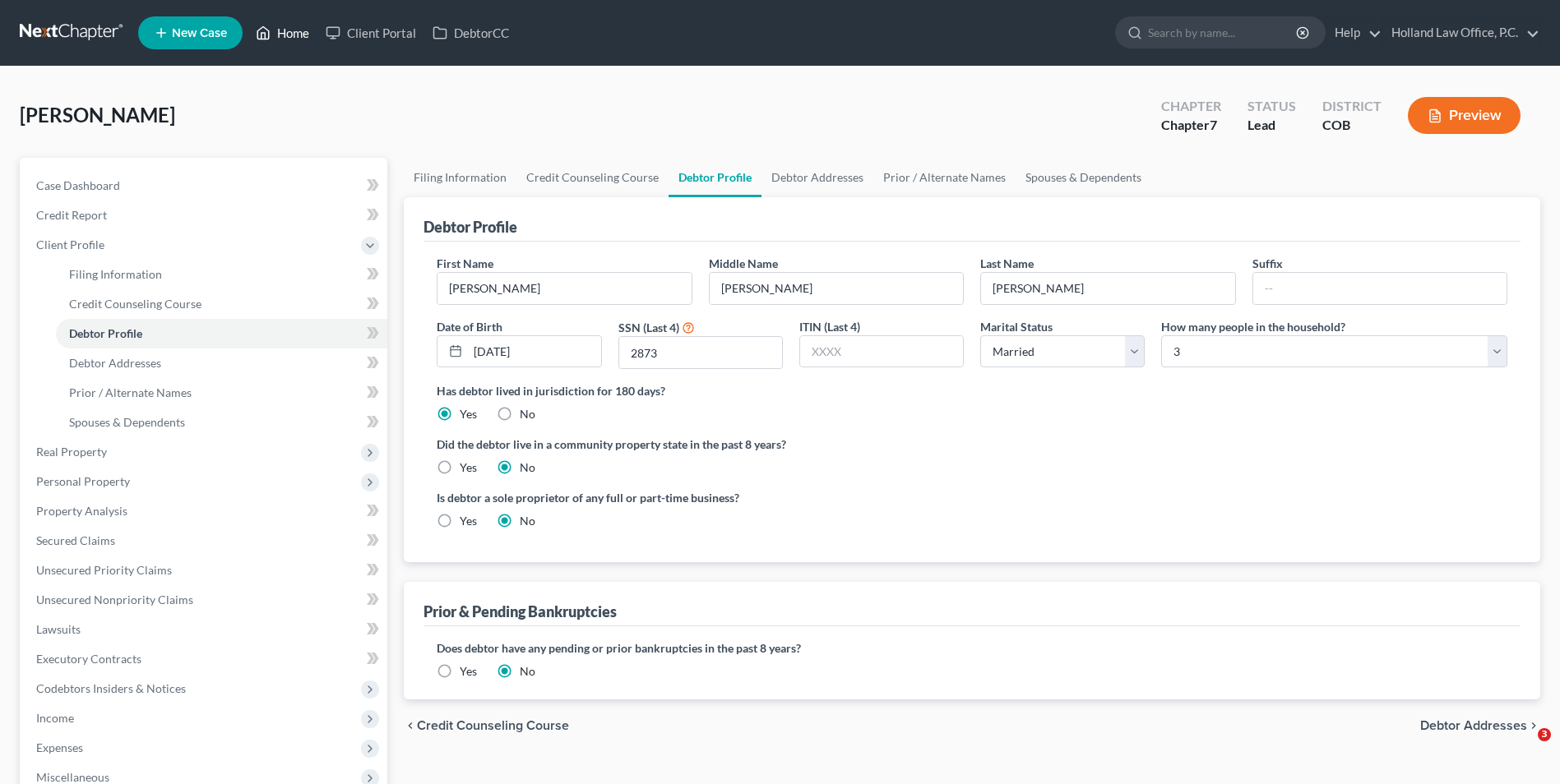
click at [275, 24] on link "Home" at bounding box center [283, 33] width 70 height 30
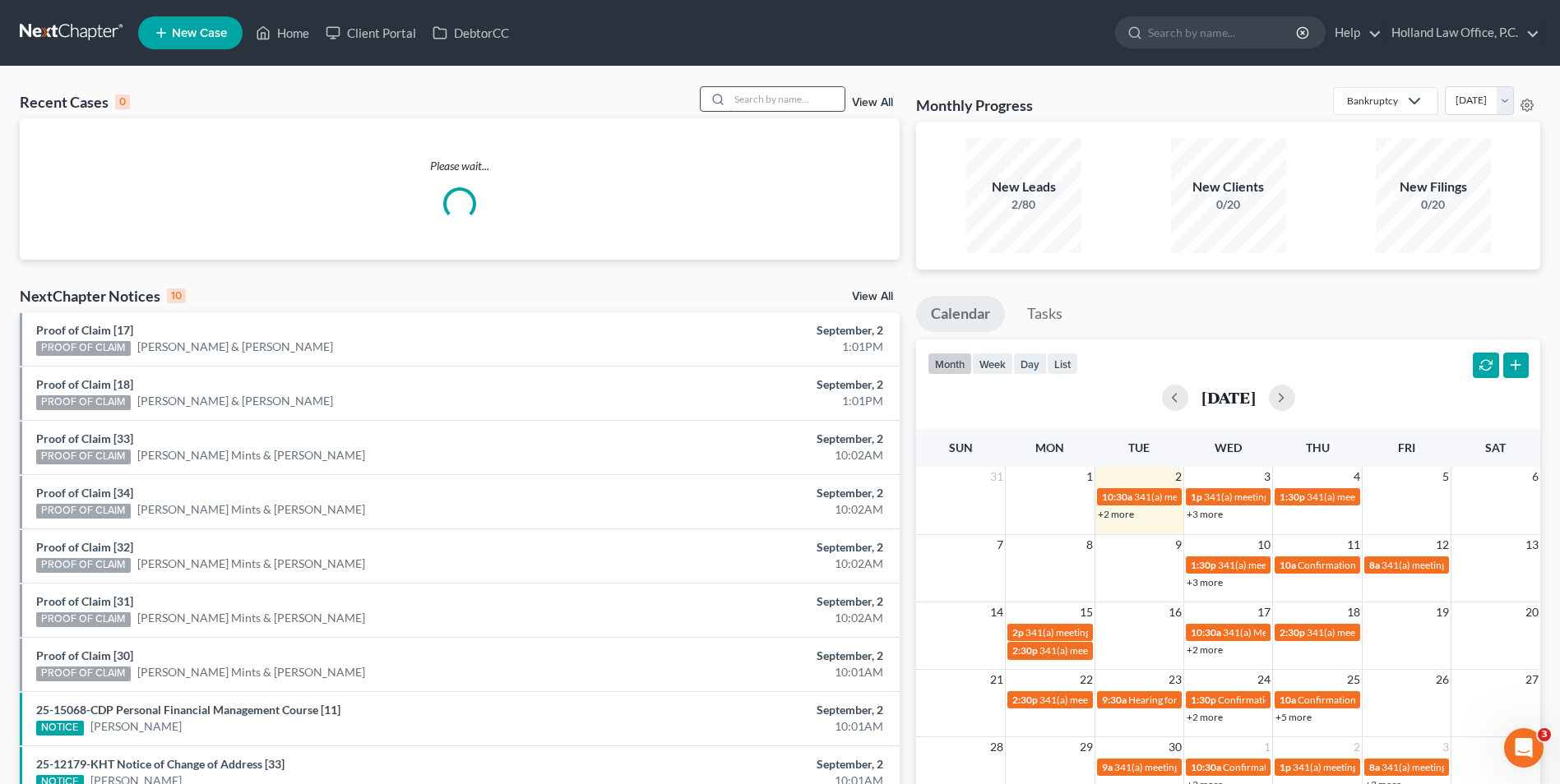
click at [748, 88] on input "search" at bounding box center [787, 99] width 116 height 24
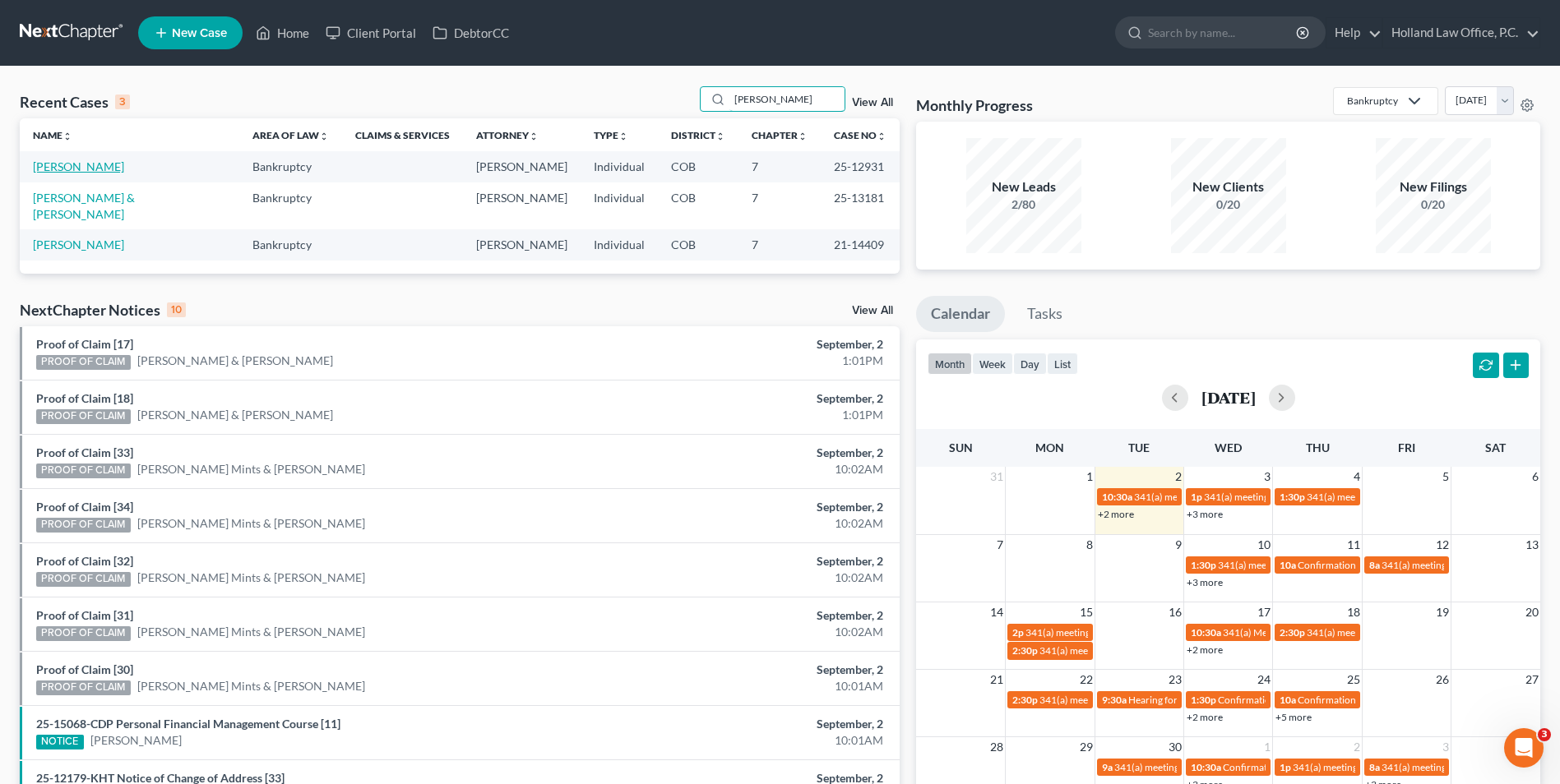
type input "taylor"
click at [73, 164] on link "Taylor, Jacob" at bounding box center [79, 166] width 91 height 14
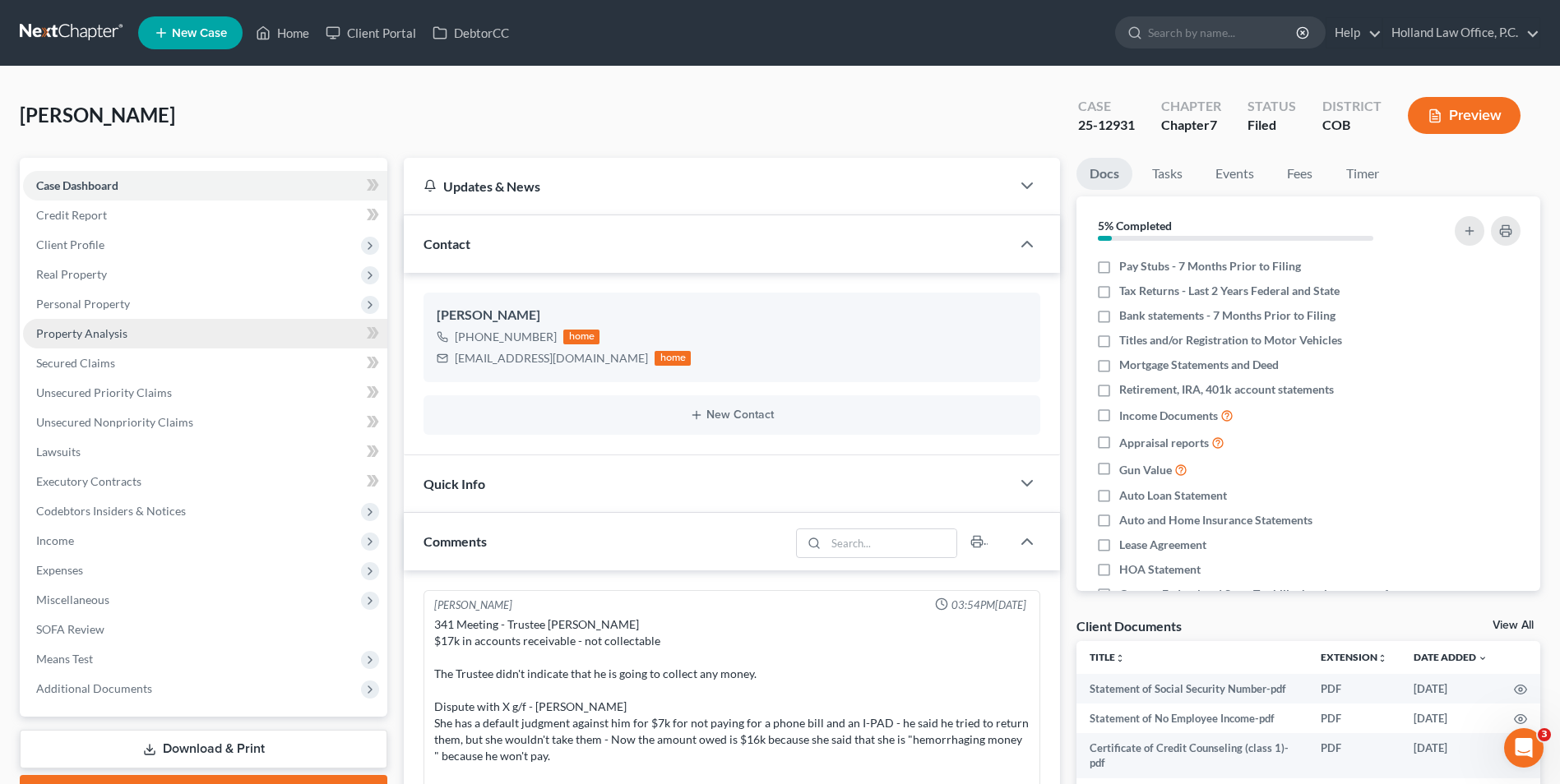
scroll to position [157, 0]
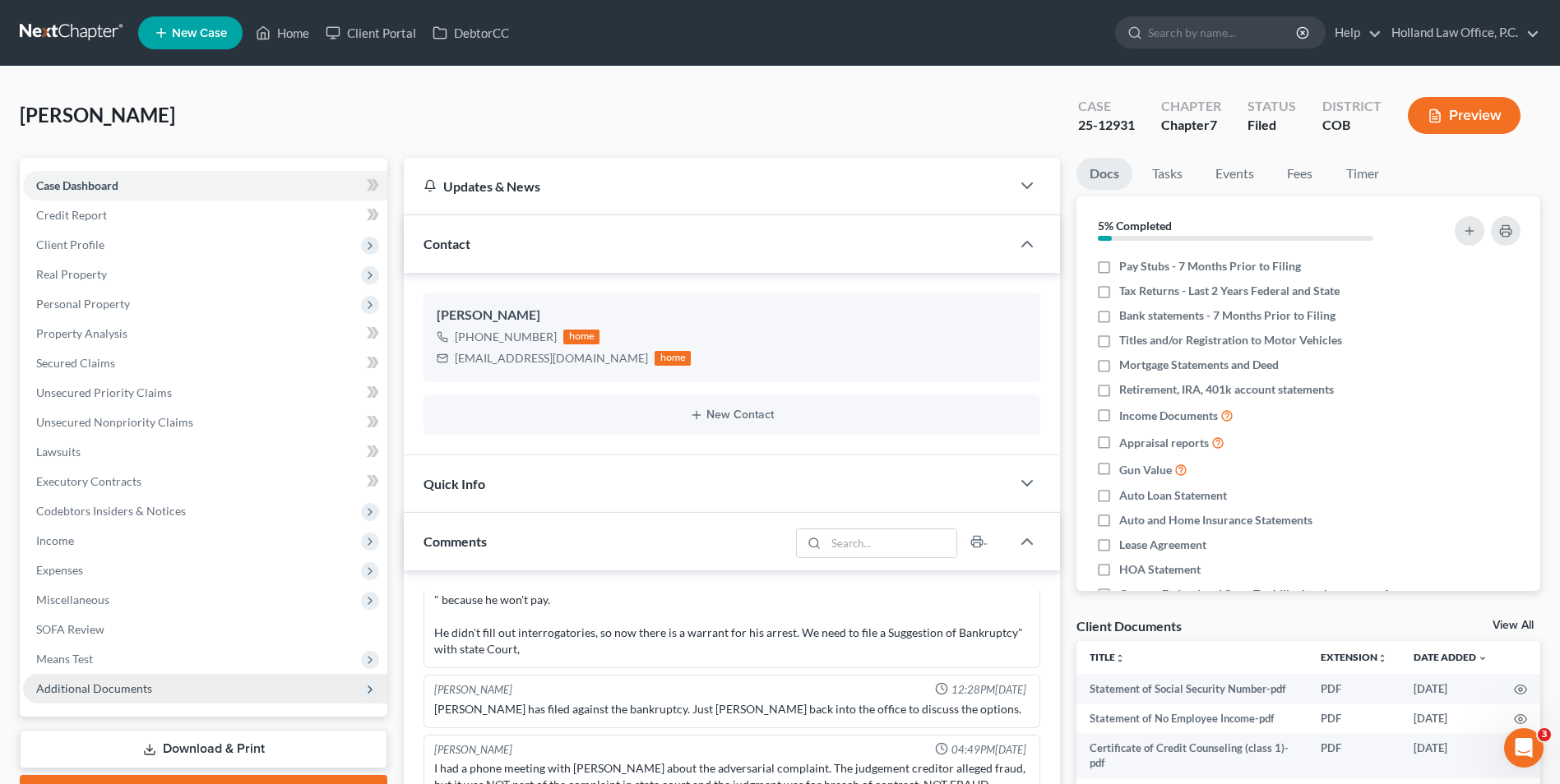
click at [101, 689] on span "Additional Documents" at bounding box center [94, 689] width 116 height 14
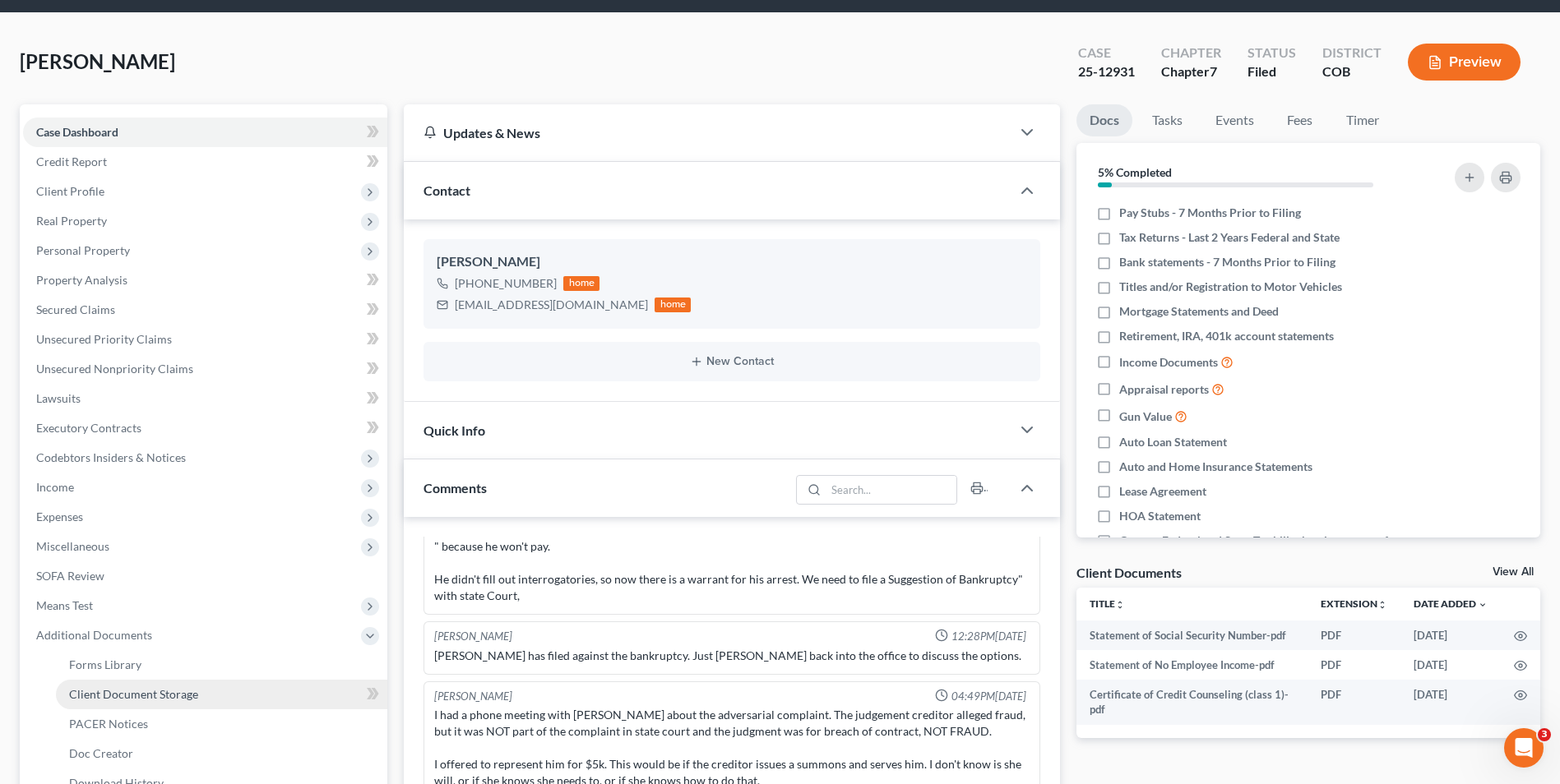
scroll to position [82, 0]
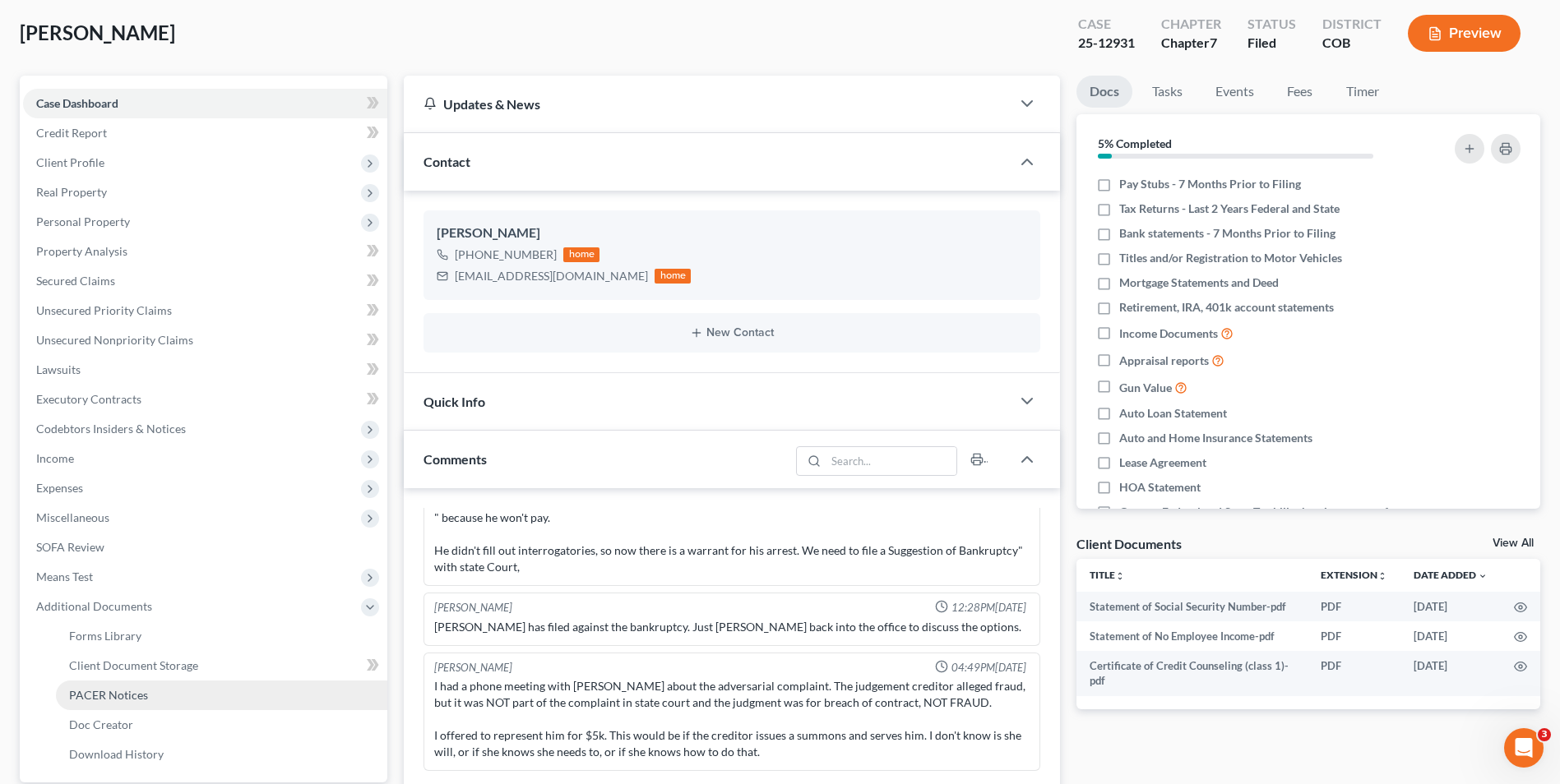
click at [109, 699] on span "PACER Notices" at bounding box center [109, 695] width 79 height 14
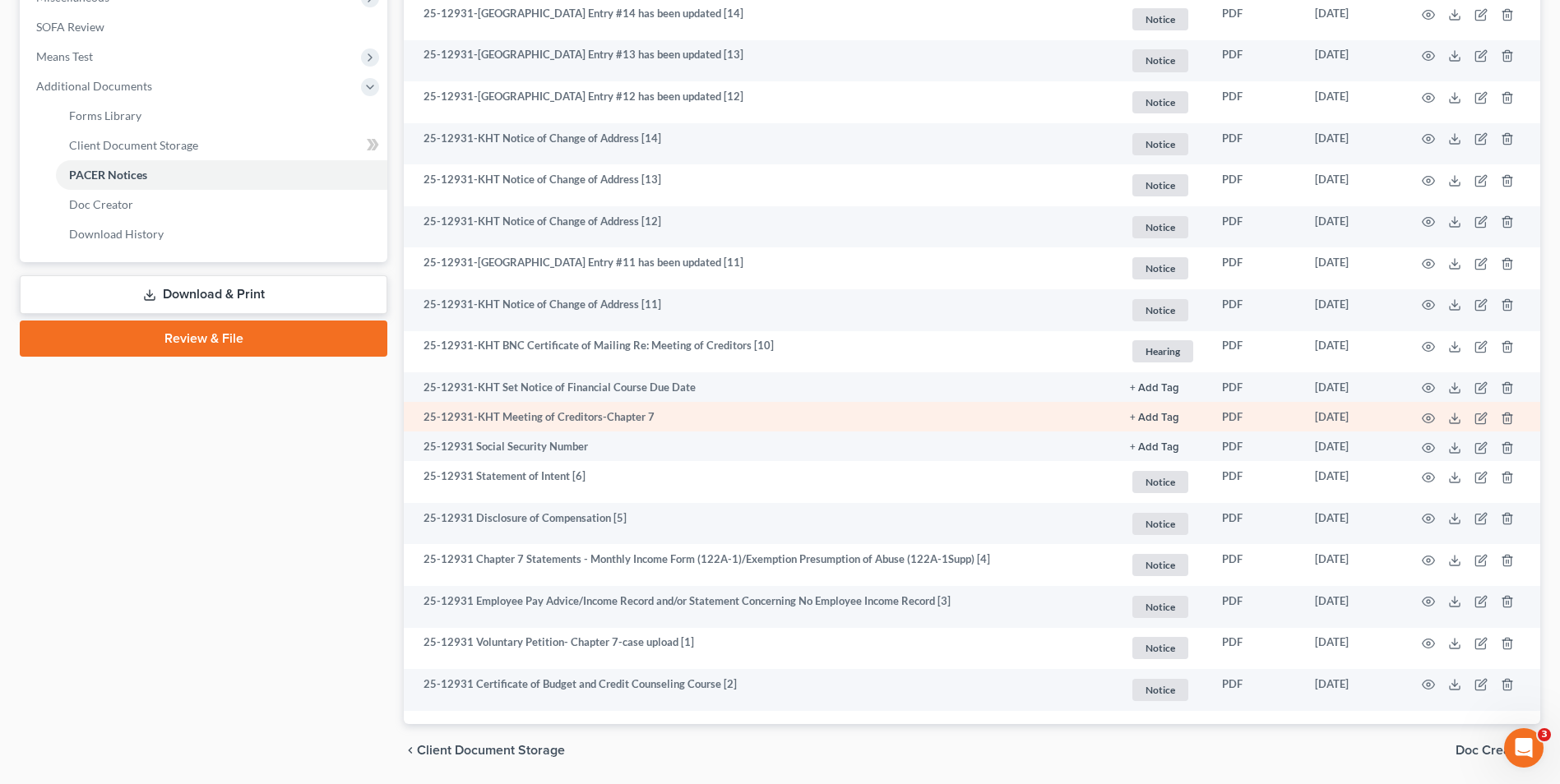
scroll to position [658, 0]
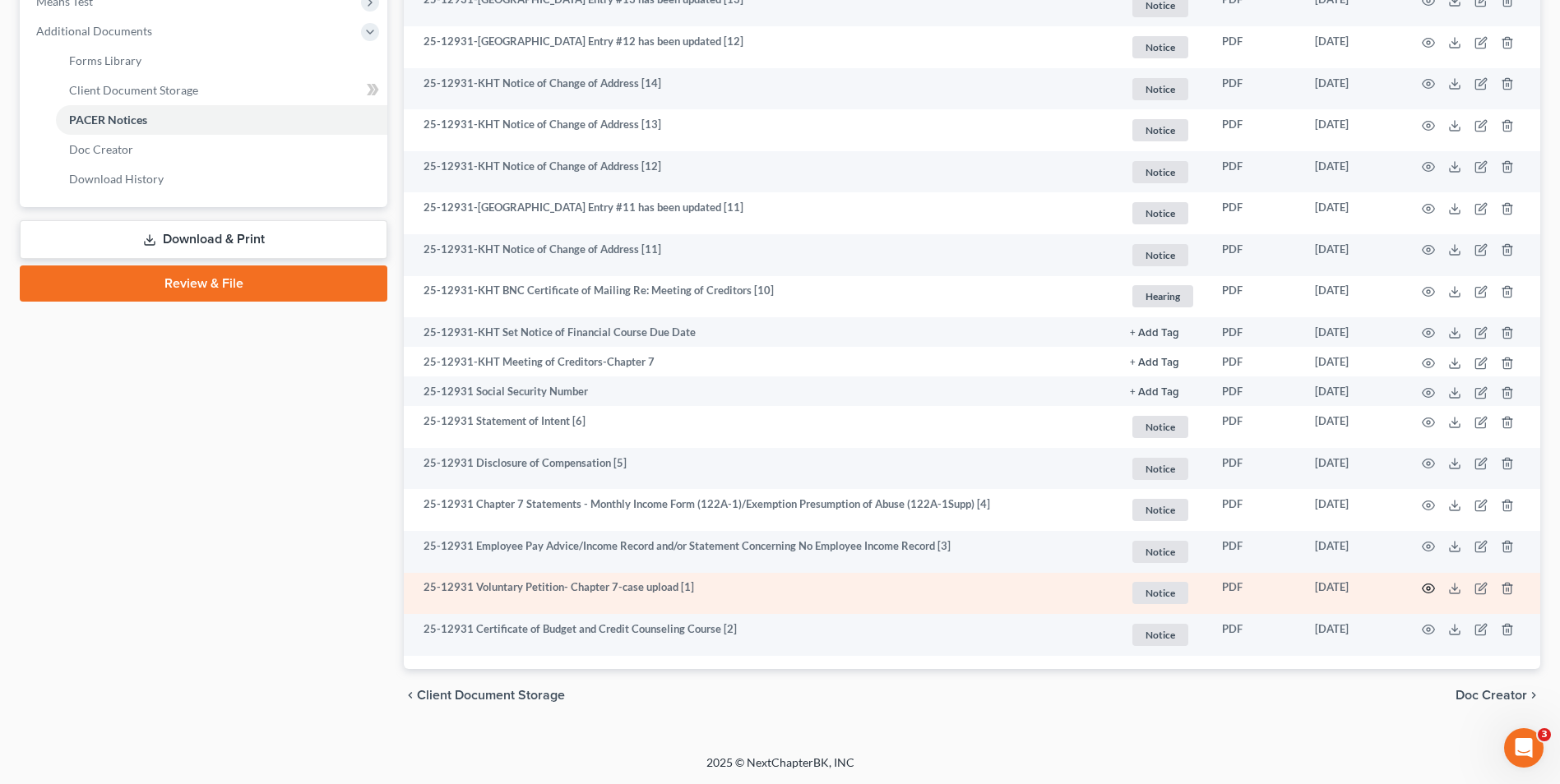
click at [1423, 587] on icon "button" at bounding box center [1429, 589] width 12 height 9
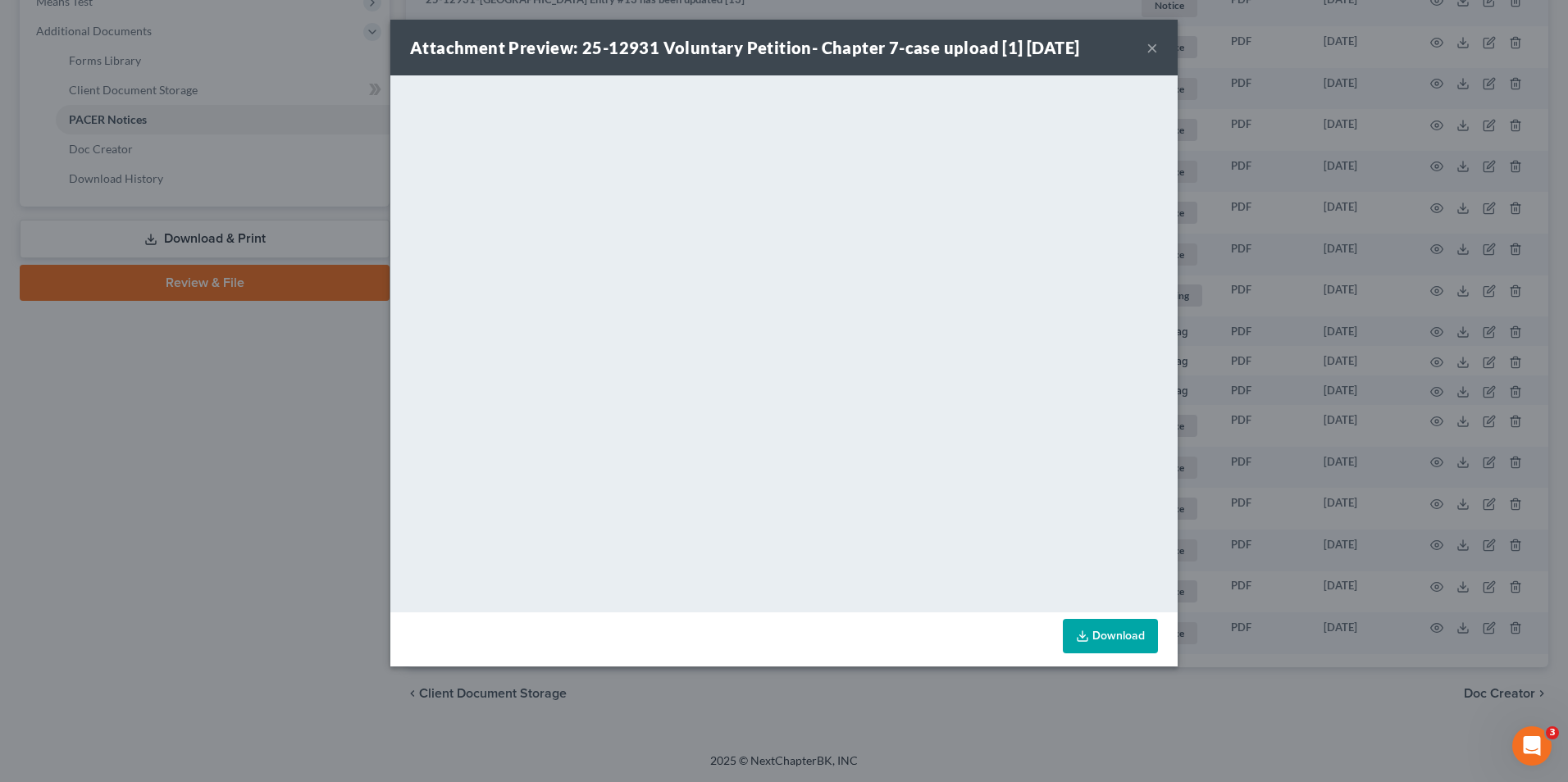
drag, startPoint x: 1153, startPoint y: 44, endPoint x: 1100, endPoint y: 80, distance: 64.1
click at [1155, 47] on button "×" at bounding box center [1152, 47] width 11 height 20
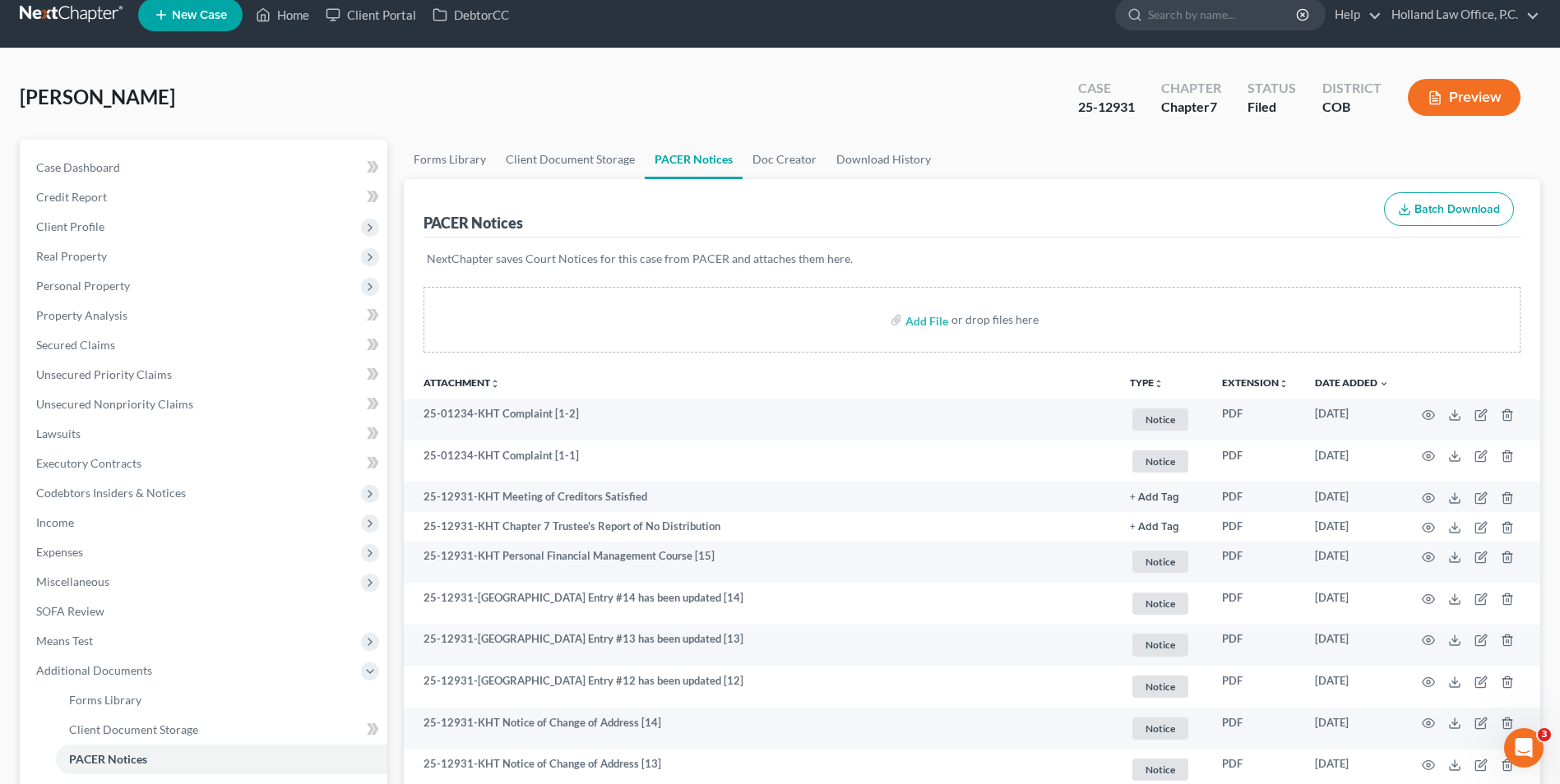
scroll to position [0, 0]
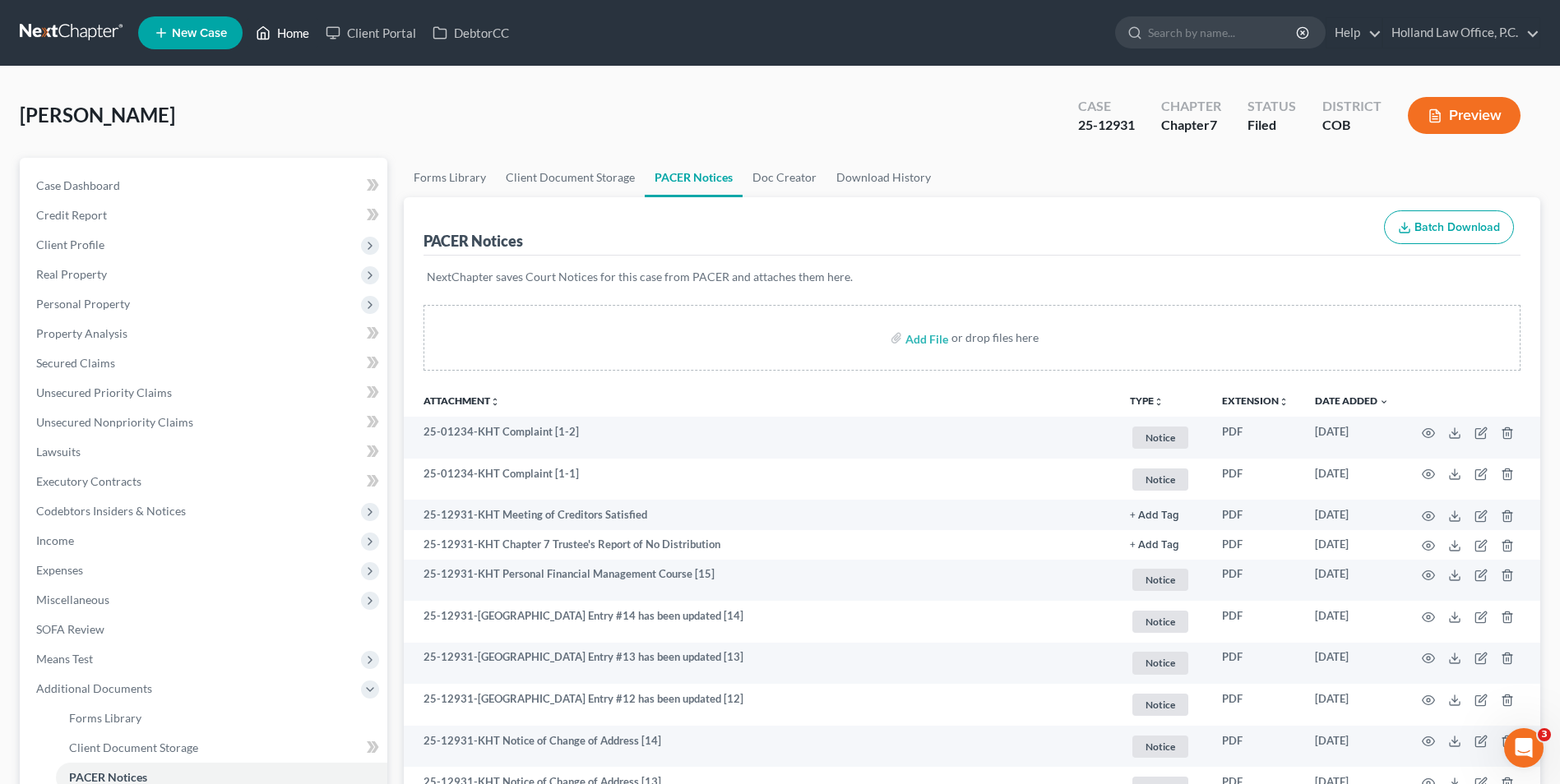
click at [290, 20] on link "Home" at bounding box center [283, 33] width 70 height 30
click at [292, 33] on link "Home" at bounding box center [283, 33] width 70 height 30
click at [299, 35] on link "Home" at bounding box center [283, 33] width 70 height 30
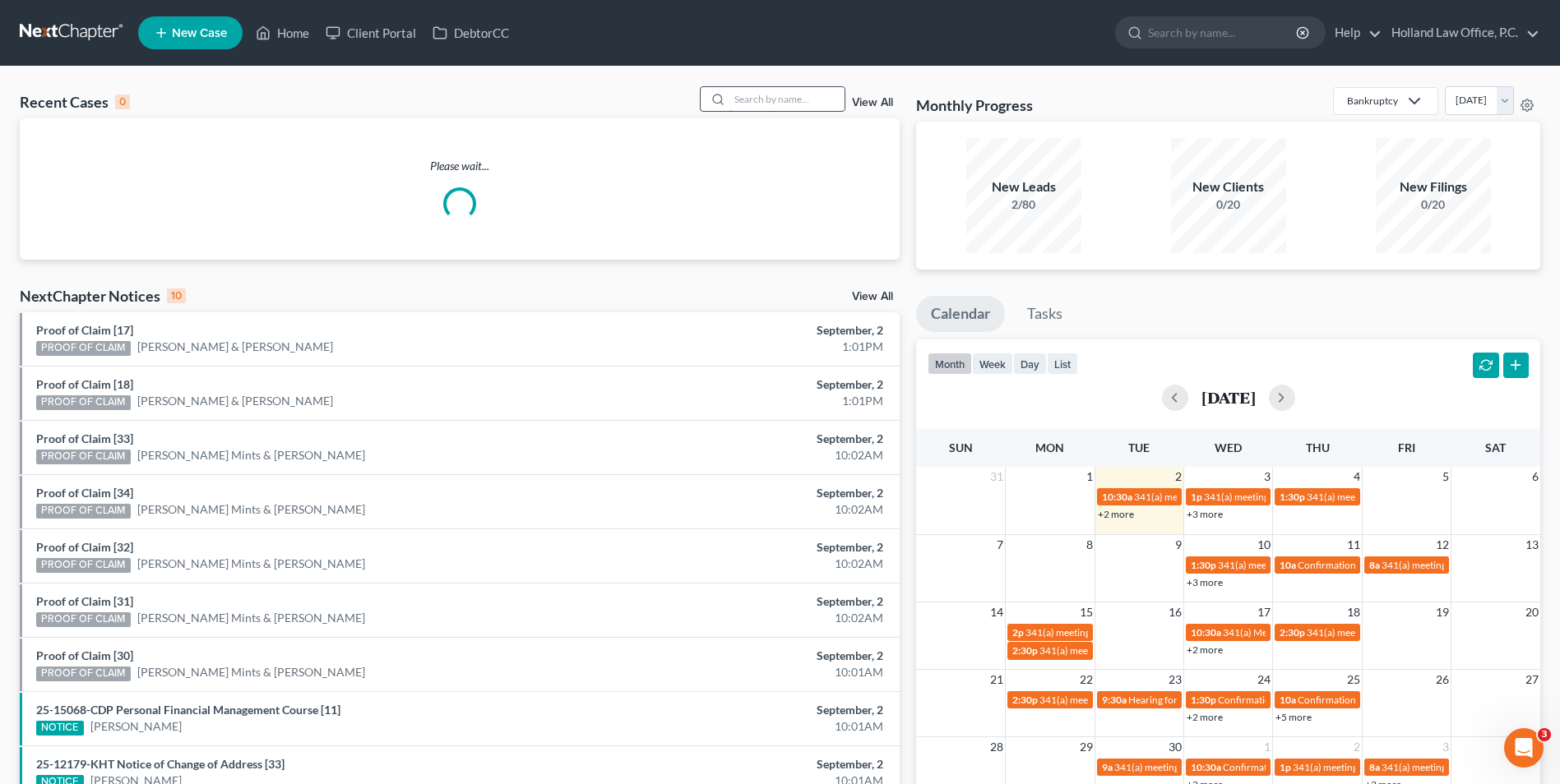
click at [751, 98] on input "search" at bounding box center [787, 99] width 116 height 24
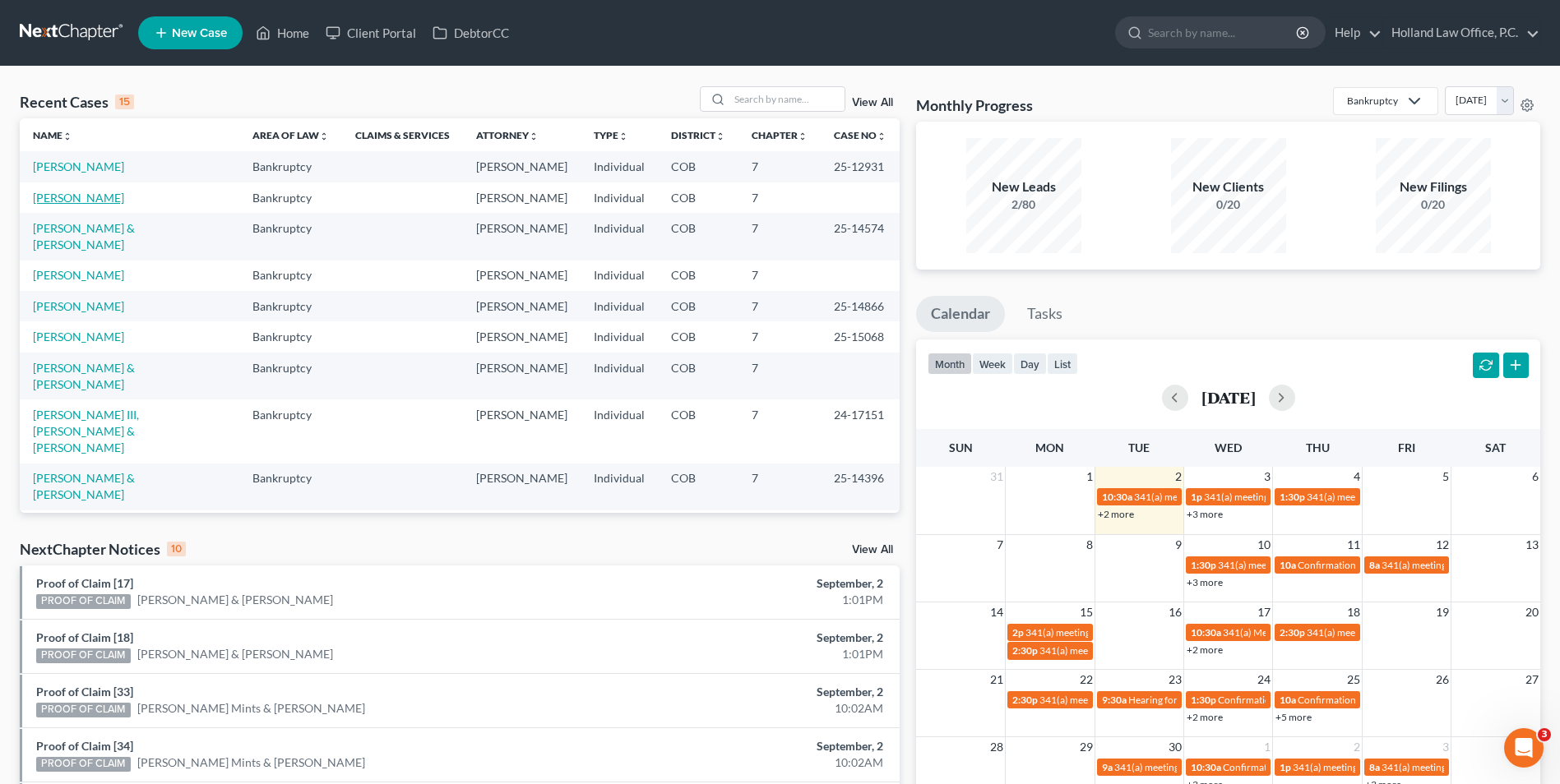
click at [96, 199] on link "[PERSON_NAME]" at bounding box center [79, 198] width 91 height 14
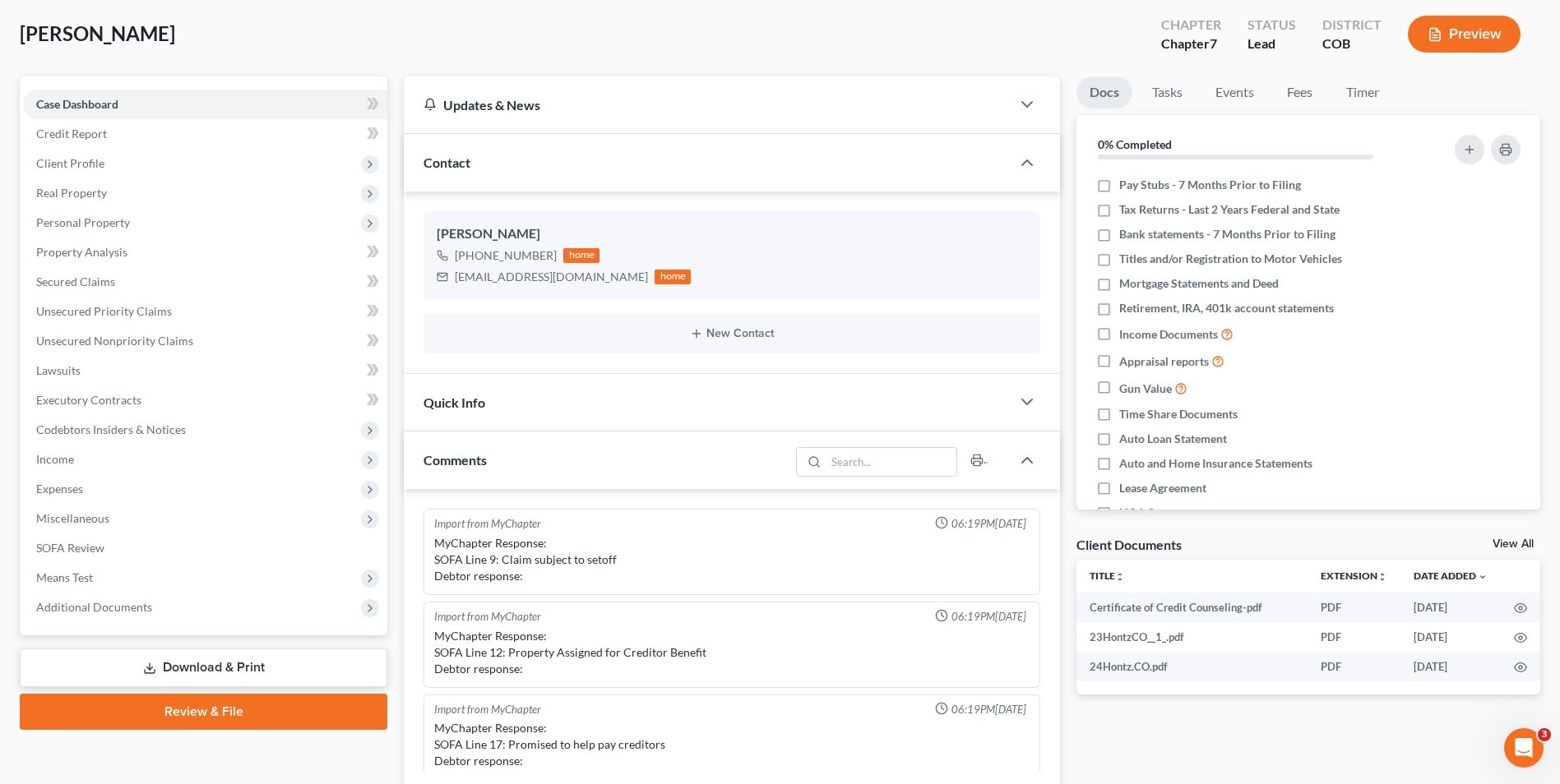
scroll to position [549, 0]
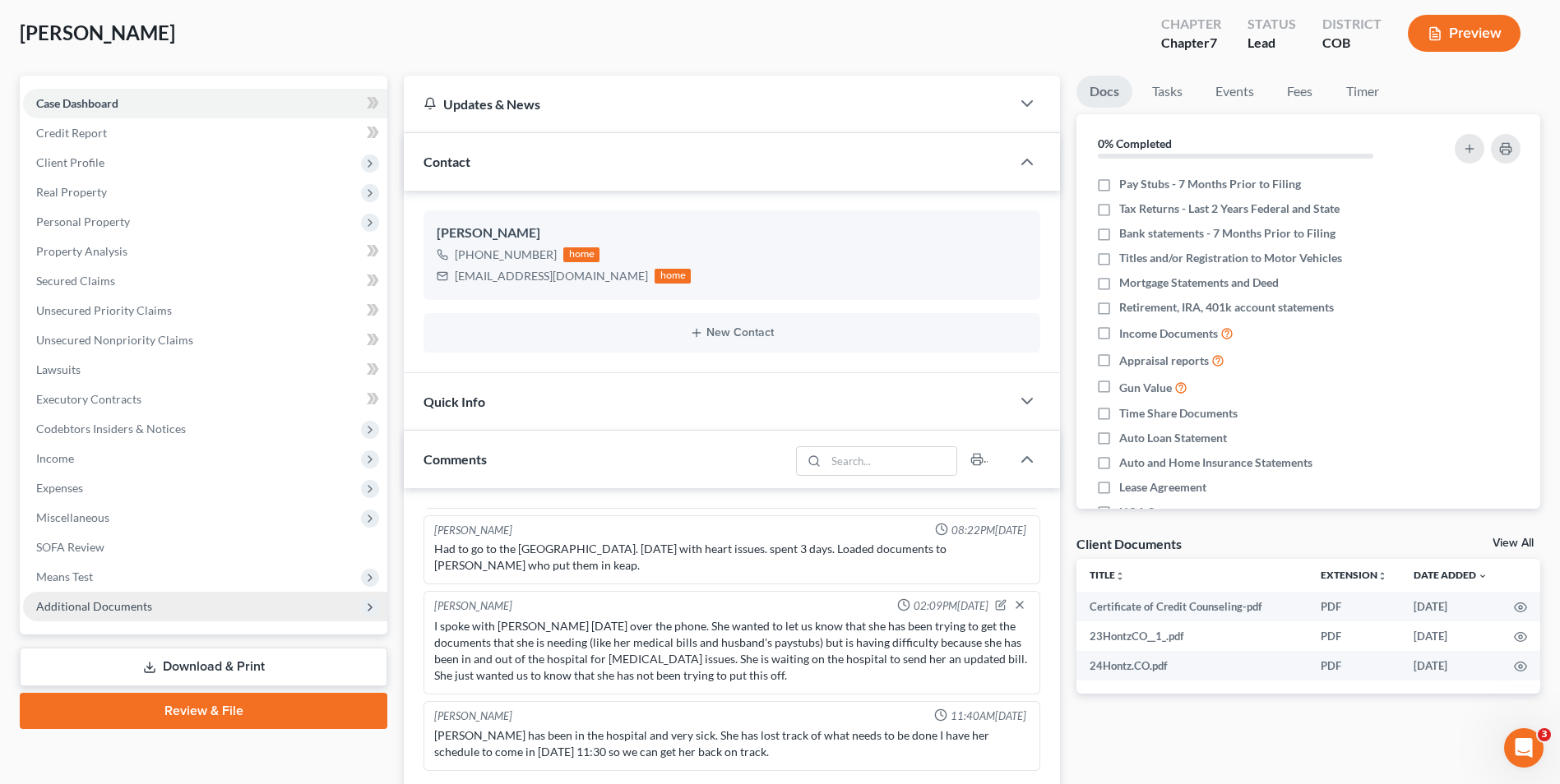
click at [129, 613] on span "Additional Documents" at bounding box center [205, 606] width 364 height 30
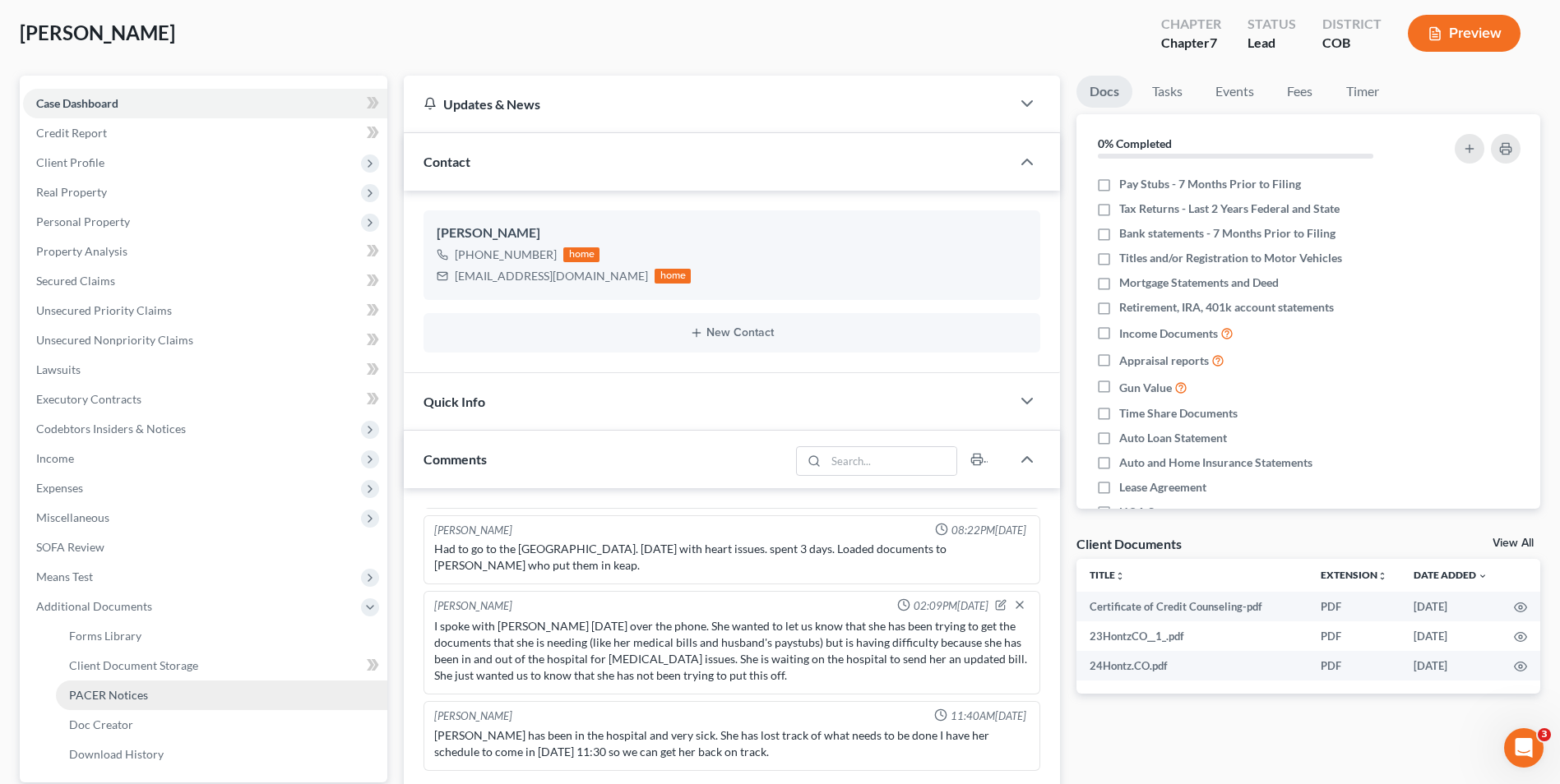
click at [134, 701] on span "PACER Notices" at bounding box center [109, 695] width 79 height 14
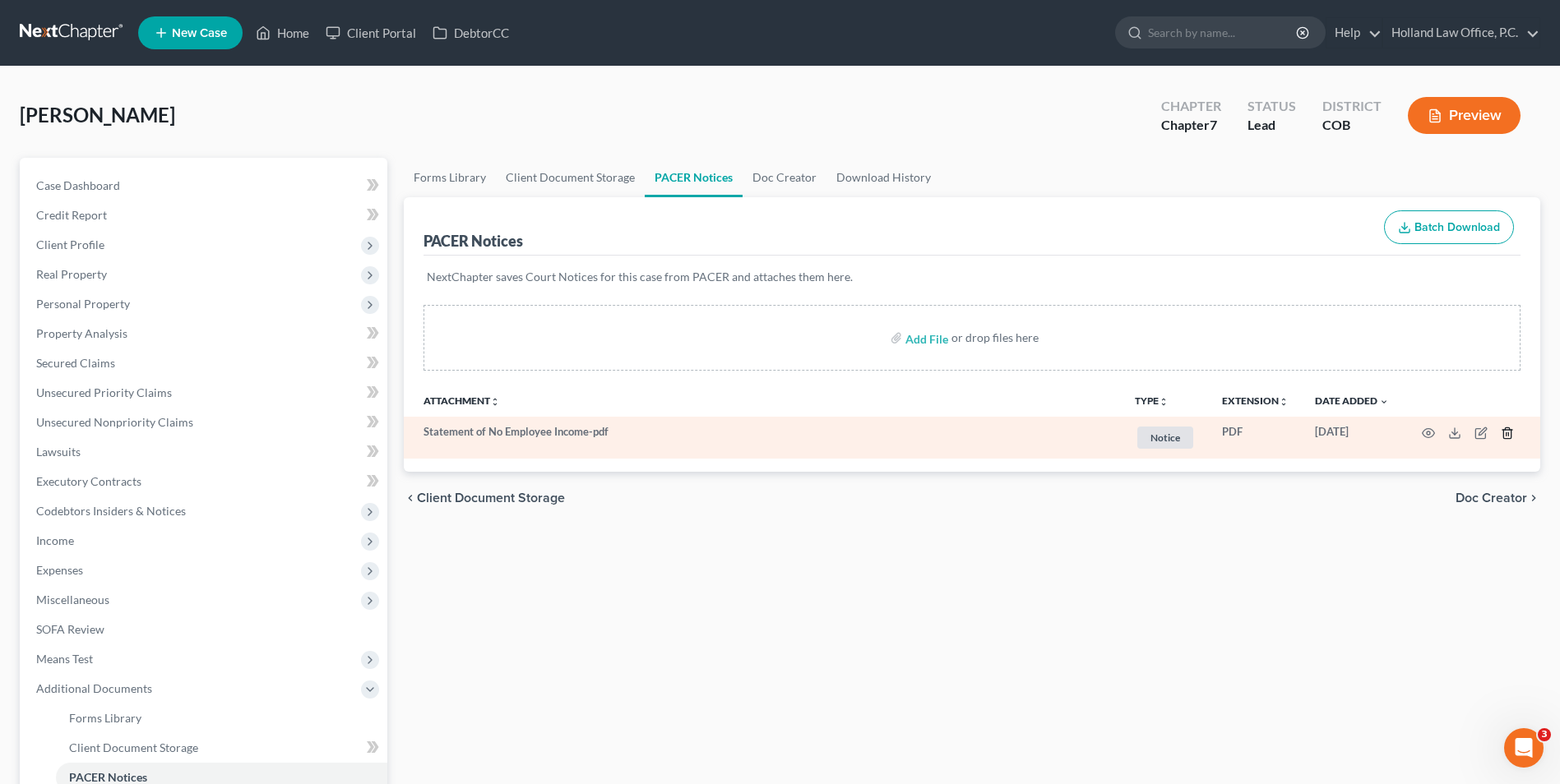
click at [1510, 429] on icon "button" at bounding box center [1507, 433] width 7 height 10
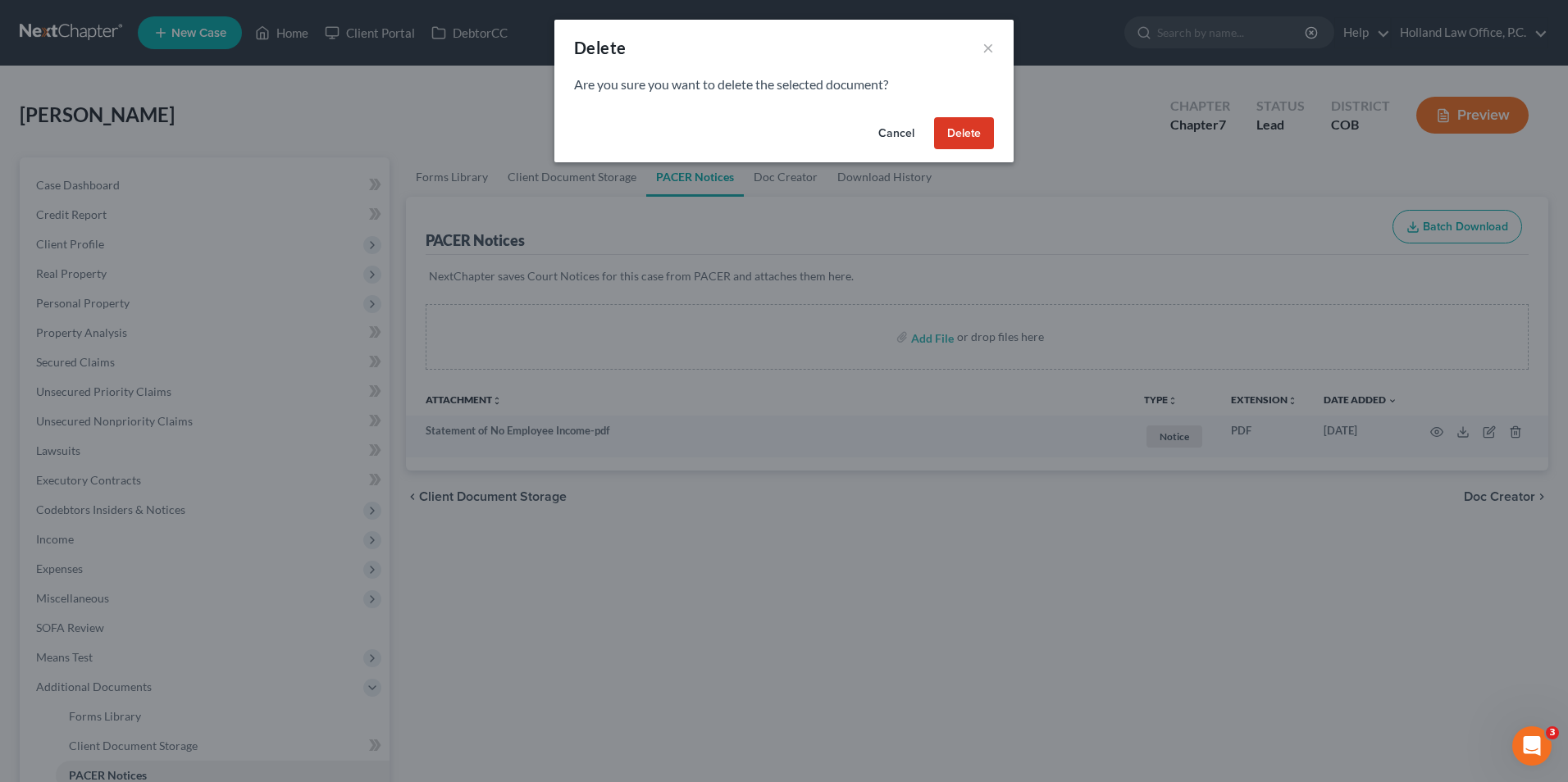
click at [969, 122] on button "Delete" at bounding box center [964, 134] width 60 height 33
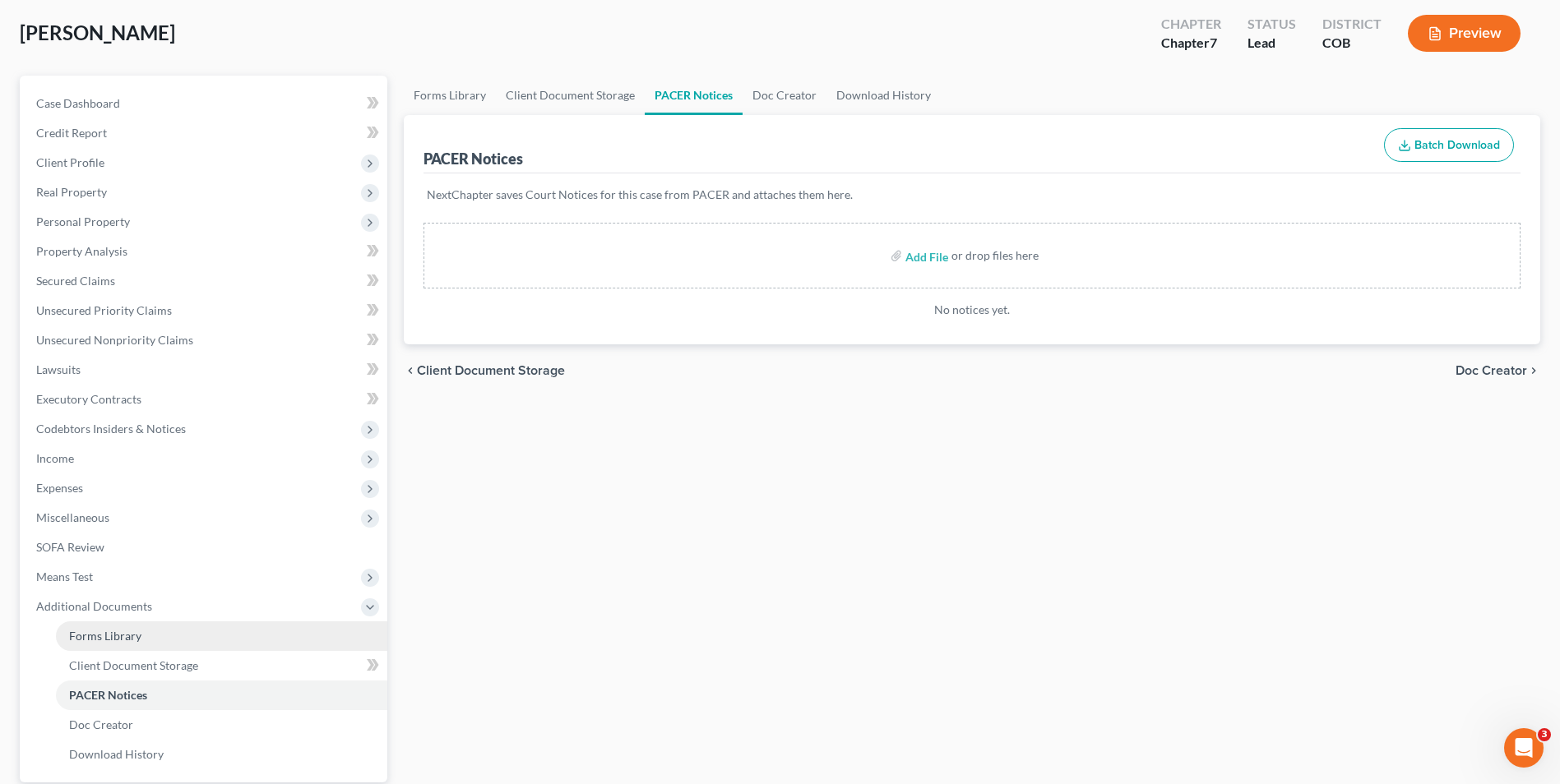
click at [148, 645] on link "Forms Library" at bounding box center [221, 636] width 332 height 30
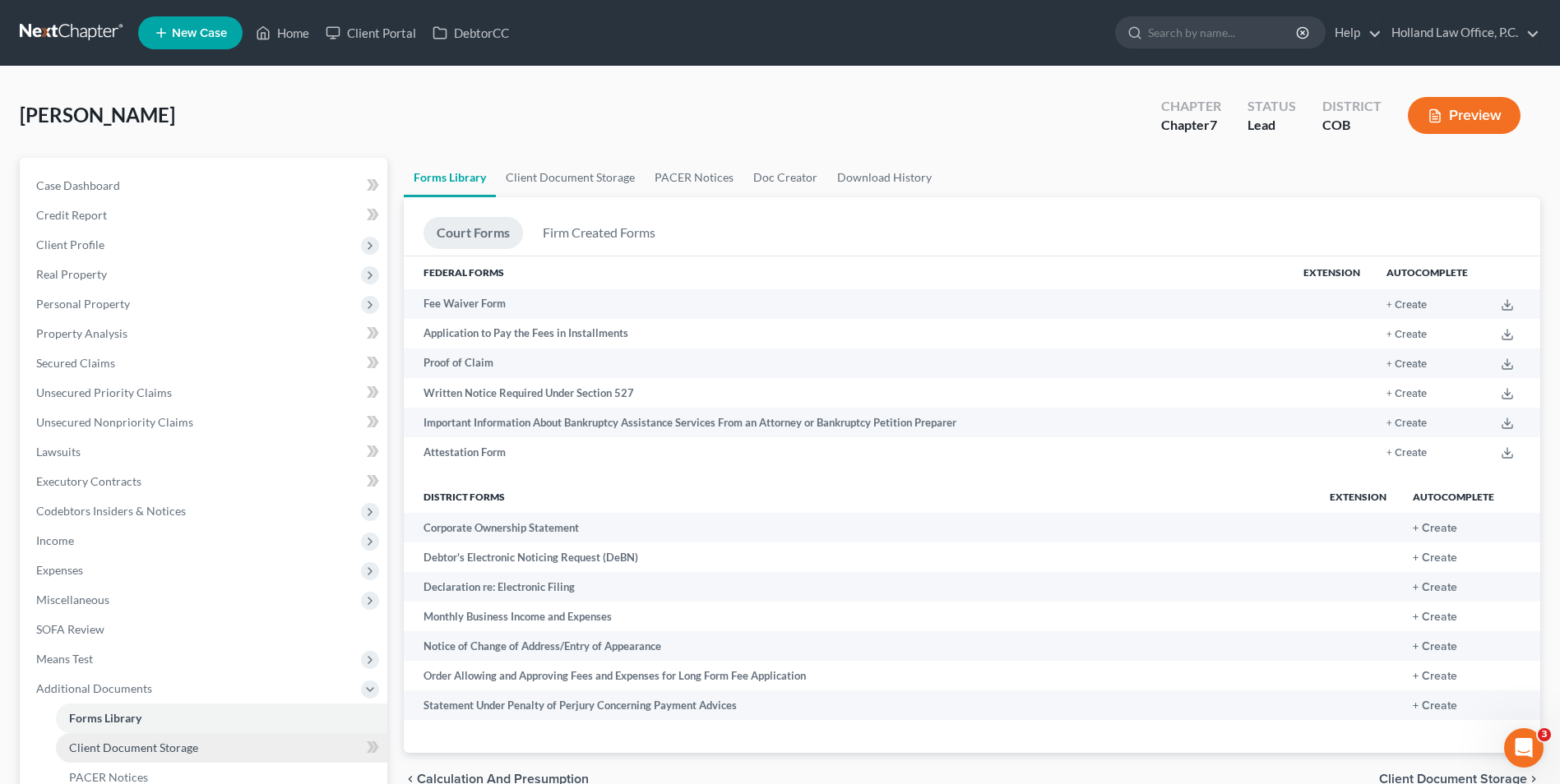
click at [145, 752] on span "Client Document Storage" at bounding box center [134, 748] width 130 height 14
select select "5"
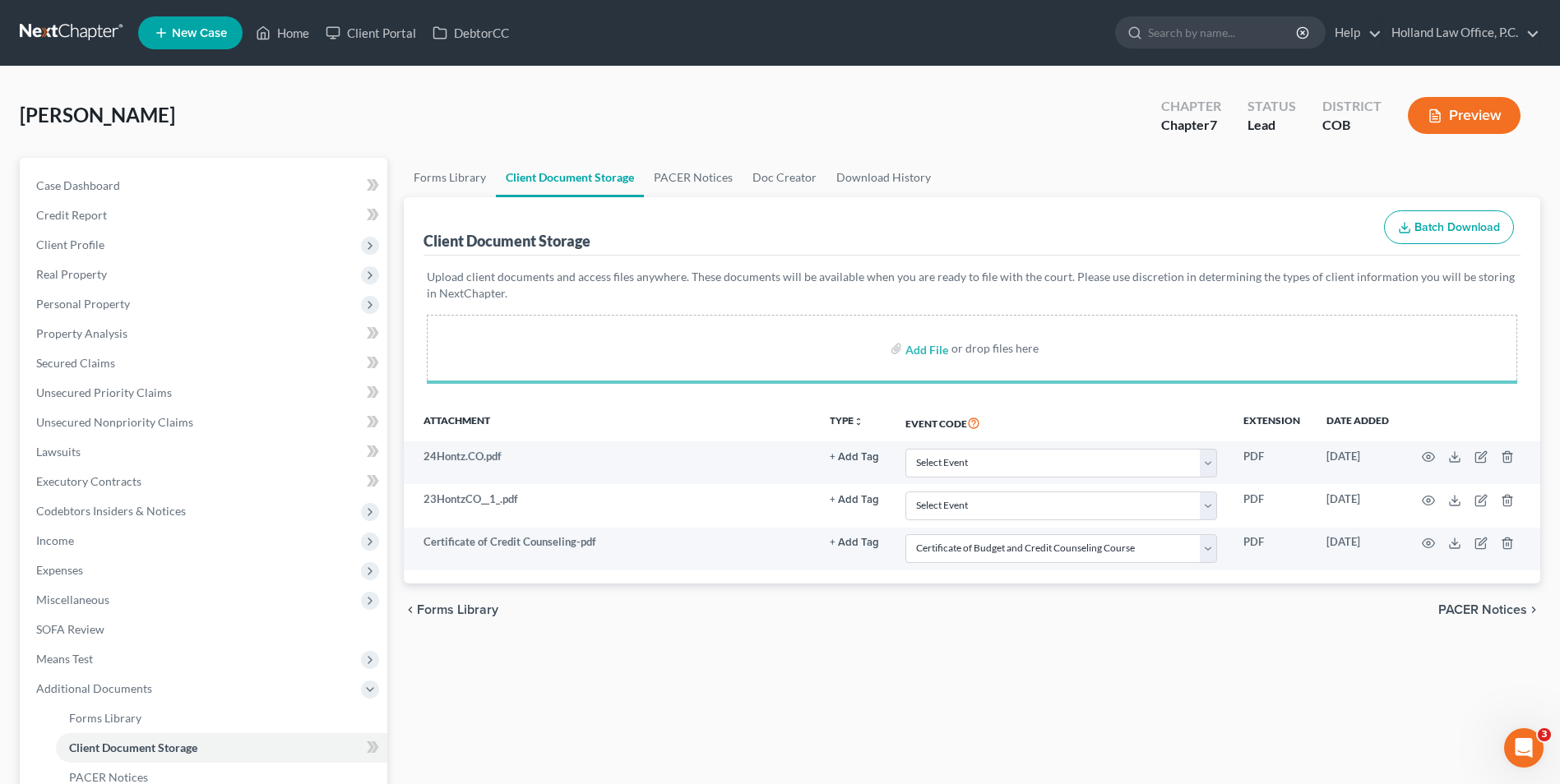
select select "5"
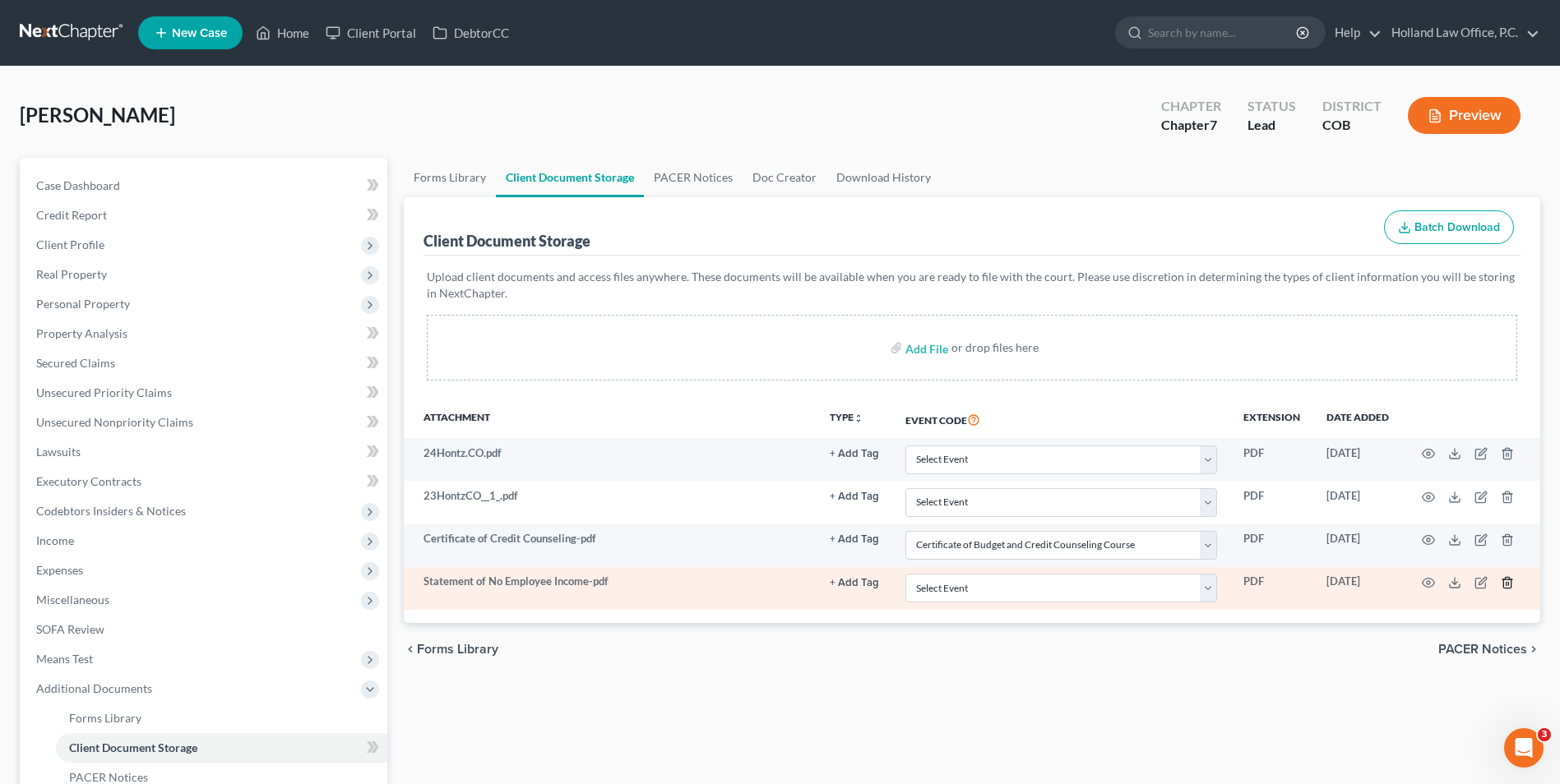
click at [1504, 583] on icon "button" at bounding box center [1507, 583] width 7 height 10
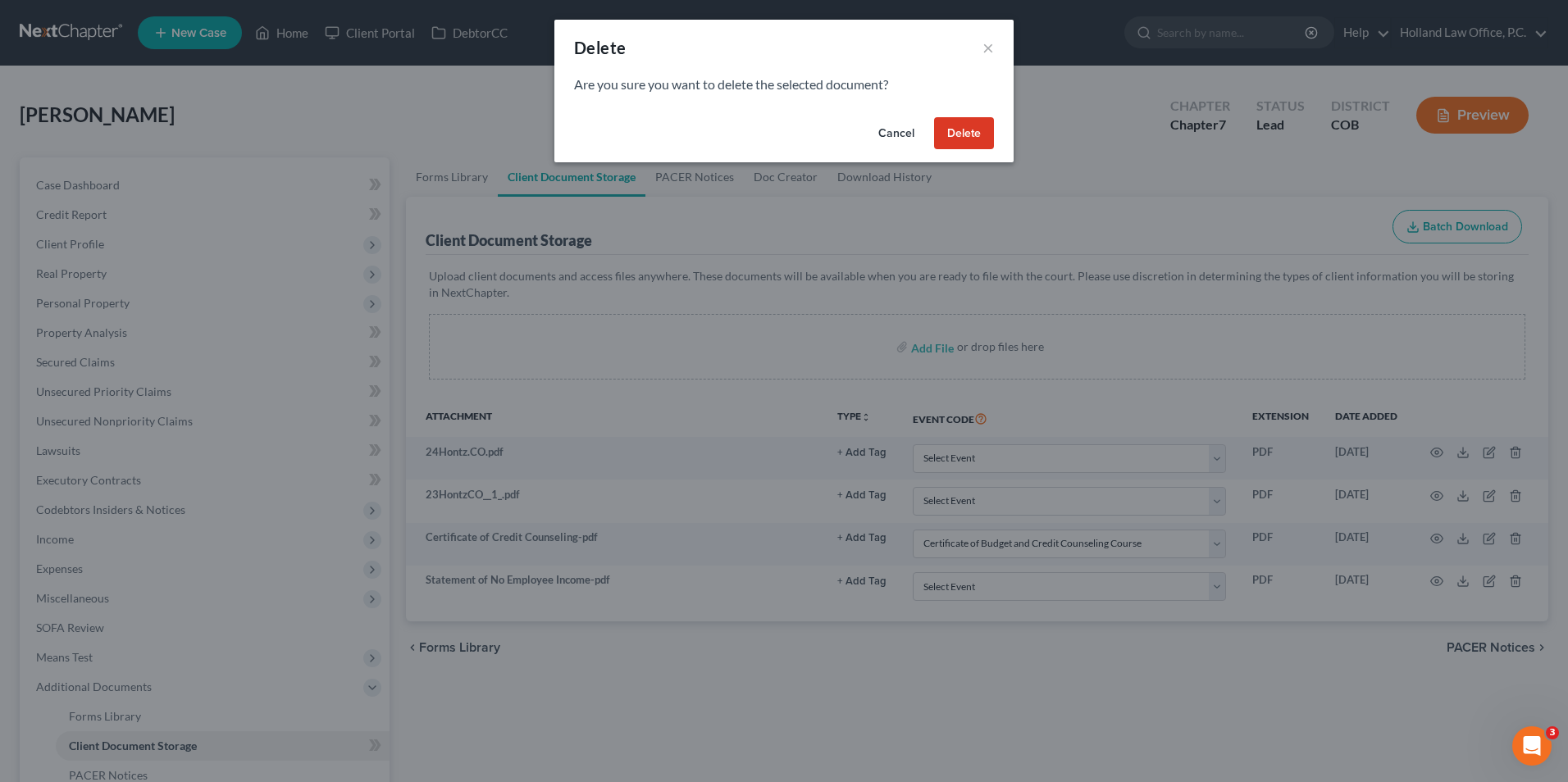
click at [976, 127] on button "Delete" at bounding box center [964, 134] width 60 height 33
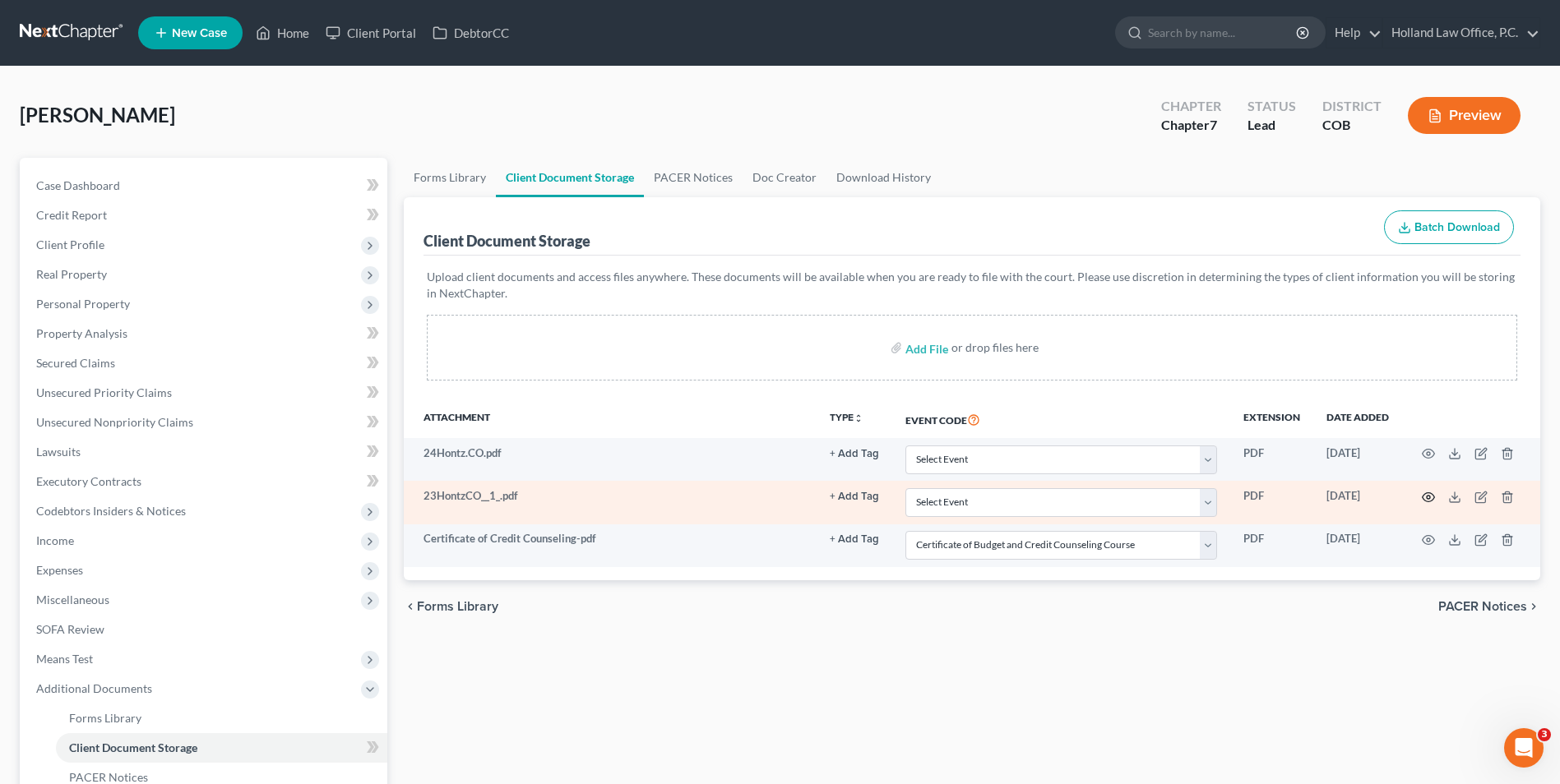
click at [1430, 496] on icon "button" at bounding box center [1429, 497] width 13 height 13
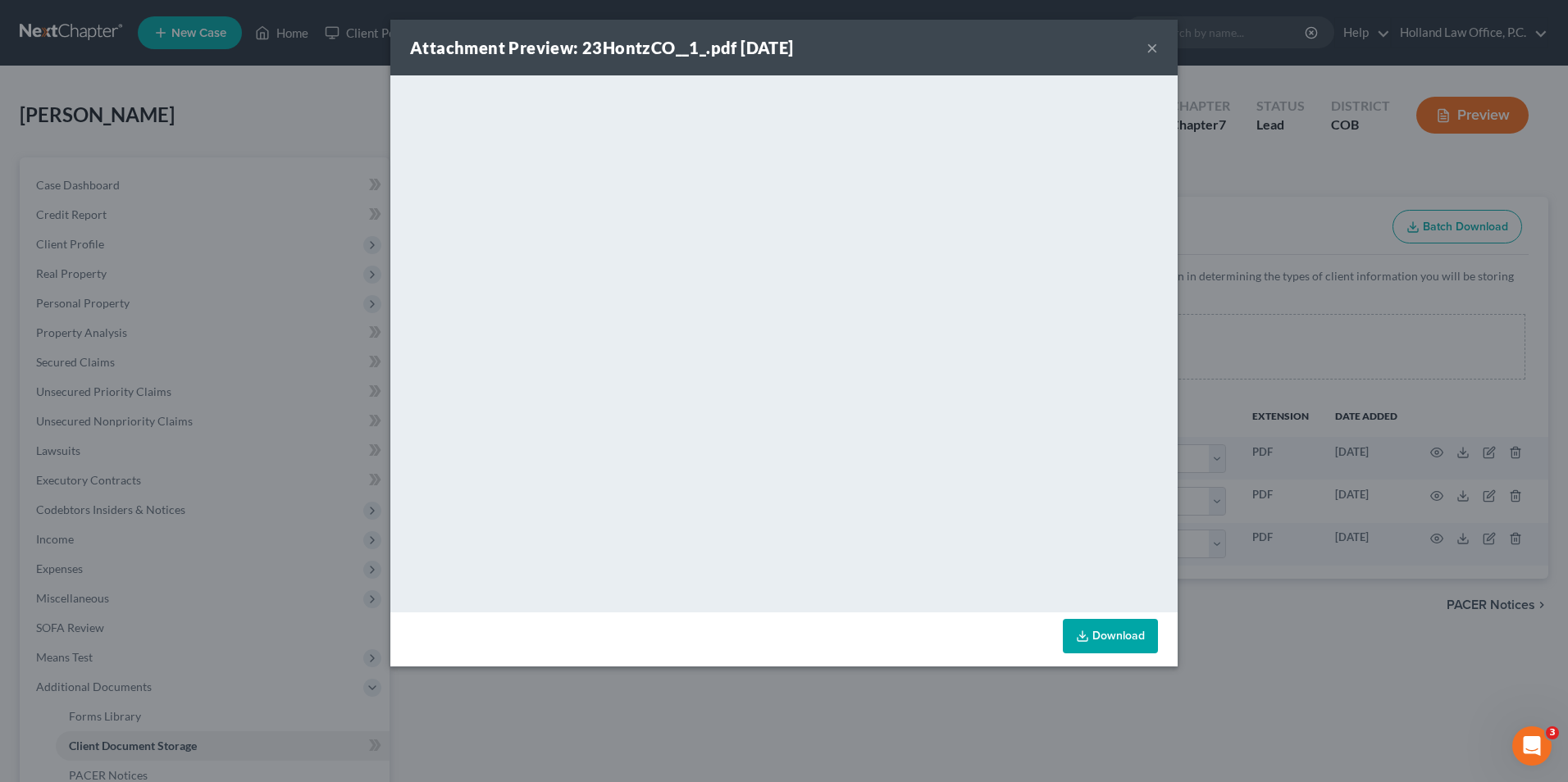
click at [1150, 42] on button "×" at bounding box center [1152, 47] width 11 height 20
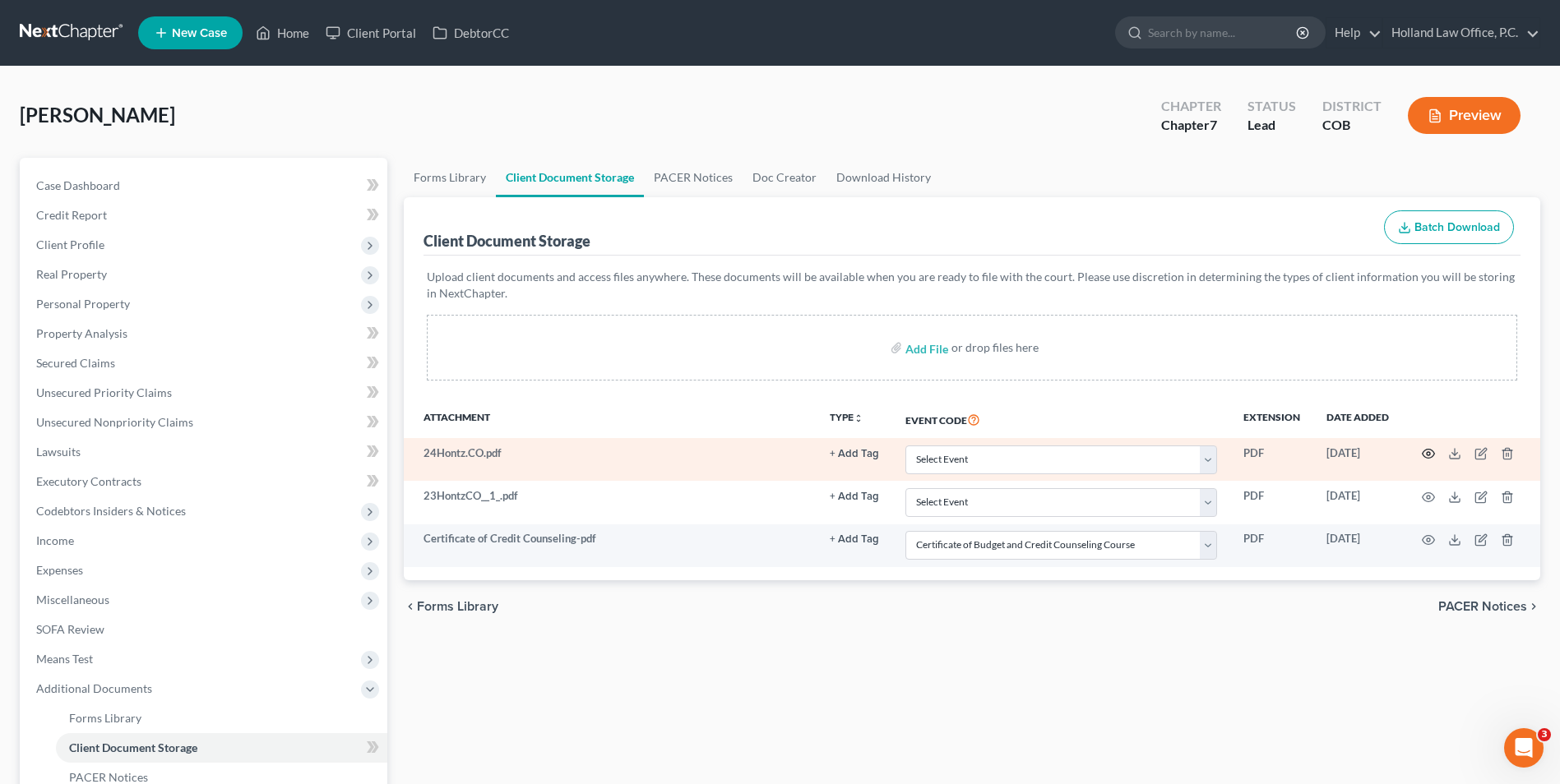
click at [1428, 454] on icon "button" at bounding box center [1429, 453] width 13 height 13
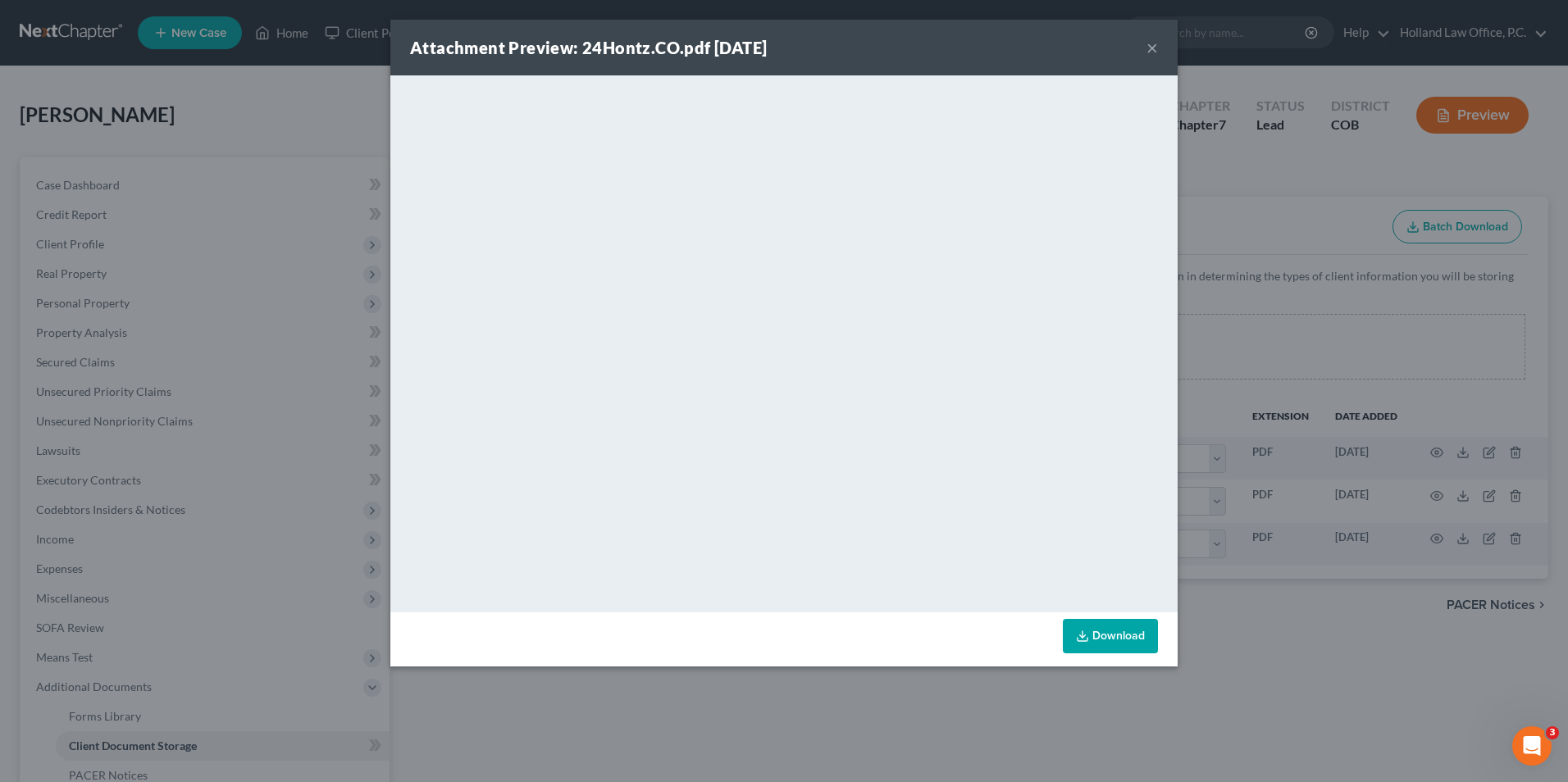
click at [1149, 45] on button "×" at bounding box center [1152, 47] width 11 height 20
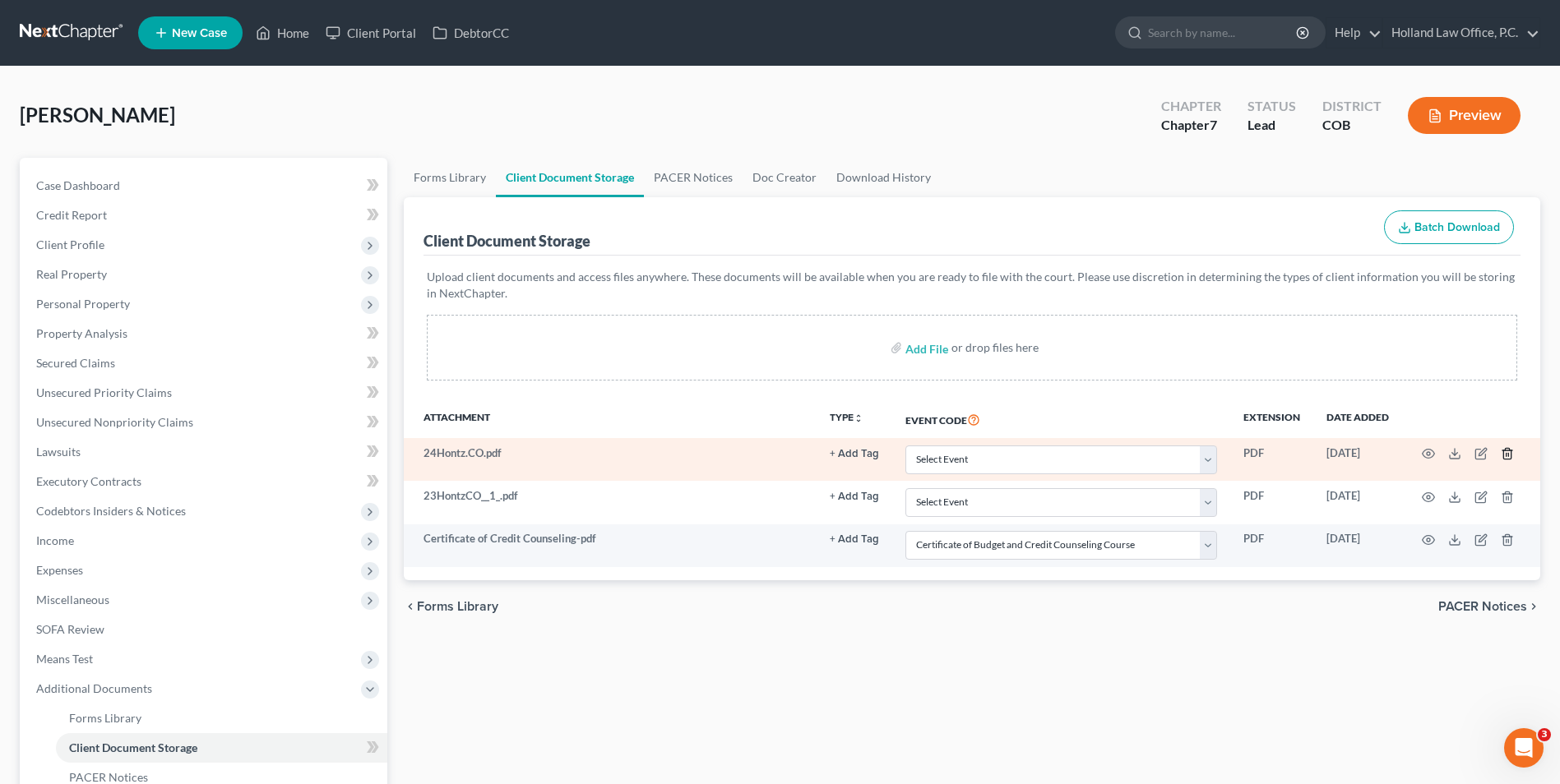
click at [1505, 456] on icon "button" at bounding box center [1507, 453] width 13 height 13
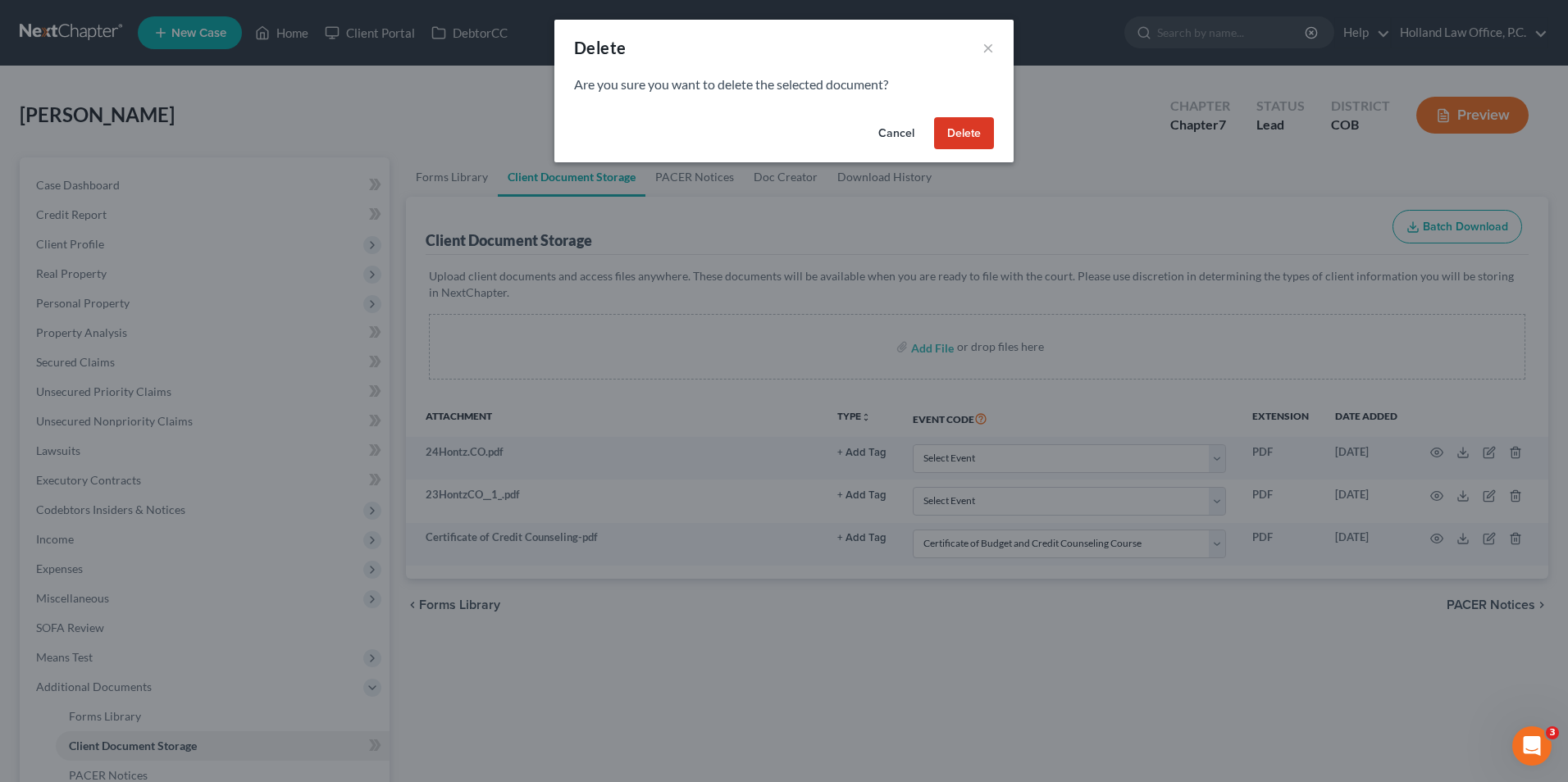
click at [942, 117] on button "Delete" at bounding box center [964, 134] width 60 height 33
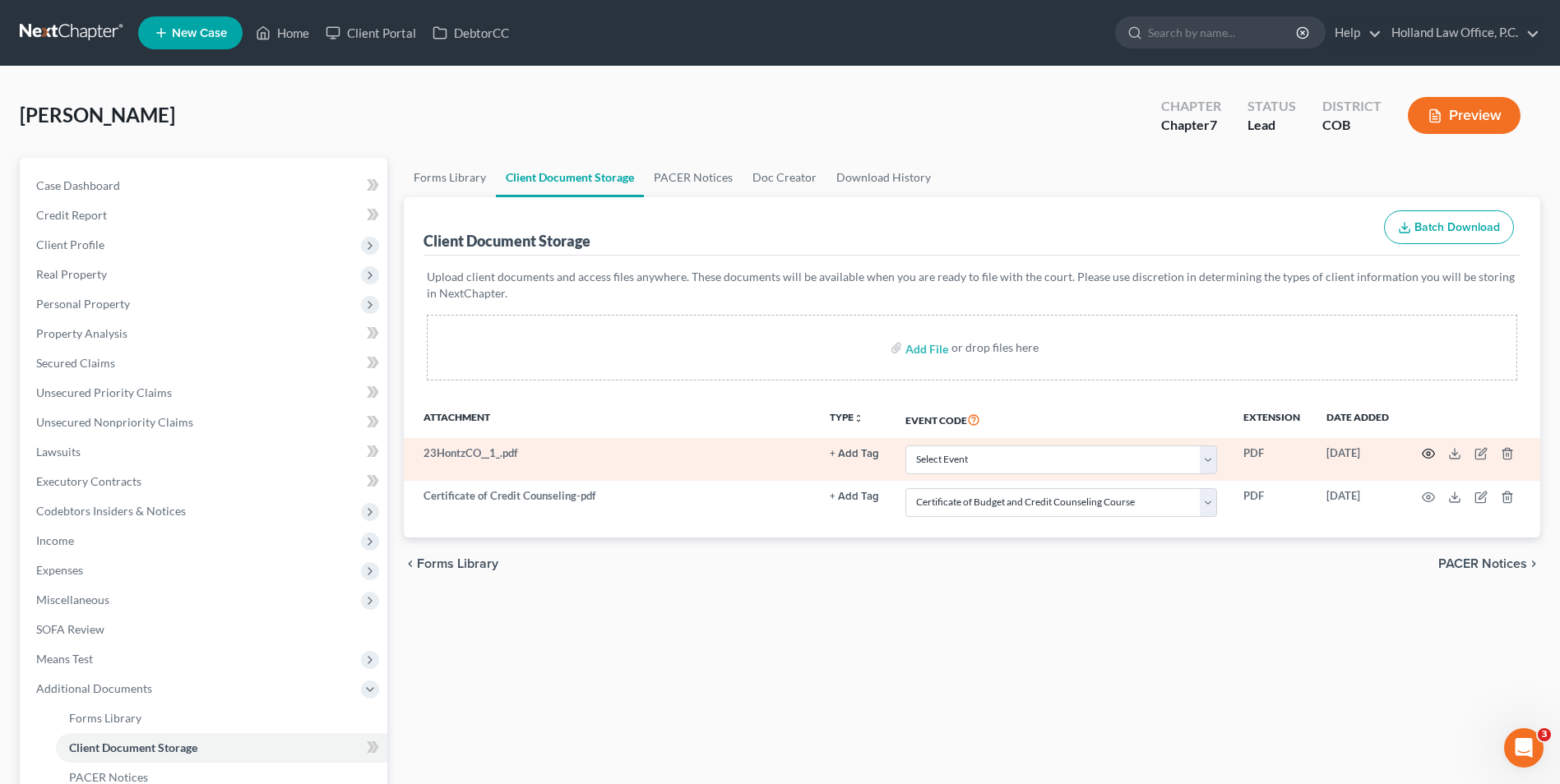
click at [1433, 455] on icon "button" at bounding box center [1429, 453] width 13 height 13
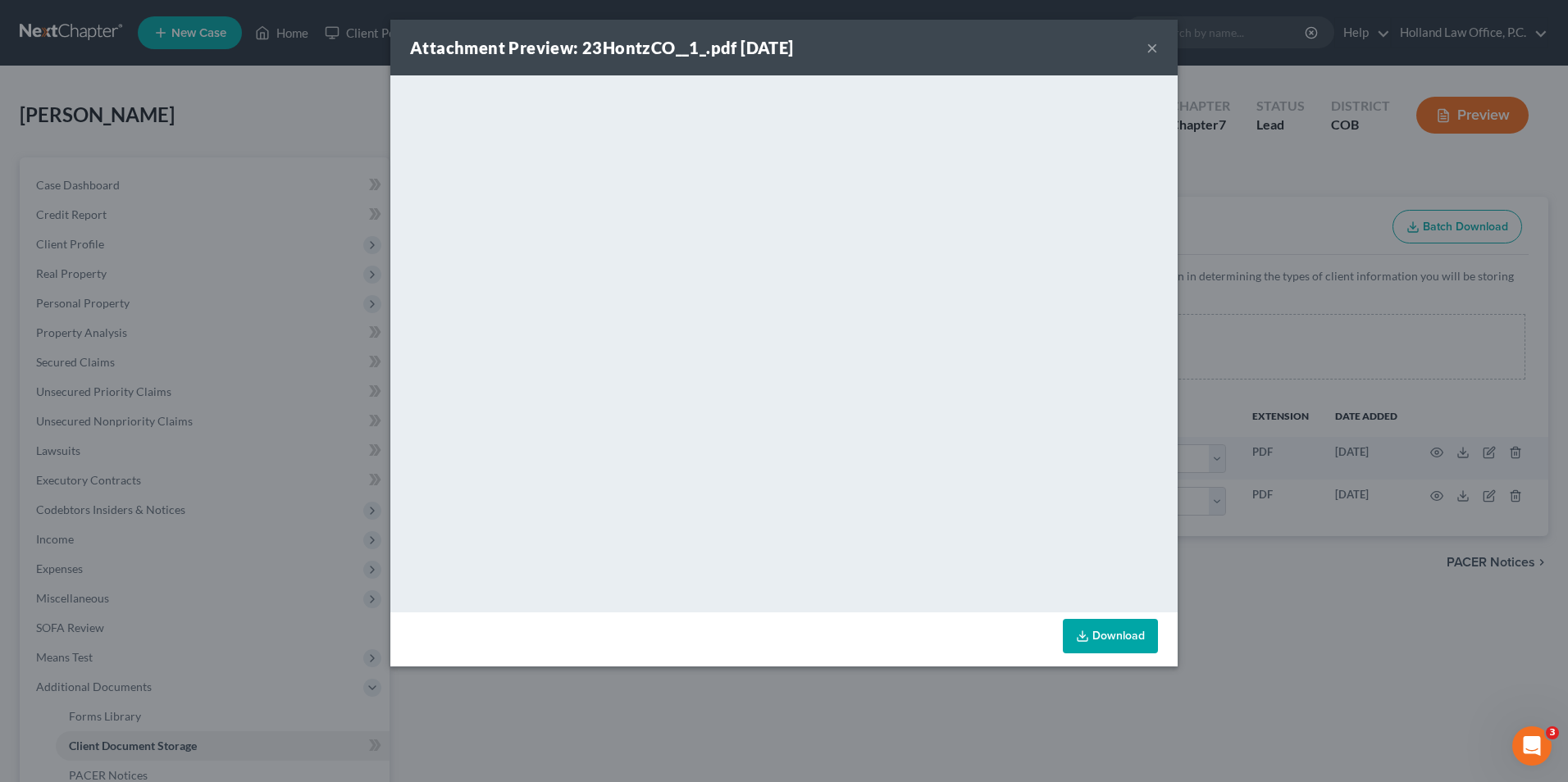
click at [1148, 53] on button "×" at bounding box center [1152, 47] width 11 height 20
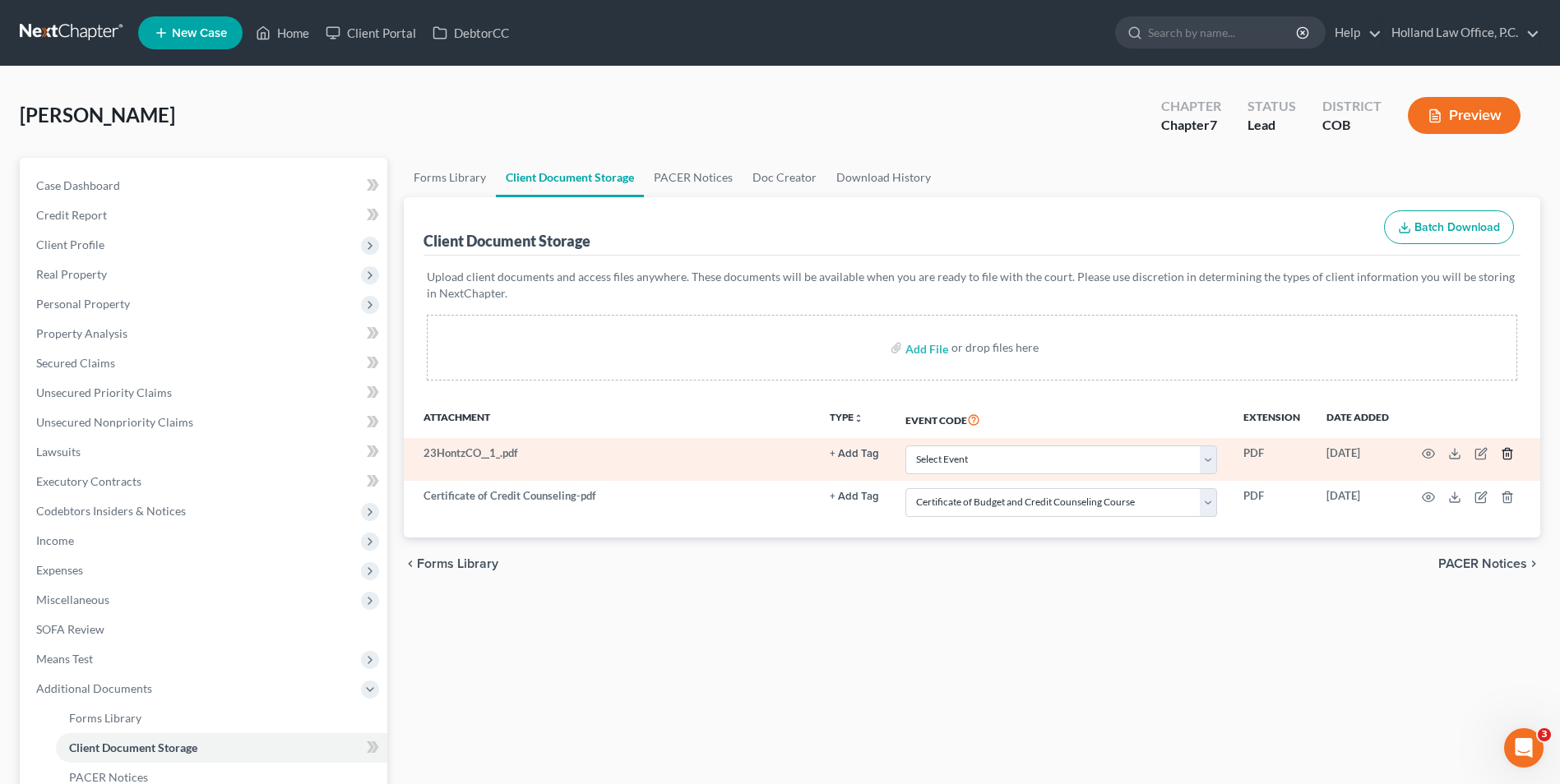
click at [1507, 457] on line "button" at bounding box center [1507, 456] width 0 height 4
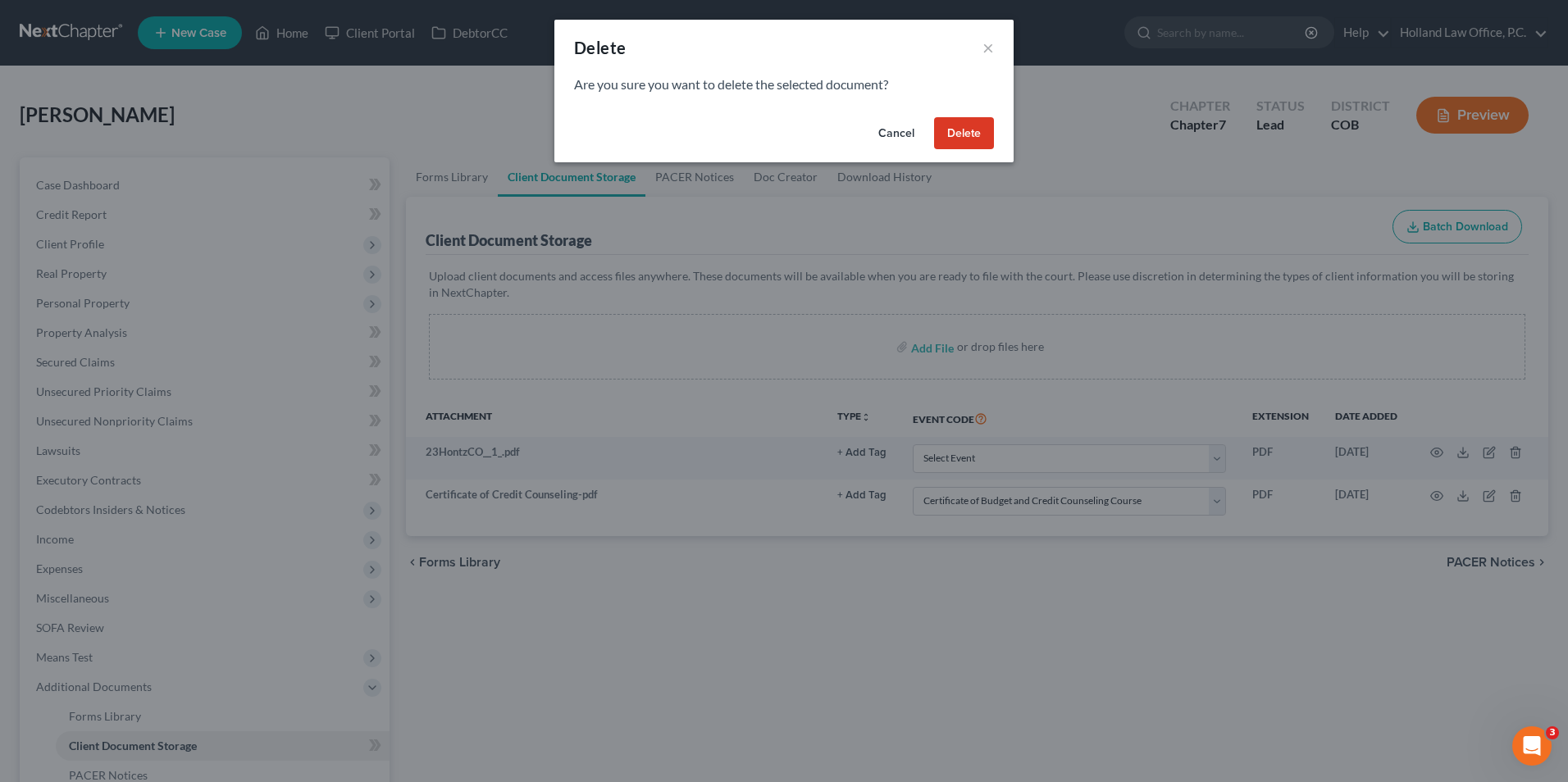
click at [989, 145] on button "Delete" at bounding box center [964, 134] width 60 height 33
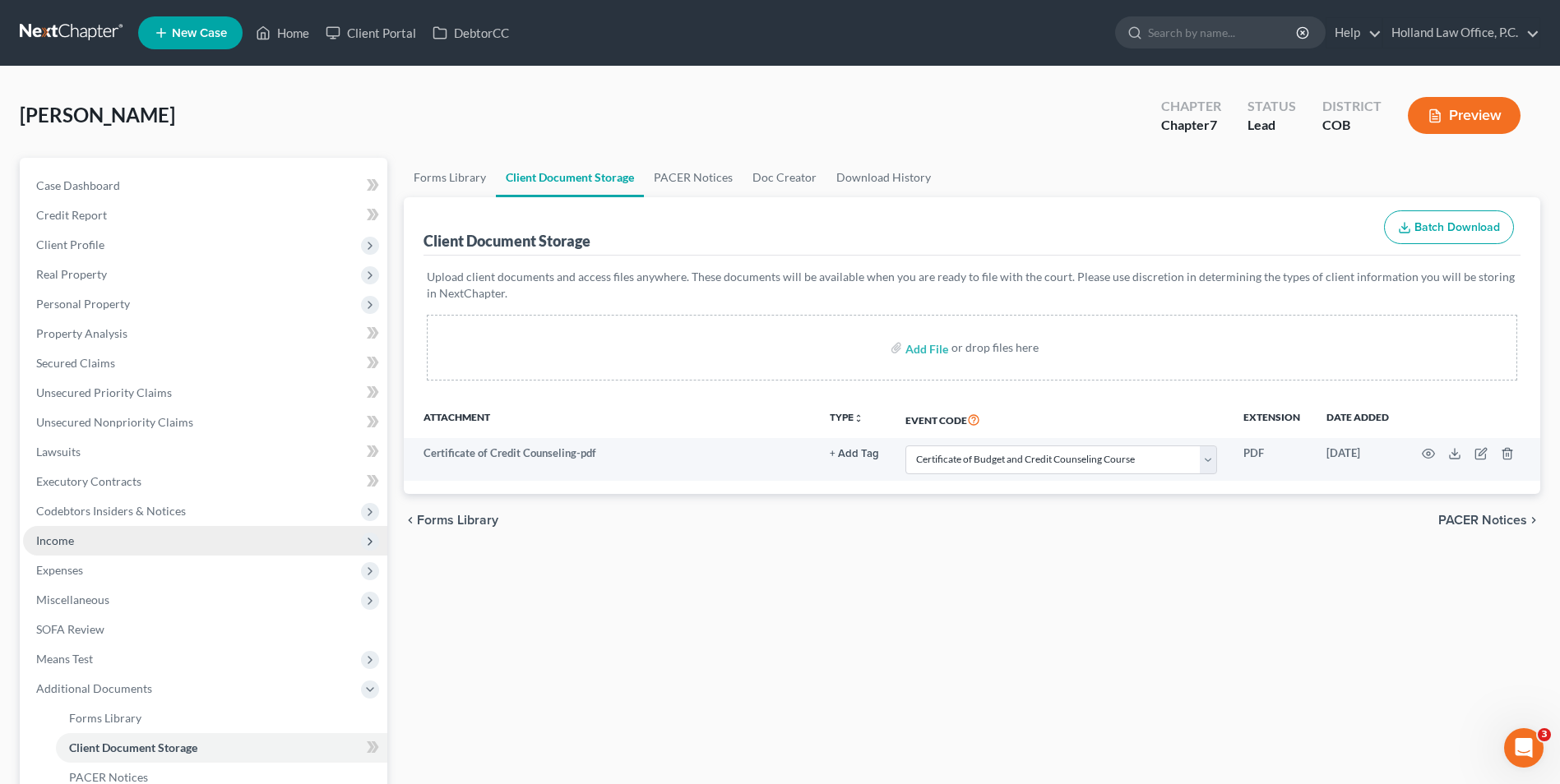
click at [97, 537] on span "Income" at bounding box center [205, 541] width 364 height 30
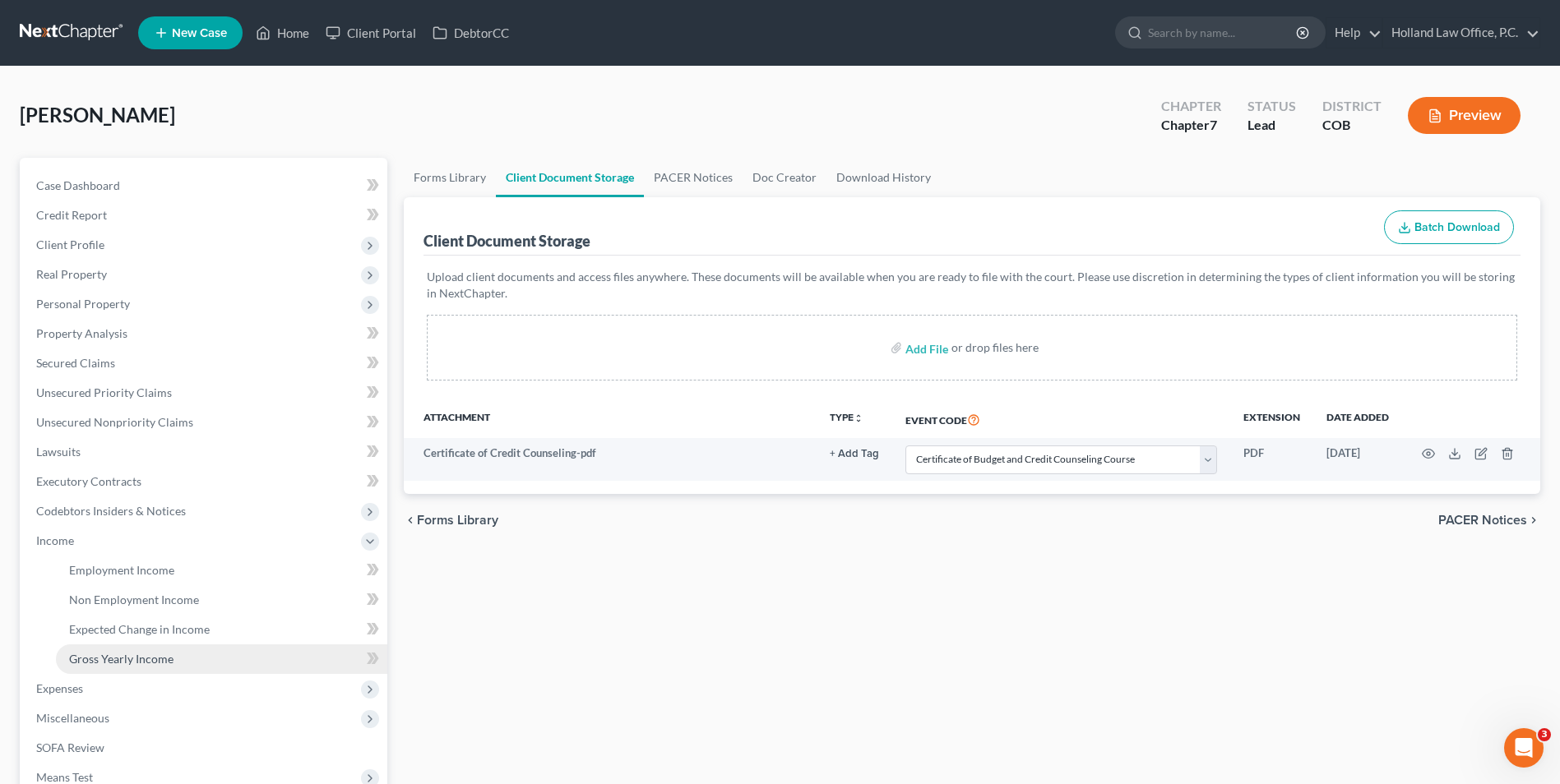
click at [130, 655] on span "Gross Yearly Income" at bounding box center [121, 659] width 104 height 14
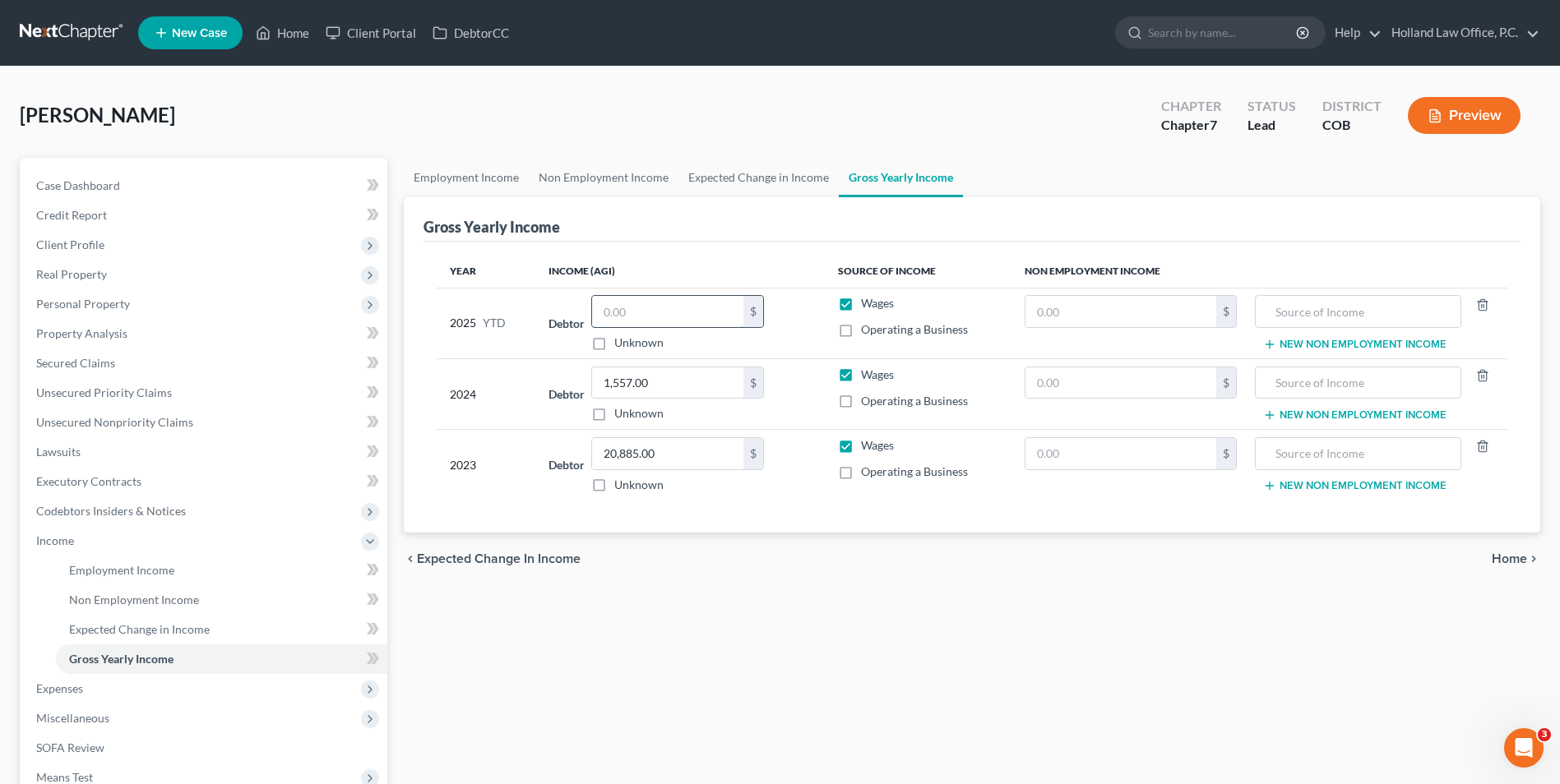
click at [660, 318] on input "text" at bounding box center [667, 312] width 151 height 32
type input "11,362.68"
click at [699, 237] on div "Gross Yearly Income" at bounding box center [972, 219] width 1097 height 45
click at [768, 177] on link "Expected Change in Income" at bounding box center [758, 177] width 160 height 39
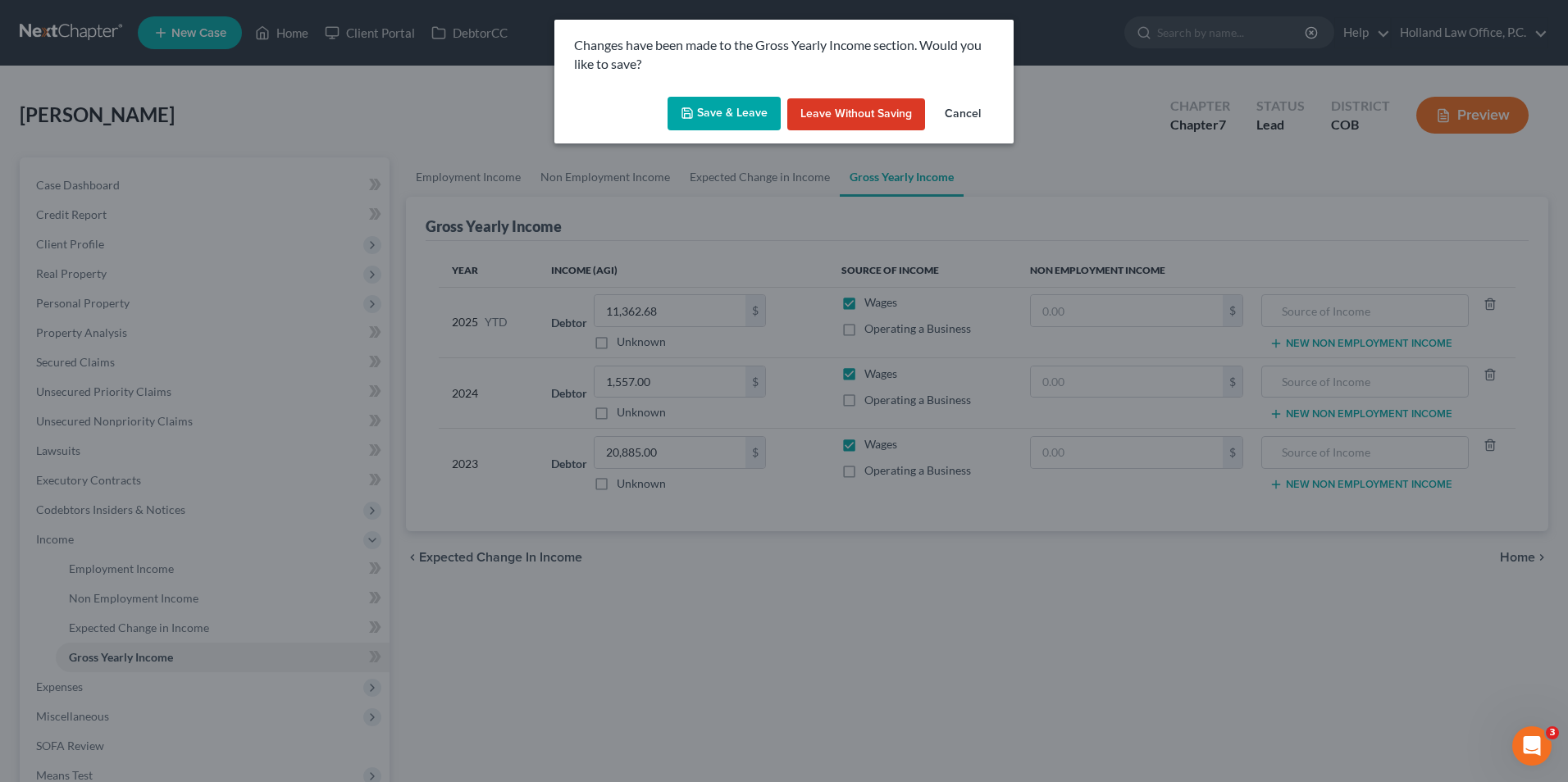
click at [719, 118] on button "Save & Leave" at bounding box center [725, 113] width 113 height 34
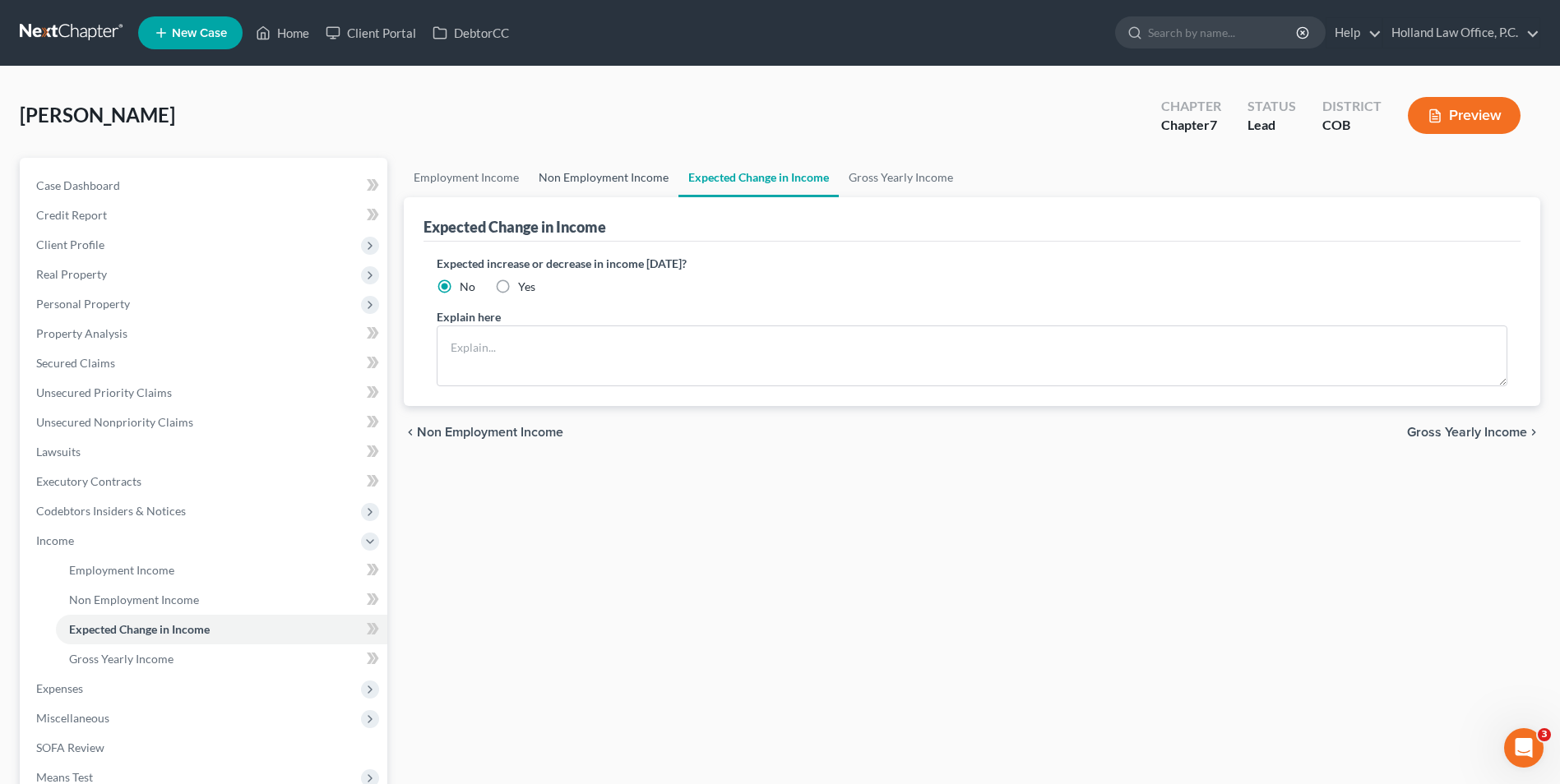
click at [629, 174] on link "Non Employment Income" at bounding box center [603, 177] width 150 height 39
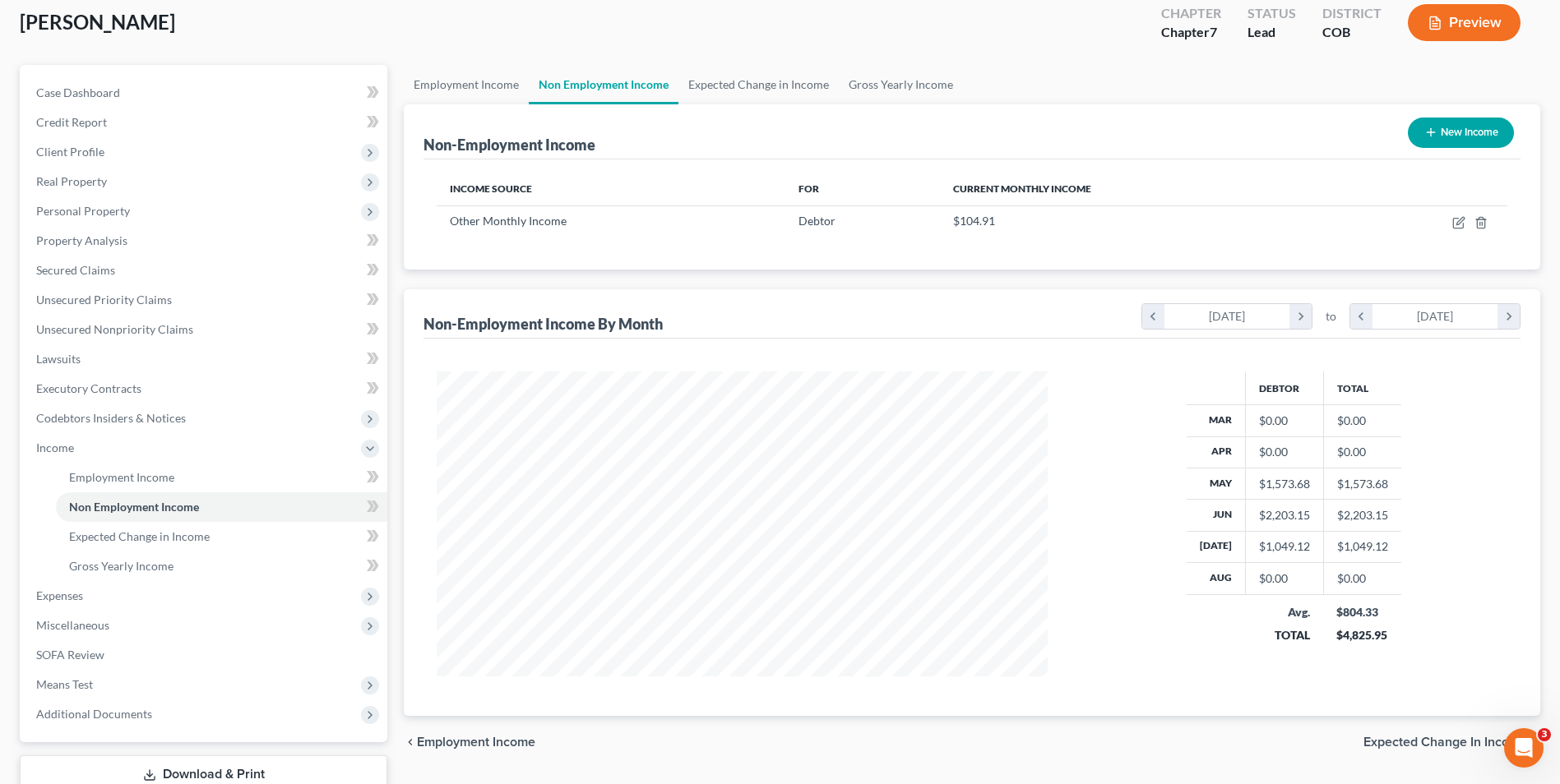
scroll to position [164, 0]
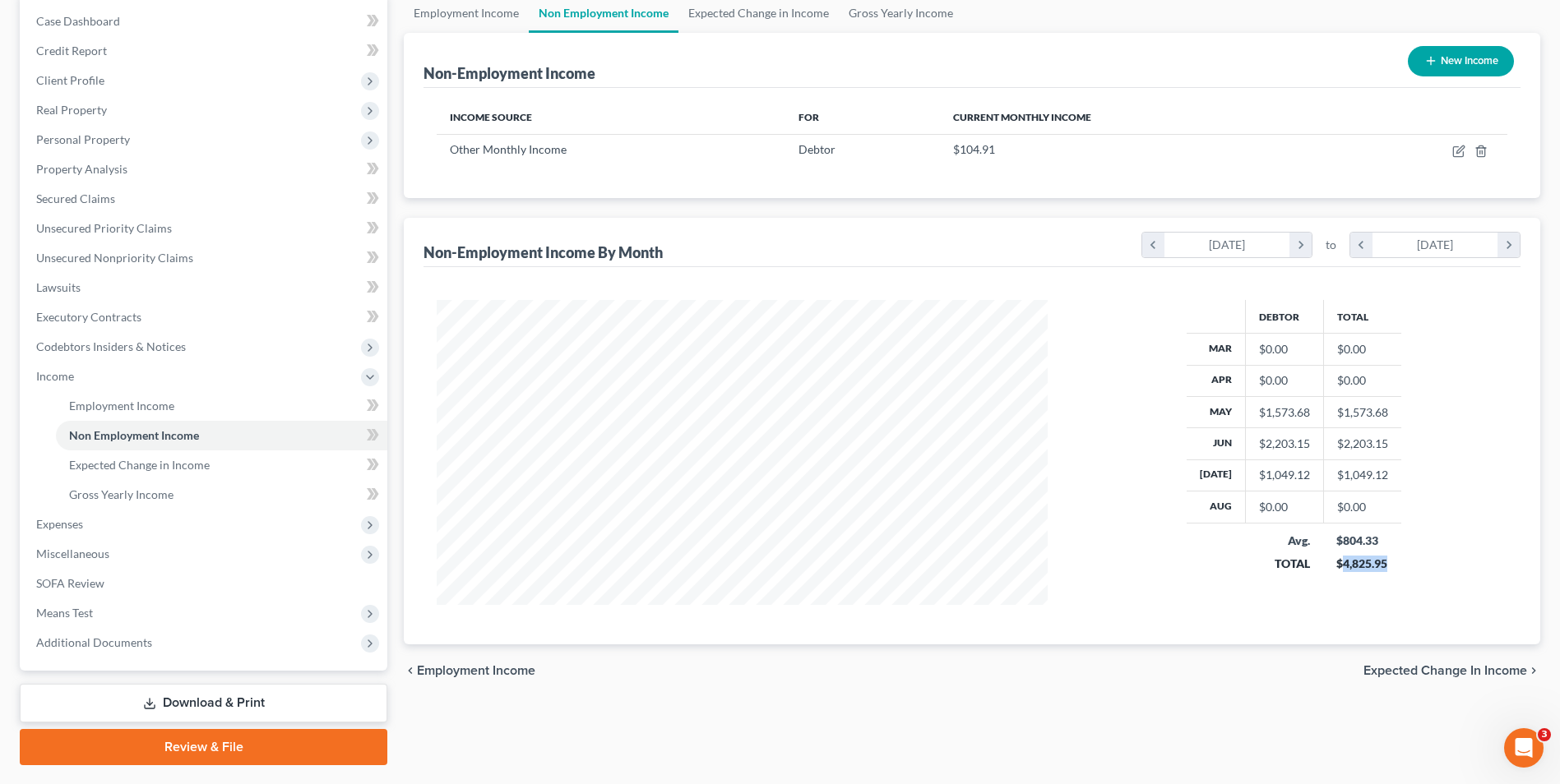
drag, startPoint x: 1385, startPoint y: 564, endPoint x: 1341, endPoint y: 570, distance: 44.4
click at [1341, 570] on td "$804.33 $4,825.95" at bounding box center [1362, 552] width 78 height 59
drag, startPoint x: 1341, startPoint y: 570, endPoint x: 1354, endPoint y: 562, distance: 15.3
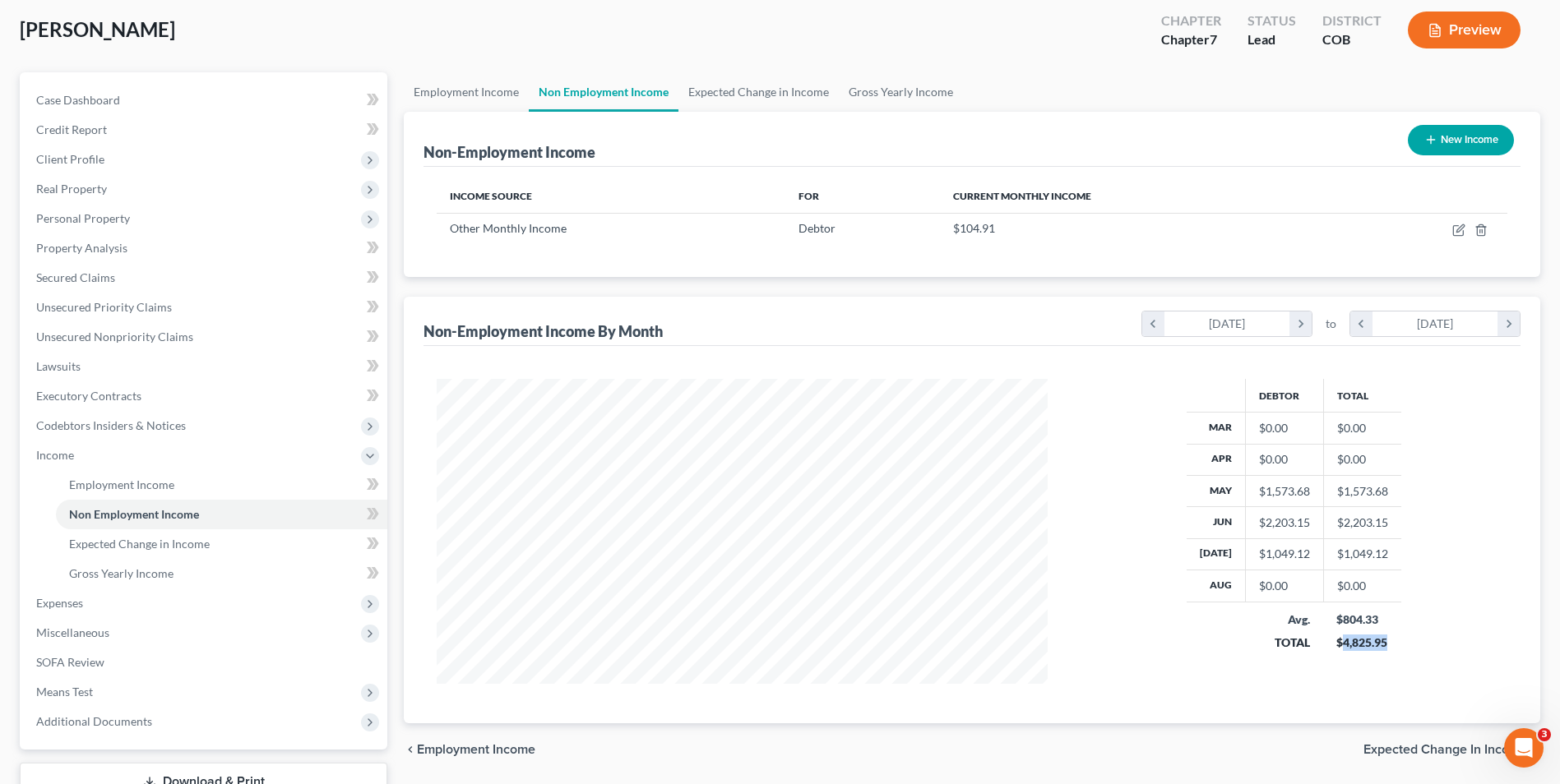
scroll to position [0, 0]
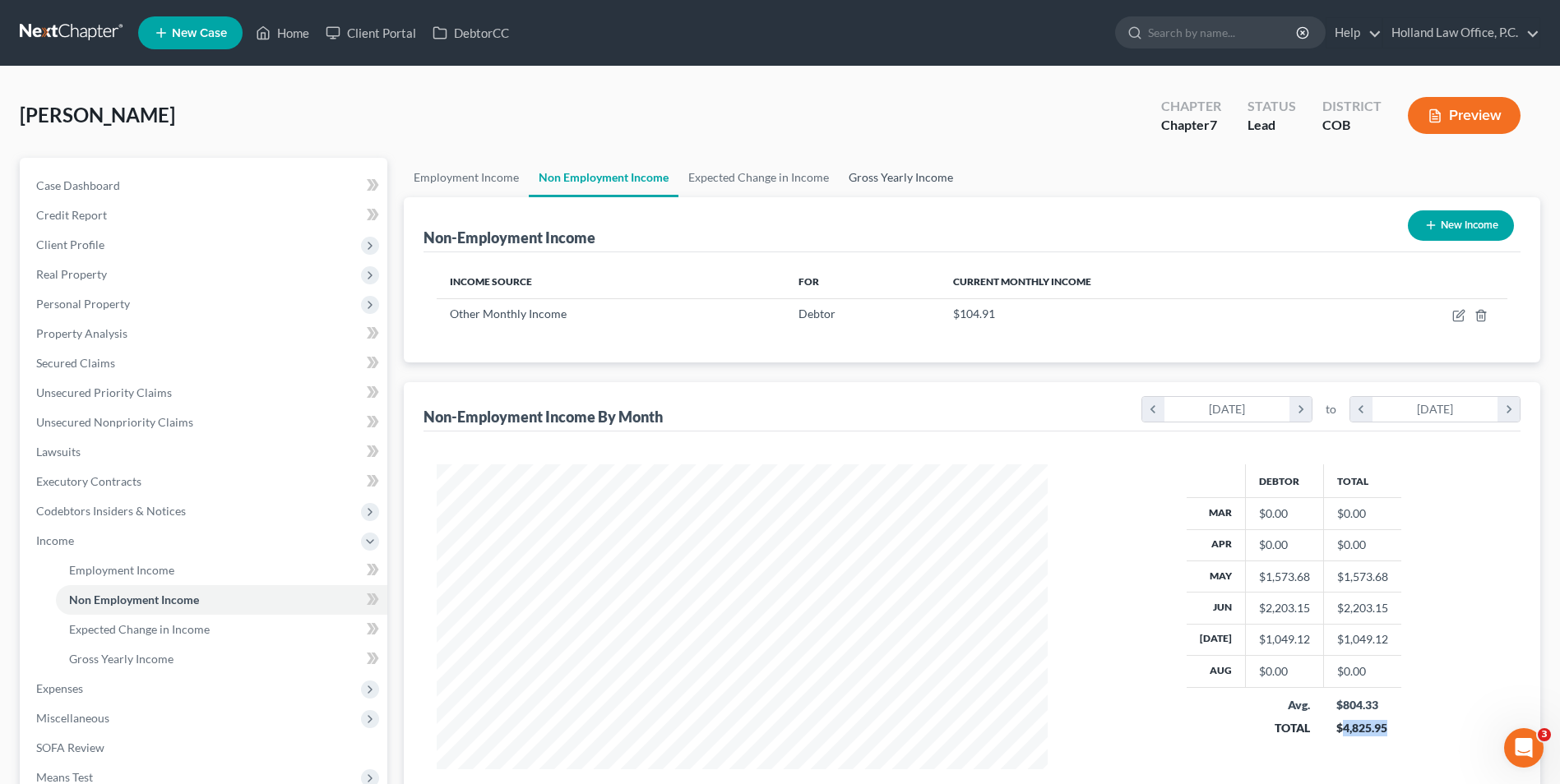
click at [907, 180] on link "Gross Yearly Income" at bounding box center [901, 177] width 124 height 39
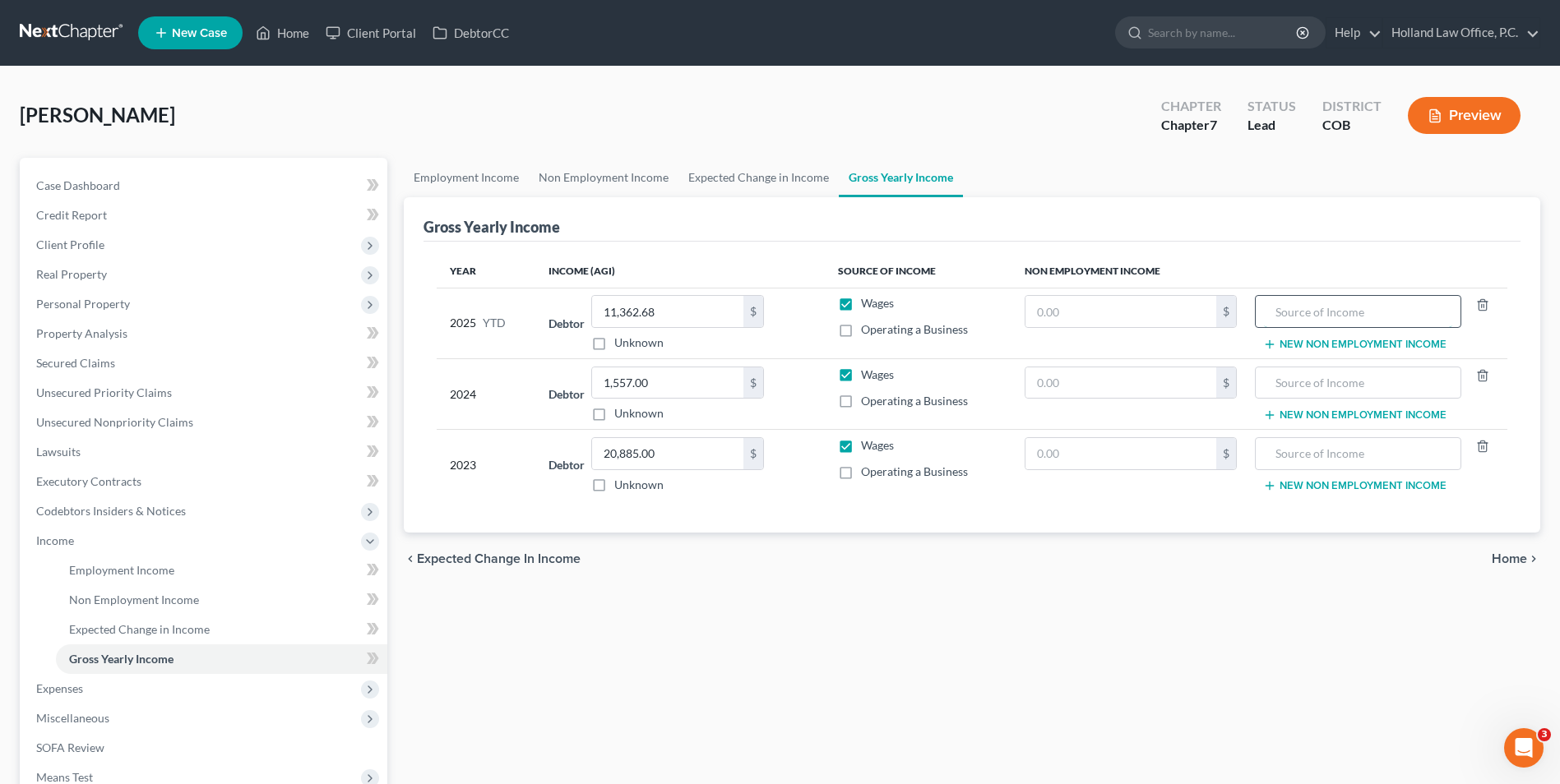
click at [1332, 308] on input "text" at bounding box center [1358, 312] width 188 height 32
click at [1108, 306] on input "text" at bounding box center [1121, 312] width 191 height 32
paste input "4,825.95"
type input "4,825.95"
click at [1350, 316] on input "text" at bounding box center [1358, 312] width 188 height 32
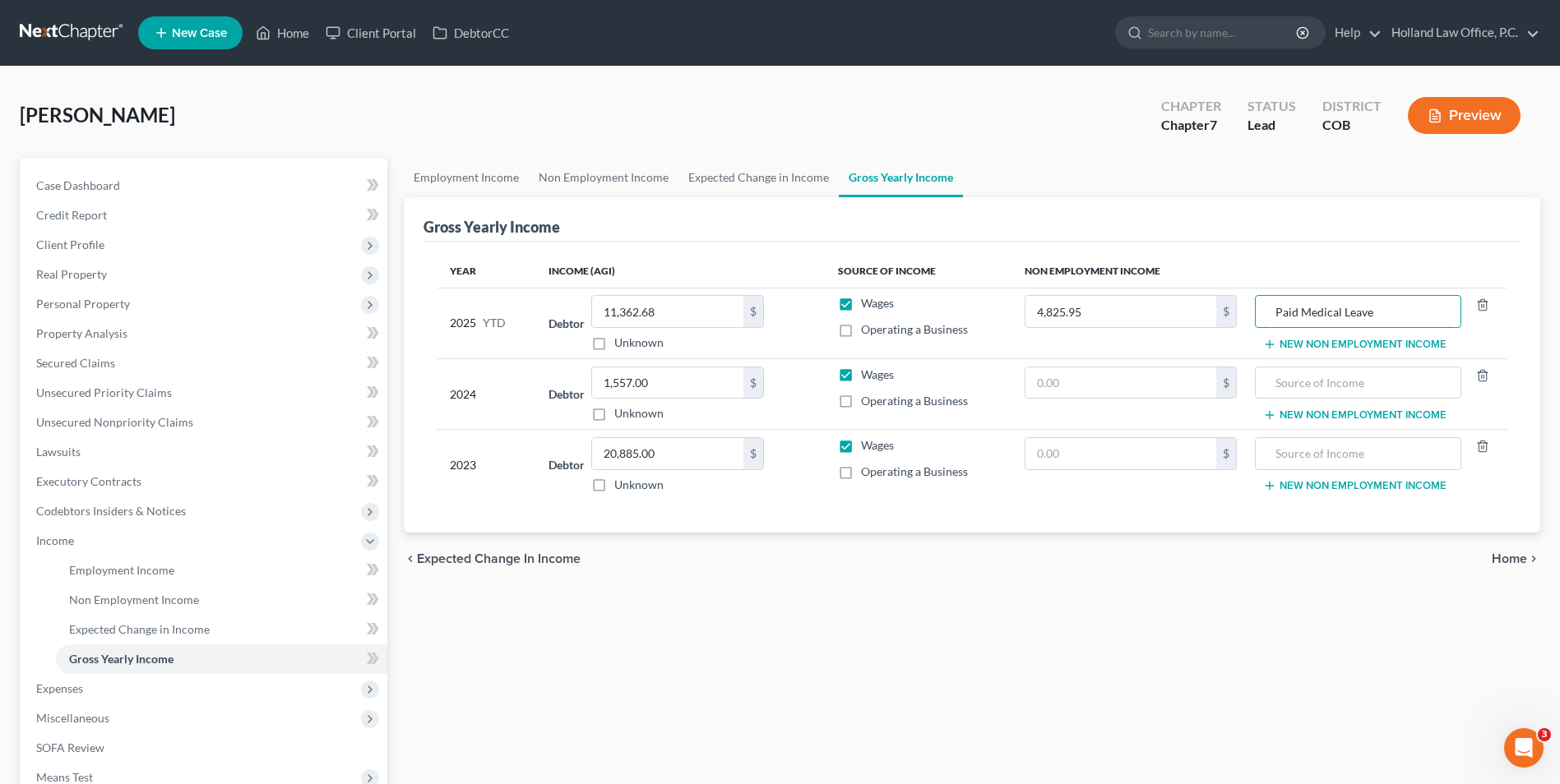
type input "Paid Medical Leave"
click at [1340, 376] on input "text" at bounding box center [1358, 383] width 188 height 32
type input "Unemployment"
click at [1038, 356] on td "4,825.95 $" at bounding box center [1131, 323] width 238 height 71
click at [1044, 388] on input "text" at bounding box center [1121, 383] width 191 height 32
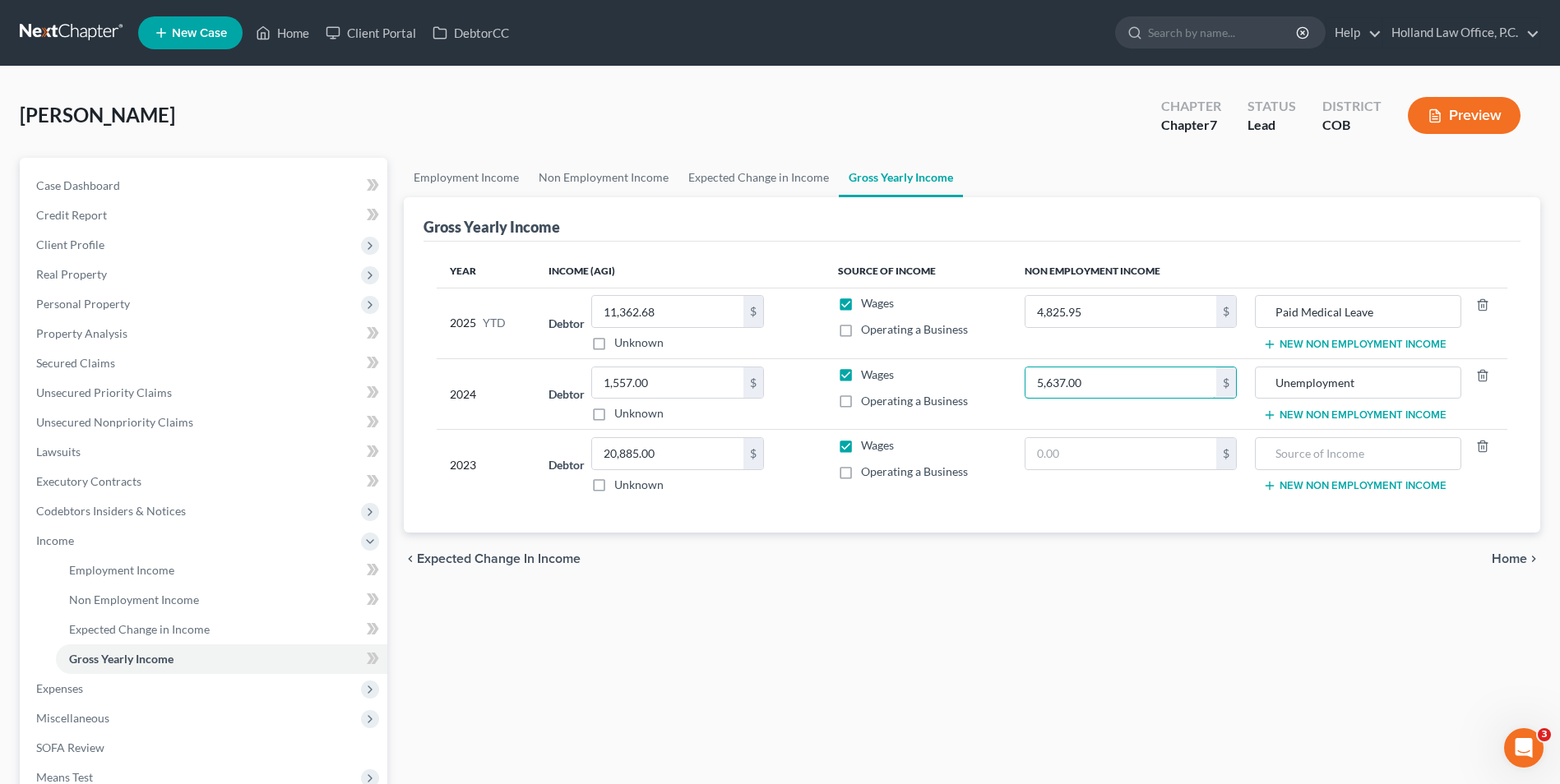
type input "5,637.00"
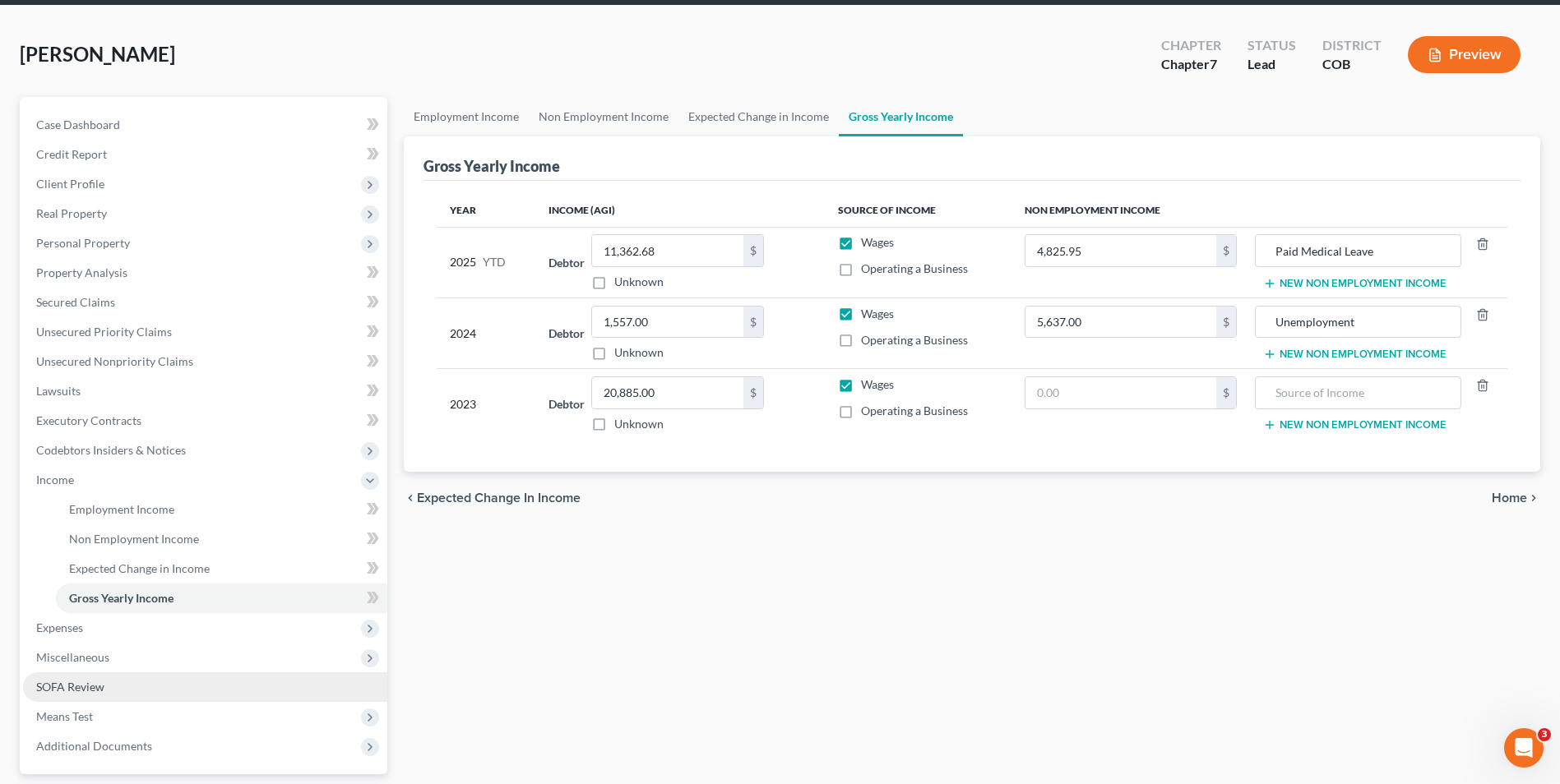
scroll to position [164, 0]
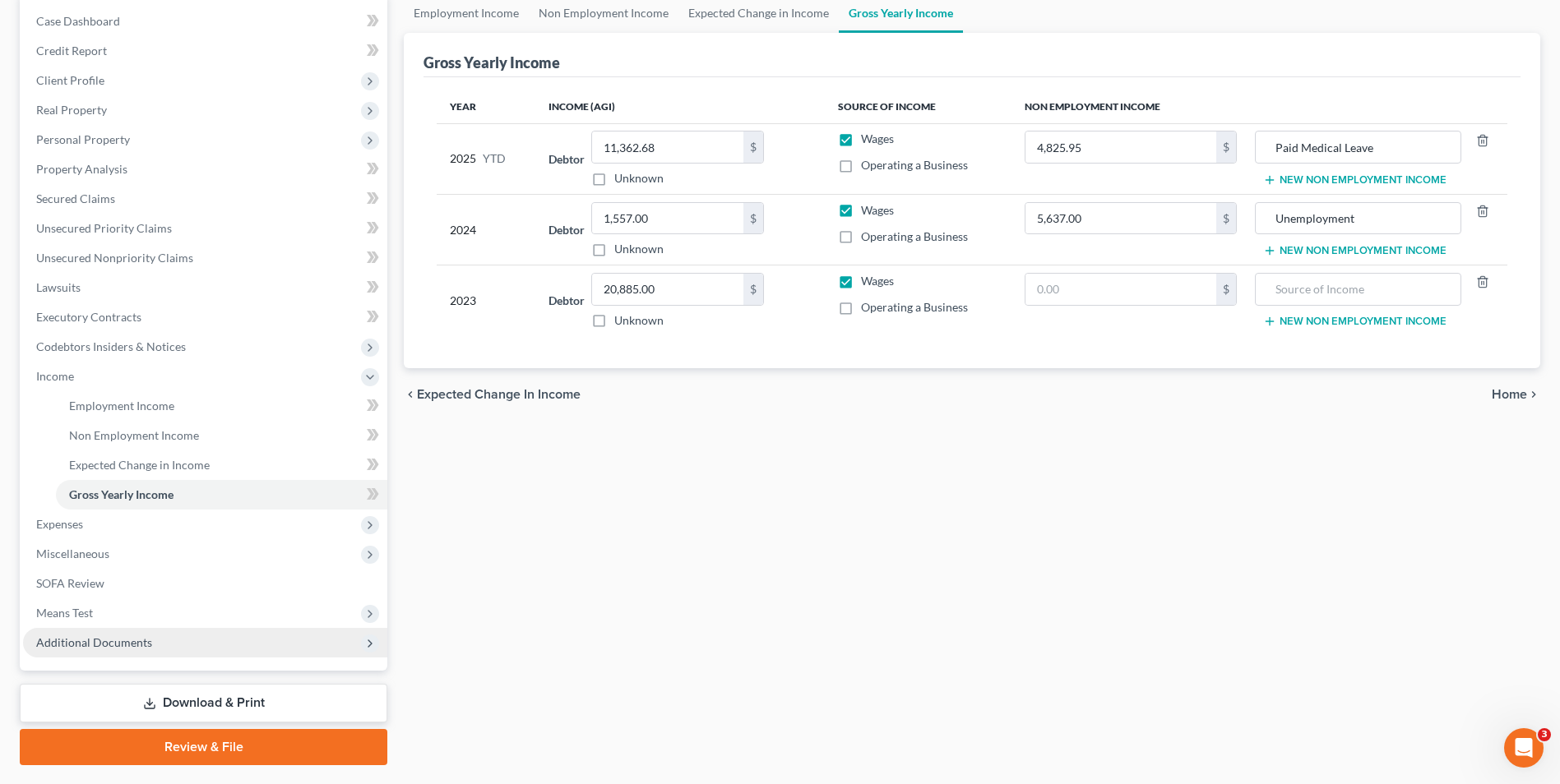
click at [94, 648] on span "Additional Documents" at bounding box center [94, 642] width 116 height 14
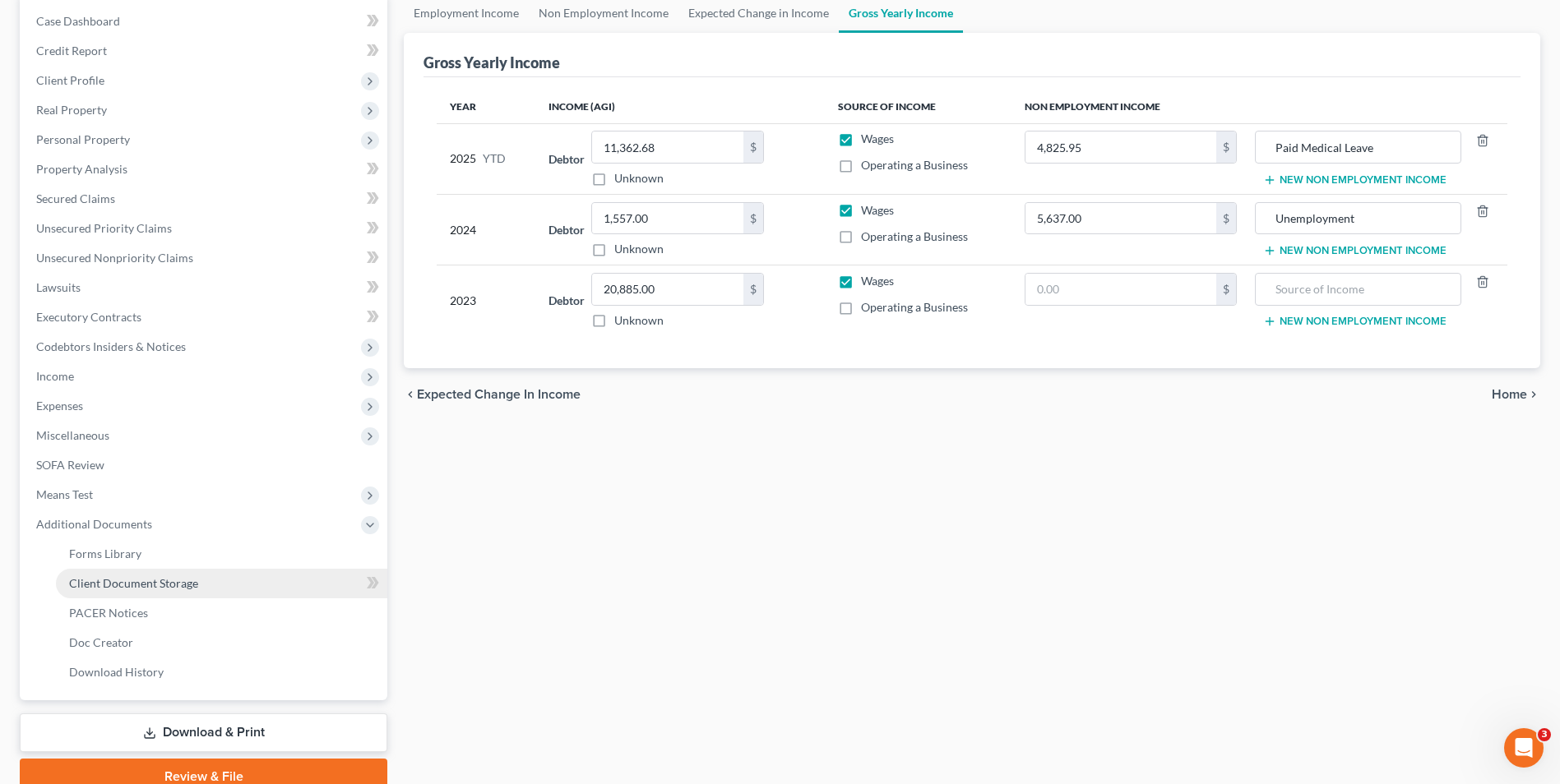
click at [130, 584] on span "Client Document Storage" at bounding box center [134, 584] width 130 height 14
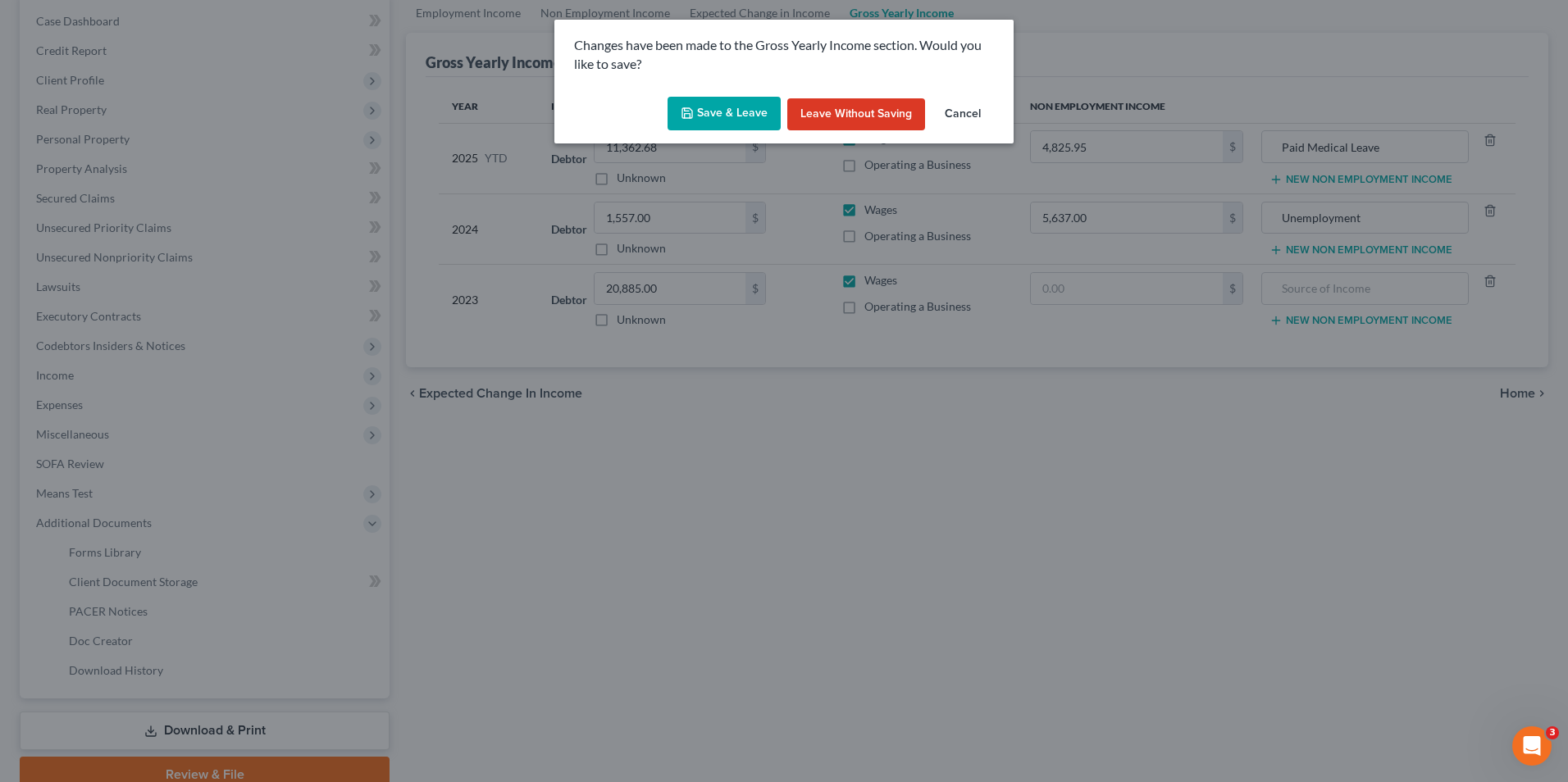
click at [724, 98] on button "Save & Leave" at bounding box center [725, 113] width 113 height 34
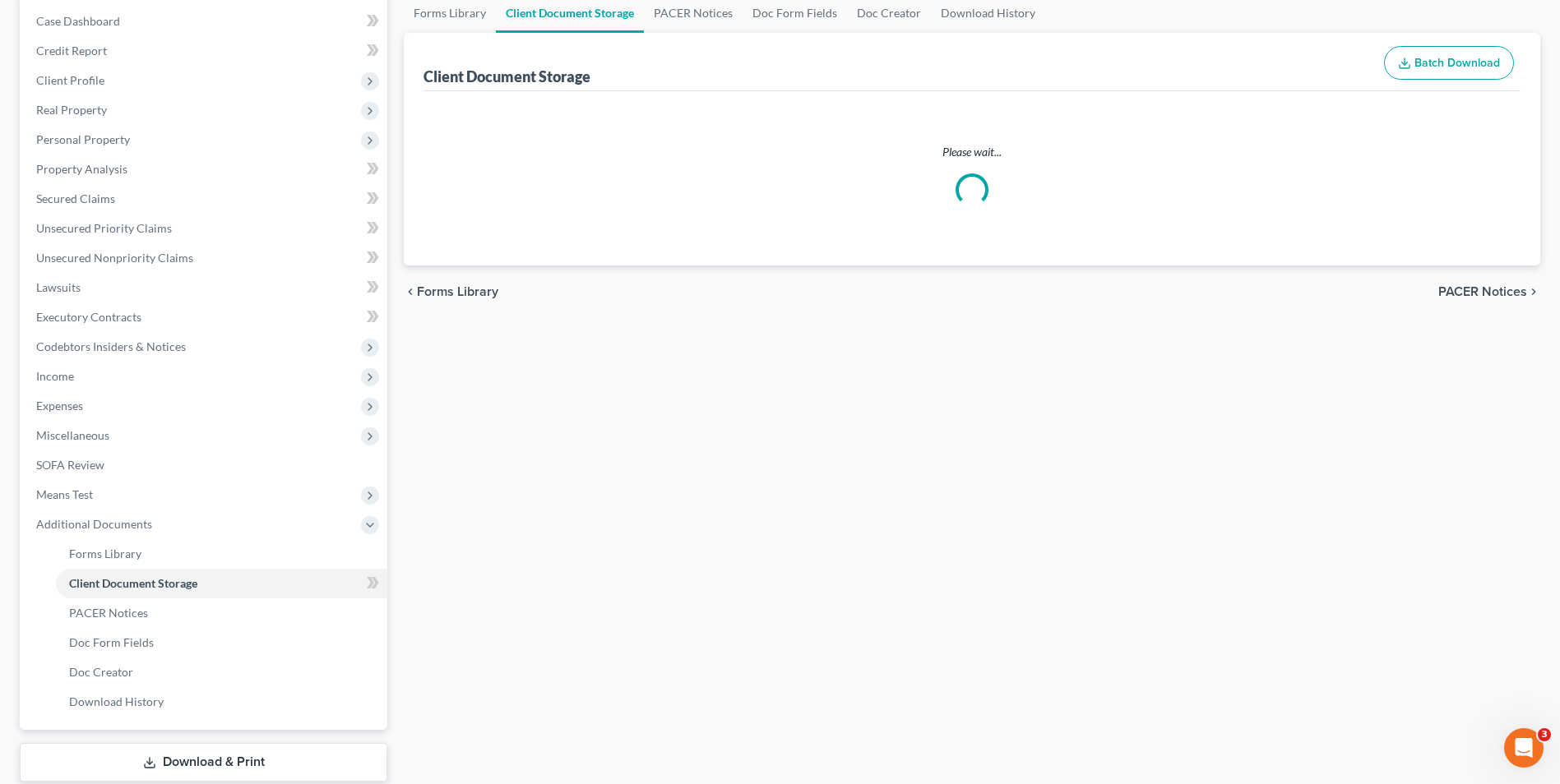
scroll to position [46, 0]
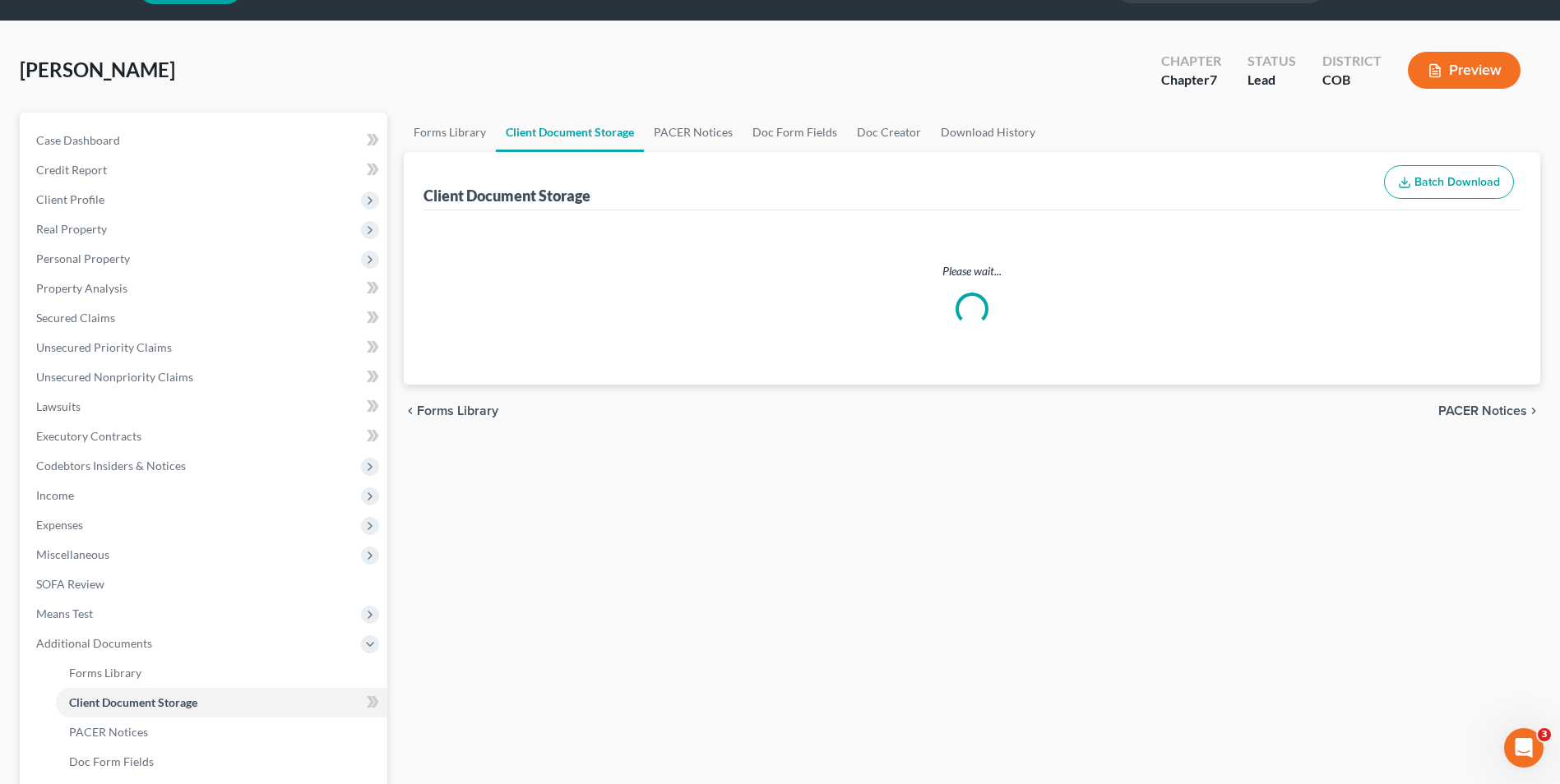
select select "5"
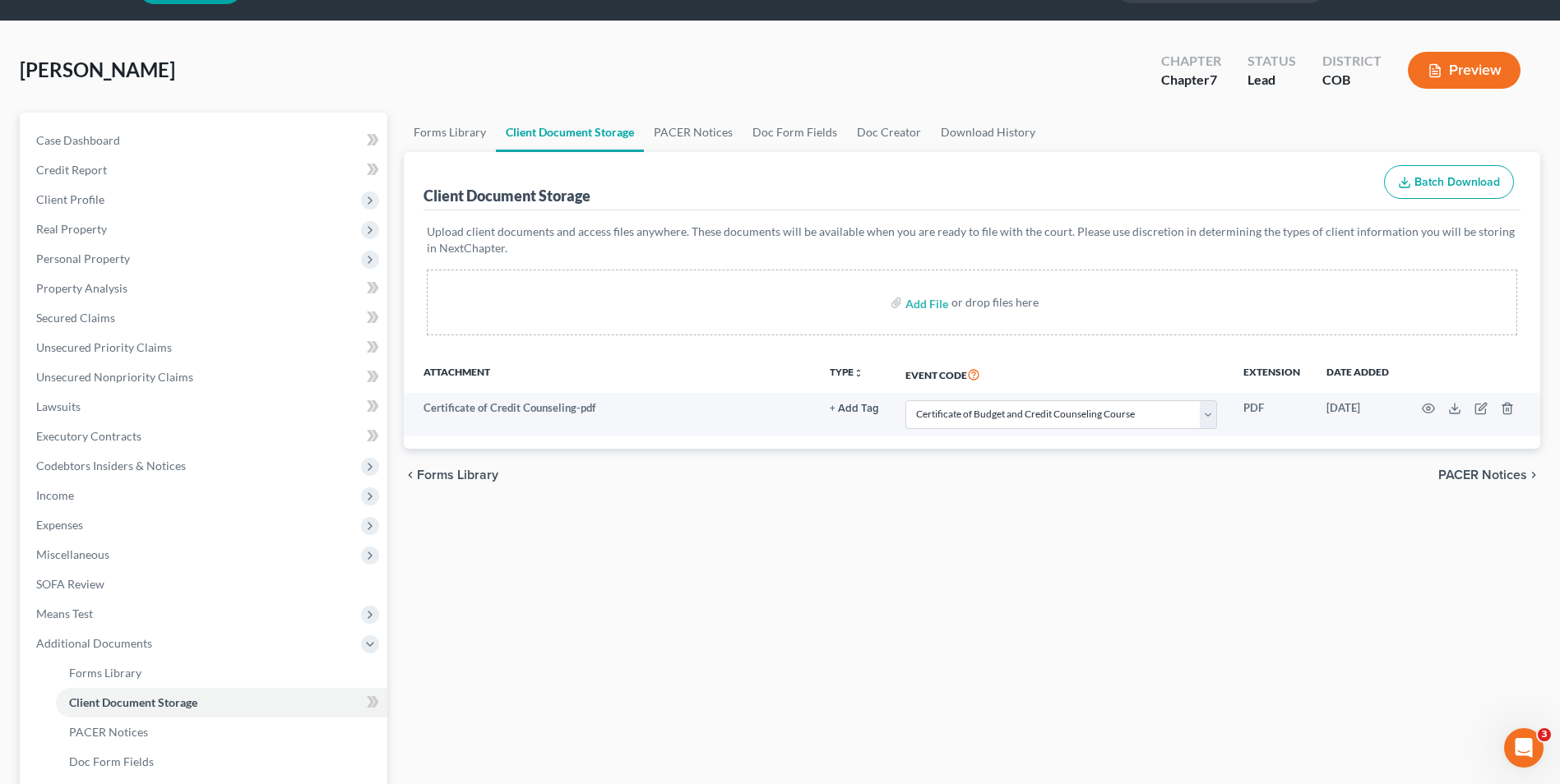
scroll to position [0, 0]
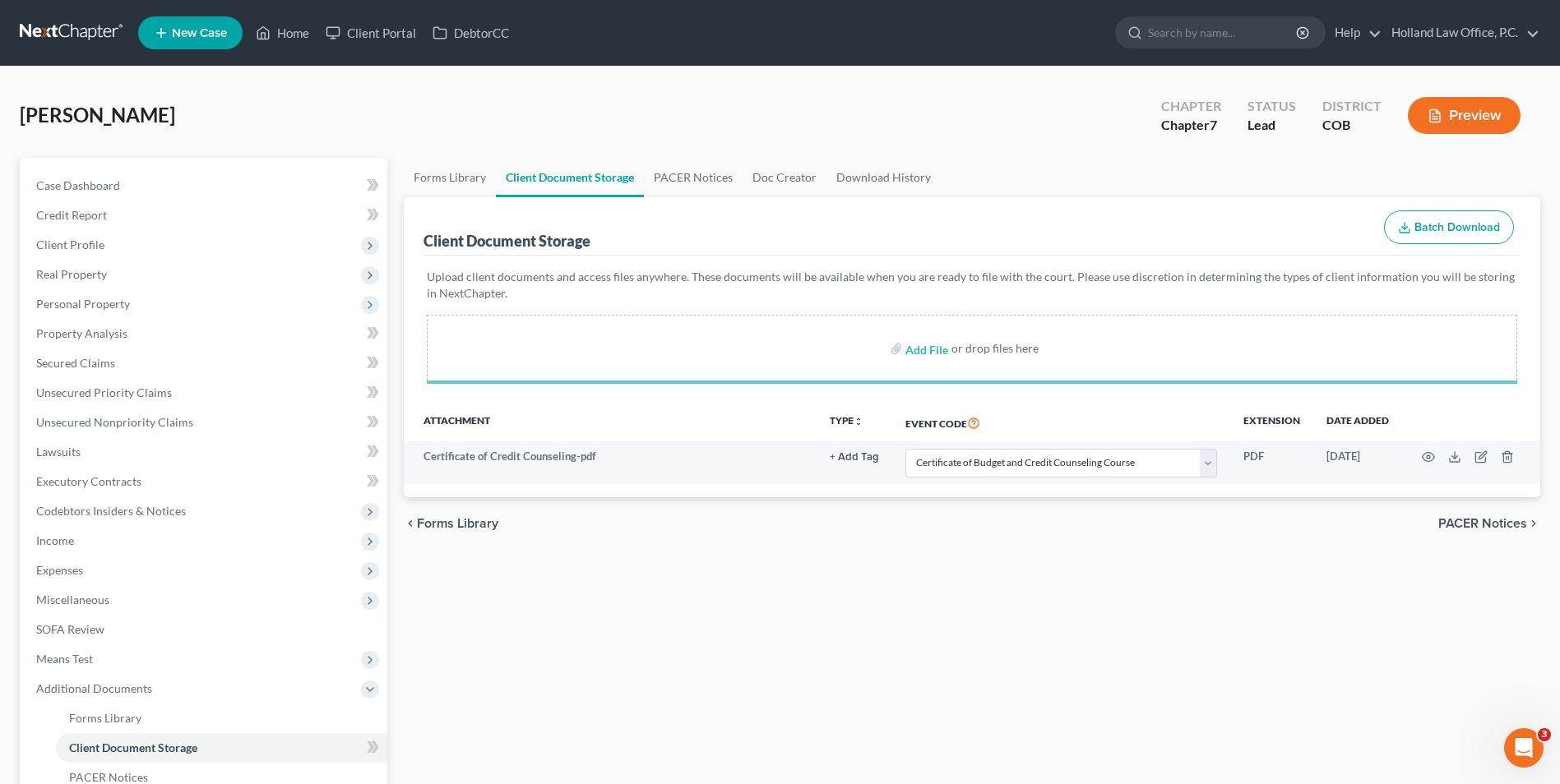
select select "5"
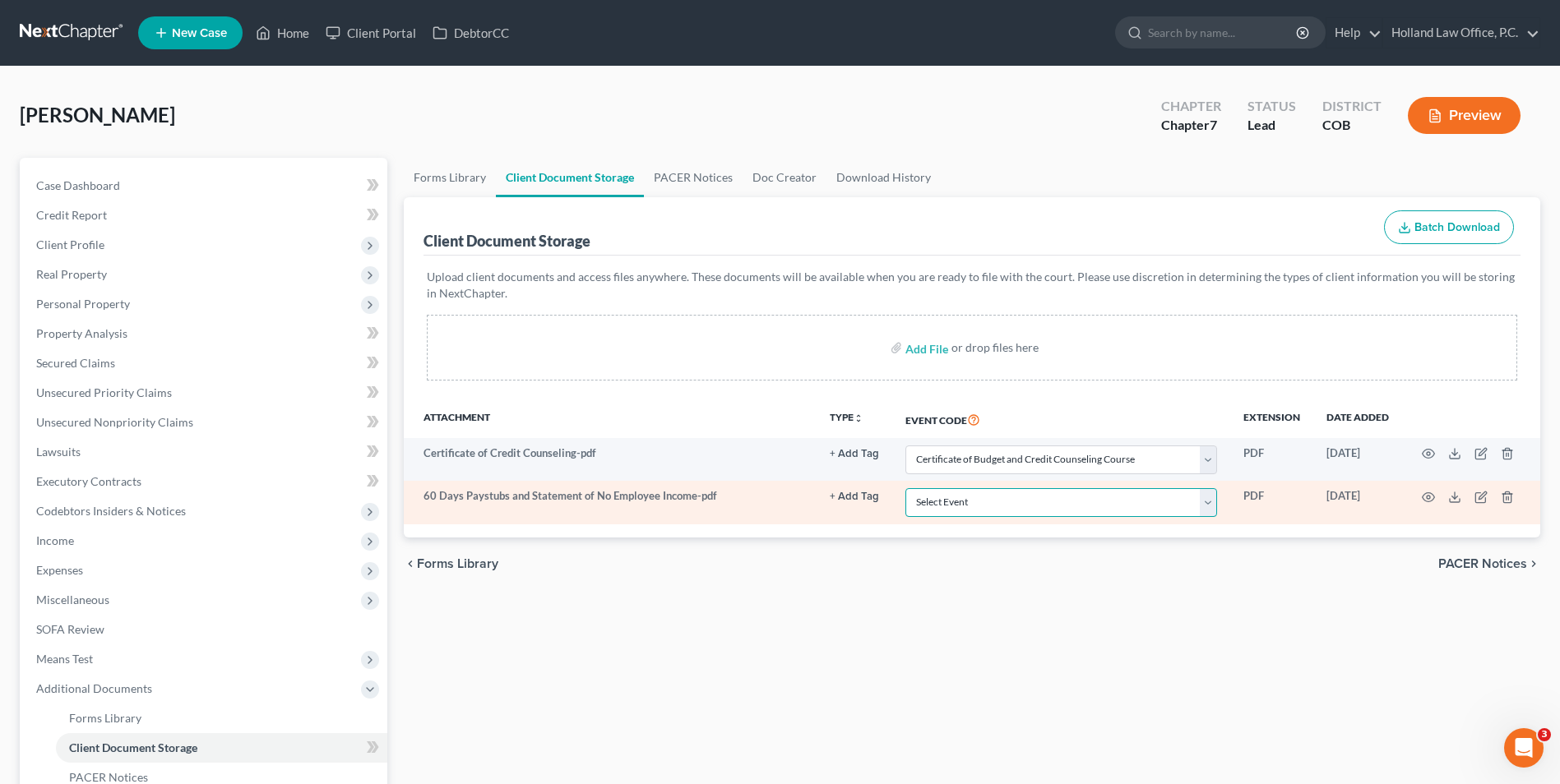
click at [938, 509] on select "Select Event 1009-1.1 Notice of Amendments 20 Largest Unsecured Creditors Amend…" at bounding box center [1061, 502] width 312 height 29
select select "28"
click at [905, 488] on select "Select Event 1009-1.1 Notice of Amendments 20 Largest Unsecured Creditors Amend…" at bounding box center [1061, 502] width 312 height 29
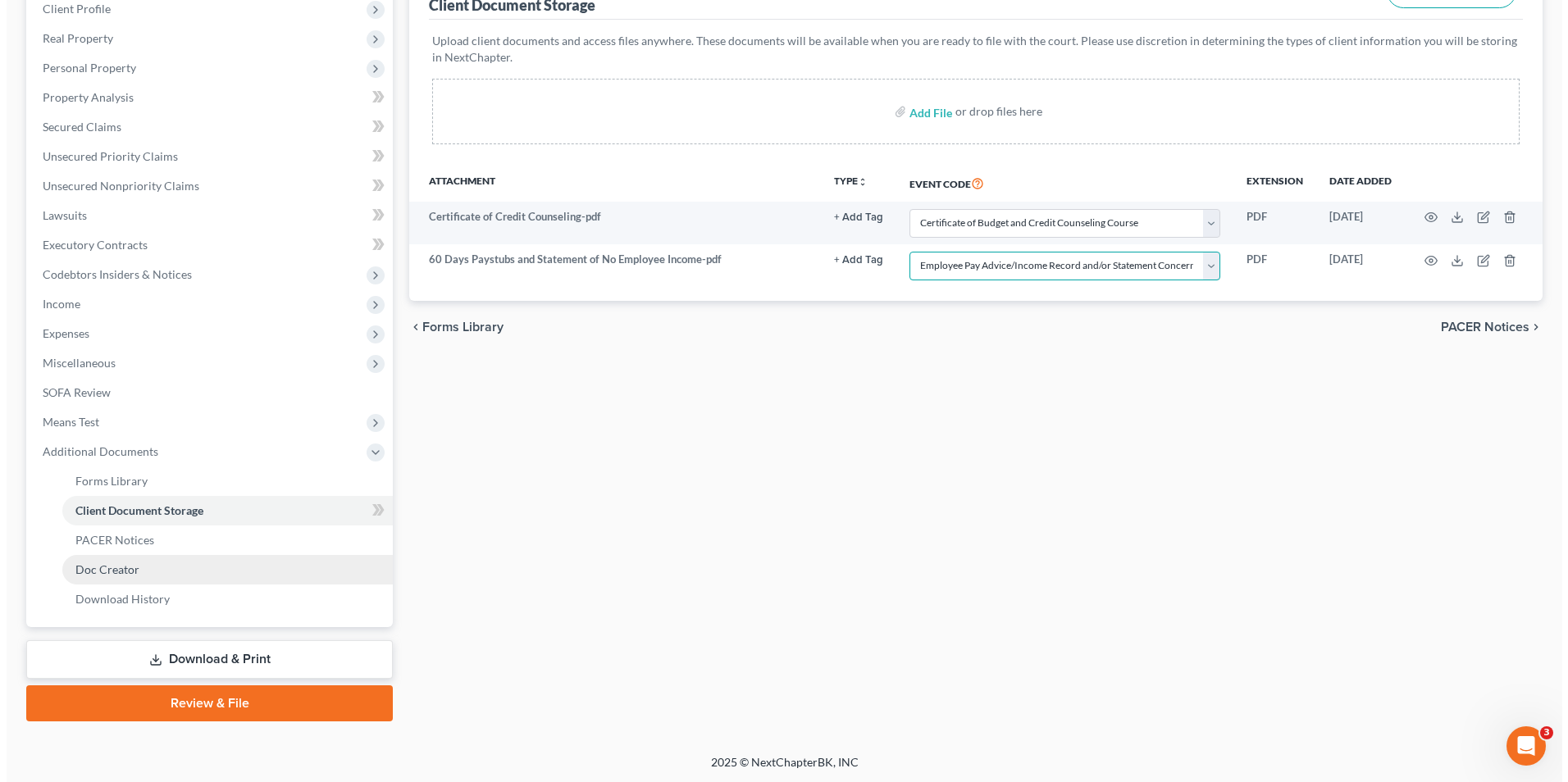
scroll to position [237, 0]
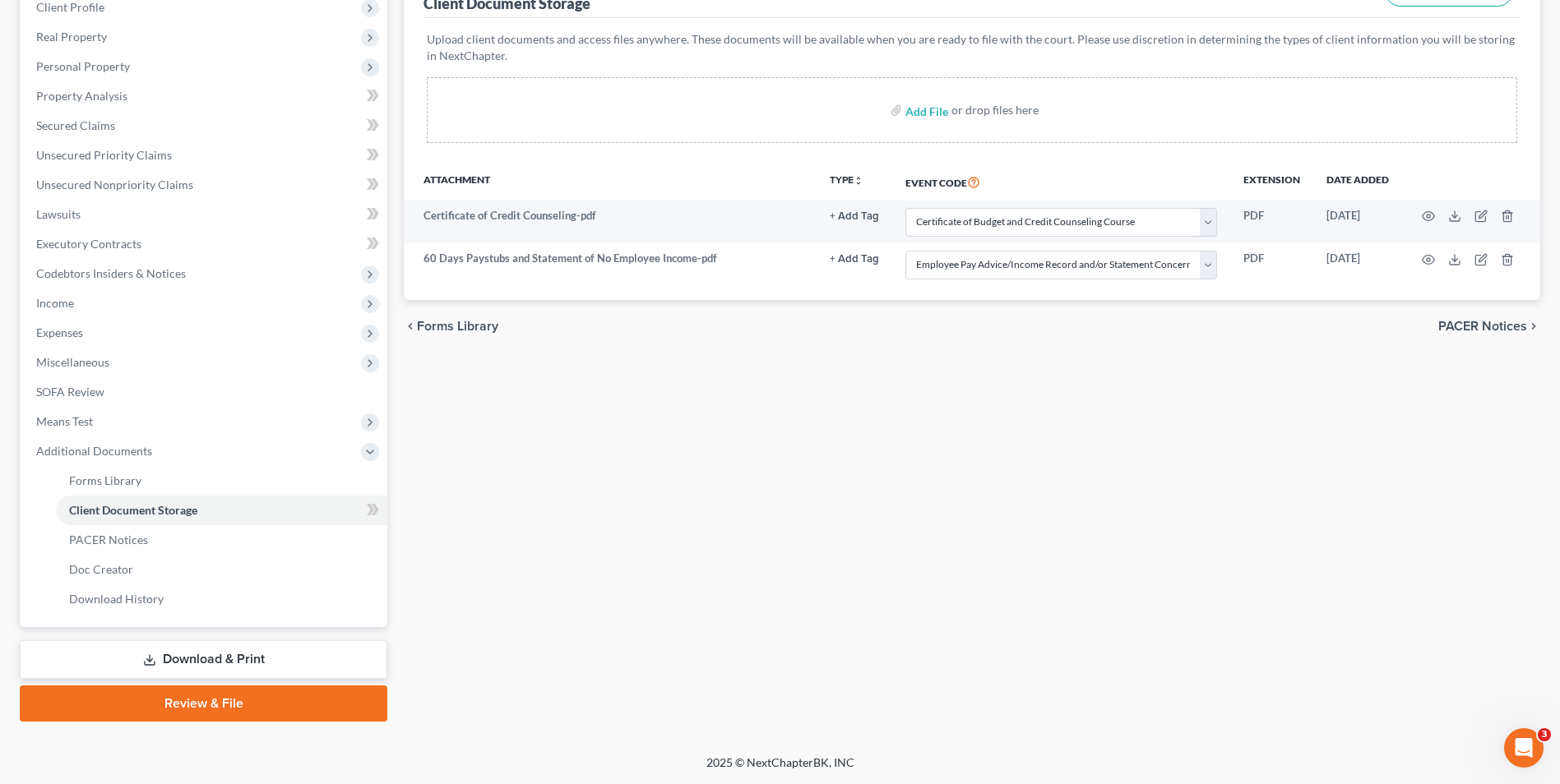
click at [245, 657] on link "Download & Print" at bounding box center [204, 660] width 368 height 38
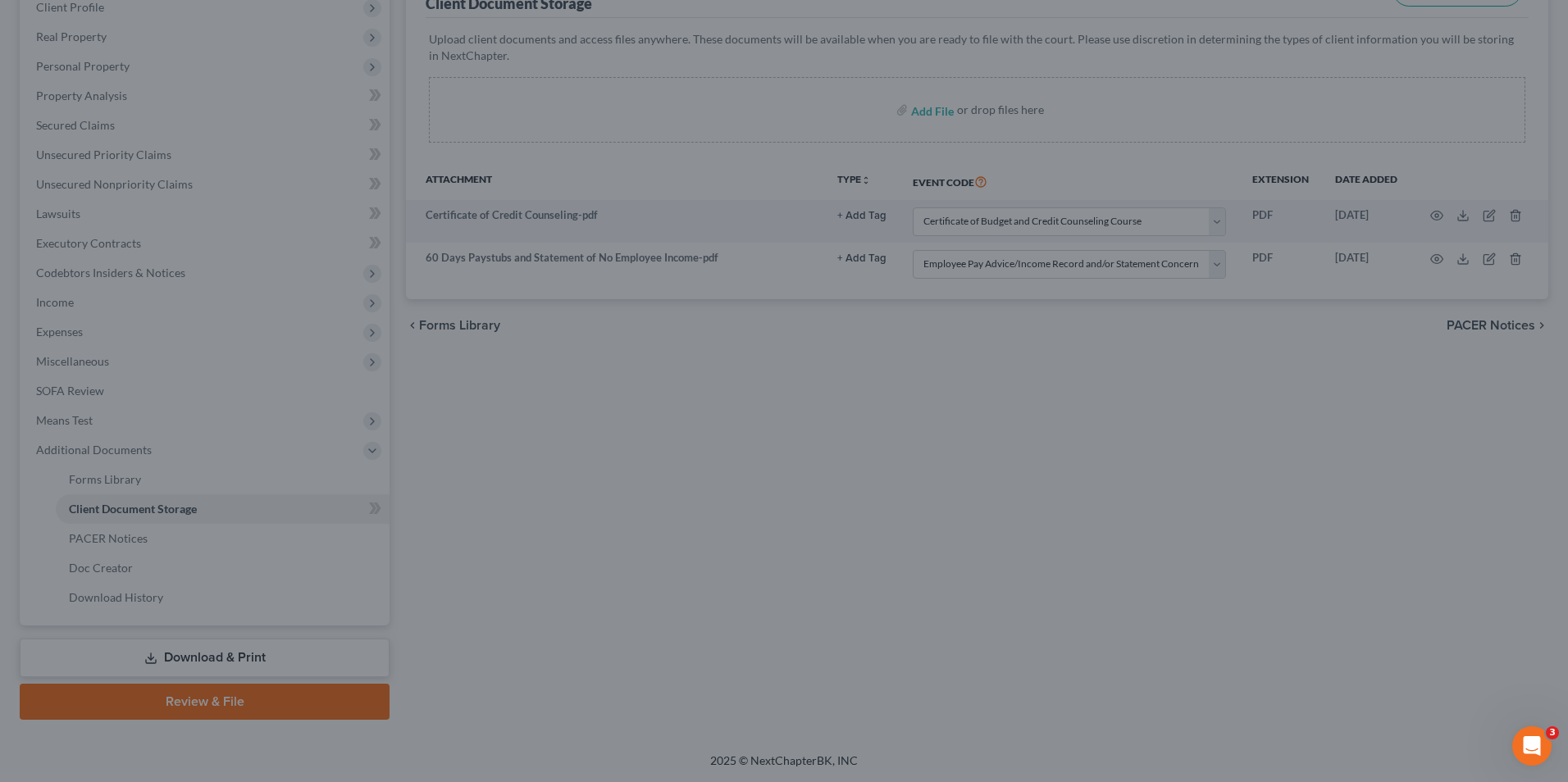
click at [617, 333] on div at bounding box center [784, 391] width 1568 height 782
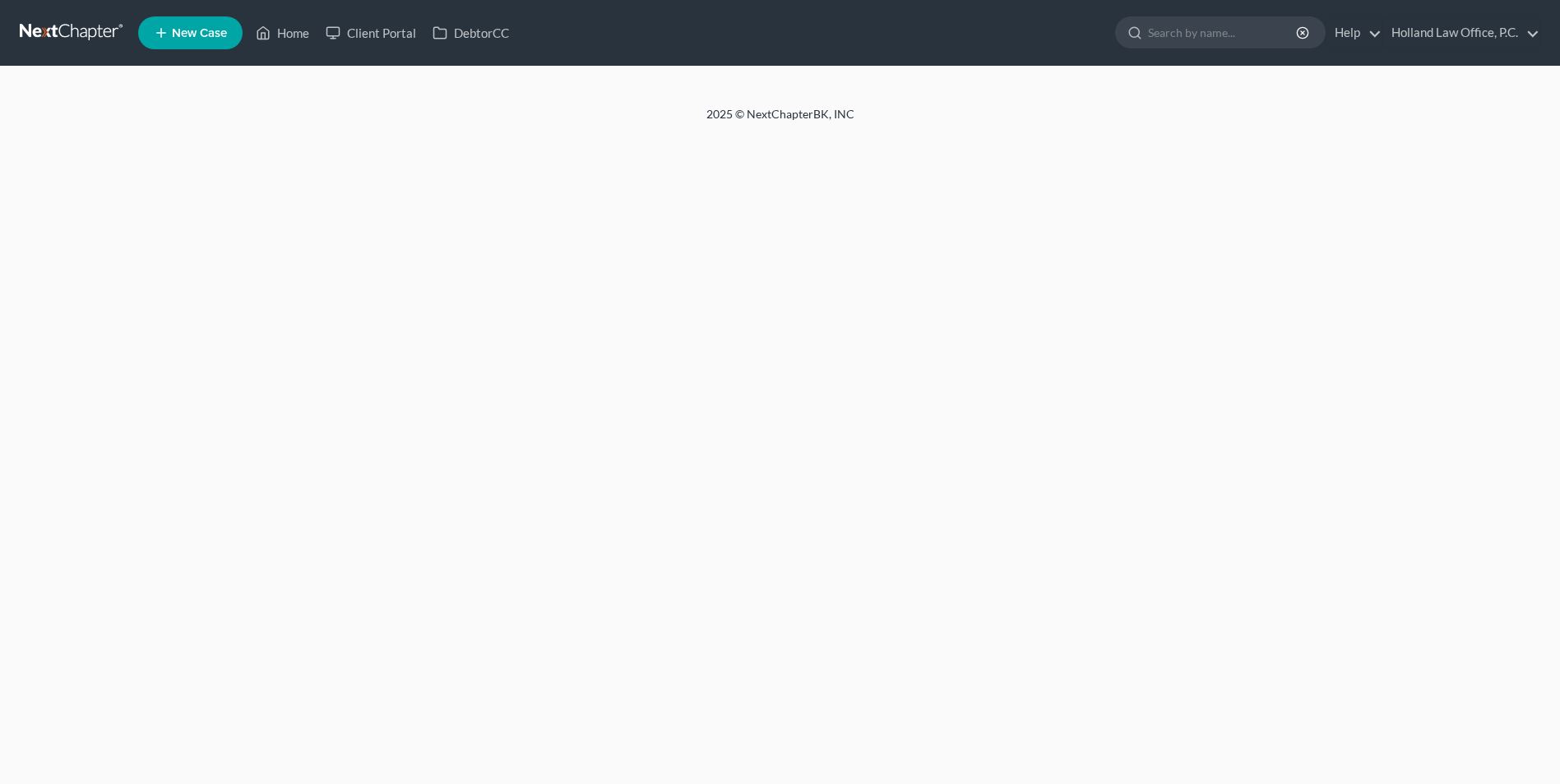
select select "5"
select select "28"
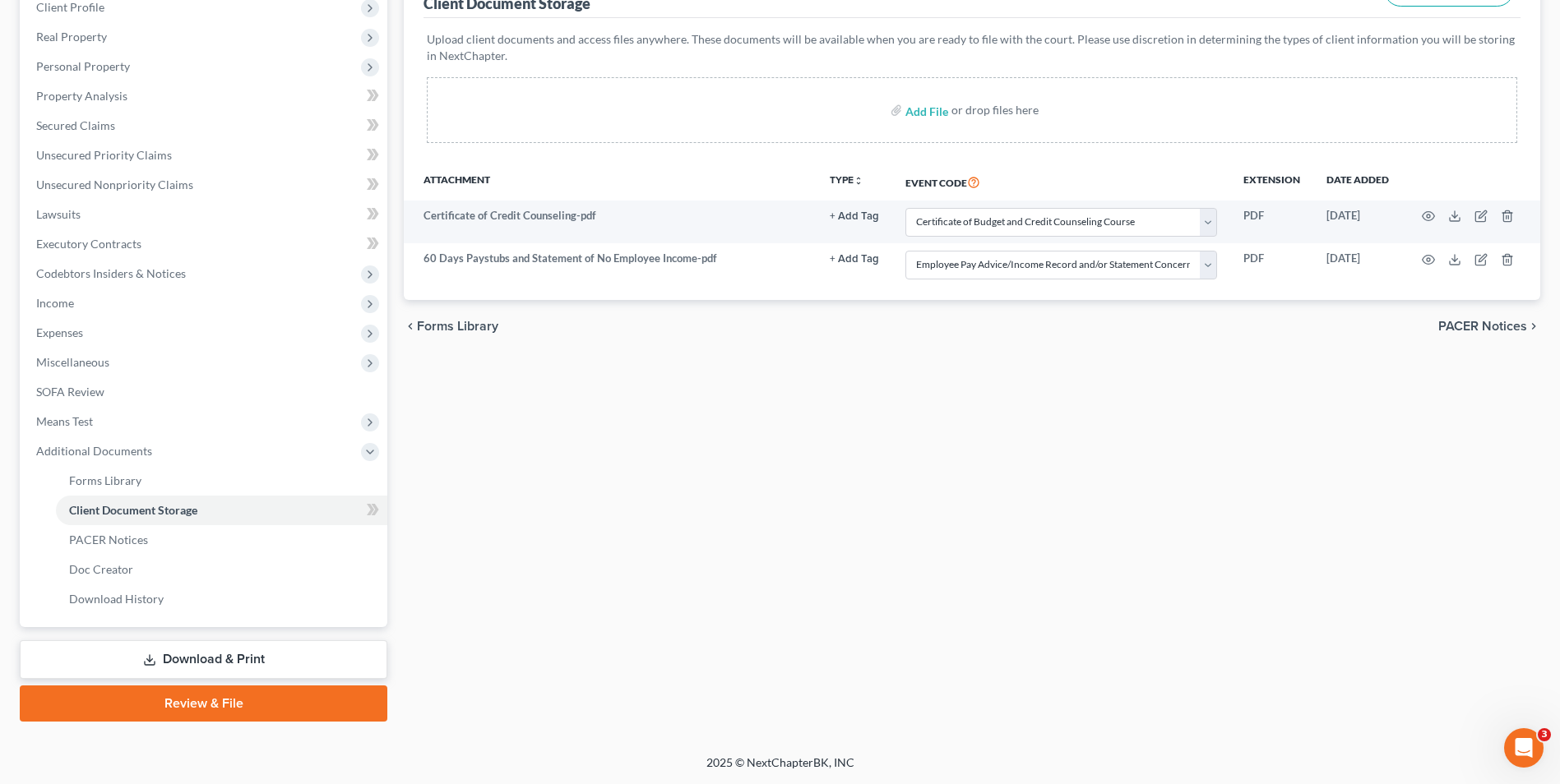
click at [168, 656] on link "Download & Print" at bounding box center [204, 660] width 368 height 38
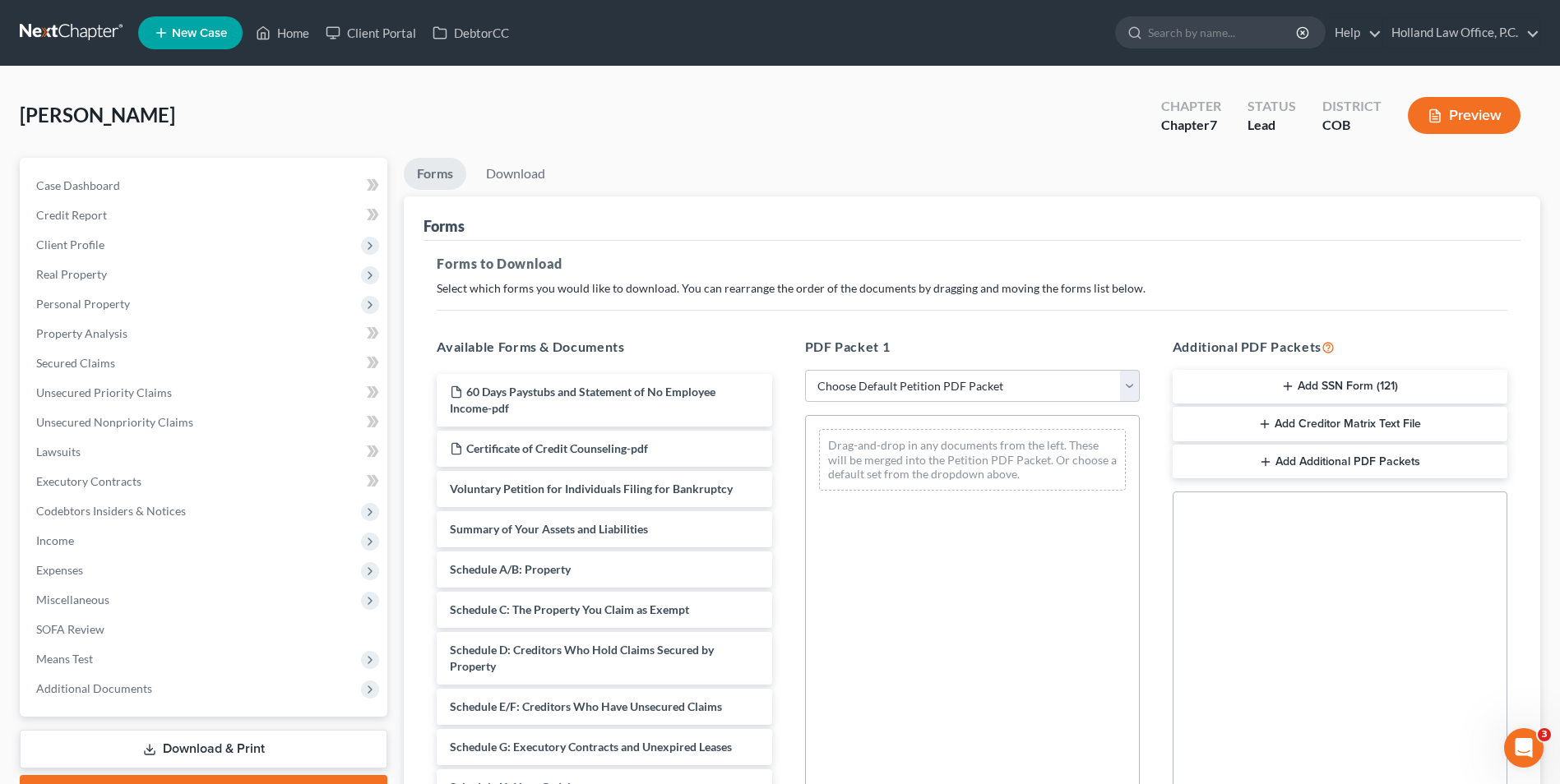
click at [868, 367] on div "PDF Packet 1 Choose Default Petition PDF Packet Complete Bankruptcy Petition (a…" at bounding box center [973, 602] width 368 height 557
click at [868, 377] on select "Choose Default Petition PDF Packet Complete Bankruptcy Petition (all forms and …" at bounding box center [973, 387] width 334 height 33
select select "6"
click at [805, 370] on select "Choose Default Petition PDF Packet Complete Bankruptcy Petition (all forms and …" at bounding box center [973, 387] width 334 height 33
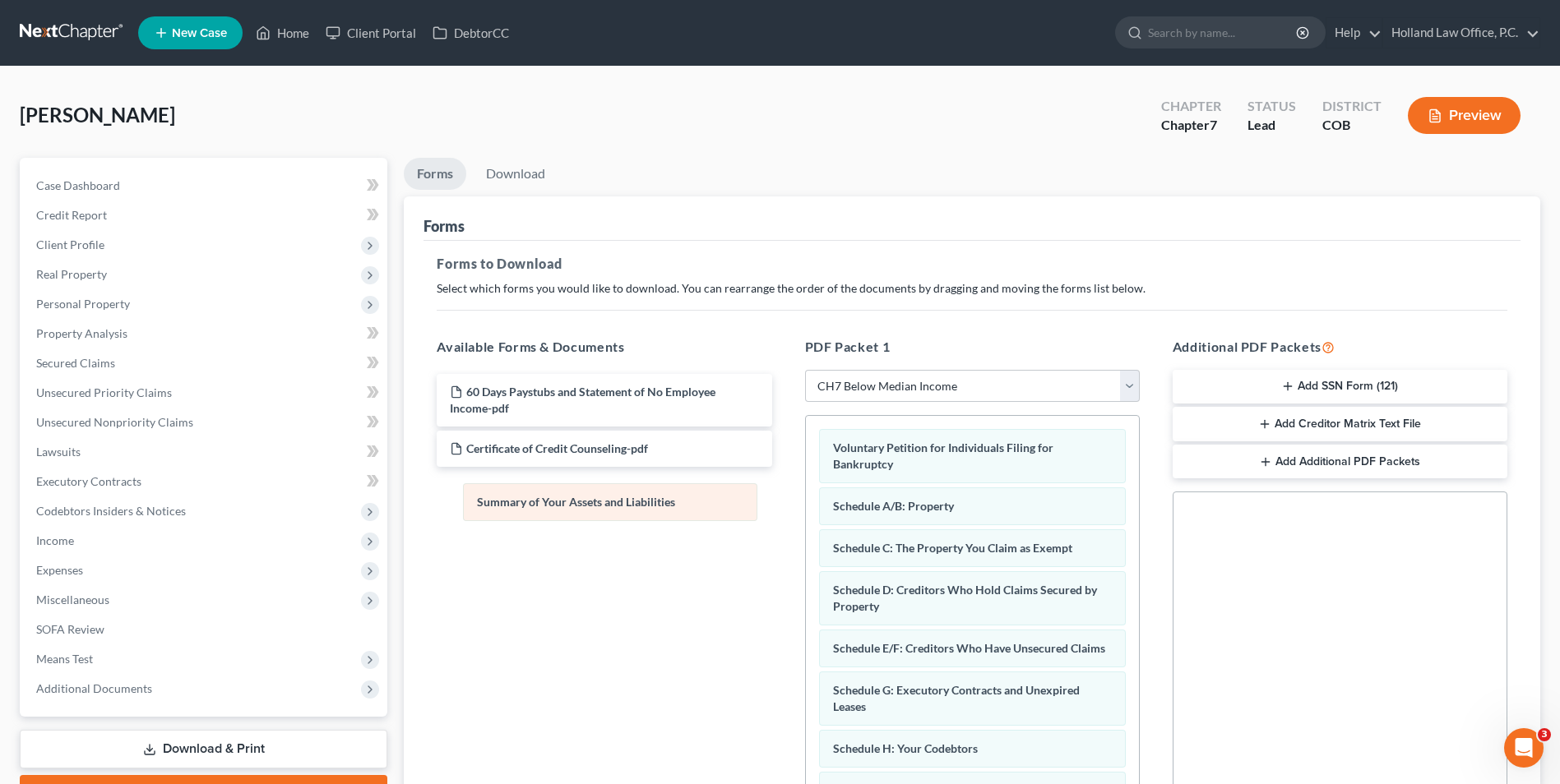
drag, startPoint x: 906, startPoint y: 500, endPoint x: 553, endPoint y: 496, distance: 353.0
click at [1368, 382] on button "Add SSN Form (121)" at bounding box center [1340, 387] width 334 height 34
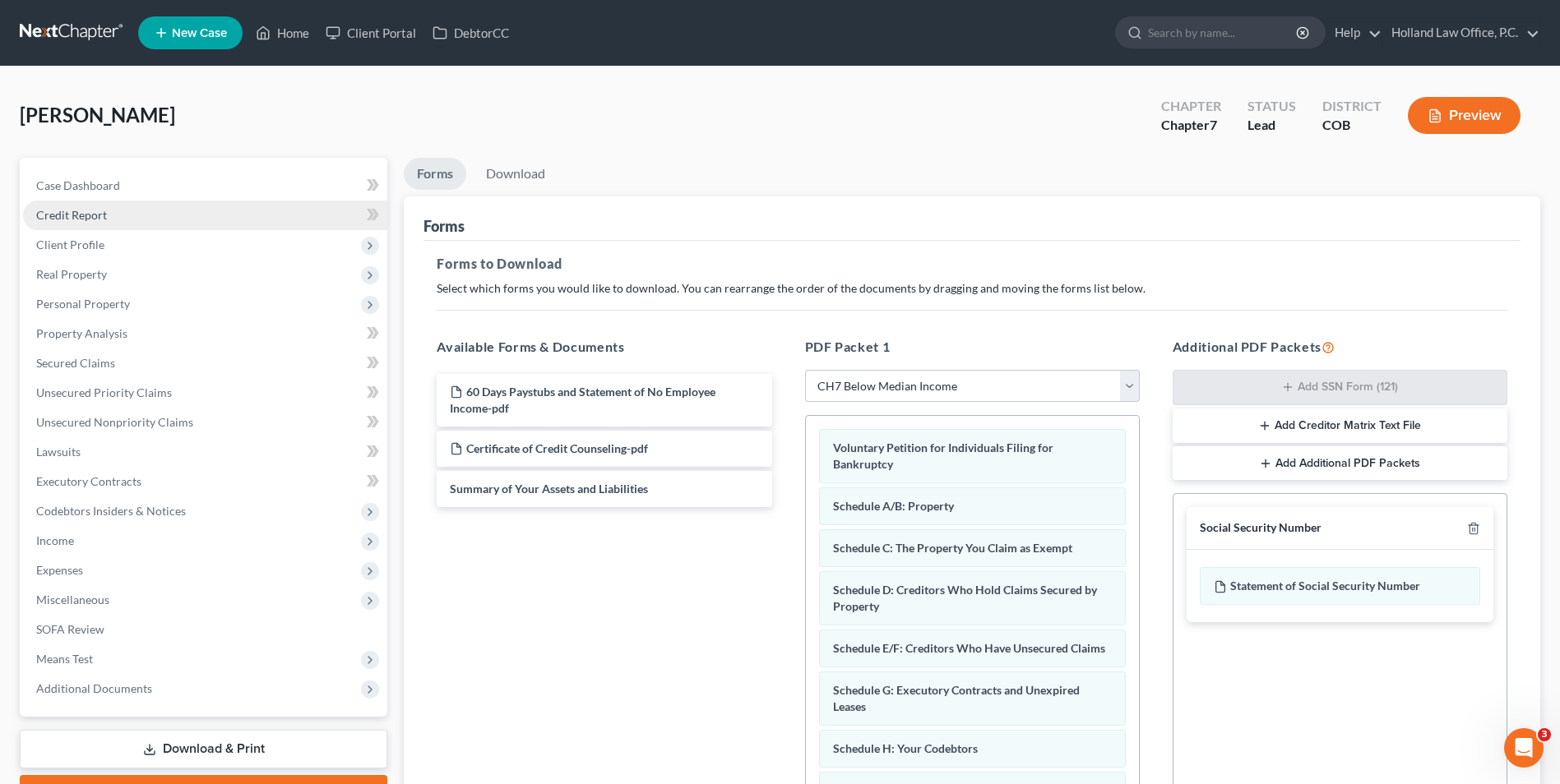
click at [119, 204] on link "Credit Report" at bounding box center [205, 215] width 364 height 30
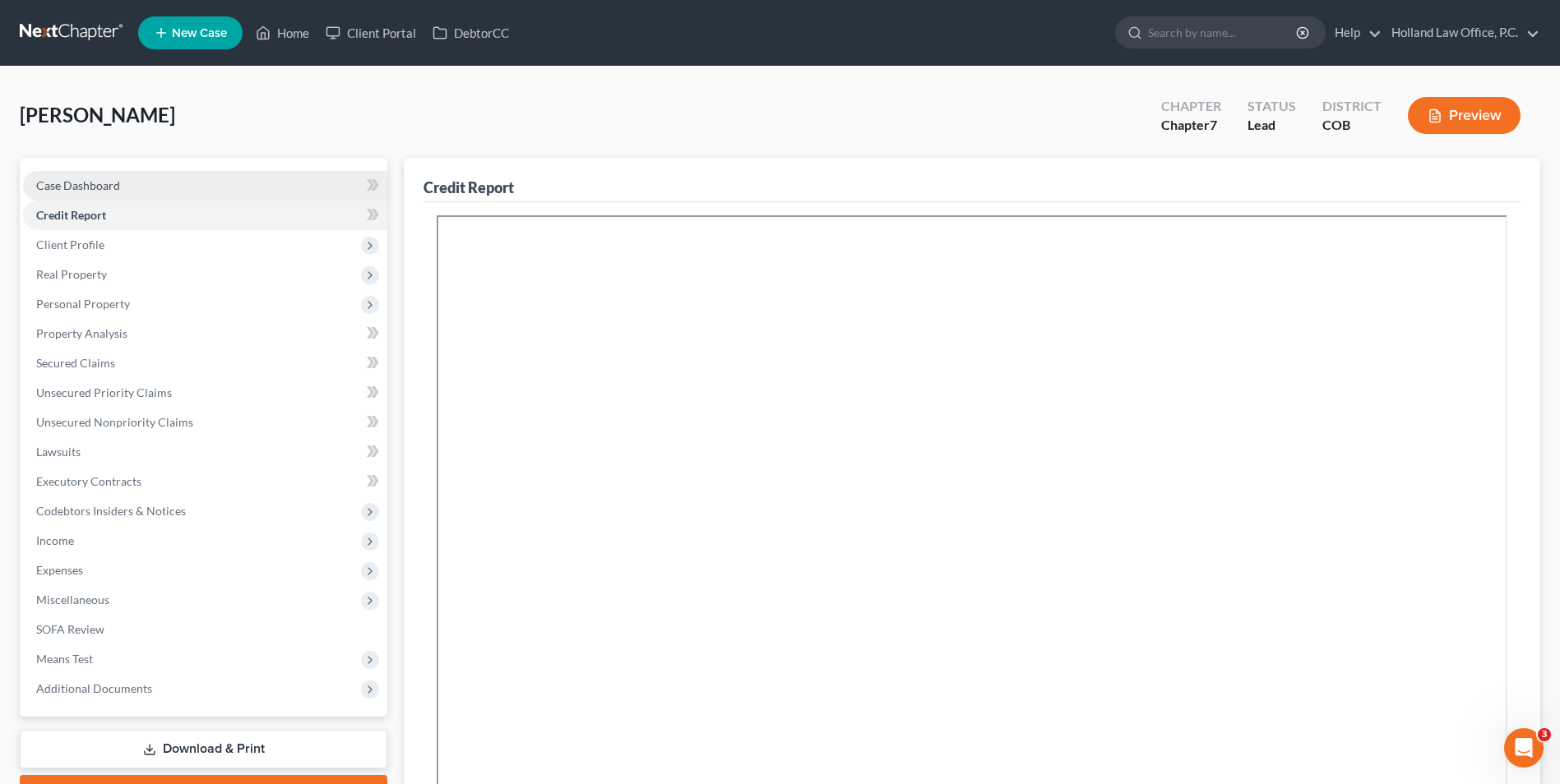
click at [125, 187] on link "Case Dashboard" at bounding box center [205, 186] width 364 height 30
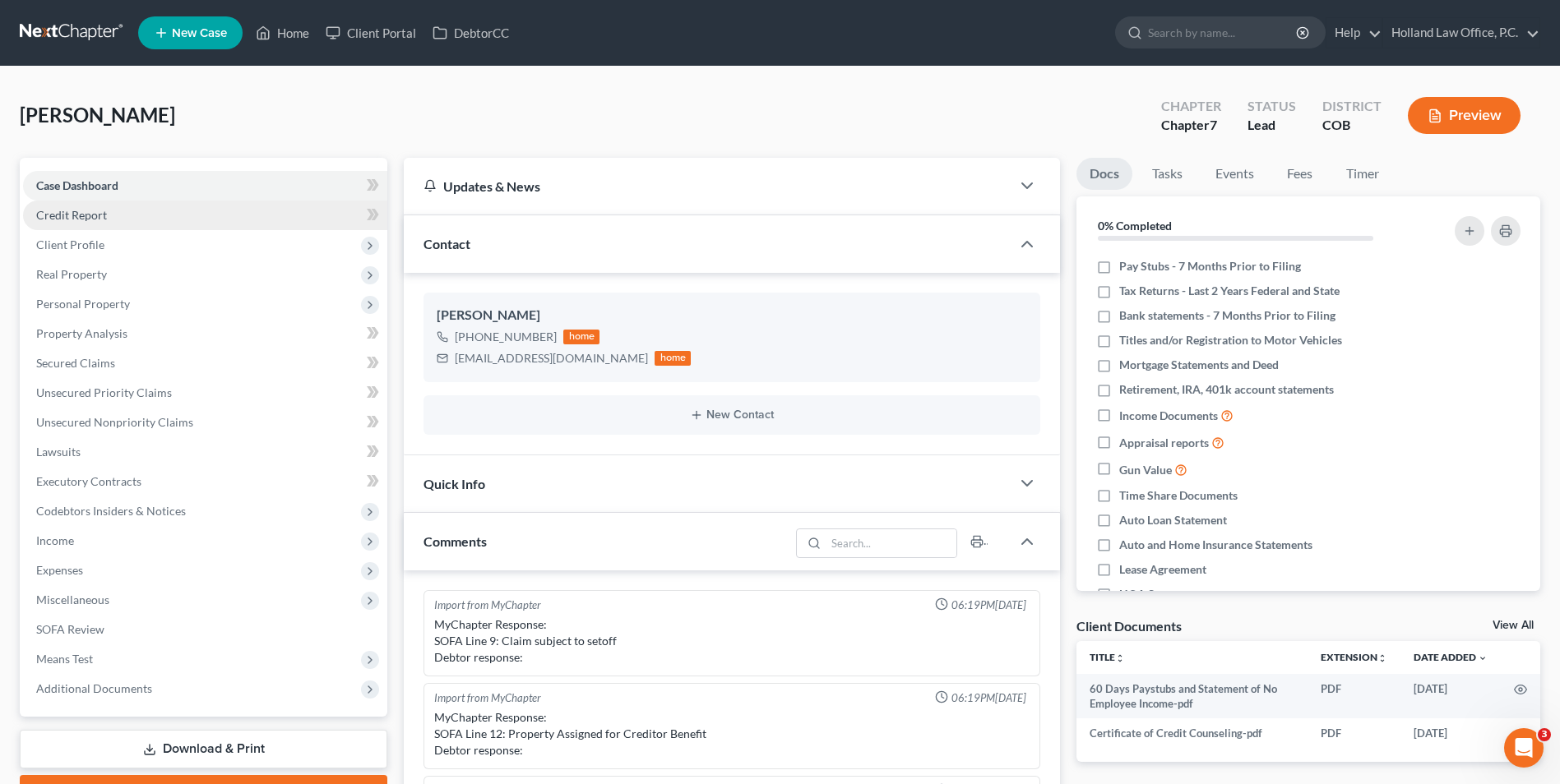
scroll to position [549, 0]
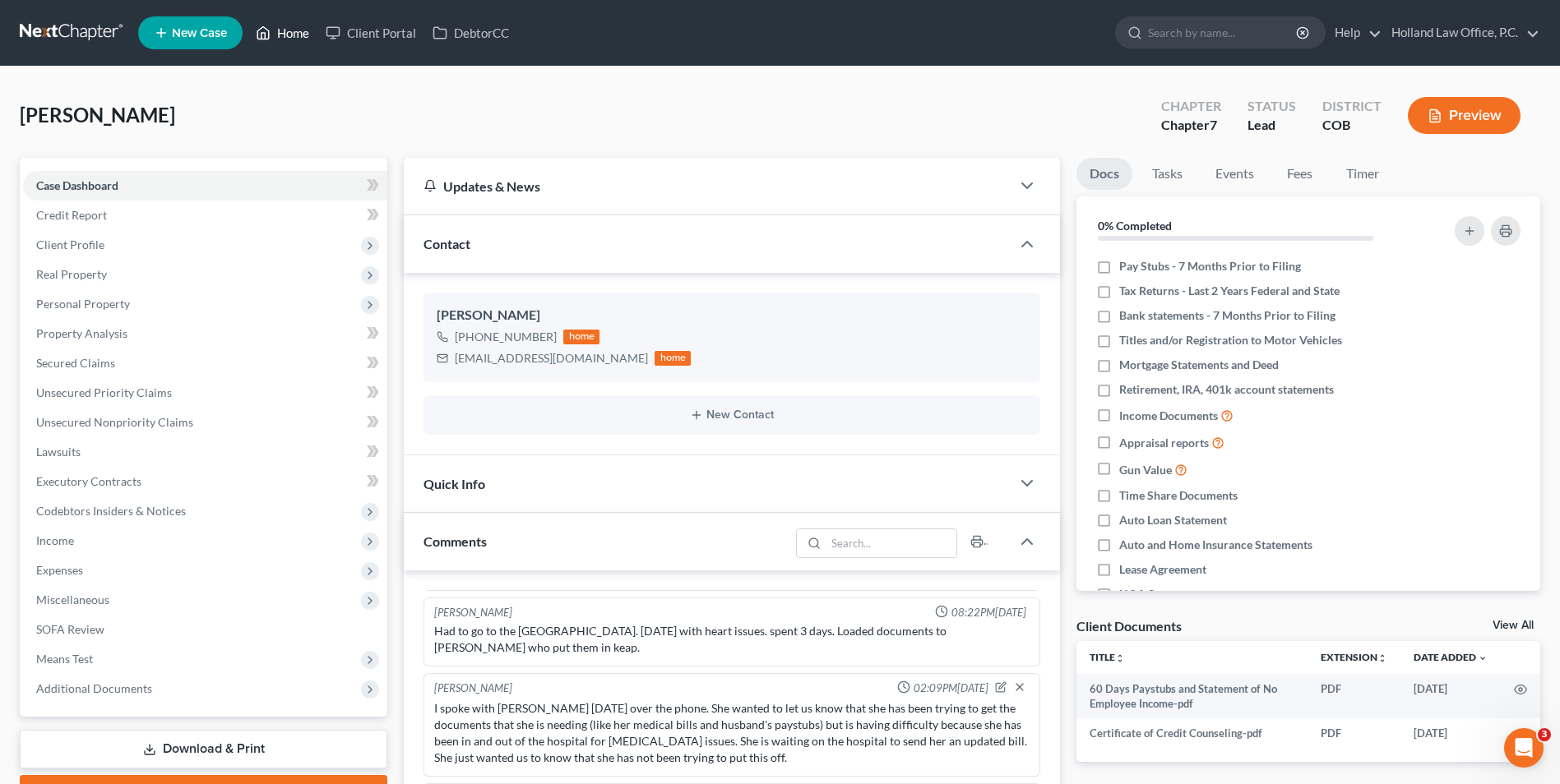
click at [274, 20] on link "Home" at bounding box center [283, 33] width 70 height 30
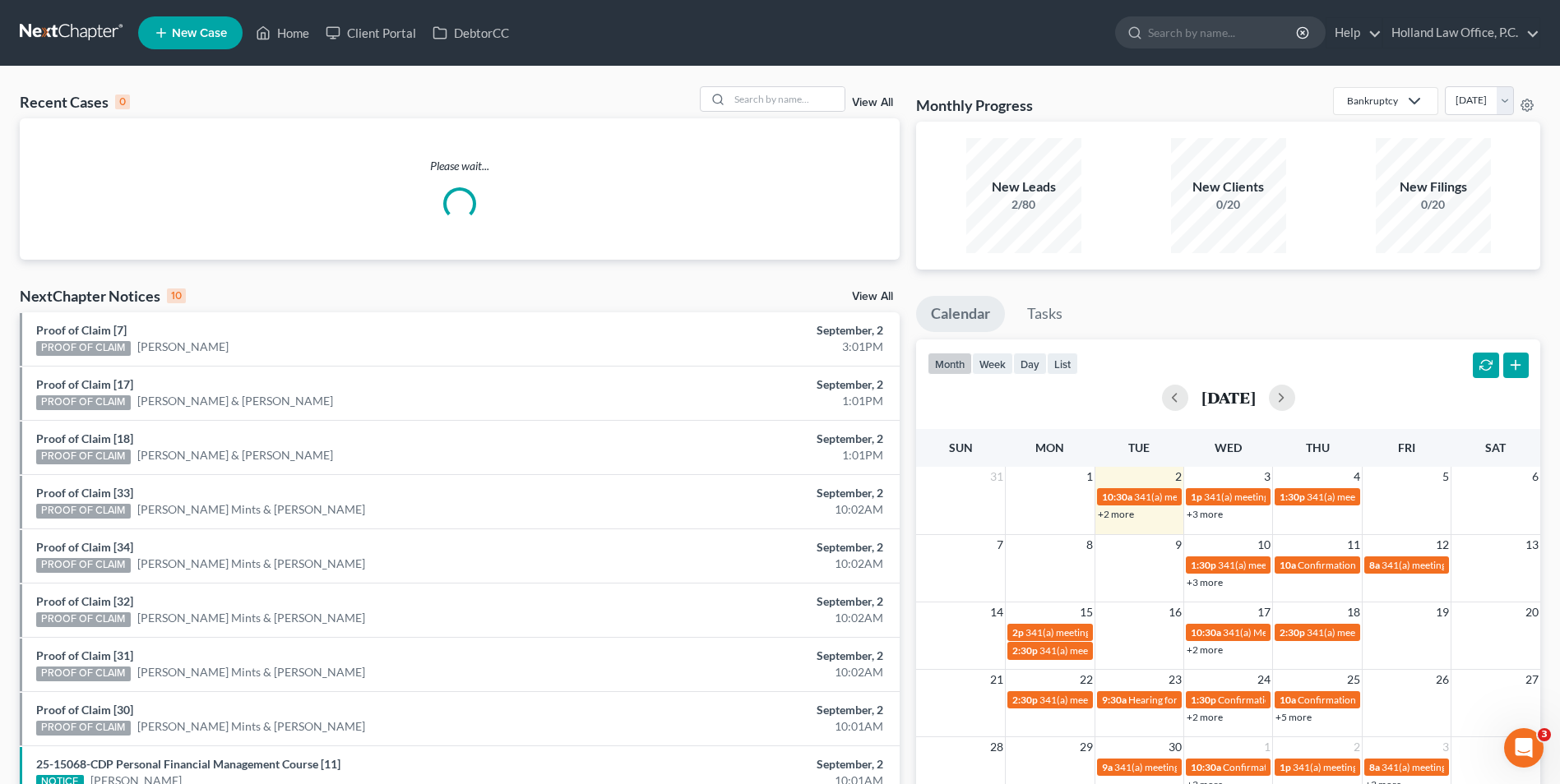
click at [873, 302] on link "View All" at bounding box center [872, 297] width 41 height 11
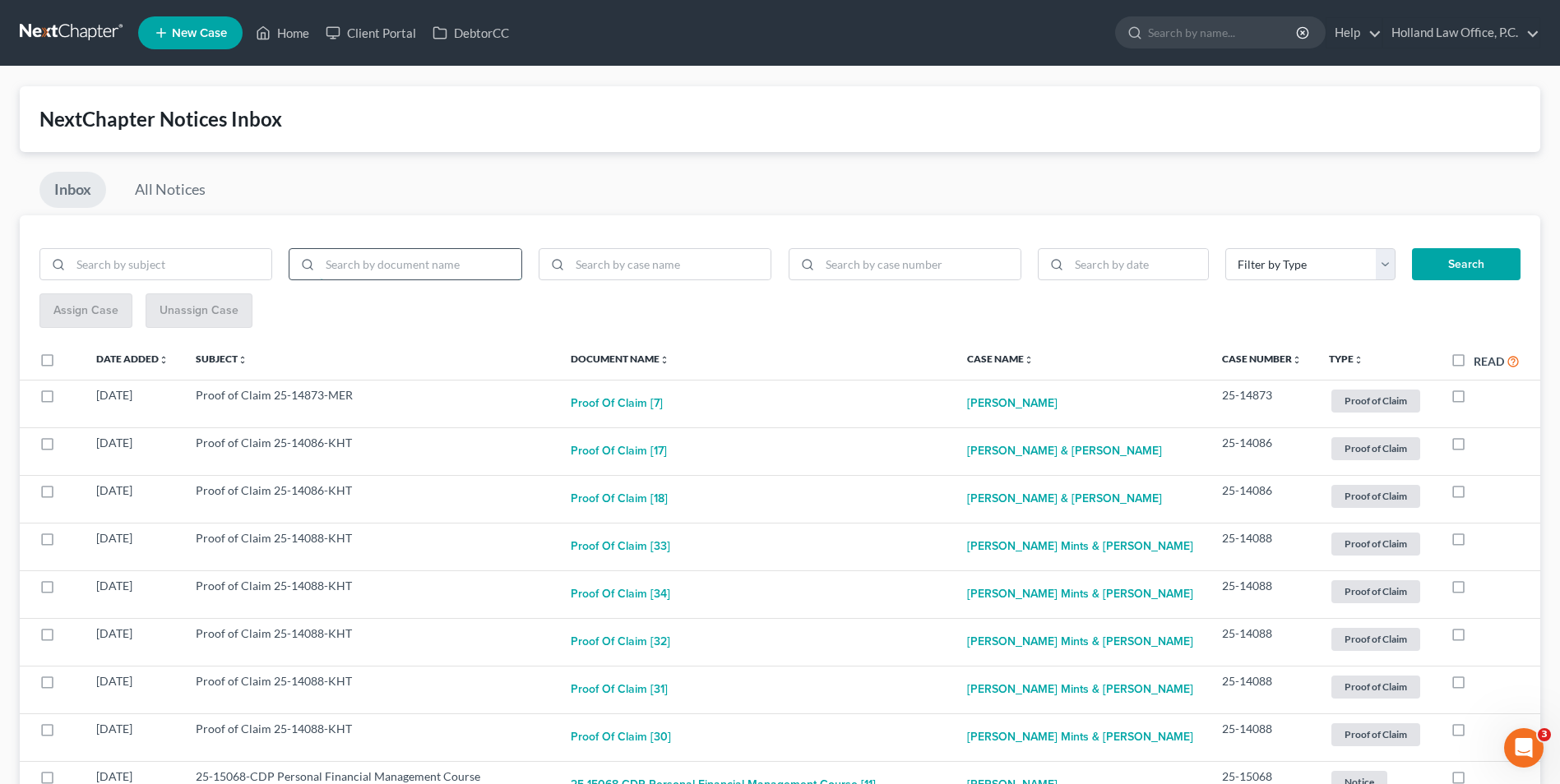
click at [447, 275] on input "search" at bounding box center [419, 265] width 200 height 32
type input "discharge"
click at [1412, 248] on button "Search" at bounding box center [1466, 265] width 109 height 33
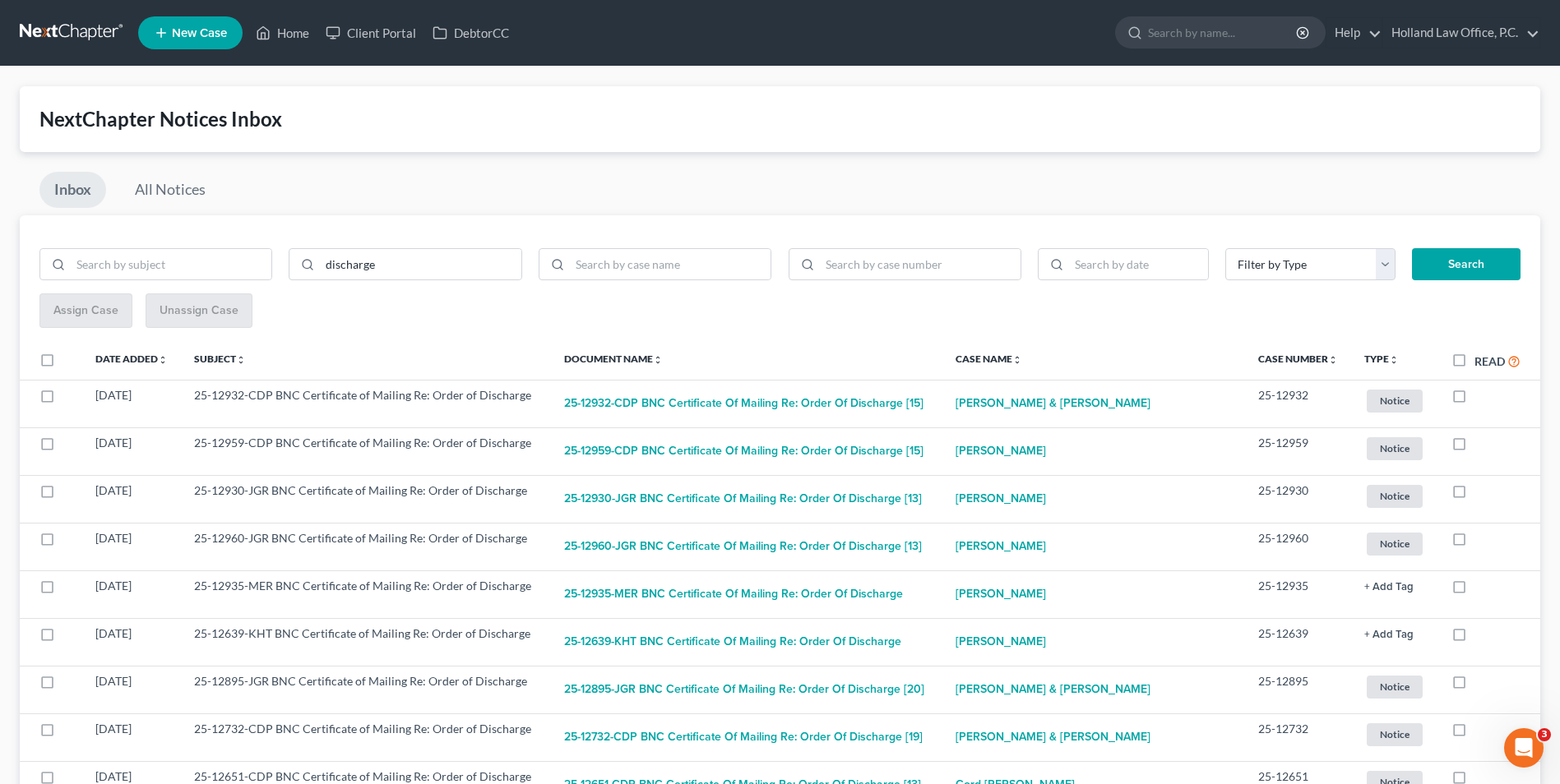
click at [84, 172] on link "Inbox" at bounding box center [73, 189] width 67 height 36
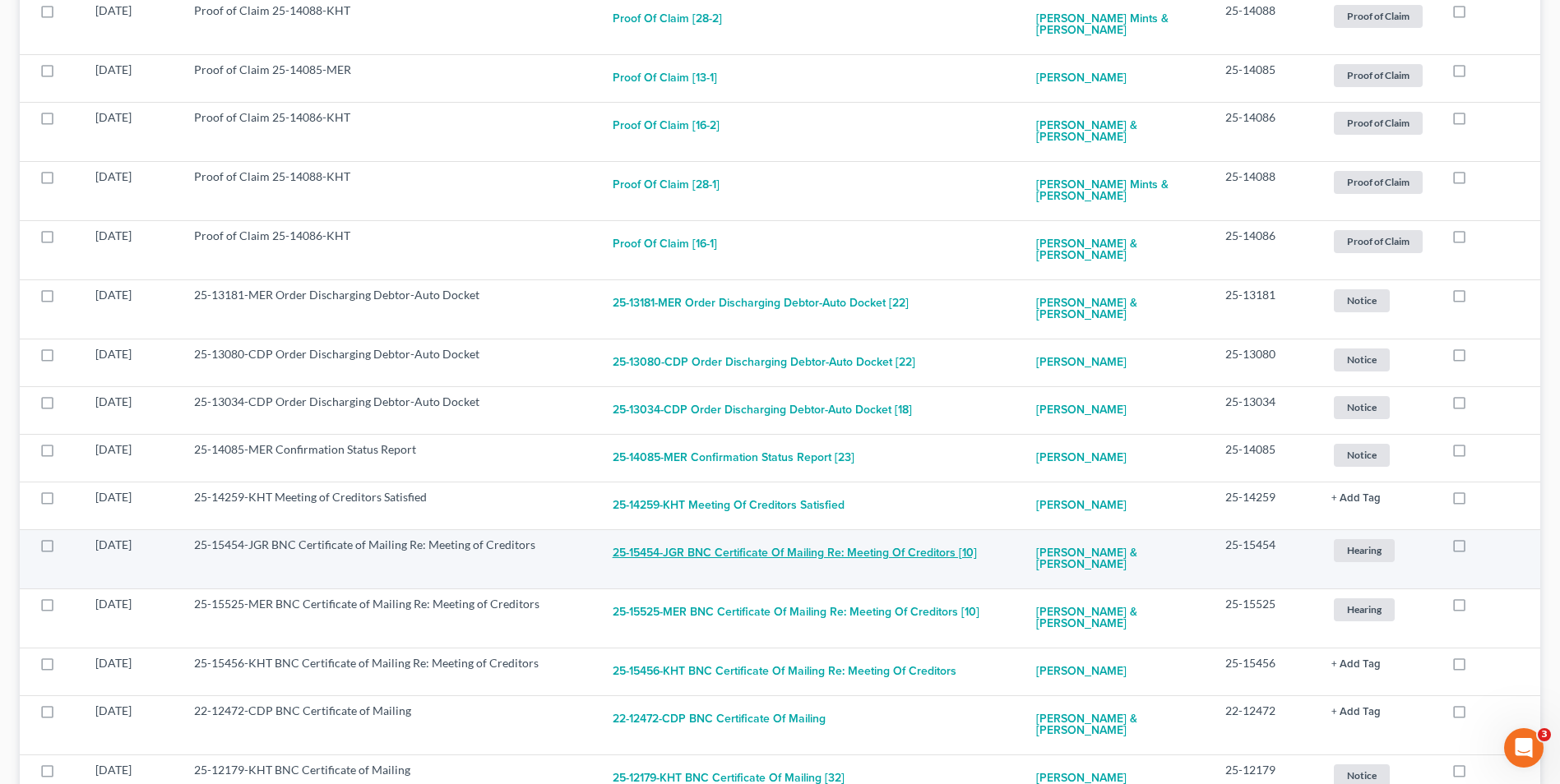
scroll to position [1914, 0]
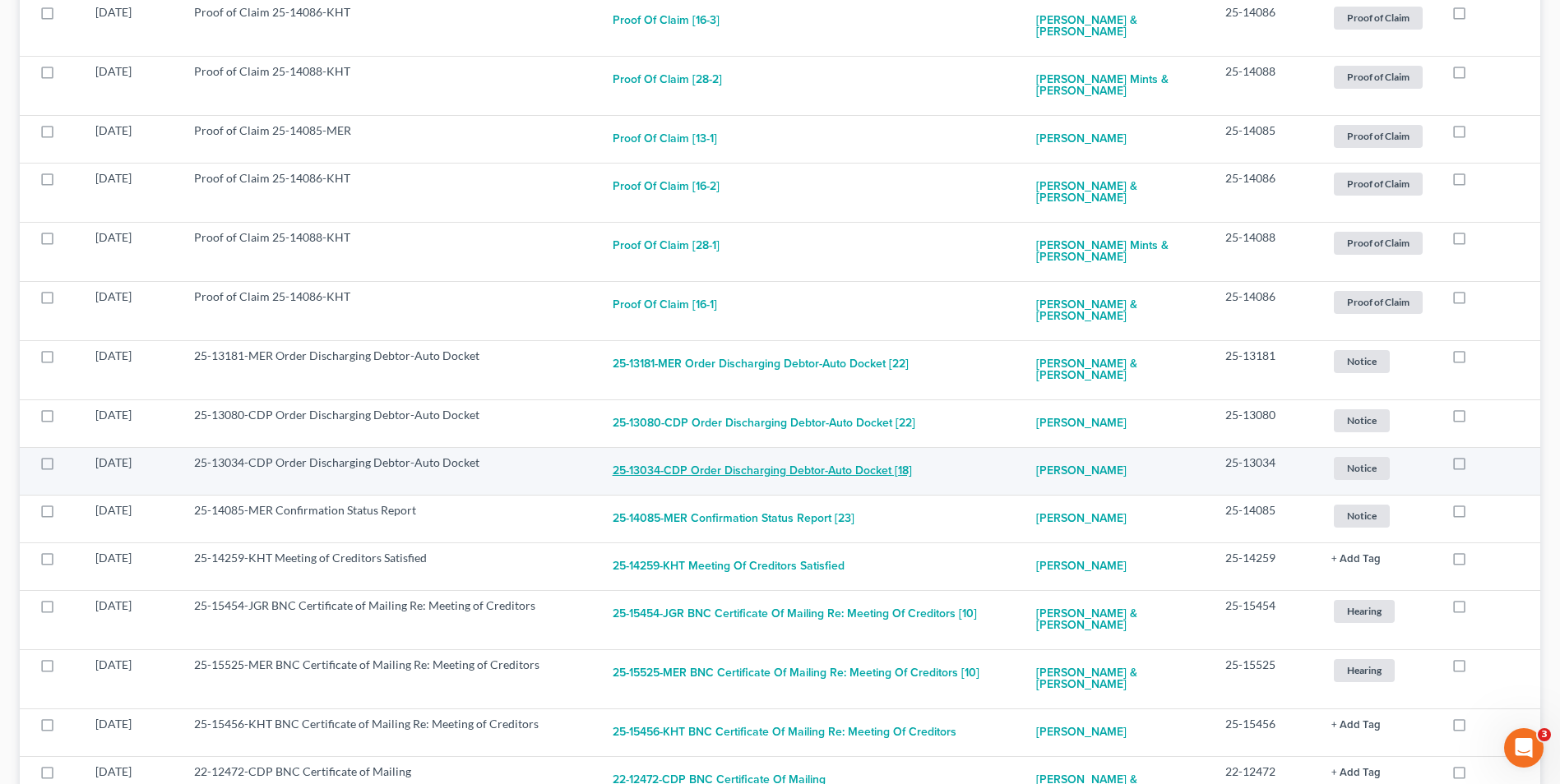
click at [834, 455] on button "25-13034-CDP Order Discharging Debtor-Auto Docket [18]" at bounding box center [762, 472] width 299 height 33
checkbox input "true"
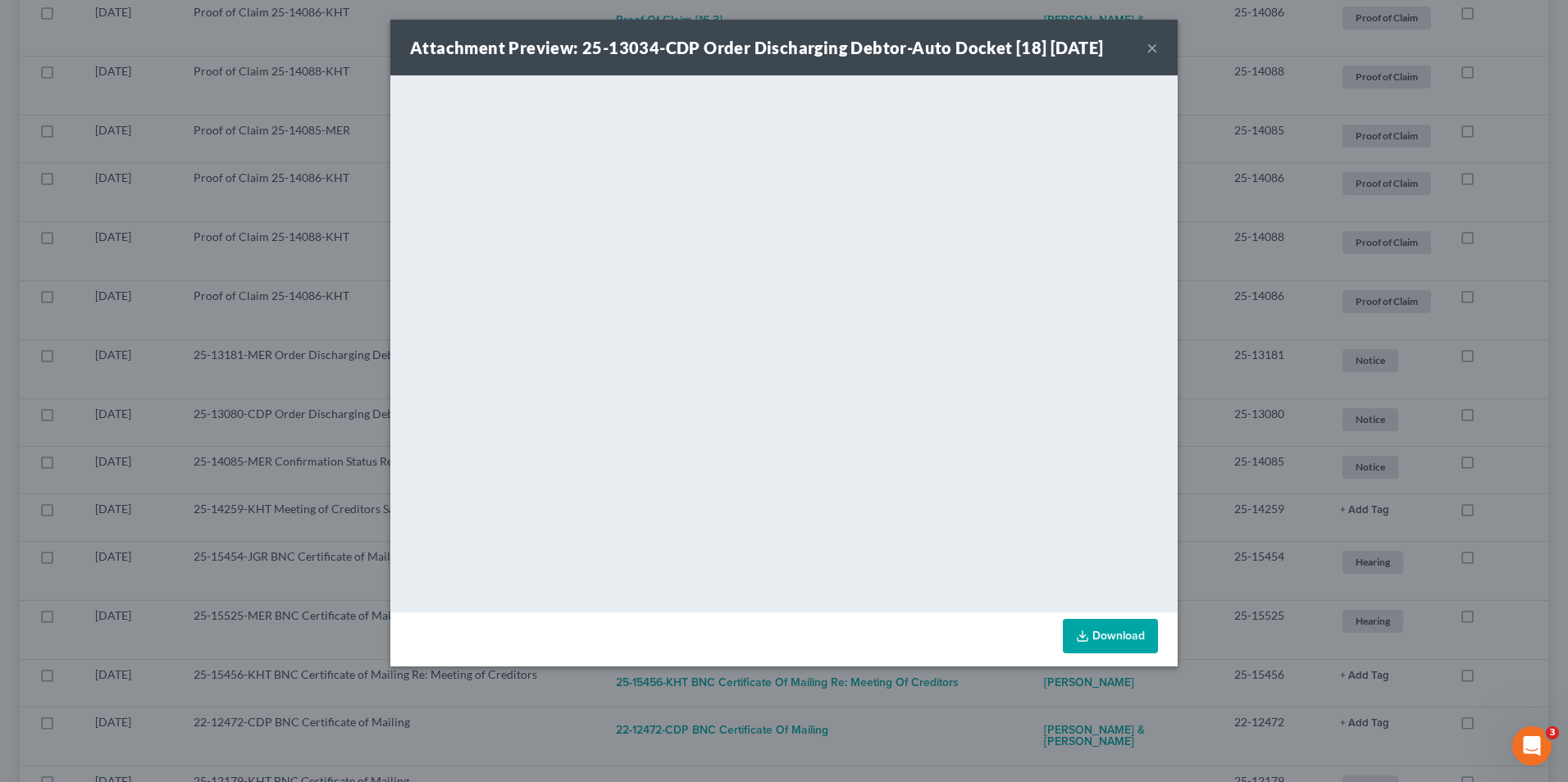
click at [1147, 47] on button "×" at bounding box center [1152, 47] width 11 height 20
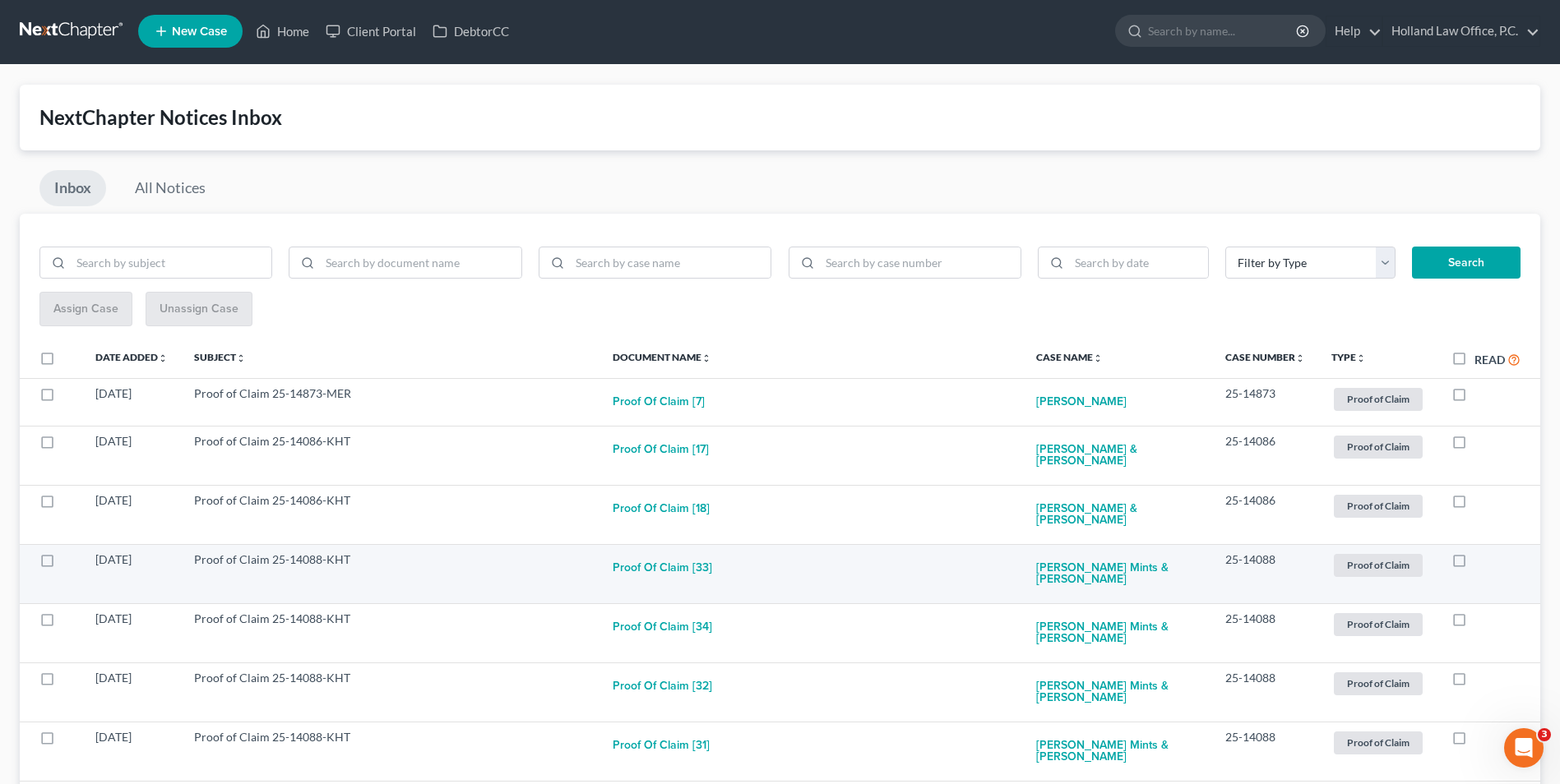
scroll to position [0, 0]
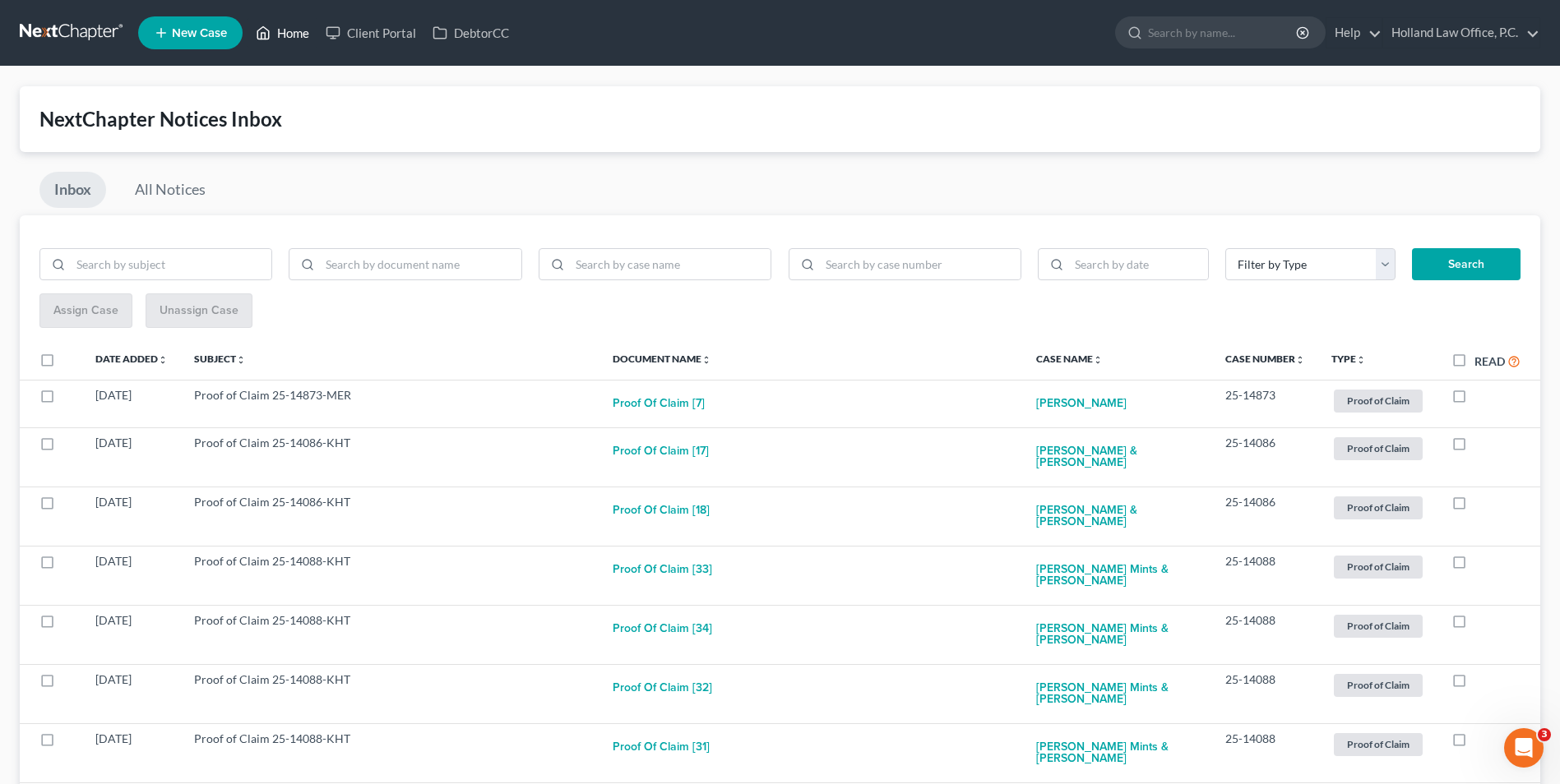
click at [293, 40] on link "Home" at bounding box center [283, 33] width 70 height 30
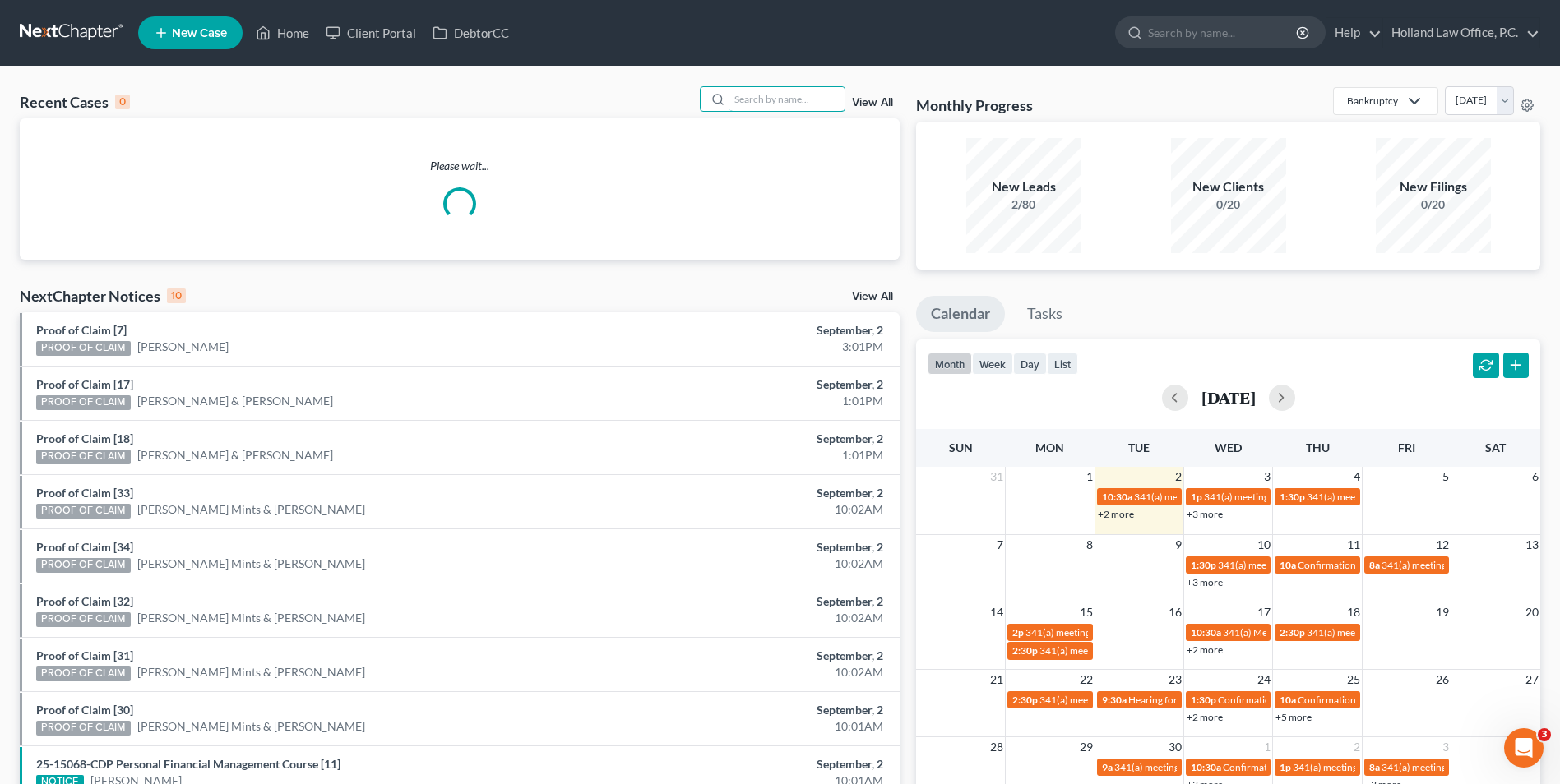
click at [801, 100] on input "search" at bounding box center [787, 99] width 116 height 24
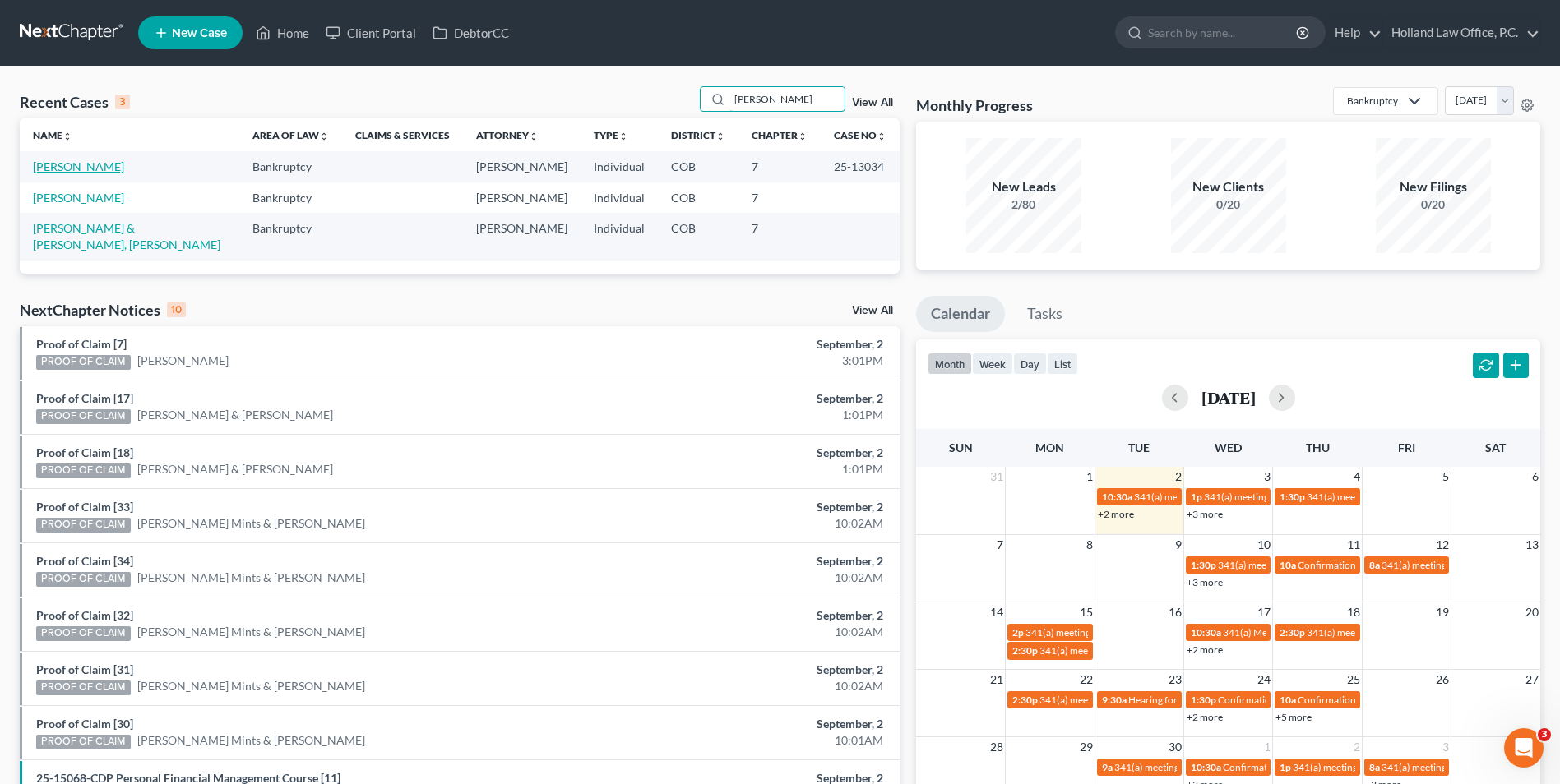
type input "adamson"
click at [102, 164] on link "Adamson, Michael" at bounding box center [79, 166] width 91 height 14
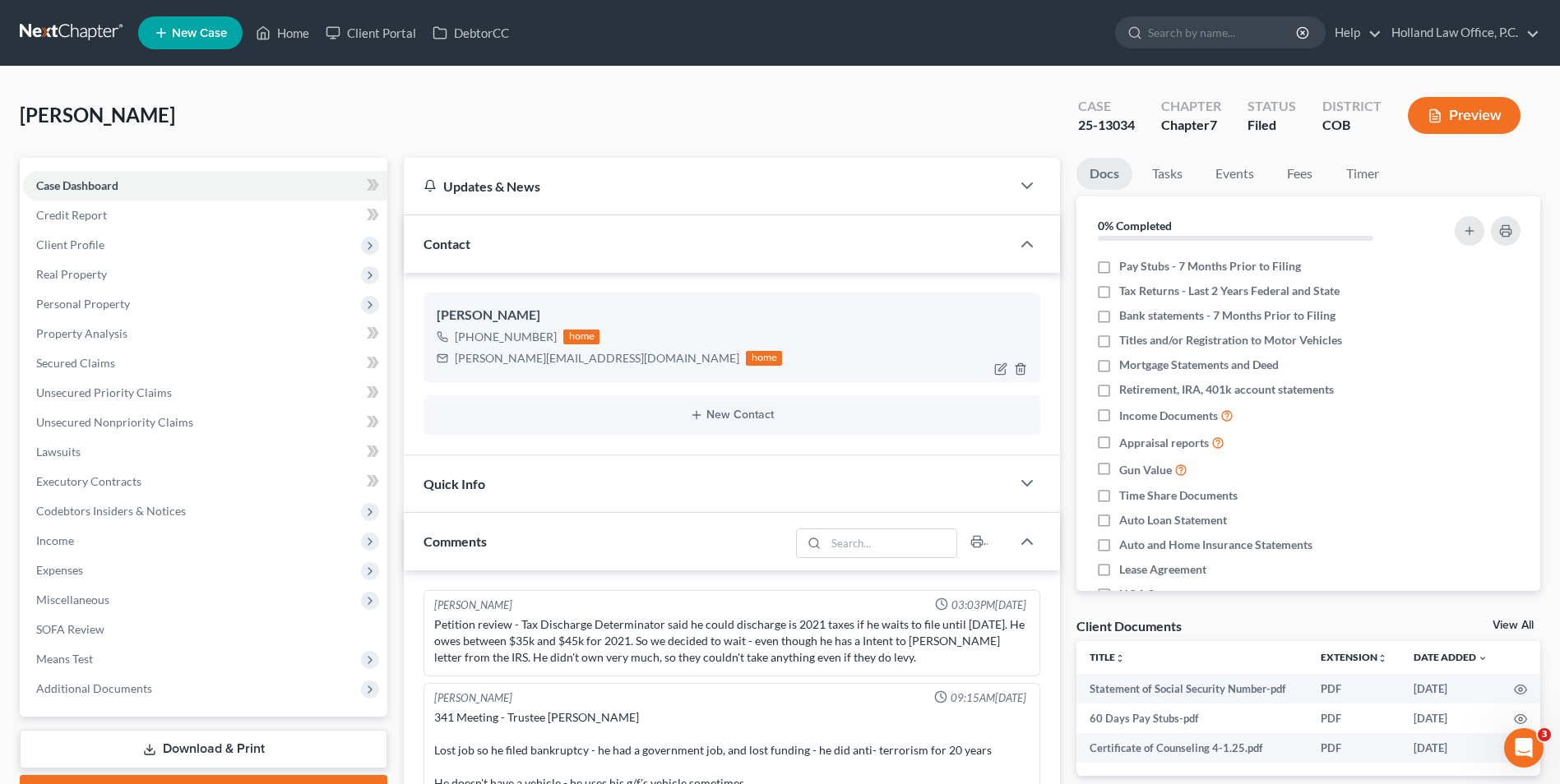
scroll to position [107, 0]
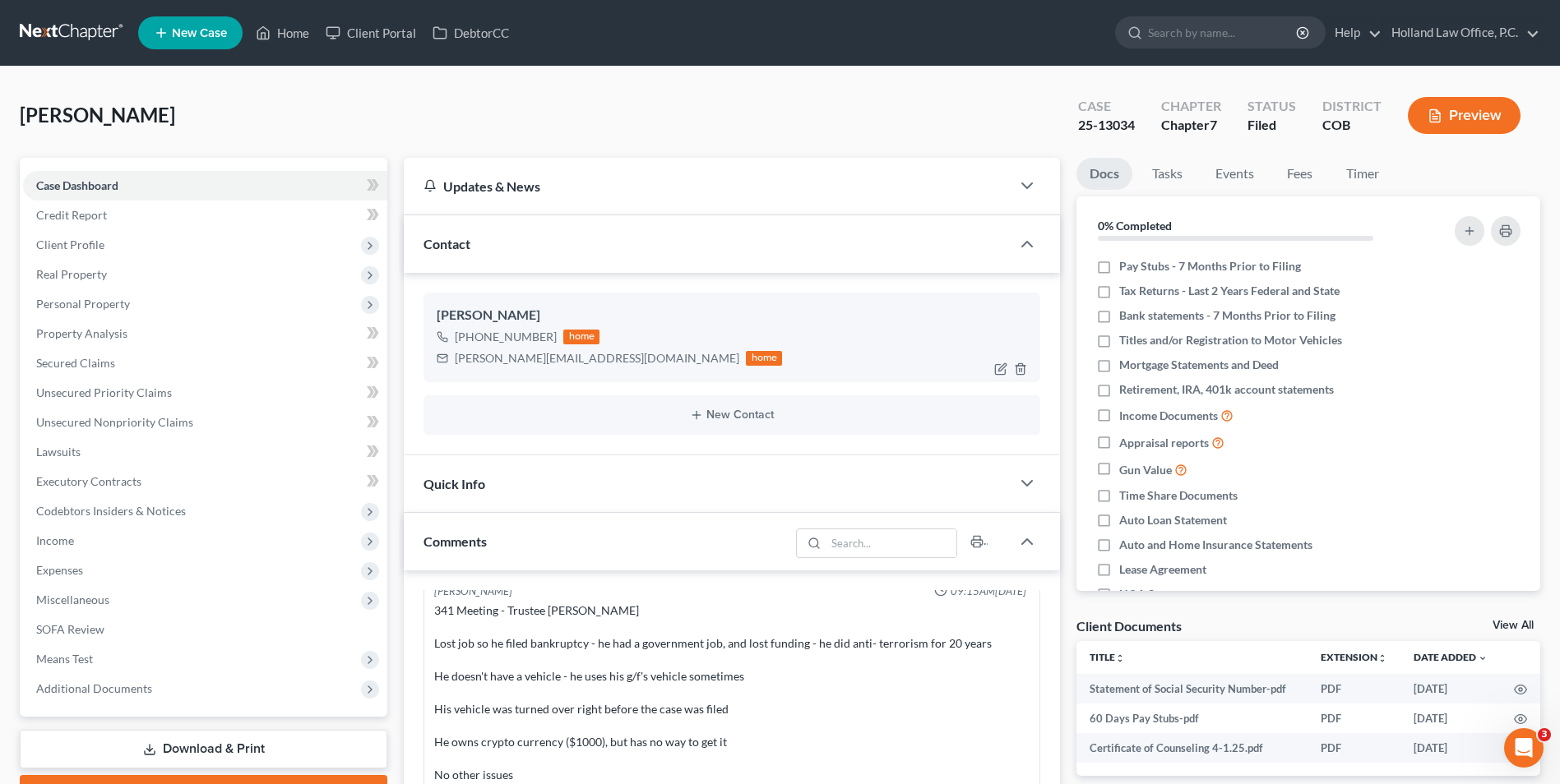
click at [590, 357] on div "adamson.m@protonmail.ch home" at bounding box center [609, 358] width 346 height 21
drag, startPoint x: 547, startPoint y: 338, endPoint x: 522, endPoint y: 337, distance: 25.0
click at [481, 337] on div "+1 (425) 240-0918" at bounding box center [506, 337] width 102 height 17
drag, startPoint x: 522, startPoint y: 337, endPoint x: 538, endPoint y: 343, distance: 17.1
click at [484, 340] on div "+1 (425) 240-0918 home" at bounding box center [609, 337] width 346 height 21
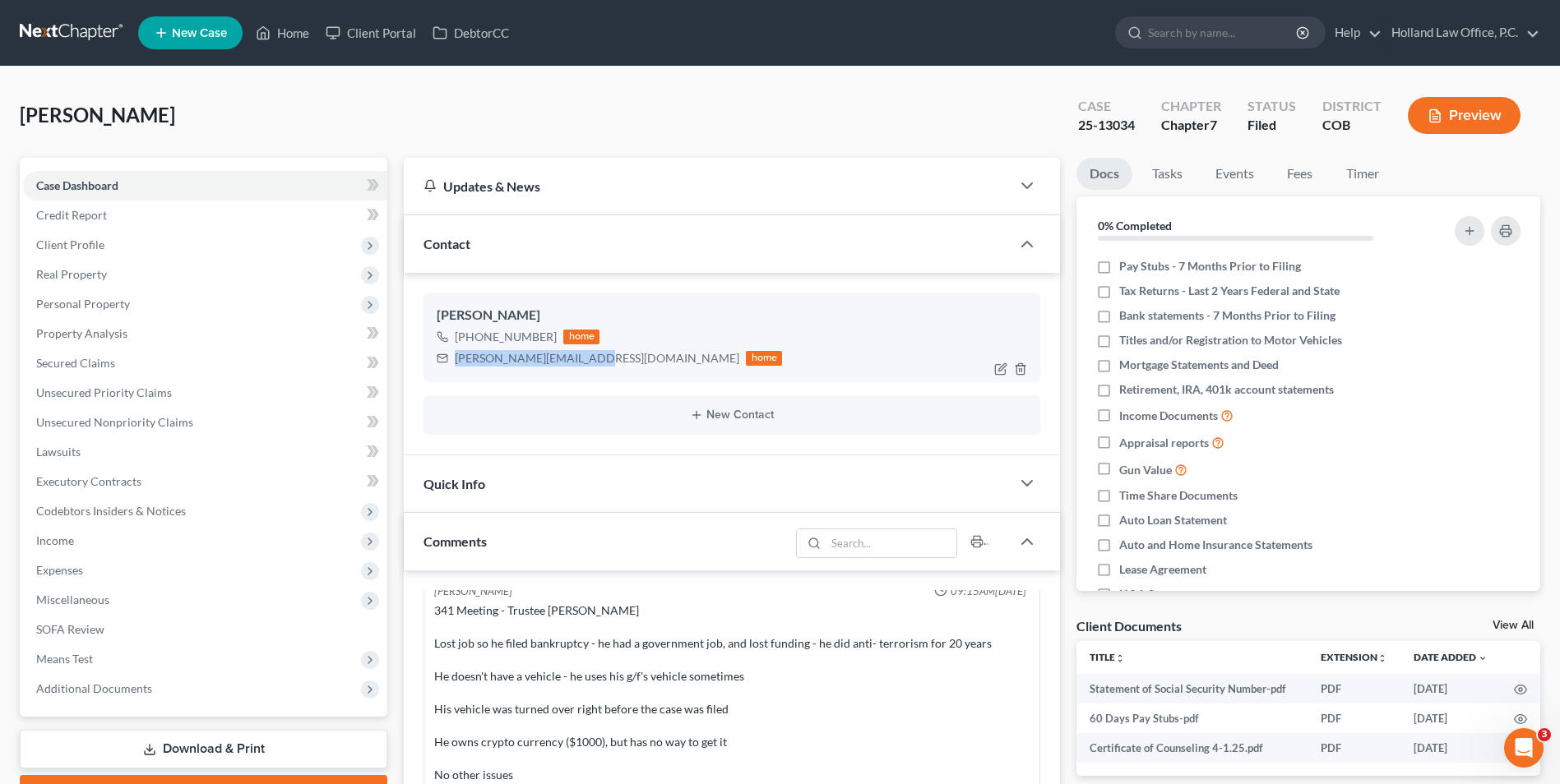
drag, startPoint x: 591, startPoint y: 359, endPoint x: 452, endPoint y: 361, distance: 139.0
click at [452, 361] on div "adamson.m@protonmail.ch home" at bounding box center [609, 358] width 346 height 21
drag, startPoint x: 463, startPoint y: 361, endPoint x: 511, endPoint y: 360, distance: 48.0
copy div "adamson.m@protonmail.ch"
drag, startPoint x: 553, startPoint y: 340, endPoint x: 470, endPoint y: 338, distance: 83.0
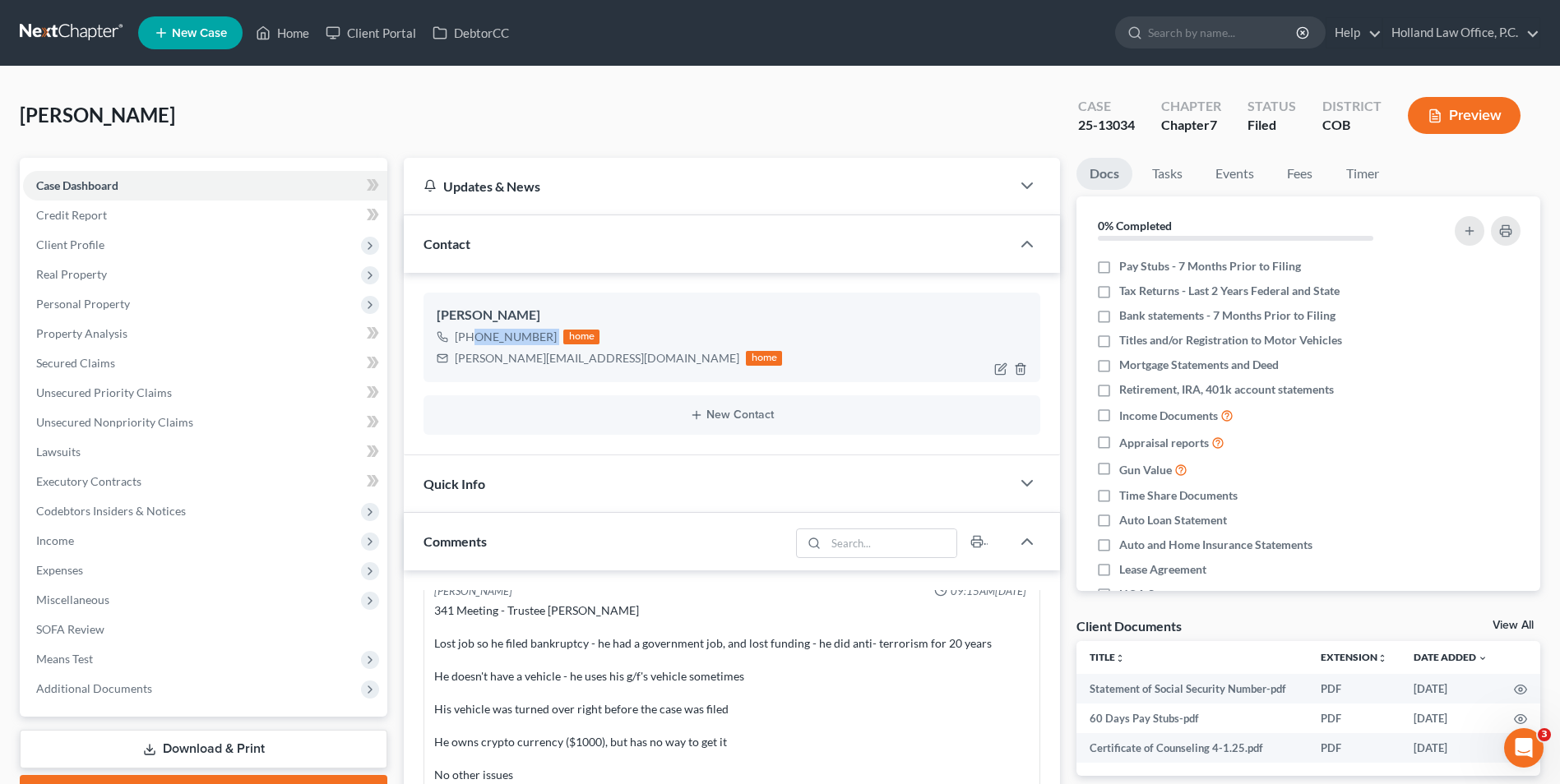
click at [470, 338] on div "+1 (425) 240-0918 home" at bounding box center [609, 337] width 346 height 21
drag, startPoint x: 476, startPoint y: 338, endPoint x: 502, endPoint y: 335, distance: 26.2
copy div "(425) 240-0918"
drag, startPoint x: 292, startPoint y: 29, endPoint x: 310, endPoint y: 19, distance: 20.6
click at [292, 29] on link "Home" at bounding box center [283, 33] width 70 height 30
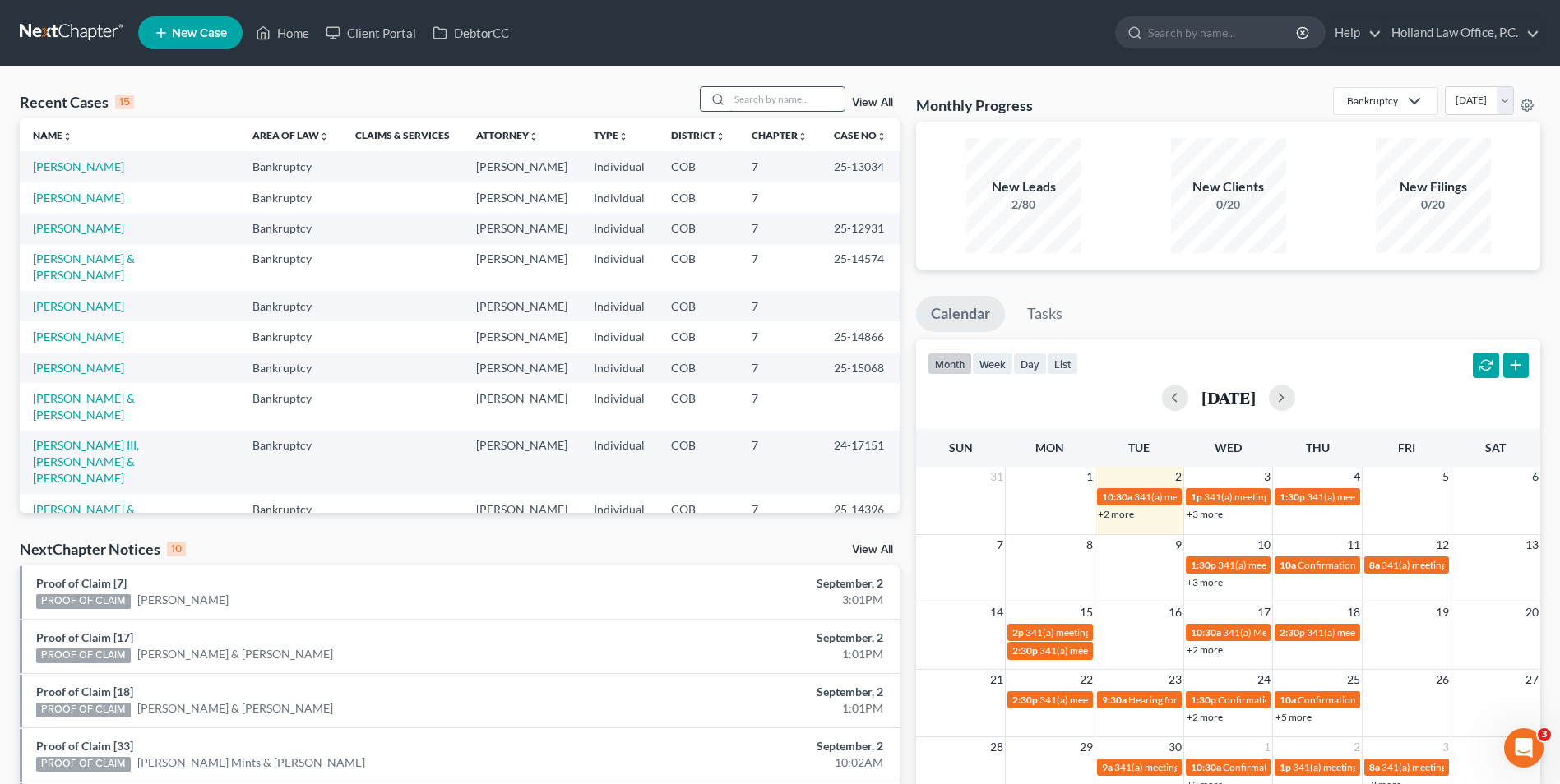
click at [793, 108] on input "search" at bounding box center [787, 99] width 116 height 24
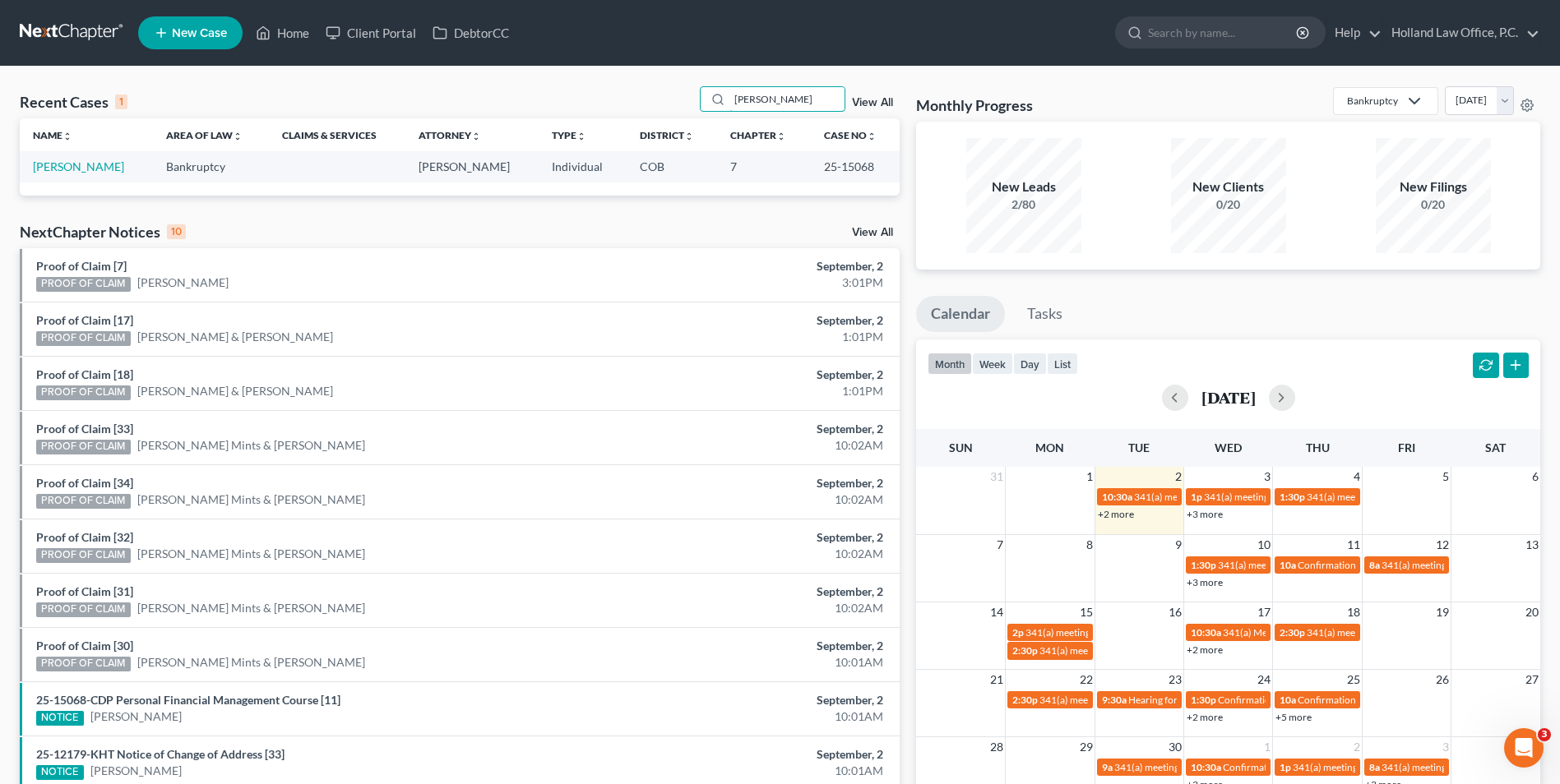
type input "[PERSON_NAME]"
click at [88, 172] on link "[PERSON_NAME]" at bounding box center [79, 166] width 91 height 14
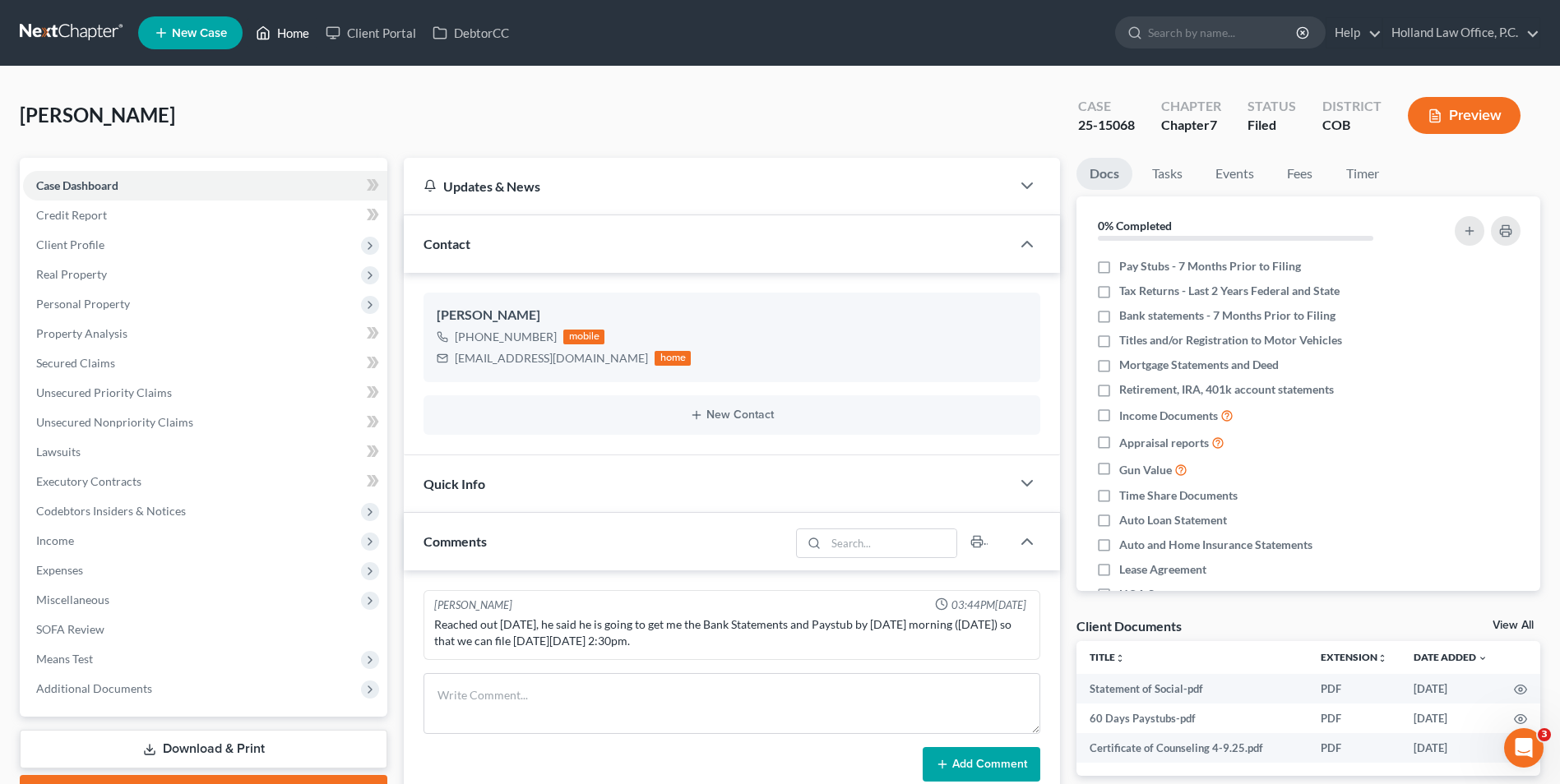
click at [290, 41] on link "Home" at bounding box center [283, 33] width 70 height 30
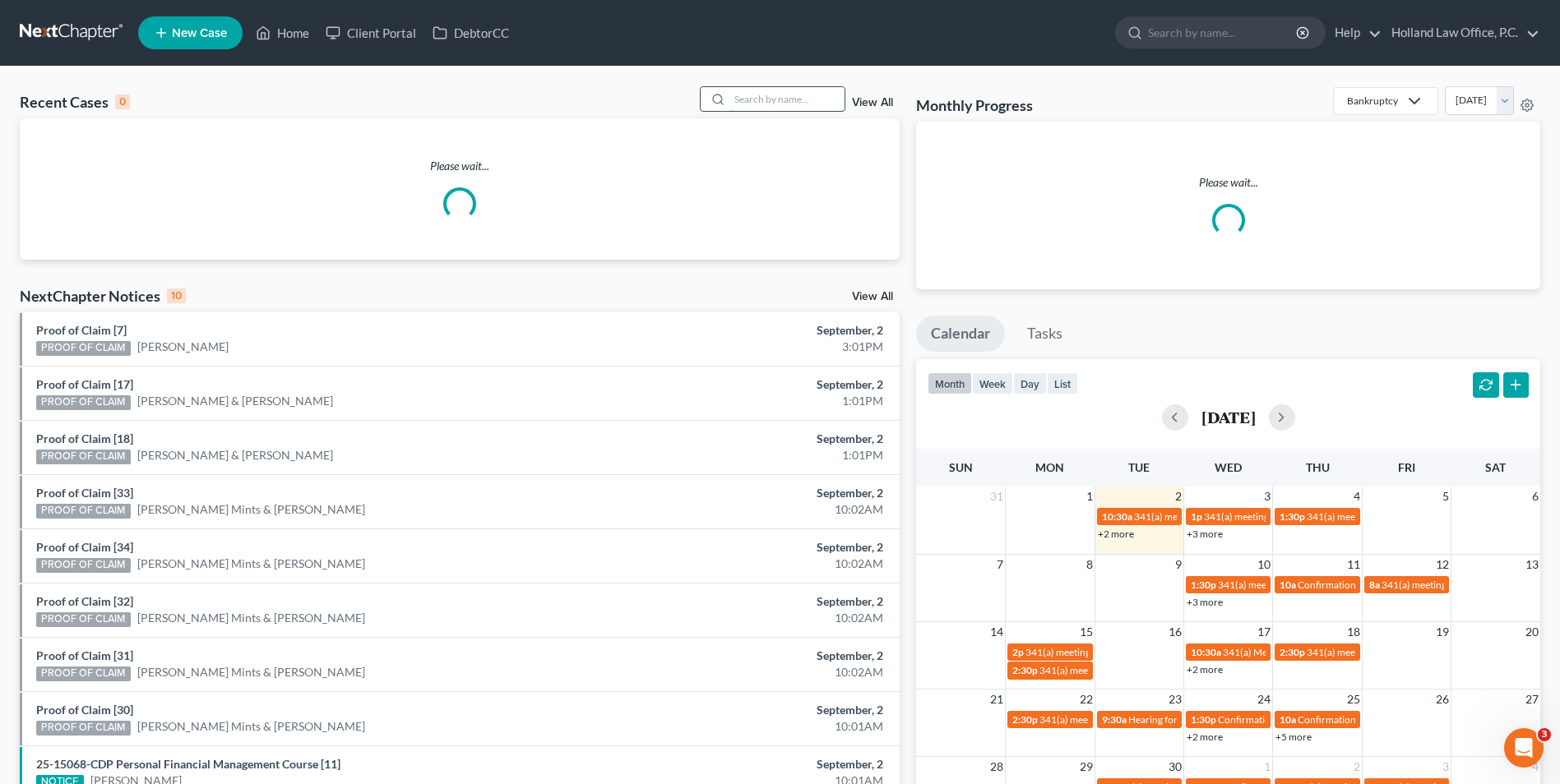
click at [808, 98] on input "search" at bounding box center [787, 99] width 116 height 24
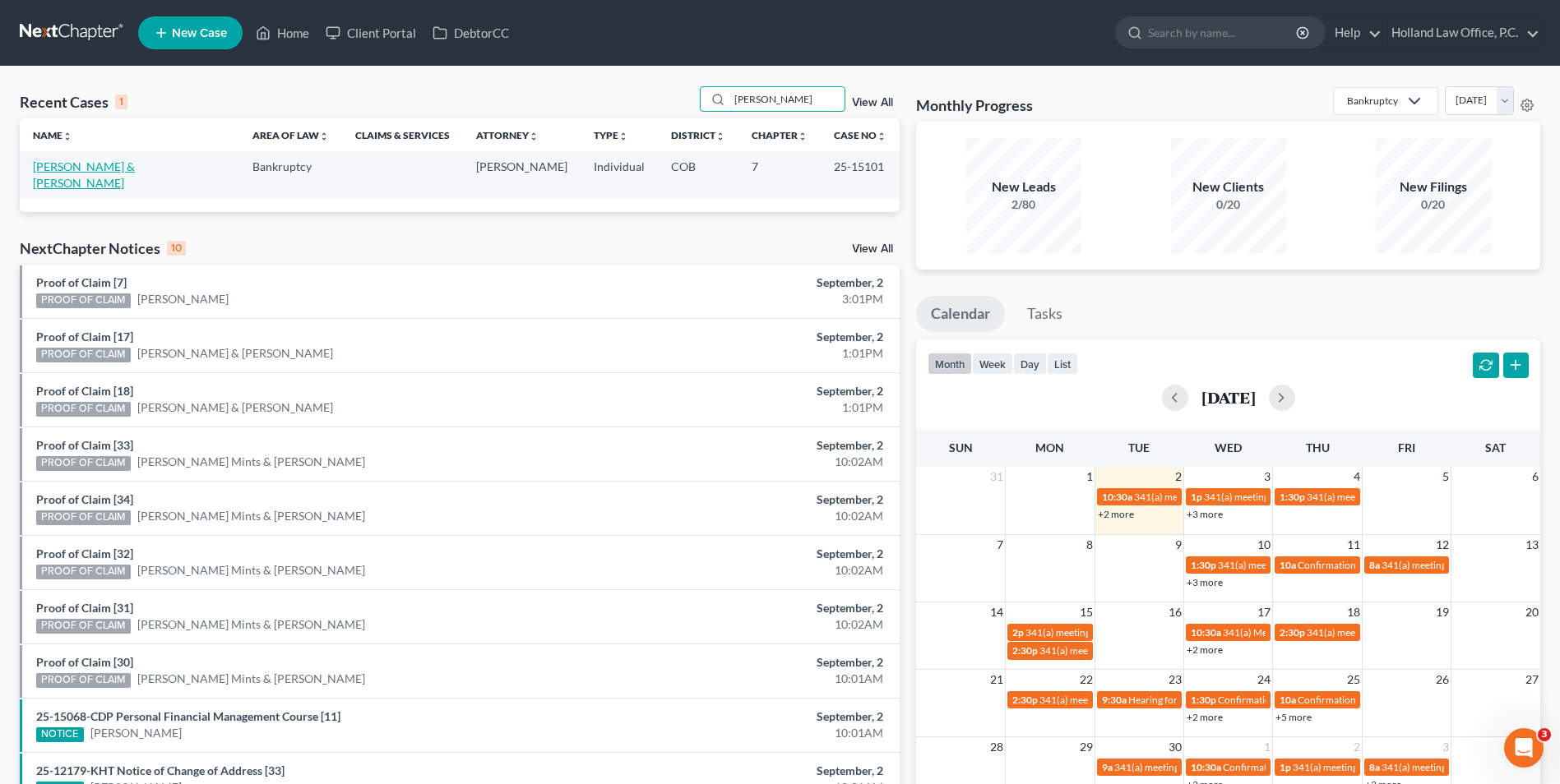
type input "magallanes"
click at [135, 162] on link "Magallanes, Michael & Krista" at bounding box center [84, 174] width 102 height 31
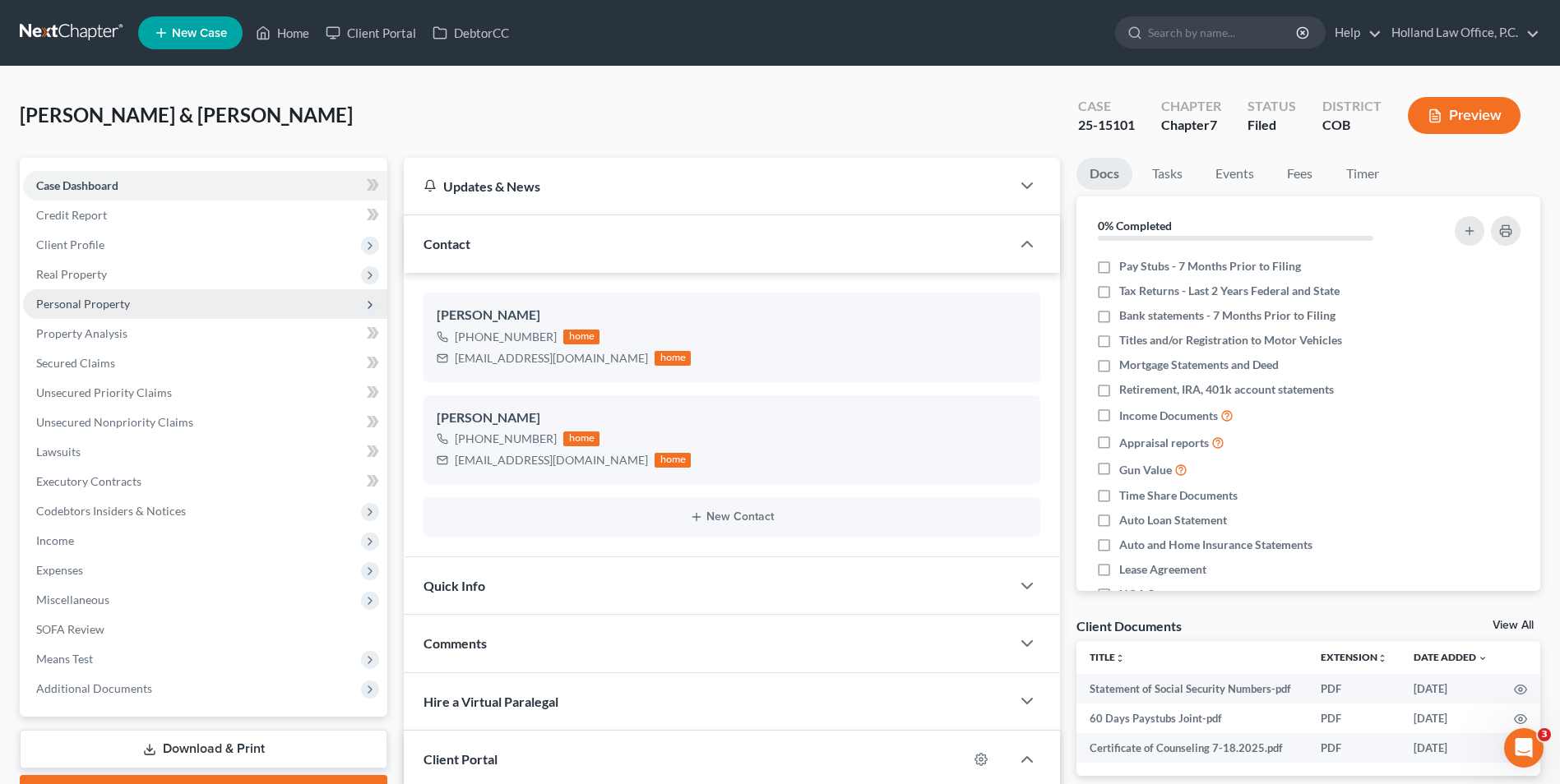
click at [109, 305] on span "Personal Property" at bounding box center [82, 304] width 94 height 14
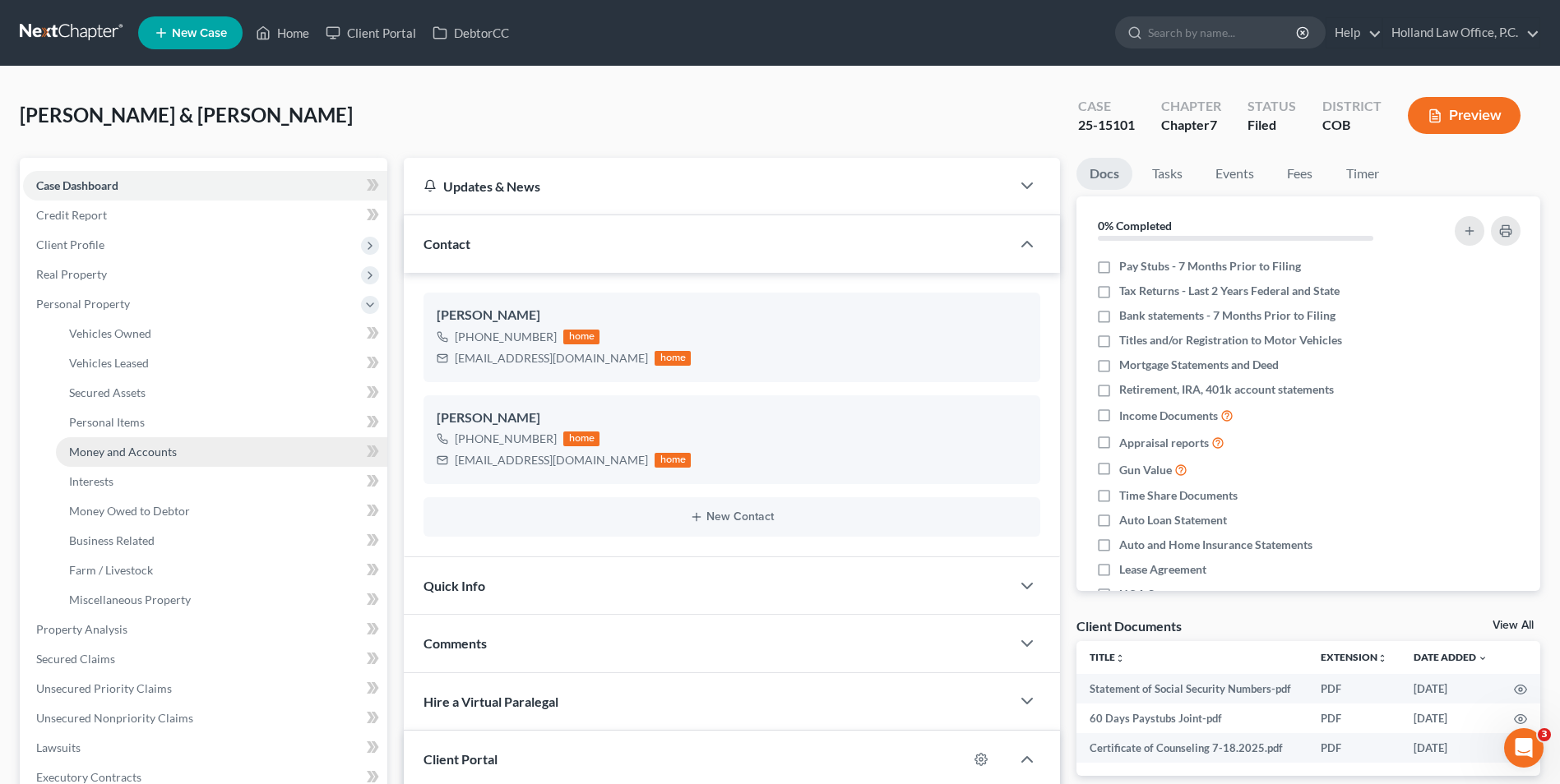
click at [157, 449] on span "Money and Accounts" at bounding box center [123, 452] width 108 height 14
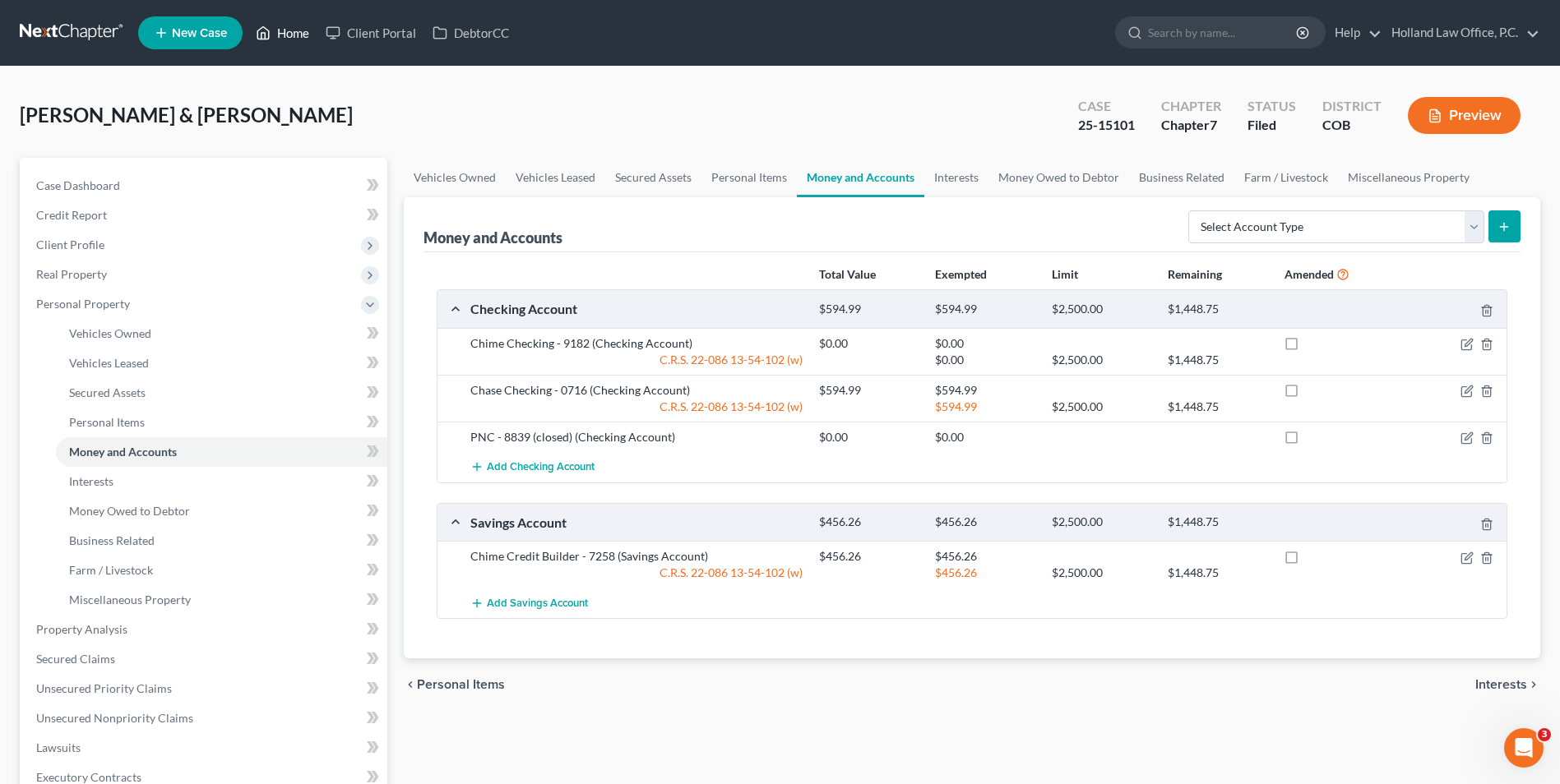
click at [300, 41] on link "Home" at bounding box center [283, 33] width 70 height 30
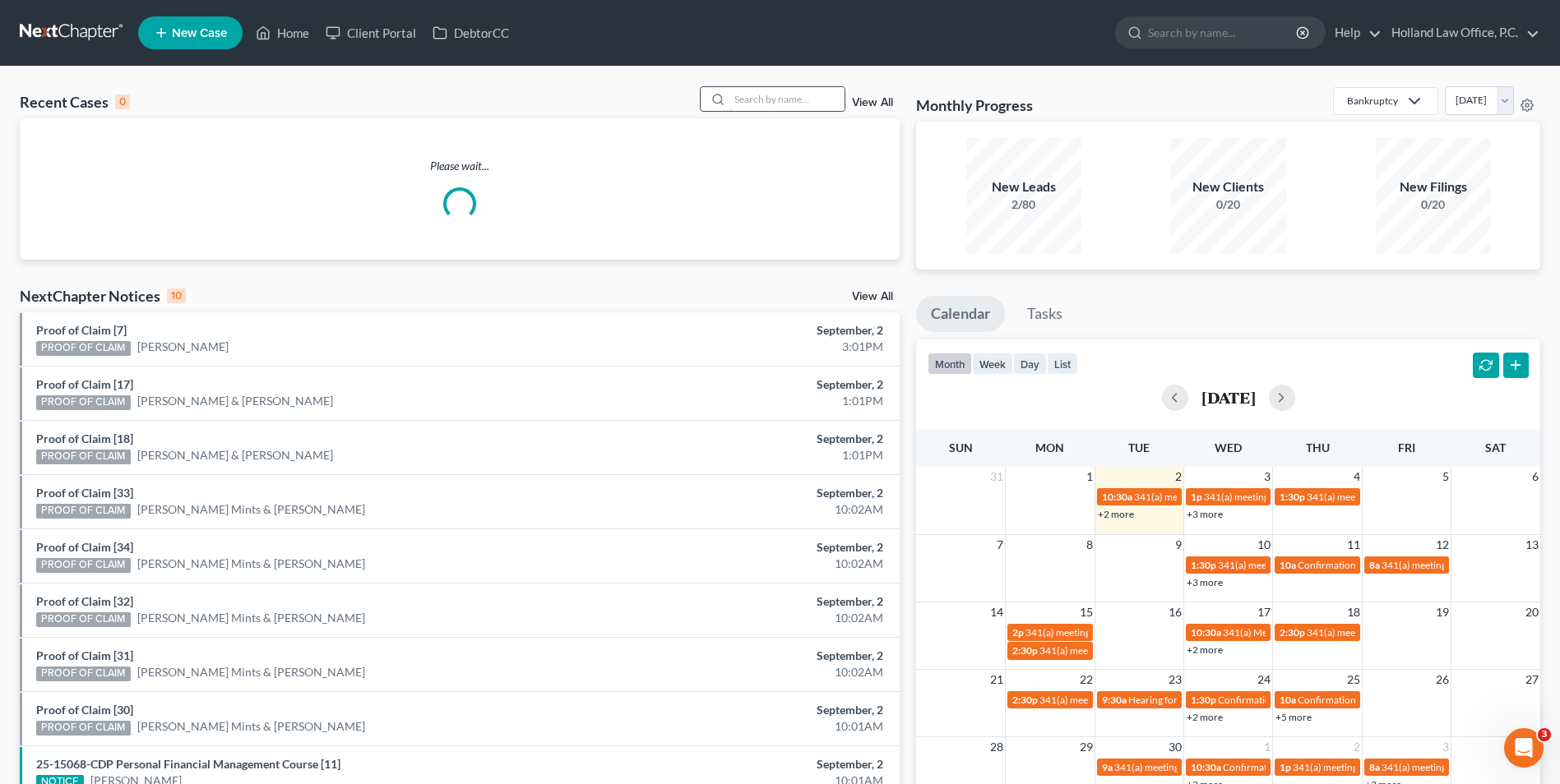
click at [832, 88] on input "search" at bounding box center [787, 99] width 116 height 24
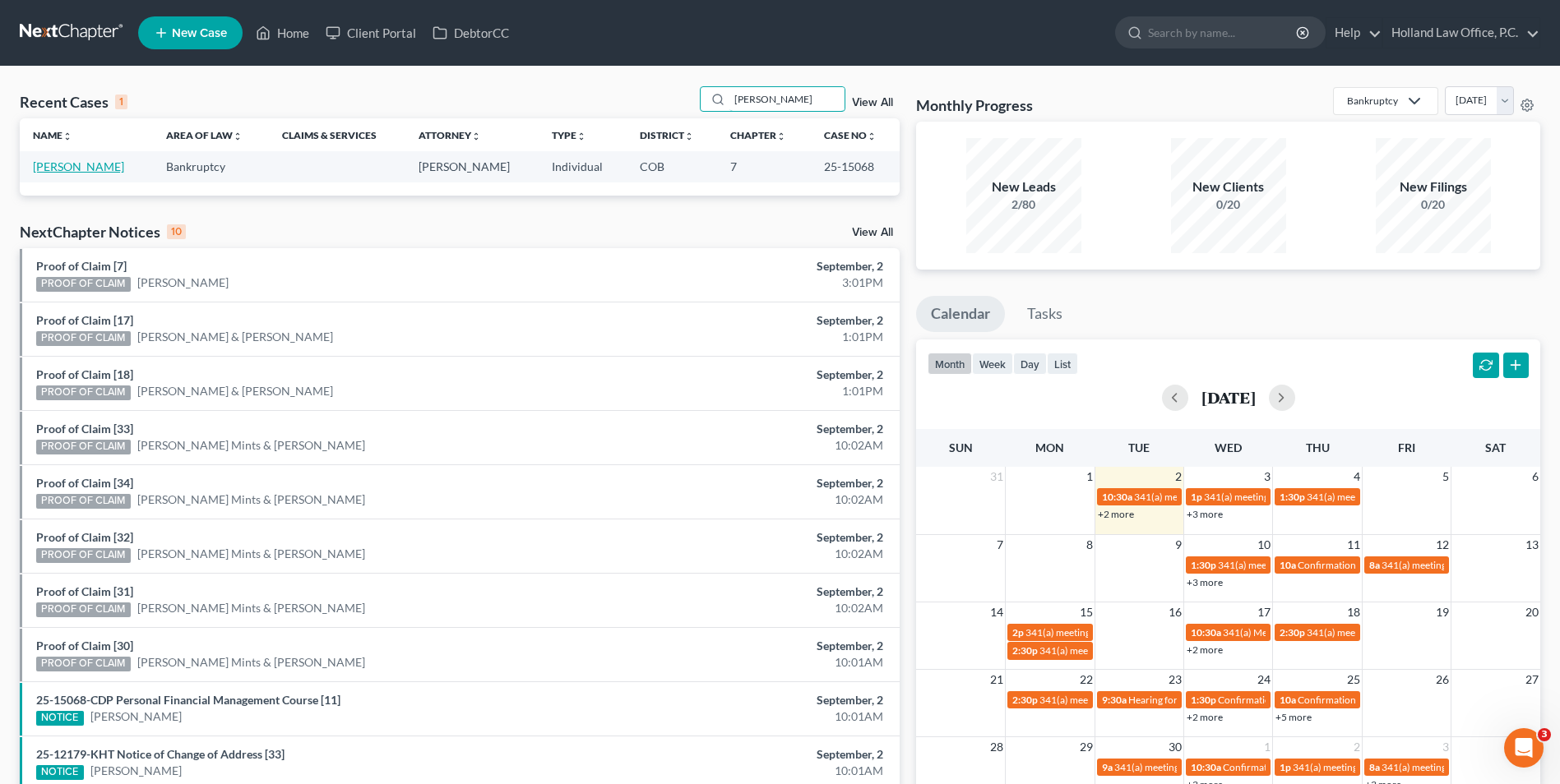
type input "[PERSON_NAME]"
click at [105, 161] on link "[PERSON_NAME]" at bounding box center [79, 166] width 91 height 14
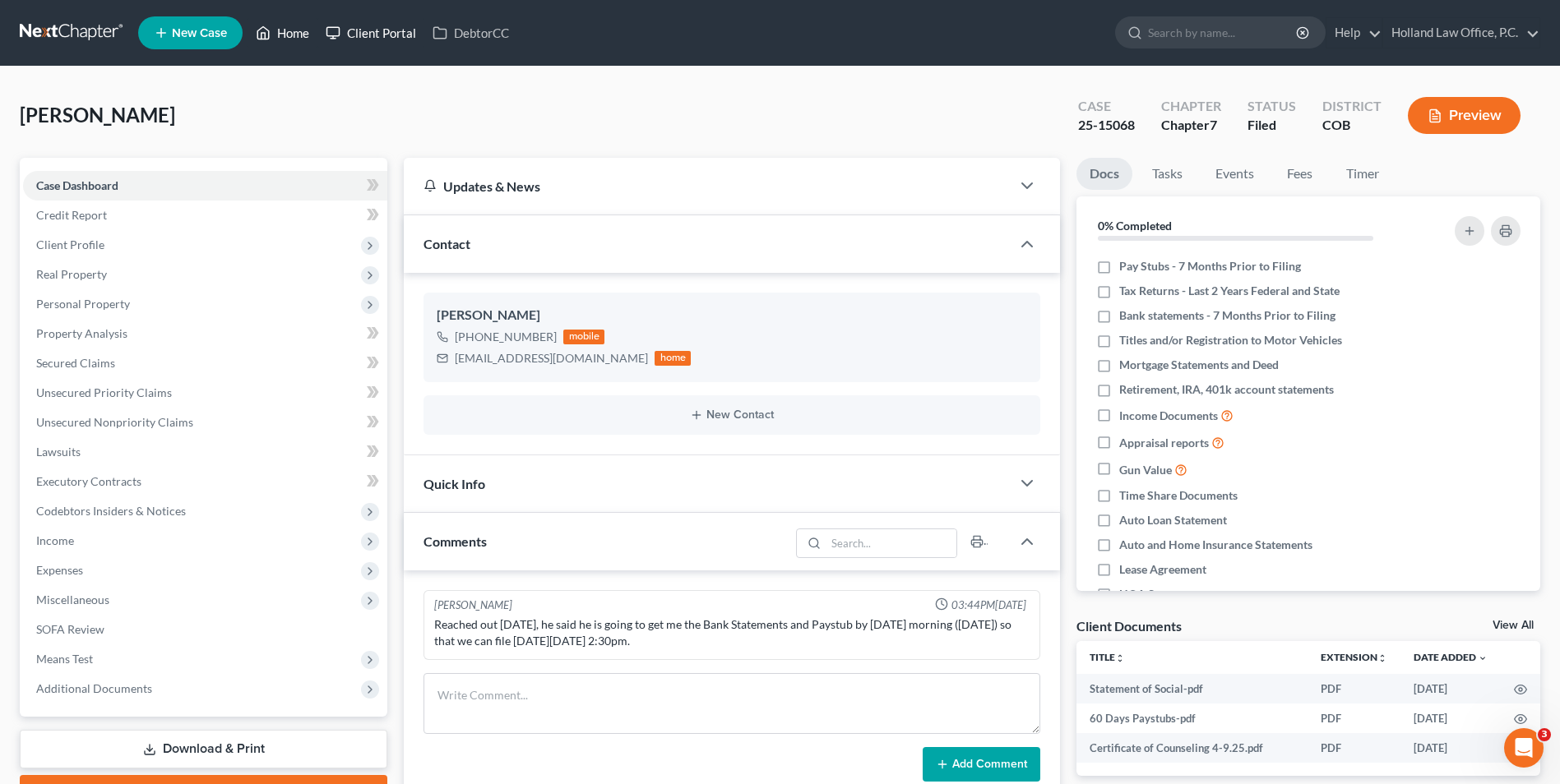
drag, startPoint x: 299, startPoint y: 22, endPoint x: 340, endPoint y: 30, distance: 41.8
click at [298, 22] on link "Home" at bounding box center [283, 33] width 70 height 30
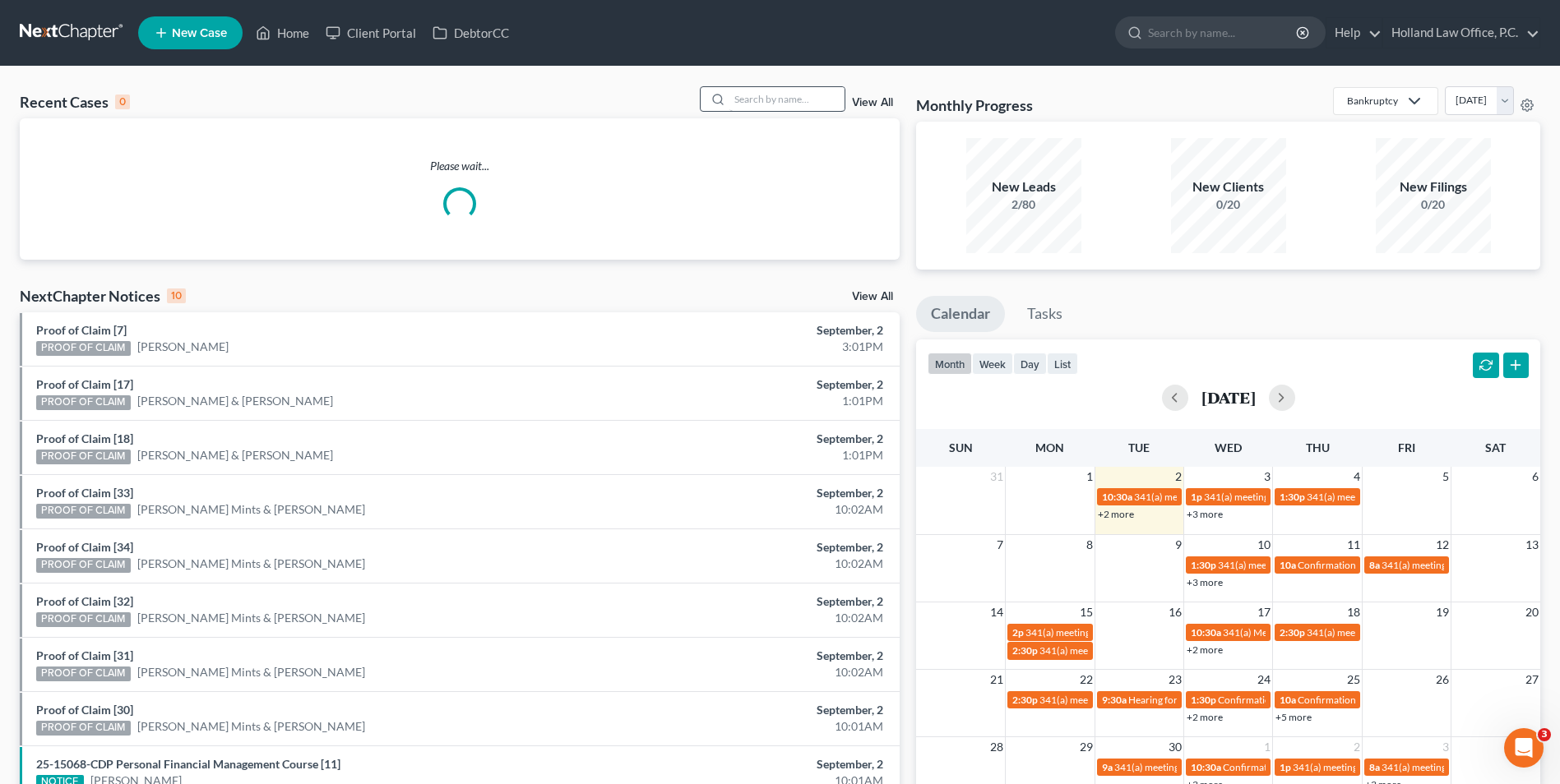
click at [777, 91] on div "Recent Cases 0 View All Please wait... NextChapter Notices 10 View All Proof of…" at bounding box center [780, 493] width 1560 height 853
click at [773, 97] on input "search" at bounding box center [787, 99] width 116 height 24
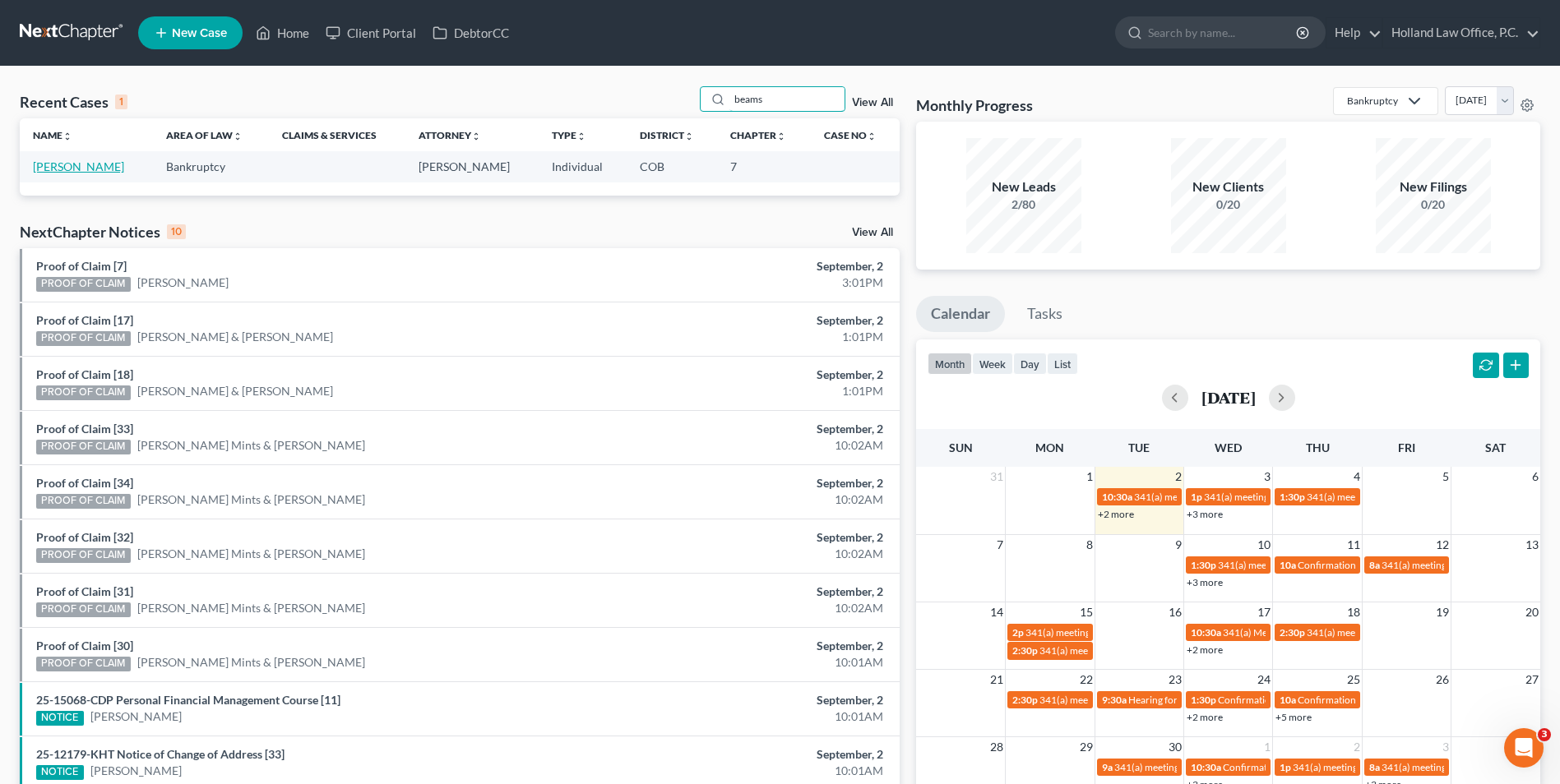
type input "beams"
click at [87, 168] on link "[PERSON_NAME]" at bounding box center [79, 166] width 91 height 14
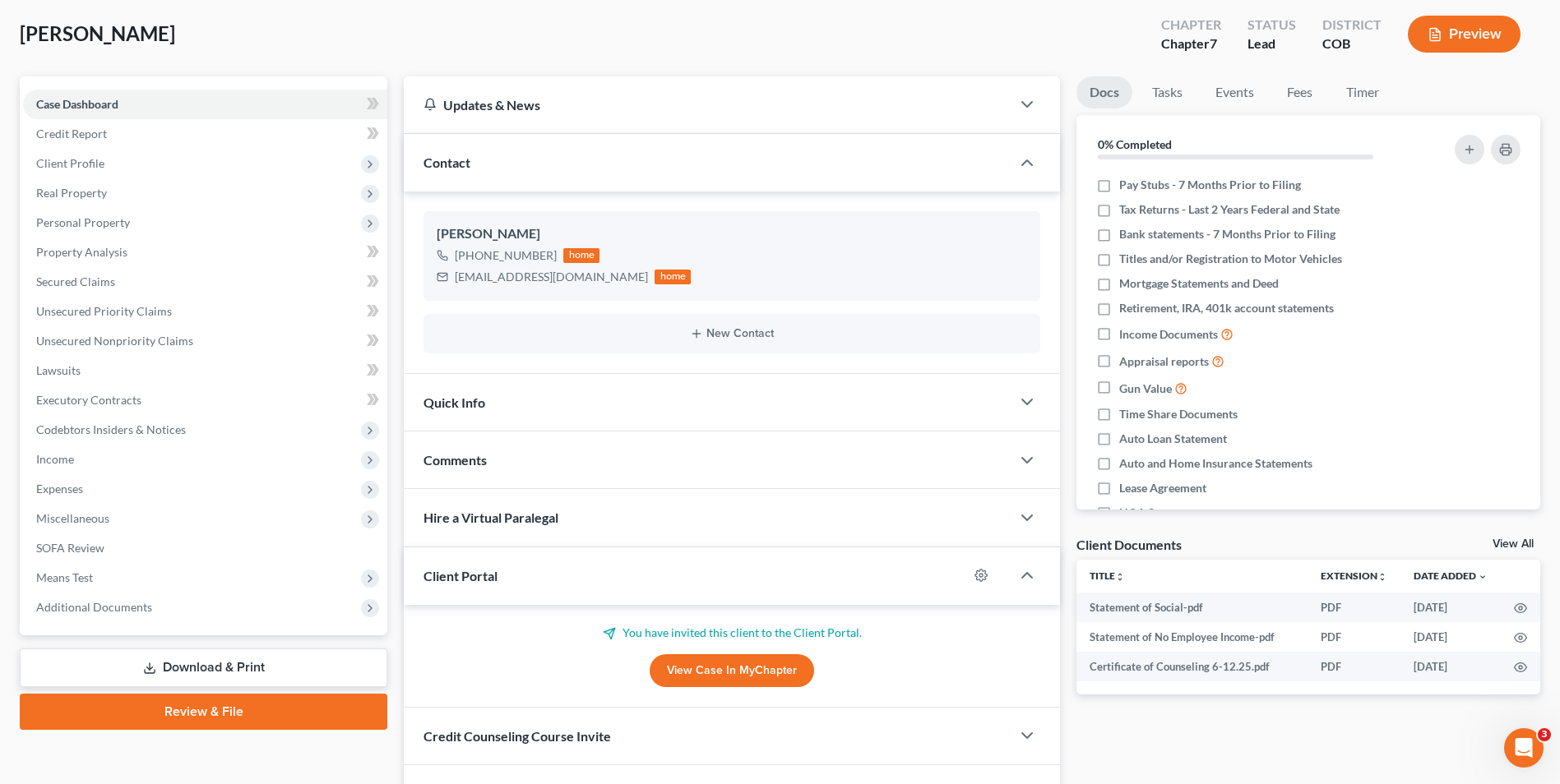
scroll to position [82, 0]
click at [240, 710] on link "Review & File" at bounding box center [204, 710] width 368 height 36
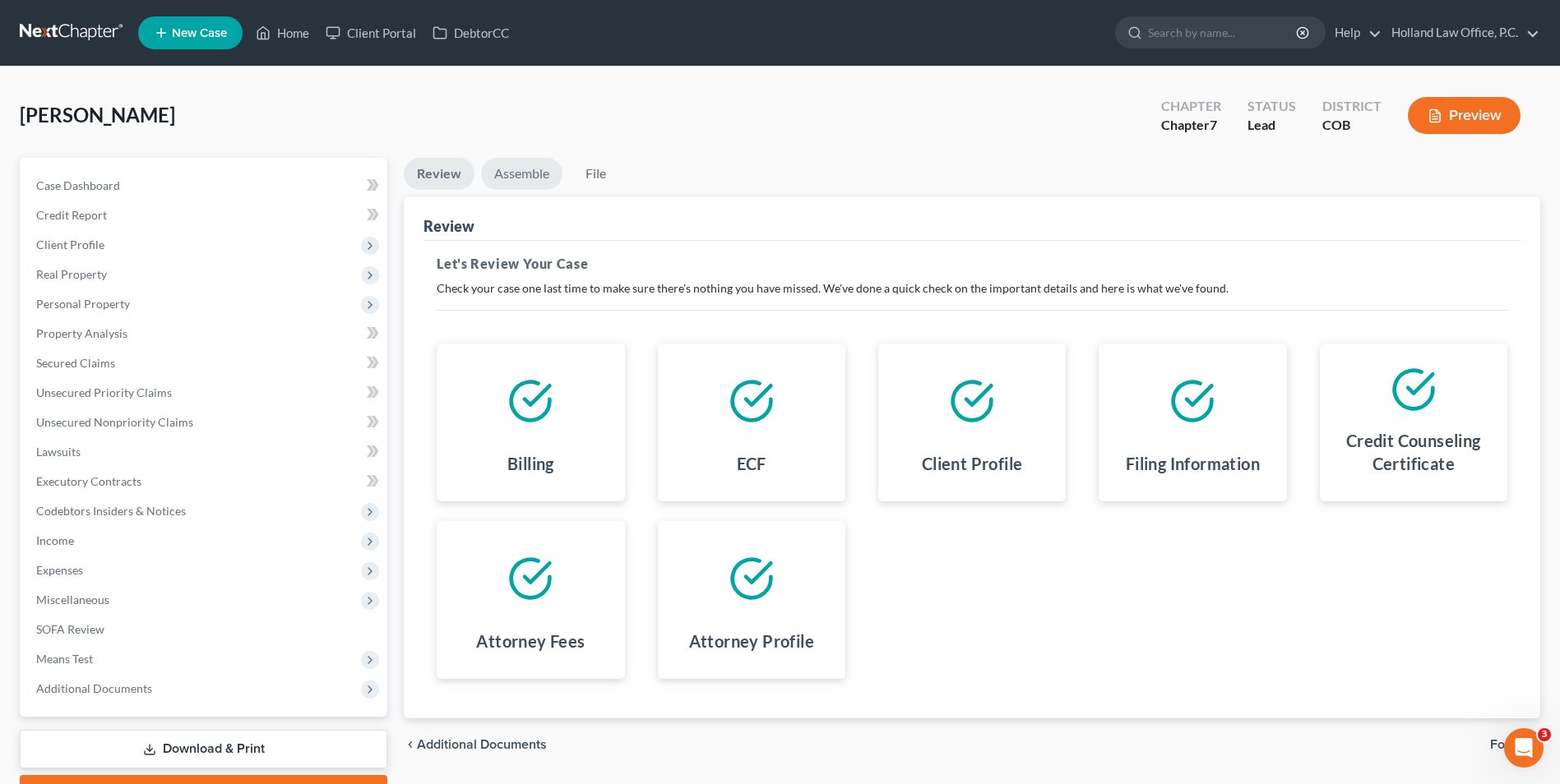
click at [531, 167] on link "Assemble" at bounding box center [522, 173] width 81 height 32
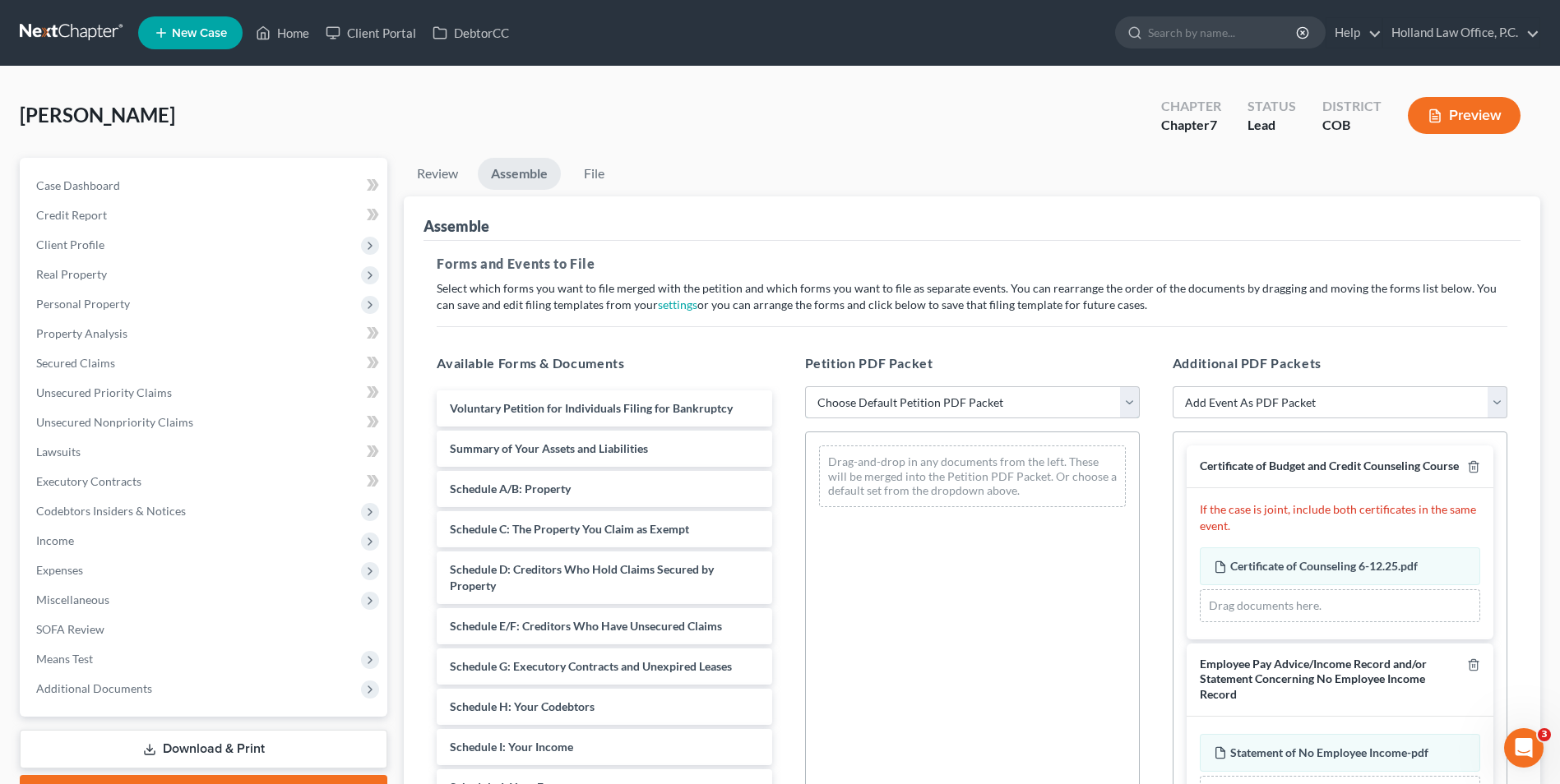
drag, startPoint x: 877, startPoint y: 407, endPoint x: 879, endPoint y: 416, distance: 9.2
click at [877, 407] on select "Choose Default Petition PDF Packet Emergency Filing (Voluntary Petition and Cre…" at bounding box center [973, 403] width 334 height 33
select select "2"
click at [805, 387] on select "Choose Default Petition PDF Packet Emergency Filing (Voluntary Petition and Cre…" at bounding box center [973, 403] width 334 height 33
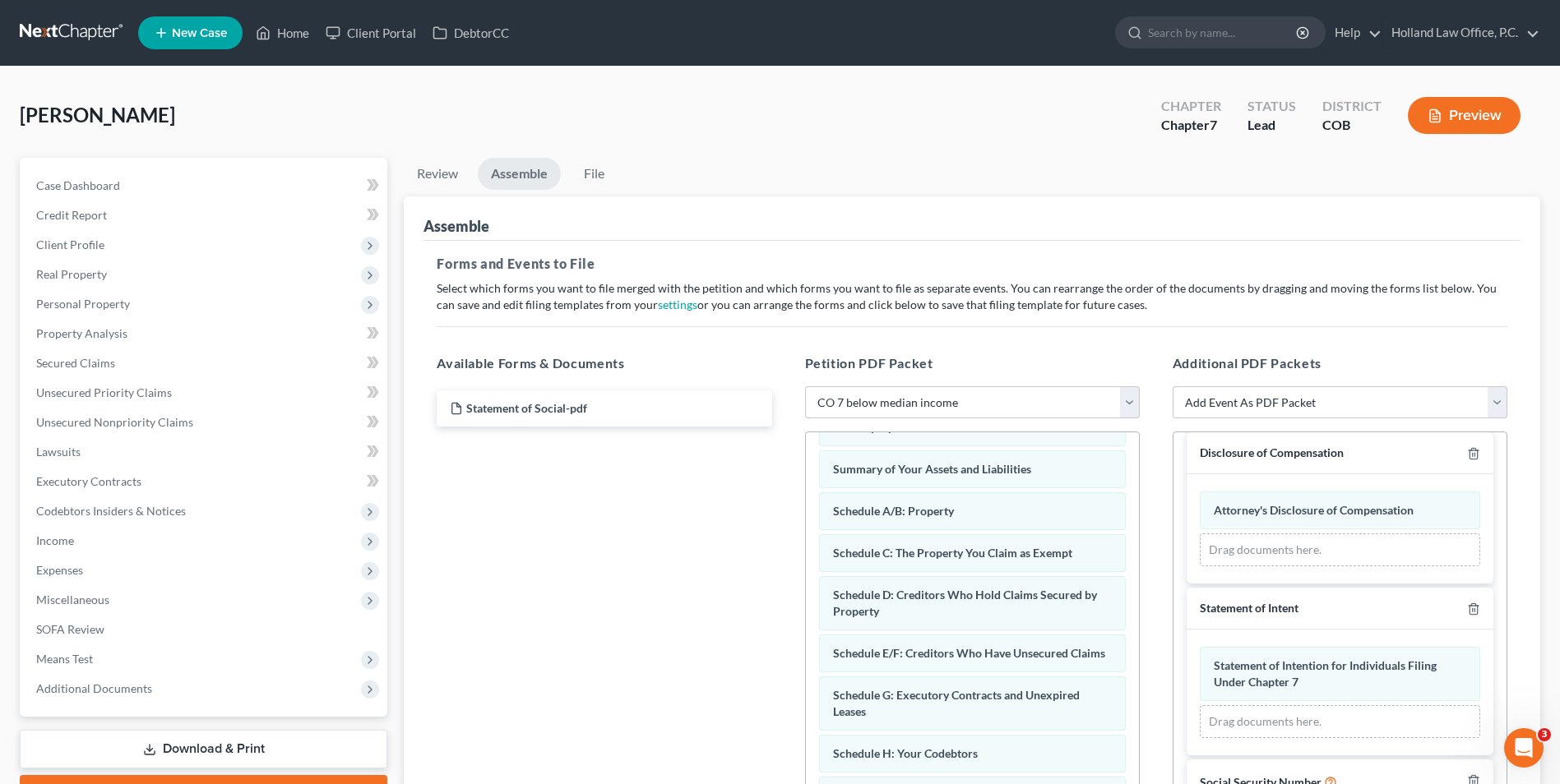
scroll to position [82, 0]
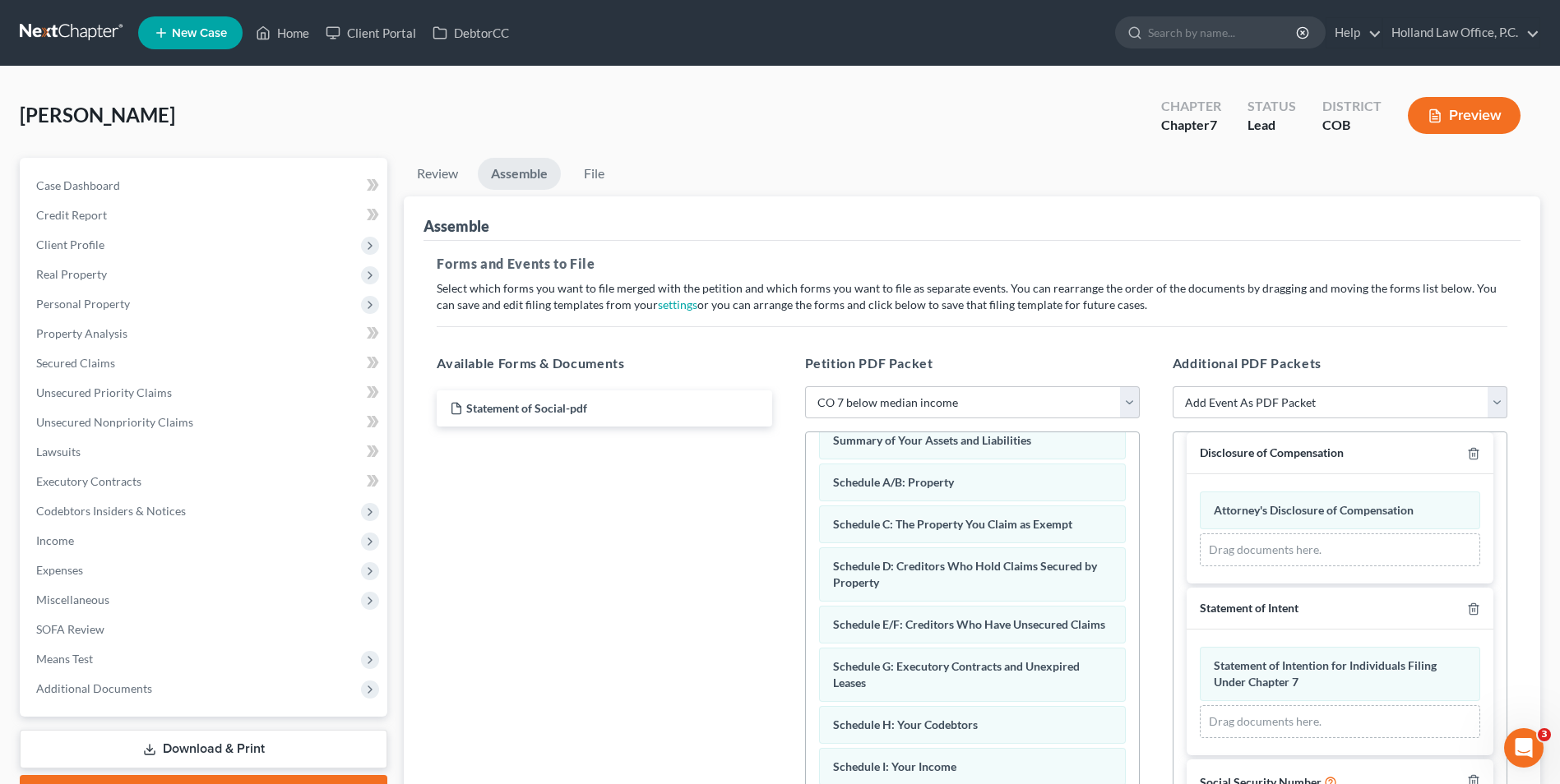
drag, startPoint x: 1556, startPoint y: 389, endPoint x: 1569, endPoint y: 389, distance: 13.0
click at [1556, 389] on div "Beams, Thomas Upgraded Chapter Chapter 7 Status Lead District COB Preview Petit…" at bounding box center [780, 534] width 1560 height 935
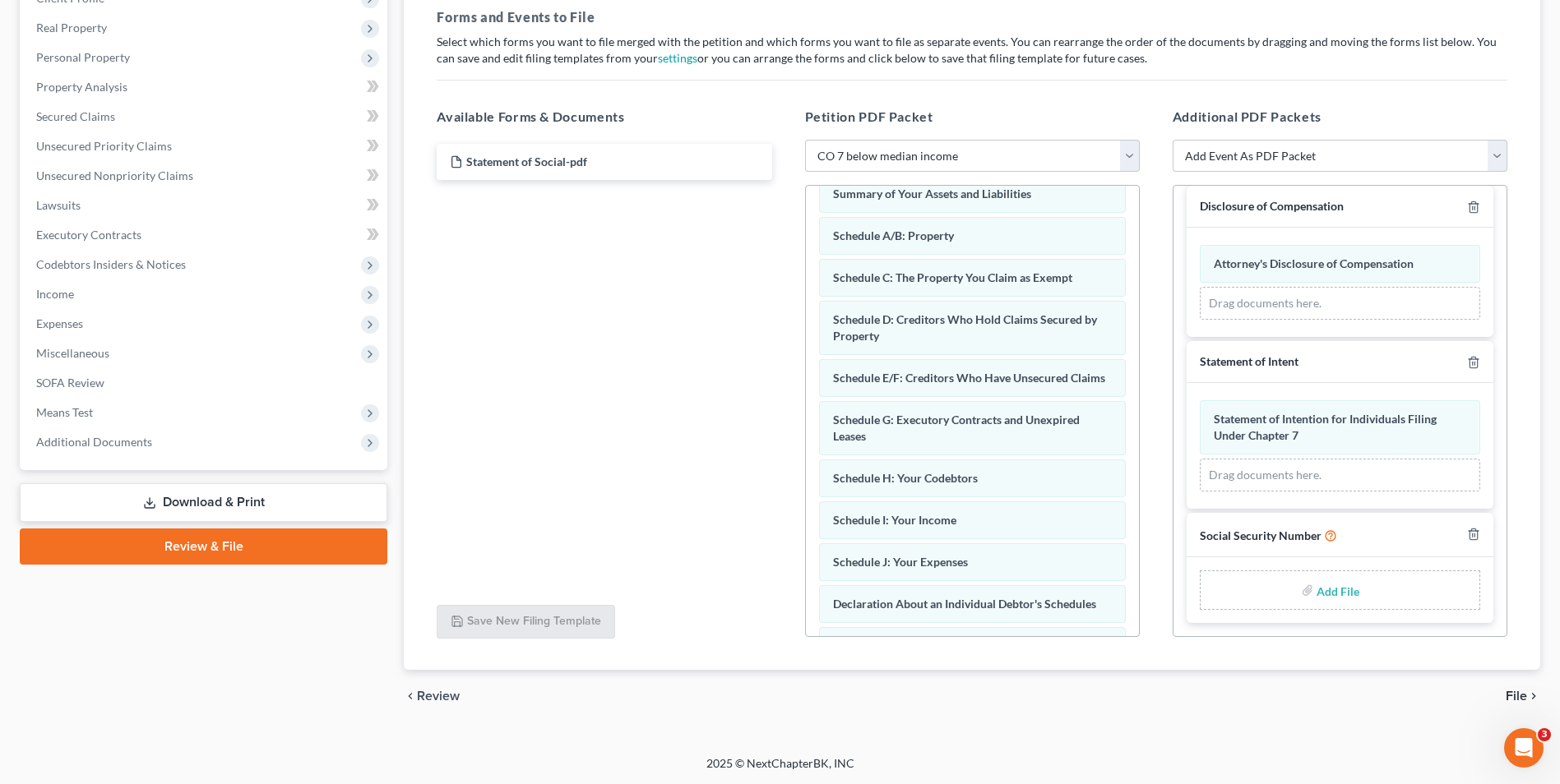
scroll to position [248, 0]
type input "C:\fakepath\Statement of Social.pdf"
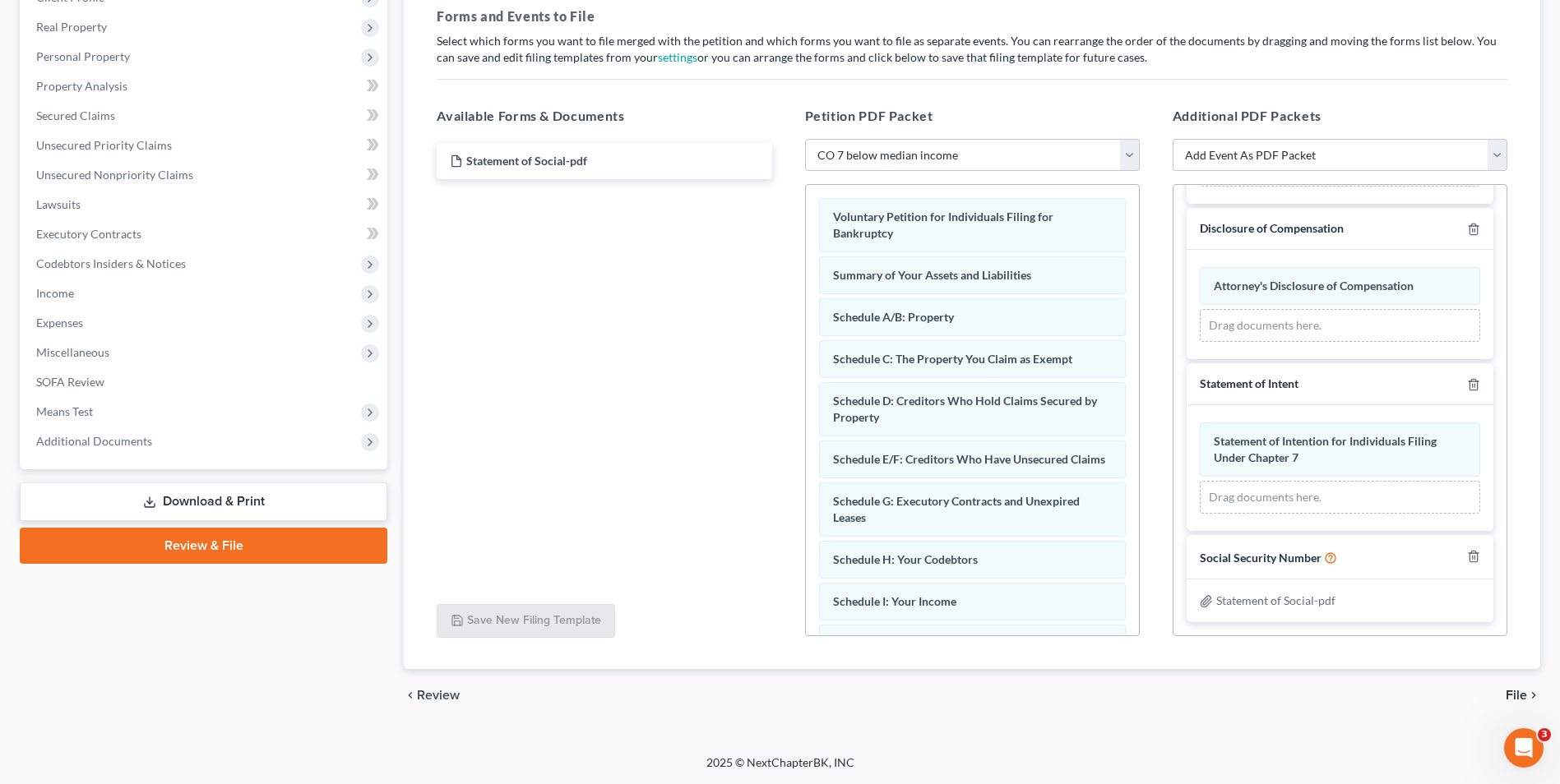
click at [1521, 691] on span "File" at bounding box center [1516, 695] width 21 height 13
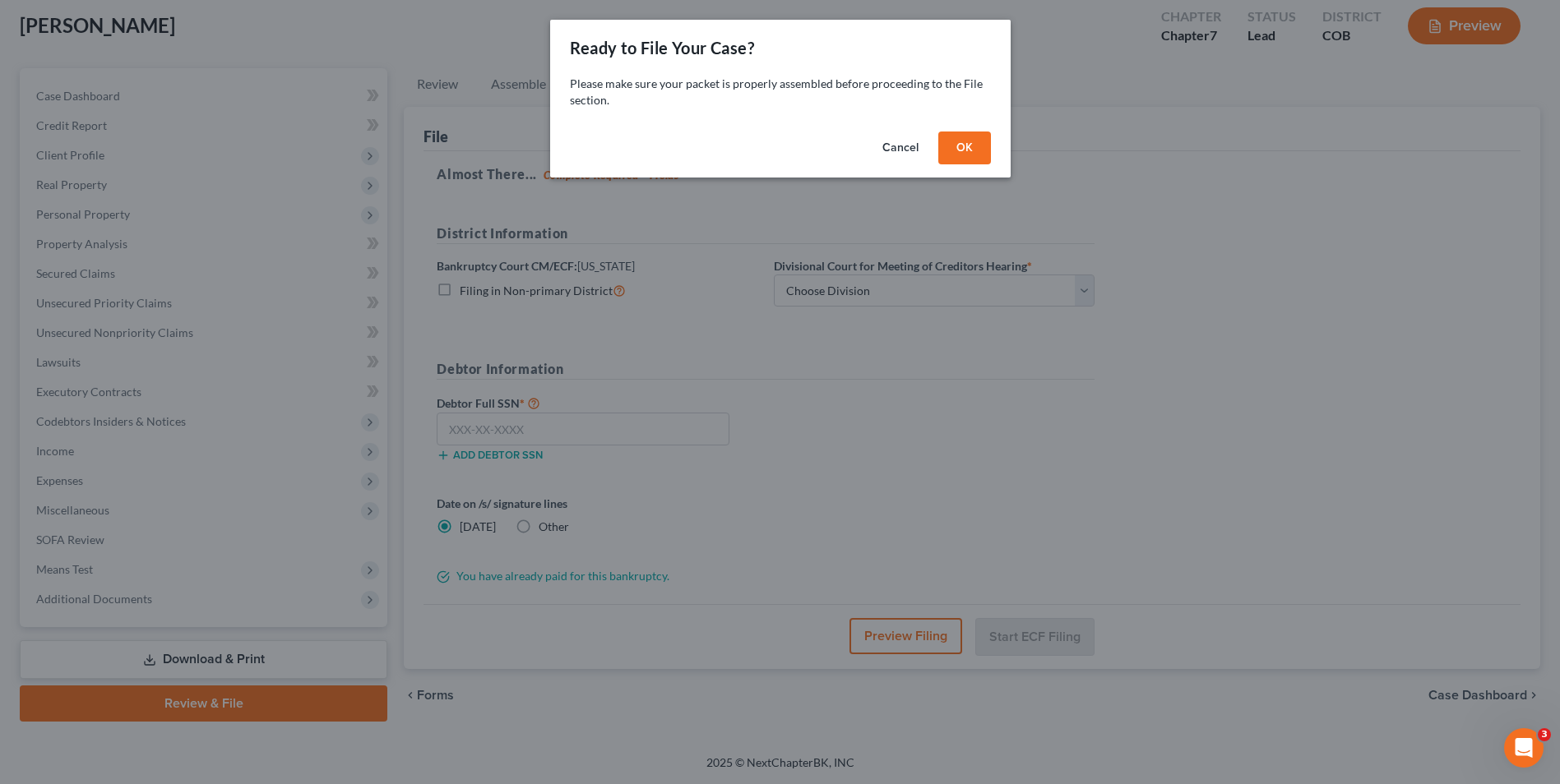
scroll to position [89, 0]
click at [946, 140] on button "OK" at bounding box center [971, 148] width 53 height 33
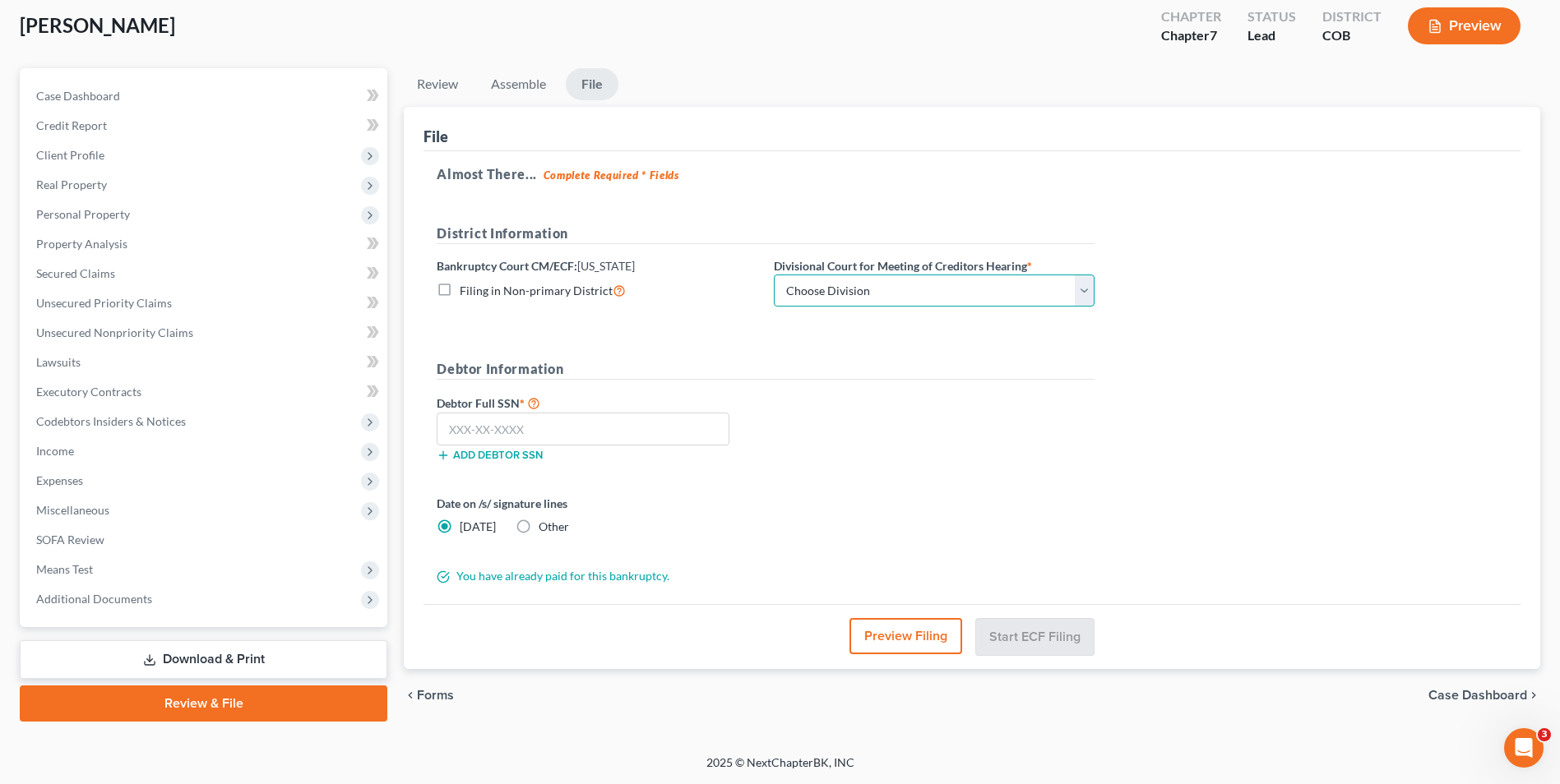
drag, startPoint x: 828, startPoint y: 290, endPoint x: 828, endPoint y: 306, distance: 16.0
click at [828, 290] on select "Choose Division Denver" at bounding box center [934, 291] width 320 height 33
select select "0"
click at [774, 275] on select "Choose Division Denver" at bounding box center [934, 291] width 320 height 33
click at [538, 533] on span "Other" at bounding box center [553, 527] width 31 height 14
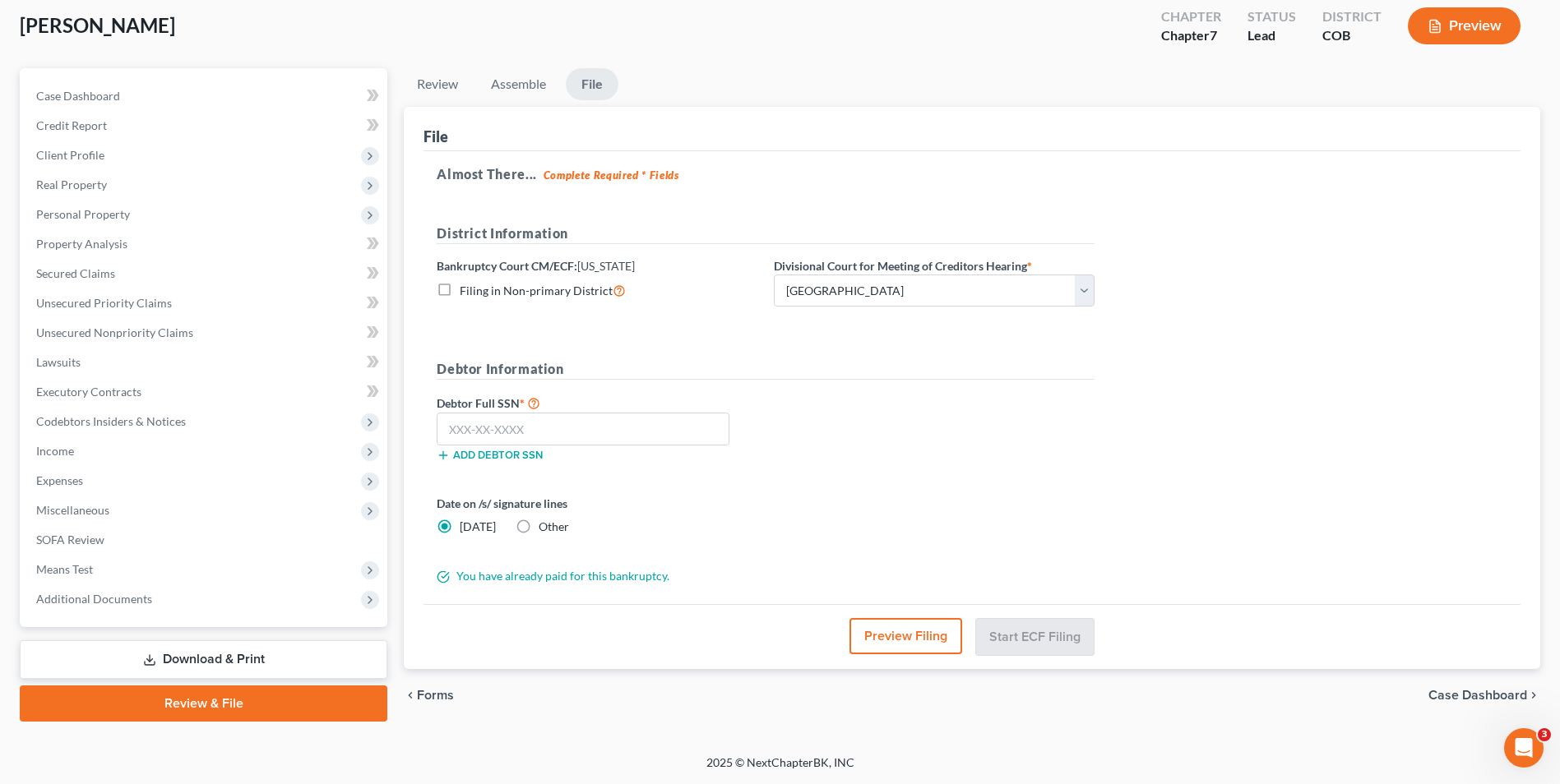
click at [545, 529] on input "Other" at bounding box center [551, 524] width 11 height 10
radio input "true"
radio input "false"
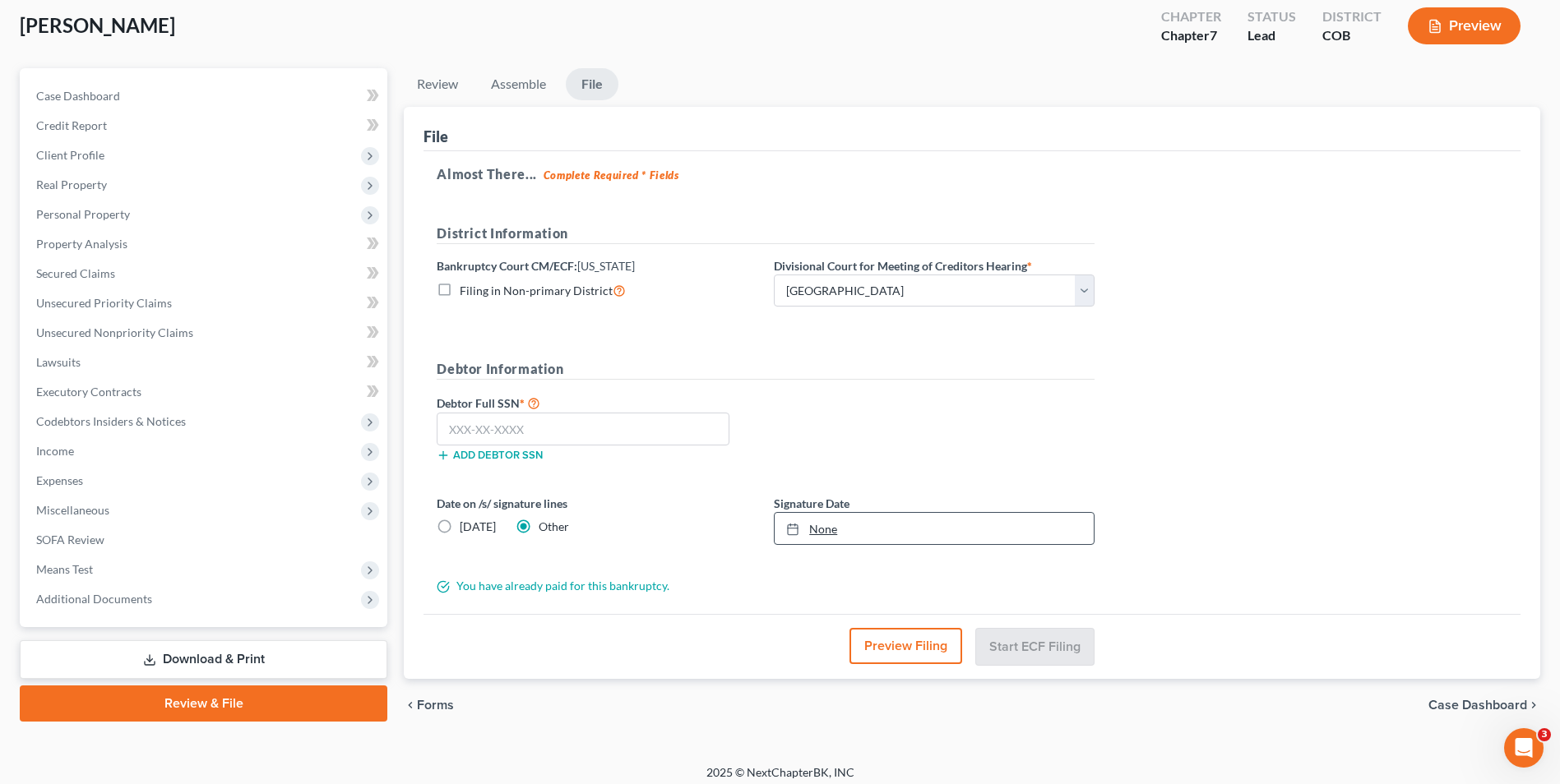
type input "9/2/2025"
click at [893, 535] on link "None" at bounding box center [934, 528] width 320 height 32
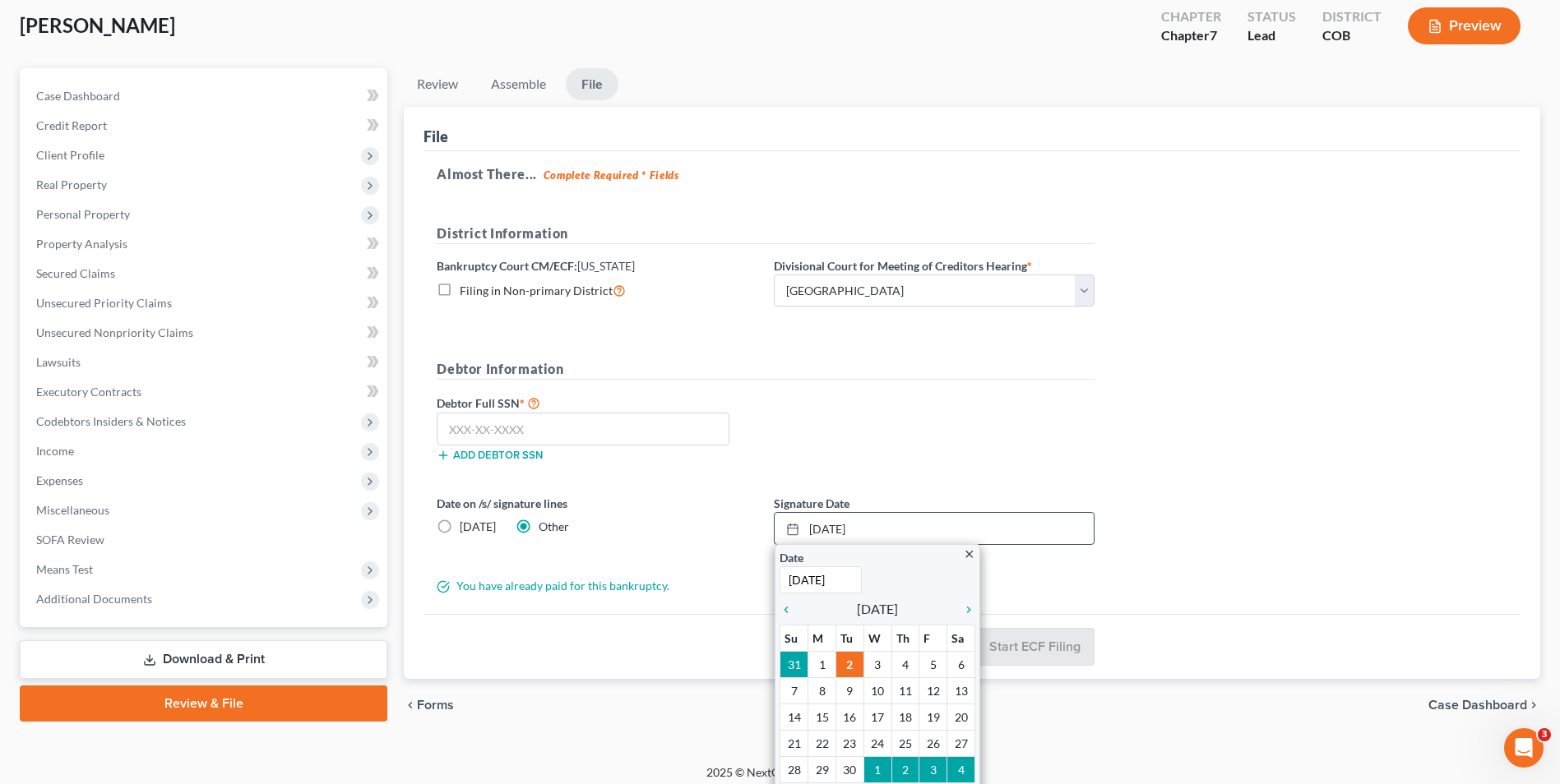
click at [779, 606] on div "close Date 9/2/2025 Time 12:00 AM chevron_left September 2025 chevron_right Su …" at bounding box center [877, 678] width 206 height 269
drag, startPoint x: 791, startPoint y: 609, endPoint x: 791, endPoint y: 625, distance: 16.0
click at [791, 611] on icon "chevron_left" at bounding box center [791, 610] width 21 height 13
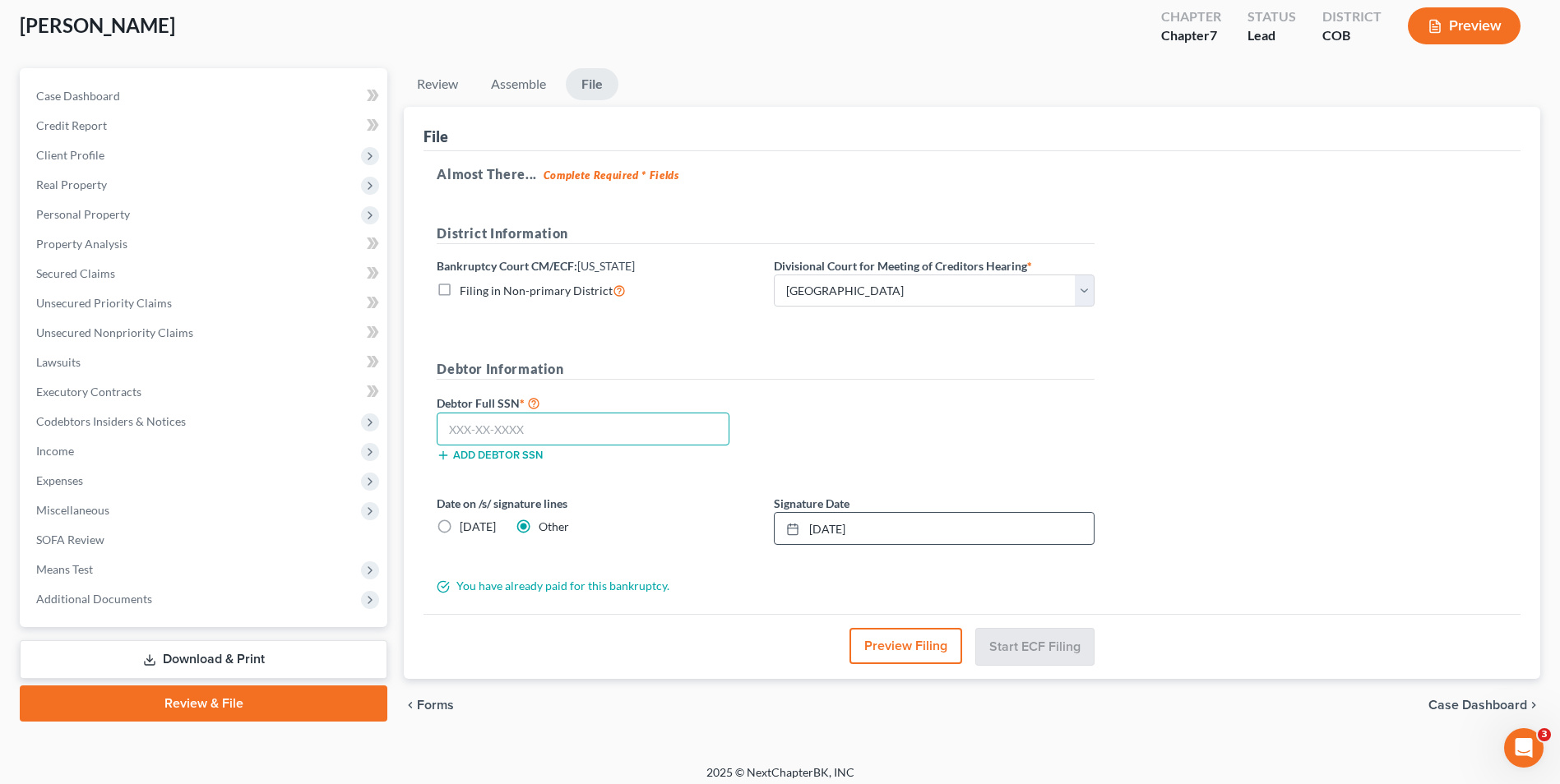
click at [544, 430] on input "text" at bounding box center [583, 430] width 292 height 33
type input "303-88-1653"
drag, startPoint x: 1058, startPoint y: 648, endPoint x: 1058, endPoint y: 669, distance: 21.0
click at [1058, 648] on button "Start ECF Filing" at bounding box center [1035, 646] width 117 height 36
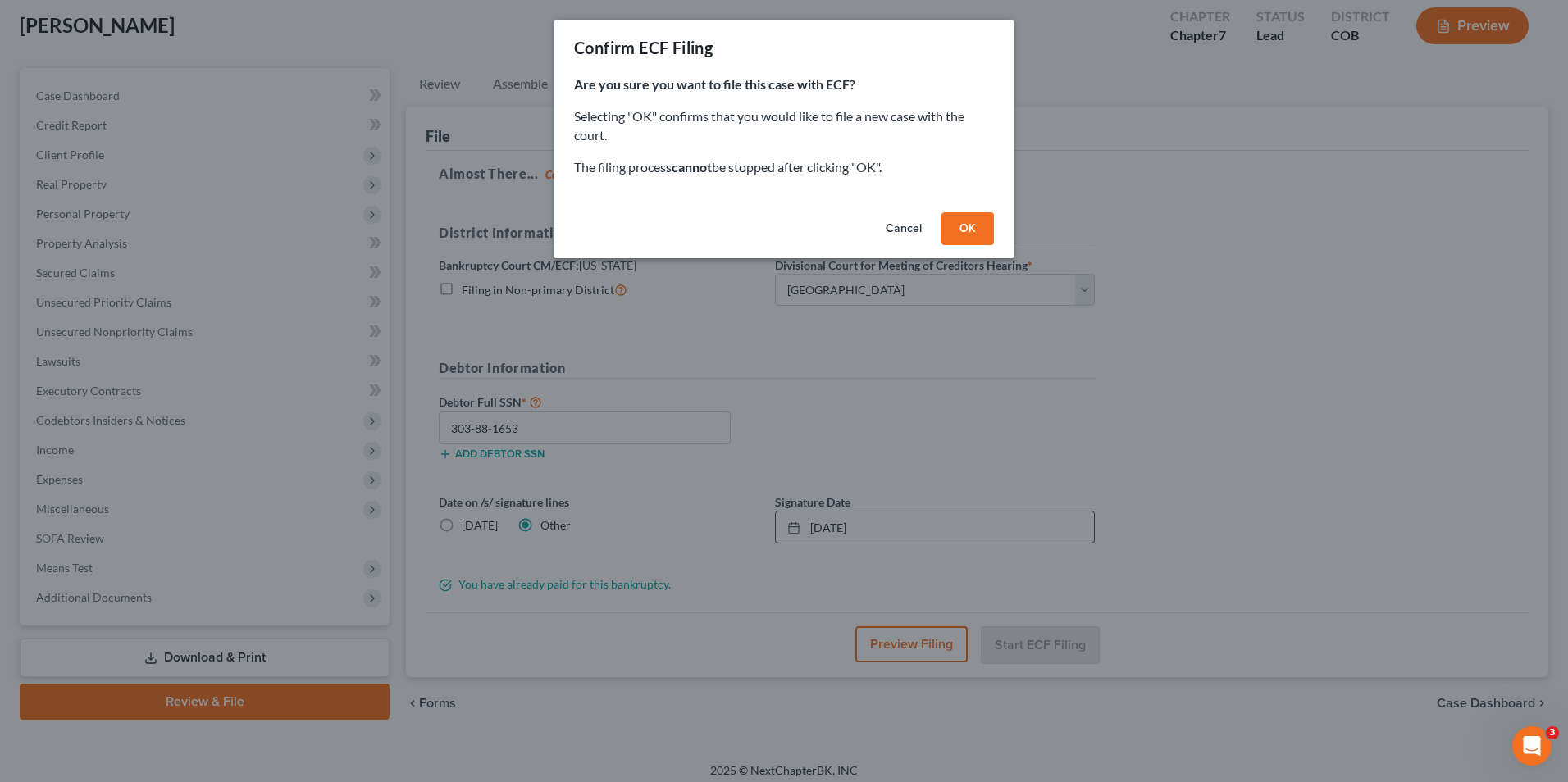
click at [978, 216] on button "OK" at bounding box center [968, 229] width 52 height 33
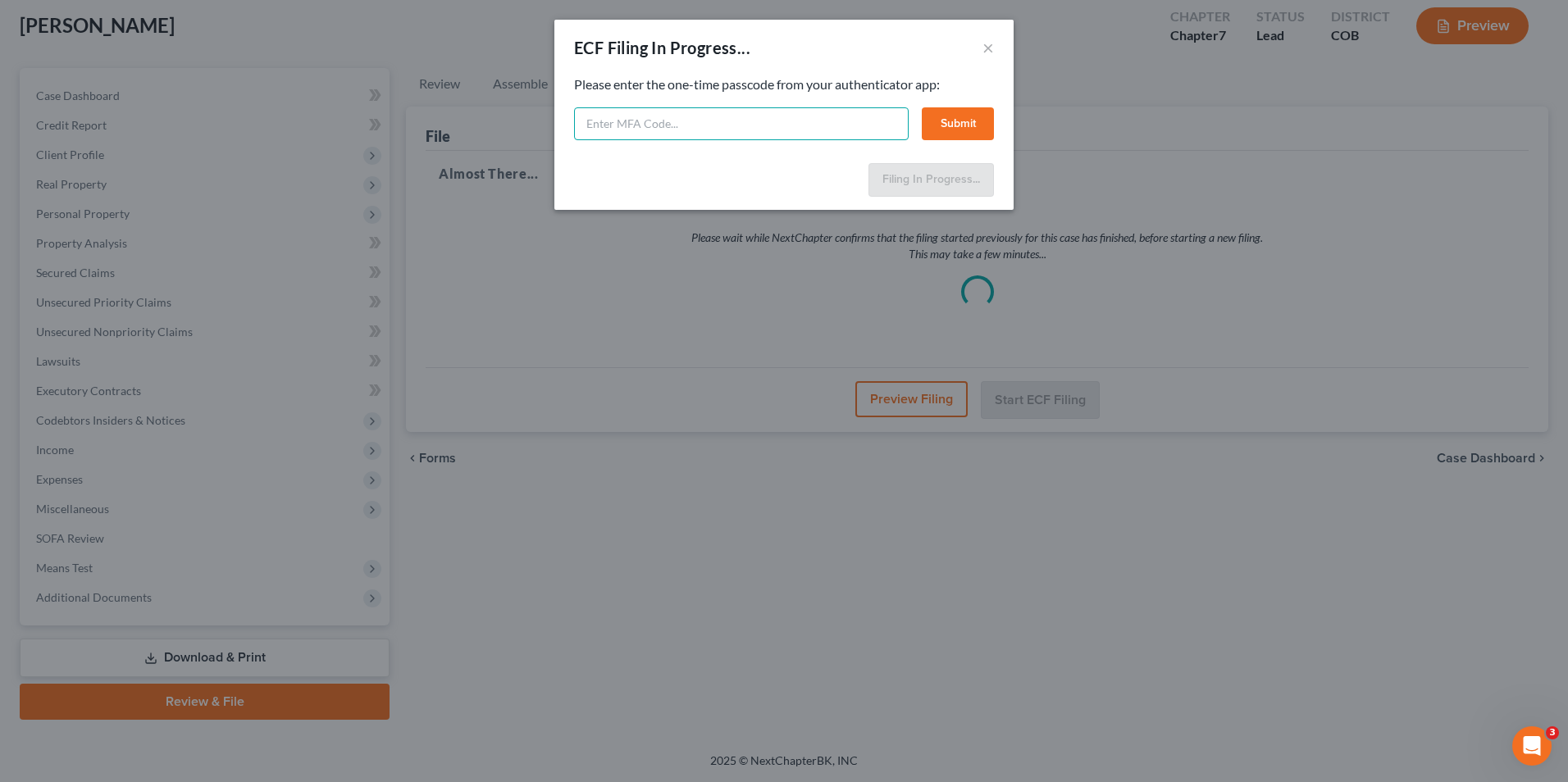
click at [747, 126] on input "text" at bounding box center [741, 124] width 334 height 33
type input "363794"
click at [946, 124] on button "Submit" at bounding box center [958, 124] width 72 height 33
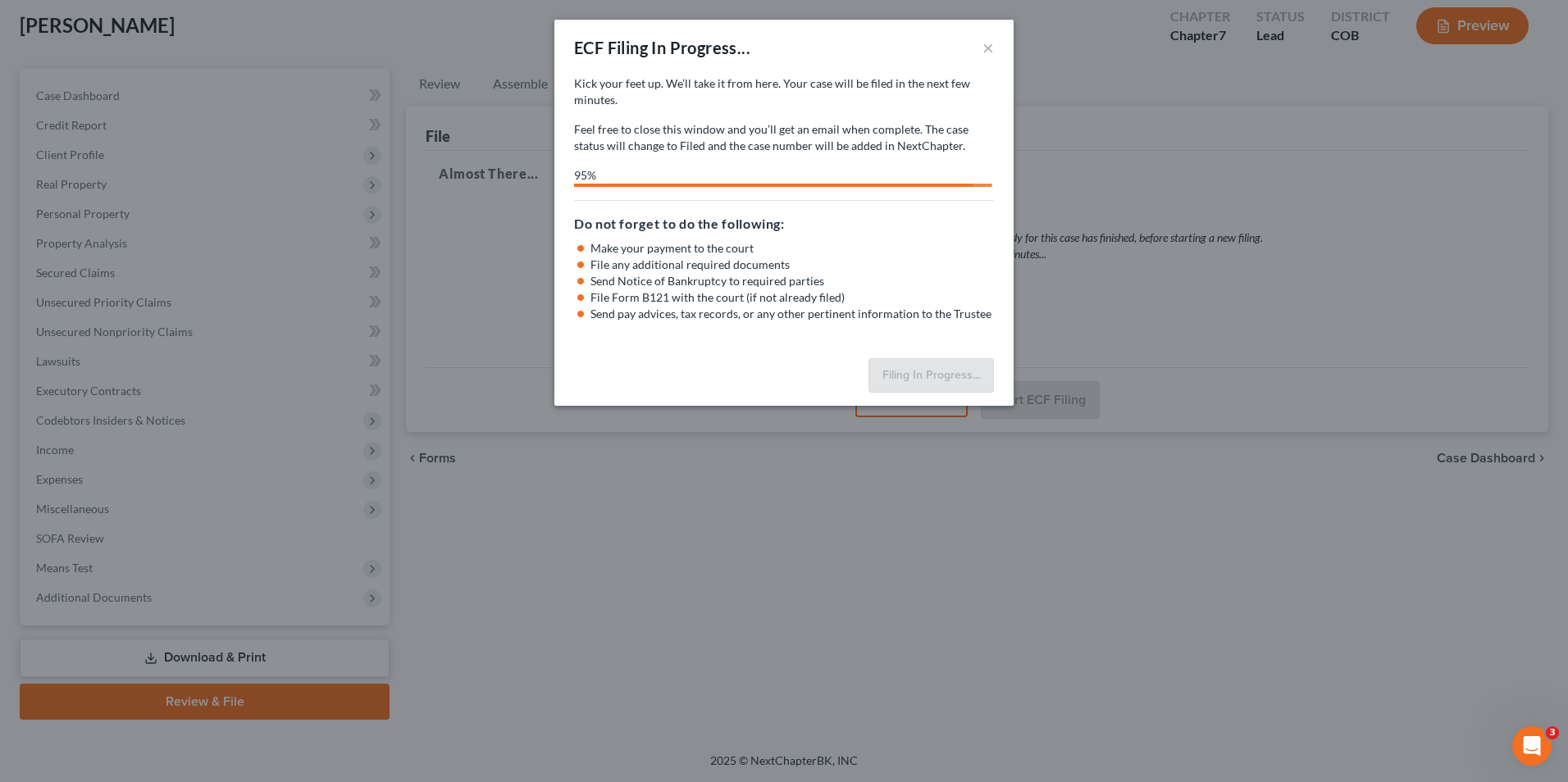
select select "0"
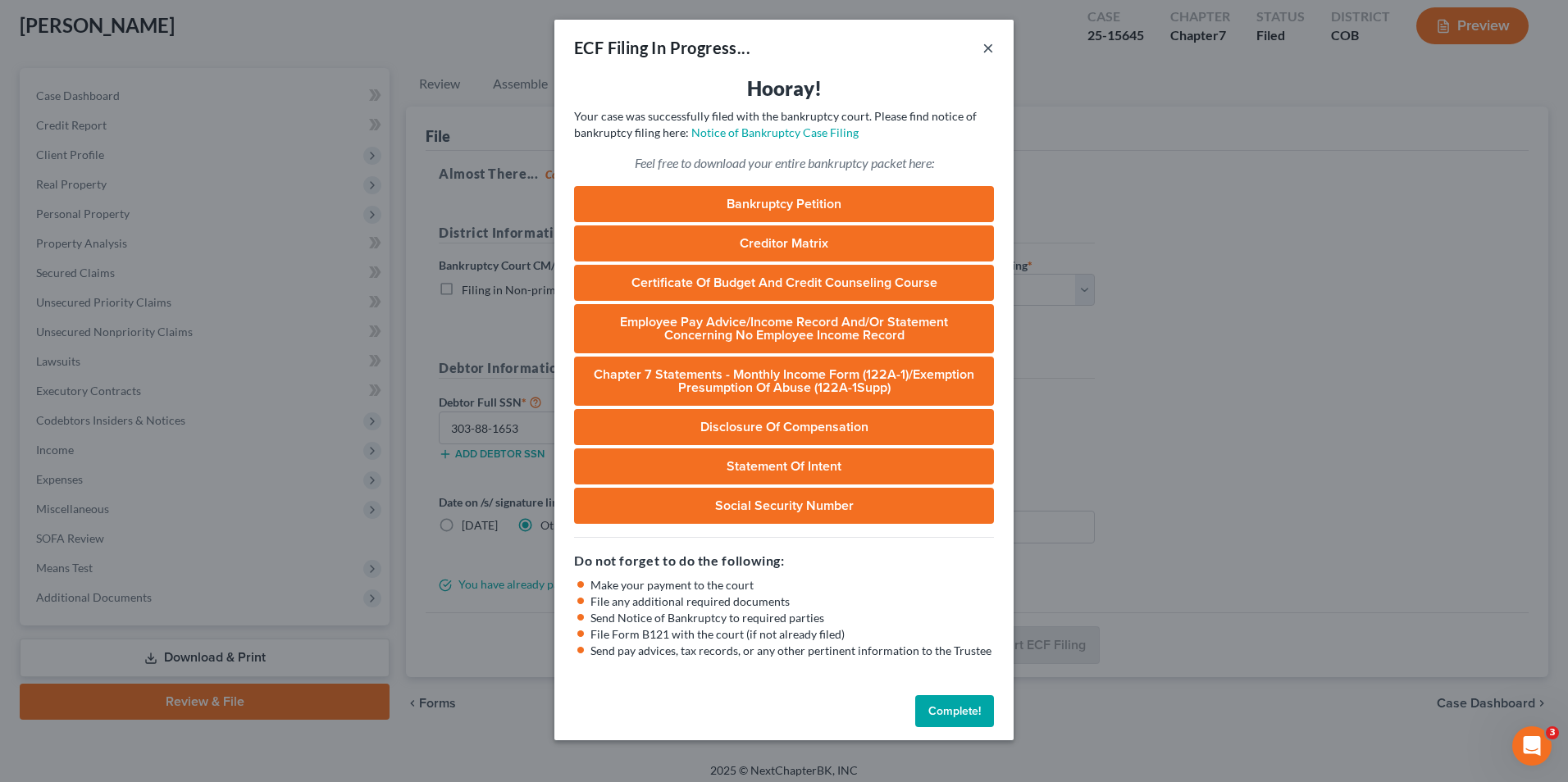
click at [988, 54] on button "×" at bounding box center [988, 47] width 11 height 20
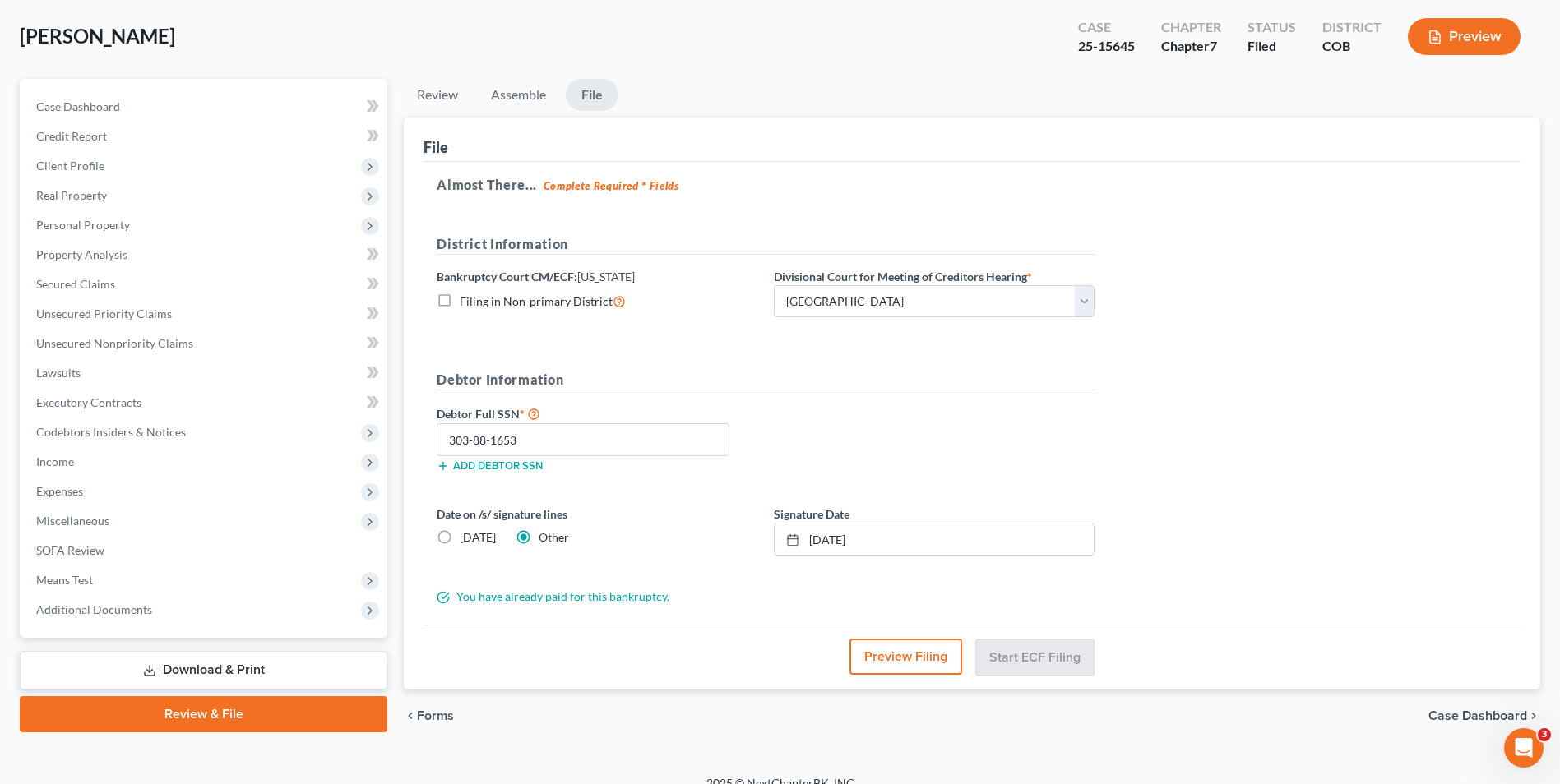
scroll to position [0, 0]
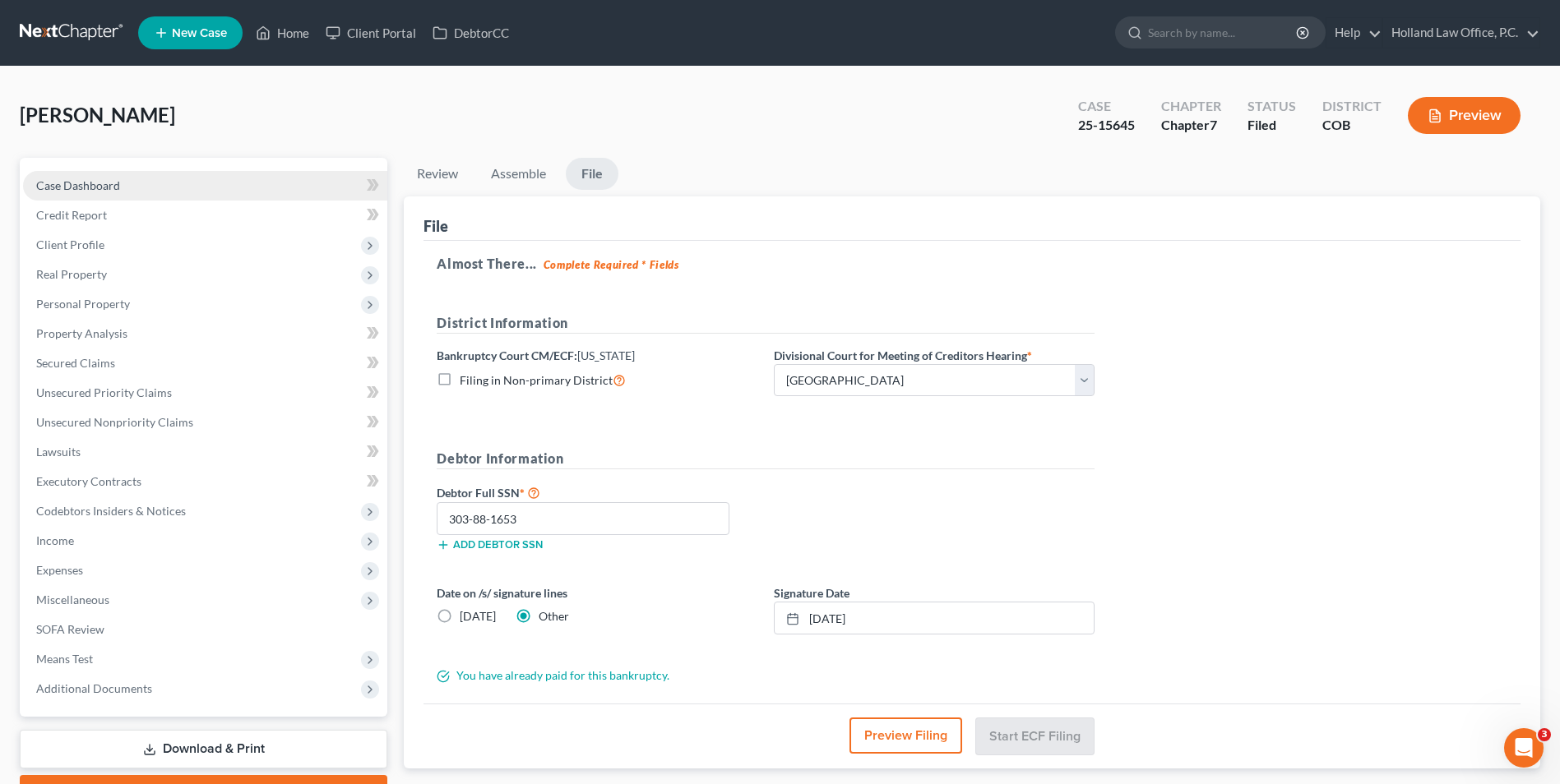
click at [151, 191] on link "Case Dashboard" at bounding box center [205, 186] width 364 height 30
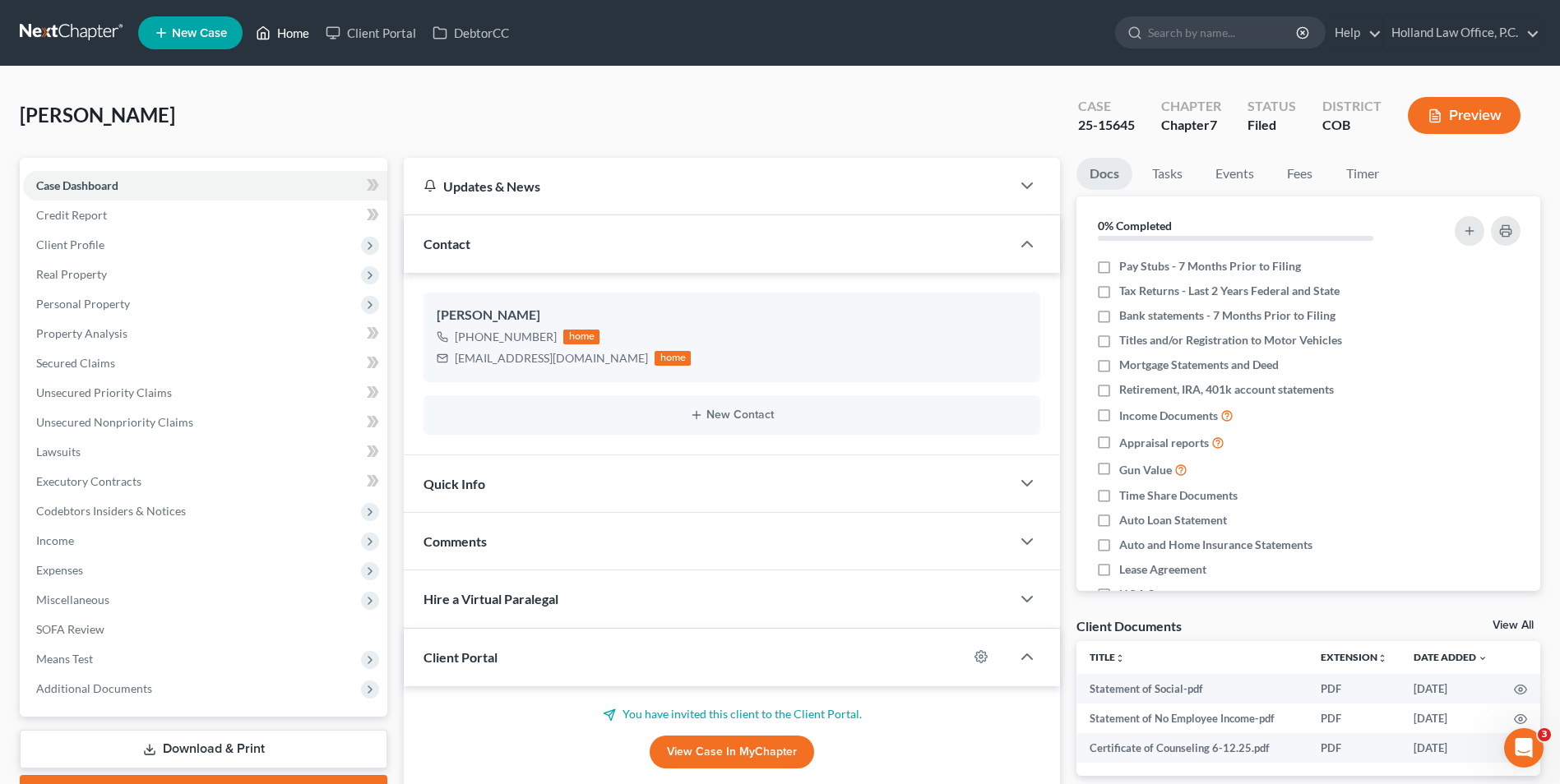
drag, startPoint x: 273, startPoint y: 27, endPoint x: 288, endPoint y: 4, distance: 27.5
click at [273, 27] on link "Home" at bounding box center [283, 33] width 70 height 30
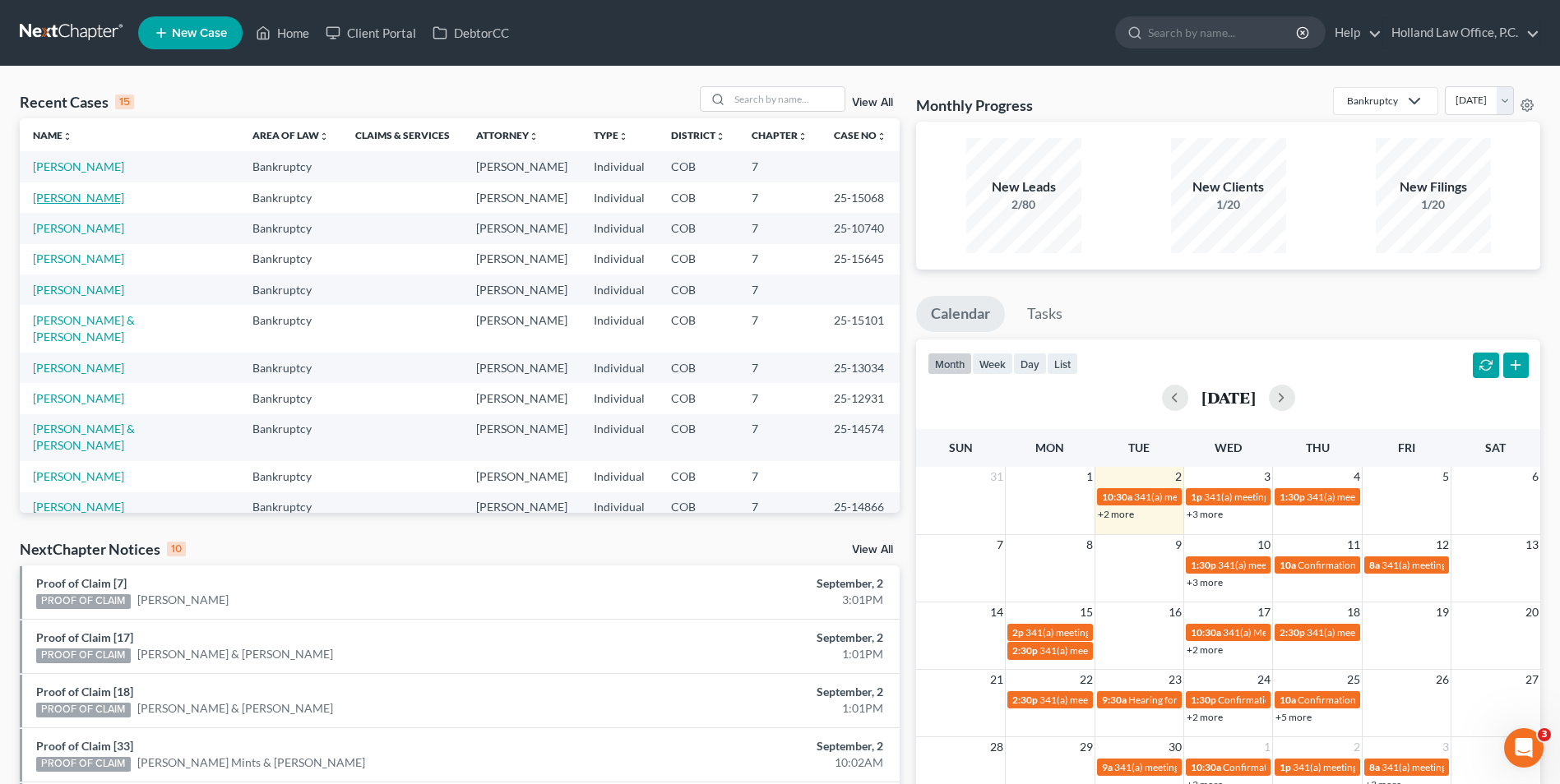
click at [103, 201] on link "[PERSON_NAME]" at bounding box center [79, 198] width 91 height 14
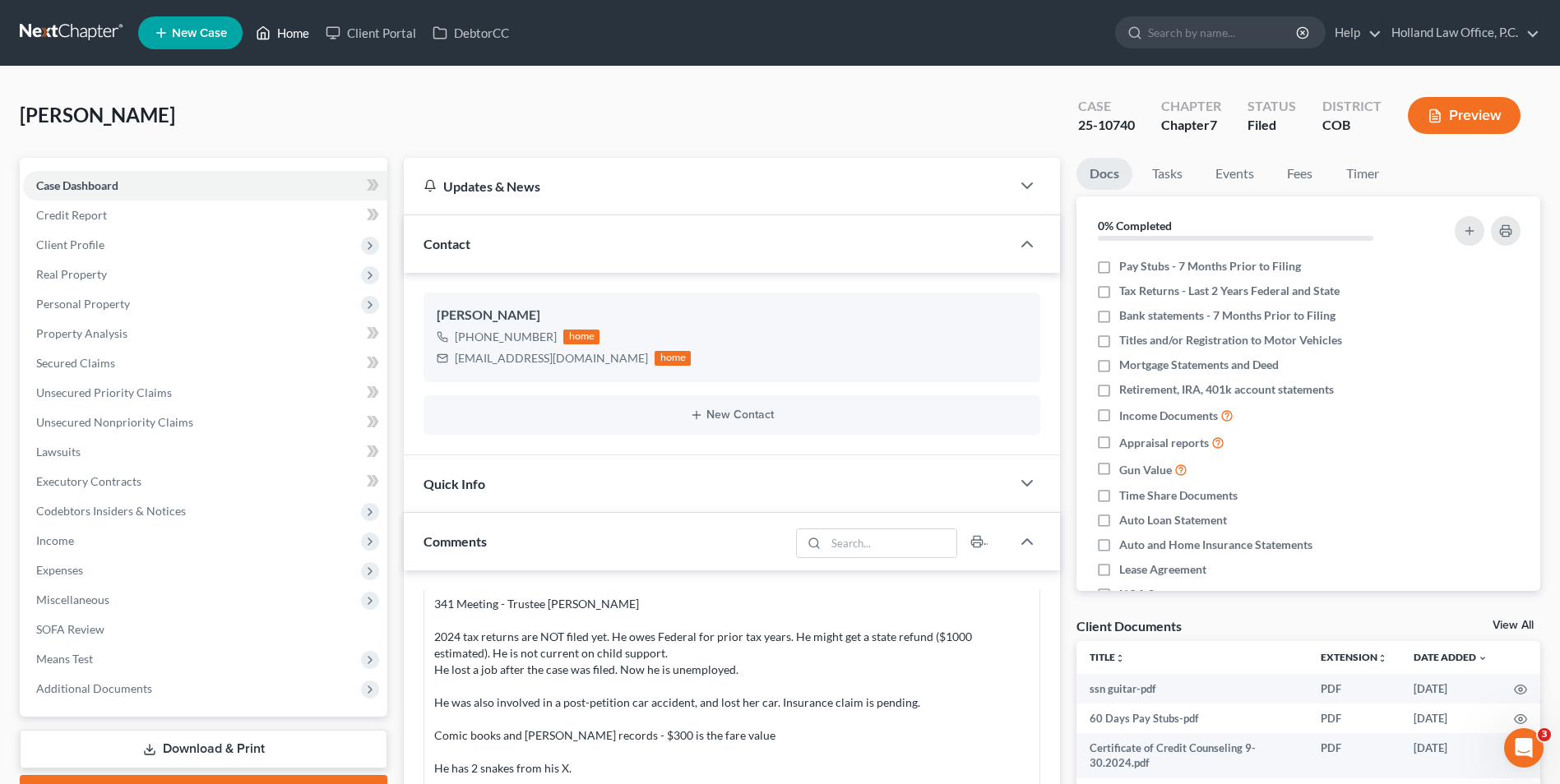
click at [292, 30] on link "Home" at bounding box center [283, 33] width 70 height 30
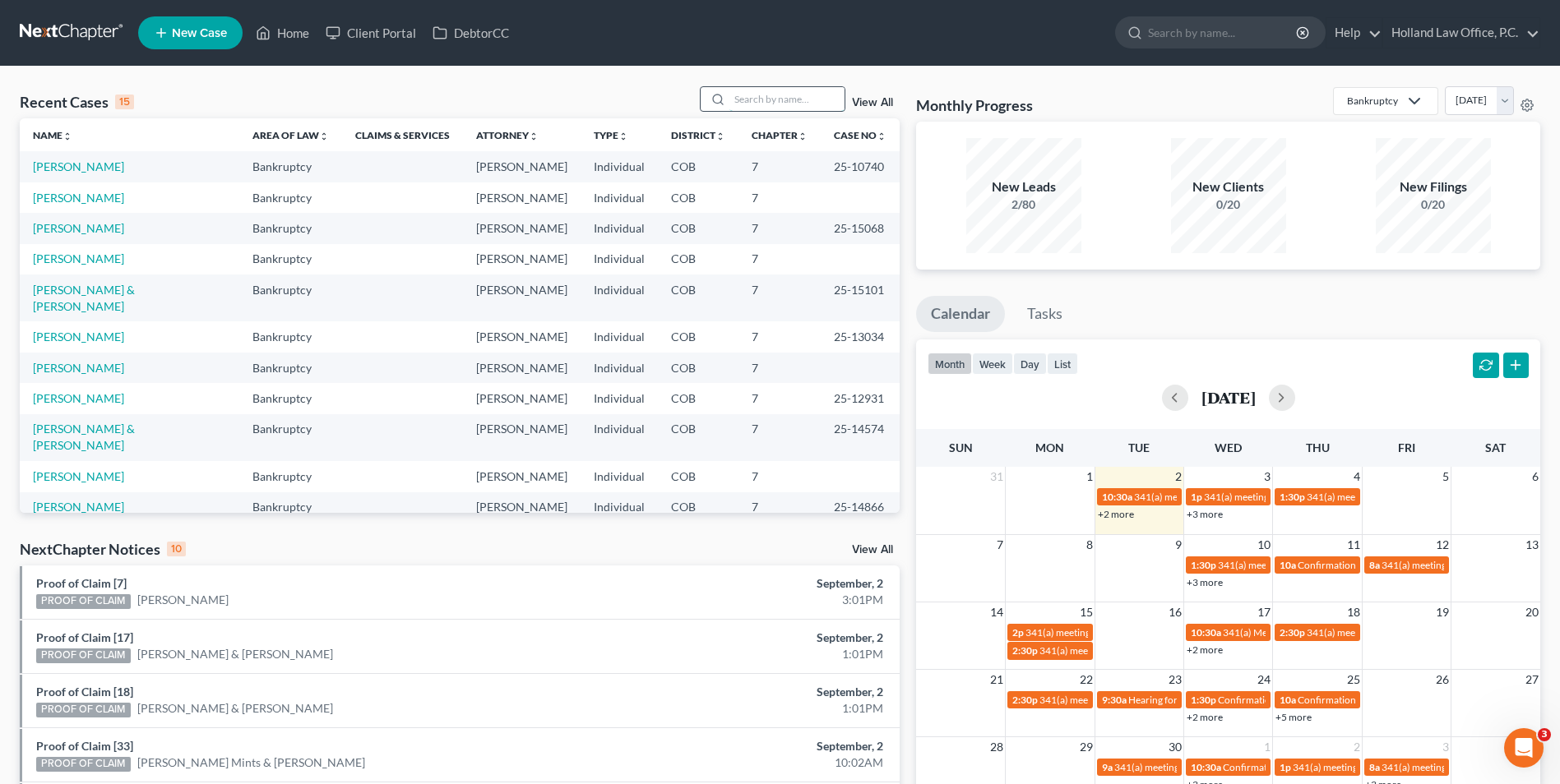
drag, startPoint x: 799, startPoint y: 98, endPoint x: 774, endPoint y: 98, distance: 25.0
click at [793, 98] on input "search" at bounding box center [787, 99] width 116 height 24
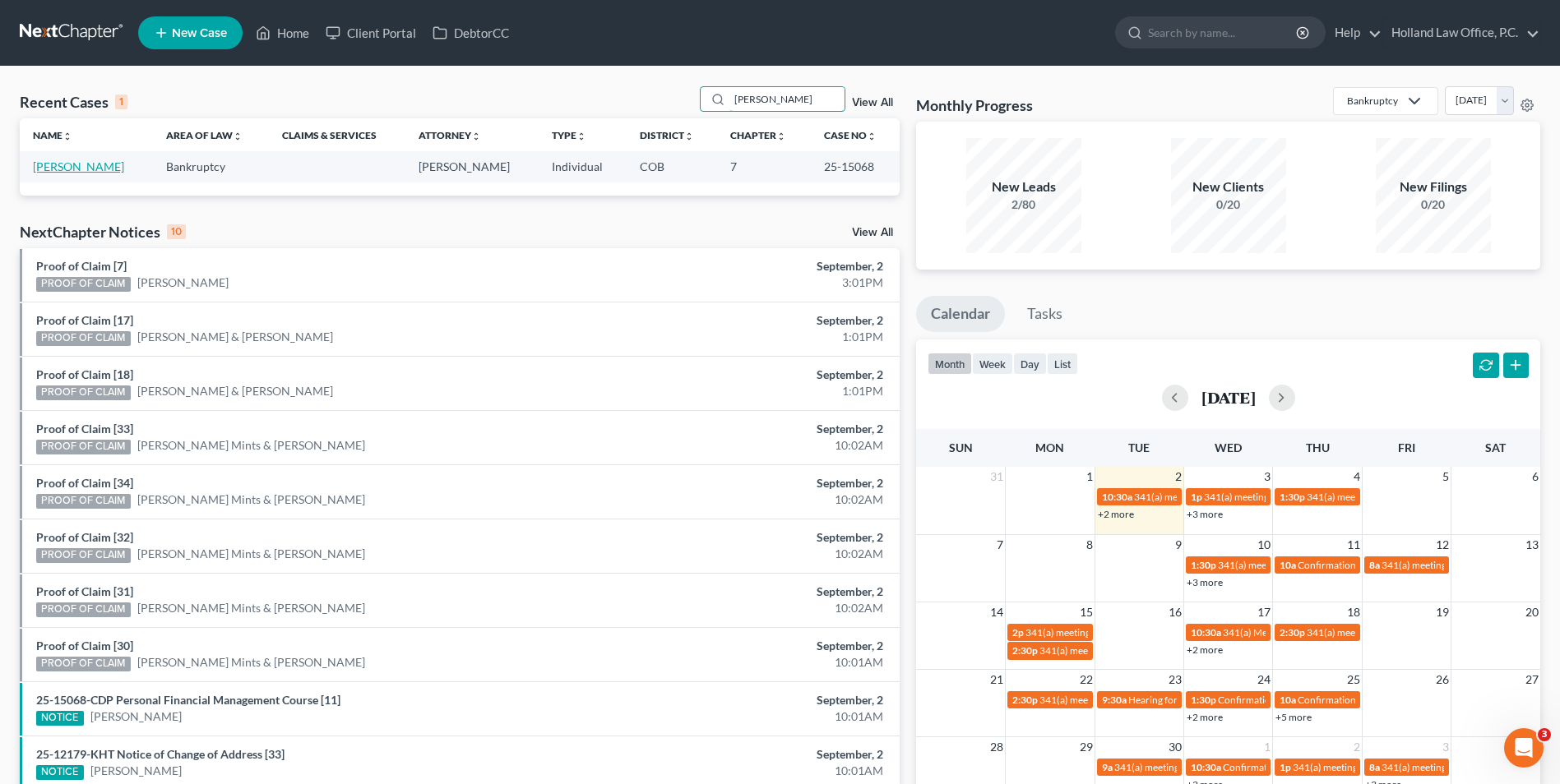
type input "[PERSON_NAME]"
click at [72, 172] on link "[PERSON_NAME]" at bounding box center [79, 166] width 91 height 14
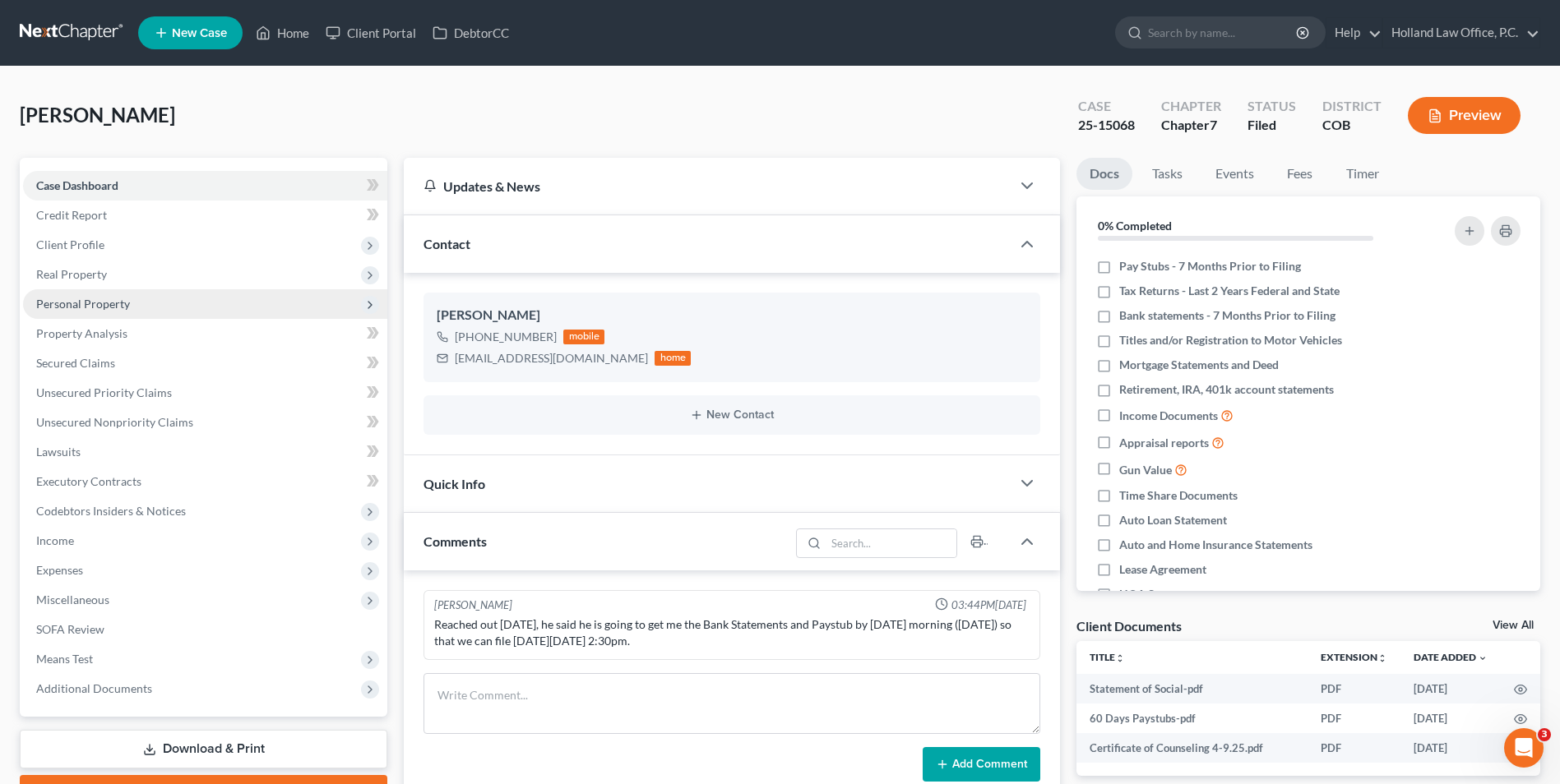
click at [100, 316] on span "Personal Property" at bounding box center [205, 304] width 364 height 30
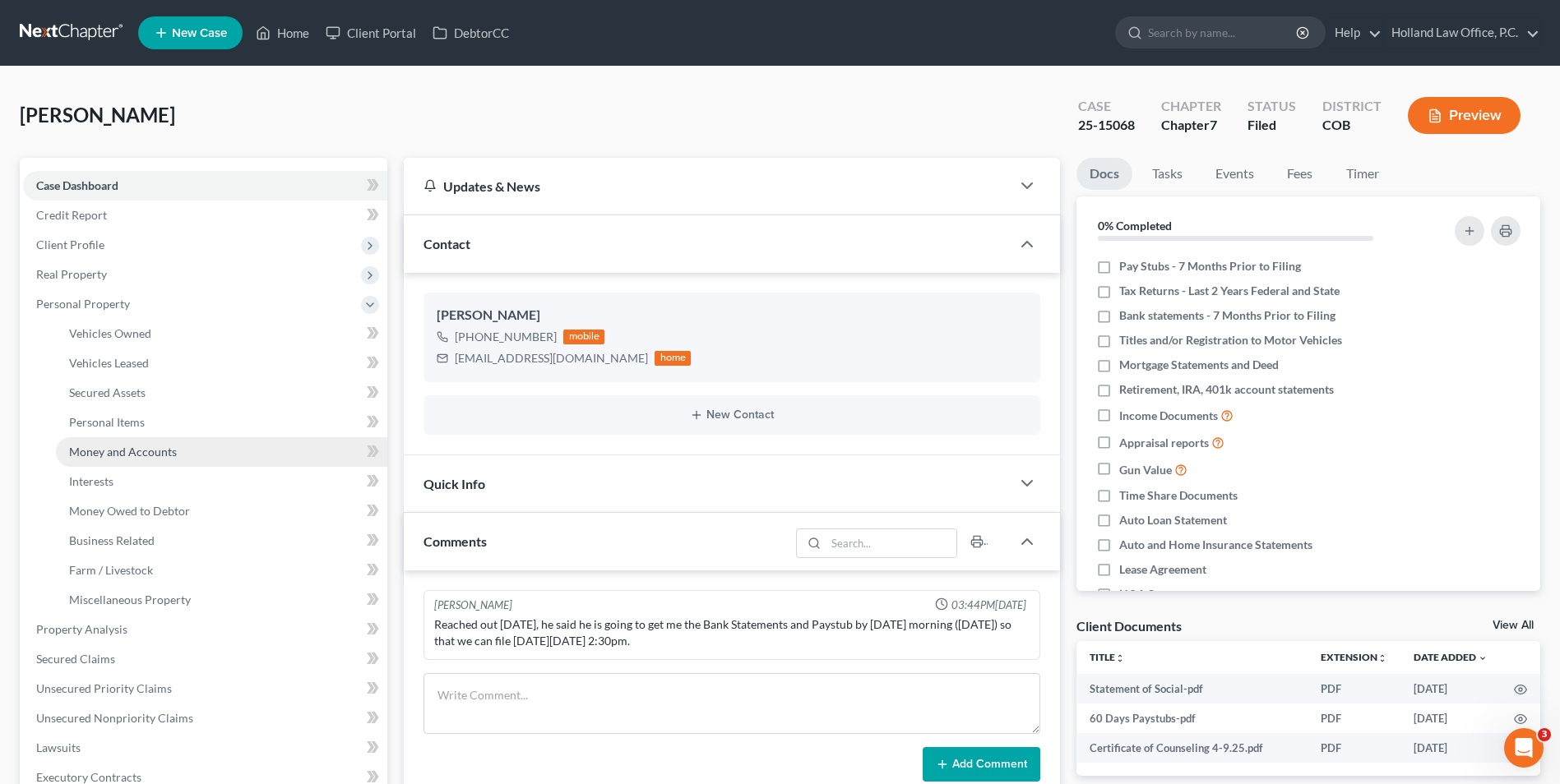
click at [138, 445] on span "Money and Accounts" at bounding box center [123, 452] width 108 height 14
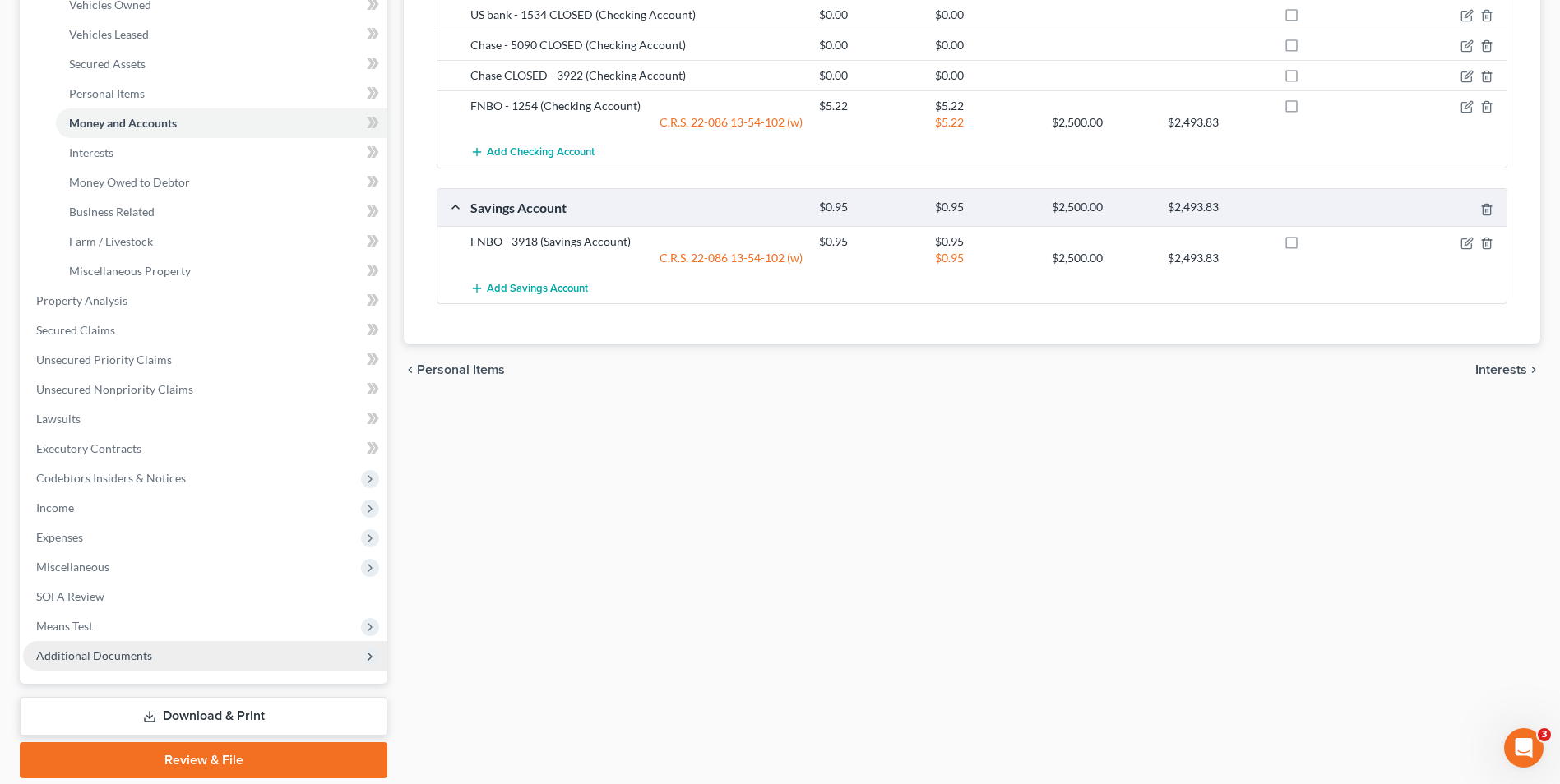
click at [84, 661] on span "Additional Documents" at bounding box center [94, 655] width 116 height 14
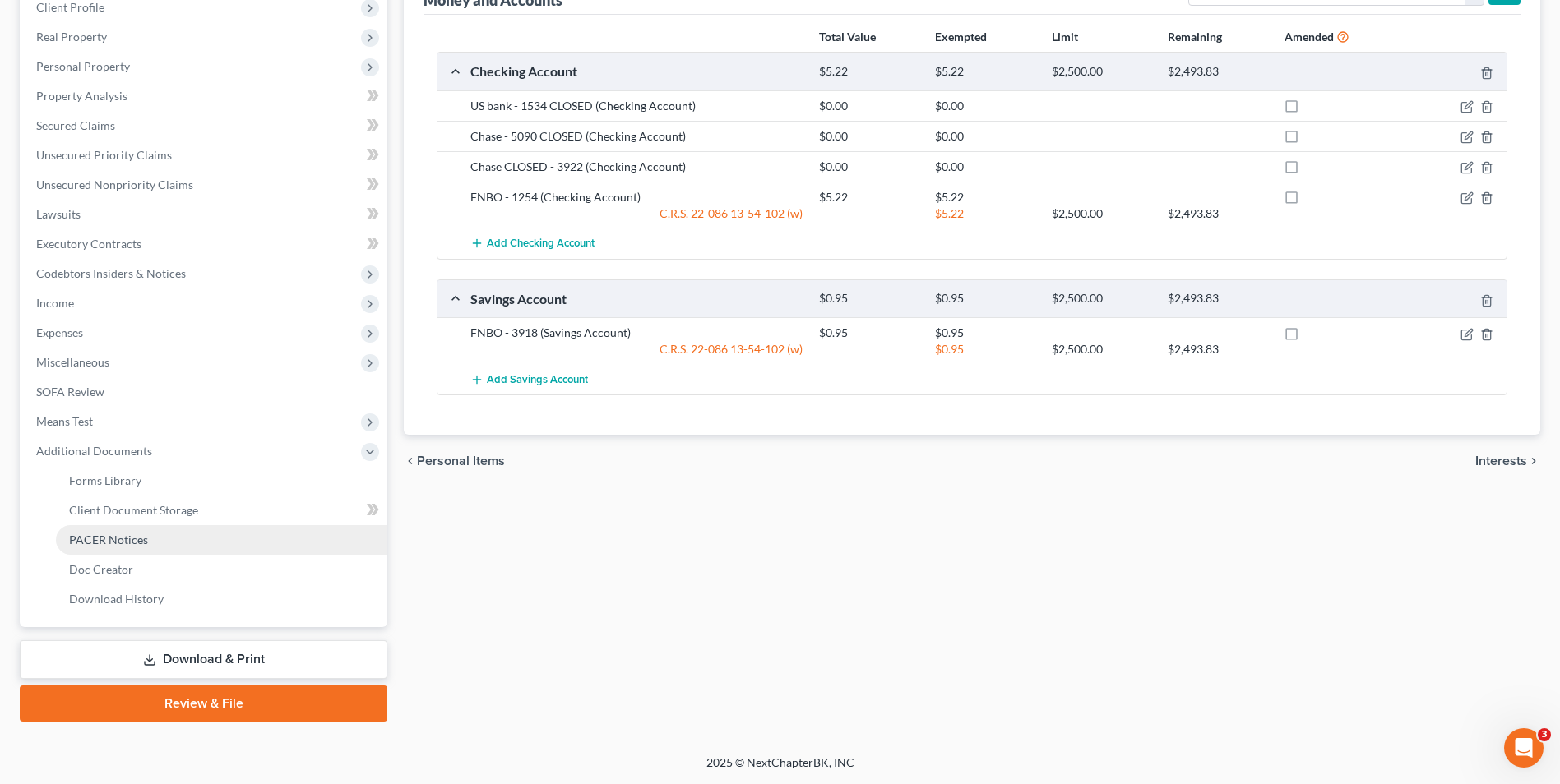
click at [120, 540] on span "PACER Notices" at bounding box center [109, 540] width 79 height 14
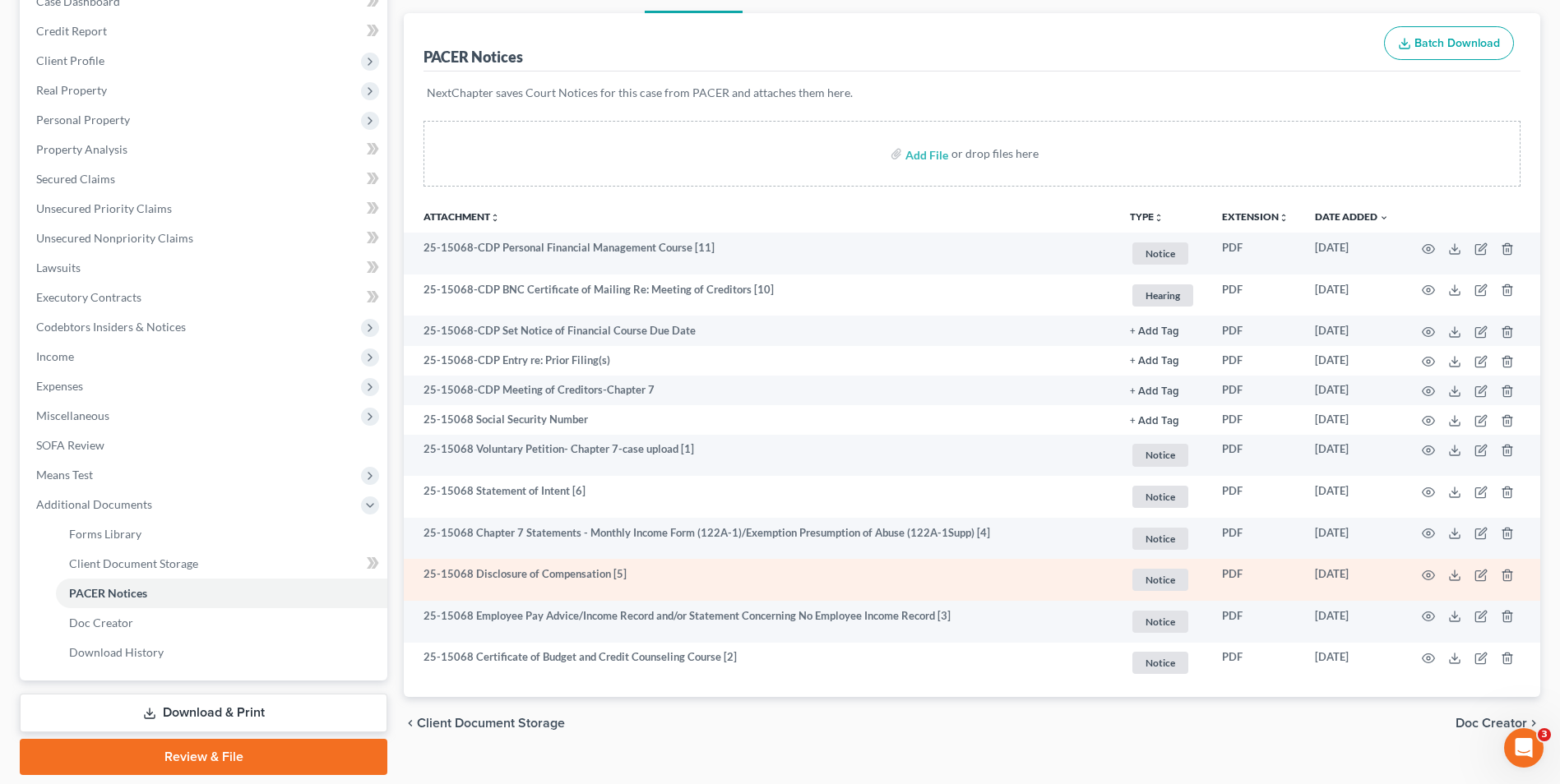
scroll to position [238, 0]
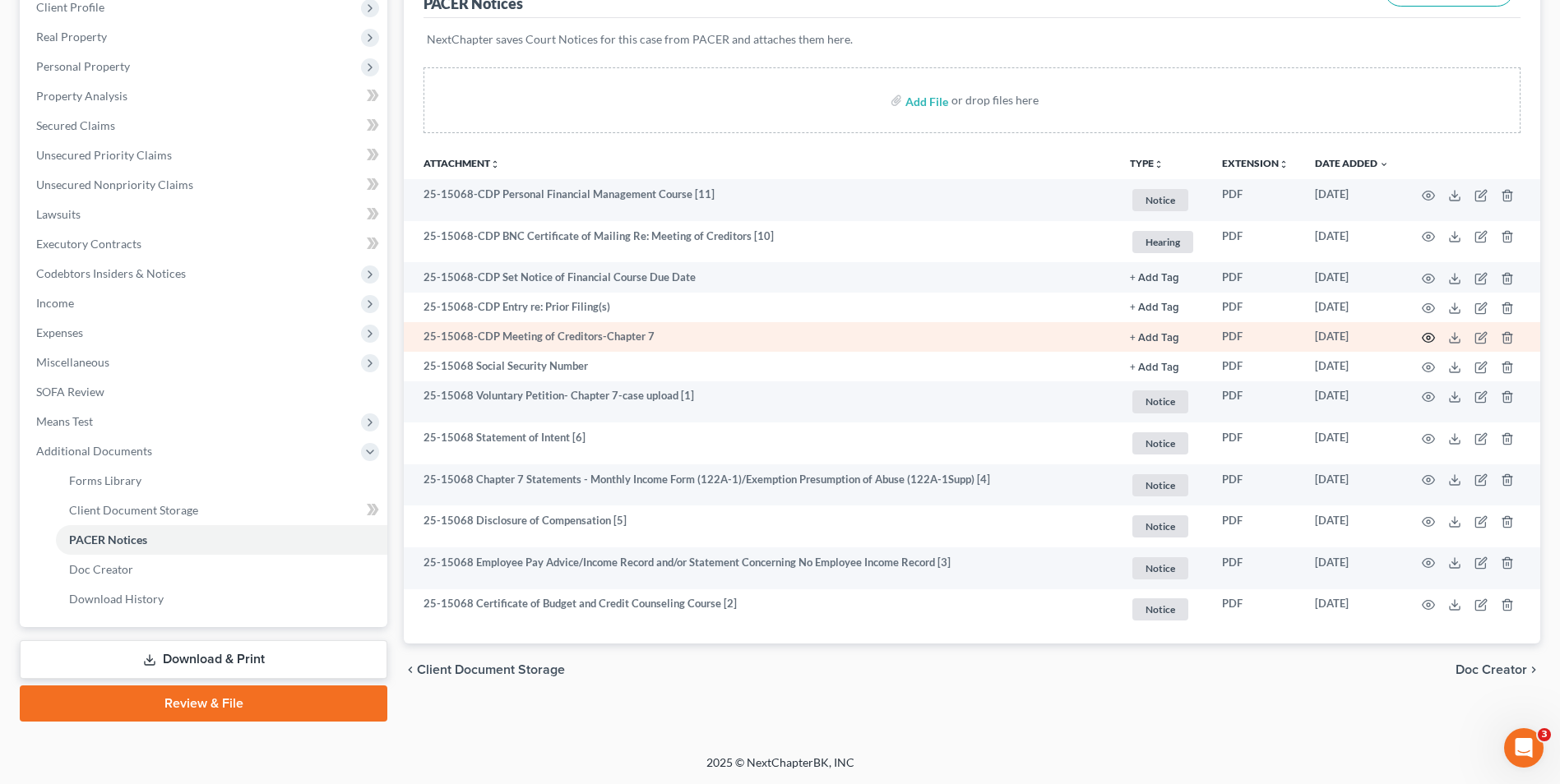
click at [1427, 334] on icon "button" at bounding box center [1429, 338] width 13 height 13
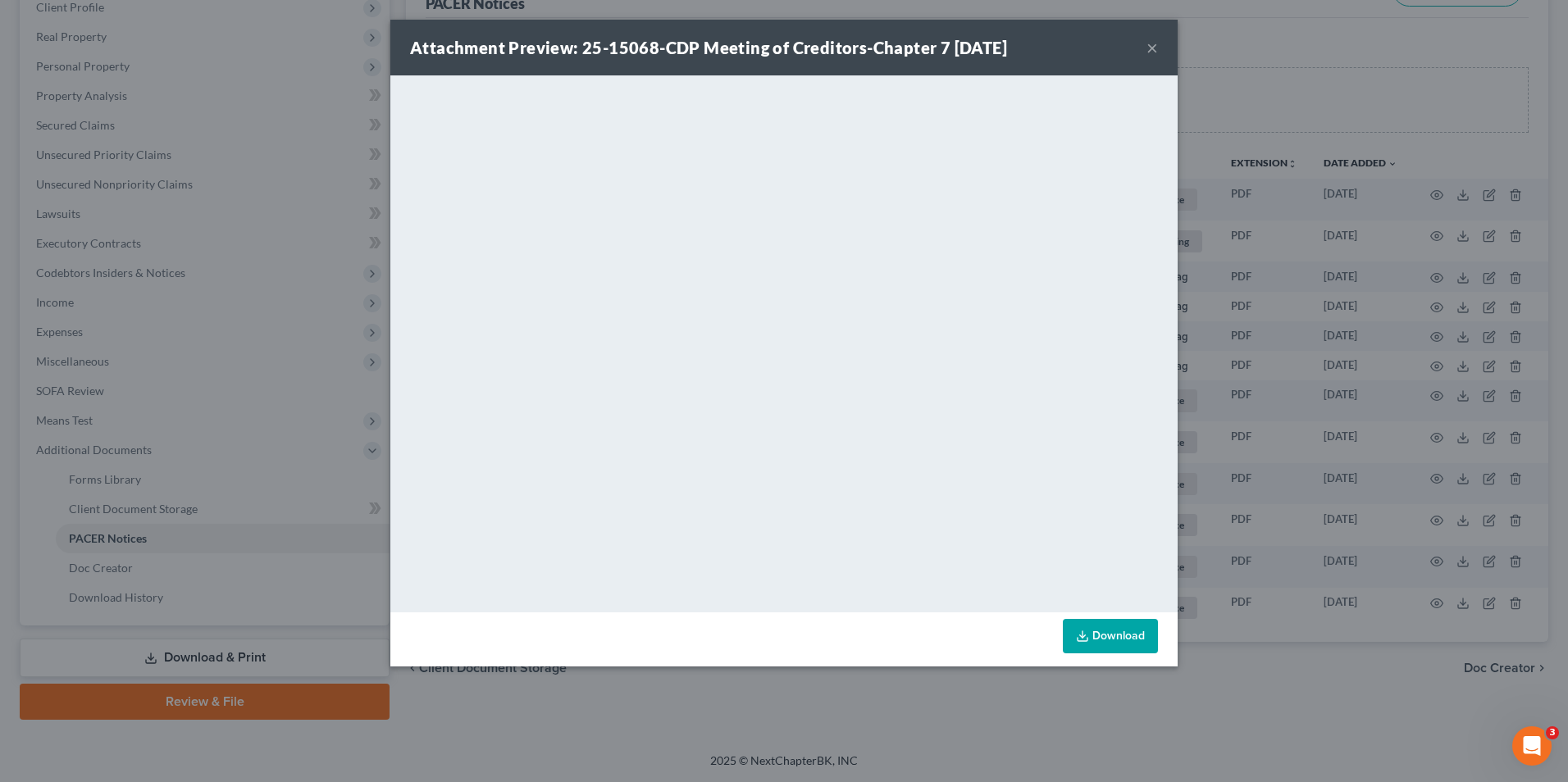
drag, startPoint x: 1147, startPoint y: 54, endPoint x: 1074, endPoint y: 64, distance: 73.7
click at [1147, 54] on button "×" at bounding box center [1152, 47] width 11 height 20
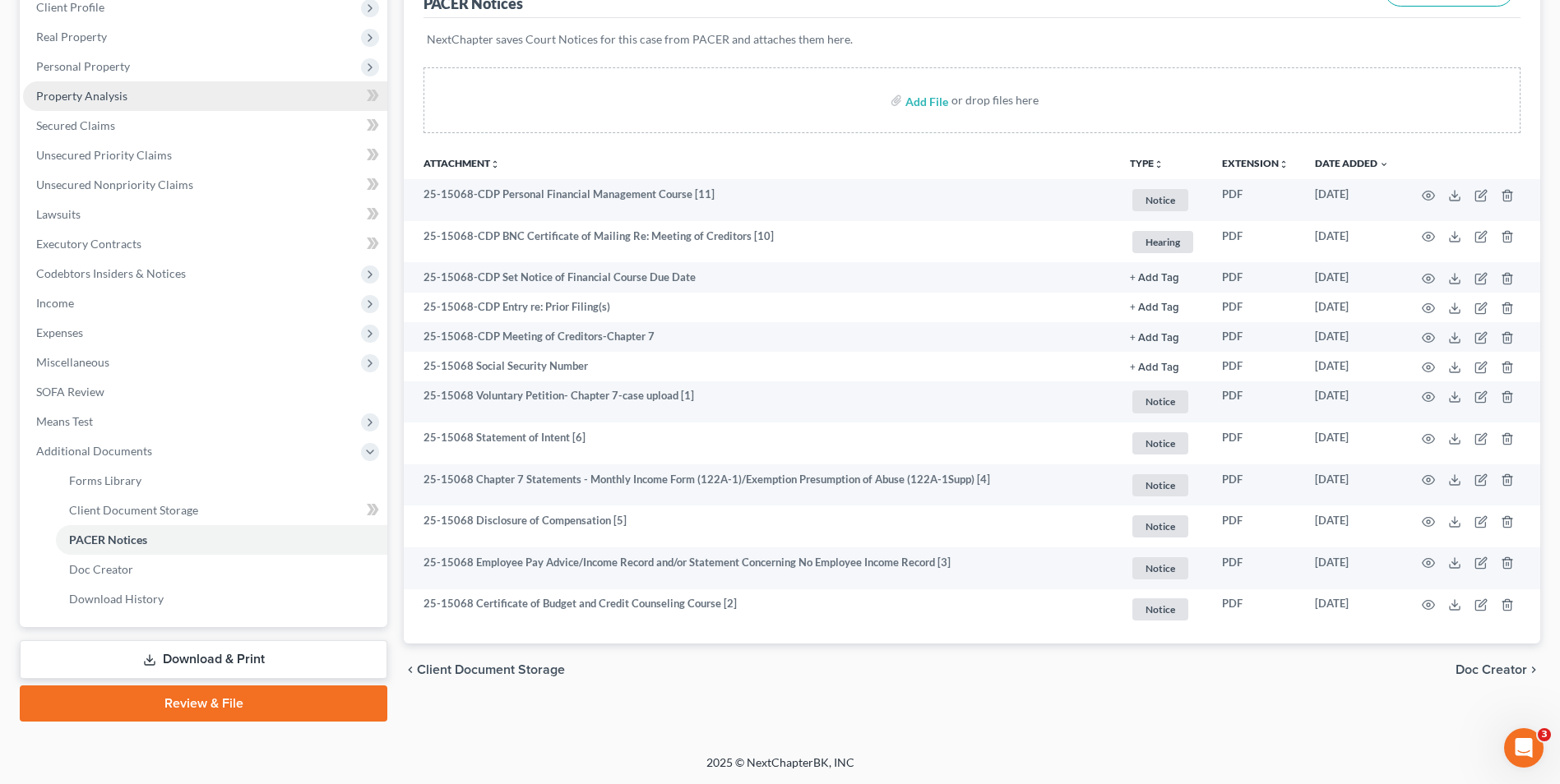
click at [112, 92] on span "Property Analysis" at bounding box center [81, 95] width 91 height 14
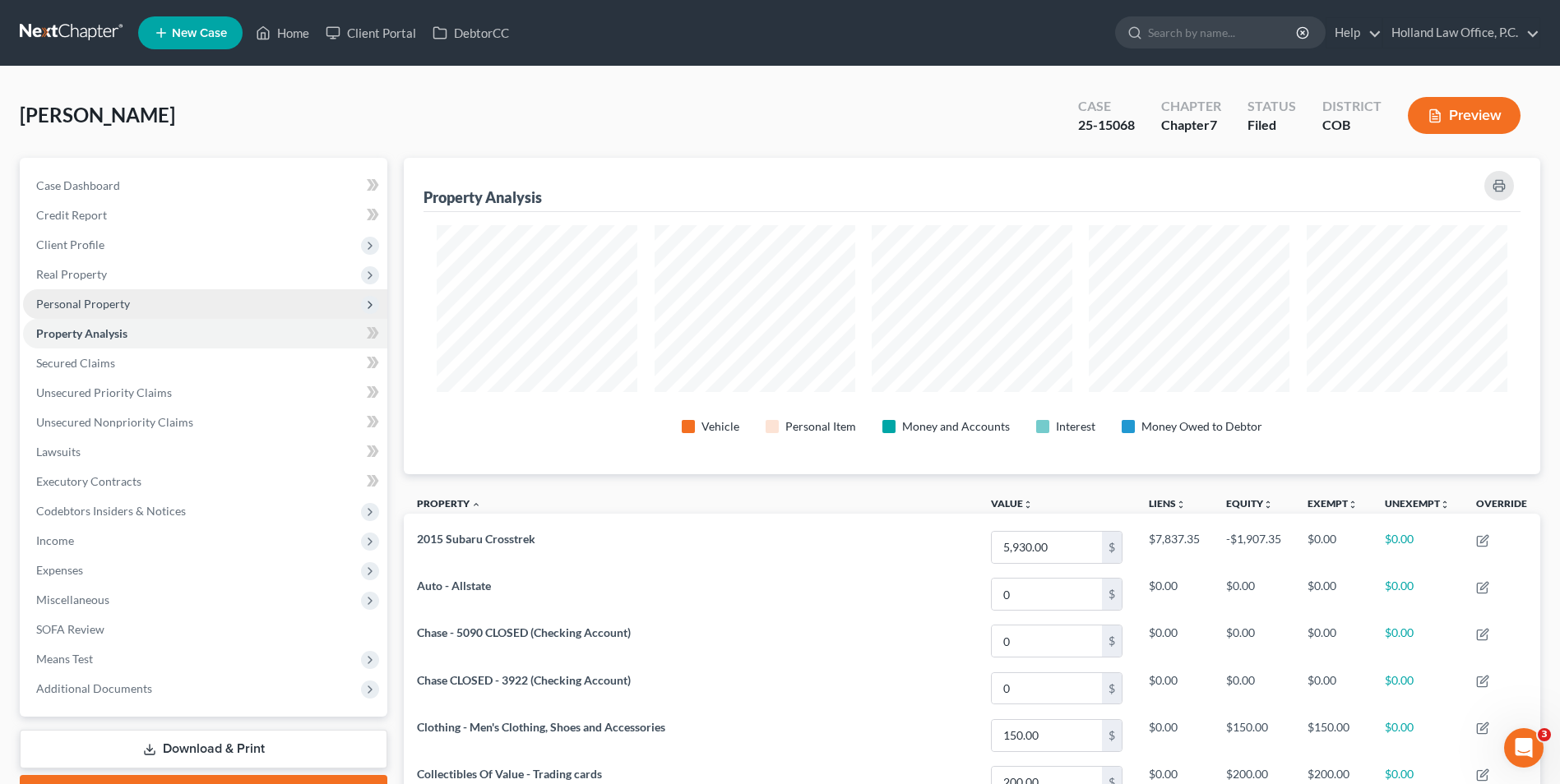
click at [100, 306] on span "Personal Property" at bounding box center [82, 304] width 94 height 14
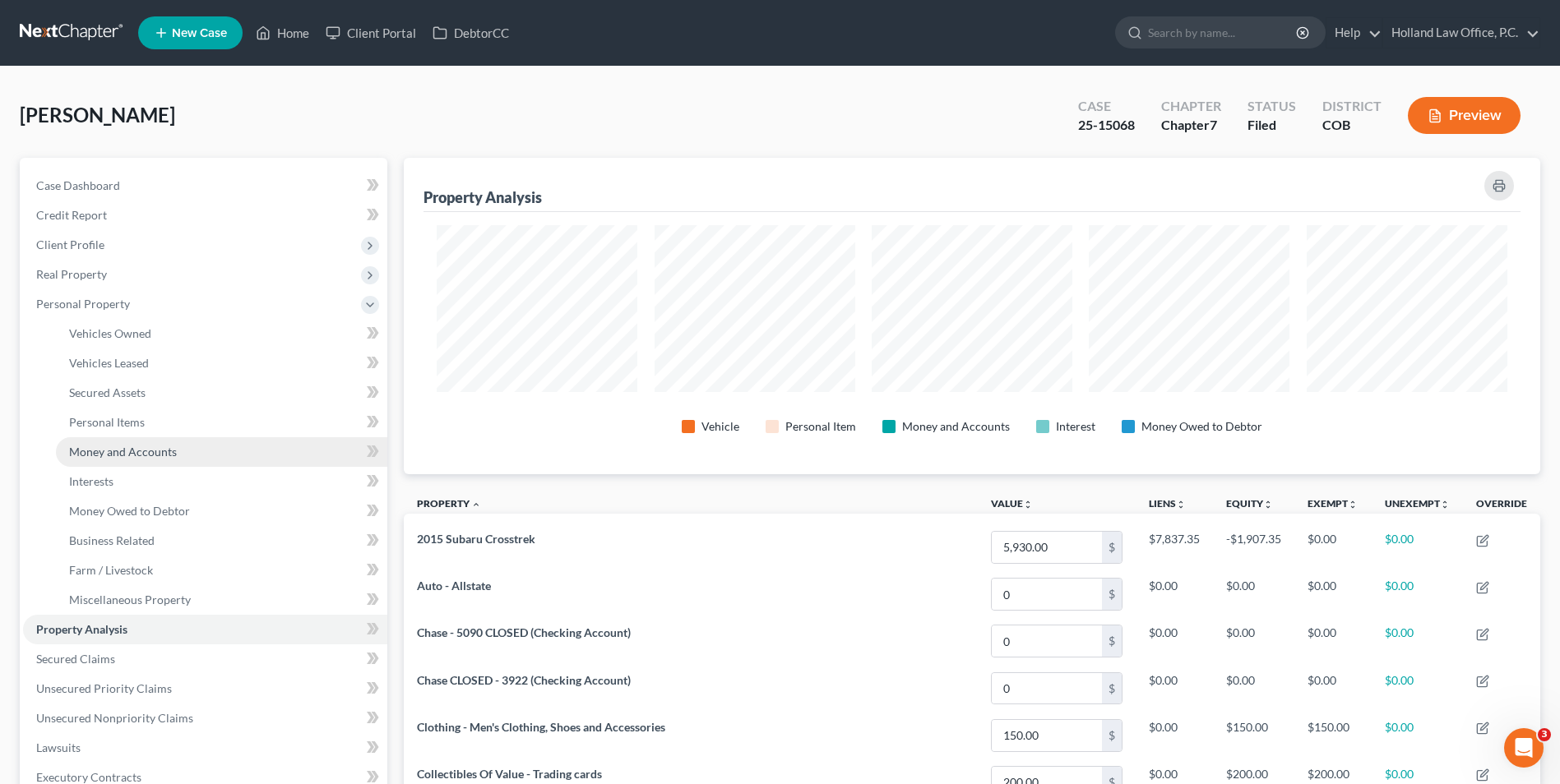
click at [129, 450] on span "Money and Accounts" at bounding box center [123, 452] width 108 height 14
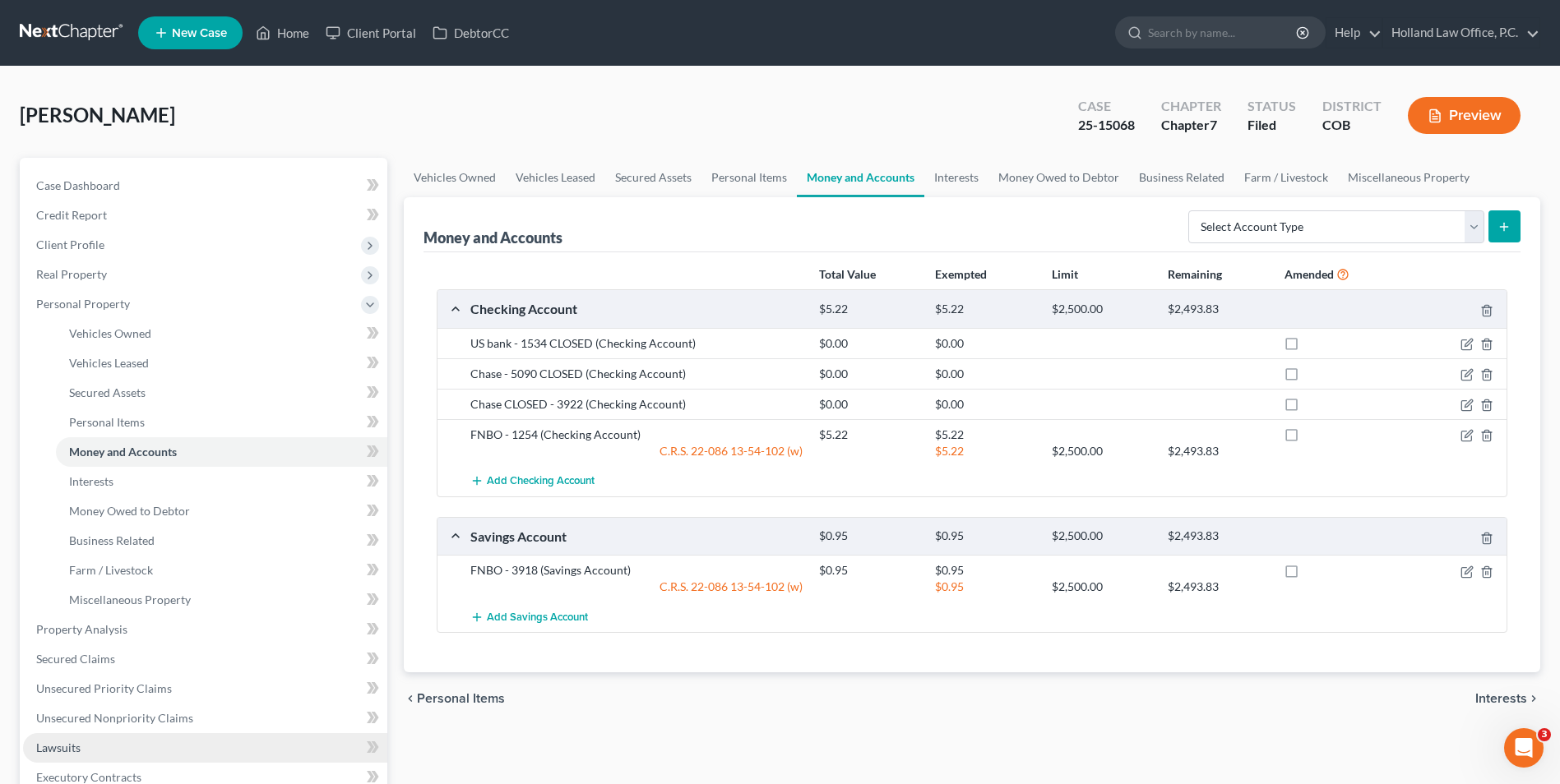
click at [72, 746] on span "Lawsuits" at bounding box center [58, 748] width 45 height 14
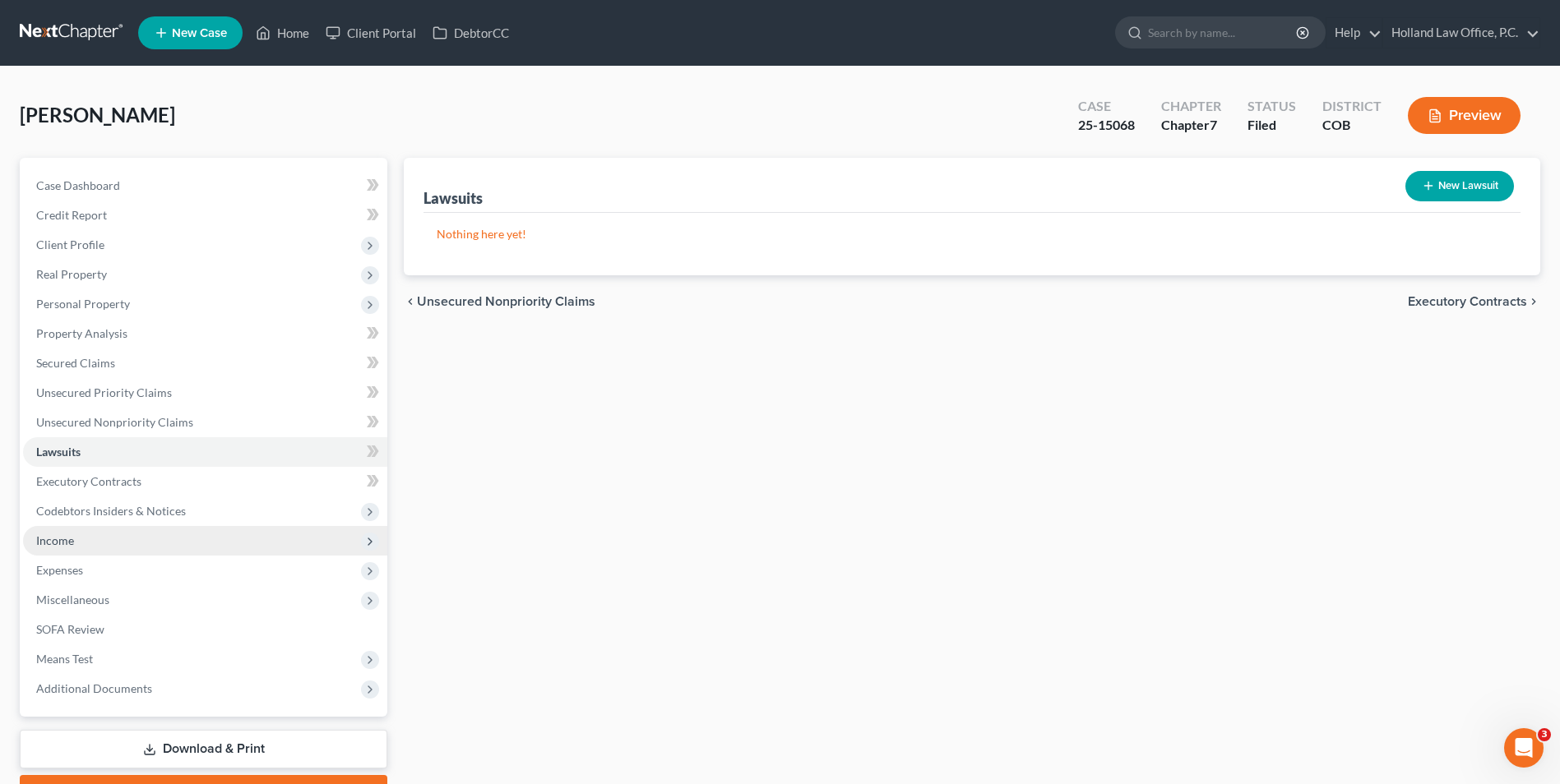
click at [81, 551] on span "Income" at bounding box center [205, 541] width 364 height 30
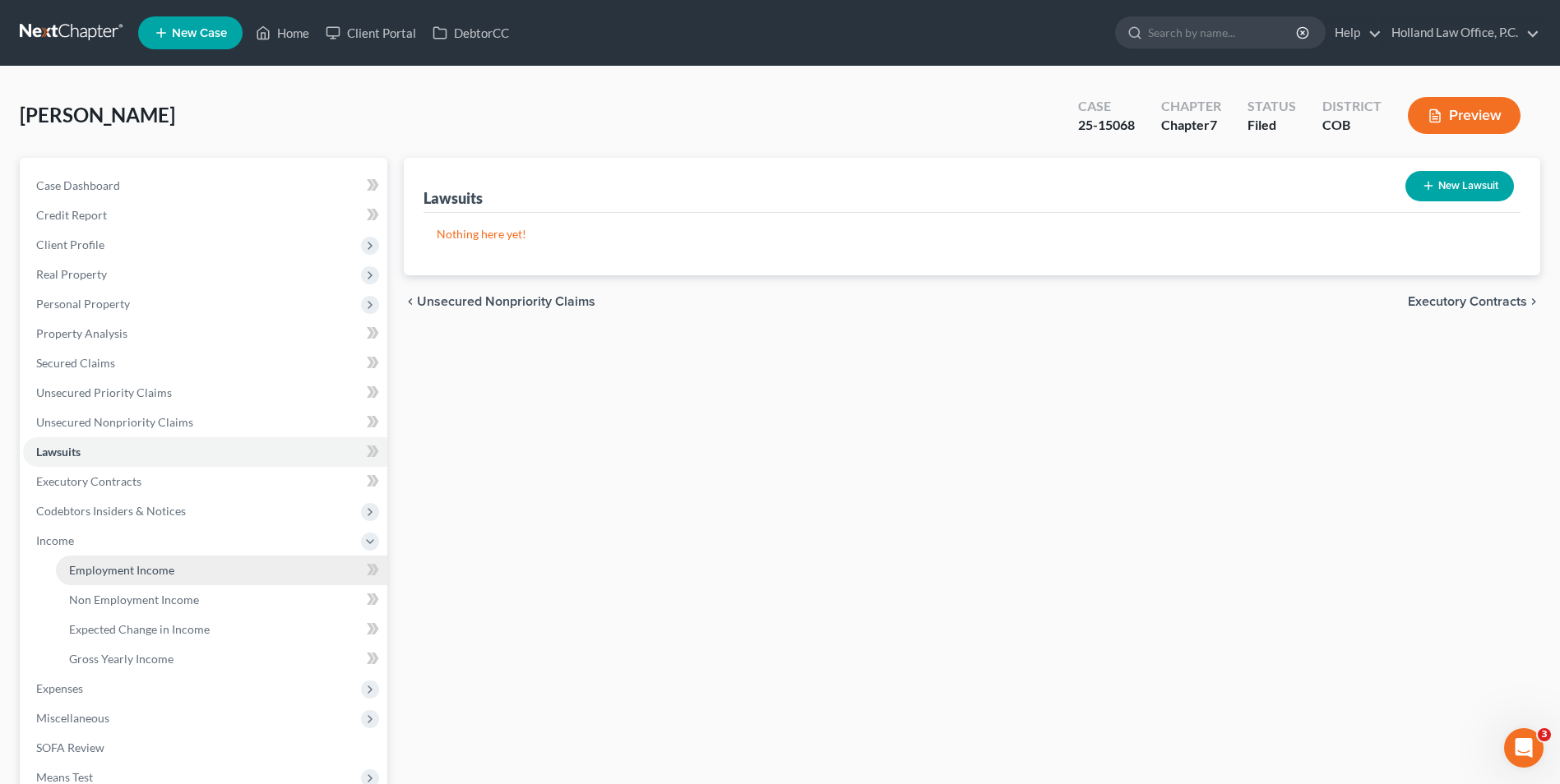
click at [96, 567] on span "Employment Income" at bounding box center [122, 570] width 105 height 14
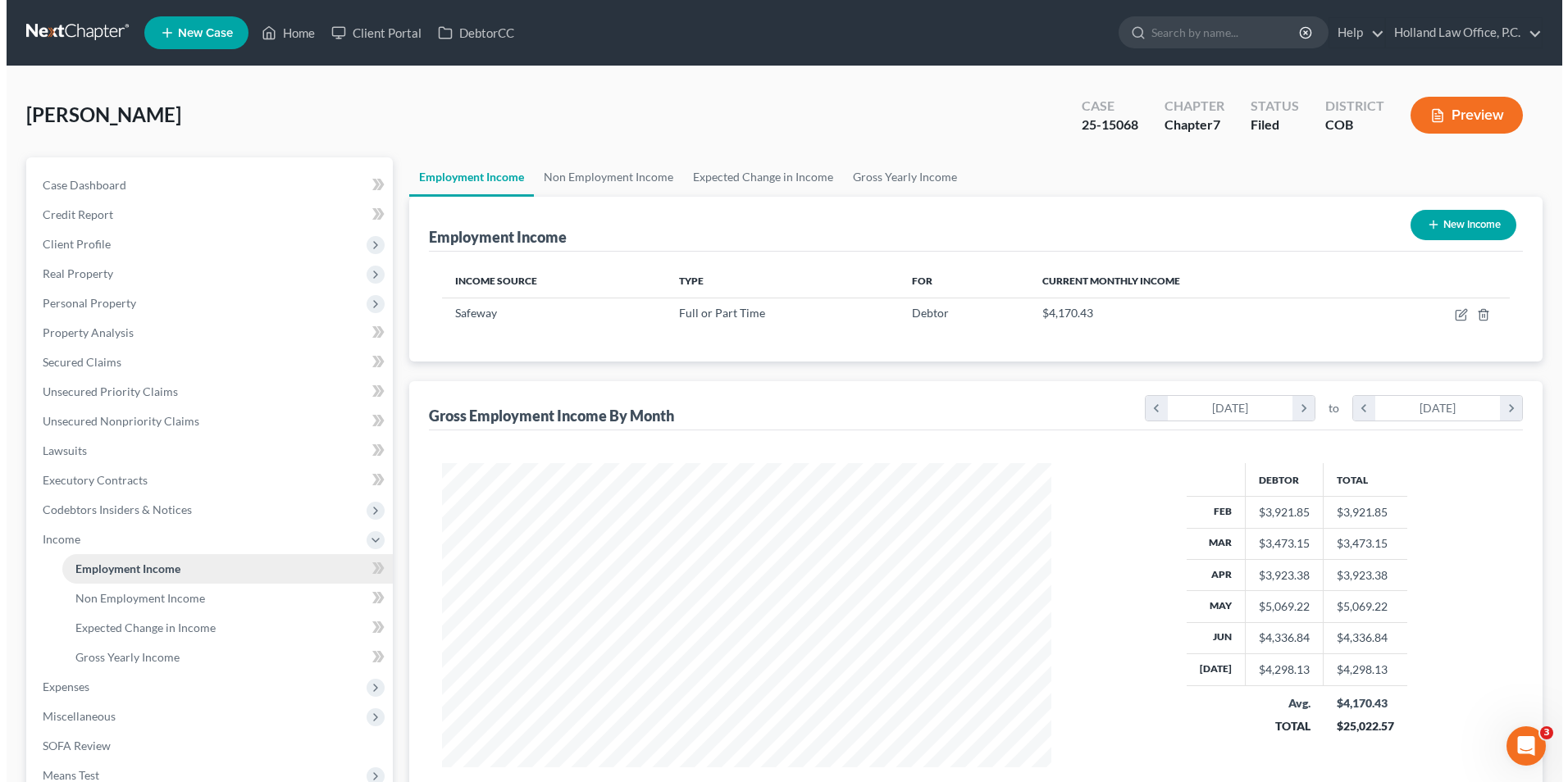
scroll to position [305, 642]
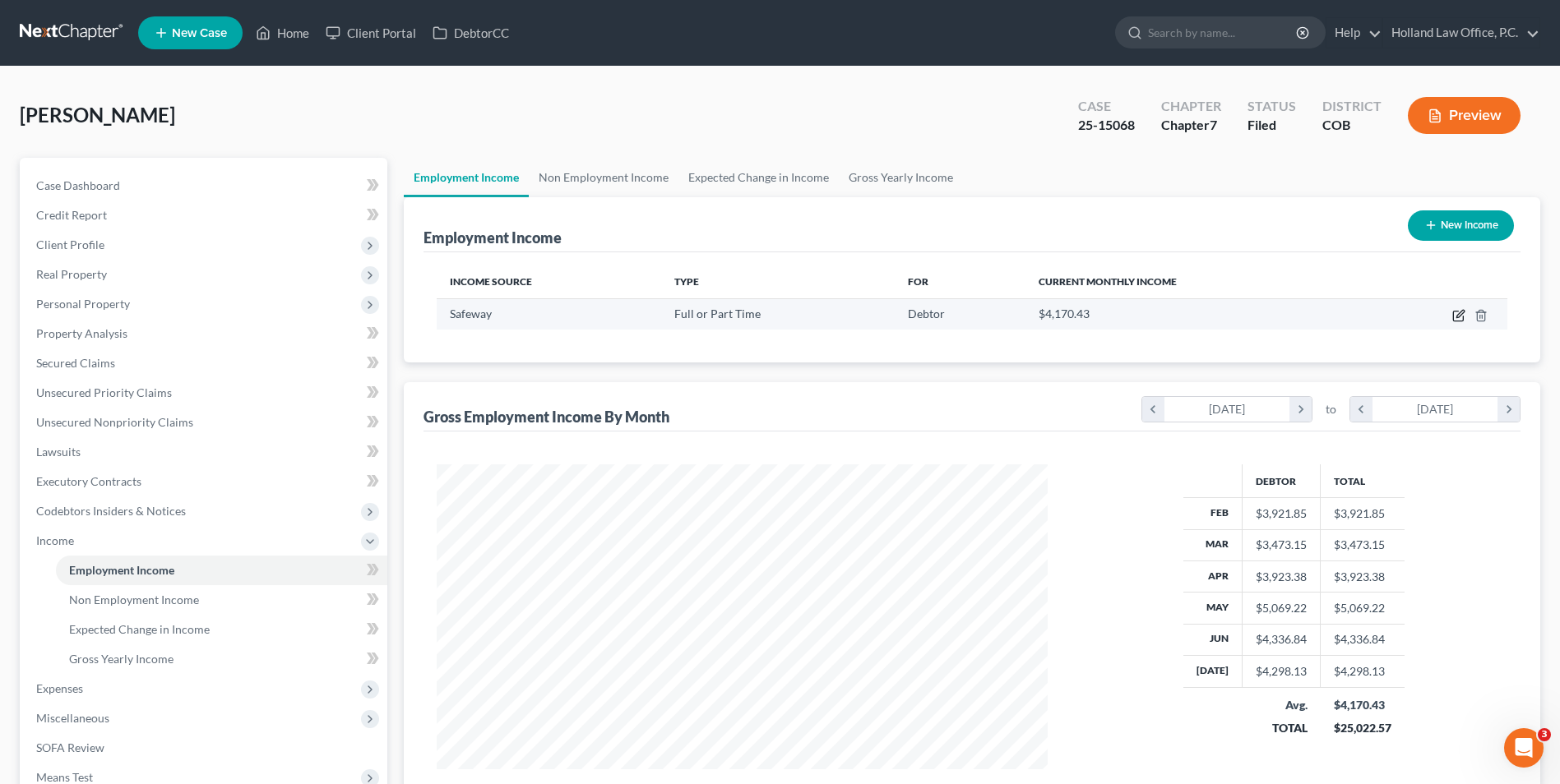
click at [1463, 318] on icon "button" at bounding box center [1458, 316] width 10 height 10
select select "0"
select select "5"
select select "3"
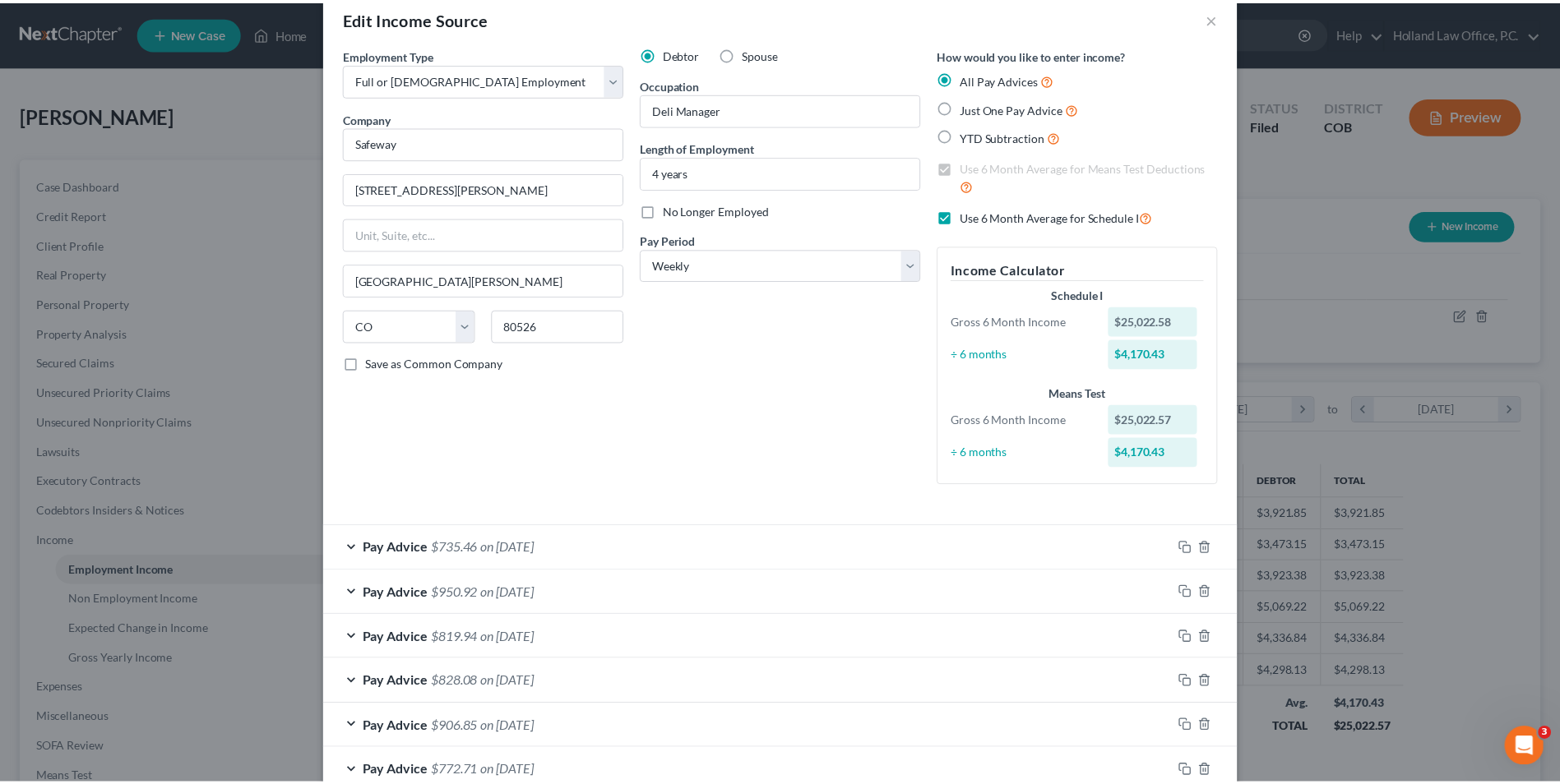
scroll to position [0, 0]
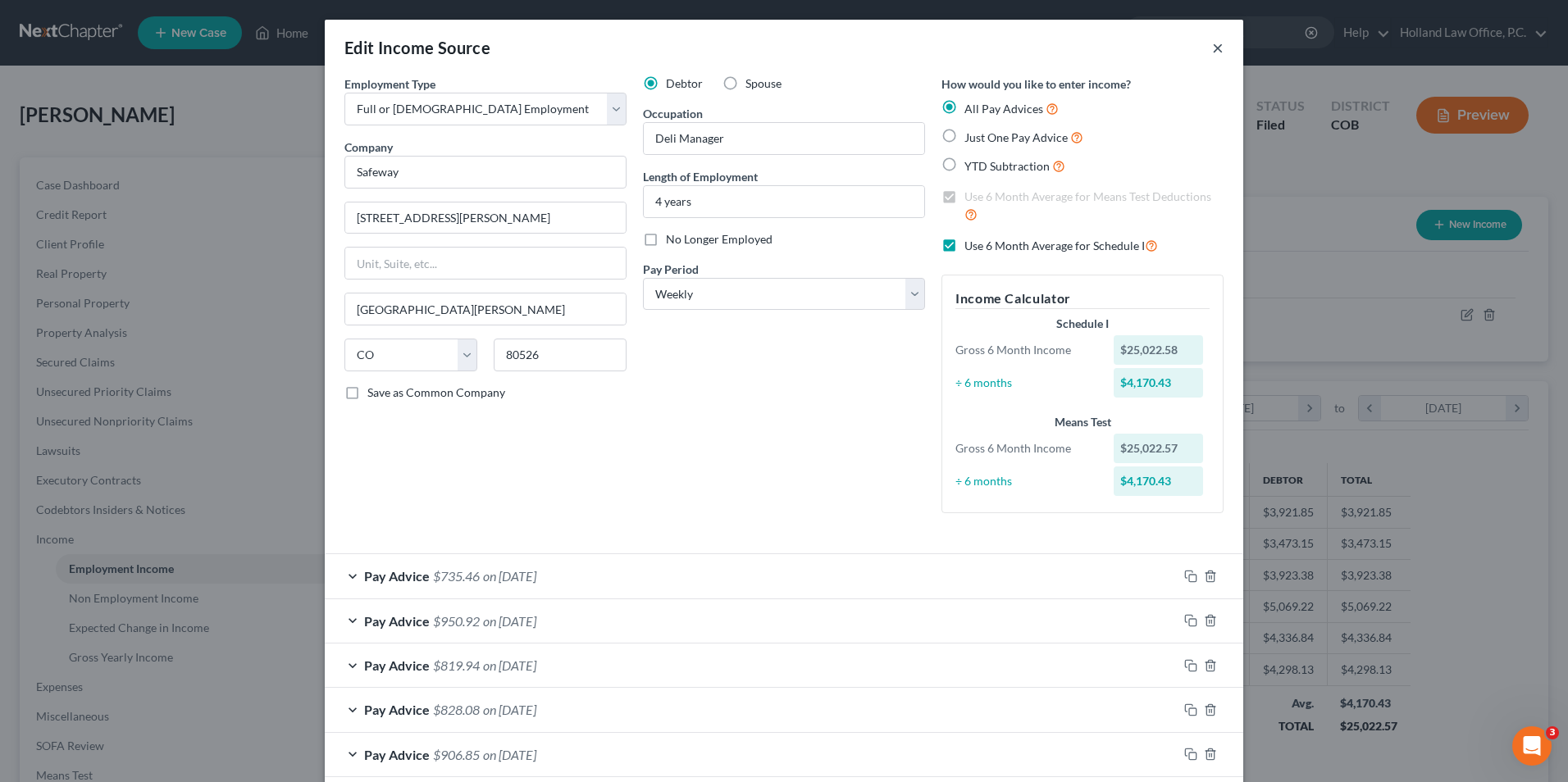
drag, startPoint x: 1216, startPoint y: 42, endPoint x: 1278, endPoint y: 42, distance: 62.0
click at [1216, 42] on button "×" at bounding box center [1218, 47] width 11 height 20
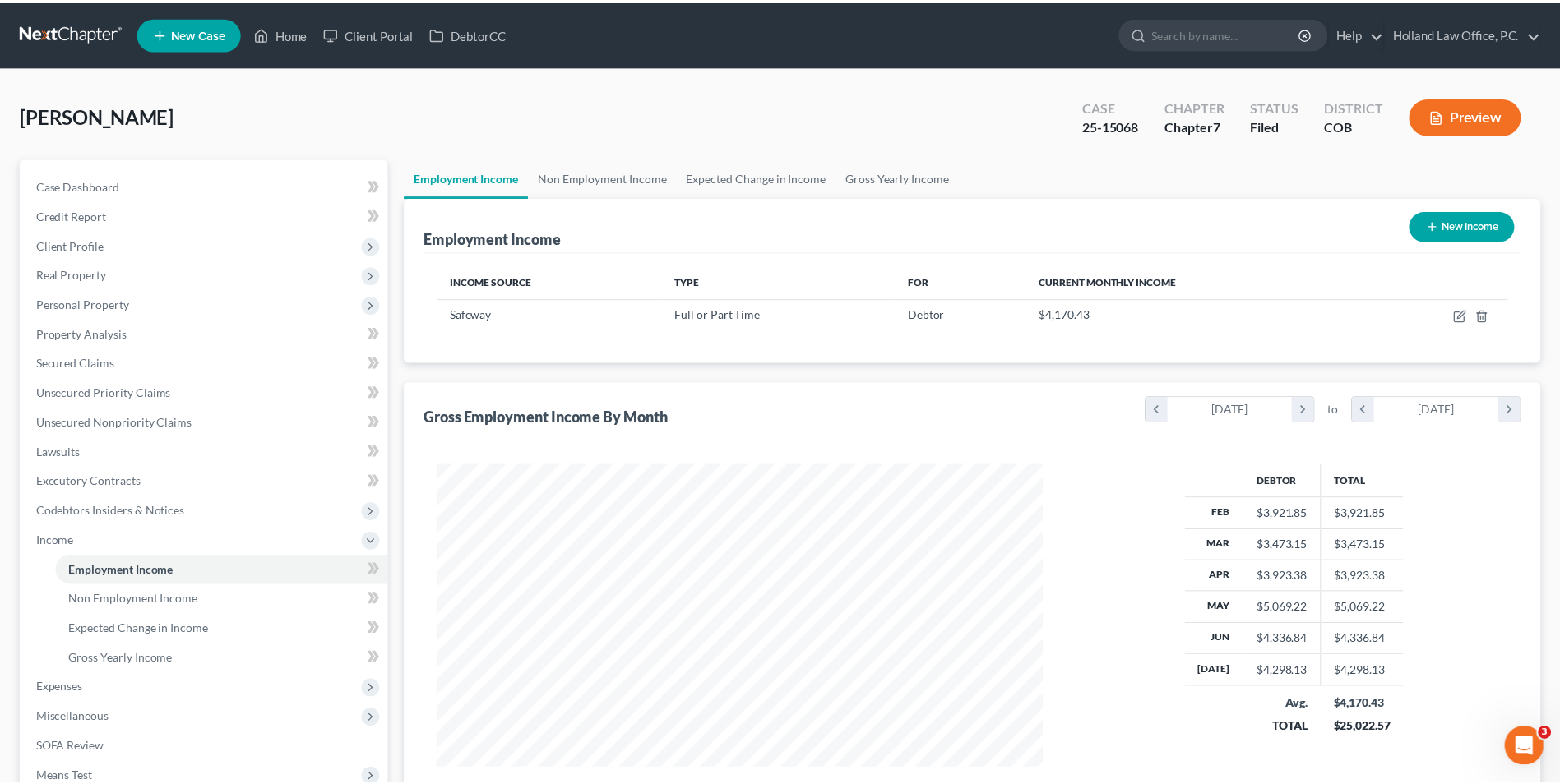
scroll to position [821814, 821871]
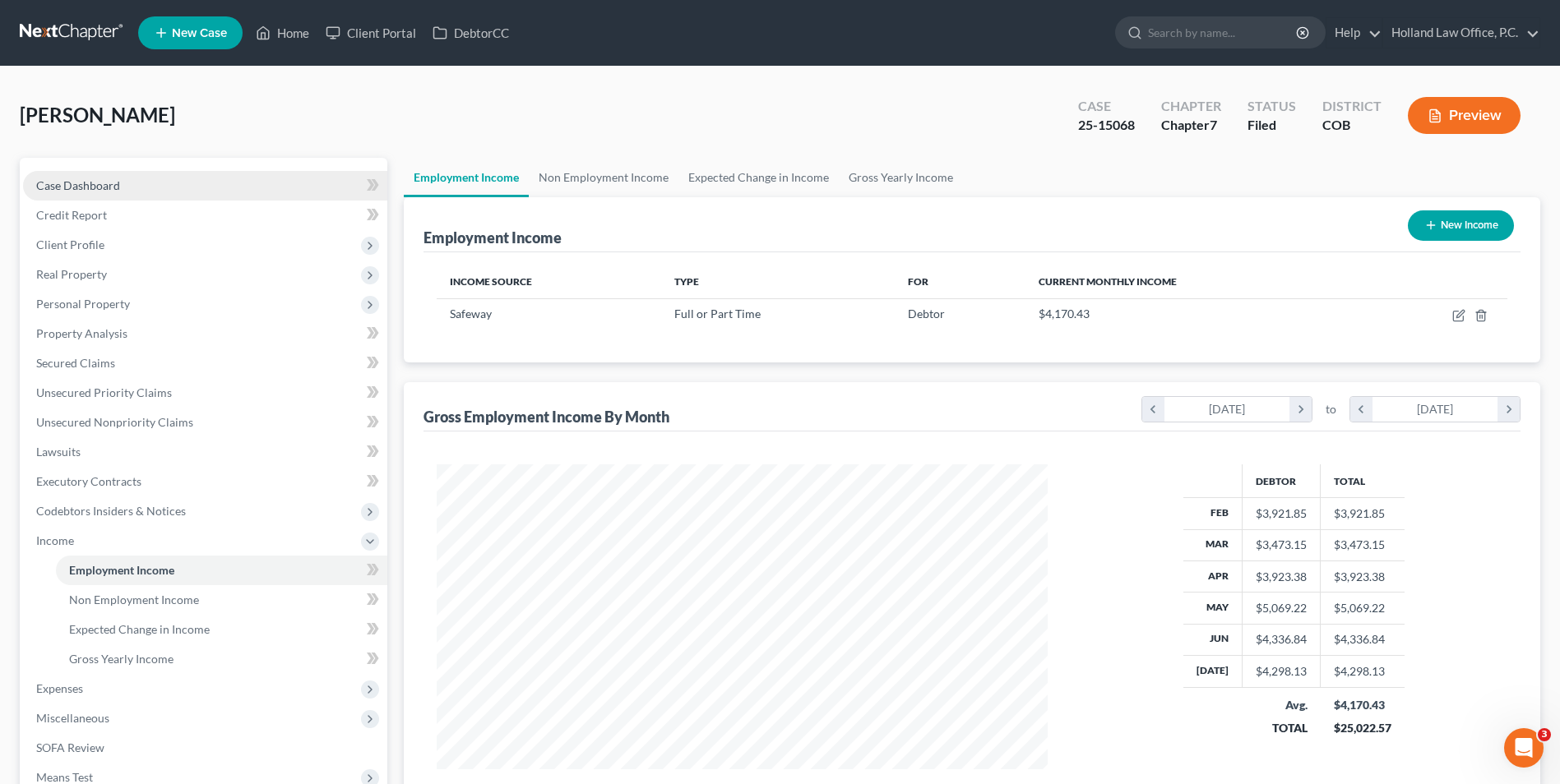
drag, startPoint x: 110, startPoint y: 186, endPoint x: 123, endPoint y: 189, distance: 13.3
click at [110, 186] on span "Case Dashboard" at bounding box center [78, 186] width 84 height 14
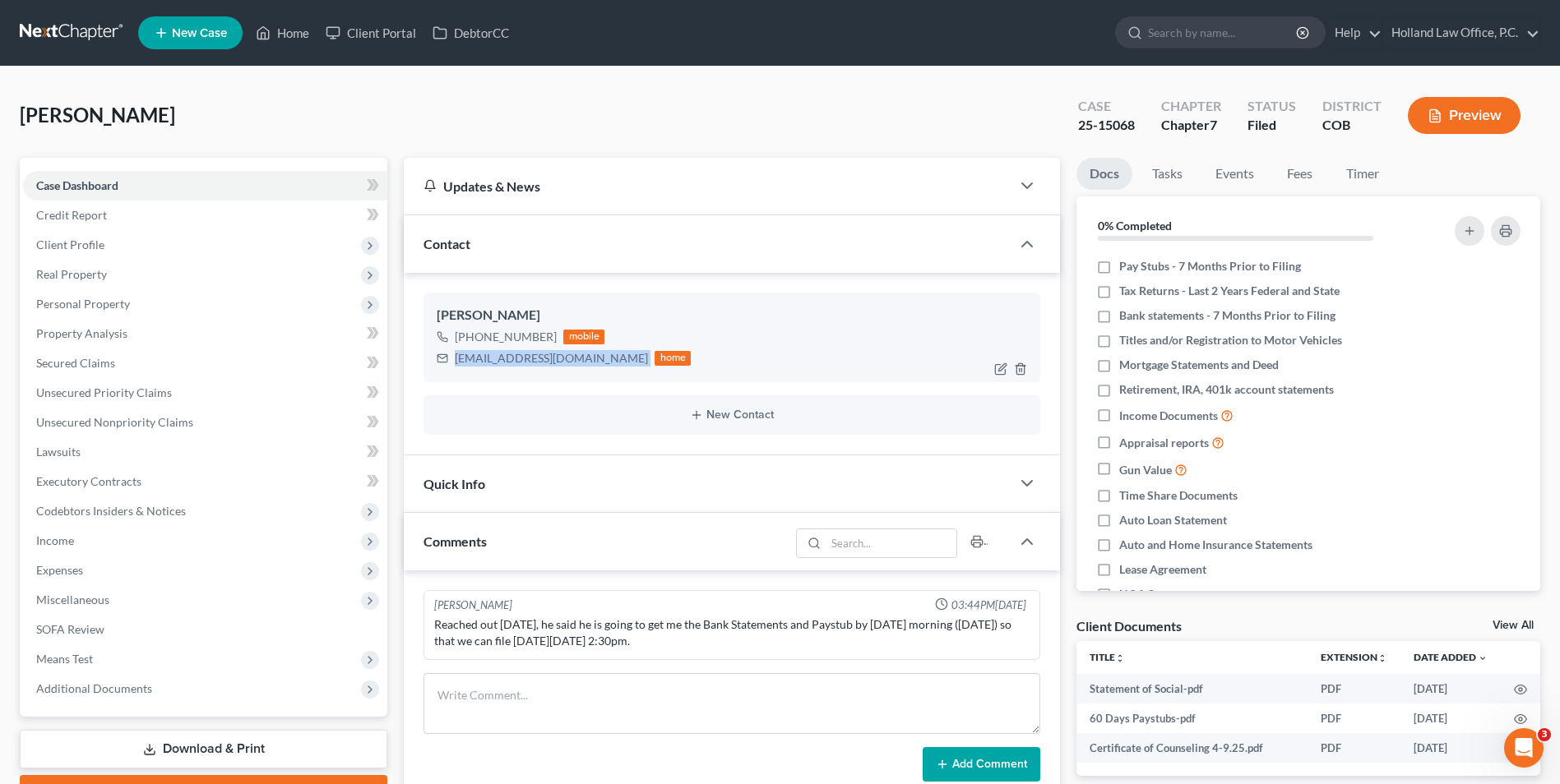
drag, startPoint x: 604, startPoint y: 356, endPoint x: 443, endPoint y: 361, distance: 161.1
click at [443, 361] on div "Weatherit.Storm@gmail.com home" at bounding box center [564, 358] width 254 height 21
drag, startPoint x: 462, startPoint y: 366, endPoint x: 524, endPoint y: 358, distance: 62.5
